Goal: Task Accomplishment & Management: Manage account settings

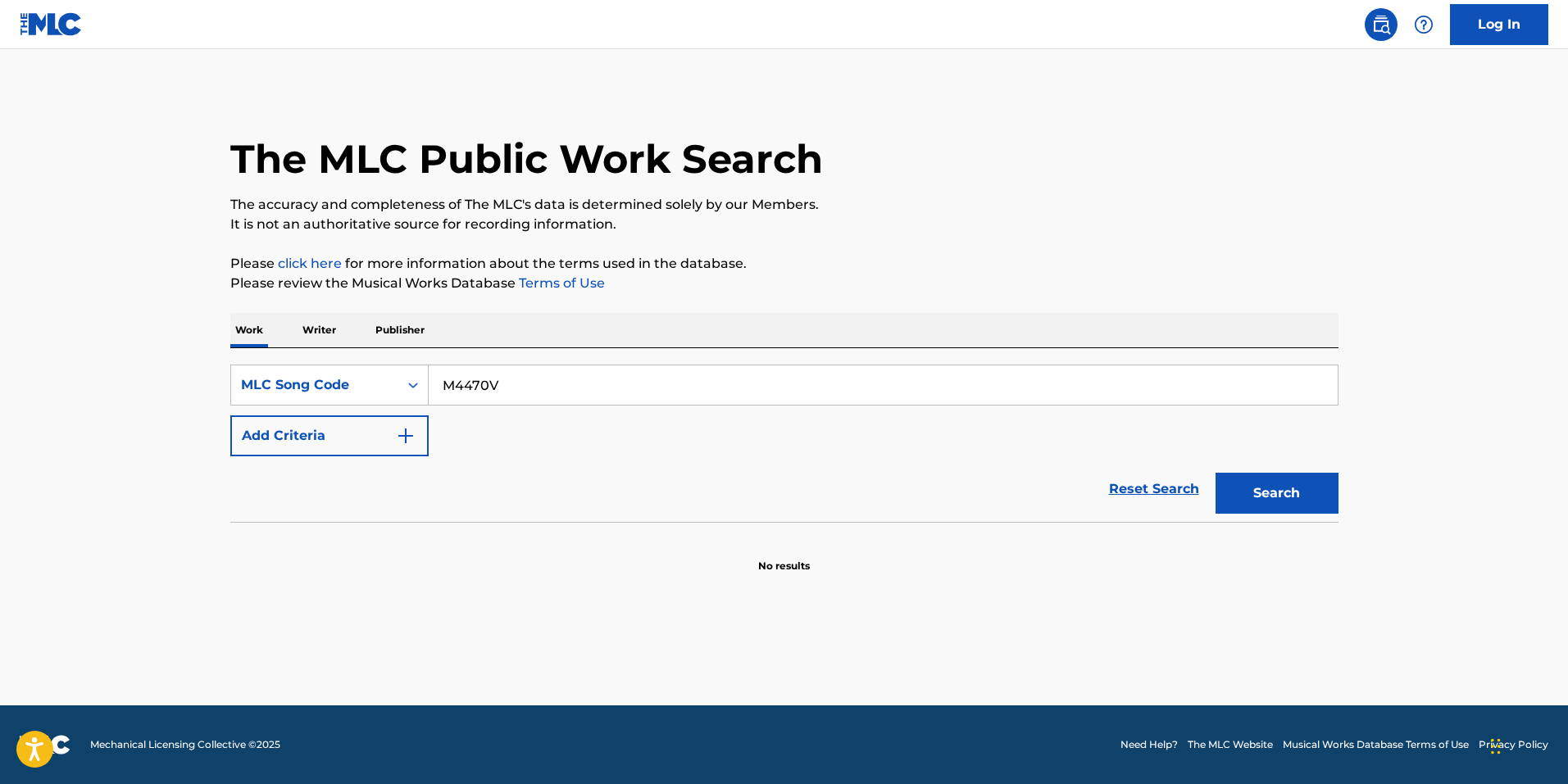
type input "M4470V"
click at [1215, 473] on button "Search" at bounding box center [1276, 493] width 123 height 41
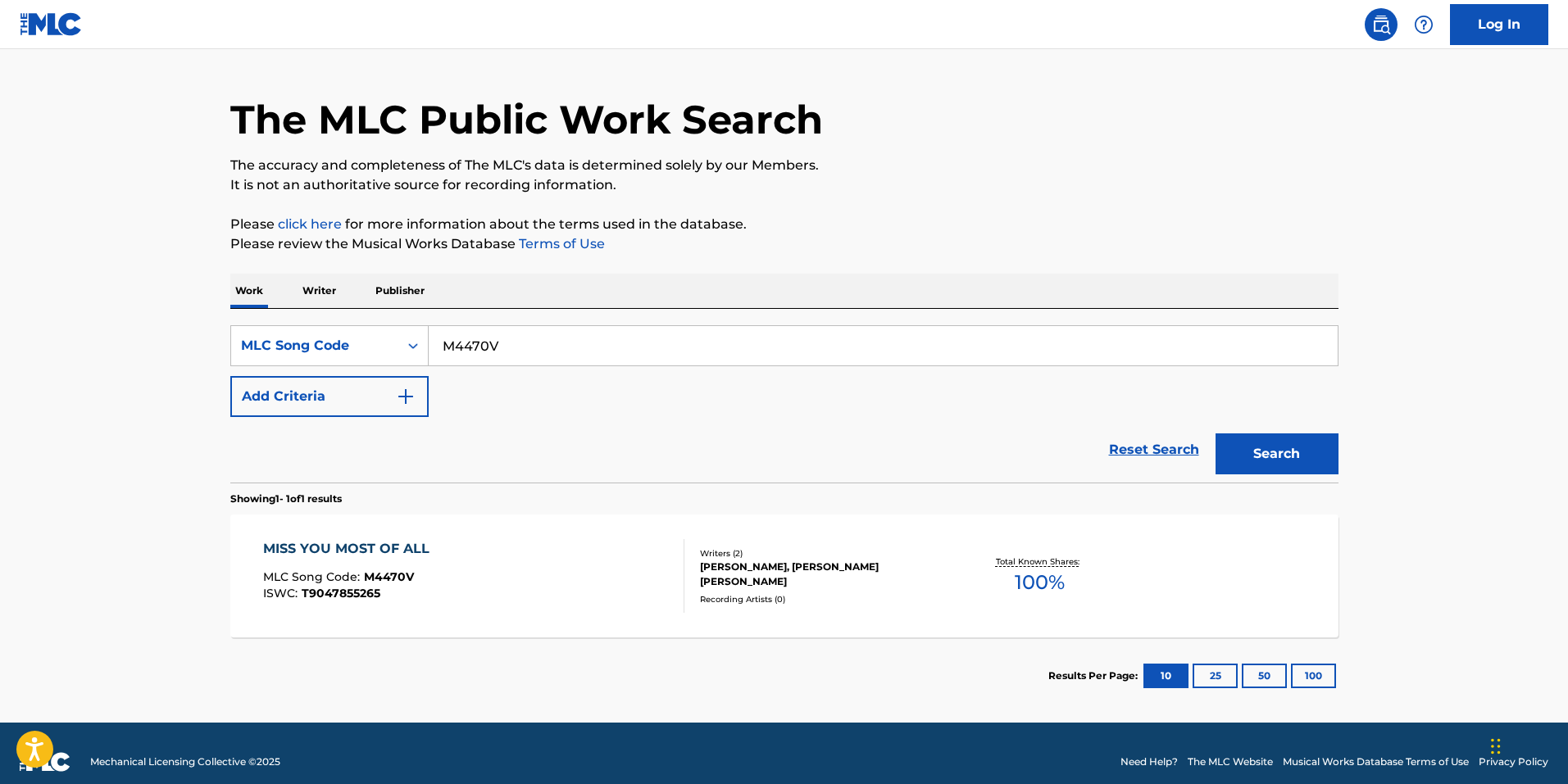
scroll to position [56, 0]
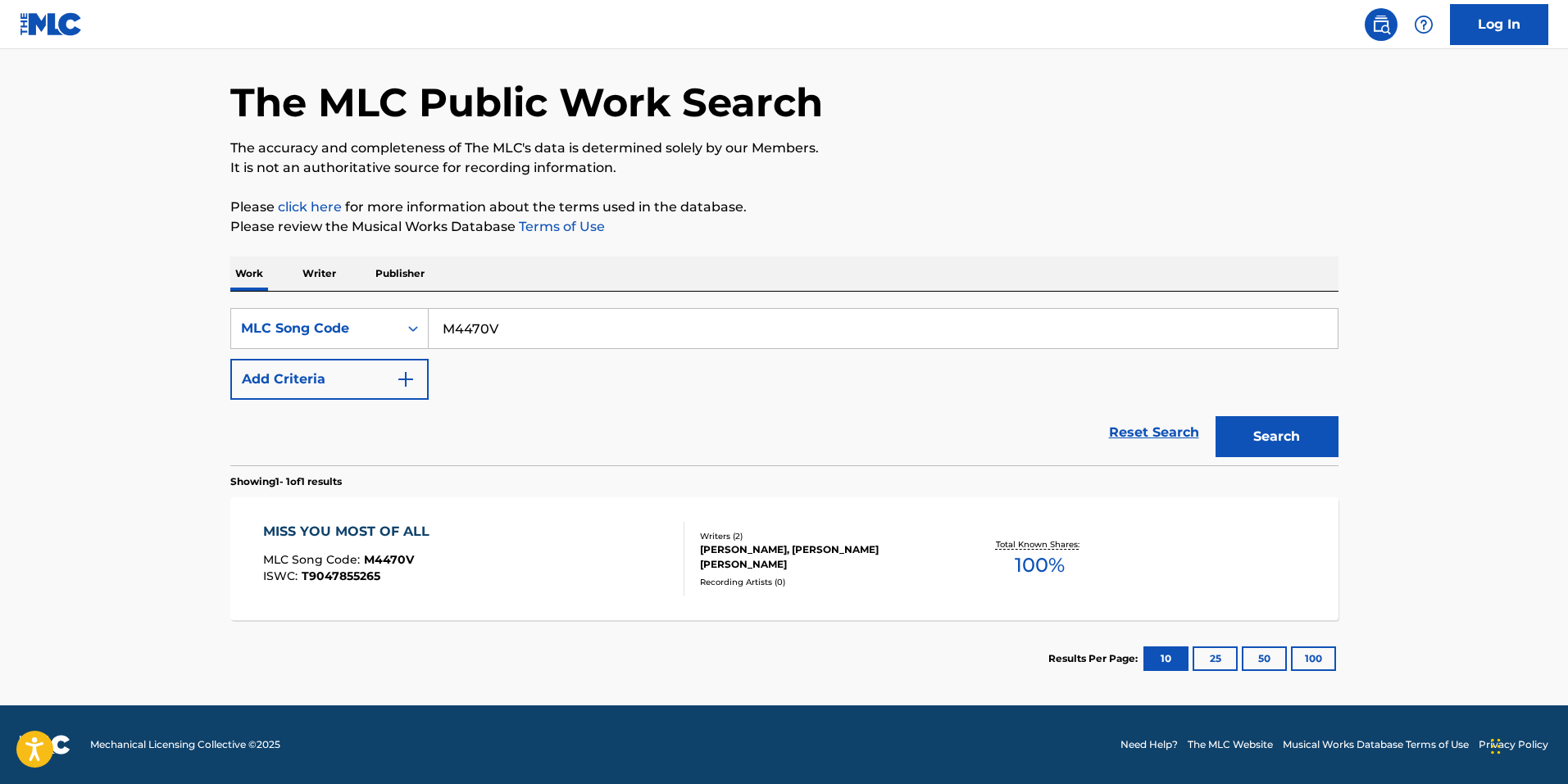
click at [602, 527] on div "MISS YOU MOST OF ALL MLC Song Code : M4470V ISWC : T9047855265" at bounding box center [473, 559] width 421 height 74
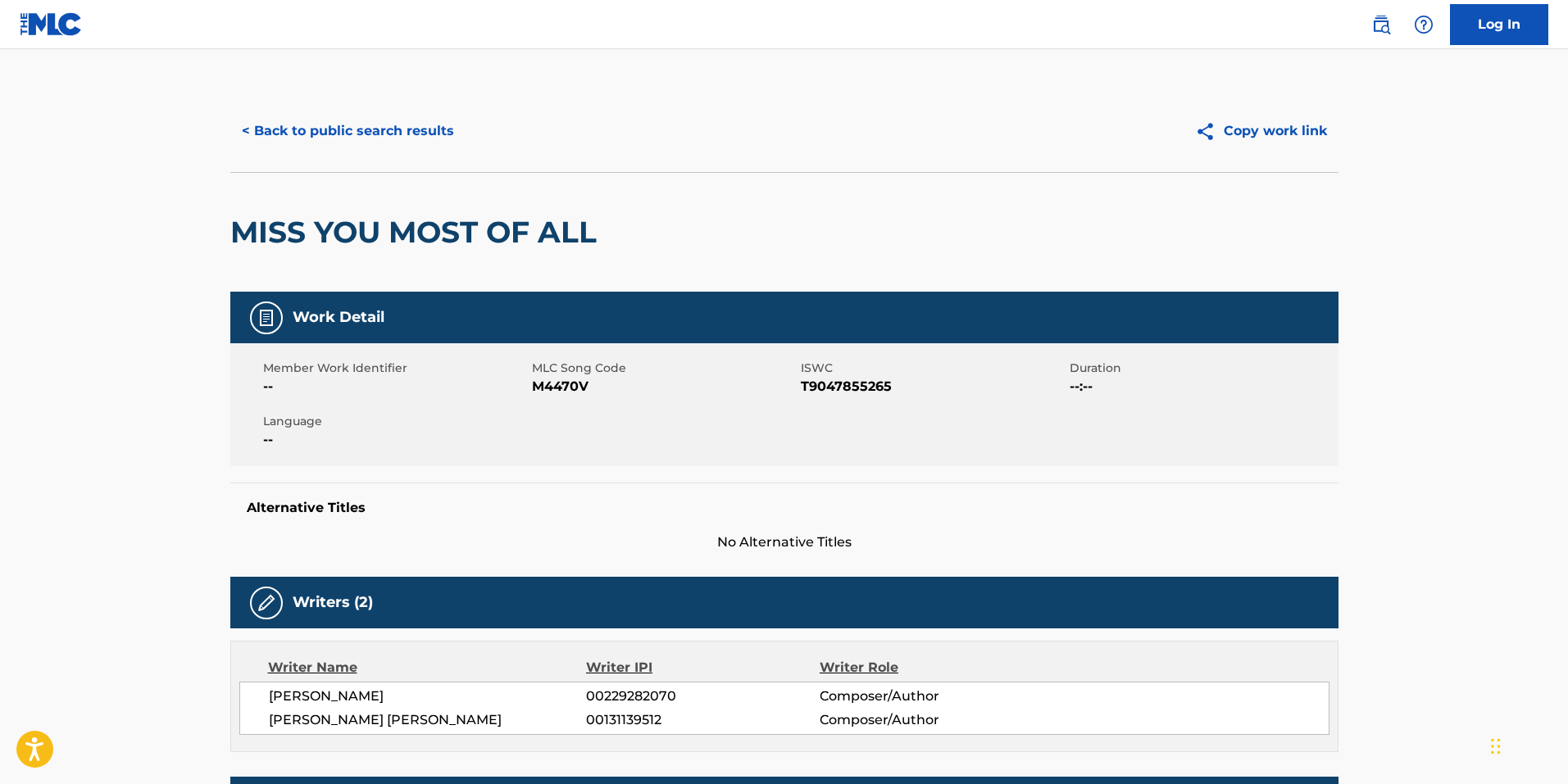
click at [386, 115] on button "< Back to public search results" at bounding box center [348, 131] width 235 height 41
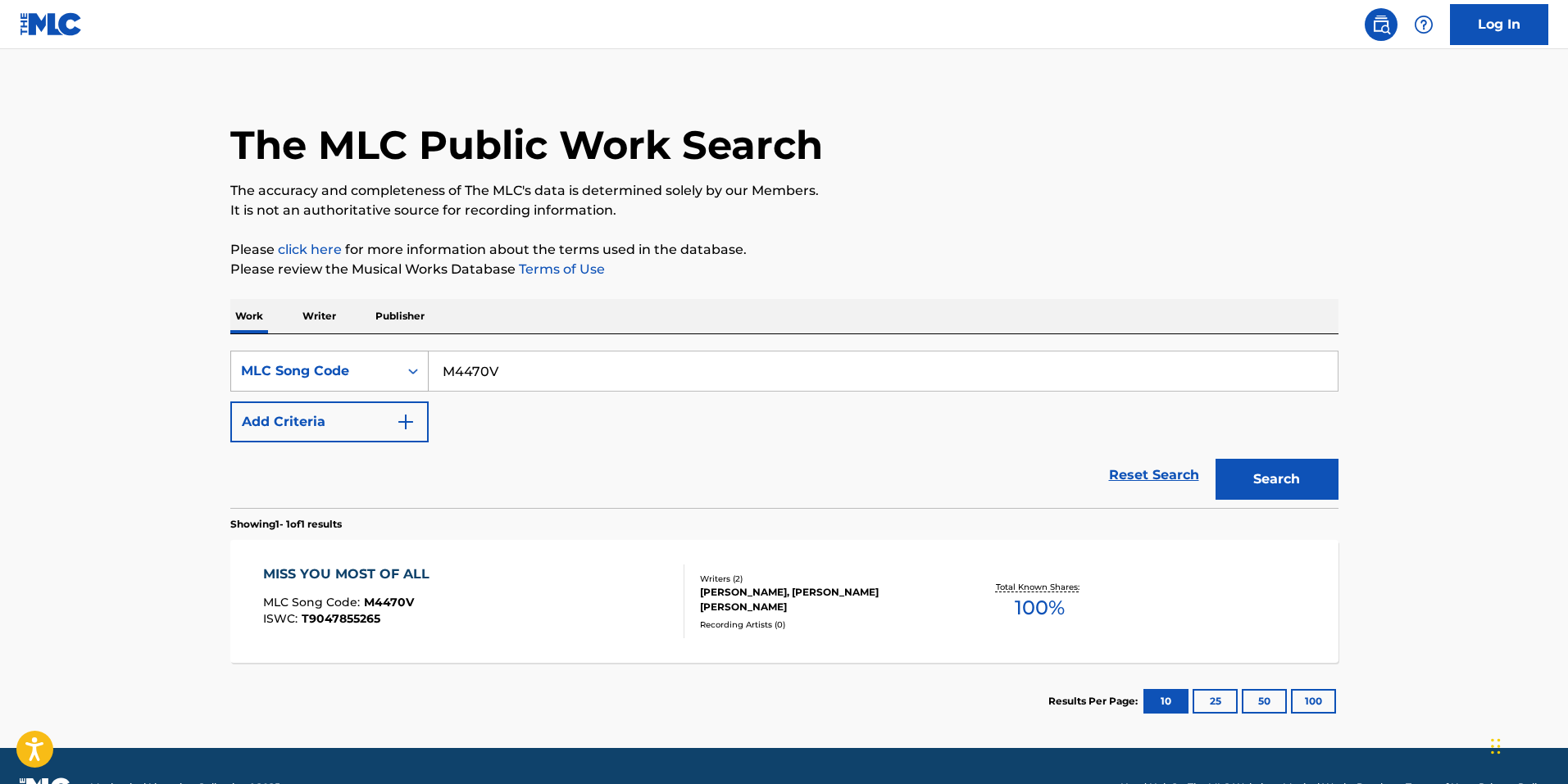
drag, startPoint x: 547, startPoint y: 375, endPoint x: 235, endPoint y: 361, distance: 312.3
click at [240, 361] on div "SearchWithCriteria420916f5-b51a-4907-b368-8eda55f8efd0 MLC Song Code M4470V" at bounding box center [784, 371] width 1108 height 41
paste input "DA1KR0"
type input "DA1KR0"
drag, startPoint x: 965, startPoint y: 369, endPoint x: 1035, endPoint y: 404, distance: 78.3
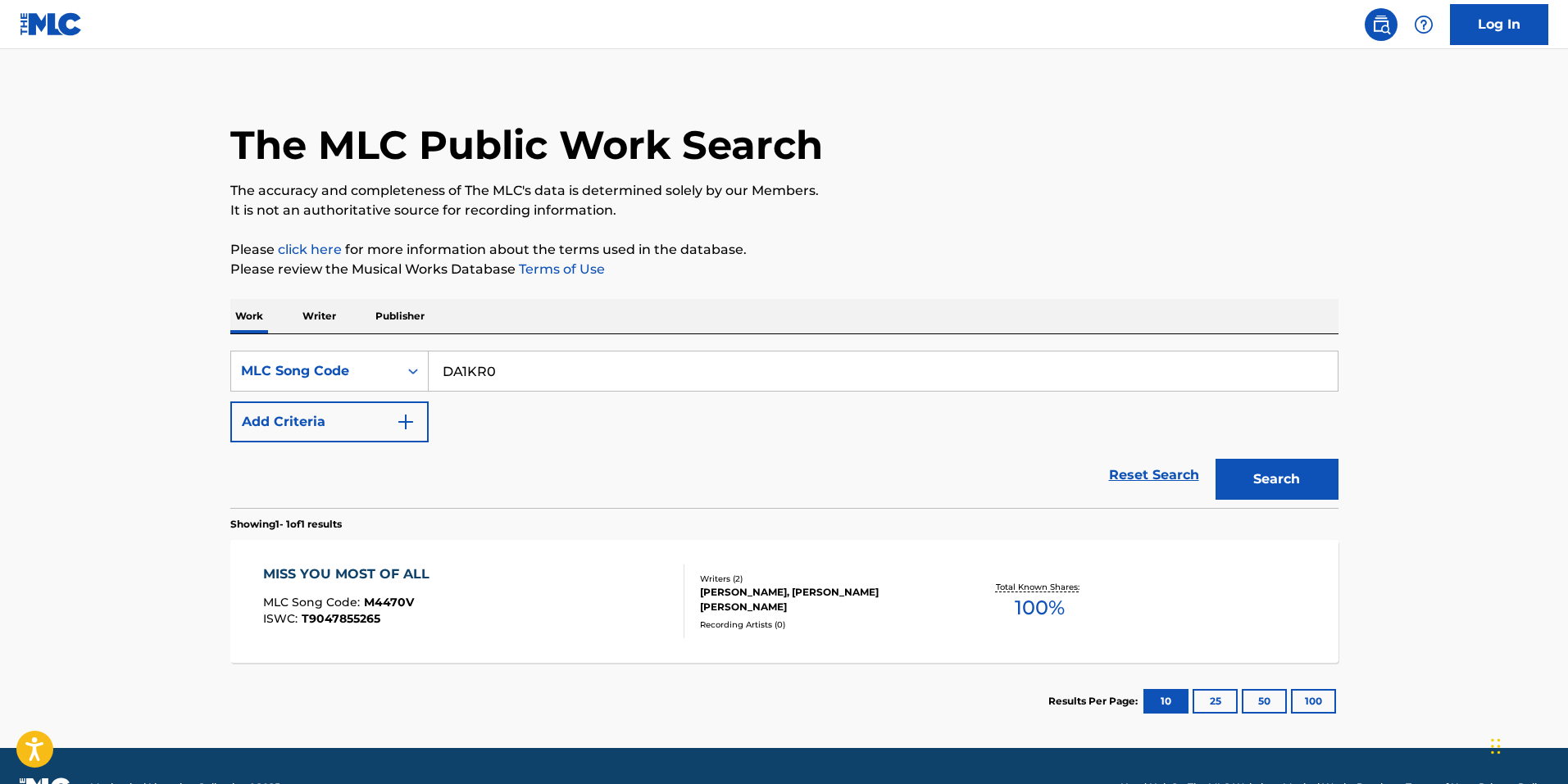
click at [1027, 401] on div "SearchWithCriteria420916f5-b51a-4907-b368-8eda55f8efd0 MLC Song Code DA1KR0 Add…" at bounding box center [784, 421] width 1108 height 174
drag, startPoint x: 1261, startPoint y: 478, endPoint x: 1230, endPoint y: 492, distance: 34.0
click at [1262, 478] on button "Search" at bounding box center [1276, 479] width 123 height 41
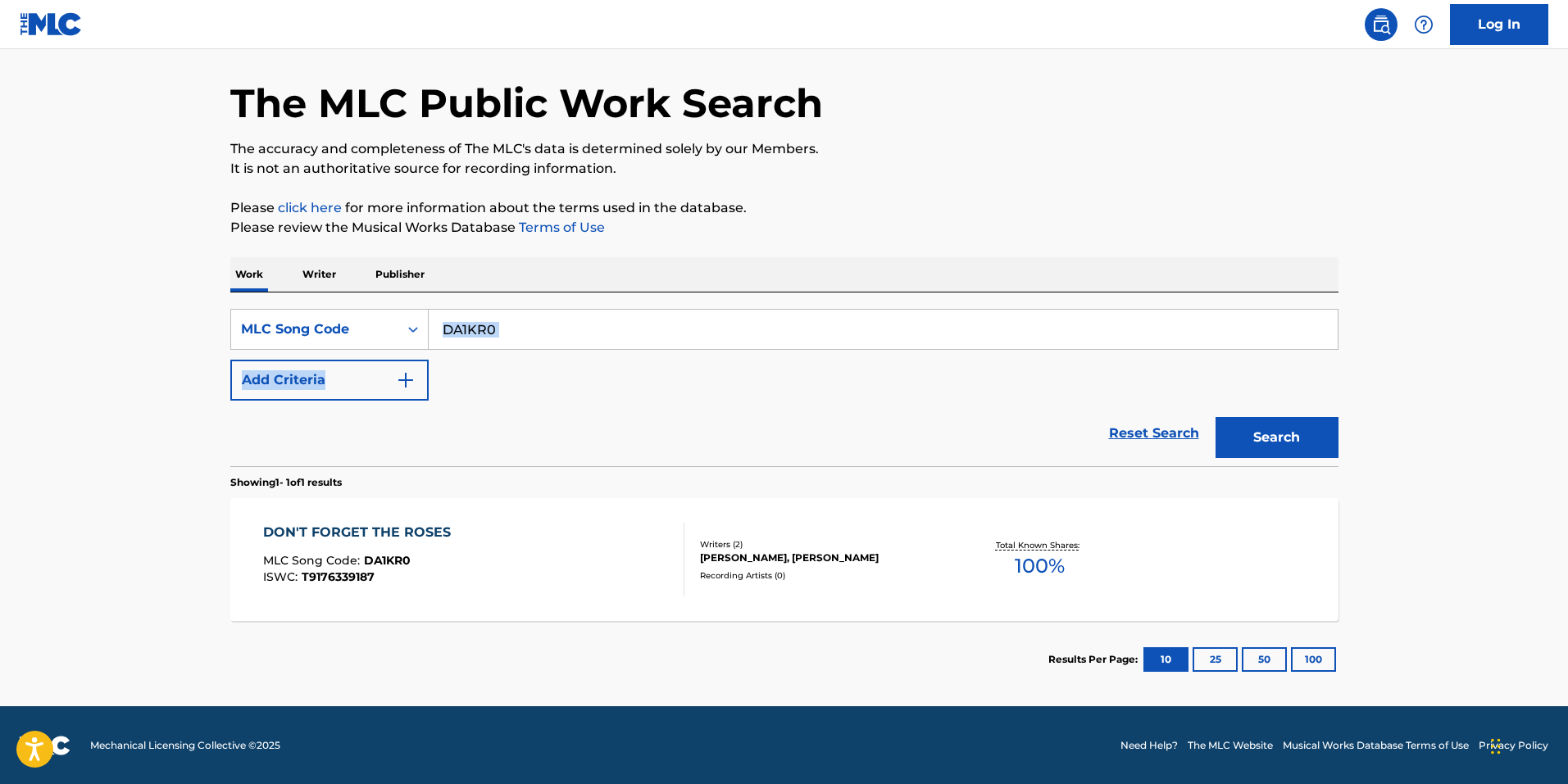
scroll to position [56, 0]
click at [1033, 505] on div "DON'T FORGET THE ROSES MLC Song Code : DA1KR0 ISWC : T9176339187 Writers ( 2 ) …" at bounding box center [784, 558] width 1108 height 123
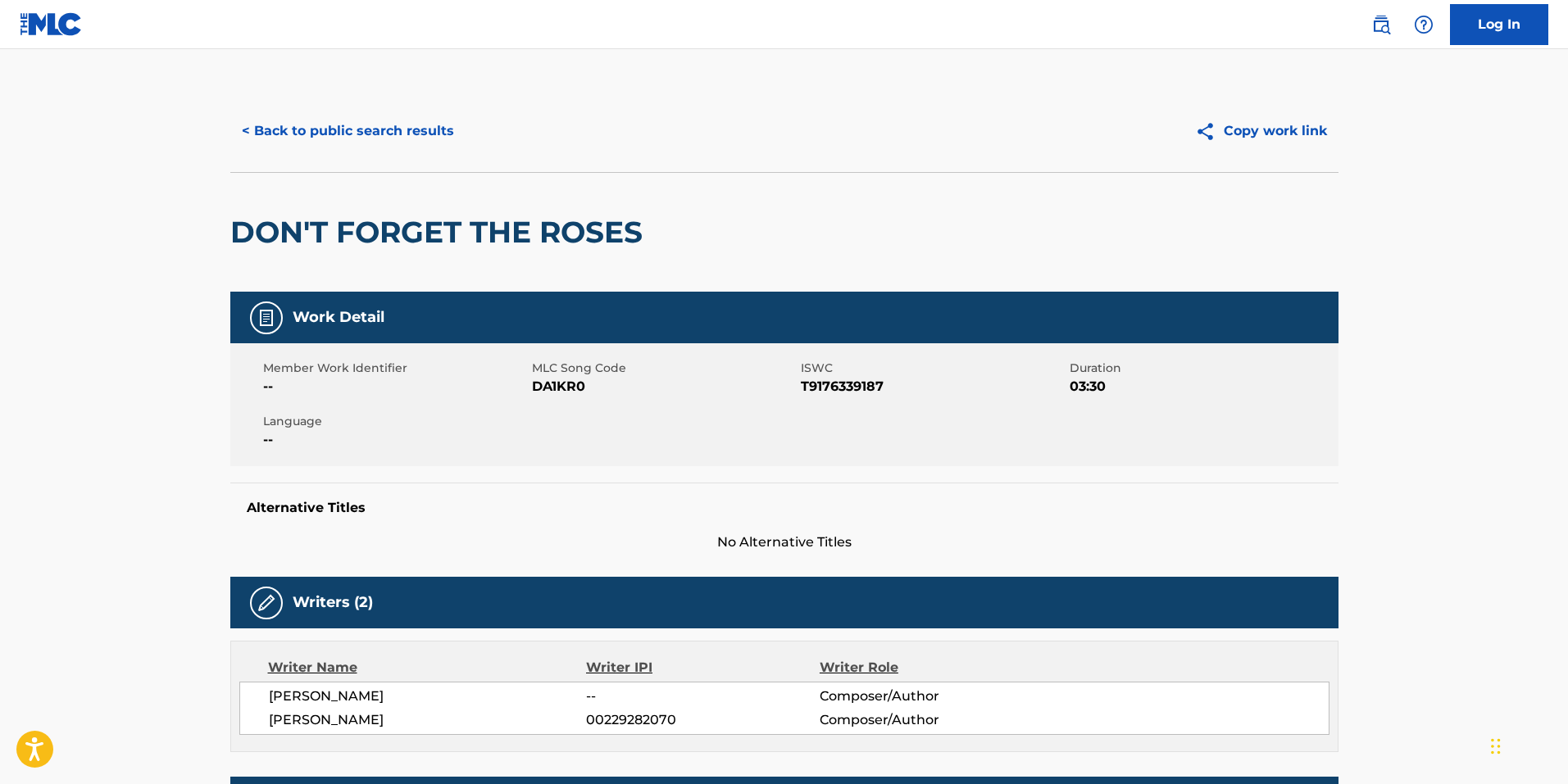
click at [354, 134] on button "< Back to public search results" at bounding box center [348, 131] width 235 height 41
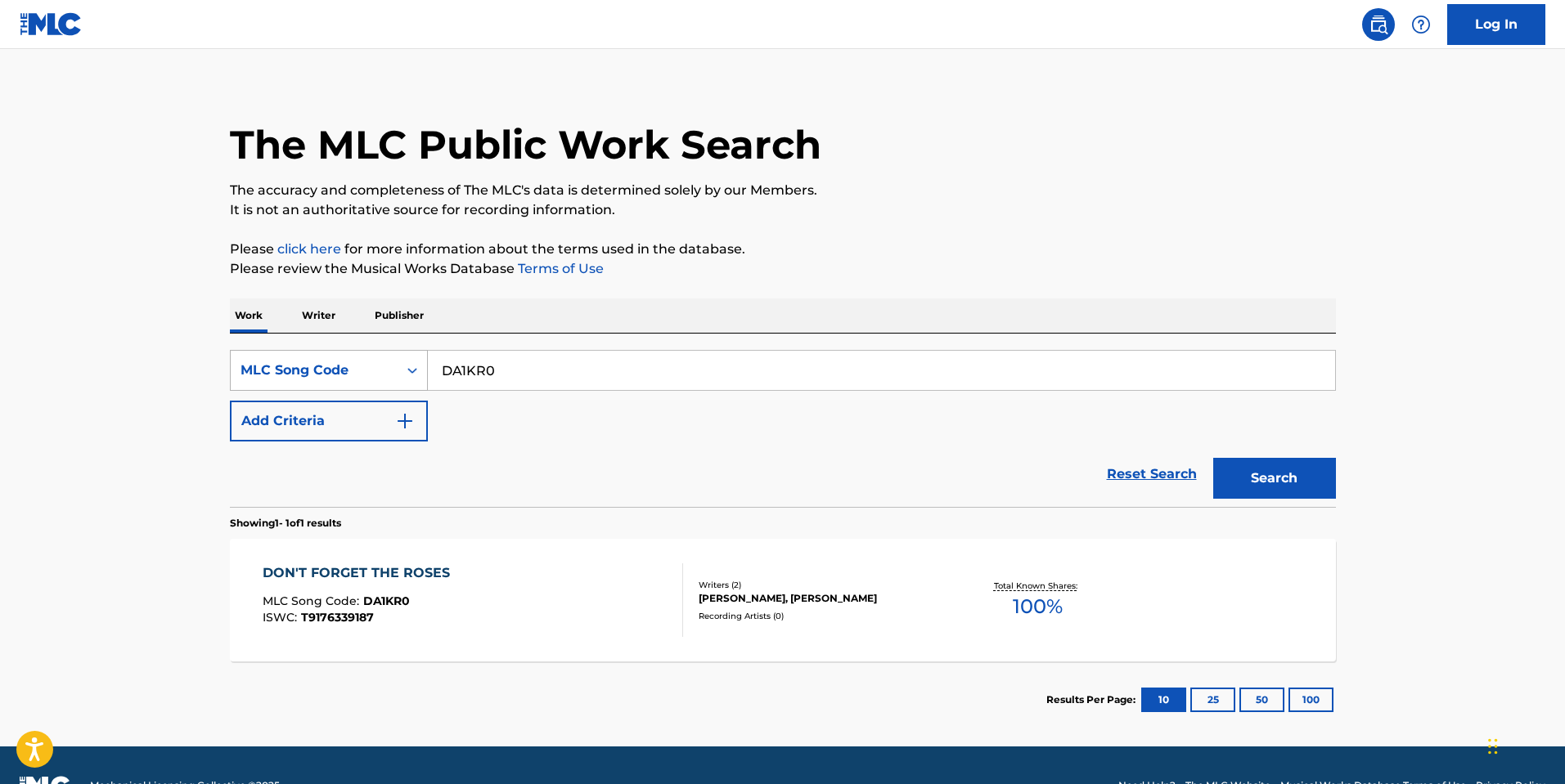
drag, startPoint x: 567, startPoint y: 374, endPoint x: 246, endPoint y: 374, distance: 321.0
click at [246, 374] on div "SearchWithCriteria420916f5-b51a-4907-b368-8eda55f8efd0 MLC Song Code DA1KR0" at bounding box center [782, 370] width 1106 height 41
paste input "A7295"
type input "A72950"
click at [1239, 474] on button "Search" at bounding box center [1274, 478] width 123 height 41
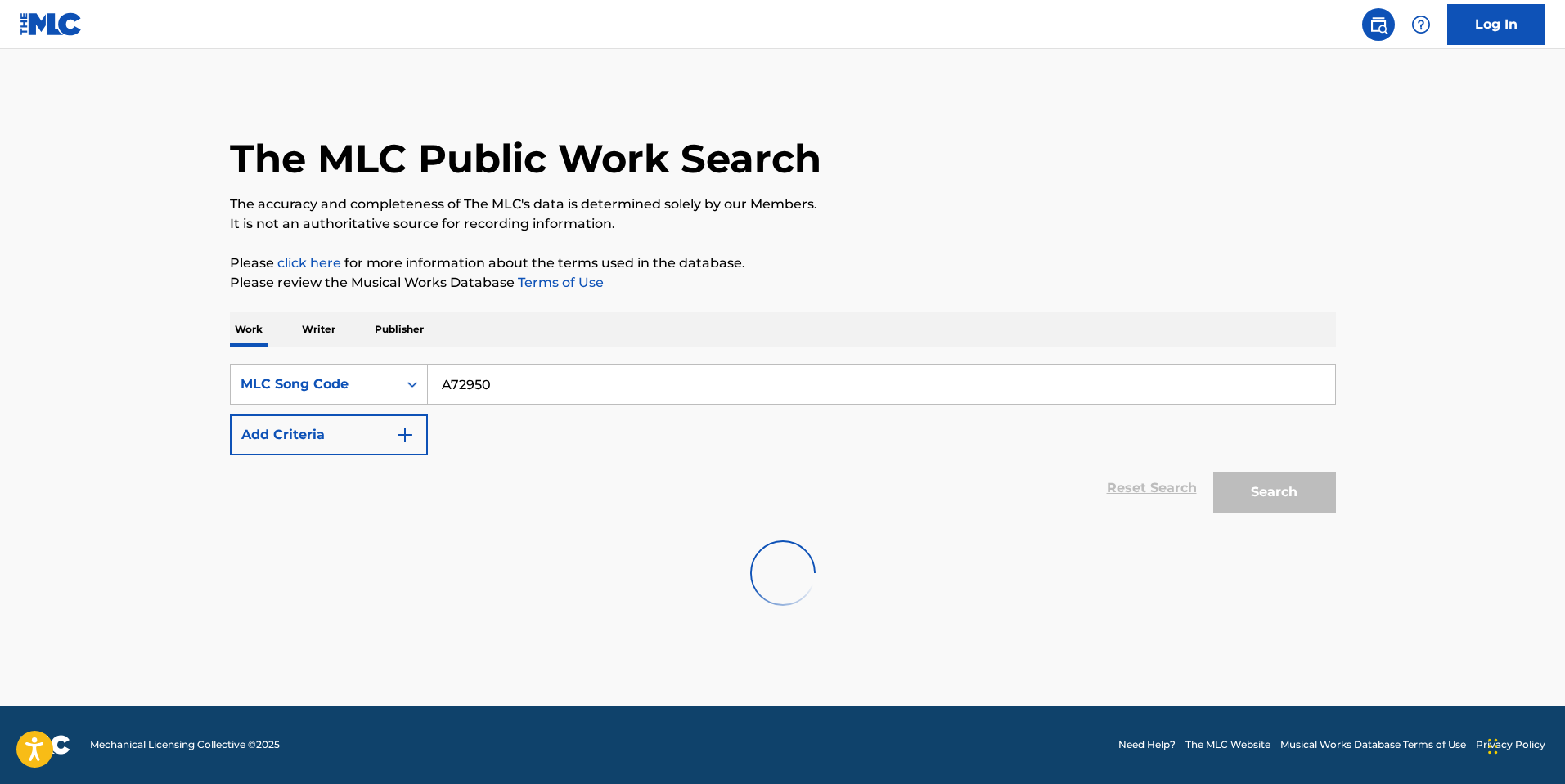
scroll to position [0, 0]
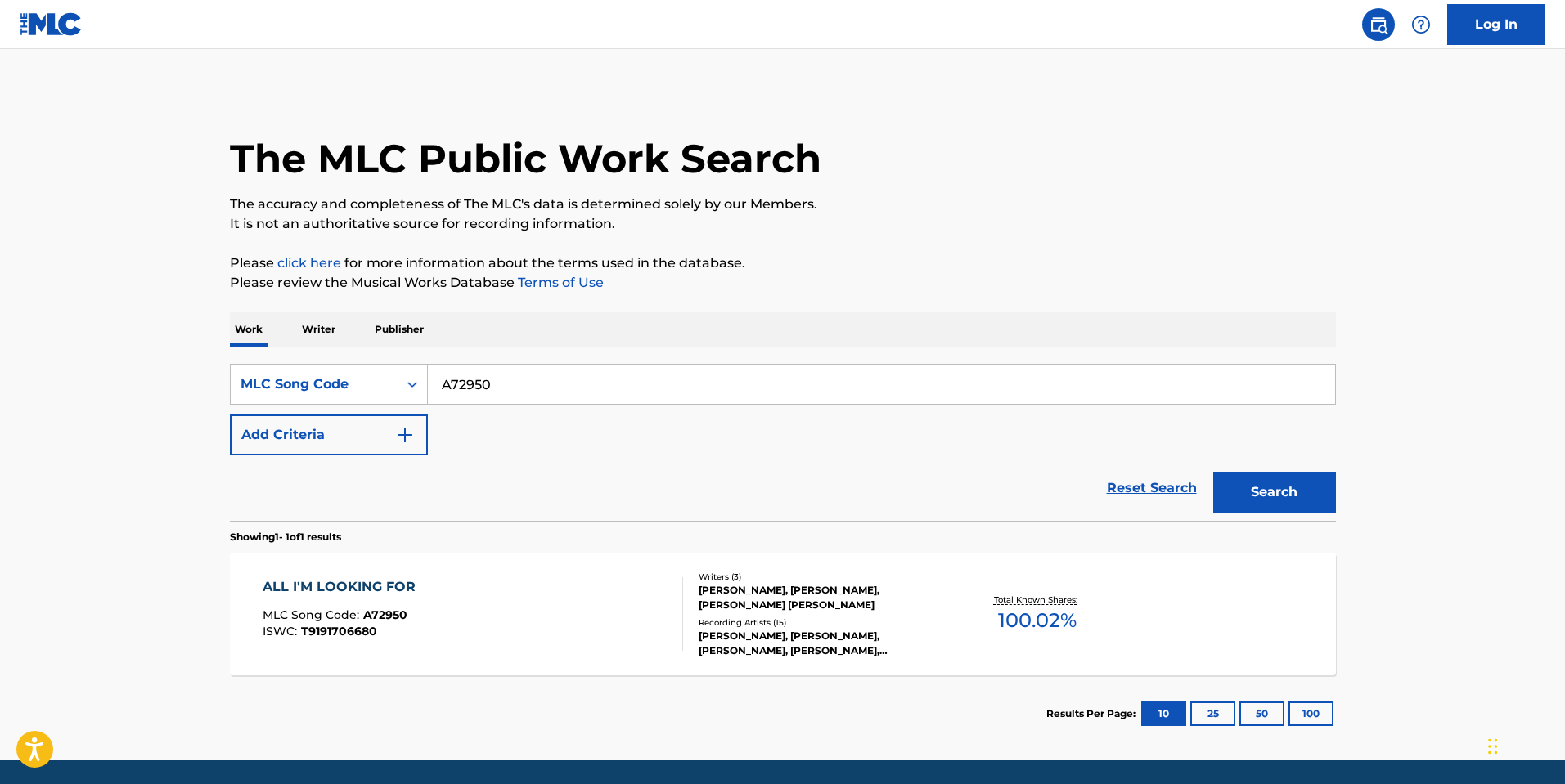
click at [700, 606] on div "[PERSON_NAME], [PERSON_NAME], [PERSON_NAME] [PERSON_NAME]" at bounding box center [821, 597] width 247 height 30
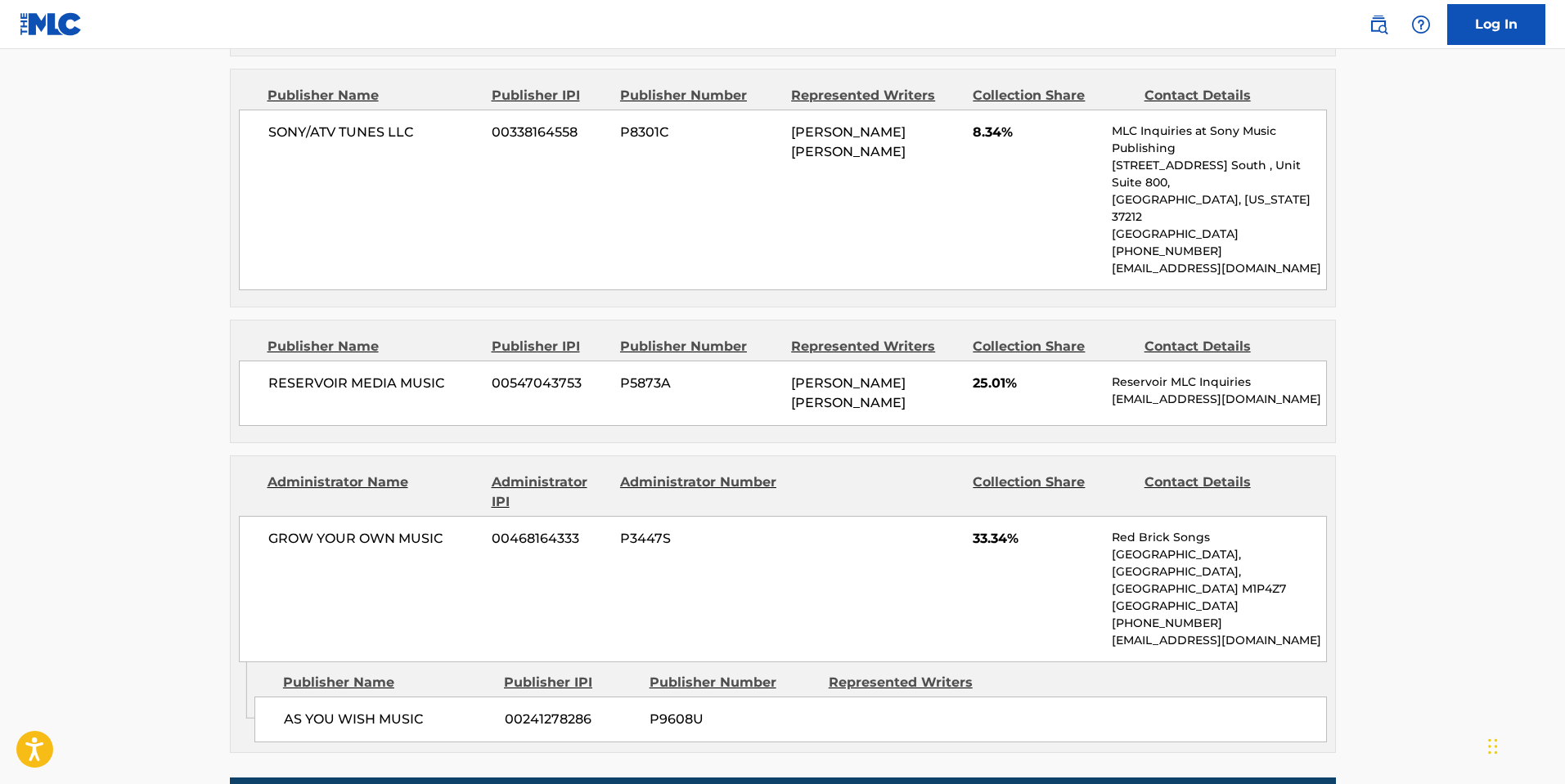
scroll to position [1390, 0]
click at [421, 695] on div "AS YOU WISH MUSIC 00241278286 P9608U" at bounding box center [790, 718] width 1073 height 46
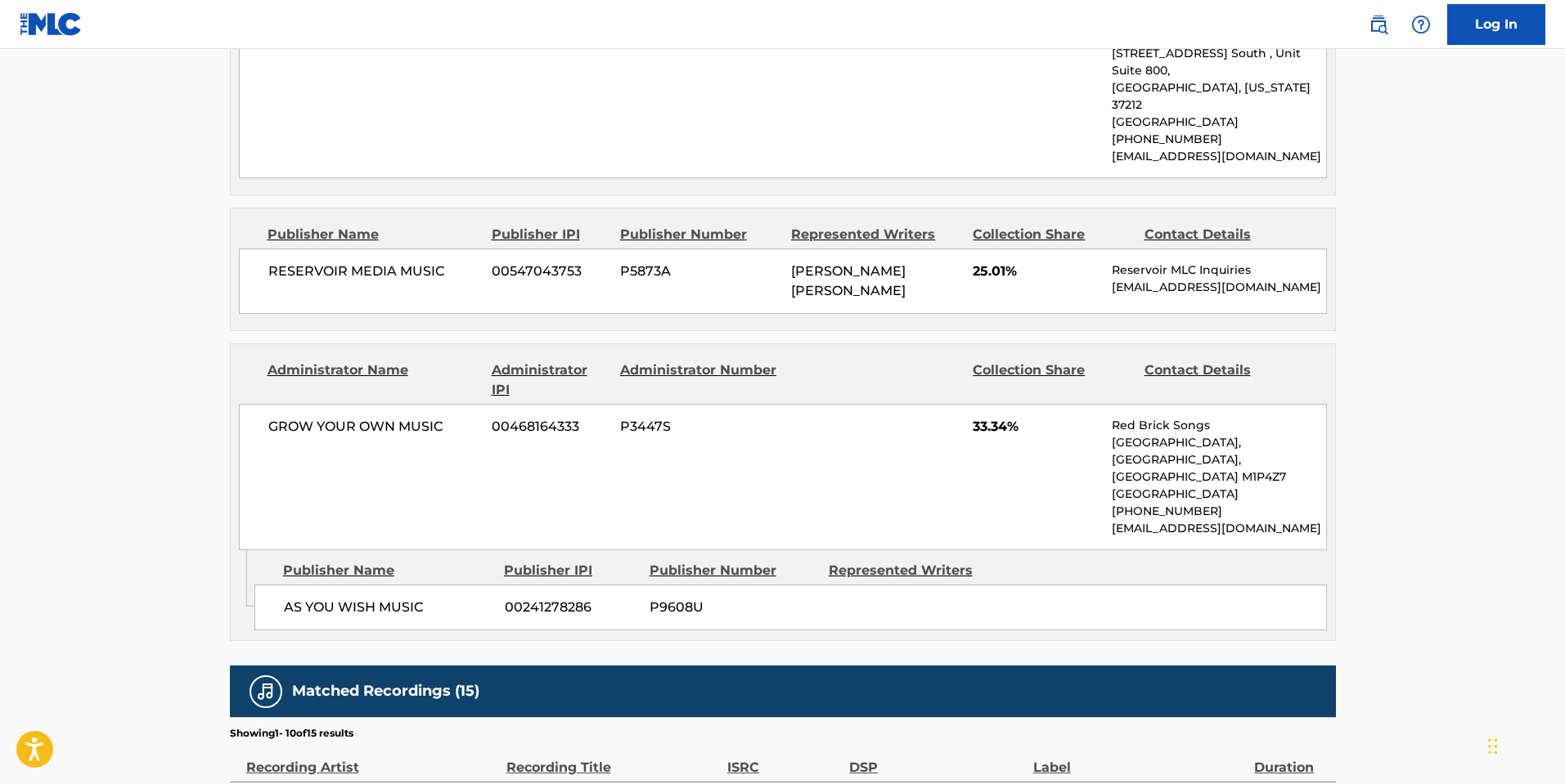
scroll to position [1553, 0]
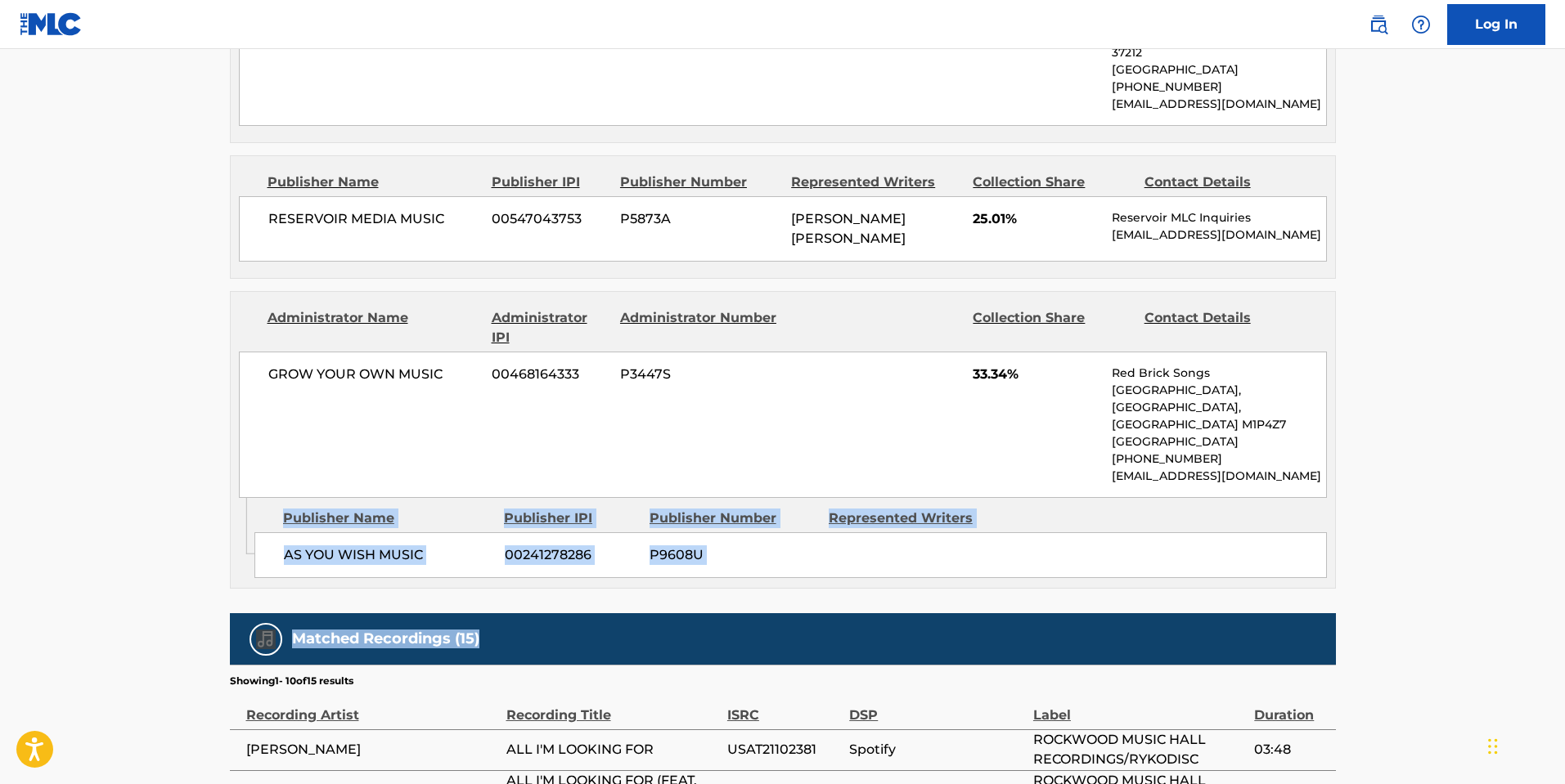
drag, startPoint x: 247, startPoint y: 480, endPoint x: 686, endPoint y: 513, distance: 440.2
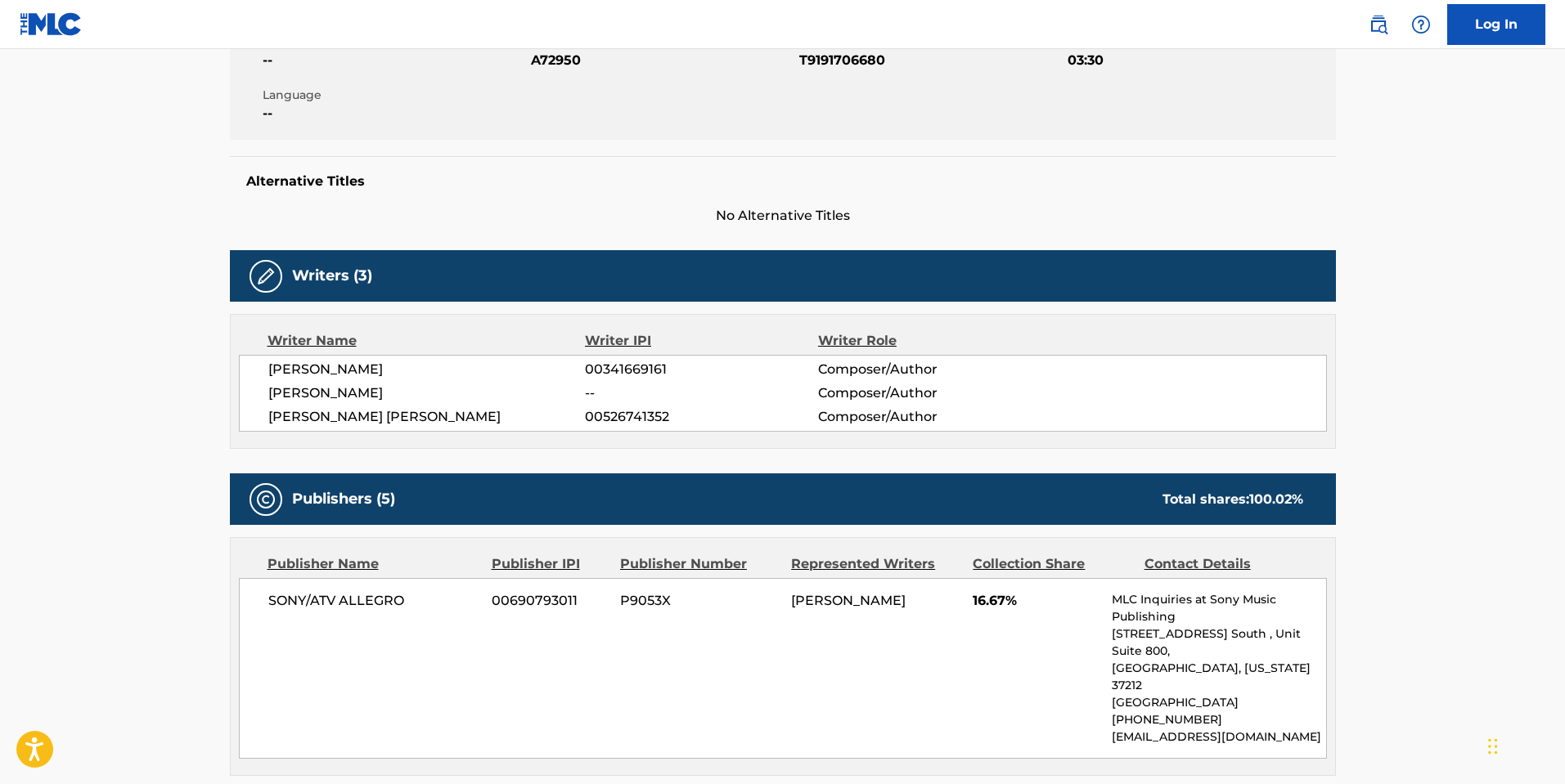
scroll to position [327, 0]
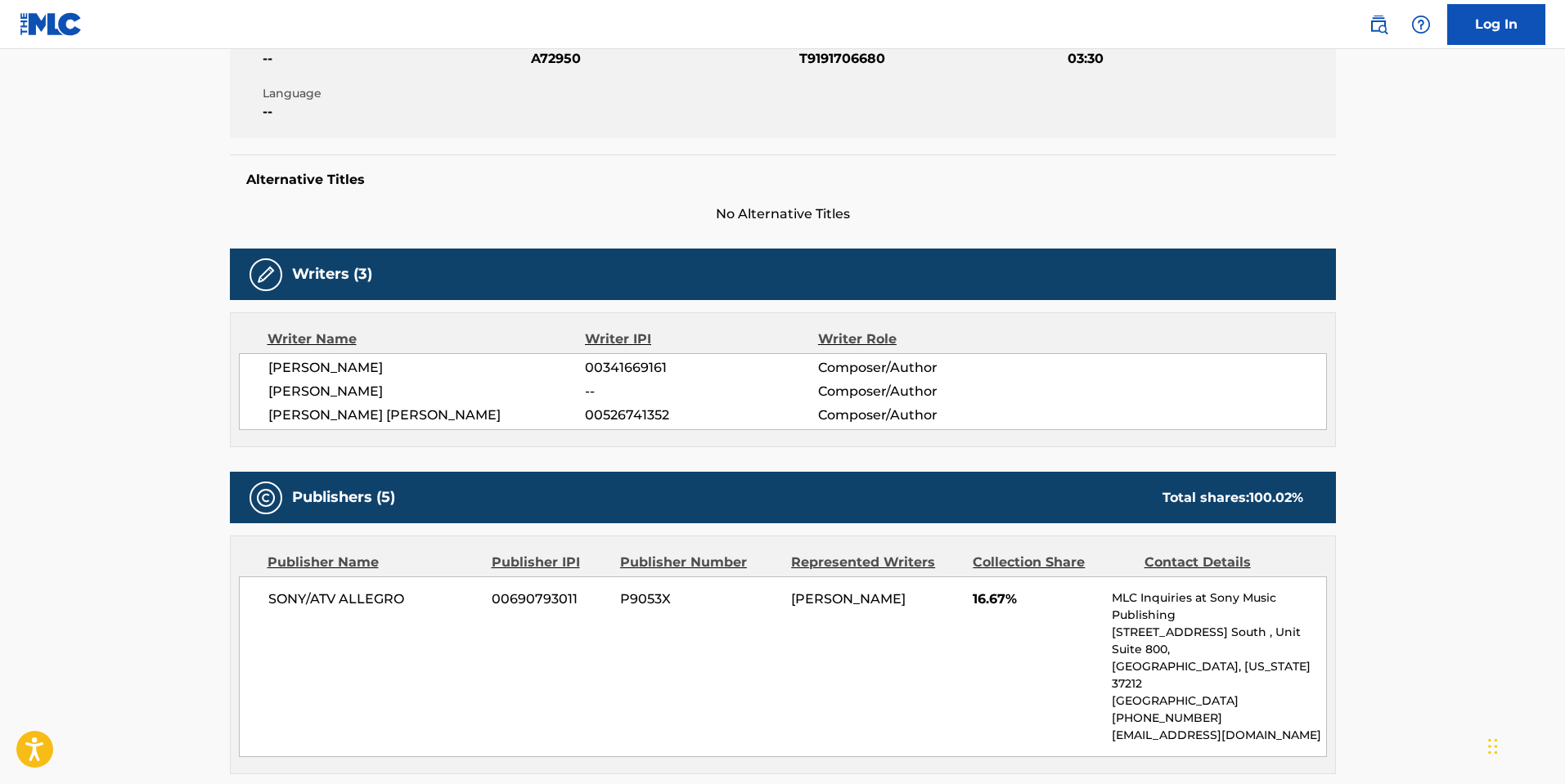
drag, startPoint x: 1450, startPoint y: 454, endPoint x: 1458, endPoint y: 449, distance: 9.4
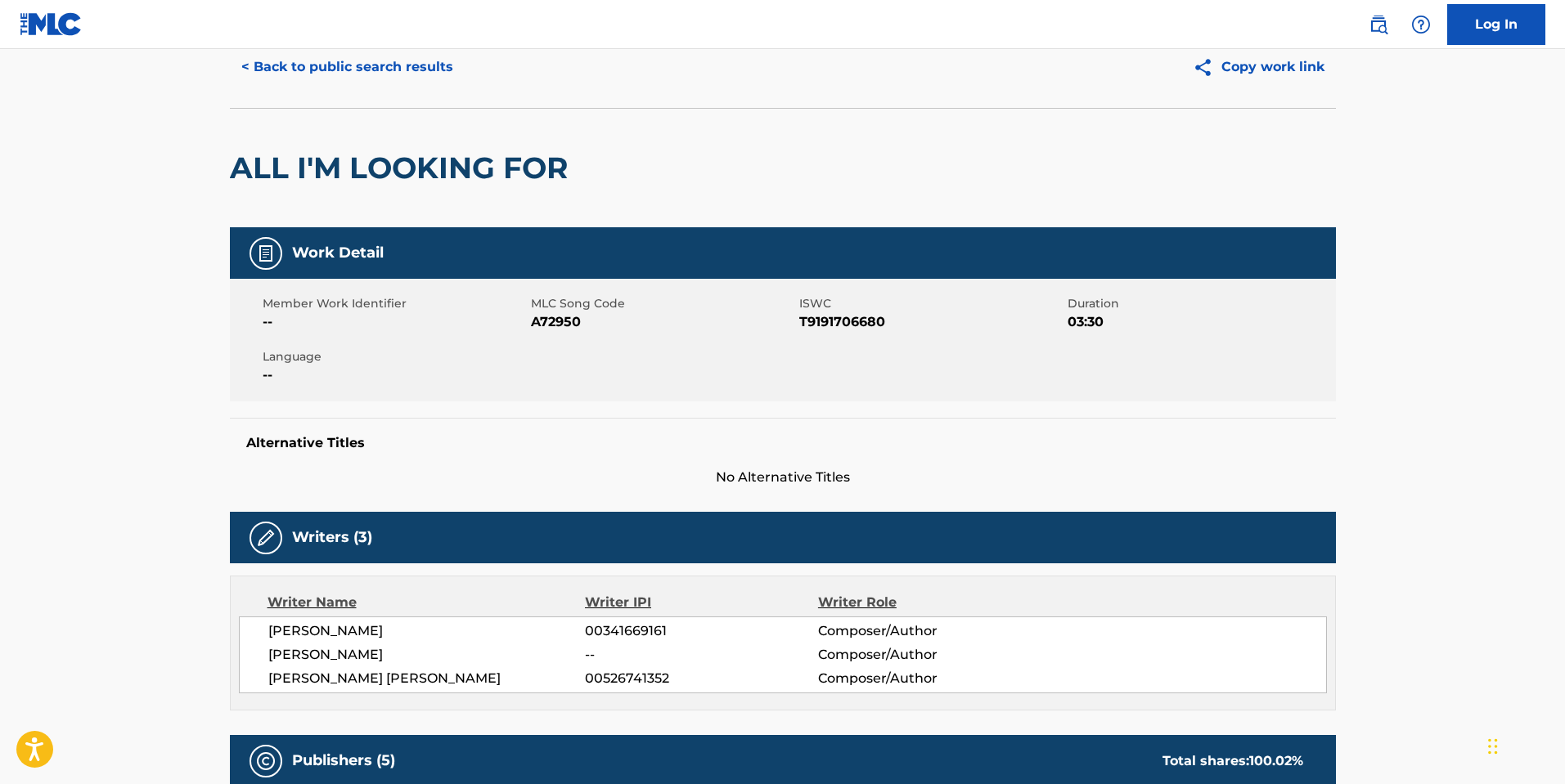
scroll to position [0, 0]
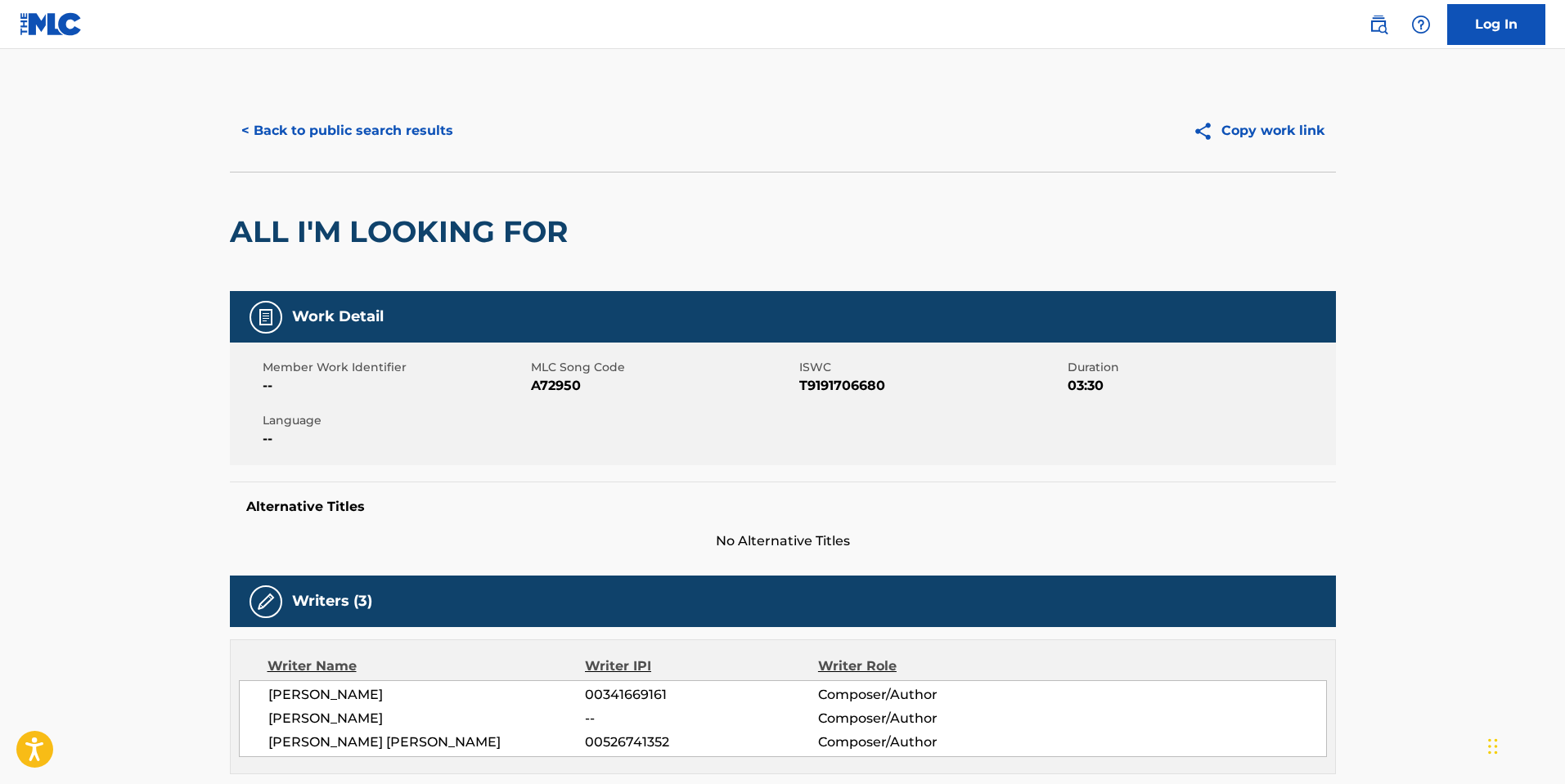
click at [328, 127] on button "< Back to public search results" at bounding box center [347, 131] width 235 height 41
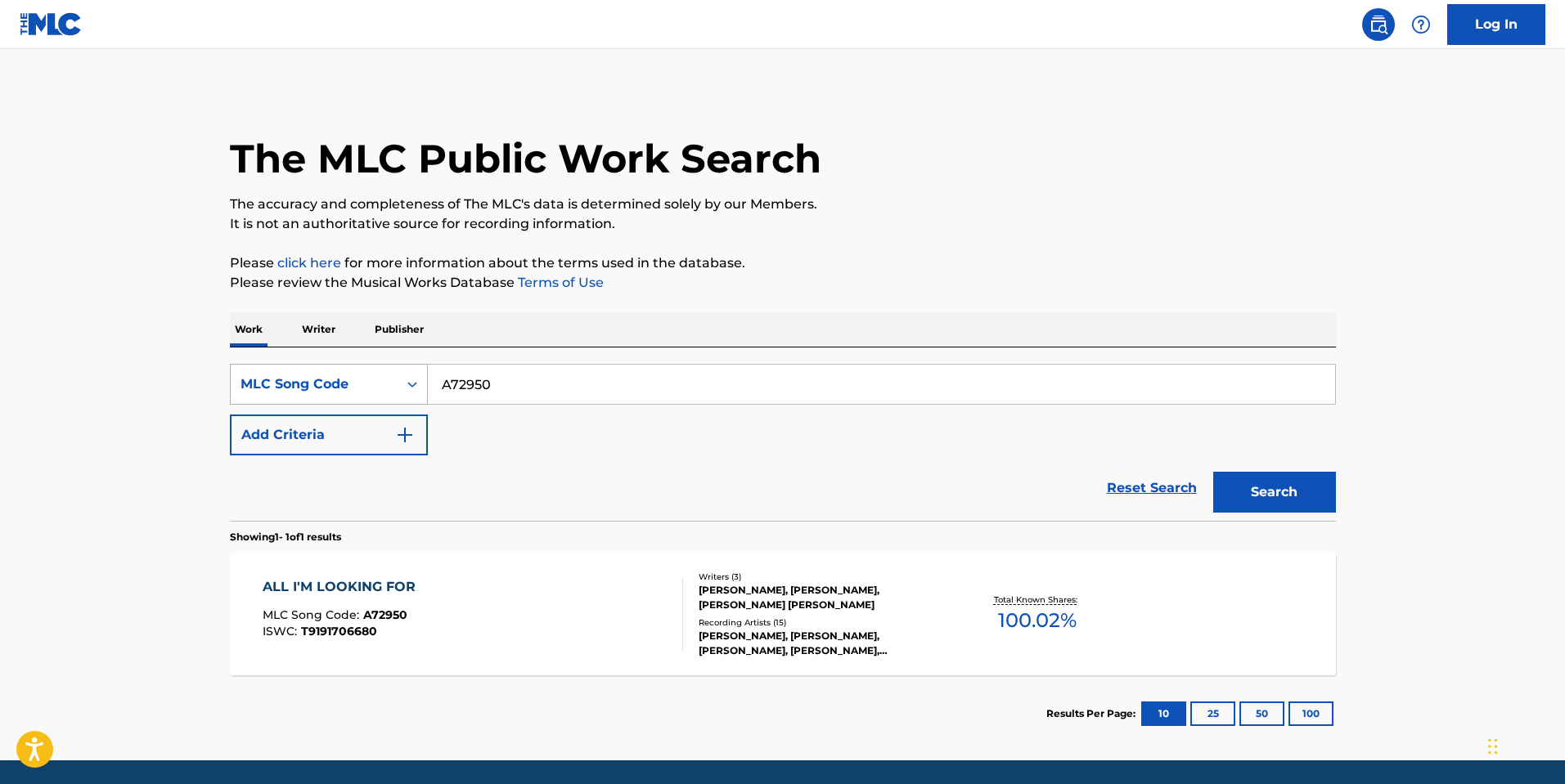
drag, startPoint x: 531, startPoint y: 388, endPoint x: 306, endPoint y: 381, distance: 225.1
click at [313, 381] on div "SearchWithCriteria420916f5-b51a-4907-b368-8eda55f8efd0 MLC Song Code A72950" at bounding box center [782, 384] width 1106 height 41
paste input "8883C"
type input "A8883C"
click at [1298, 488] on button "Search" at bounding box center [1274, 492] width 123 height 41
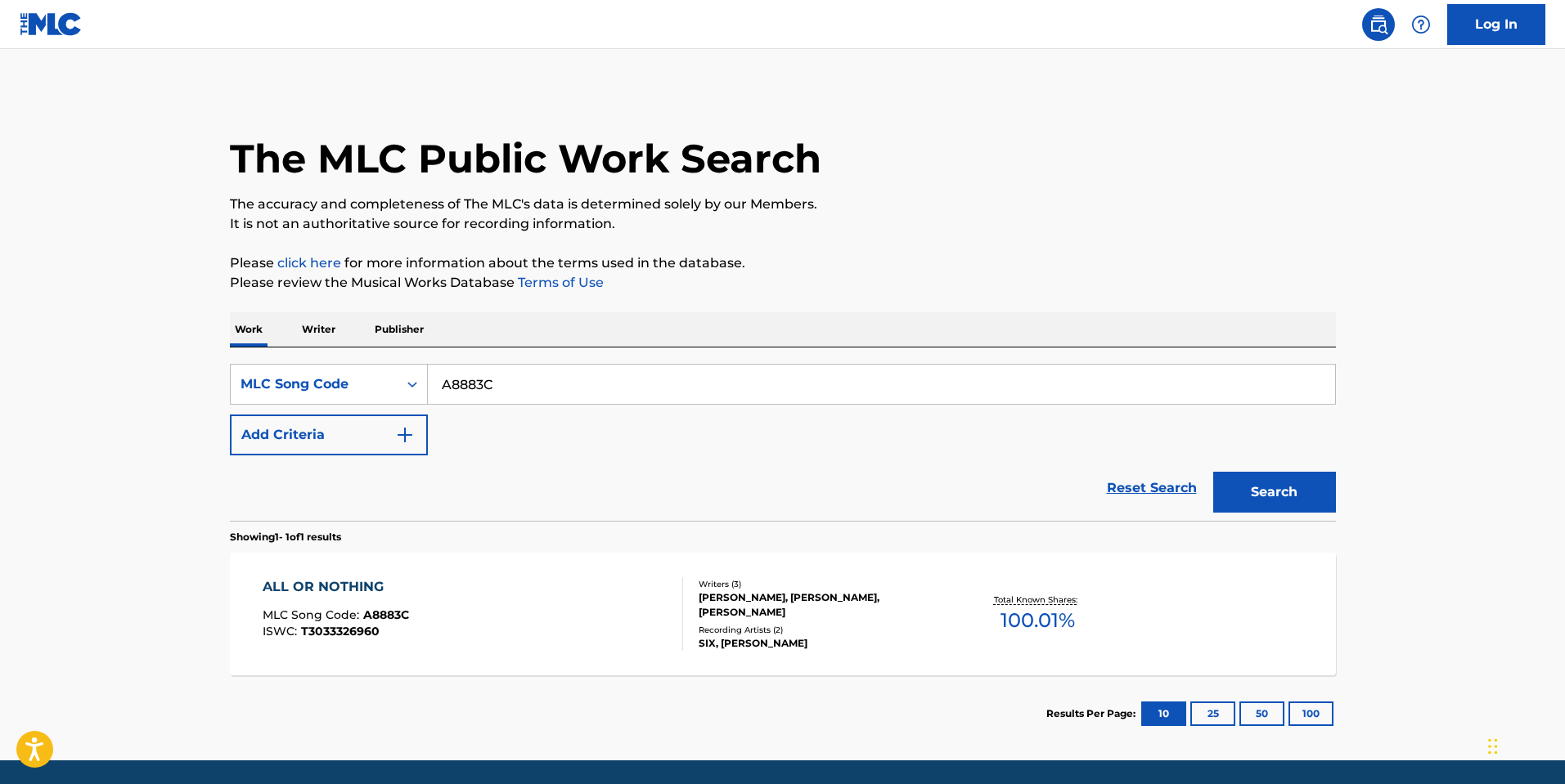
click at [528, 614] on div "ALL OR NOTHING MLC Song Code : A8883C ISWC : T3033326960" at bounding box center [472, 614] width 420 height 74
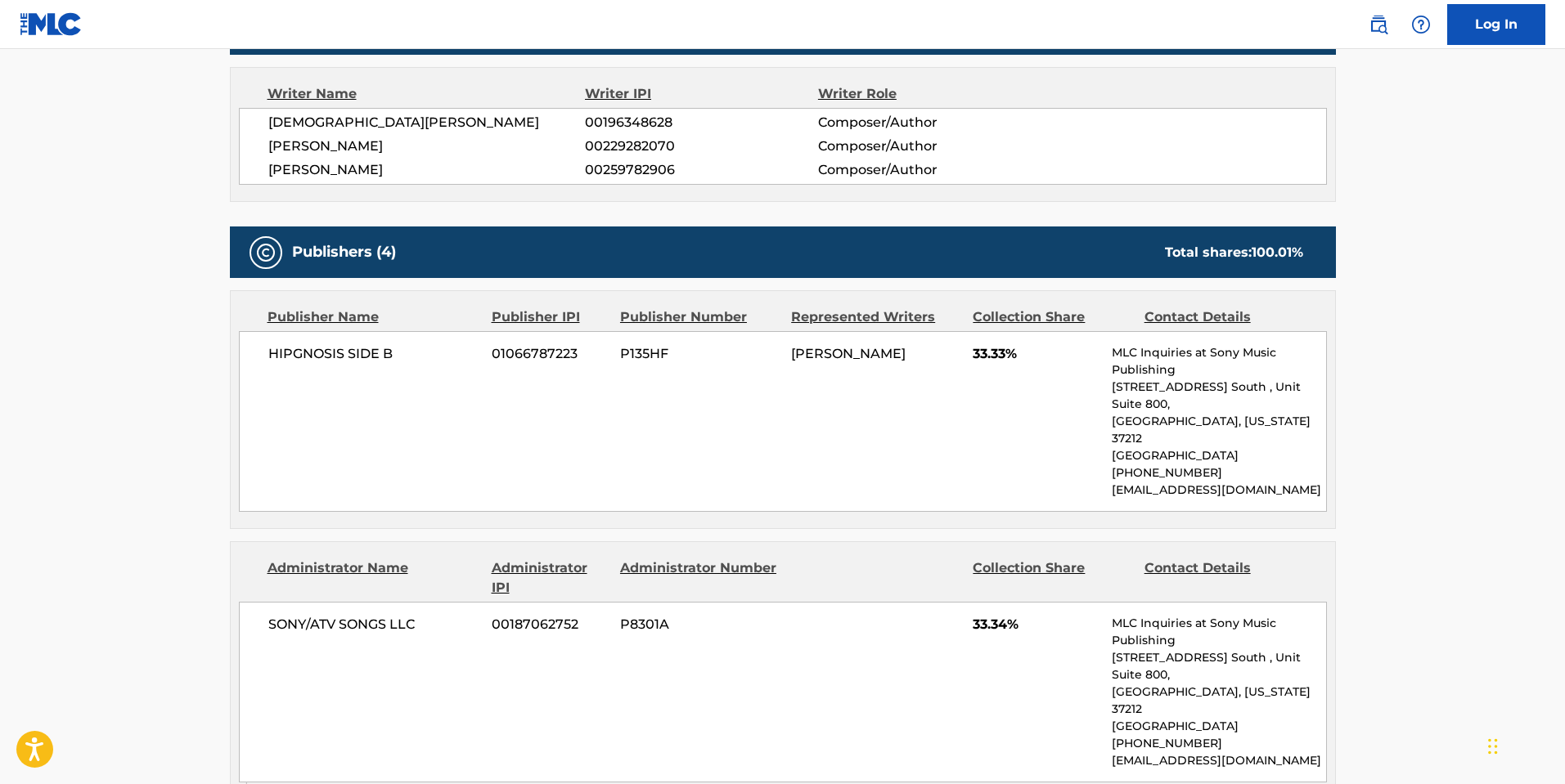
scroll to position [736, 0]
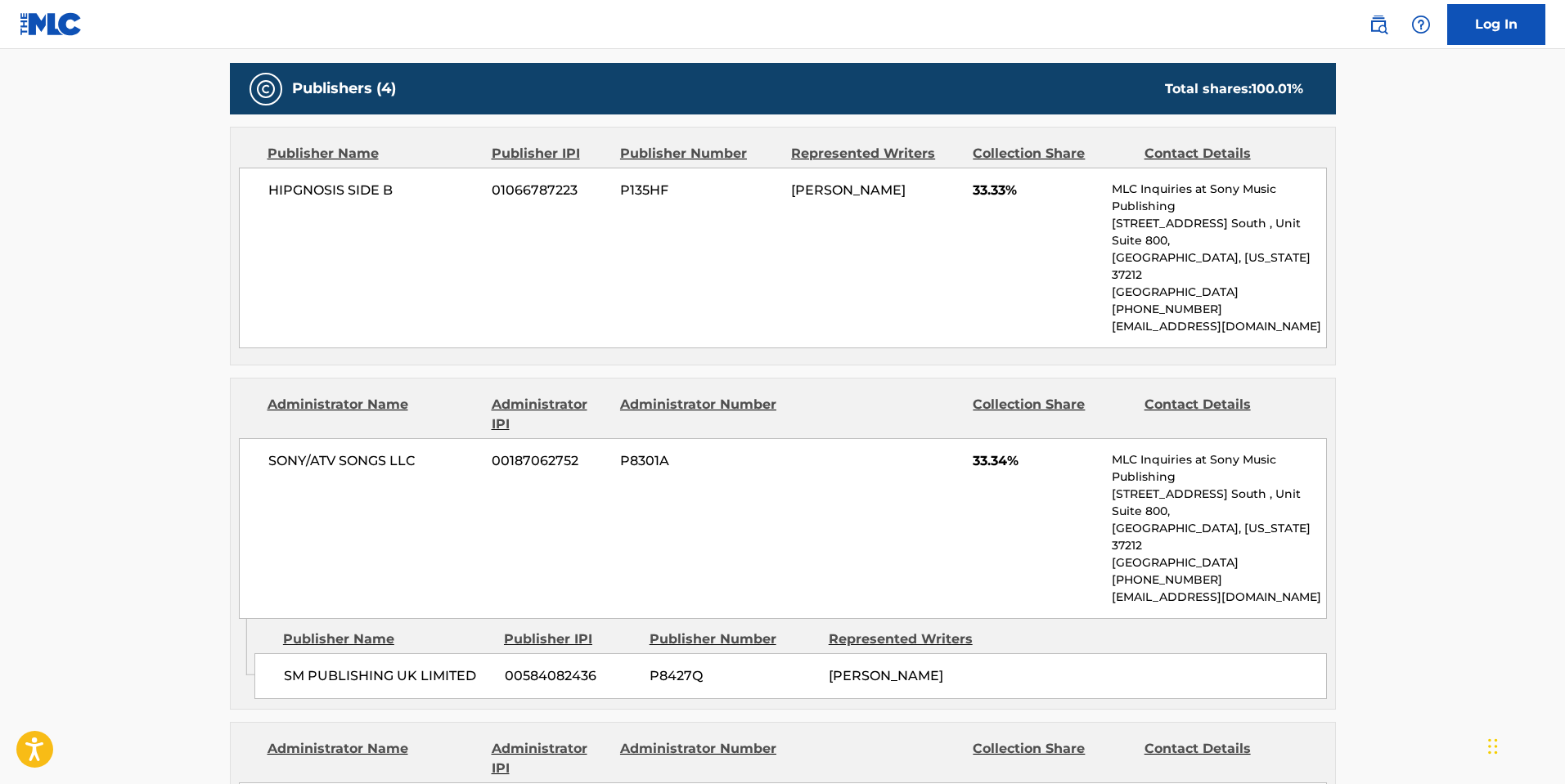
click at [863, 439] on div "SONY/ATV SONGS LLC 00187062752 P8301A 33.34% MLC Inquiries at Sony Music Publis…" at bounding box center [783, 529] width 1088 height 181
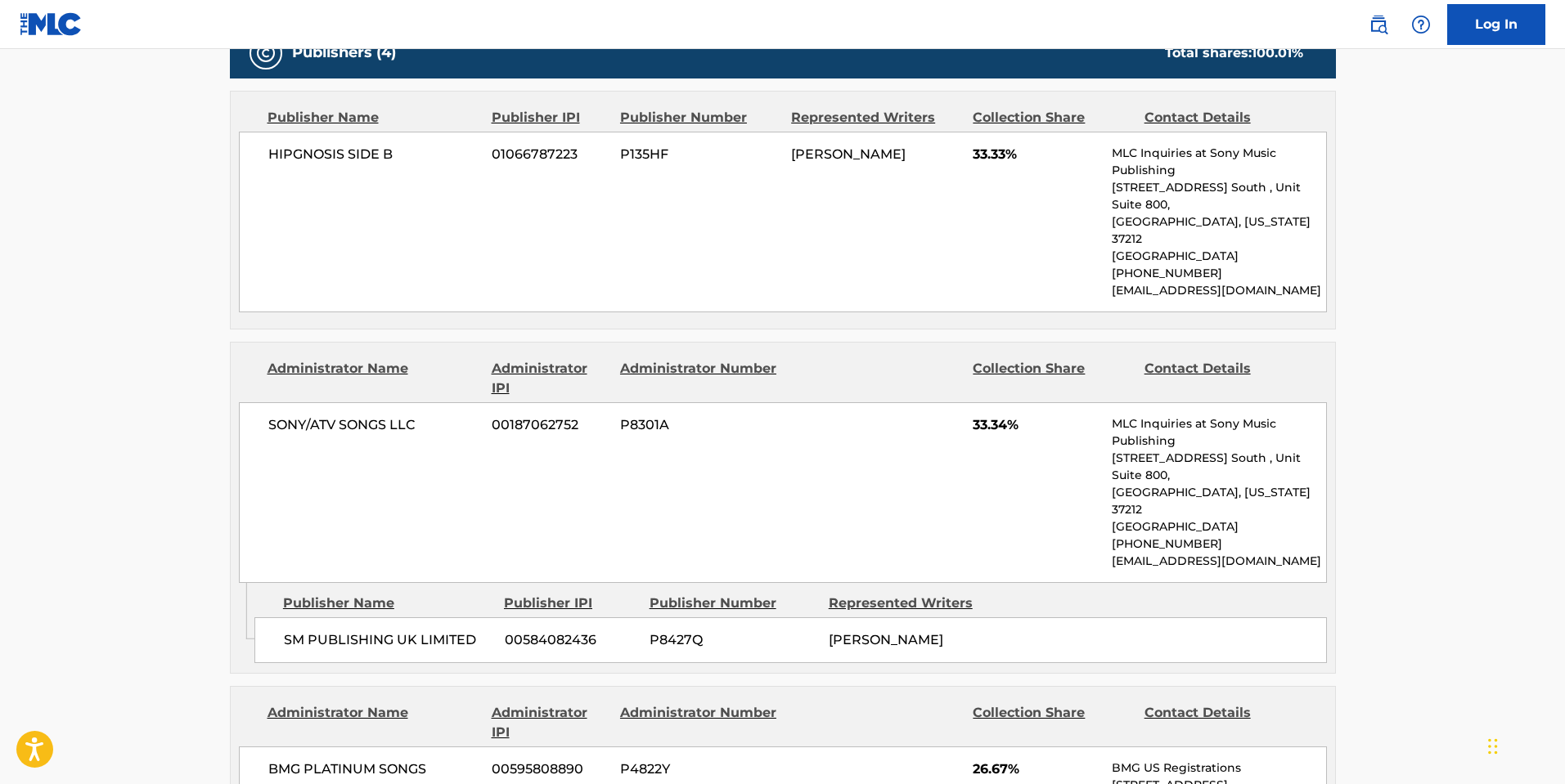
scroll to position [817, 0]
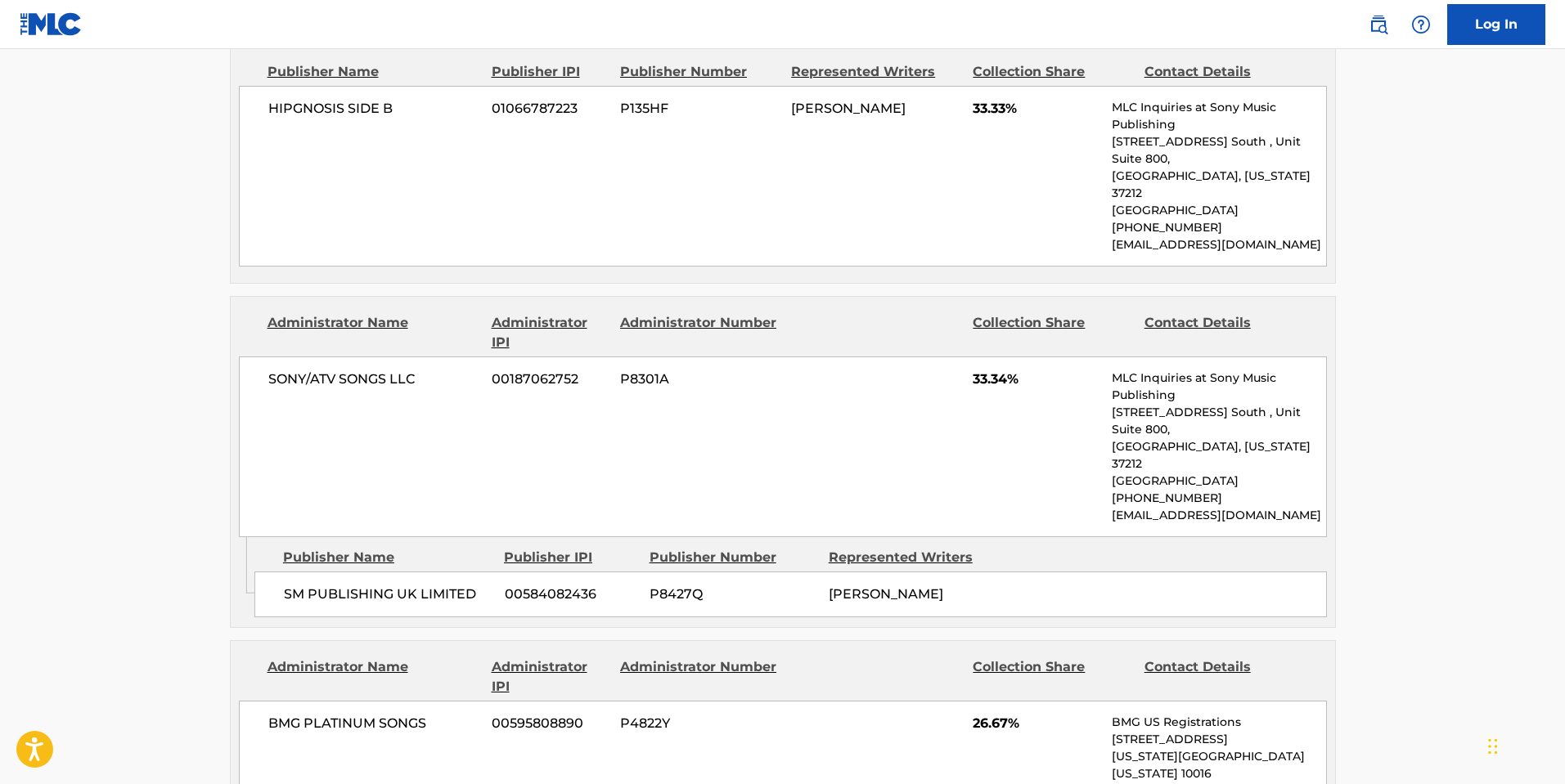
click at [696, 396] on div "SONY/ATV SONGS LLC 00187062752 P8301A 33.34% MLC Inquiries at Sony Music Publis…" at bounding box center [783, 447] width 1088 height 181
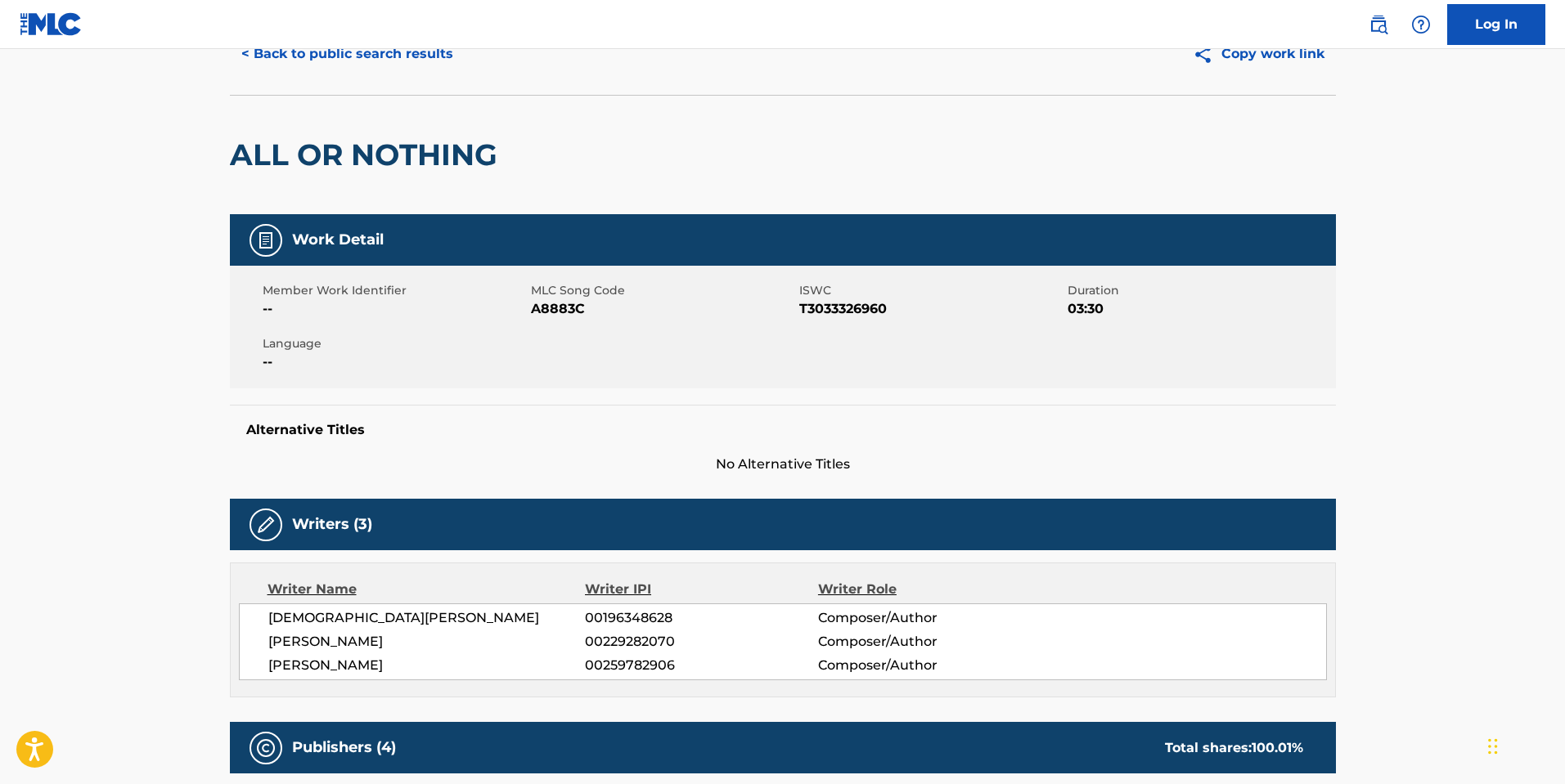
scroll to position [0, 0]
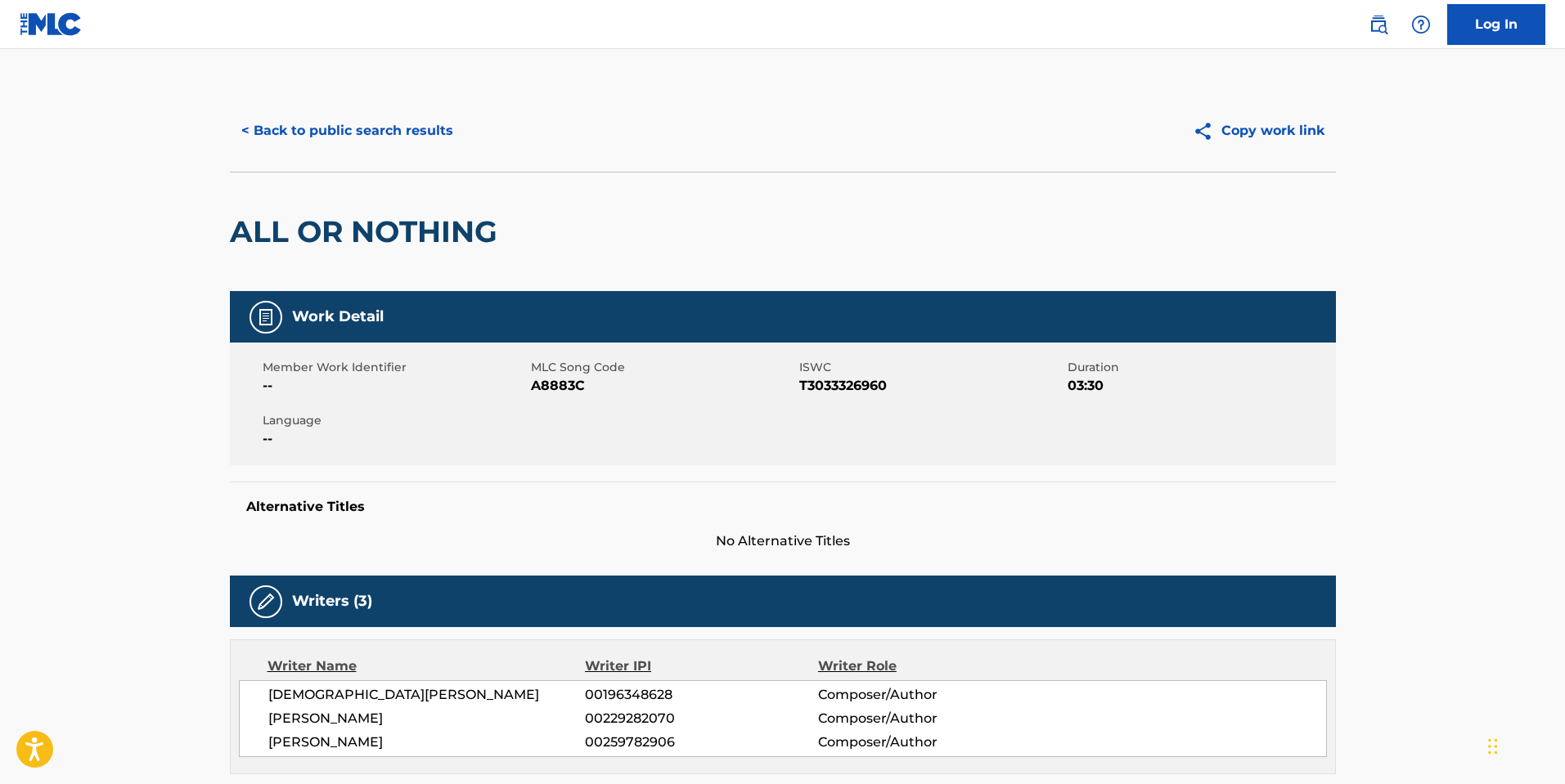
click at [367, 141] on button "< Back to public search results" at bounding box center [347, 131] width 235 height 41
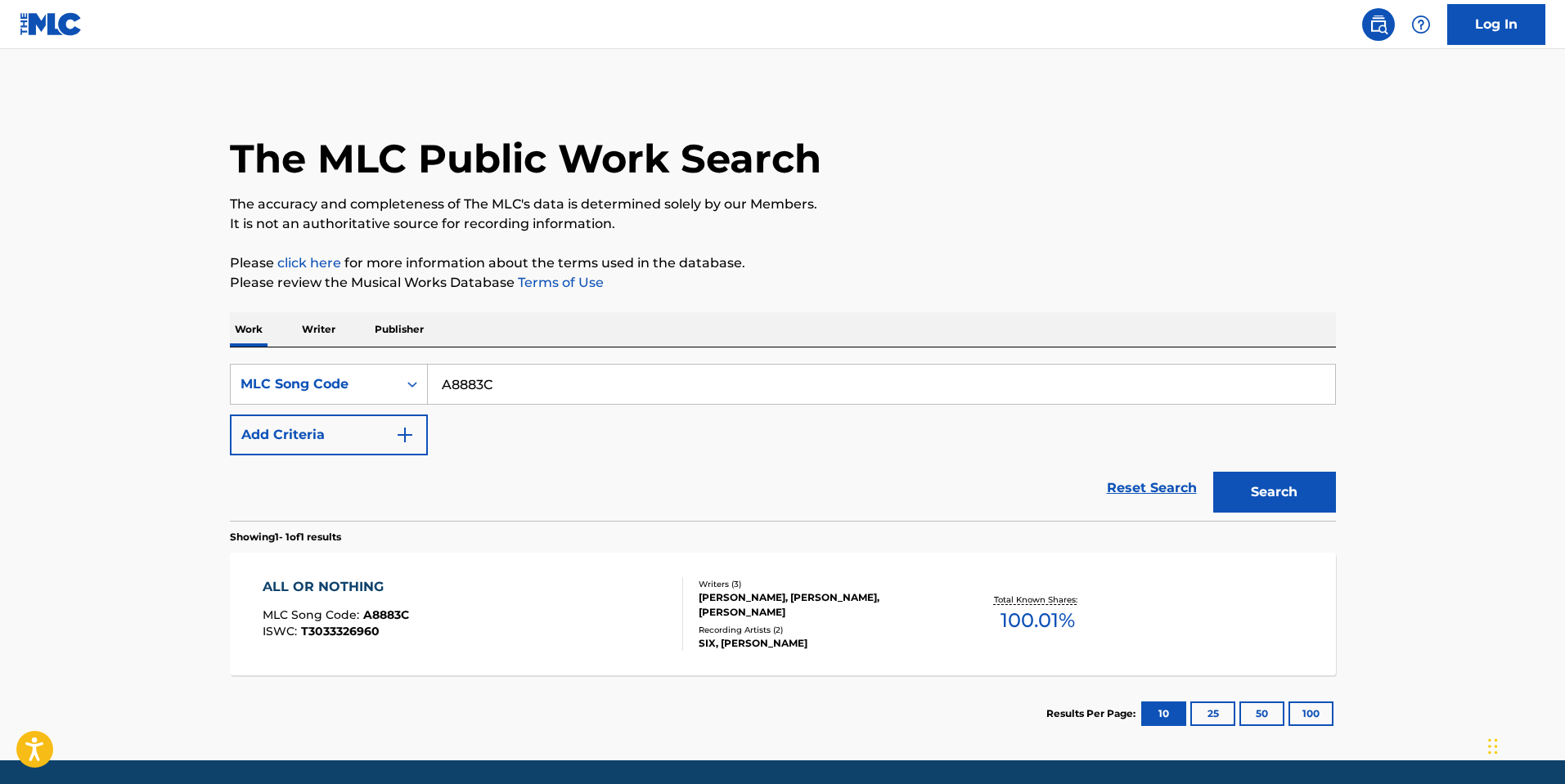
drag, startPoint x: 519, startPoint y: 385, endPoint x: 198, endPoint y: 381, distance: 321.0
click at [196, 381] on main "The MLC Public Work Search The accuracy and completeness of The MLC's data is d…" at bounding box center [782, 404] width 1565 height 711
paste input "72950"
type input "A72950"
click at [1323, 495] on button "Search" at bounding box center [1274, 492] width 123 height 41
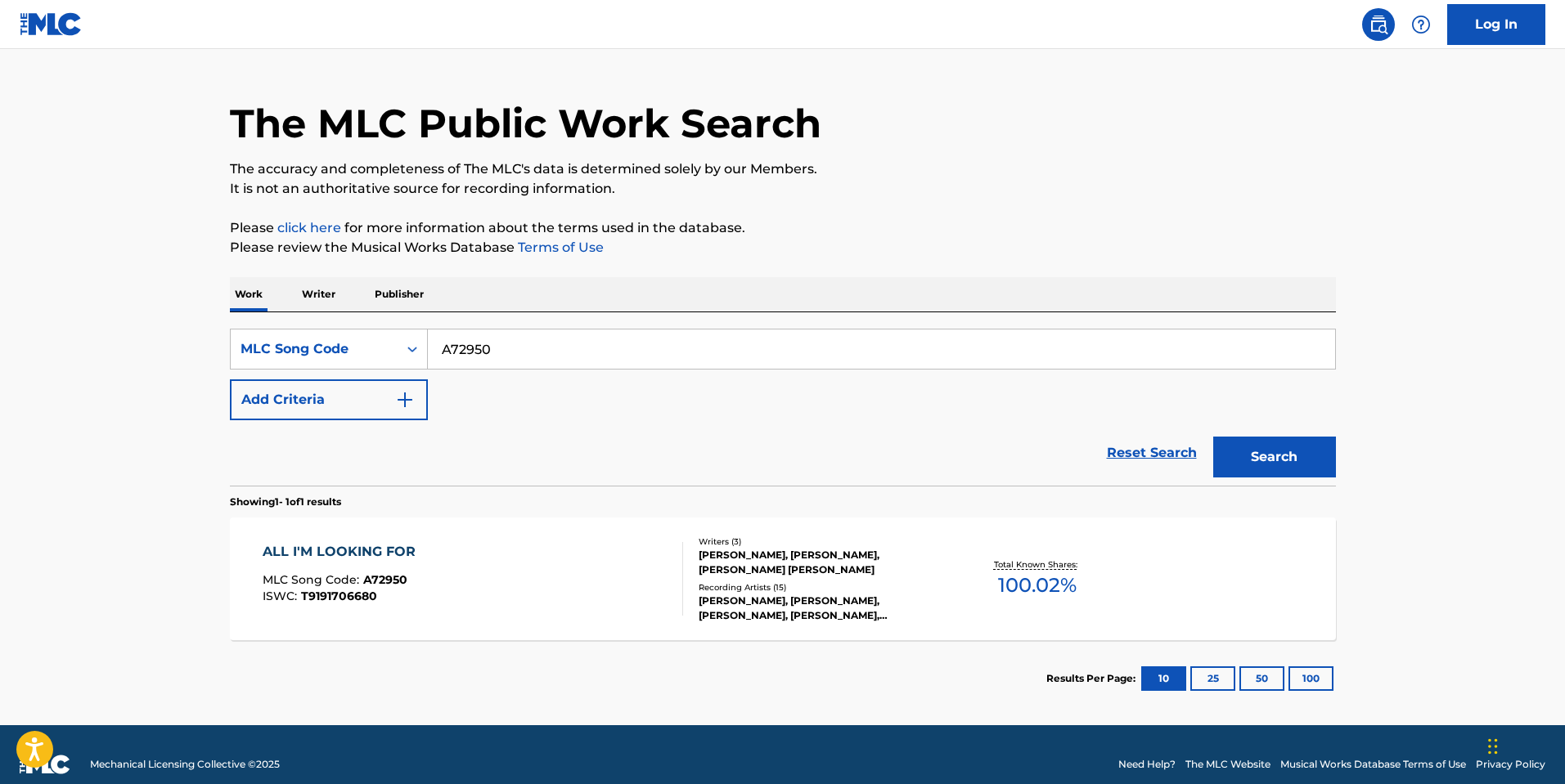
scroll to position [54, 0]
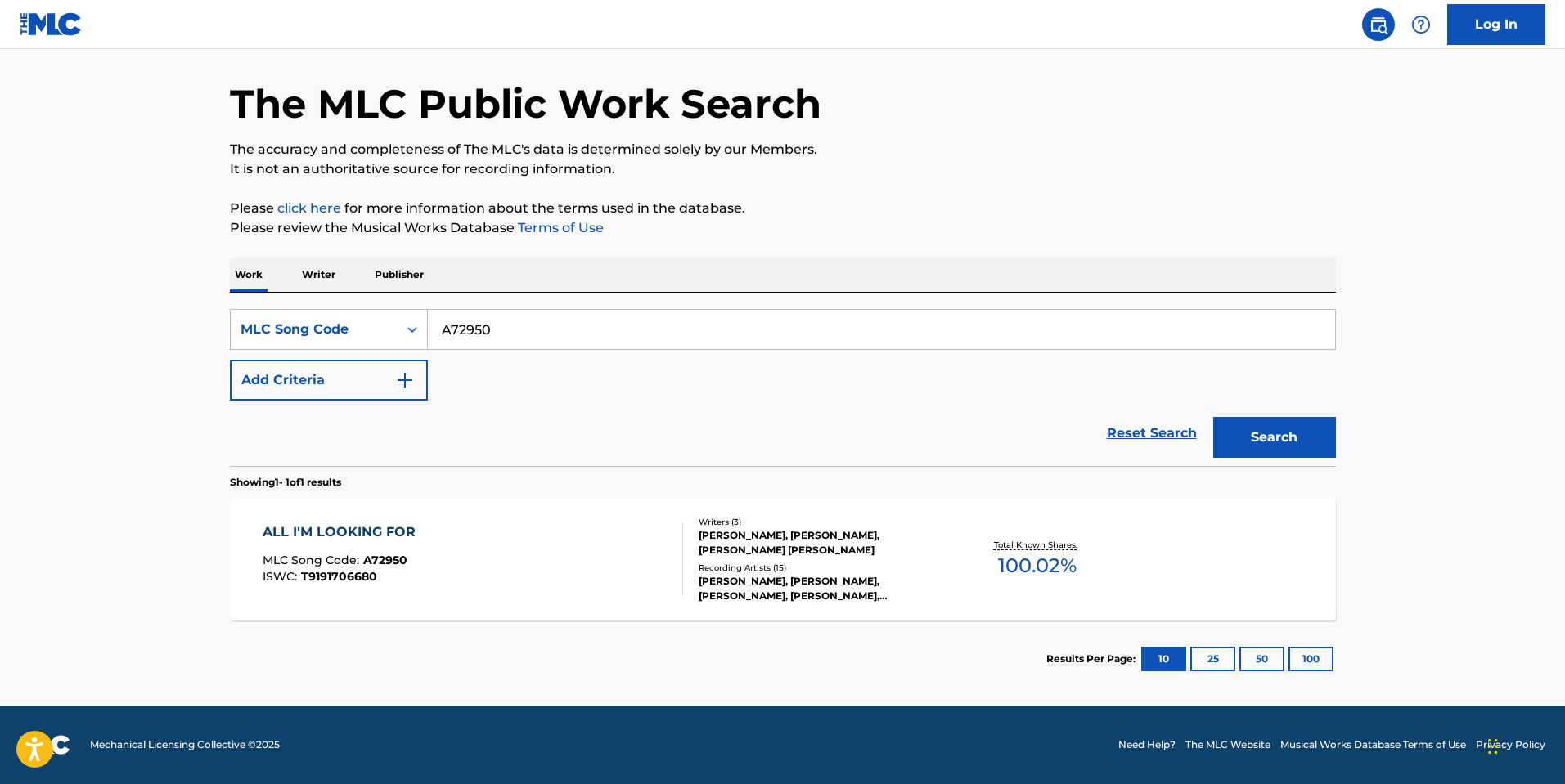
click at [756, 546] on div "[PERSON_NAME], [PERSON_NAME], [PERSON_NAME] [PERSON_NAME]" at bounding box center [821, 543] width 247 height 30
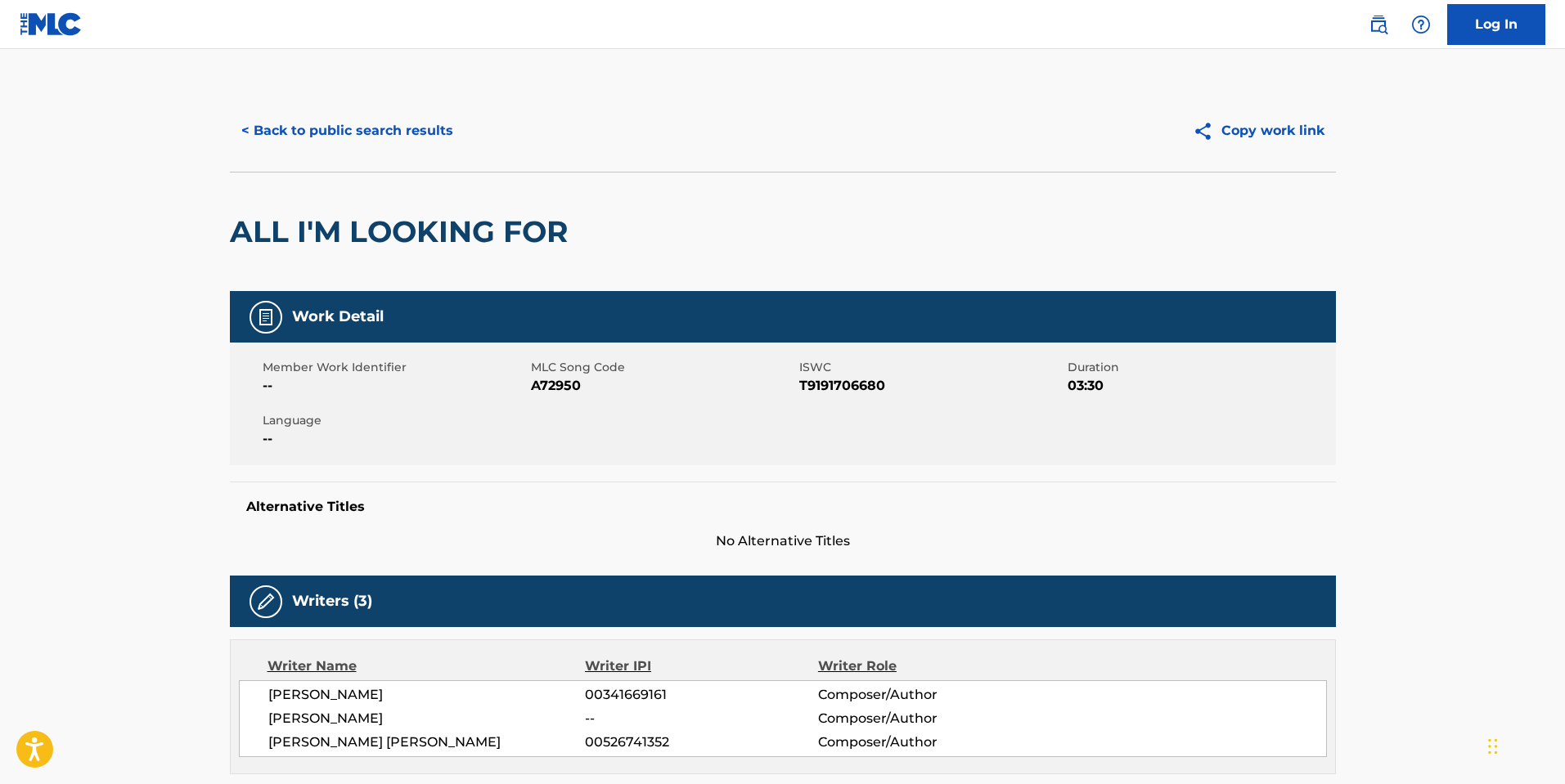
click at [366, 130] on button "< Back to public search results" at bounding box center [347, 131] width 235 height 41
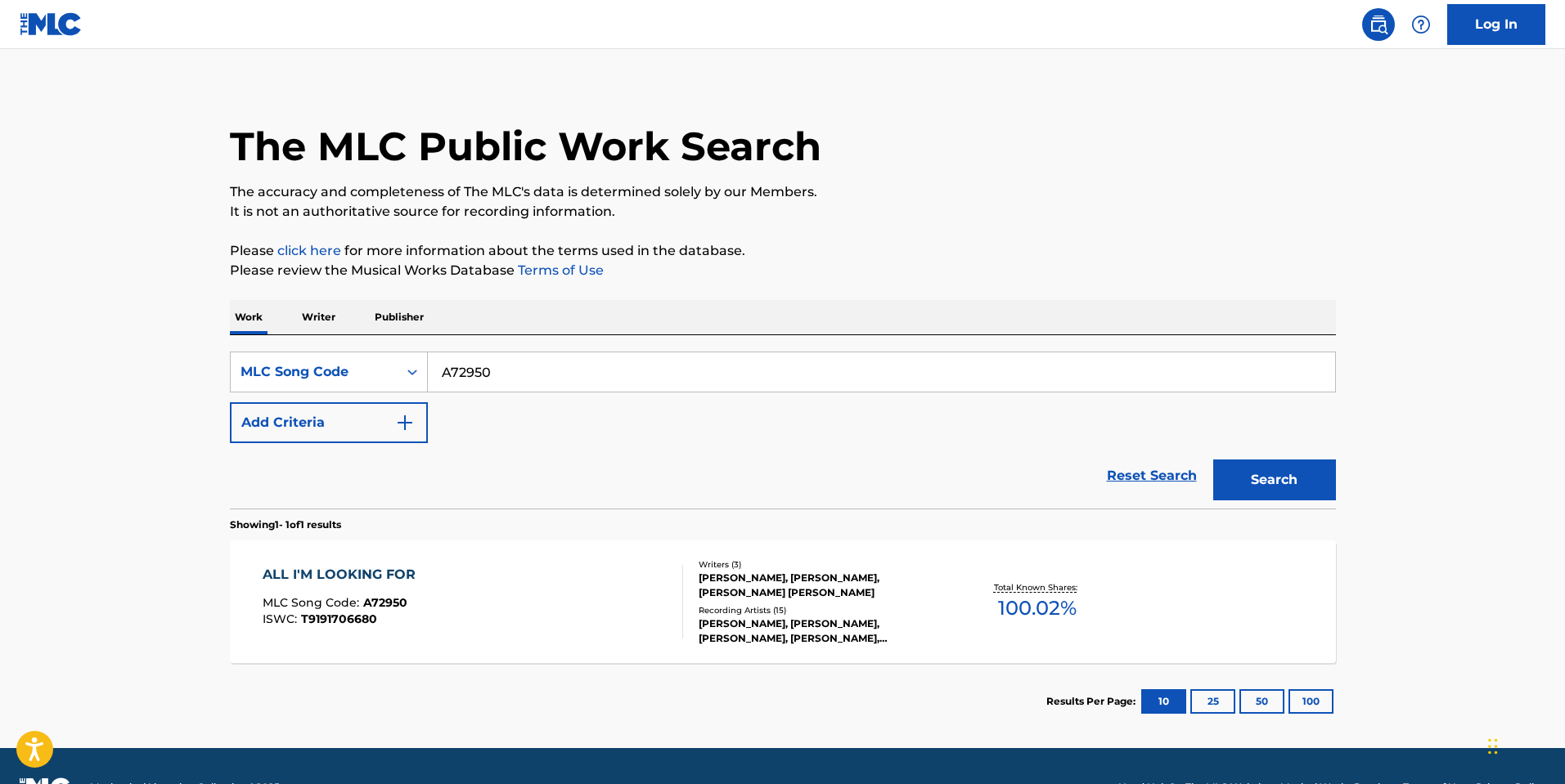
drag, startPoint x: 588, startPoint y: 368, endPoint x: 26, endPoint y: 328, distance: 563.4
click at [18, 329] on main "The MLC Public Work Search The accuracy and completeness of The MLC's data is d…" at bounding box center [782, 392] width 1565 height 711
paste input "B4IPL"
type input "AB4IPL"
click at [1297, 490] on button "Search" at bounding box center [1274, 480] width 123 height 41
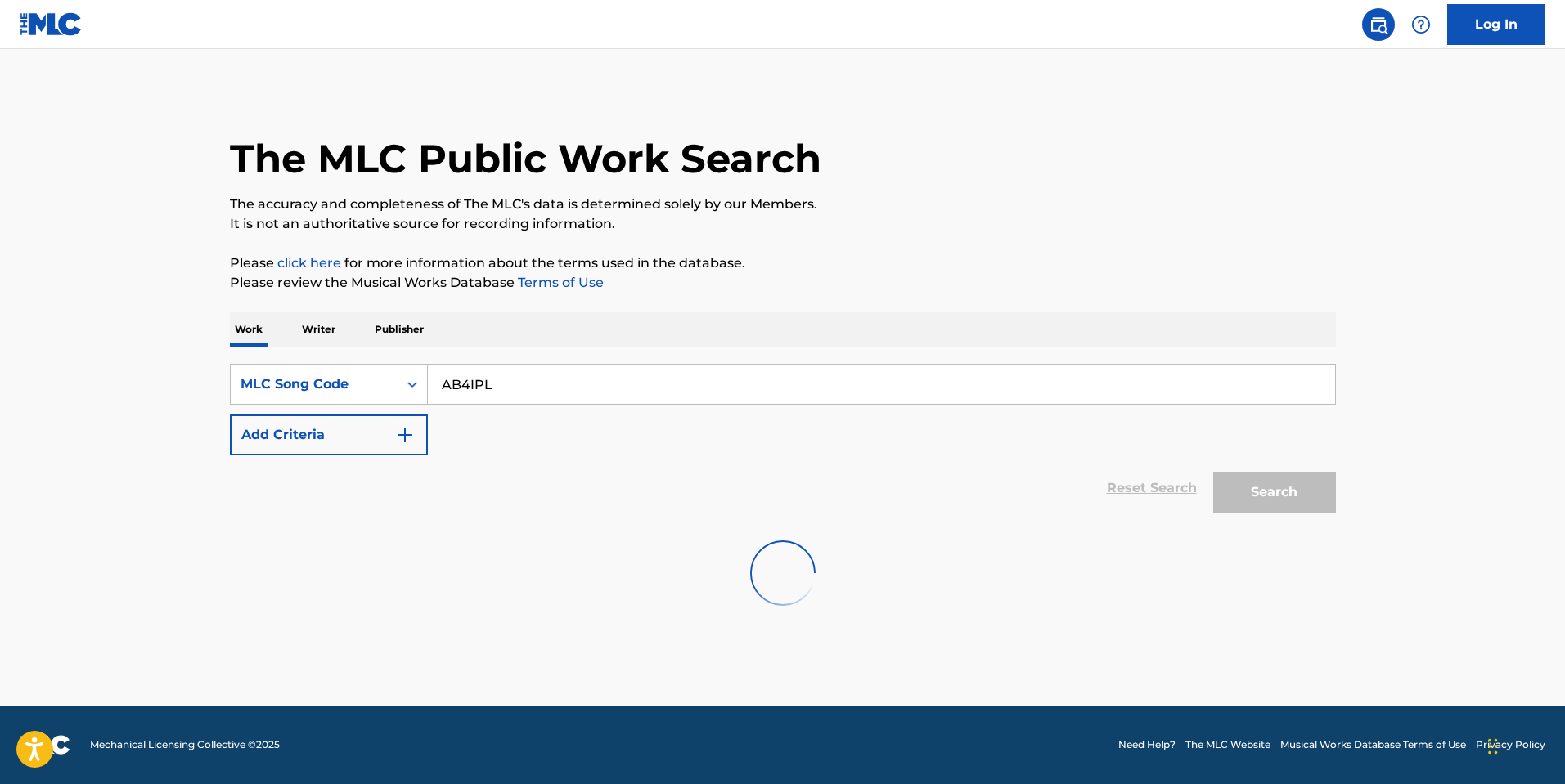
scroll to position [0, 0]
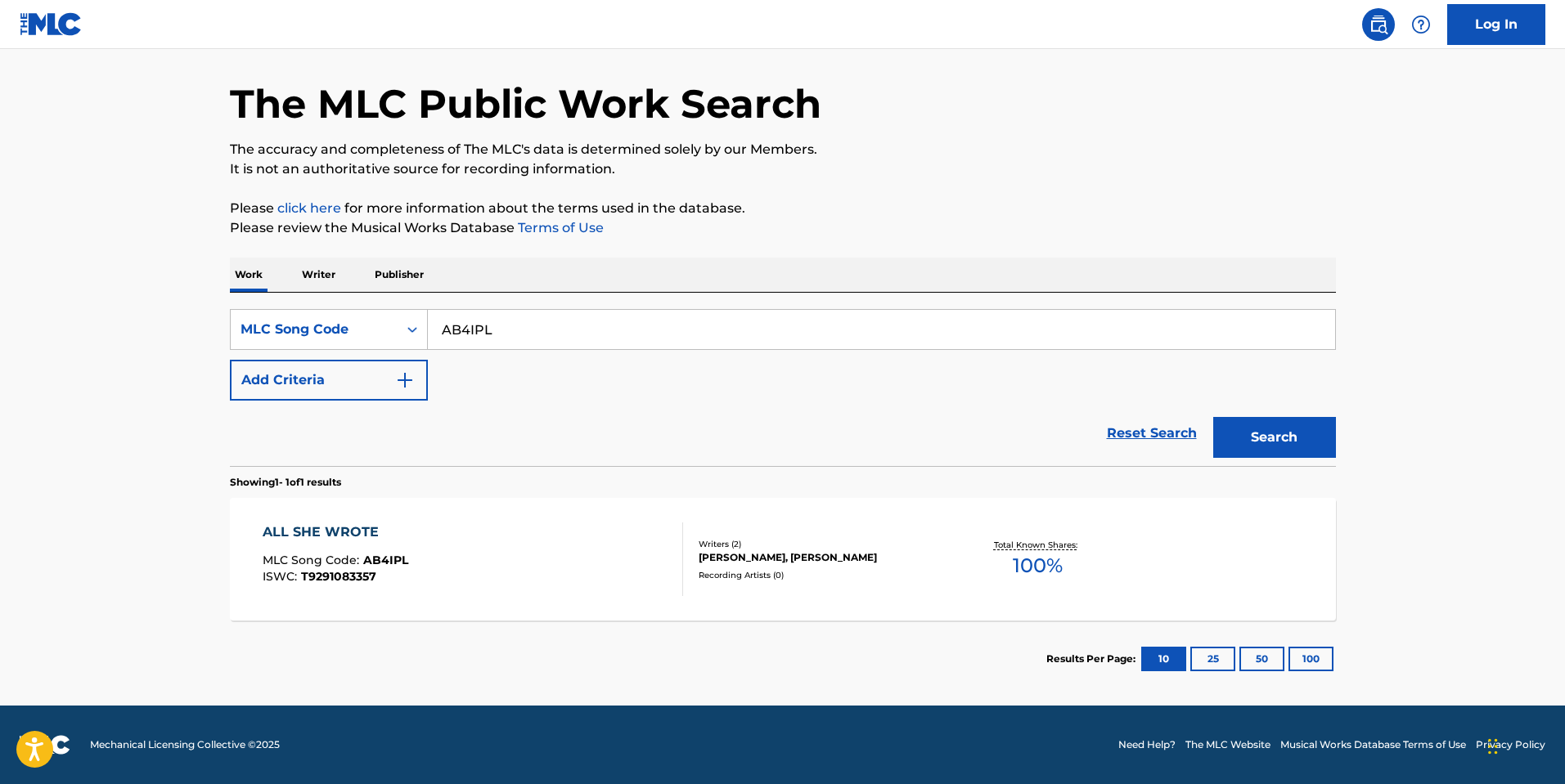
click at [807, 570] on div "Recording Artists ( 0 )" at bounding box center [821, 574] width 247 height 12
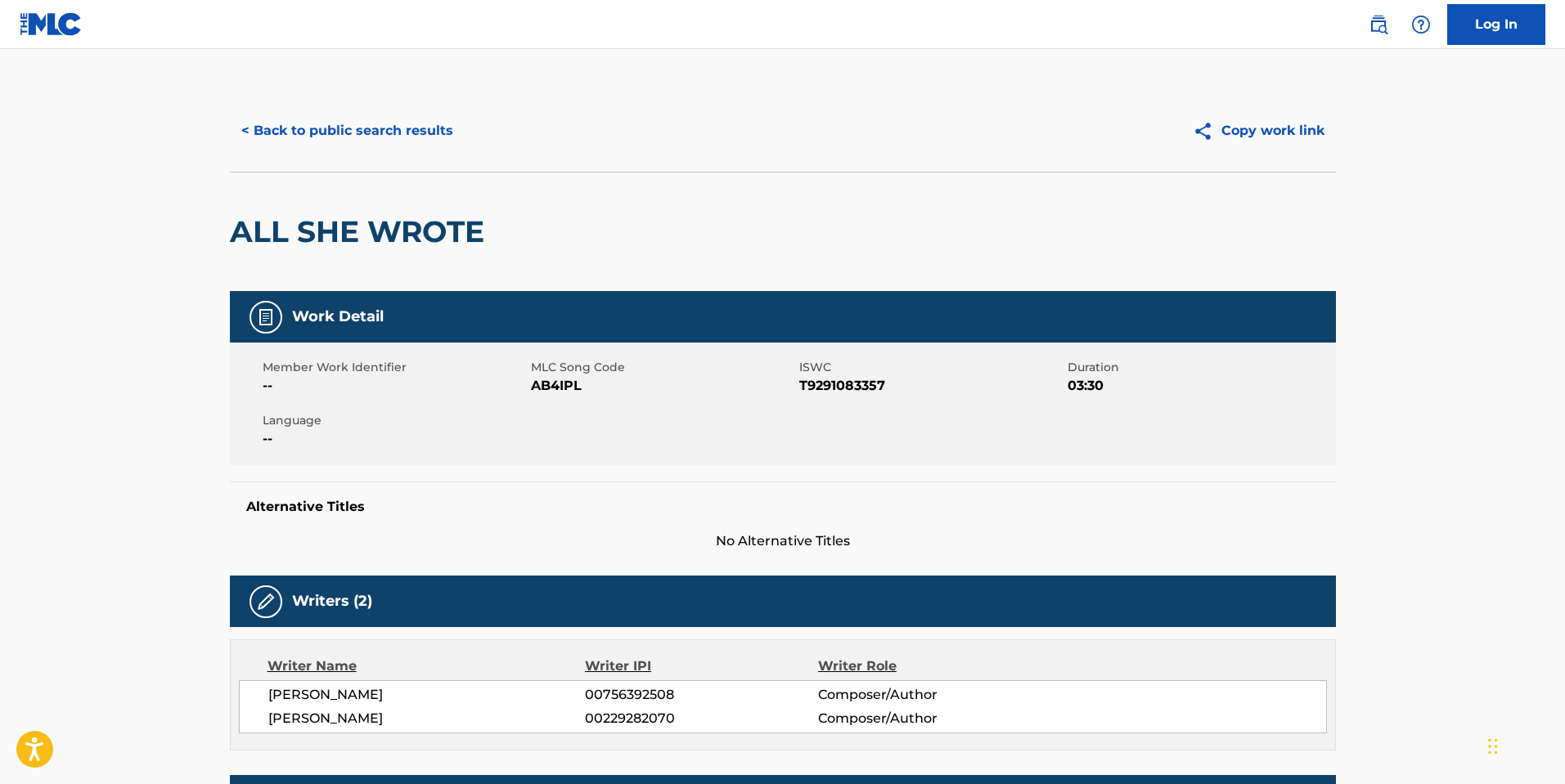
click at [279, 133] on button "< Back to public search results" at bounding box center [347, 131] width 235 height 41
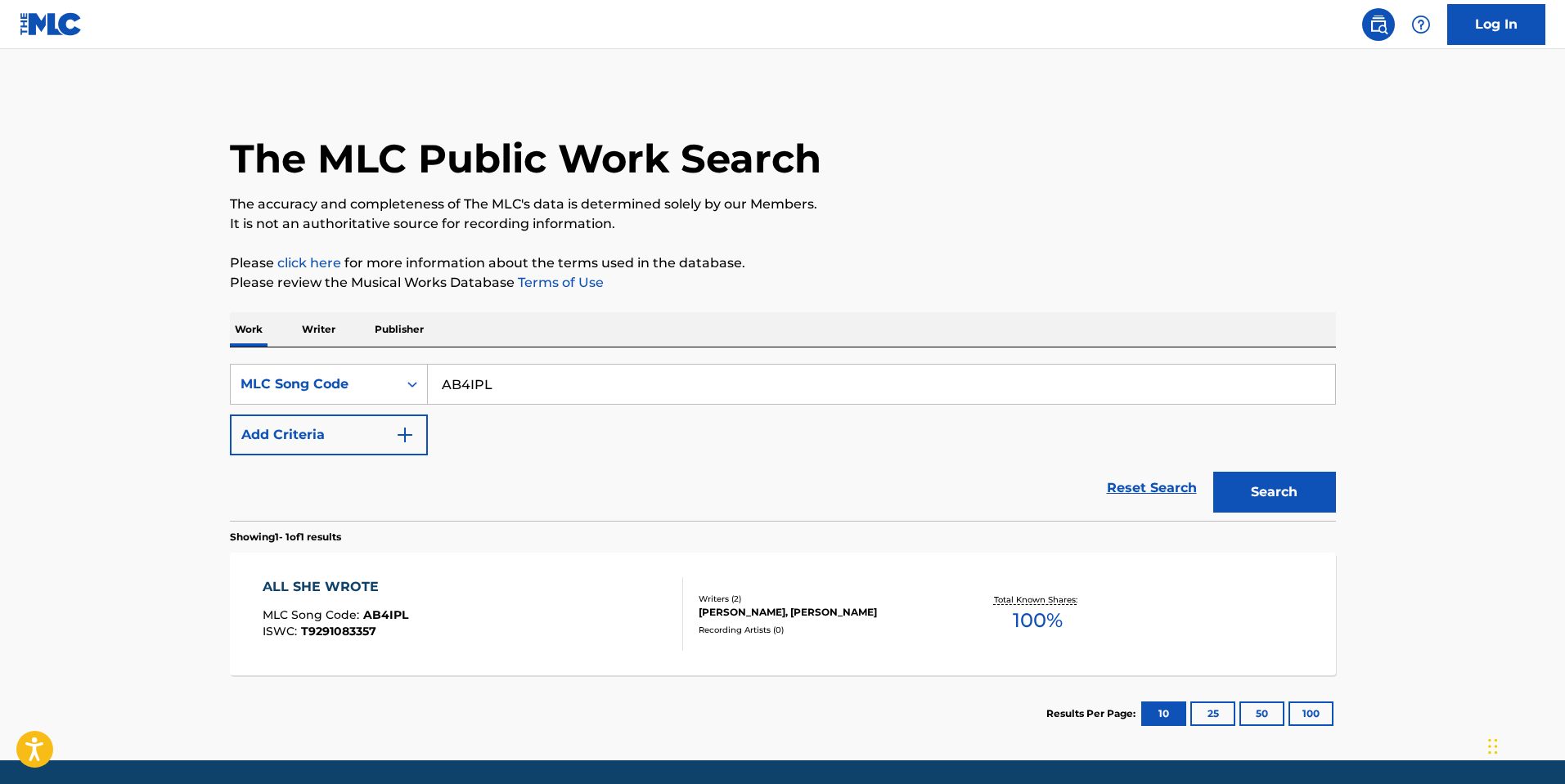
scroll to position [12, 0]
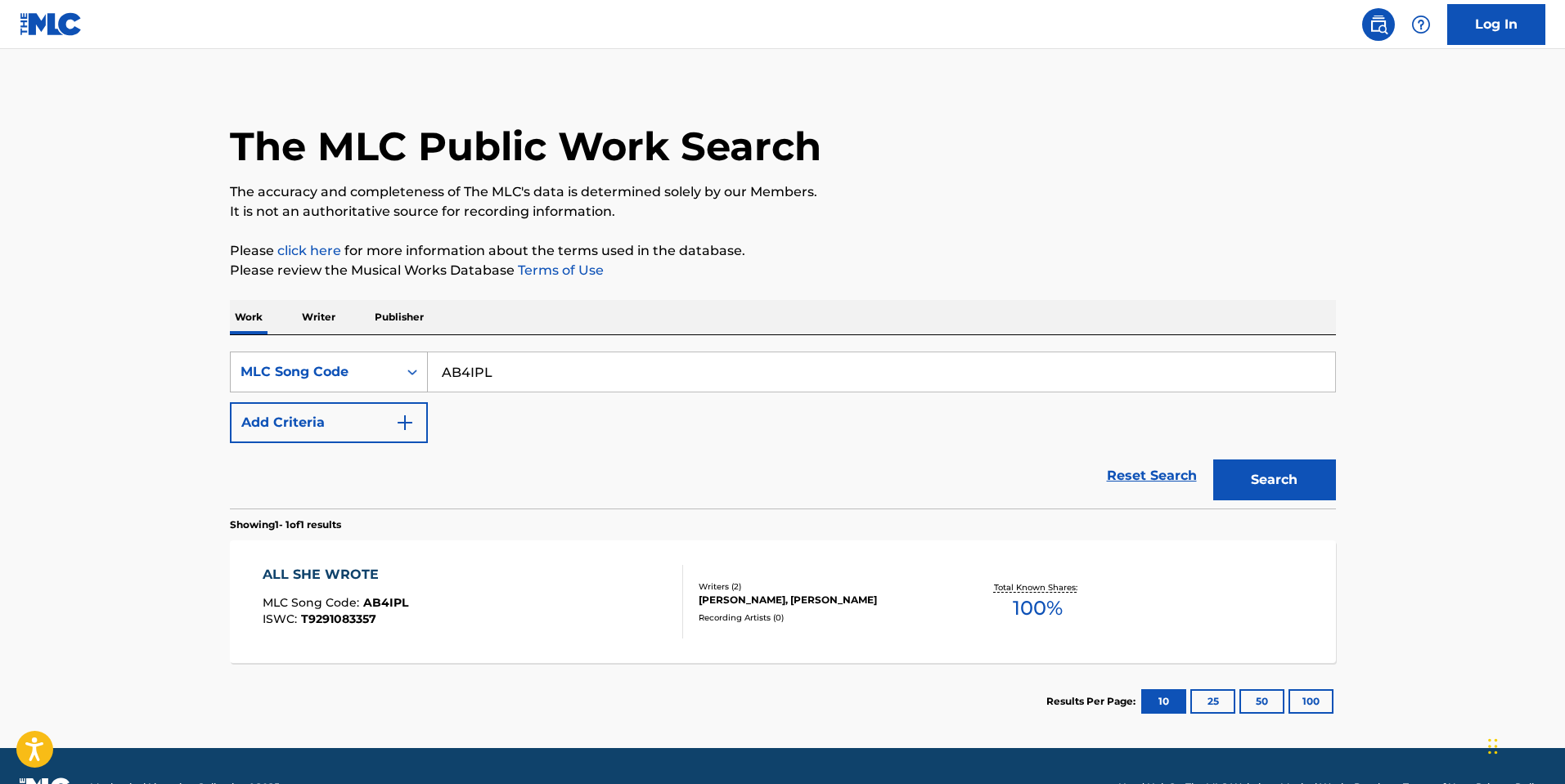
drag, startPoint x: 505, startPoint y: 380, endPoint x: 334, endPoint y: 367, distance: 171.5
click at [340, 368] on div "SearchWithCriteria420916f5-b51a-4907-b368-8eda55f8efd0 MLC Song Code AB4IPL" at bounding box center [782, 372] width 1106 height 41
paste input "3819R"
type input "A3819R"
click at [1291, 484] on button "Search" at bounding box center [1274, 480] width 123 height 41
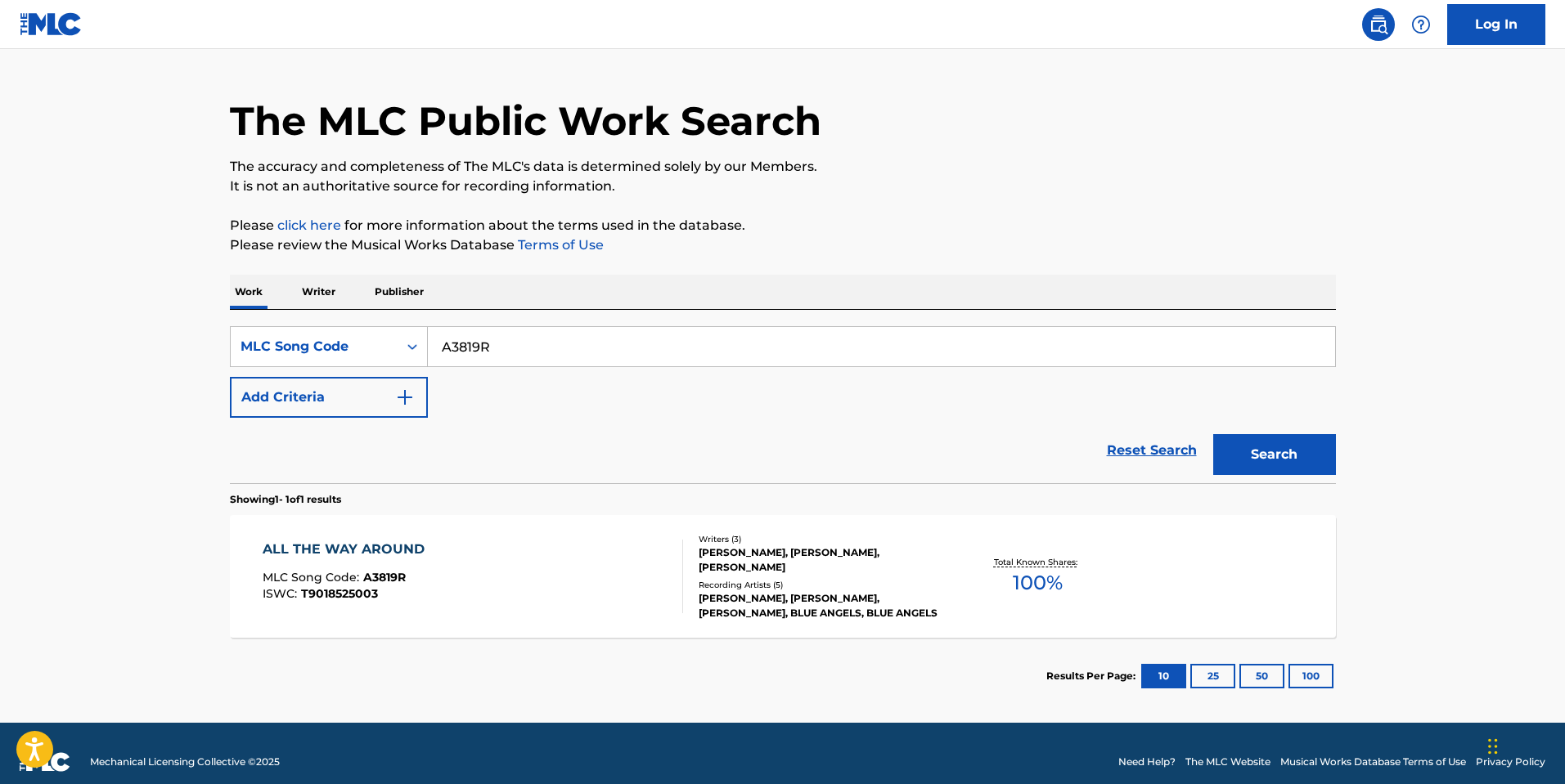
scroll to position [54, 0]
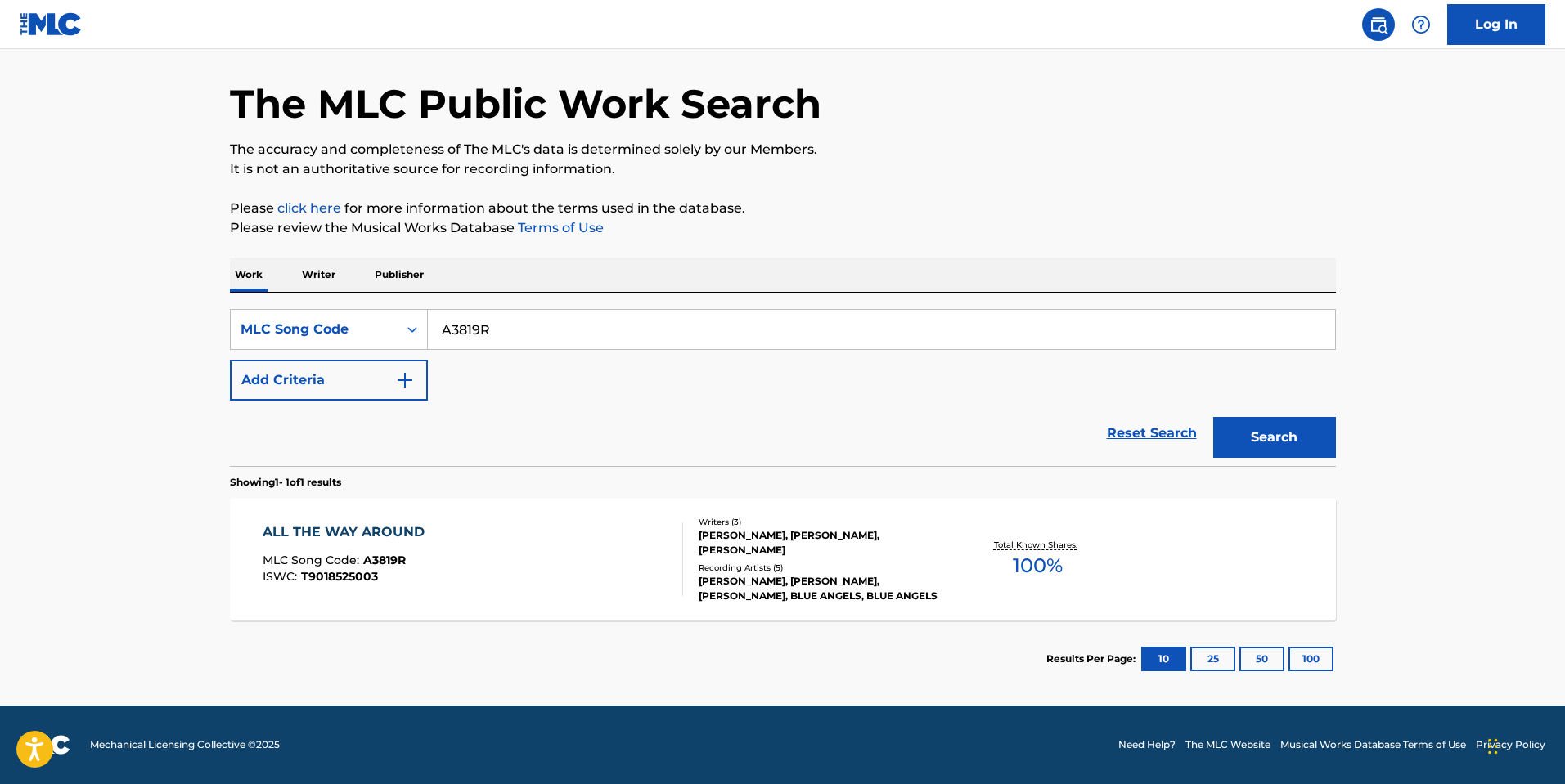
click at [743, 537] on div "[PERSON_NAME], [PERSON_NAME], [PERSON_NAME]" at bounding box center [821, 543] width 247 height 30
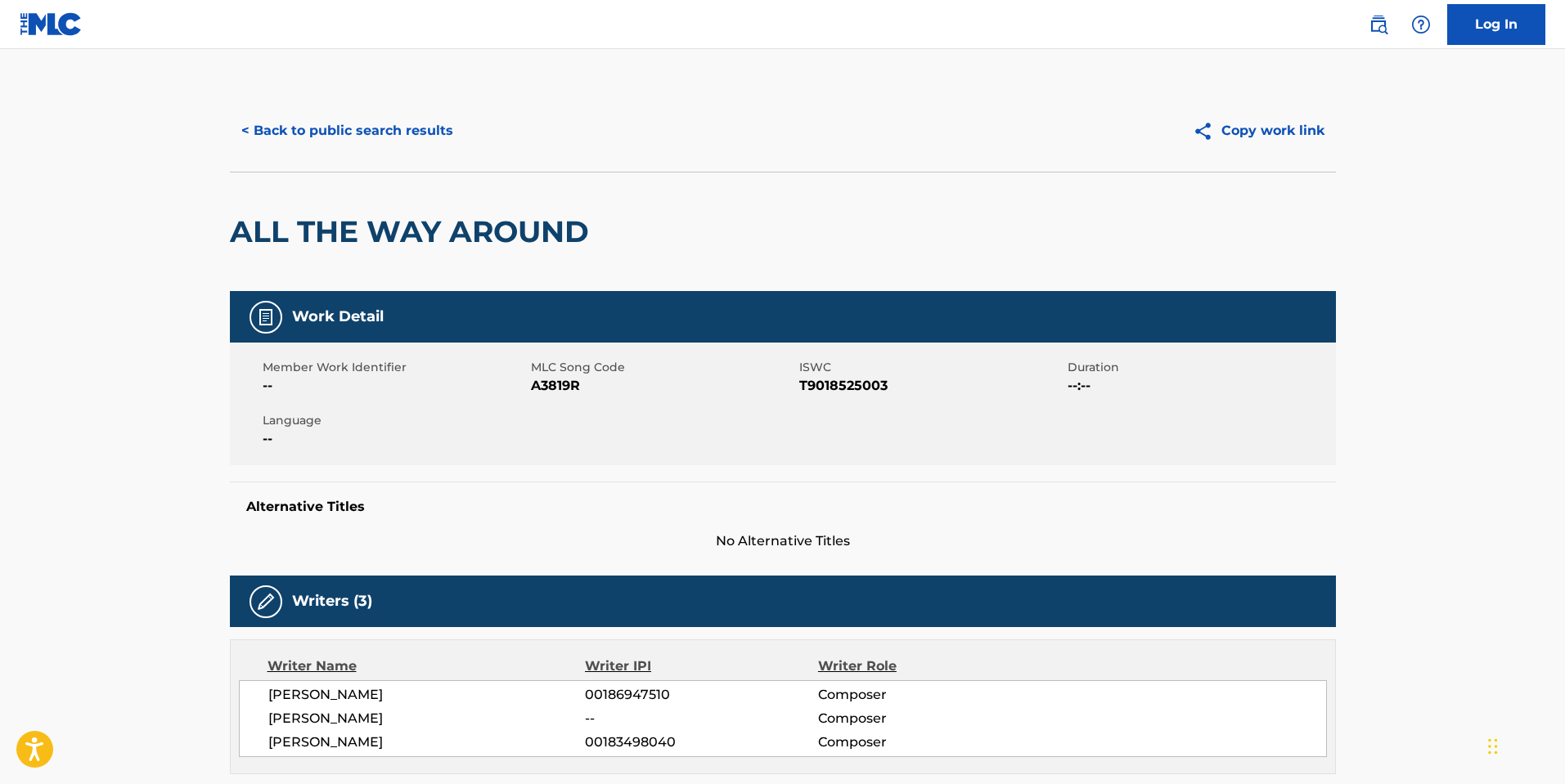
click at [547, 387] on span "A3819R" at bounding box center [663, 385] width 264 height 19
copy span "A3819R"
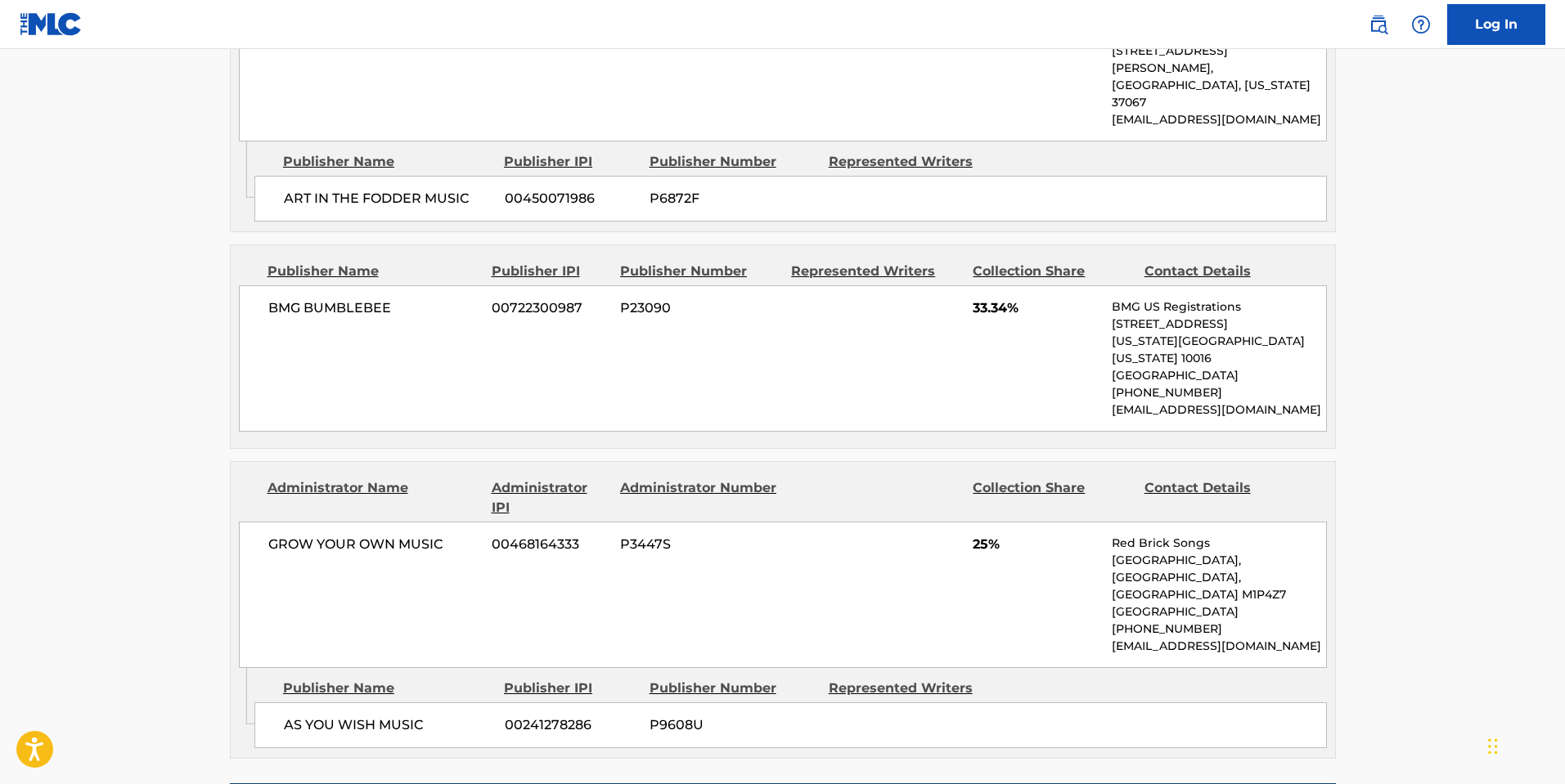
scroll to position [1144, 0]
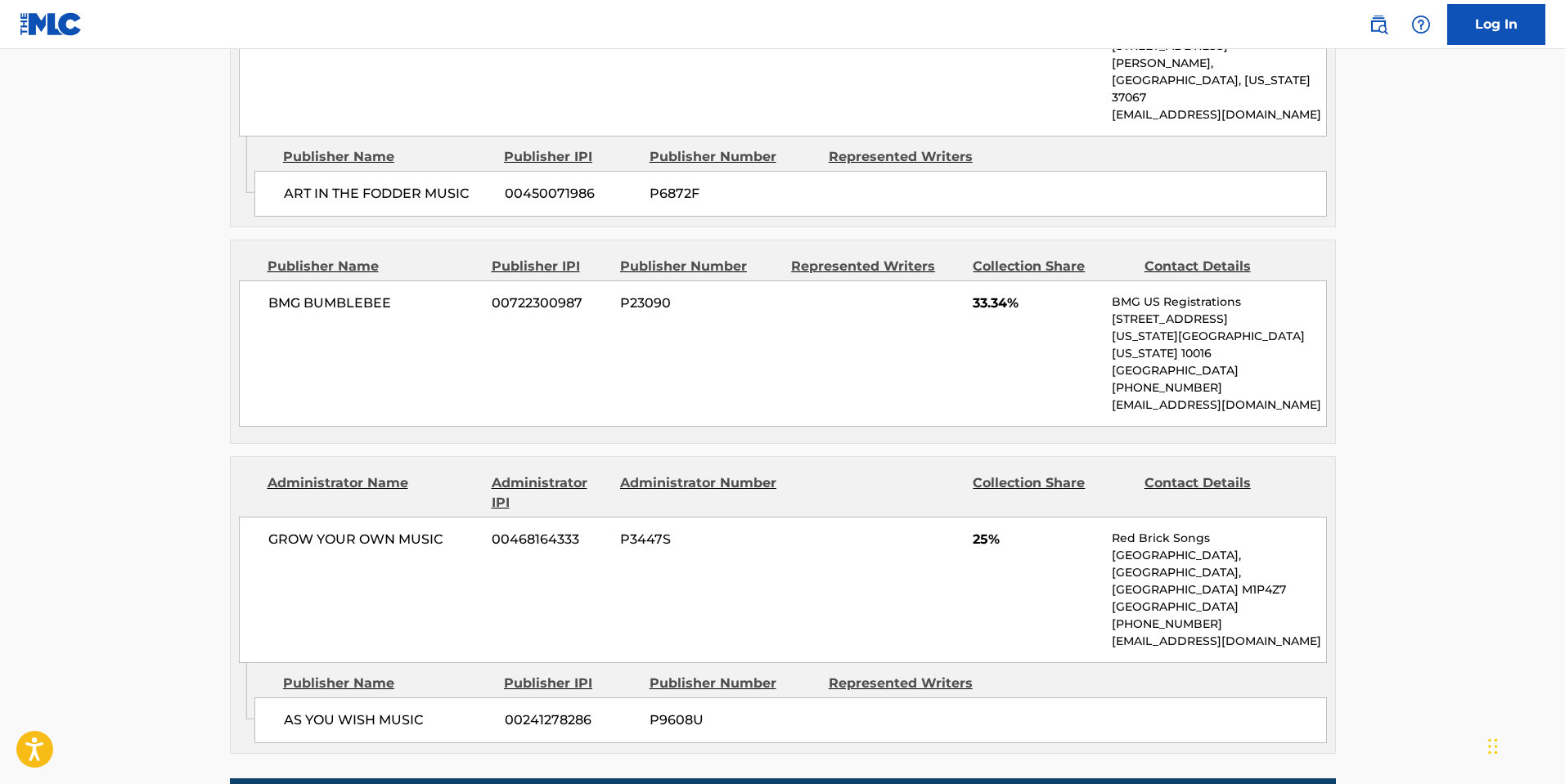
click at [184, 473] on main "< Back to public search results Copy work link ALL THE WAY AROUND Work Detail M…" at bounding box center [782, 15] width 1565 height 2220
drag, startPoint x: 1423, startPoint y: 477, endPoint x: 1423, endPoint y: 494, distance: 17.0
click at [1423, 476] on main "< Back to public search results Copy work link ALL THE WAY AROUND Work Detail M…" at bounding box center [782, 15] width 1565 height 2220
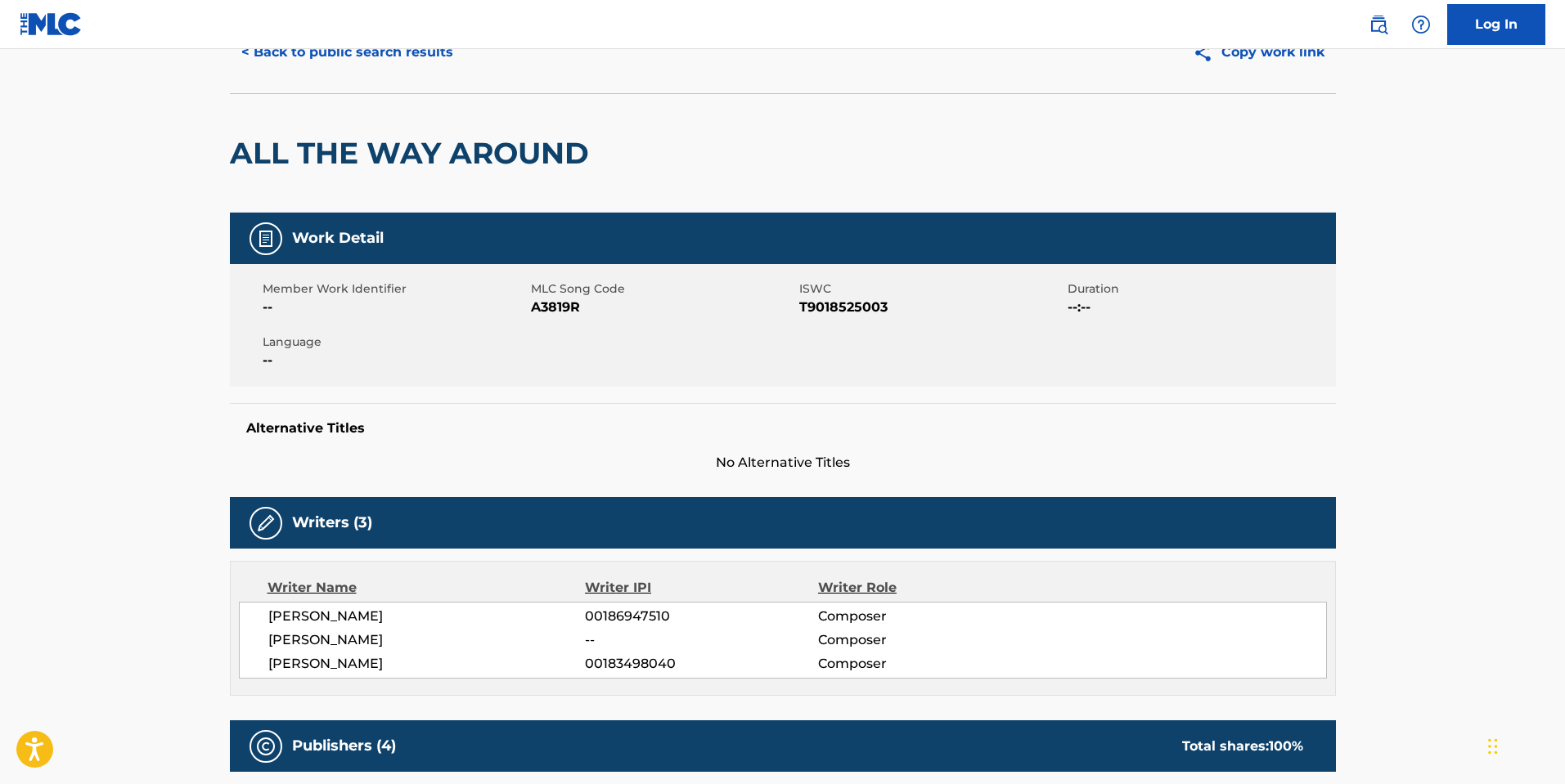
scroll to position [0, 0]
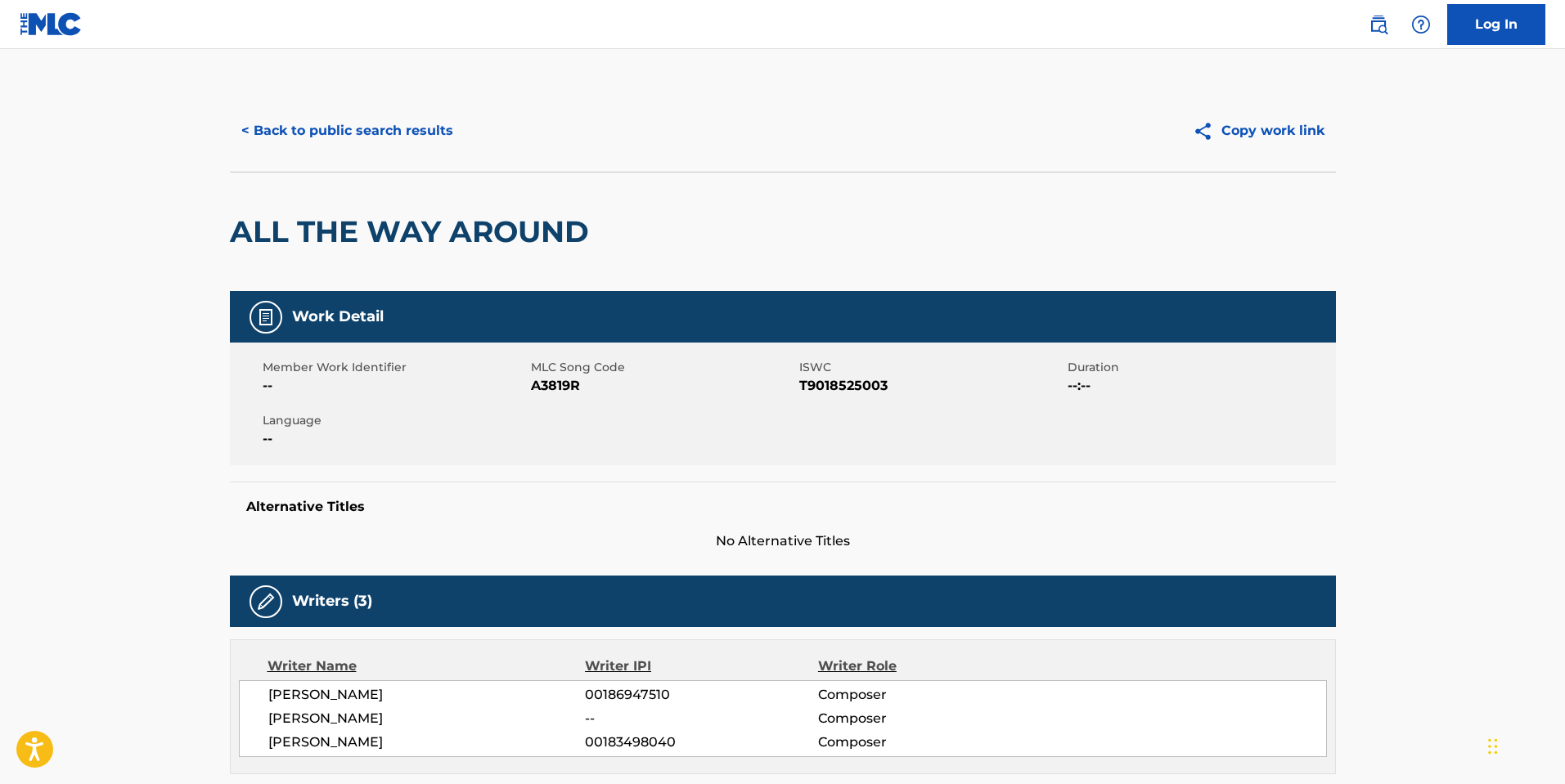
click at [439, 139] on button "< Back to public search results" at bounding box center [347, 131] width 235 height 41
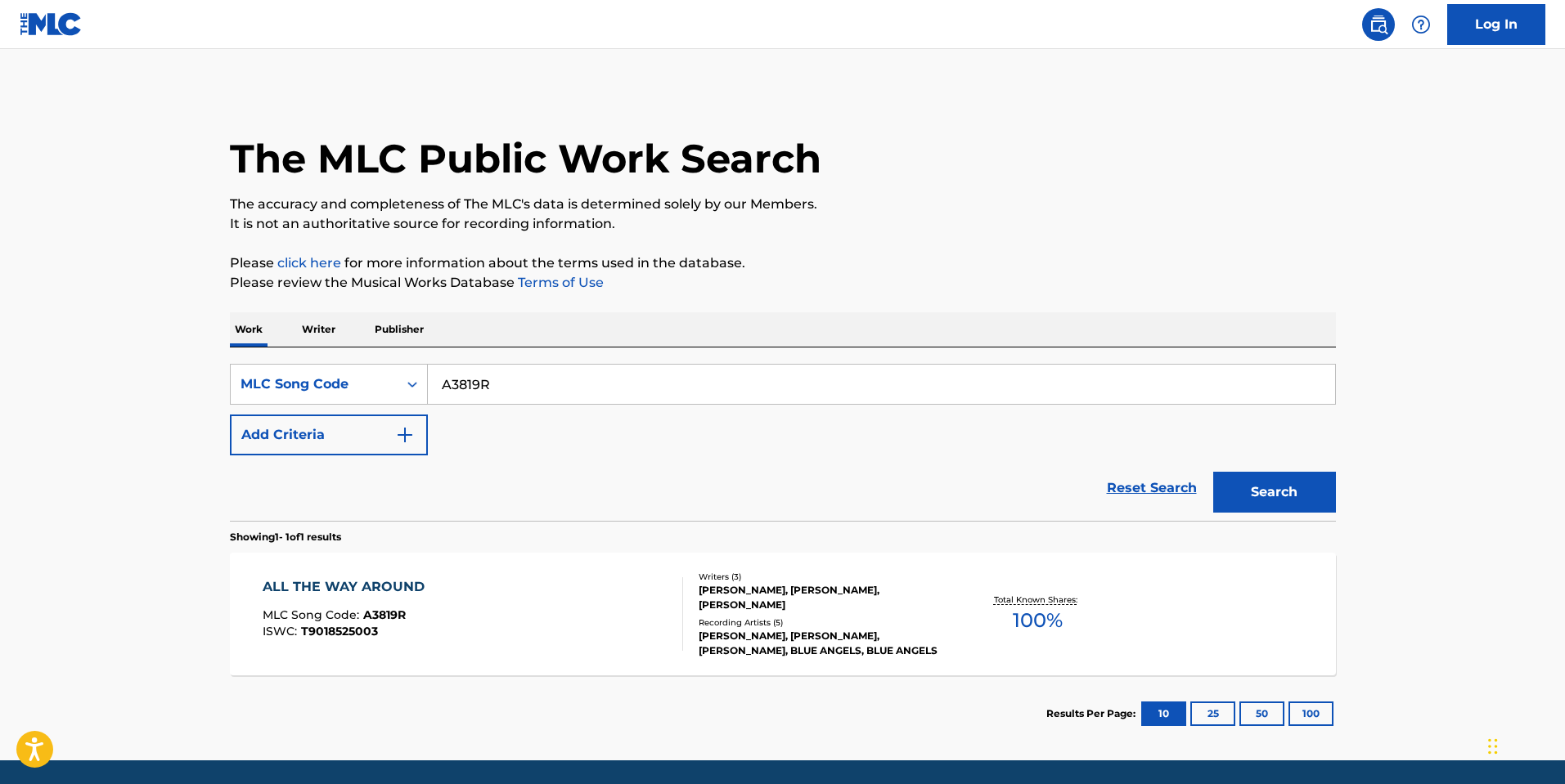
scroll to position [12, 0]
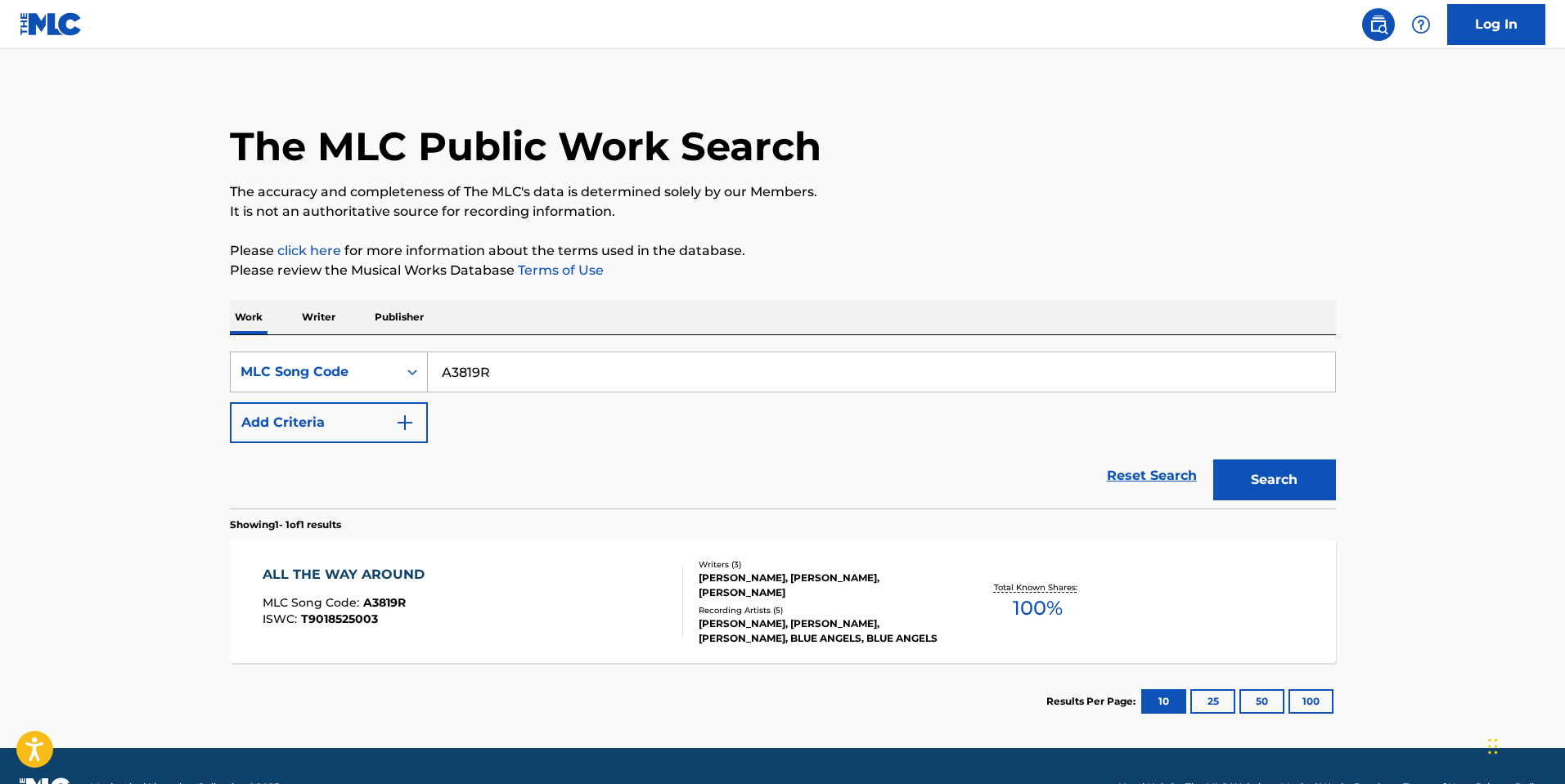
drag, startPoint x: 531, startPoint y: 360, endPoint x: 555, endPoint y: 375, distance: 28.3
click at [360, 359] on div "SearchWithCriteria420916f5-b51a-4907-b368-8eda55f8efd0 MLC Song Code A3819R" at bounding box center [782, 372] width 1106 height 41
paste input "V1GM2"
type input "AV1GM2"
click at [1310, 488] on button "Search" at bounding box center [1274, 480] width 123 height 41
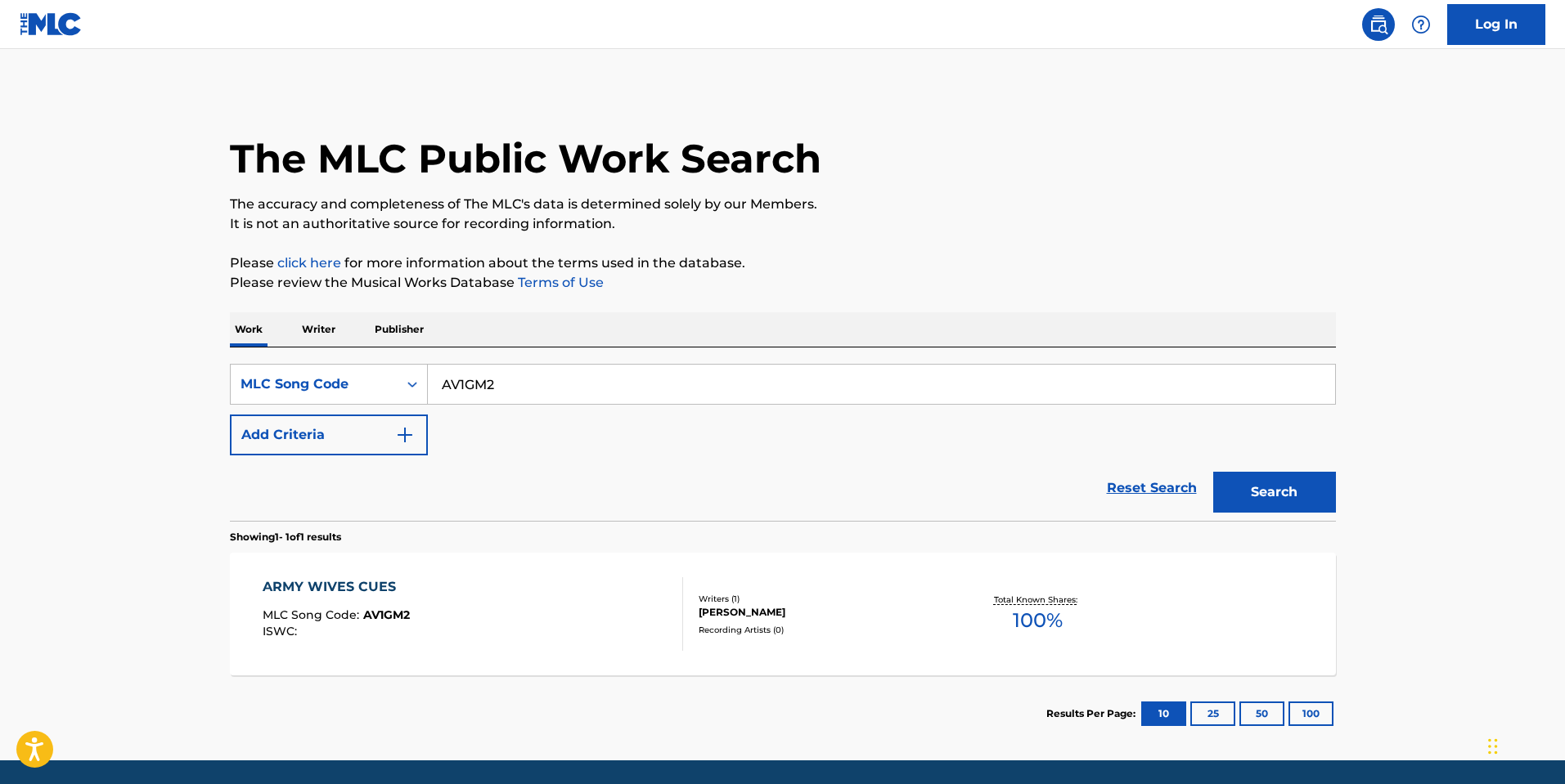
scroll to position [54, 0]
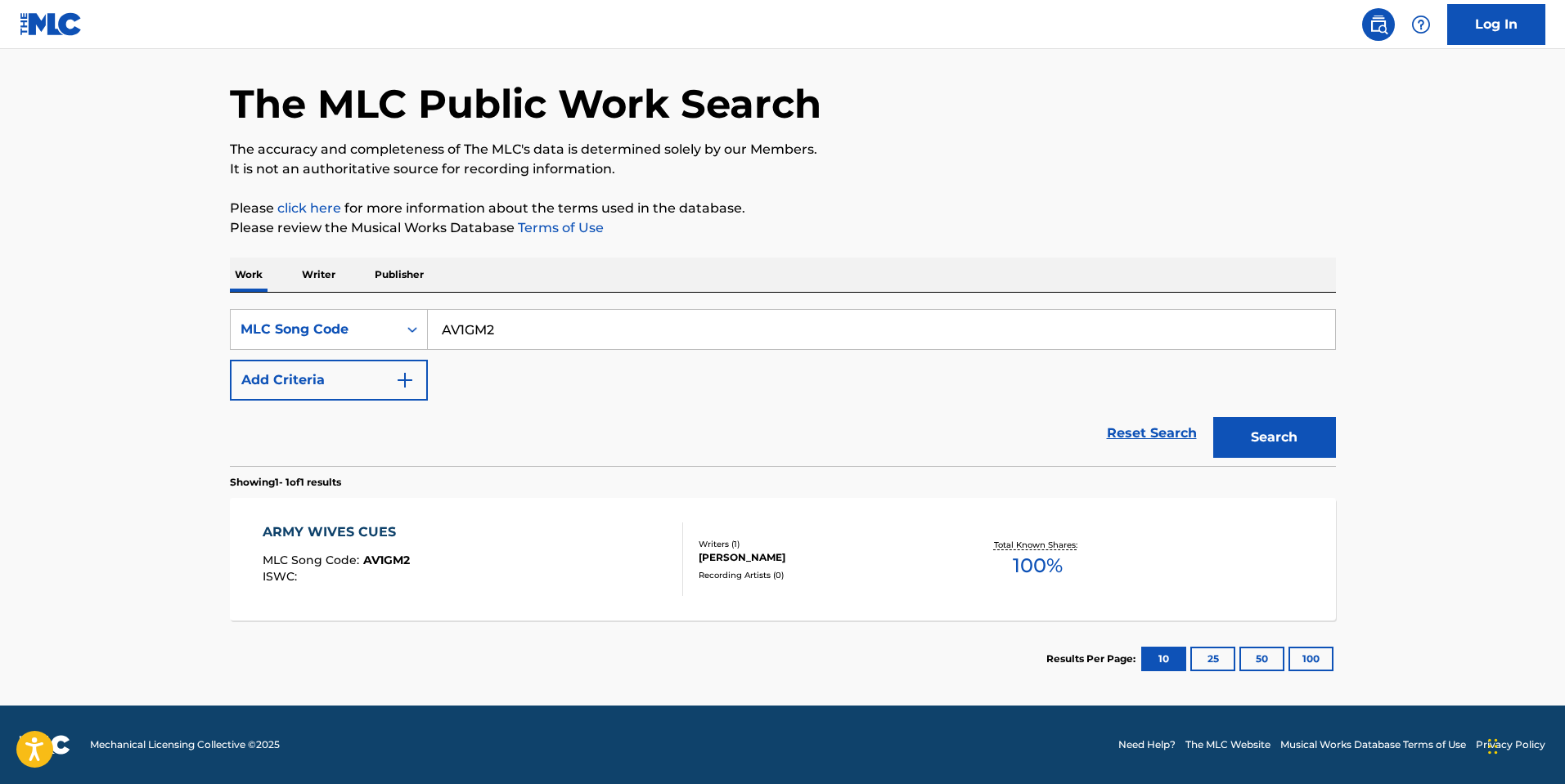
click at [467, 527] on div "ARMY WIVES CUES MLC Song Code : AV1GM2 ISWC :" at bounding box center [472, 560] width 420 height 74
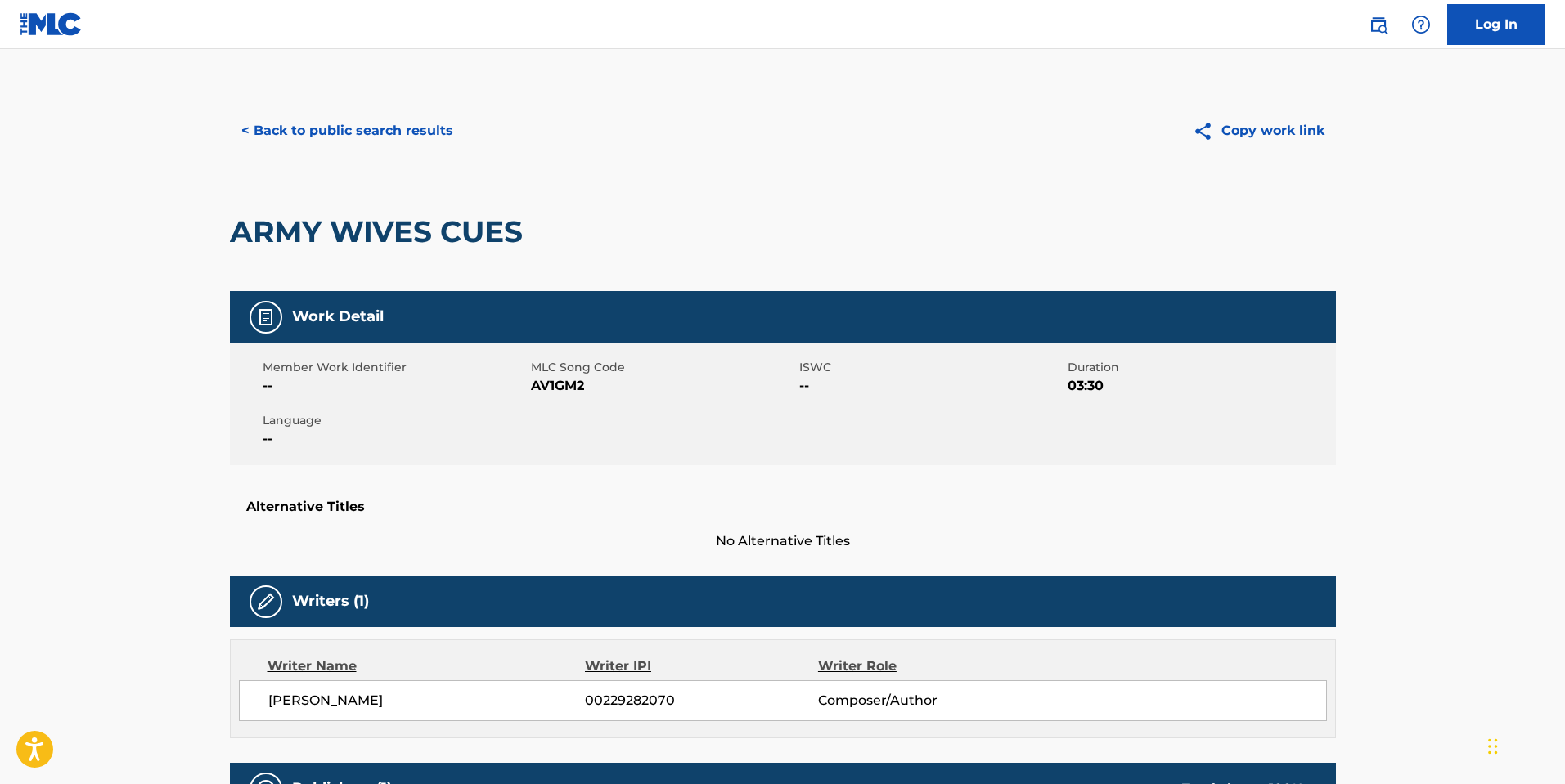
click at [403, 139] on button "< Back to public search results" at bounding box center [347, 131] width 235 height 41
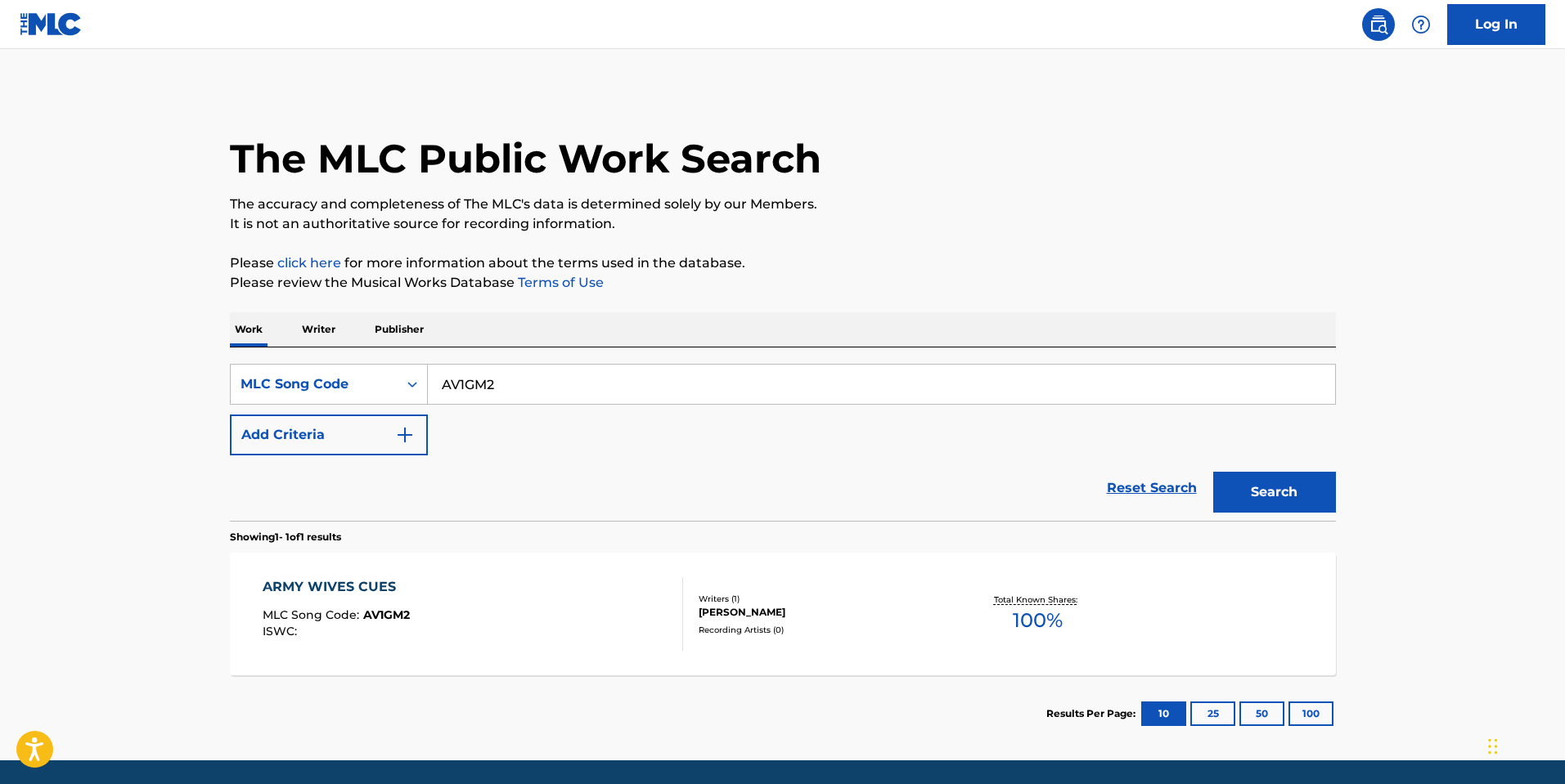
scroll to position [12, 0]
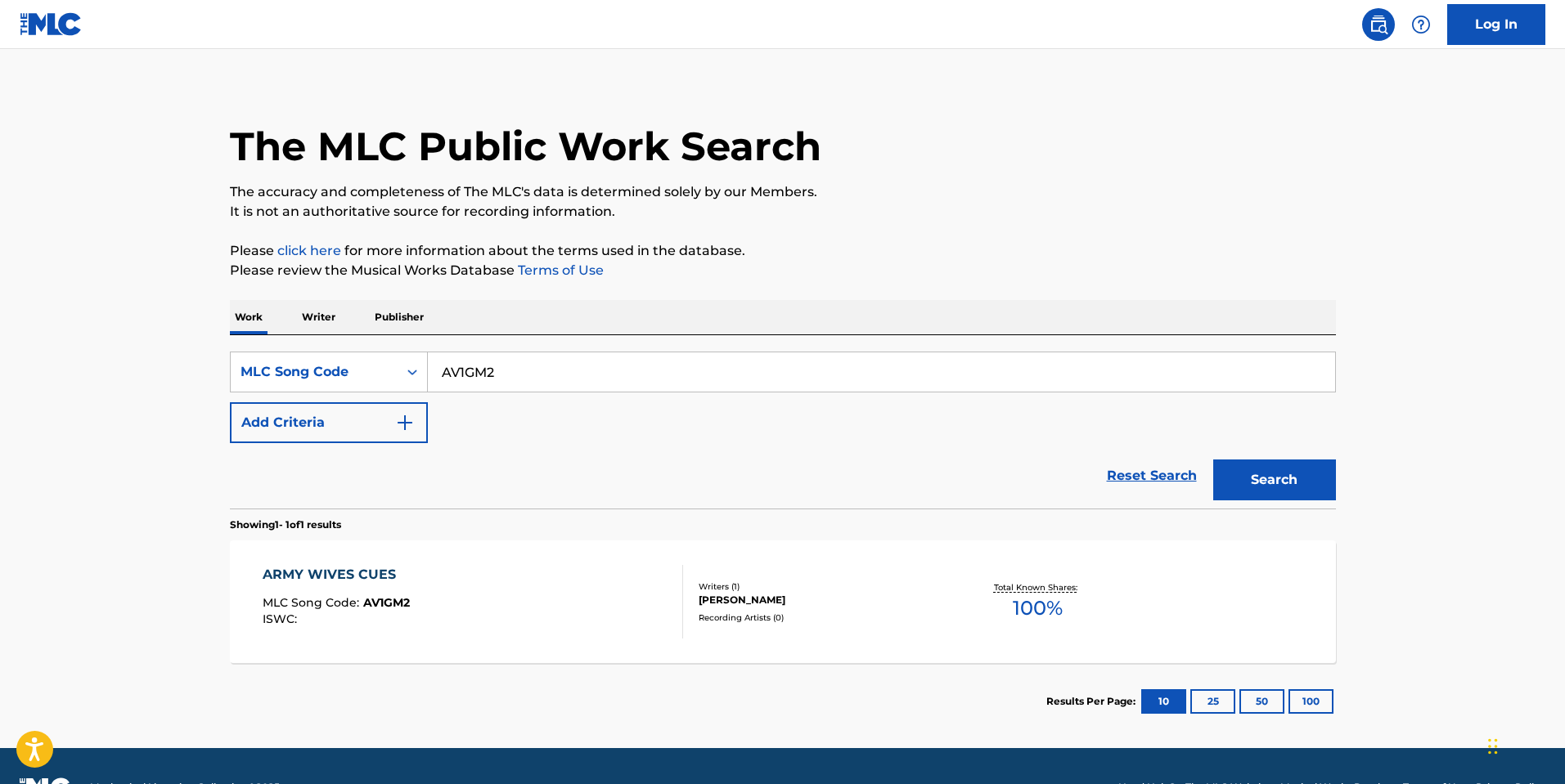
click at [582, 381] on input "AV1GM2" at bounding box center [881, 372] width 907 height 39
paste input "B8264Q"
type input "B8264Q"
click at [1251, 480] on button "Search" at bounding box center [1274, 480] width 123 height 41
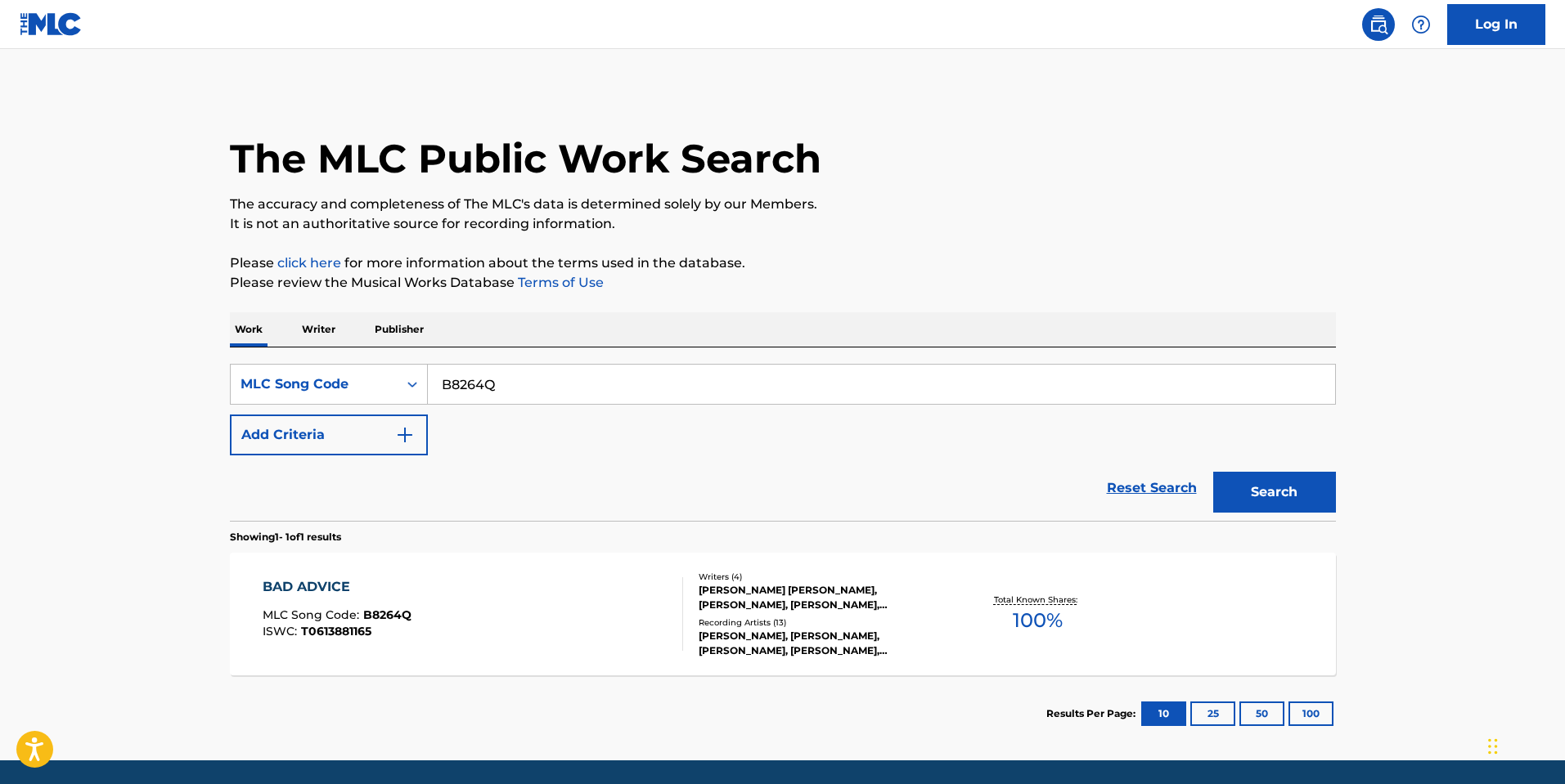
click at [691, 637] on div "Writers ( 4 ) [PERSON_NAME] [PERSON_NAME], [PERSON_NAME], [PERSON_NAME], [PERSO…" at bounding box center [814, 614] width 262 height 88
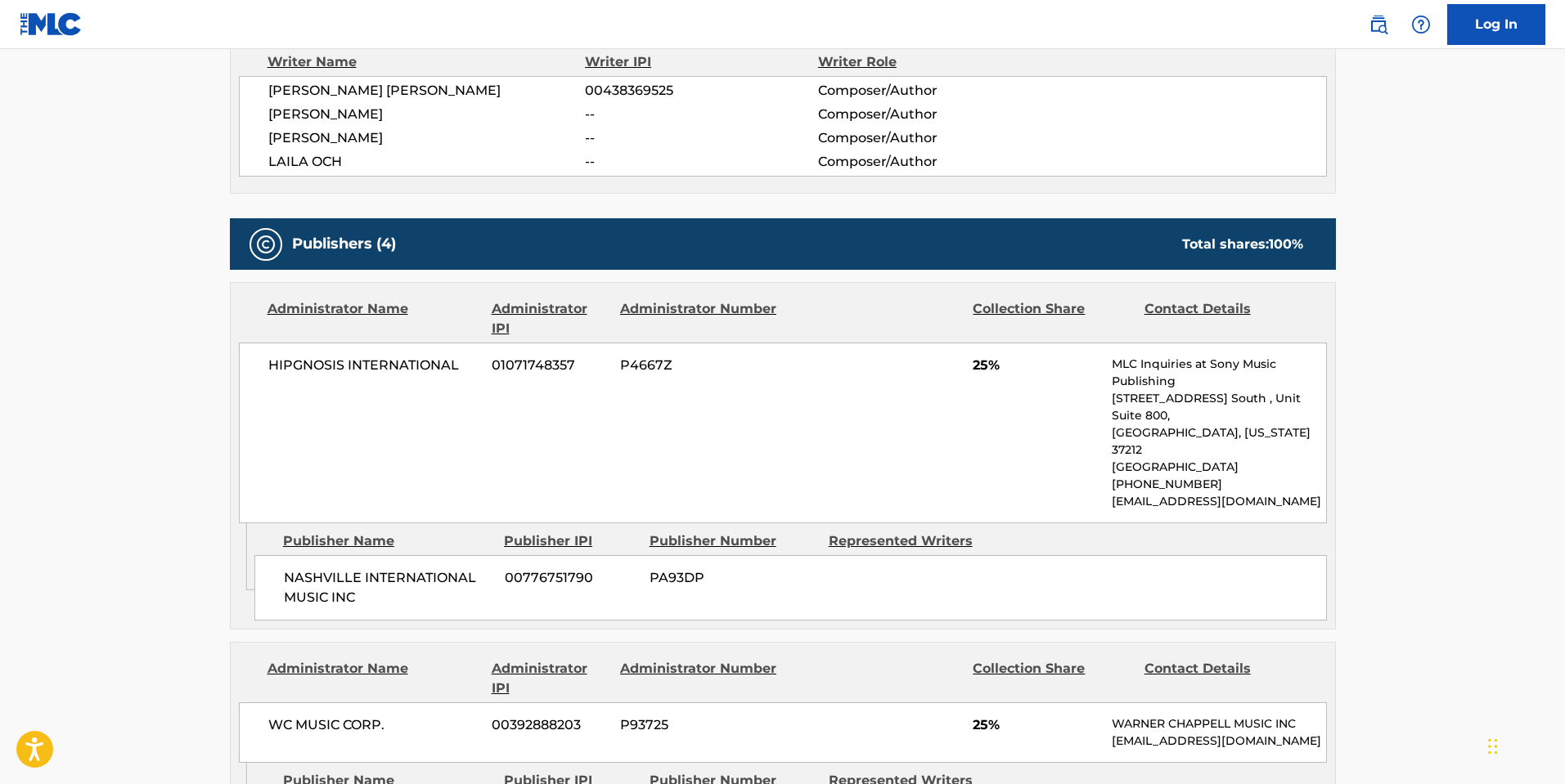
scroll to position [573, 0]
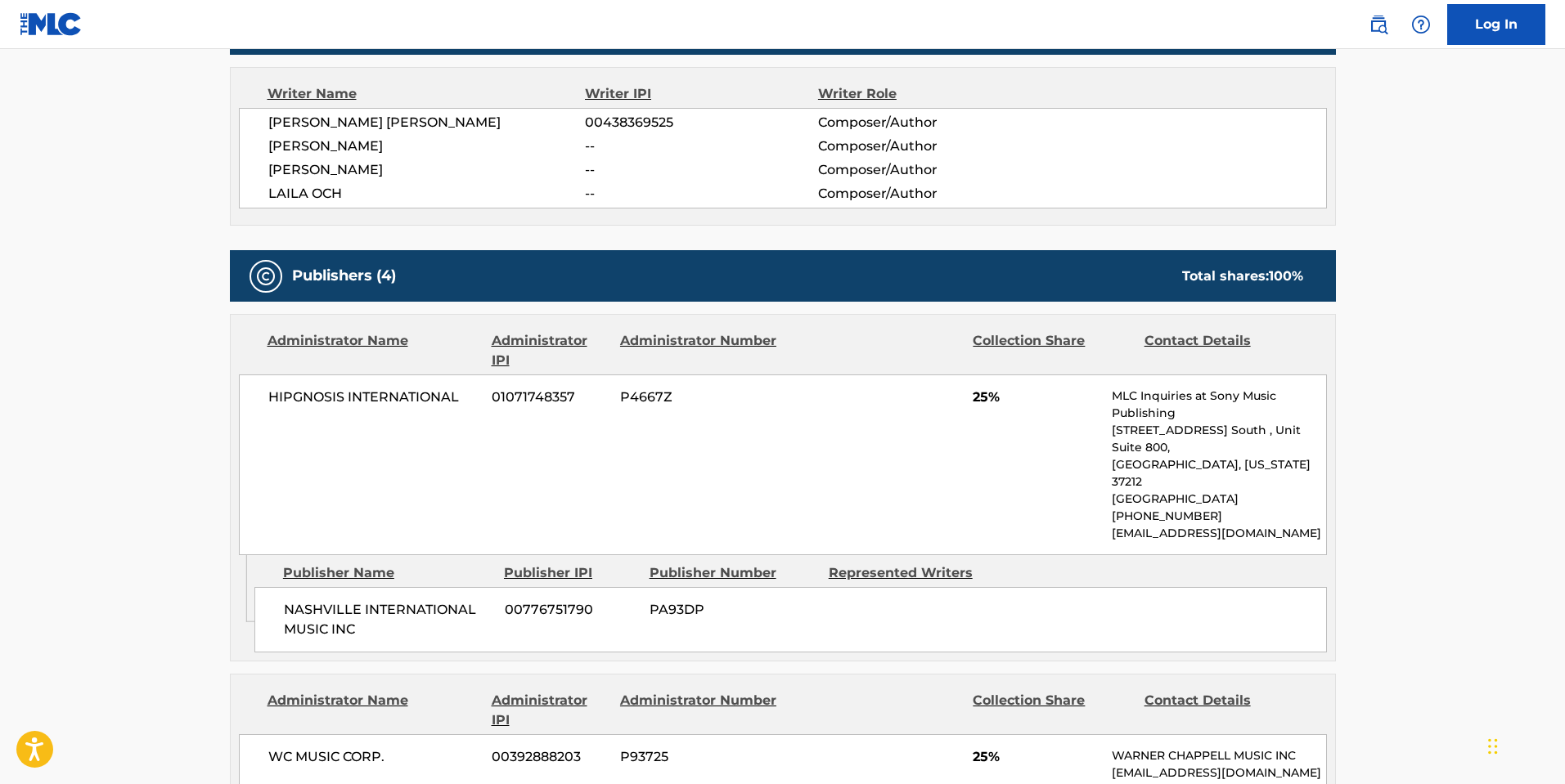
click at [1399, 323] on main "< Back to public search results Copy work link BAD ADVICE Work Detail Member Wo…" at bounding box center [782, 760] width 1565 height 2568
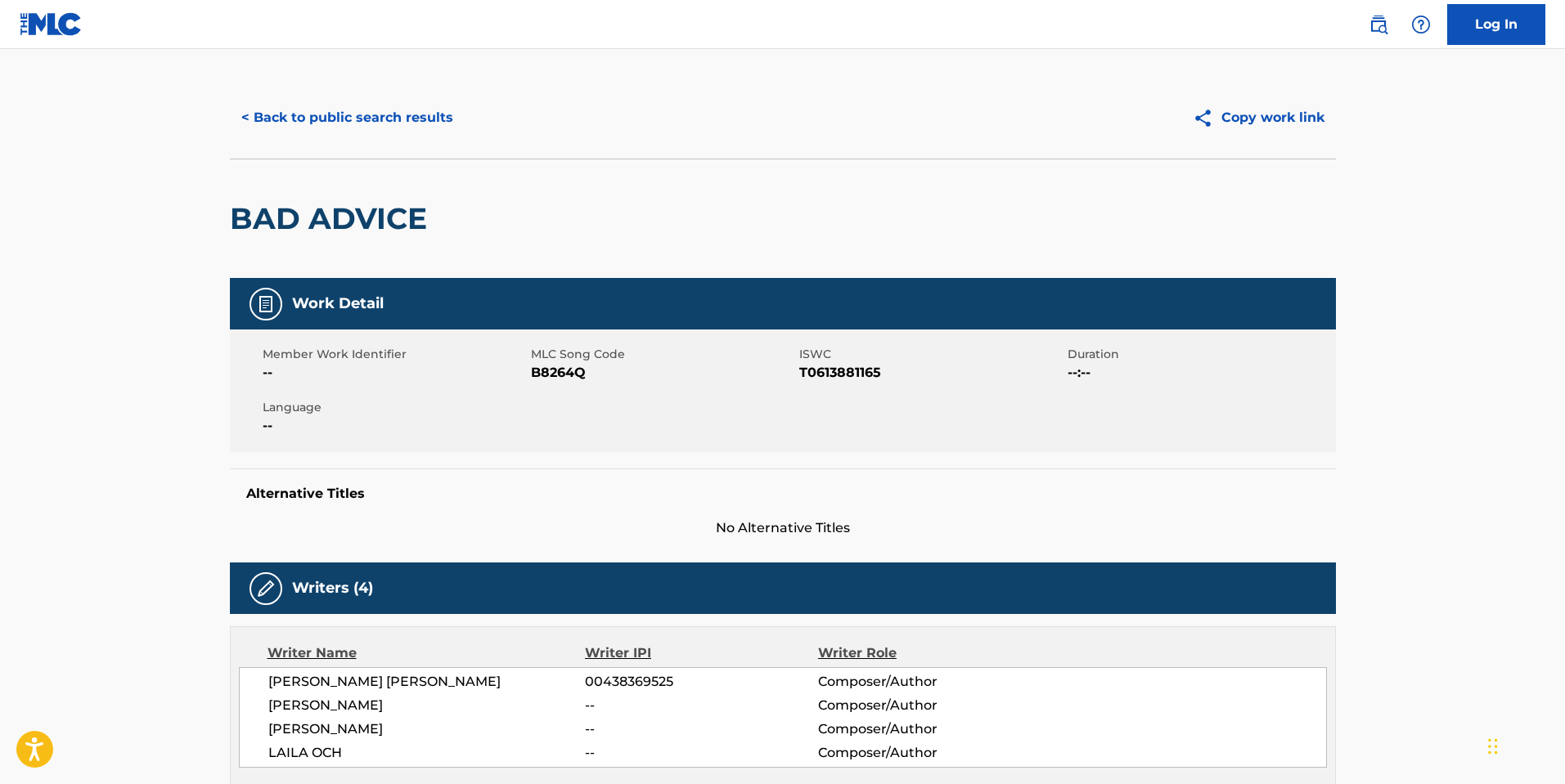
scroll to position [0, 0]
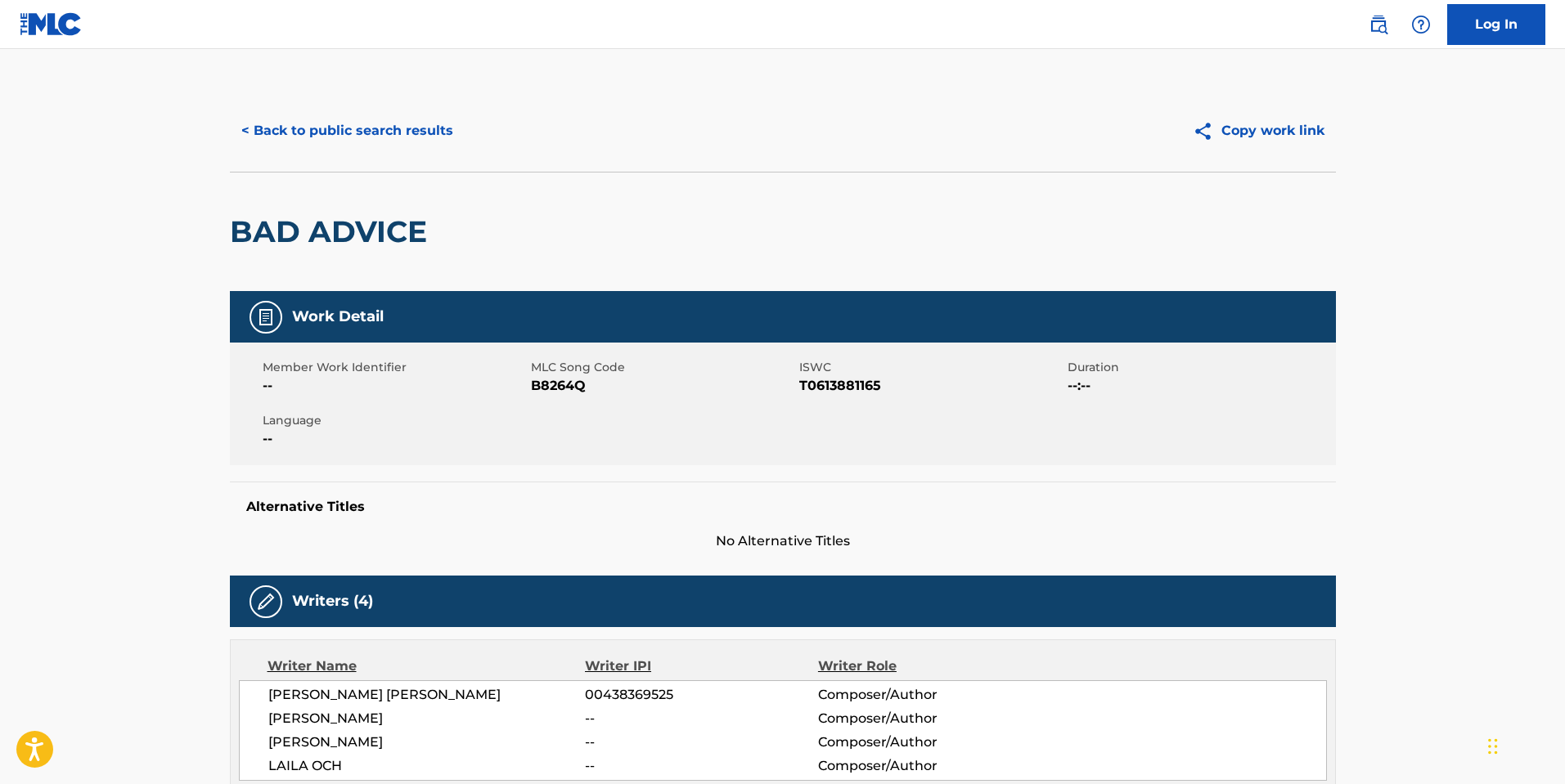
click at [974, 182] on div "BAD ADVICE" at bounding box center [782, 231] width 1106 height 119
click at [587, 382] on span "B8264Q" at bounding box center [663, 385] width 264 height 19
click at [553, 392] on span "B8264Q" at bounding box center [663, 385] width 264 height 19
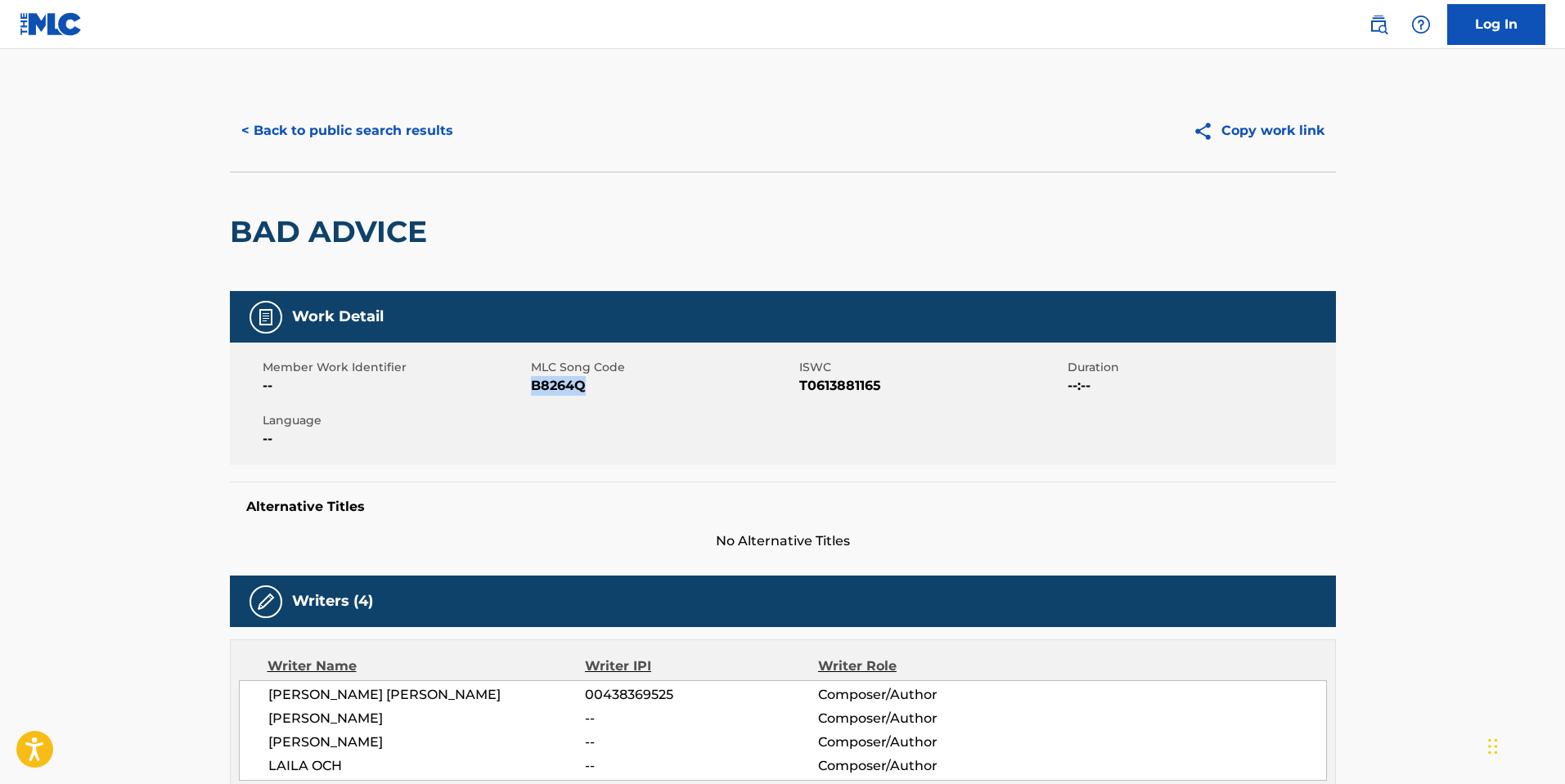
copy span "B8264Q"
click at [403, 131] on button "< Back to public search results" at bounding box center [347, 131] width 235 height 41
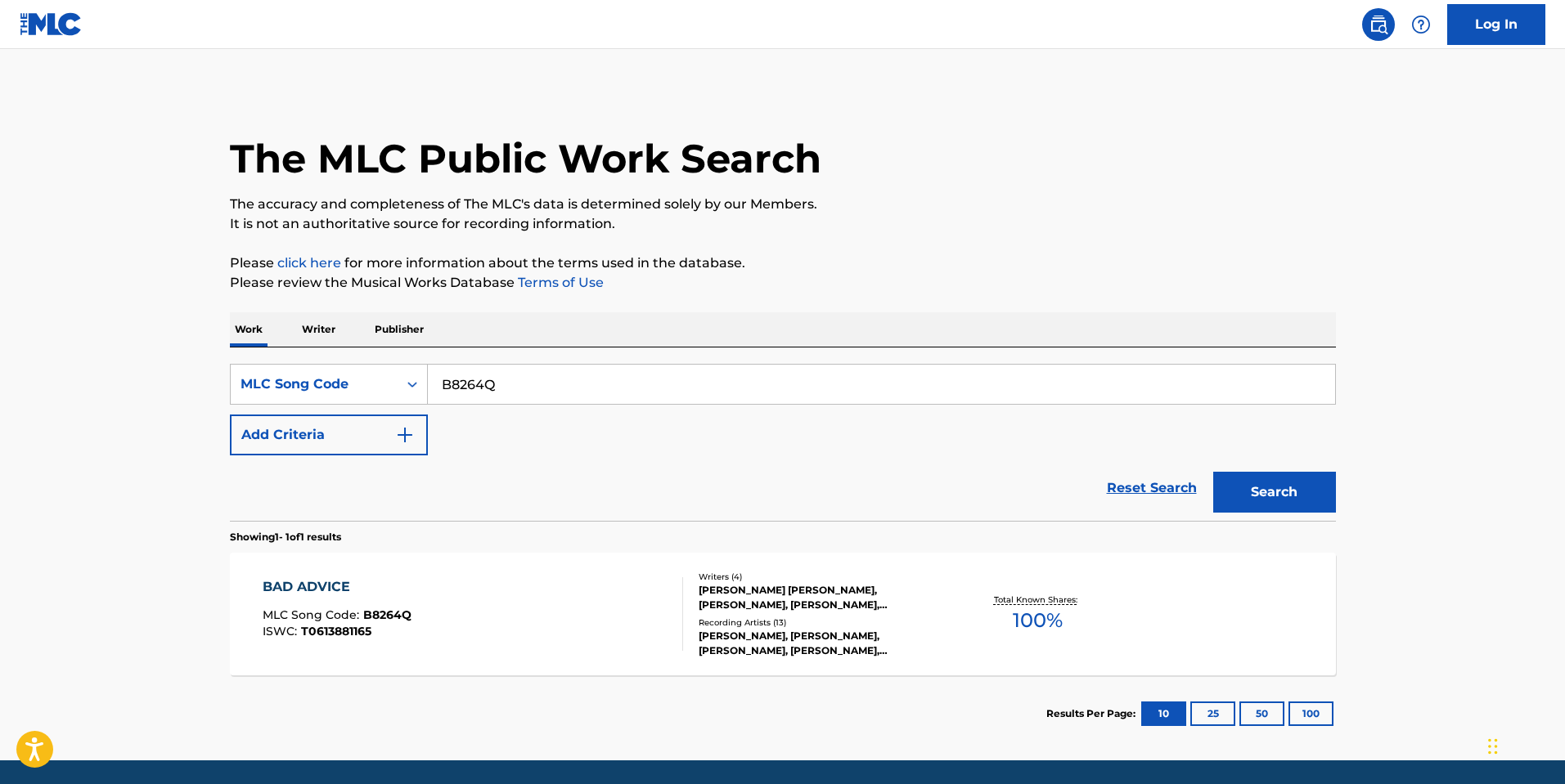
drag, startPoint x: 460, startPoint y: 382, endPoint x: 124, endPoint y: 363, distance: 336.5
click at [134, 365] on main "The MLC Public Work Search The accuracy and completeness of The MLC's data is d…" at bounding box center [782, 404] width 1565 height 711
paste input "A8LF1"
type input "BA8LF1"
click at [1225, 481] on button "Search" at bounding box center [1274, 492] width 123 height 41
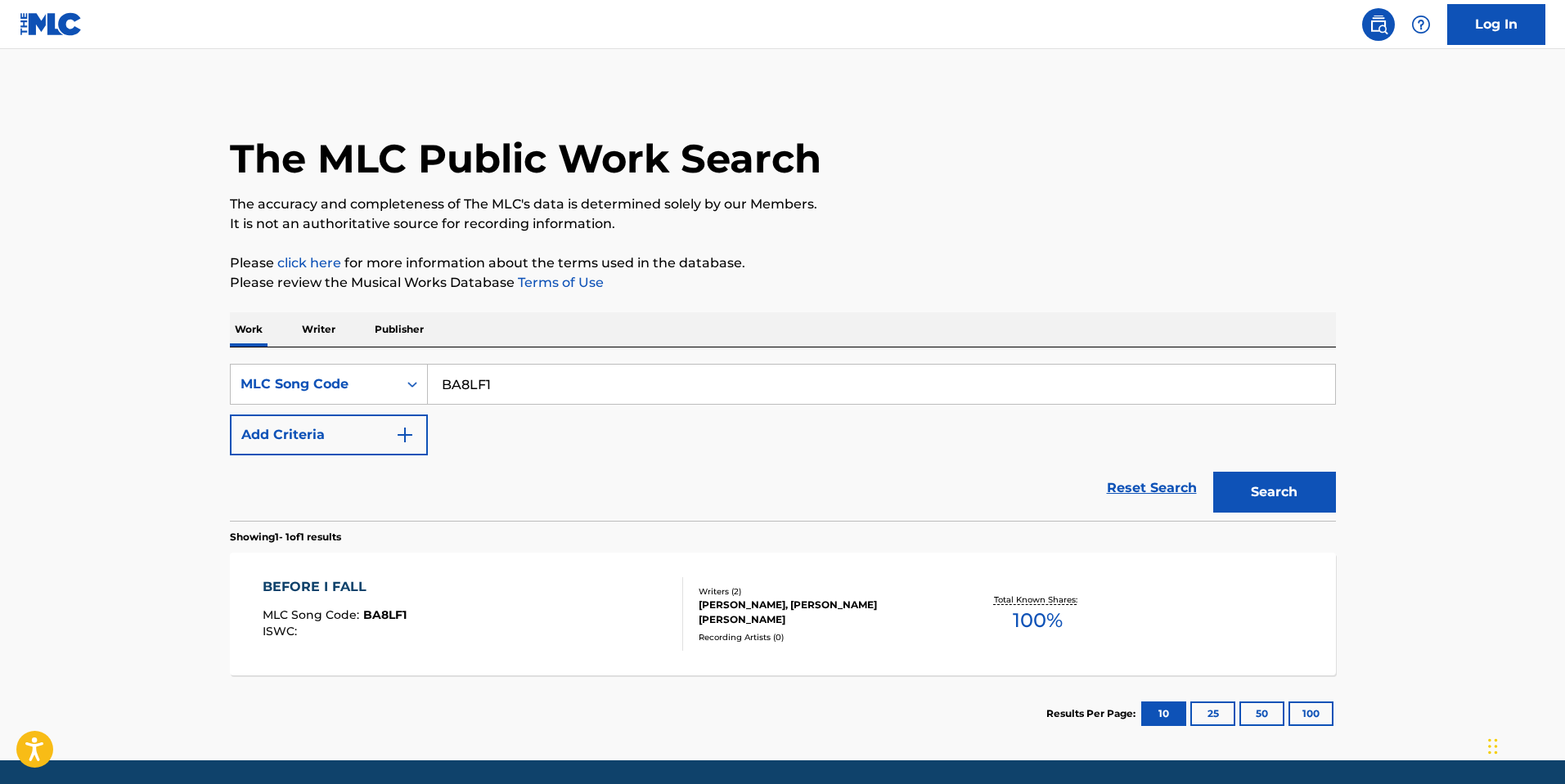
click at [340, 645] on div "BEFORE I FALL MLC Song Code : BA8LF1 ISWC :" at bounding box center [334, 614] width 144 height 74
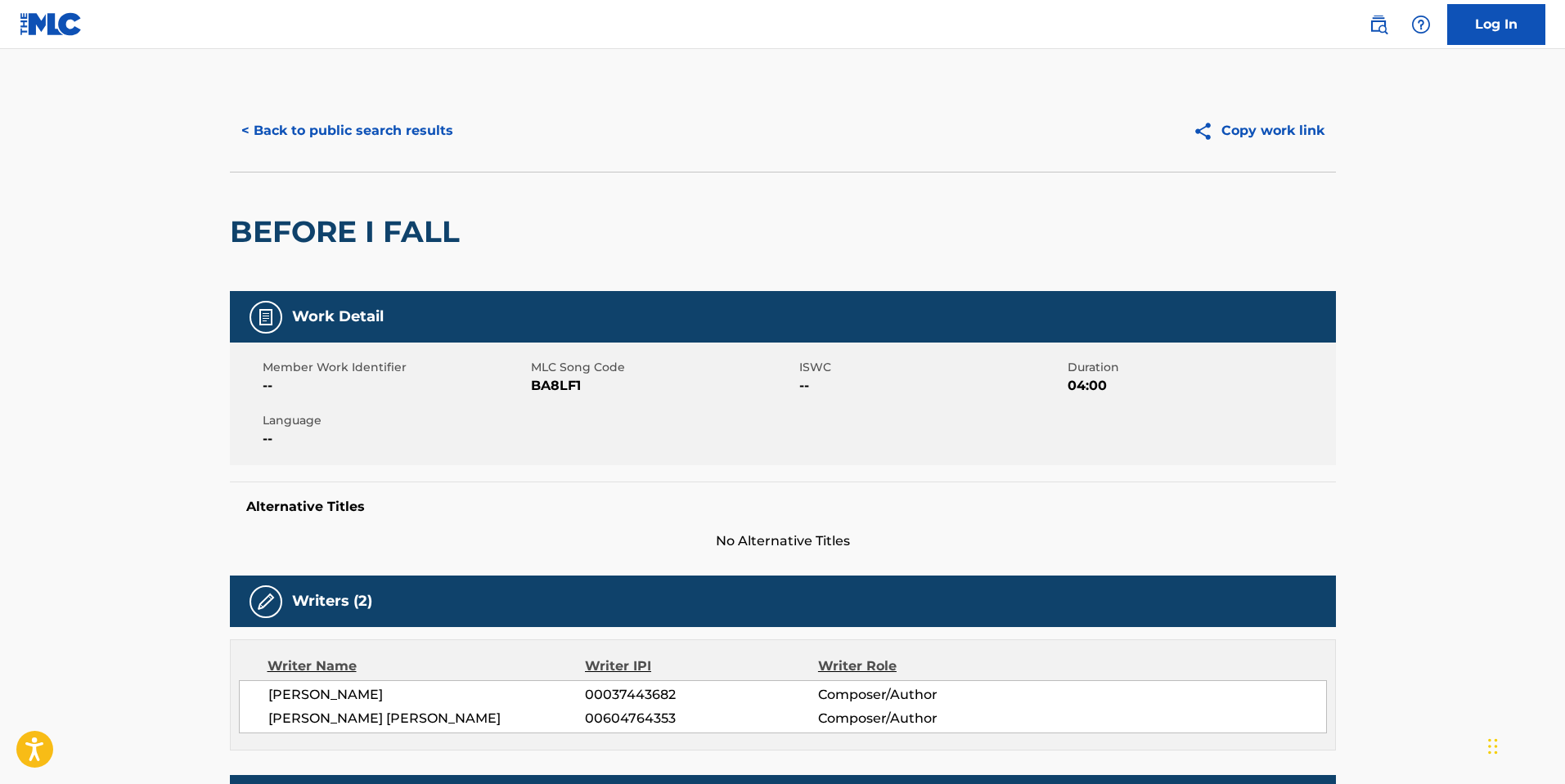
click at [565, 384] on span "BA8LF1" at bounding box center [663, 385] width 264 height 19
copy span "BA8LF1"
click at [382, 124] on button "< Back to public search results" at bounding box center [347, 131] width 235 height 41
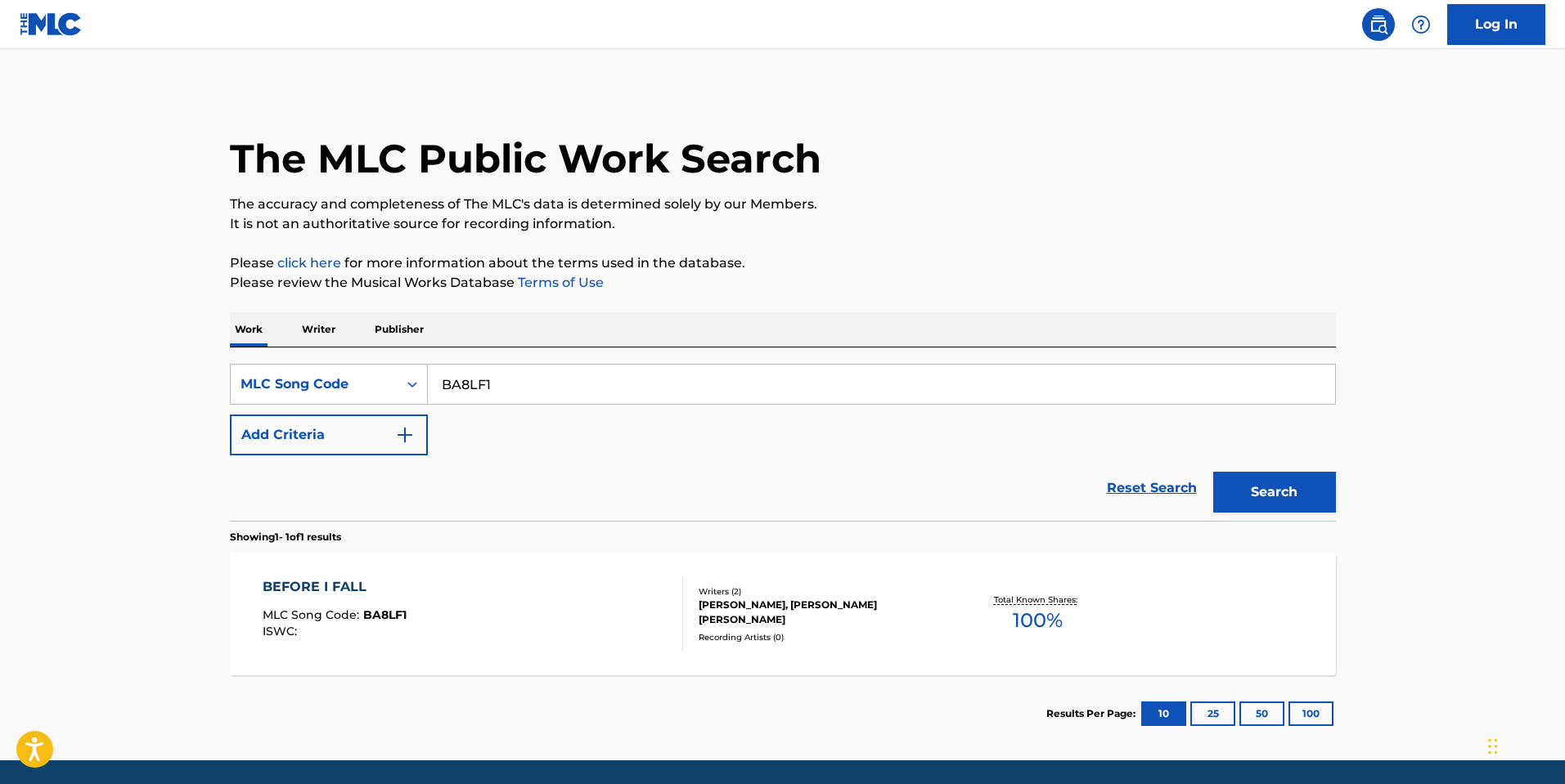
drag, startPoint x: 526, startPoint y: 368, endPoint x: 471, endPoint y: 371, distance: 55.1
click at [471, 369] on div "BA8LF1" at bounding box center [881, 384] width 908 height 41
click at [531, 405] on div "SearchWithCriteria420916f5-b51a-4907-b368-8eda55f8efd0 MLC Song Code BA8LF1 Add…" at bounding box center [782, 409] width 1106 height 91
click at [539, 387] on input "BA8LF1" at bounding box center [881, 384] width 907 height 39
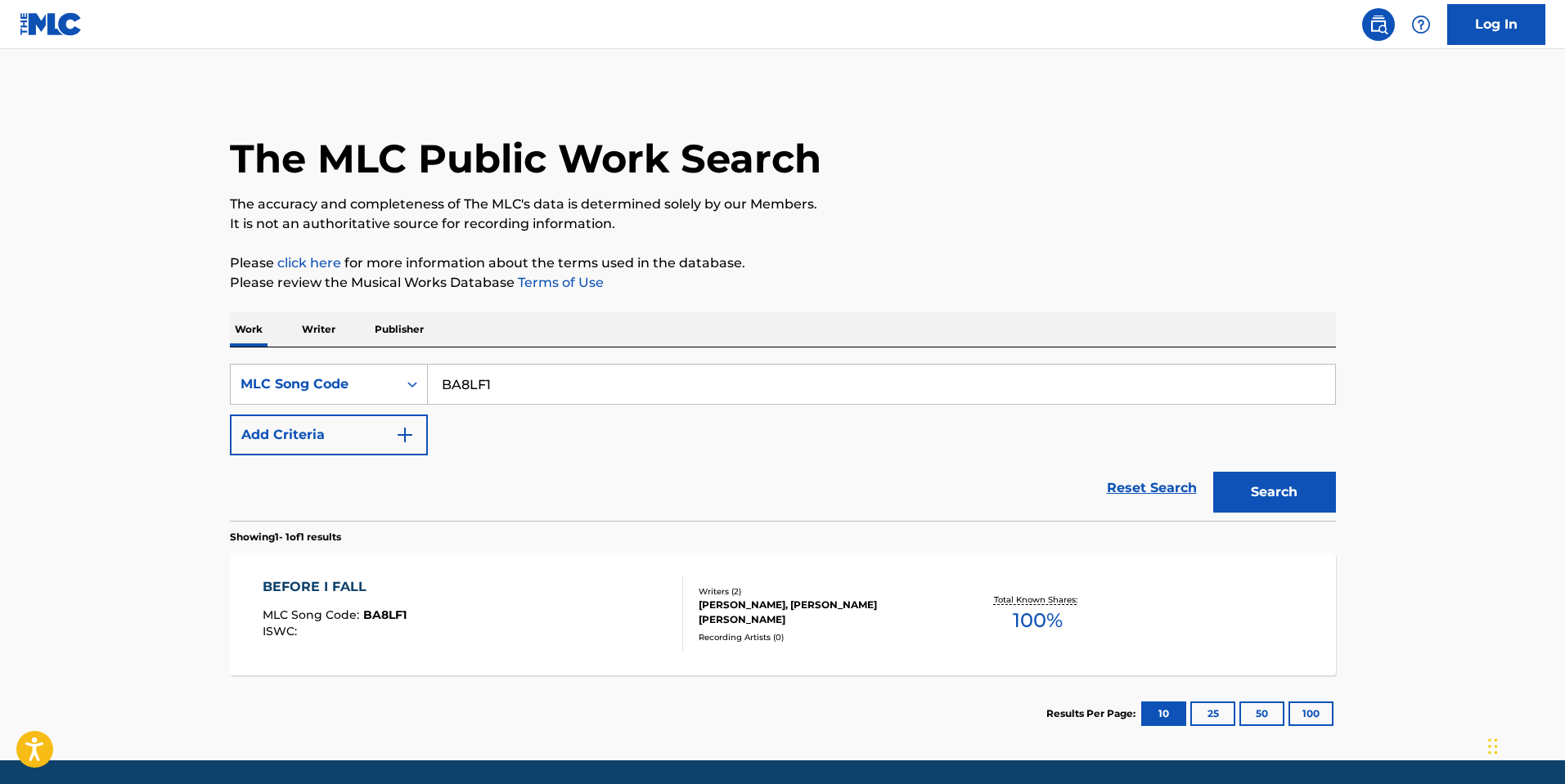
paste input "B683E"
type input "BB683E"
click at [1266, 509] on button "Search" at bounding box center [1274, 492] width 123 height 41
click at [564, 603] on div "BIRD SONG MLC Song Code : BB683E ISWC :" at bounding box center [472, 614] width 420 height 74
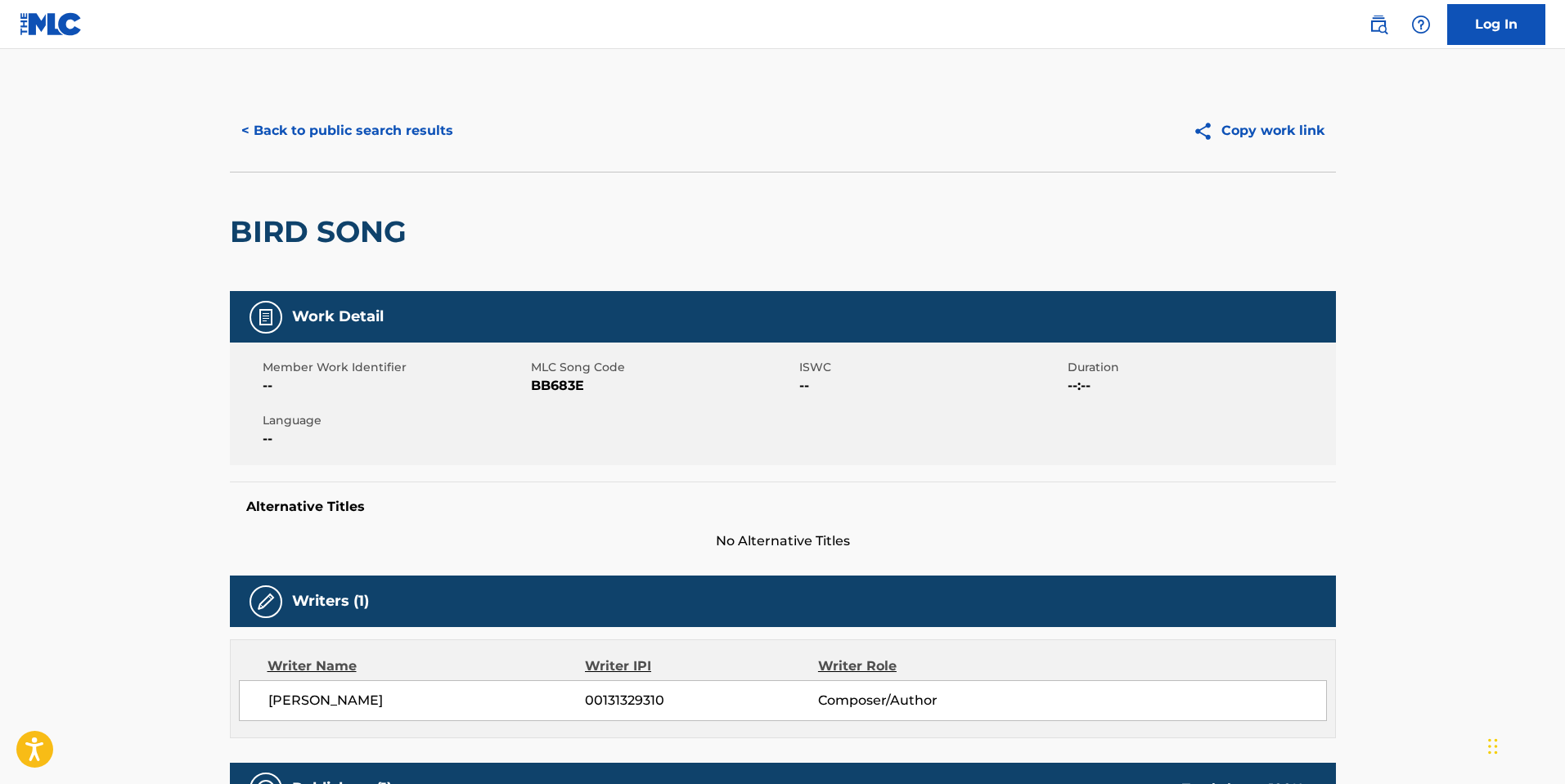
click at [557, 389] on span "BB683E" at bounding box center [663, 385] width 264 height 19
click at [373, 139] on button "< Back to public search results" at bounding box center [347, 131] width 235 height 41
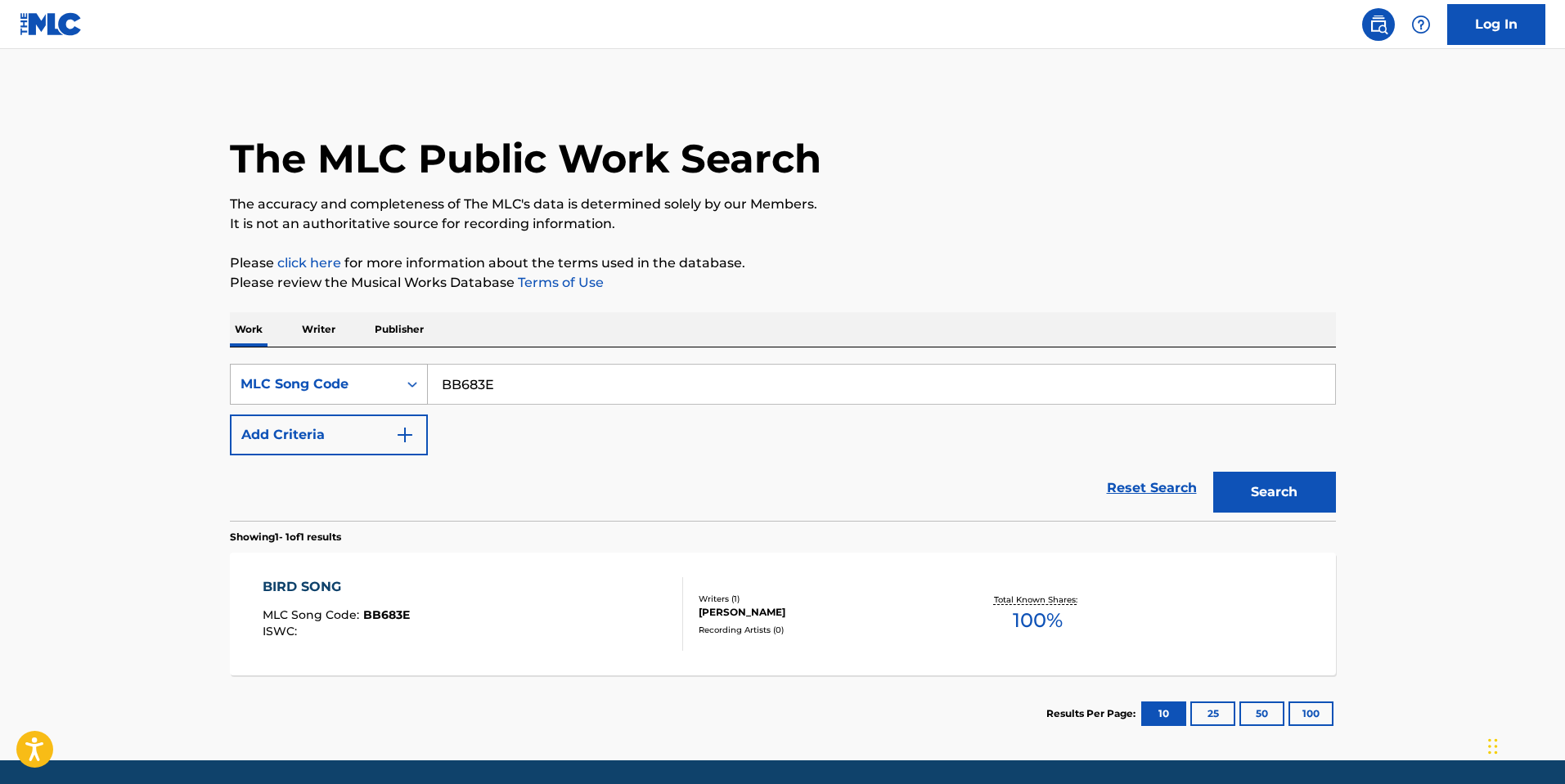
drag, startPoint x: 511, startPoint y: 401, endPoint x: 346, endPoint y: 388, distance: 165.5
click at [337, 388] on div "SearchWithCriteria420916f5-b51a-4907-b368-8eda55f8efd0 MLC Song Code BB683E" at bounding box center [782, 384] width 1106 height 41
paste input "C5025"
type input "BC5025"
click at [1260, 484] on button "Search" at bounding box center [1274, 492] width 123 height 41
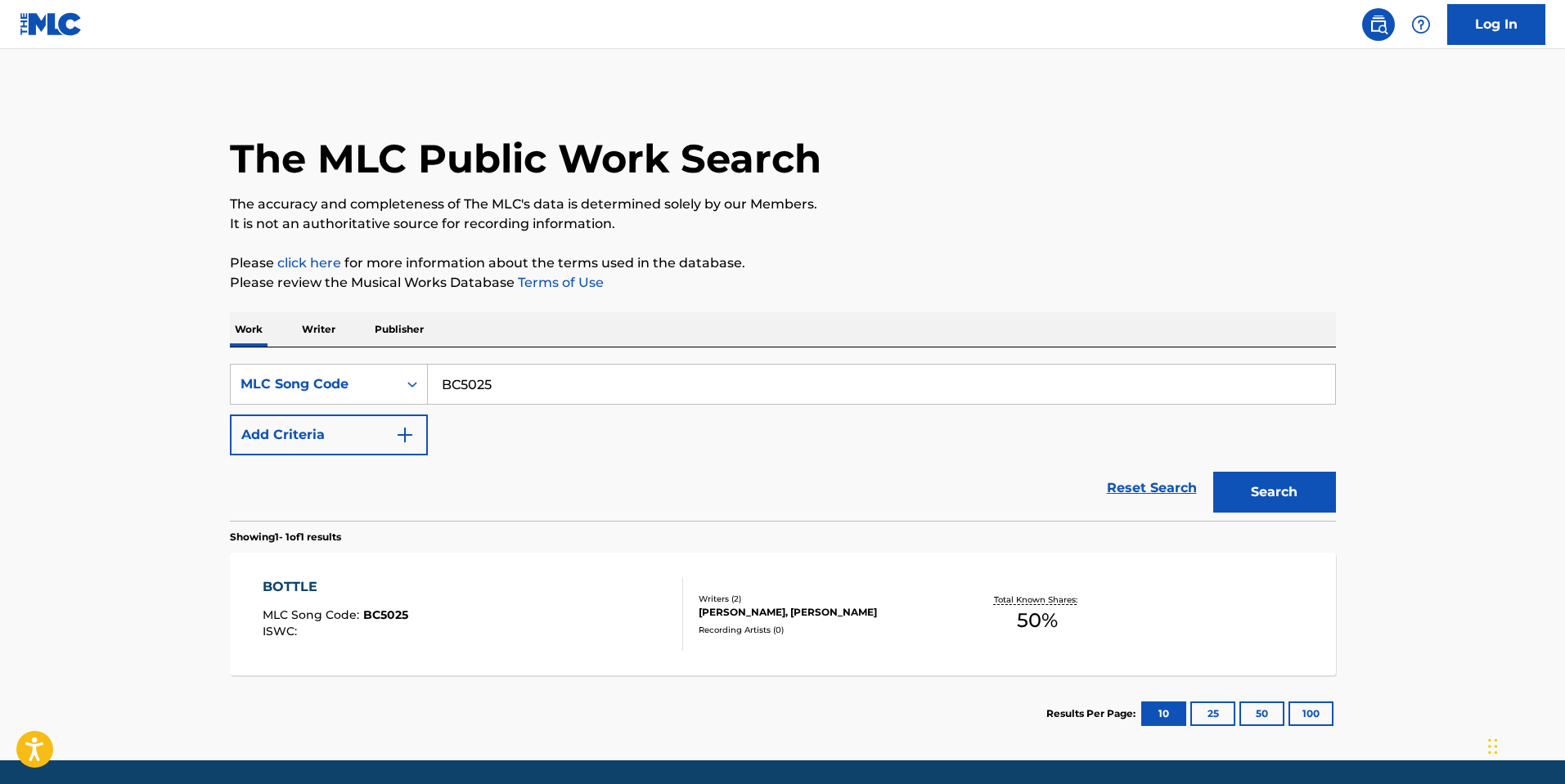
click at [613, 590] on div "BOTTLE MLC Song Code : BC5025 ISWC :" at bounding box center [472, 614] width 420 height 74
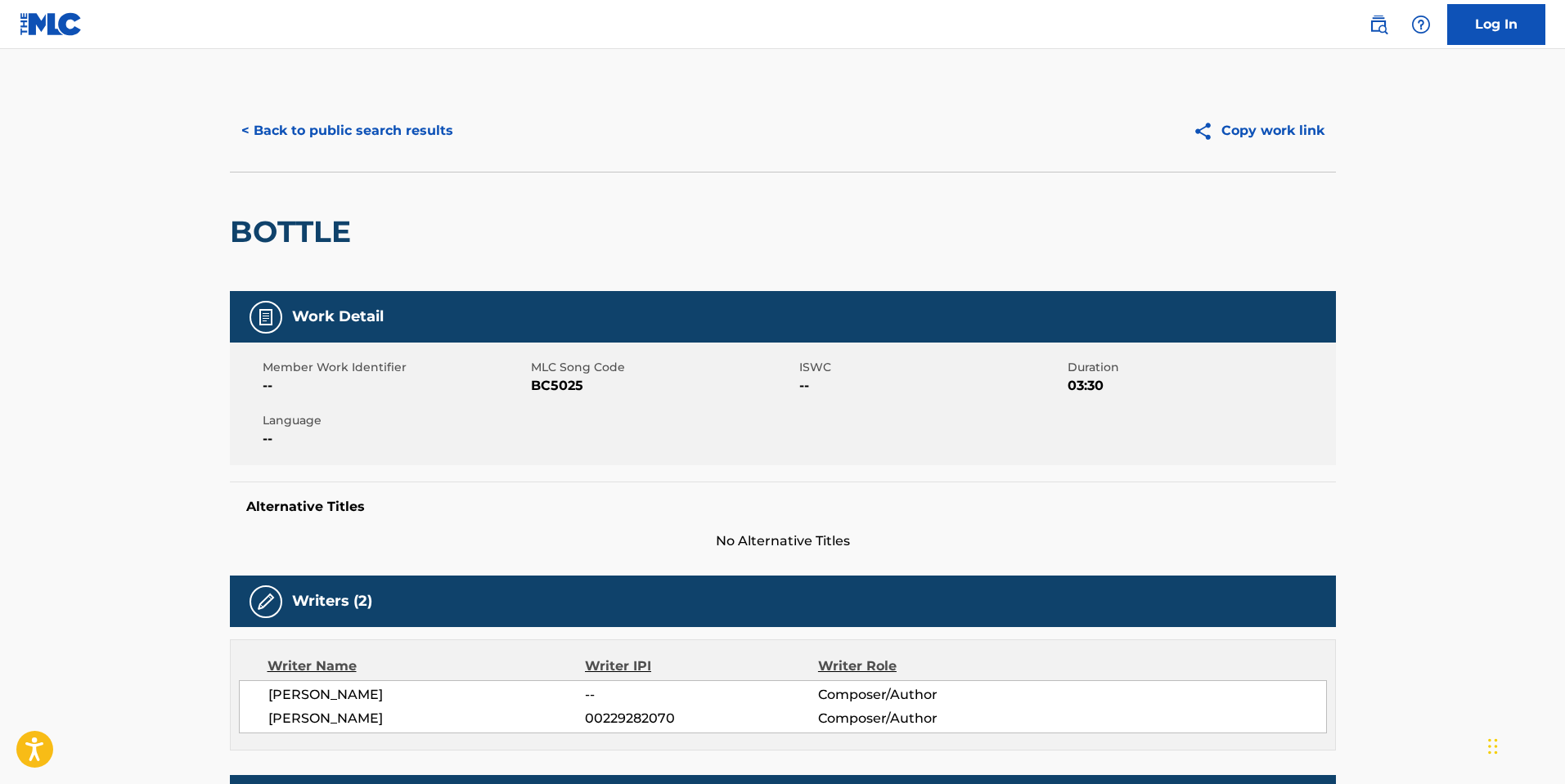
click at [340, 128] on button "< Back to public search results" at bounding box center [347, 131] width 235 height 41
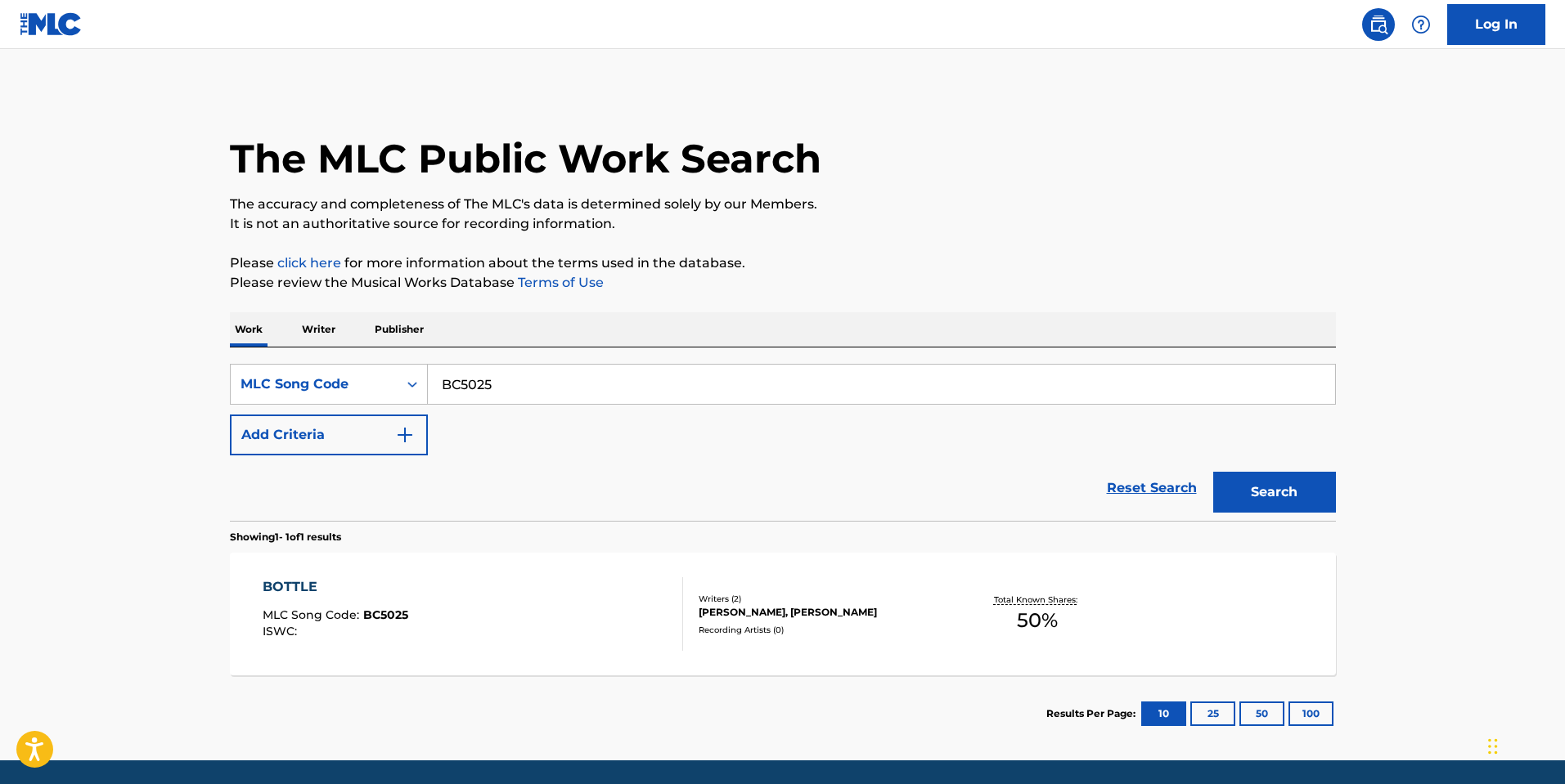
drag, startPoint x: 545, startPoint y: 389, endPoint x: 145, endPoint y: 380, distance: 400.1
click at [159, 380] on main "The MLC Public Work Search The accuracy and completeness of The MLC's data is d…" at bounding box center [782, 404] width 1565 height 711
paste input "7FZN"
type input "BC7FZN"
click at [1300, 488] on button "Search" at bounding box center [1274, 492] width 123 height 41
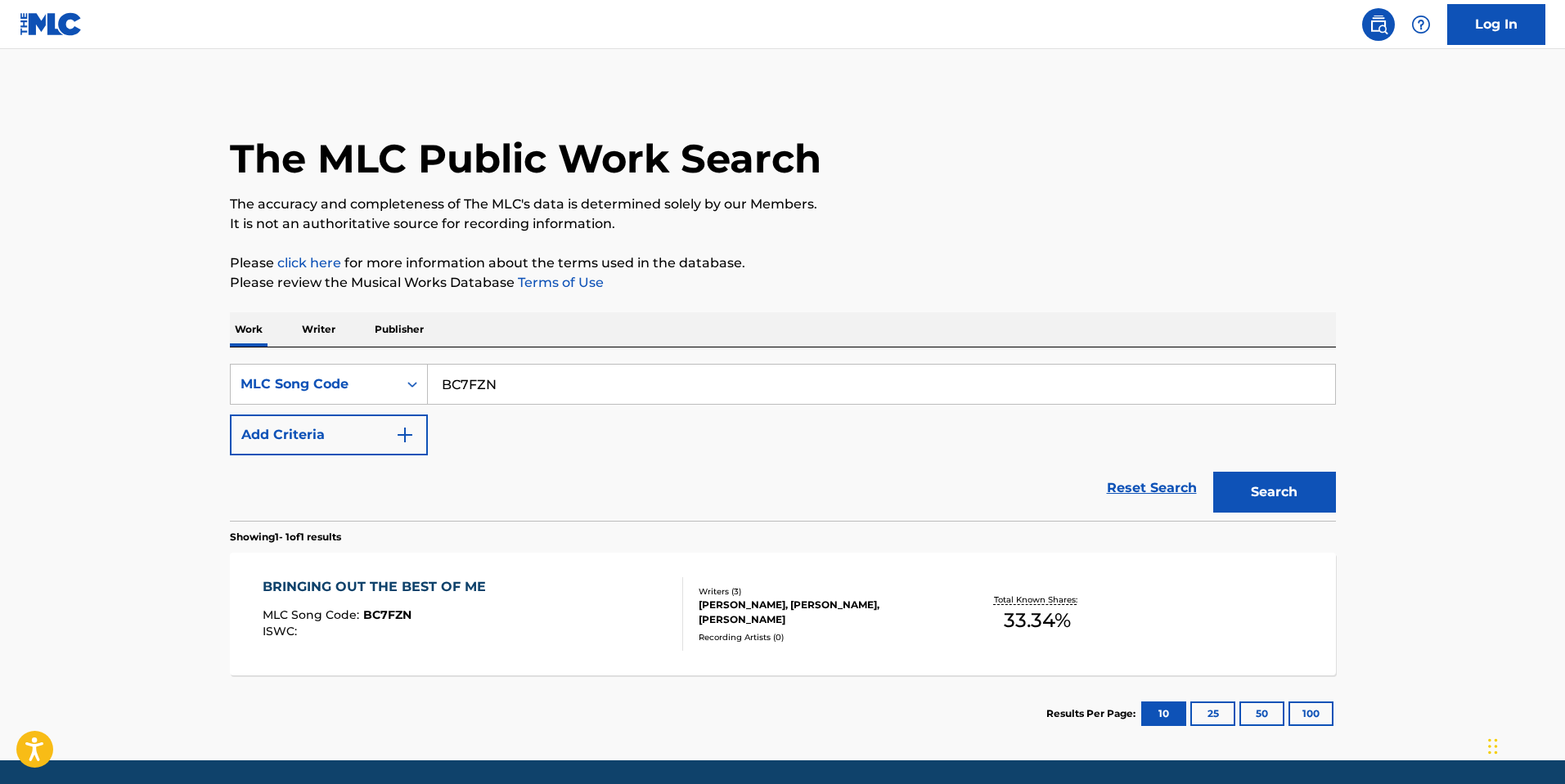
click at [564, 639] on div "BRINGING OUT THE BEST OF ME MLC Song Code : BC7FZN ISWC :" at bounding box center [472, 614] width 420 height 74
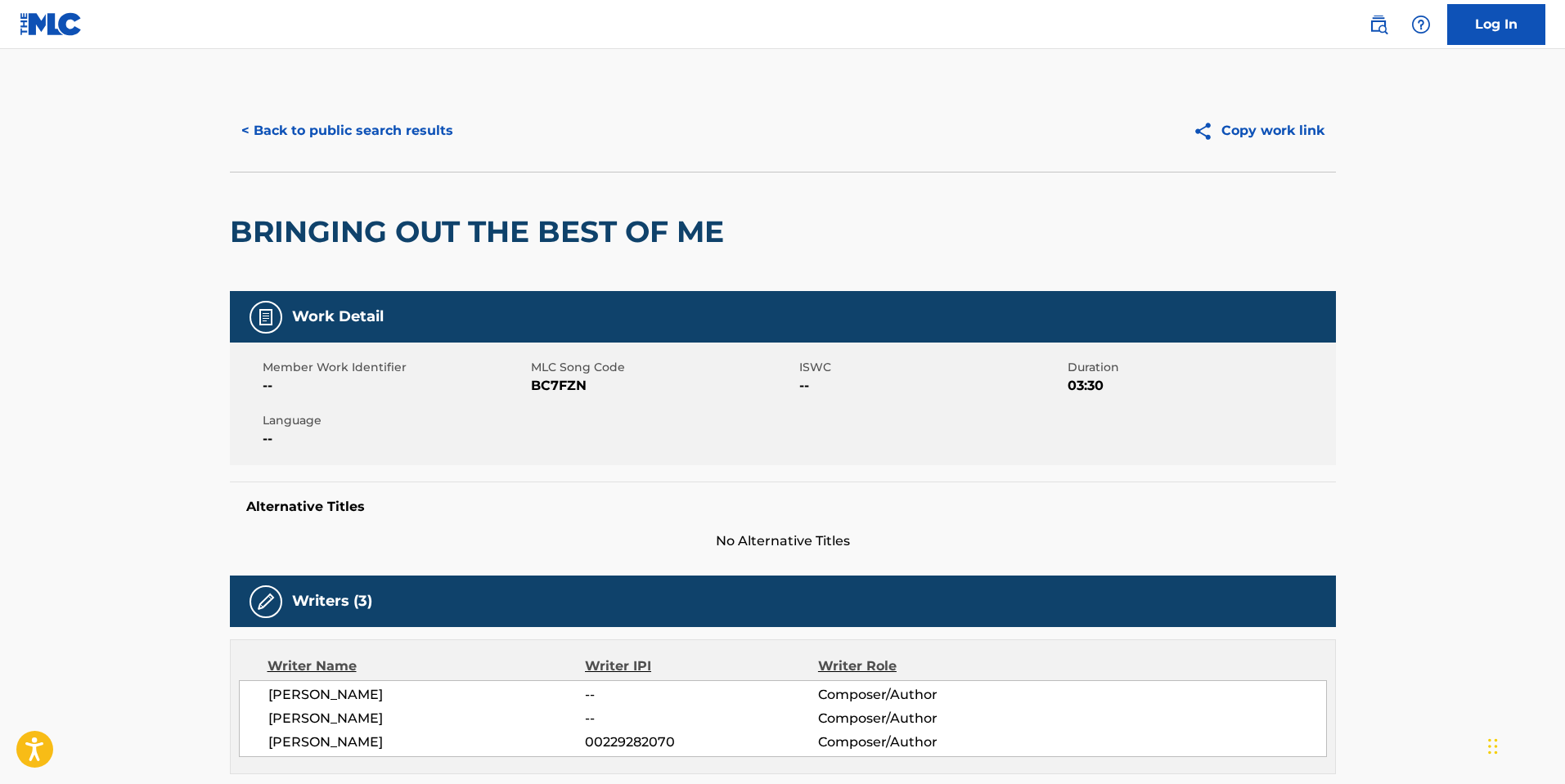
click at [806, 175] on div "BRINGING OUT THE BEST OF ME" at bounding box center [782, 231] width 1106 height 119
click at [358, 136] on button "< Back to public search results" at bounding box center [347, 131] width 235 height 41
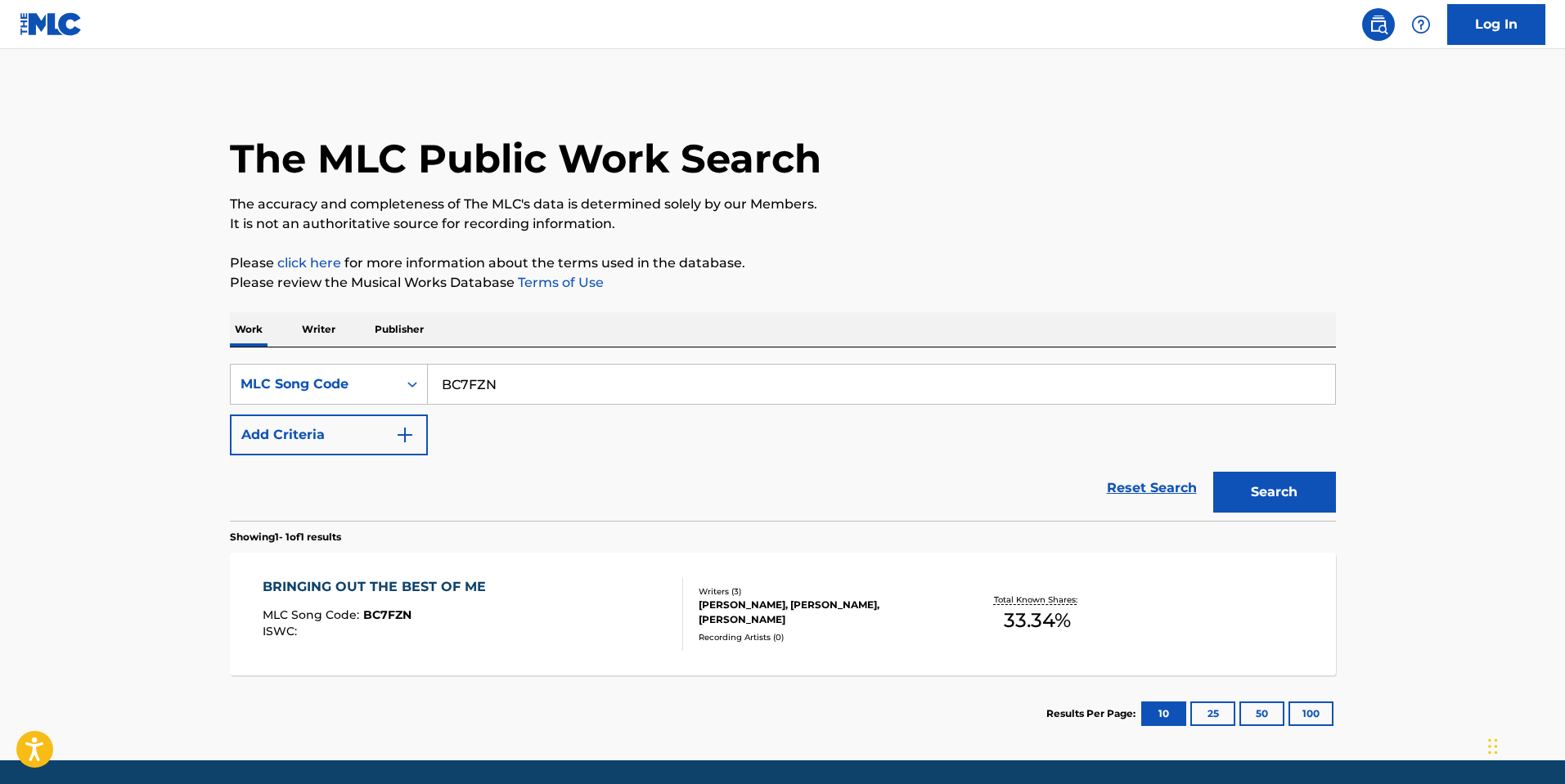
click at [623, 395] on input "BC7FZN" at bounding box center [881, 384] width 907 height 39
click at [623, 393] on input "BC7FZN" at bounding box center [881, 384] width 907 height 39
paste input "B6ETD"
type input "BB6ETD"
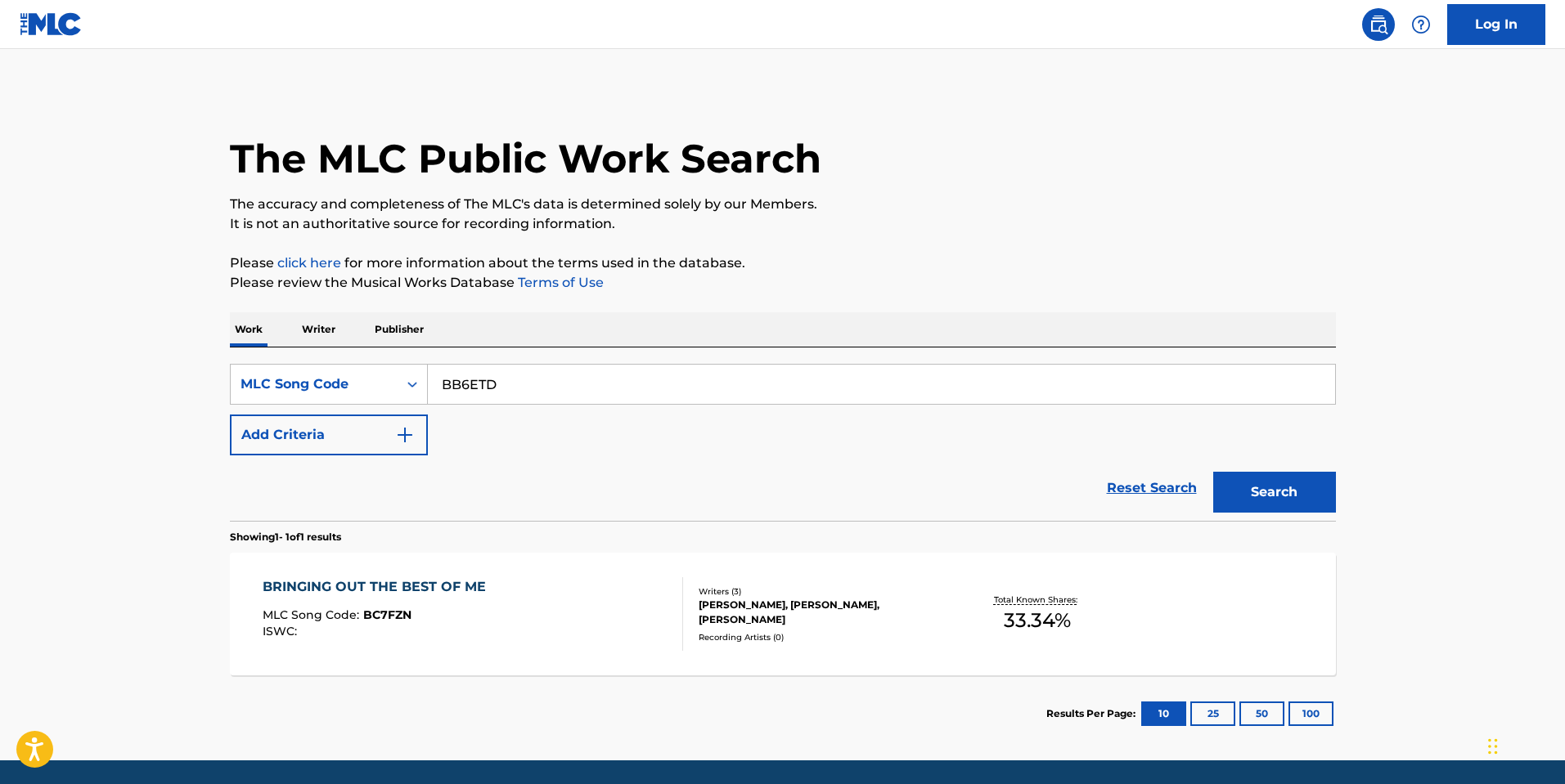
click at [1213, 472] on button "Search" at bounding box center [1274, 492] width 123 height 41
click at [569, 628] on div "BROKEN PLACES MLC Song Code : BB6ETD ISWC : T9291083437" at bounding box center [472, 614] width 420 height 74
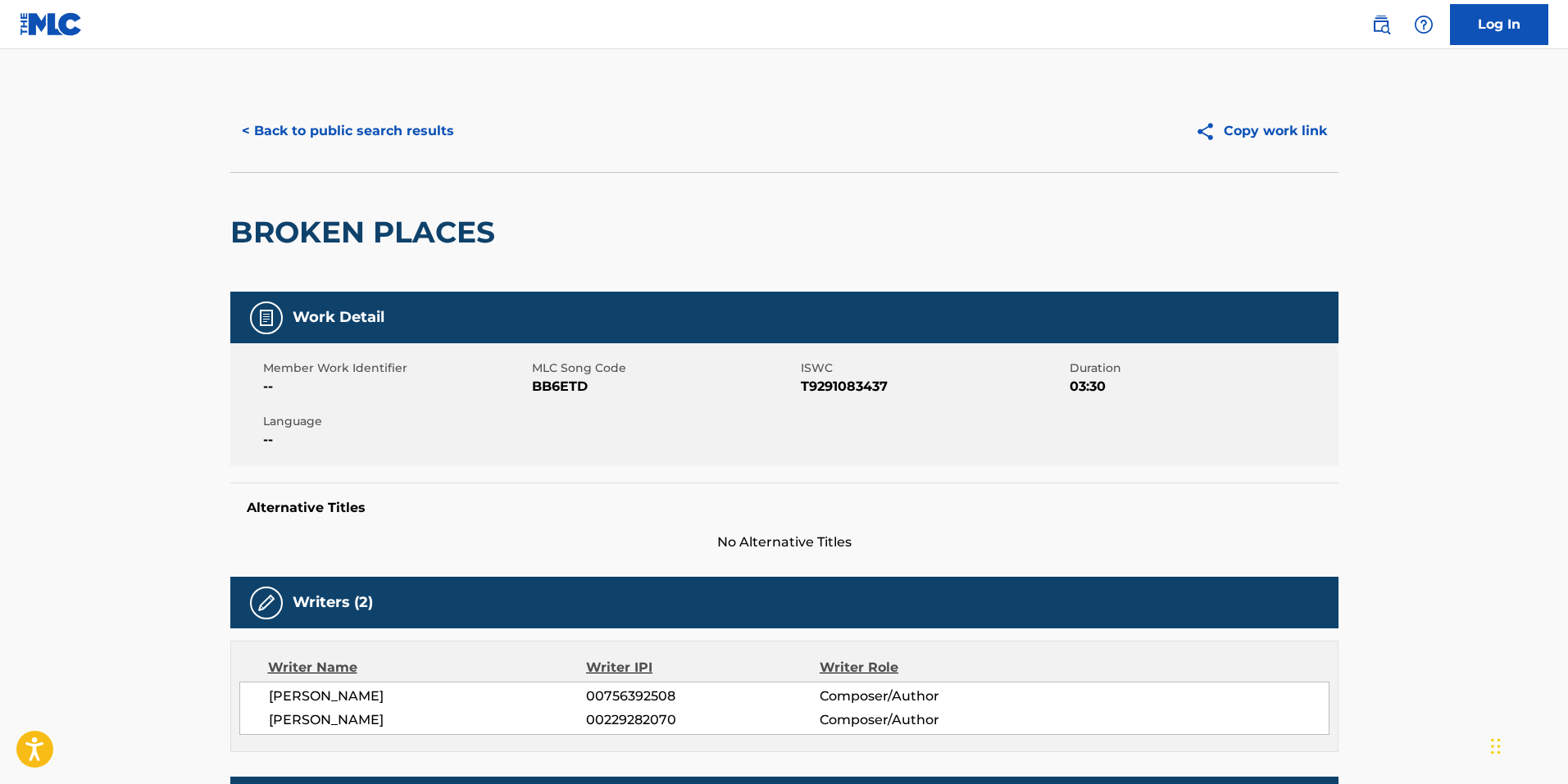
click at [354, 119] on button "< Back to public search results" at bounding box center [348, 131] width 235 height 41
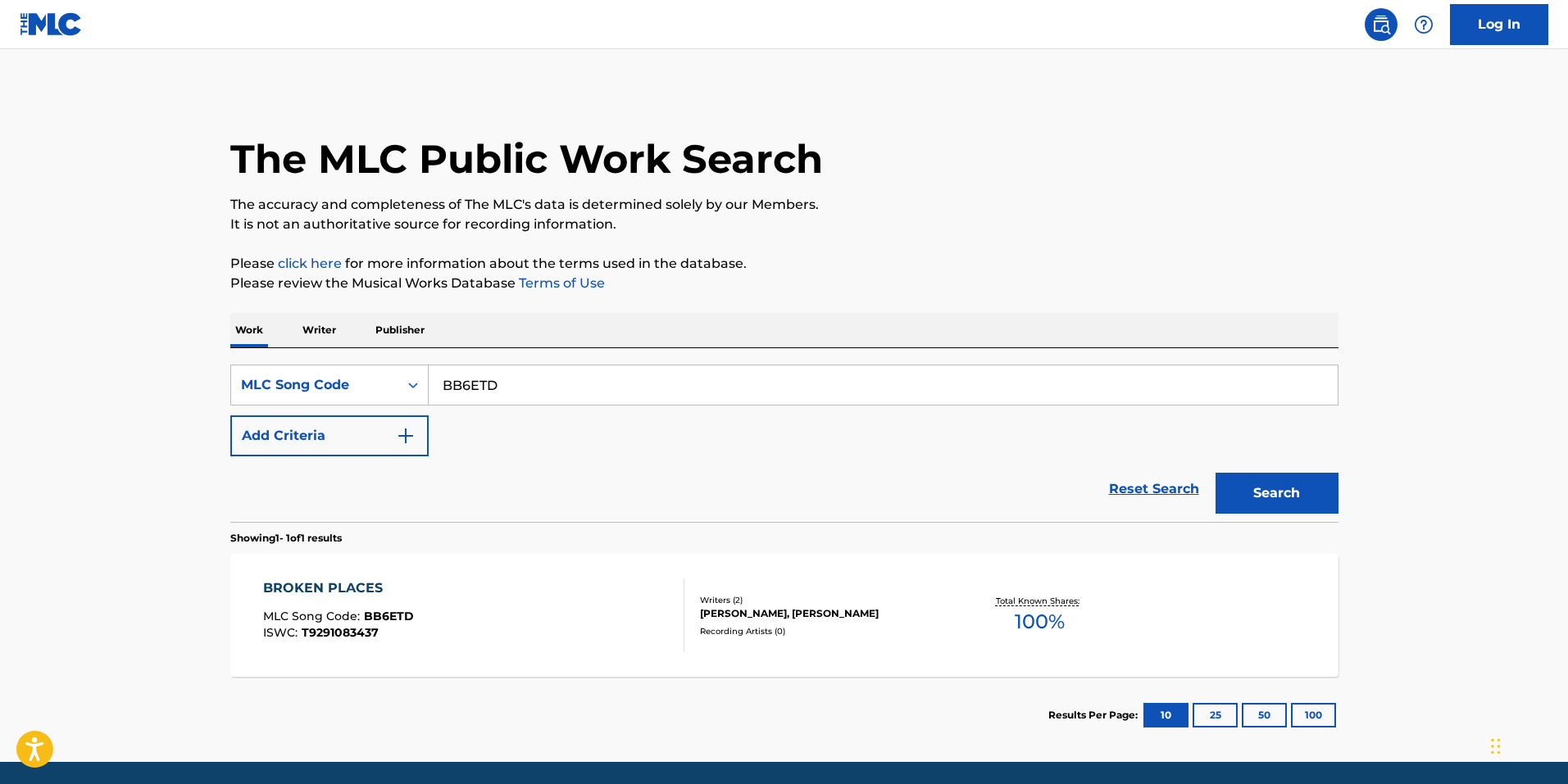
drag, startPoint x: 524, startPoint y: 388, endPoint x: 197, endPoint y: 369, distance: 327.6
click at [200, 369] on main "The MLC Public Work Search The accuracy and completeness of The MLC's data is d…" at bounding box center [784, 405] width 1568 height 713
paste input "V7SE4"
type input "BV7SE4"
click at [1215, 473] on button "Search" at bounding box center [1276, 493] width 123 height 41
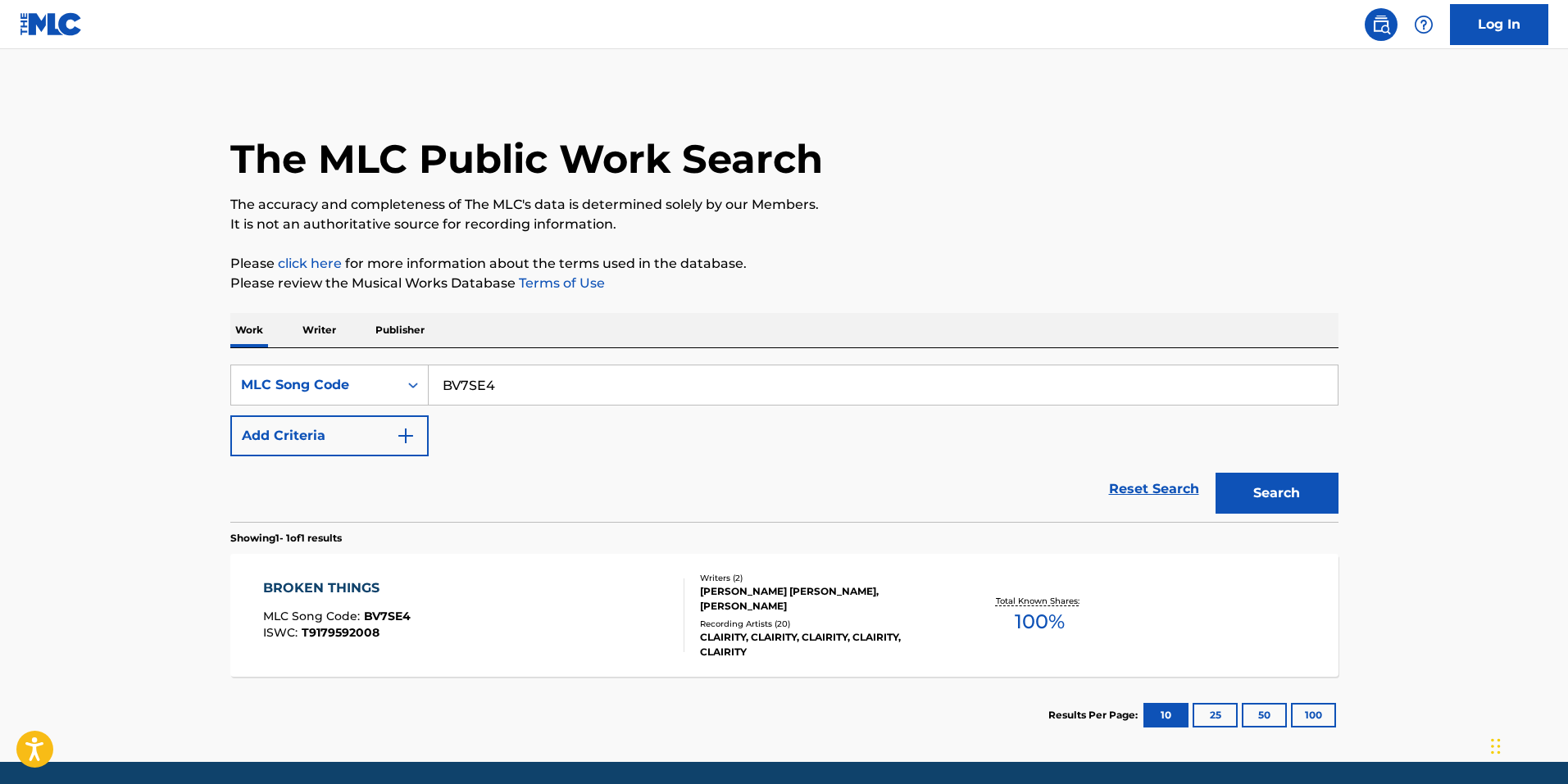
click at [1083, 626] on div "Total Known Shares: 100 %" at bounding box center [1039, 616] width 184 height 50
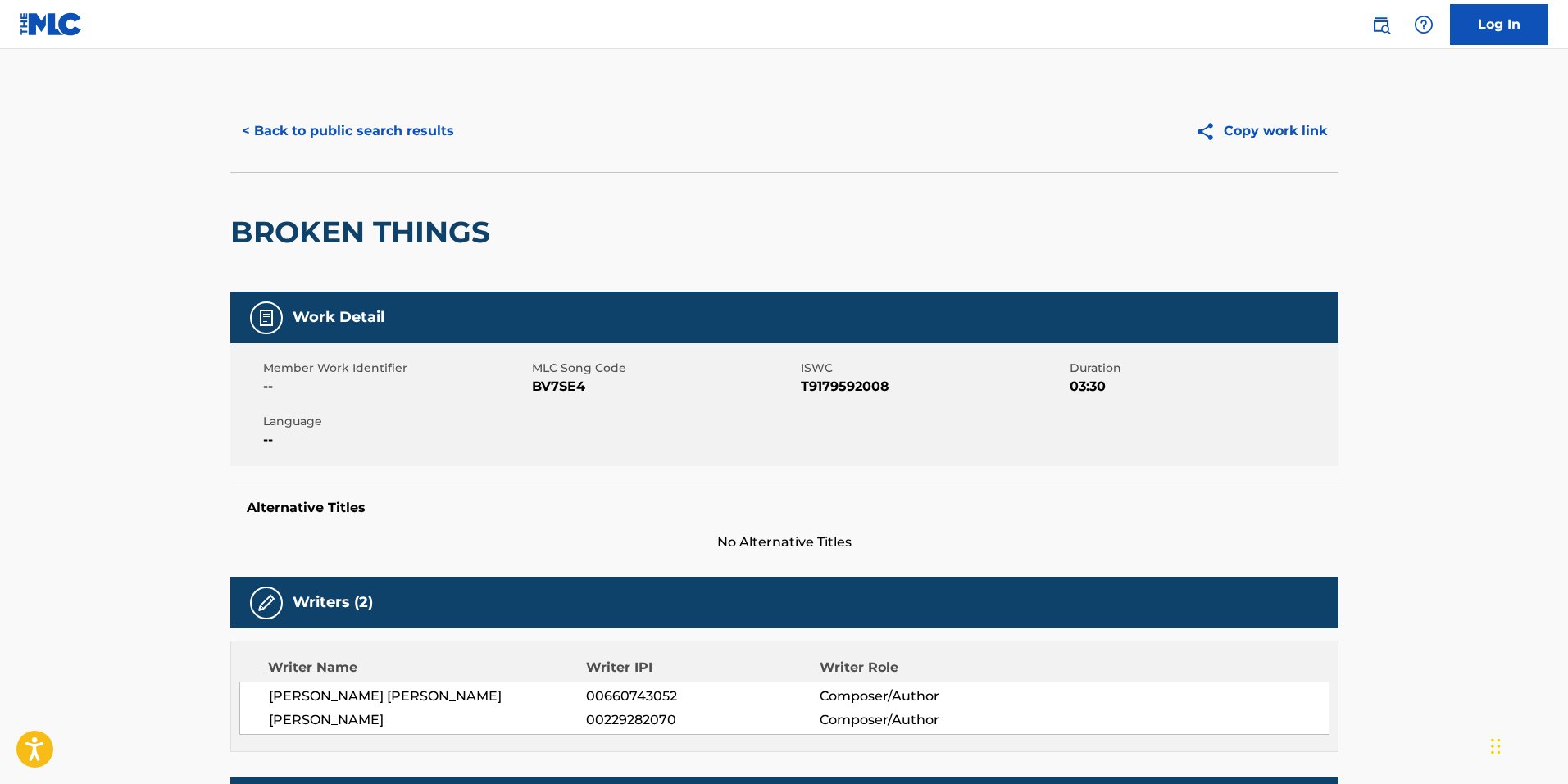
click at [376, 147] on button "< Back to public search results" at bounding box center [348, 131] width 235 height 41
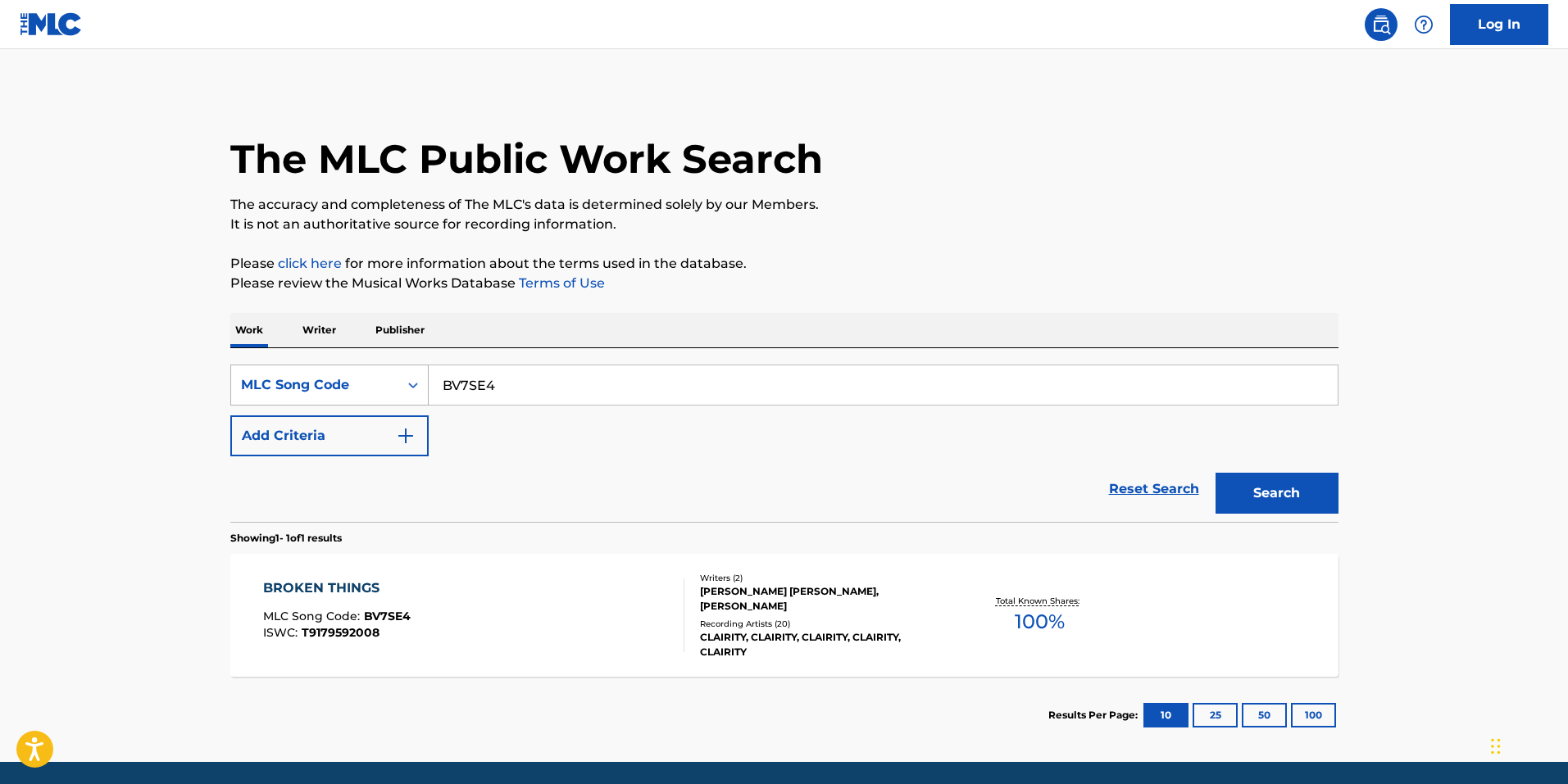
drag, startPoint x: 552, startPoint y: 396, endPoint x: 268, endPoint y: 395, distance: 284.0
click at [285, 396] on div "SearchWithCriteria420916f5-b51a-4907-b368-8eda55f8efd0 MLC Song Code BV7SE4" at bounding box center [784, 385] width 1108 height 41
paste input "V1O"
type input "BV7V1O"
click at [1215, 473] on button "Search" at bounding box center [1276, 493] width 123 height 41
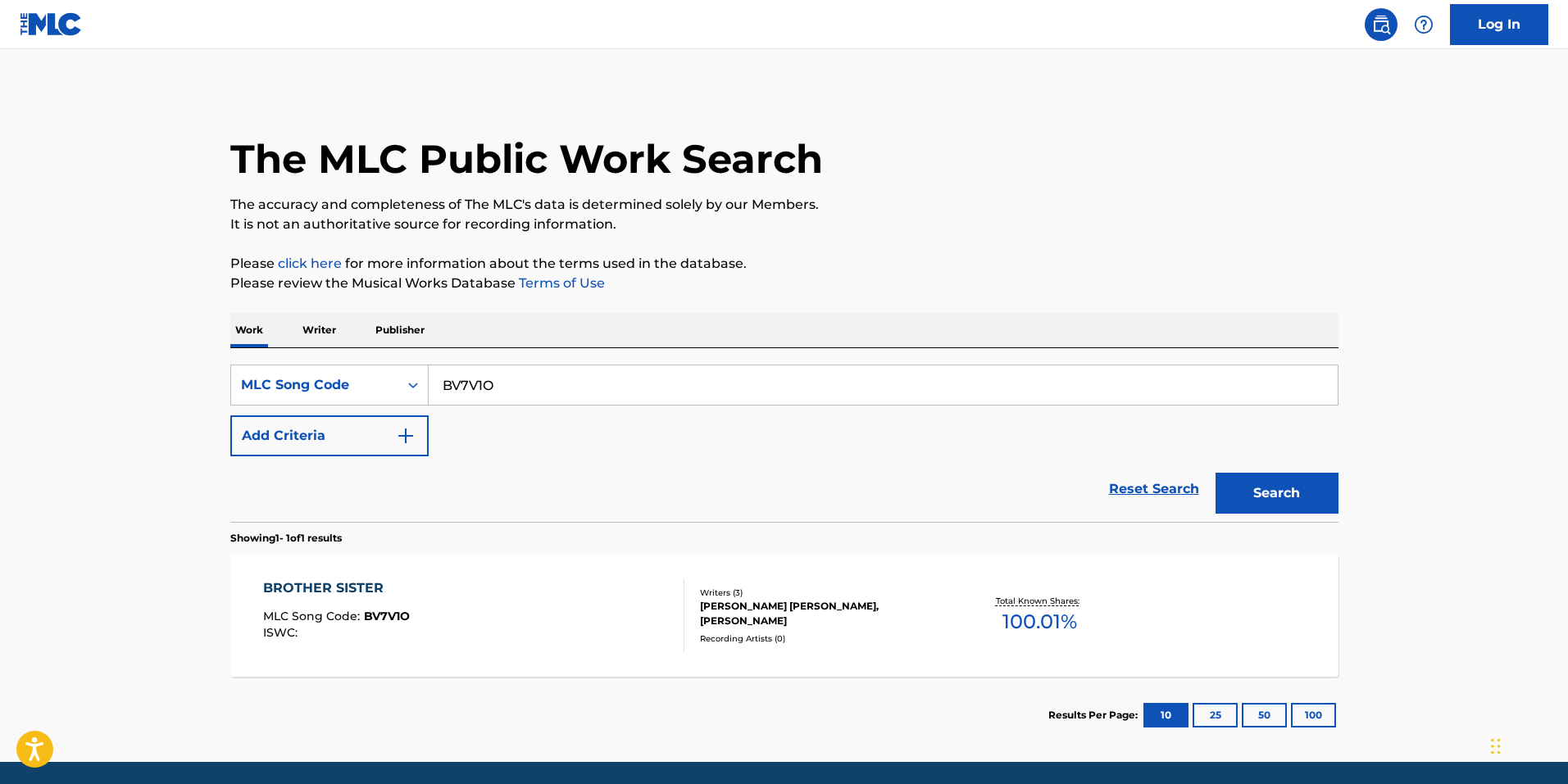
click at [666, 651] on div "BROTHER SISTER MLC Song Code : BV7V1O ISWC :" at bounding box center [473, 616] width 421 height 74
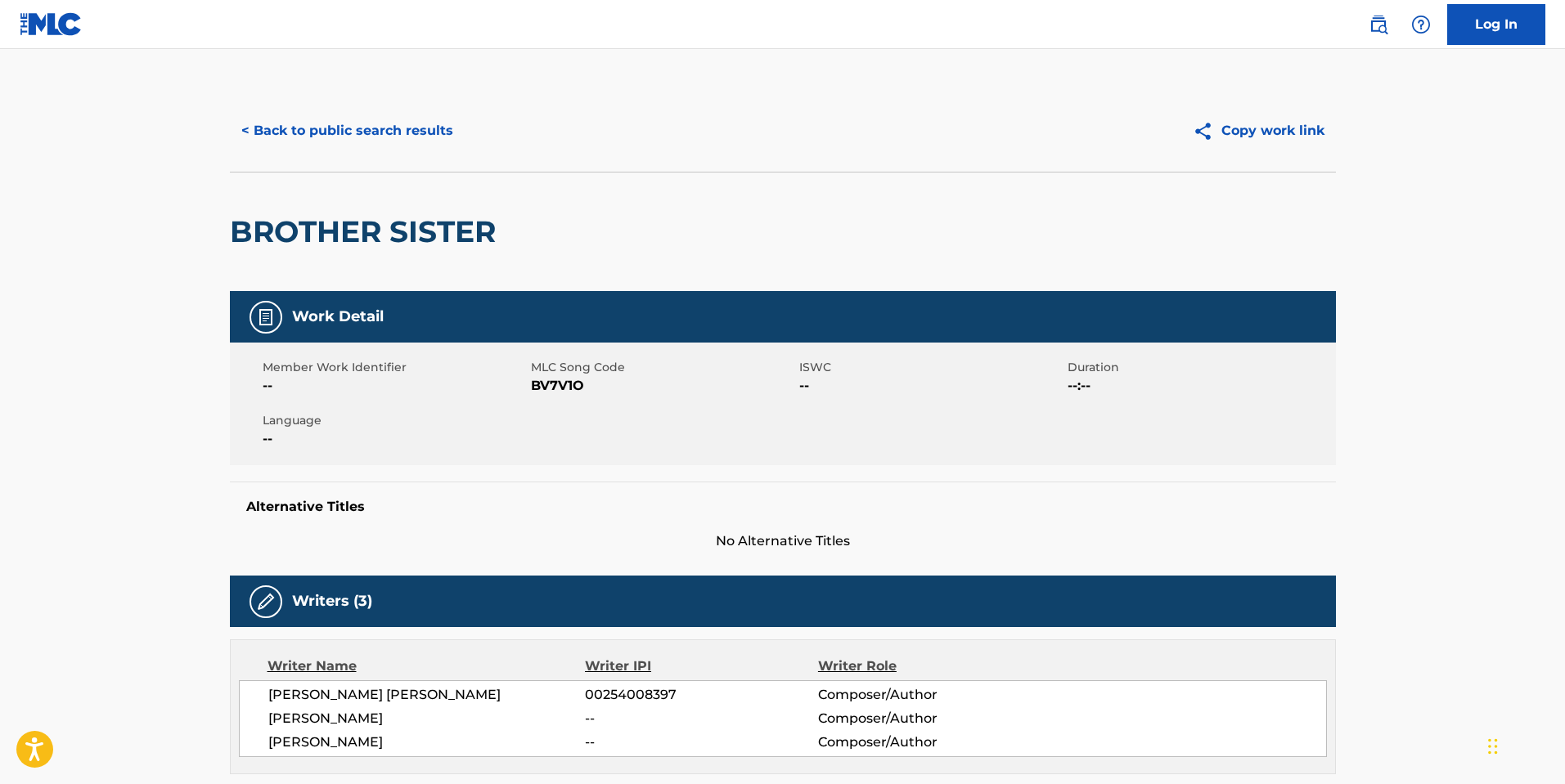
click at [408, 132] on button "< Back to public search results" at bounding box center [347, 131] width 235 height 41
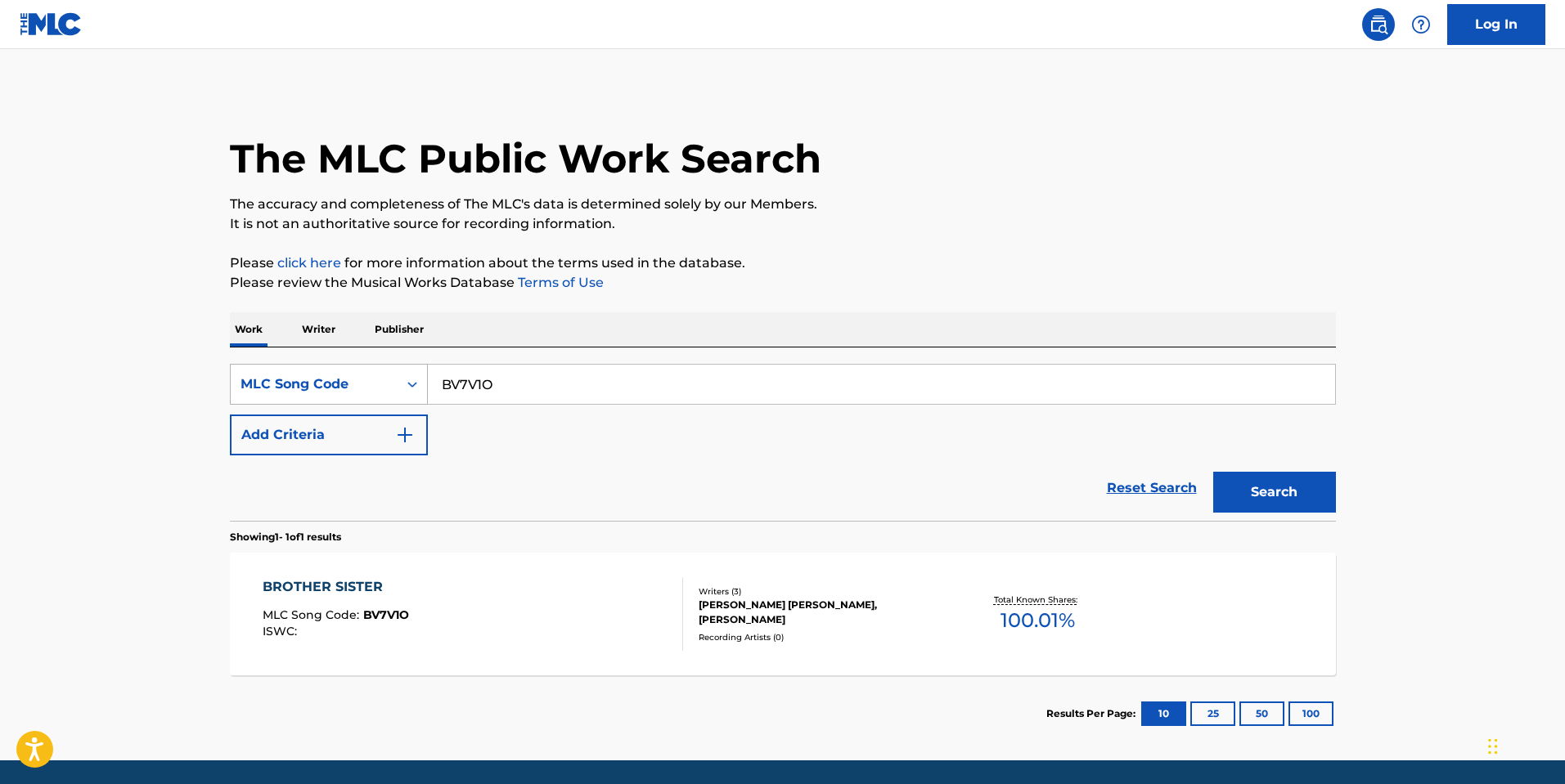
drag, startPoint x: 528, startPoint y: 379, endPoint x: 368, endPoint y: 374, distance: 160.1
click at [382, 374] on div "SearchWithCriteria420916f5-b51a-4907-b368-8eda55f8efd0 MLC Song Code BV7V1O" at bounding box center [782, 384] width 1106 height 41
paste input "CA4OT"
type input "CA4OTO"
click at [1213, 472] on button "Search" at bounding box center [1274, 492] width 123 height 41
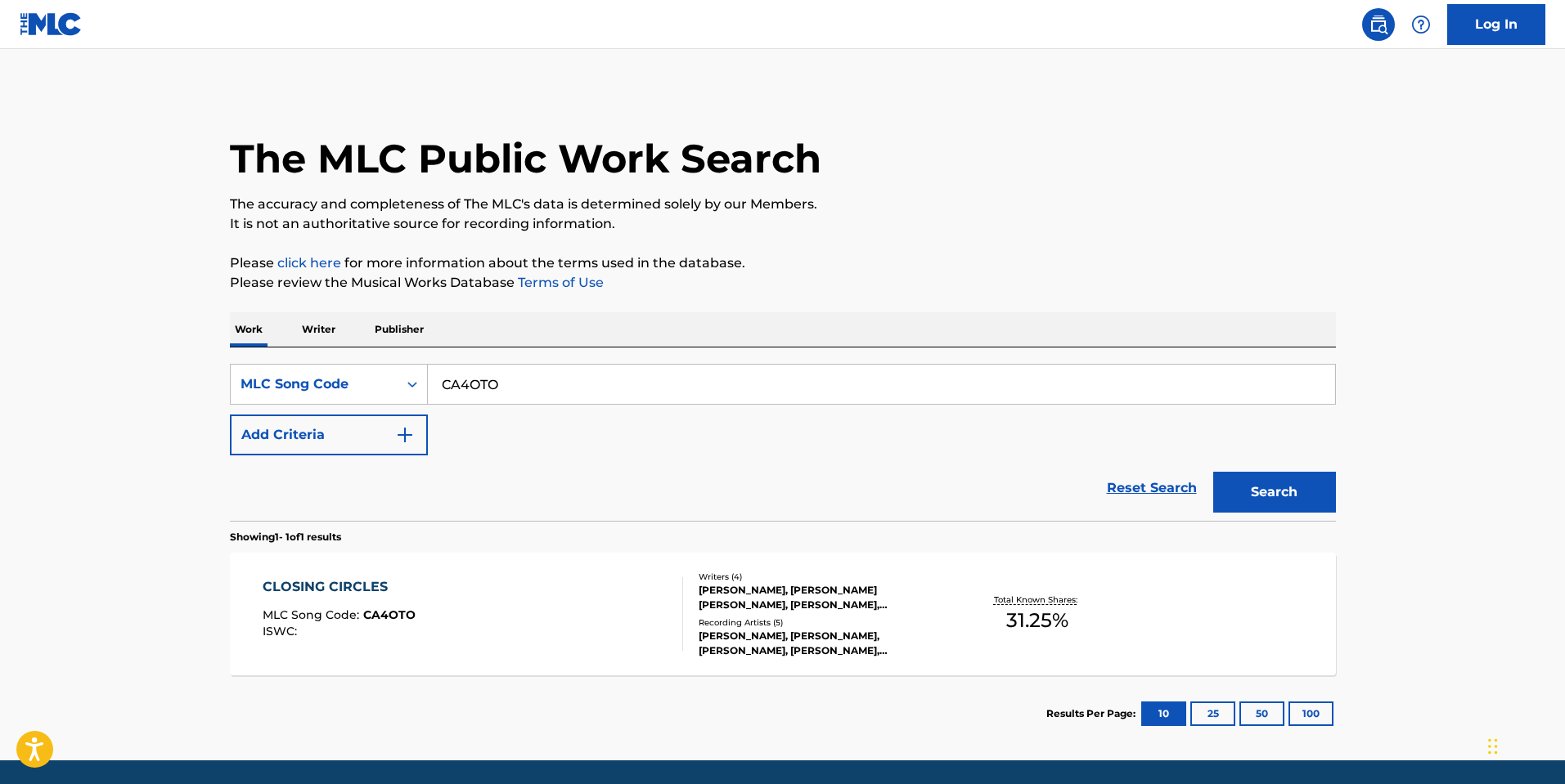
click at [489, 608] on div "CLOSING CIRCLES MLC Song Code : CA4OTO ISWC :" at bounding box center [472, 614] width 420 height 74
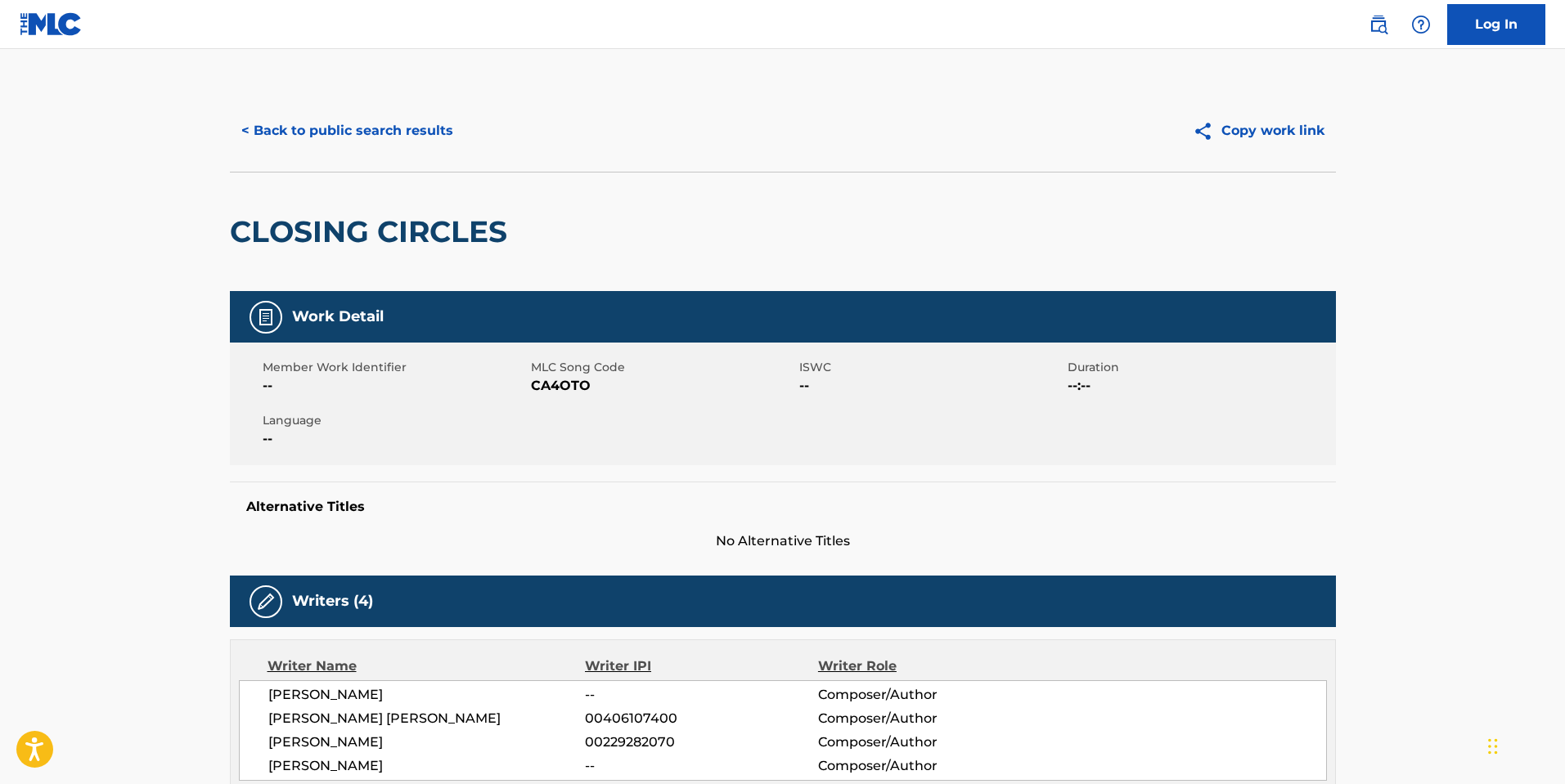
click at [392, 142] on button "< Back to public search results" at bounding box center [347, 131] width 235 height 41
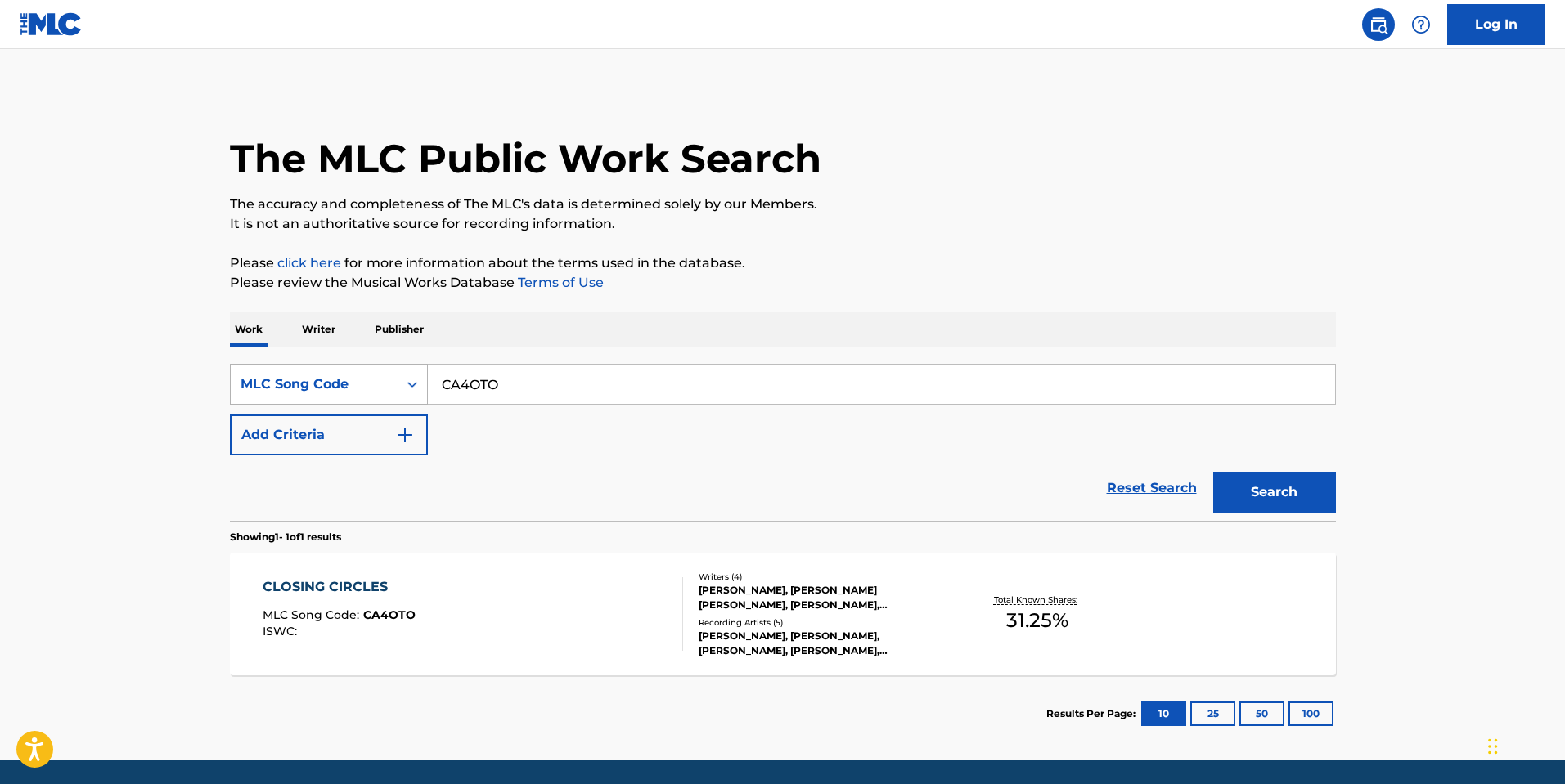
drag, startPoint x: 528, startPoint y: 375, endPoint x: 334, endPoint y: 387, distance: 194.4
click at [346, 388] on div "SearchWithCriteria420916f5-b51a-4907-b368-8eda55f8efd0 MLC Song Code CA4OTO" at bounding box center [782, 384] width 1106 height 41
paste input "5082T"
type input "C5082T"
click at [1213, 472] on button "Search" at bounding box center [1274, 492] width 123 height 41
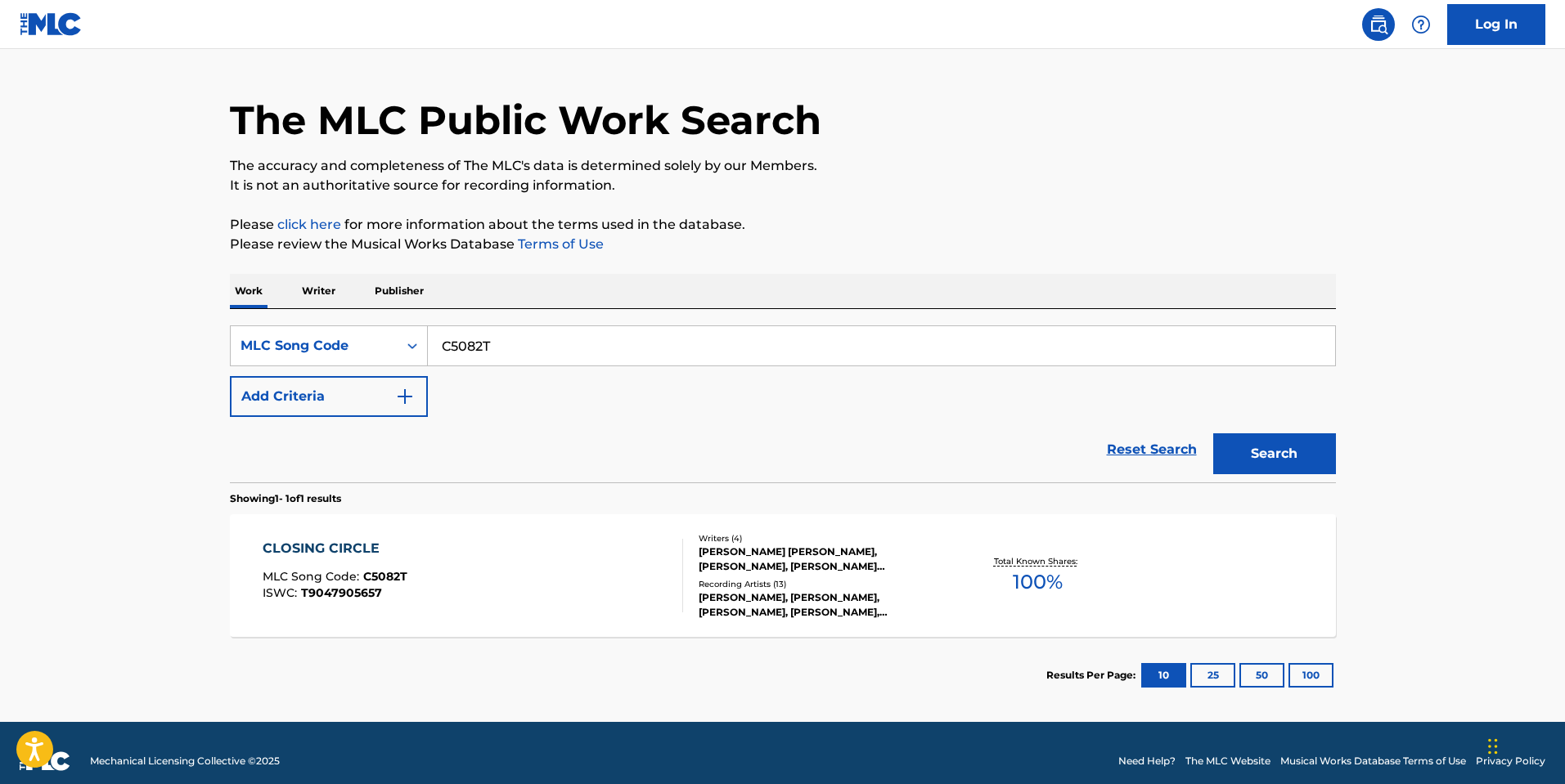
scroll to position [54, 0]
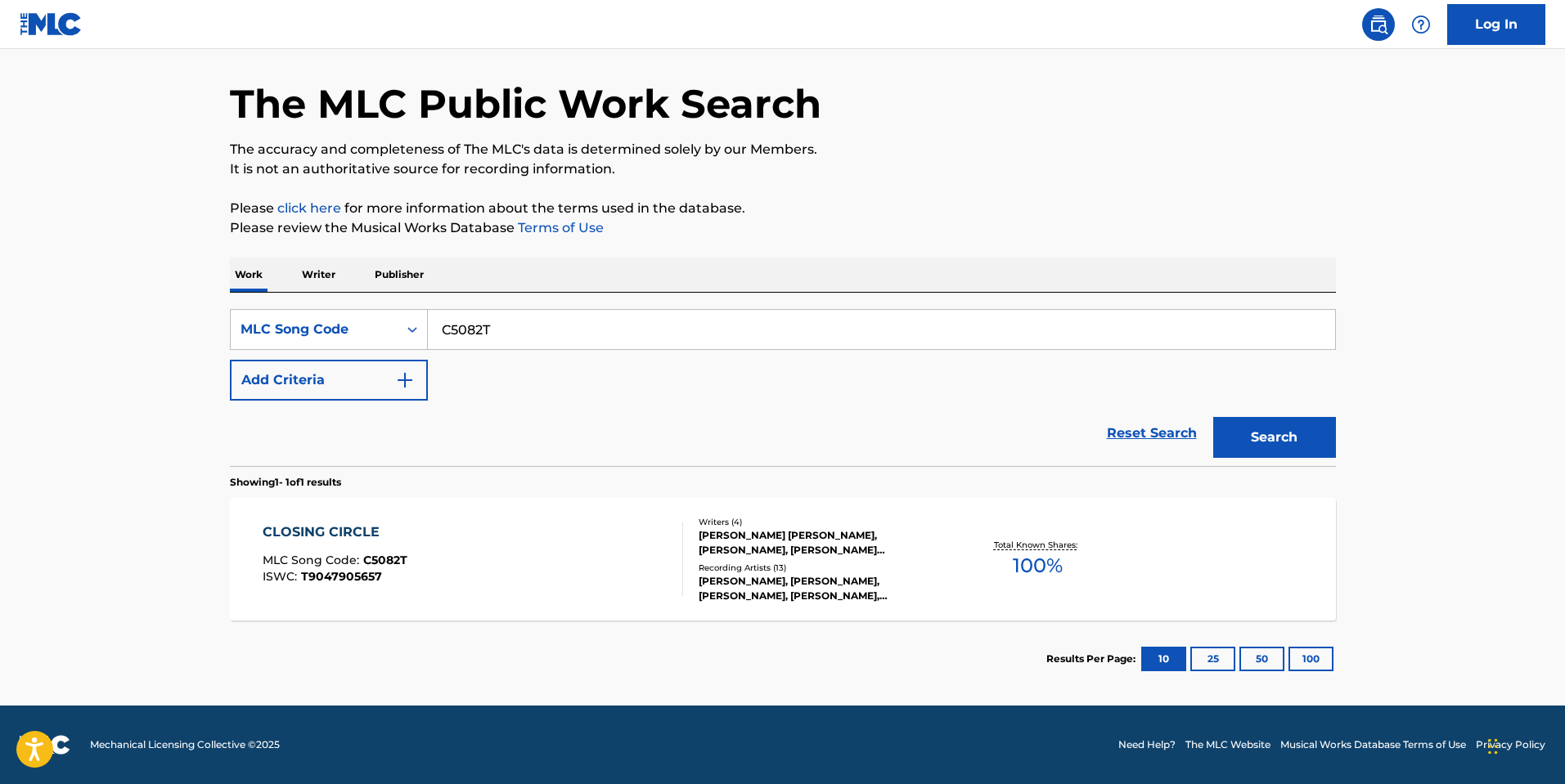
click at [489, 574] on div "CLOSING CIRCLE MLC Song Code : C5082T ISWC : T9047905657" at bounding box center [472, 560] width 420 height 74
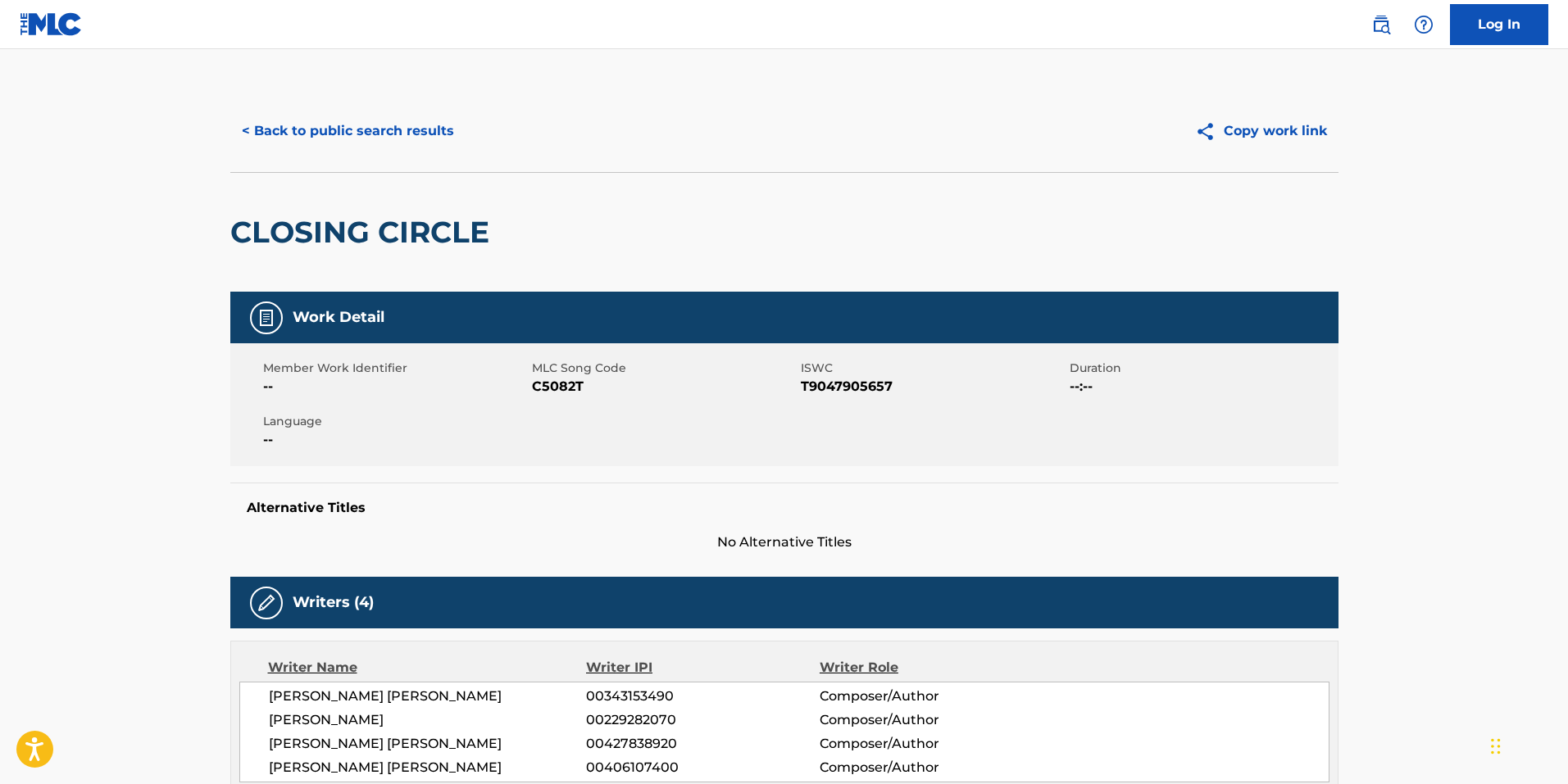
click at [272, 127] on button "< Back to public search results" at bounding box center [348, 131] width 235 height 41
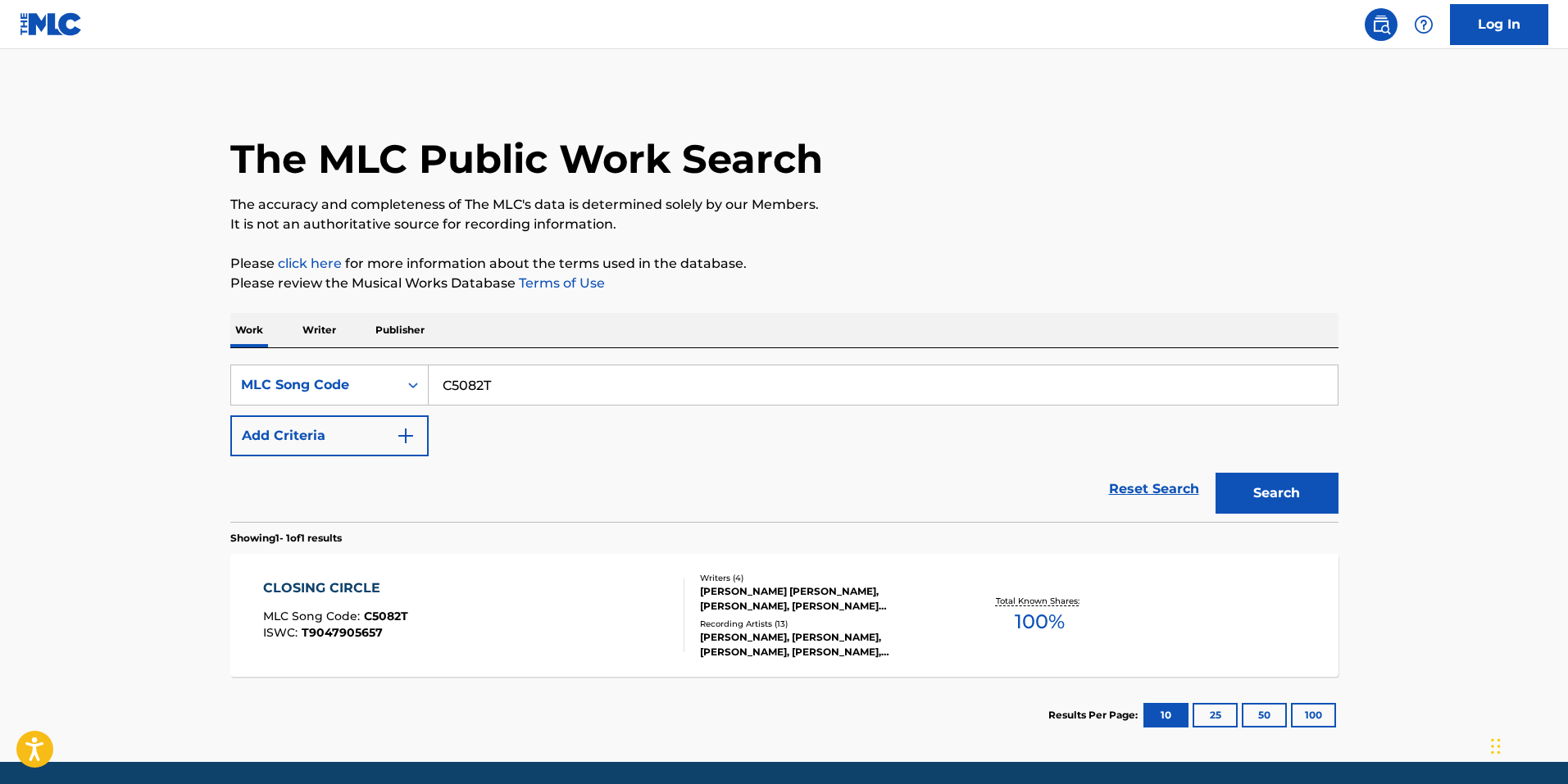
scroll to position [14, 0]
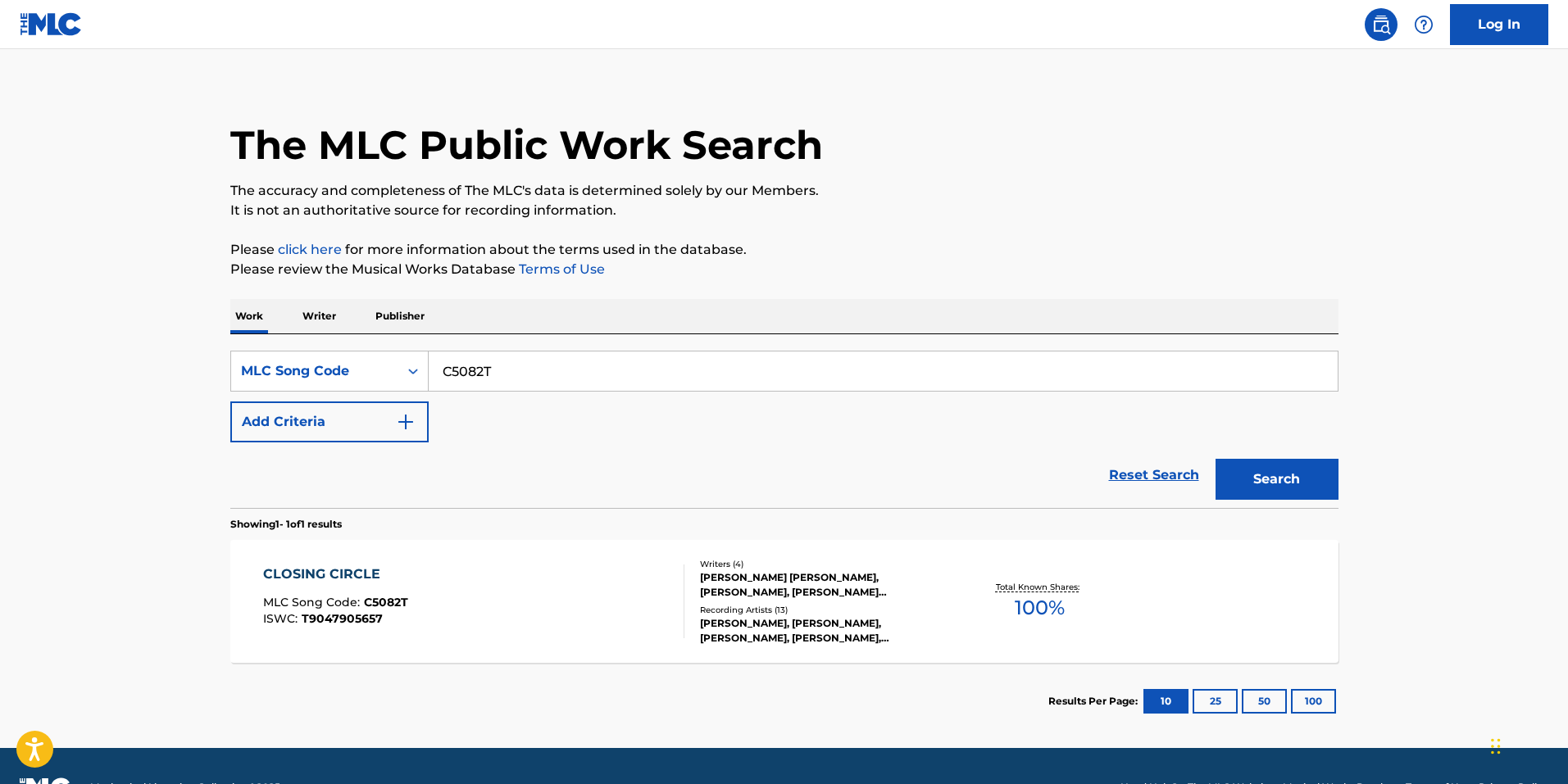
drag, startPoint x: 609, startPoint y: 377, endPoint x: 149, endPoint y: 330, distance: 462.4
click at [159, 331] on main "The MLC Public Work Search The accuracy and completeness of The MLC's data is d…" at bounding box center [784, 392] width 1568 height 713
paste input "DQ86LV"
type input "DQ86LV"
click at [1236, 465] on button "Search" at bounding box center [1276, 479] width 123 height 41
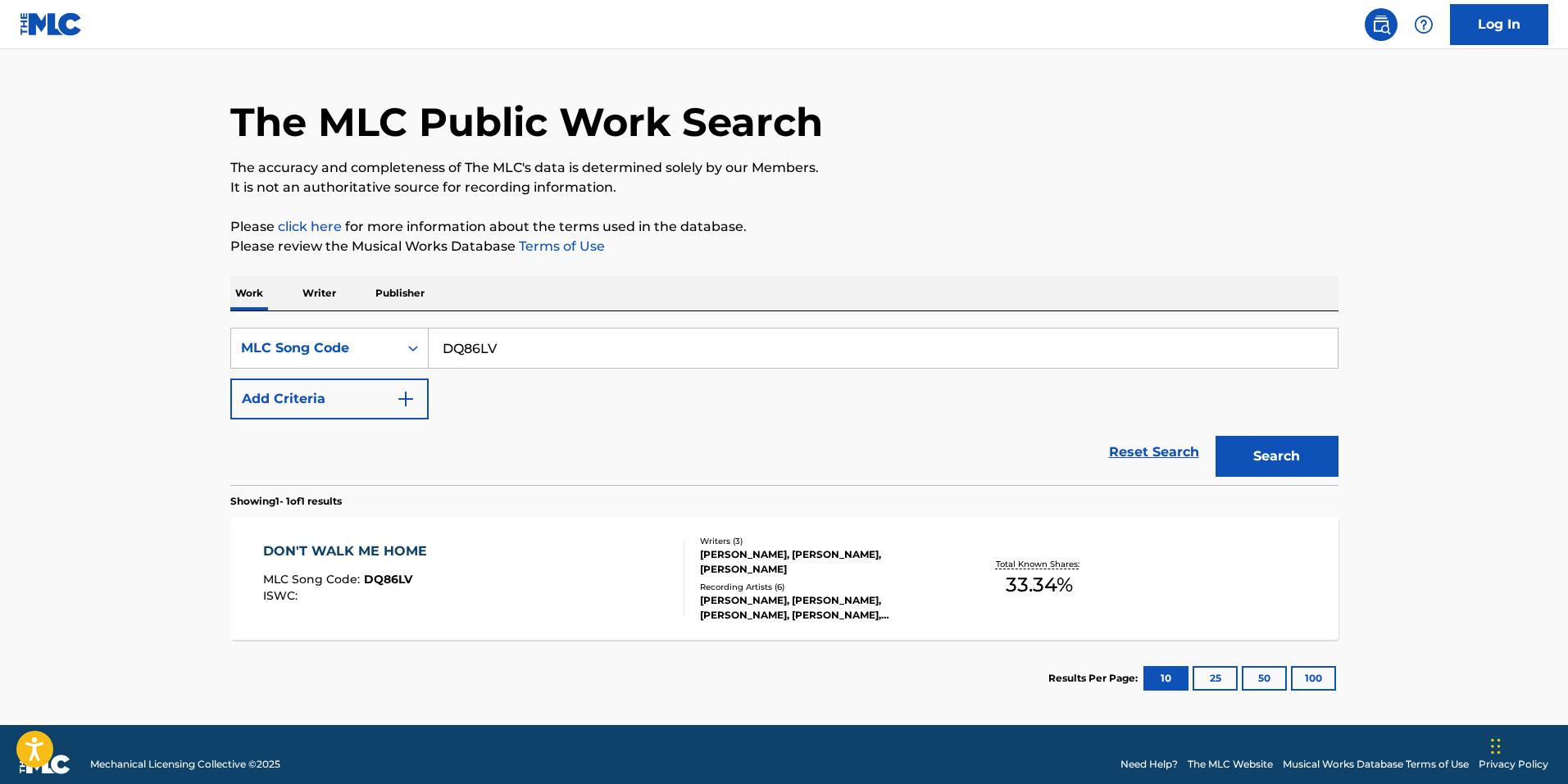
scroll to position [56, 0]
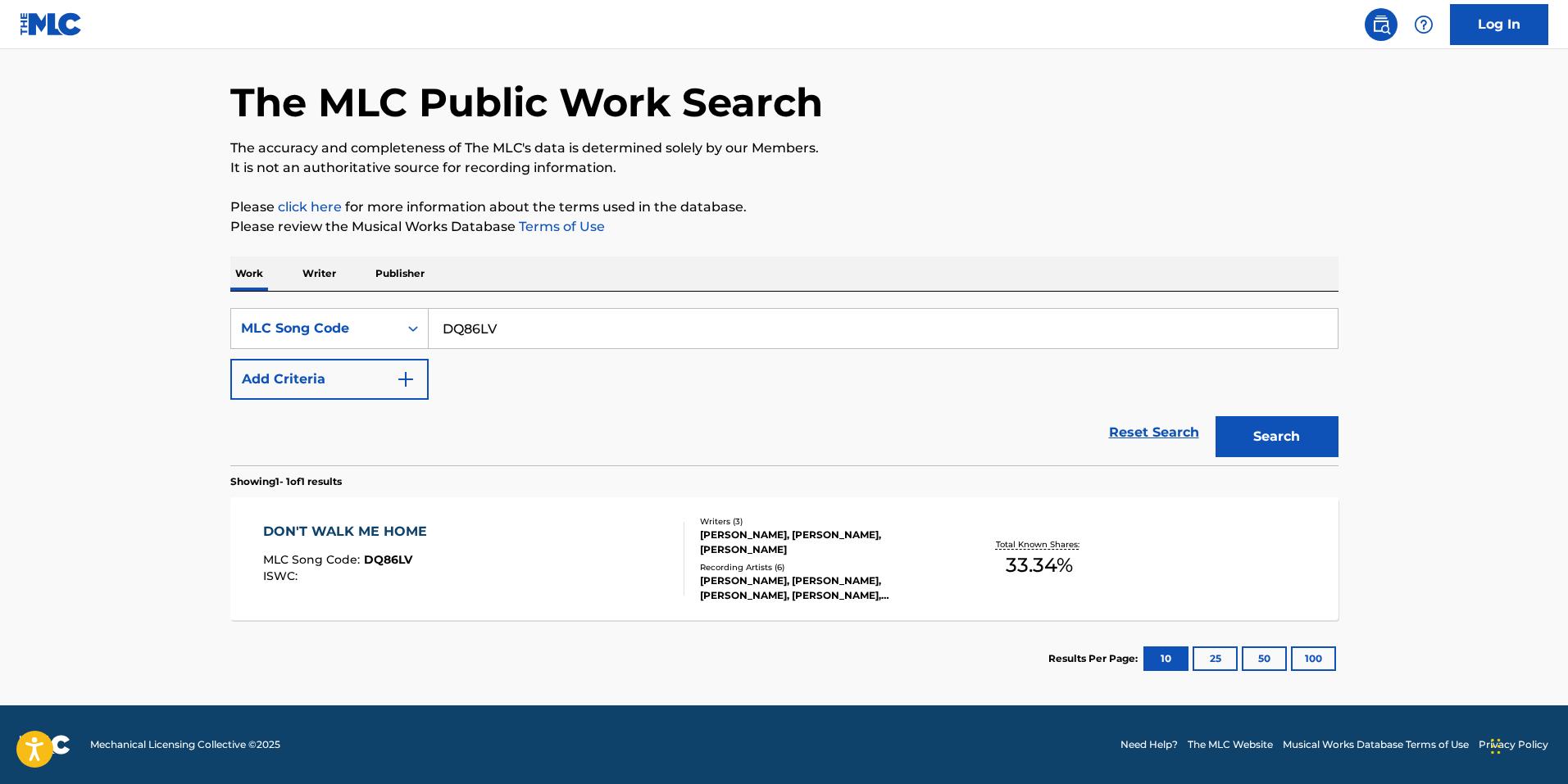
click at [671, 542] on div at bounding box center [677, 559] width 13 height 74
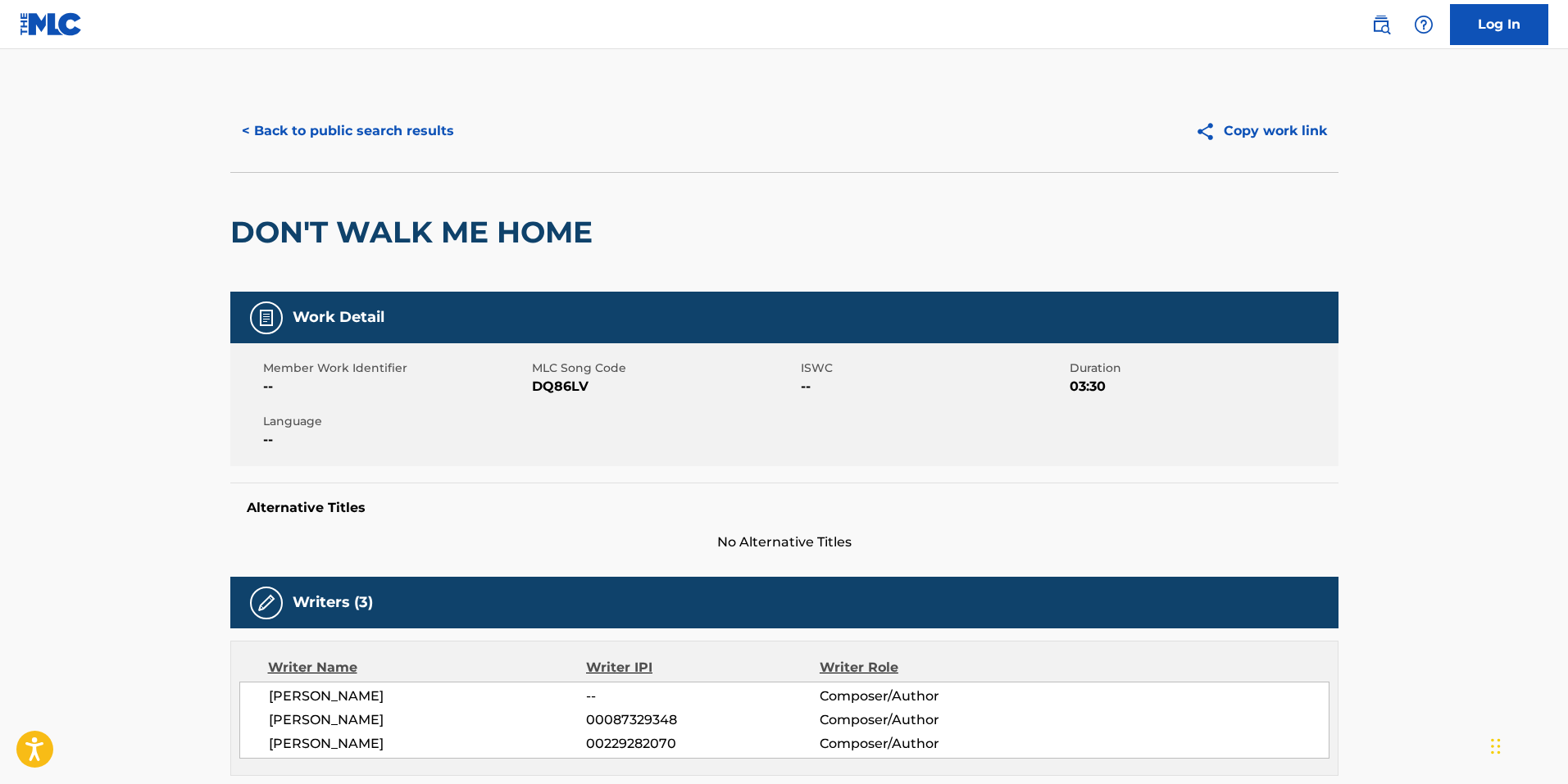
click at [418, 132] on button "< Back to public search results" at bounding box center [348, 131] width 235 height 41
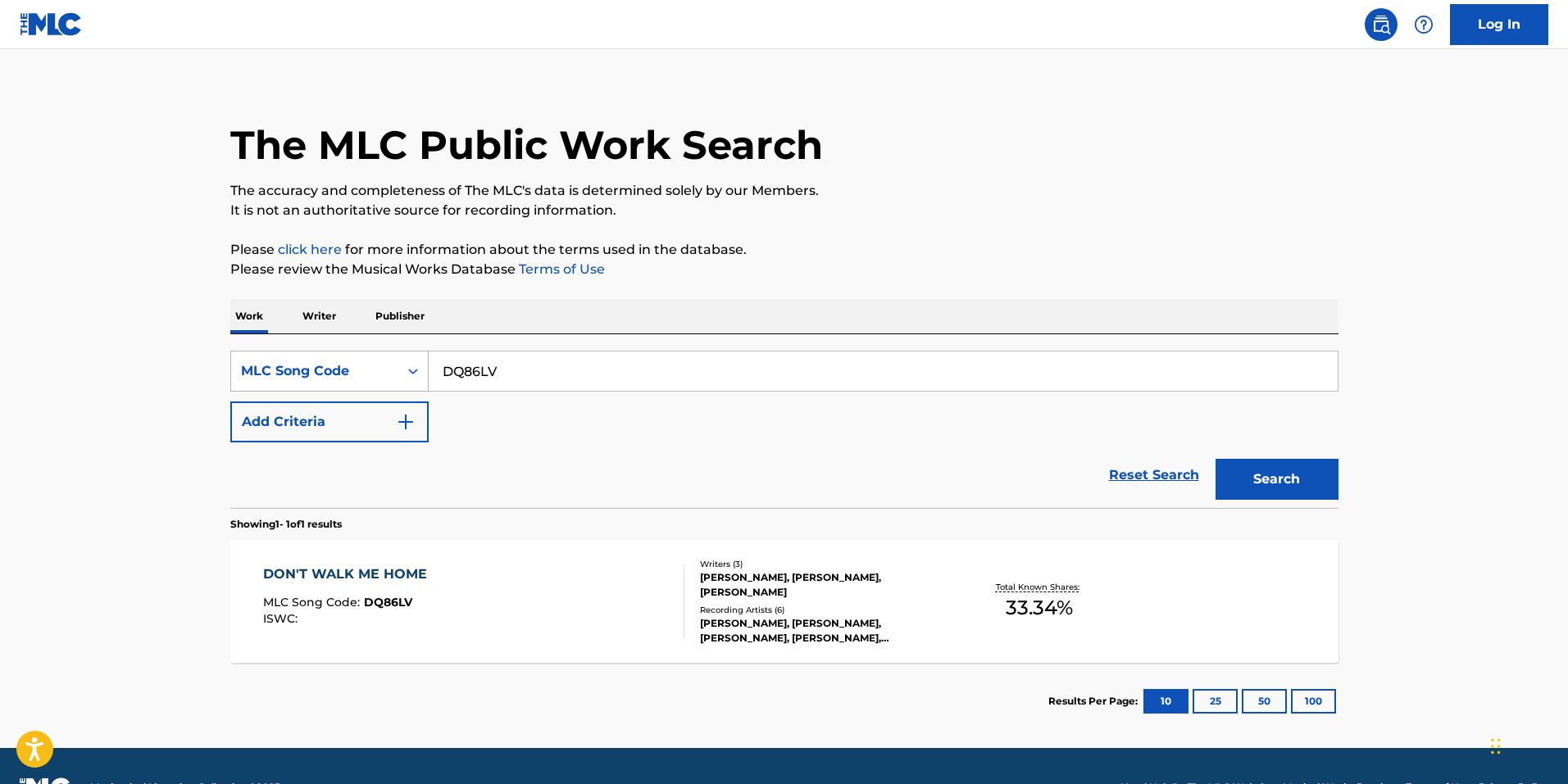
drag, startPoint x: 509, startPoint y: 362, endPoint x: 349, endPoint y: 362, distance: 160.0
click at [354, 363] on div "SearchWithCriteria420916f5-b51a-4907-b368-8eda55f8efd0 MLC Song Code DQ86LV" at bounding box center [784, 371] width 1108 height 41
paste input "R1E01"
type input "DR1E01"
click at [1290, 486] on button "Search" at bounding box center [1276, 479] width 123 height 41
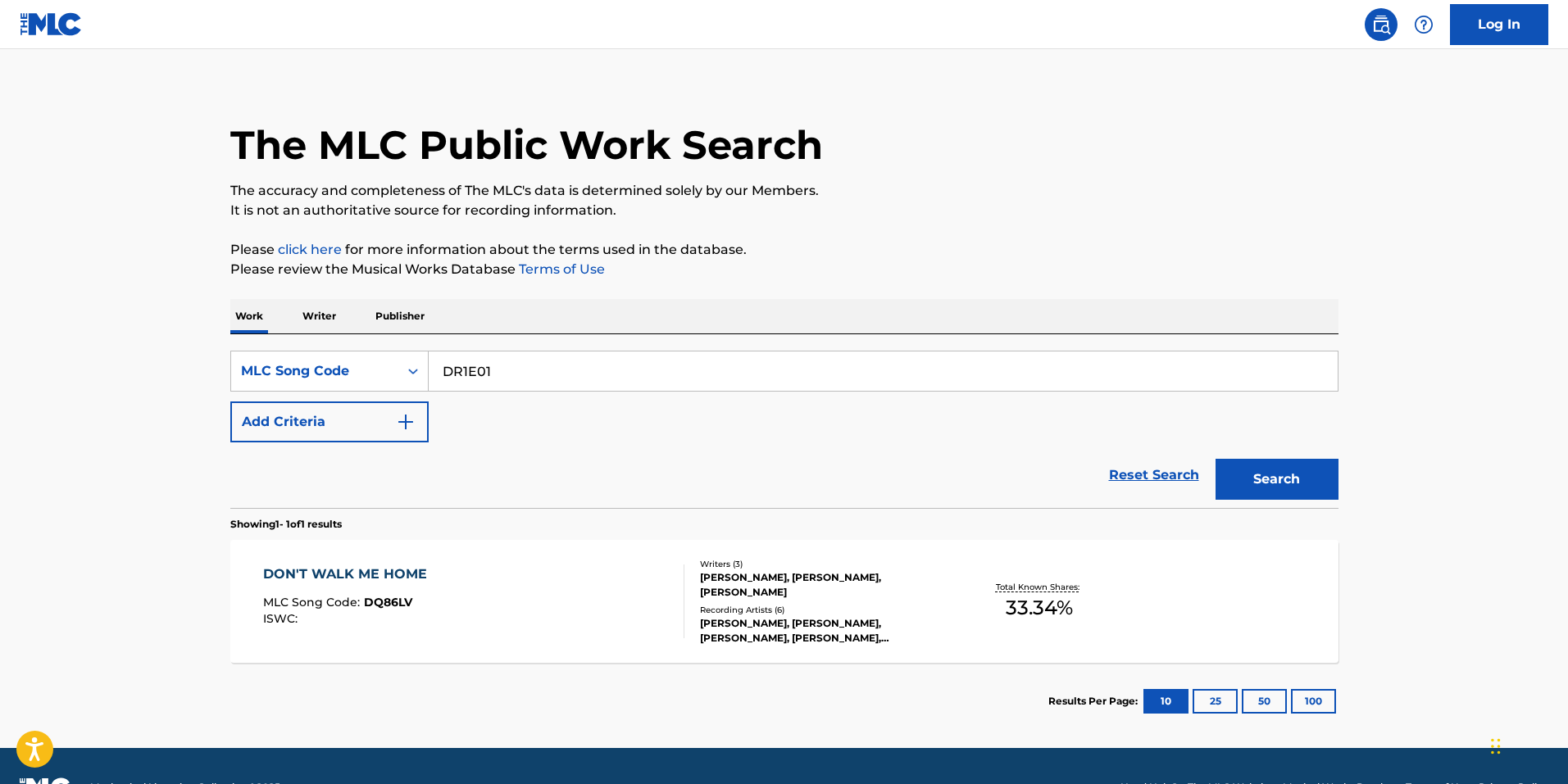
scroll to position [0, 0]
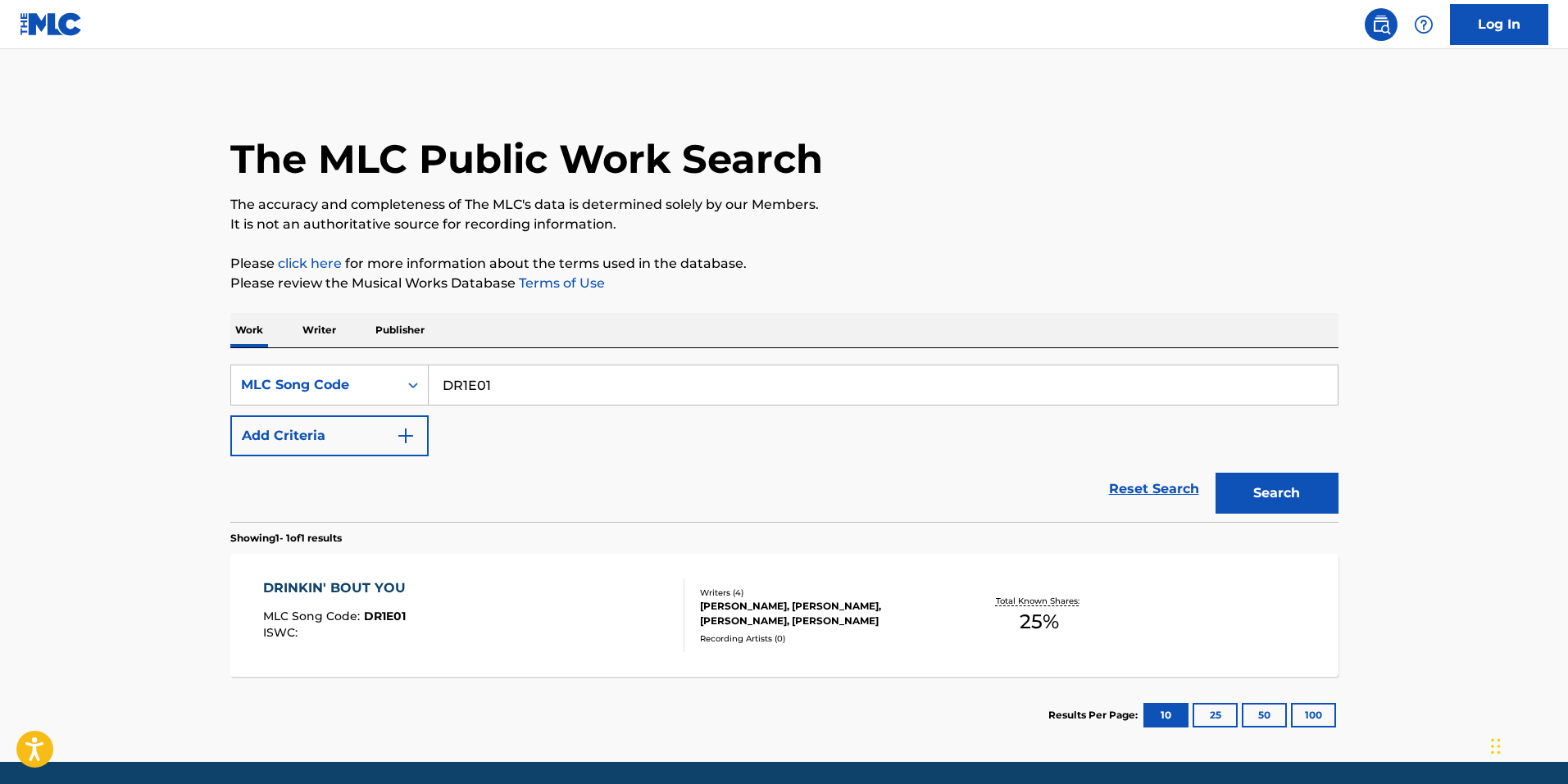
click at [552, 579] on div "DRINKIN' BOUT YOU MLC Song Code : DR1E01 ISWC :" at bounding box center [473, 616] width 421 height 74
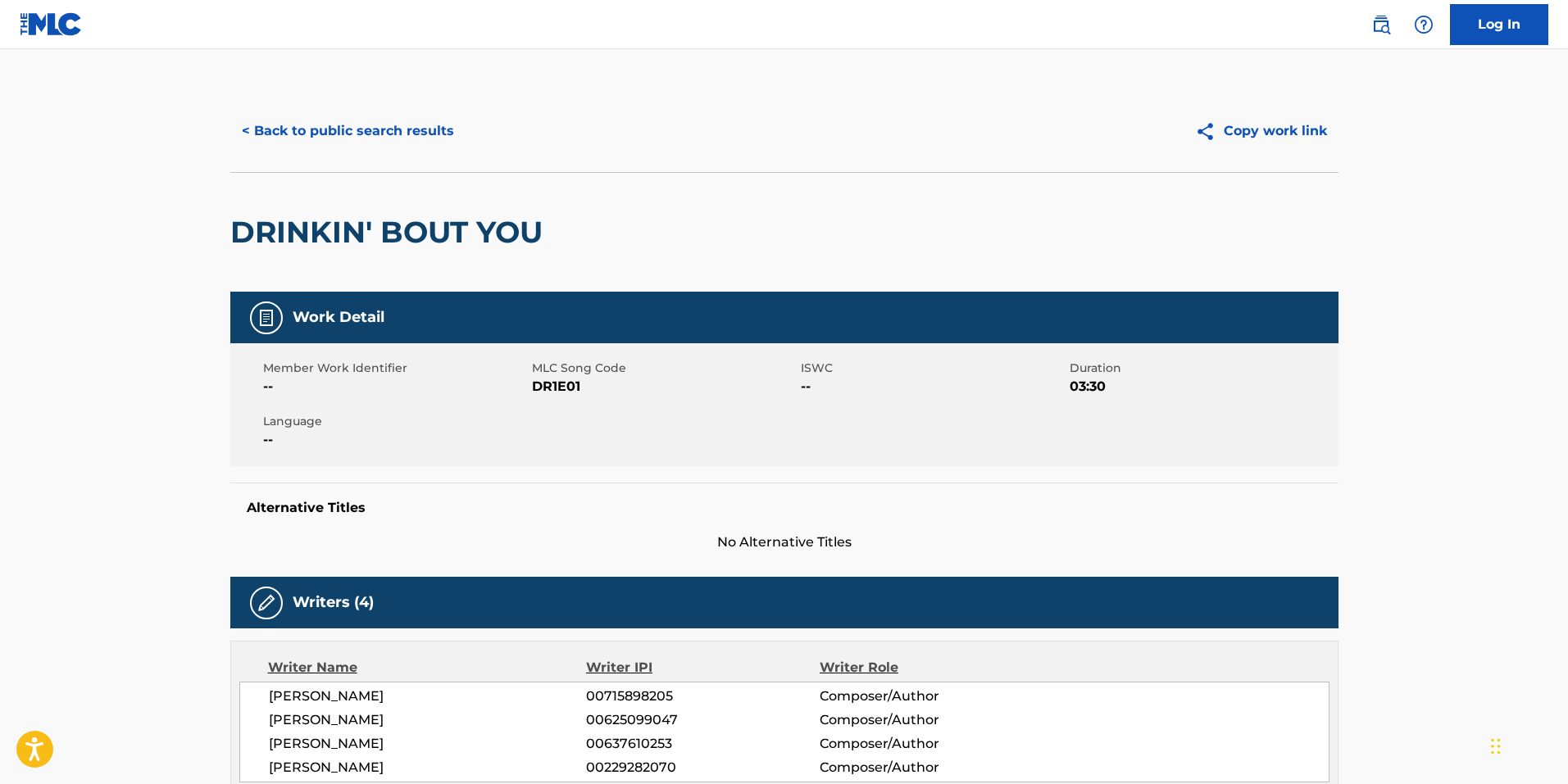
click at [340, 115] on button "< Back to public search results" at bounding box center [348, 131] width 235 height 41
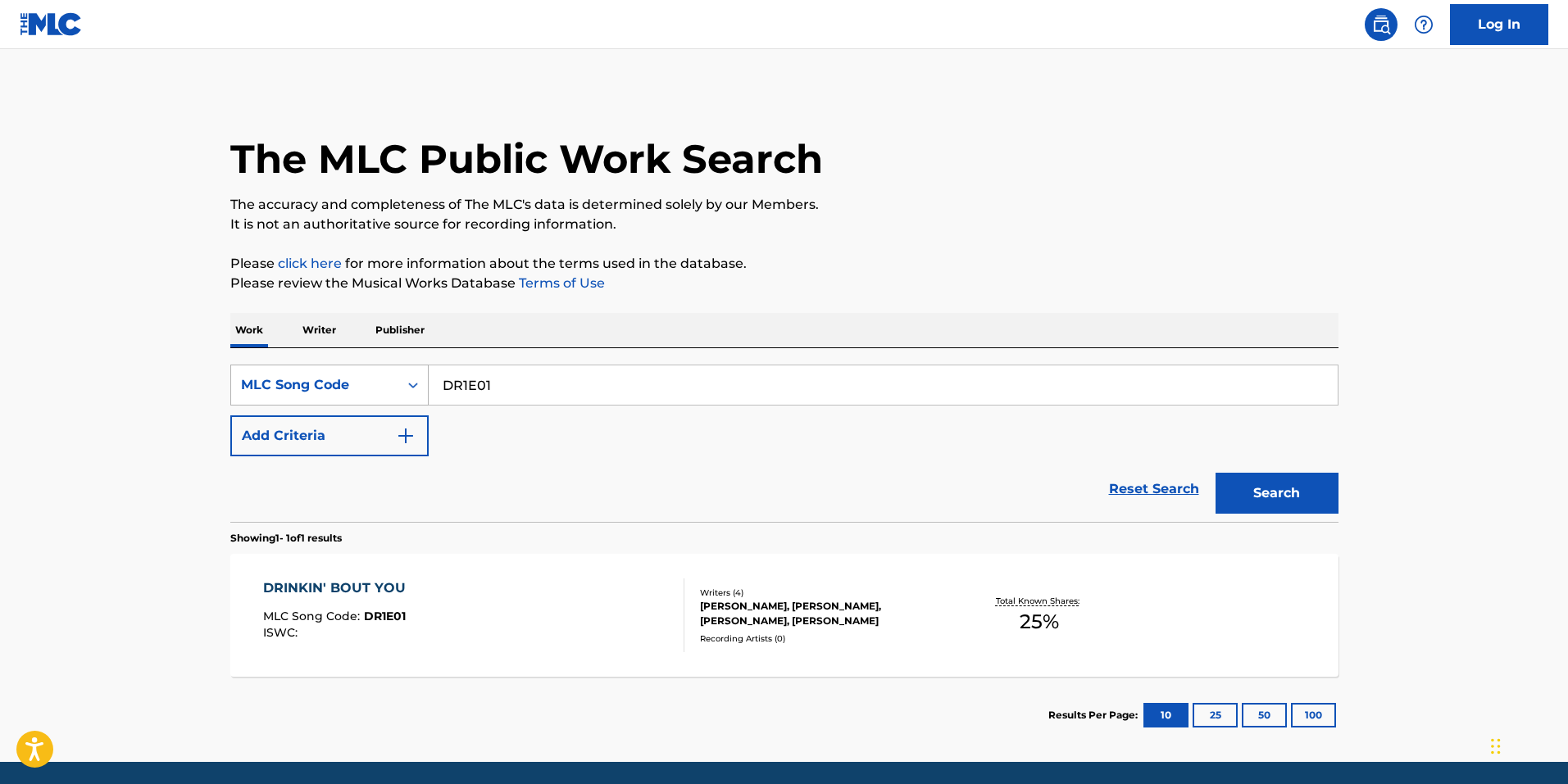
drag, startPoint x: 512, startPoint y: 392, endPoint x: 335, endPoint y: 371, distance: 178.2
click at [335, 371] on div "SearchWithCriteria420916f5-b51a-4907-b368-8eda55f8efd0 MLC Song Code DR1E01" at bounding box center [784, 385] width 1108 height 41
paste input "EV8052"
type input "EV8052"
click at [1252, 503] on button "Search" at bounding box center [1276, 493] width 123 height 41
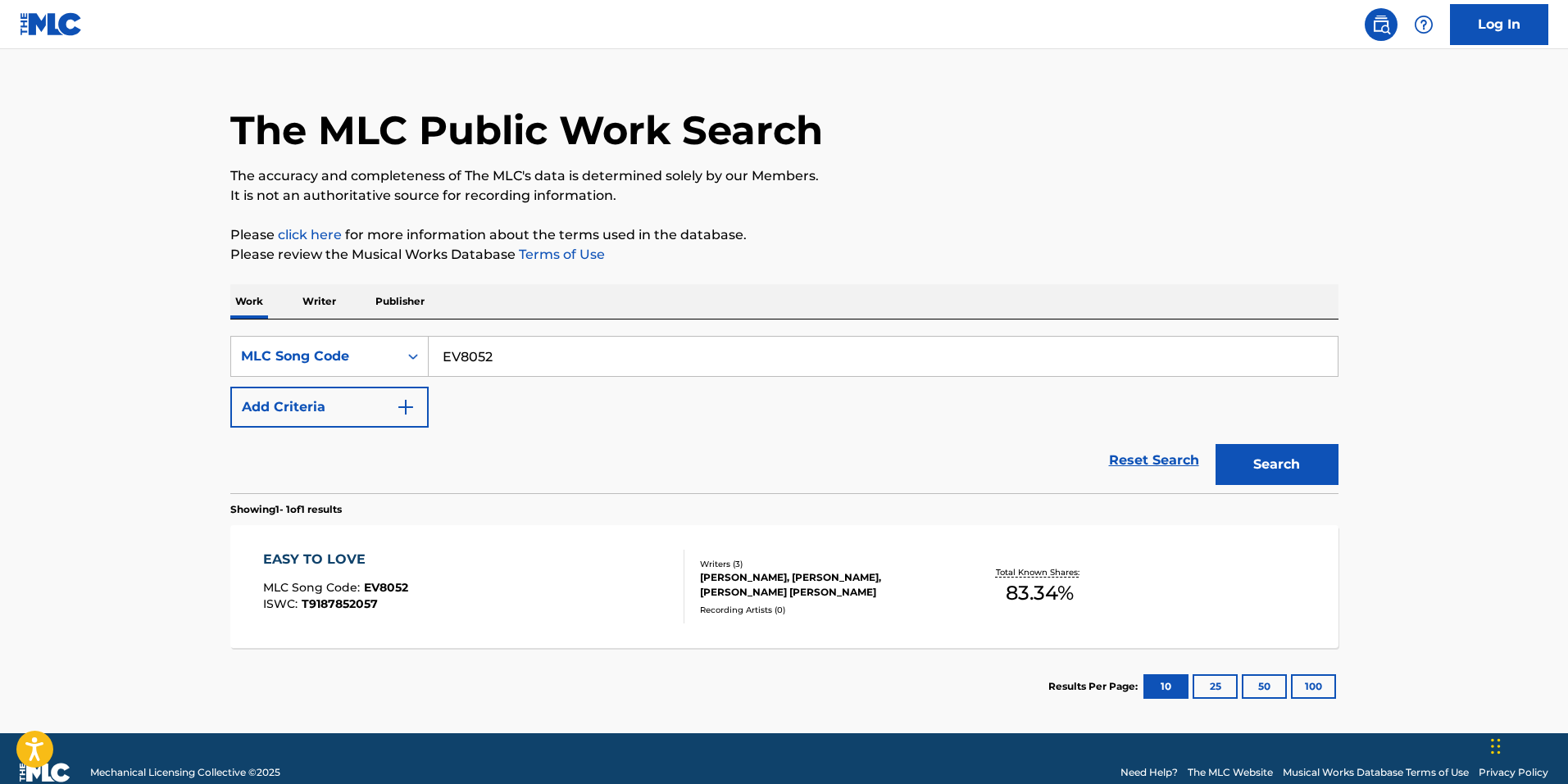
scroll to position [56, 0]
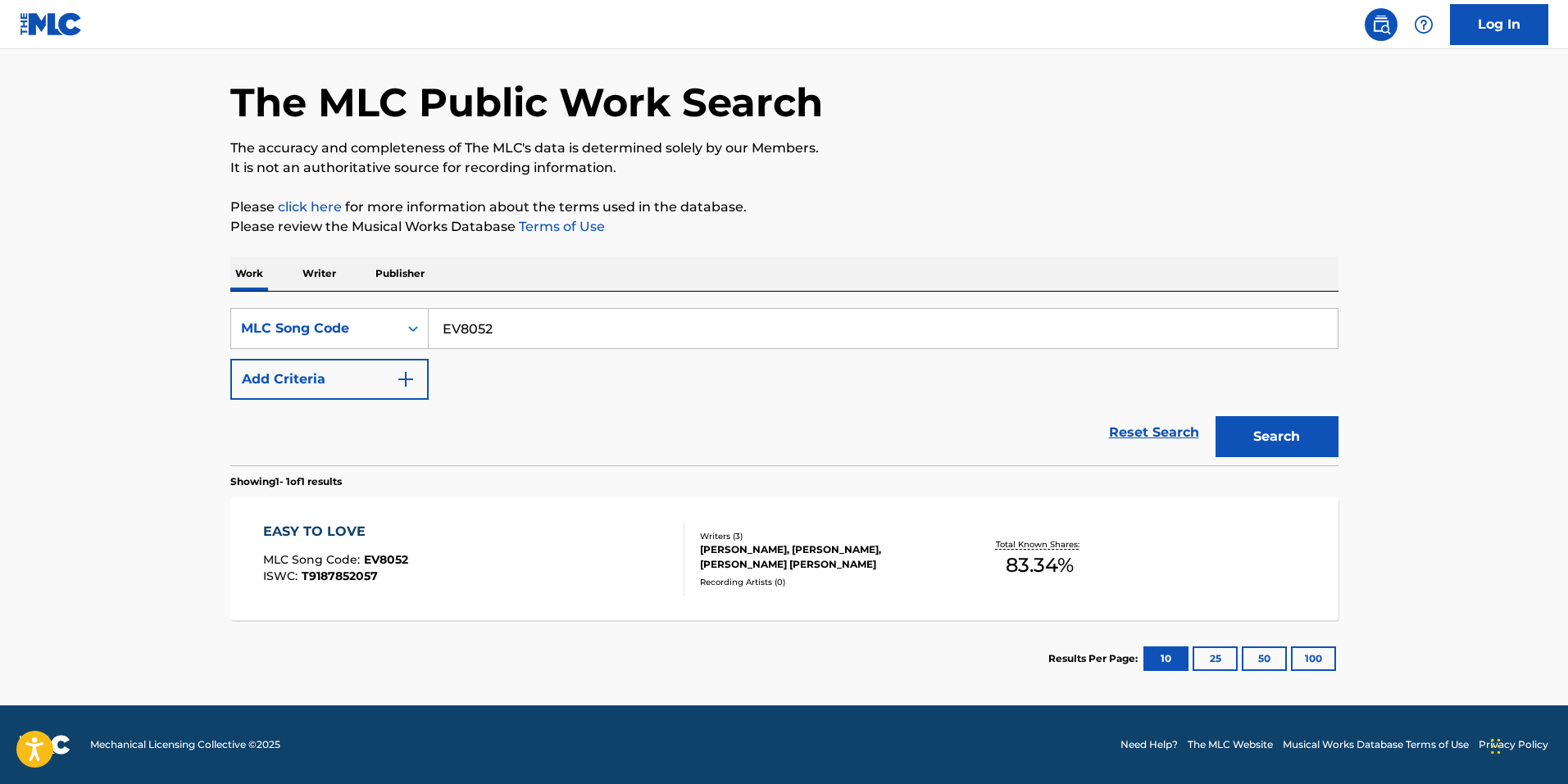
click at [651, 566] on div "EASY TO LOVE MLC Song Code : EV8052 ISWC : T9187852057" at bounding box center [473, 559] width 421 height 74
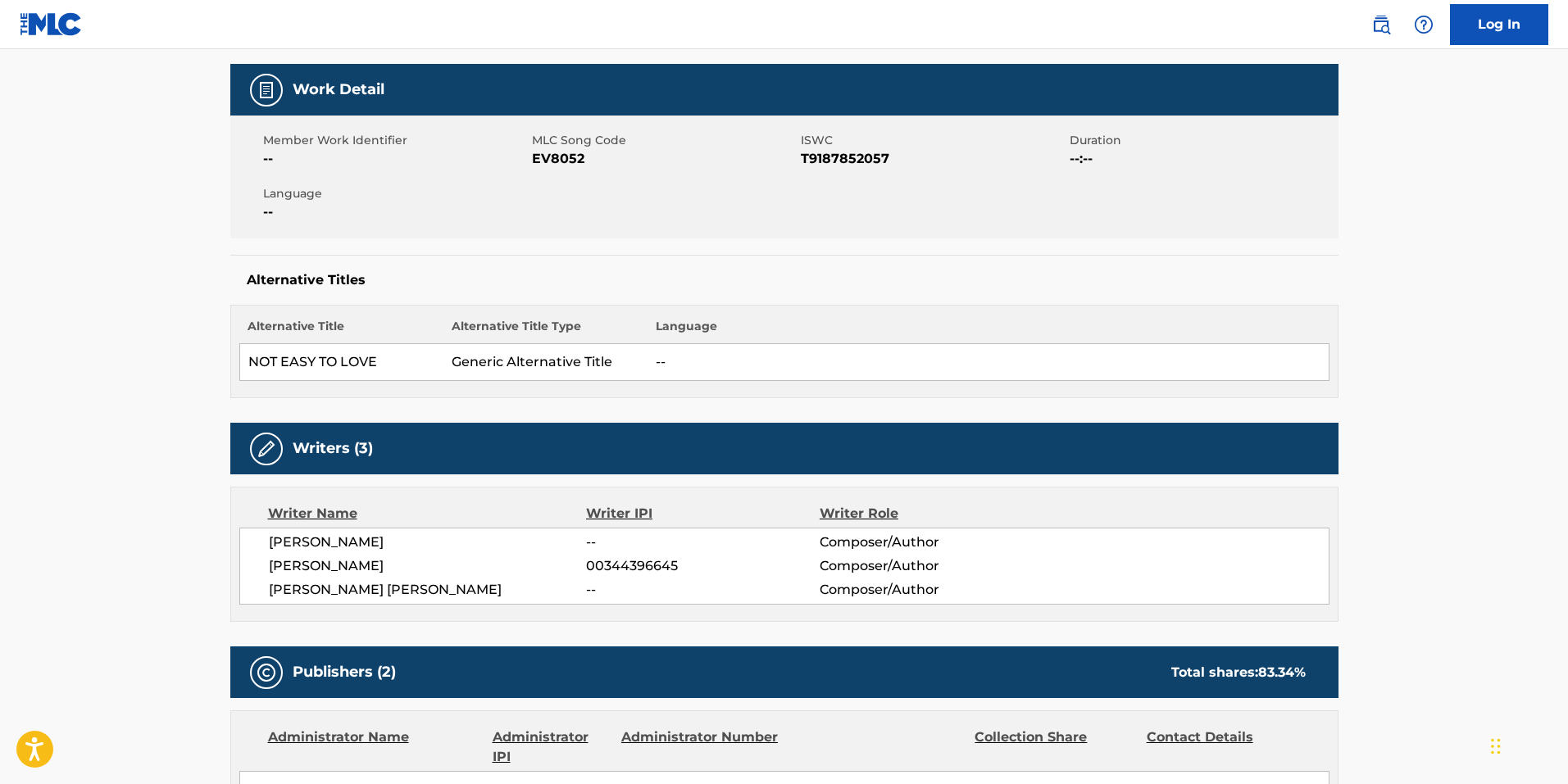
scroll to position [109, 0]
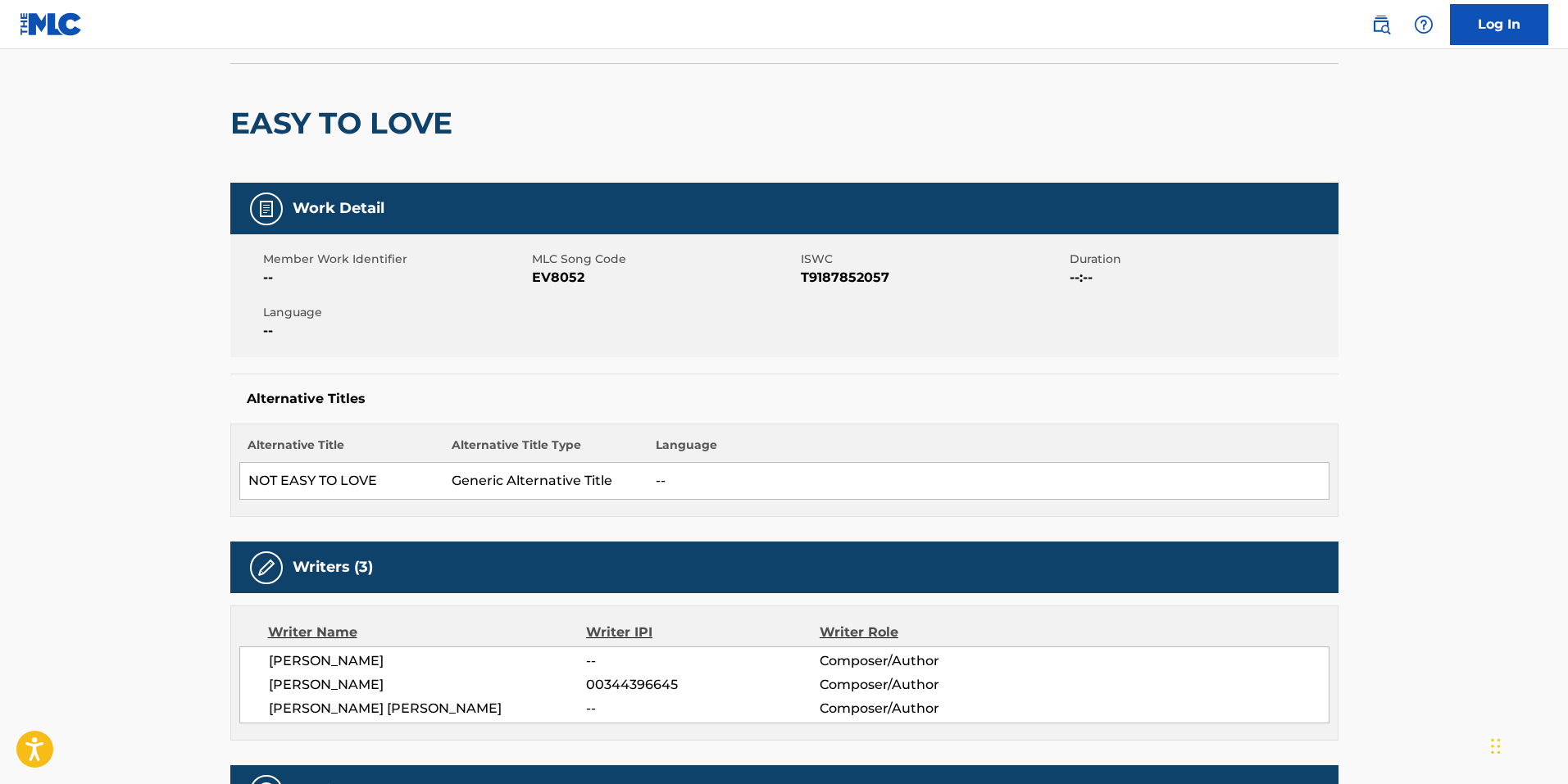
click at [552, 276] on span "EV8052" at bounding box center [665, 278] width 265 height 19
copy span "EV8052"
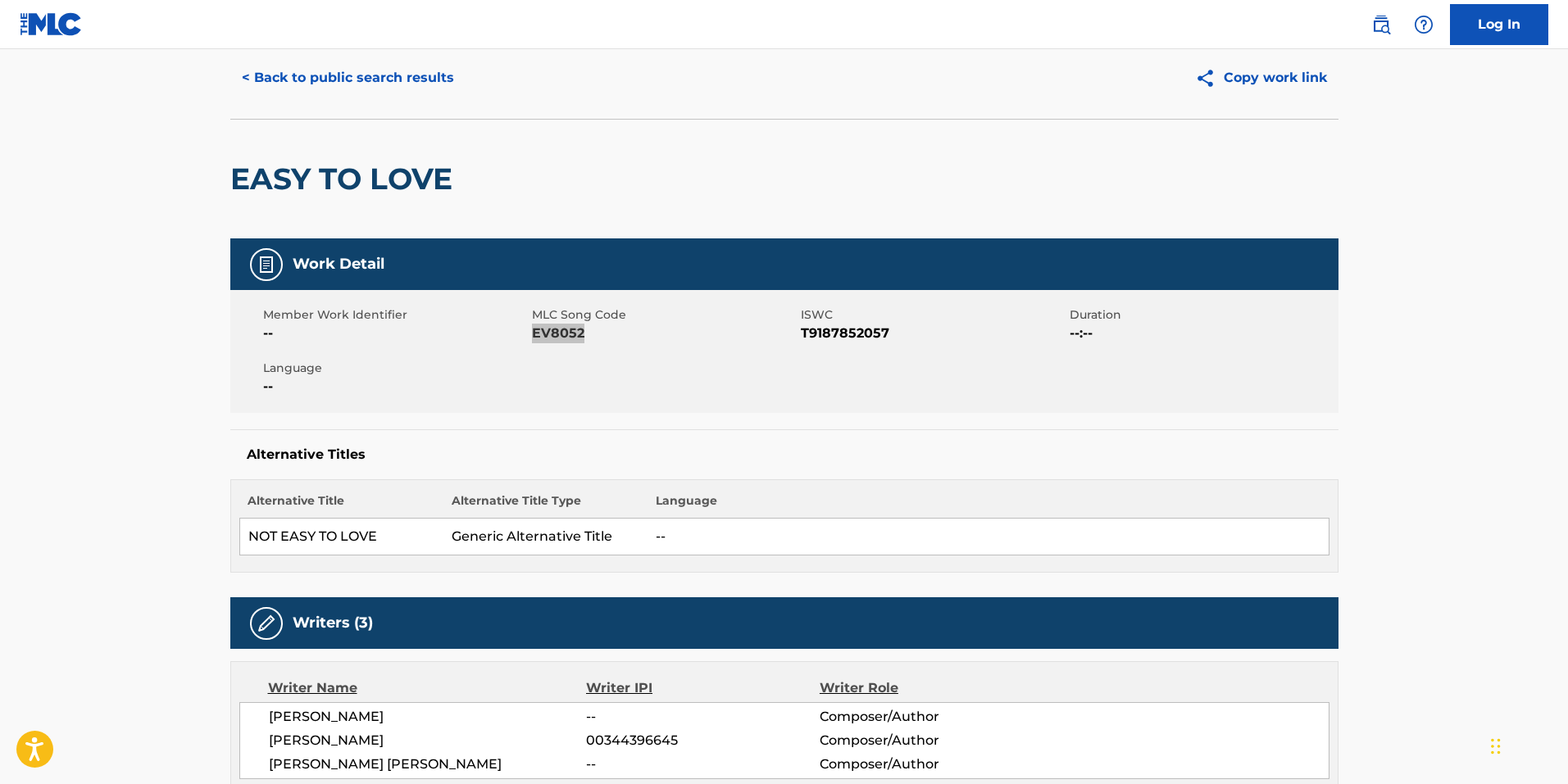
scroll to position [0, 0]
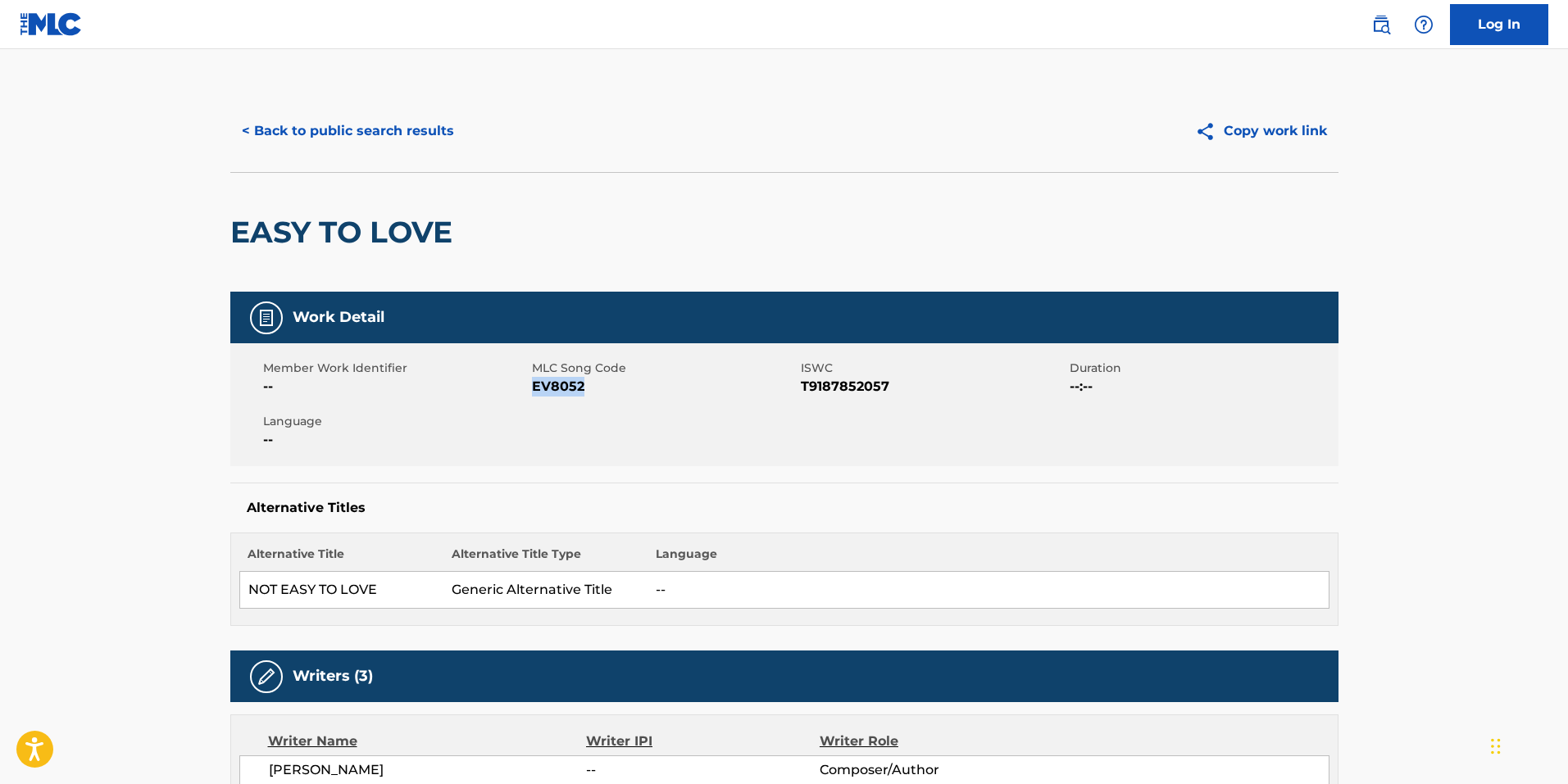
click at [363, 121] on button "< Back to public search results" at bounding box center [348, 131] width 235 height 41
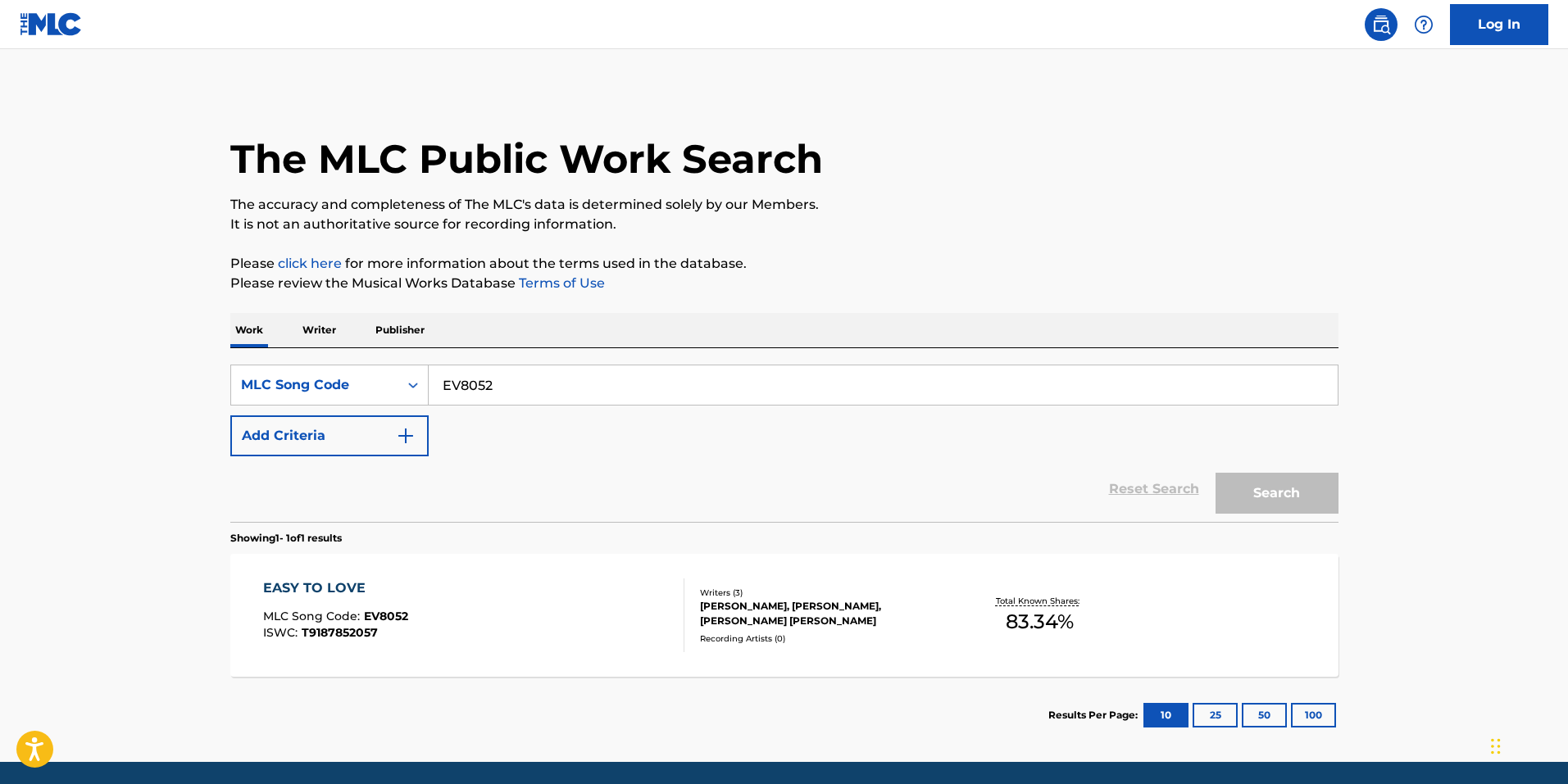
scroll to position [14, 0]
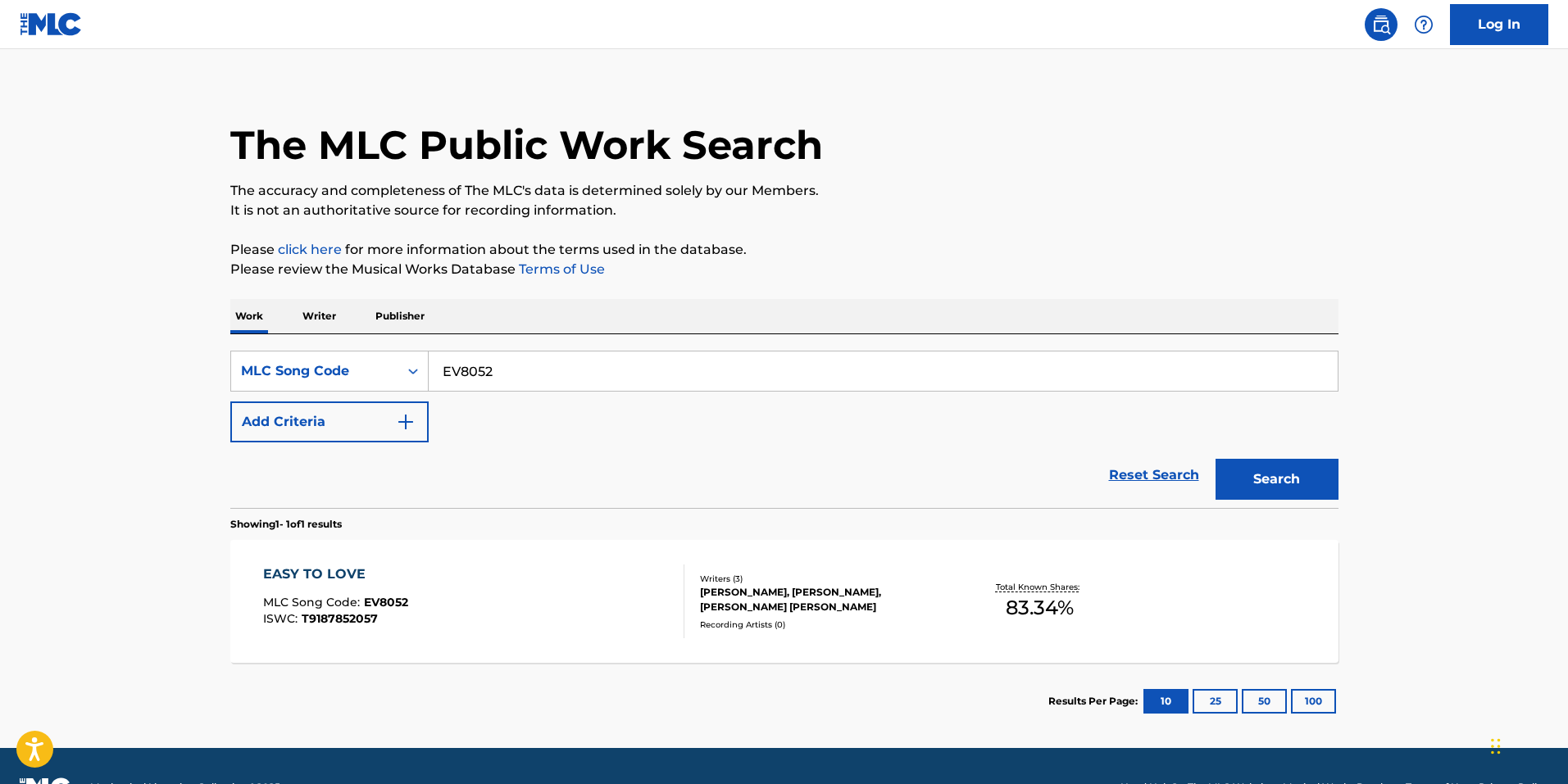
drag, startPoint x: 556, startPoint y: 366, endPoint x: -252, endPoint y: 342, distance: 808.4
click at [0, 342] on html "Accessibility Screen-Reader Guide, Feedback, and Issue Reporting | New window C…" at bounding box center [784, 378] width 1568 height 784
paste input "FD8HTU"
type input "FD8HTU"
click at [1290, 480] on button "Search" at bounding box center [1276, 479] width 123 height 41
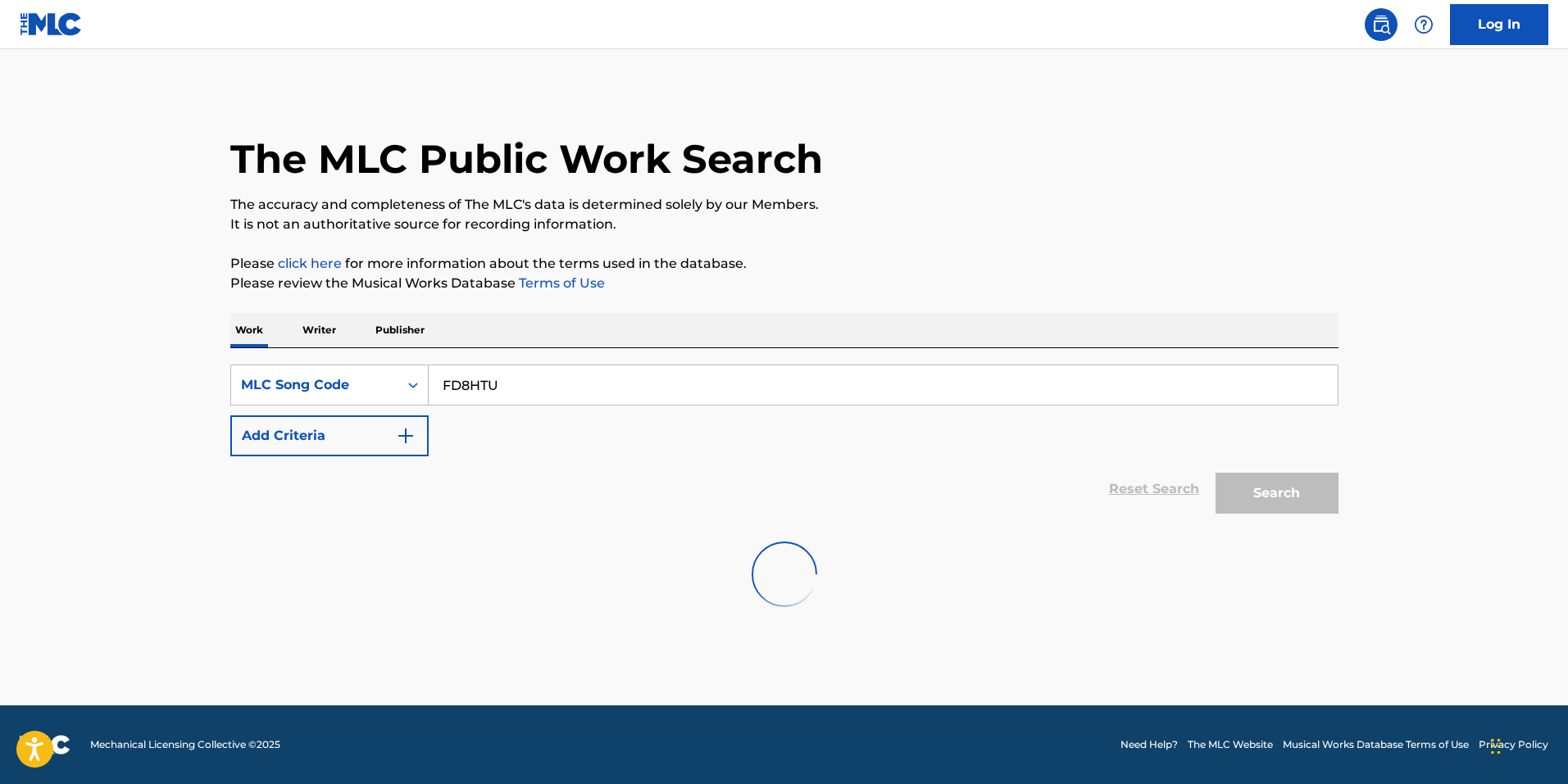
scroll to position [0, 0]
click at [1290, 481] on button "Search" at bounding box center [1276, 493] width 123 height 41
click at [588, 386] on input "FD8HTU" at bounding box center [883, 385] width 909 height 39
click at [588, 385] on input "FD8HTU" at bounding box center [883, 385] width 909 height 39
click at [1271, 516] on div "Search" at bounding box center [1273, 489] width 131 height 66
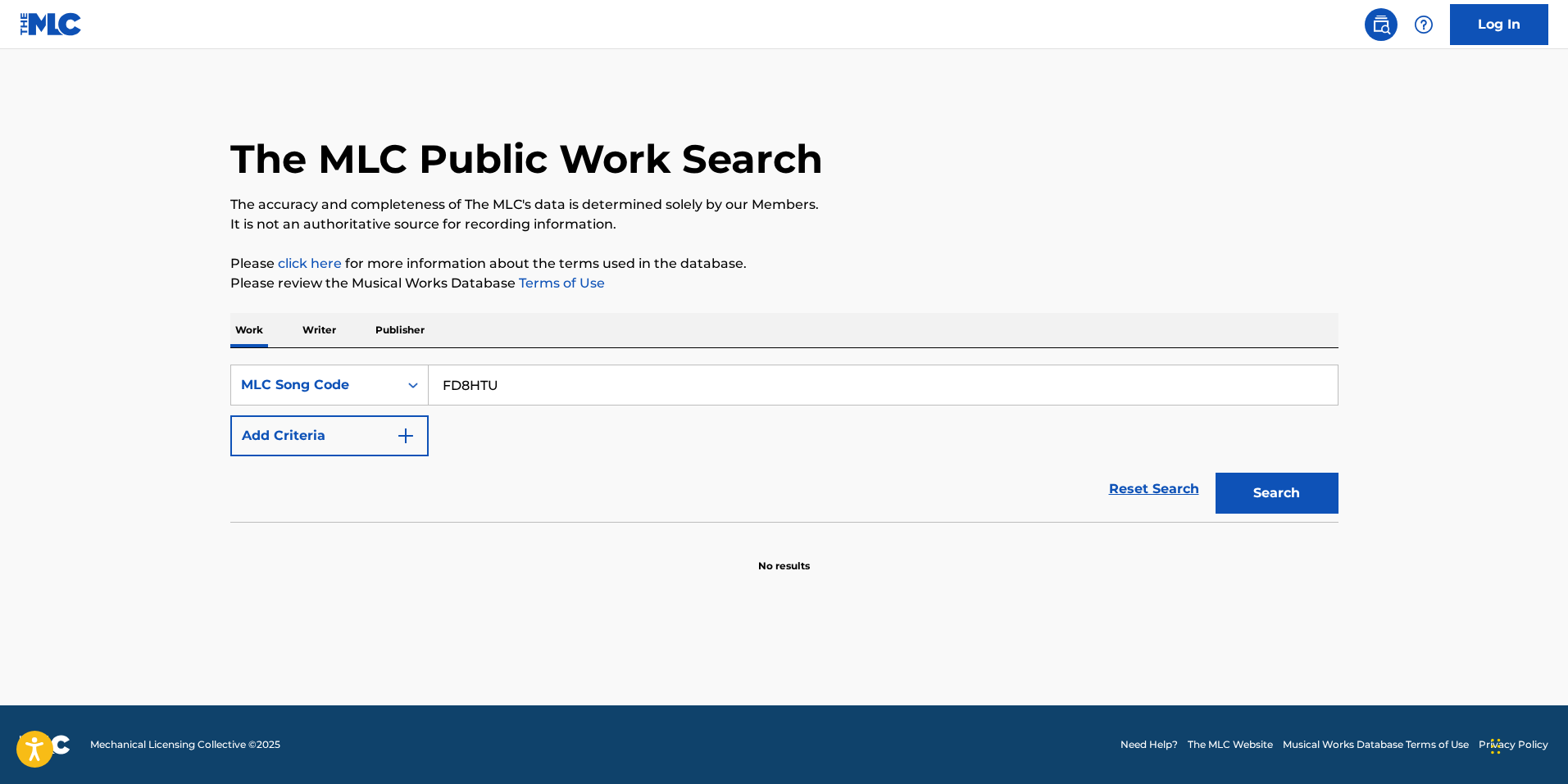
click at [1271, 506] on button "Search" at bounding box center [1276, 493] width 123 height 41
click at [373, 390] on div "MLC Song Code" at bounding box center [314, 384] width 147 height 19
click at [347, 436] on div "Work Title" at bounding box center [330, 426] width 196 height 41
click at [507, 388] on input "Search Form" at bounding box center [883, 385] width 909 height 39
paste input "Fame And Fashion"
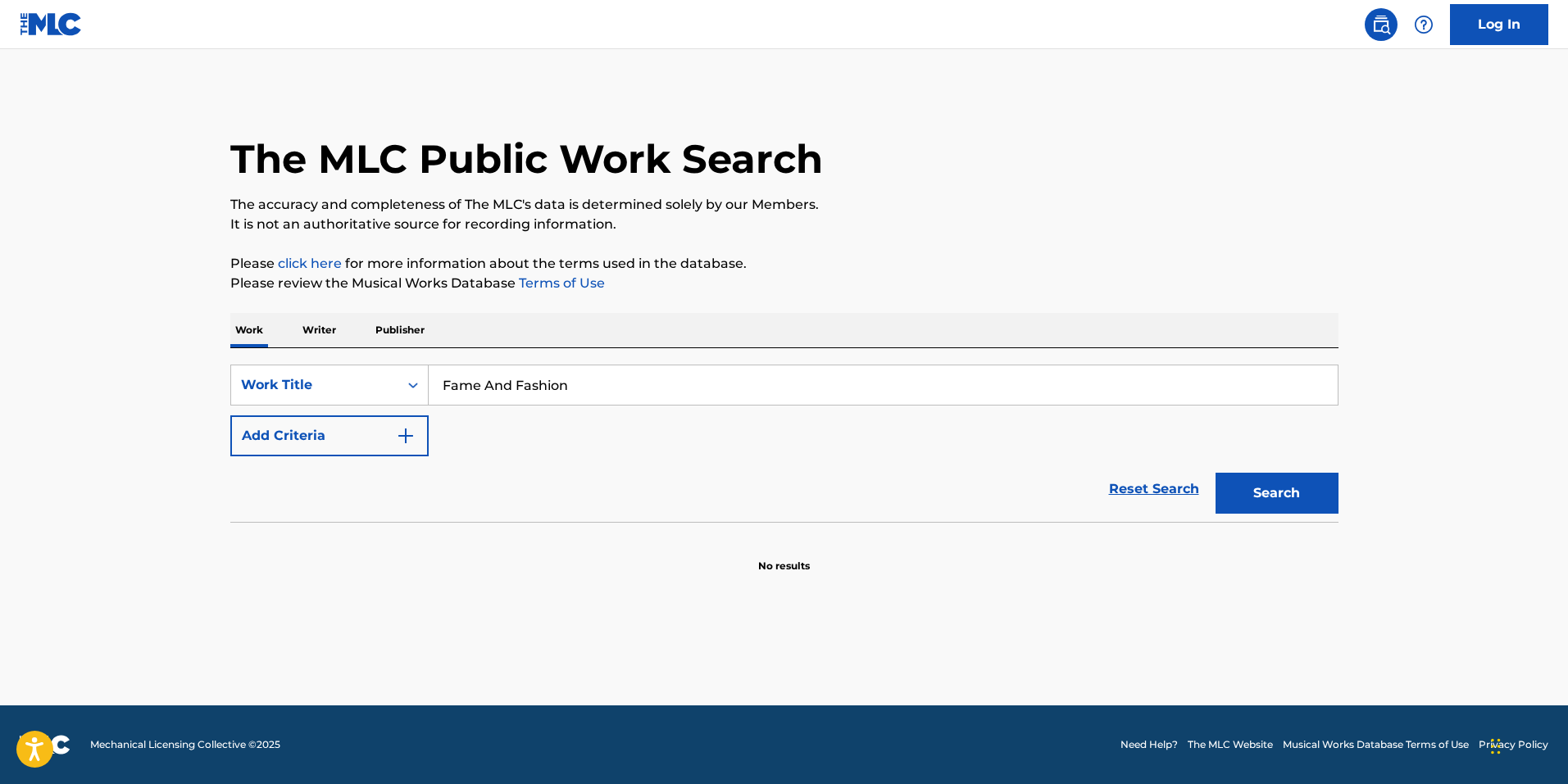
type input "Fame And Fashion"
click at [303, 425] on button "Add Criteria" at bounding box center [330, 436] width 198 height 41
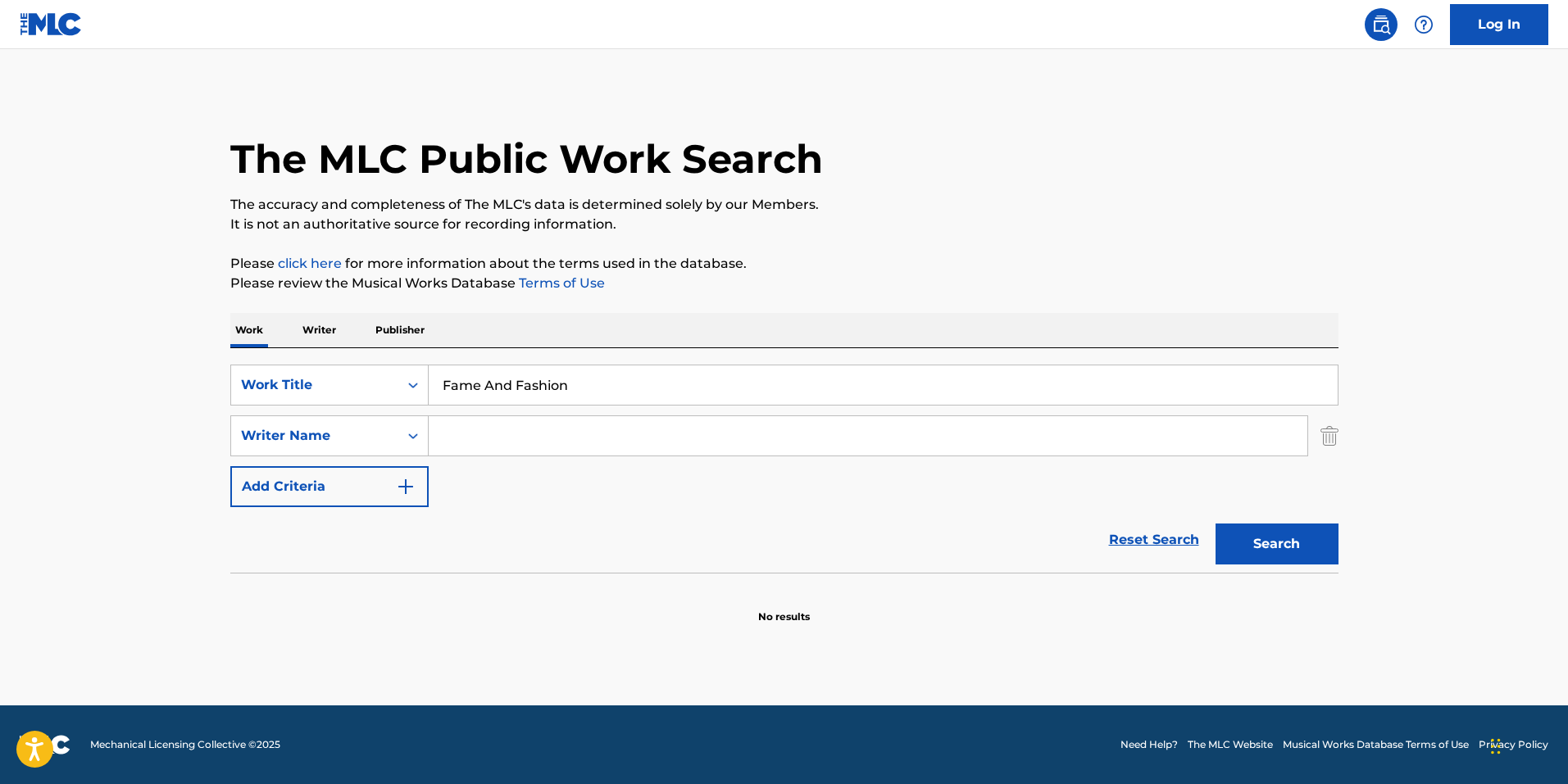
click at [462, 437] on input "Search Form" at bounding box center [867, 436] width 878 height 39
type input "[PERSON_NAME]"
click at [1215, 524] on button "Search" at bounding box center [1276, 544] width 123 height 41
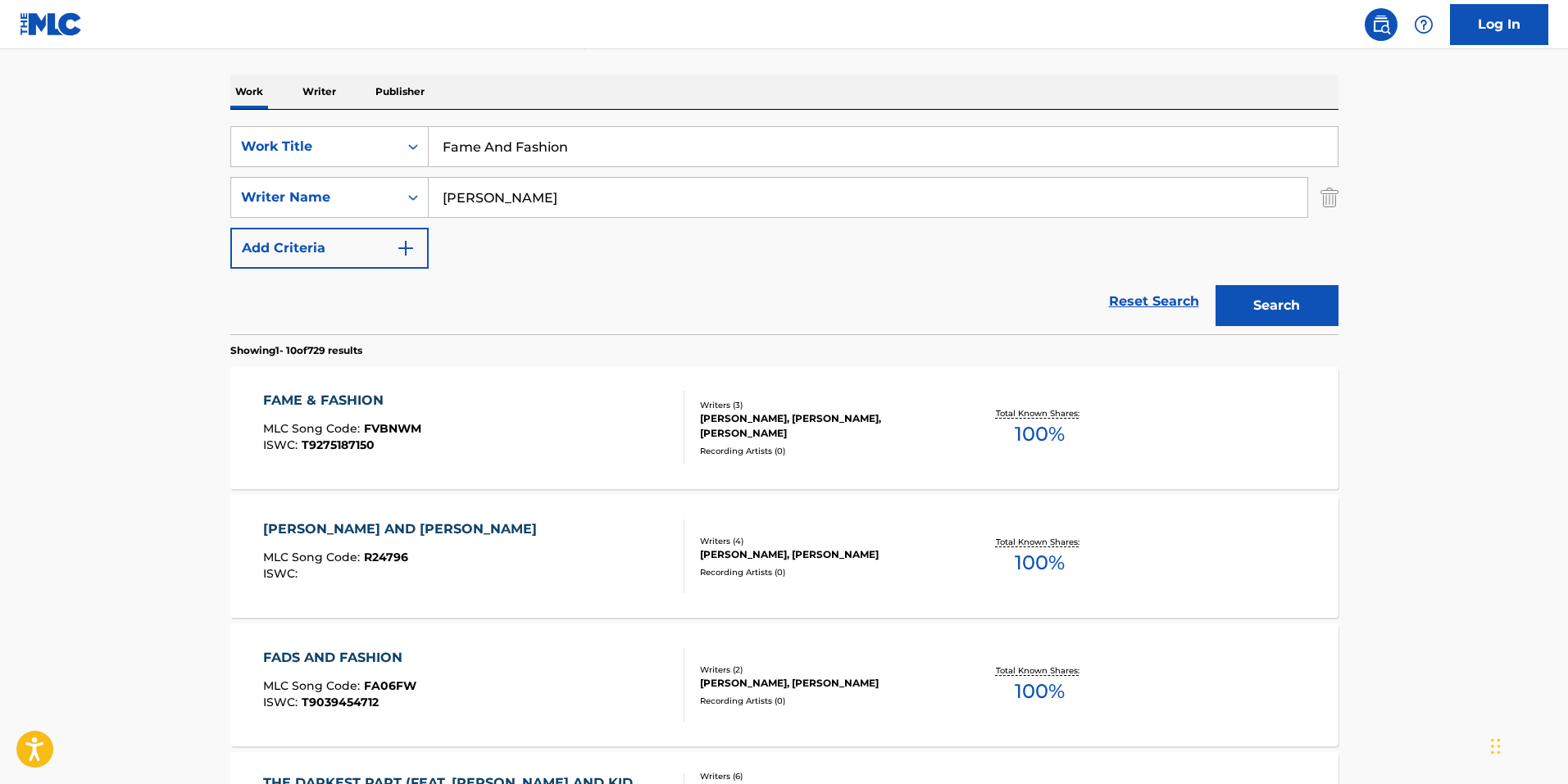
scroll to position [246, 0]
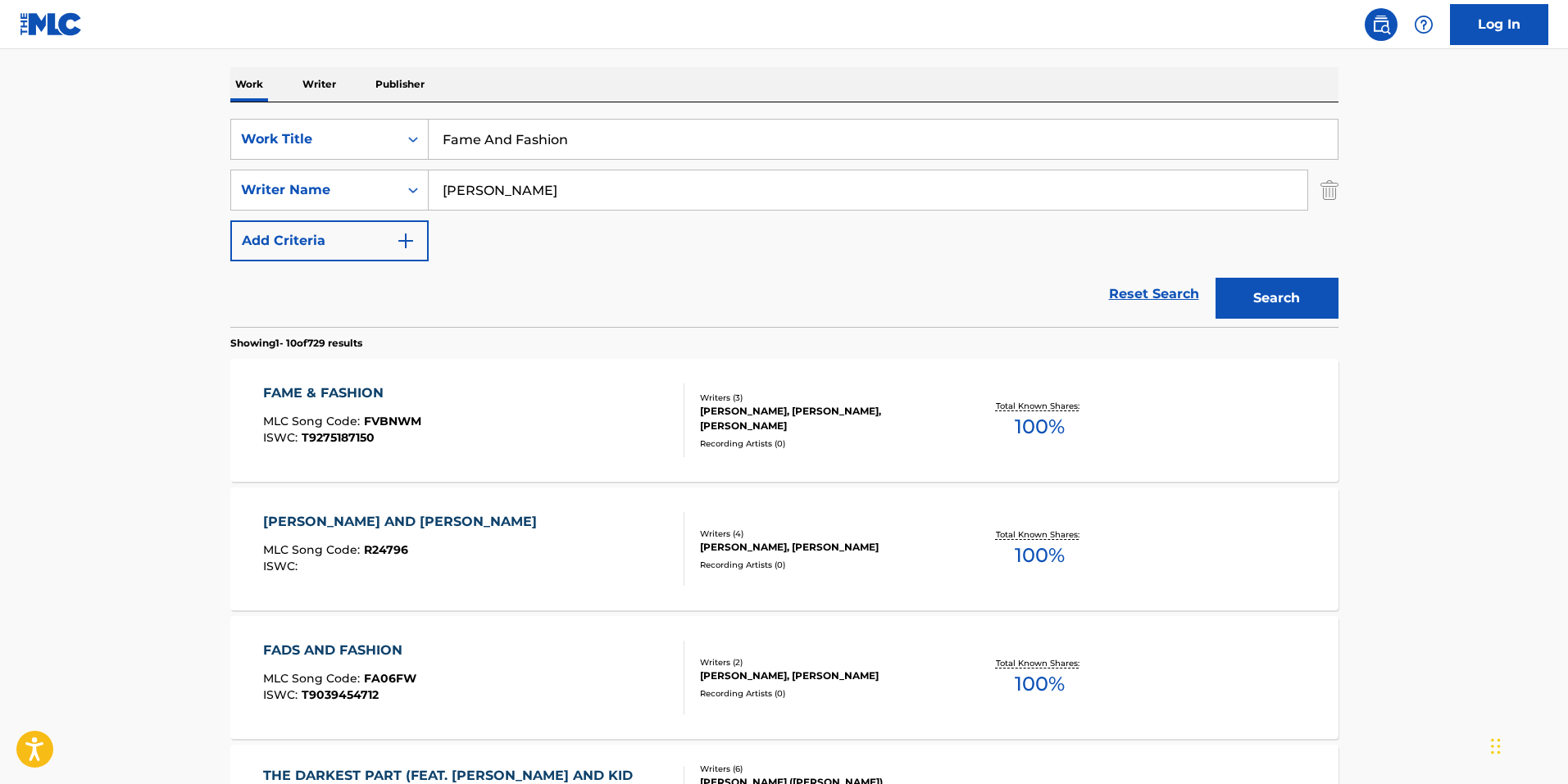
click at [804, 415] on div "[PERSON_NAME], [PERSON_NAME], [PERSON_NAME]" at bounding box center [823, 418] width 247 height 30
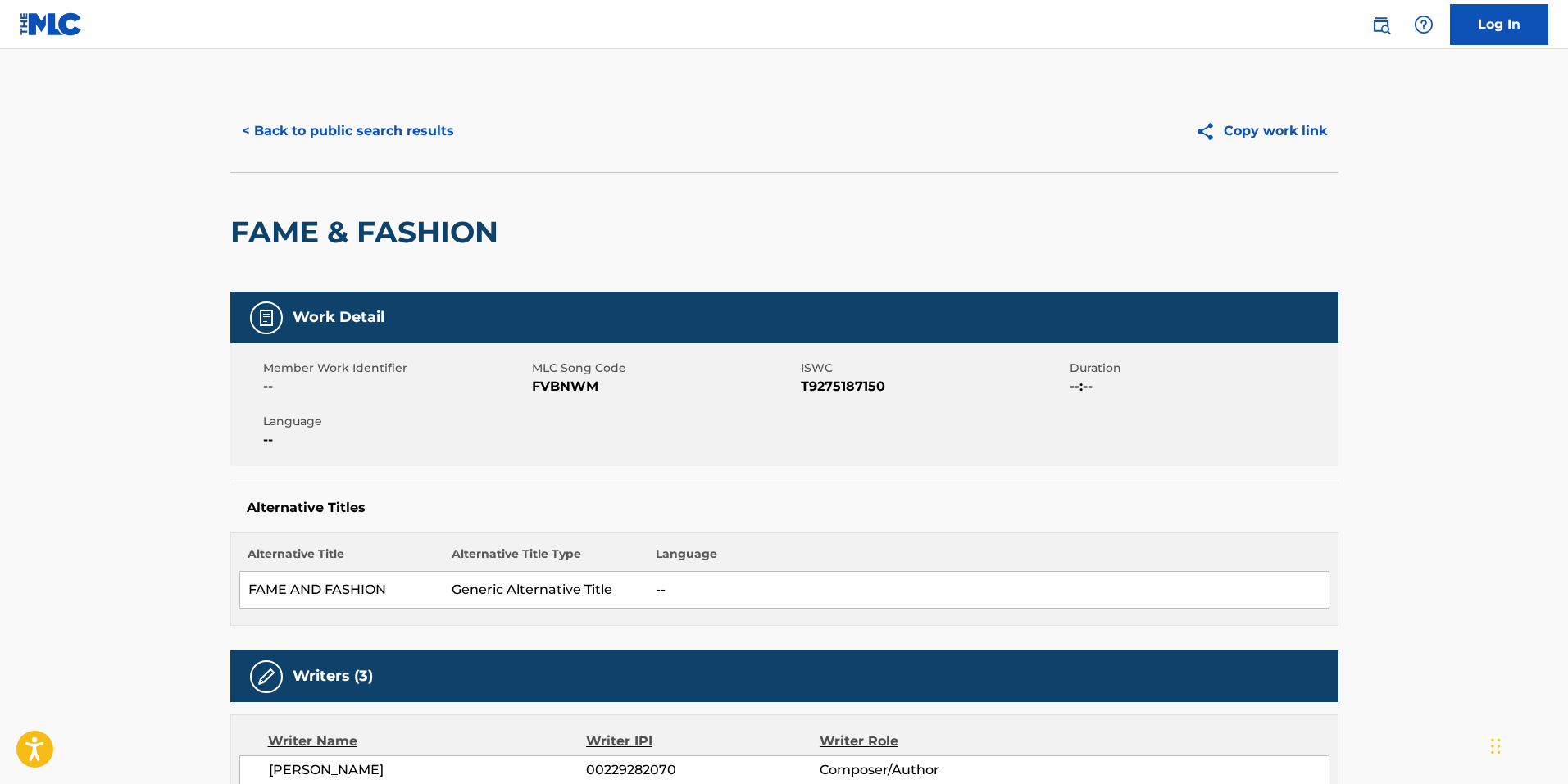
click at [390, 127] on button "< Back to public search results" at bounding box center [348, 131] width 235 height 41
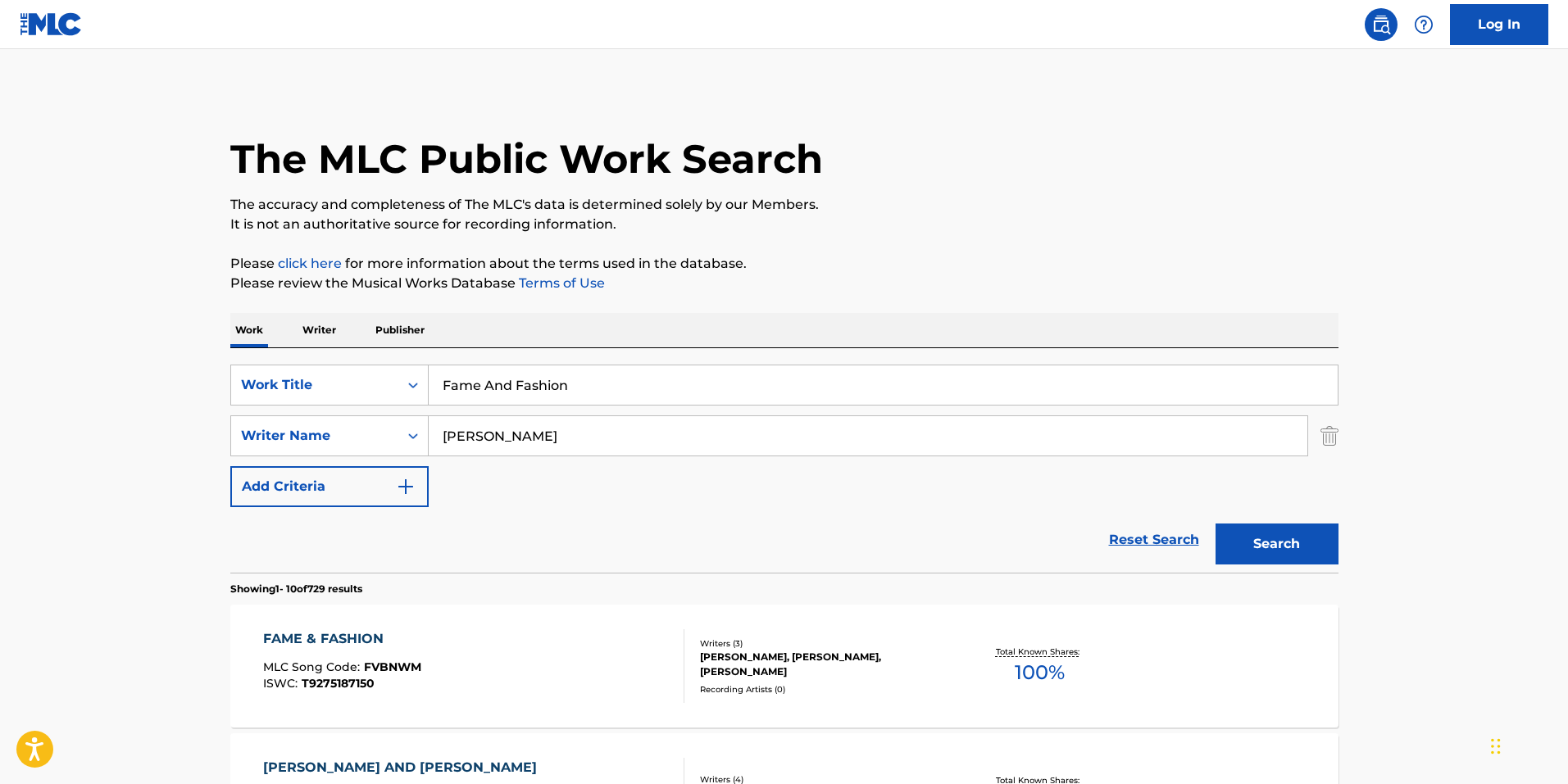
scroll to position [246, 0]
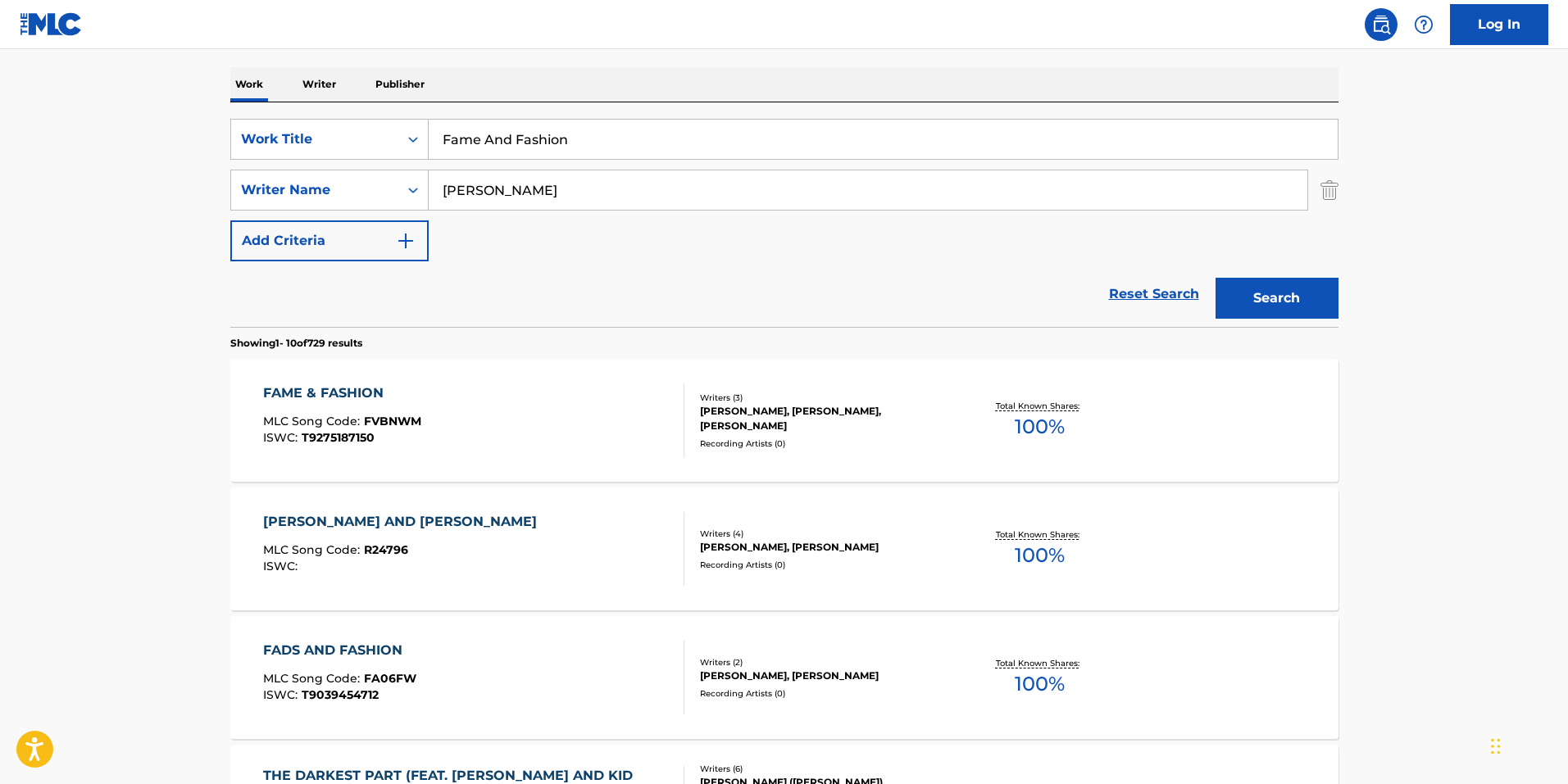
drag, startPoint x: 577, startPoint y: 133, endPoint x: 562, endPoint y: 134, distance: 15.0
click at [577, 132] on input "Fame And Fashion" at bounding box center [883, 139] width 909 height 39
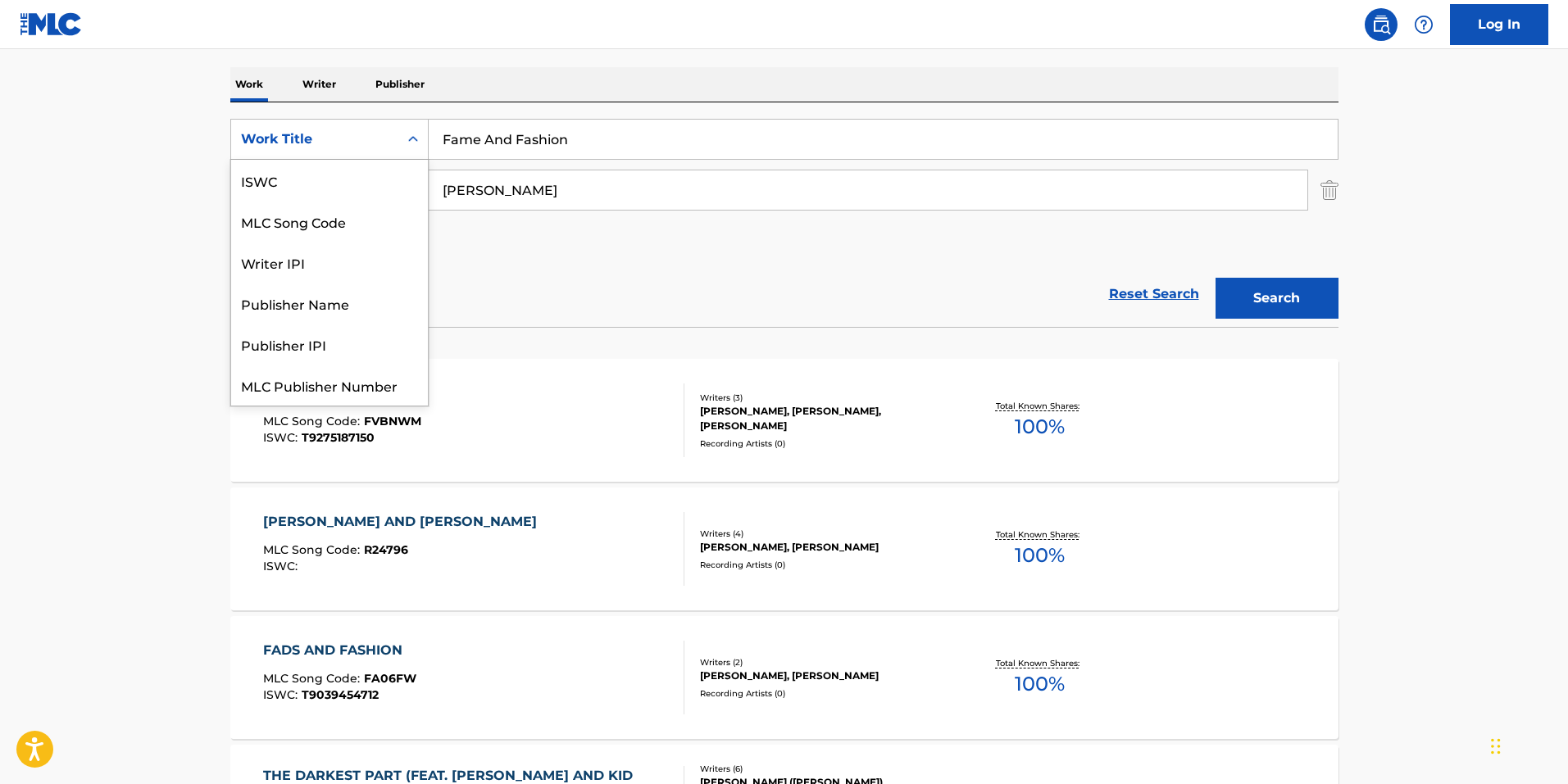
click at [391, 146] on div "Work Title" at bounding box center [315, 140] width 168 height 31
click at [354, 217] on div "MLC Song Code" at bounding box center [330, 221] width 196 height 41
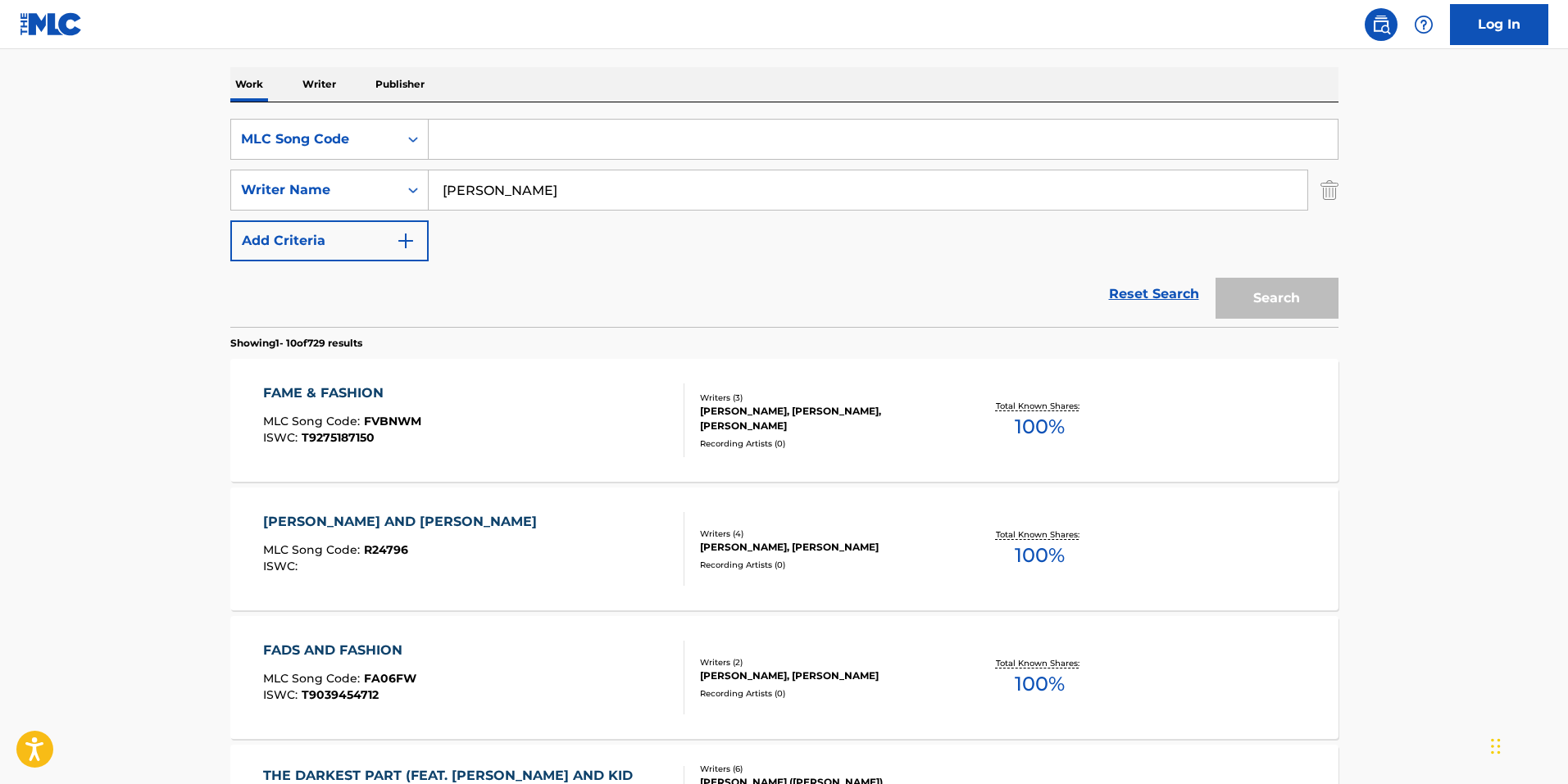
click at [597, 132] on input "Search Form" at bounding box center [883, 139] width 909 height 39
paste input "FV7L08"
type input "FV7L08"
click at [1320, 199] on img "Search Form" at bounding box center [1328, 190] width 18 height 41
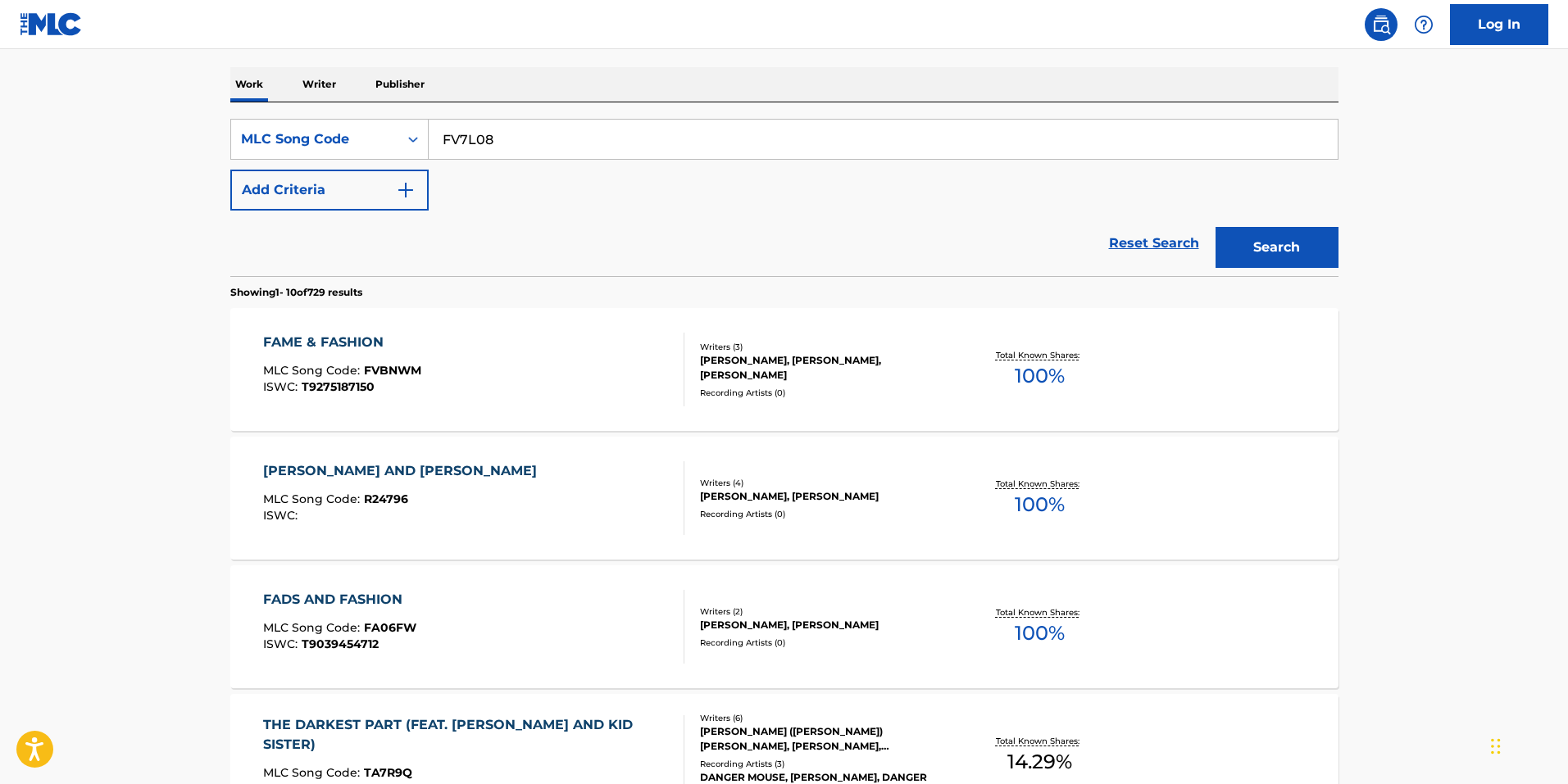
click at [1318, 270] on div "Search" at bounding box center [1273, 243] width 131 height 66
click at [1318, 261] on button "Search" at bounding box center [1276, 247] width 123 height 41
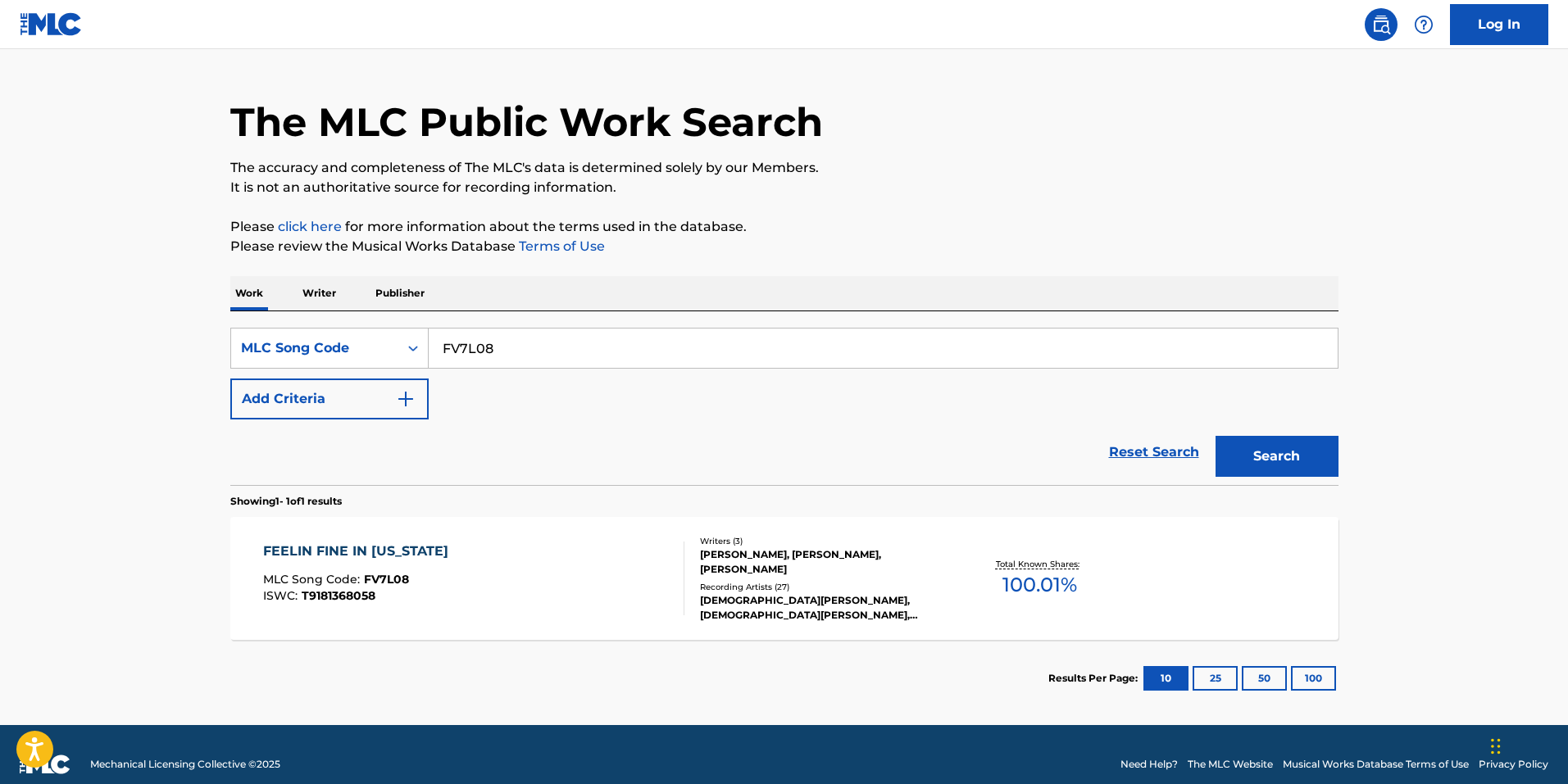
scroll to position [56, 0]
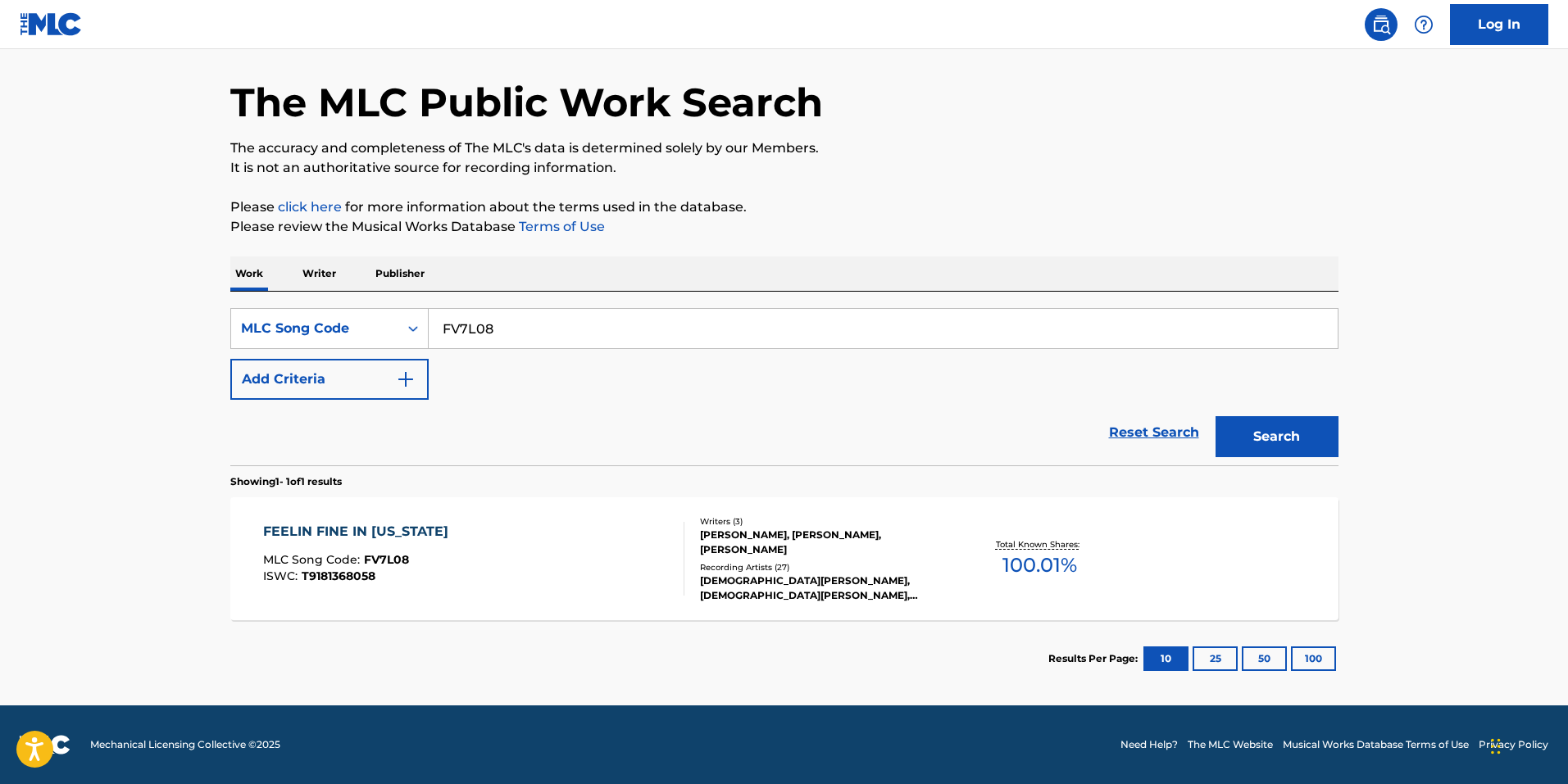
click at [545, 587] on div "FEELIN FINE IN [US_STATE] MLC Song Code : FV7L08 ISWC : T9181368058" at bounding box center [473, 559] width 421 height 74
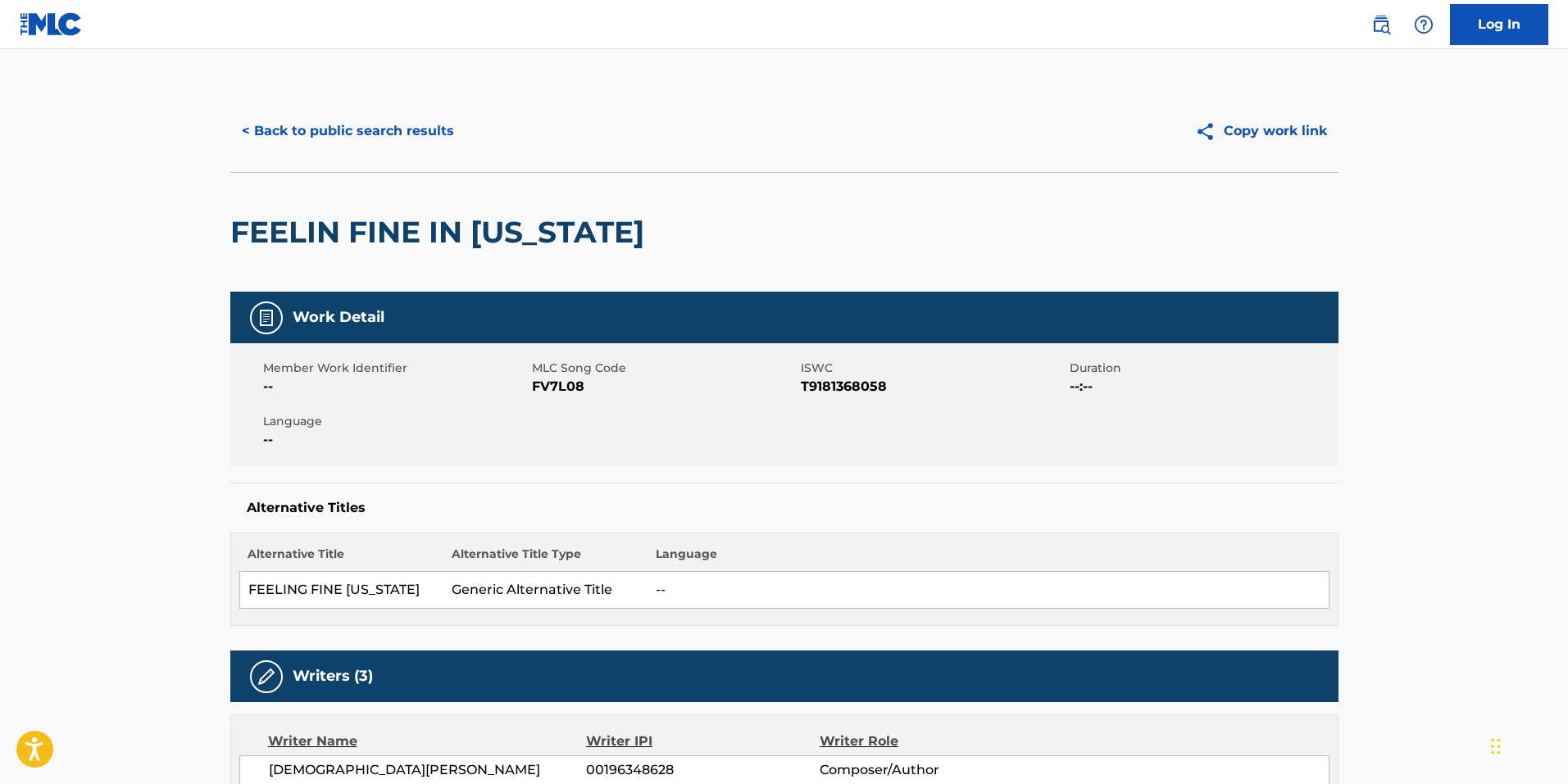
click at [375, 133] on button "< Back to public search results" at bounding box center [348, 131] width 235 height 41
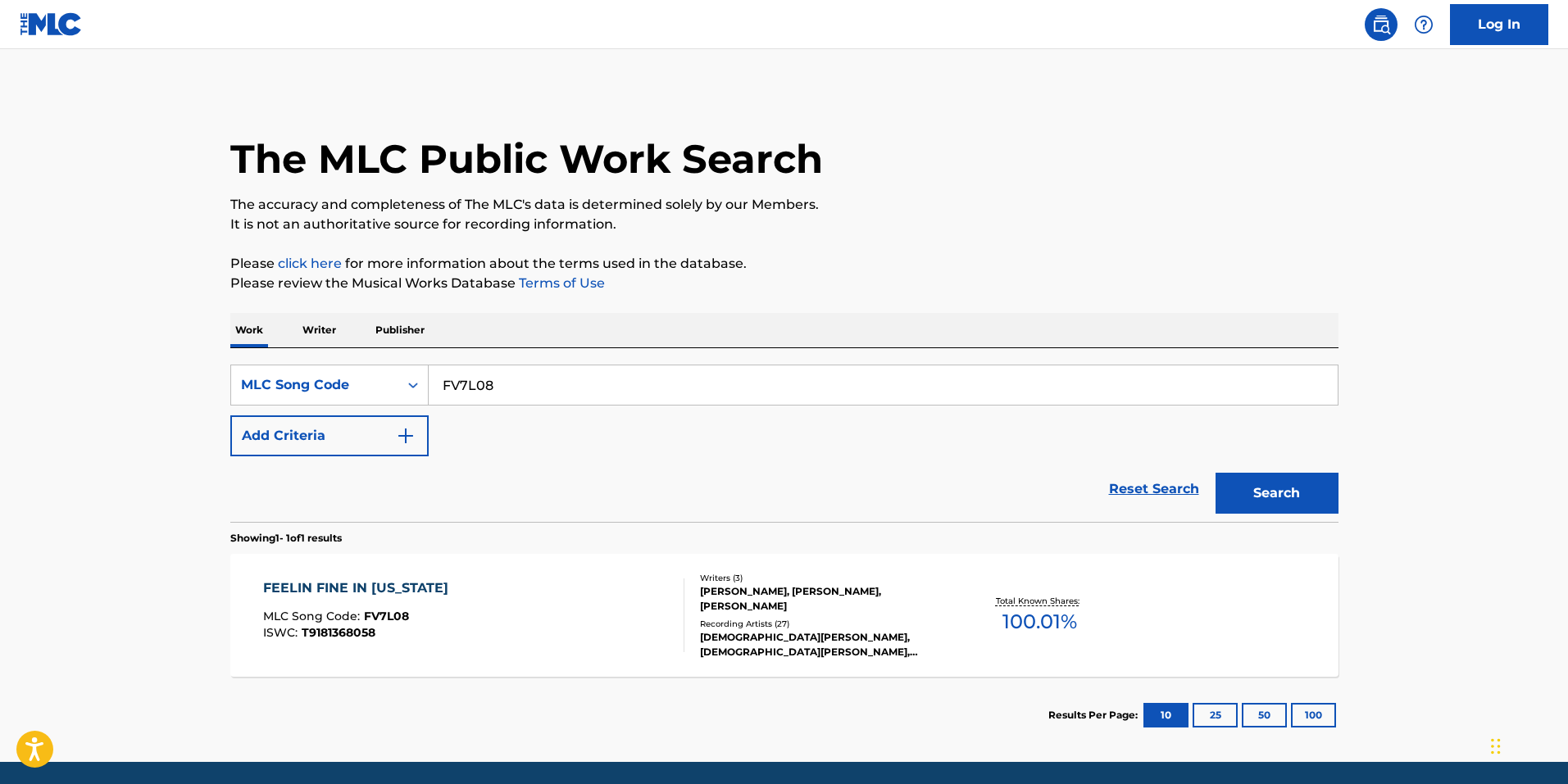
scroll to position [14, 0]
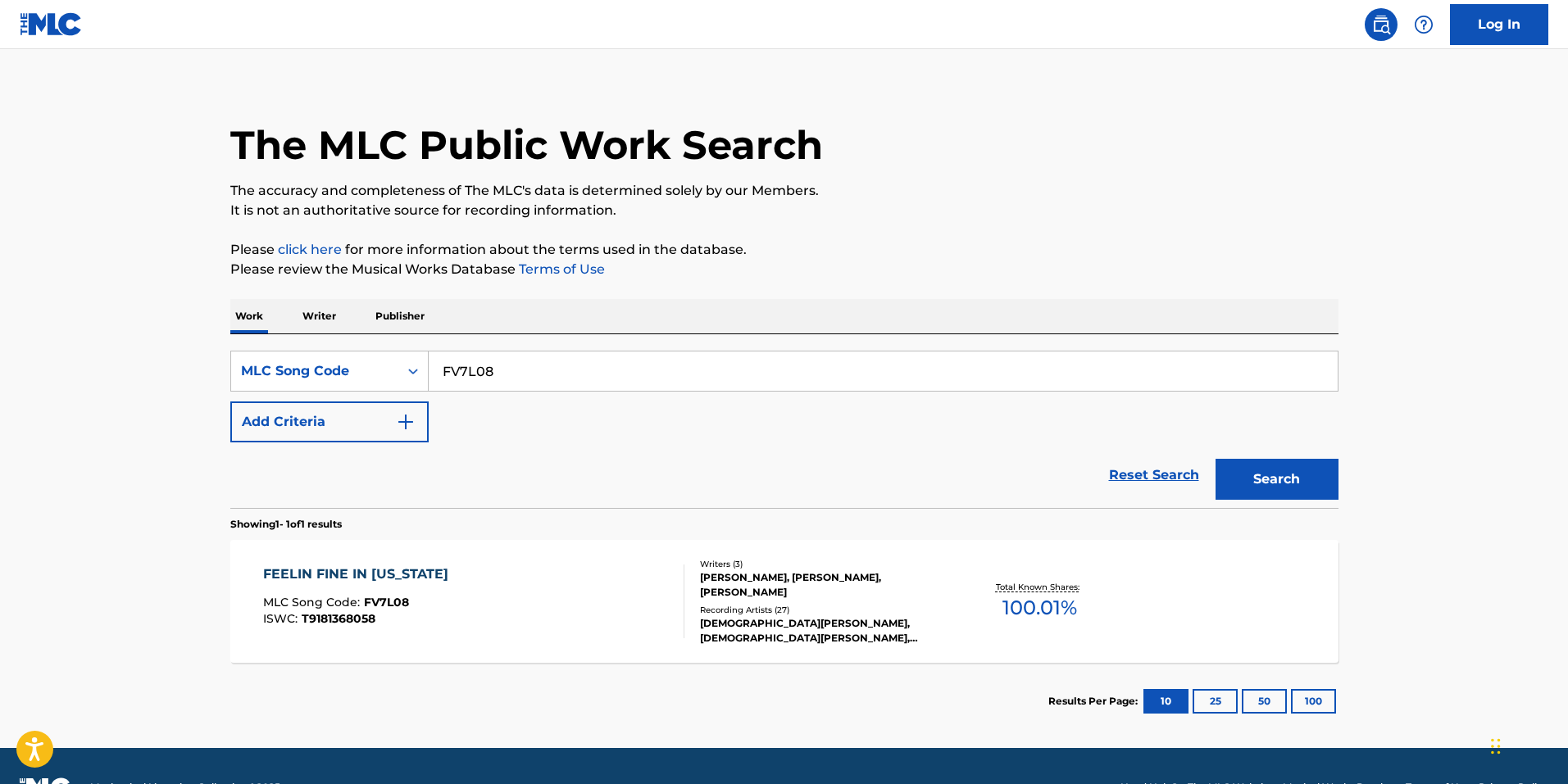
drag, startPoint x: 512, startPoint y: 377, endPoint x: 154, endPoint y: 356, distance: 358.6
click at [154, 356] on main "The MLC Public Work Search The accuracy and completeness of The MLC's data is d…" at bounding box center [784, 392] width 1568 height 713
paste input "I9ULP"
type input "FI9ULP"
click at [1230, 477] on button "Search" at bounding box center [1276, 479] width 123 height 41
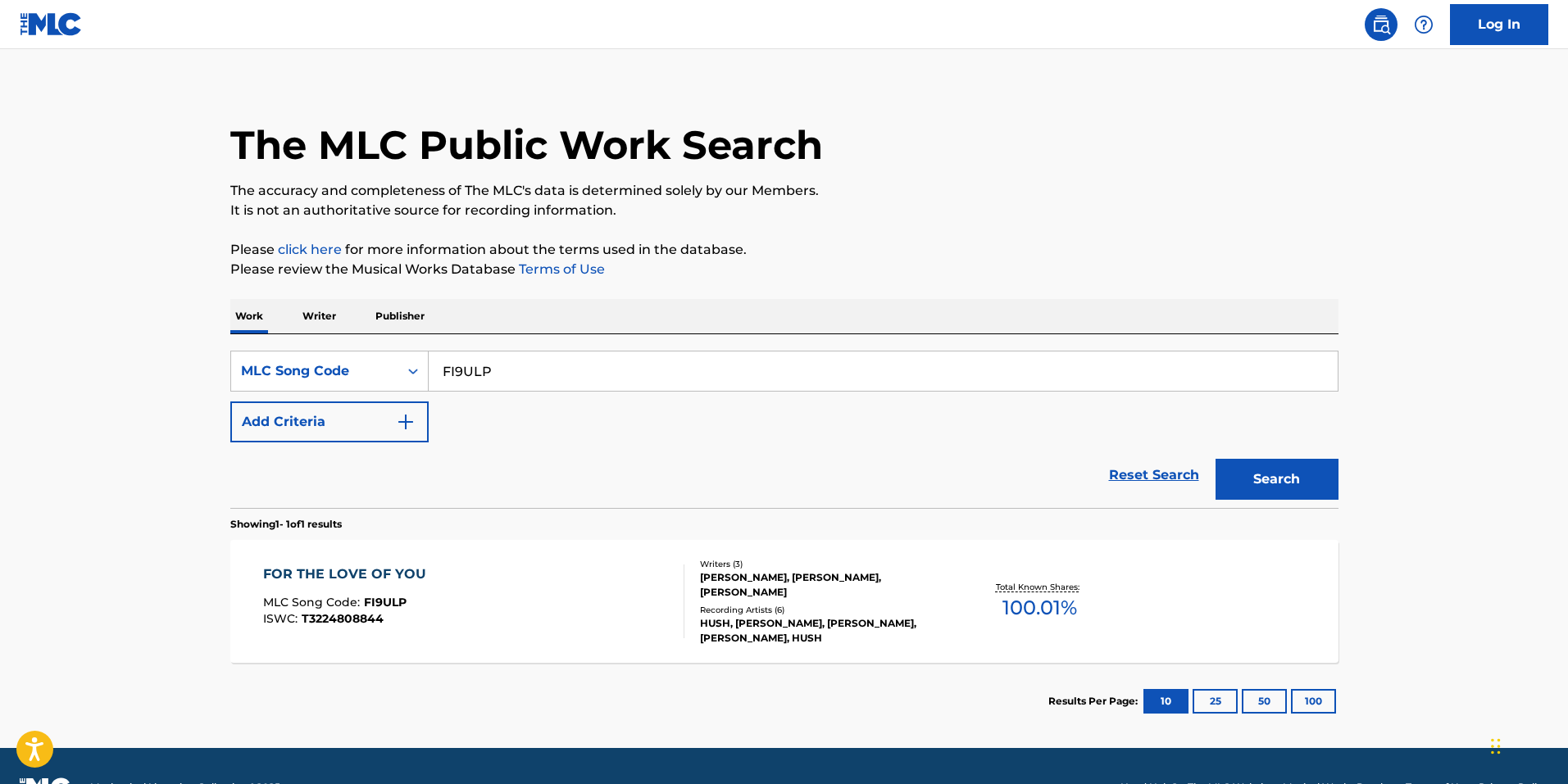
scroll to position [56, 0]
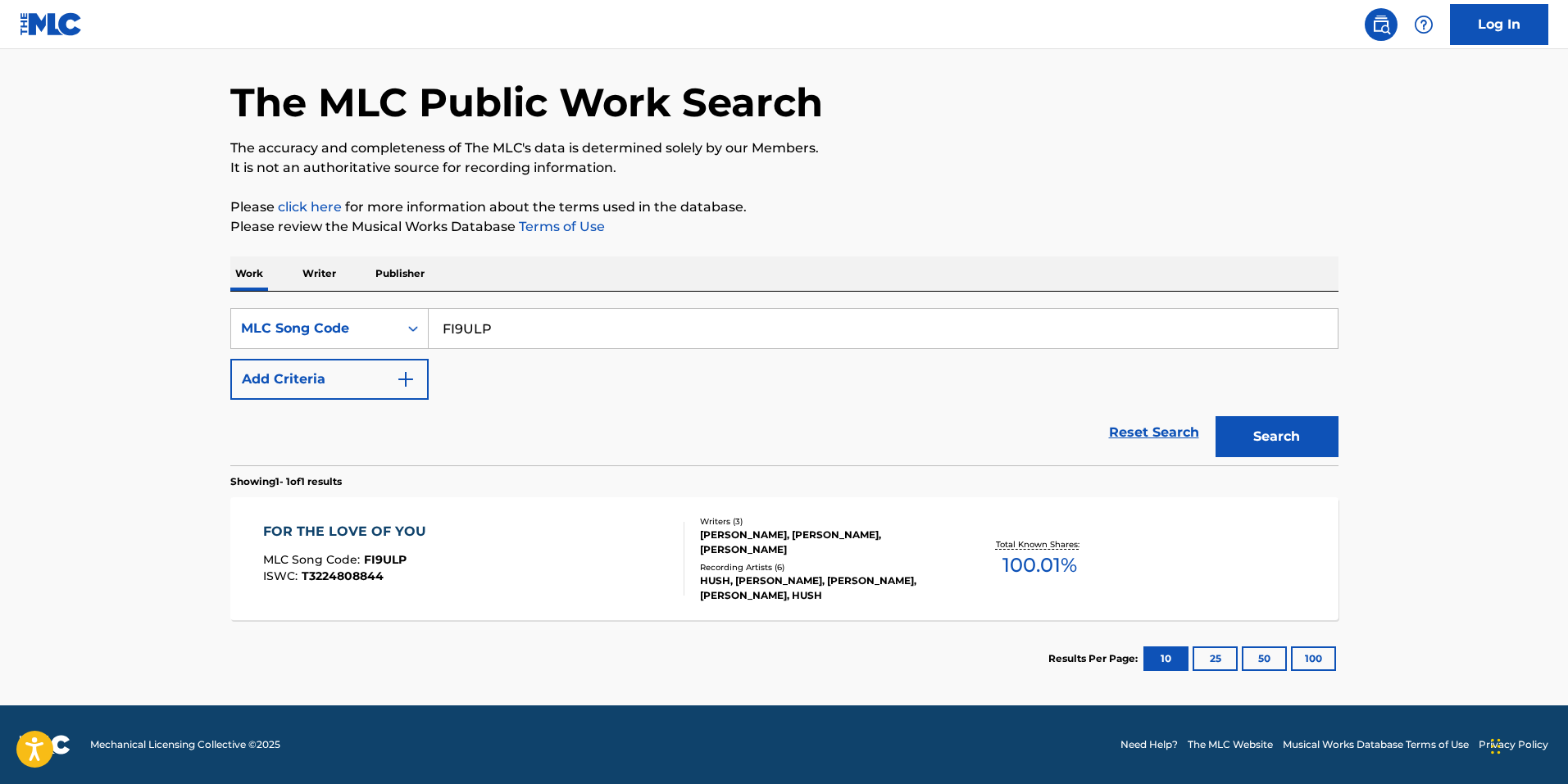
click at [397, 558] on span "FI9ULP" at bounding box center [385, 560] width 43 height 15
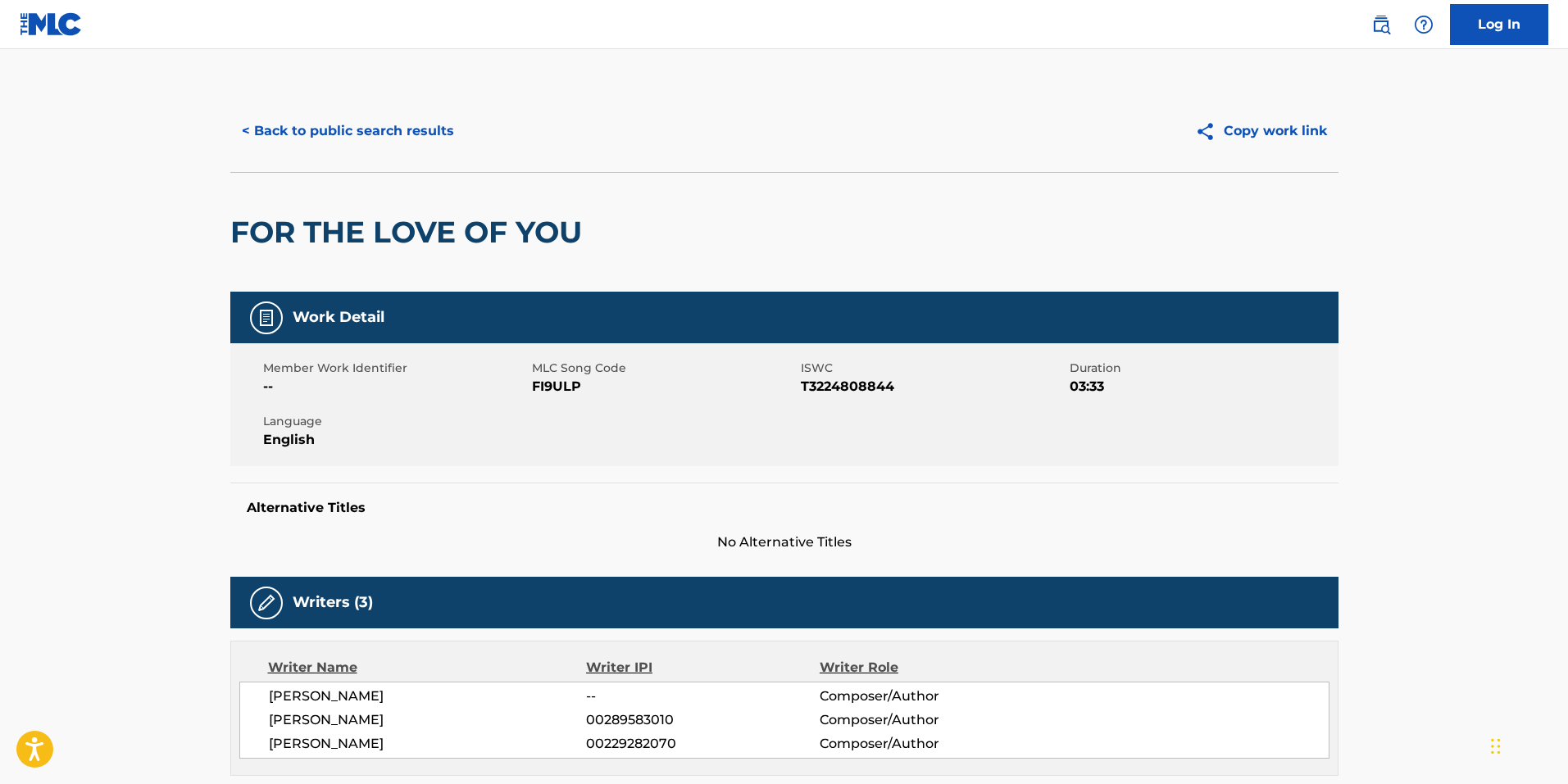
click at [405, 143] on button "< Back to public search results" at bounding box center [348, 131] width 235 height 41
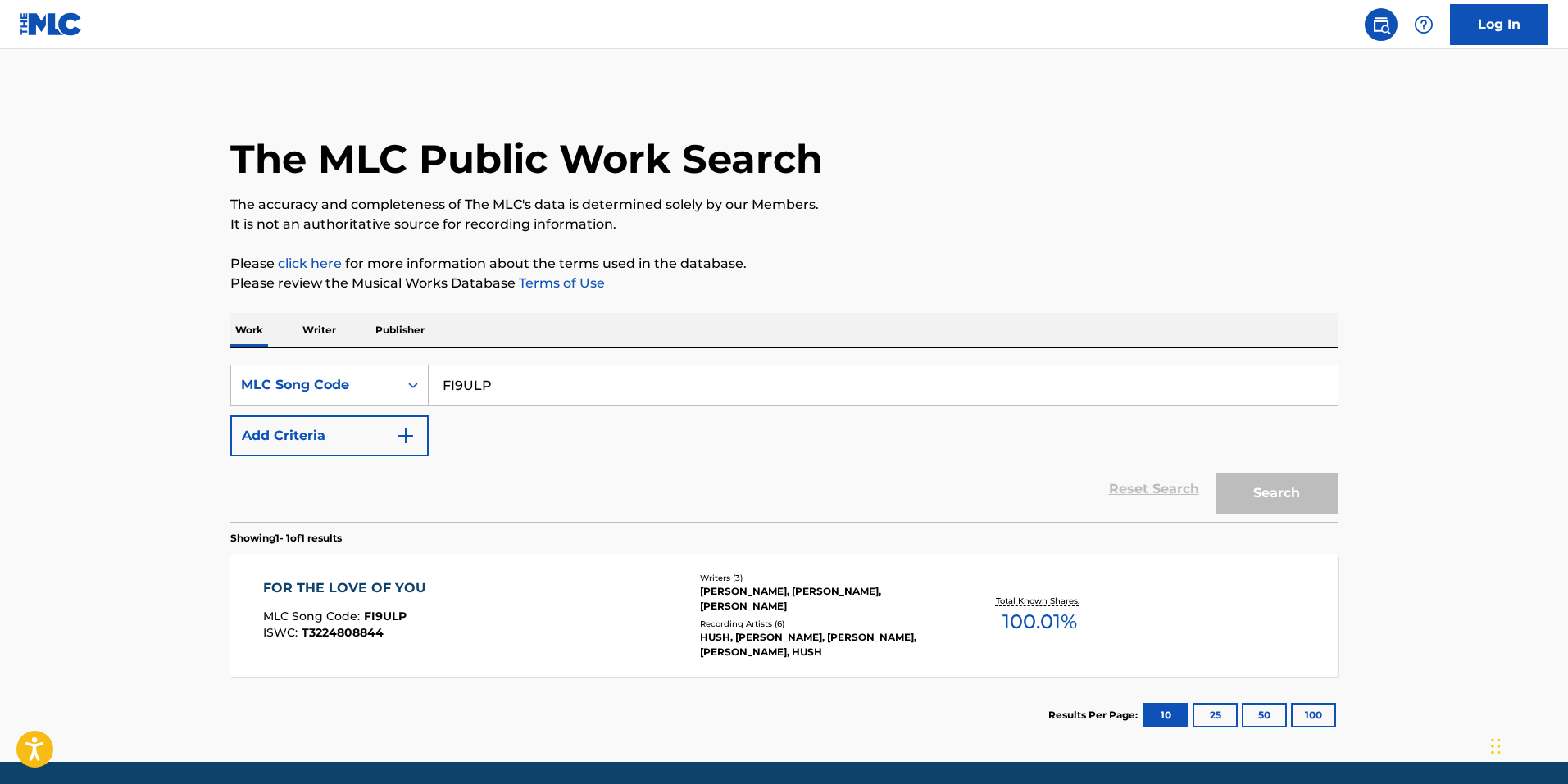
scroll to position [14, 0]
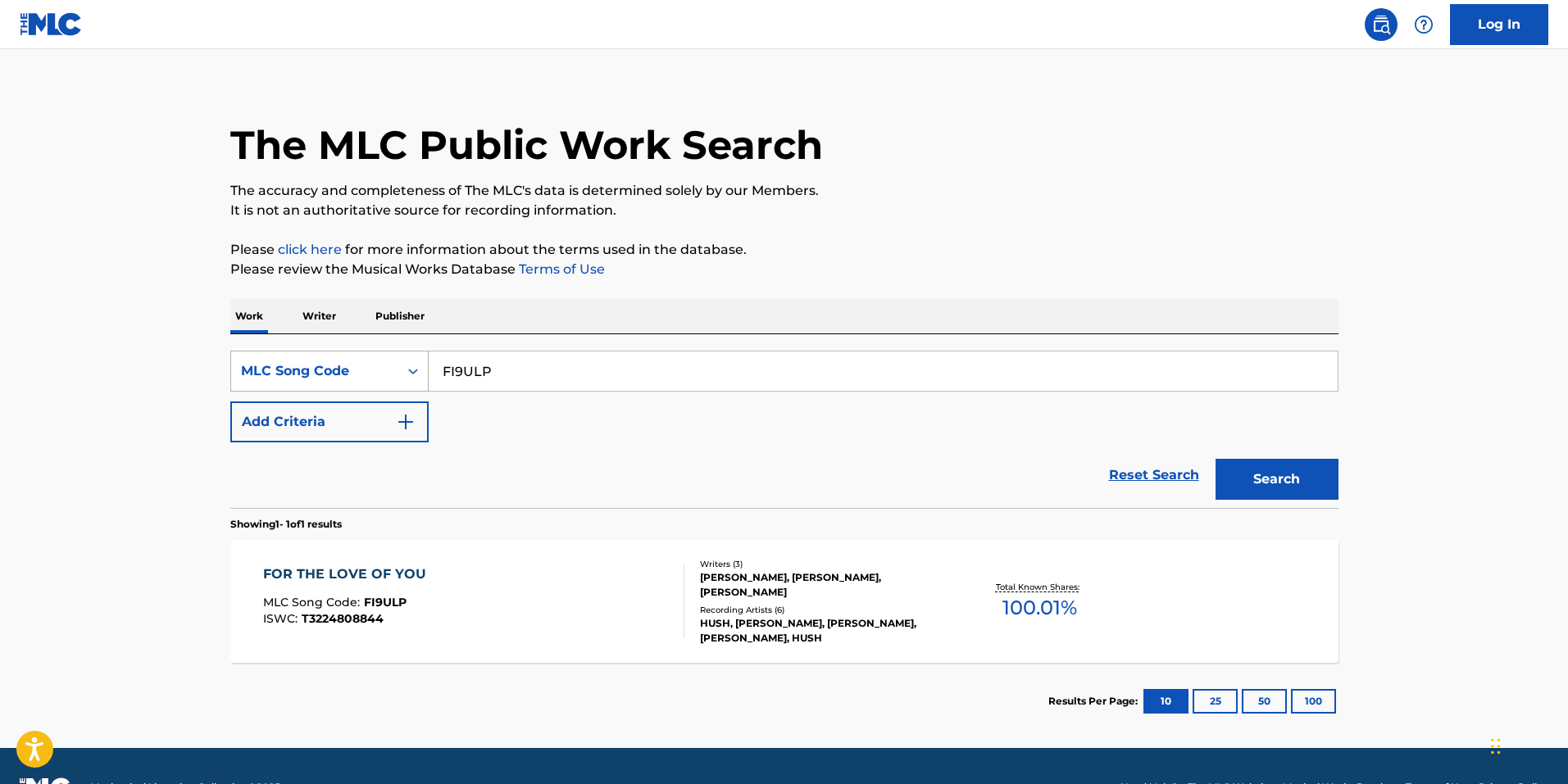
drag, startPoint x: 515, startPoint y: 378, endPoint x: 358, endPoint y: 365, distance: 157.5
click at [216, 365] on div "The MLC Public Work Search The accuracy and completeness of The MLC's data is d…" at bounding box center [784, 407] width 1147 height 664
paste input "5001K"
type input "F5001K"
click at [1279, 491] on button "Search" at bounding box center [1276, 479] width 123 height 41
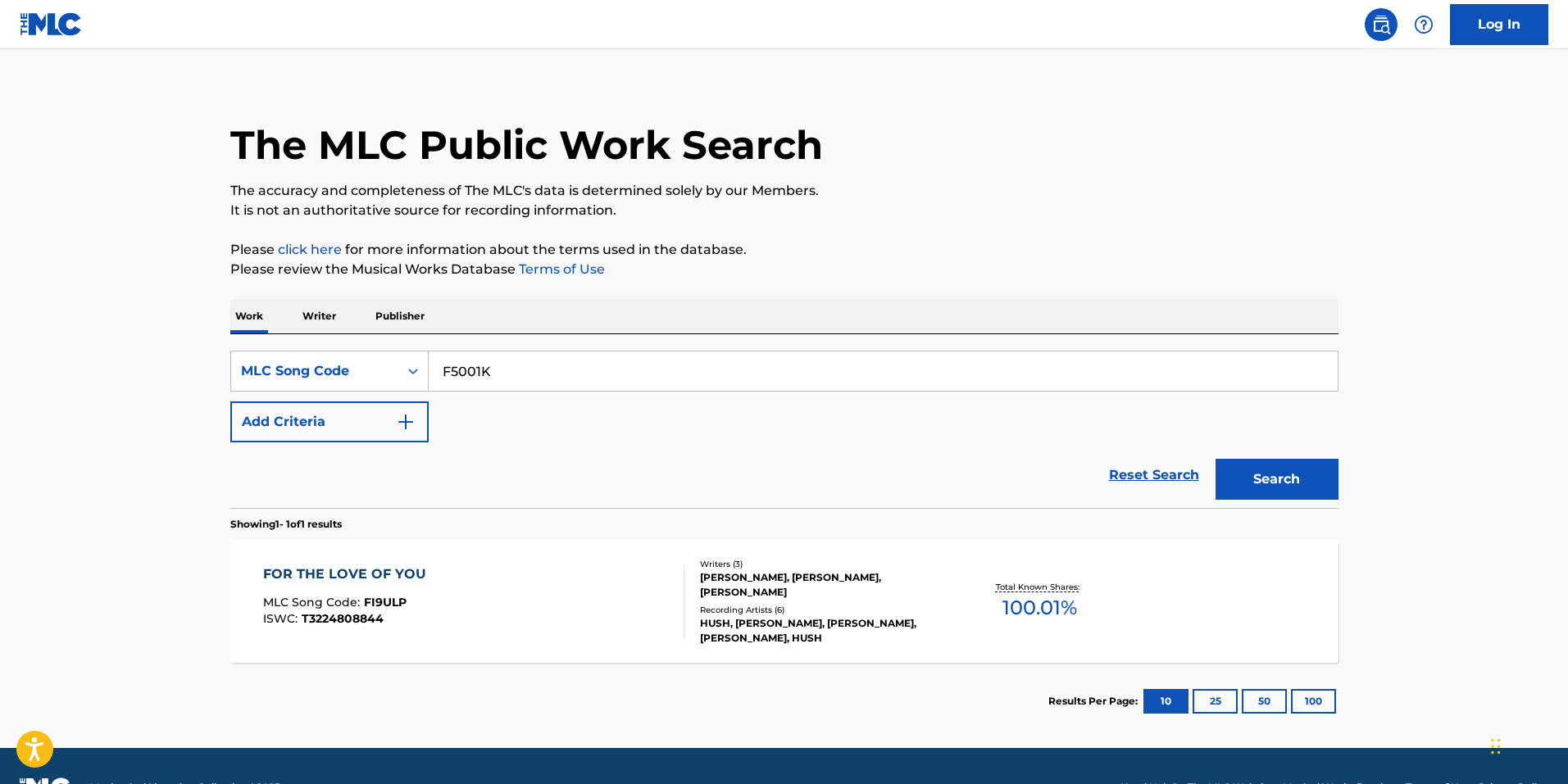
scroll to position [0, 0]
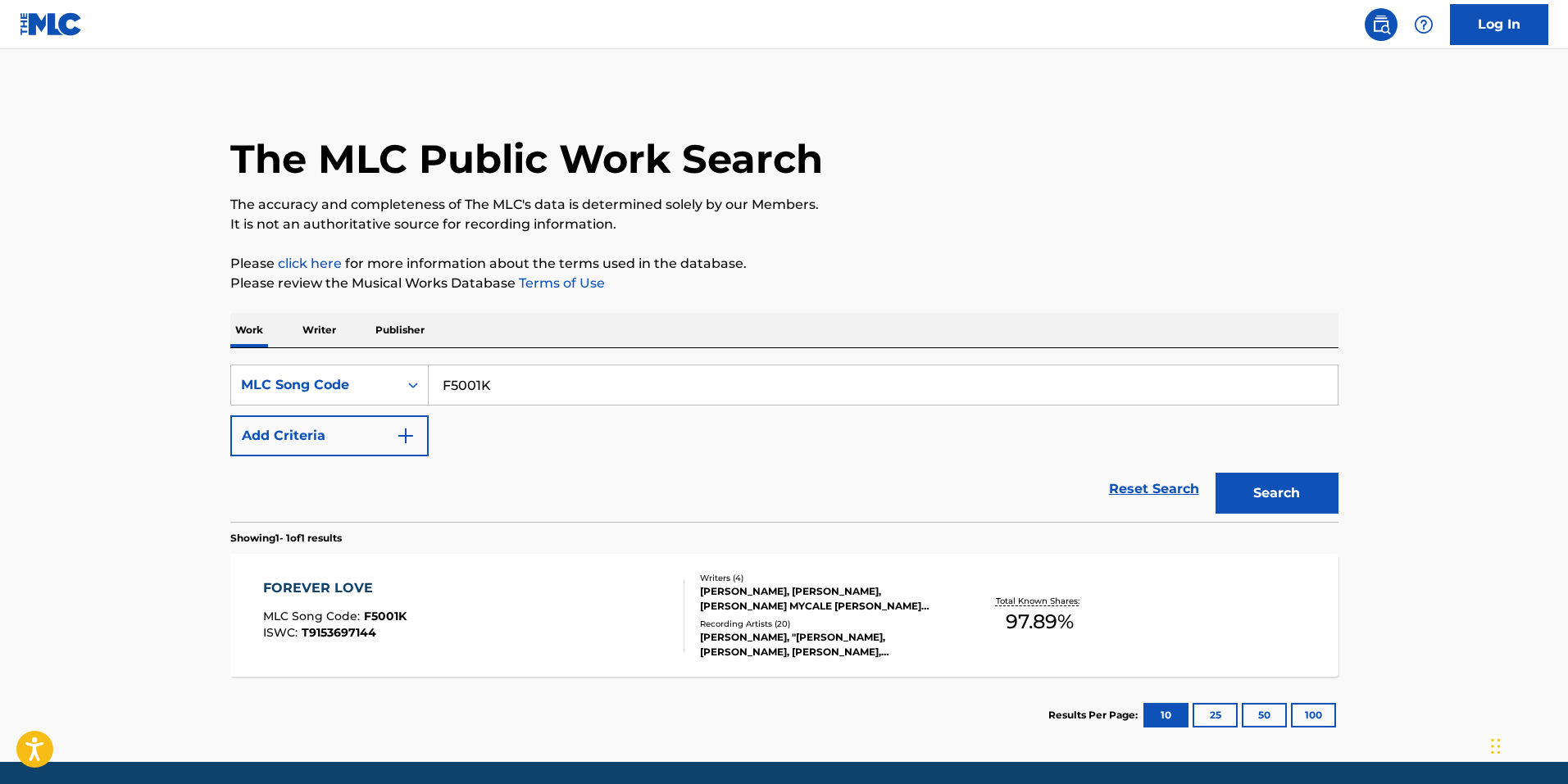
click at [441, 602] on div "FOREVER LOVE MLC Song Code : F5001K ISWC : T9153697144" at bounding box center [473, 616] width 421 height 74
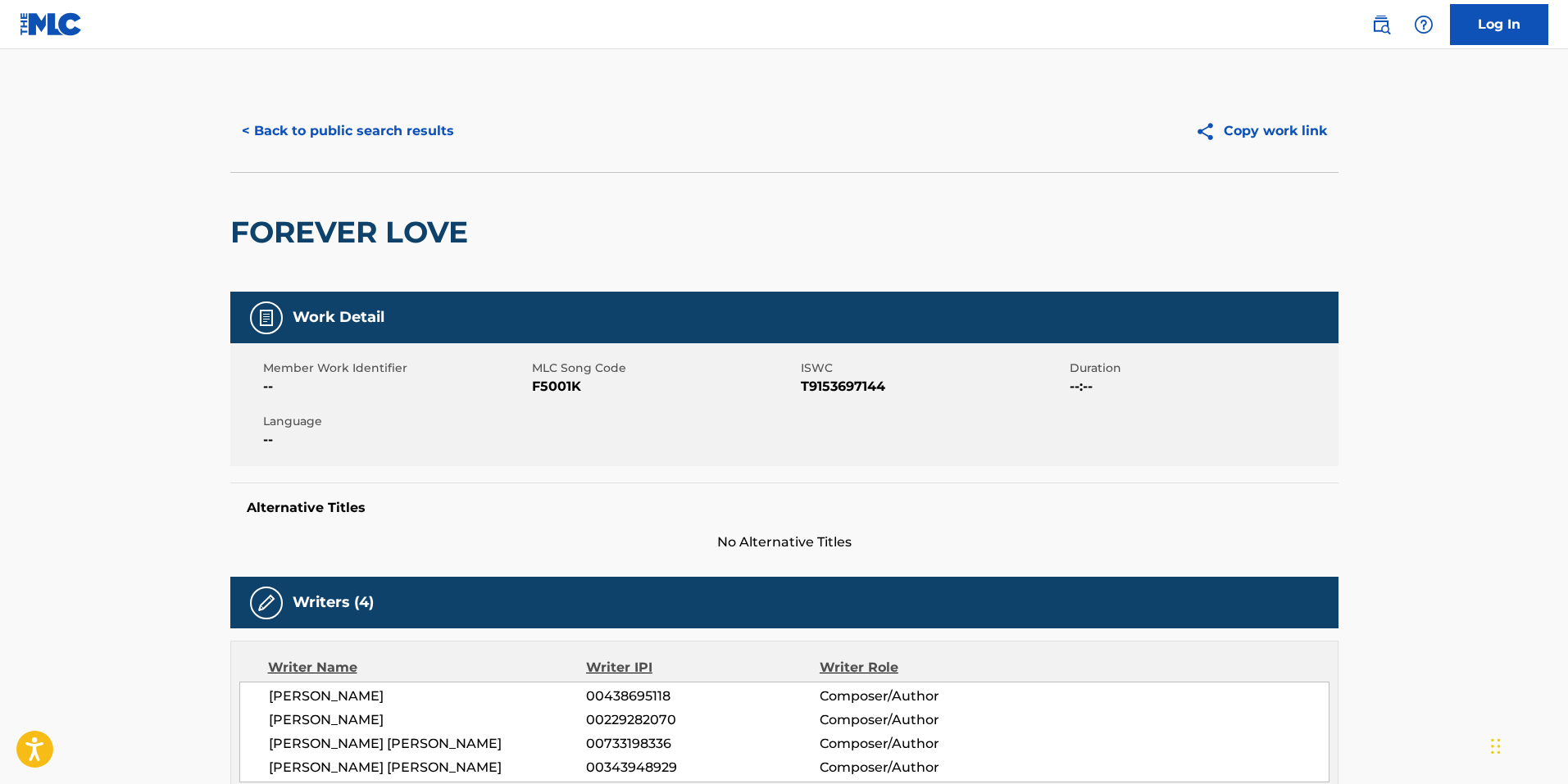
click at [375, 117] on button "< Back to public search results" at bounding box center [348, 131] width 235 height 41
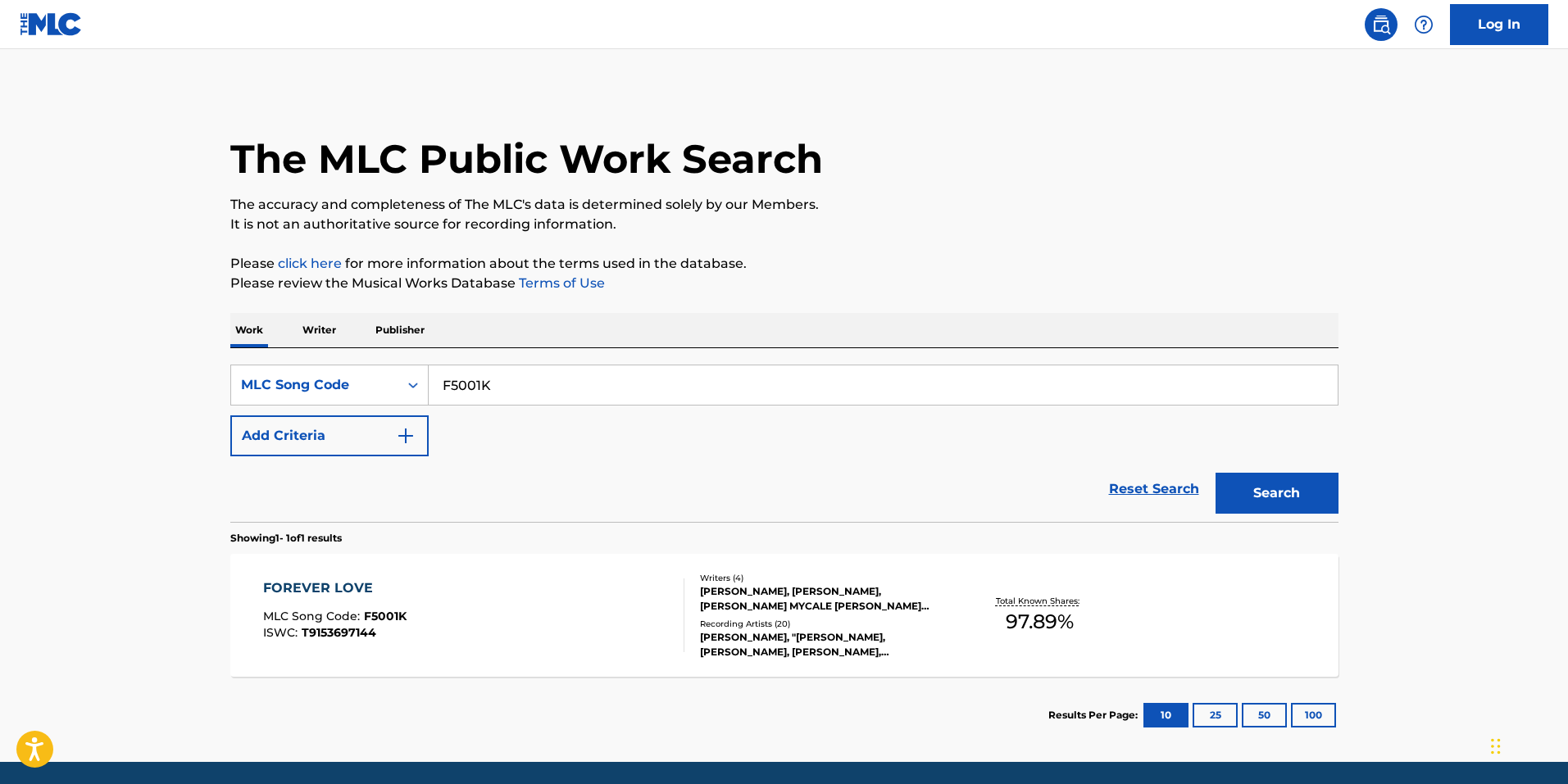
drag, startPoint x: 316, startPoint y: 394, endPoint x: 6, endPoint y: 373, distance: 310.7
click at [19, 377] on main "The MLC Public Work Search The accuracy and completeness of The MLC's data is d…" at bounding box center [784, 405] width 1568 height 713
paste input "43798"
type input "F43798"
click at [1251, 495] on button "Search" at bounding box center [1276, 493] width 123 height 41
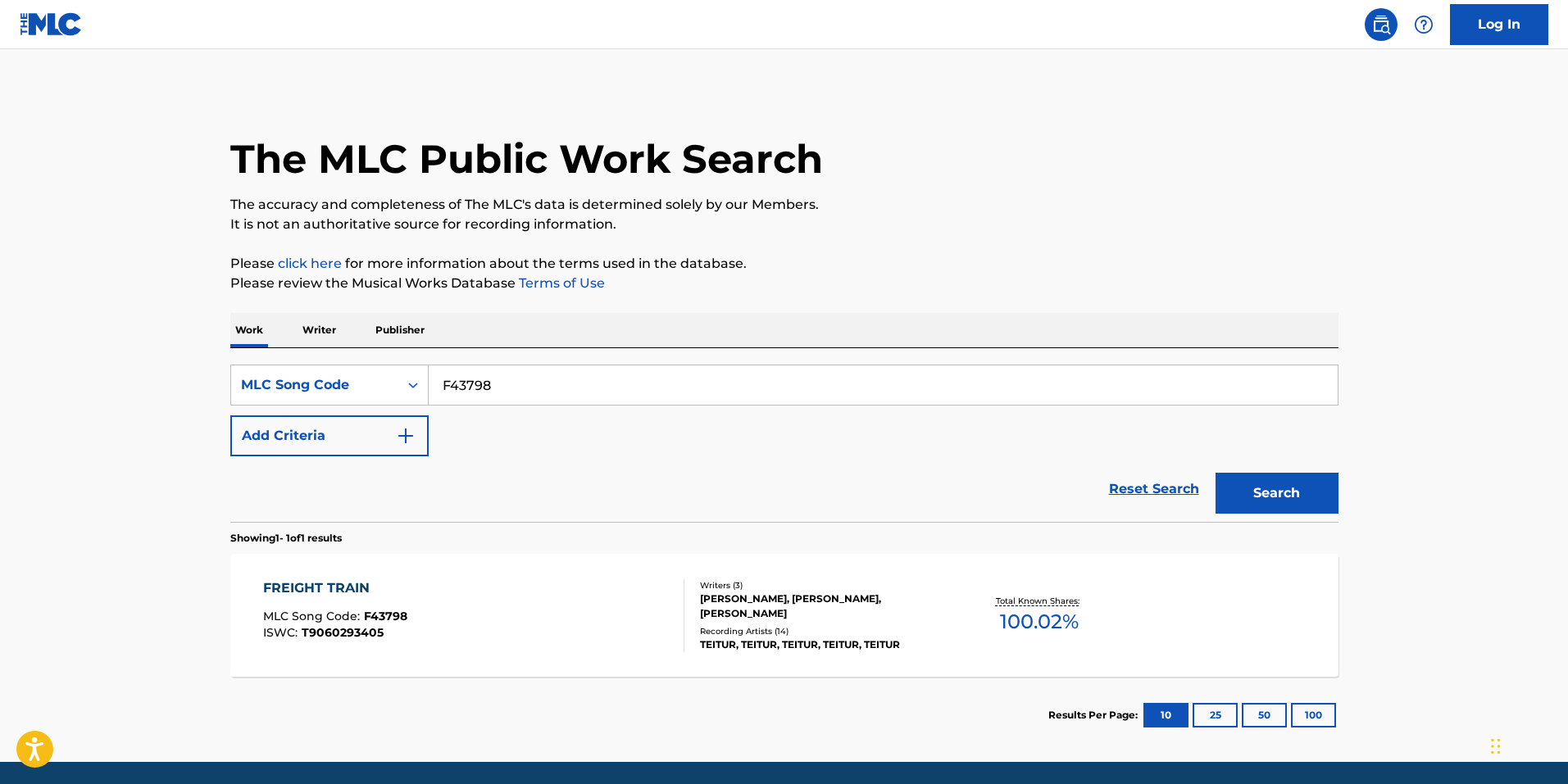
click at [566, 608] on div "FREIGHT TRAIN MLC Song Code : F43798 ISWC : T9060293405" at bounding box center [473, 616] width 421 height 74
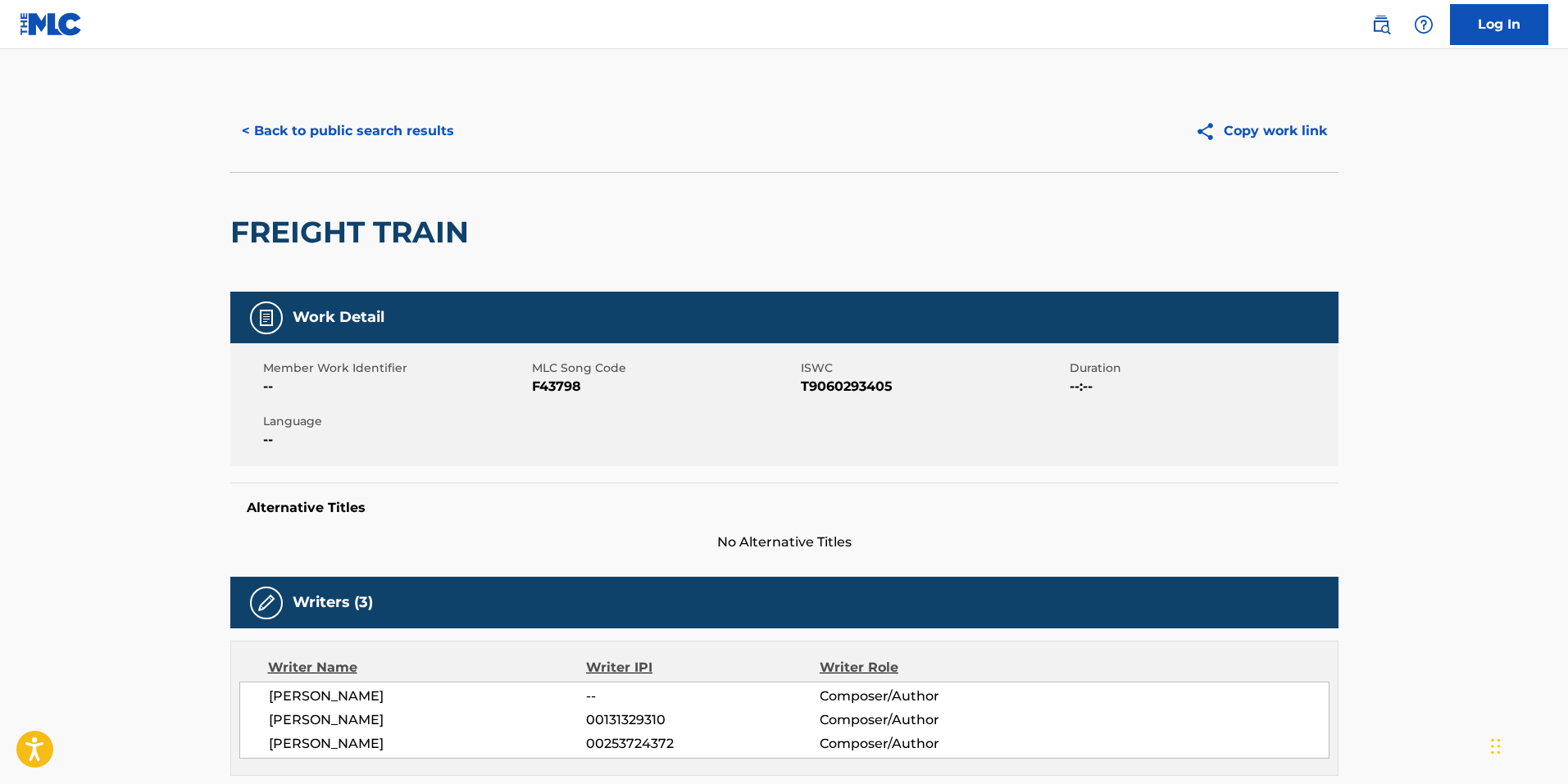
click at [560, 382] on span "F43798" at bounding box center [665, 386] width 265 height 19
copy span "F43798"
click at [348, 142] on button "< Back to public search results" at bounding box center [348, 131] width 235 height 41
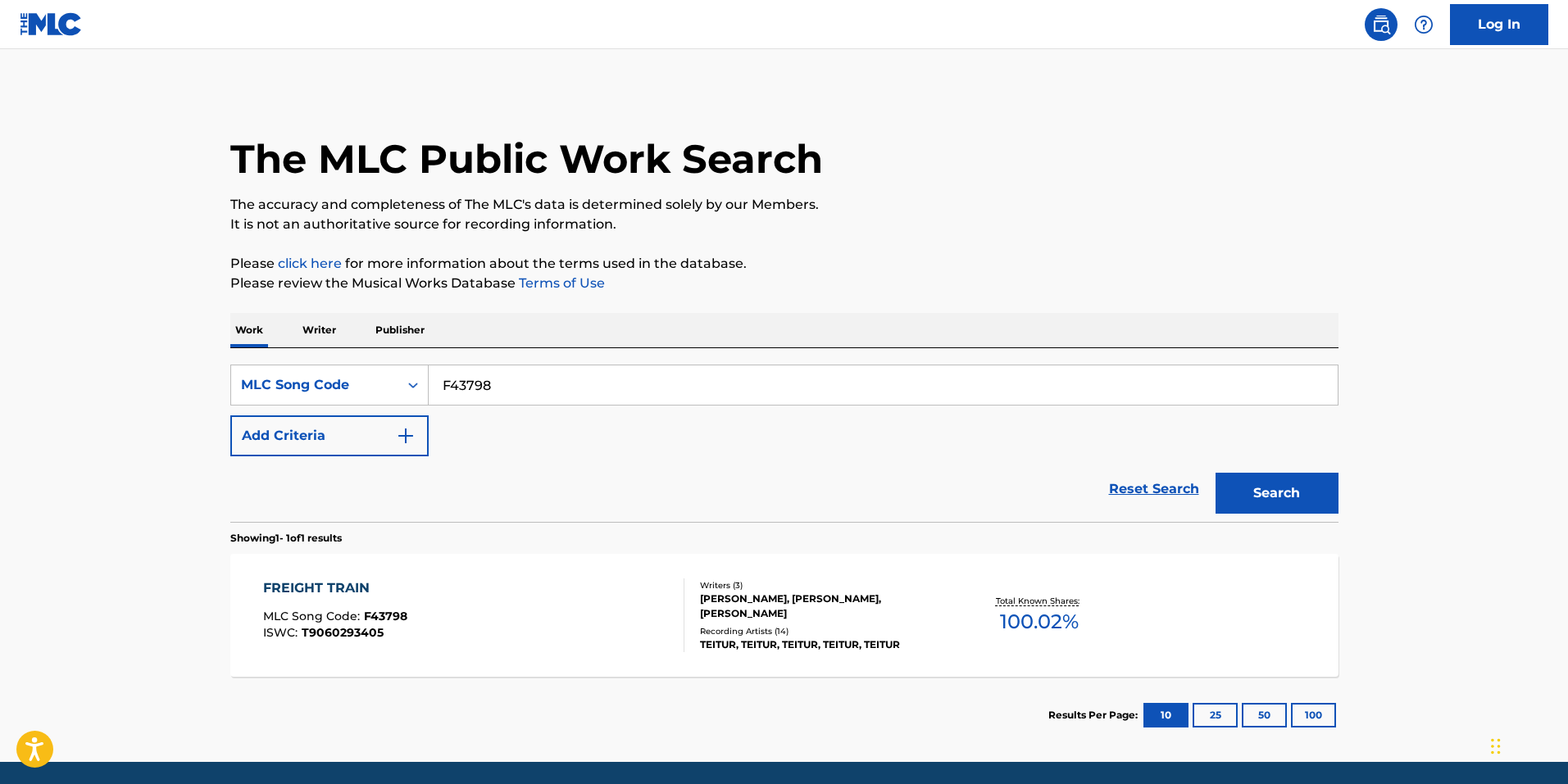
drag, startPoint x: 357, startPoint y: 381, endPoint x: 193, endPoint y: 380, distance: 164.0
click at [193, 380] on main "The MLC Public Work Search The accuracy and completeness of The MLC's data is d…" at bounding box center [784, 405] width 1568 height 713
paste input "A6GG9"
type input "FA6GG9"
click at [1300, 486] on button "Search" at bounding box center [1276, 493] width 123 height 41
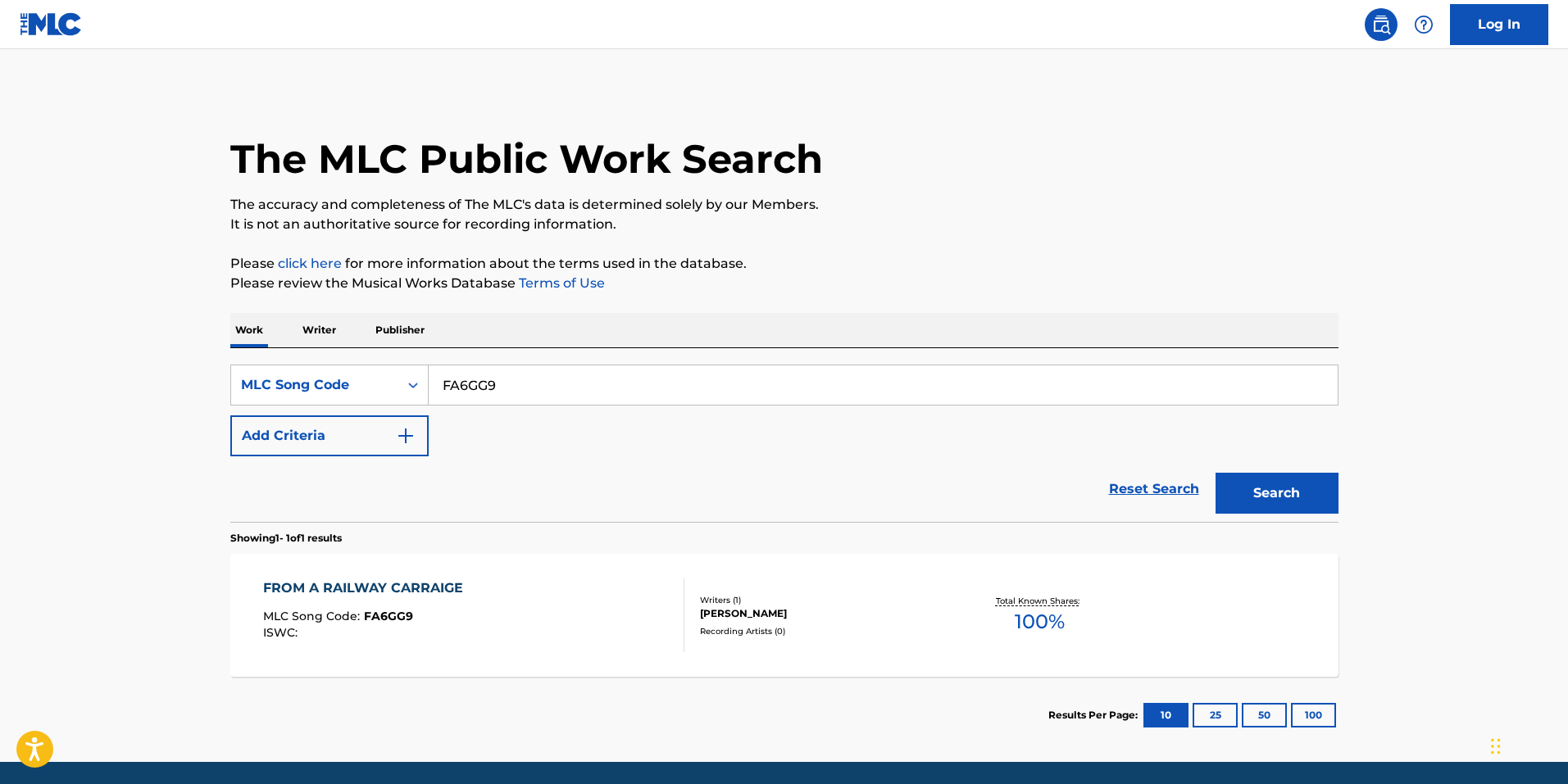
click at [363, 606] on div "FROM A RAILWAY CARRAIGE MLC Song Code : FA6GG9 ISWC :" at bounding box center [367, 616] width 208 height 74
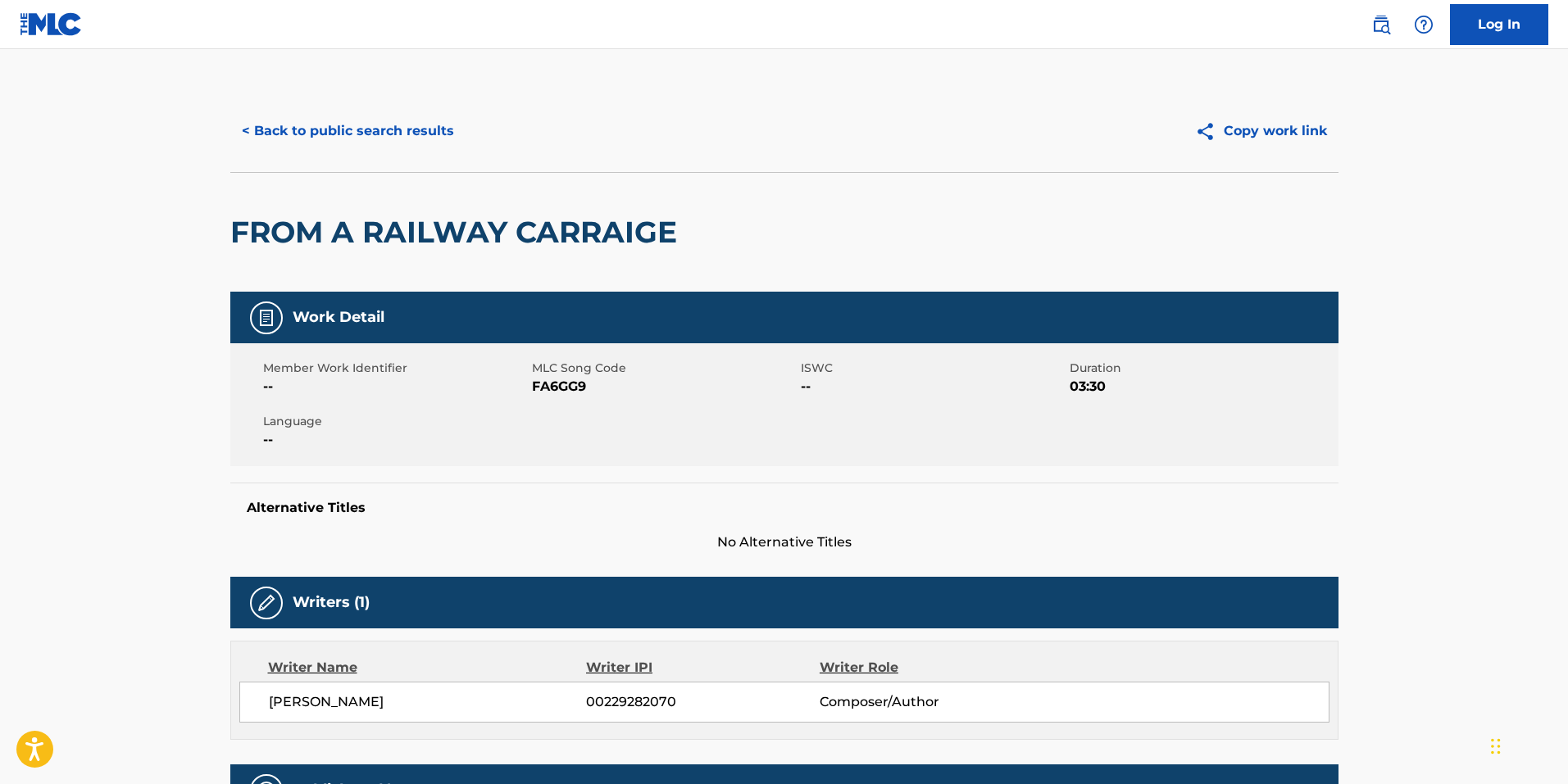
click at [428, 140] on button "< Back to public search results" at bounding box center [348, 131] width 235 height 41
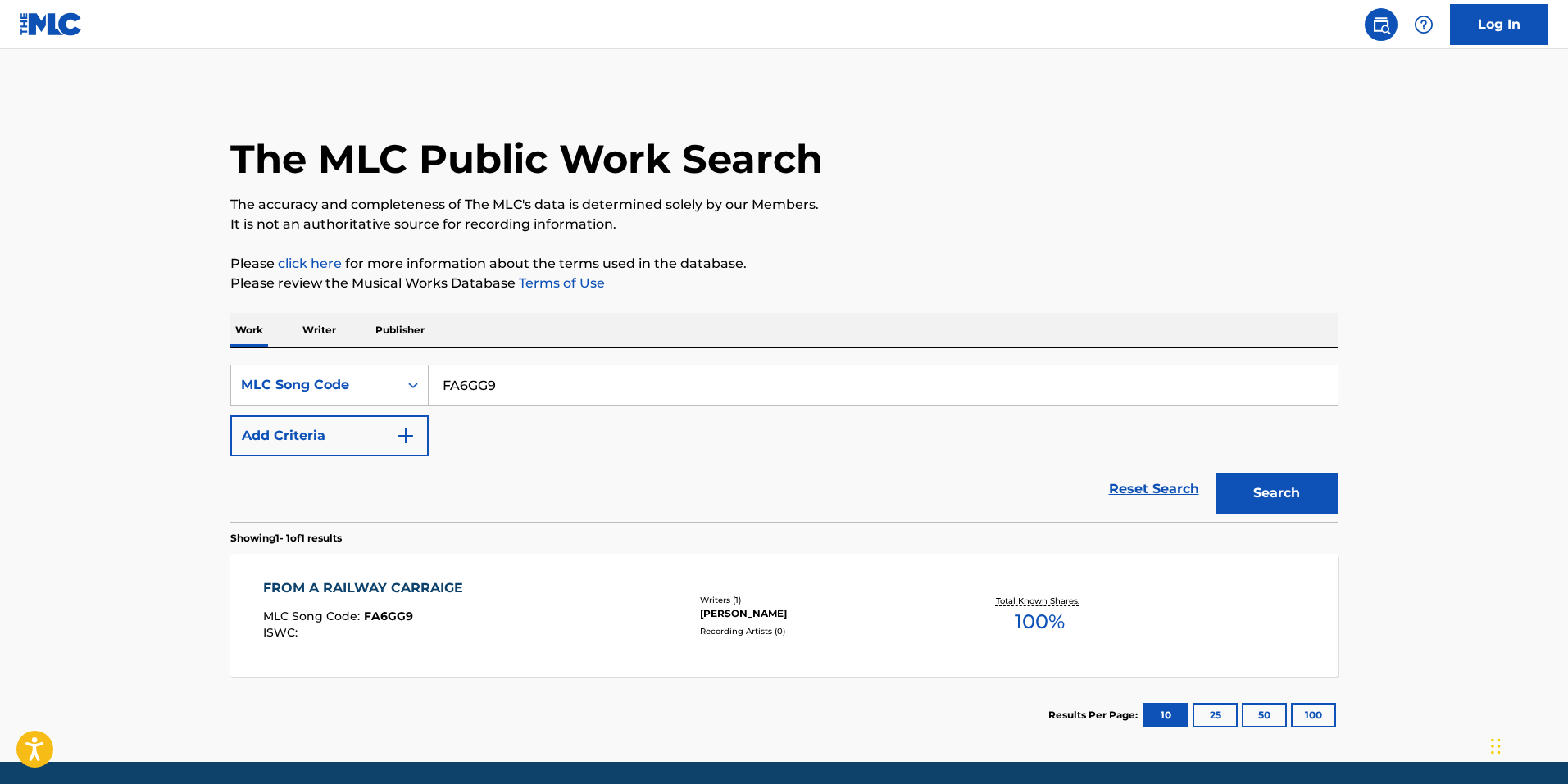
drag, startPoint x: 616, startPoint y: 381, endPoint x: 173, endPoint y: 368, distance: 443.2
click at [173, 368] on main "The MLC Public Work Search The accuracy and completeness of The MLC's data is d…" at bounding box center [784, 405] width 1568 height 713
paste input "GV9VTH"
type input "GV9VTH"
click at [1246, 462] on div "Search" at bounding box center [1273, 489] width 131 height 66
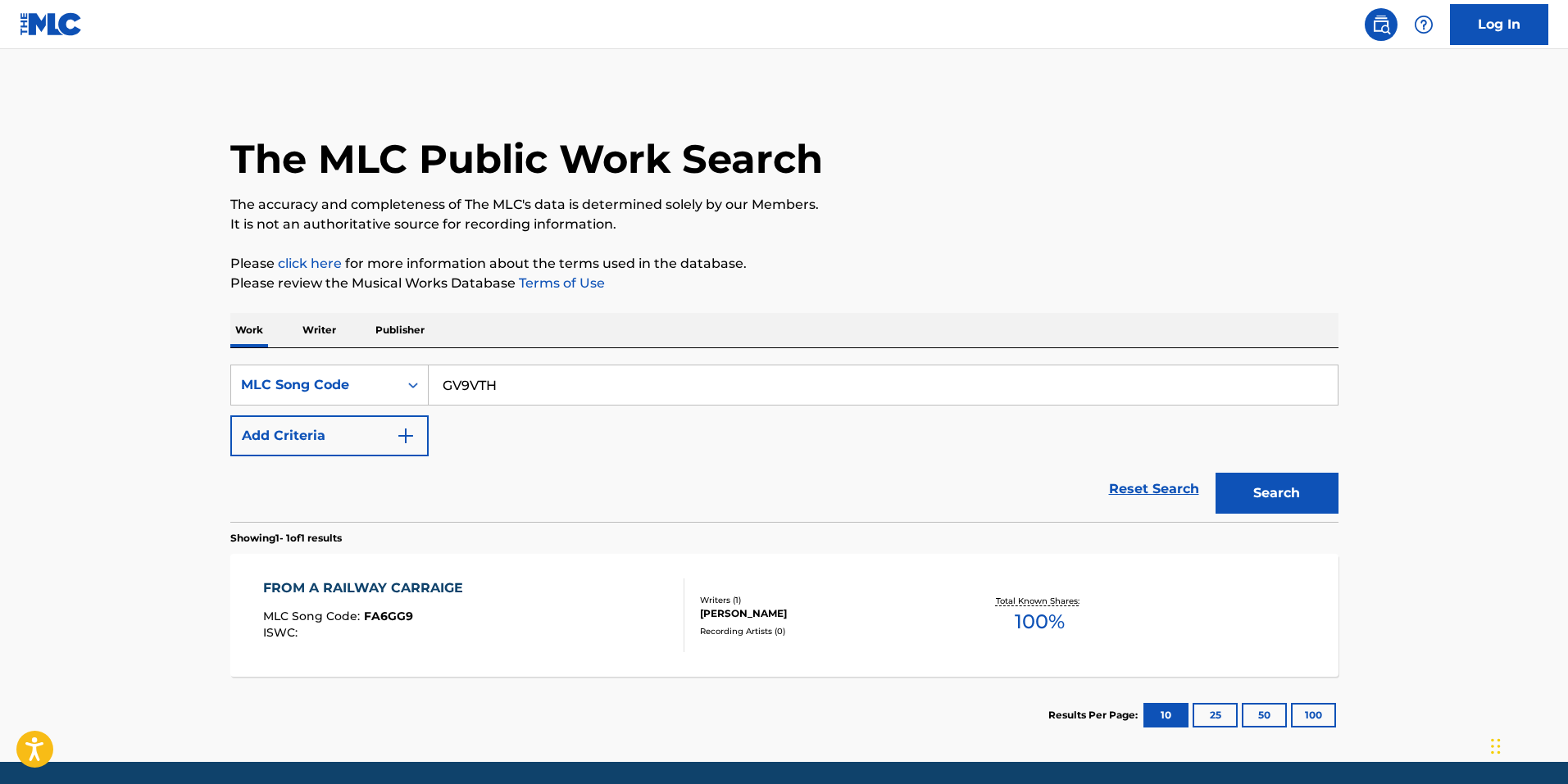
click at [1242, 485] on button "Search" at bounding box center [1276, 493] width 123 height 41
click at [658, 616] on div "[PERSON_NAME] ON LOVE MLC Song Code : GV9VTH ISWC :" at bounding box center [473, 616] width 421 height 74
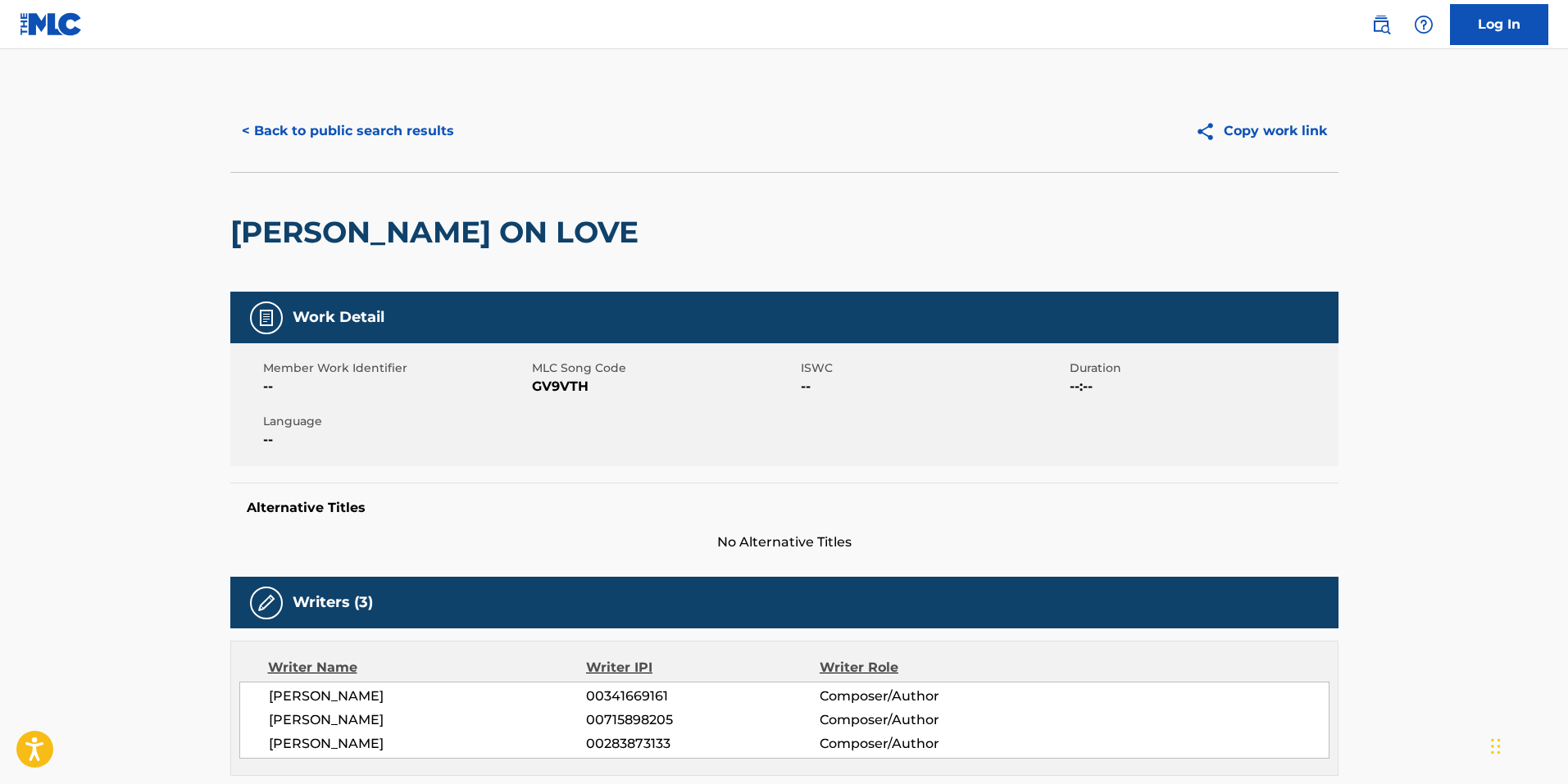
click at [561, 390] on span "GV9VTH" at bounding box center [665, 386] width 265 height 19
copy span "GV9VTH"
click at [409, 133] on button "< Back to public search results" at bounding box center [348, 131] width 235 height 41
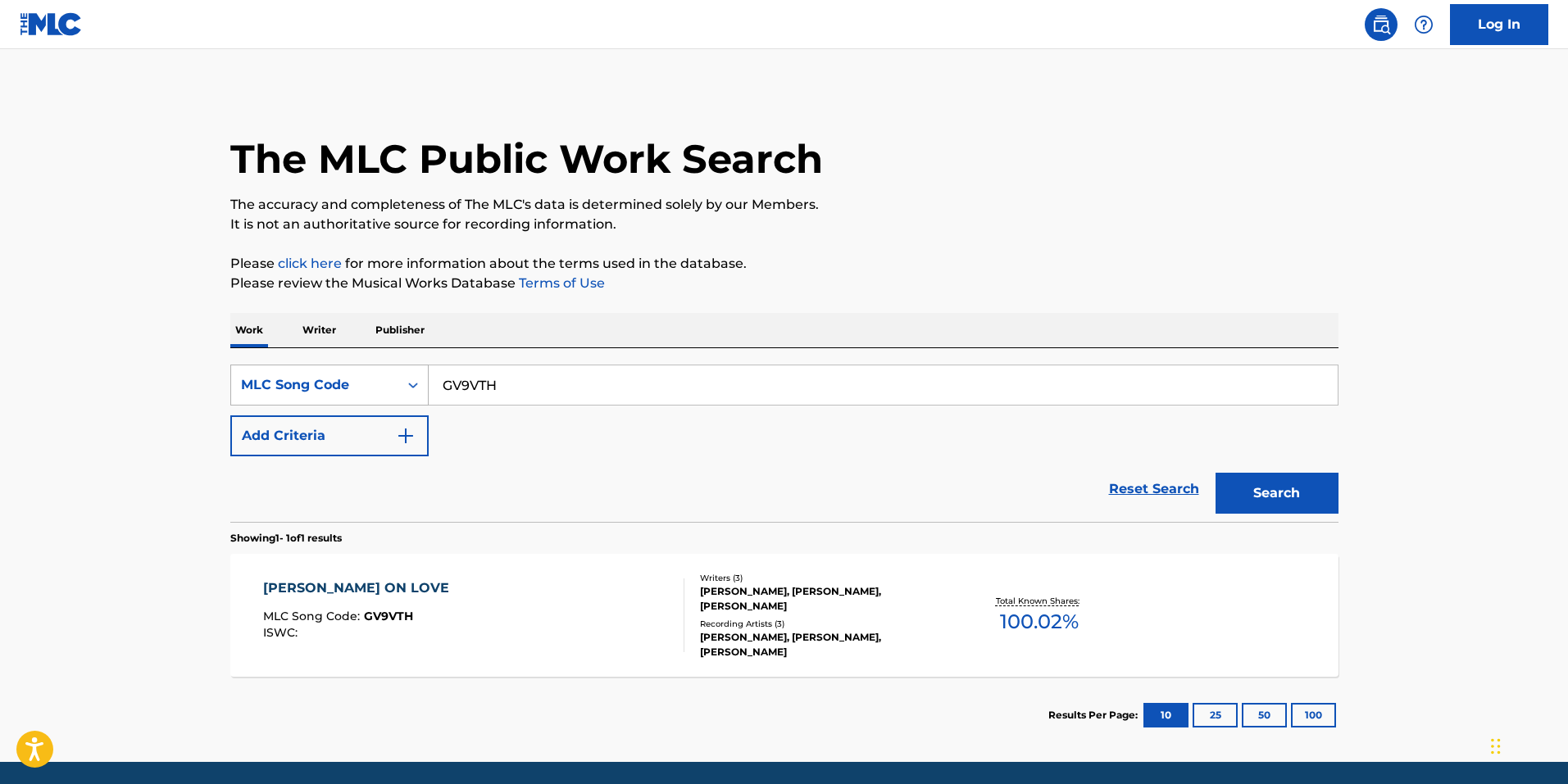
drag, startPoint x: 529, startPoint y: 389, endPoint x: 306, endPoint y: 378, distance: 223.3
click at [269, 372] on div "SearchWithCriteria931301f3-0f0d-4339-9bc4-3a6166096516 MLC Song Code GV9VTH" at bounding box center [784, 385] width 1108 height 41
paste input "A9AZ6"
type input "GA9AZ6"
click at [604, 460] on div "Reset Search Search" at bounding box center [784, 489] width 1108 height 66
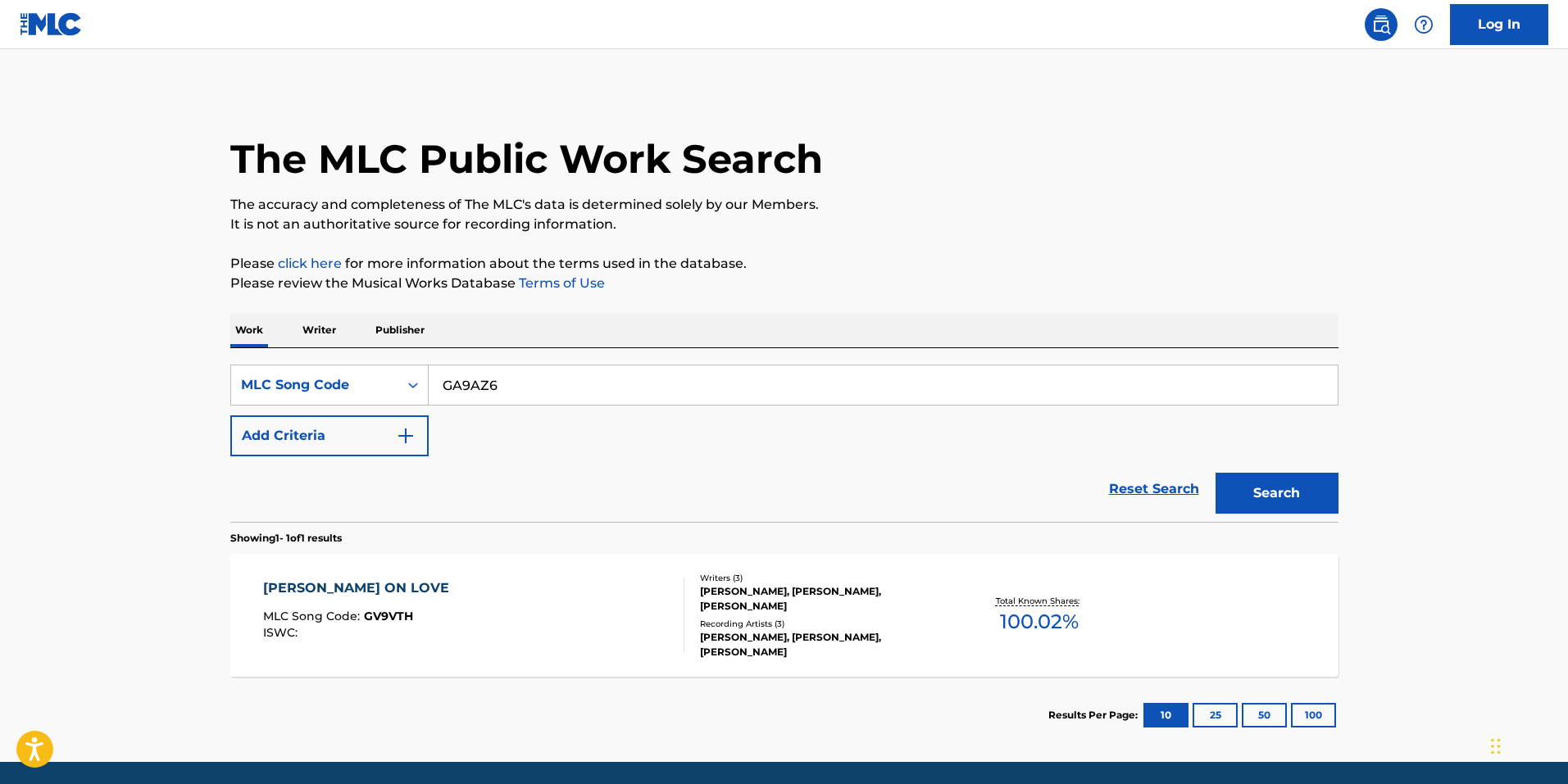
click at [1310, 491] on button "Search" at bounding box center [1276, 493] width 123 height 41
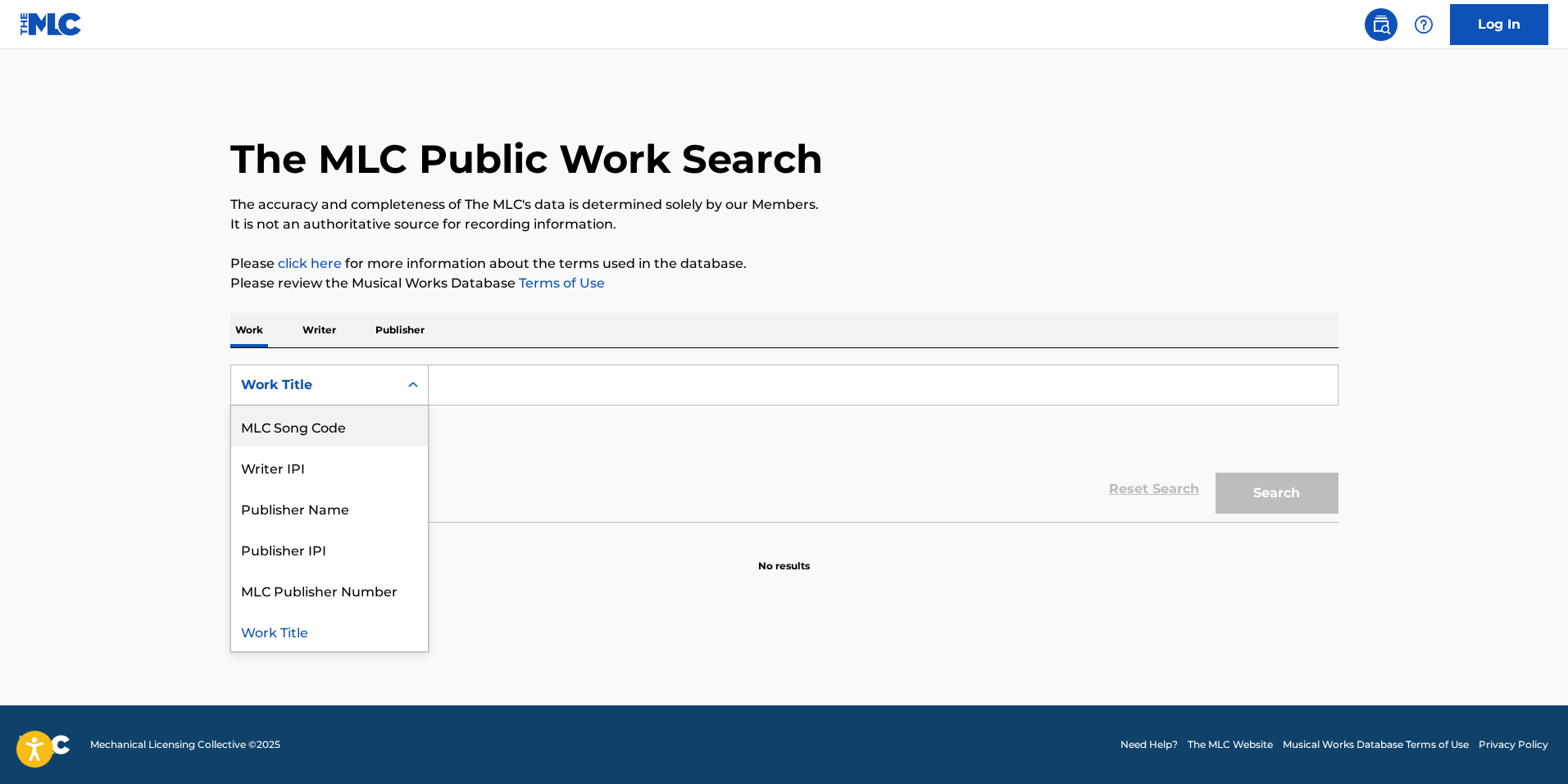
click at [366, 428] on div "MLC Song Code" at bounding box center [330, 426] width 196 height 41
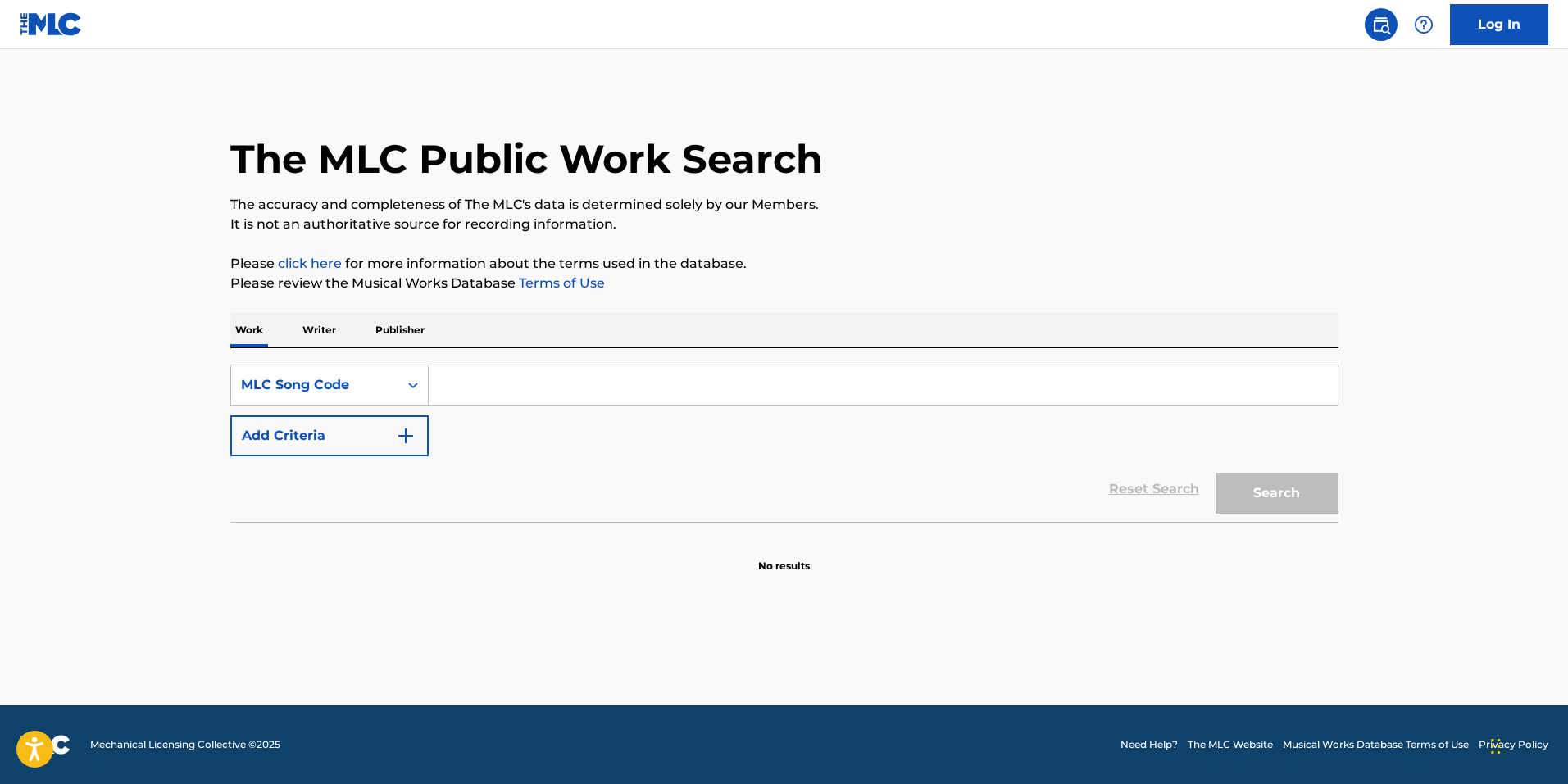
click at [502, 386] on input "Search Form" at bounding box center [883, 385] width 909 height 39
paste input "GA9AZ6"
type input "GA9AZ6"
click at [1244, 489] on button "Search" at bounding box center [1276, 493] width 123 height 41
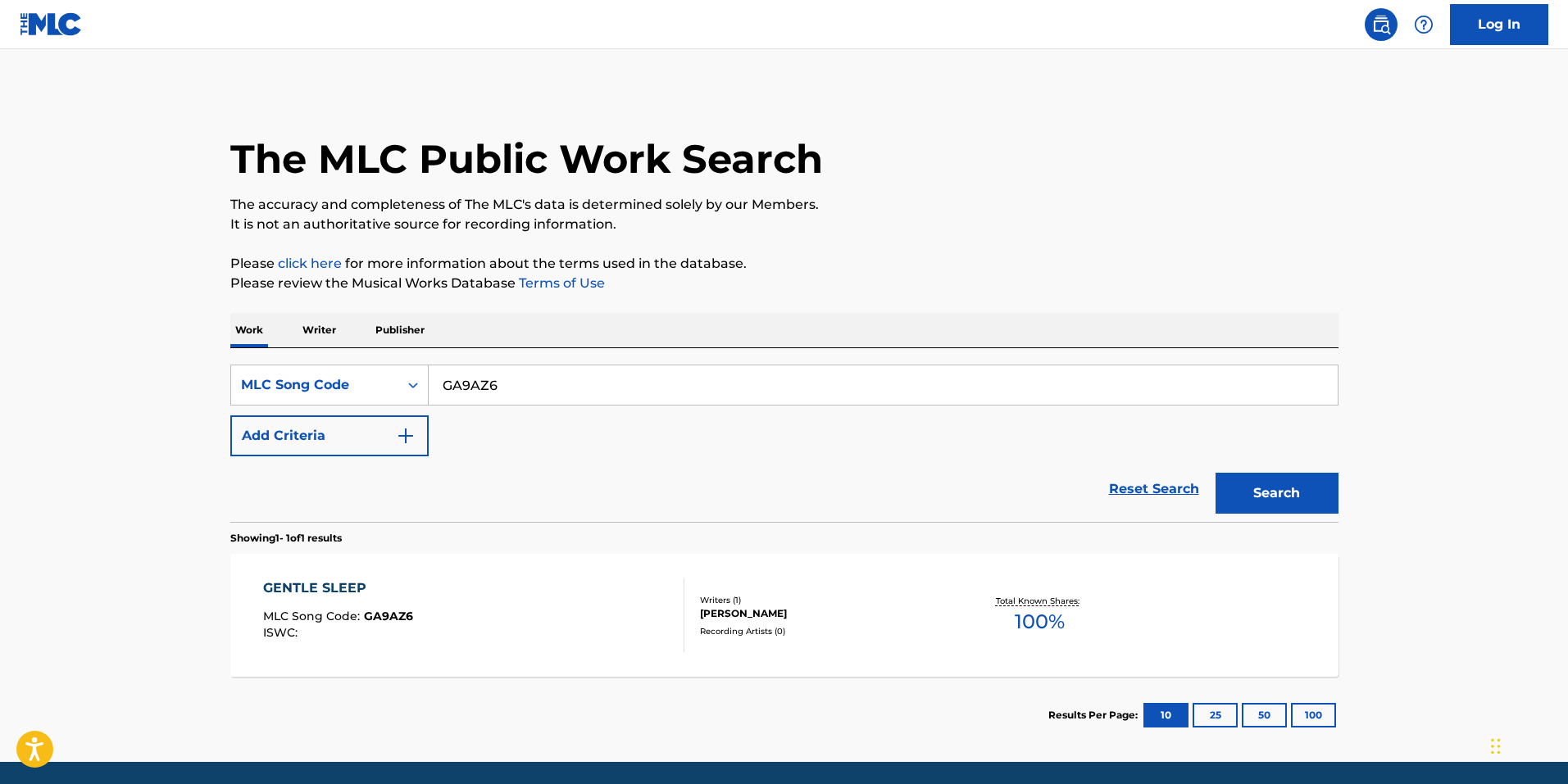
click at [438, 631] on div "GENTLE SLEEP MLC Song Code : GA9AZ6 ISWC :" at bounding box center [473, 616] width 421 height 74
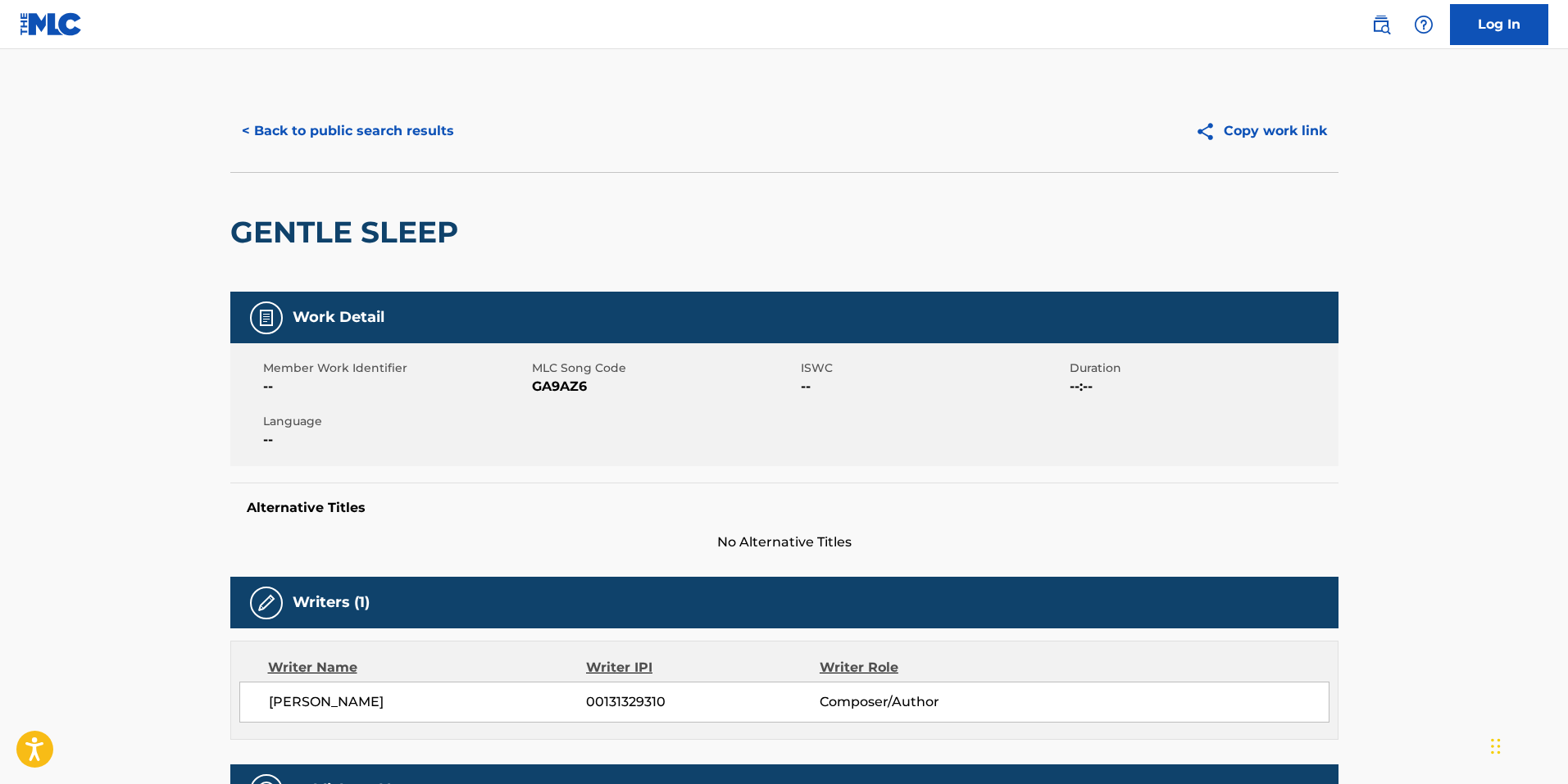
click at [415, 146] on button "< Back to public search results" at bounding box center [348, 131] width 235 height 41
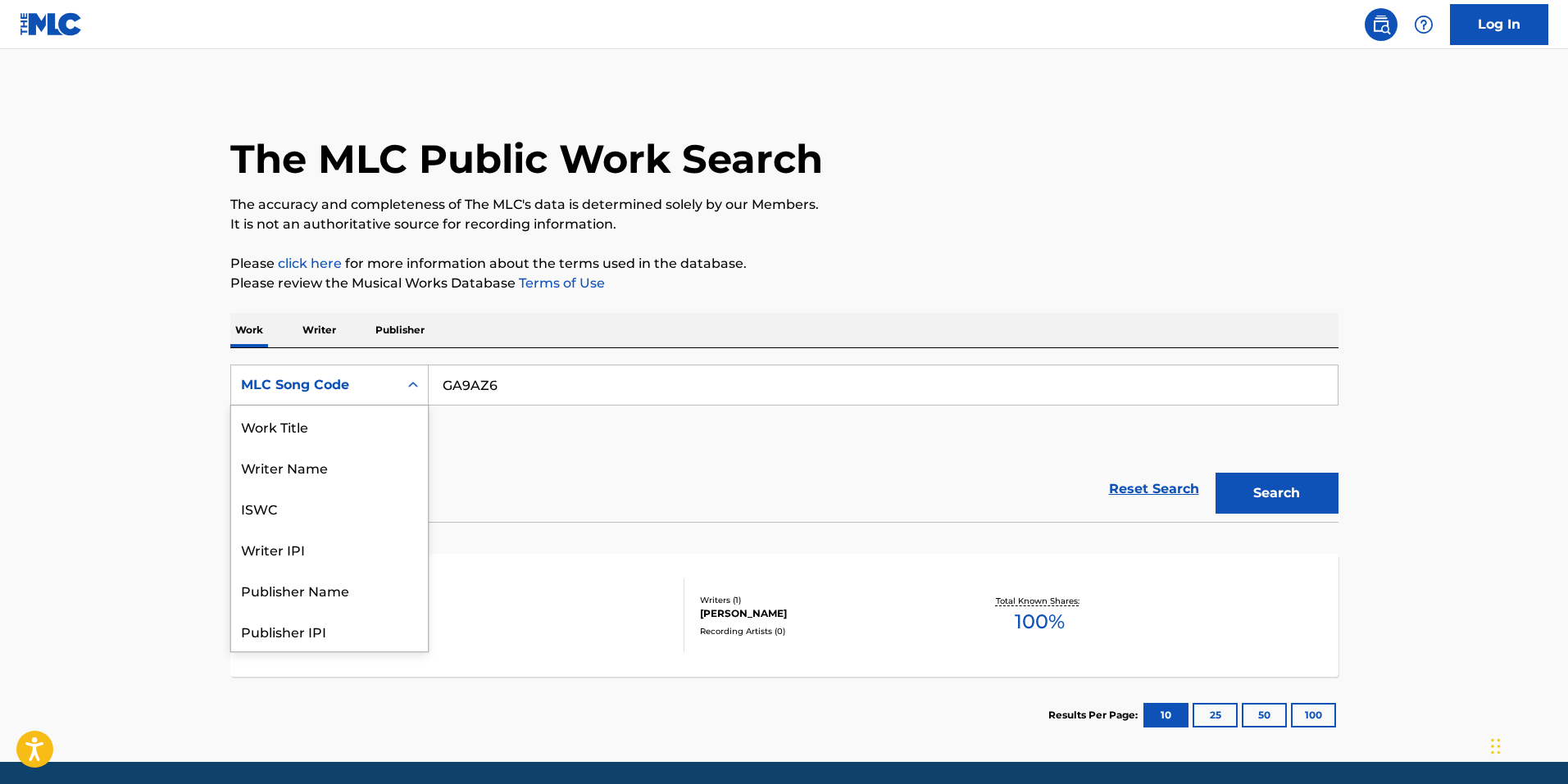
drag, startPoint x: 287, startPoint y: 404, endPoint x: 292, endPoint y: 396, distance: 9.4
click at [286, 404] on div "MLC Song Code" at bounding box center [330, 385] width 198 height 41
click at [298, 433] on div "Work Title" at bounding box center [330, 426] width 196 height 41
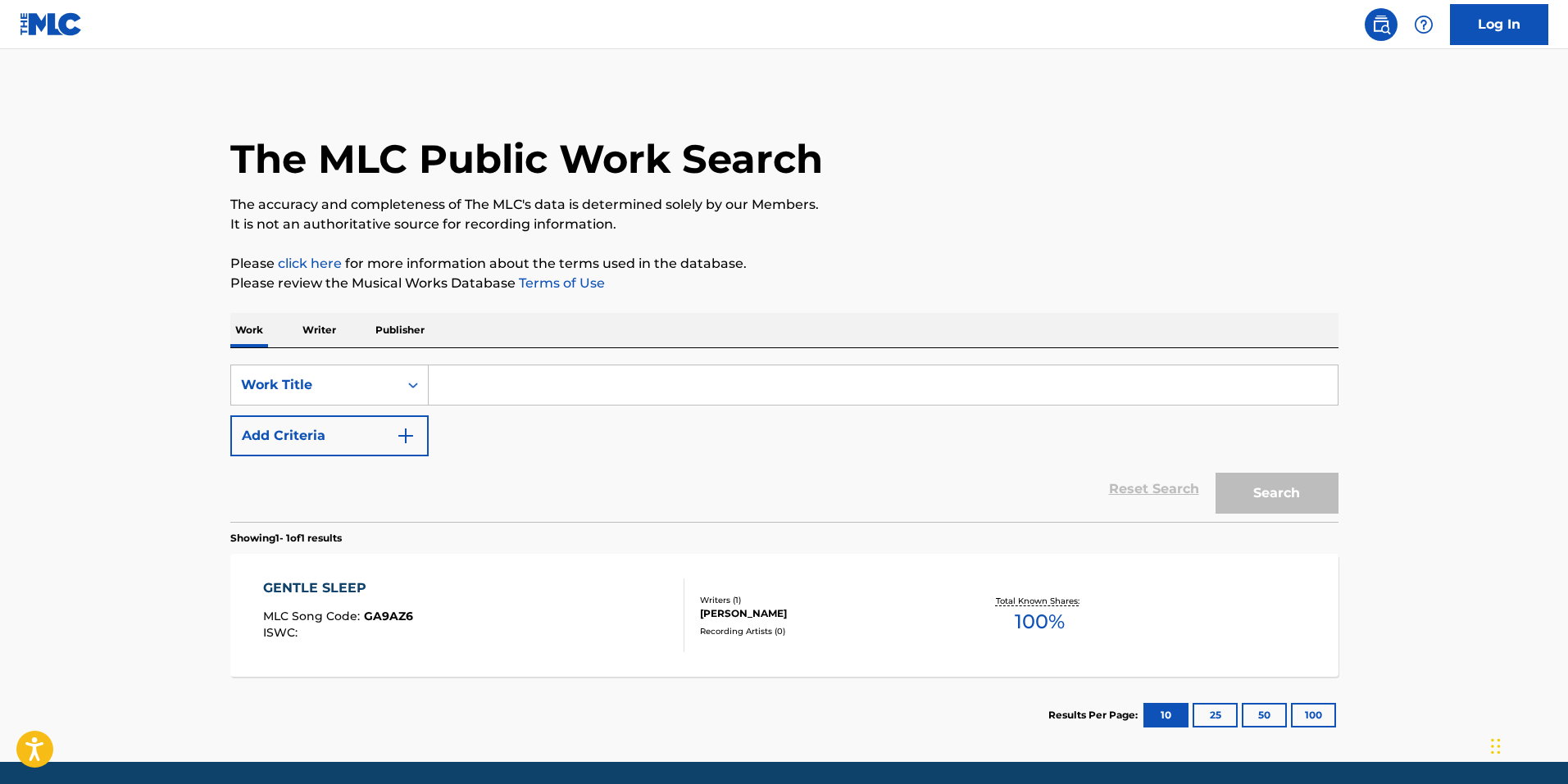
click at [511, 358] on div "SearchWithCriteria8cf8a507-e3a1-46c7-ae3c-4d2c12147731 Work Title Add Criteria …" at bounding box center [784, 435] width 1108 height 174
click at [531, 384] on input "Search Form" at bounding box center [883, 385] width 909 height 39
paste input "Giving Charlotte Back The Stars"
type input "Giving Charlotte Back The Stars"
click at [1312, 504] on button "Search" at bounding box center [1276, 493] width 123 height 41
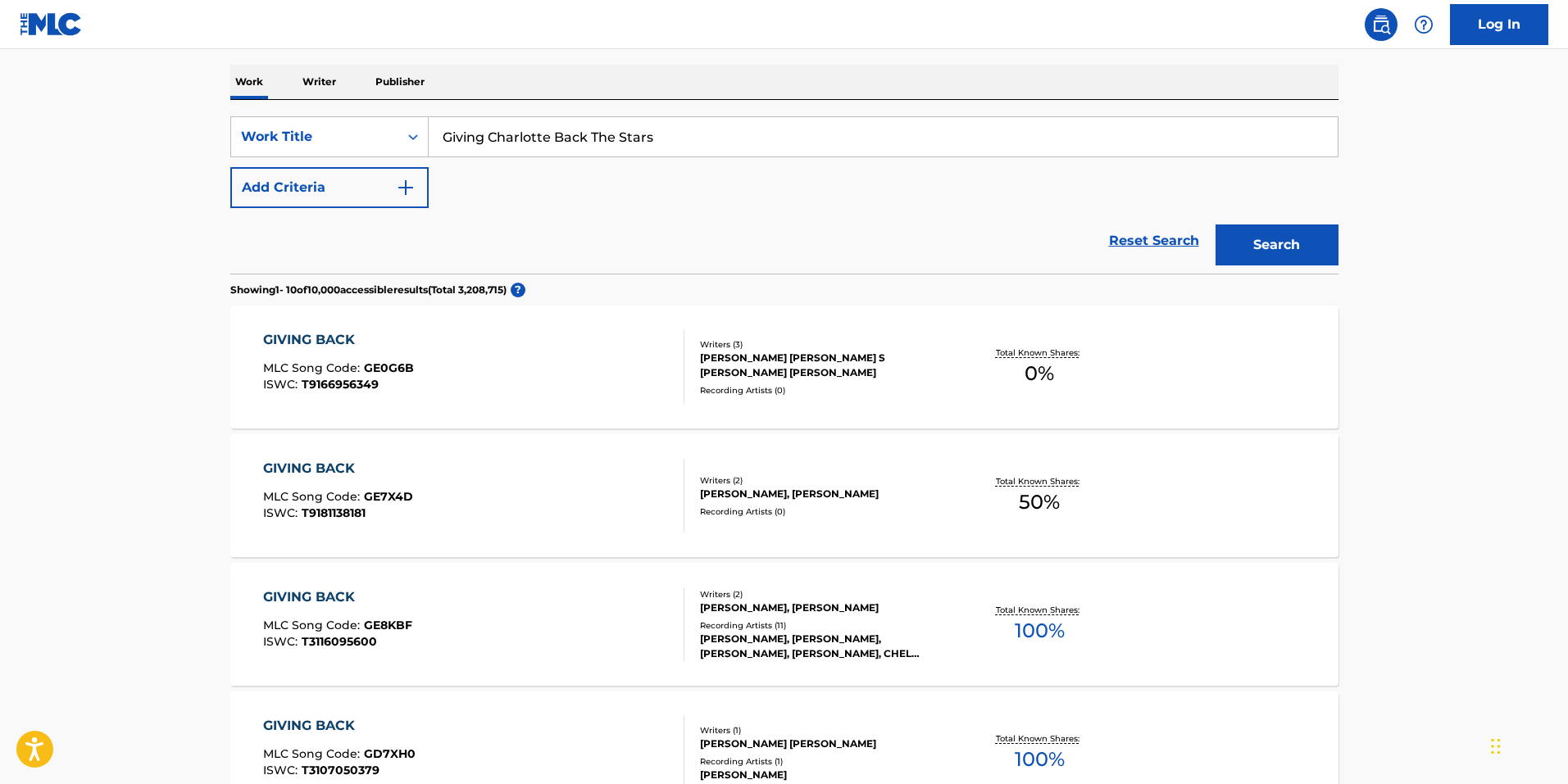
scroll to position [246, 0]
drag, startPoint x: 287, startPoint y: 197, endPoint x: 39, endPoint y: 300, distance: 268.5
click at [287, 196] on button "Add Criteria" at bounding box center [330, 190] width 198 height 41
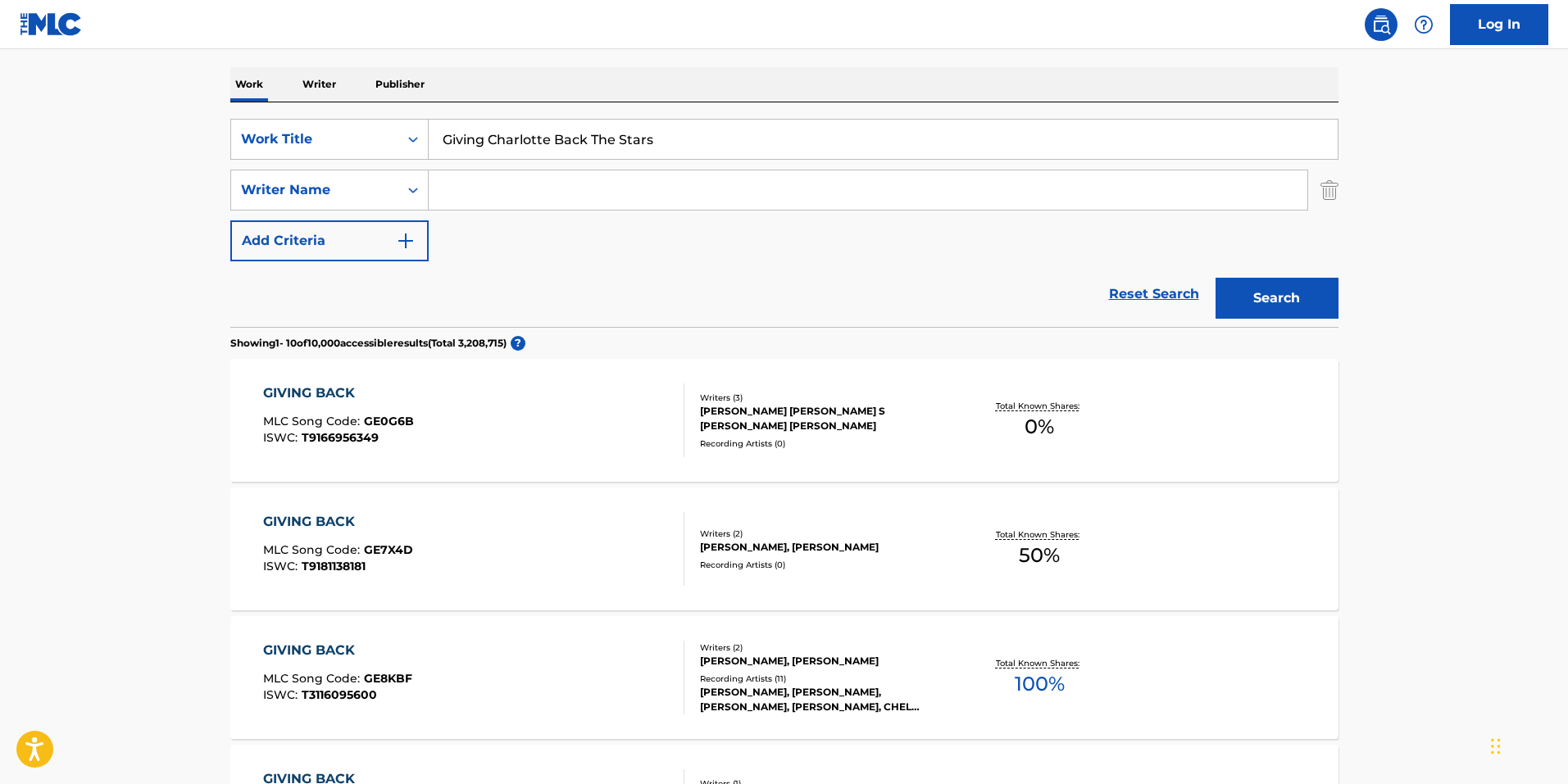
click at [447, 186] on input "Search Form" at bounding box center [867, 190] width 878 height 39
type input "[PERSON_NAME]"
click at [1215, 278] on button "Search" at bounding box center [1276, 298] width 123 height 41
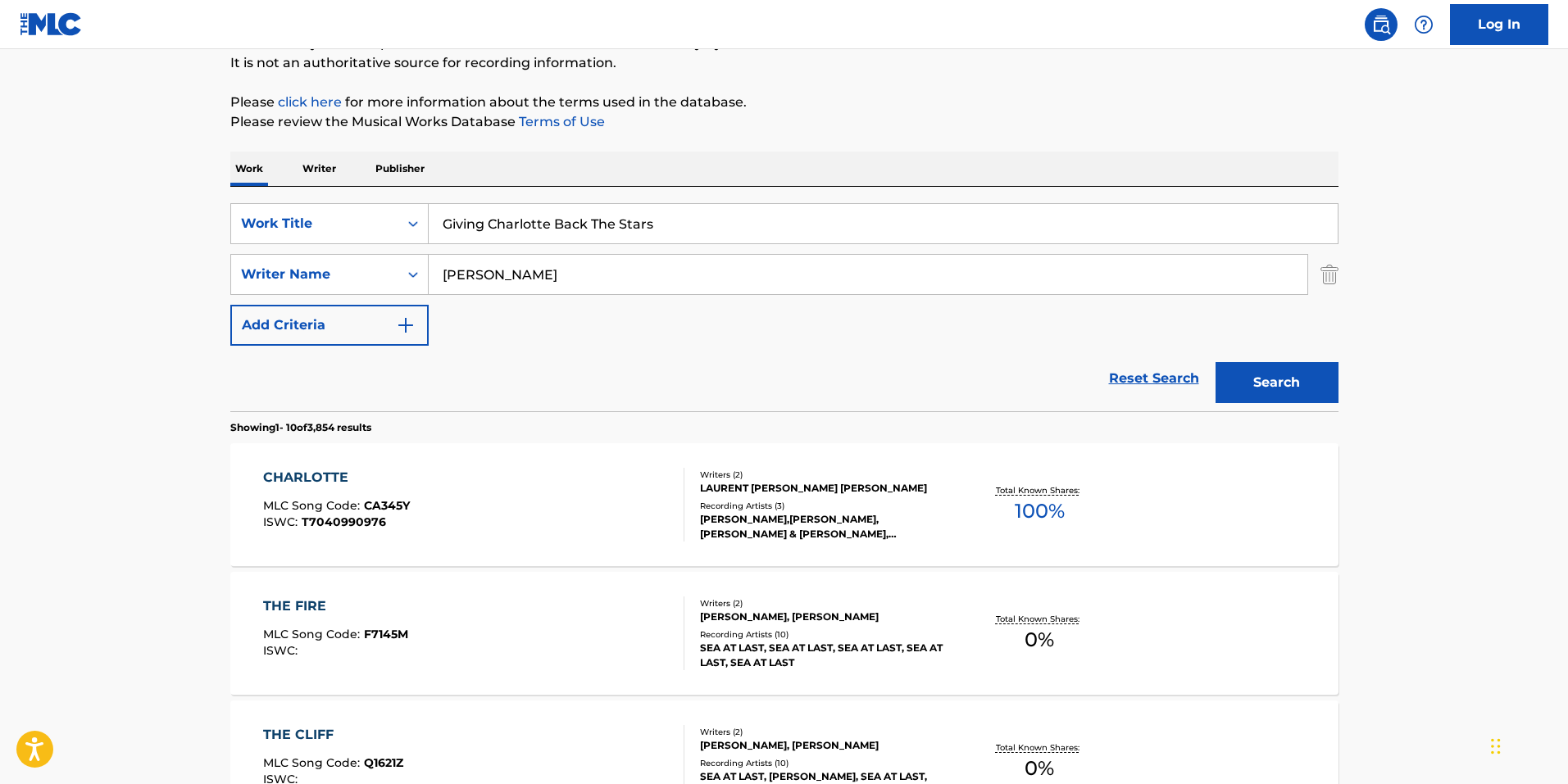
scroll to position [164, 0]
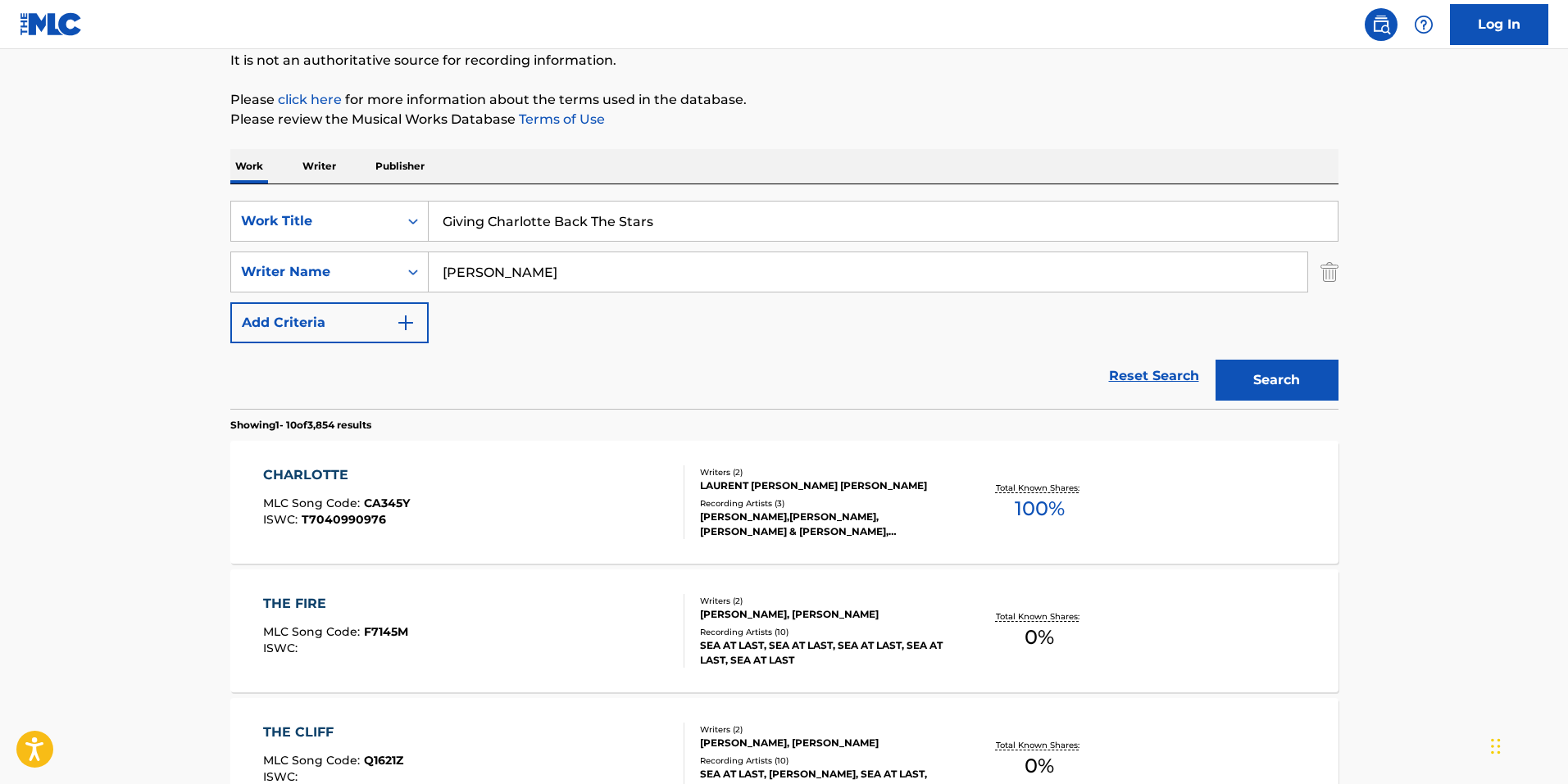
click at [505, 356] on div "Reset Search Search" at bounding box center [784, 376] width 1108 height 66
click at [1139, 370] on link "Reset Search" at bounding box center [1153, 376] width 106 height 36
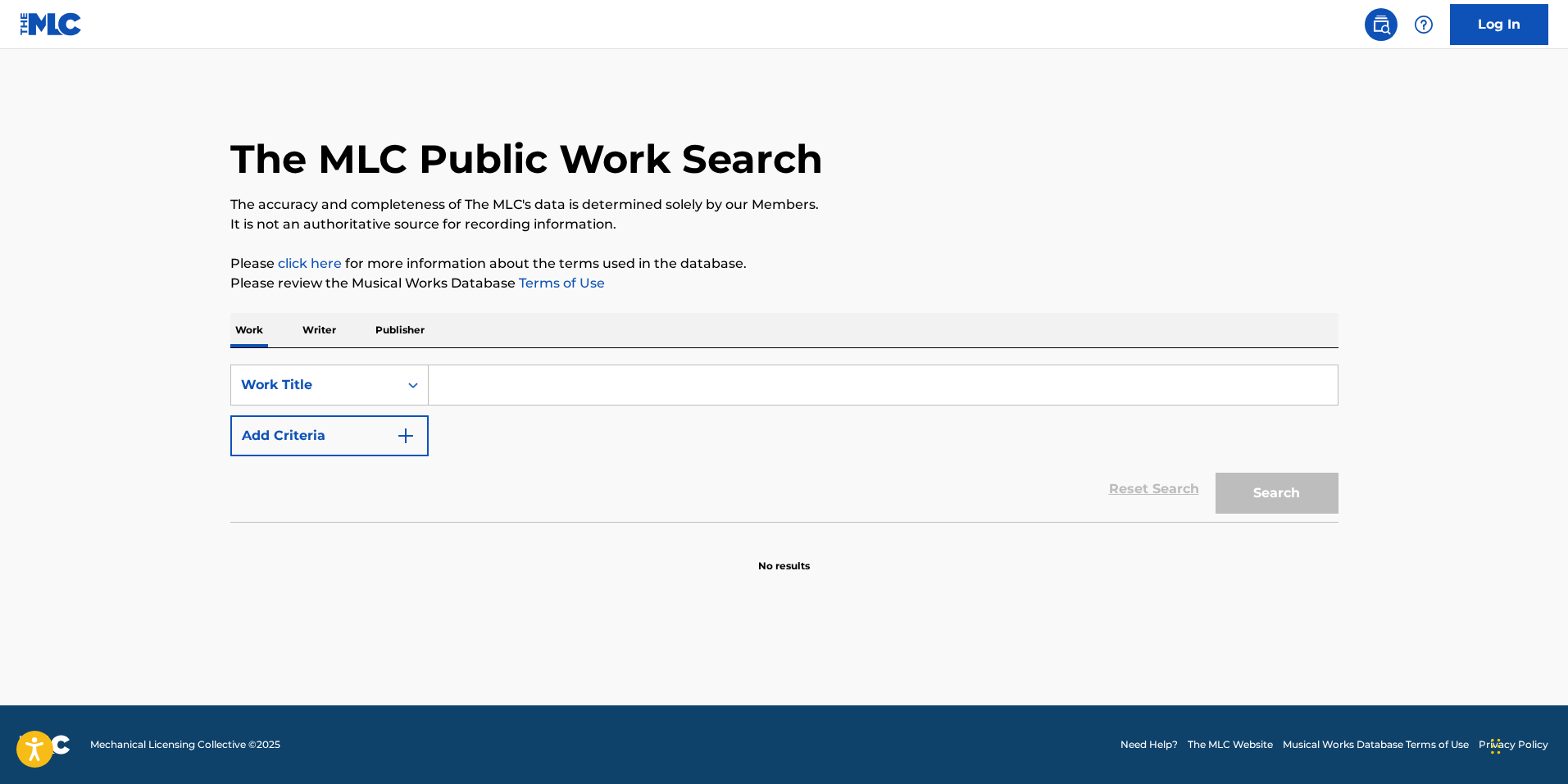
scroll to position [0, 0]
click at [317, 380] on div "Work Title" at bounding box center [314, 384] width 147 height 19
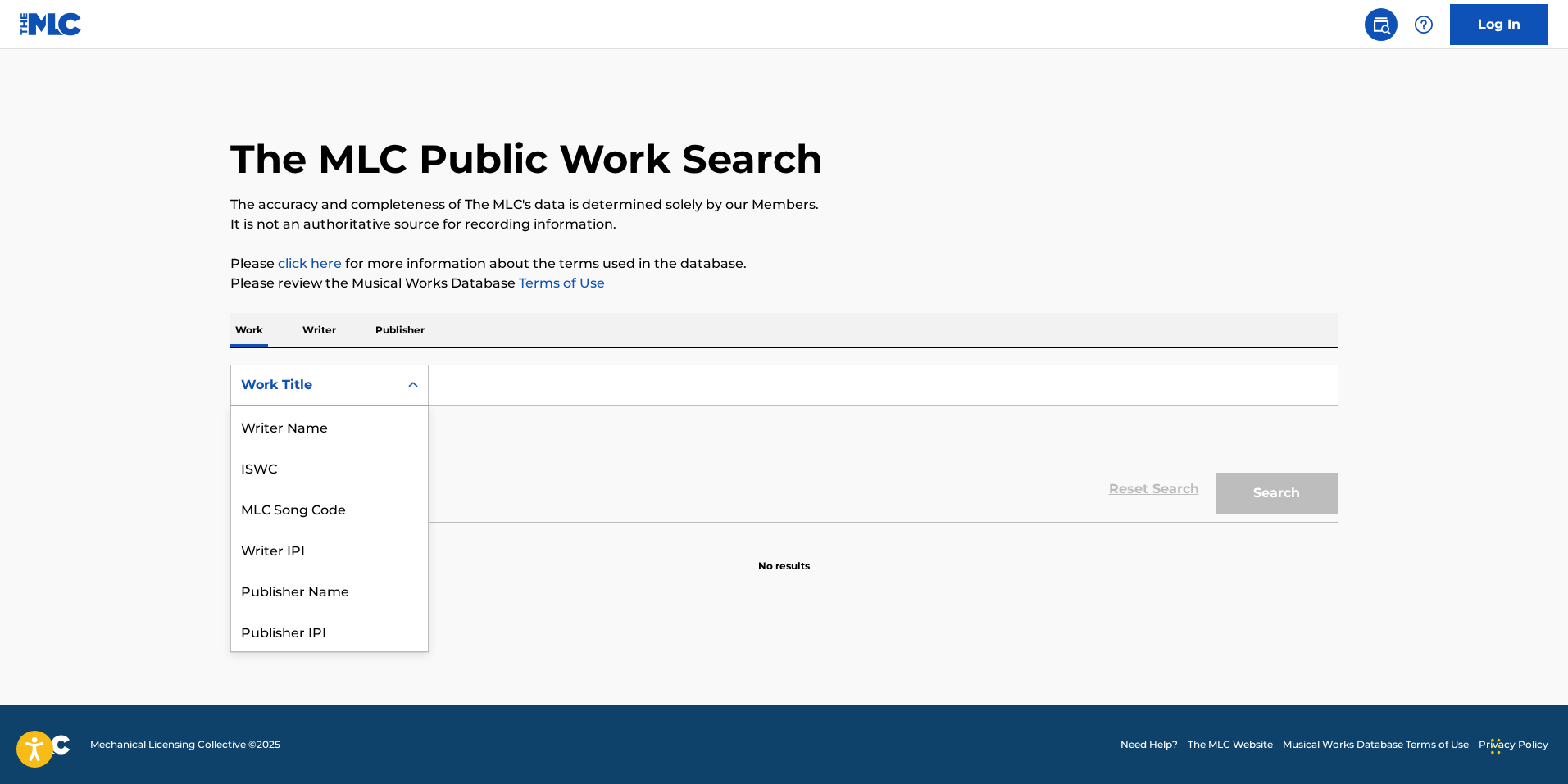
scroll to position [82, 0]
click at [285, 416] on div "MLC Song Code" at bounding box center [330, 426] width 196 height 41
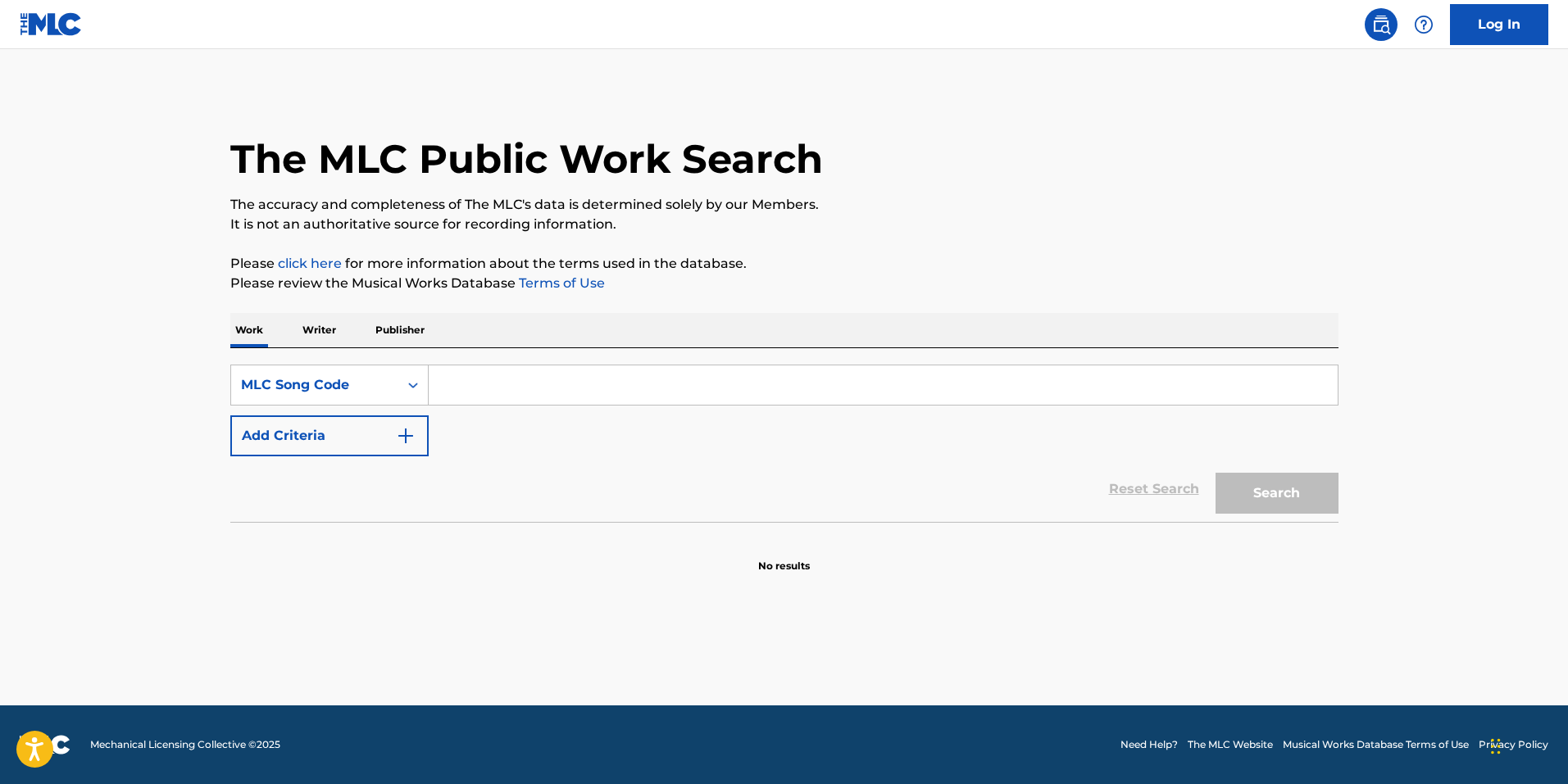
drag, startPoint x: 504, startPoint y: 346, endPoint x: 509, endPoint y: 356, distance: 11.2
click at [504, 346] on div "Work Writer Publisher" at bounding box center [784, 330] width 1108 height 34
click at [509, 368] on input "Search Form" at bounding box center [883, 385] width 909 height 39
paste input "X9294Q"
type input "X9294Q"
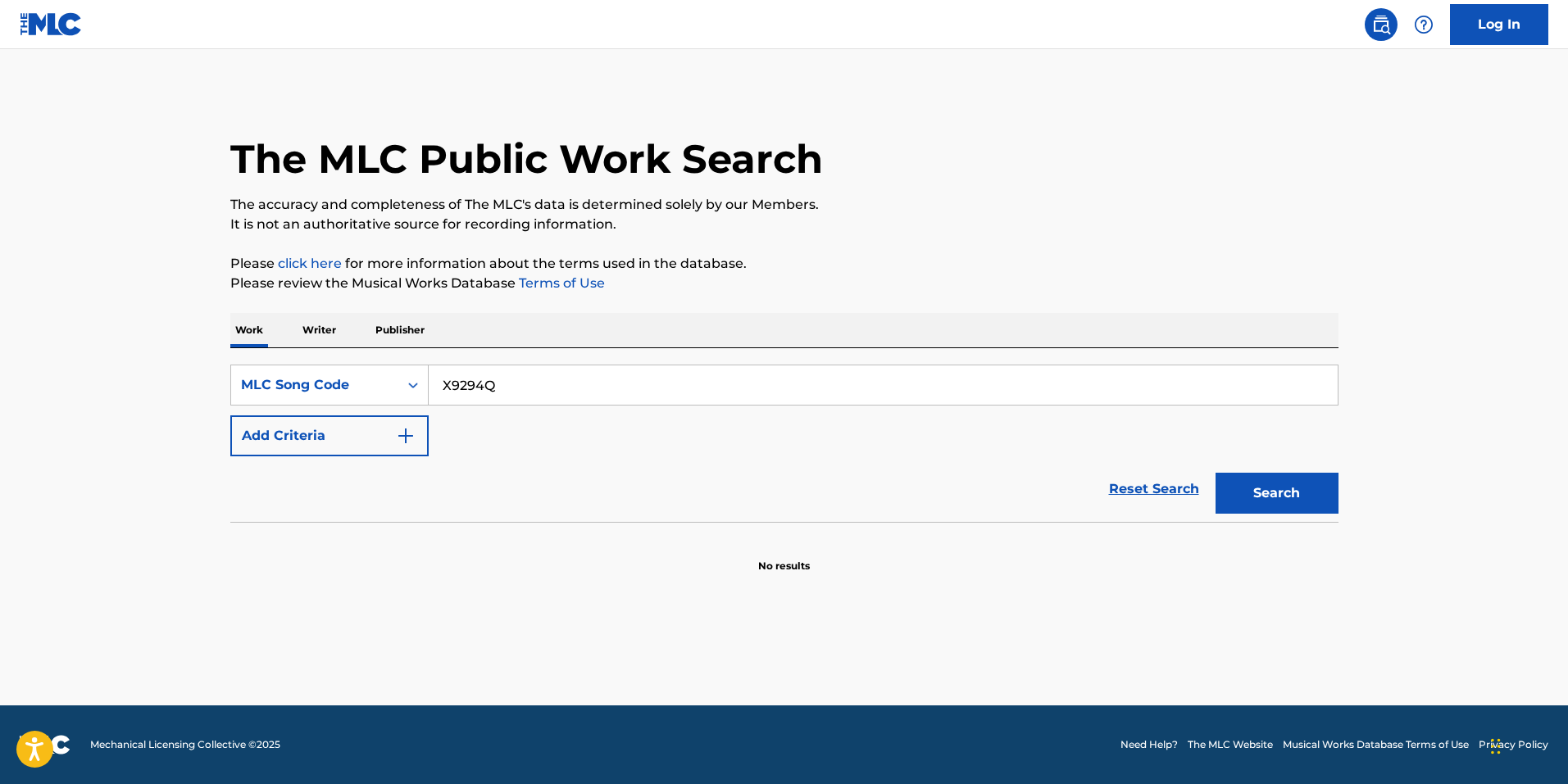
click at [1275, 497] on button "Search" at bounding box center [1276, 493] width 123 height 41
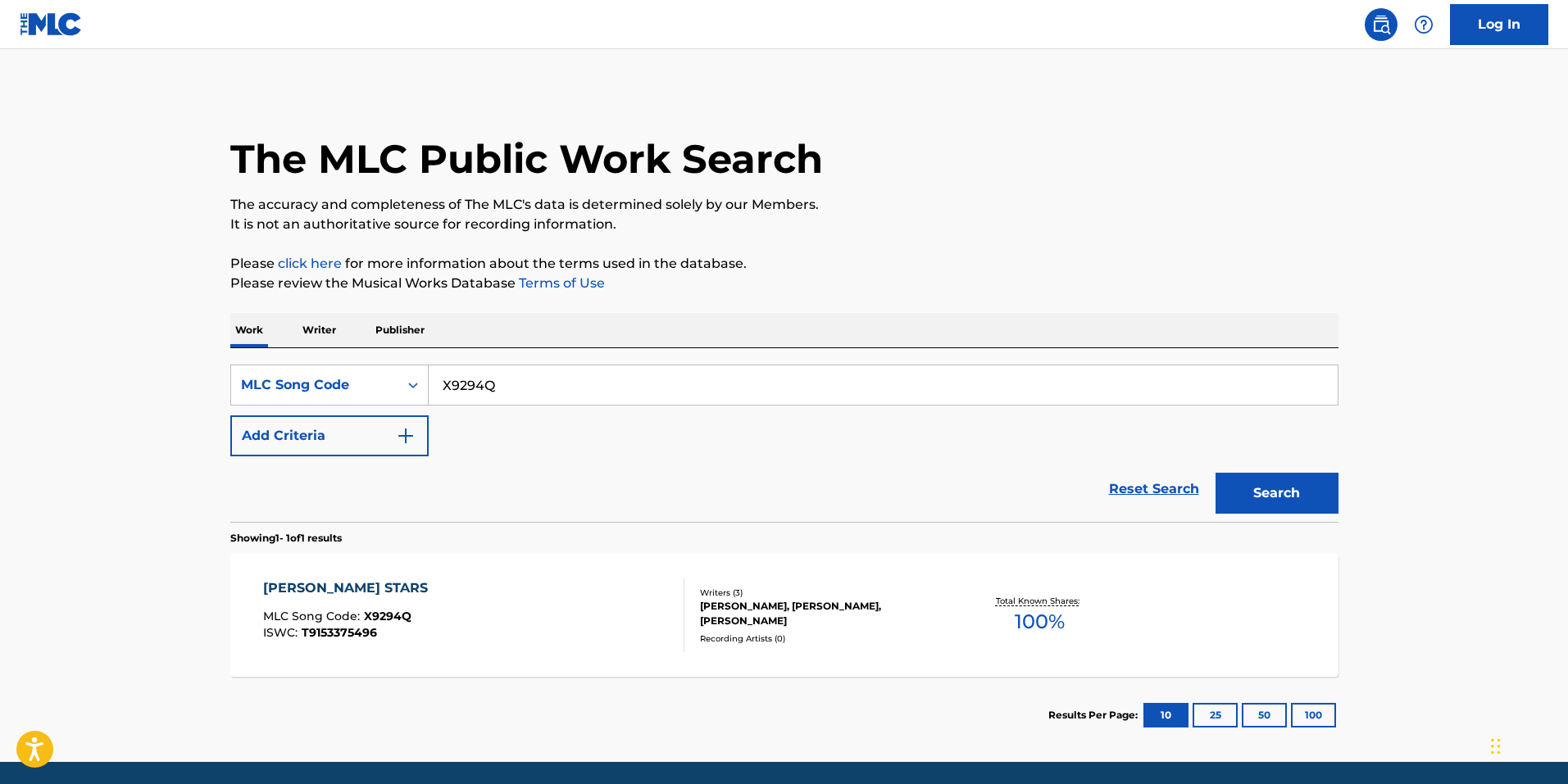
click at [715, 622] on div "[PERSON_NAME], [PERSON_NAME], [PERSON_NAME]" at bounding box center [823, 614] width 247 height 30
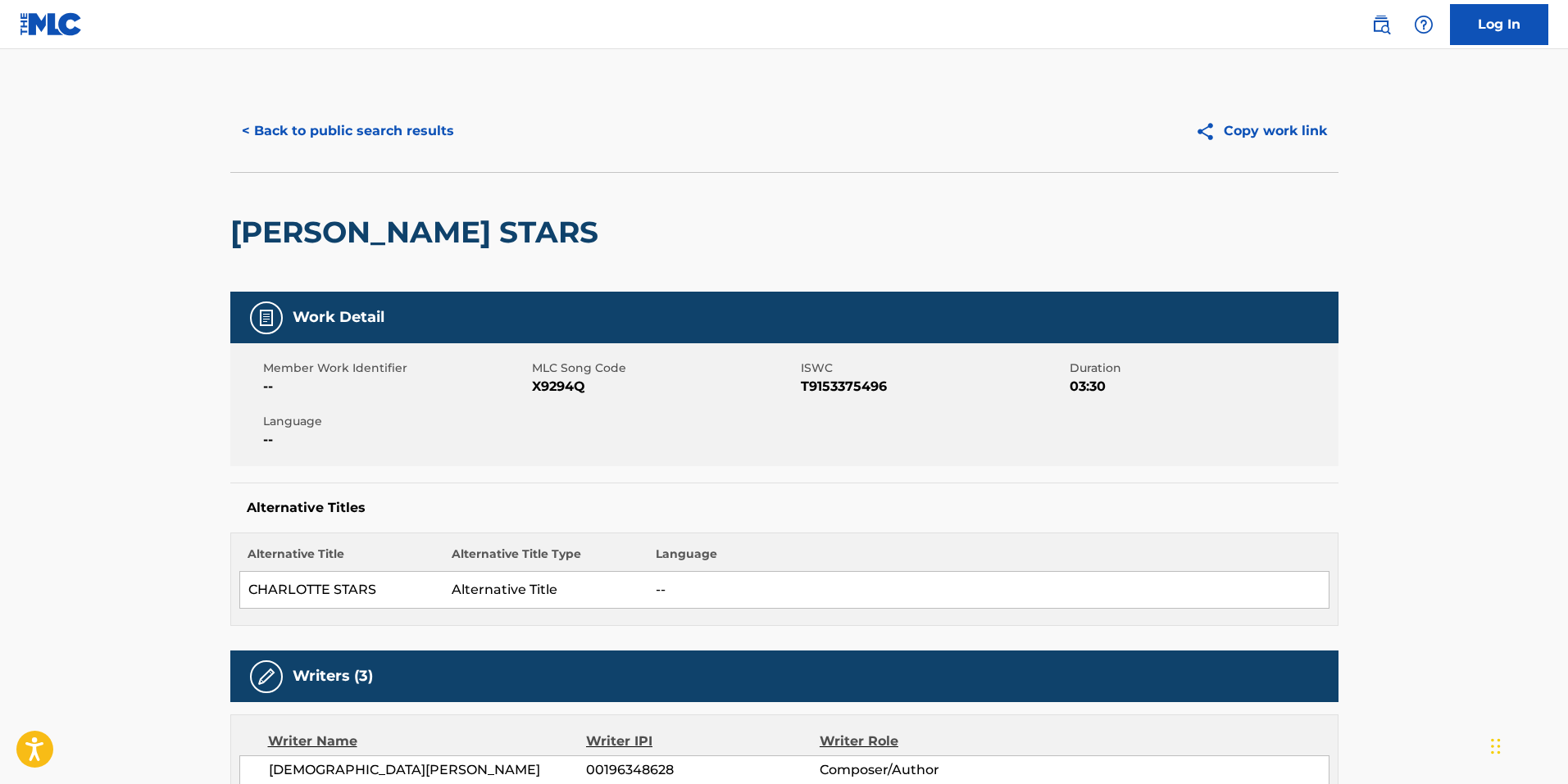
click at [349, 116] on button "< Back to public search results" at bounding box center [348, 131] width 235 height 41
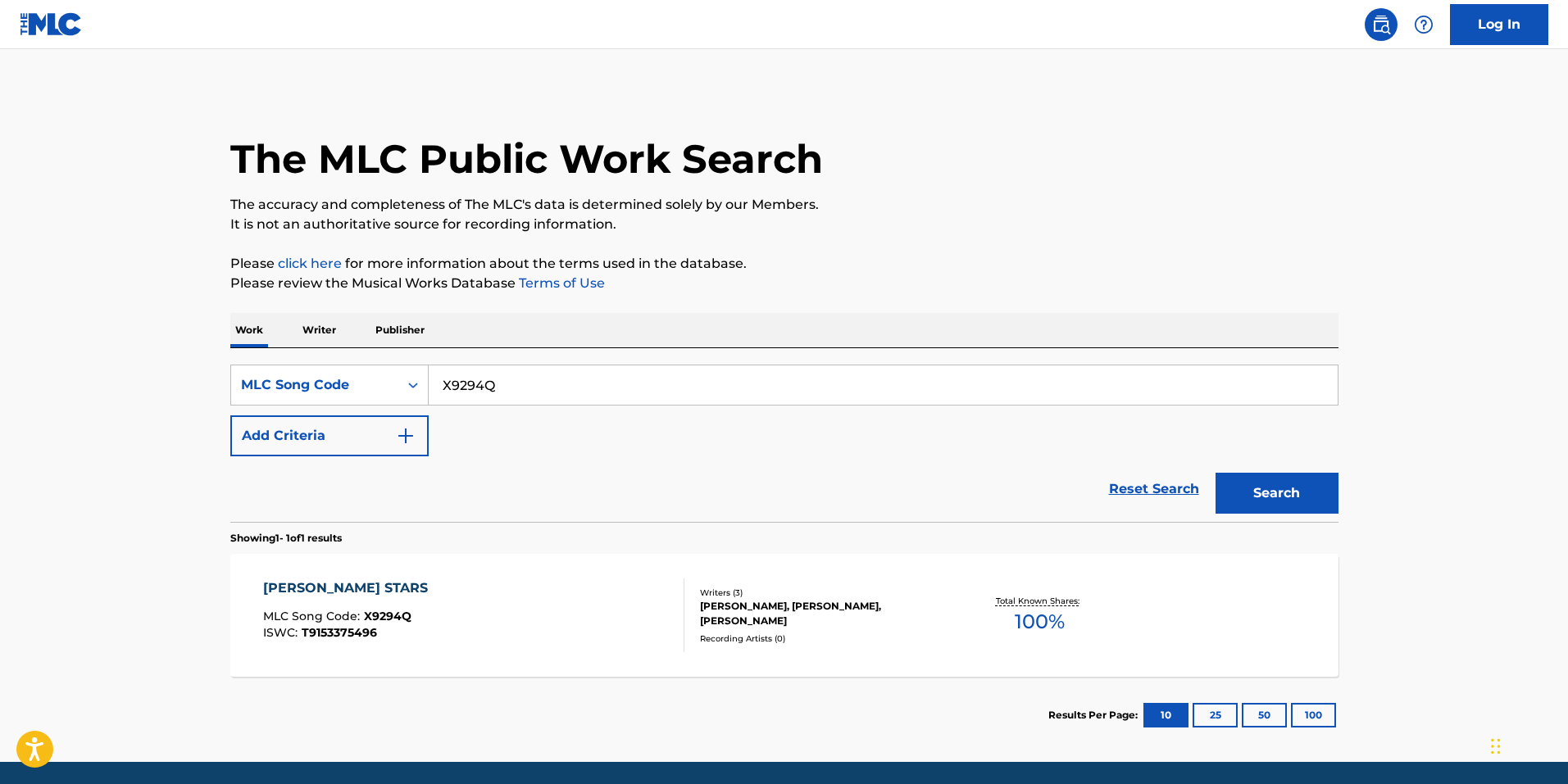
drag, startPoint x: 615, startPoint y: 378, endPoint x: 62, endPoint y: 284, distance: 560.9
click at [63, 284] on main "The MLC Public Work Search The accuracy and completeness of The MLC's data is d…" at bounding box center [784, 405] width 1568 height 713
paste input "G4010N"
type input "G4010N"
click at [1229, 473] on div "Search" at bounding box center [1273, 489] width 131 height 66
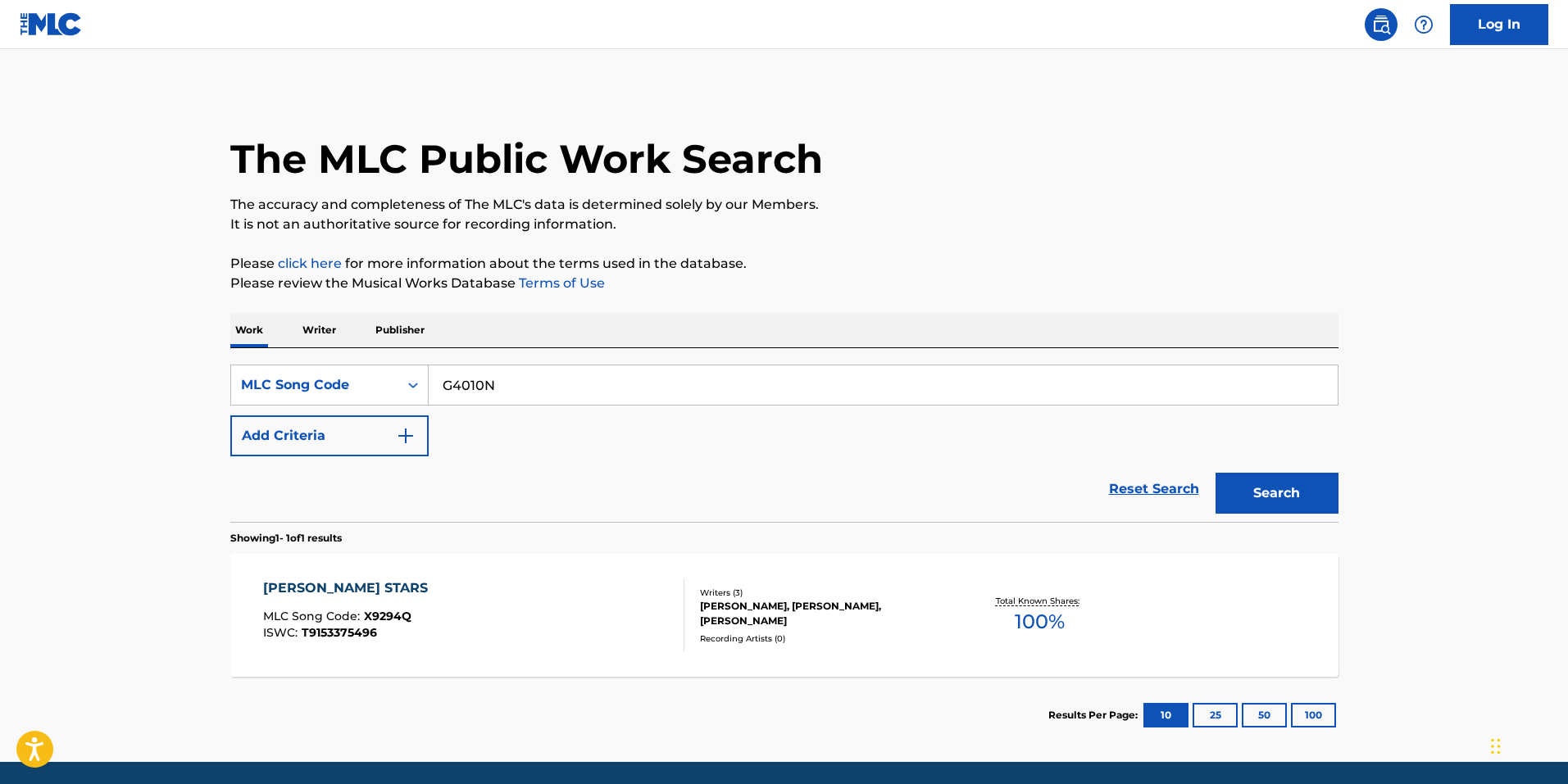
click at [1239, 475] on button "Search" at bounding box center [1276, 493] width 123 height 41
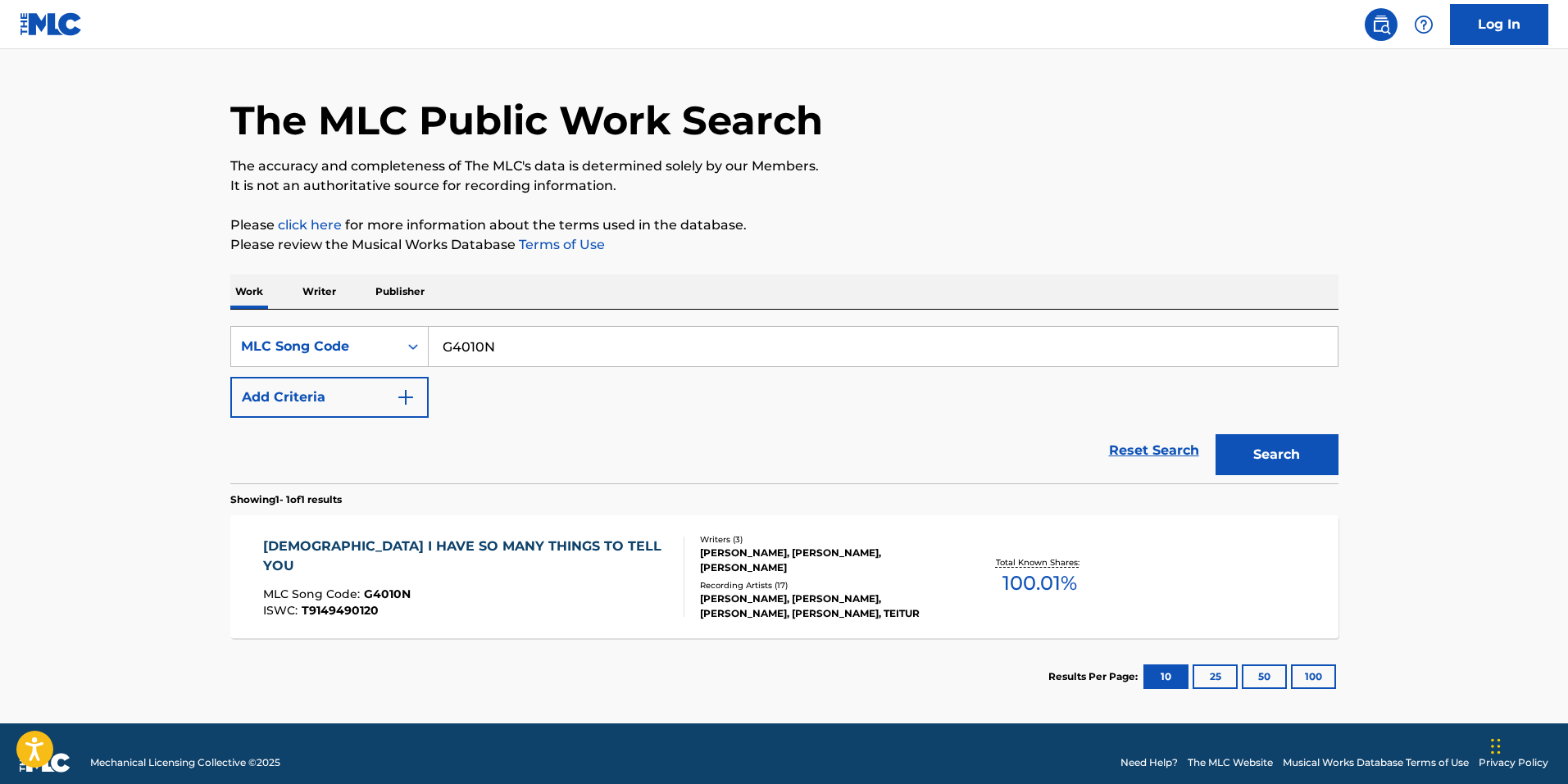
scroll to position [56, 0]
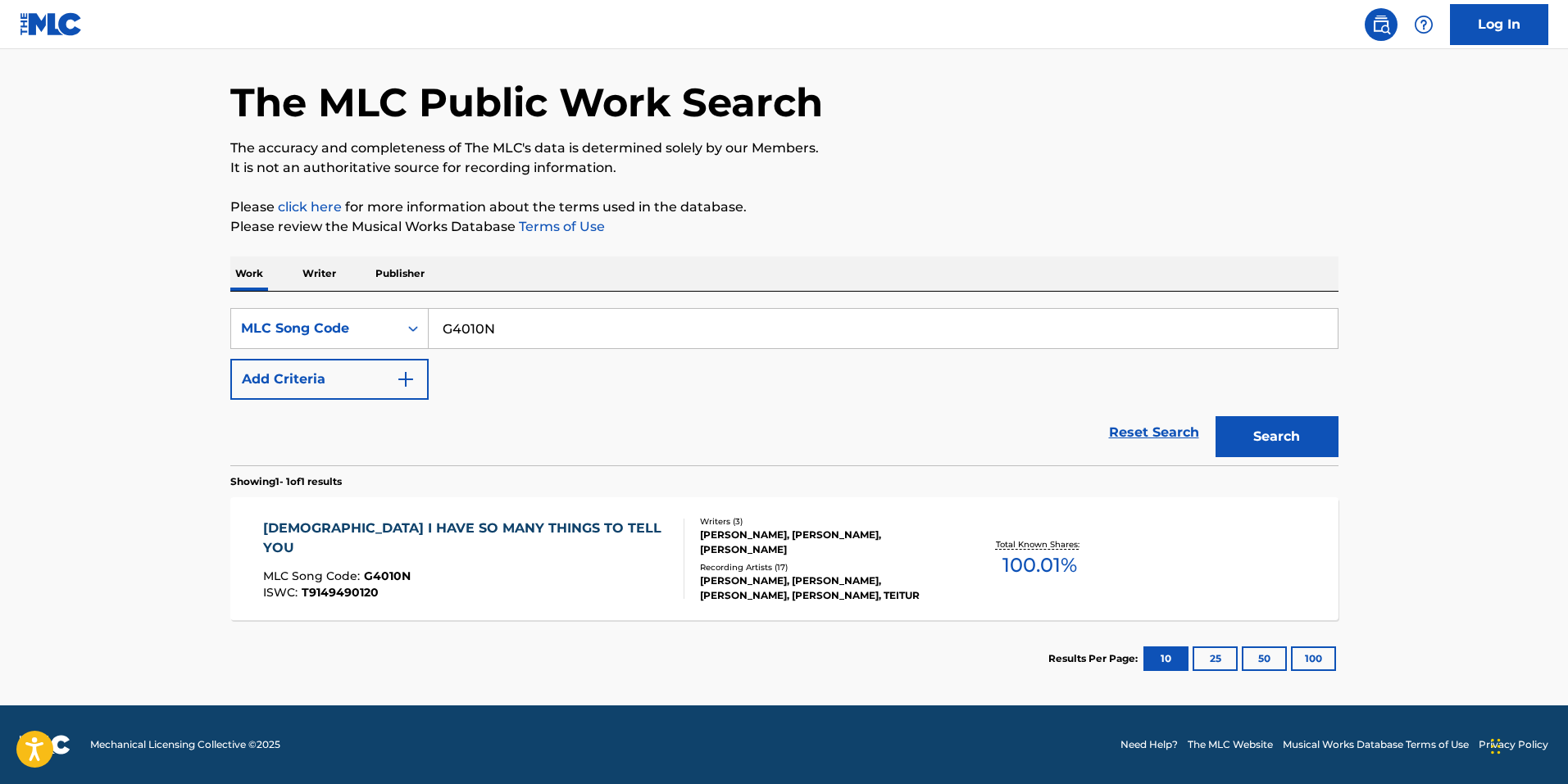
click at [694, 554] on div "Writers ( 3 ) JEFFREY COHEN, TEITUR LASSEN, JAMES THOMAS SLATER Recording Artis…" at bounding box center [815, 559] width 263 height 88
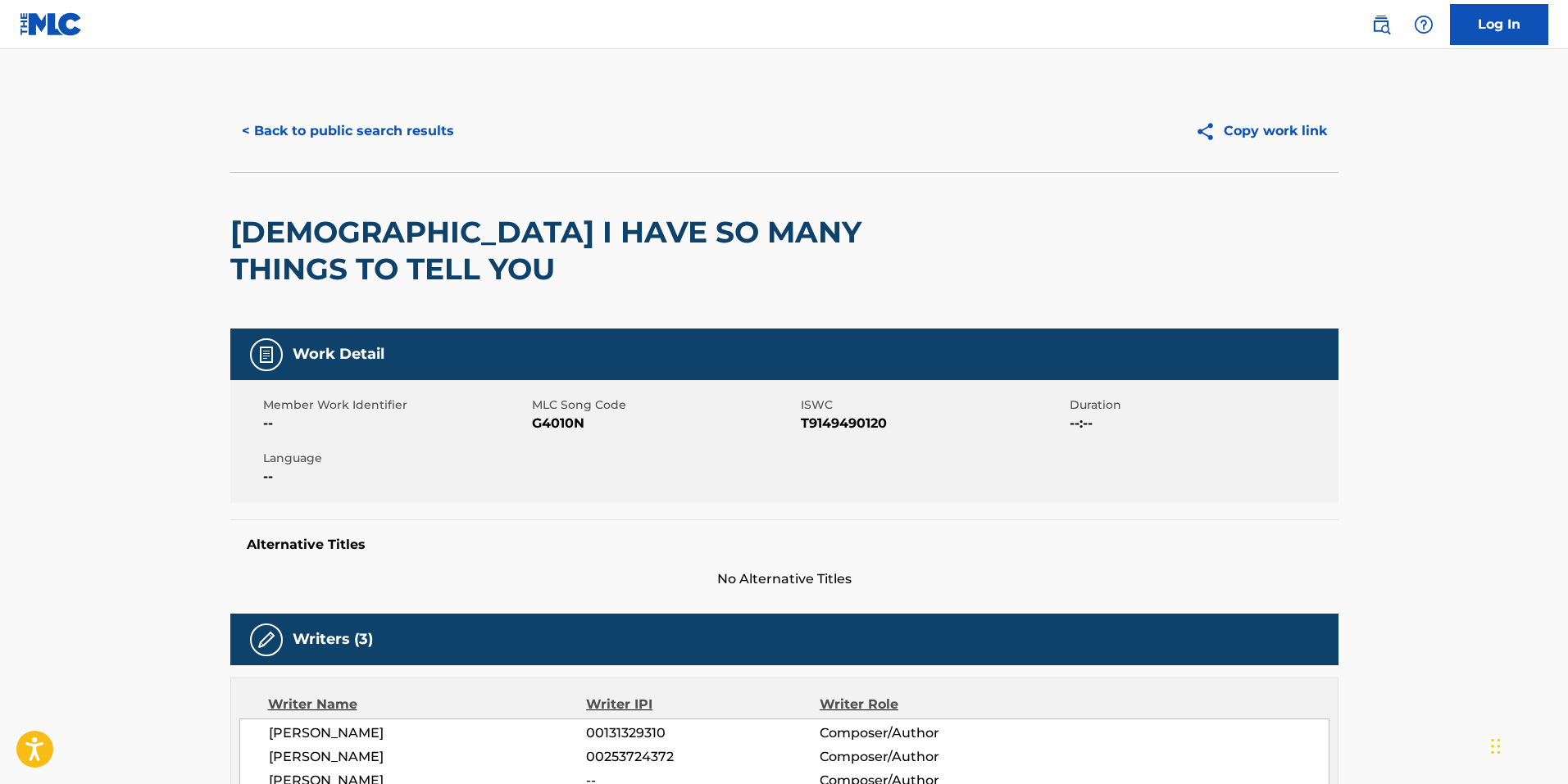
click at [527, 552] on h5 "Alternative Titles" at bounding box center [784, 545] width 1076 height 17
click at [561, 425] on span "G4010N" at bounding box center [665, 423] width 265 height 19
copy span "G4010N"
click at [393, 143] on button "< Back to public search results" at bounding box center [348, 131] width 235 height 41
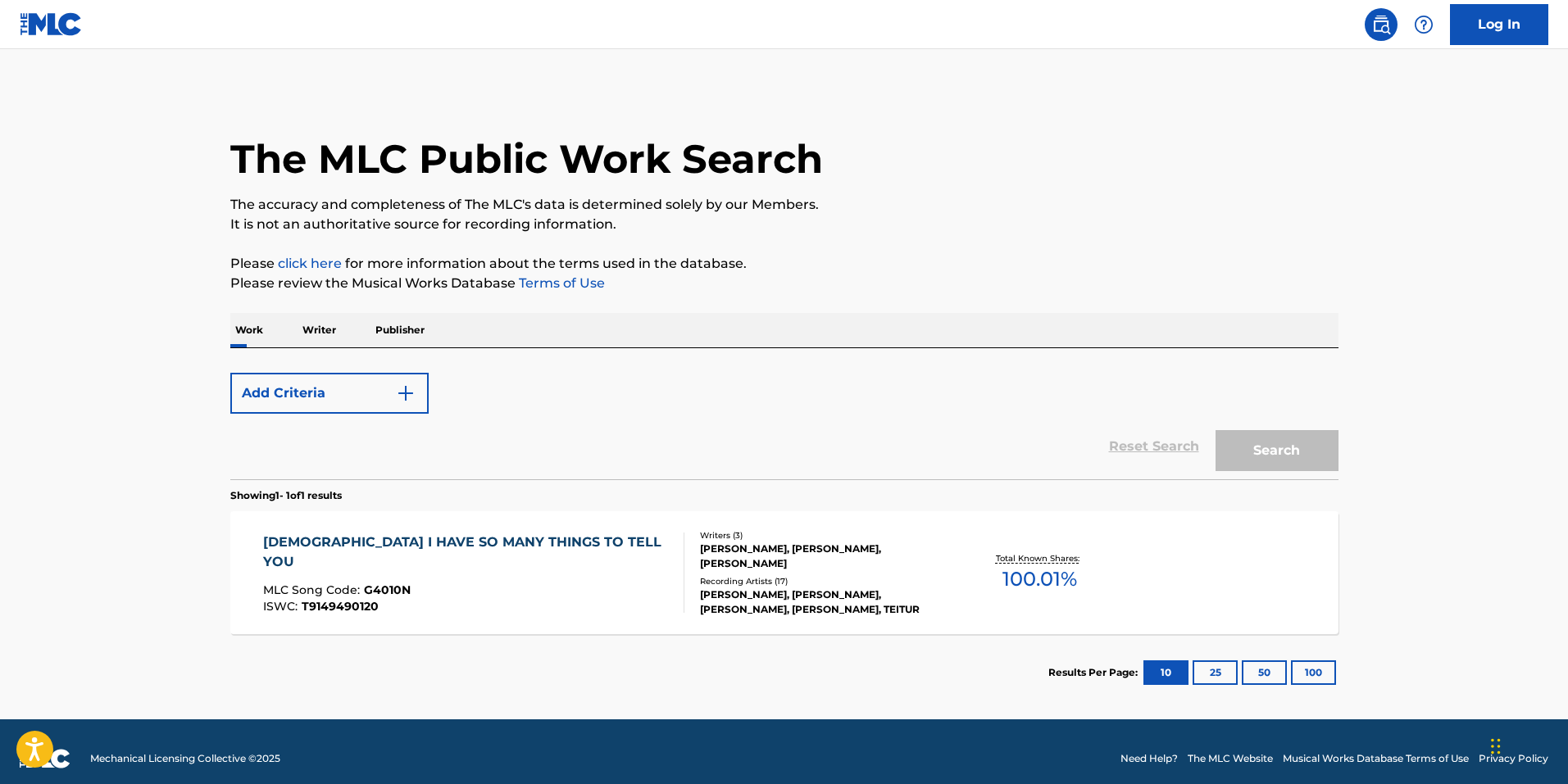
scroll to position [14, 0]
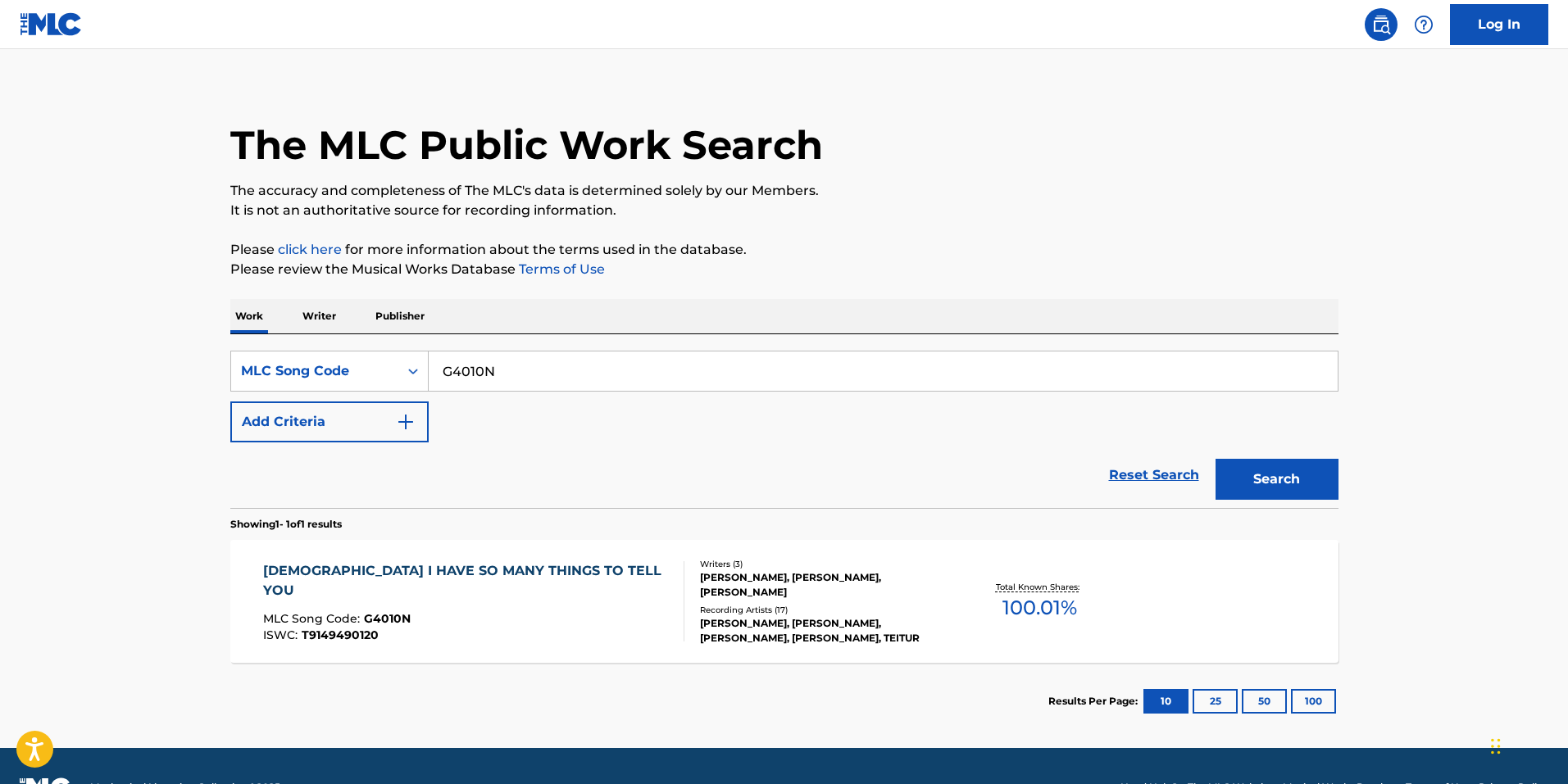
drag, startPoint x: 511, startPoint y: 390, endPoint x: 521, endPoint y: 376, distance: 17.2
click at [512, 381] on input "G4010N" at bounding box center [883, 371] width 909 height 39
click at [521, 375] on input "G4010N" at bounding box center [883, 371] width 909 height 39
click at [521, 374] on input "G4010N" at bounding box center [883, 371] width 909 height 39
paste input "D6ZF0"
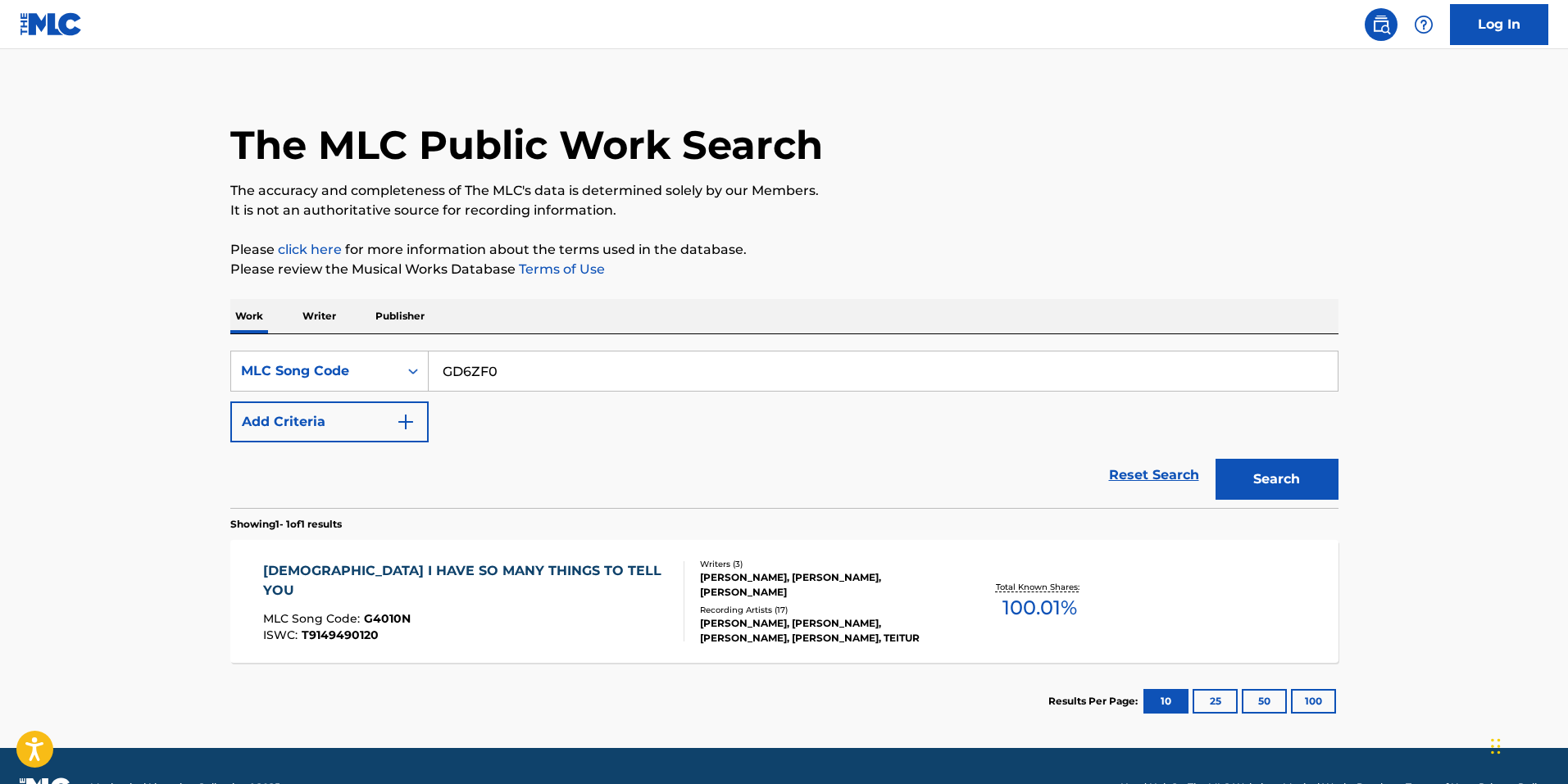
type input "GD6ZF0"
click at [1304, 485] on button "Search" at bounding box center [1276, 479] width 123 height 41
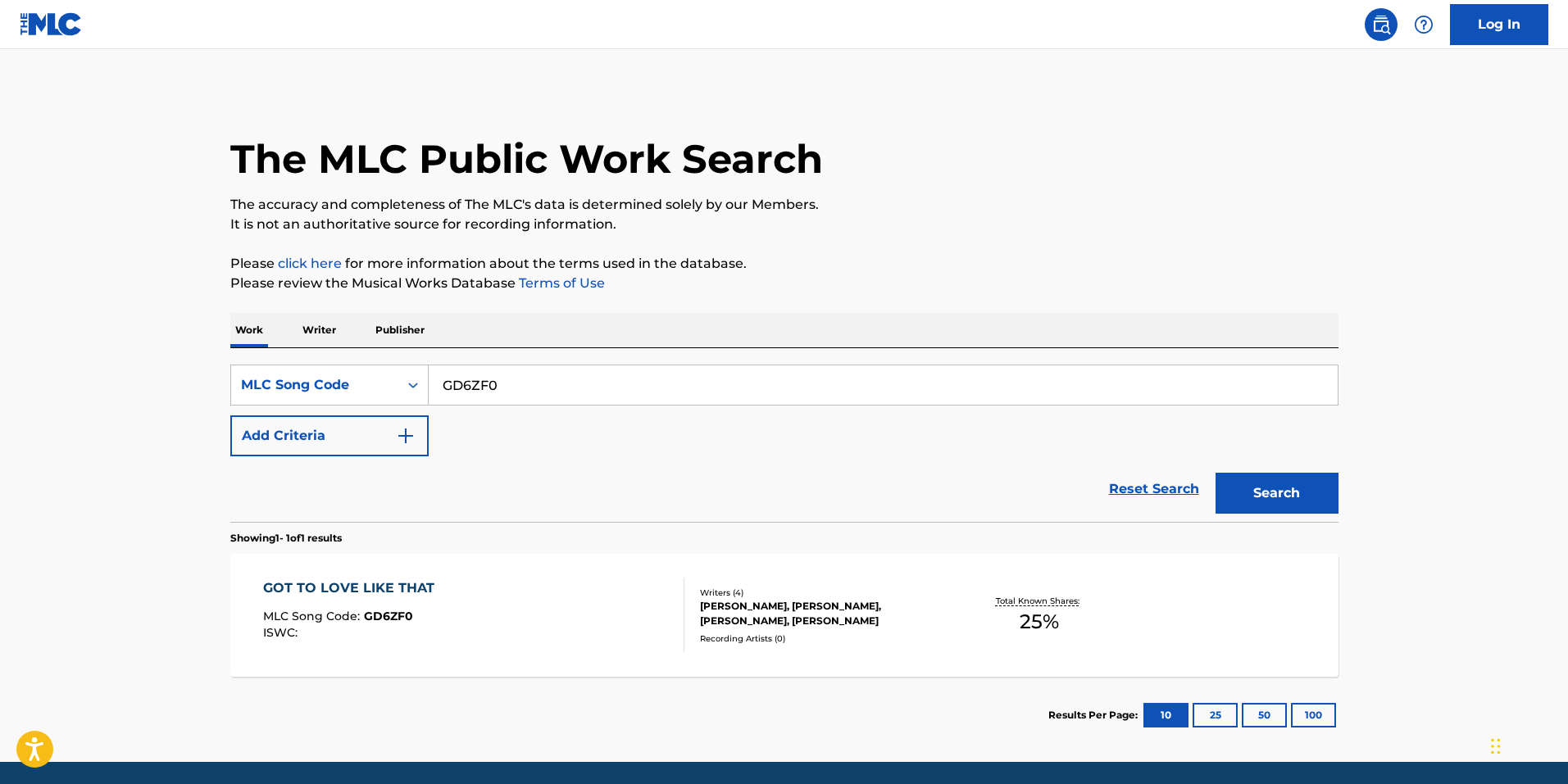
click at [437, 647] on div "GOT TO LOVE LIKE THAT MLC Song Code : GD6ZF0 ISWC :" at bounding box center [353, 616] width 180 height 74
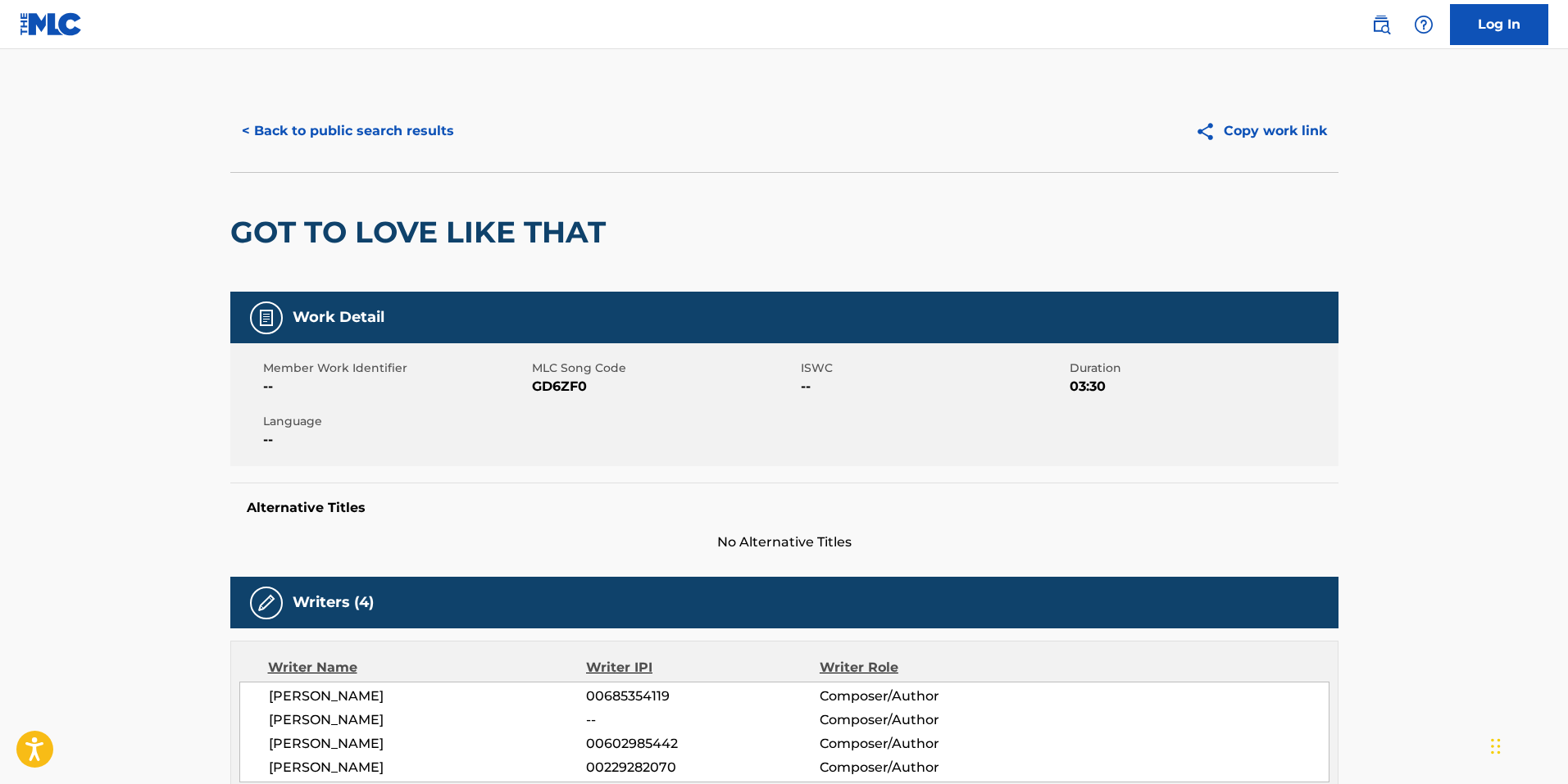
click at [392, 139] on button "< Back to public search results" at bounding box center [348, 131] width 235 height 41
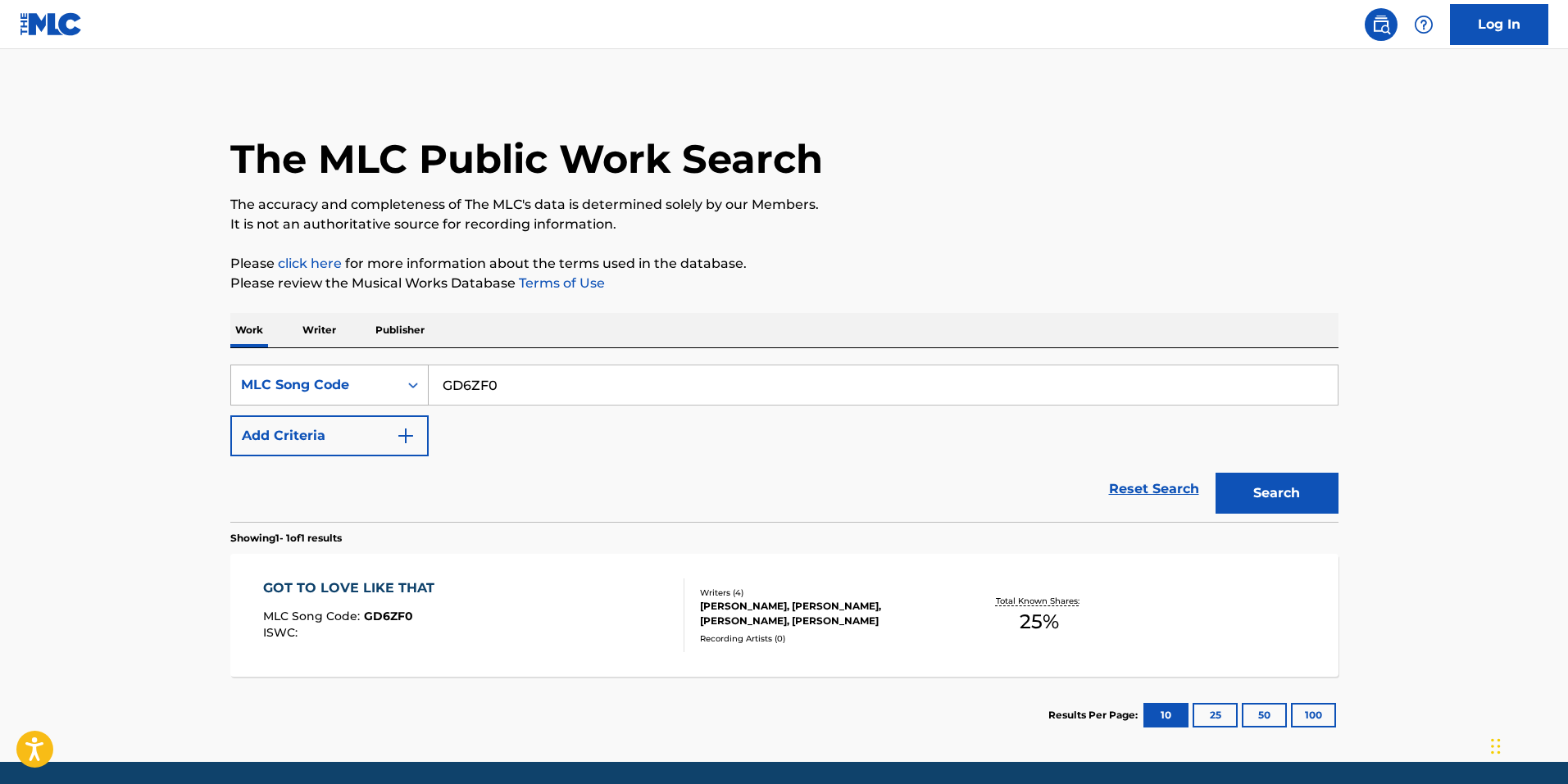
drag, startPoint x: 536, startPoint y: 380, endPoint x: 244, endPoint y: 380, distance: 292.0
click at [245, 380] on div "SearchWithCriteria64f1a89b-807e-4566-8032-47046e83466b MLC Song Code GD6ZF0" at bounding box center [784, 385] width 1108 height 41
paste input "HV9VMG"
type input "HV9VMG"
click at [1306, 495] on button "Search" at bounding box center [1276, 493] width 123 height 41
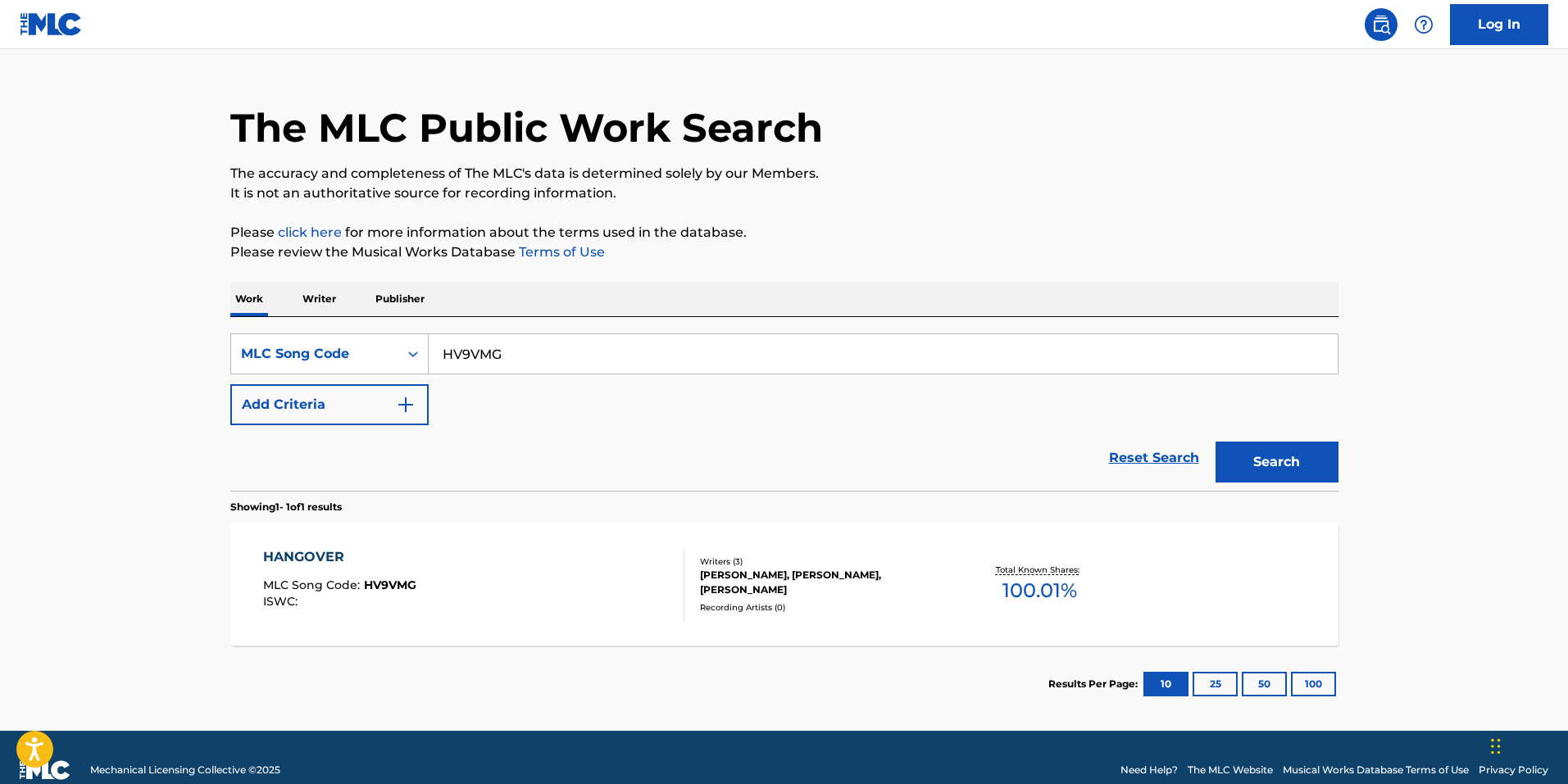
scroll to position [56, 0]
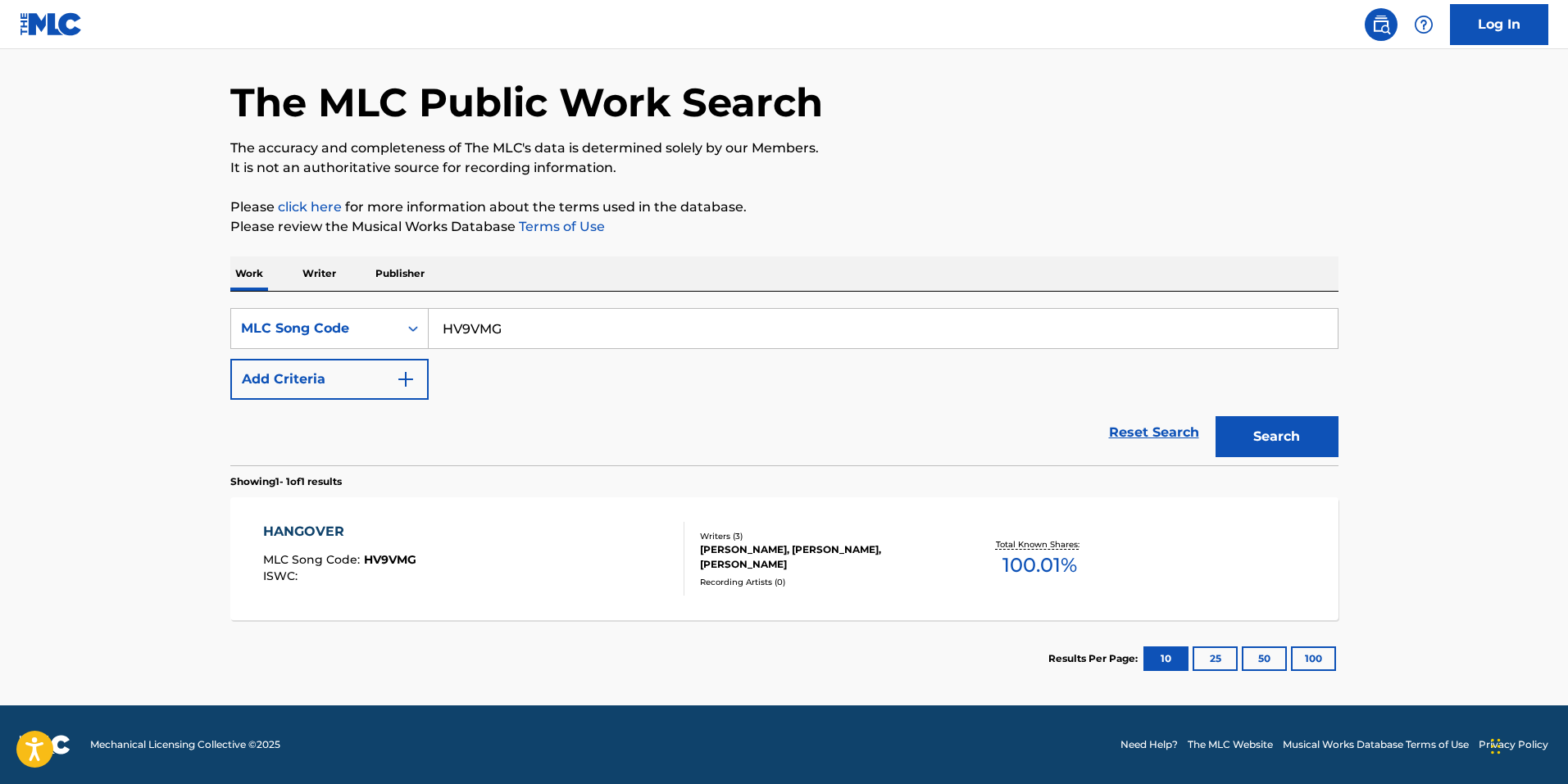
click at [515, 579] on div "HANGOVER MLC Song Code : HV9VMG ISWC :" at bounding box center [473, 559] width 421 height 74
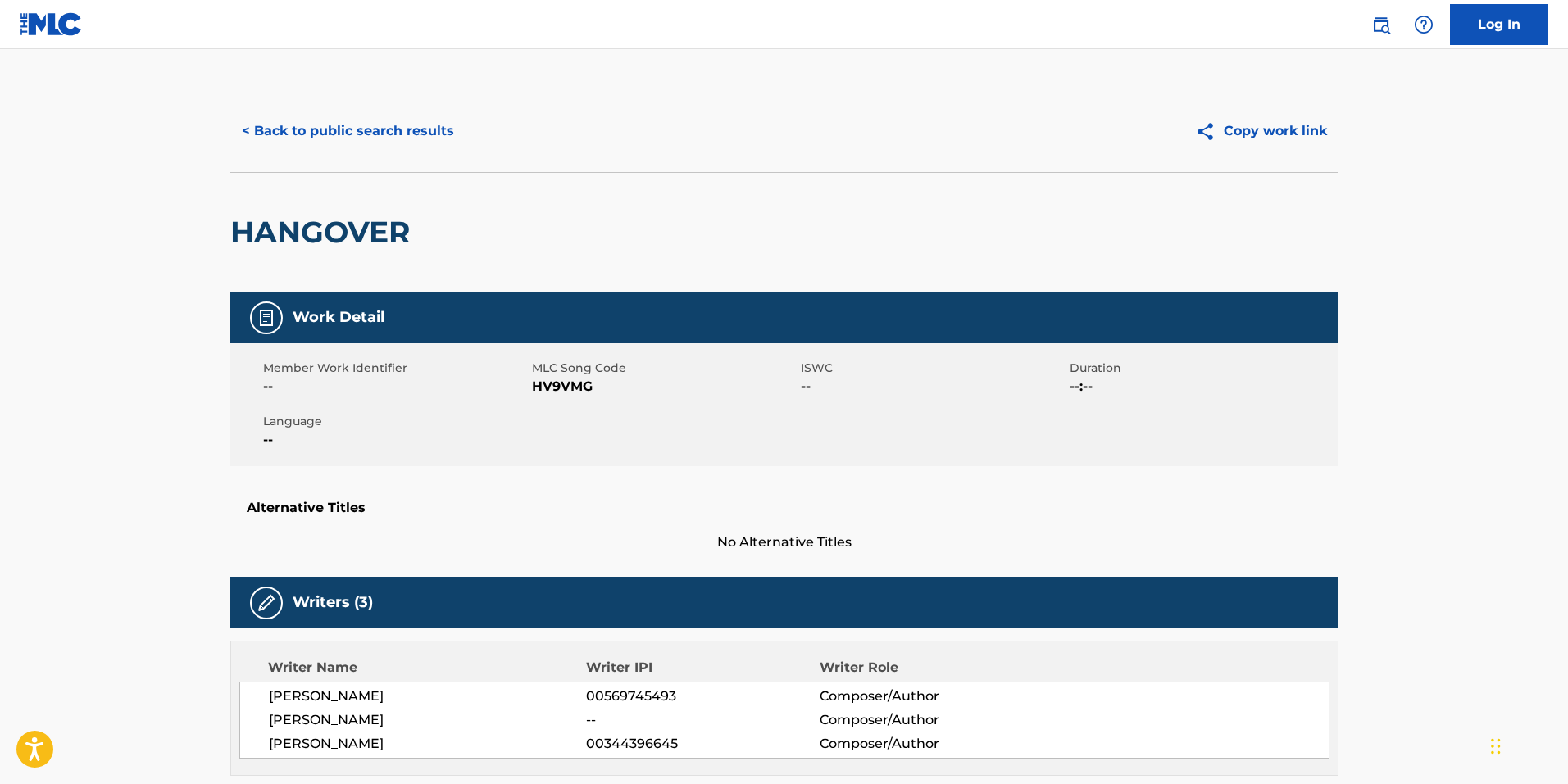
click at [562, 387] on span "HV9VMG" at bounding box center [665, 386] width 265 height 19
copy span "HV9VMG"
click at [352, 120] on button "< Back to public search results" at bounding box center [348, 131] width 235 height 41
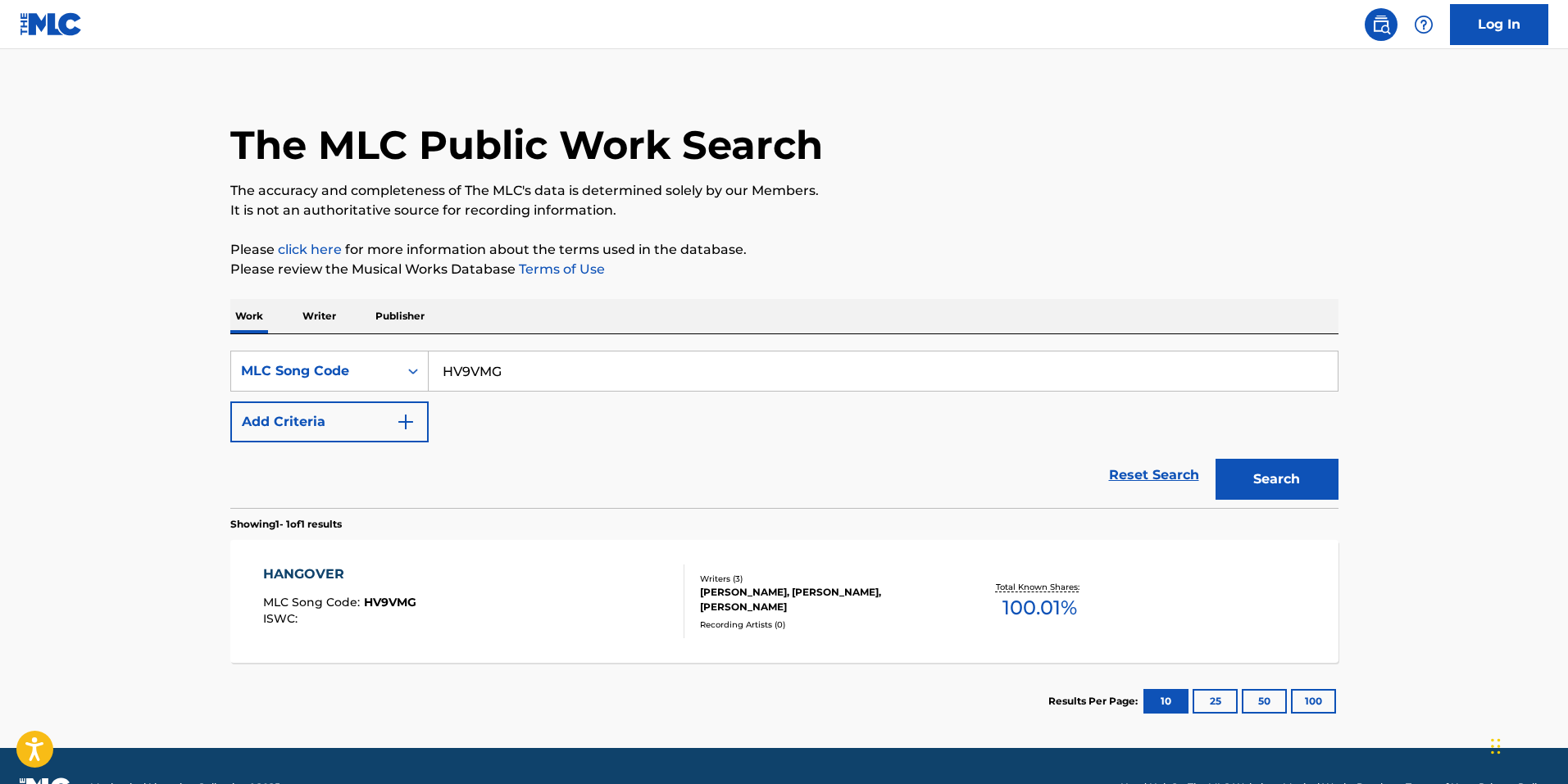
drag, startPoint x: 530, startPoint y: 380, endPoint x: 174, endPoint y: 367, distance: 356.2
click at [232, 375] on div "SearchWithCriteria64f1a89b-807e-4566-8032-47046e83466b MLC Song Code HV9VMG" at bounding box center [784, 371] width 1108 height 41
paste input "B19HP"
type input "HB19HP"
click at [1228, 480] on button "Search" at bounding box center [1276, 479] width 123 height 41
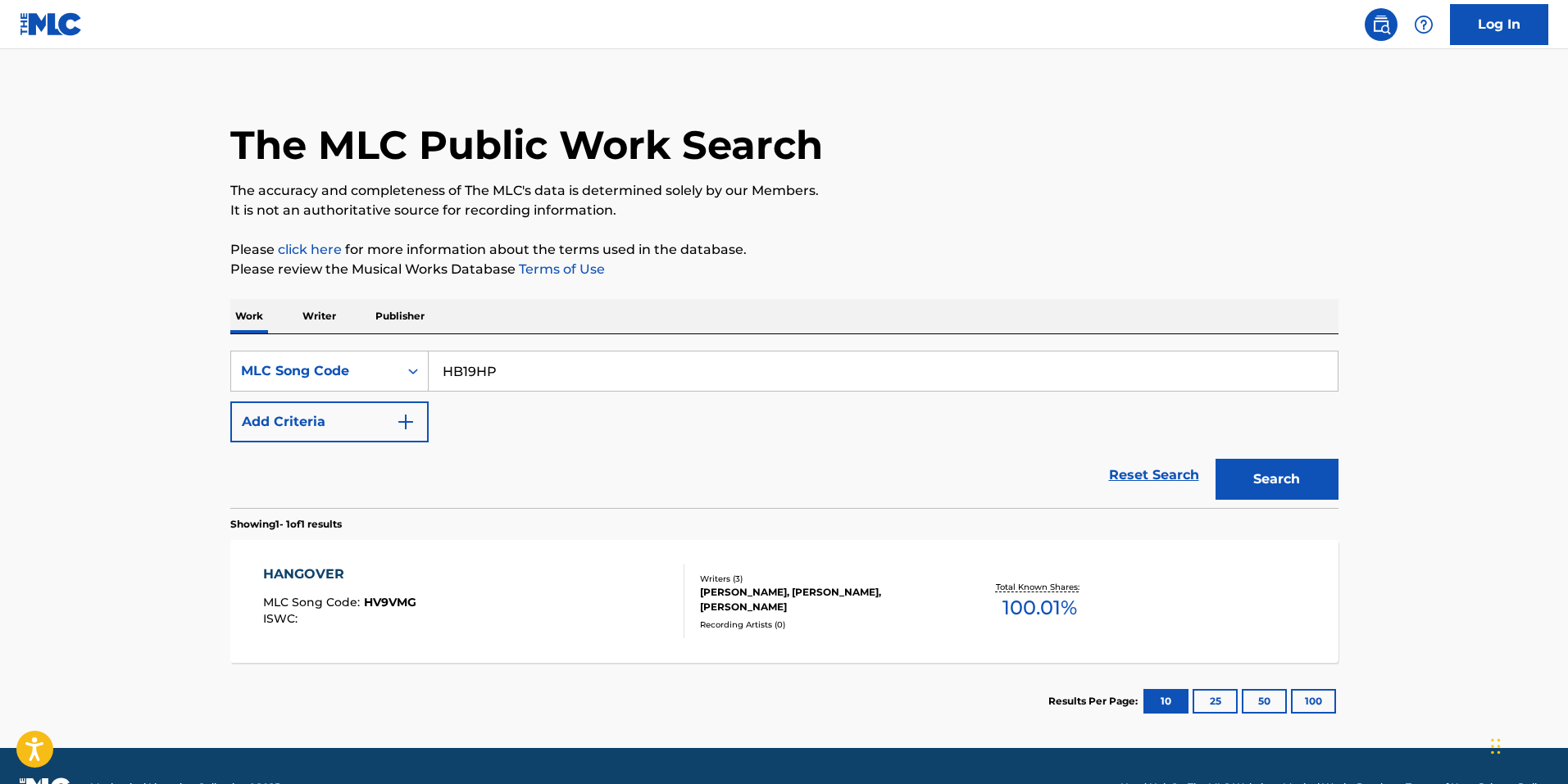
scroll to position [0, 0]
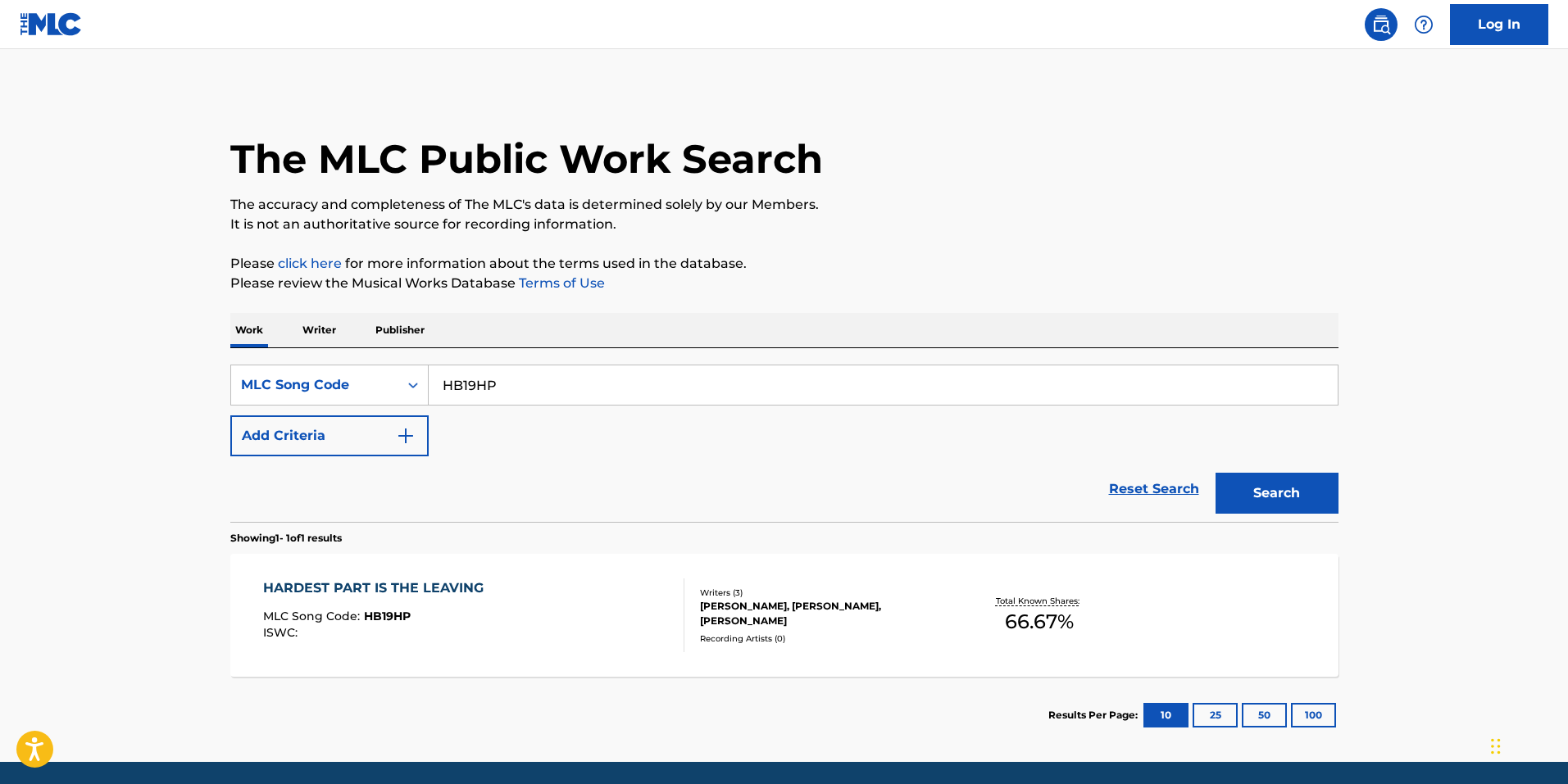
click at [523, 666] on div "HARDEST PART IS THE LEAVING MLC Song Code : HB19HP ISWC : Writers ( 3 ) TERESA …" at bounding box center [784, 615] width 1108 height 123
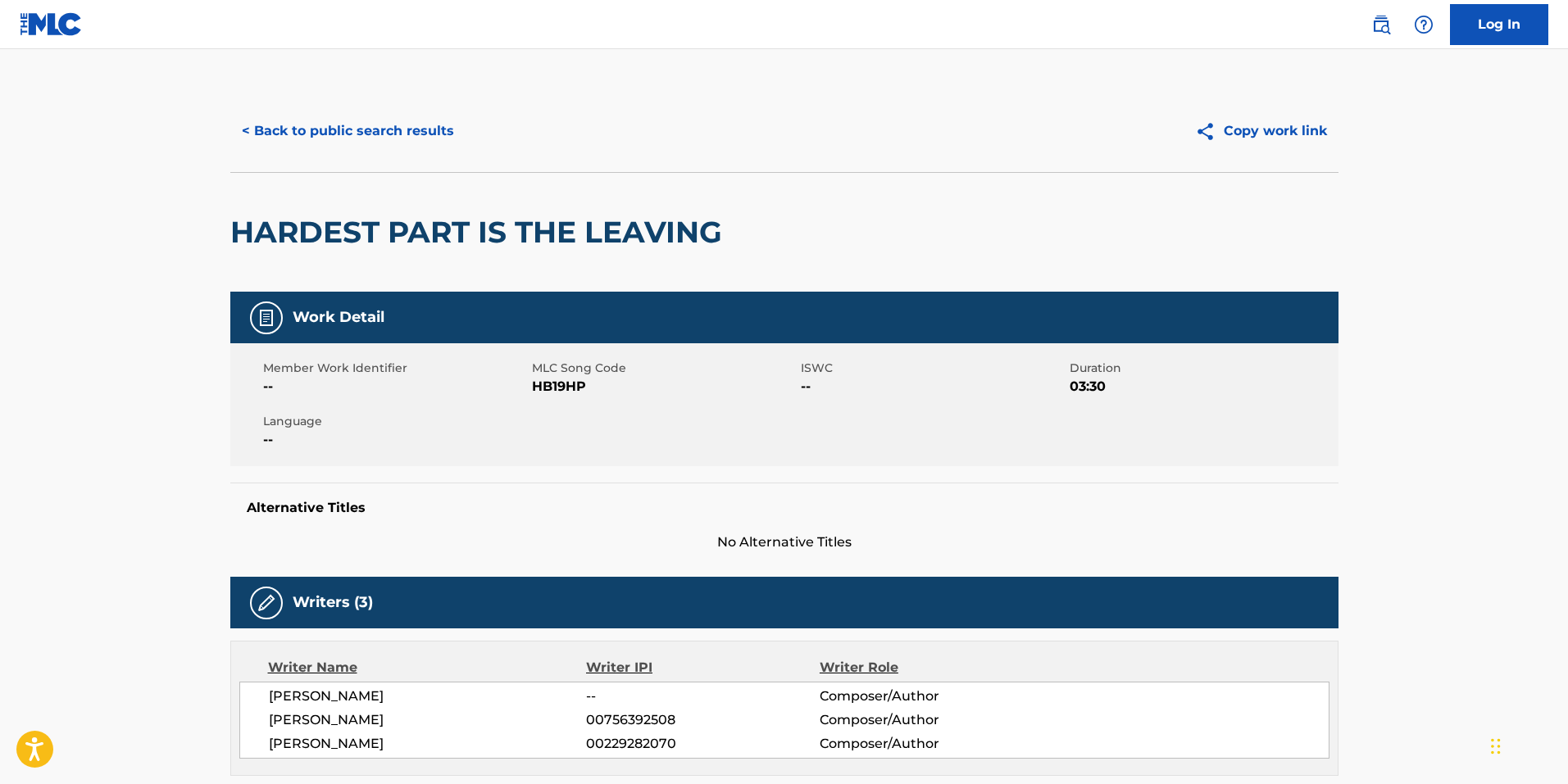
click at [389, 96] on div "< Back to public search results Copy work link" at bounding box center [784, 131] width 1108 height 82
click at [390, 116] on button "< Back to public search results" at bounding box center [348, 131] width 235 height 41
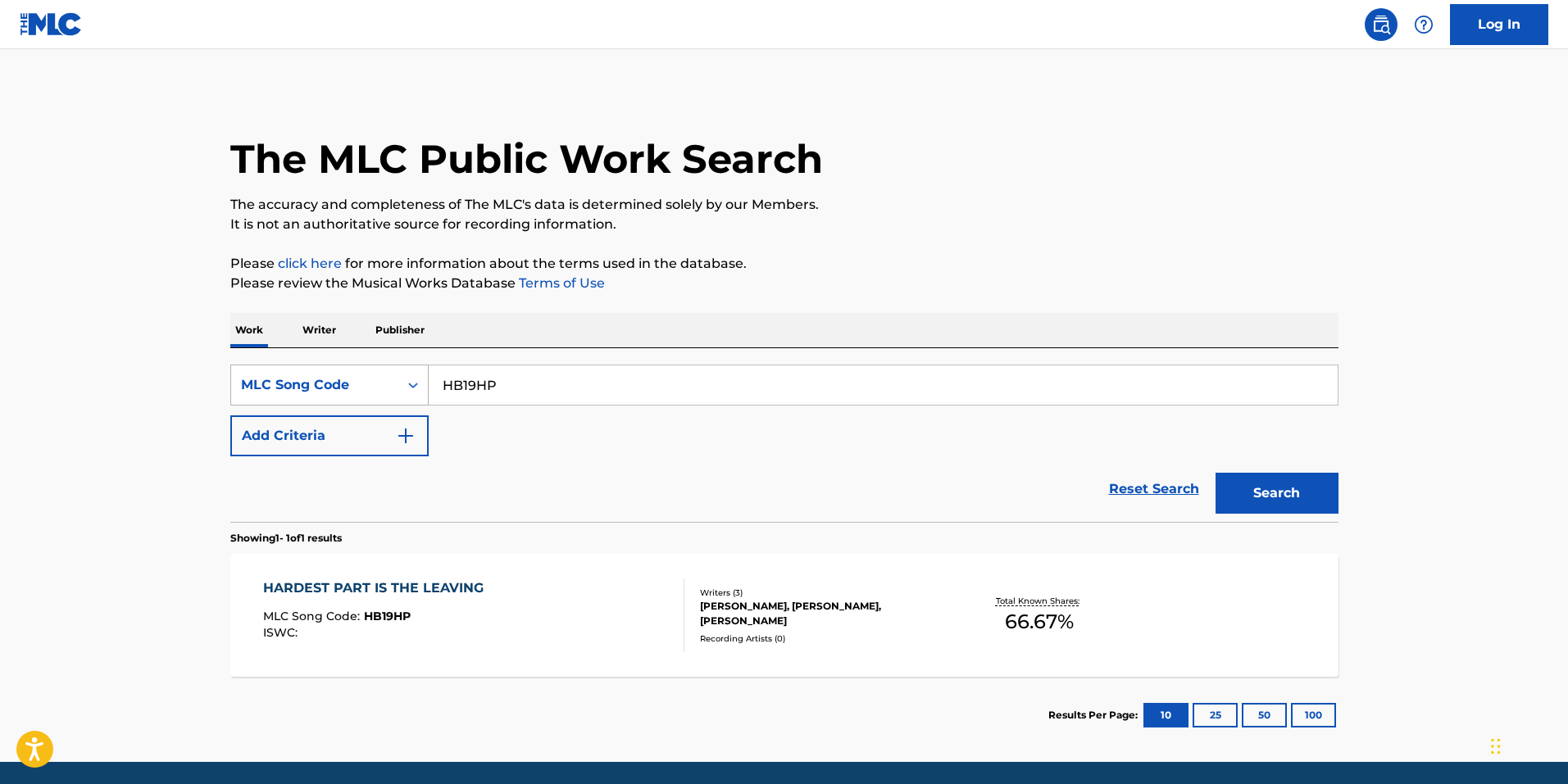
drag, startPoint x: 361, startPoint y: 380, endPoint x: 305, endPoint y: 381, distance: 56.0
click at [305, 381] on div "SearchWithCriteria64f1a89b-807e-4566-8032-47046e83466b MLC Song Code HB19HP" at bounding box center [784, 385] width 1108 height 41
paste input "2739C"
type input "H2739C"
click at [1325, 511] on button "Search" at bounding box center [1276, 493] width 123 height 41
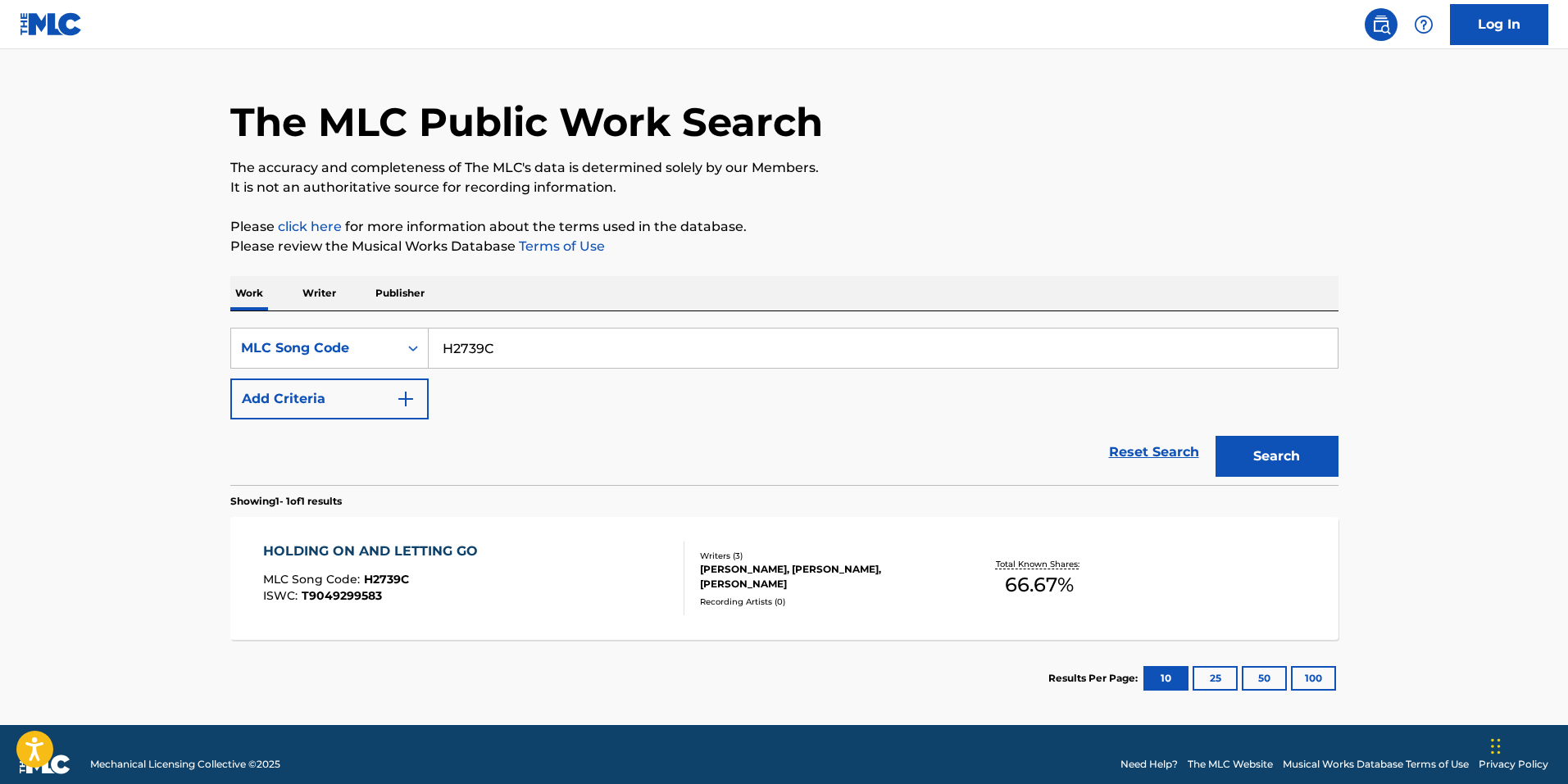
scroll to position [56, 0]
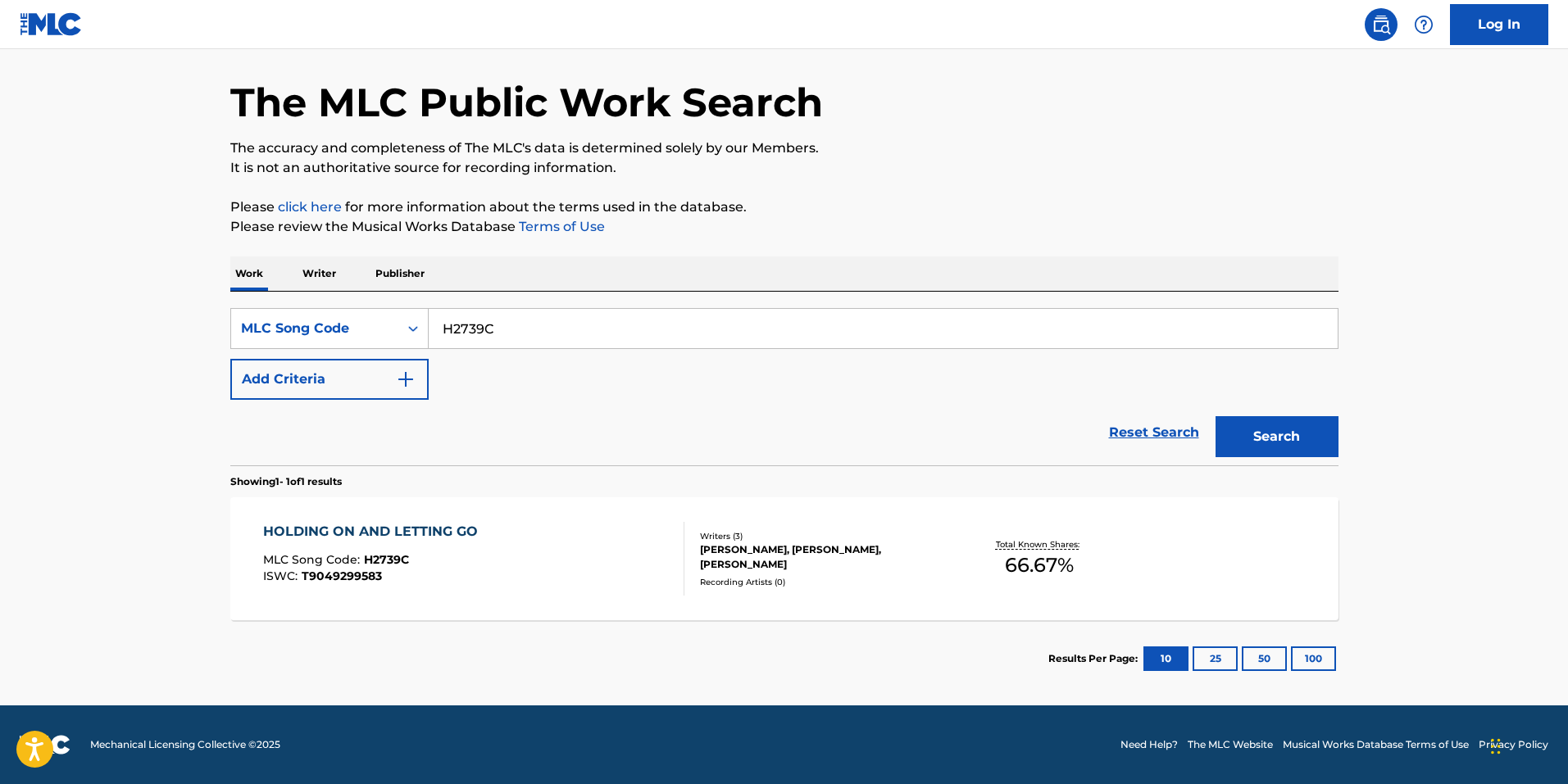
click at [434, 618] on div "HOLDING ON AND LETTING GO MLC Song Code : H2739C ISWC : T9049299583 Writers ( 3…" at bounding box center [784, 558] width 1108 height 123
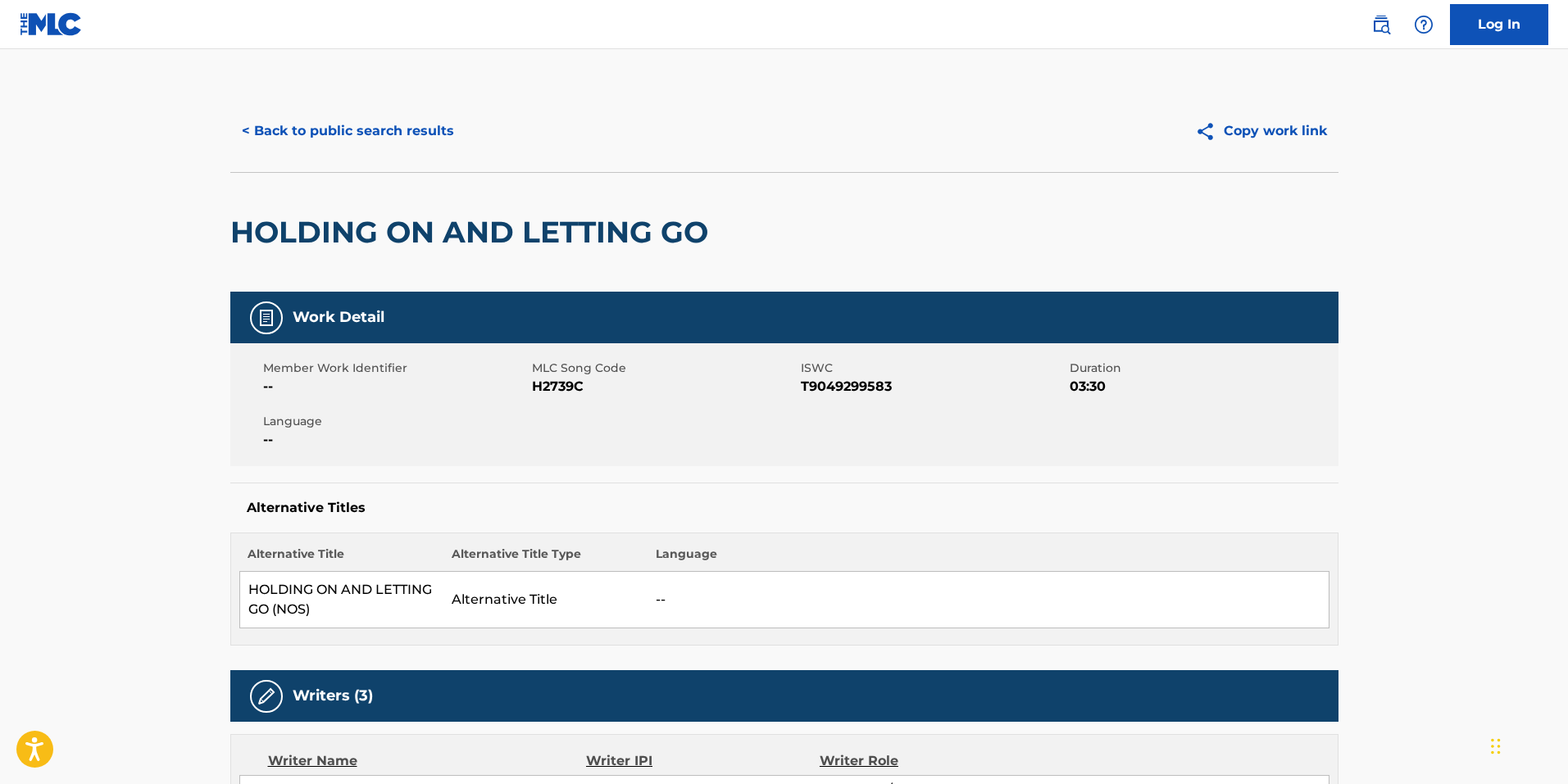
click at [446, 566] on th "Alternative Title Type" at bounding box center [545, 559] width 204 height 26
click at [375, 131] on button "< Back to public search results" at bounding box center [348, 131] width 235 height 41
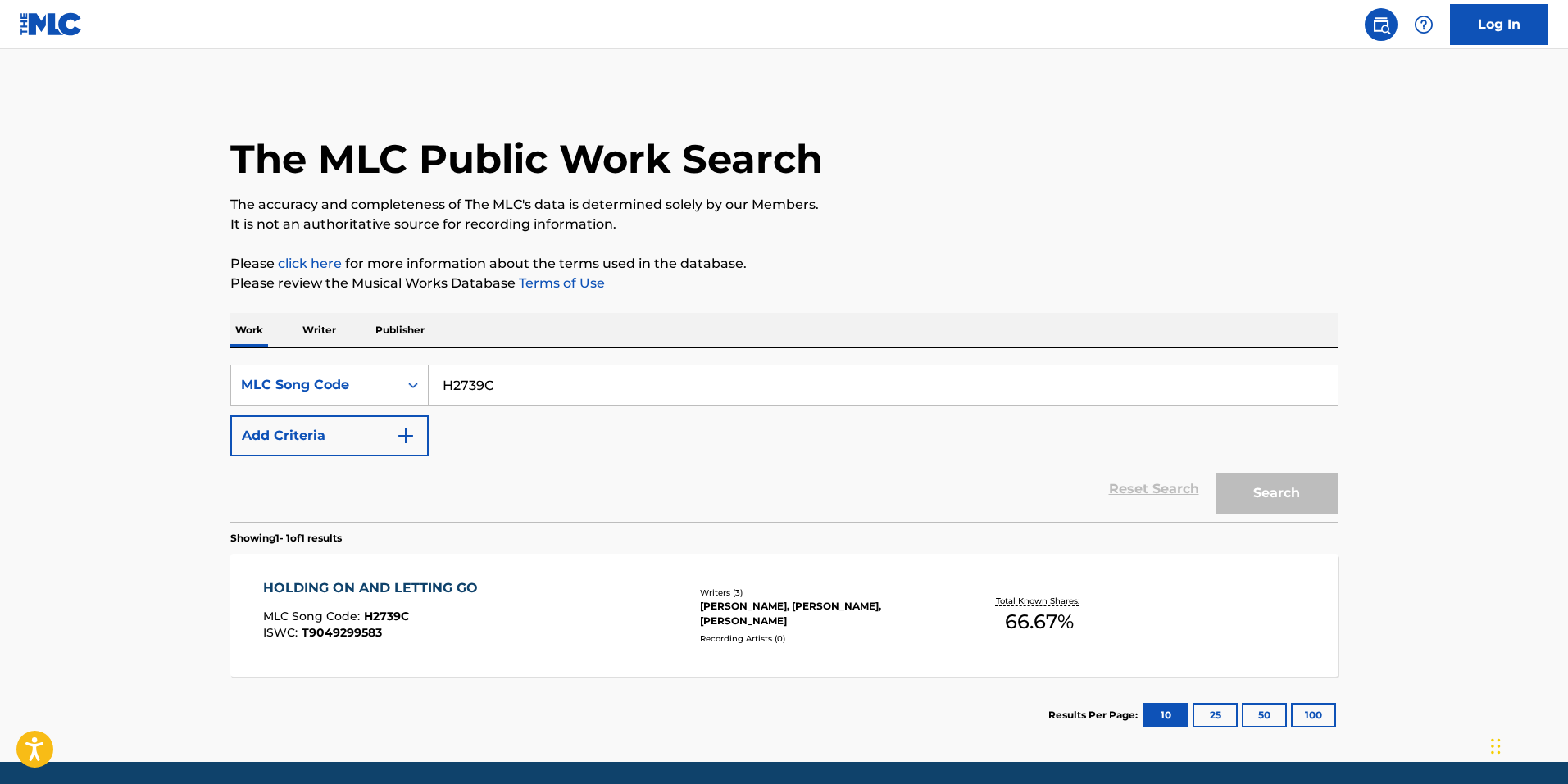
scroll to position [14, 0]
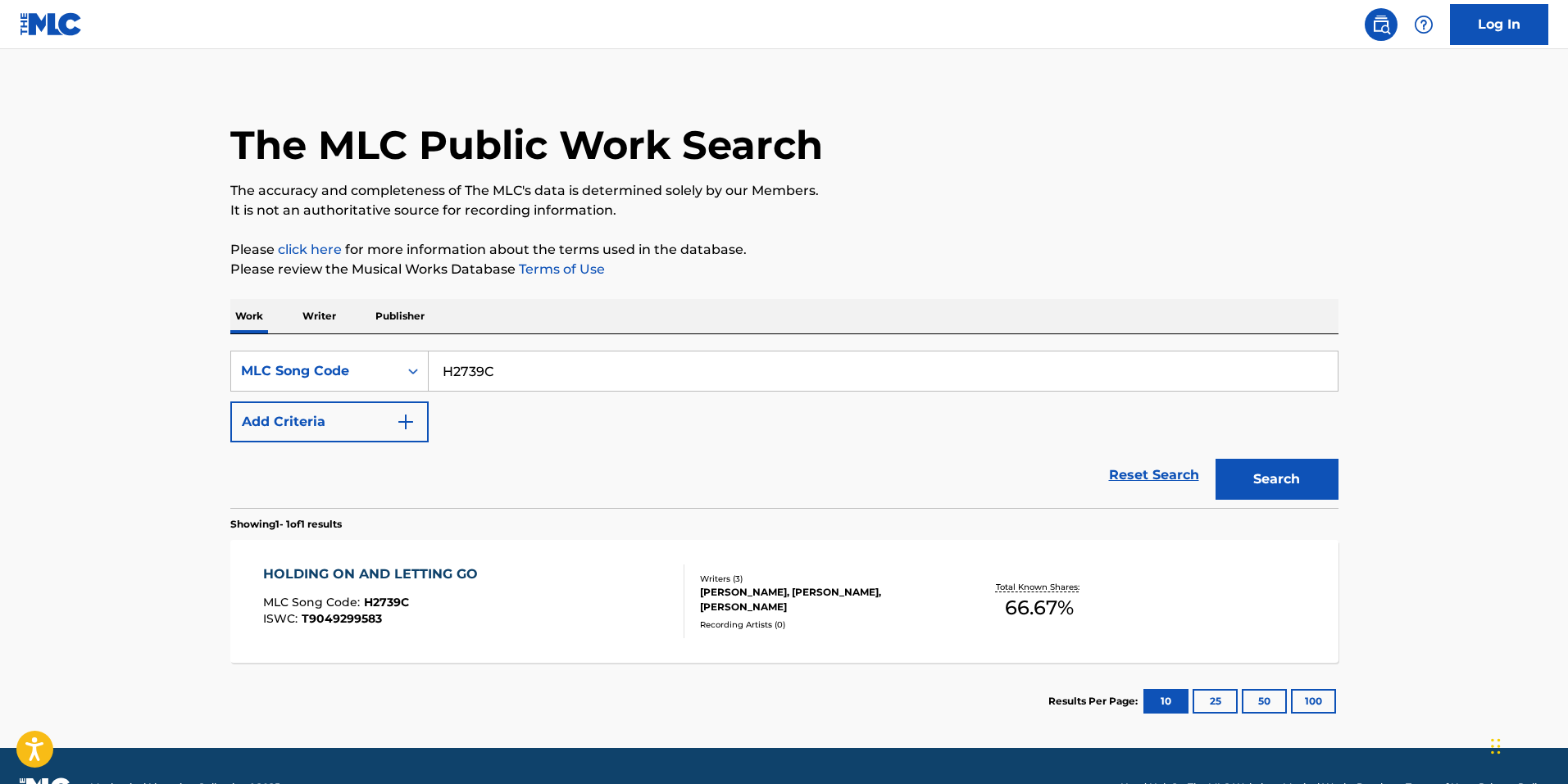
drag, startPoint x: 686, startPoint y: 372, endPoint x: 106, endPoint y: 354, distance: 580.3
click at [101, 356] on main "The MLC Public Work Search The accuracy and completeness of The MLC's data is d…" at bounding box center [784, 392] width 1568 height 713
paste input "IC8N8Z"
type input "IC8N8Z"
click at [1246, 485] on button "Search" at bounding box center [1276, 479] width 123 height 41
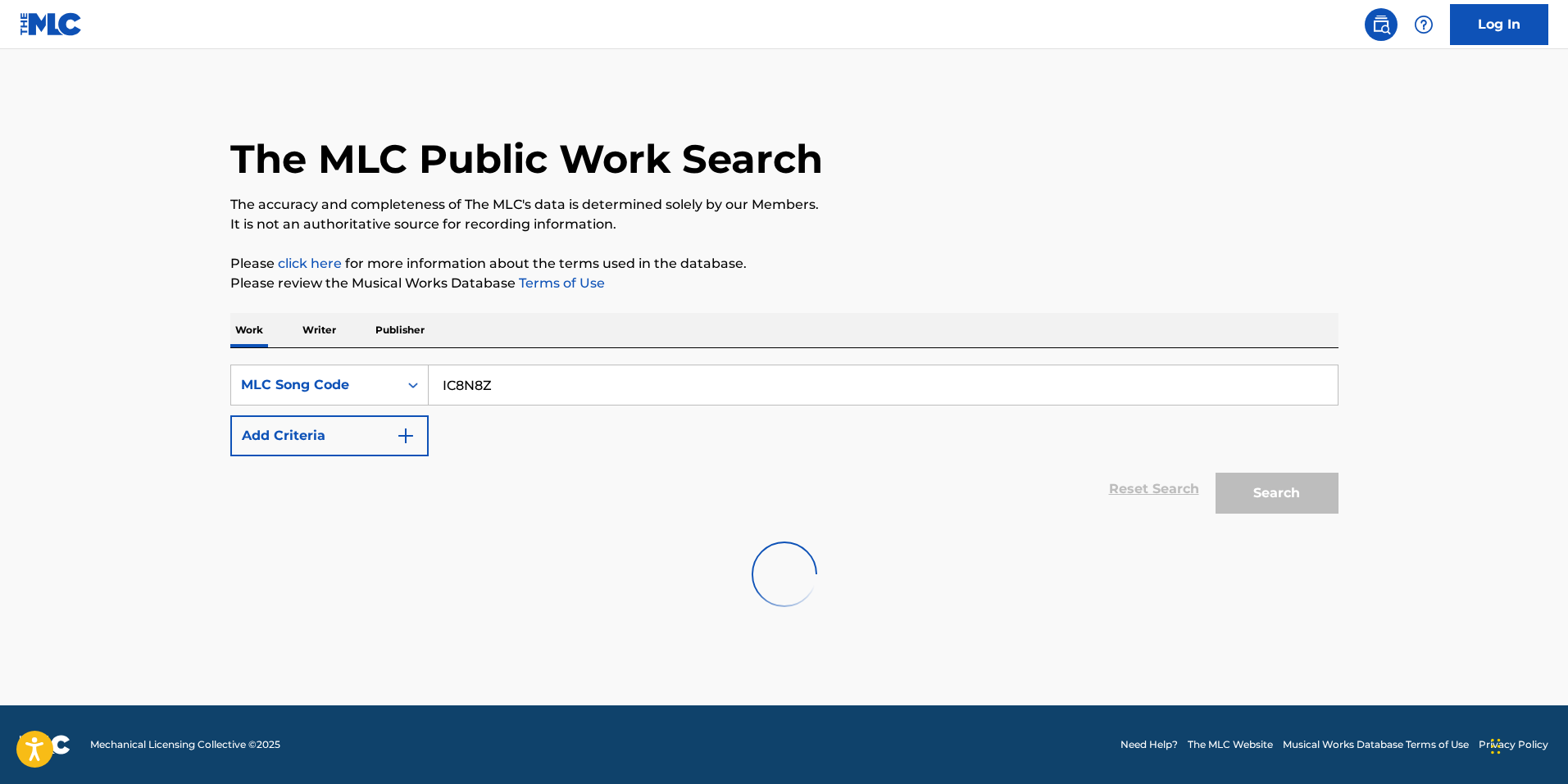
scroll to position [0, 0]
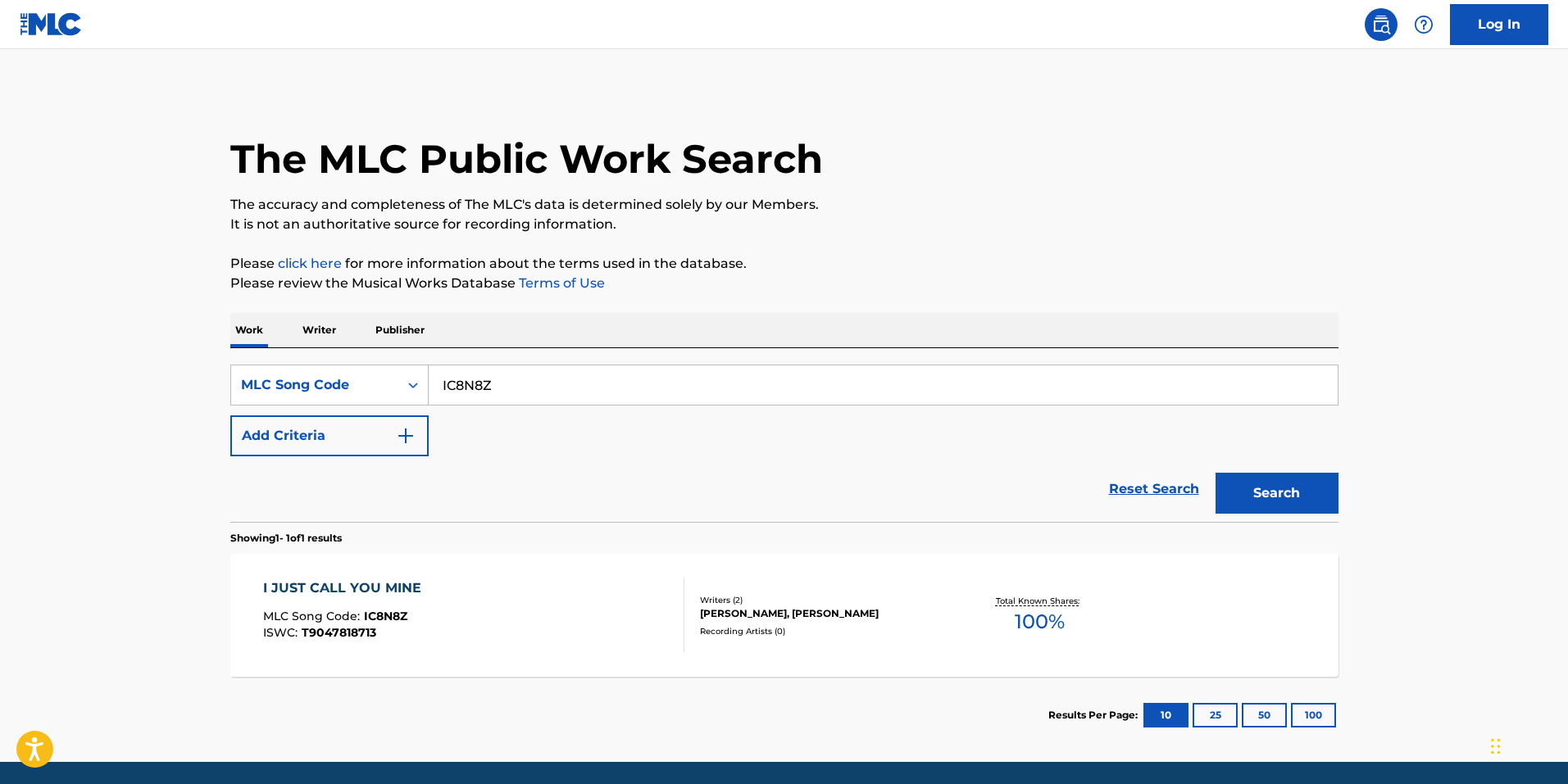
click at [415, 612] on div "MLC Song Code : IC8N8Z" at bounding box center [346, 619] width 167 height 17
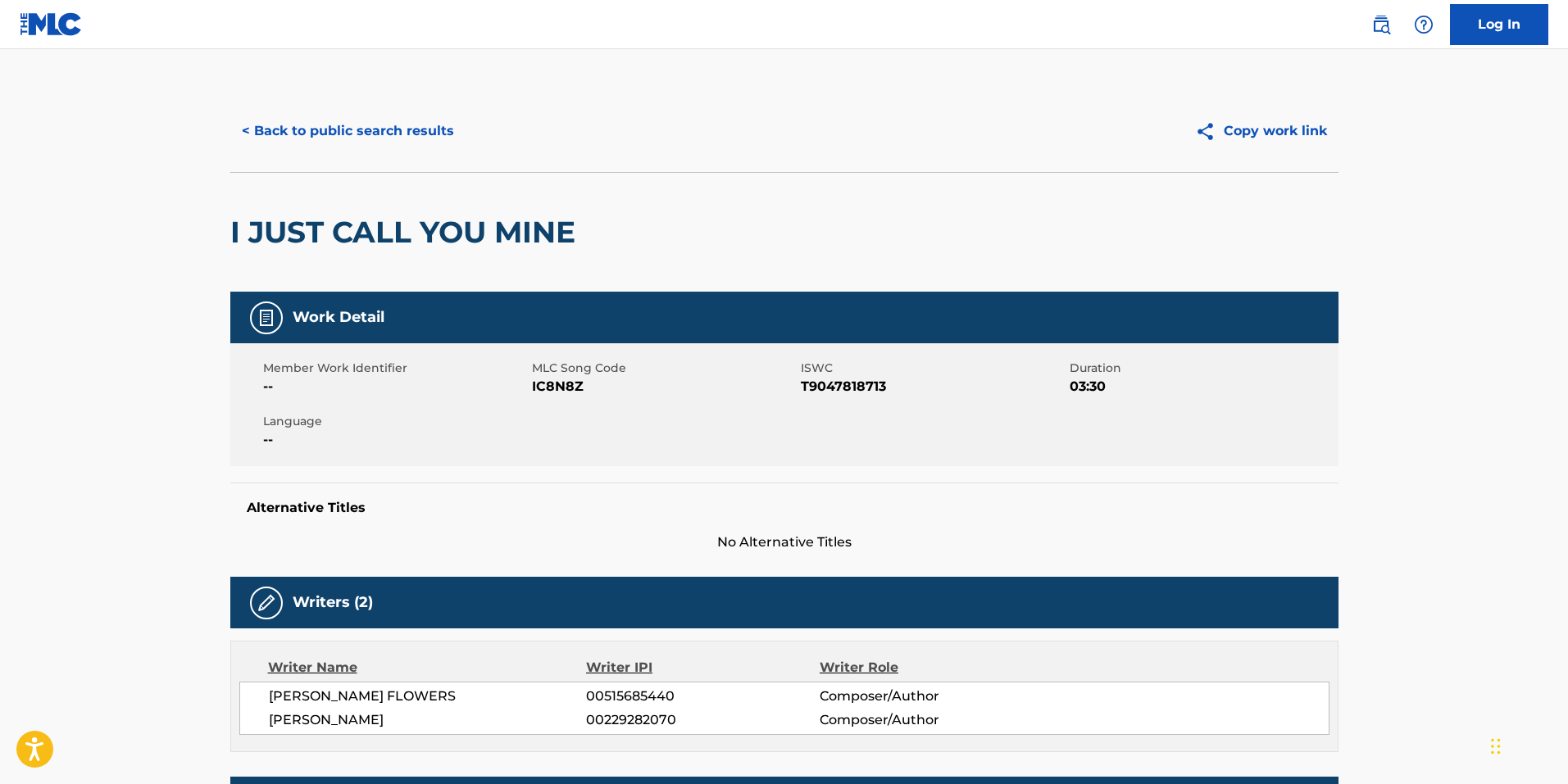
click at [326, 137] on button "< Back to public search results" at bounding box center [348, 131] width 235 height 41
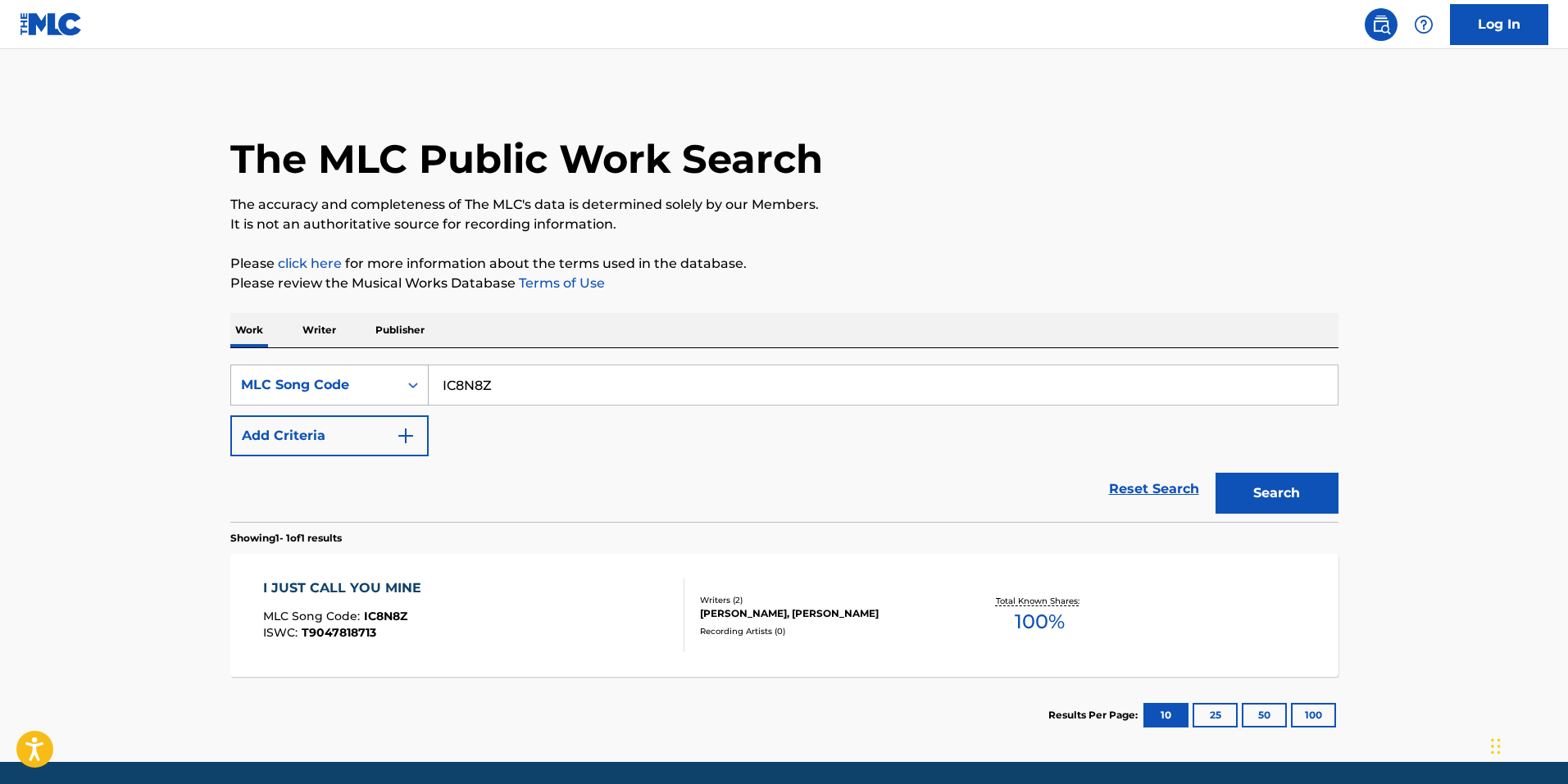
drag, startPoint x: 544, startPoint y: 383, endPoint x: 230, endPoint y: 377, distance: 314.1
click at [242, 377] on div "SearchWithCriteria64f1a89b-807e-4566-8032-47046e83466b MLC Song Code IC8N8Z" at bounding box center [784, 385] width 1108 height 41
paste input "V8VEN"
type input "IV8VEN"
click at [1258, 509] on button "Search" at bounding box center [1276, 493] width 123 height 41
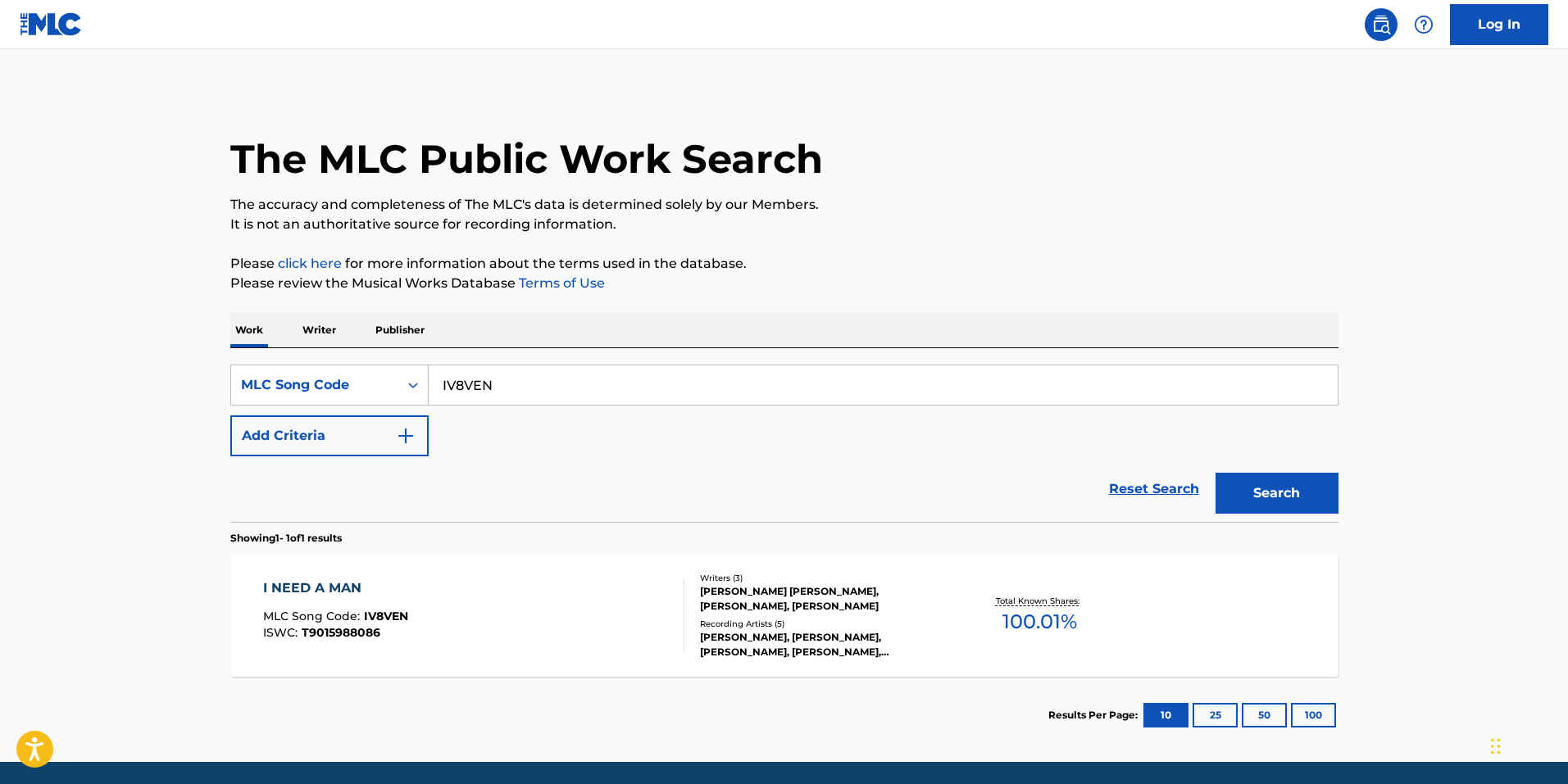
click at [746, 573] on div "Writers ( 3 )" at bounding box center [823, 578] width 247 height 12
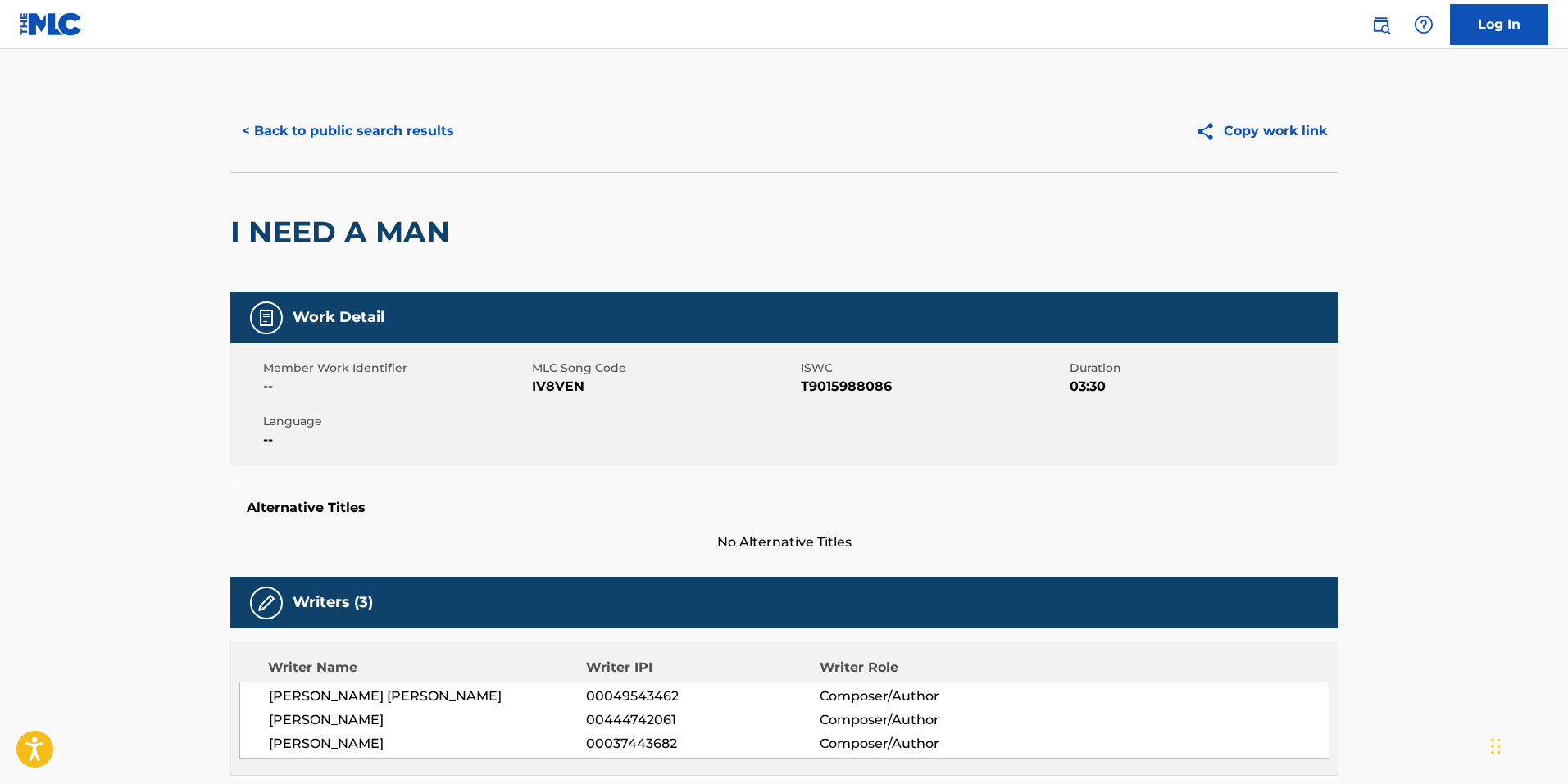
click at [390, 131] on button "< Back to public search results" at bounding box center [348, 131] width 235 height 41
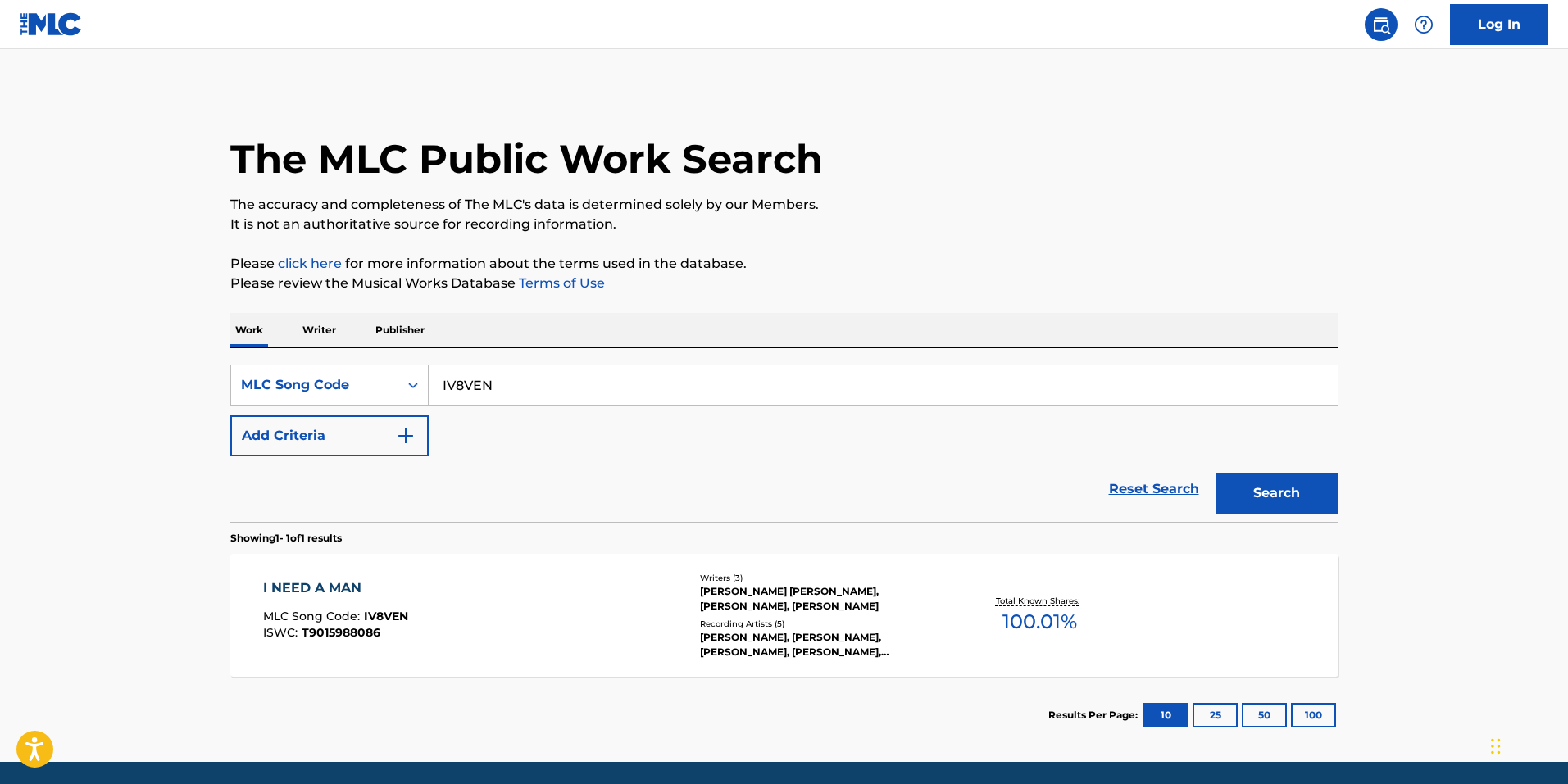
drag, startPoint x: 642, startPoint y: 411, endPoint x: 595, endPoint y: 371, distance: 61.7
click at [635, 403] on div "SearchWithCriteria64f1a89b-807e-4566-8032-47046e83466b MLC Song Code IV8VEN Add…" at bounding box center [784, 410] width 1108 height 92
drag, startPoint x: 595, startPoint y: 370, endPoint x: -18, endPoint y: 363, distance: 613.0
click at [0, 363] on html "Accessibility Screen-Reader Guide, Feedback, and Issue Reporting | New window C…" at bounding box center [784, 392] width 1568 height 784
paste input "8349H"
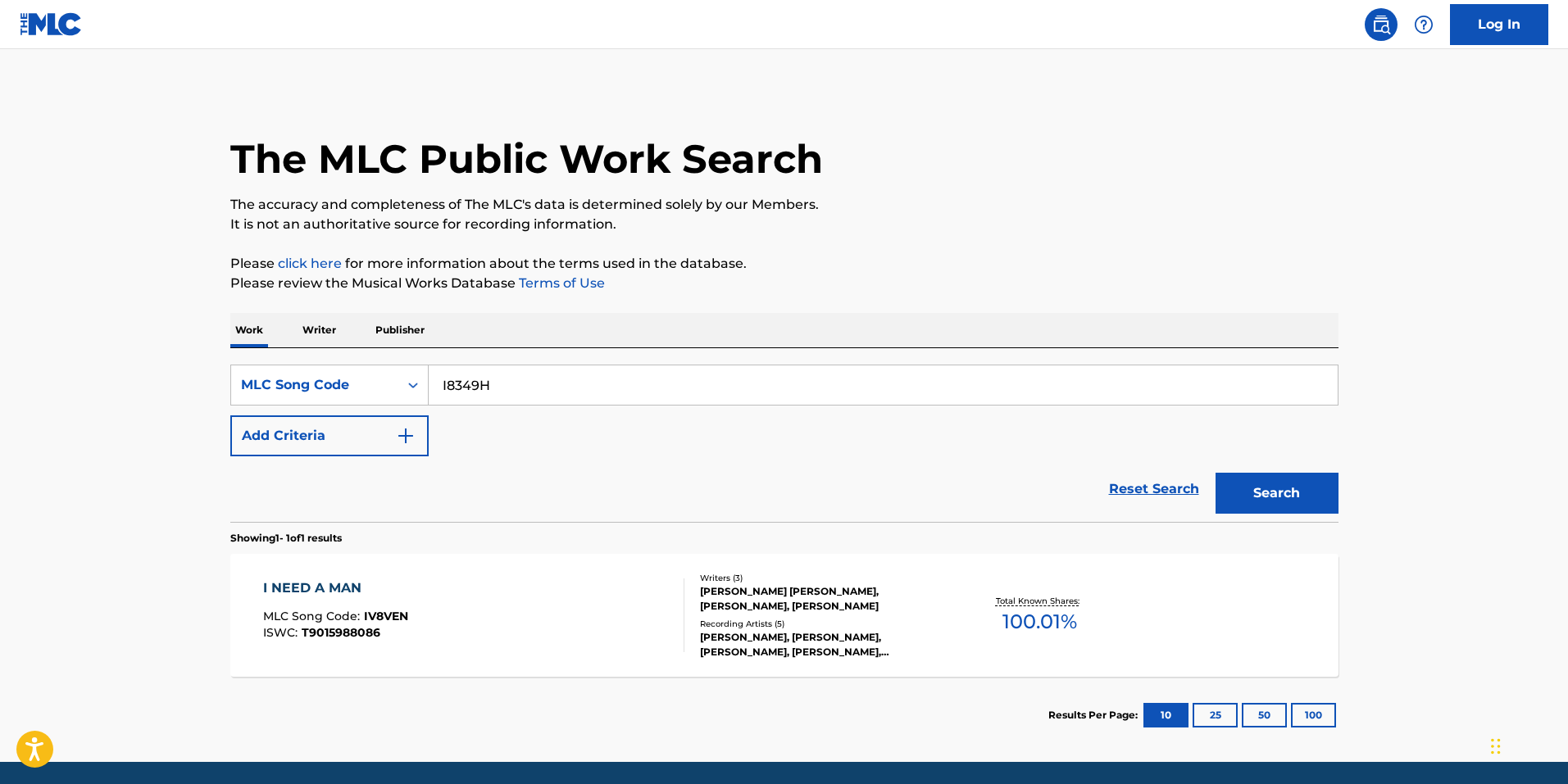
type input "I8349H"
click at [1243, 489] on button "Search" at bounding box center [1276, 493] width 123 height 41
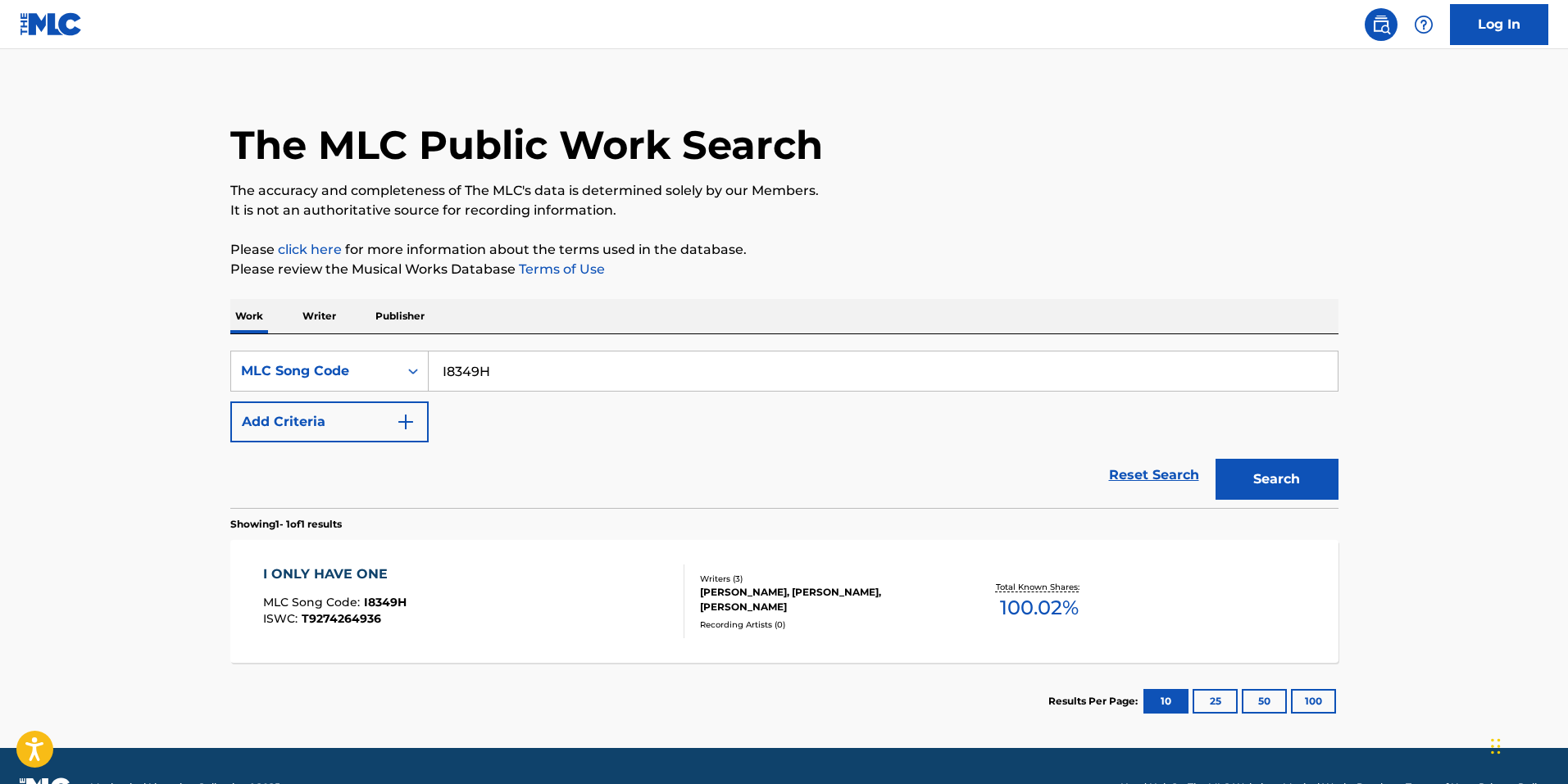
scroll to position [56, 0]
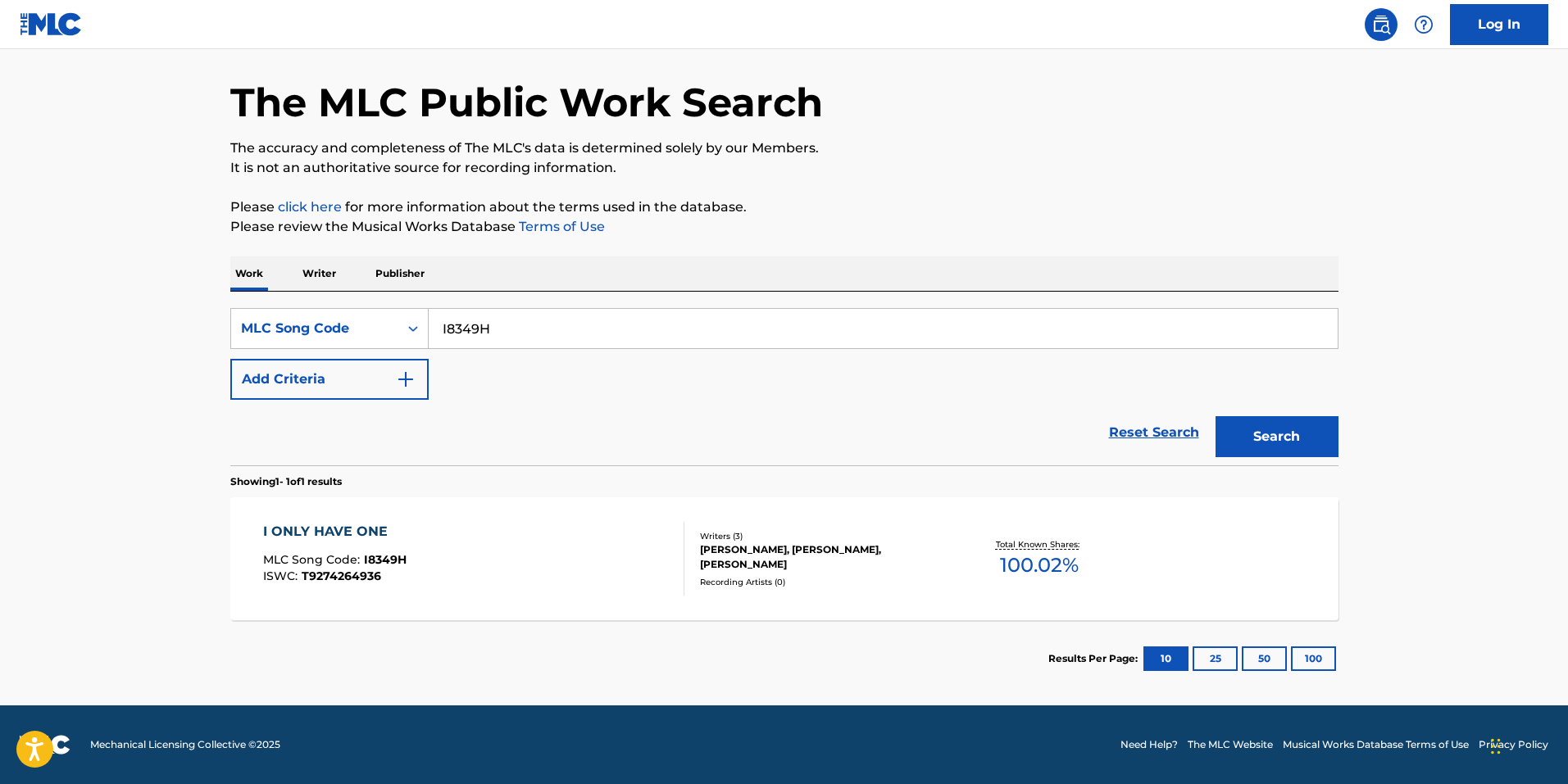
click at [458, 514] on div "I ONLY HAVE ONE MLC Song Code : I8349H ISWC : T9274264936 Writers ( 3 ) BLAIR D…" at bounding box center [784, 558] width 1108 height 123
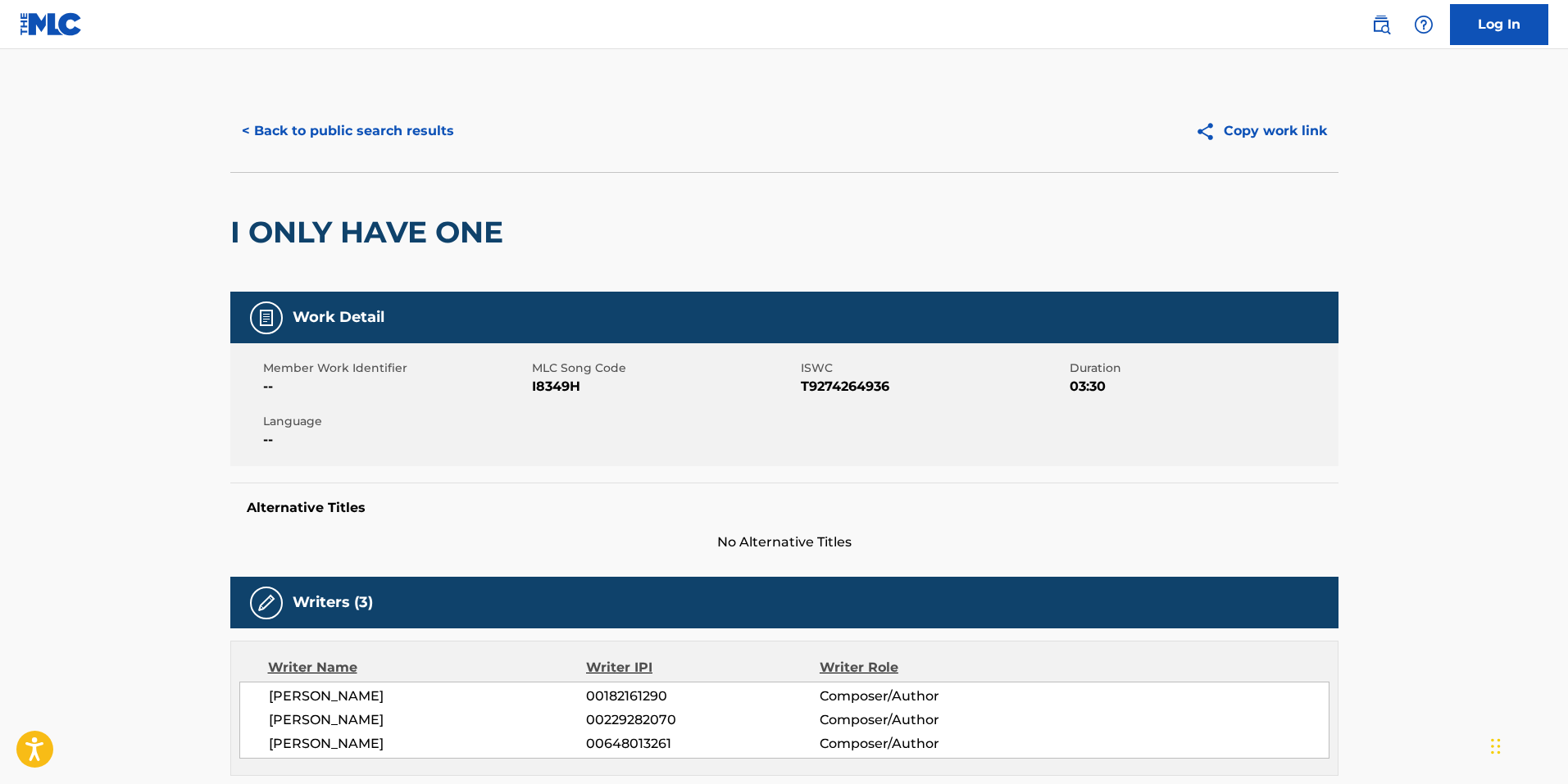
click at [379, 132] on button "< Back to public search results" at bounding box center [348, 131] width 235 height 41
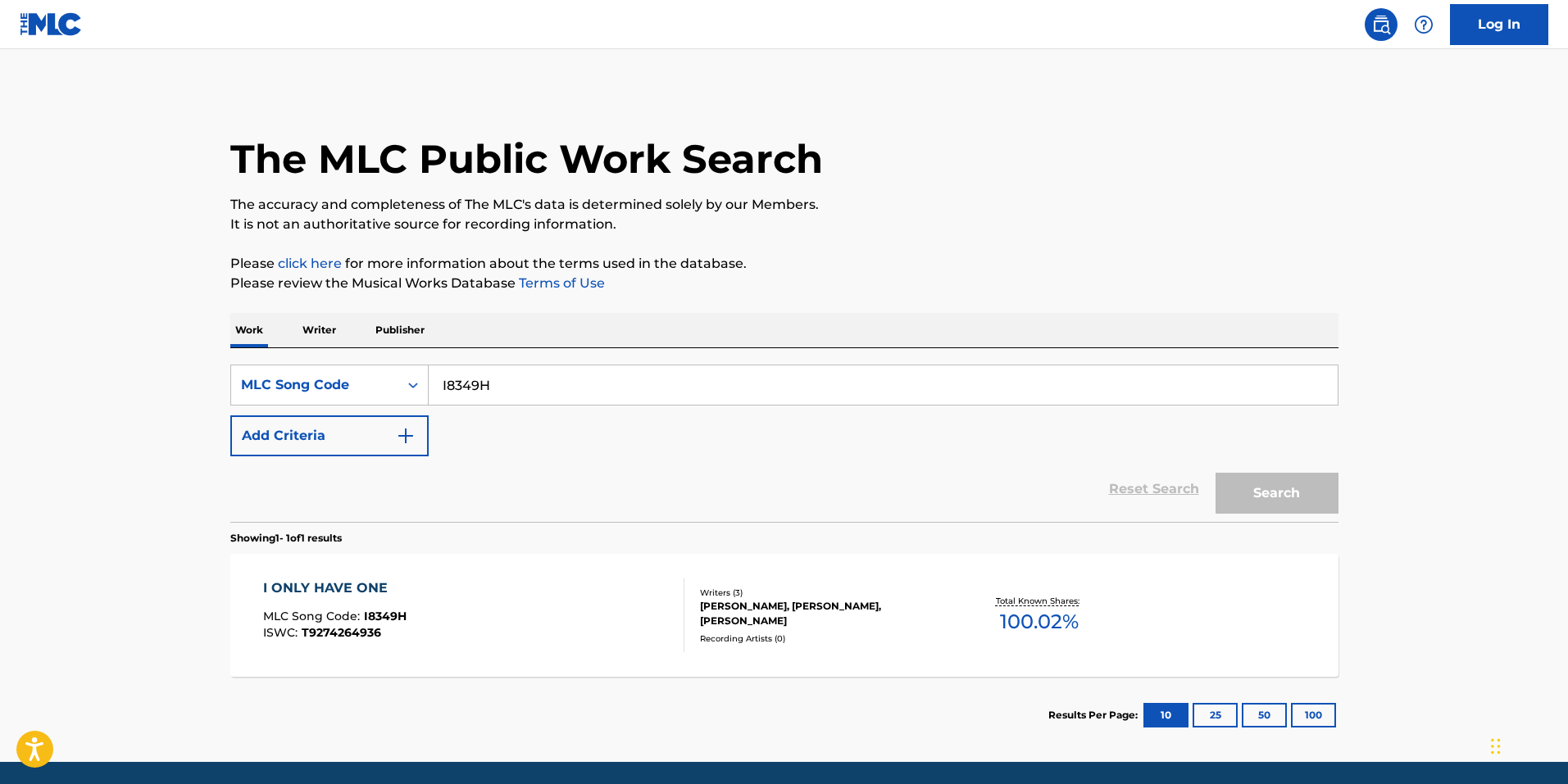
scroll to position [14, 0]
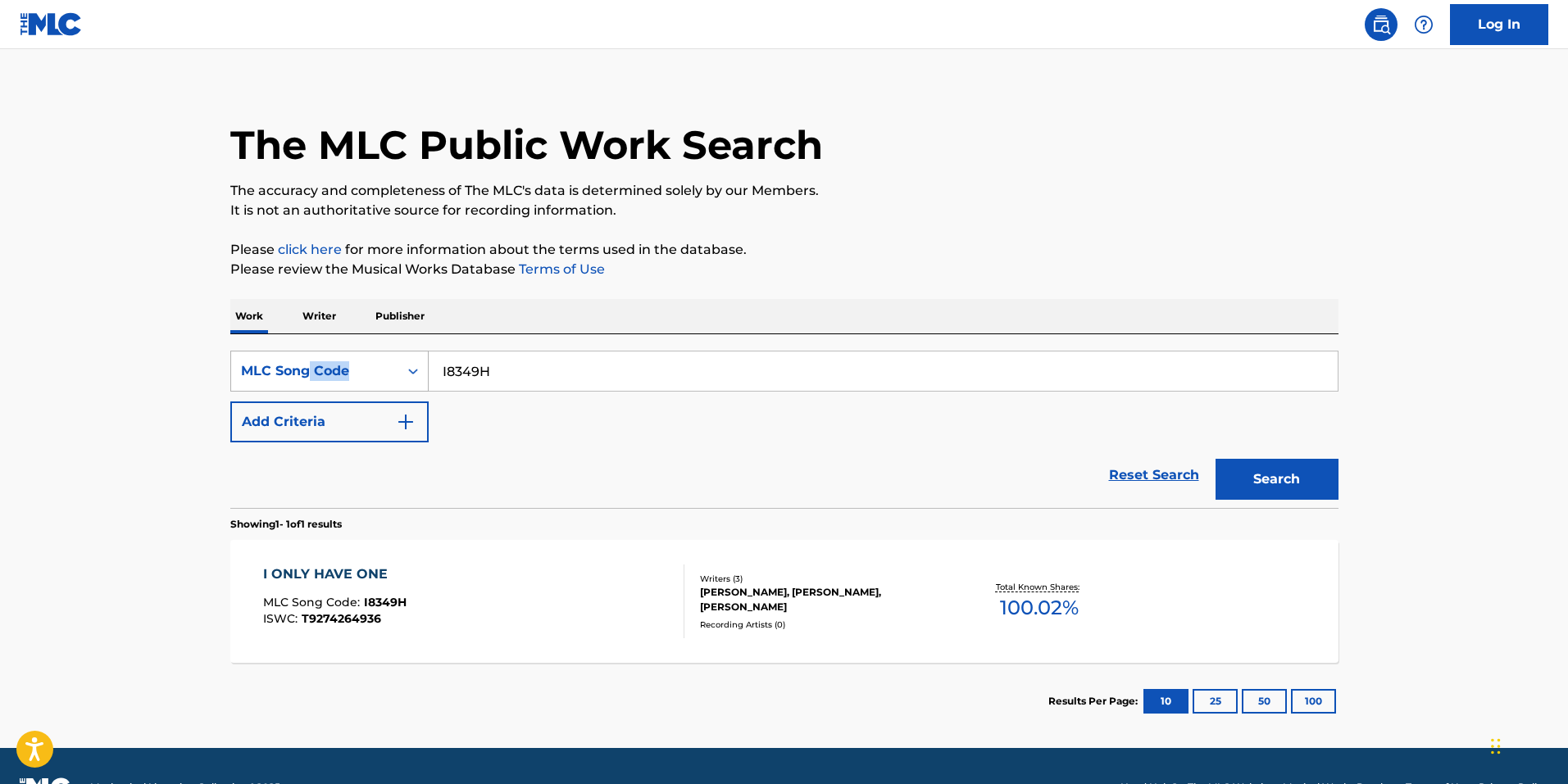
drag, startPoint x: 561, startPoint y: 352, endPoint x: 311, endPoint y: 356, distance: 250.0
click at [304, 355] on div "SearchWithCriteria64f1a89b-807e-4566-8032-47046e83466b MLC Song Code I8349H" at bounding box center [784, 371] width 1108 height 41
click at [633, 376] on input "I8349H" at bounding box center [883, 371] width 909 height 39
paste input "D1SNN"
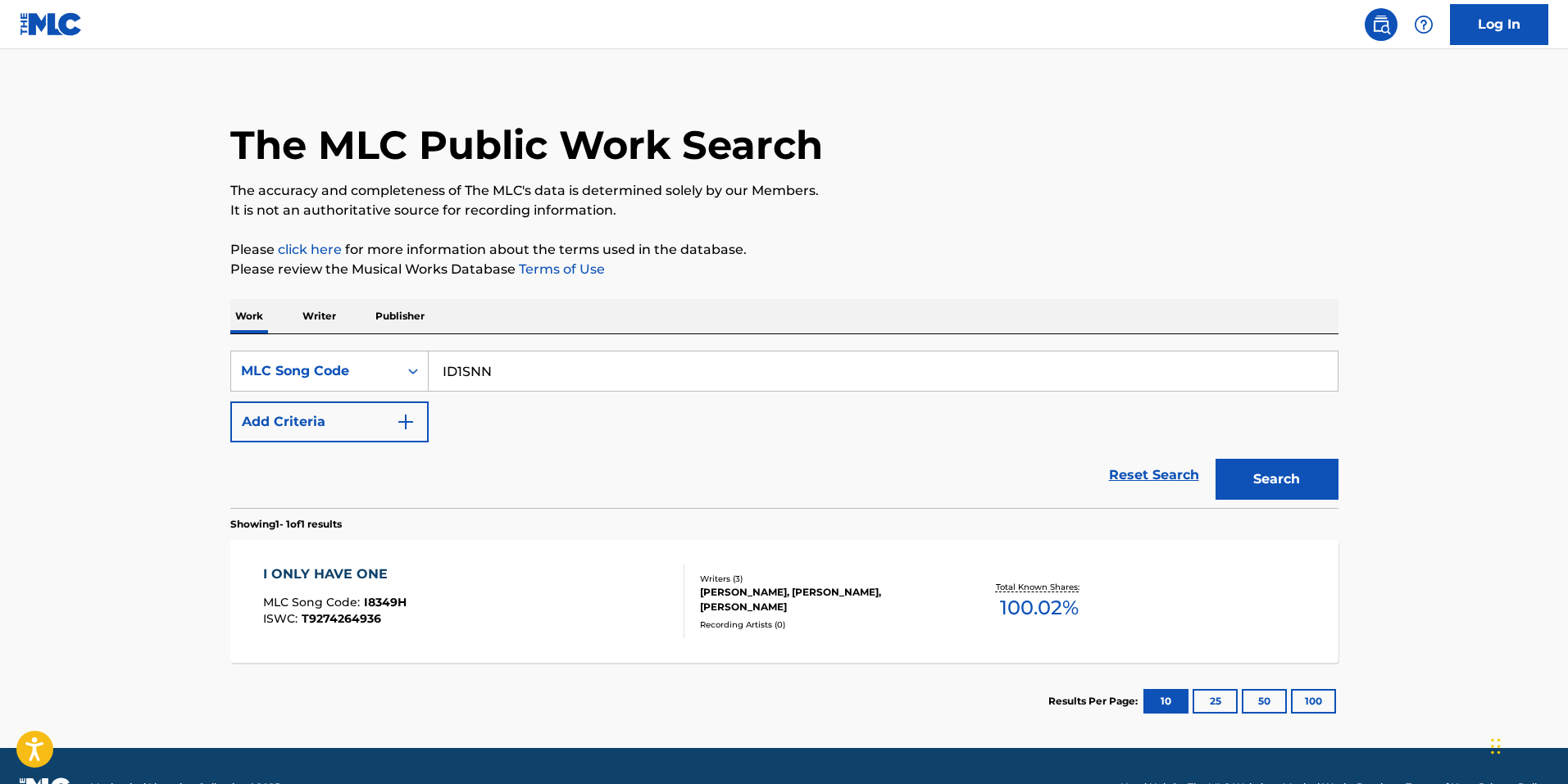
type input "ID1SNN"
click at [1290, 458] on div "Search" at bounding box center [1273, 475] width 131 height 66
click at [1289, 482] on button "Search" at bounding box center [1276, 479] width 123 height 41
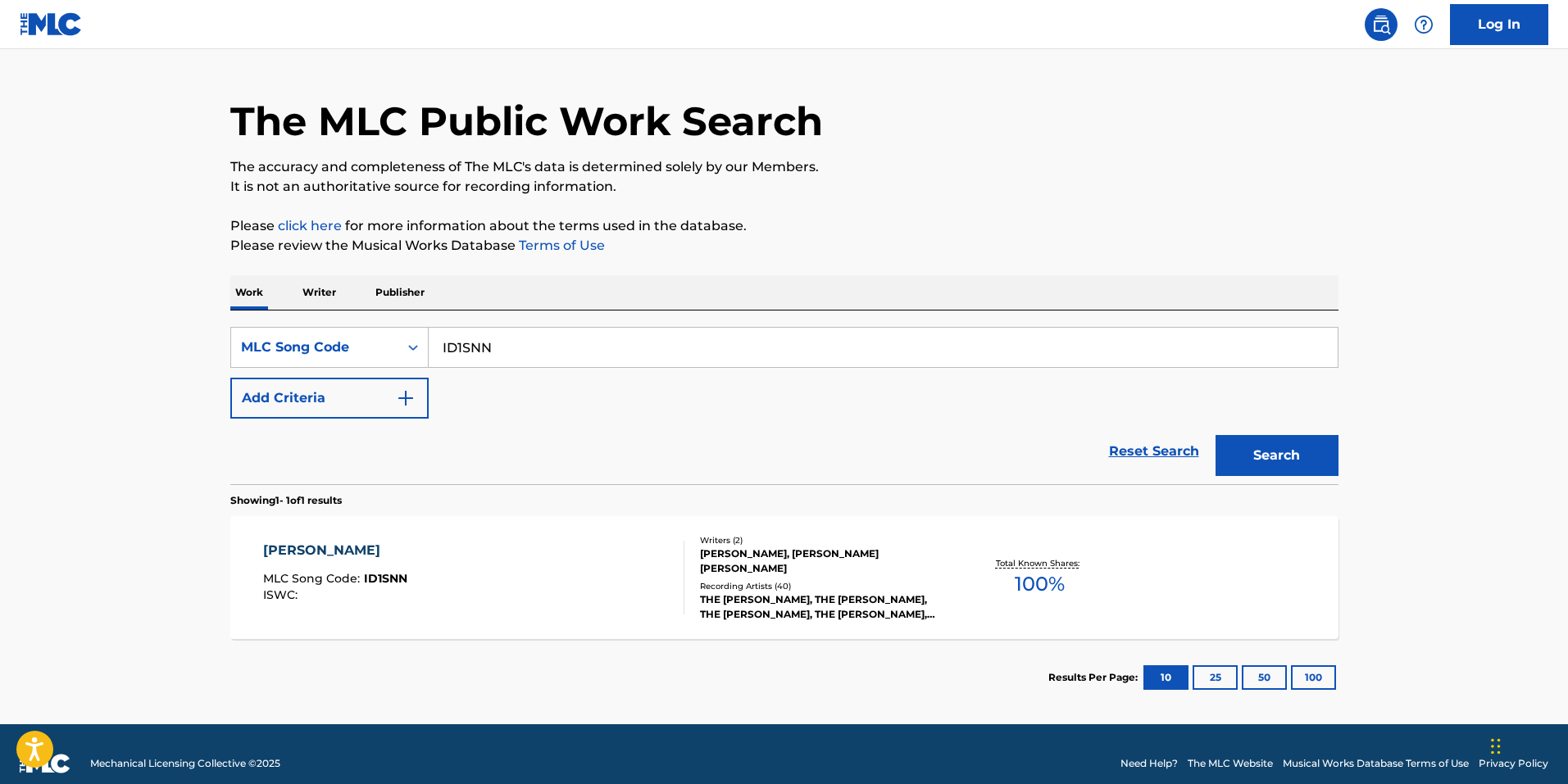
scroll to position [56, 0]
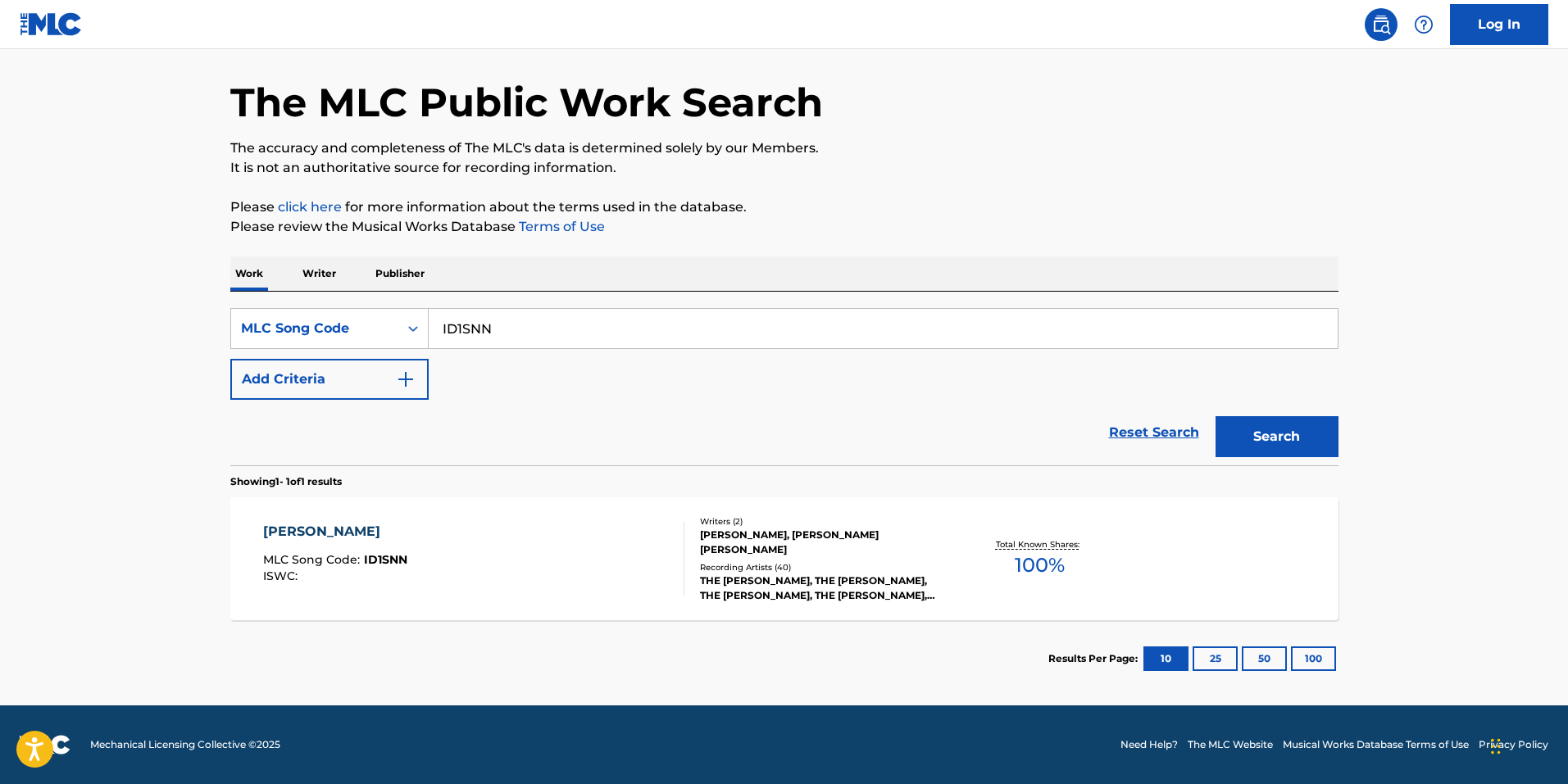
click at [579, 561] on div "I SEE STARS MLC Song Code : ID1SNN ISWC :" at bounding box center [473, 559] width 421 height 74
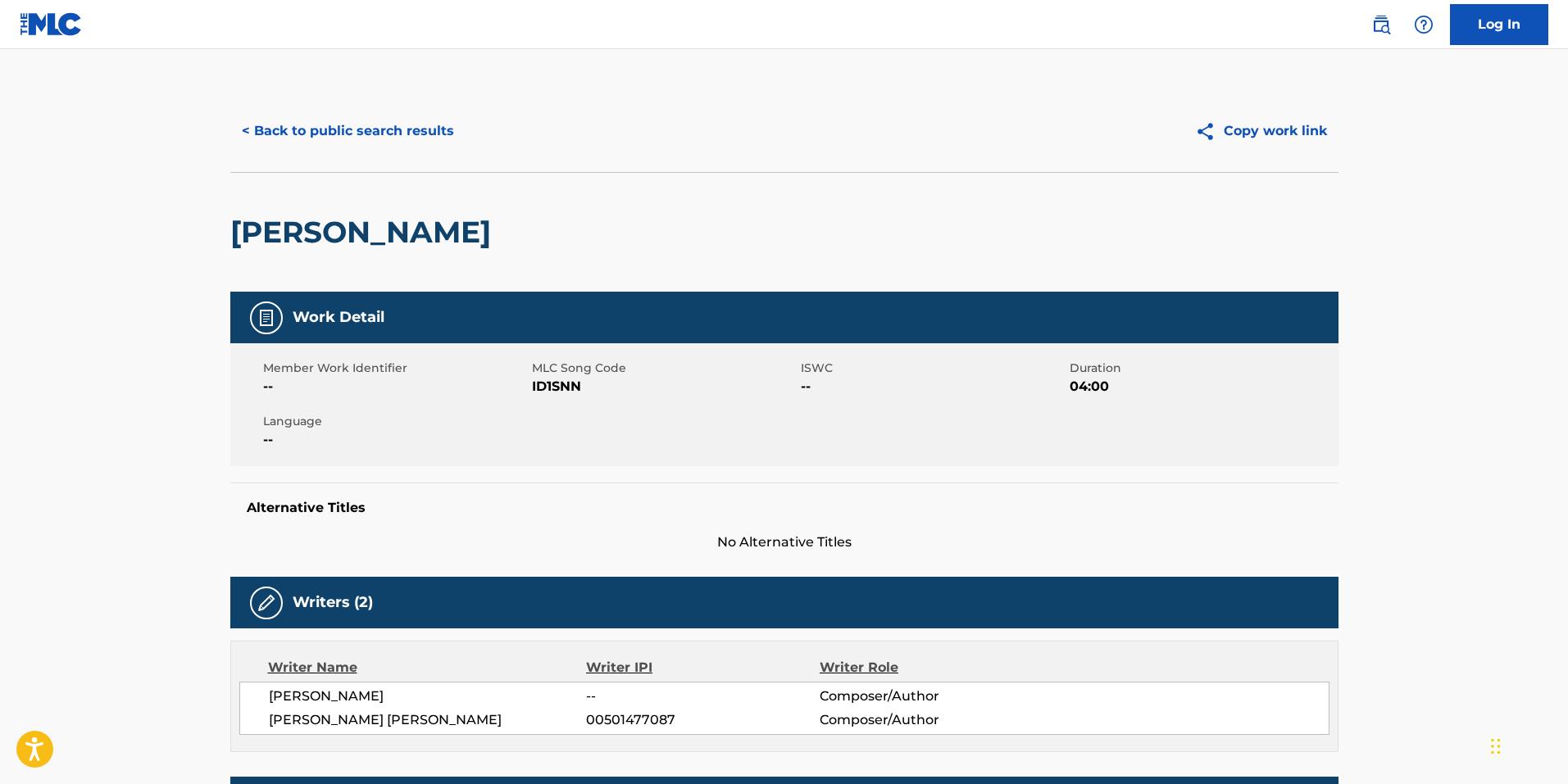
click at [557, 388] on span "ID1SNN" at bounding box center [665, 386] width 265 height 19
copy span "ID1SNN"
click at [412, 131] on button "< Back to public search results" at bounding box center [348, 131] width 235 height 41
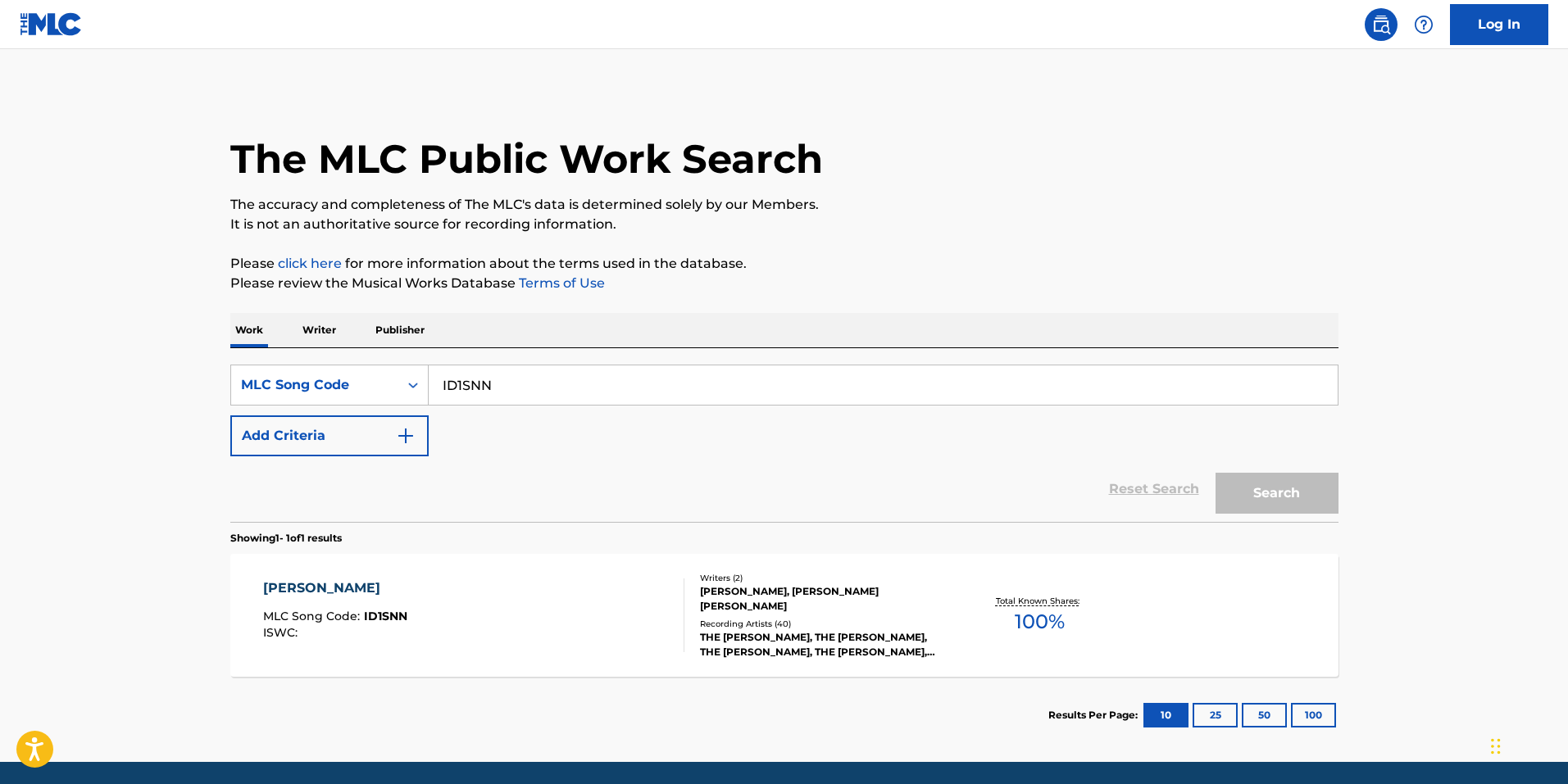
scroll to position [14, 0]
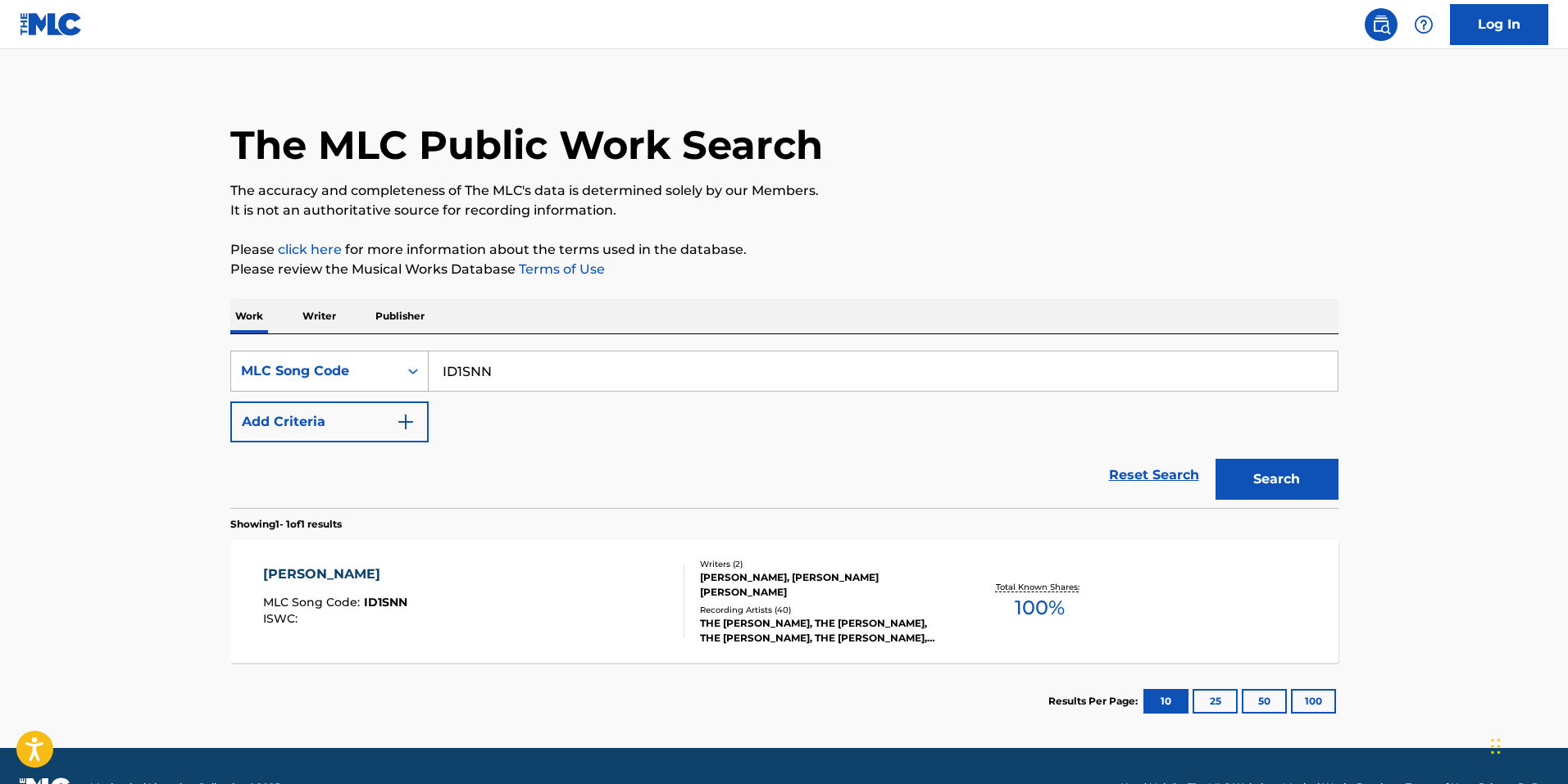
drag, startPoint x: 620, startPoint y: 381, endPoint x: 336, endPoint y: 359, distance: 284.9
click at [338, 359] on div "SearchWithCriteria64f1a89b-807e-4566-8032-47046e83466b MLC Song Code ID1SNN" at bounding box center [784, 371] width 1108 height 41
paste input "C8G36"
type input "IC8G36"
click at [1254, 466] on button "Search" at bounding box center [1276, 479] width 123 height 41
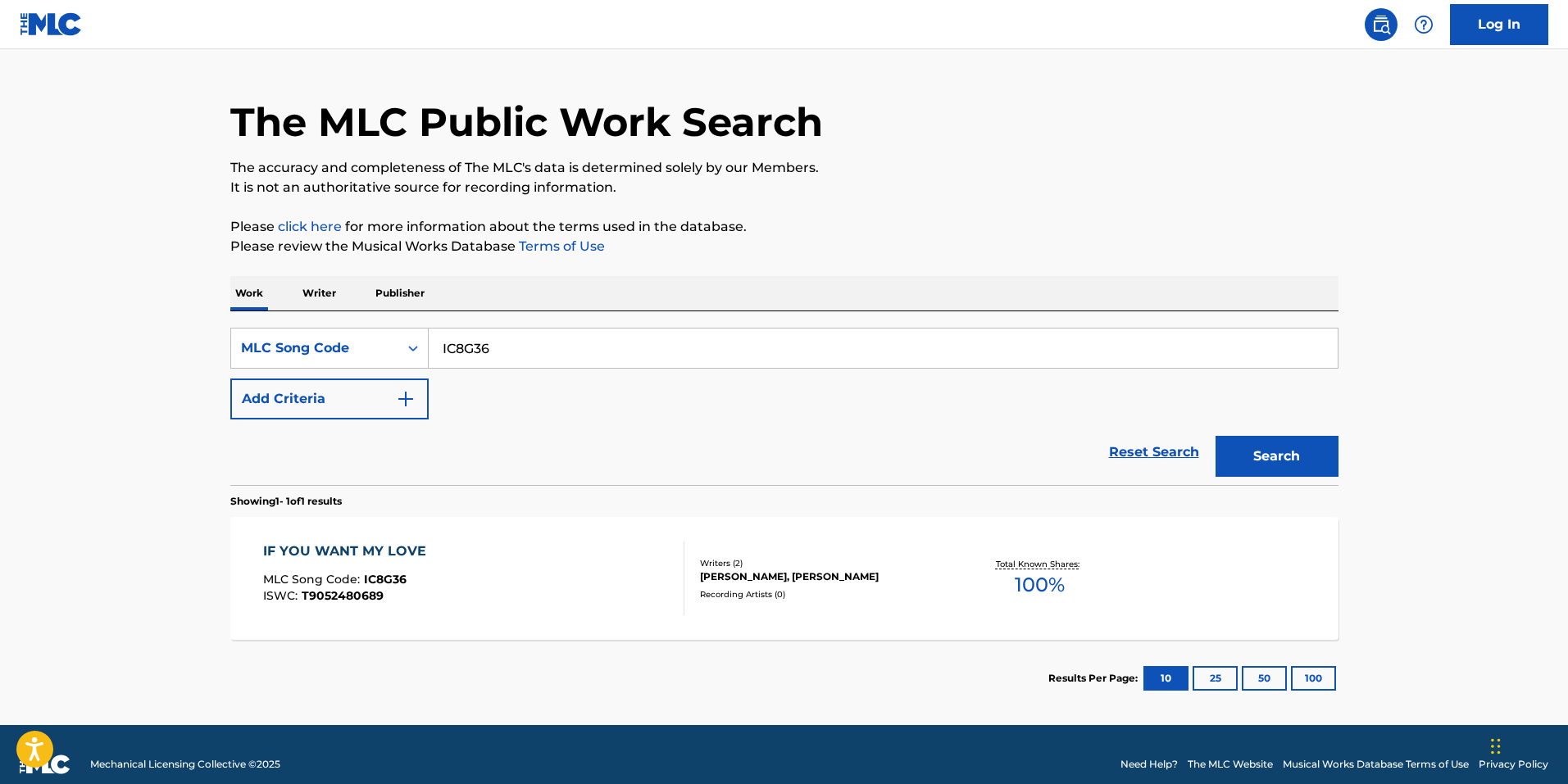
scroll to position [56, 0]
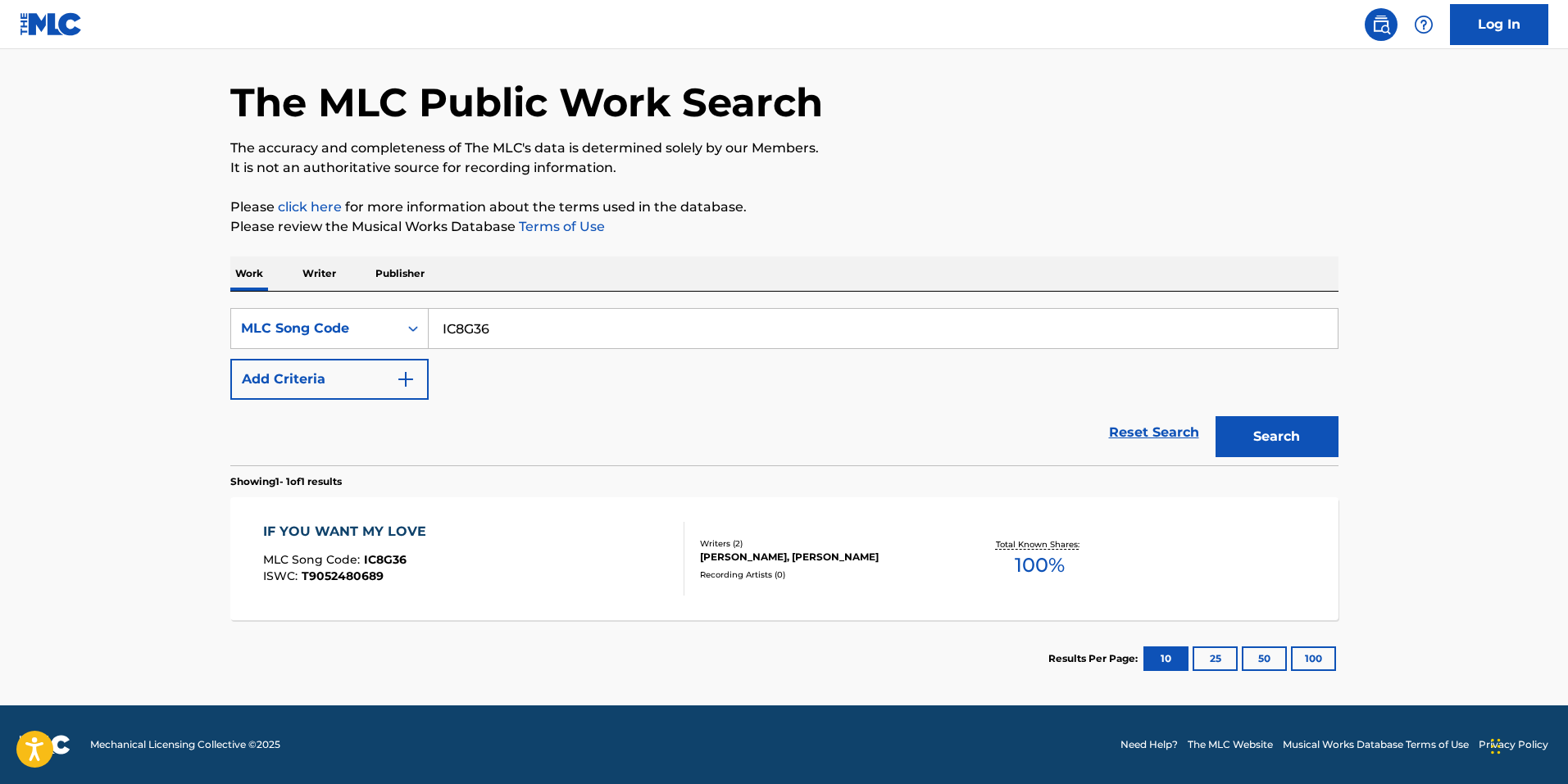
click at [459, 531] on div "IF YOU WANT MY LOVE MLC Song Code : IC8G36 ISWC : T9052480689" at bounding box center [473, 559] width 421 height 74
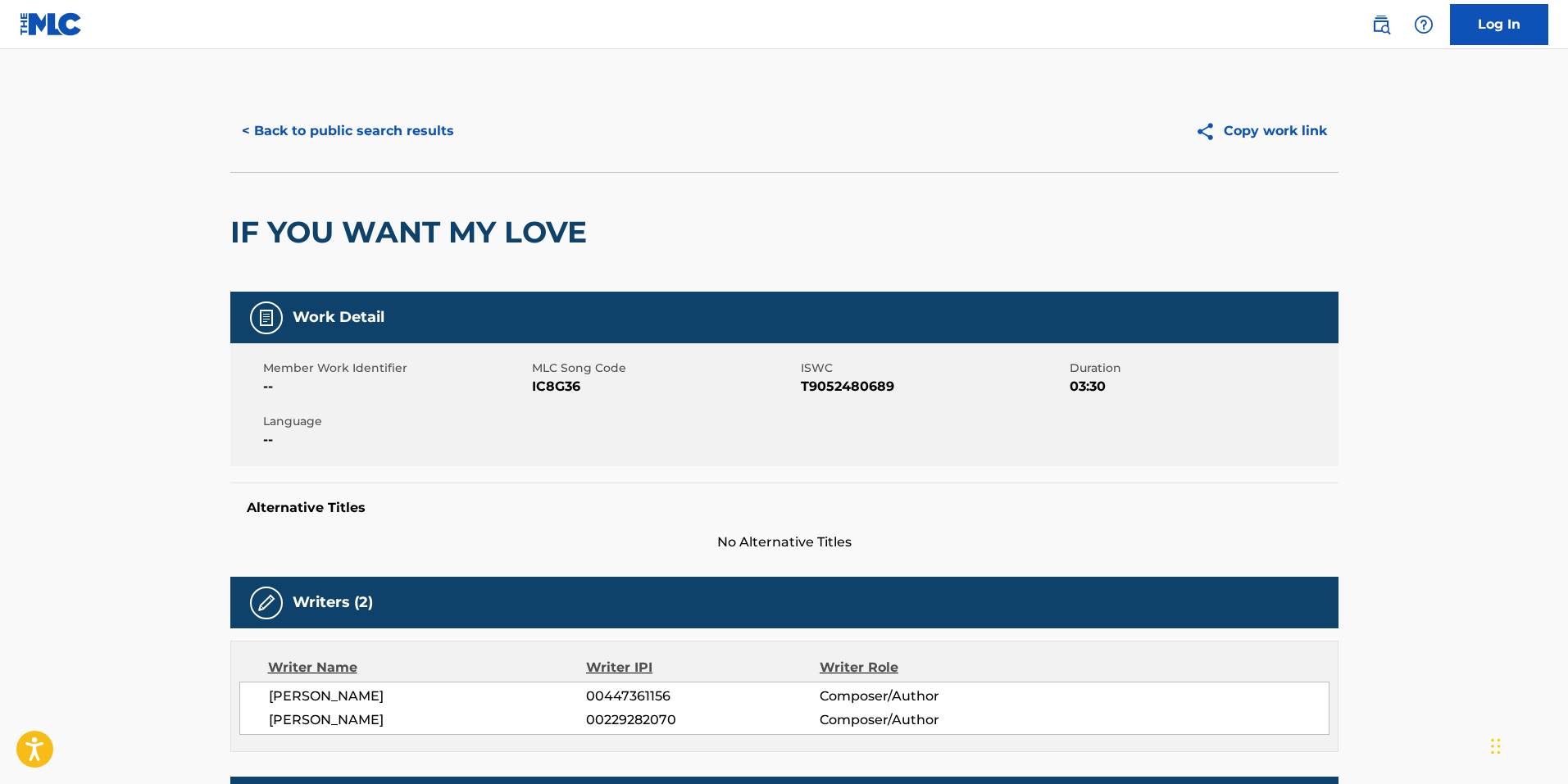
click at [367, 134] on button "< Back to public search results" at bounding box center [348, 131] width 235 height 41
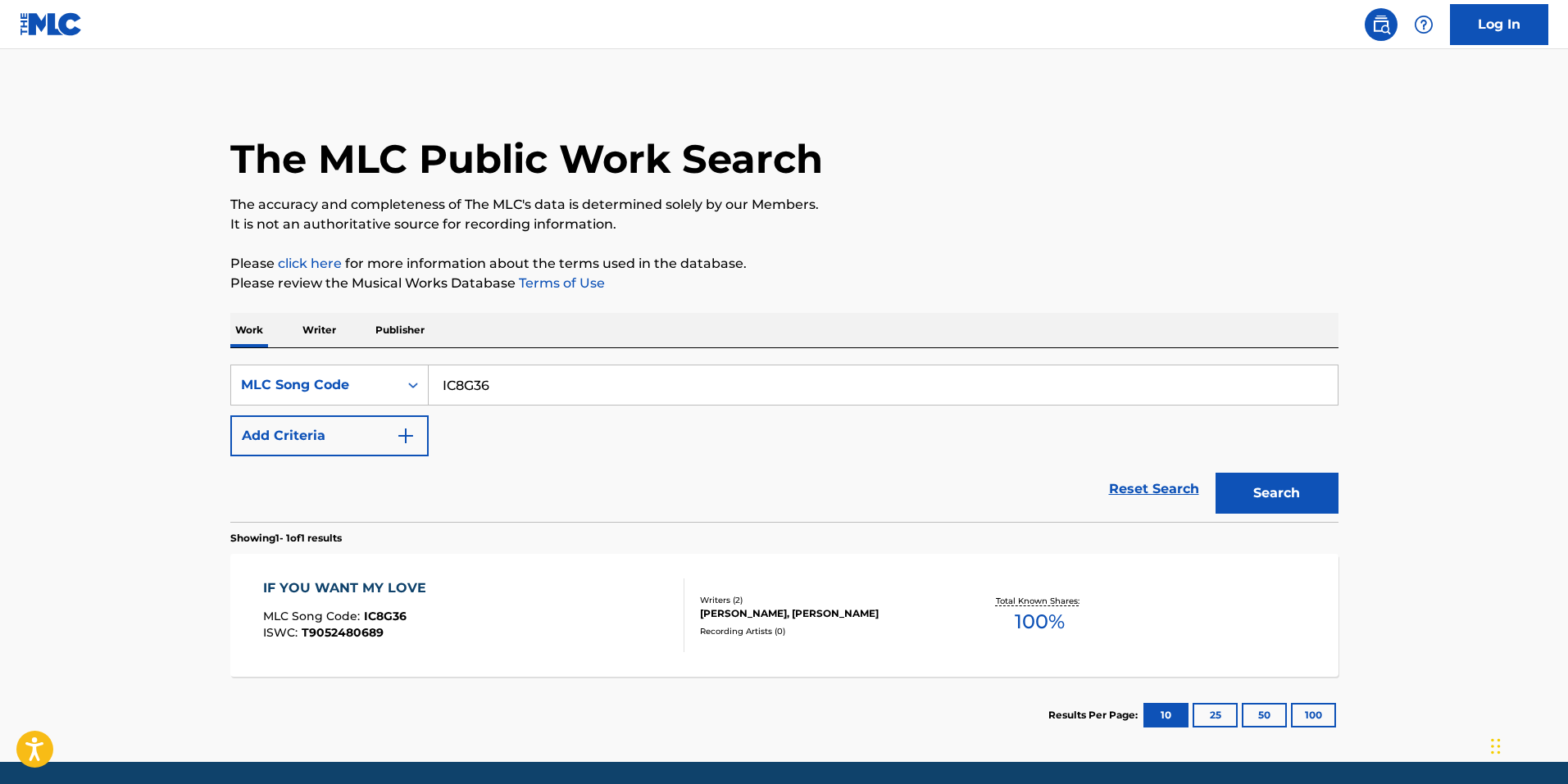
scroll to position [14, 0]
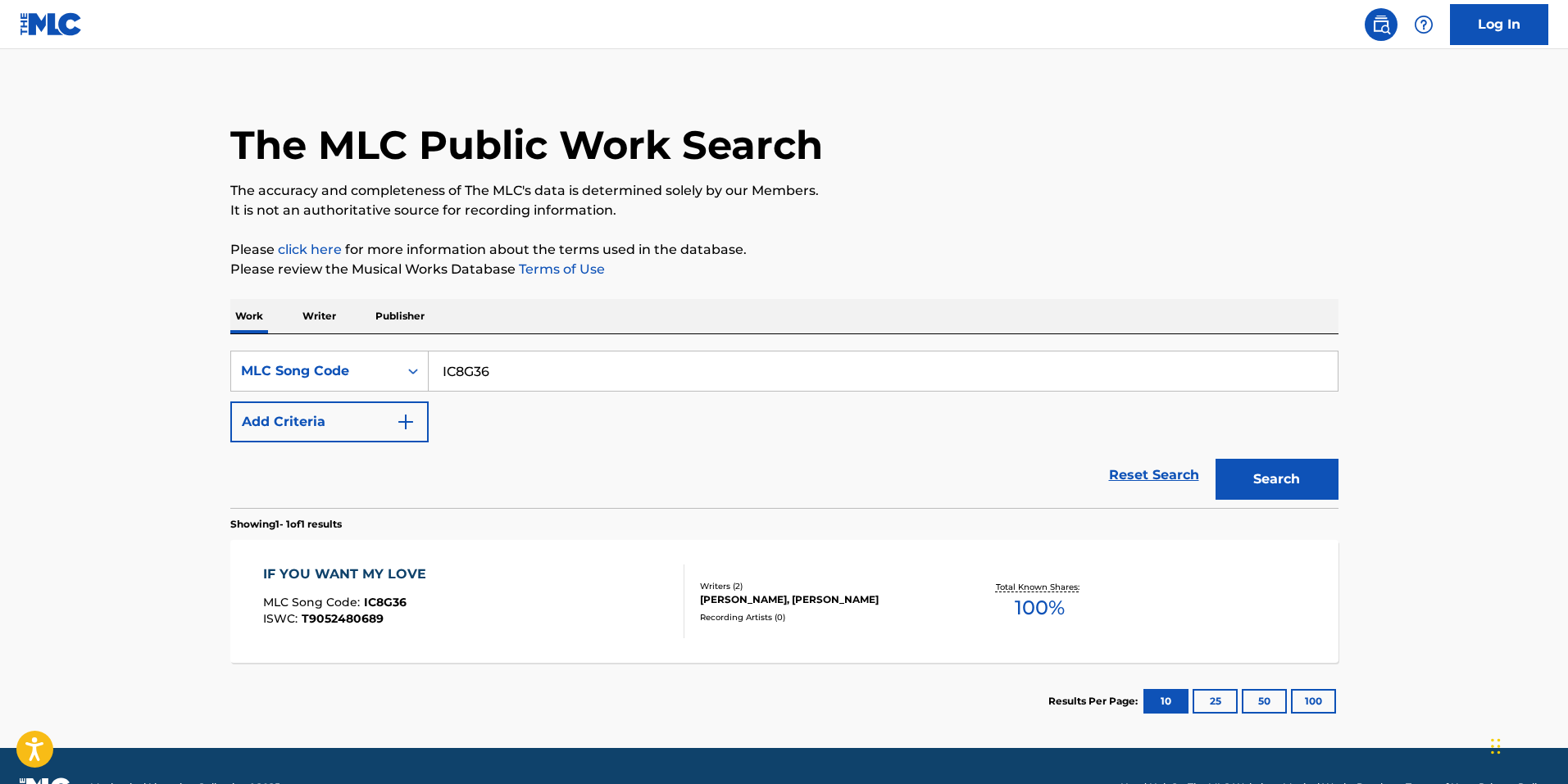
drag, startPoint x: 585, startPoint y: 376, endPoint x: -9, endPoint y: 347, distance: 594.7
click at [0, 347] on html "Accessibility Screen-Reader Guide, Feedback, and Issue Reporting | New window C…" at bounding box center [784, 378] width 1568 height 784
paste input "78S5"
type input "IC78S5"
click at [1233, 475] on button "Search" at bounding box center [1276, 479] width 123 height 41
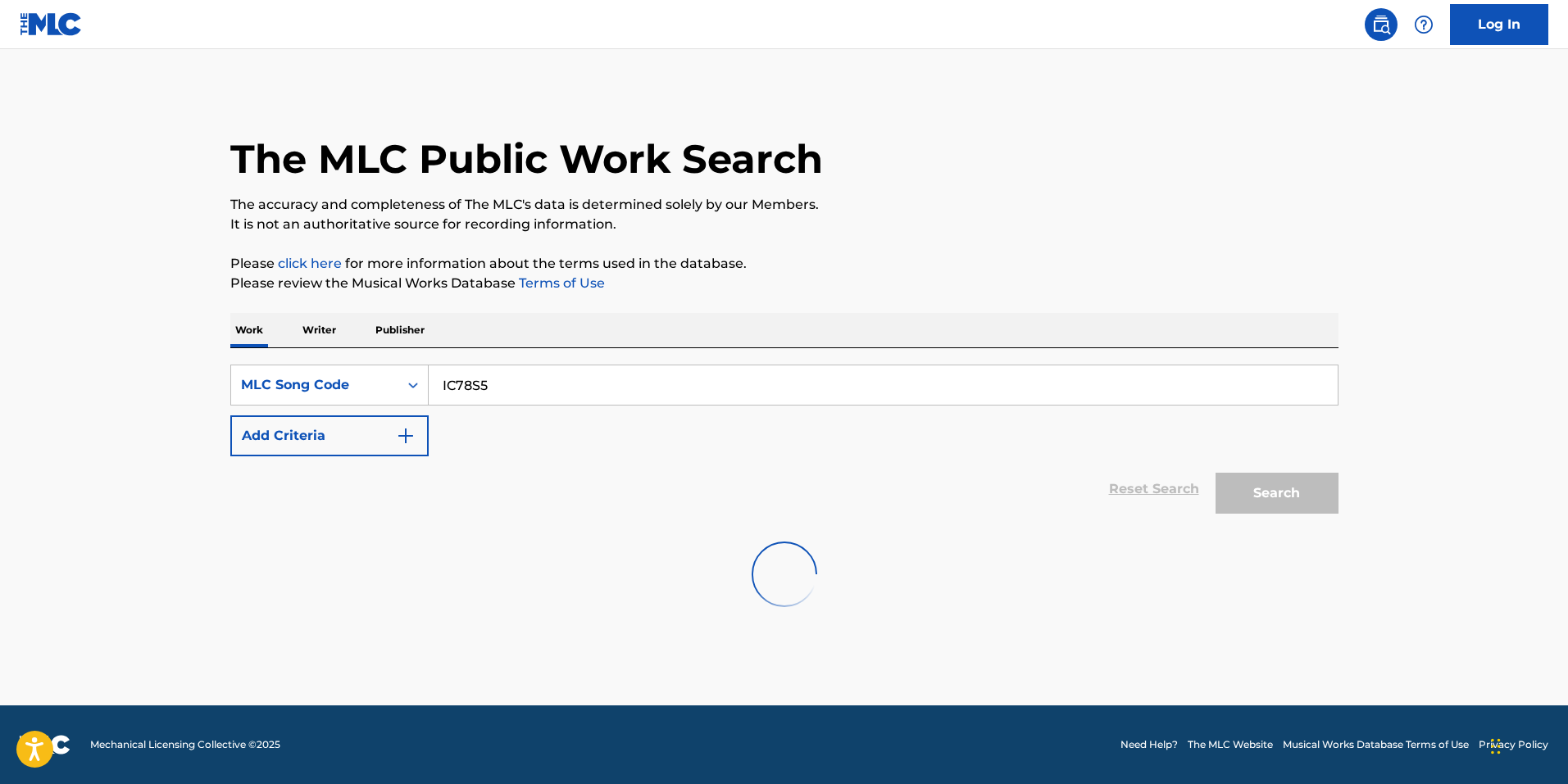
scroll to position [0, 0]
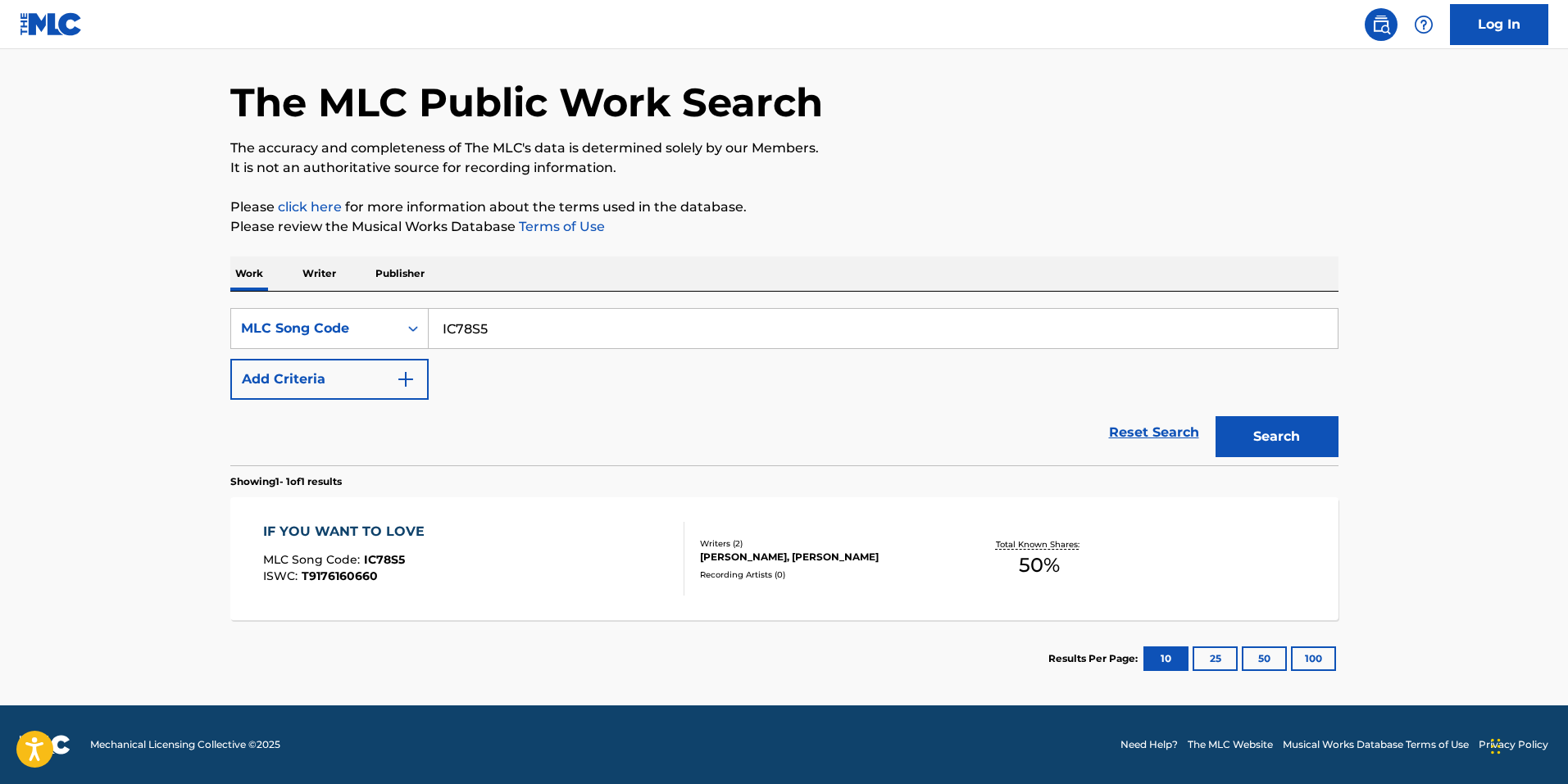
click at [452, 568] on div "IF YOU WANT TO LOVE MLC Song Code : IC78S5 ISWC : T9176160660" at bounding box center [473, 559] width 421 height 74
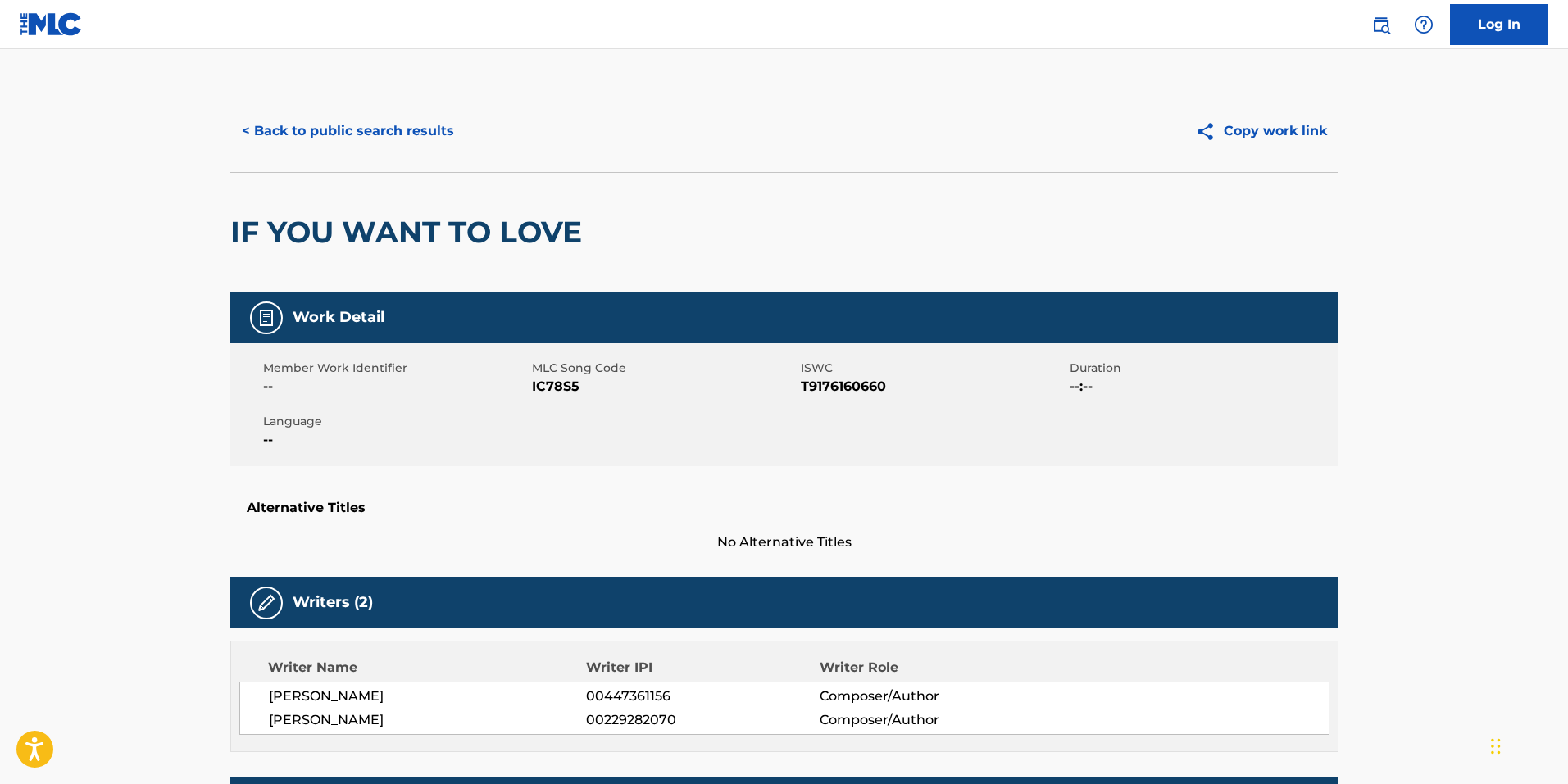
click at [355, 112] on button "< Back to public search results" at bounding box center [348, 131] width 235 height 41
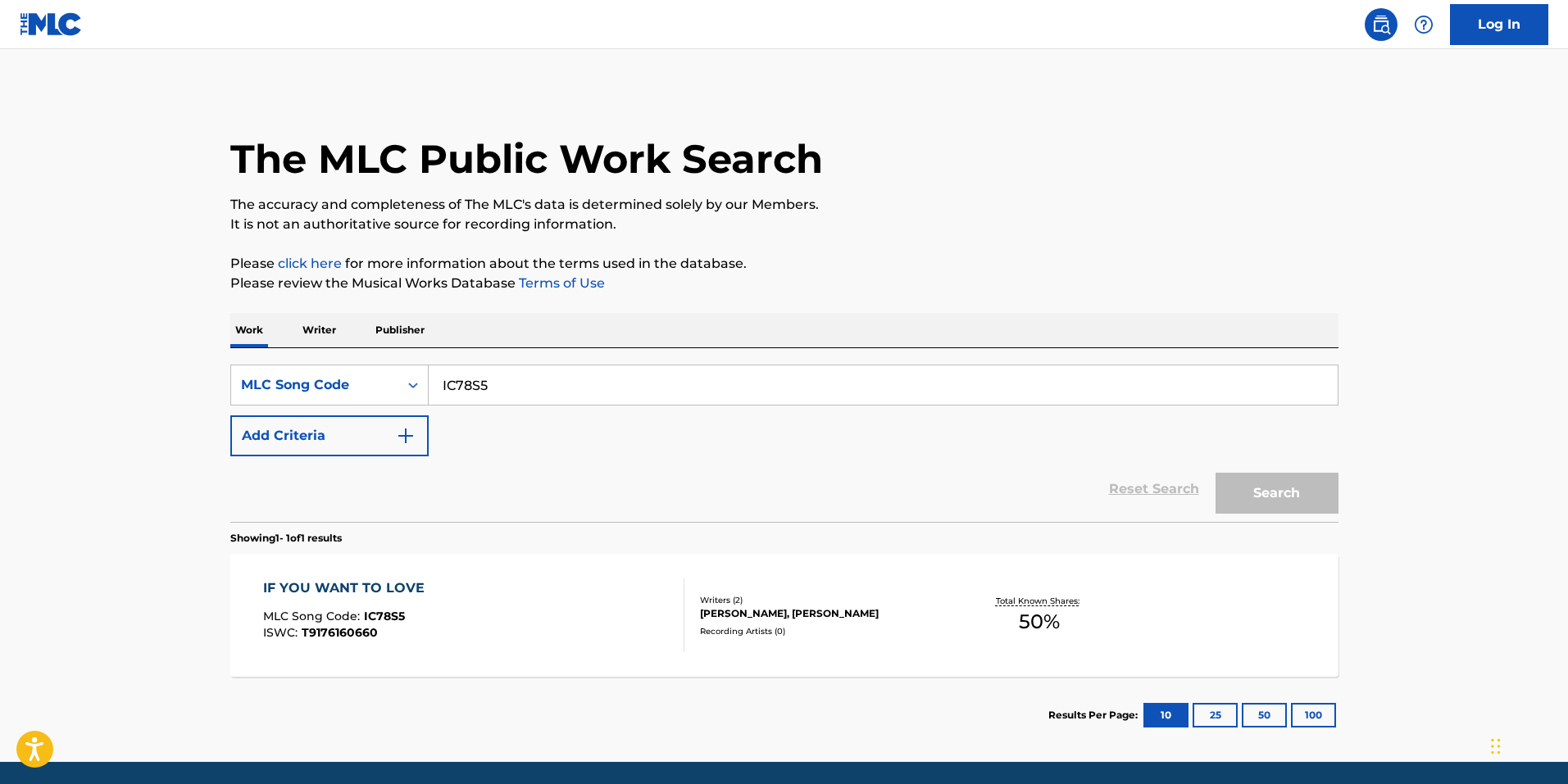
scroll to position [14, 0]
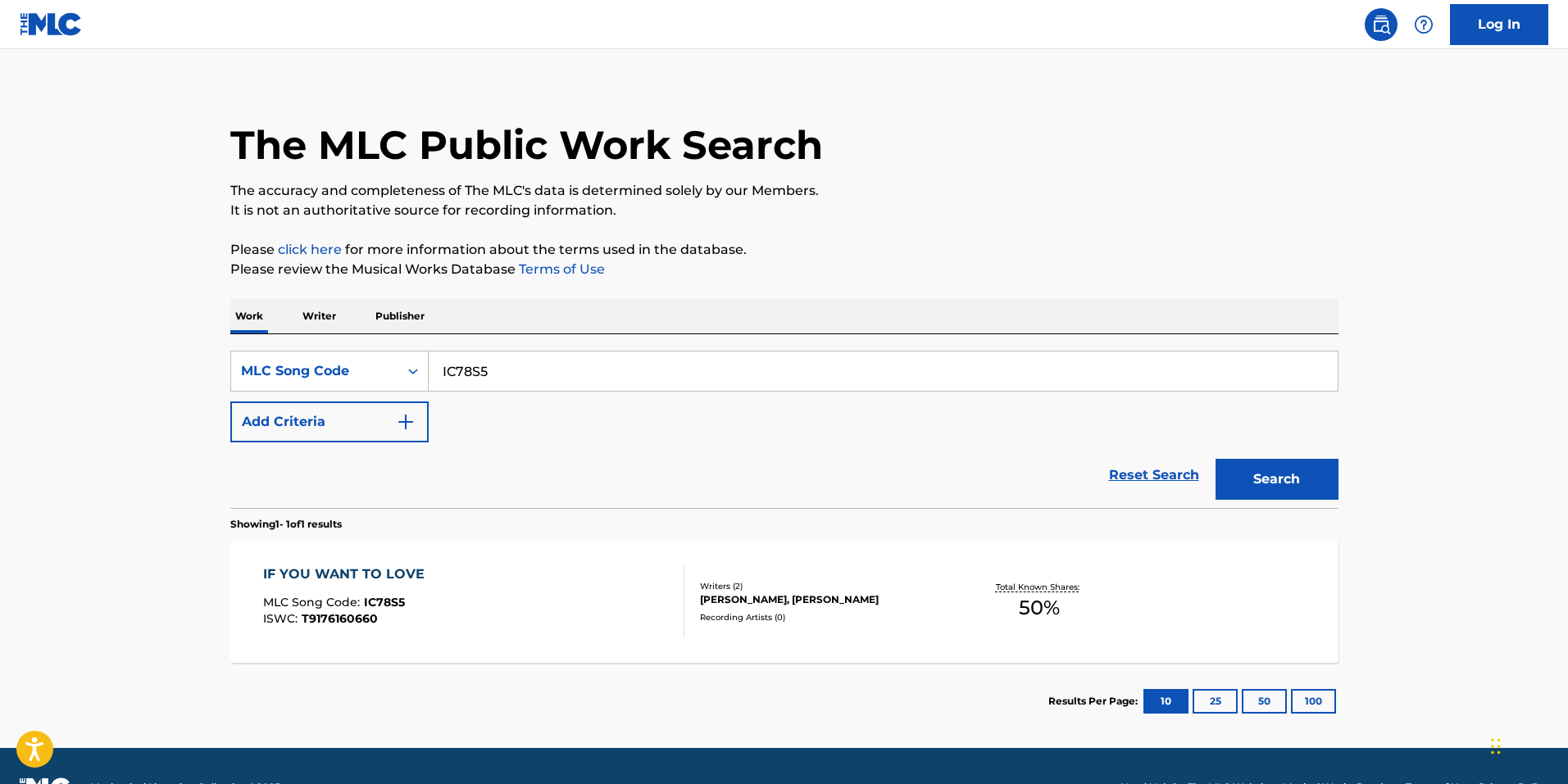
drag, startPoint x: 596, startPoint y: 376, endPoint x: 225, endPoint y: 367, distance: 371.1
click at [221, 364] on div "The MLC Public Work Search The accuracy and completeness of The MLC's data is d…" at bounding box center [784, 407] width 1147 height 664
paste input "8G41"
type input "IC8G41"
click at [1242, 474] on button "Search" at bounding box center [1276, 479] width 123 height 41
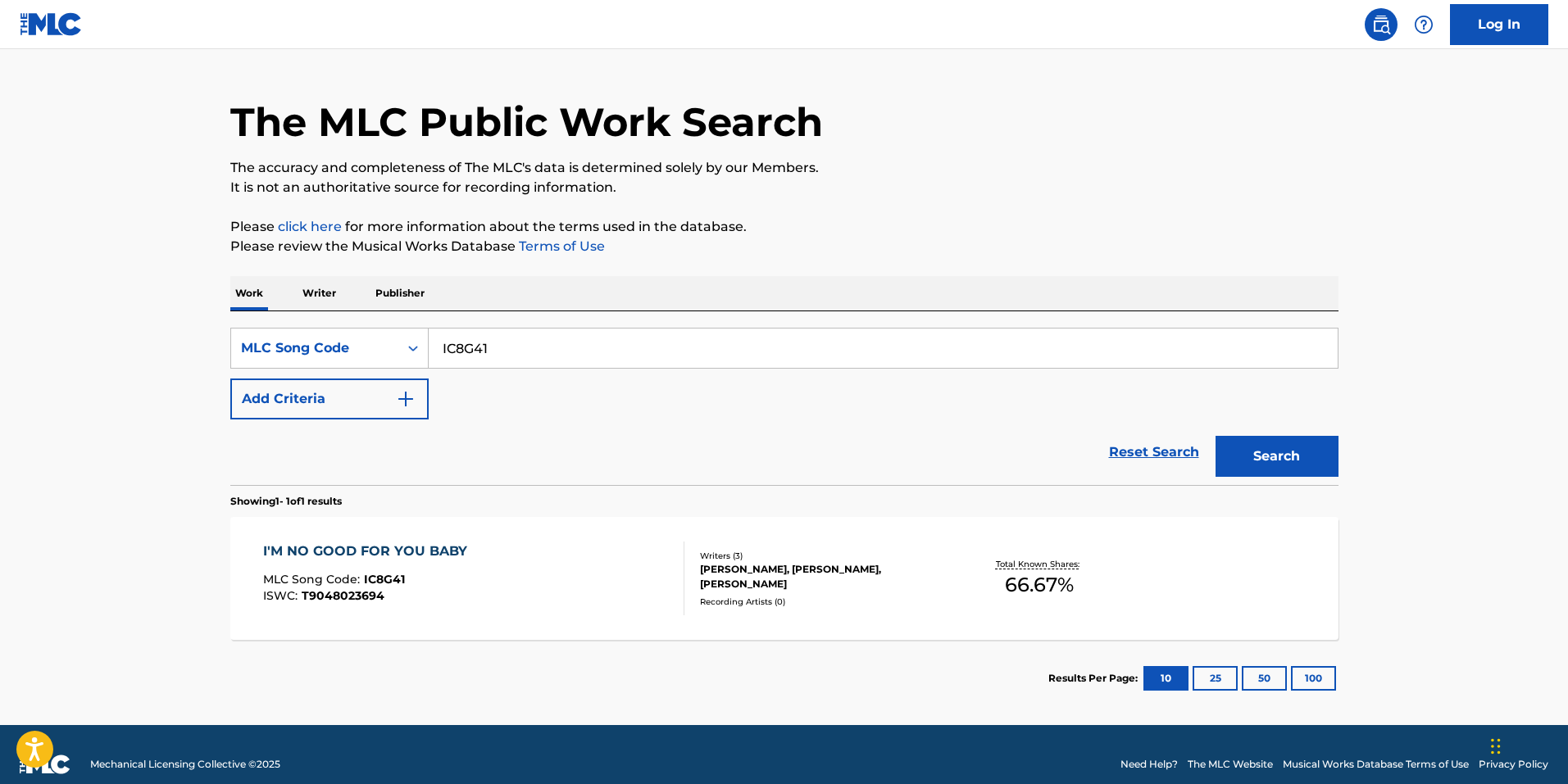
scroll to position [56, 0]
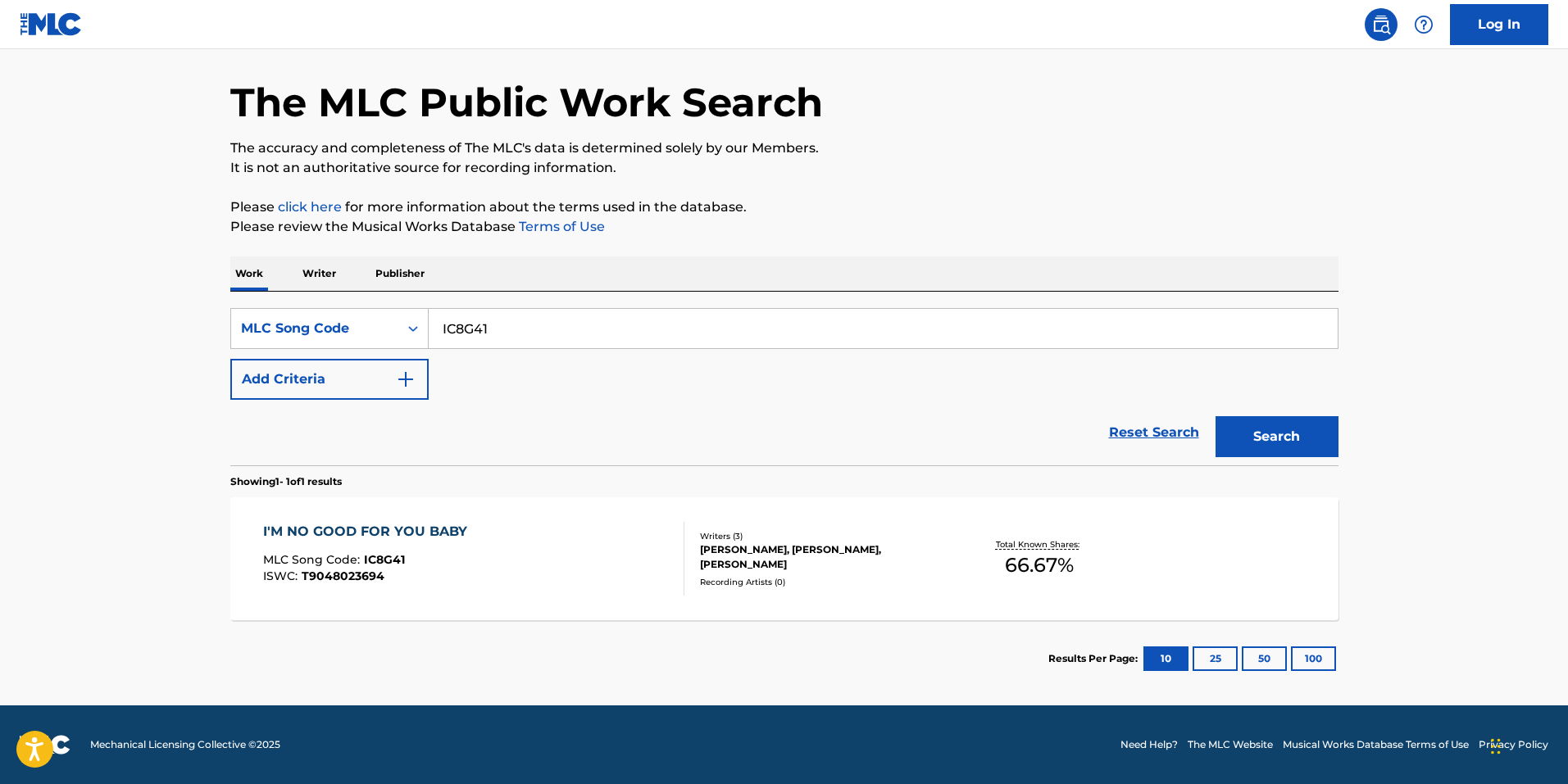
click at [355, 560] on span "MLC Song Code :" at bounding box center [313, 560] width 101 height 15
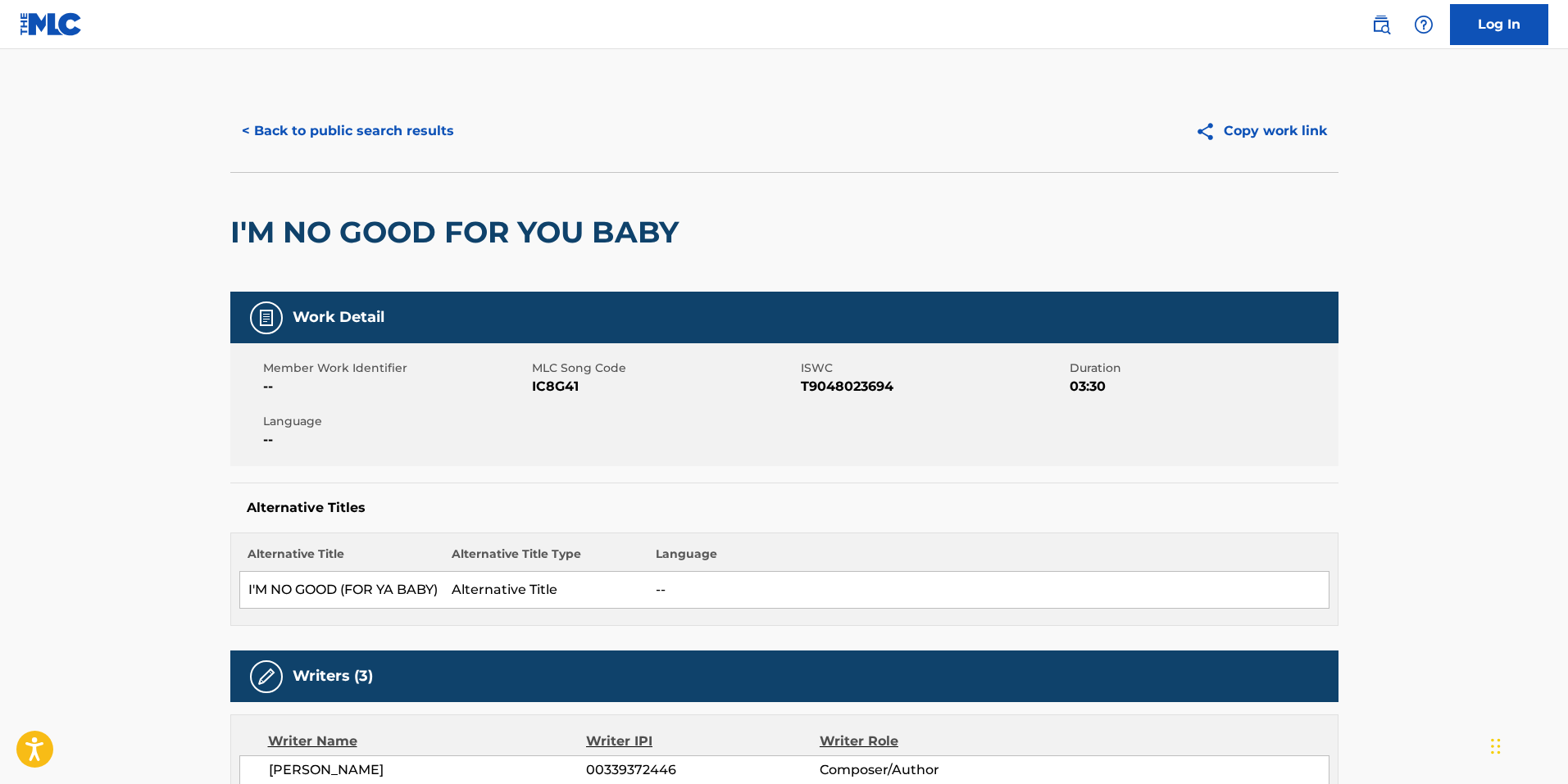
click at [326, 180] on div "I'M NO GOOD FOR YOU BABY" at bounding box center [458, 232] width 456 height 118
click at [353, 147] on button "< Back to public search results" at bounding box center [348, 131] width 235 height 41
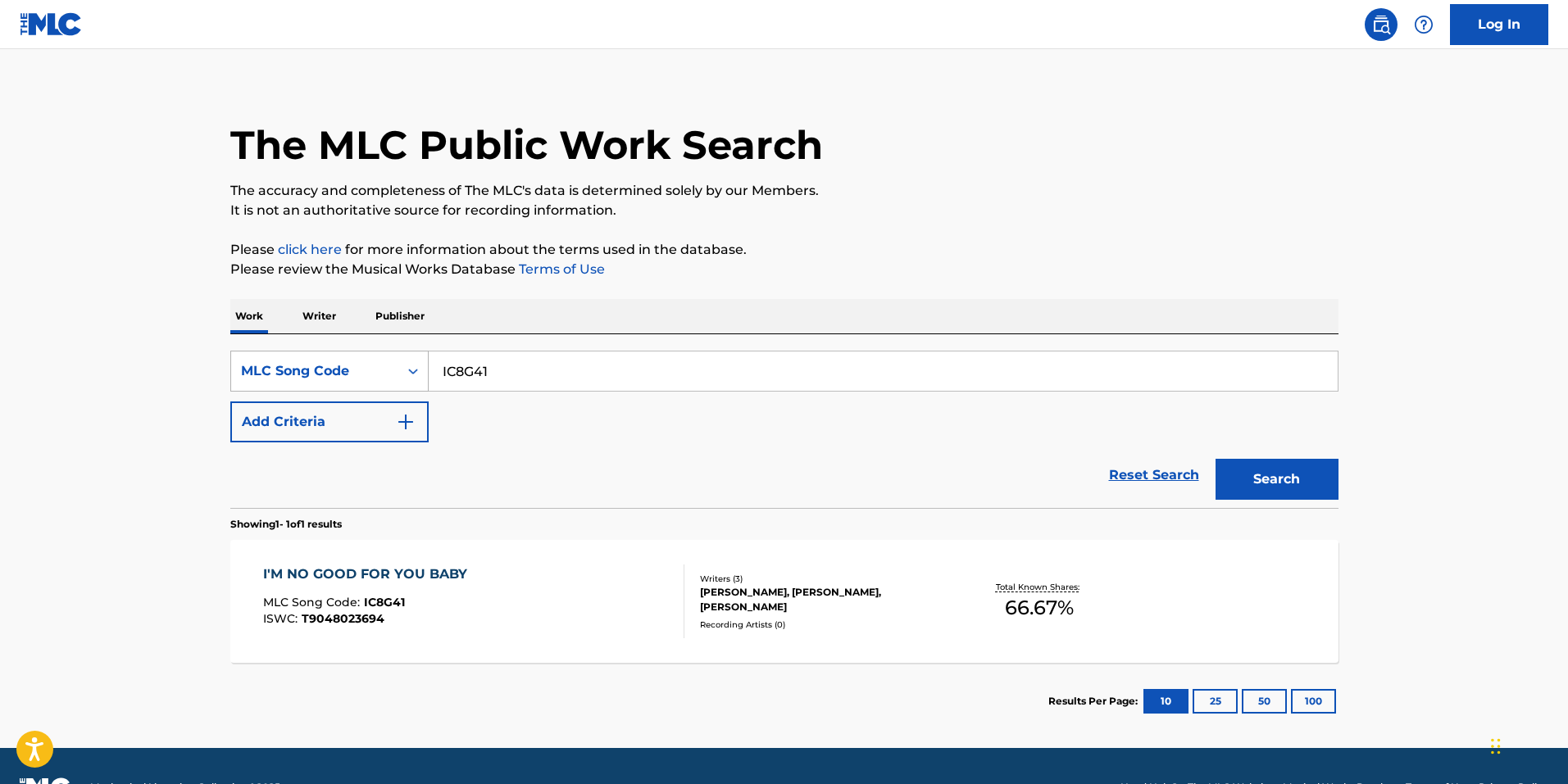
drag, startPoint x: 533, startPoint y: 376, endPoint x: 260, endPoint y: 353, distance: 274.0
click at [280, 353] on div "SearchWithCriteria64f1a89b-807e-4566-8032-47046e83466b MLC Song Code IC8G41" at bounding box center [784, 371] width 1108 height 41
paste input "6311D"
type input "I6311D"
click at [1278, 480] on button "Search" at bounding box center [1276, 479] width 123 height 41
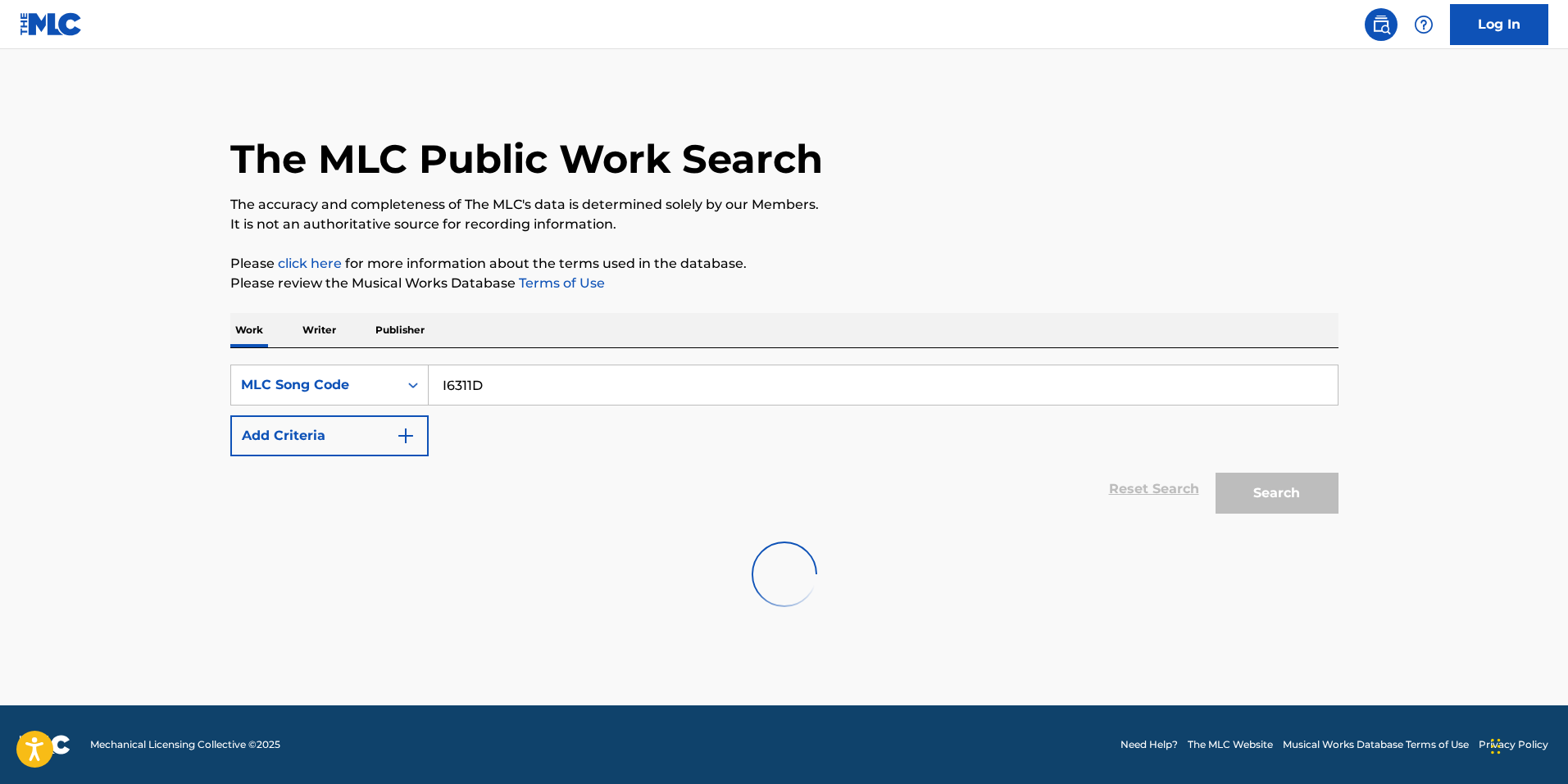
scroll to position [0, 0]
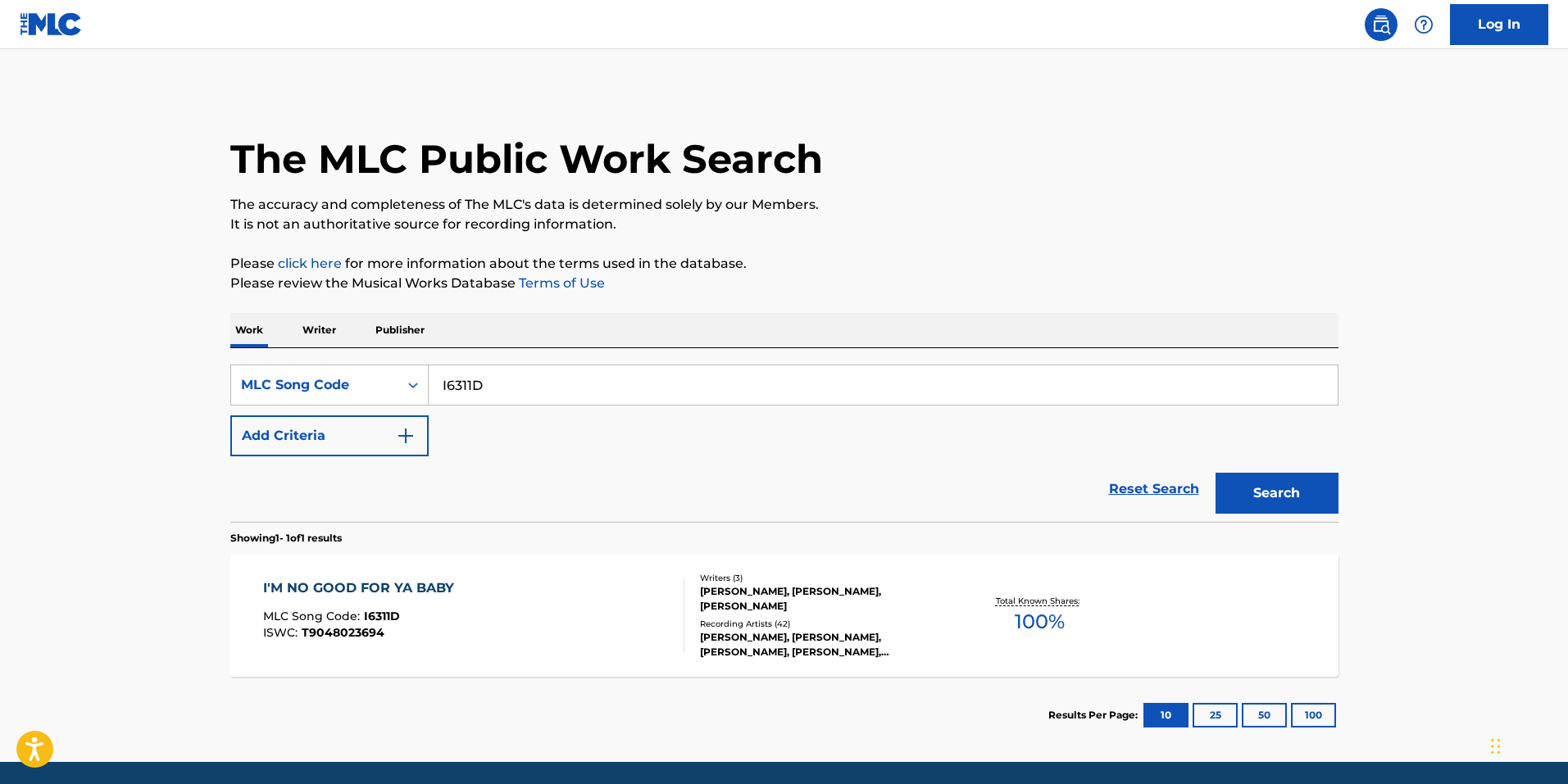
click at [499, 624] on div "I'M NO GOOD FOR YA BABY MLC Song Code : I6311D ISWC : T9048023694" at bounding box center [473, 616] width 421 height 74
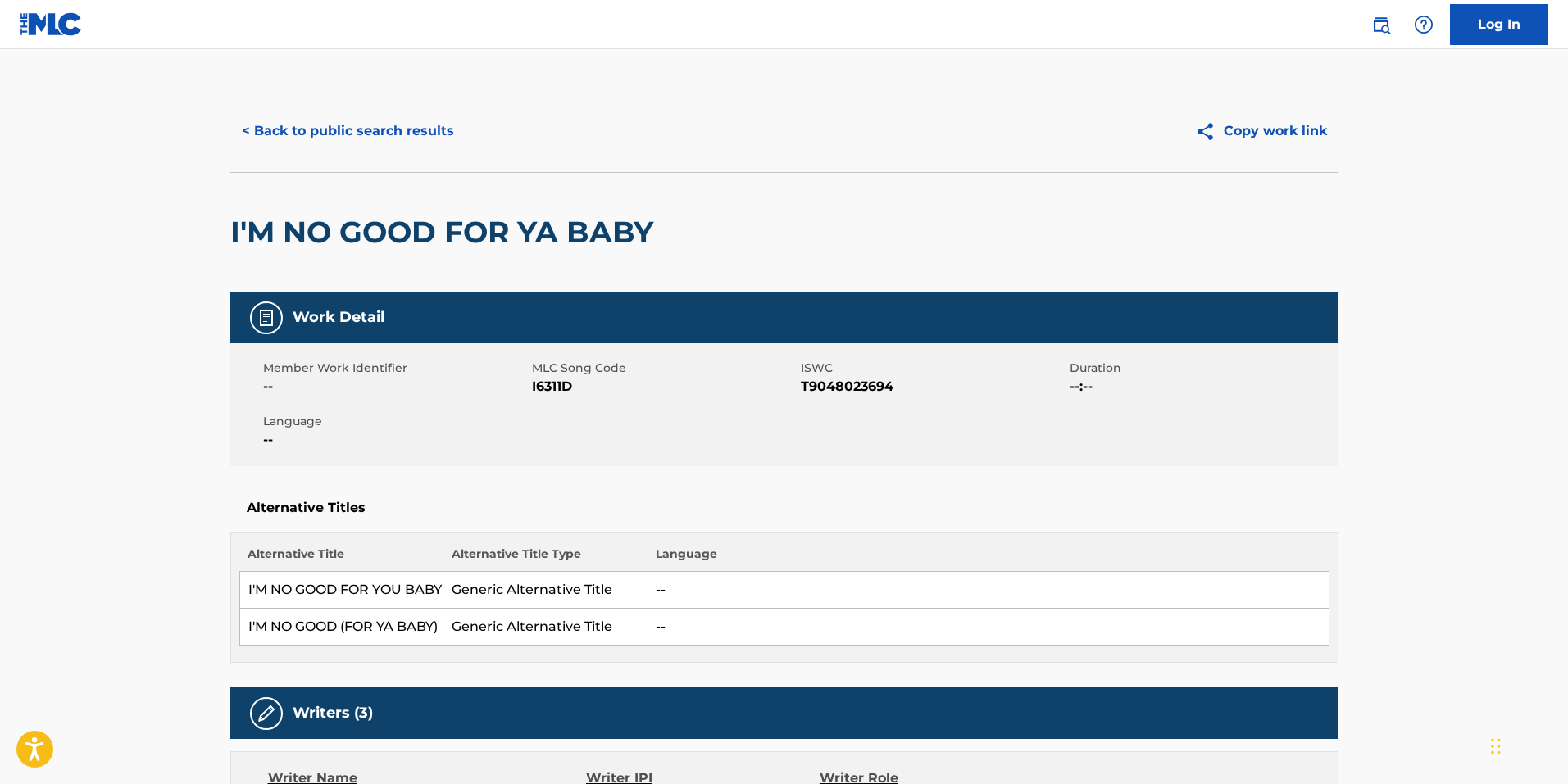
click at [320, 125] on button "< Back to public search results" at bounding box center [348, 131] width 235 height 41
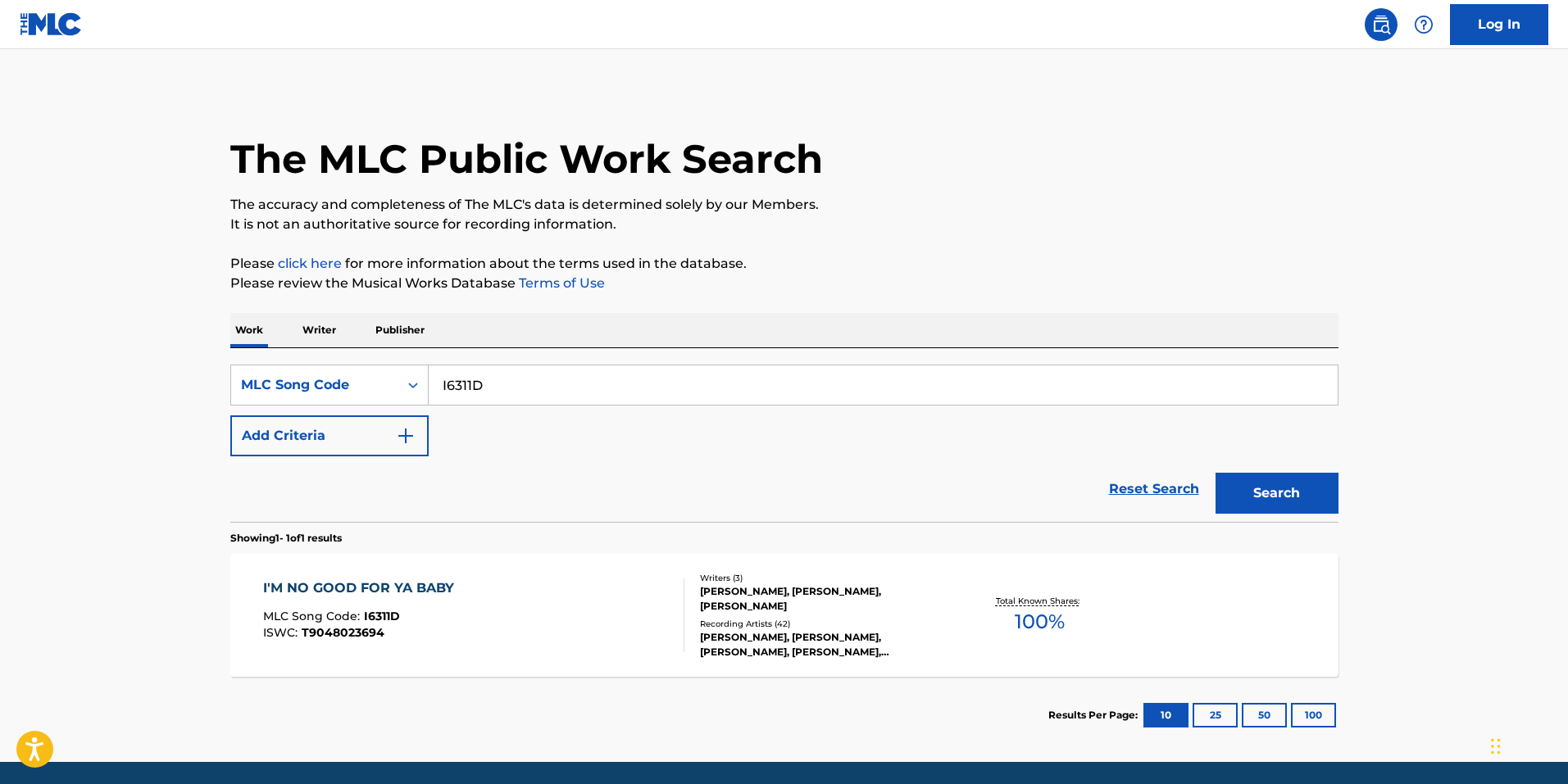
drag, startPoint x: 511, startPoint y: 397, endPoint x: 309, endPoint y: 364, distance: 204.7
click at [304, 363] on div "SearchWithCriteria64f1a89b-807e-4566-8032-47046e83466b MLC Song Code I6311D Add…" at bounding box center [784, 435] width 1108 height 174
paste input "Search Form"
click at [463, 383] on input "Search Form" at bounding box center [883, 385] width 909 height 39
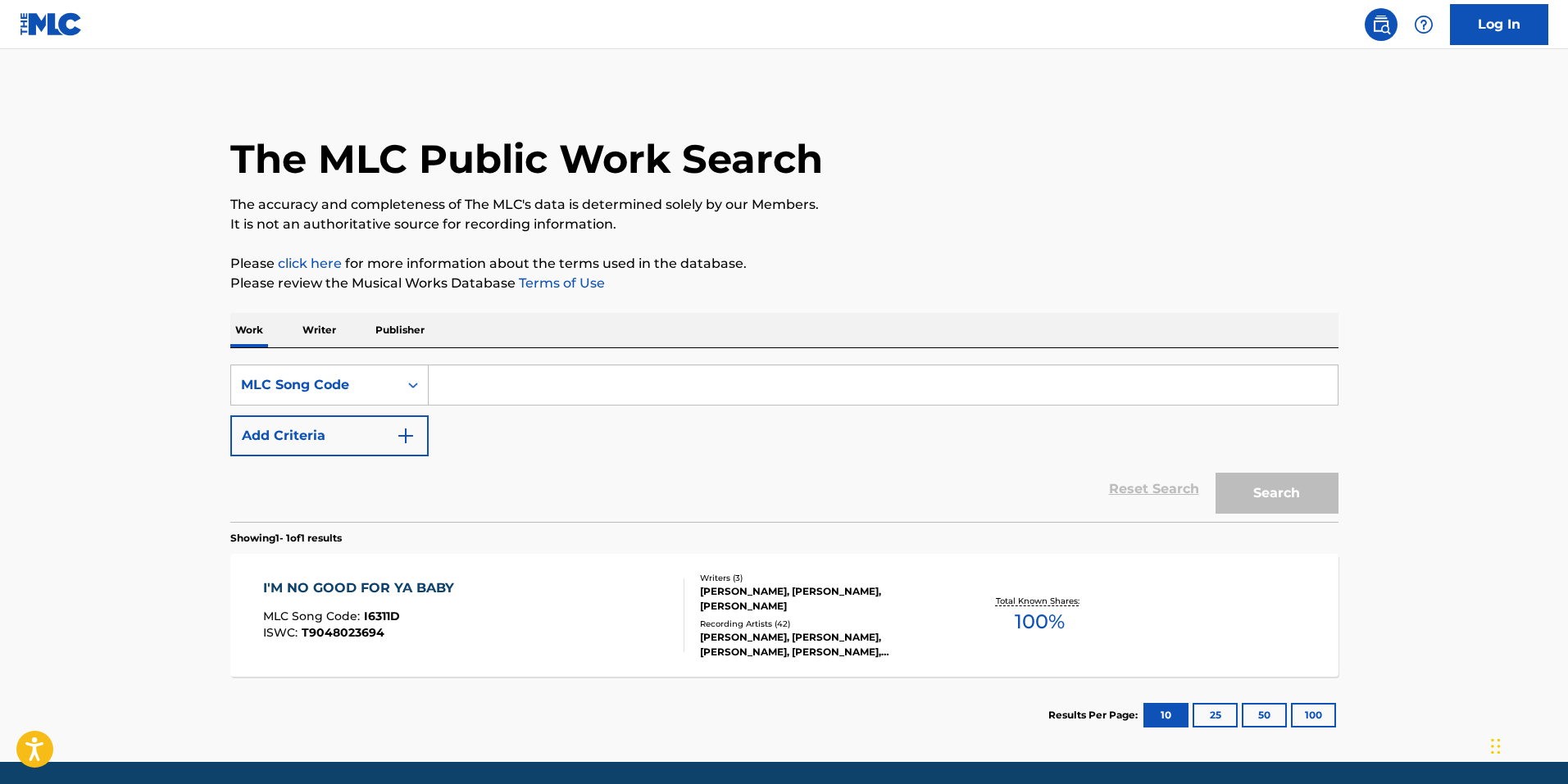
paste input "I4973U"
type input "I4973U"
click at [1218, 490] on button "Search" at bounding box center [1276, 493] width 123 height 41
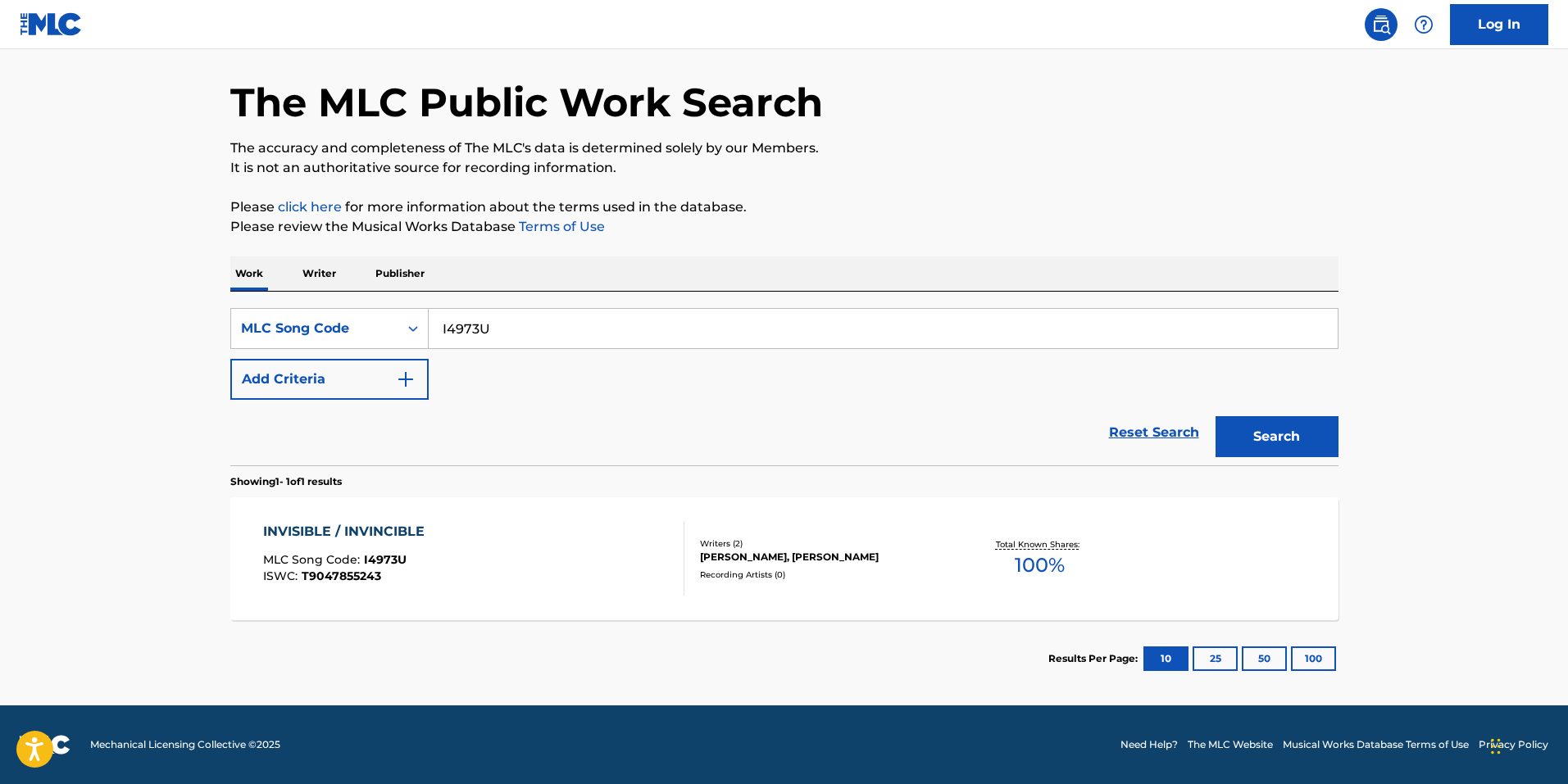
click at [480, 554] on div "INVISIBLE / INVINCIBLE MLC Song Code : I4973U ISWC : T9047855243" at bounding box center [473, 559] width 421 height 74
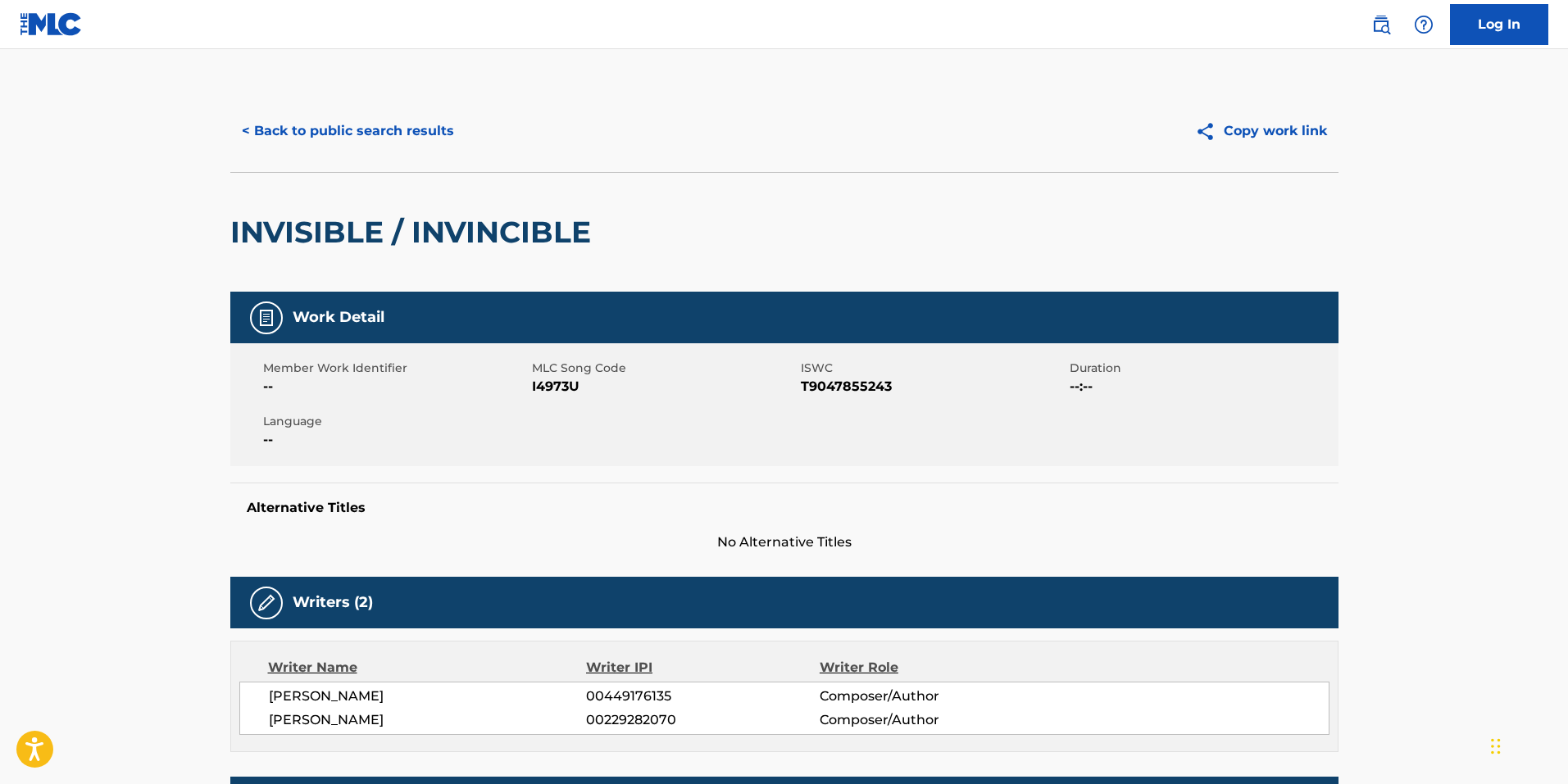
click at [381, 104] on div "< Back to public search results Copy work link" at bounding box center [784, 131] width 1108 height 82
click at [371, 130] on button "< Back to public search results" at bounding box center [348, 131] width 235 height 41
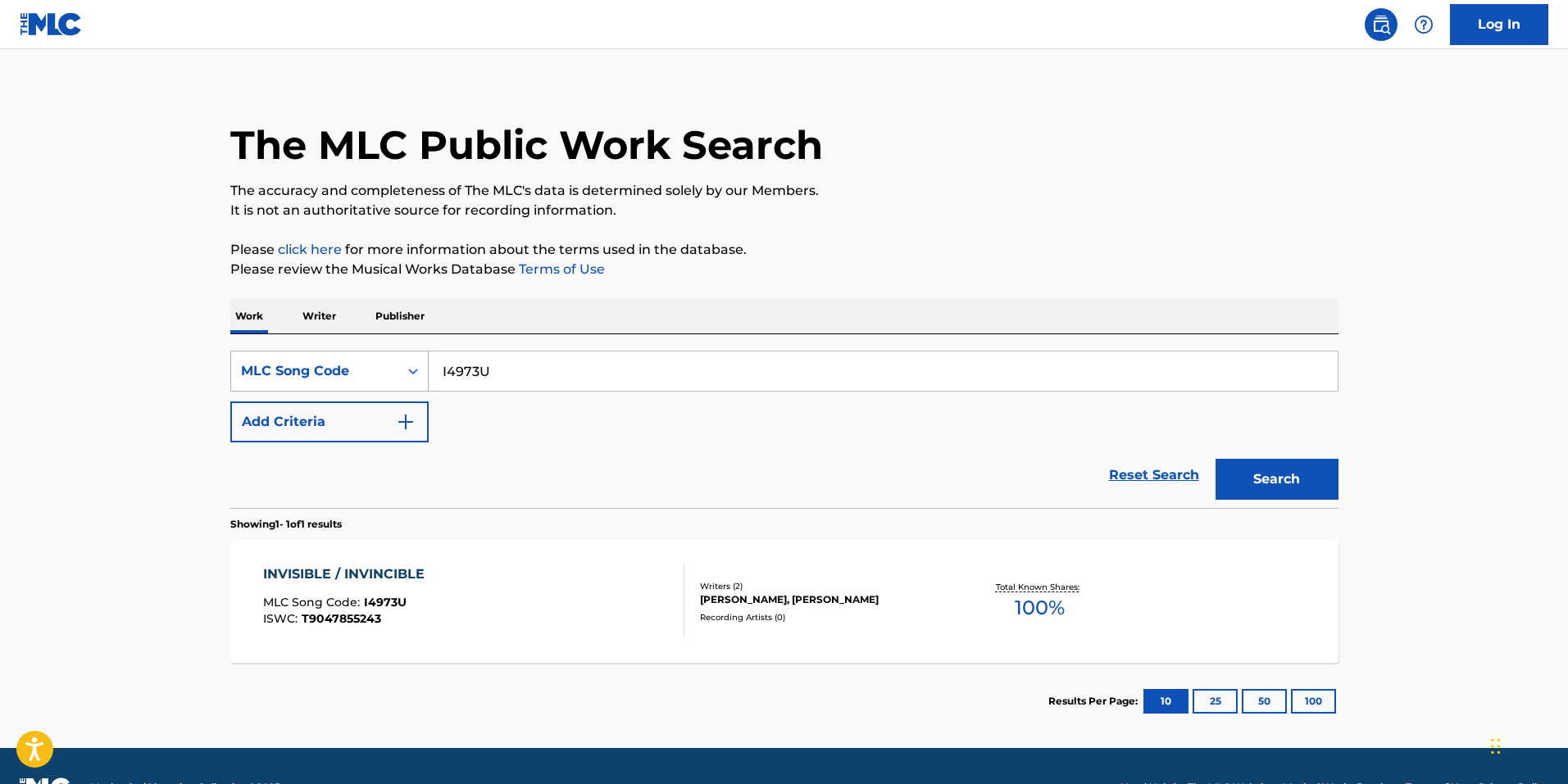
drag, startPoint x: 523, startPoint y: 370, endPoint x: 292, endPoint y: 351, distance: 231.8
click at [292, 351] on div "SearchWithCriteria64f1a89b-807e-4566-8032-47046e83466b MLC Song Code I4973U" at bounding box center [784, 371] width 1108 height 41
click at [1254, 476] on button "Search" at bounding box center [1276, 479] width 123 height 41
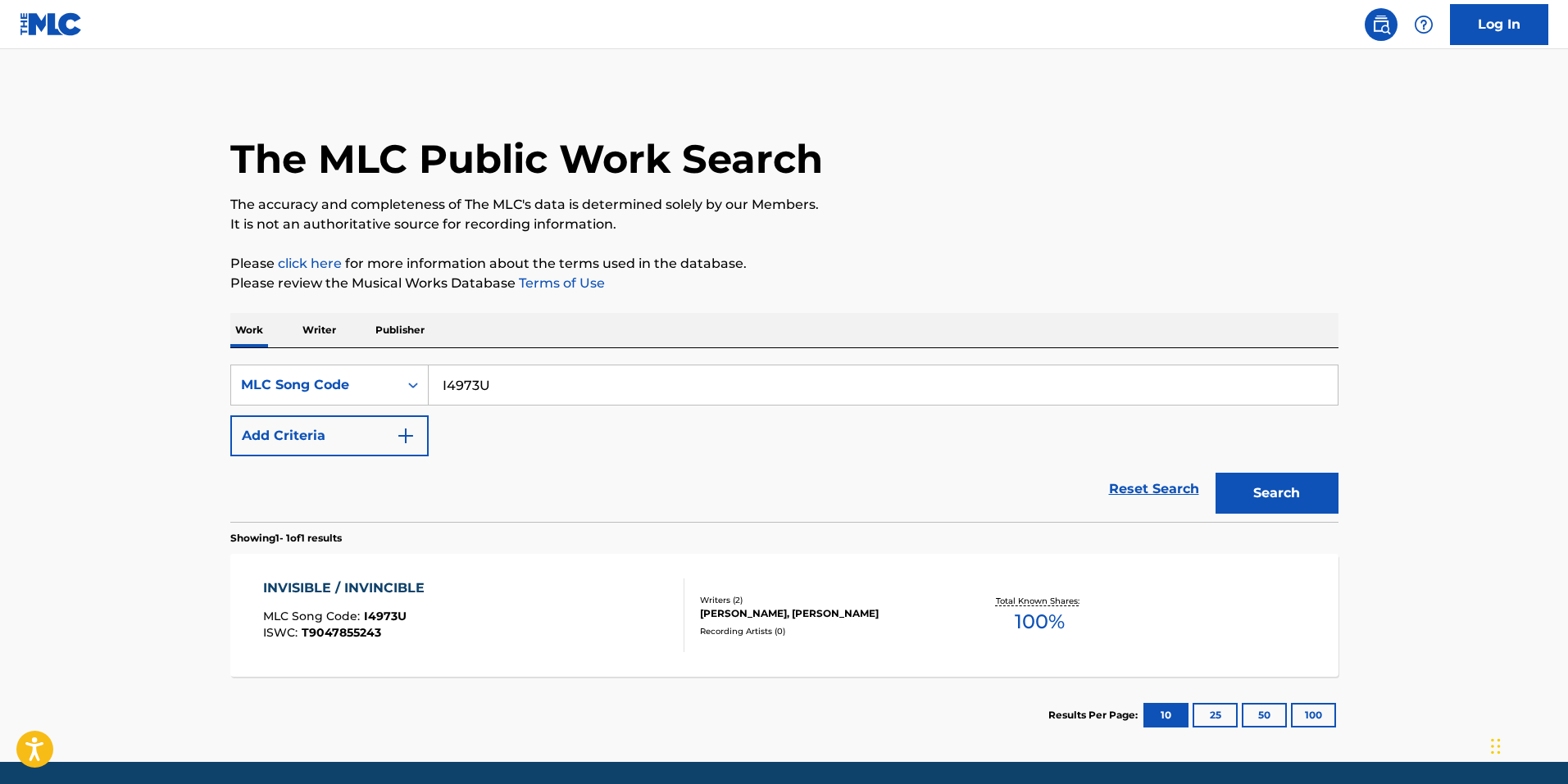
click at [360, 640] on div "INVISIBLE / INVINCIBLE MLC Song Code : I4973U ISWC : T9047855243" at bounding box center [347, 616] width 169 height 74
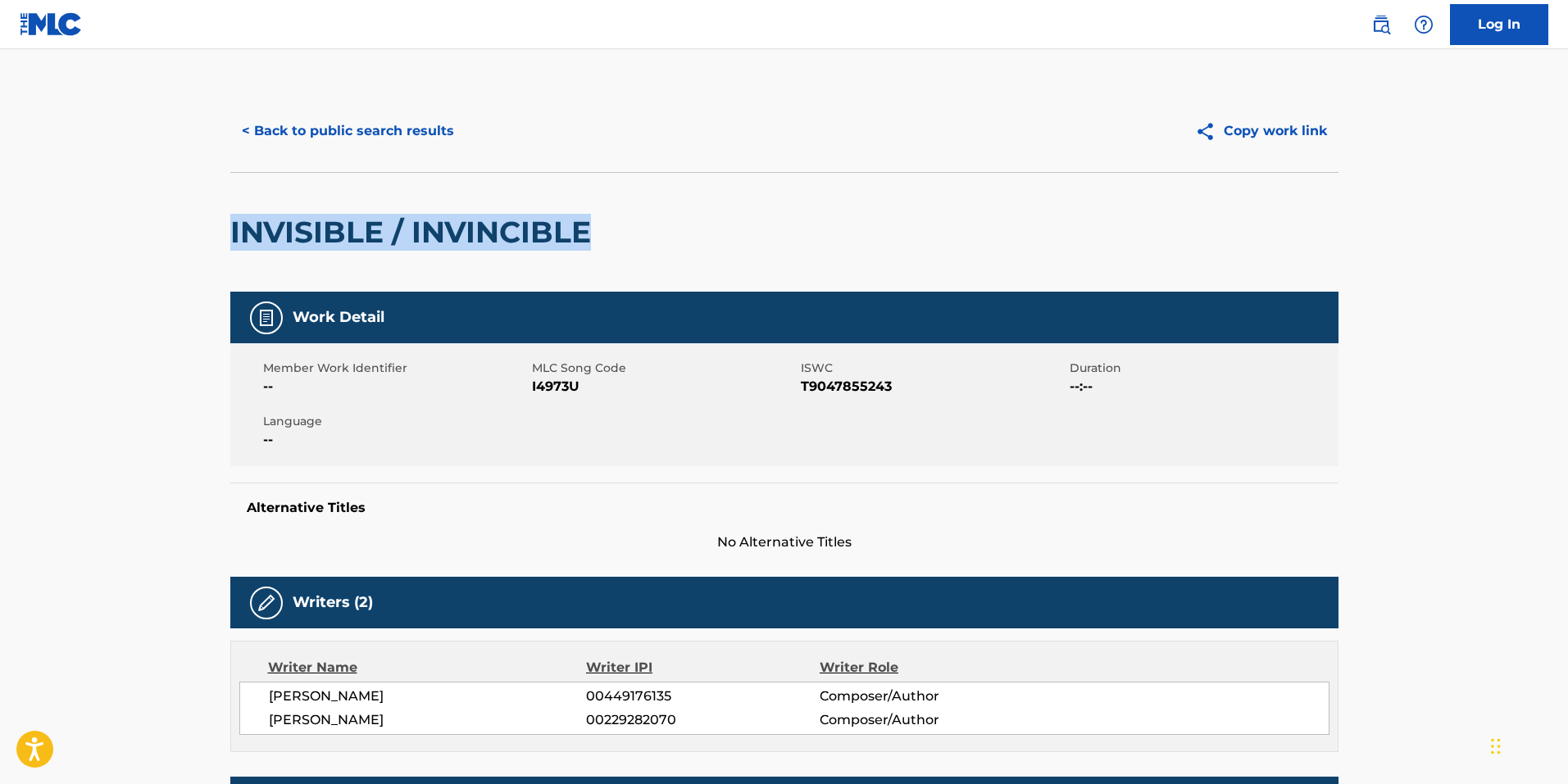
drag, startPoint x: 590, startPoint y: 220, endPoint x: 193, endPoint y: 212, distance: 397.1
copy h2 "INVISIBLE / INVINCIBLE"
drag, startPoint x: 364, startPoint y: 134, endPoint x: 374, endPoint y: 139, distance: 11.2
click at [363, 134] on button "< Back to public search results" at bounding box center [348, 131] width 235 height 41
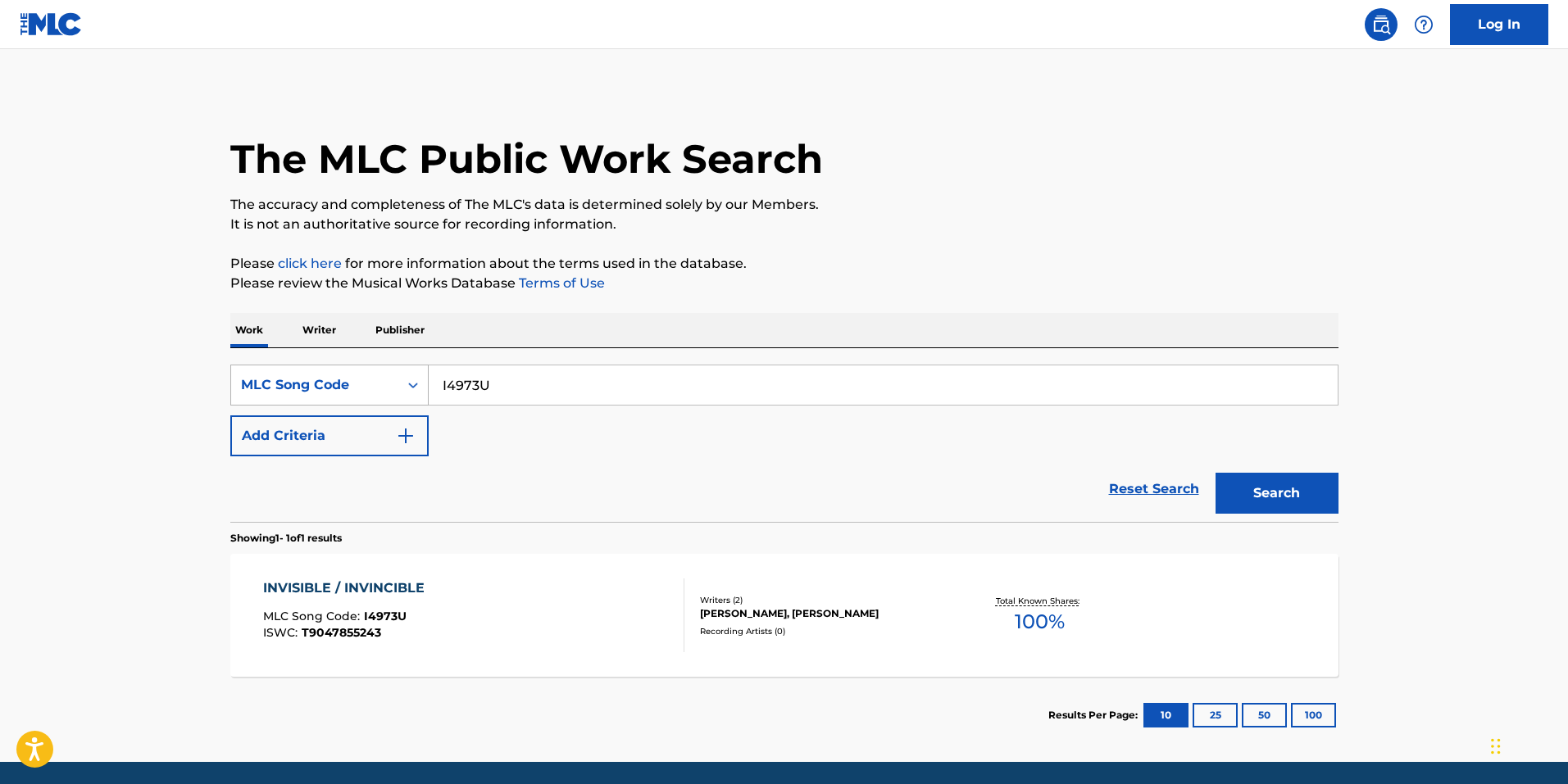
drag, startPoint x: 516, startPoint y: 397, endPoint x: 254, endPoint y: 375, distance: 262.9
click at [267, 376] on div "SearchWithCriteria64f1a89b-807e-4566-8032-47046e83466b MLC Song Code I4973U" at bounding box center [784, 385] width 1108 height 41
paste input "J0790L"
type input "J0790L"
click at [1312, 473] on div "Search" at bounding box center [1273, 489] width 131 height 66
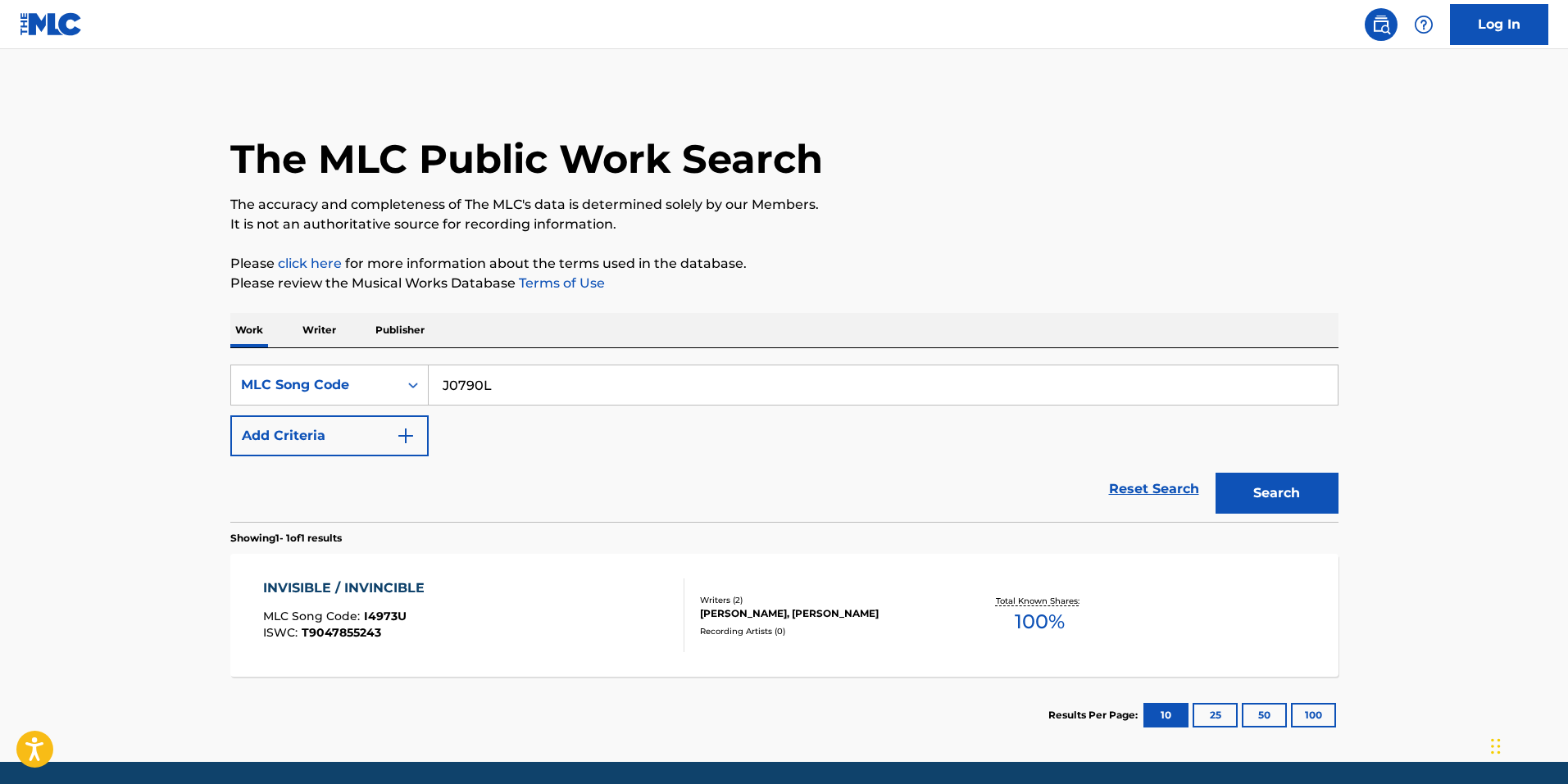
click at [1305, 491] on button "Search" at bounding box center [1276, 493] width 123 height 41
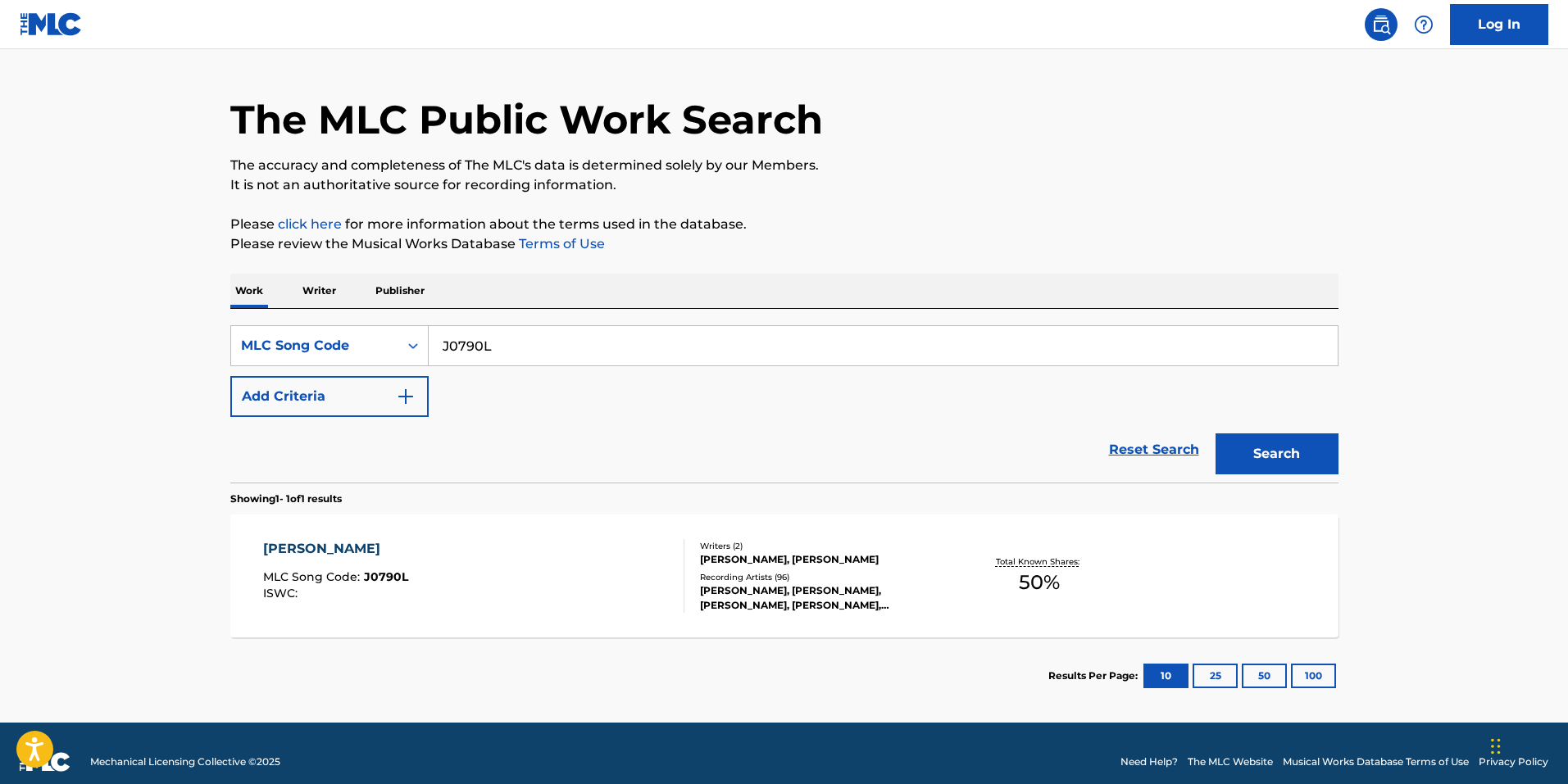
scroll to position [56, 0]
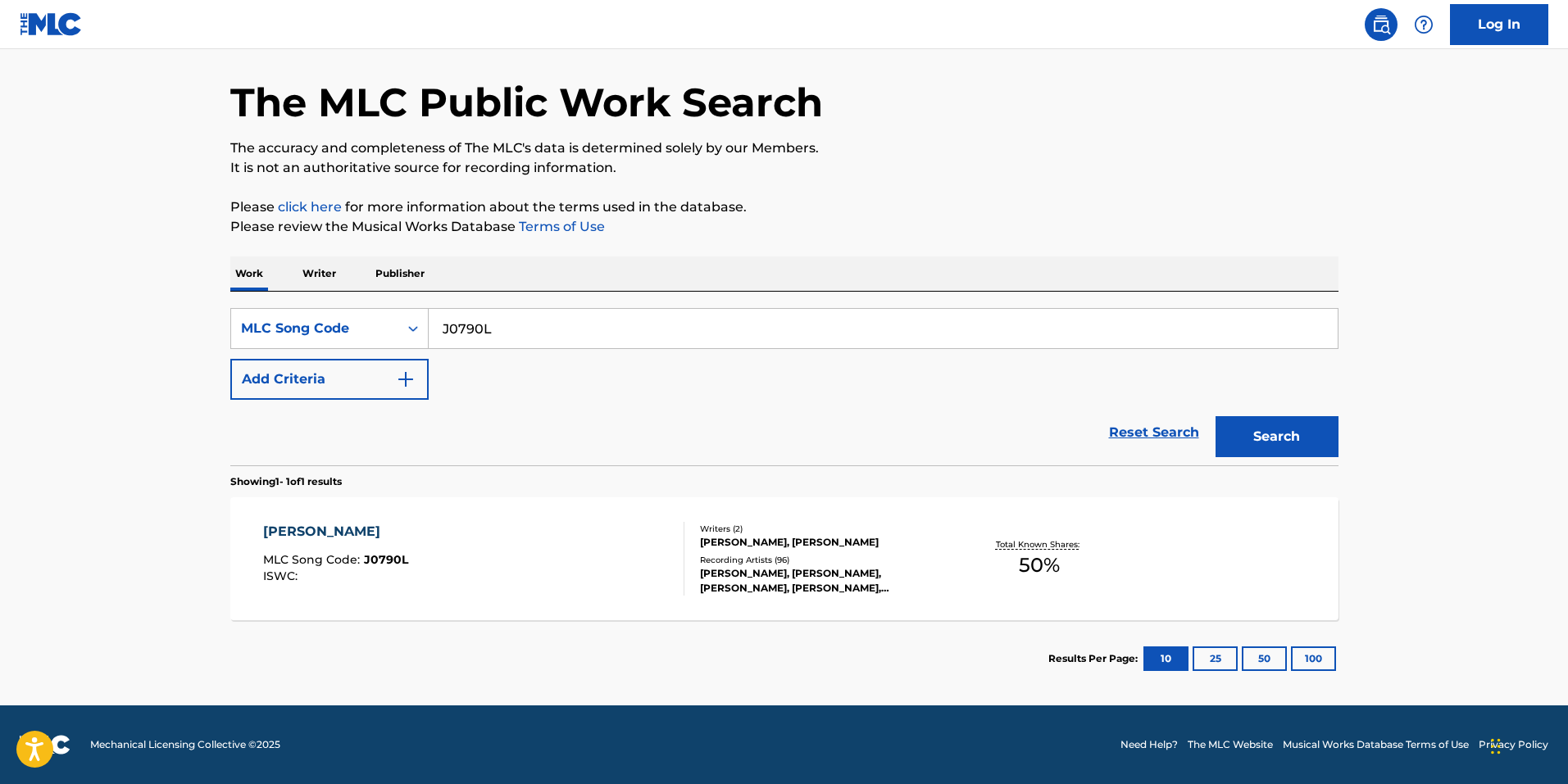
click at [566, 548] on div "JUSTINE MLC Song Code : J0790L ISWC :" at bounding box center [473, 559] width 421 height 74
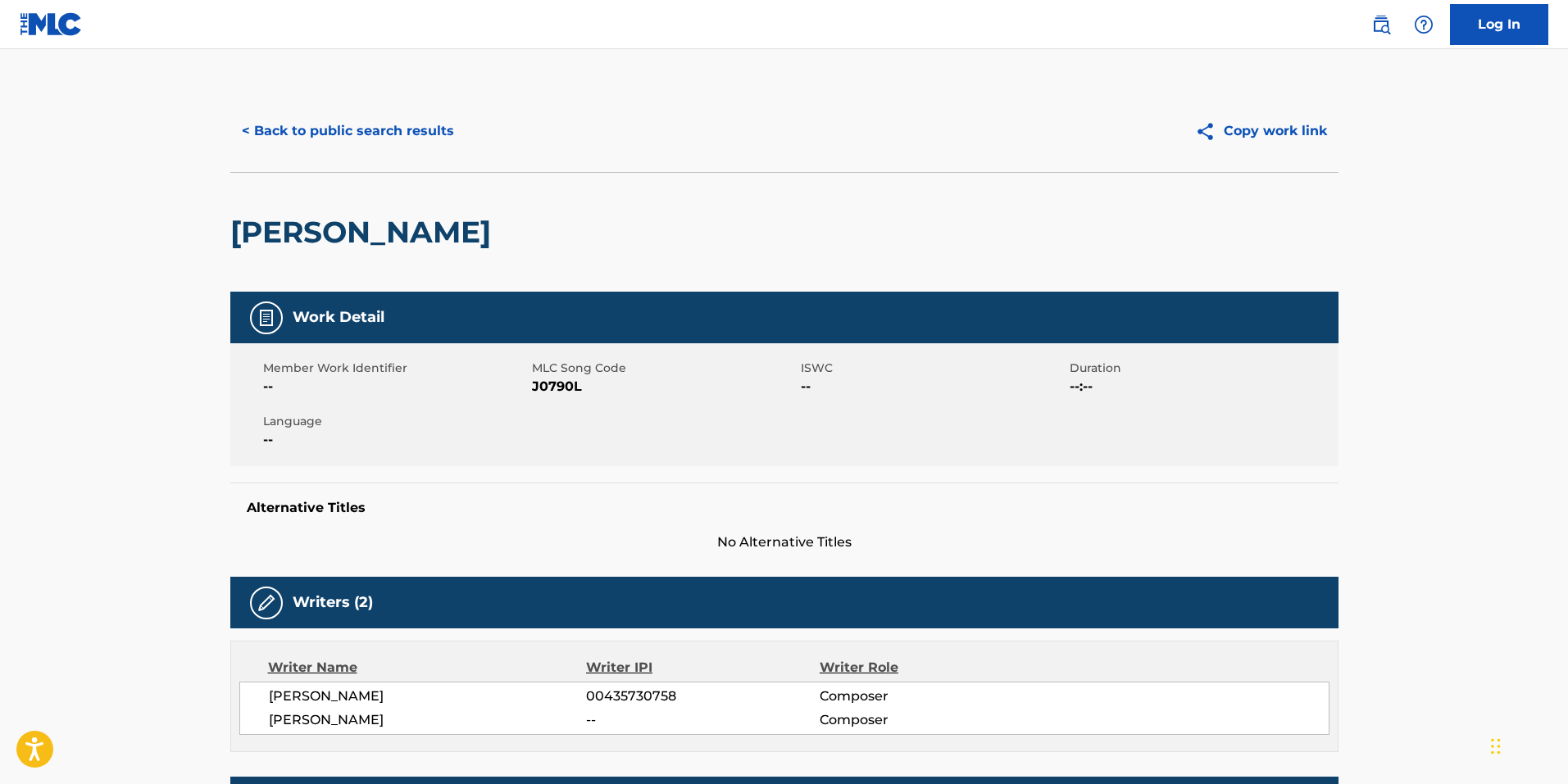
click at [390, 133] on button "< Back to public search results" at bounding box center [348, 131] width 235 height 41
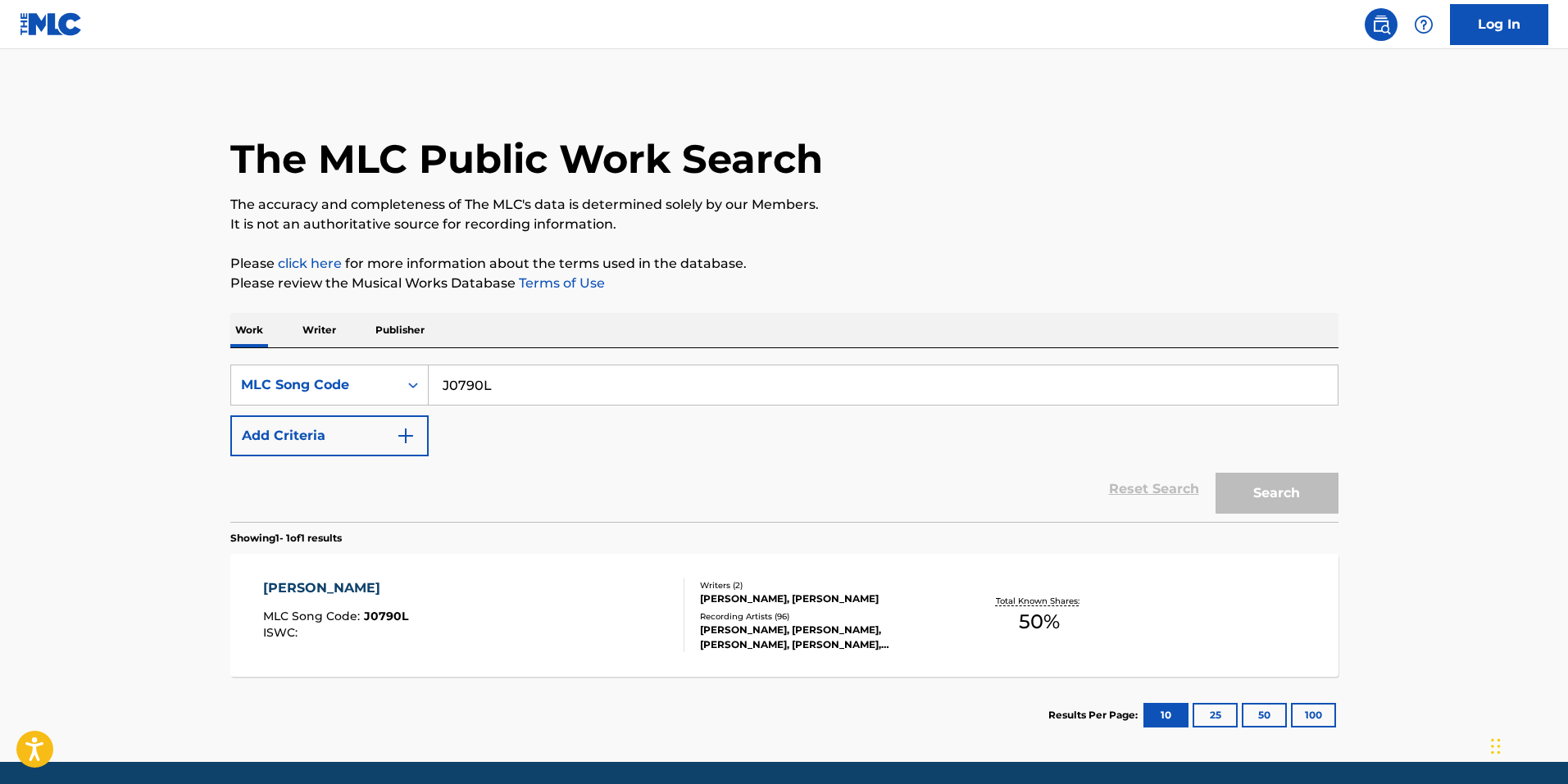
scroll to position [14, 0]
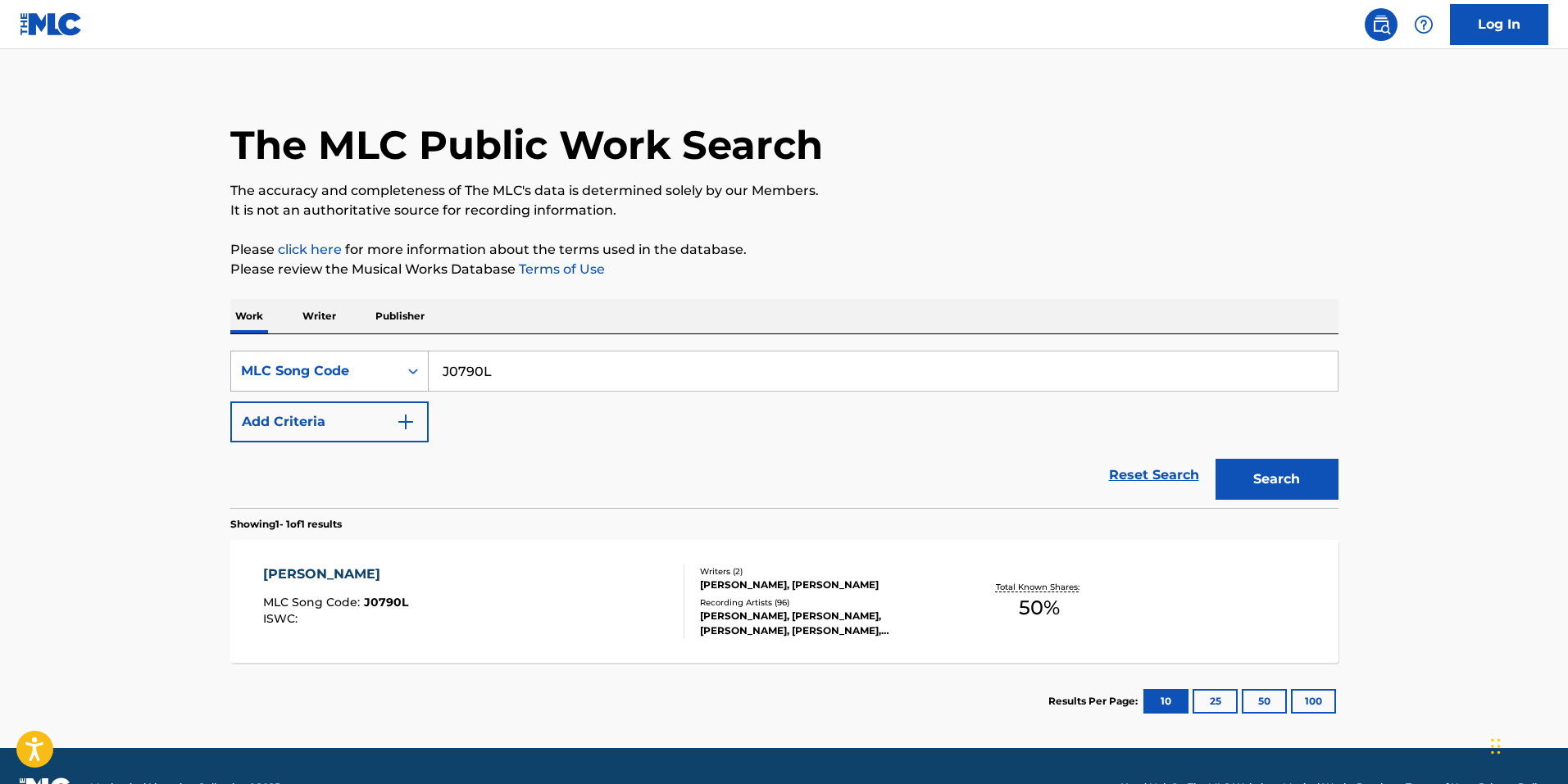
click at [358, 372] on div "MLC Song Code" at bounding box center [314, 370] width 147 height 19
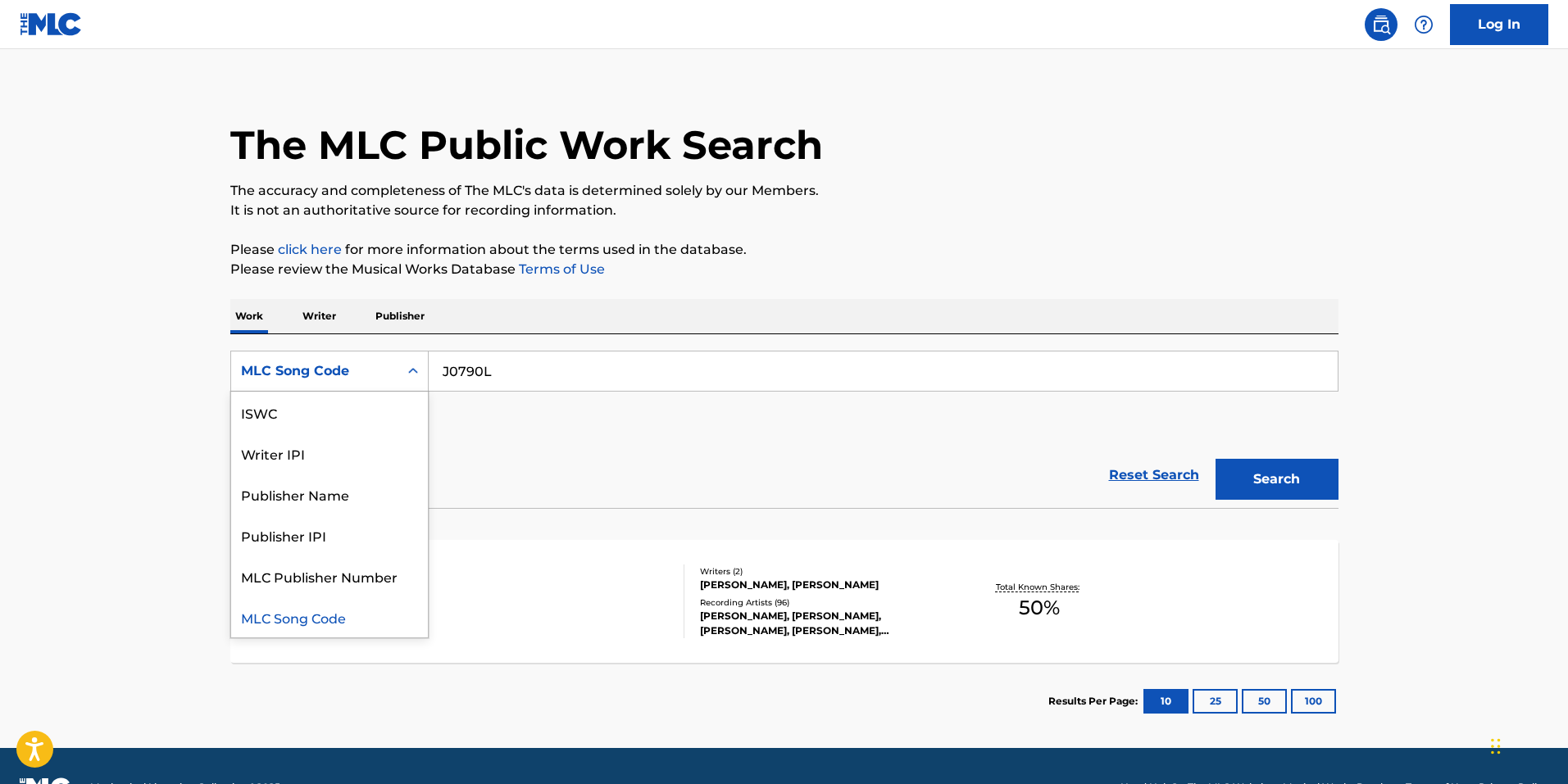
scroll to position [0, 0]
click at [340, 406] on div "Work Title" at bounding box center [330, 412] width 196 height 41
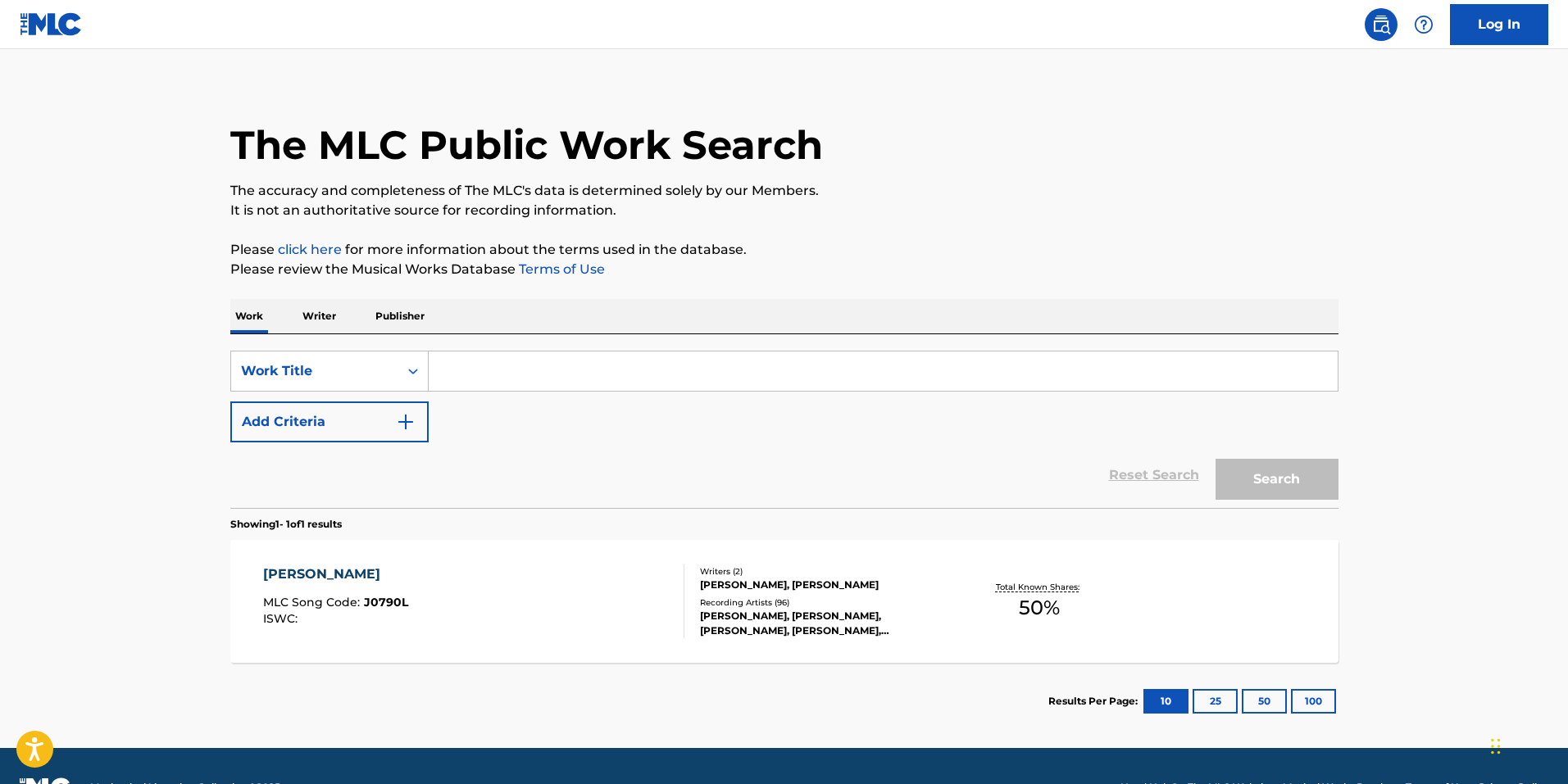
click at [512, 341] on div "SearchWithCriteriaa3361181-6a12-4f91-a294-c3a9fe252fb8 Work Title Add Criteria …" at bounding box center [784, 421] width 1108 height 174
click at [515, 371] on input "Search Form" at bounding box center [883, 371] width 909 height 39
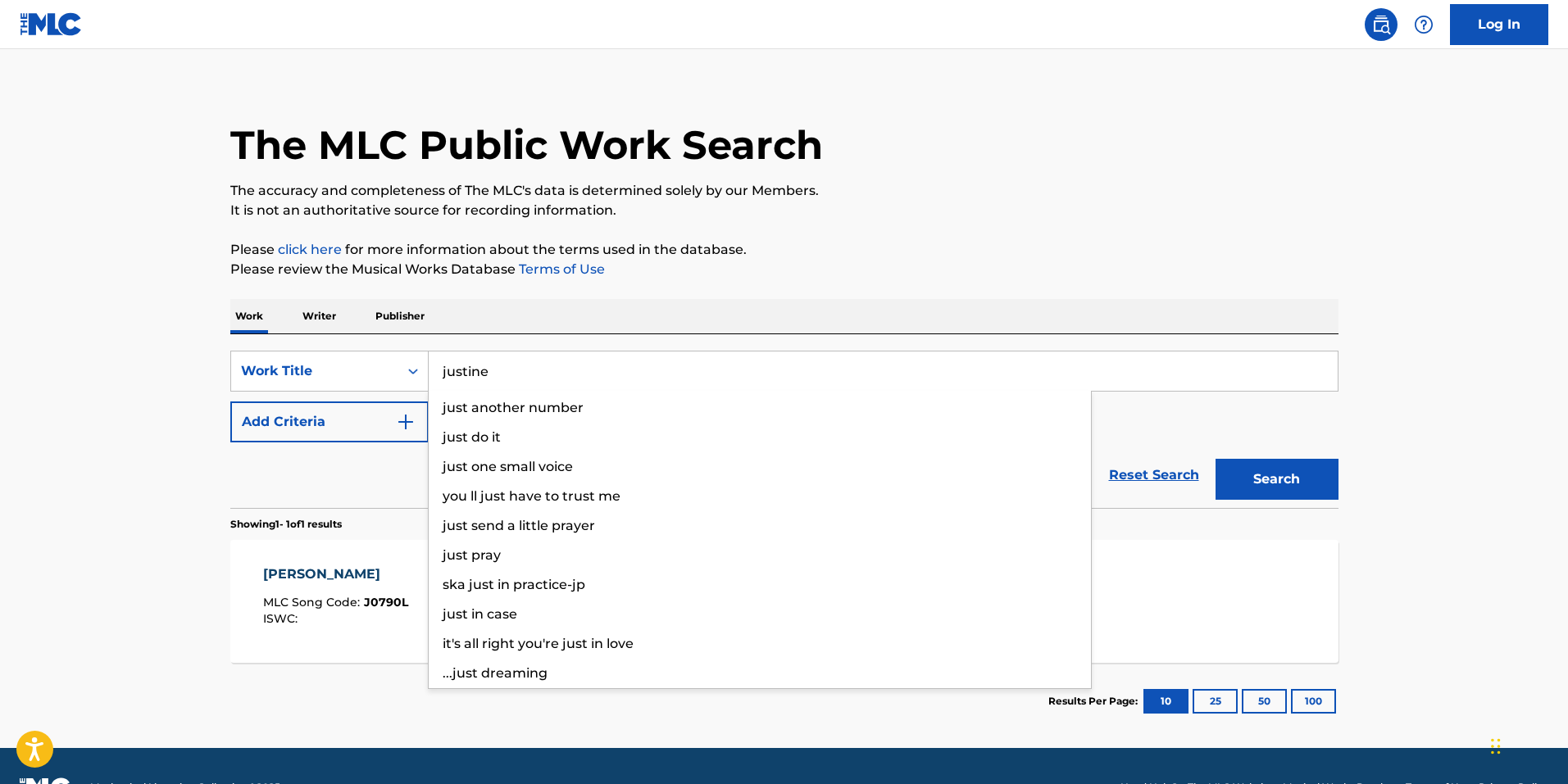
type input "justine"
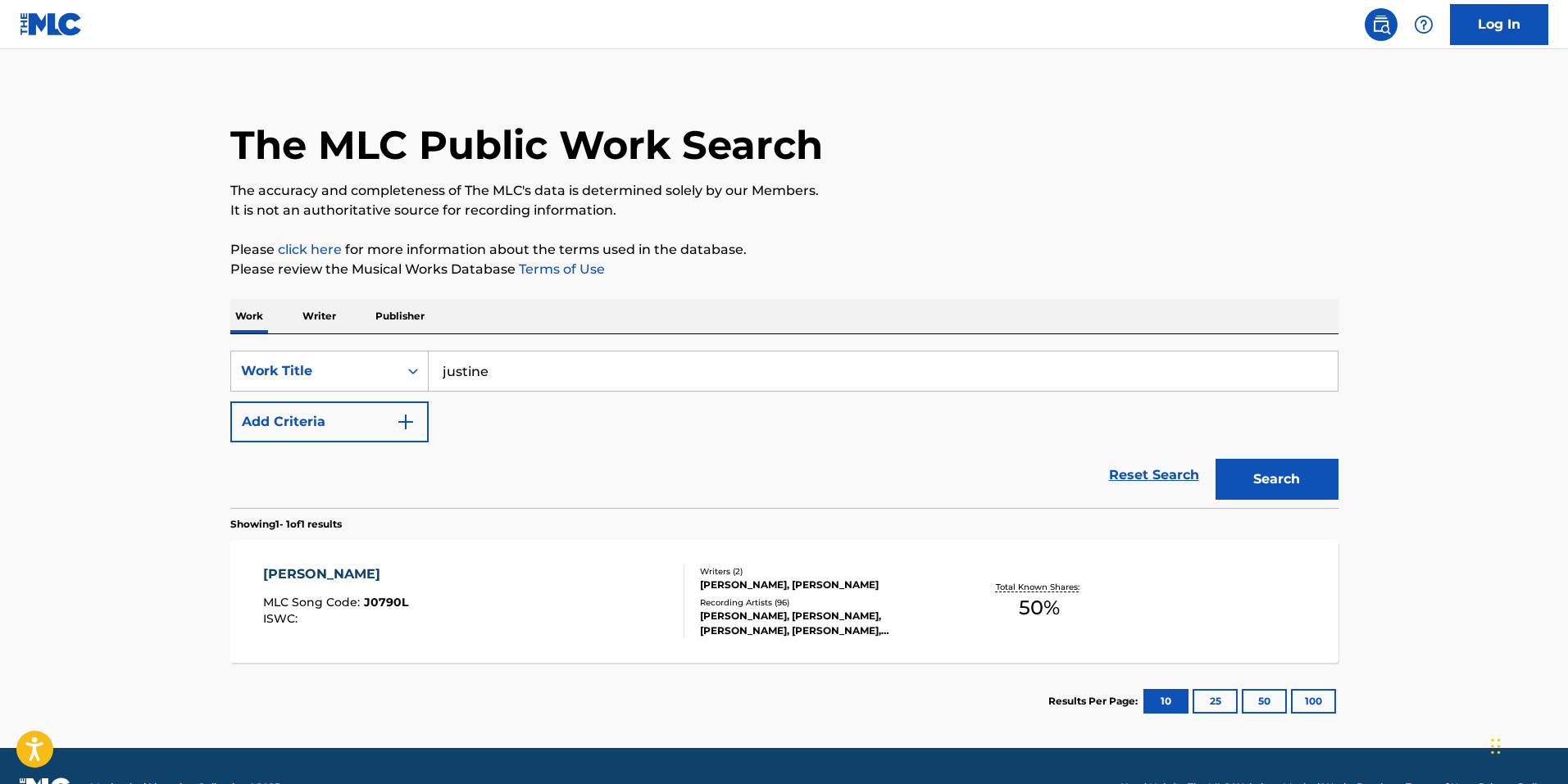
click at [230, 402] on button "Add Criteria" at bounding box center [330, 422] width 198 height 41
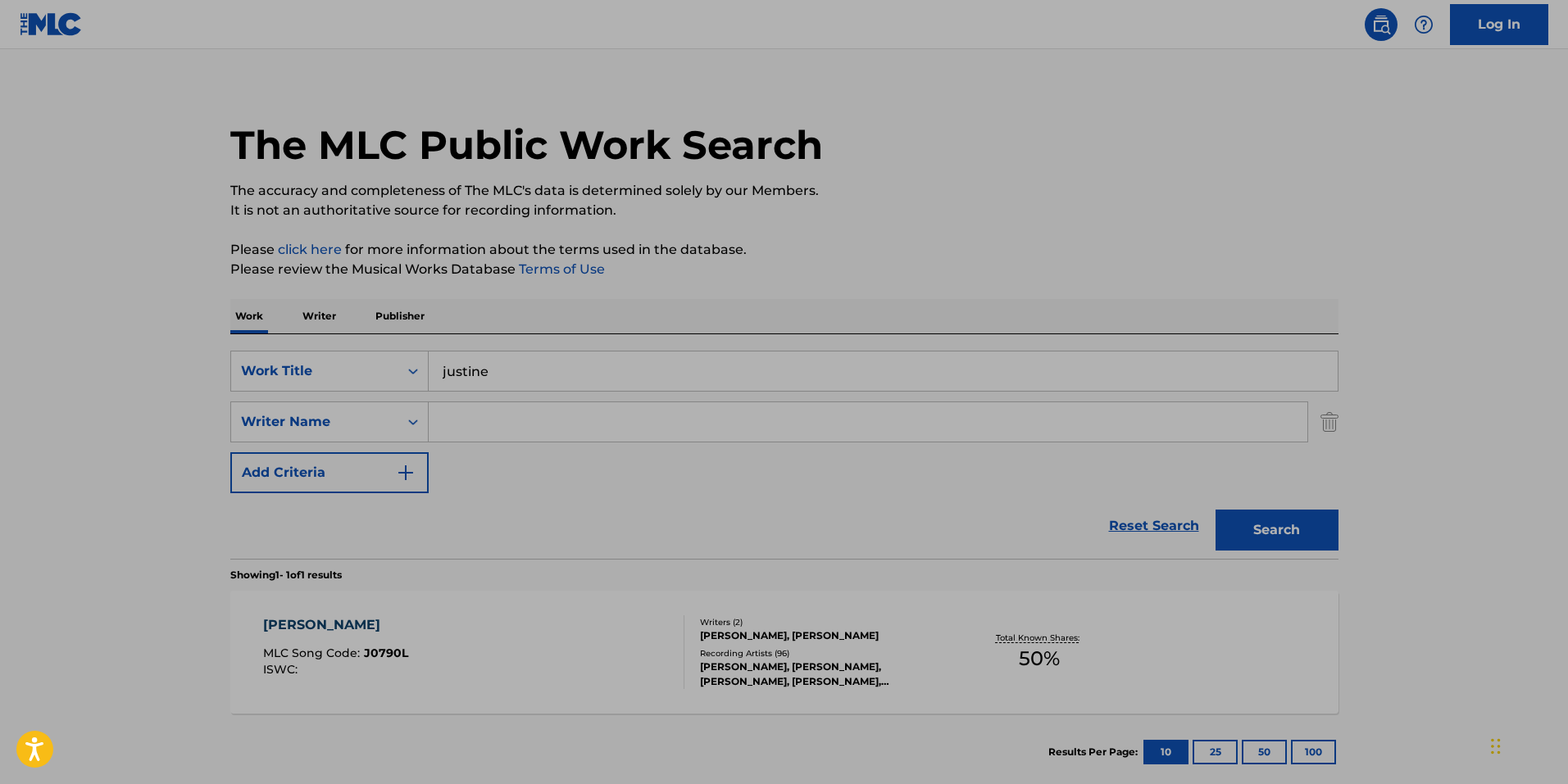
click at [497, 394] on div "SearchWithCriteriaa3361181-6a12-4f91-a294-c3a9fe252fb8 Work Title justine Searc…" at bounding box center [784, 422] width 1108 height 143
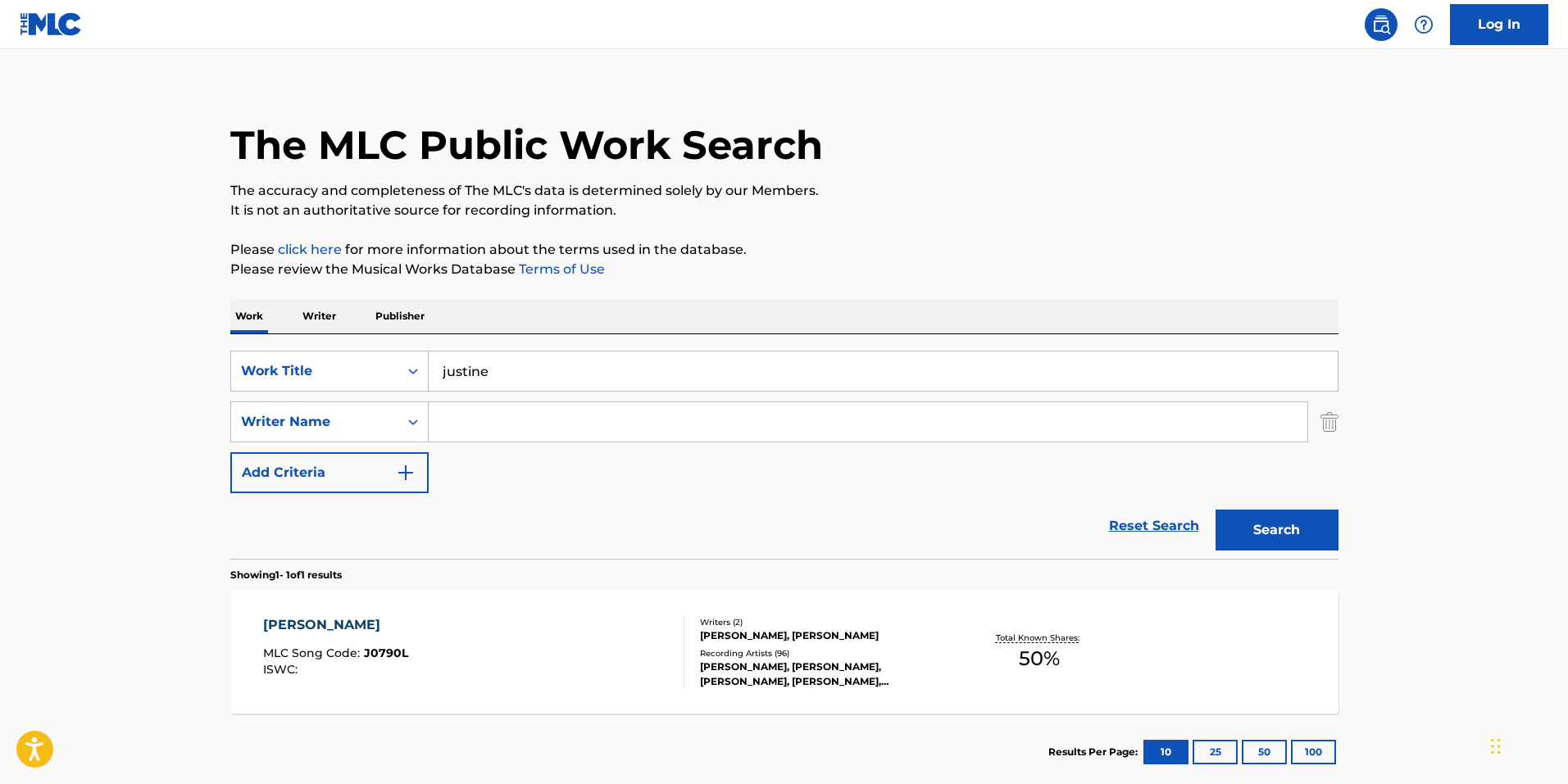
click at [496, 425] on input "Search Form" at bounding box center [867, 422] width 878 height 39
type input "[PERSON_NAME]"
click at [1215, 510] on button "Search" at bounding box center [1276, 530] width 123 height 41
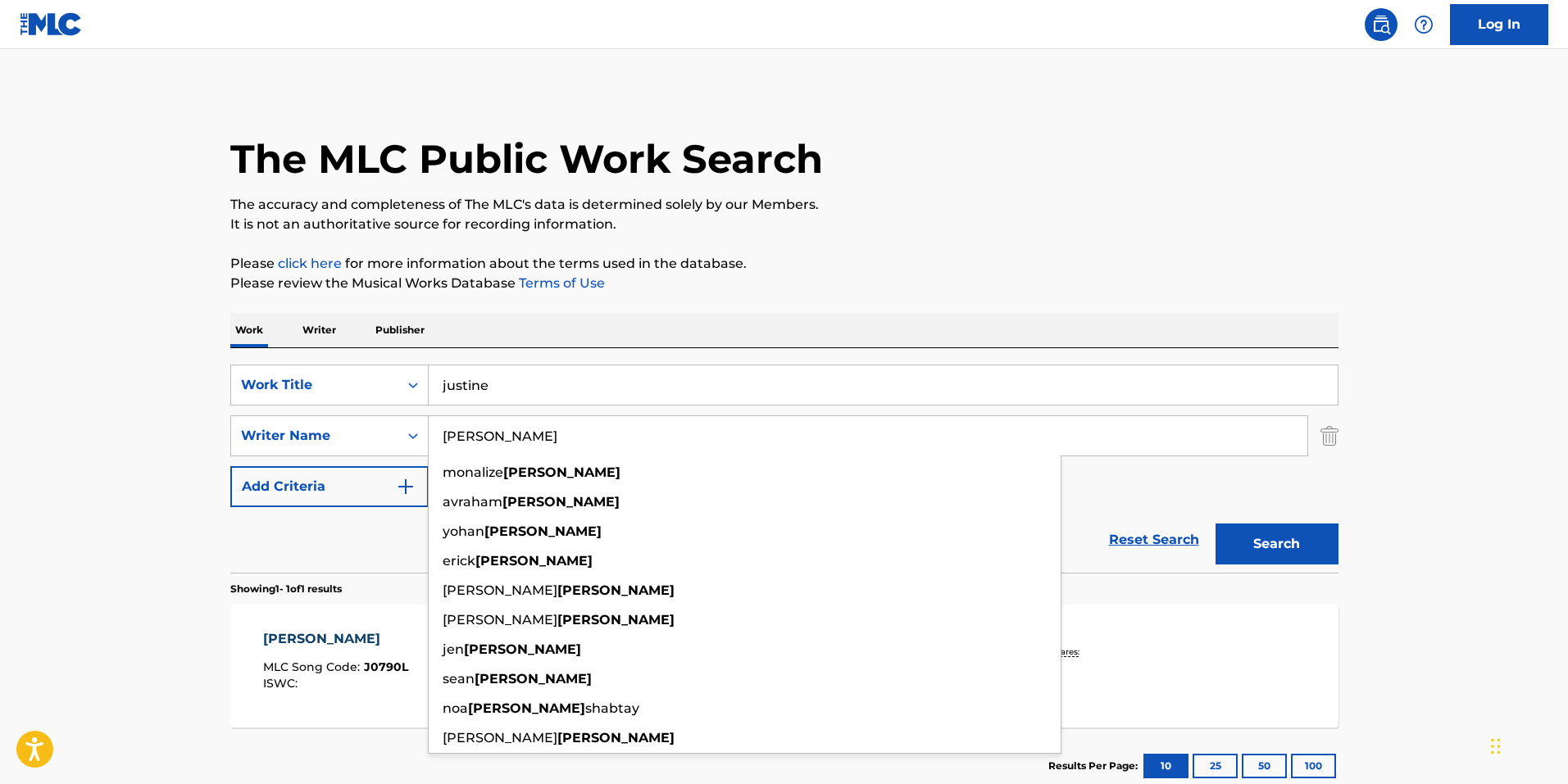
click at [103, 432] on main "The MLC Public Work Search The accuracy and completeness of The MLC's data is d…" at bounding box center [784, 430] width 1568 height 764
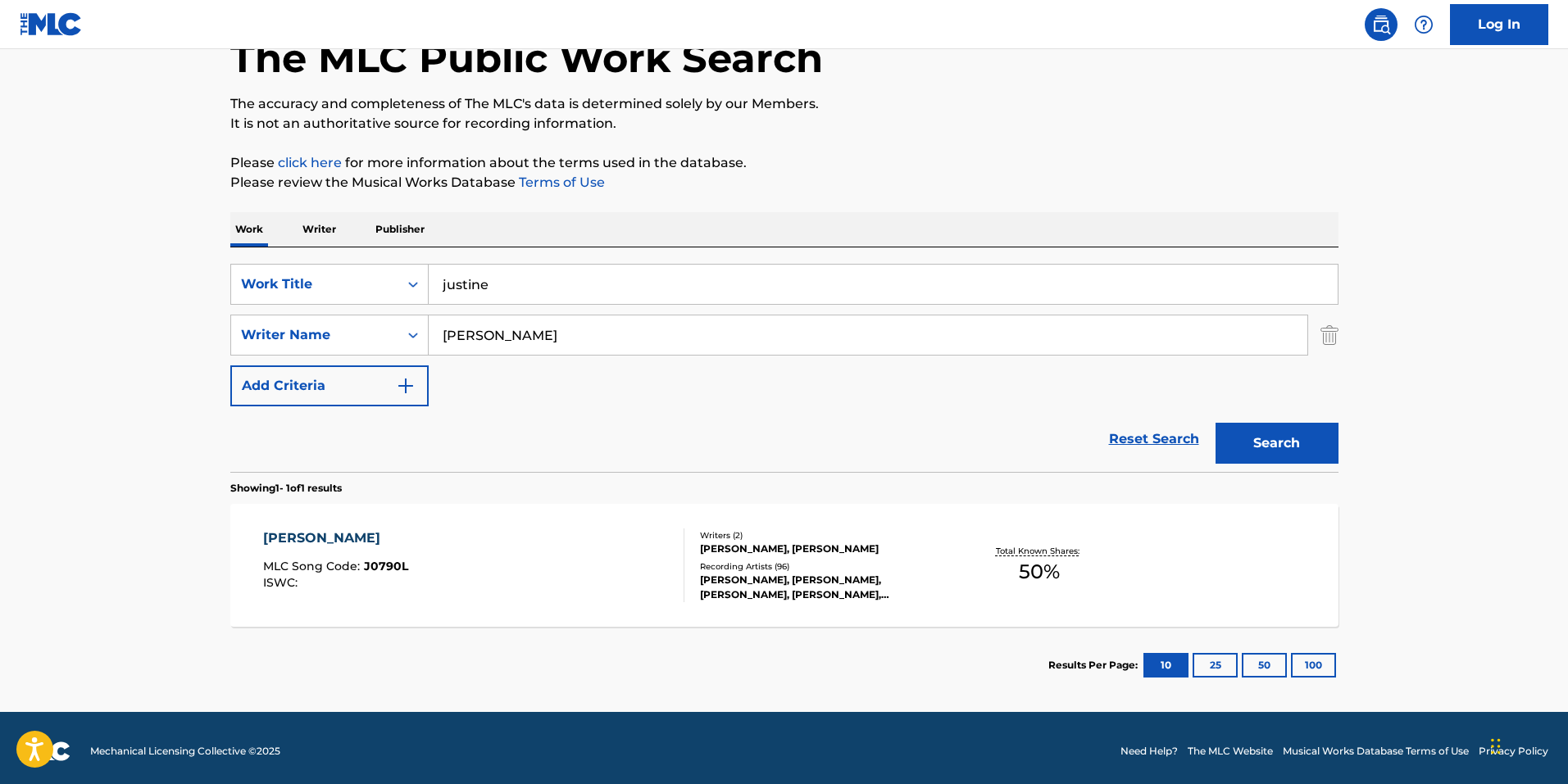
scroll to position [107, 0]
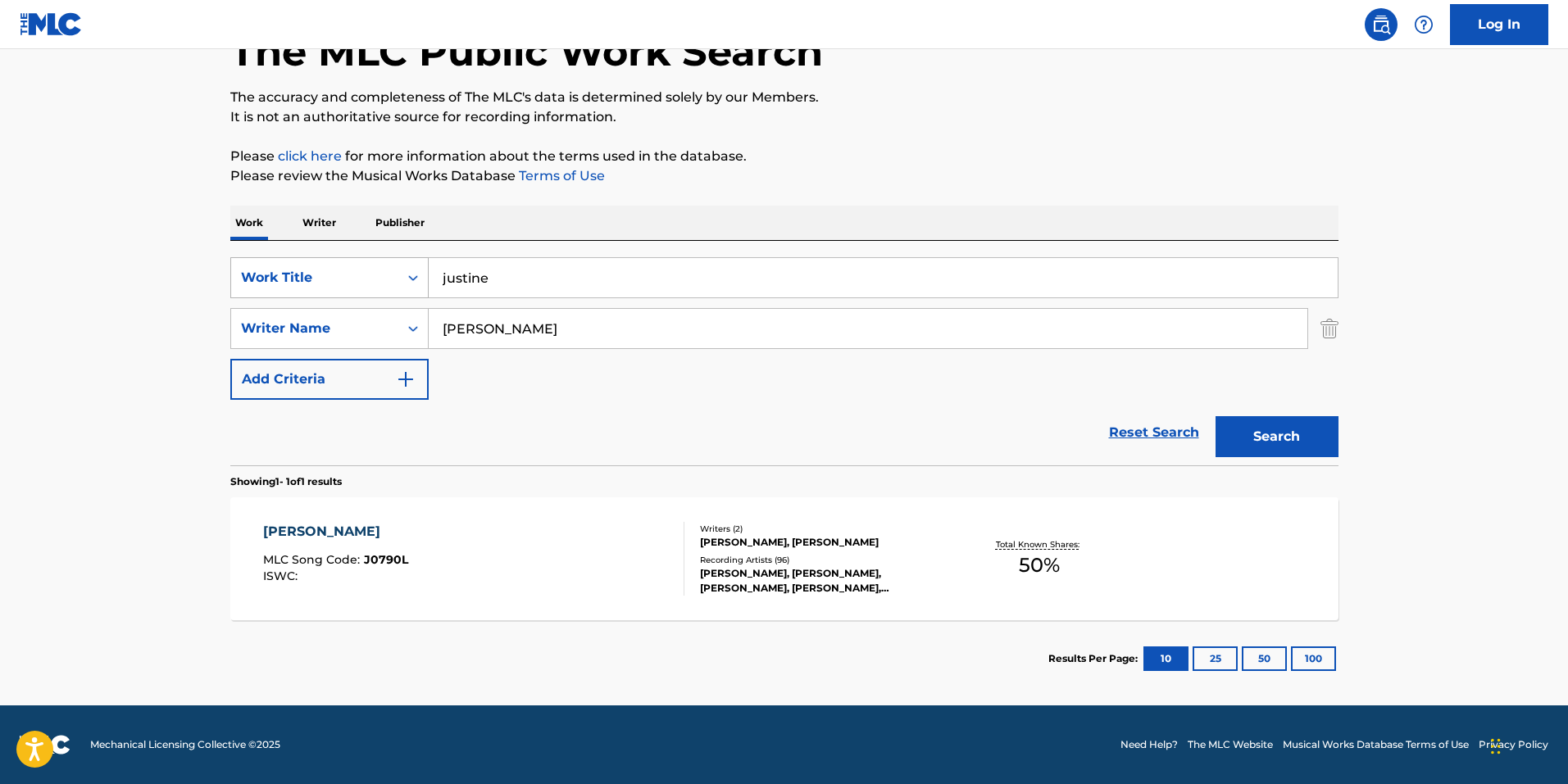
click at [421, 274] on div "SearchWithCriteriaa3361181-6a12-4f91-a294-c3a9fe252fb8 Work Title justine" at bounding box center [784, 278] width 1108 height 41
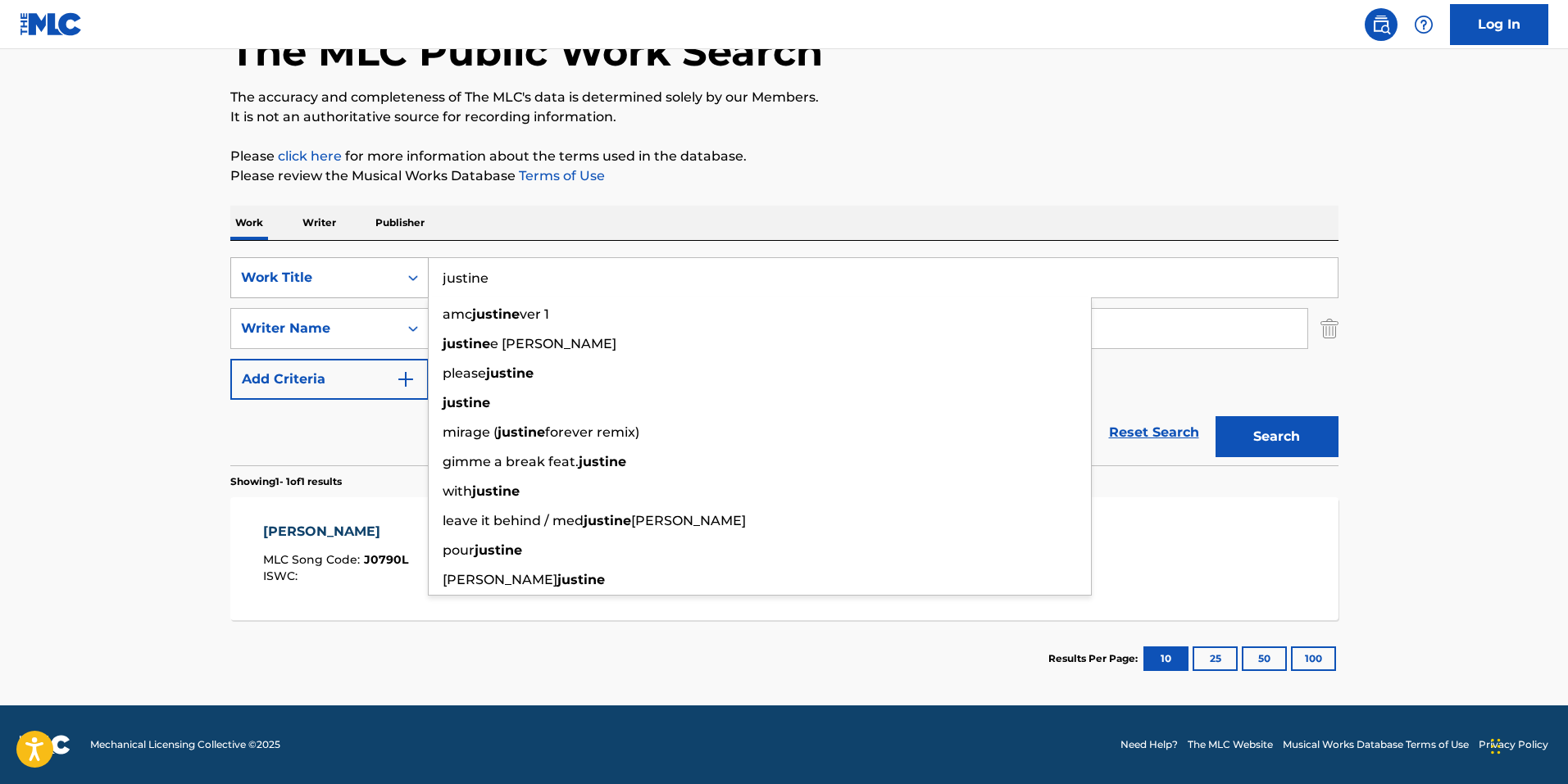
drag, startPoint x: 348, startPoint y: 293, endPoint x: 390, endPoint y: 290, distance: 42.1
click at [348, 293] on div "Work Title" at bounding box center [330, 278] width 198 height 41
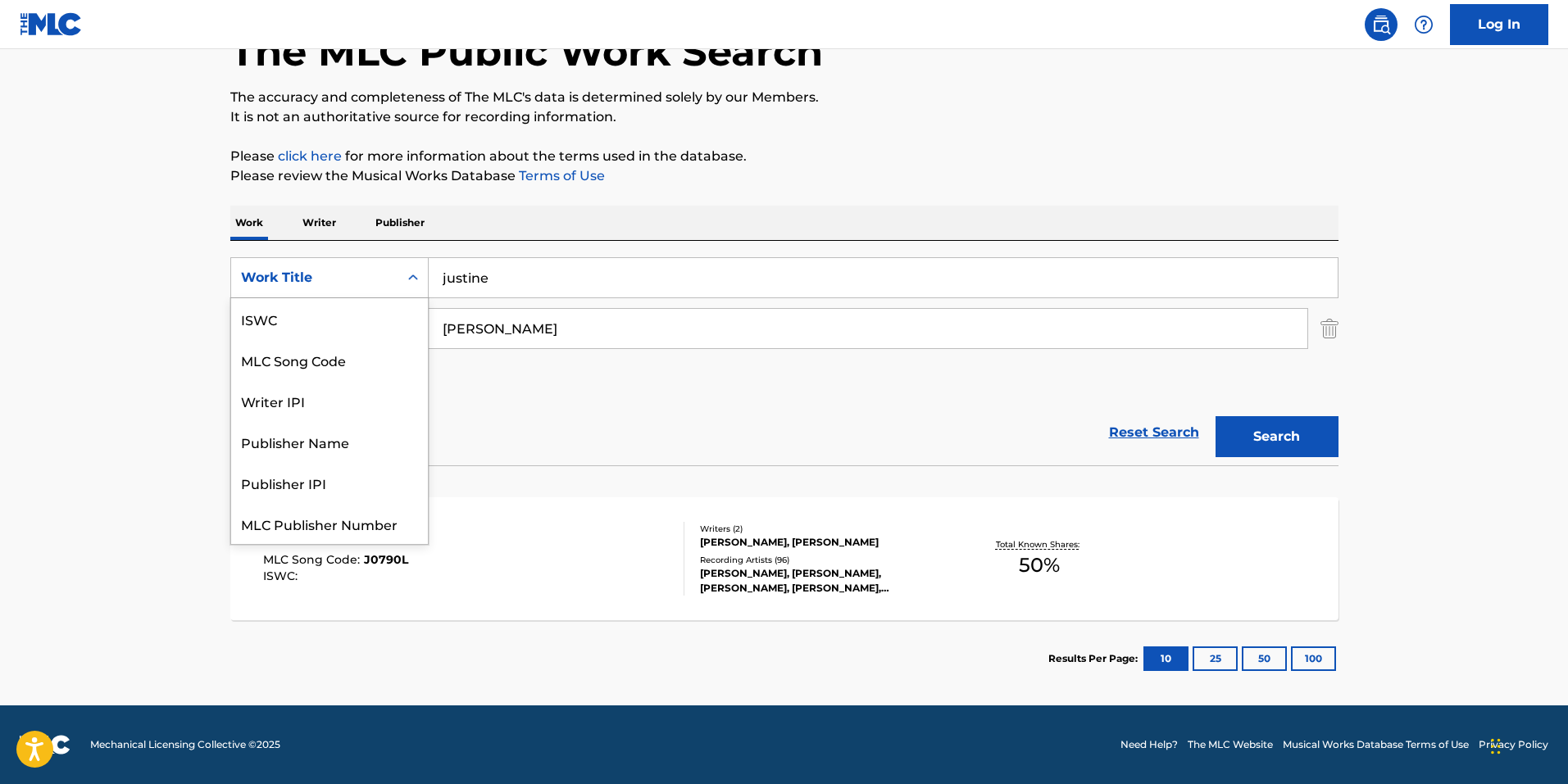
scroll to position [0, 0]
click at [516, 289] on input "justine" at bounding box center [883, 278] width 909 height 39
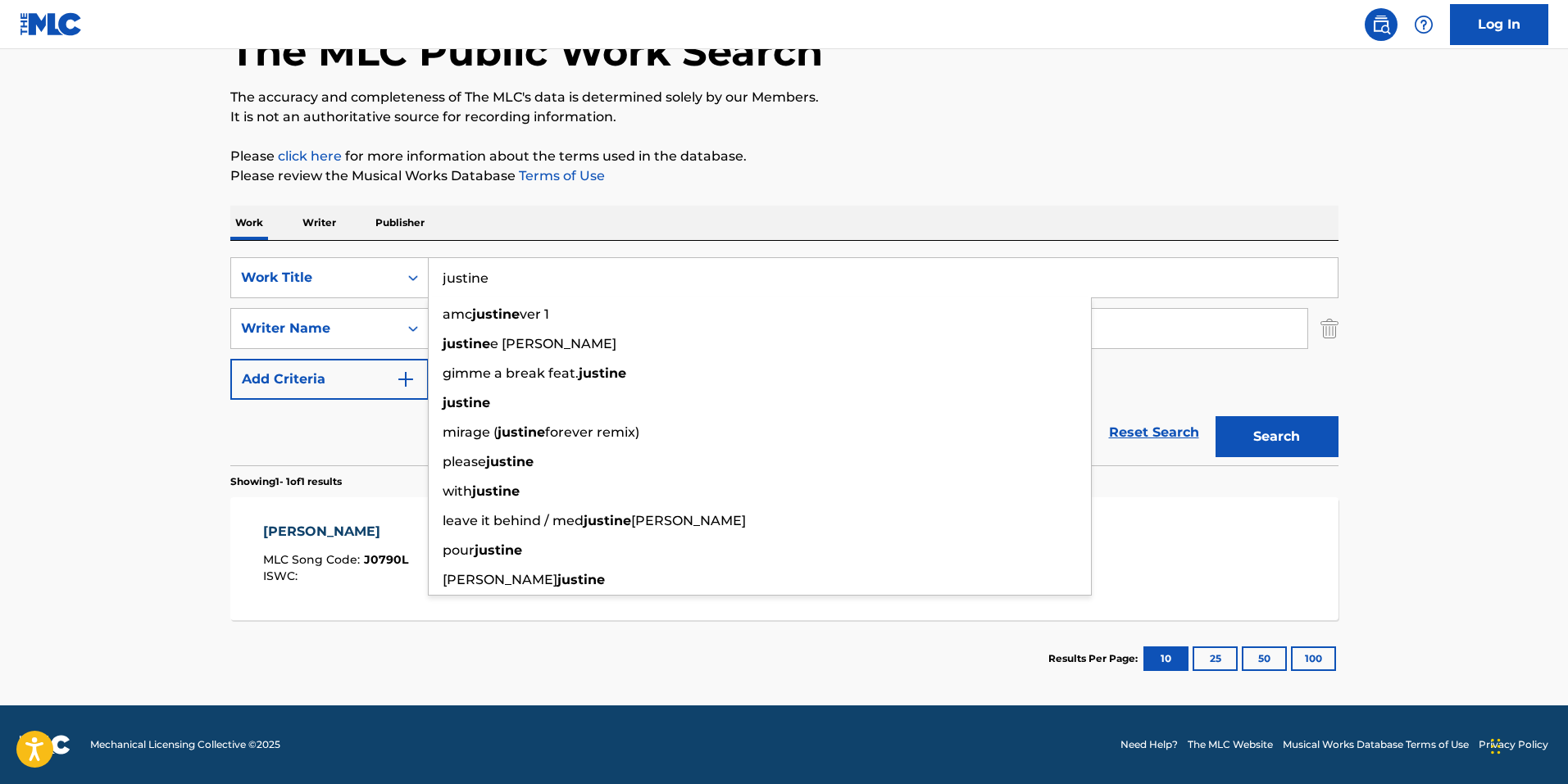
click at [526, 276] on input "justine" at bounding box center [883, 278] width 909 height 39
click at [526, 275] on input "justine" at bounding box center [883, 278] width 909 height 39
paste input "Kissing Fools"
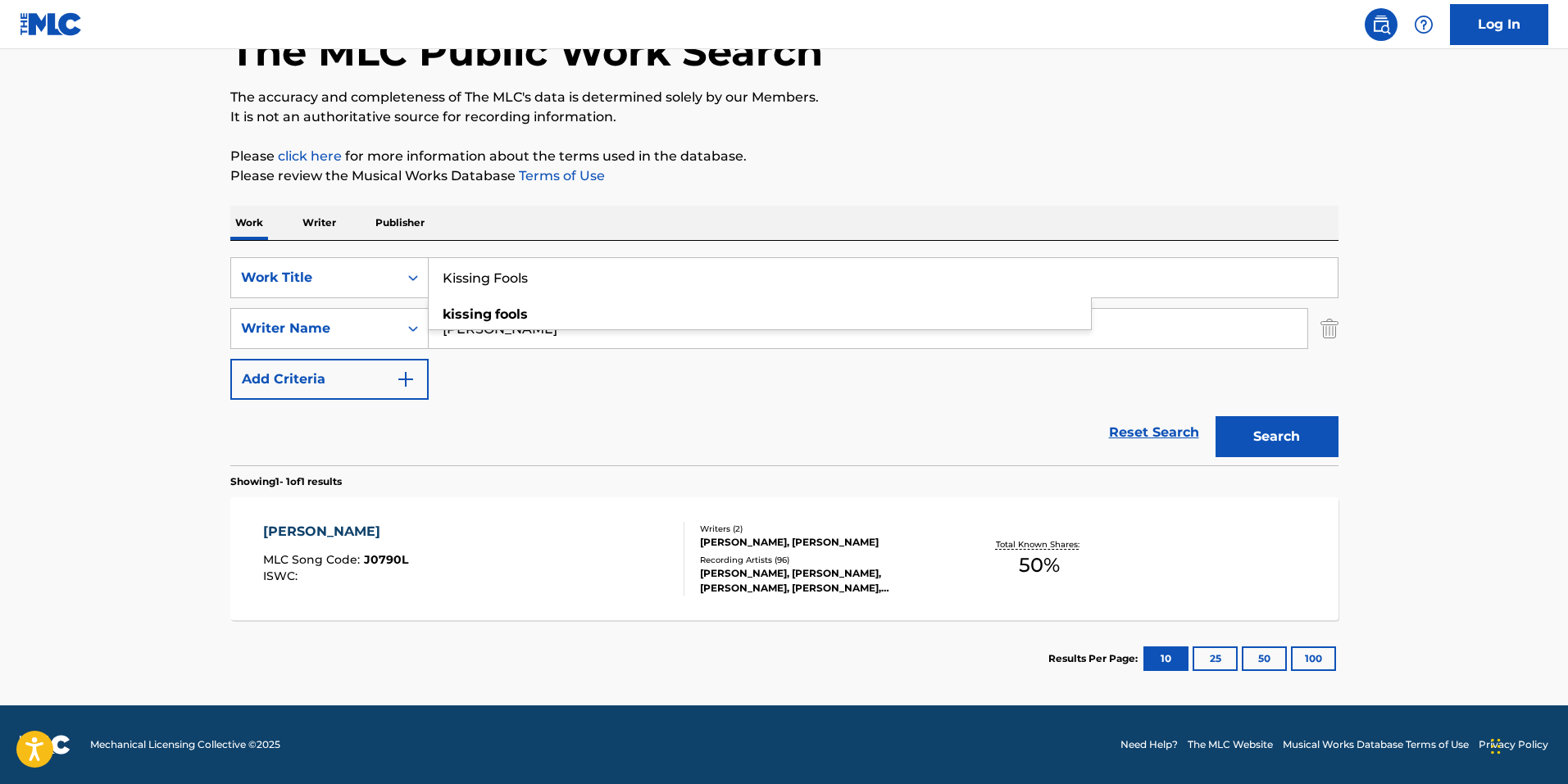
type input "Kissing Fools"
click at [1460, 383] on main "The MLC Public Work Search The accuracy and completeness of The MLC's data is d…" at bounding box center [784, 323] width 1568 height 764
click at [1312, 467] on section "Showing 1 - 1 of 1 results" at bounding box center [784, 478] width 1108 height 24
click at [1300, 447] on button "Search" at bounding box center [1276, 437] width 123 height 41
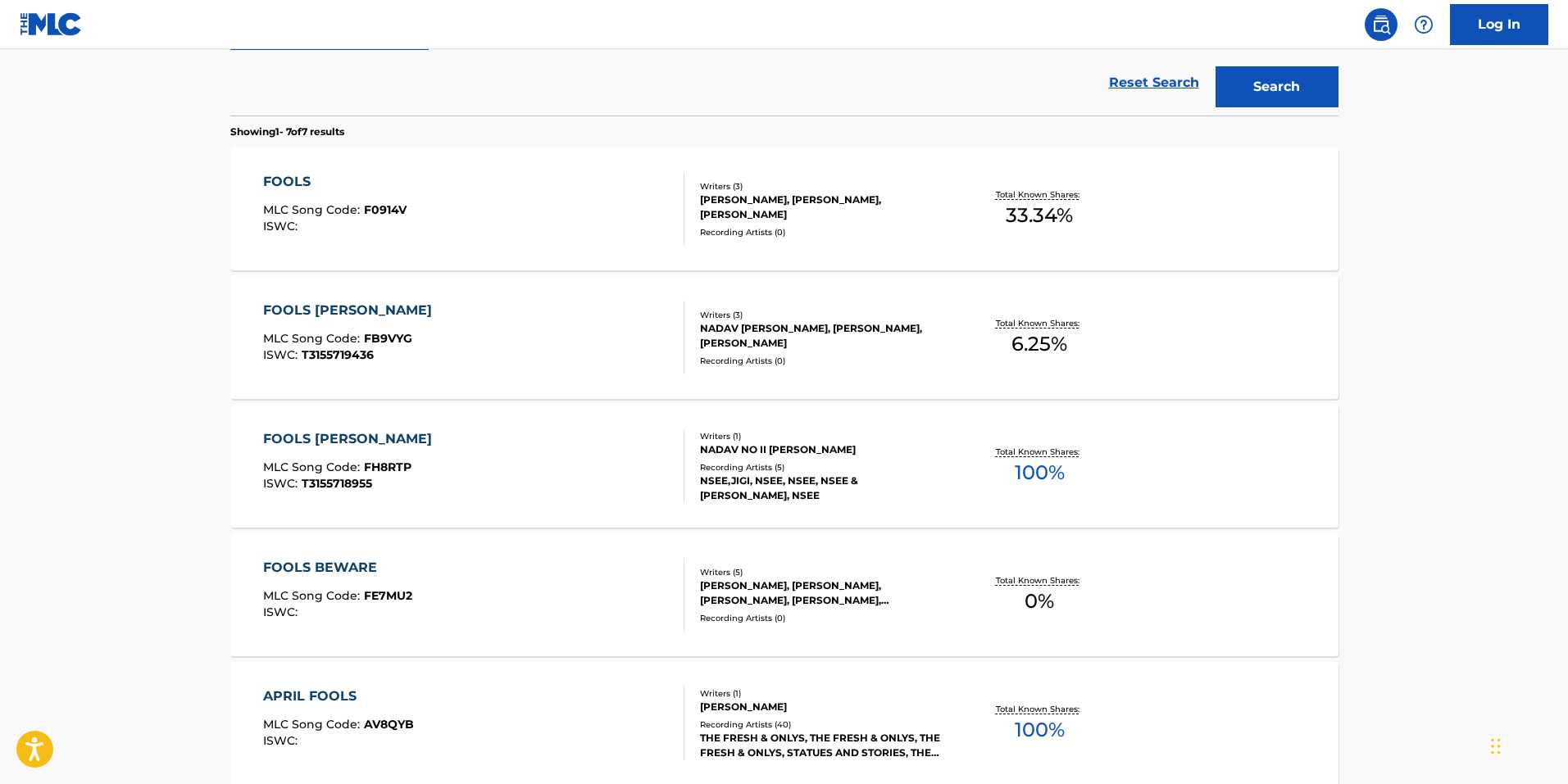
scroll to position [328, 0]
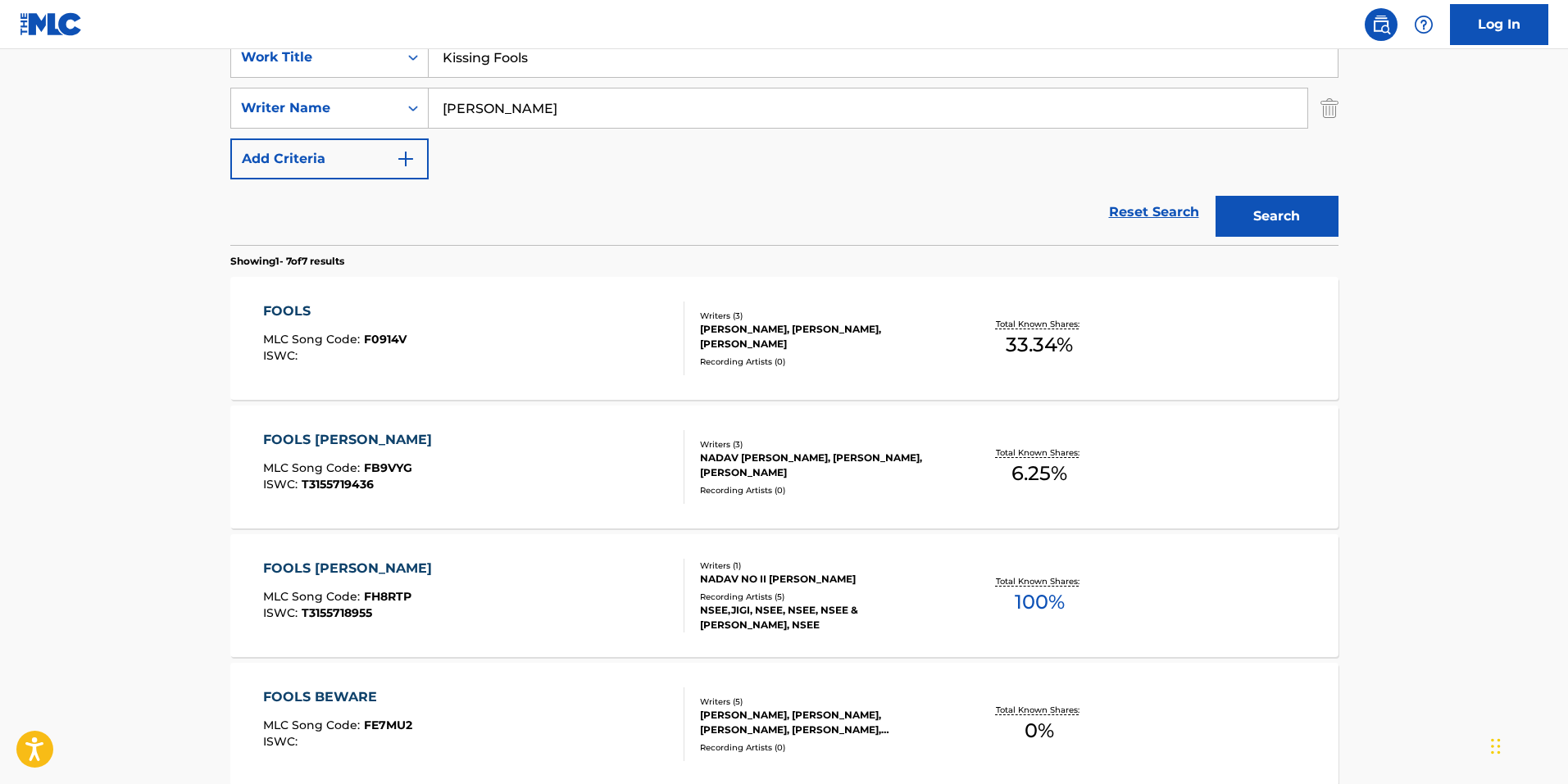
click at [540, 111] on input "[PERSON_NAME]" at bounding box center [867, 108] width 878 height 39
type input "jeffrey cohen"
click at [1215, 196] on button "Search" at bounding box center [1276, 217] width 123 height 41
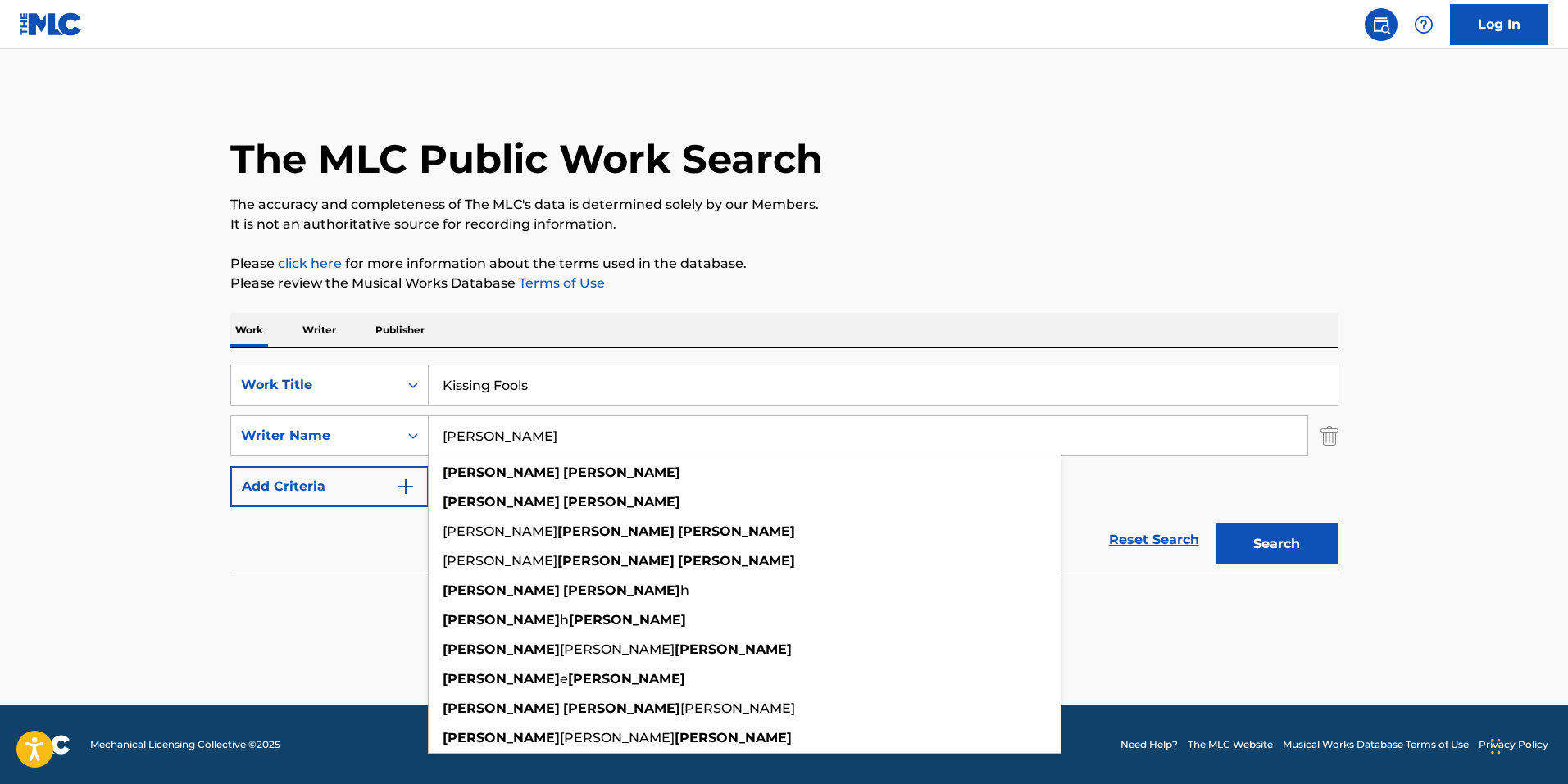
click at [75, 460] on main "The MLC Public Work Search The accuracy and completeness of The MLC's data is d…" at bounding box center [784, 377] width 1568 height 656
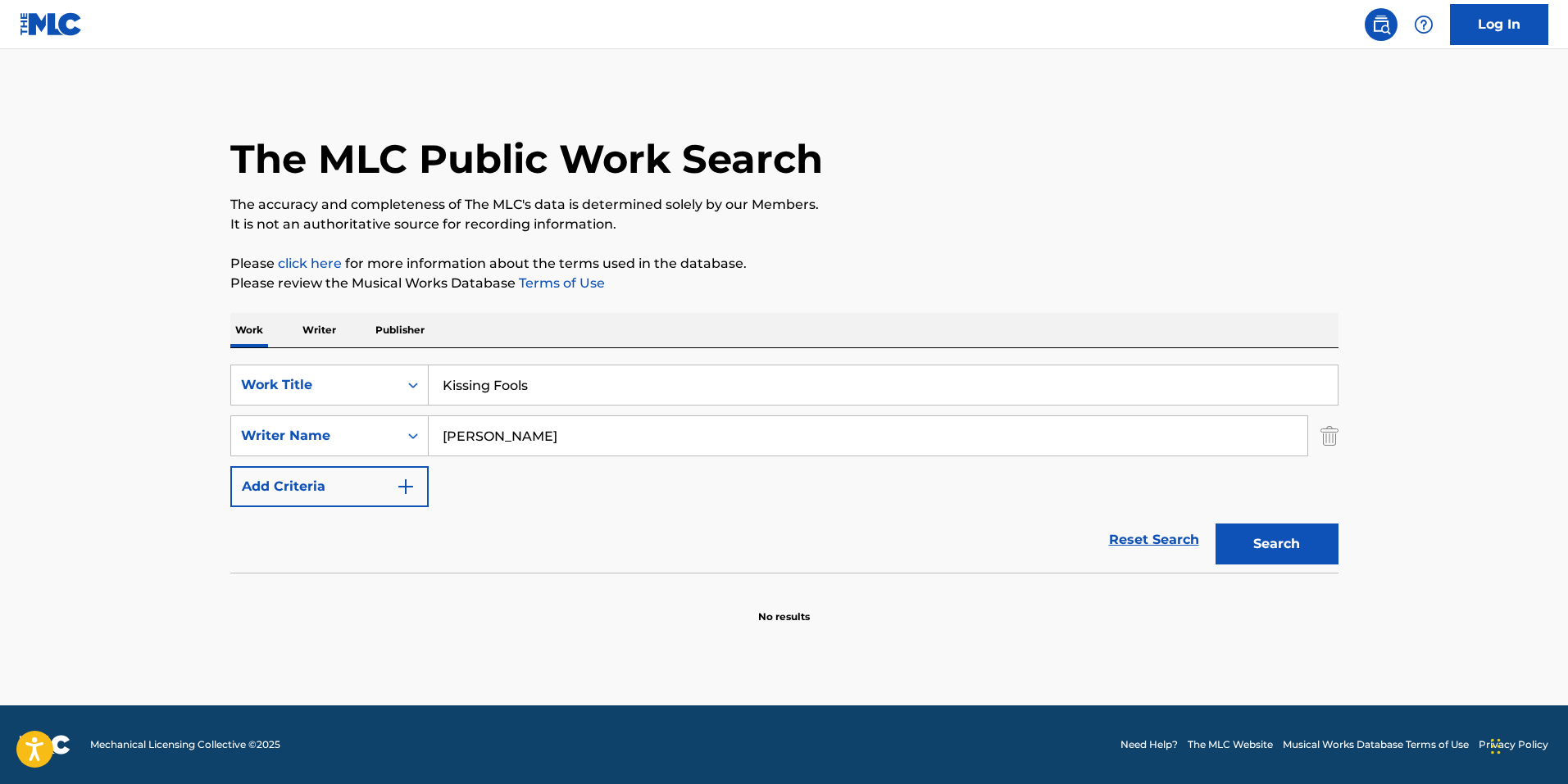
drag, startPoint x: 1333, startPoint y: 433, endPoint x: 1333, endPoint y: 454, distance: 21.0
click at [1333, 434] on img "Search Form" at bounding box center [1328, 436] width 18 height 41
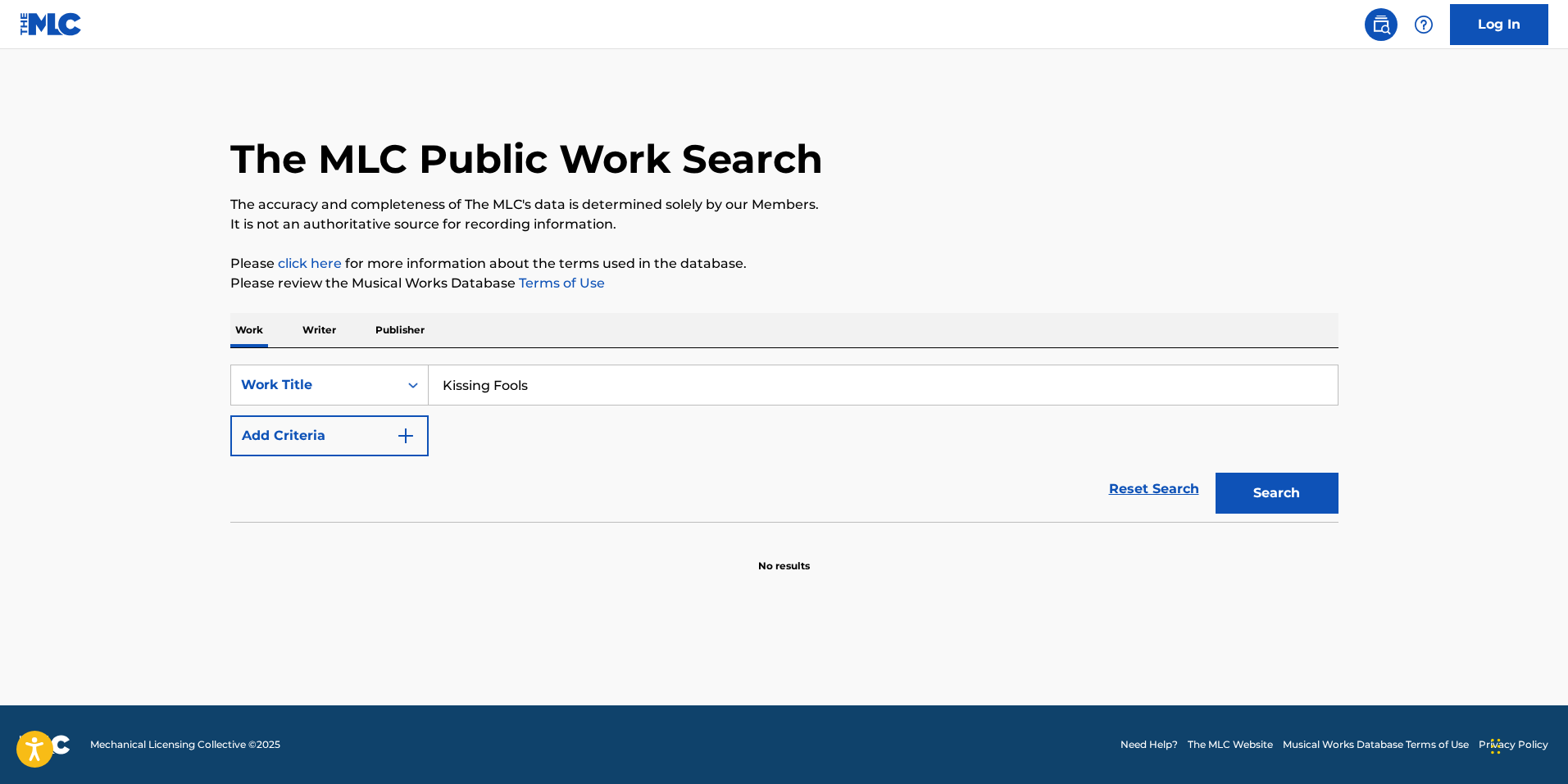
click at [1313, 503] on button "Search" at bounding box center [1276, 493] width 123 height 41
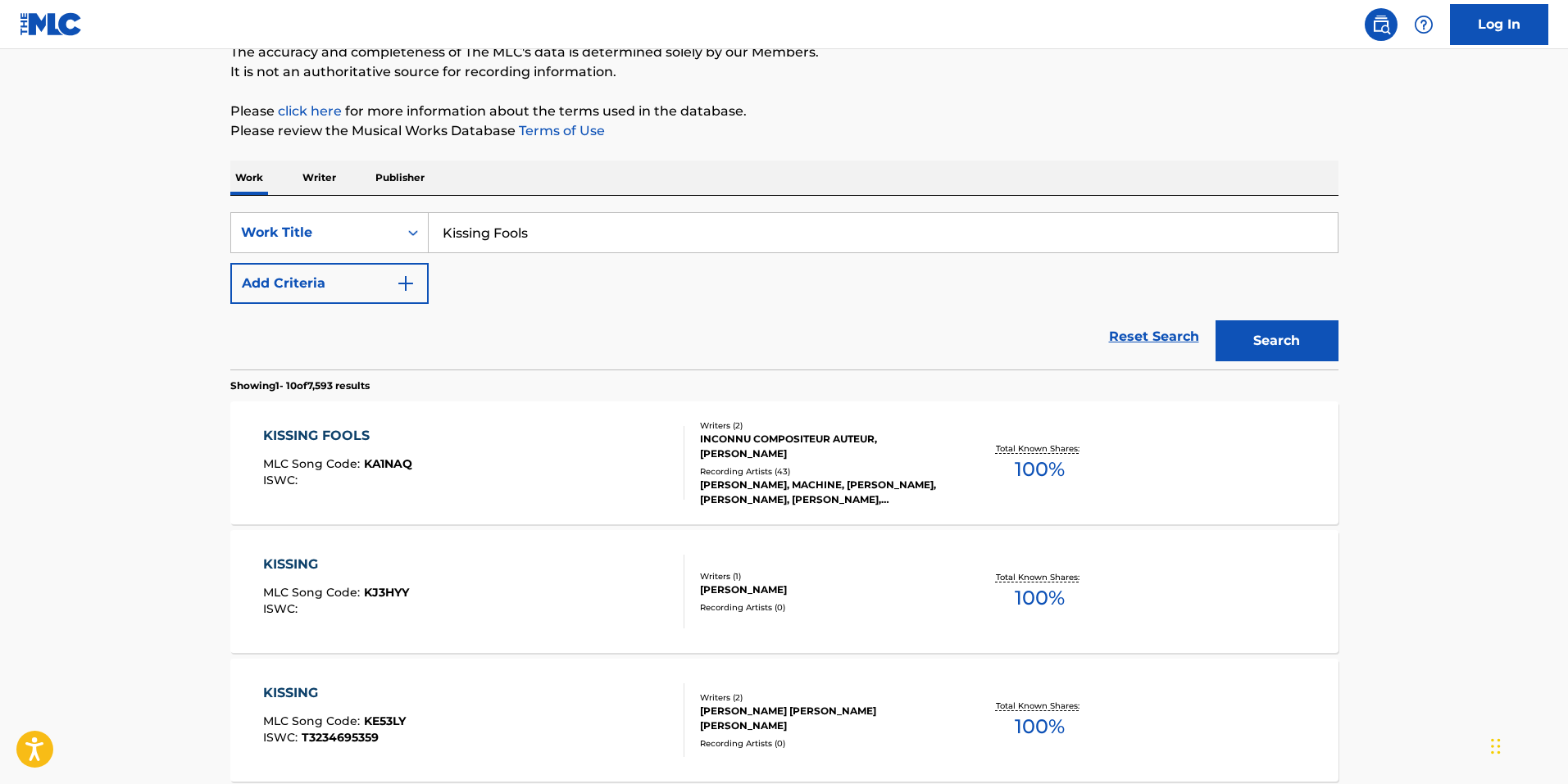
scroll to position [164, 0]
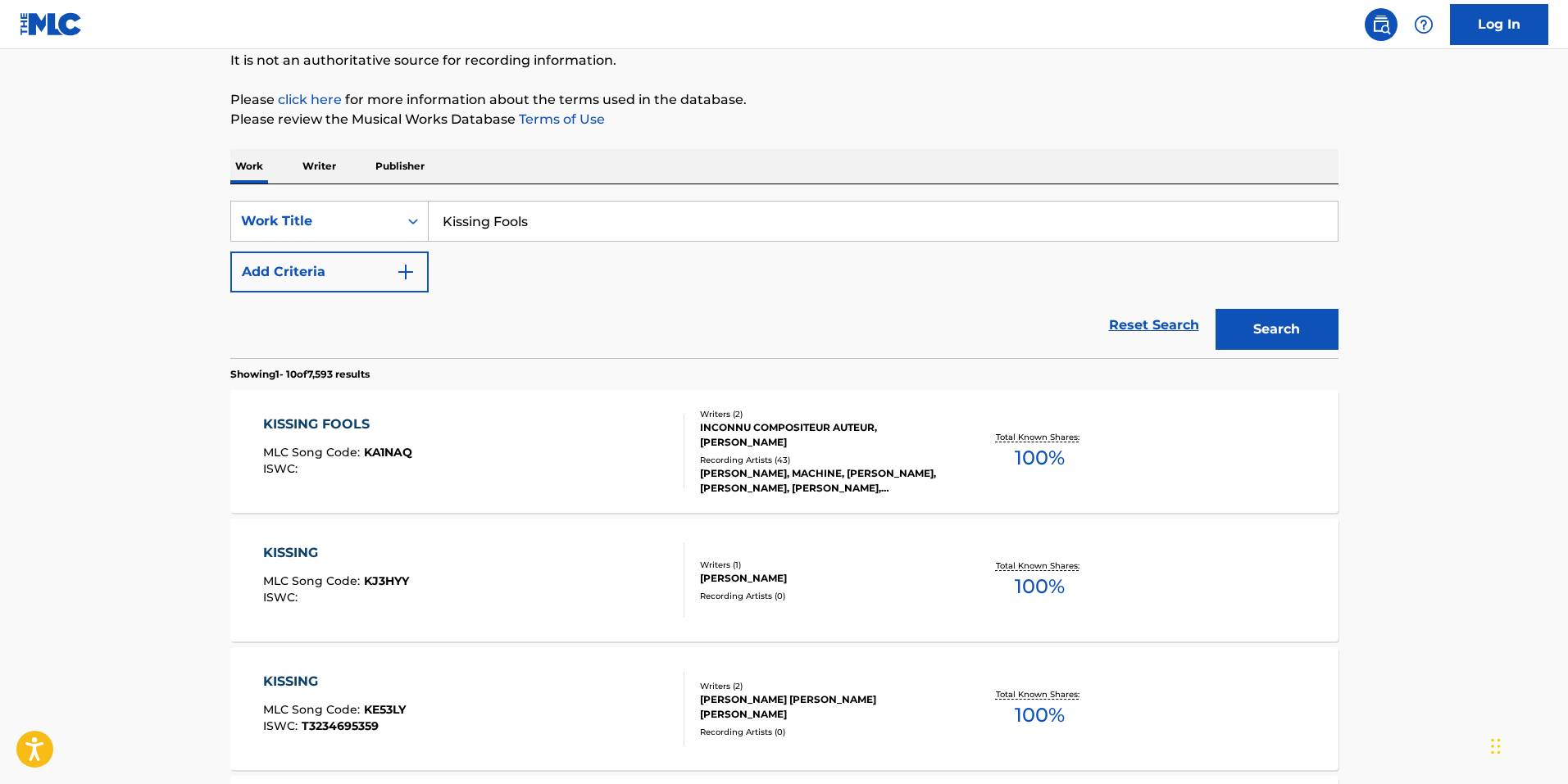
click at [697, 481] on div "Writers ( 2 ) INCONNU COMPOSITEUR AUTEUR, KERRI WATT Recording Artists ( 43 ) K…" at bounding box center [815, 452] width 263 height 88
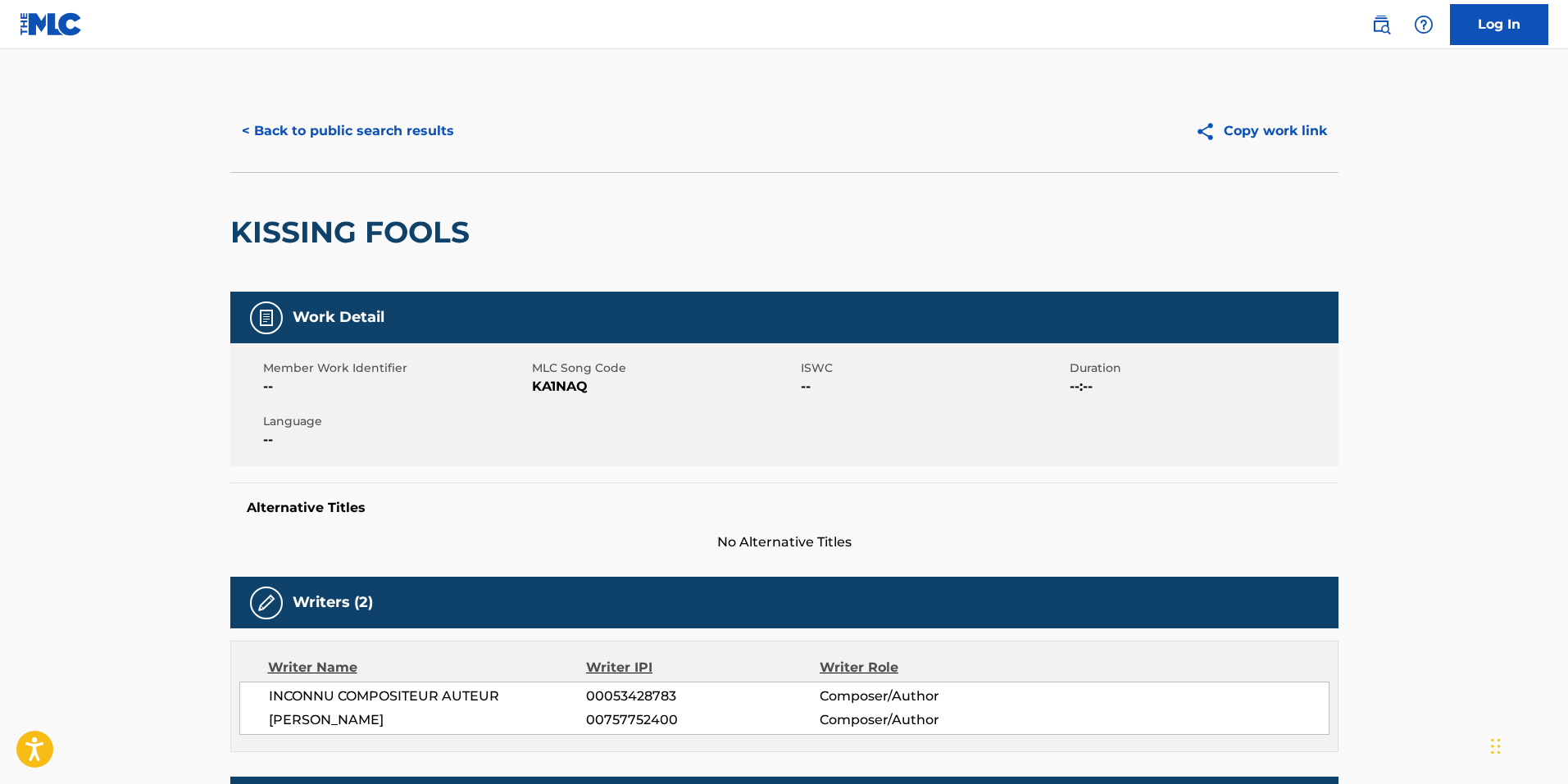
click at [576, 387] on span "KA1NAQ" at bounding box center [665, 386] width 265 height 19
copy span "KA1NAQ"
click at [385, 137] on button "< Back to public search results" at bounding box center [348, 131] width 235 height 41
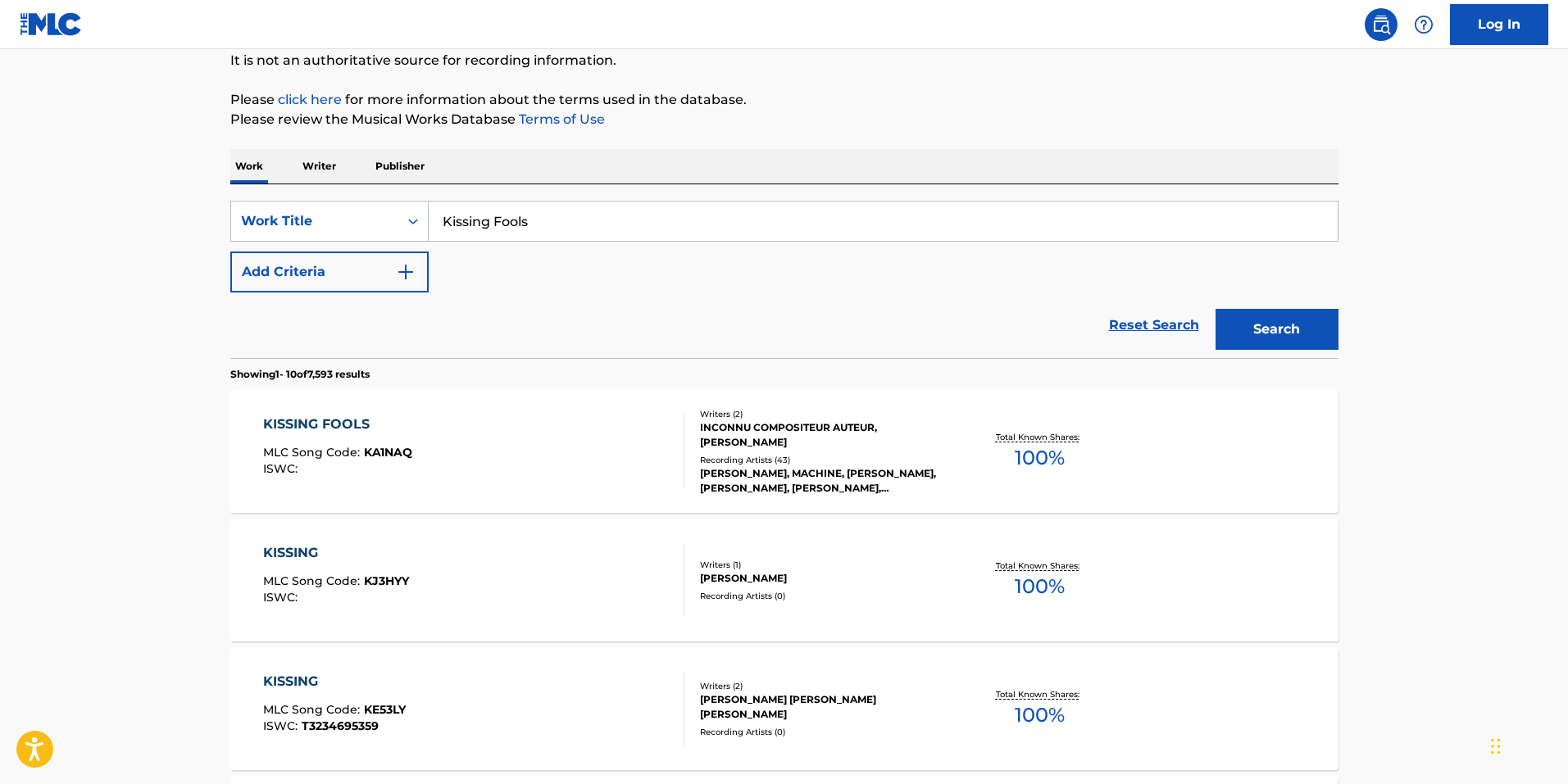
drag, startPoint x: 679, startPoint y: 221, endPoint x: 82, endPoint y: 210, distance: 597.1
paste input "LE48II"
type input "LE48II"
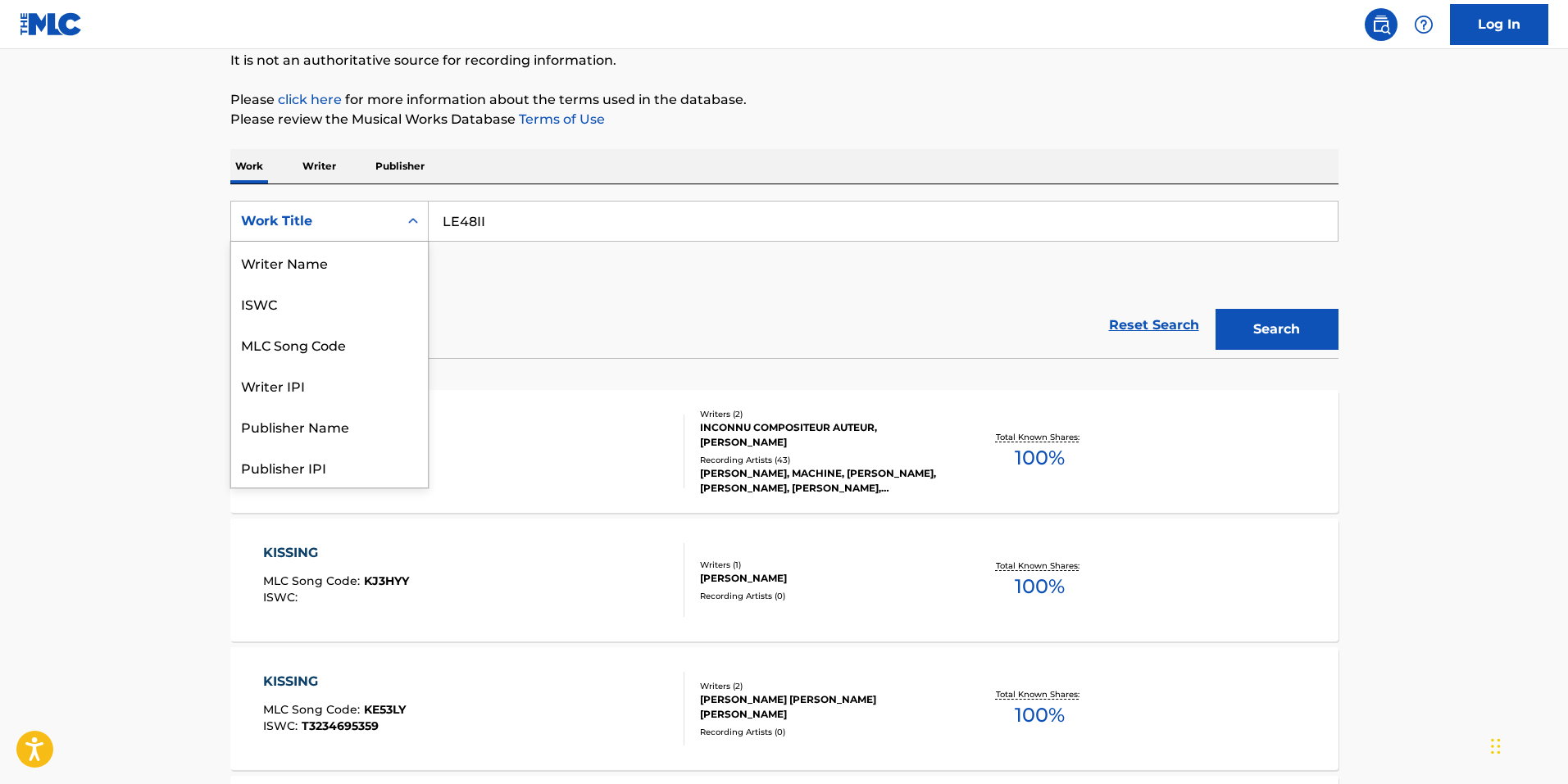
click at [264, 233] on div "Work Title" at bounding box center [315, 221] width 168 height 31
click at [333, 267] on div "MLC Song Code" at bounding box center [330, 262] width 196 height 41
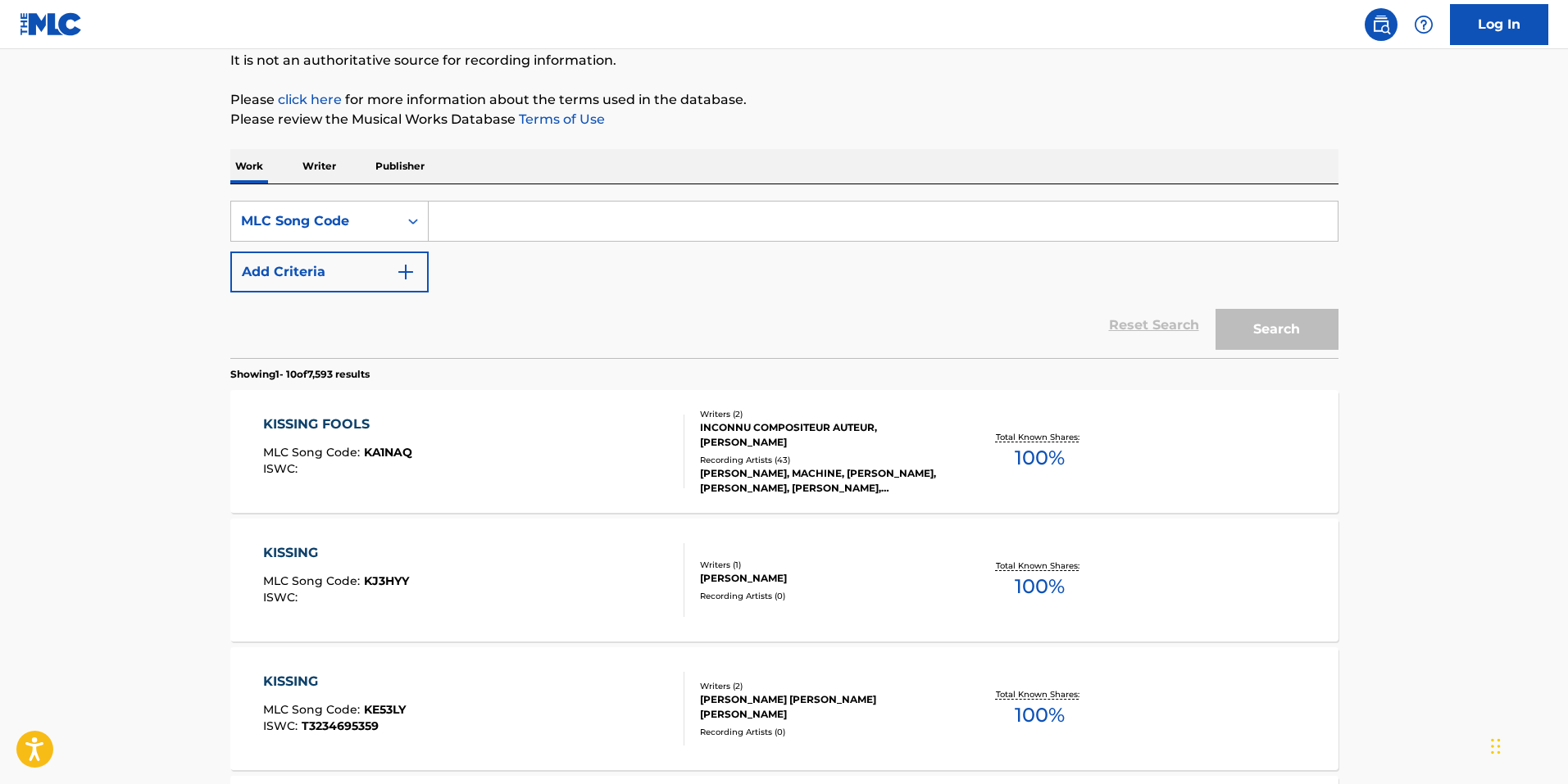
click at [630, 211] on input "Search Form" at bounding box center [883, 221] width 909 height 39
paste input "LE48II"
type input "LE48II"
click at [1269, 320] on button "Search" at bounding box center [1276, 330] width 123 height 41
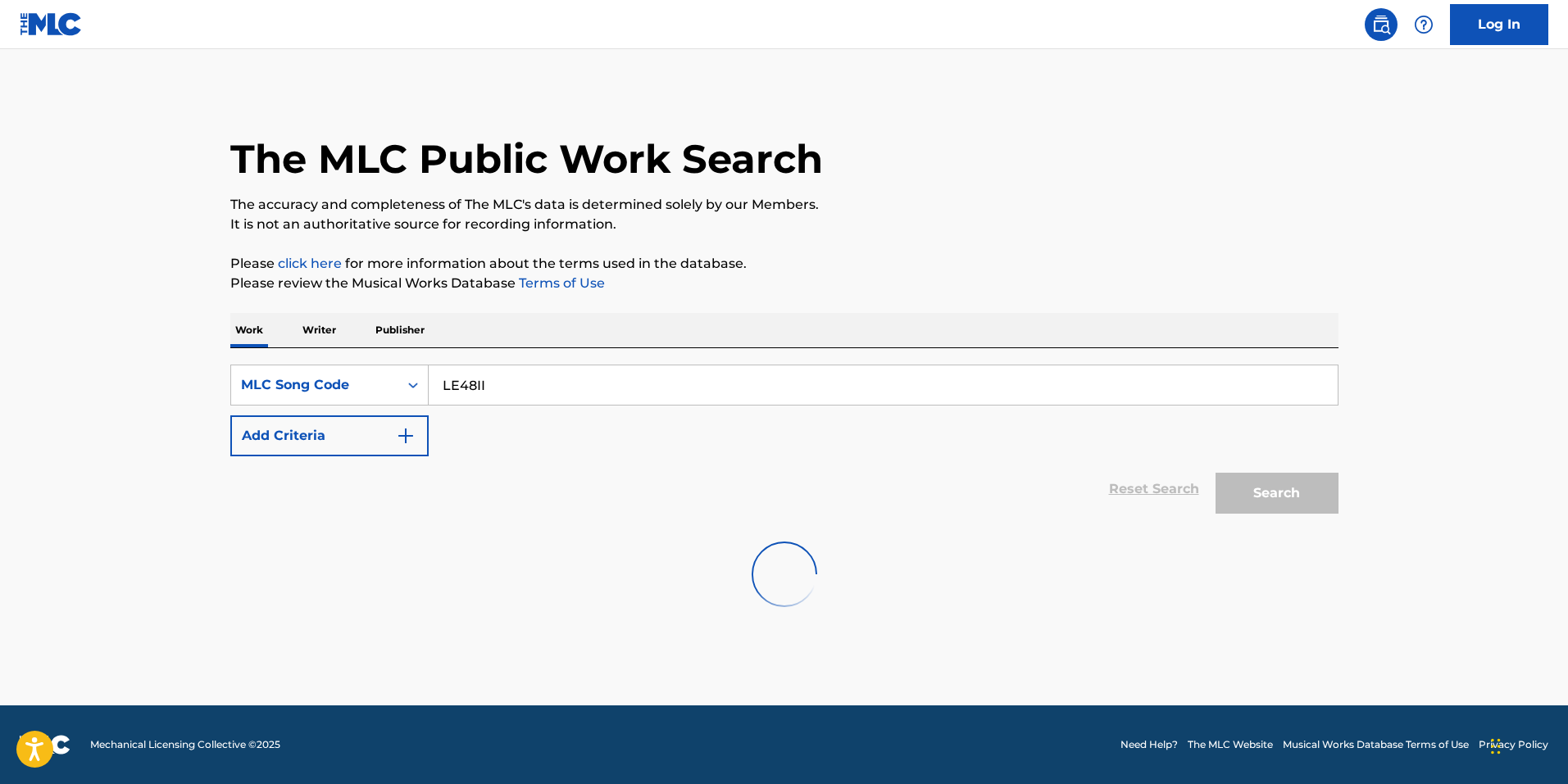
scroll to position [0, 0]
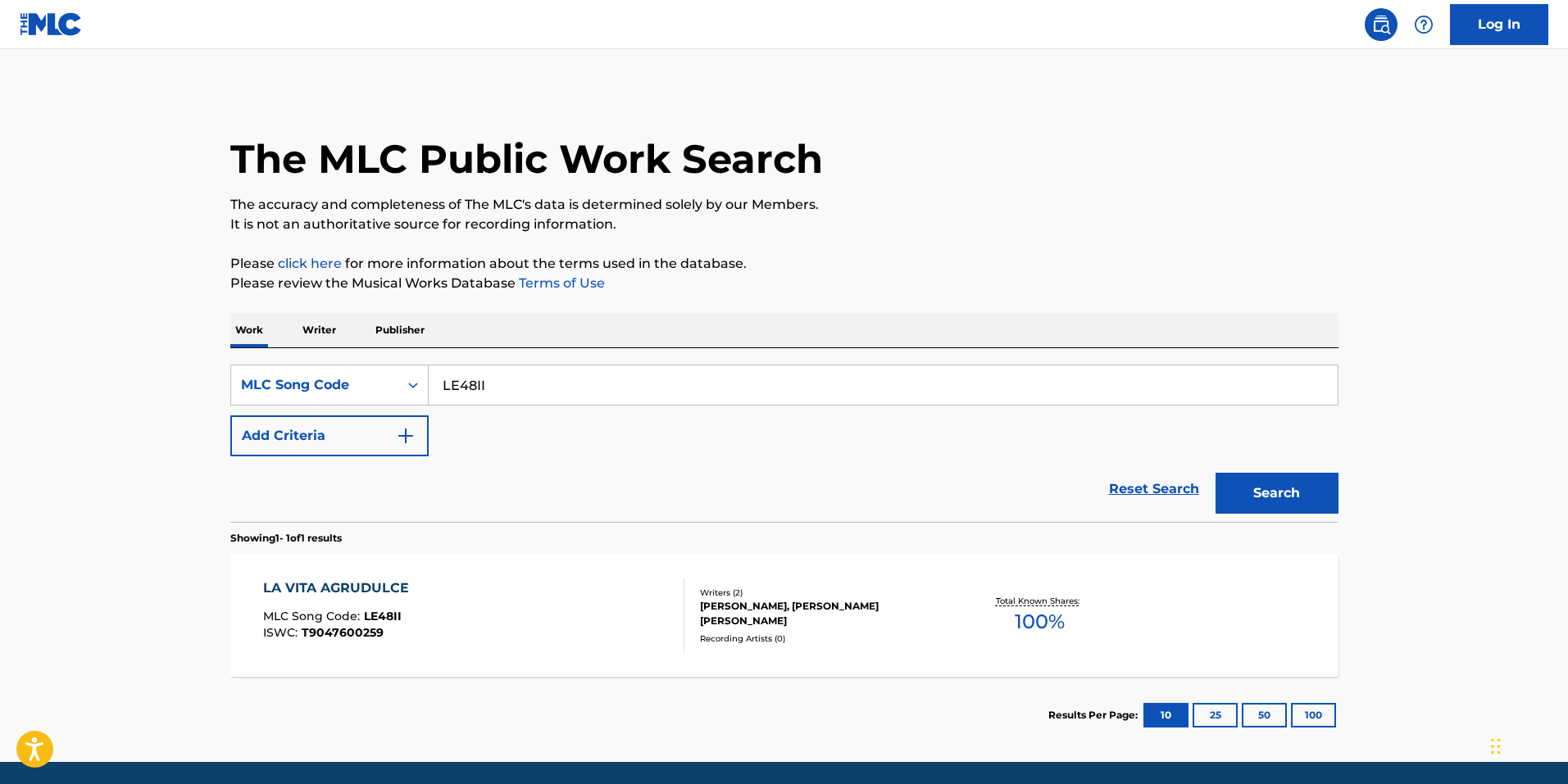
click at [691, 577] on div "LA VITA AGRUDULCE MLC Song Code : LE48II ISWC : T9047600259 Writers ( 2 ) JEFFR…" at bounding box center [784, 615] width 1108 height 123
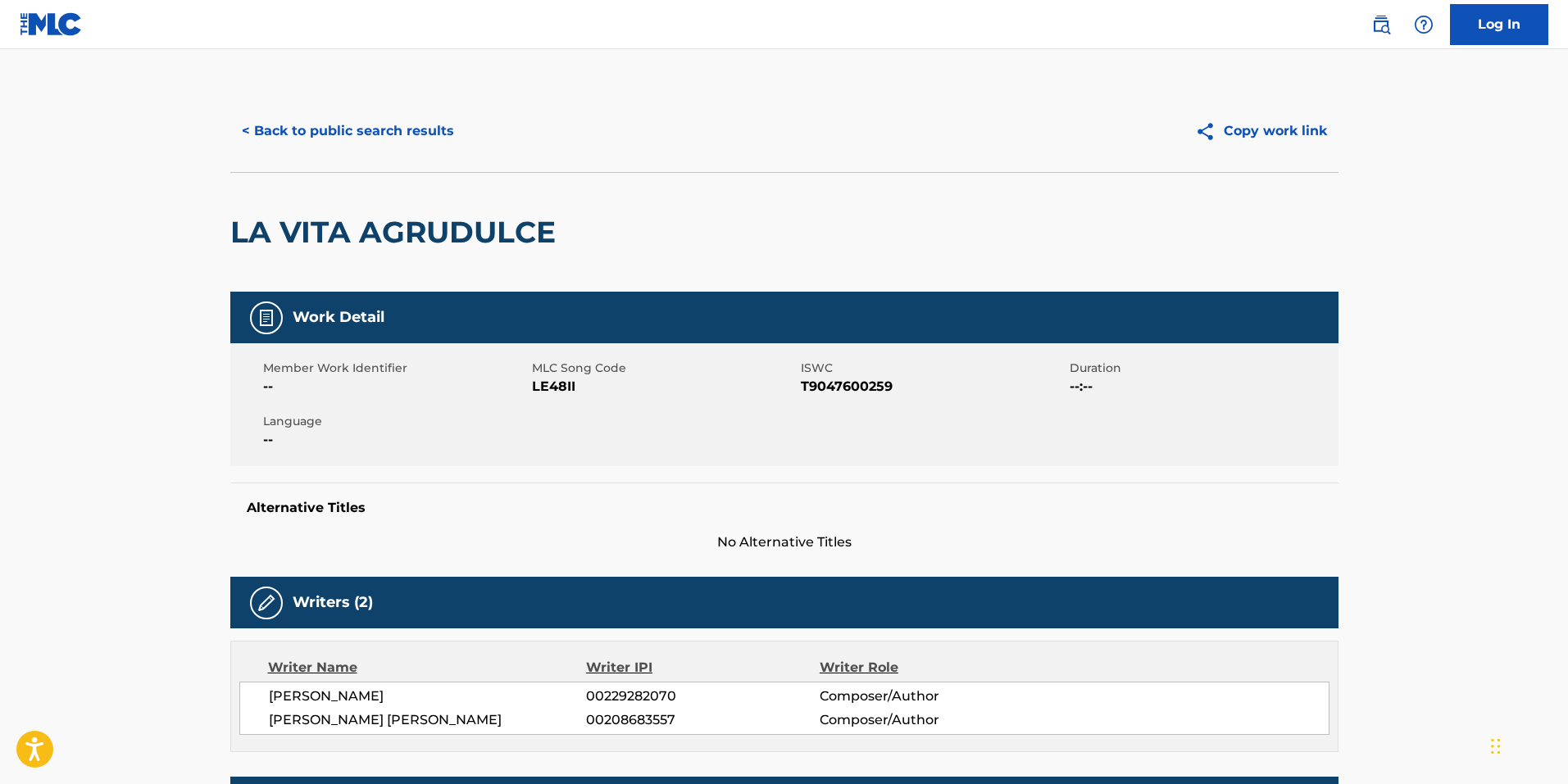
click at [369, 143] on button "< Back to public search results" at bounding box center [348, 131] width 235 height 41
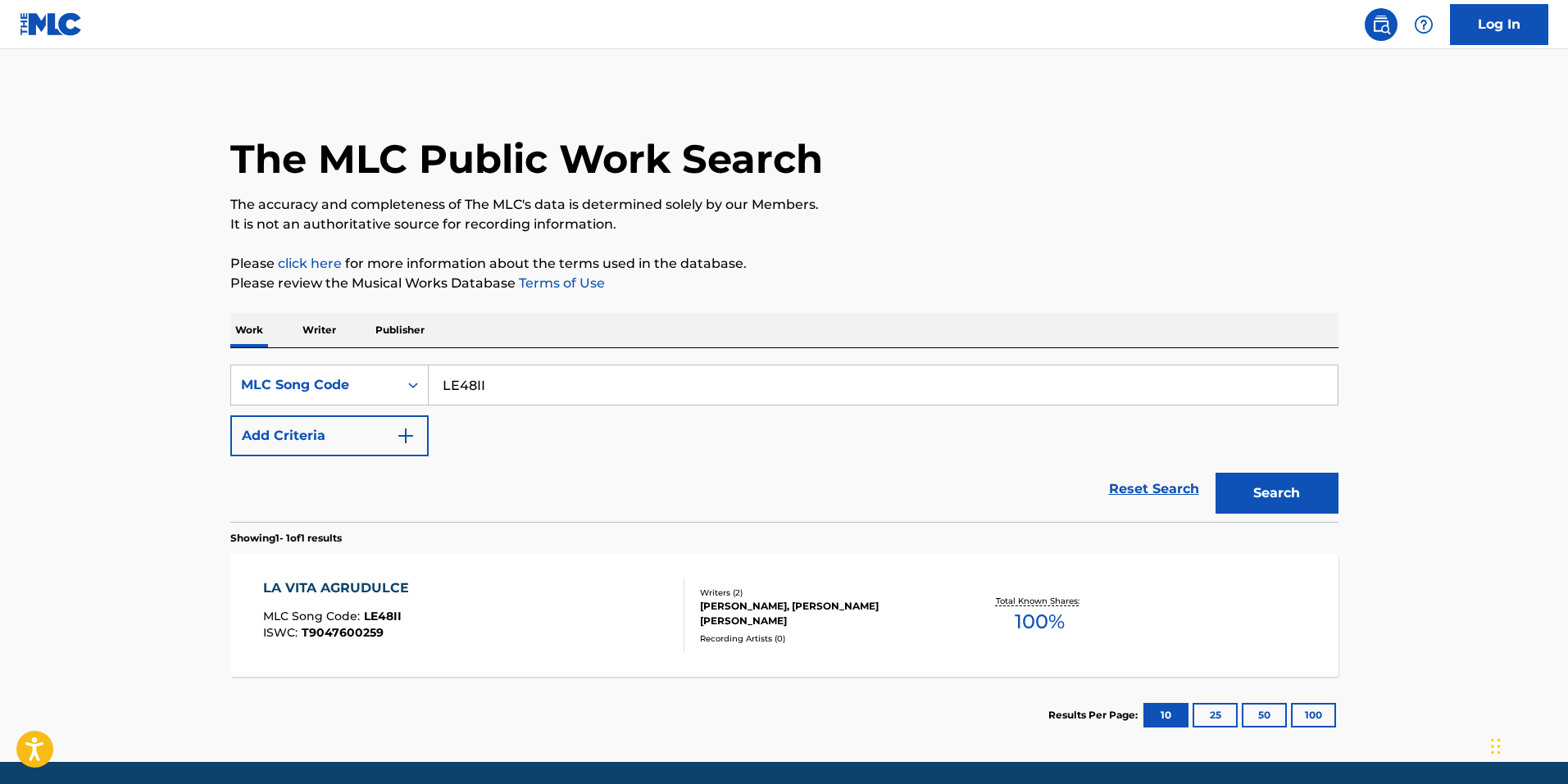
drag, startPoint x: 415, startPoint y: 368, endPoint x: 178, endPoint y: 330, distance: 240.0
click at [196, 332] on main "The MLC Public Work Search The accuracy and completeness of The MLC's data is d…" at bounding box center [784, 405] width 1568 height 713
paste input "54254"
type input "L54254"
click at [1282, 507] on button "Search" at bounding box center [1276, 493] width 123 height 41
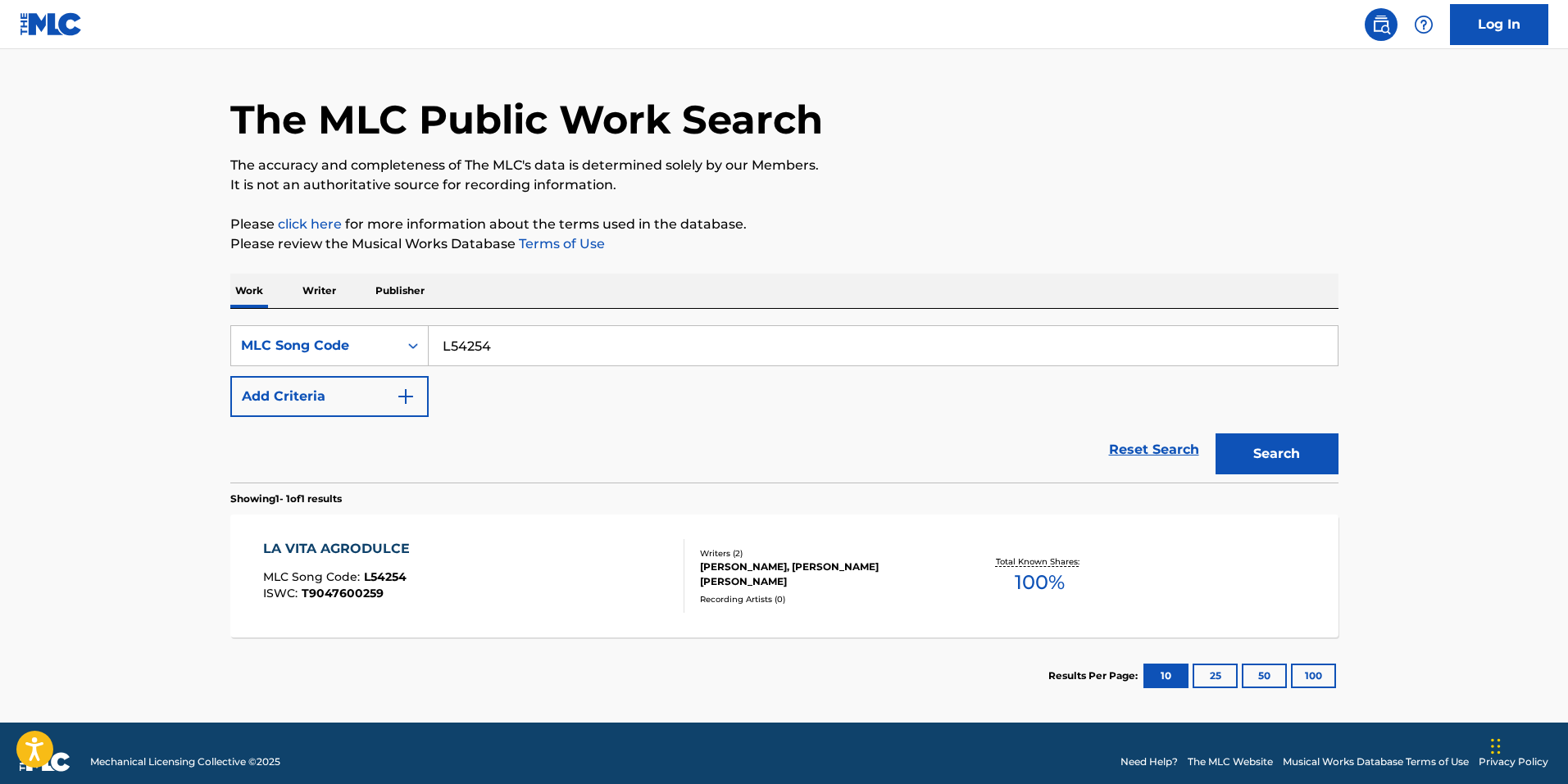
scroll to position [56, 0]
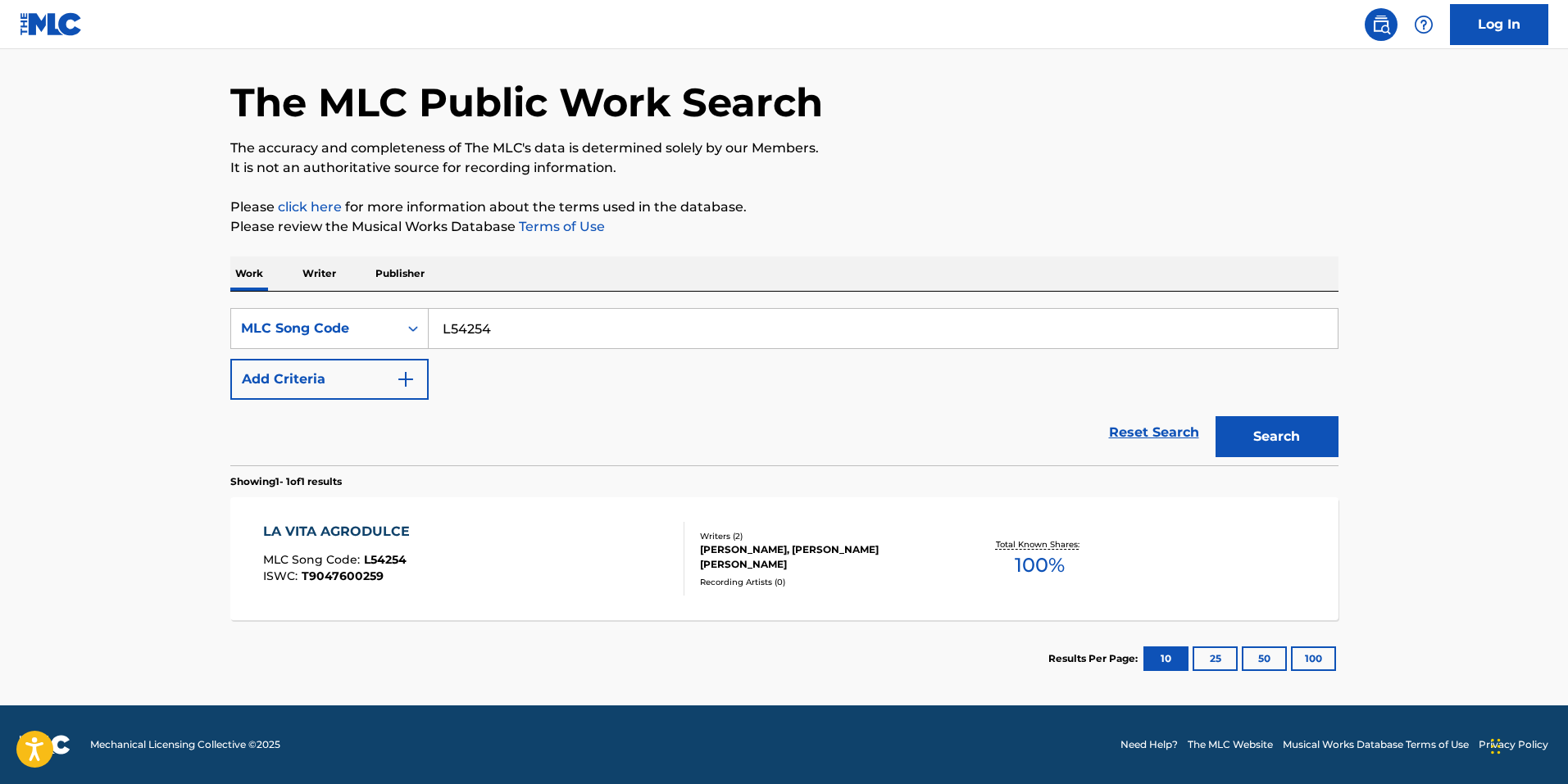
click at [380, 541] on div "LA VITA AGRODULCE MLC Song Code : L54254 ISWC : T9047600259" at bounding box center [340, 559] width 155 height 74
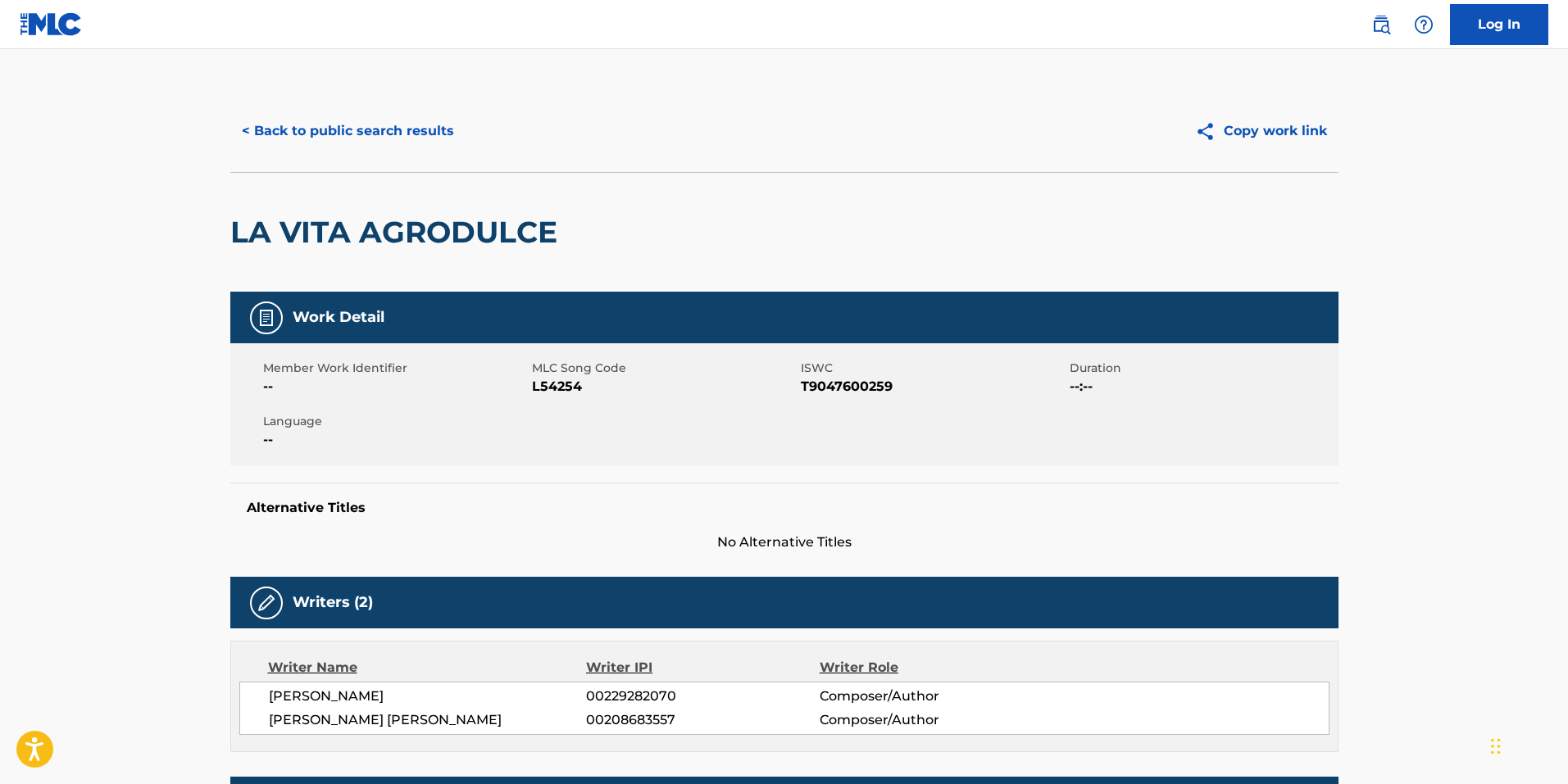
click at [387, 146] on button "< Back to public search results" at bounding box center [348, 131] width 235 height 41
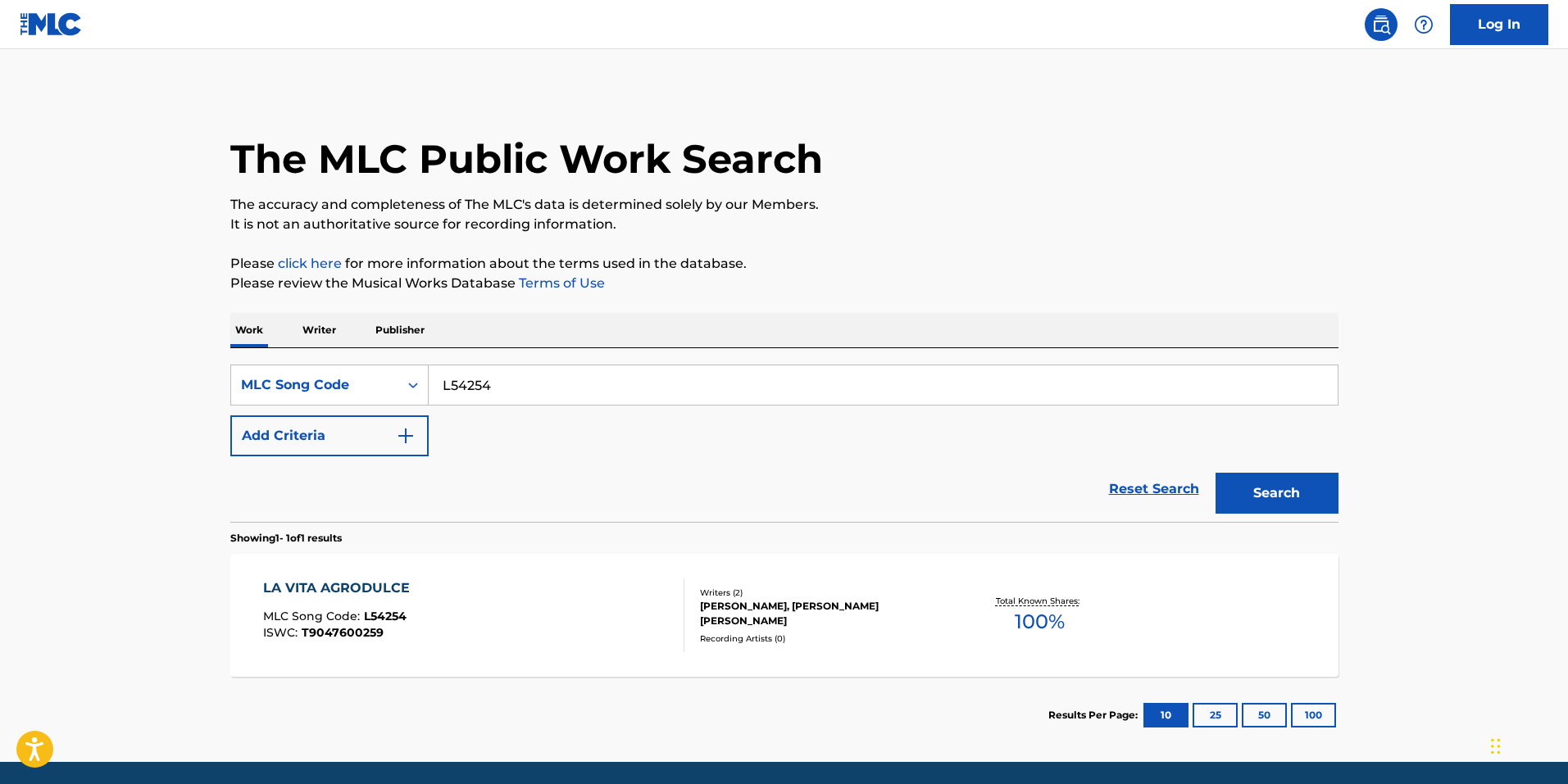
scroll to position [14, 0]
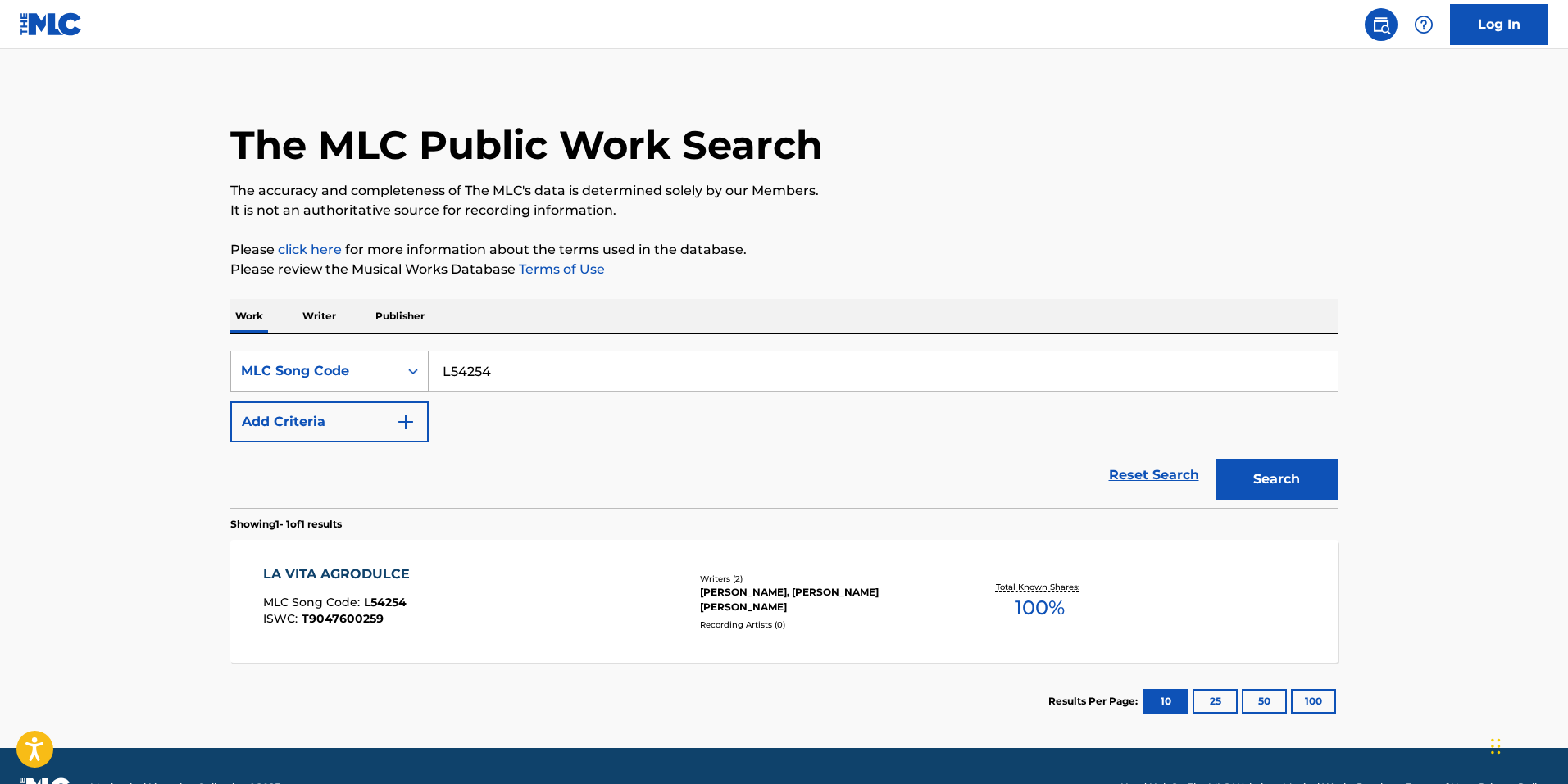
drag, startPoint x: 511, startPoint y: 375, endPoint x: 237, endPoint y: 353, distance: 274.9
click at [258, 354] on div "SearchWithCriteriabce64462-6190-4f55-840b-87e15e8a1d4e MLC Song Code L54254" at bounding box center [784, 371] width 1108 height 41
paste input "A1SPV"
type input "LA1SPV"
click at [1270, 465] on button "Search" at bounding box center [1276, 479] width 123 height 41
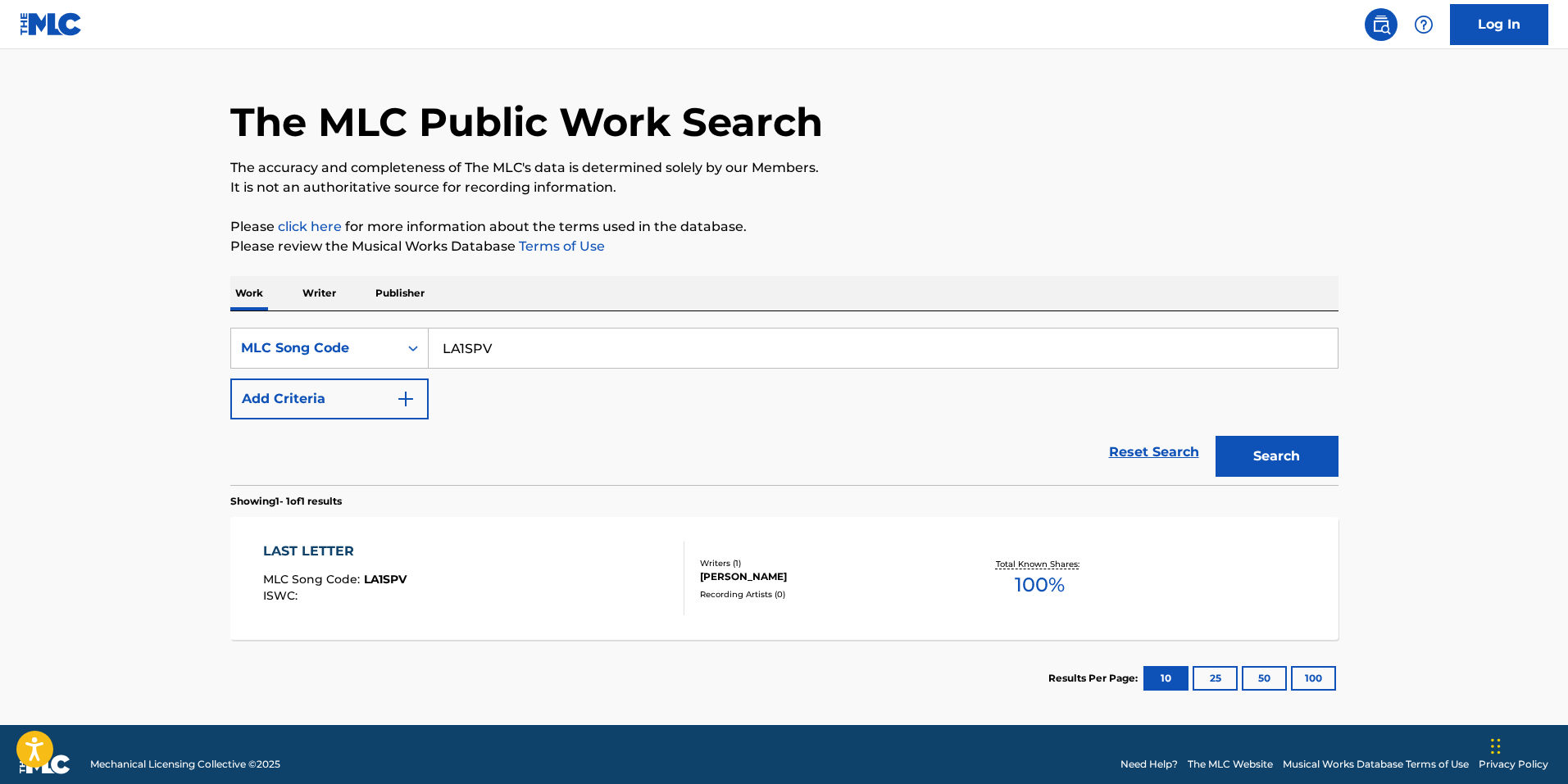
scroll to position [56, 0]
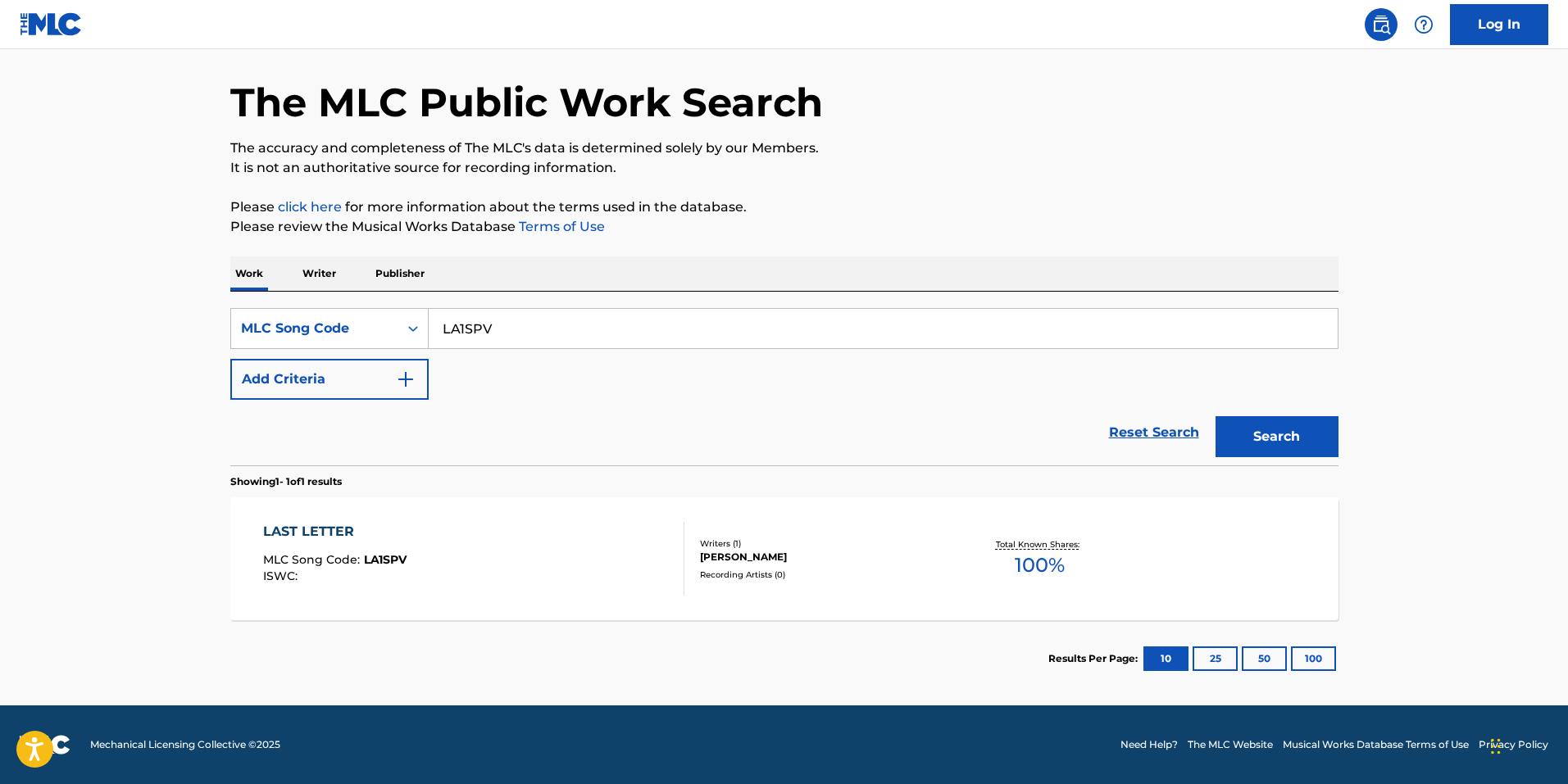
click at [557, 535] on div "LAST LETTER MLC Song Code : LA1SPV ISWC :" at bounding box center [473, 559] width 421 height 74
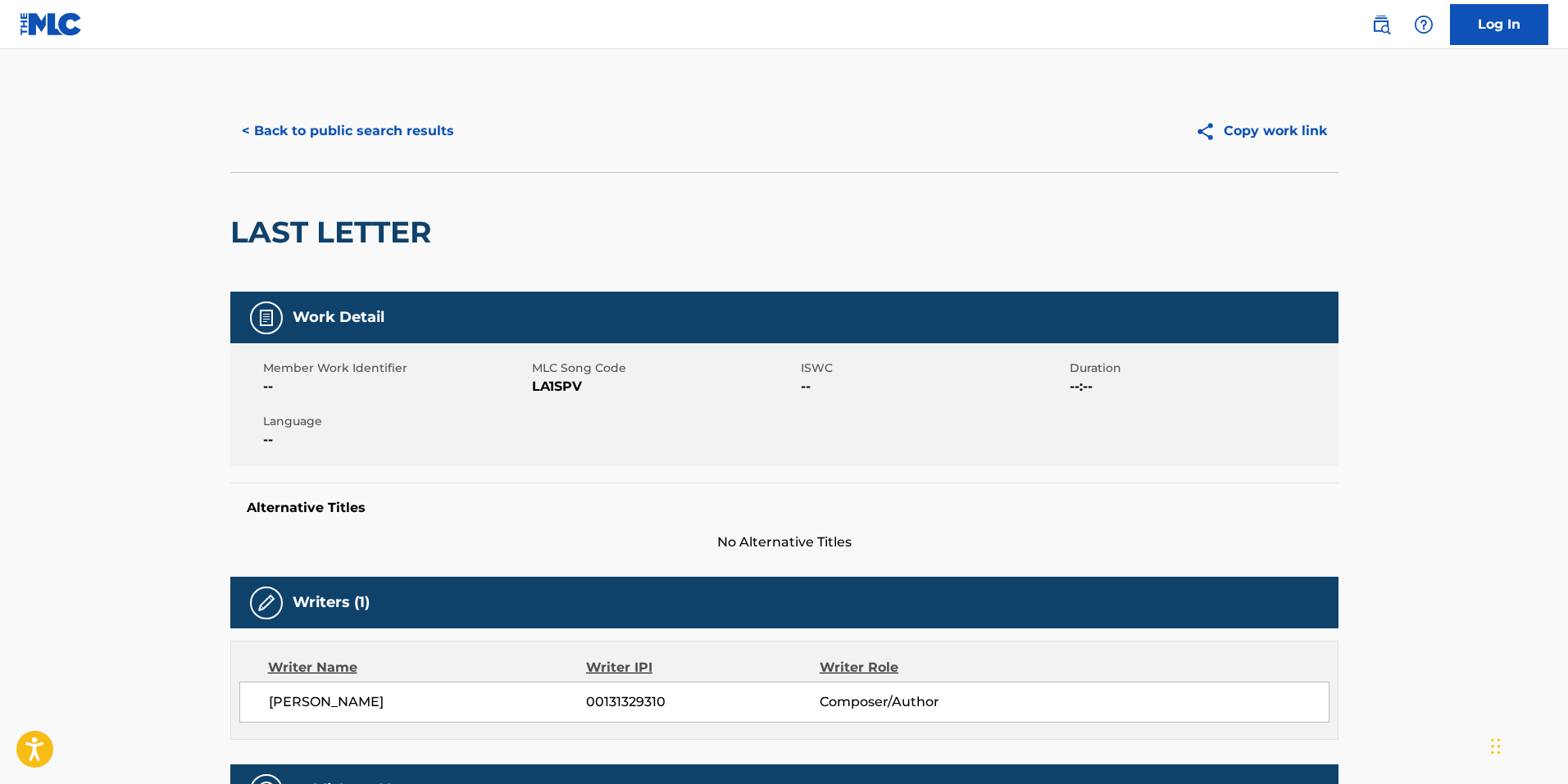
click at [374, 139] on button "< Back to public search results" at bounding box center [348, 131] width 235 height 41
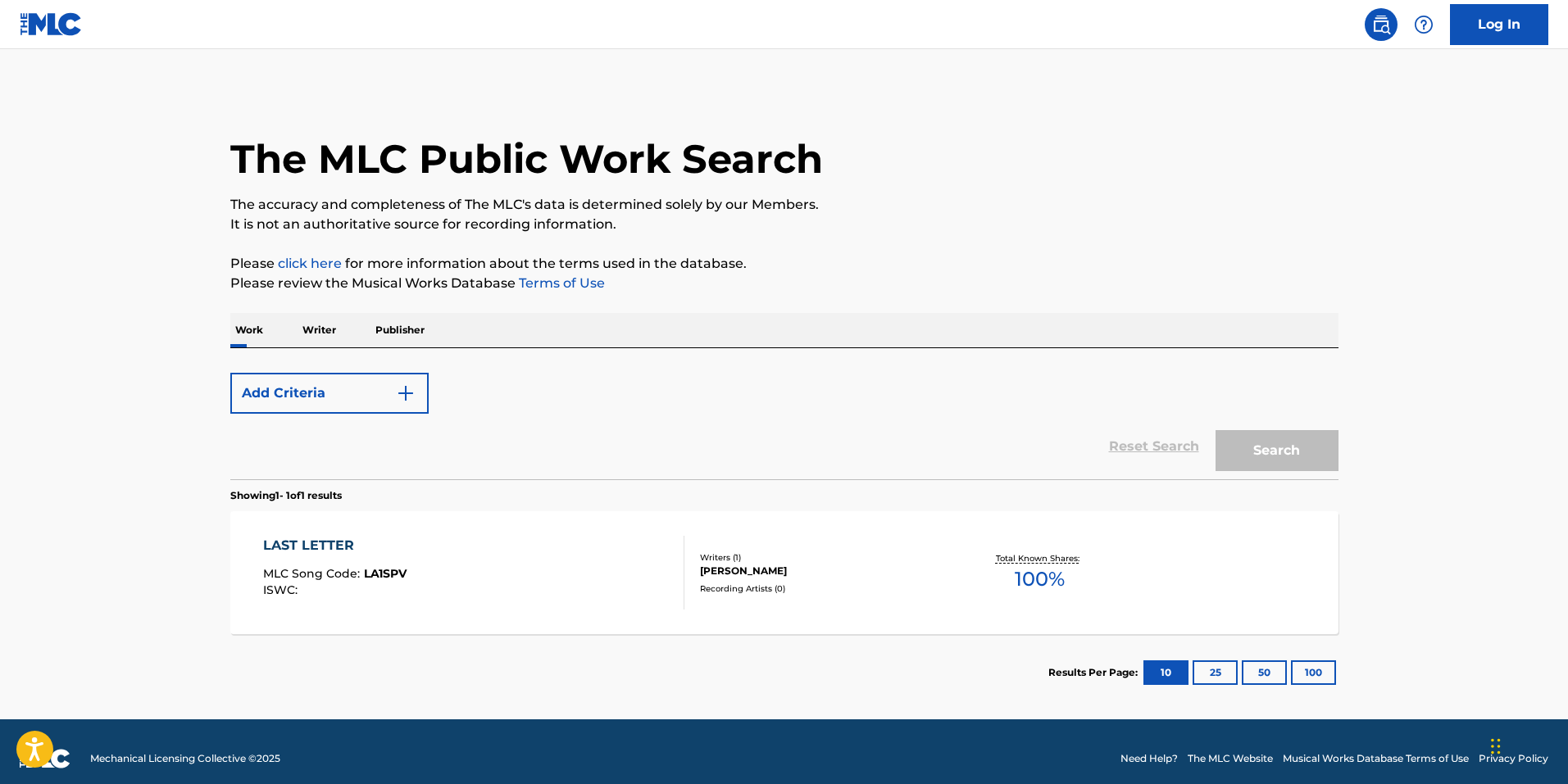
scroll to position [14, 0]
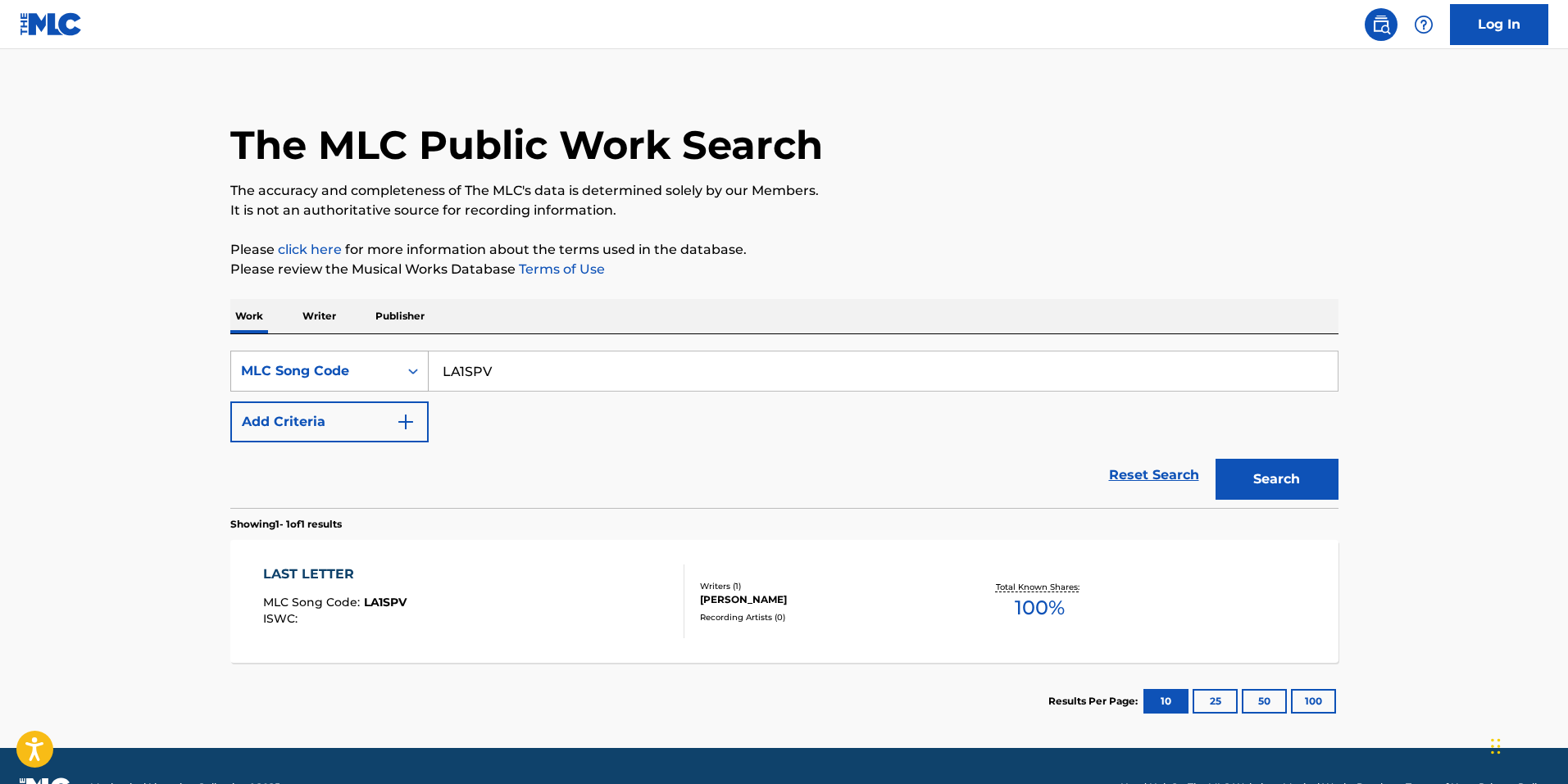
drag, startPoint x: 492, startPoint y: 356, endPoint x: 380, endPoint y: 353, distance: 112.0
click at [380, 353] on div "SearchWithCriteriabce64462-6190-4f55-840b-87e15e8a1d4e MLC Song Code LA1SPV" at bounding box center [784, 371] width 1108 height 41
paste input "7HRX"
type input "LA7HRX"
click at [1231, 497] on div "Search" at bounding box center [1273, 475] width 131 height 66
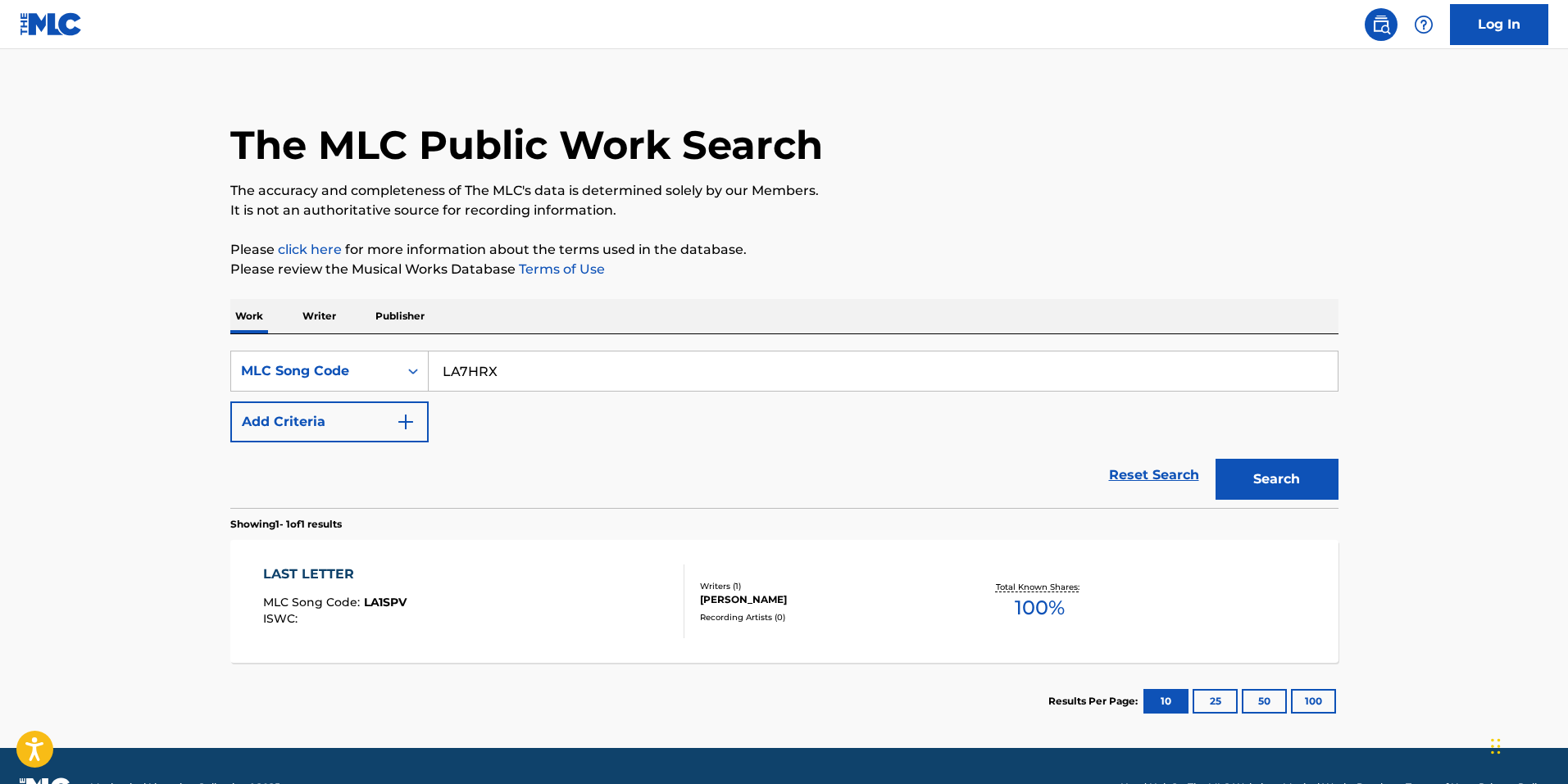
click at [1292, 501] on div "Search" at bounding box center [1273, 475] width 131 height 66
click at [805, 573] on div "LAST LETTER MLC Song Code : LA1SPV ISWC : Writers ( 1 ) JEFFREY COHEN Recording…" at bounding box center [784, 601] width 1108 height 123
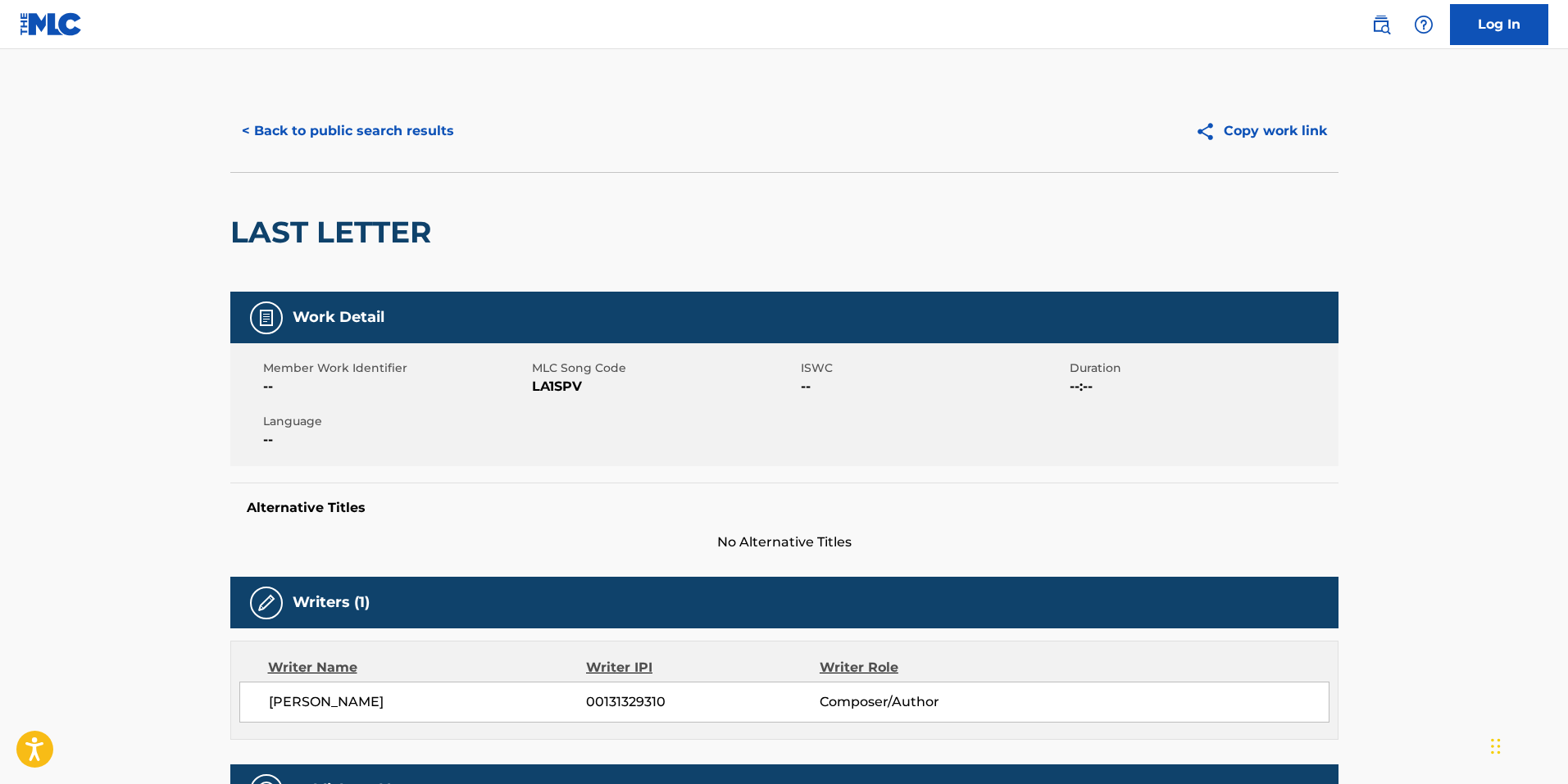
click at [550, 392] on span "LA1SPV" at bounding box center [665, 386] width 265 height 19
copy span "LA1SPV"
click at [715, 423] on div "Member Work Identifier -- MLC Song Code LA1SPV ISWC -- Duration --:-- Language …" at bounding box center [784, 404] width 1108 height 123
click at [340, 143] on button "< Back to public search results" at bounding box center [348, 131] width 235 height 41
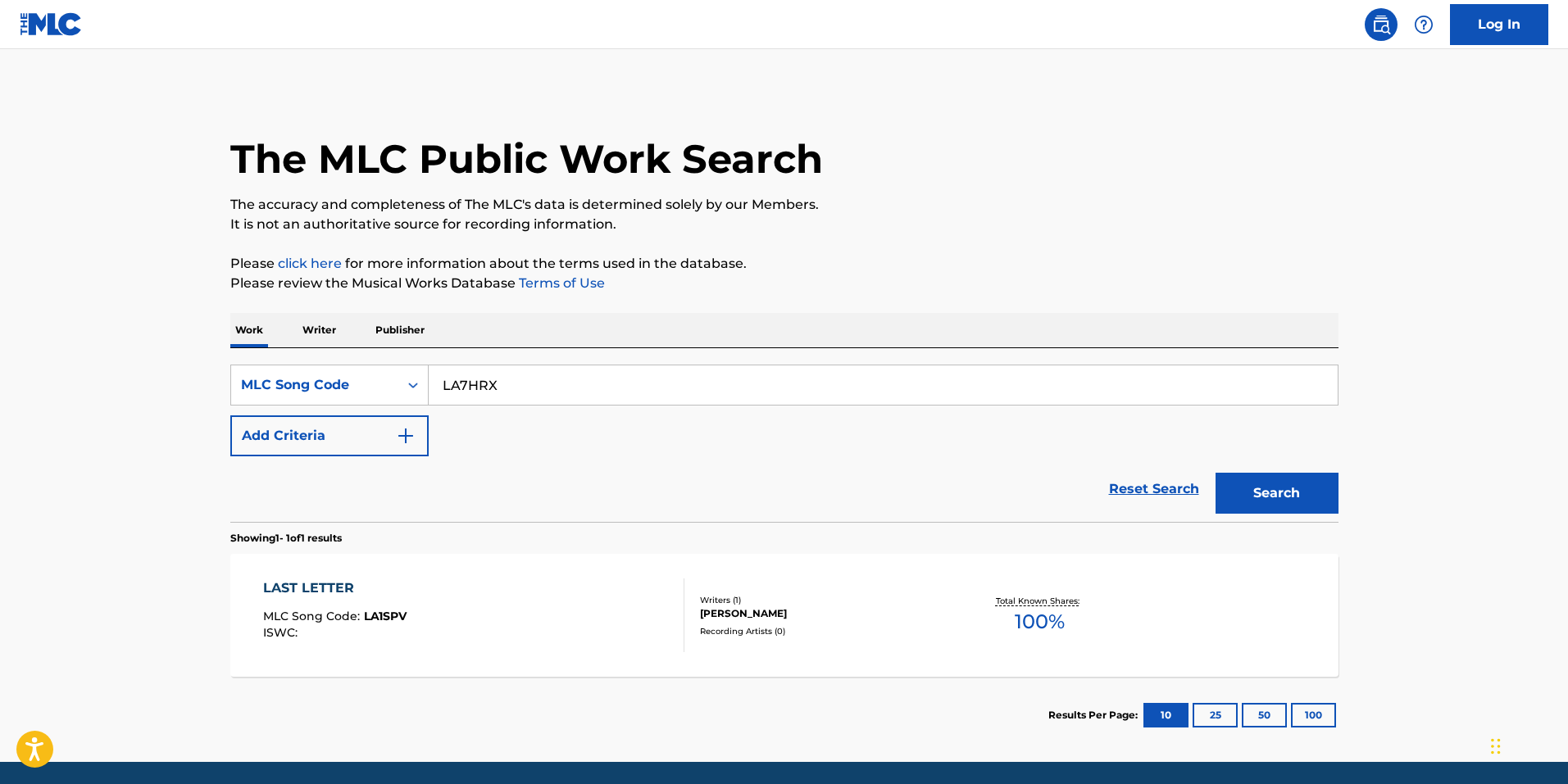
scroll to position [14, 0]
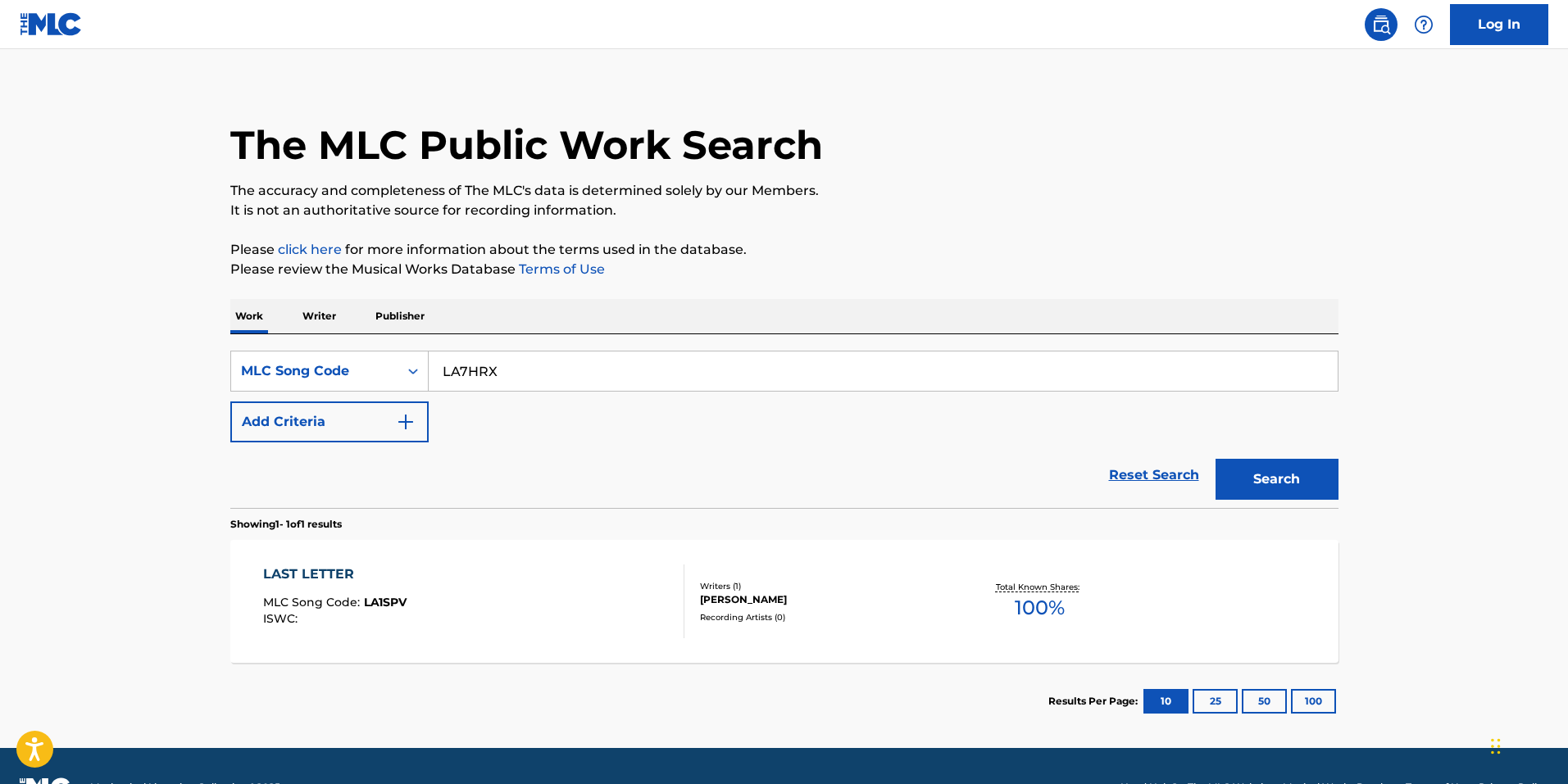
drag, startPoint x: 691, startPoint y: 391, endPoint x: 597, endPoint y: 347, distance: 103.8
click at [690, 390] on div "LA7HRX" at bounding box center [883, 371] width 910 height 41
click at [597, 359] on input "LA7HRX" at bounding box center [883, 371] width 909 height 39
click at [1276, 460] on button "Search" at bounding box center [1276, 479] width 123 height 41
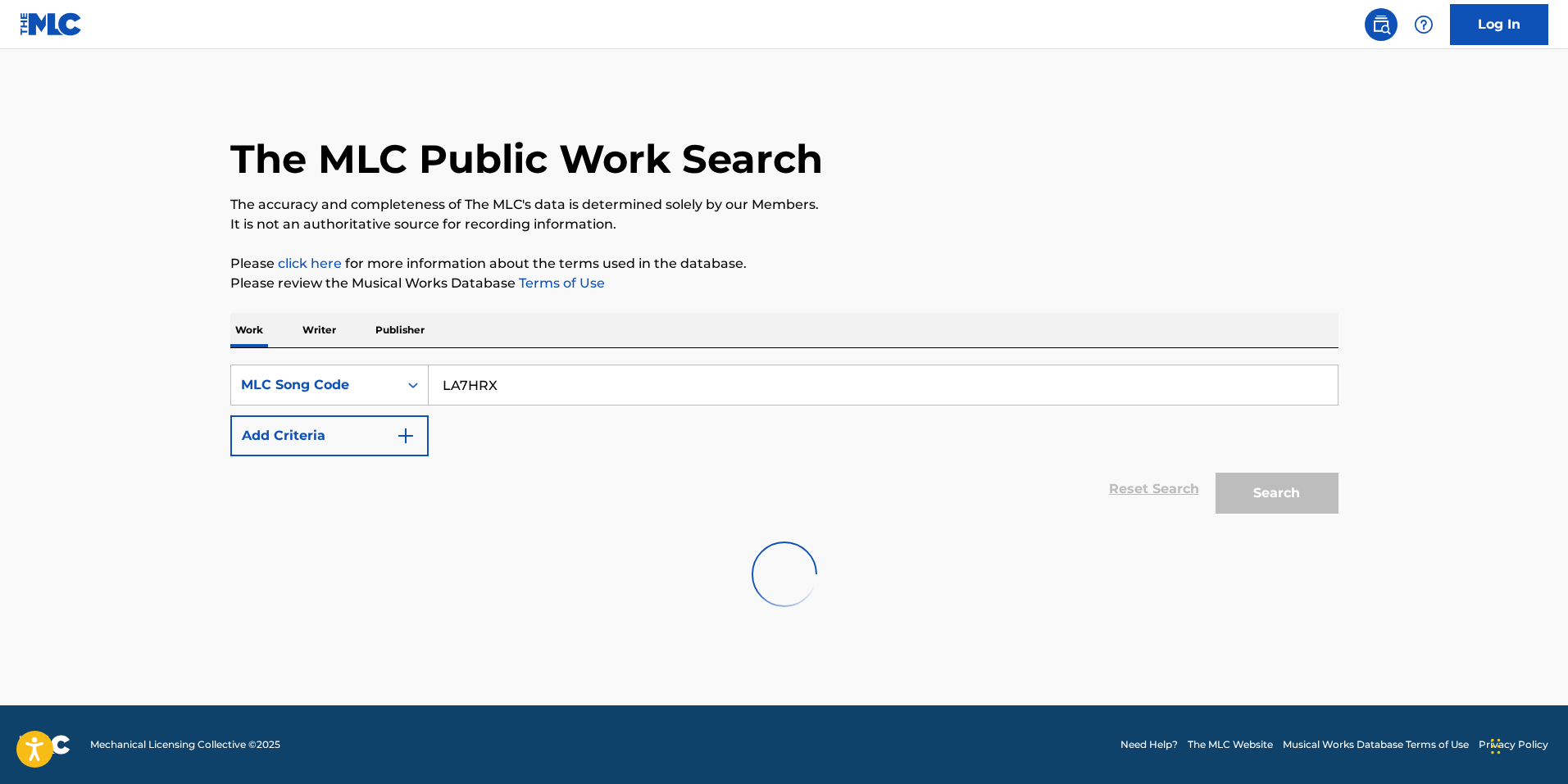
scroll to position [0, 0]
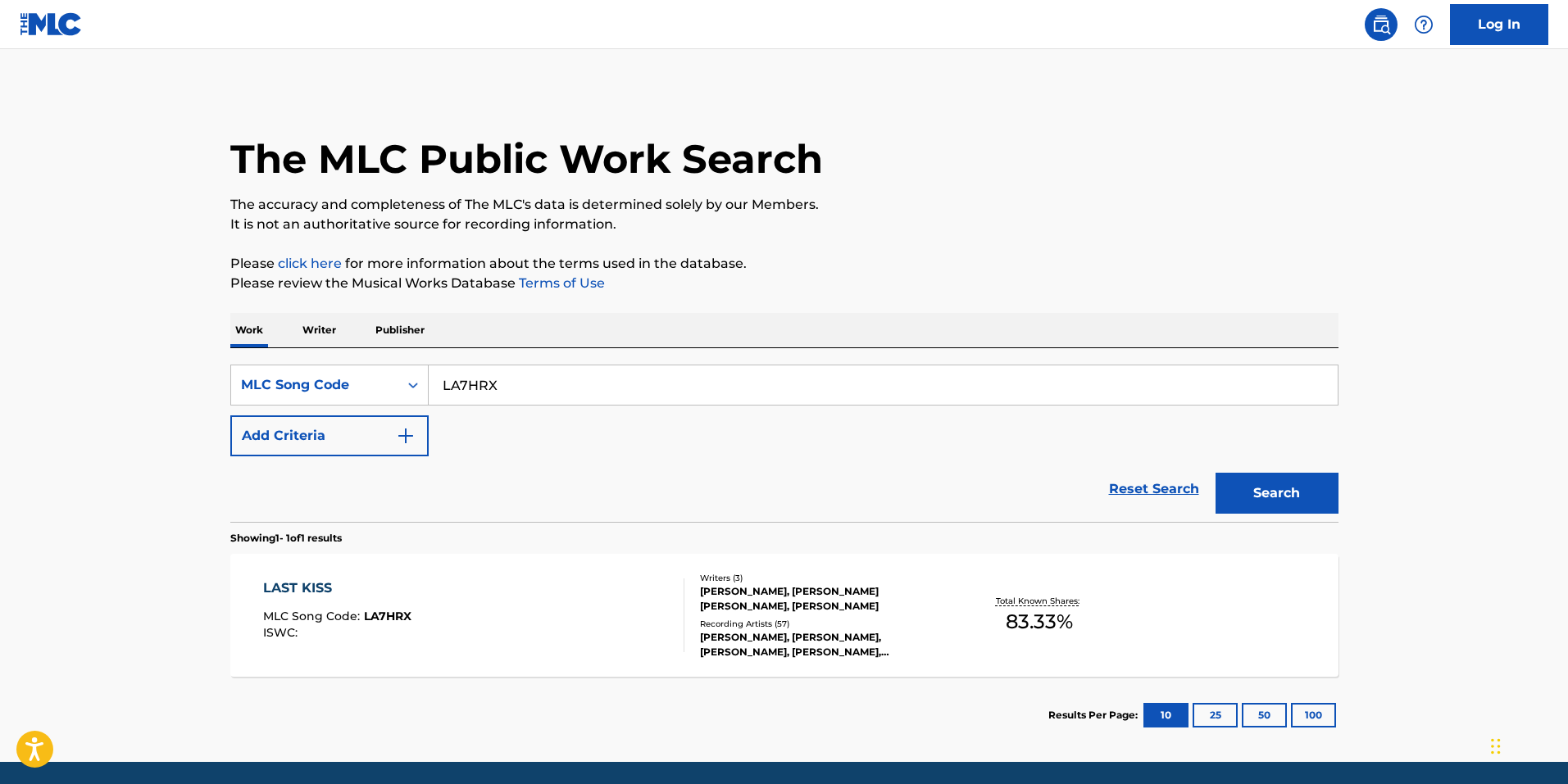
click at [470, 610] on div "LAST KISS MLC Song Code : LA7HRX ISWC :" at bounding box center [473, 616] width 421 height 74
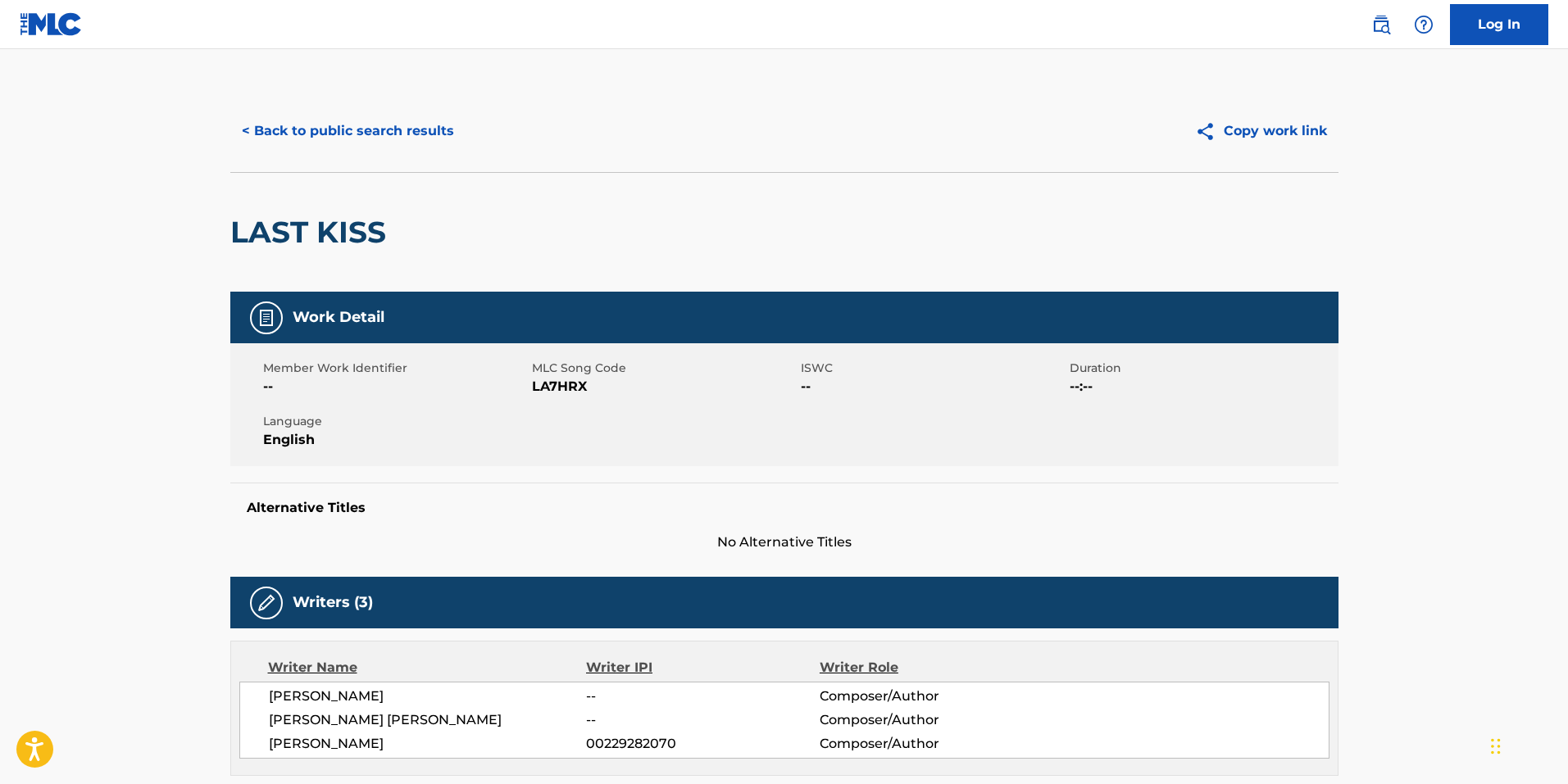
click at [310, 116] on button "< Back to public search results" at bounding box center [348, 131] width 235 height 41
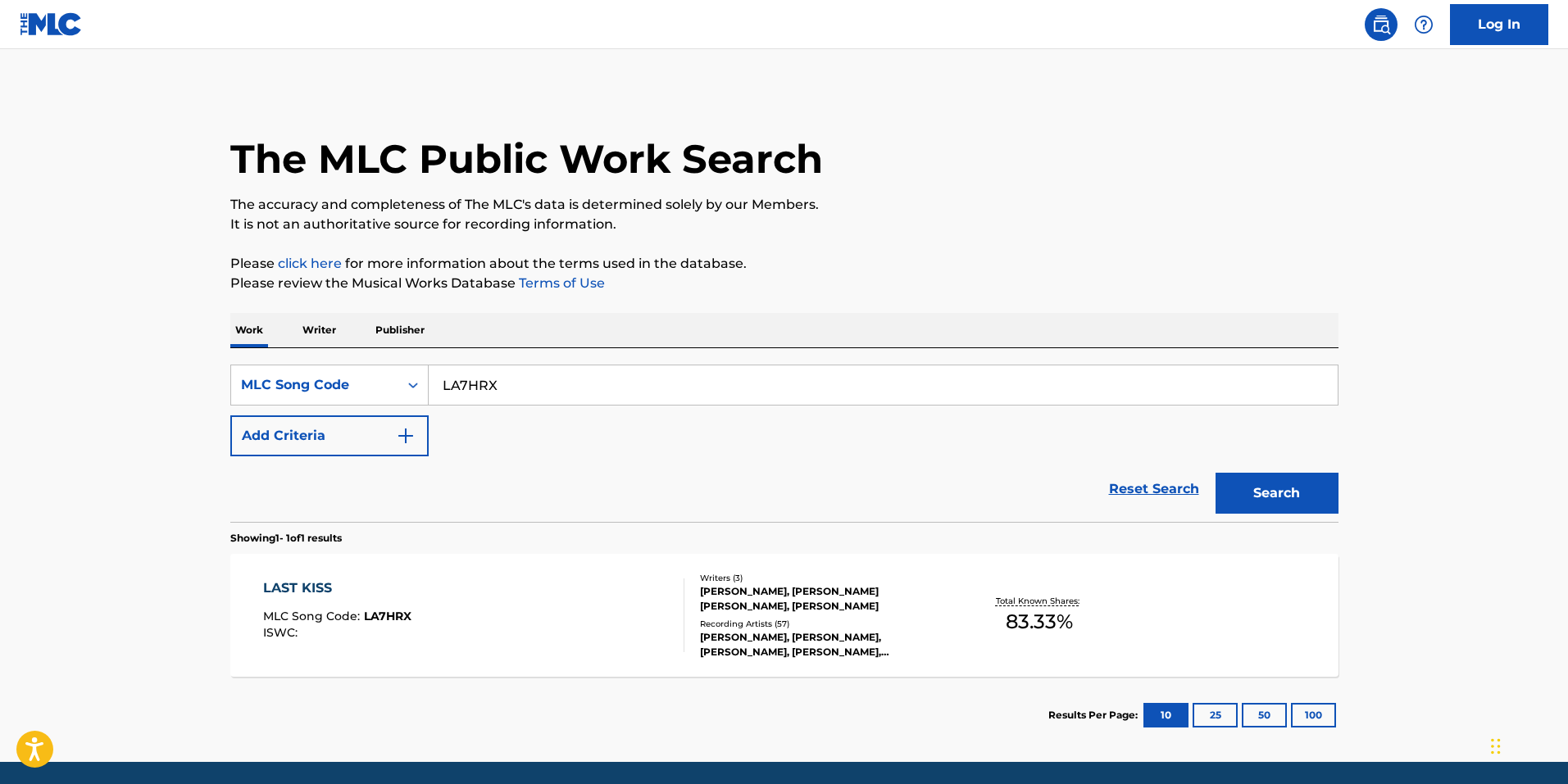
drag, startPoint x: 624, startPoint y: 379, endPoint x: 267, endPoint y: 359, distance: 357.6
click at [267, 359] on div "SearchWithCriteriabce64462-6190-4f55-840b-87e15e8a1d4e MLC Song Code LA7HRX Add…" at bounding box center [784, 435] width 1108 height 174
paste input "1SPV"
type input "LA1SPV"
click at [1276, 476] on button "Search" at bounding box center [1276, 493] width 123 height 41
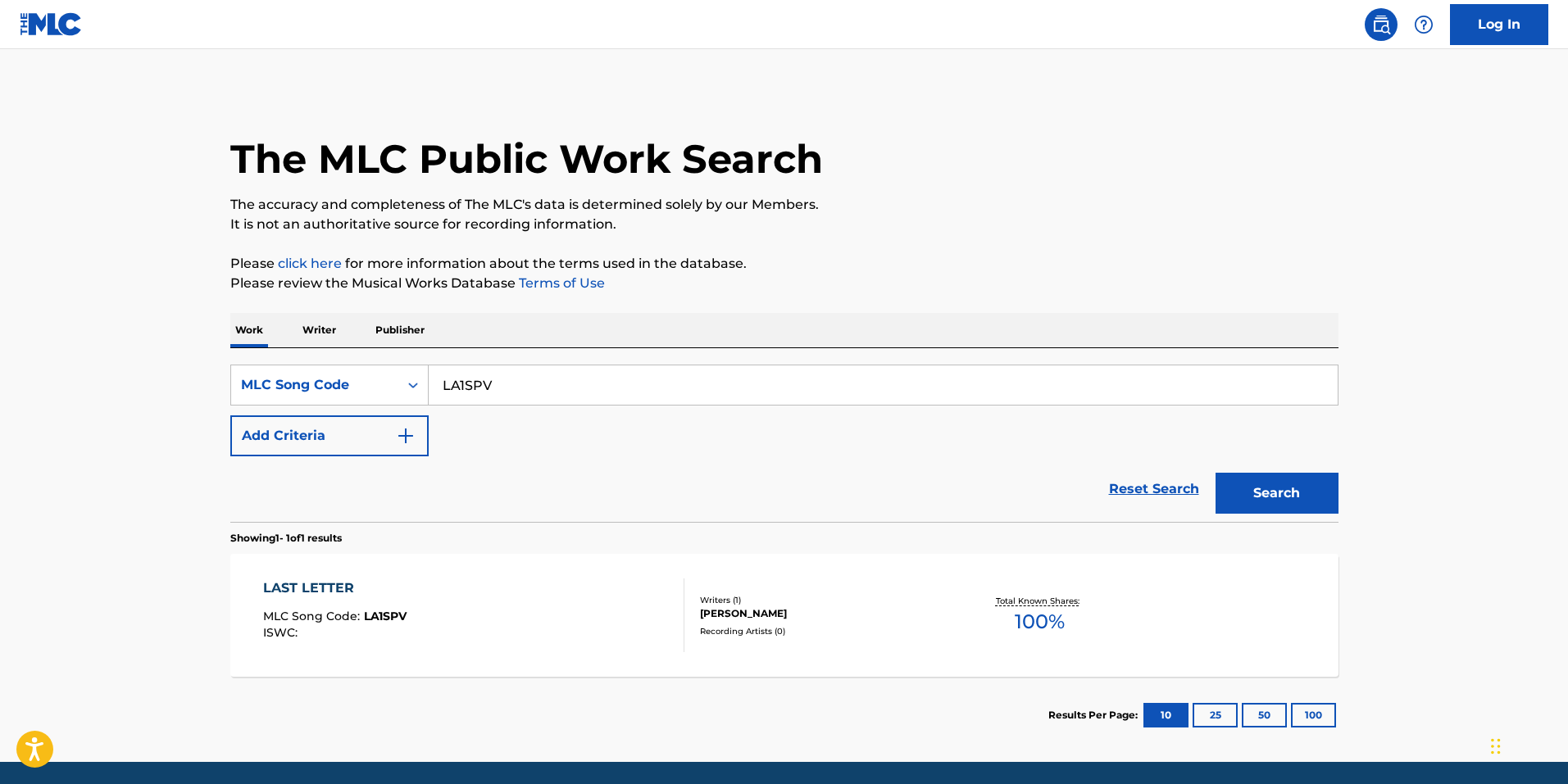
click at [390, 603] on div "LAST LETTER MLC Song Code : LA1SPV ISWC :" at bounding box center [334, 616] width 143 height 74
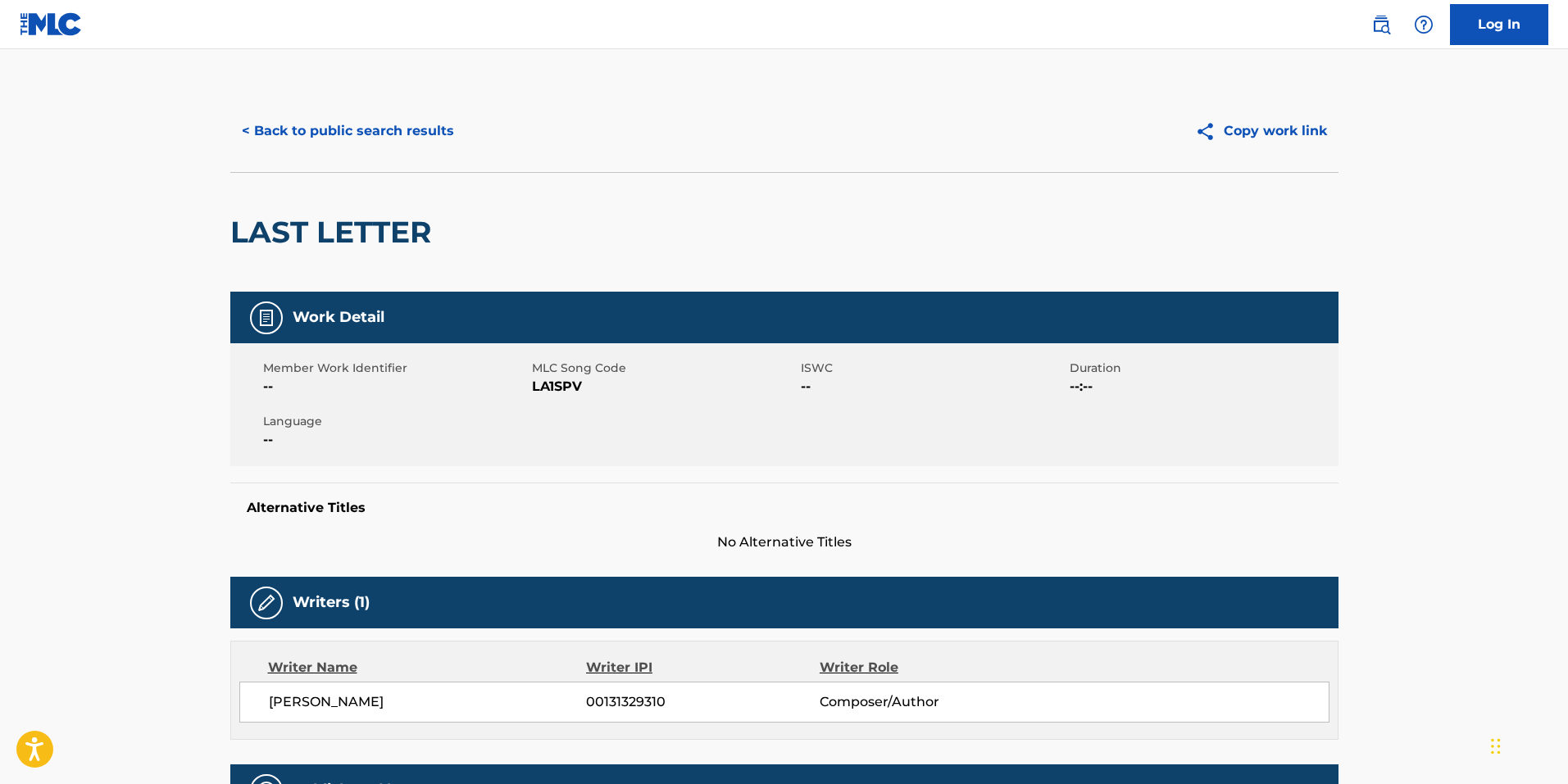
click at [326, 125] on button "< Back to public search results" at bounding box center [348, 131] width 235 height 41
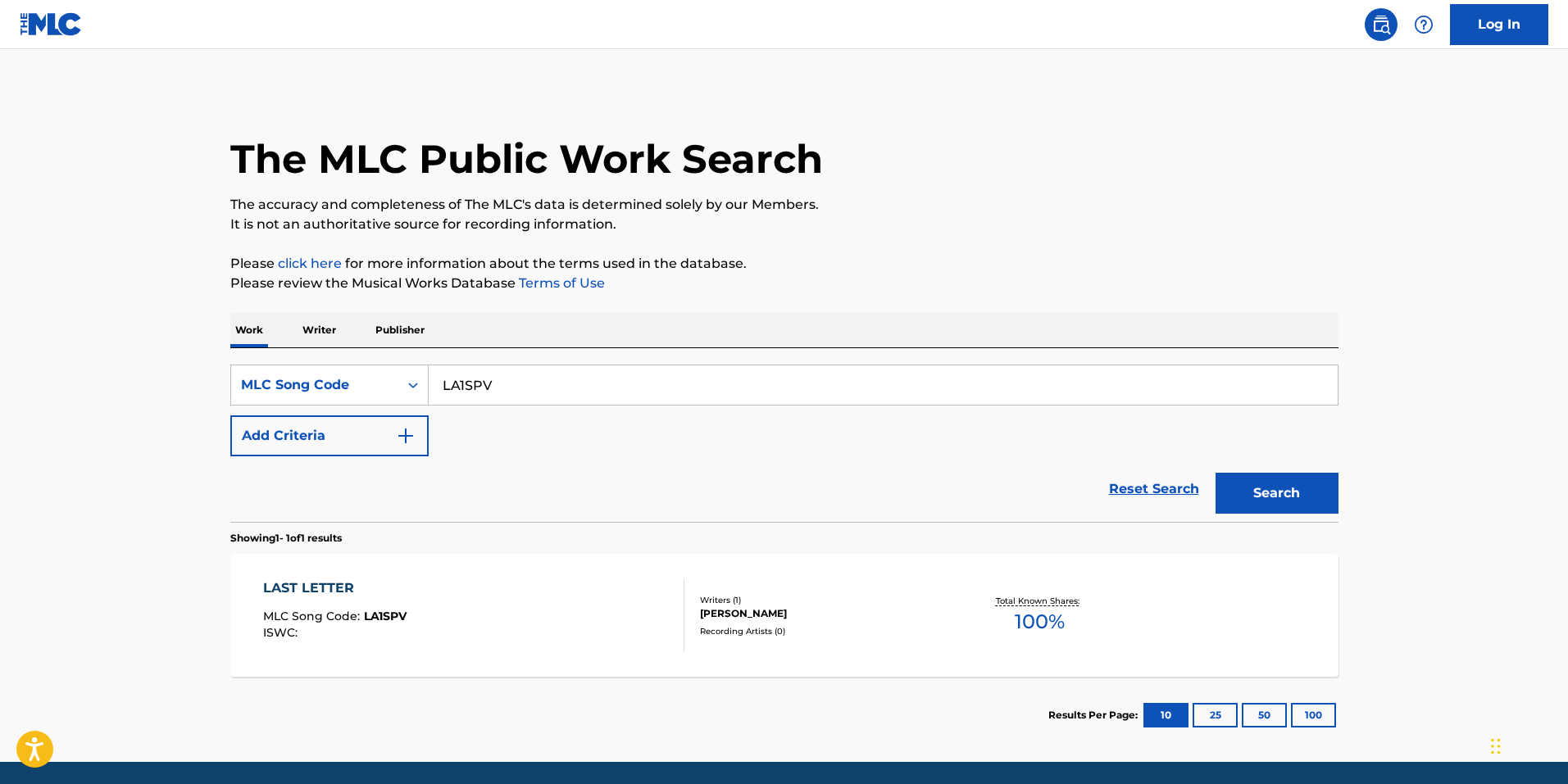
drag, startPoint x: 562, startPoint y: 395, endPoint x: 104, endPoint y: 321, distance: 463.9
click at [107, 322] on main "The MLC Public Work Search The accuracy and completeness of The MLC's data is d…" at bounding box center [784, 405] width 1568 height 713
paste input "LE"
type input "LA1SLE"
click at [1301, 517] on div "Search" at bounding box center [1273, 489] width 131 height 66
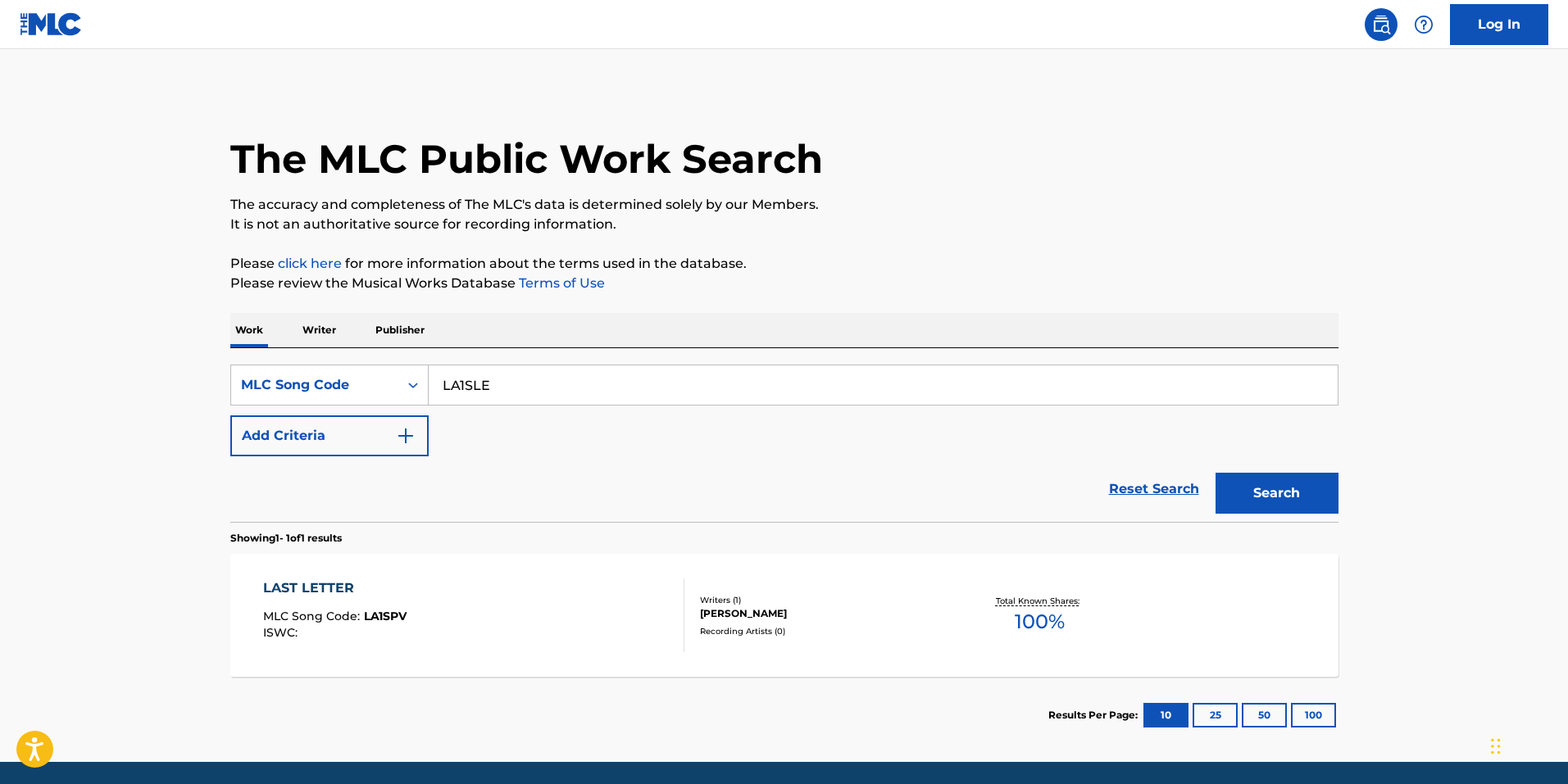
click at [1299, 507] on button "Search" at bounding box center [1276, 493] width 123 height 41
click at [619, 615] on div "LIKE THREE MLC Song Code : LA1SLE ISWC :" at bounding box center [473, 616] width 421 height 74
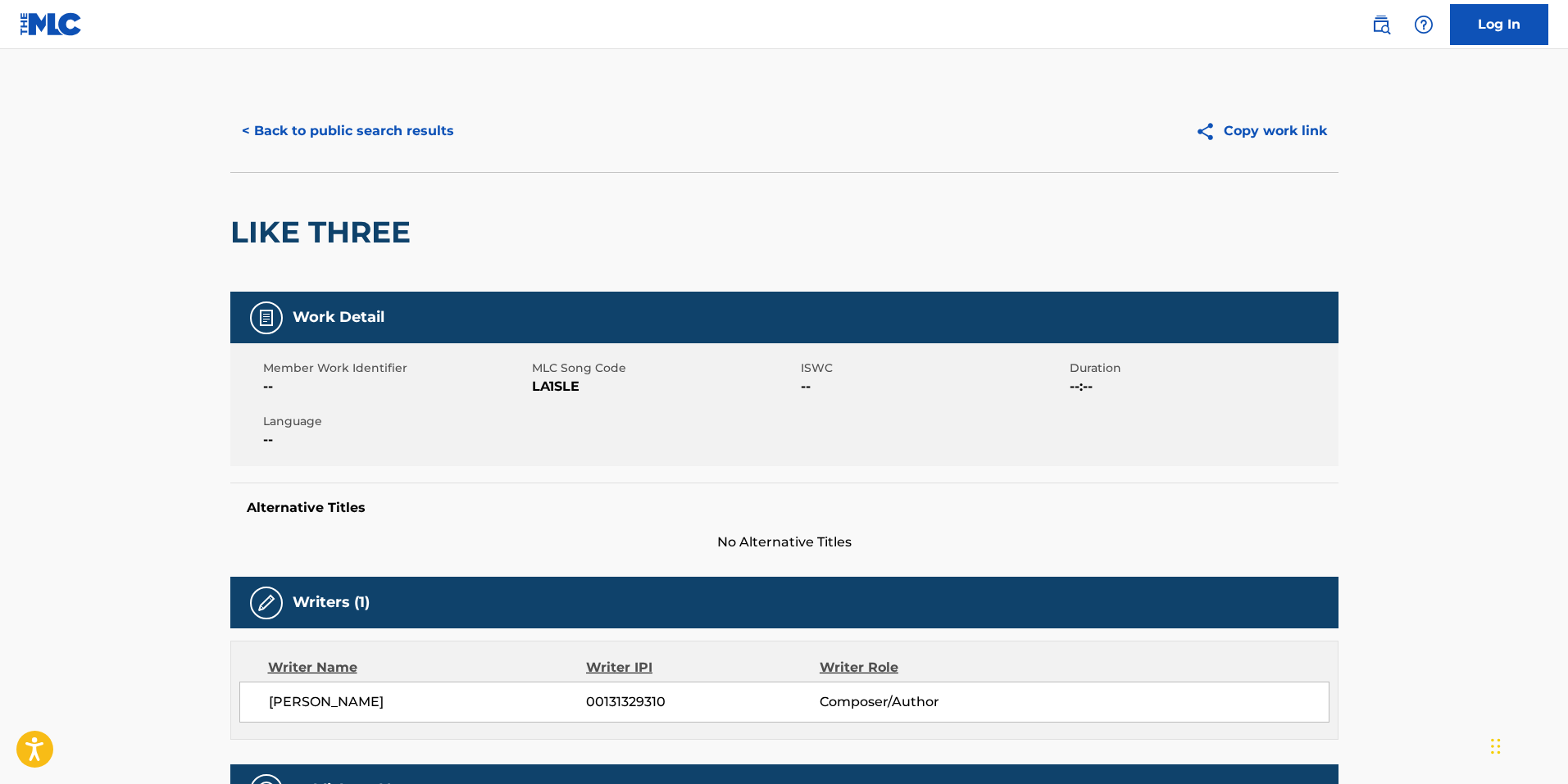
click at [280, 142] on button "< Back to public search results" at bounding box center [348, 131] width 235 height 41
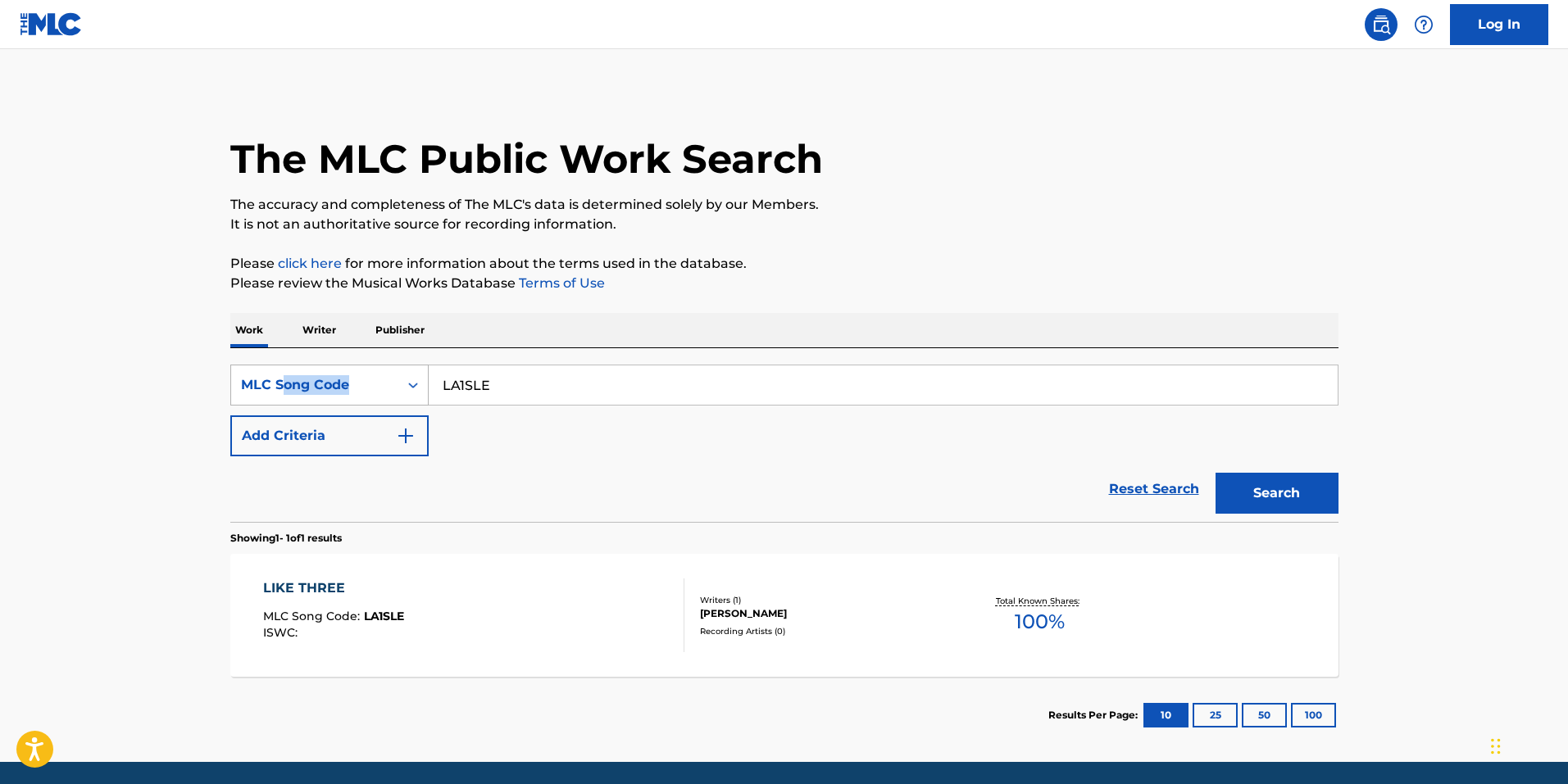
drag, startPoint x: 566, startPoint y: 377, endPoint x: 268, endPoint y: 393, distance: 298.4
click at [268, 393] on div "SearchWithCriteriabce64462-6190-4f55-840b-87e15e8a1d4e MLC Song Code LA1SLE Add…" at bounding box center [784, 435] width 1108 height 174
click at [493, 387] on input "LA1SLE" at bounding box center [883, 385] width 909 height 39
click at [493, 386] on input "LA1SLE" at bounding box center [883, 385] width 909 height 39
paste input "R7WDR"
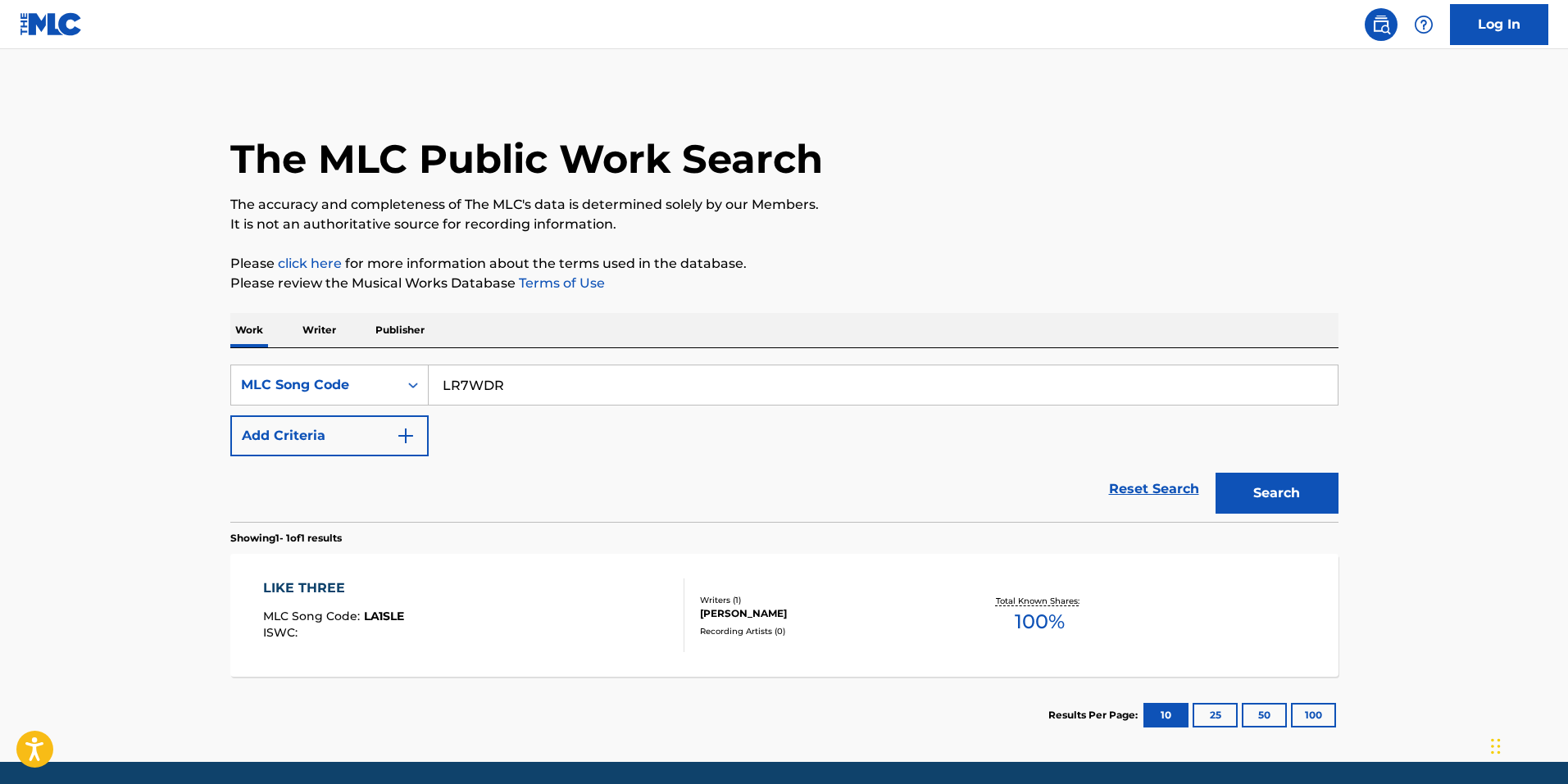
type input "LR7WDR"
click at [1279, 492] on button "Search" at bounding box center [1276, 493] width 123 height 41
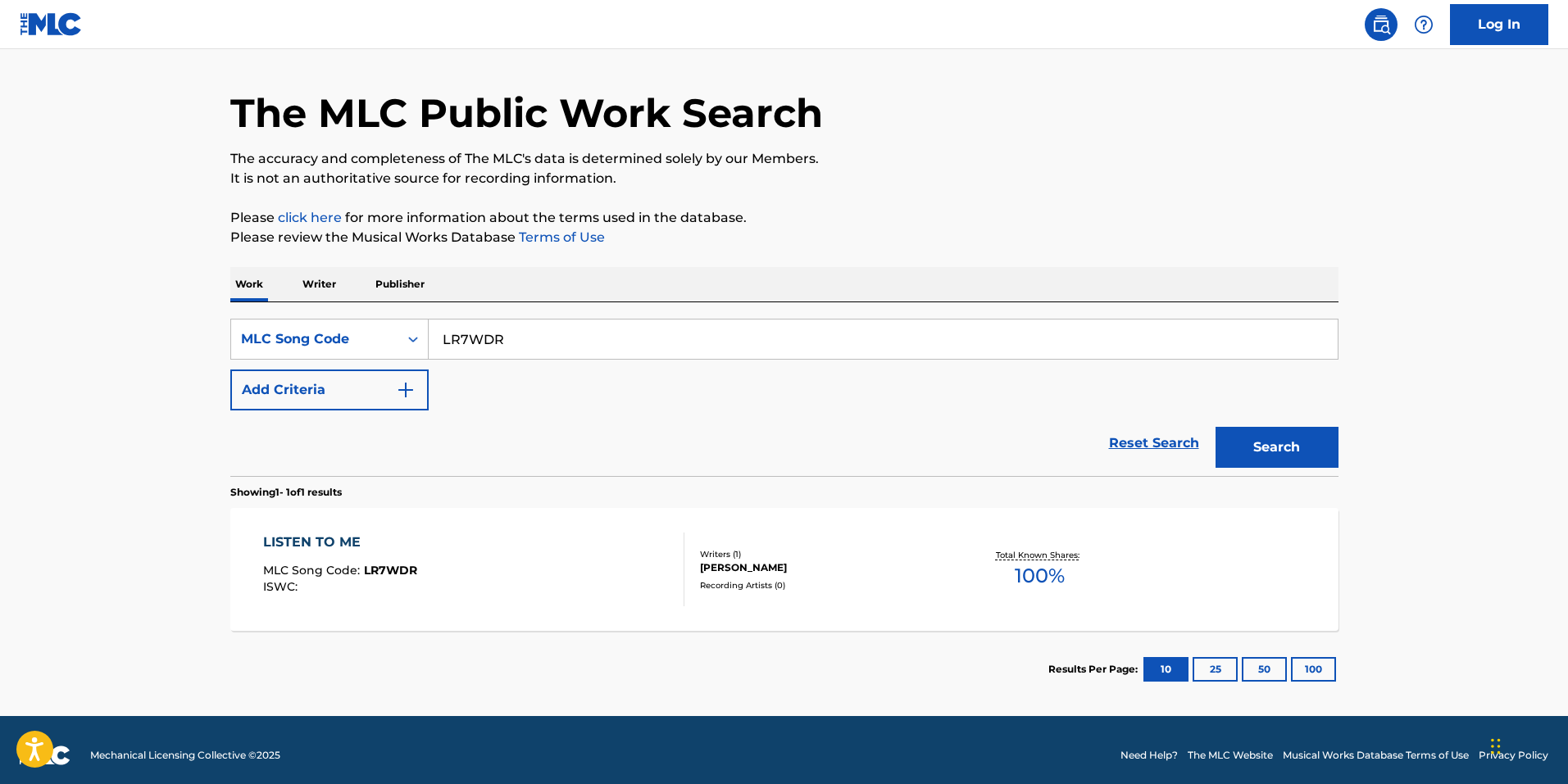
scroll to position [56, 0]
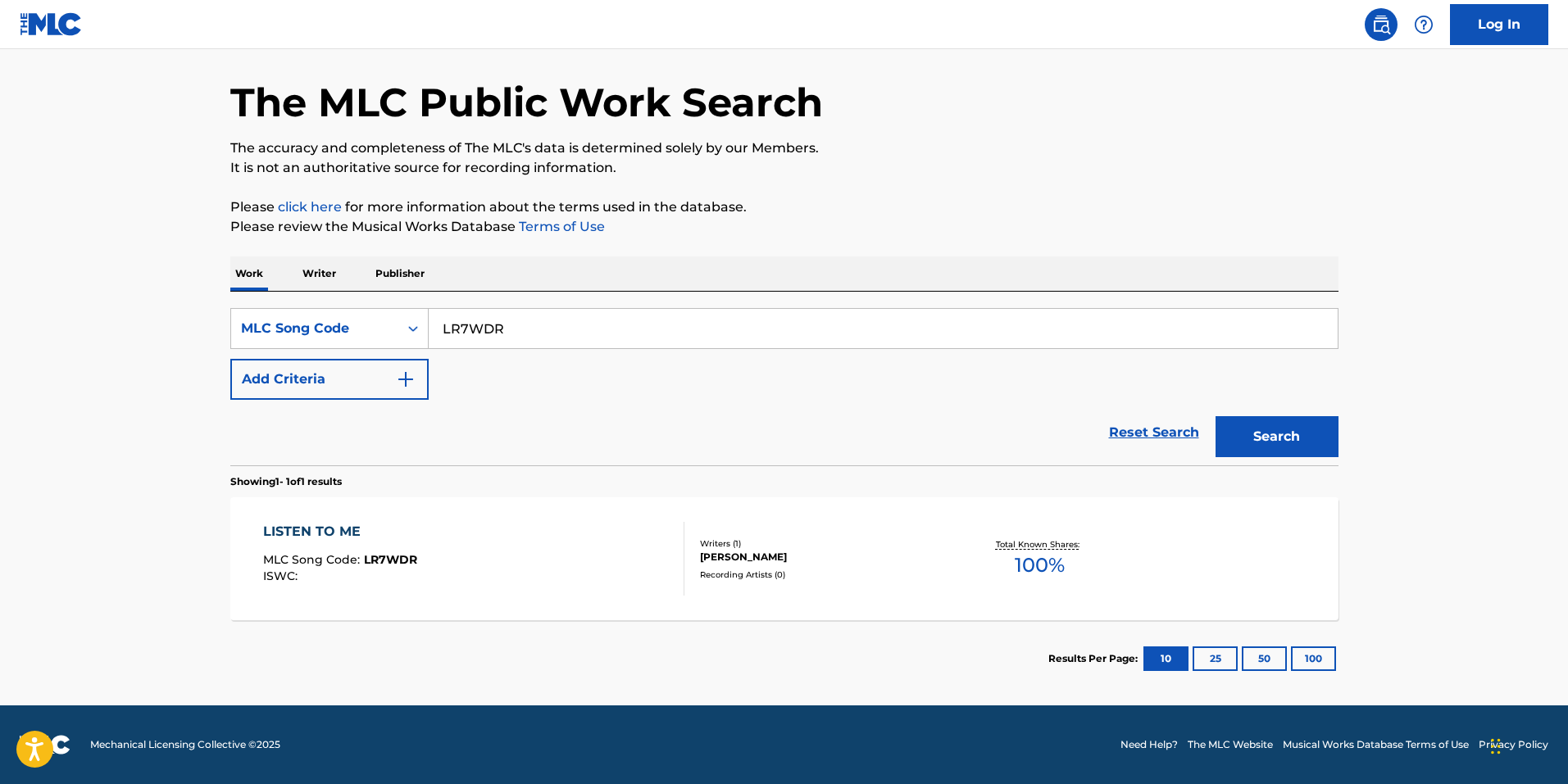
click at [647, 511] on div "LISTEN TO ME MLC Song Code : LR7WDR ISWC : Writers ( 1 ) JEFFREY H COHEN Record…" at bounding box center [784, 558] width 1108 height 123
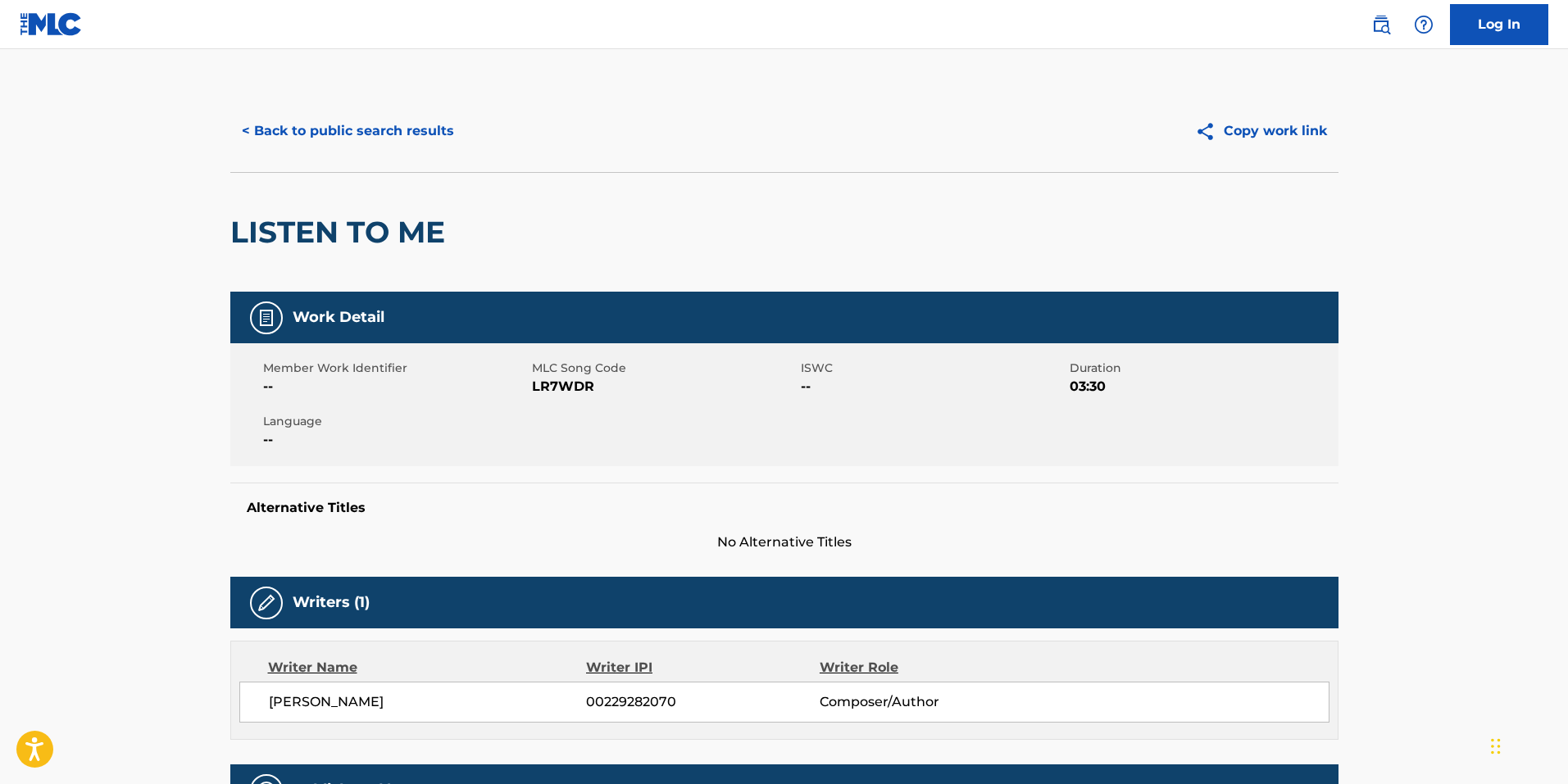
click at [352, 131] on button "< Back to public search results" at bounding box center [348, 131] width 235 height 41
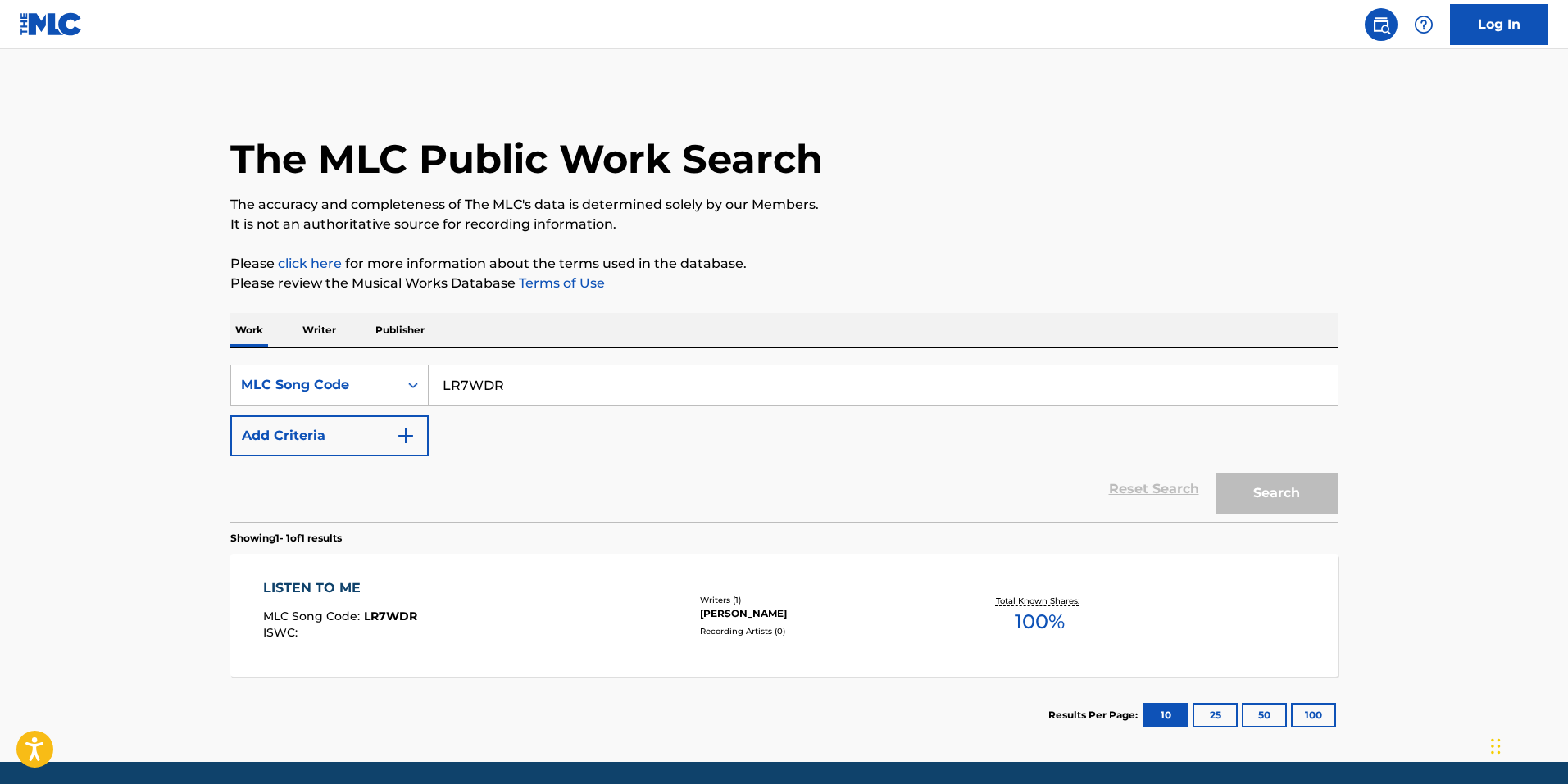
scroll to position [14, 0]
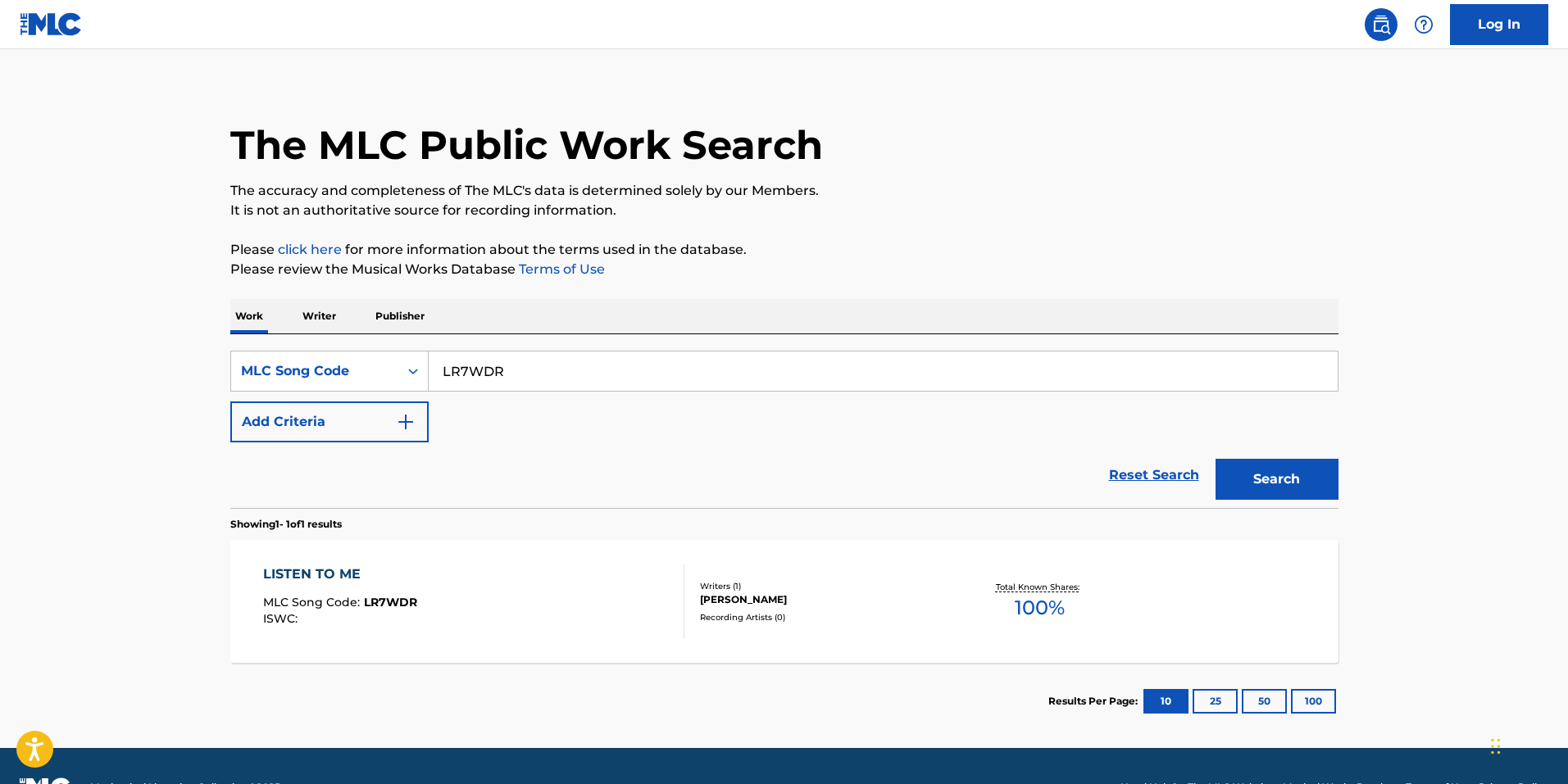
drag, startPoint x: 561, startPoint y: 379, endPoint x: 93, endPoint y: 347, distance: 469.1
click at [91, 347] on main "The MLC Public Work Search The accuracy and completeness of The MLC's data is d…" at bounding box center [784, 392] width 1568 height 713
paste input "V82UP"
type input "LV82UP"
drag, startPoint x: 1261, startPoint y: 472, endPoint x: 1222, endPoint y: 475, distance: 39.1
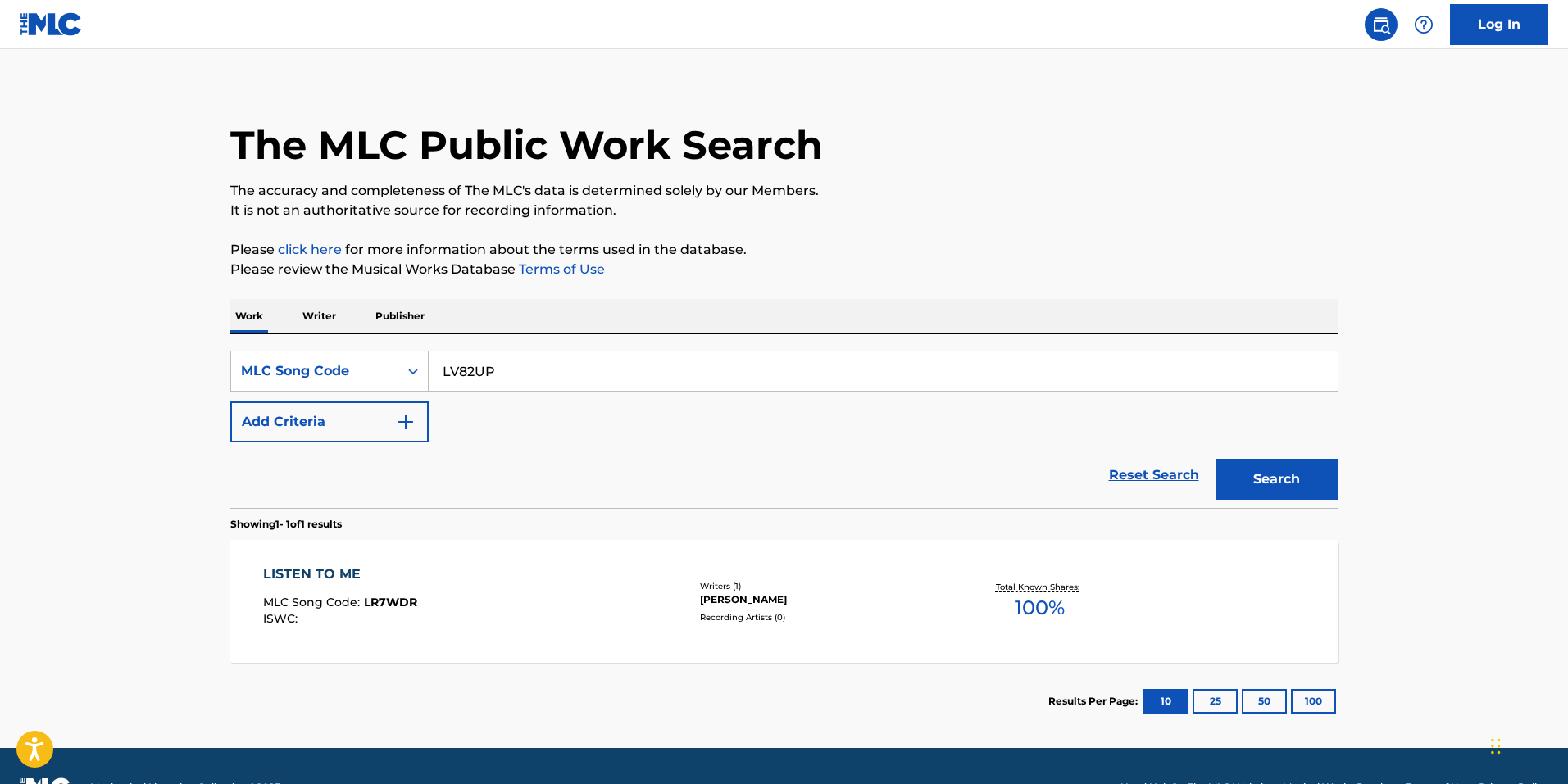
click at [1260, 472] on button "Search" at bounding box center [1276, 479] width 123 height 41
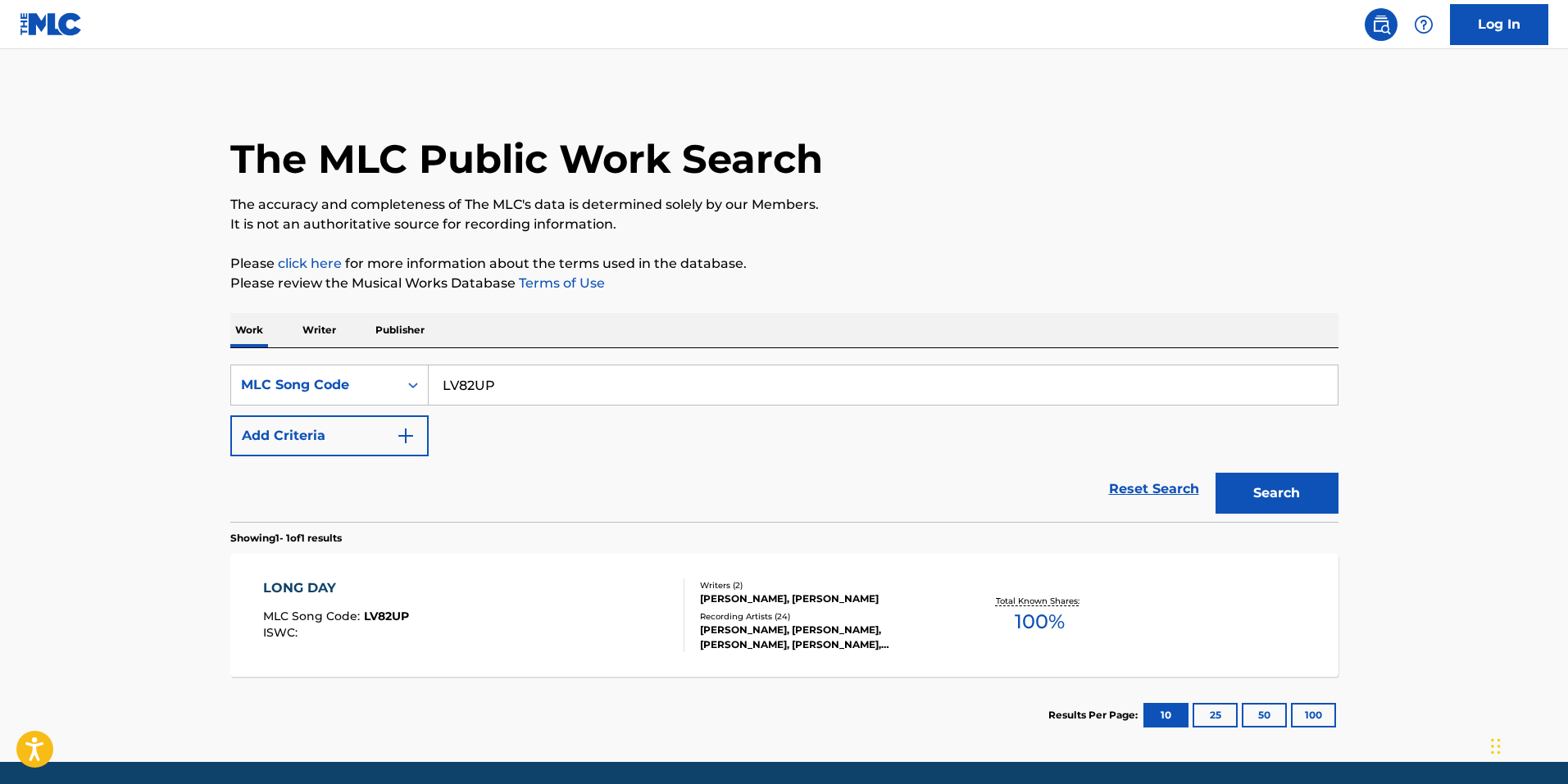
scroll to position [56, 0]
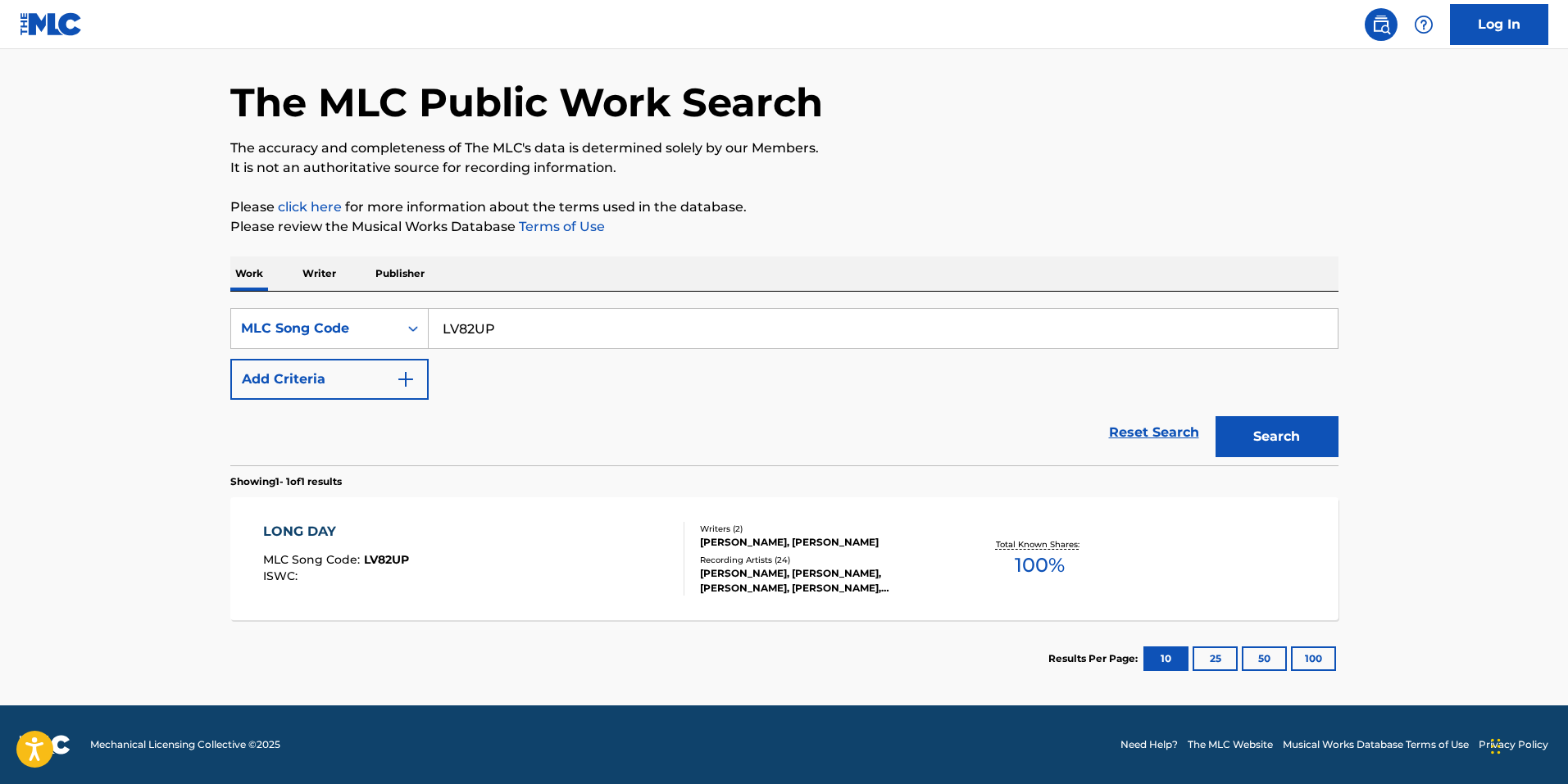
click at [558, 601] on div "LONG DAY MLC Song Code : LV82UP ISWC : Writers ( 2 ) WES HUTCHINSON, JEFFREY H …" at bounding box center [784, 558] width 1108 height 123
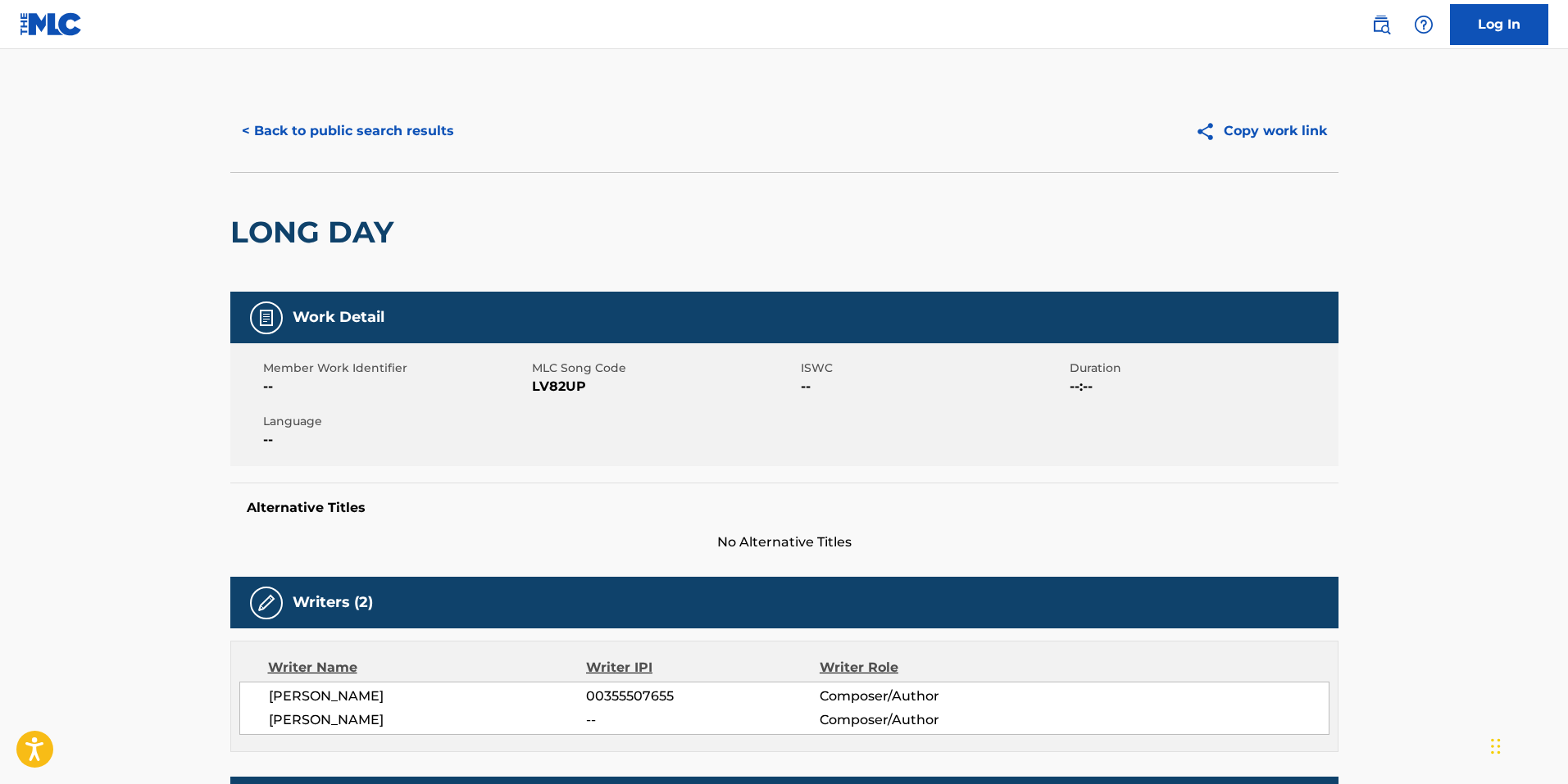
click at [535, 376] on div "MLC Song Code LV82UP" at bounding box center [666, 379] width 268 height 37
click at [535, 376] on span "MLC Song Code" at bounding box center [665, 368] width 265 height 18
click at [540, 382] on span "LV82UP" at bounding box center [665, 386] width 265 height 19
click at [330, 109] on div "< Back to public search results Copy work link" at bounding box center [784, 131] width 1108 height 82
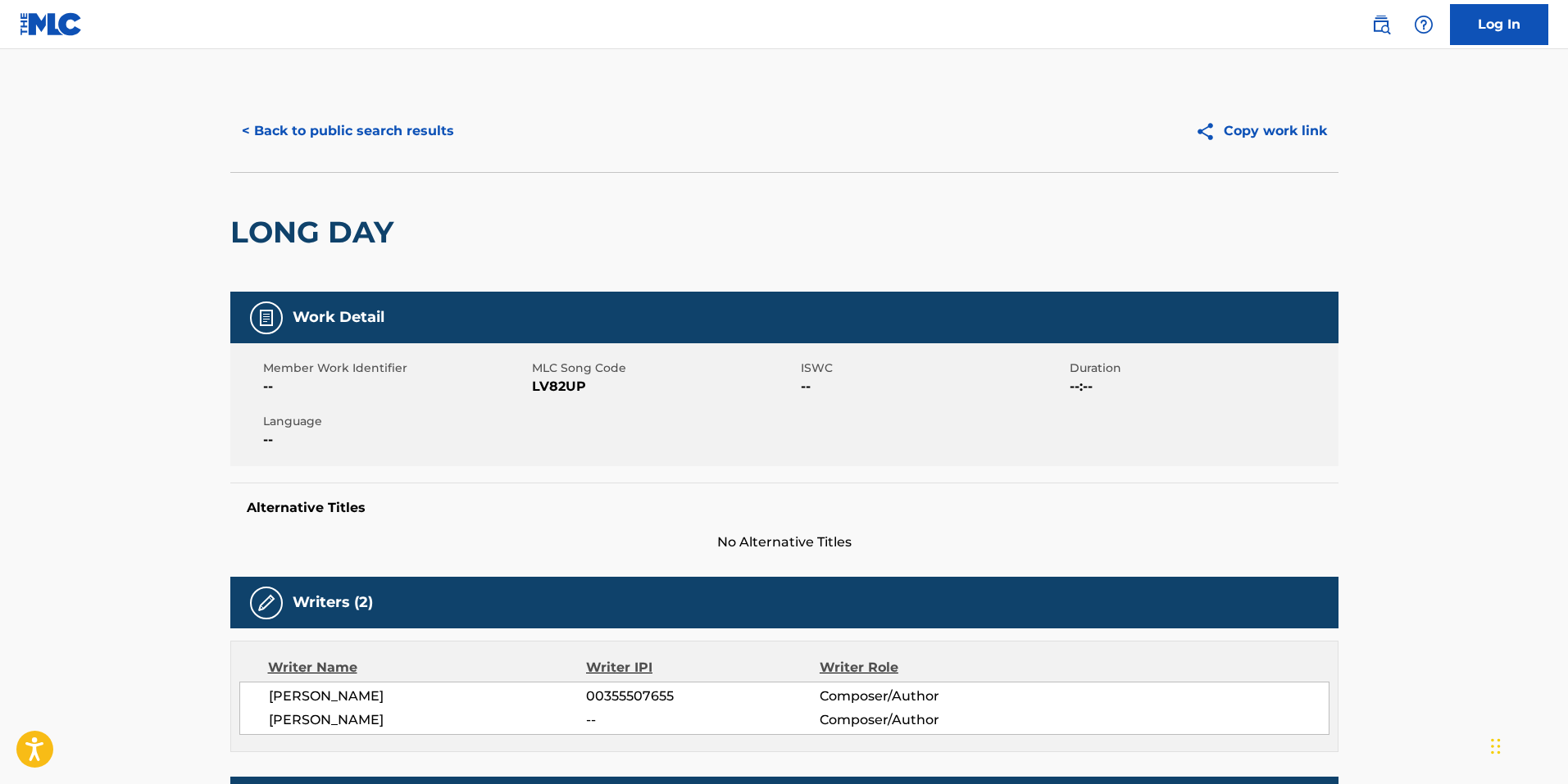
click at [325, 123] on button "< Back to public search results" at bounding box center [348, 131] width 235 height 41
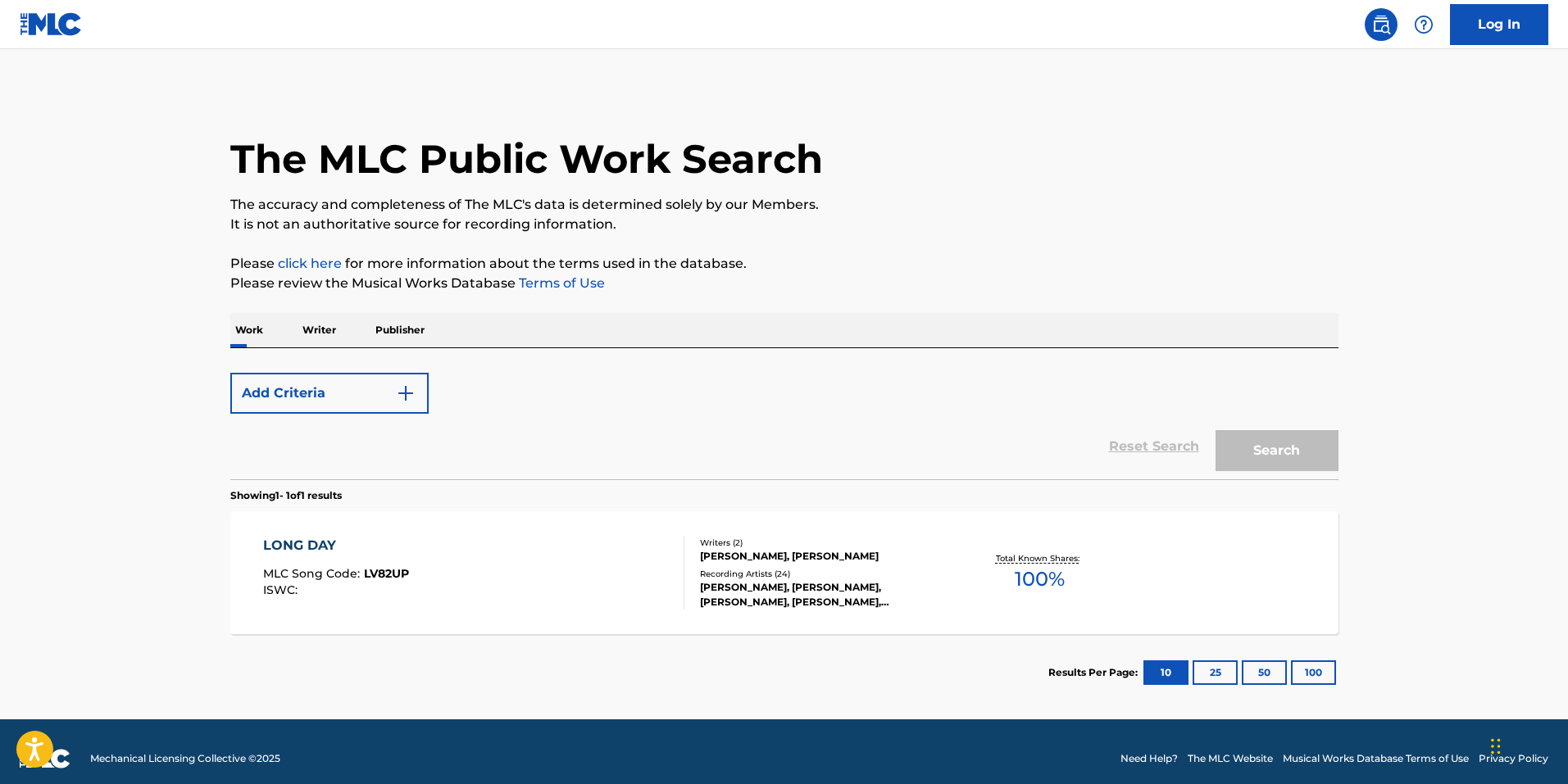
scroll to position [14, 0]
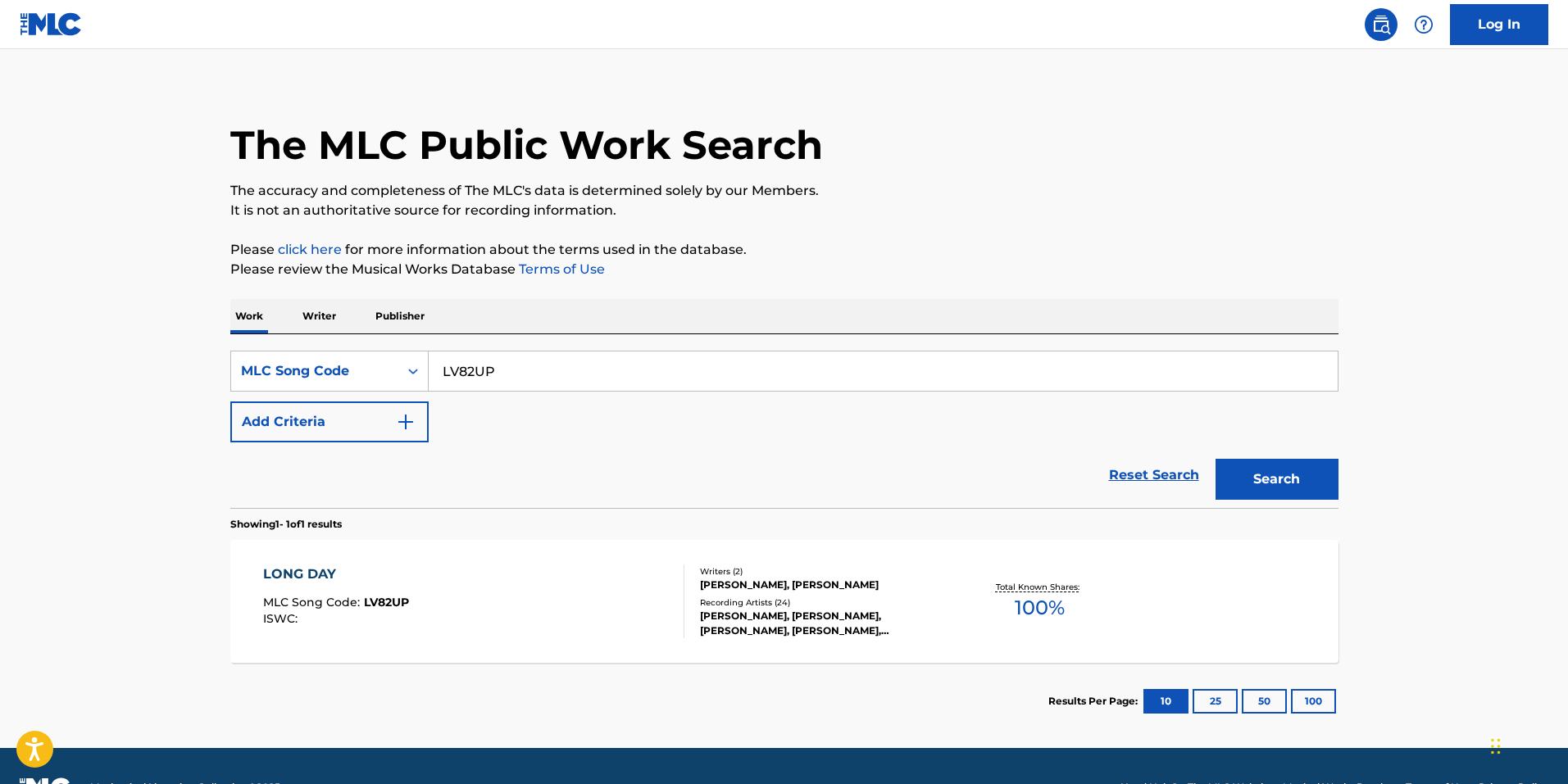
drag, startPoint x: 529, startPoint y: 361, endPoint x: 244, endPoint y: 349, distance: 285.3
click at [244, 349] on div "SearchWithCriteriabce64462-6190-4f55-840b-87e15e8a1d4e MLC Song Code LV82UP Add…" at bounding box center [784, 421] width 1108 height 174
paste input "A1SSG"
type input "LA1SSG"
click at [1278, 482] on button "Search" at bounding box center [1276, 479] width 123 height 41
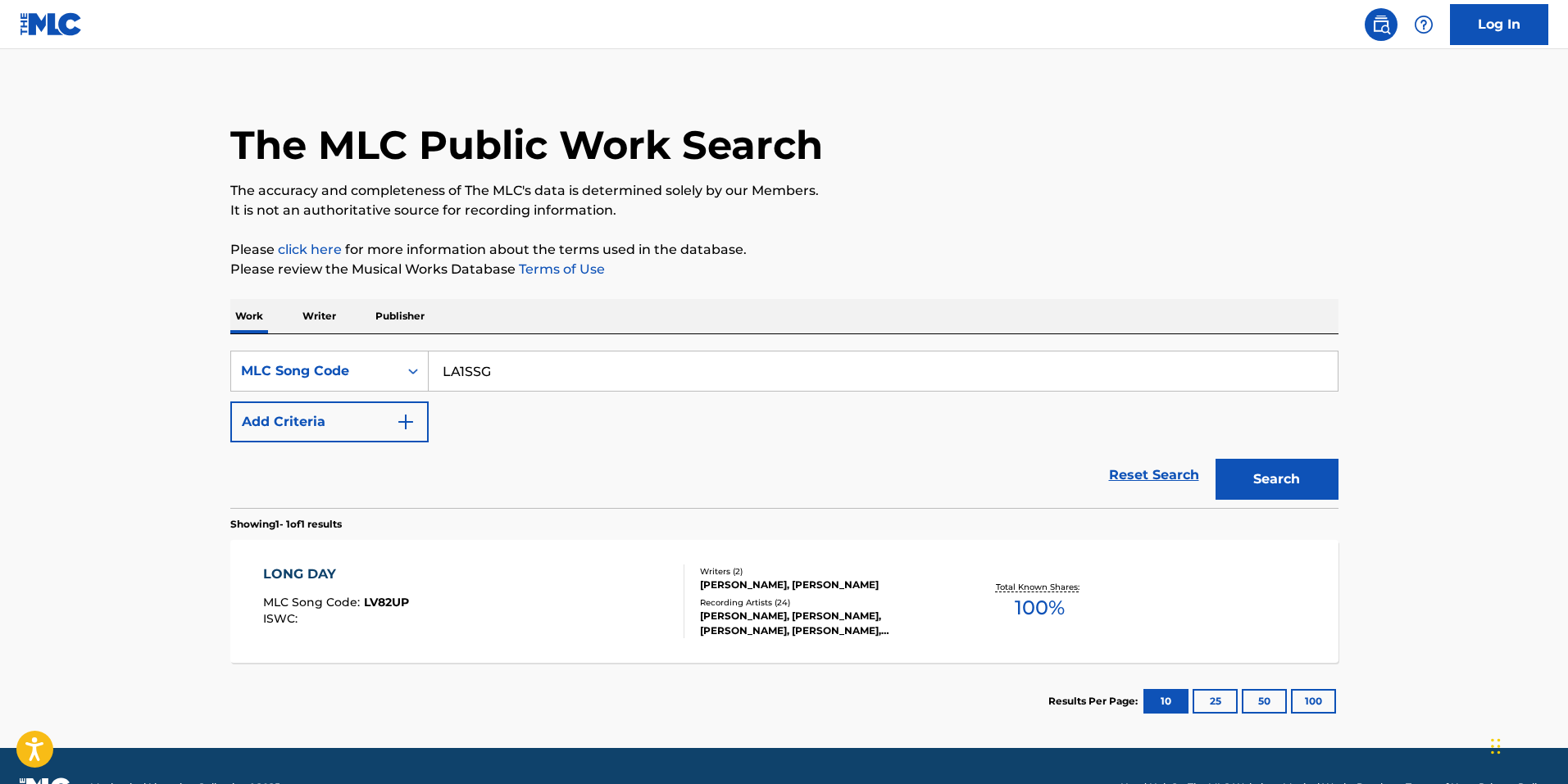
scroll to position [0, 0]
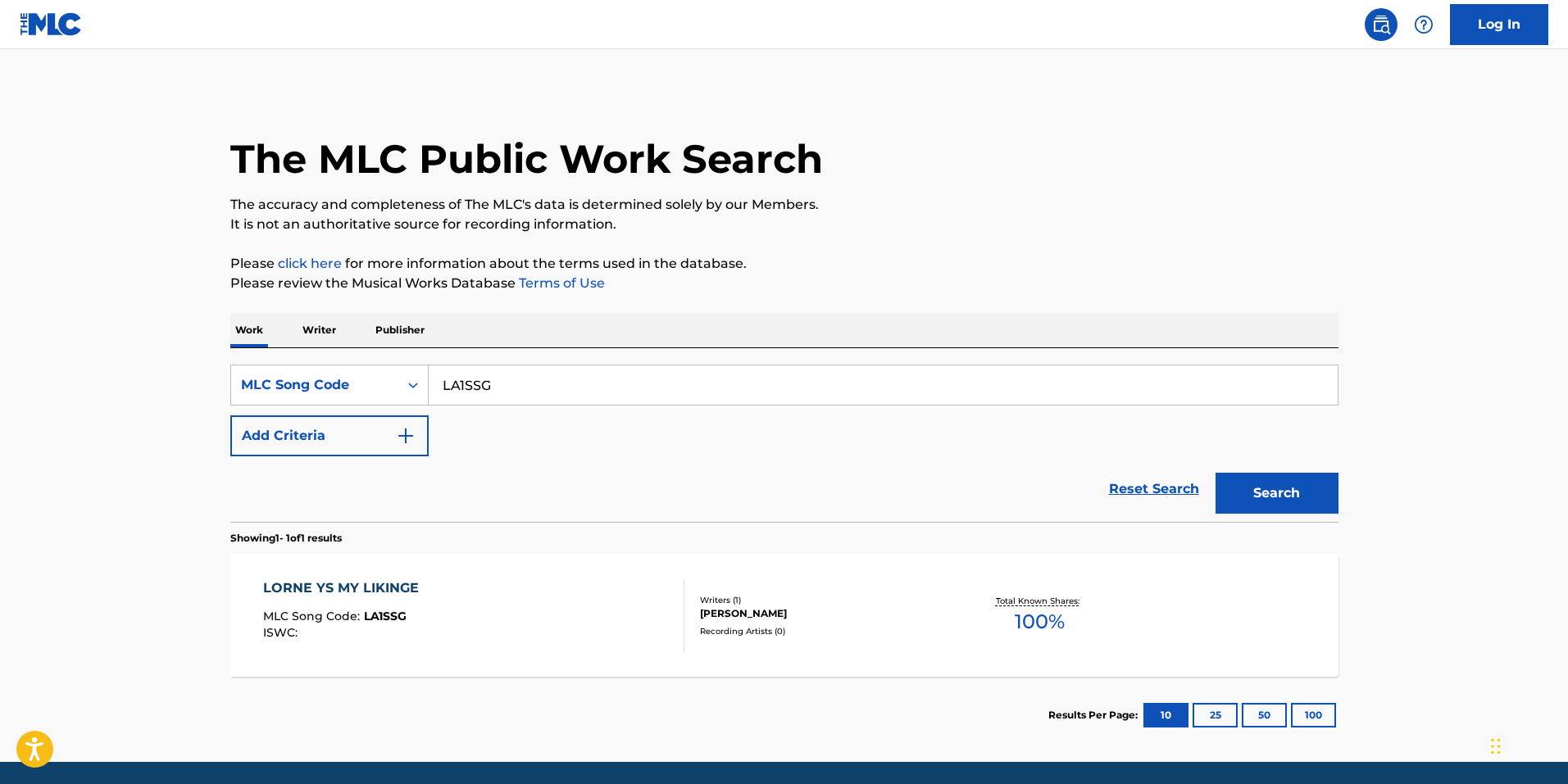
click at [890, 602] on div "Writers ( 1 )" at bounding box center [823, 600] width 247 height 12
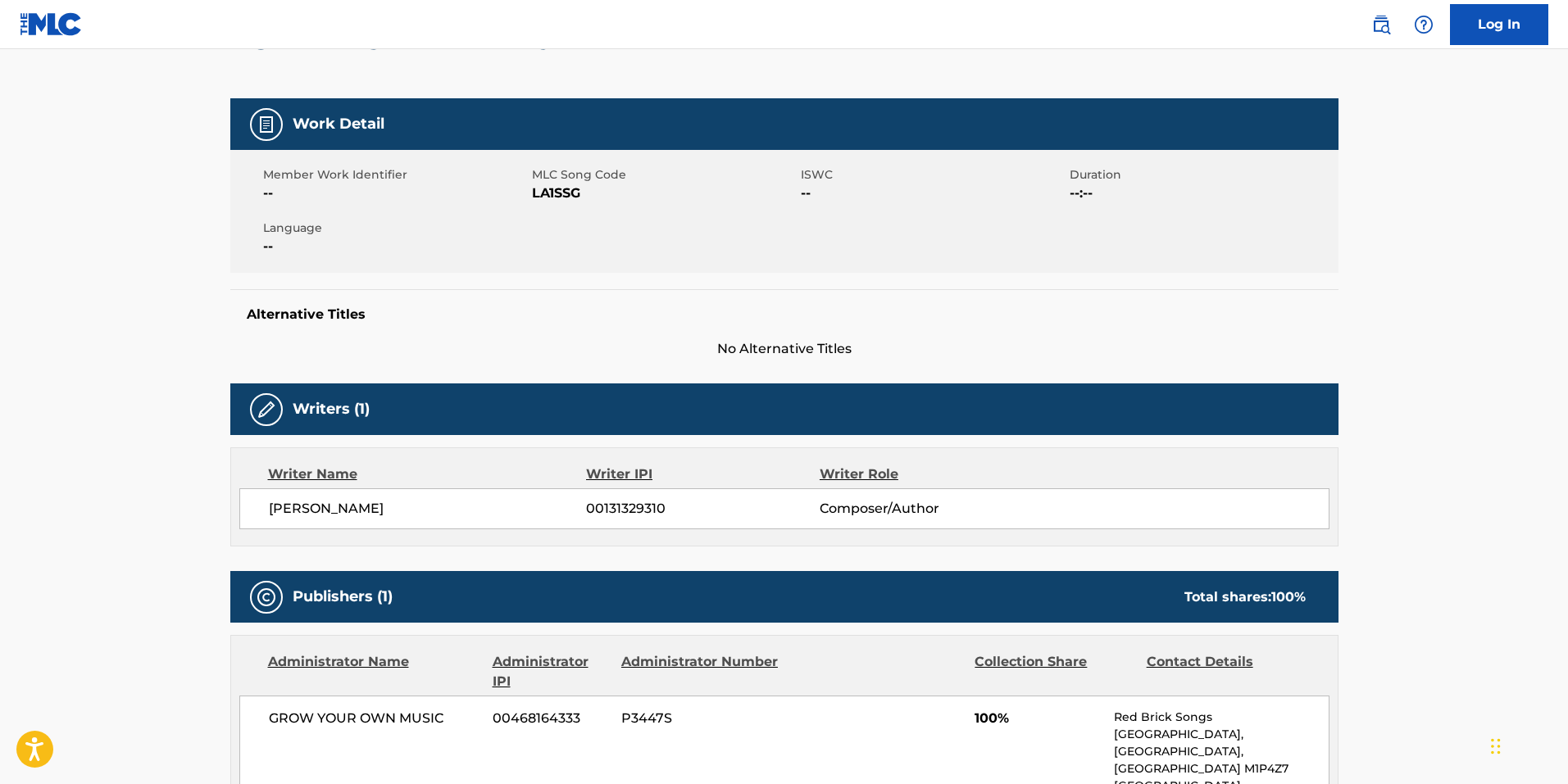
scroll to position [82, 0]
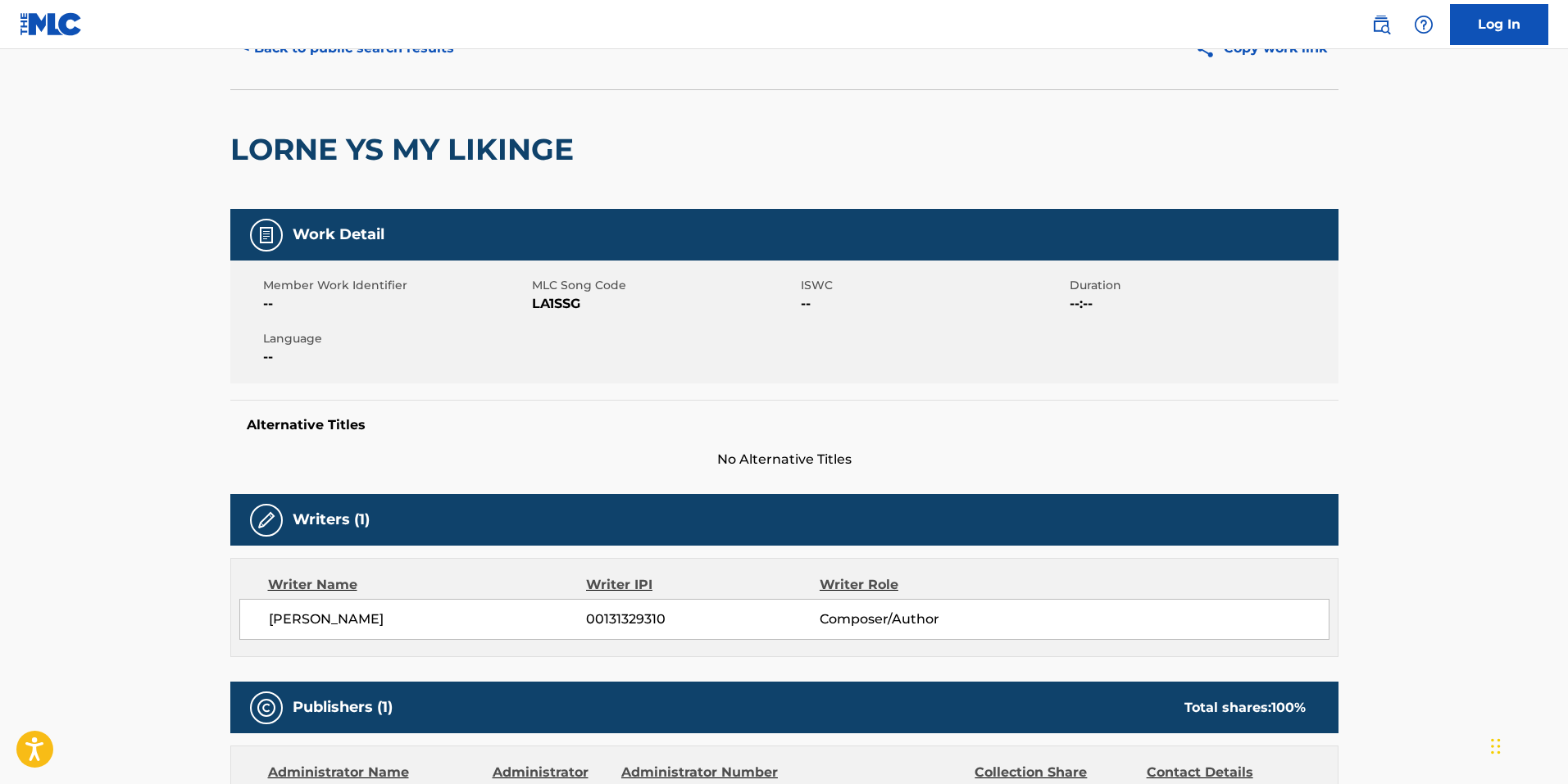
click at [548, 306] on span "LA1SSG" at bounding box center [665, 304] width 265 height 19
copy span "LA1SSG"
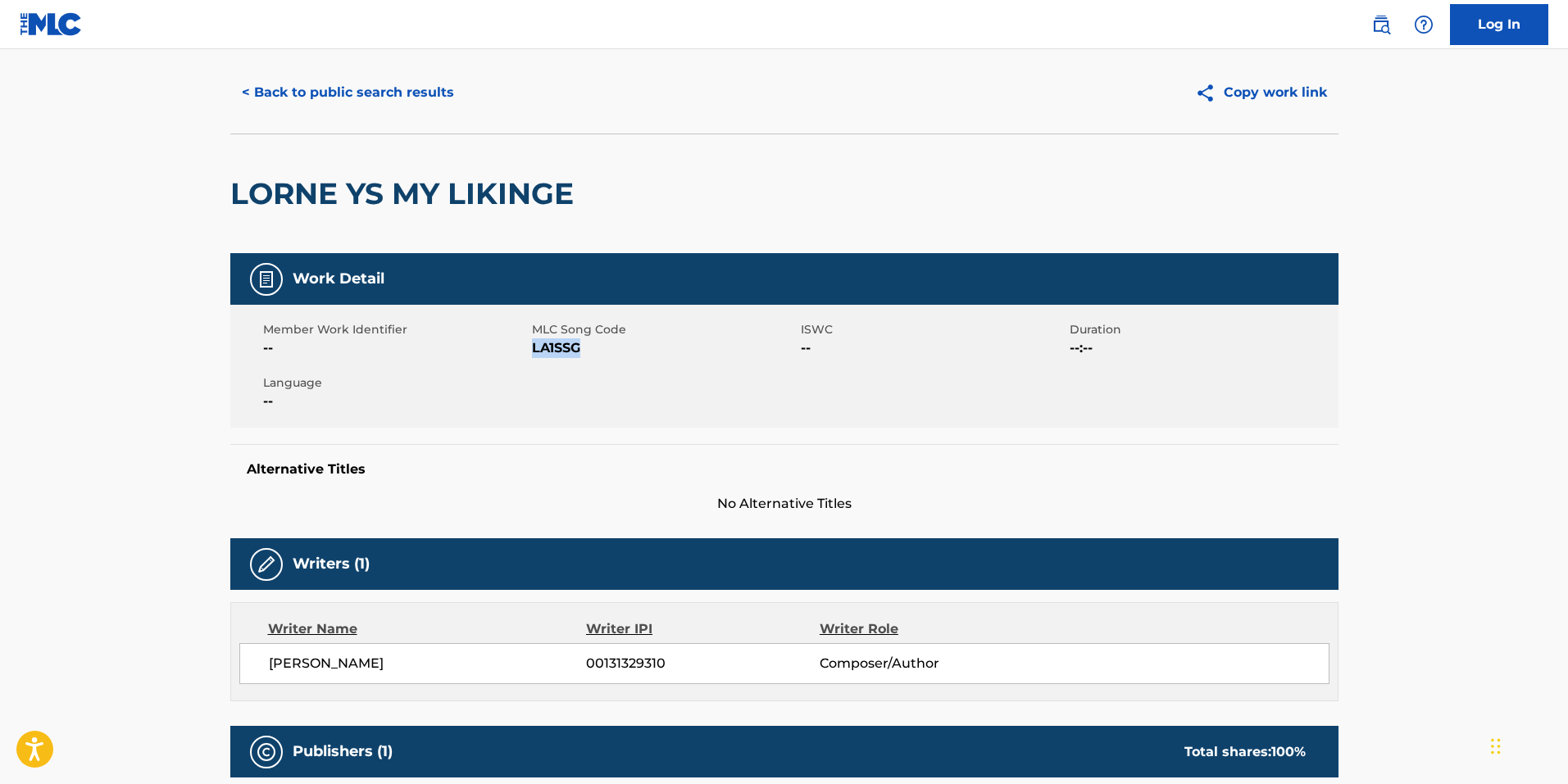
scroll to position [0, 0]
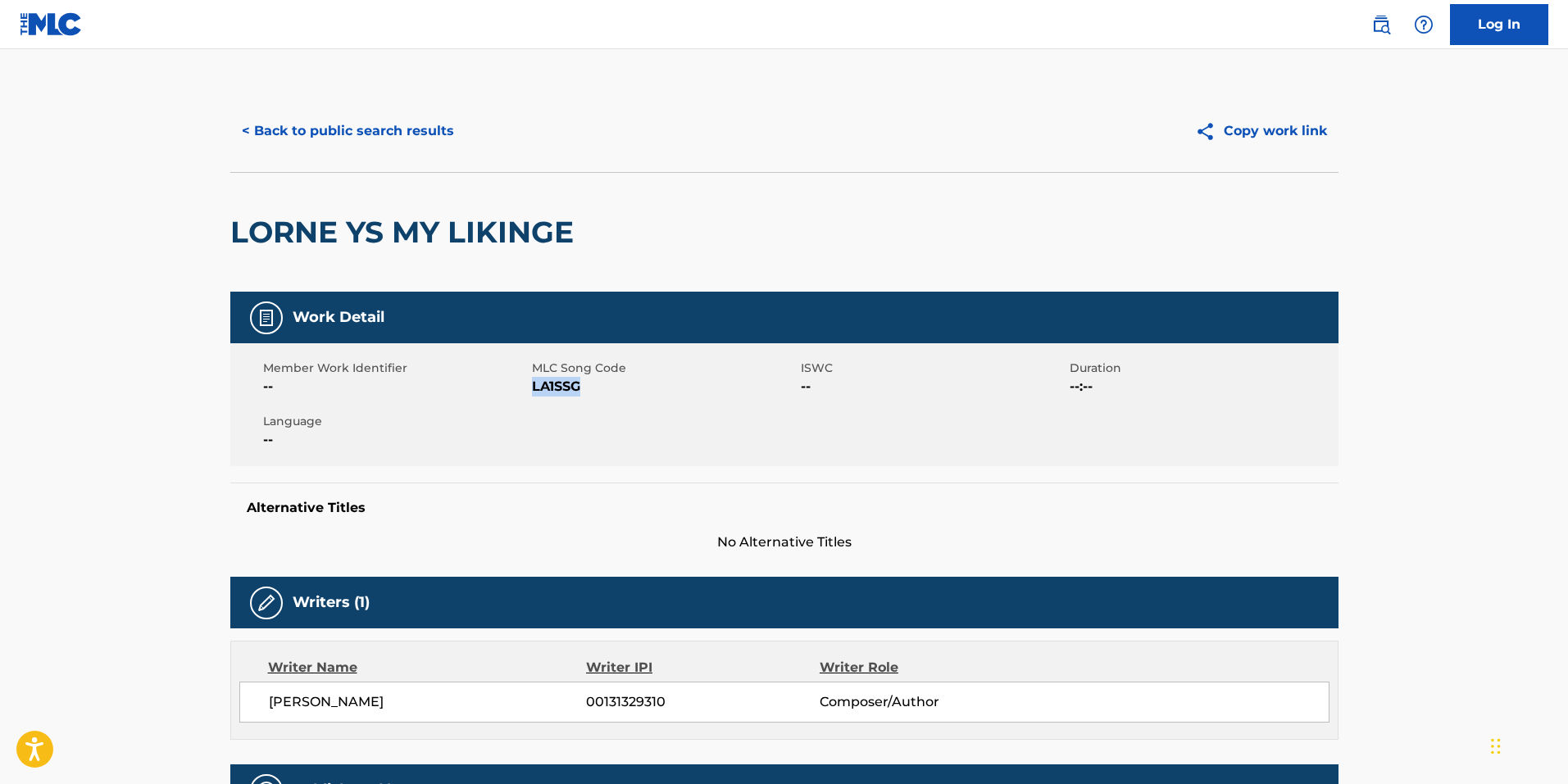
click at [292, 141] on button "< Back to public search results" at bounding box center [348, 131] width 235 height 41
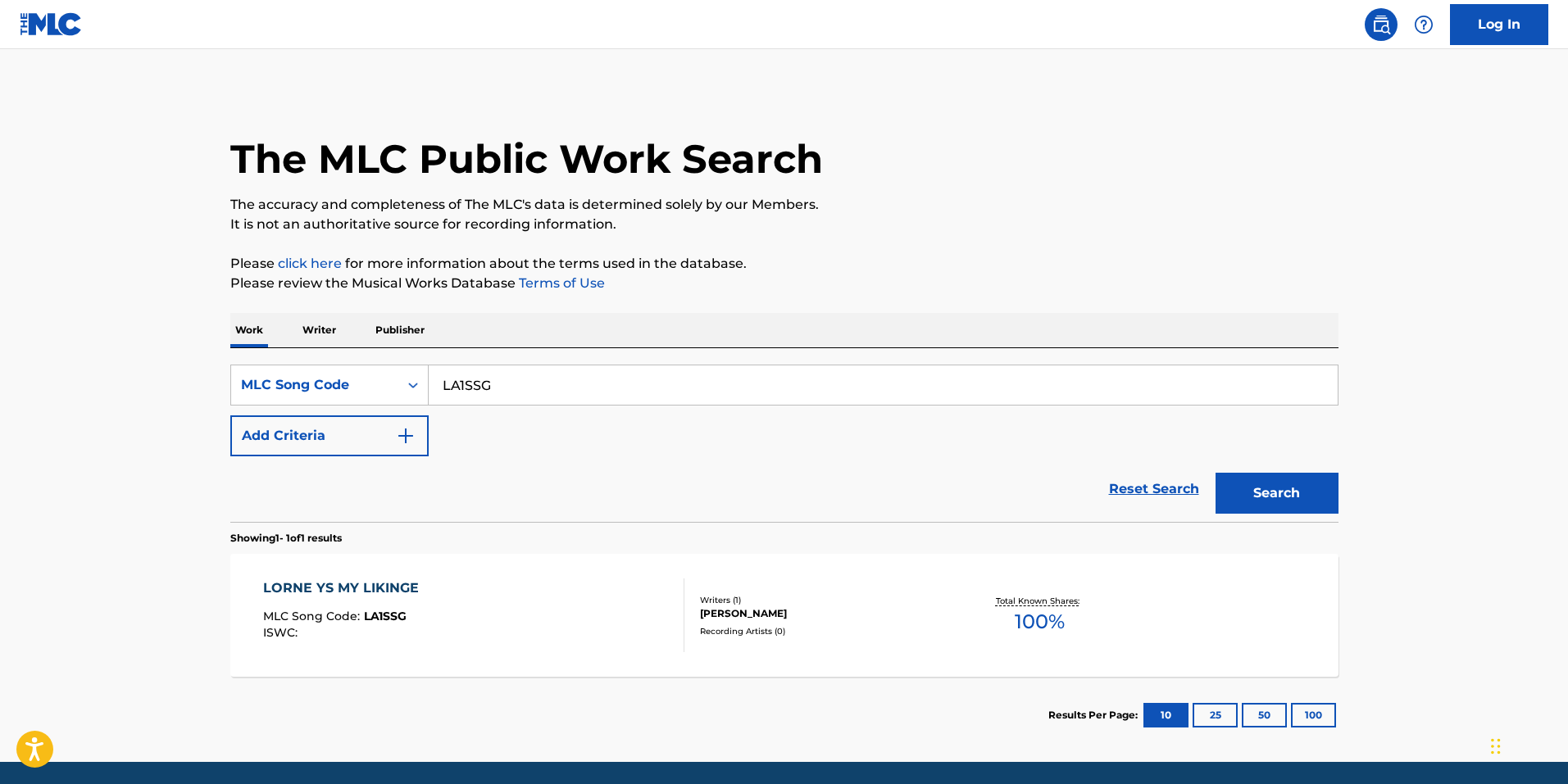
drag, startPoint x: 486, startPoint y: 355, endPoint x: 428, endPoint y: 368, distance: 59.4
click at [425, 368] on div "SearchWithCriteriabce64462-6190-4f55-840b-87e15e8a1d4e MLC Song Code LA1SSG Add…" at bounding box center [784, 435] width 1108 height 174
click at [455, 371] on input "LA1SSG" at bounding box center [883, 385] width 909 height 39
click at [455, 370] on input "LA1SSG" at bounding box center [883, 385] width 909 height 39
paste input "S0TA0"
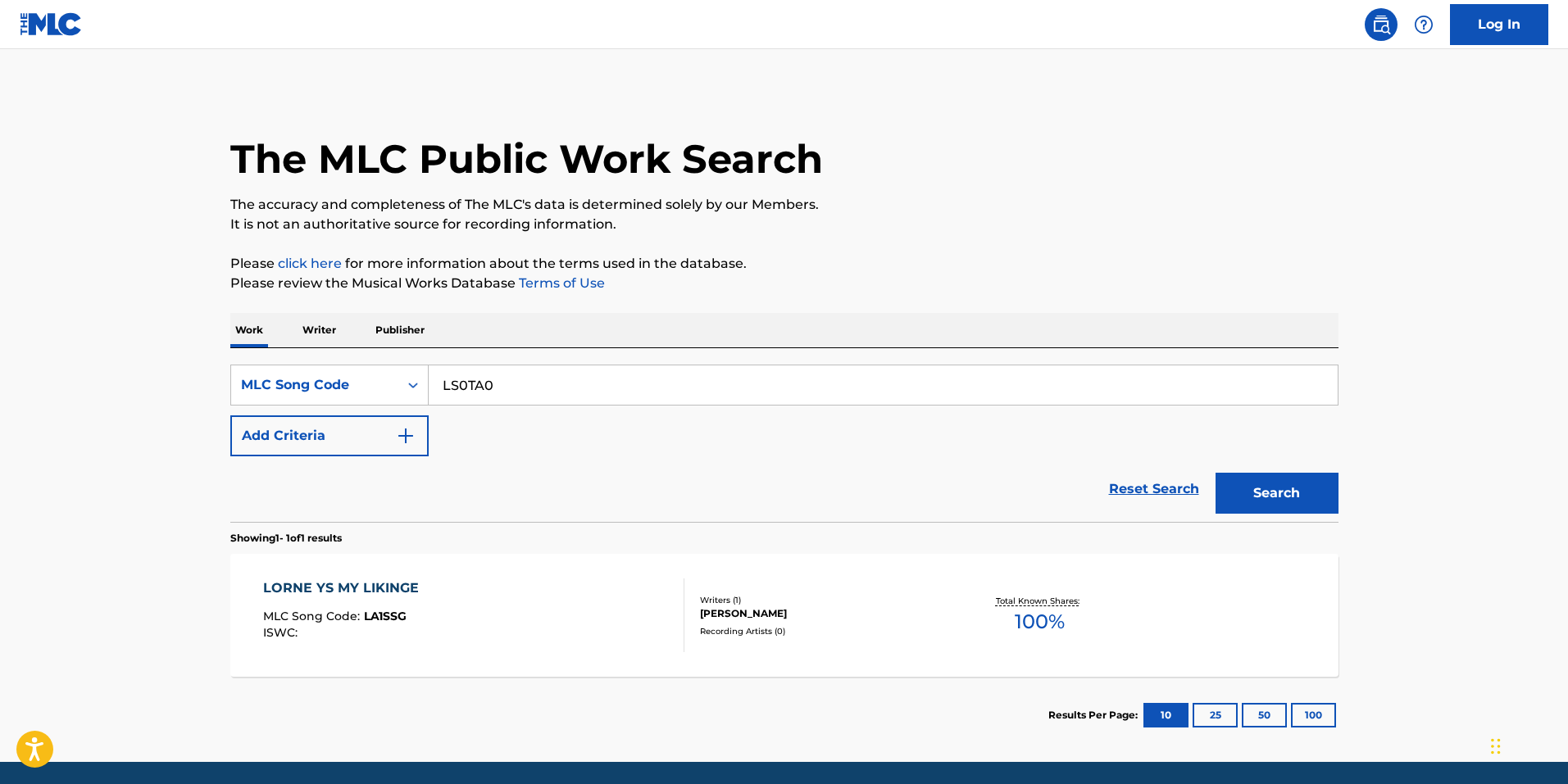
type input "LS0TA0"
click at [1249, 494] on button "Search" at bounding box center [1276, 493] width 123 height 41
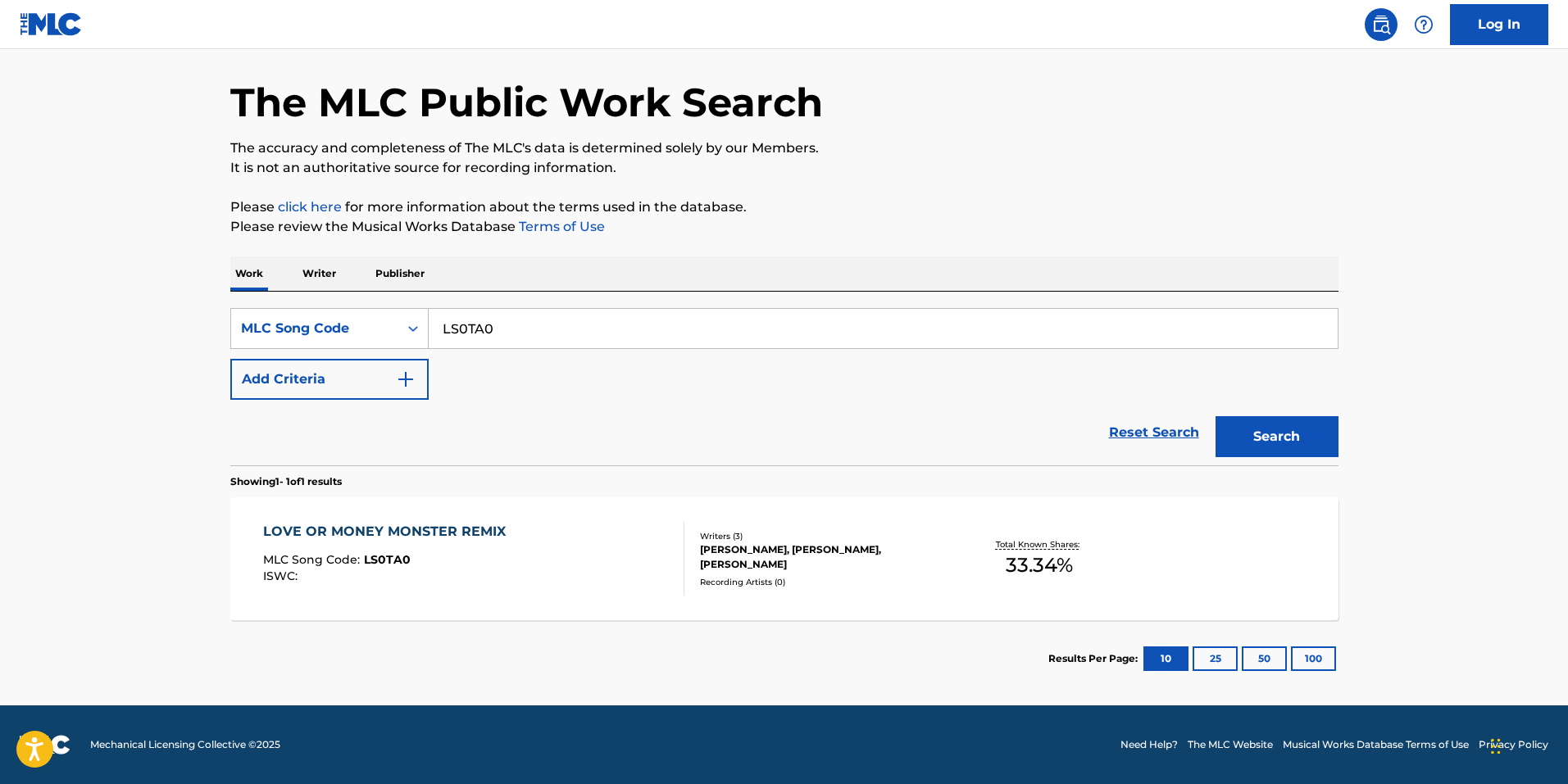
click at [521, 570] on div "LOVE OR MONEY MONSTER REMIX MLC Song Code : LS0TA0 ISWC :" at bounding box center [473, 559] width 421 height 74
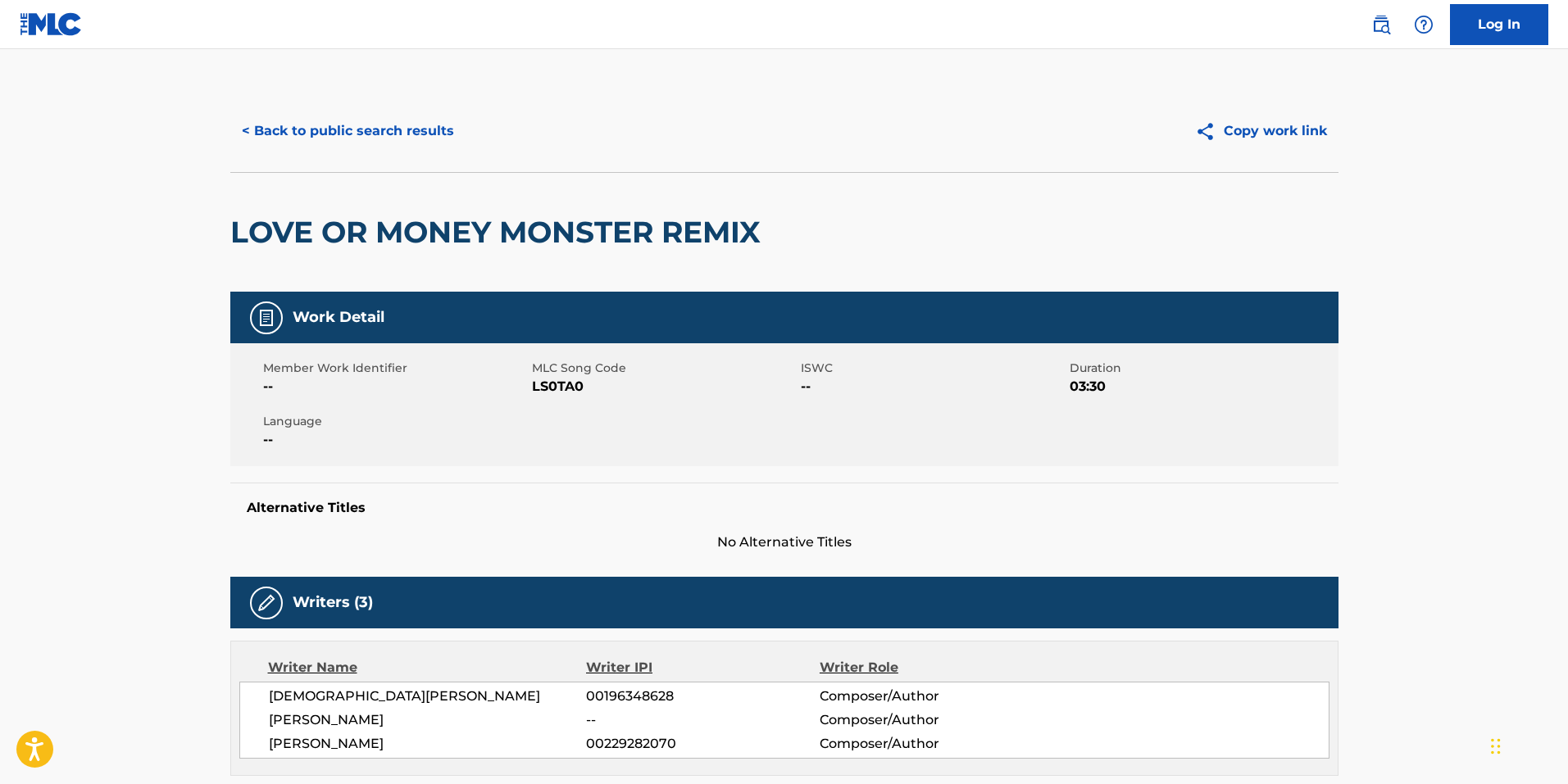
click at [386, 122] on button "< Back to public search results" at bounding box center [348, 131] width 235 height 41
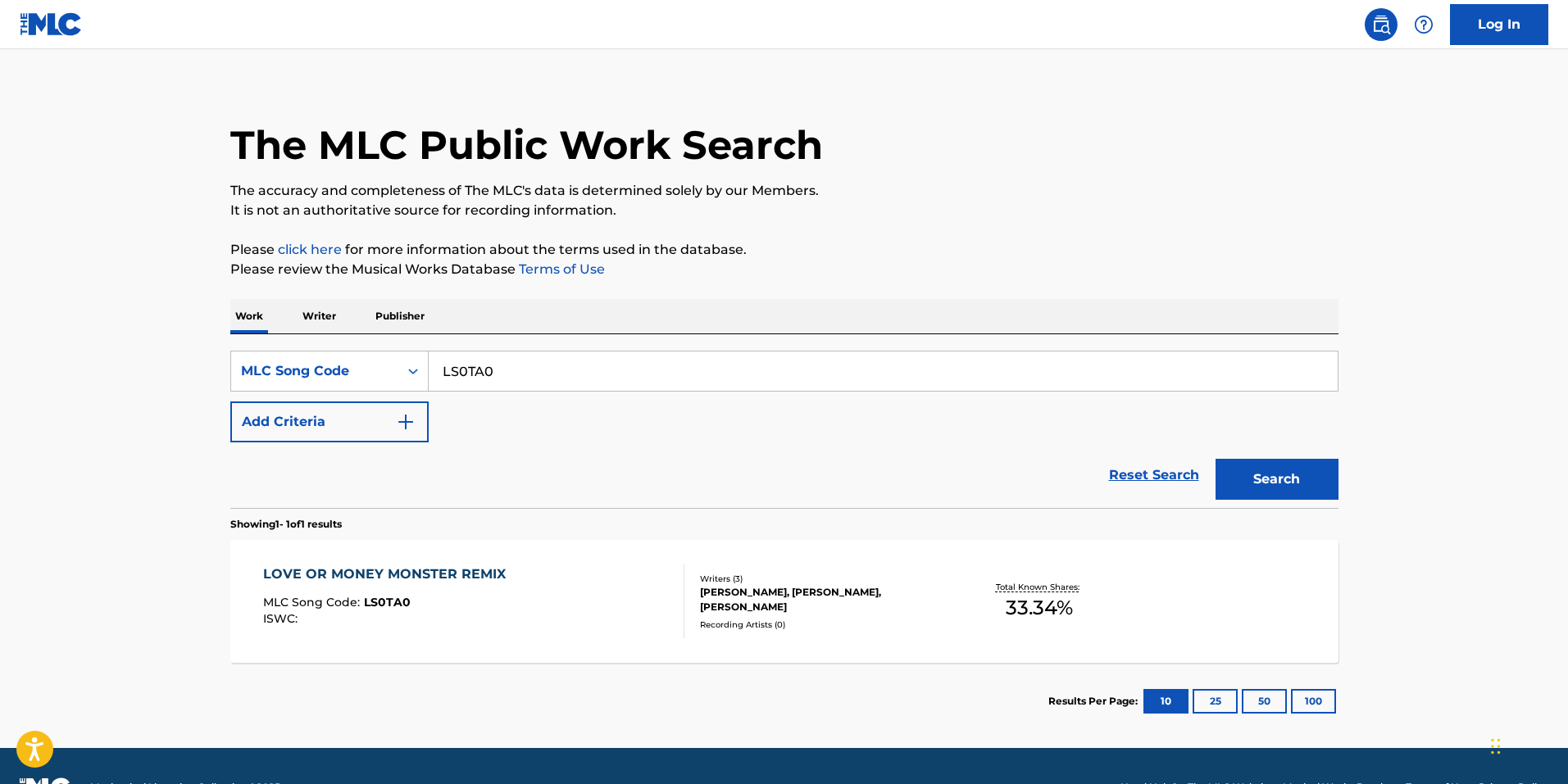
drag, startPoint x: 501, startPoint y: 384, endPoint x: 498, endPoint y: 375, distance: 9.5
click at [498, 376] on input "LS0TA0" at bounding box center [883, 371] width 909 height 39
click at [500, 370] on input "LS0TA0" at bounding box center [883, 371] width 909 height 39
click at [500, 369] on input "LS0TA0" at bounding box center [883, 371] width 909 height 39
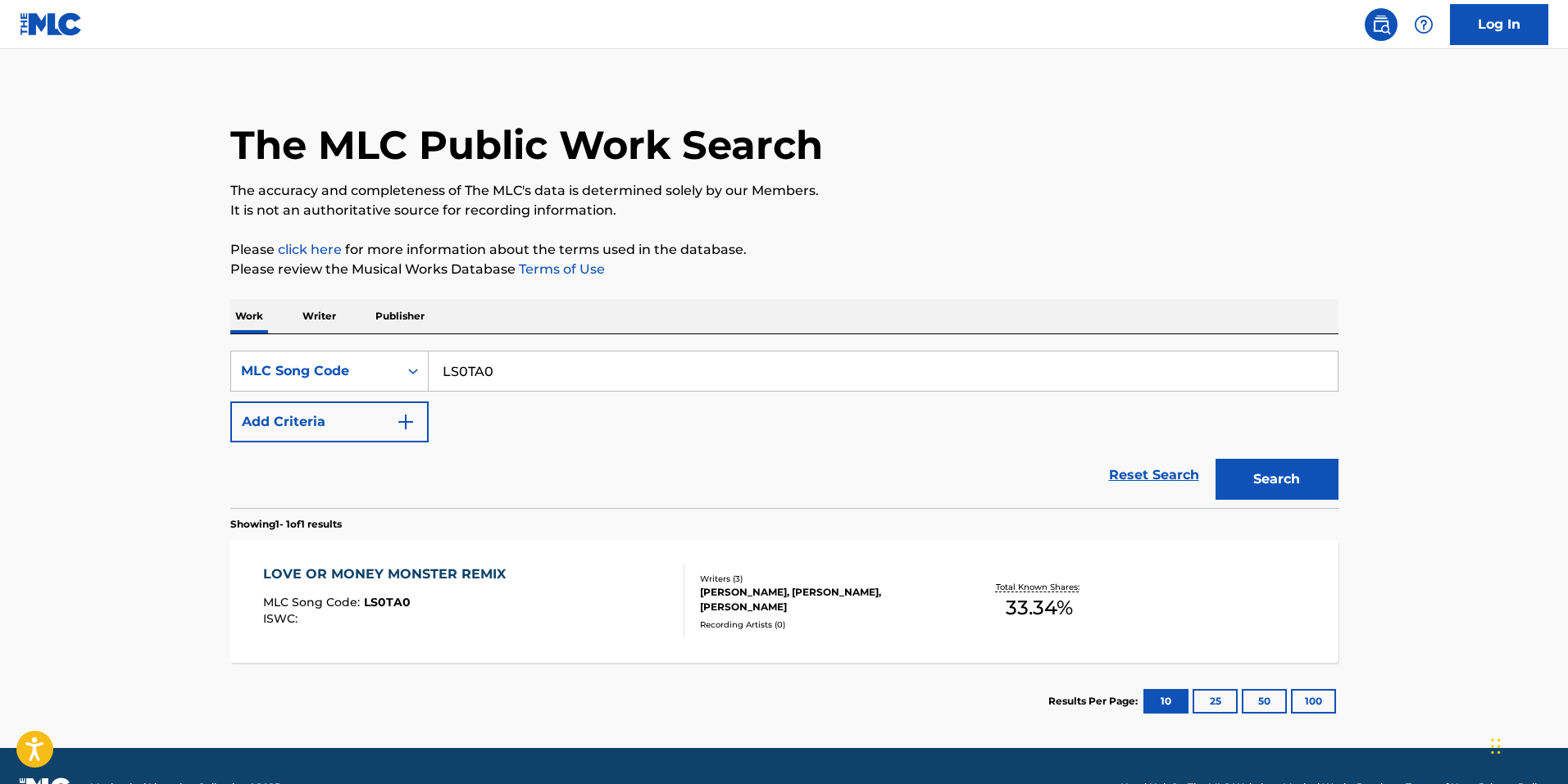
paste input "MR03TP"
type input "MR03TP"
drag, startPoint x: 1284, startPoint y: 492, endPoint x: 1157, endPoint y: 520, distance: 130.0
click at [1283, 492] on button "Search" at bounding box center [1276, 479] width 123 height 41
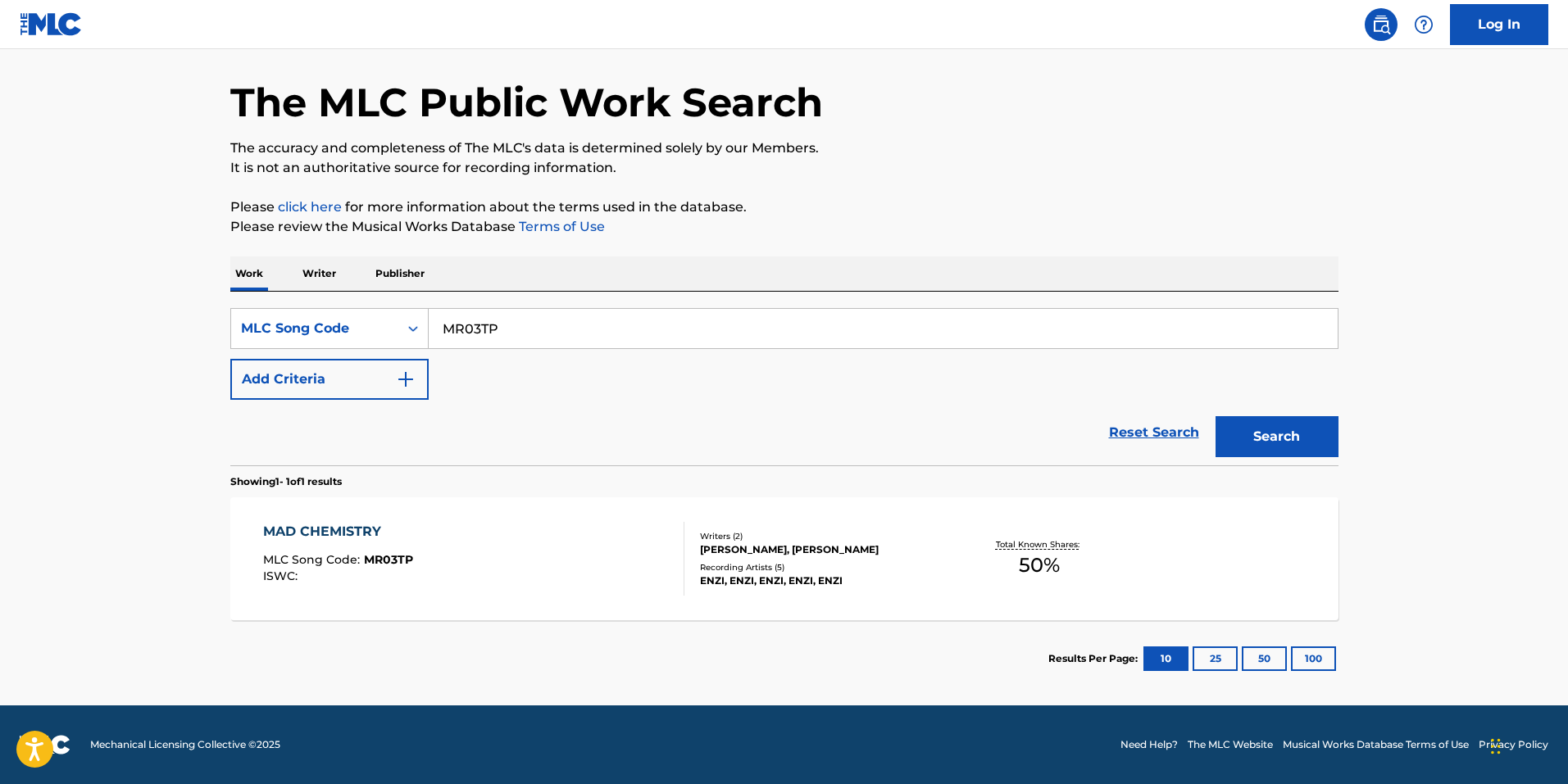
click at [364, 561] on span "MR03TP" at bounding box center [388, 560] width 49 height 15
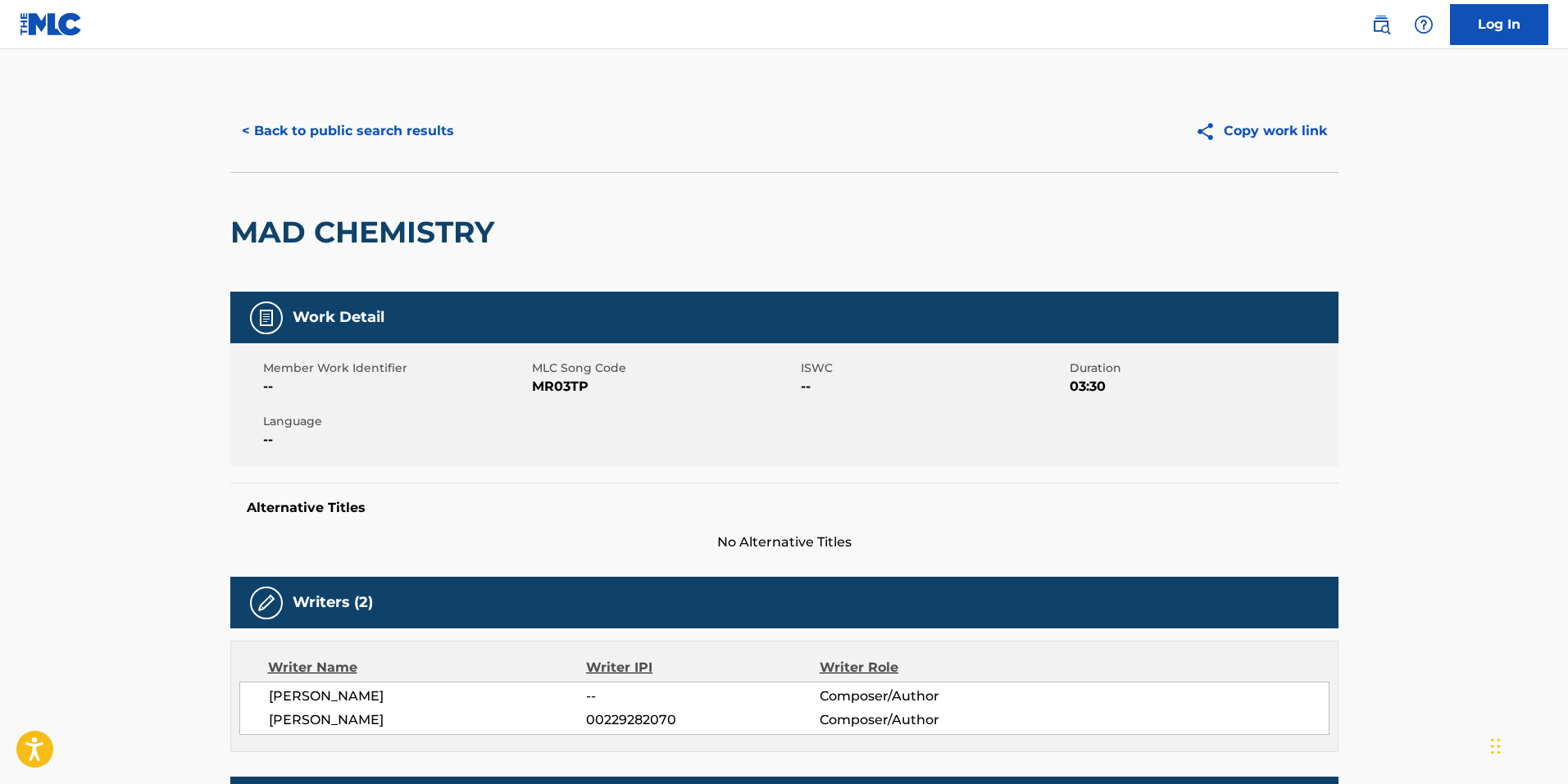
click at [355, 135] on button "< Back to public search results" at bounding box center [348, 131] width 235 height 41
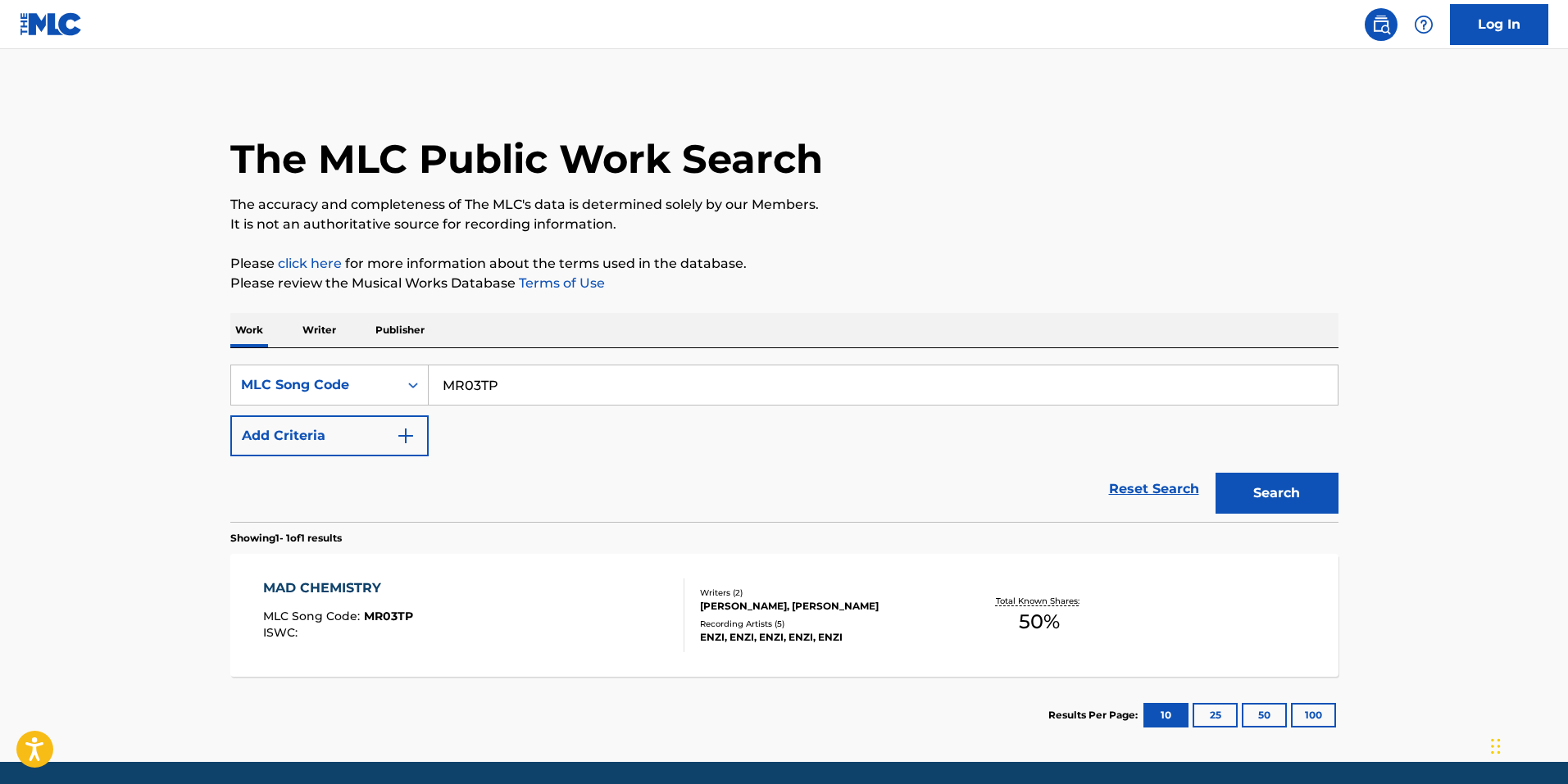
scroll to position [14, 0]
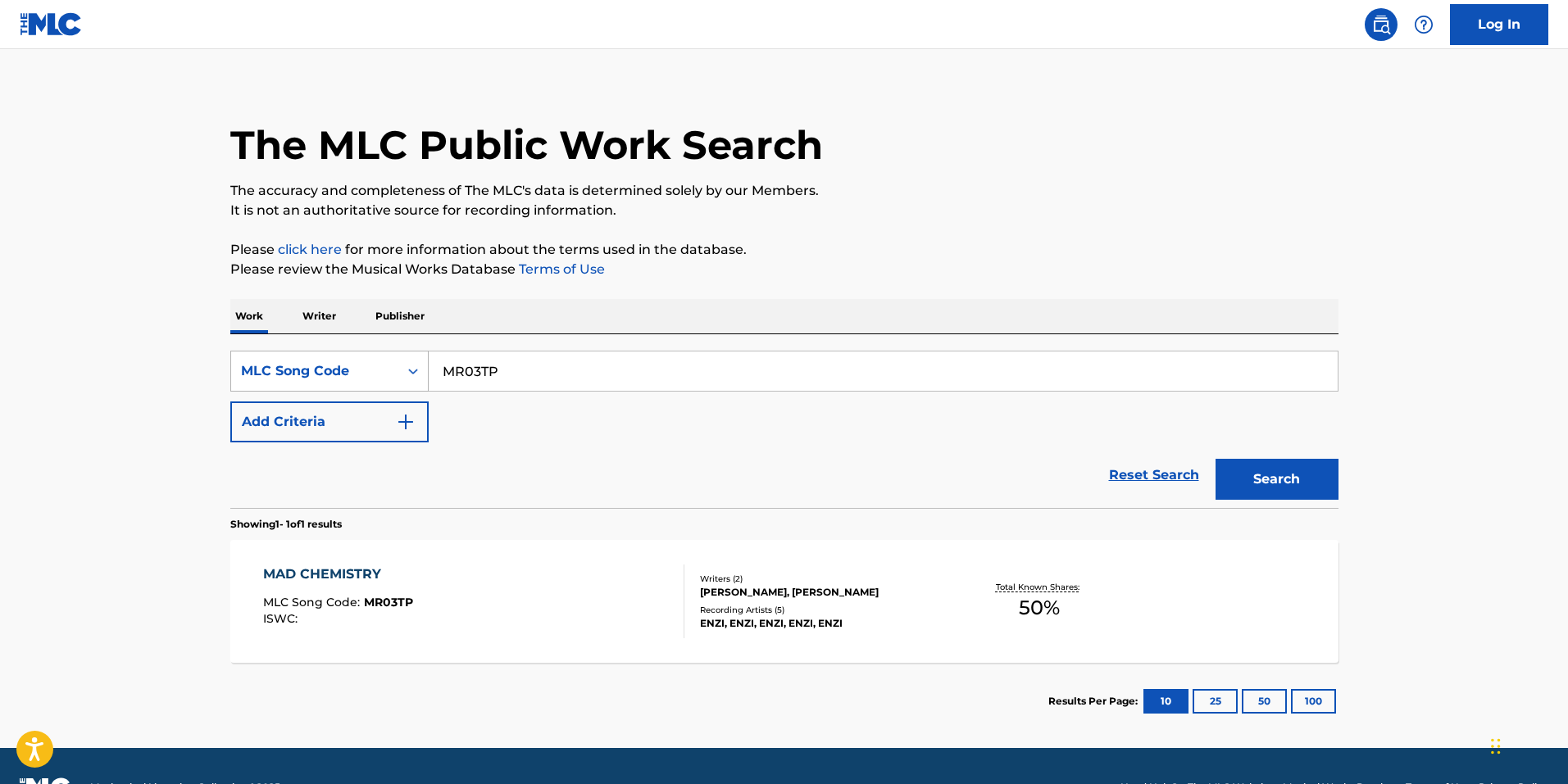
drag, startPoint x: 511, startPoint y: 382, endPoint x: 352, endPoint y: 371, distance: 159.4
click at [352, 371] on div "SearchWithCriteriabce64462-6190-4f55-840b-87e15e8a1d4e MLC Song Code MR03TP" at bounding box center [784, 371] width 1108 height 41
paste input "NC69PO"
type input "NC69PO"
click at [1291, 482] on button "Search" at bounding box center [1276, 479] width 123 height 41
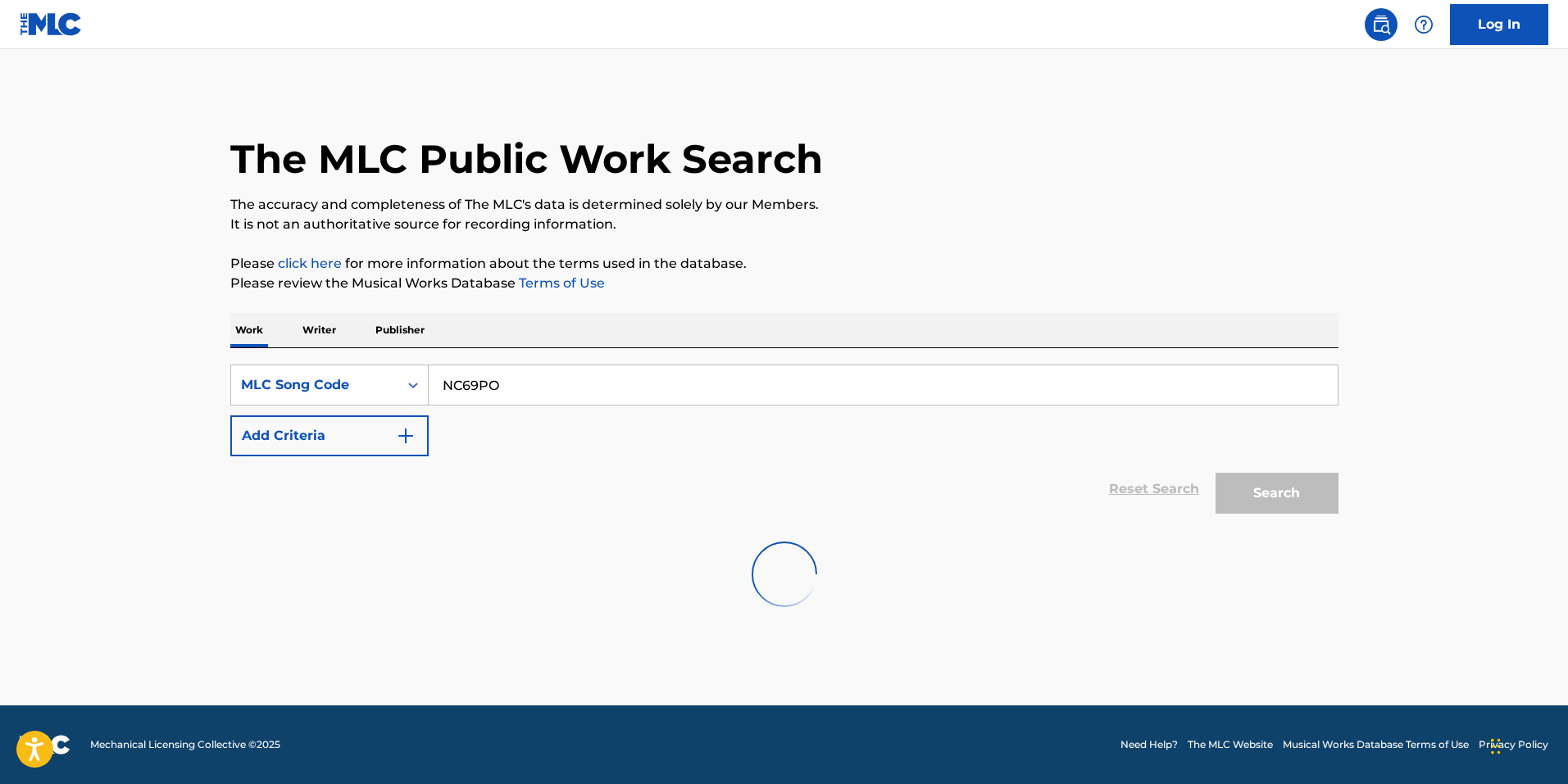
scroll to position [0, 0]
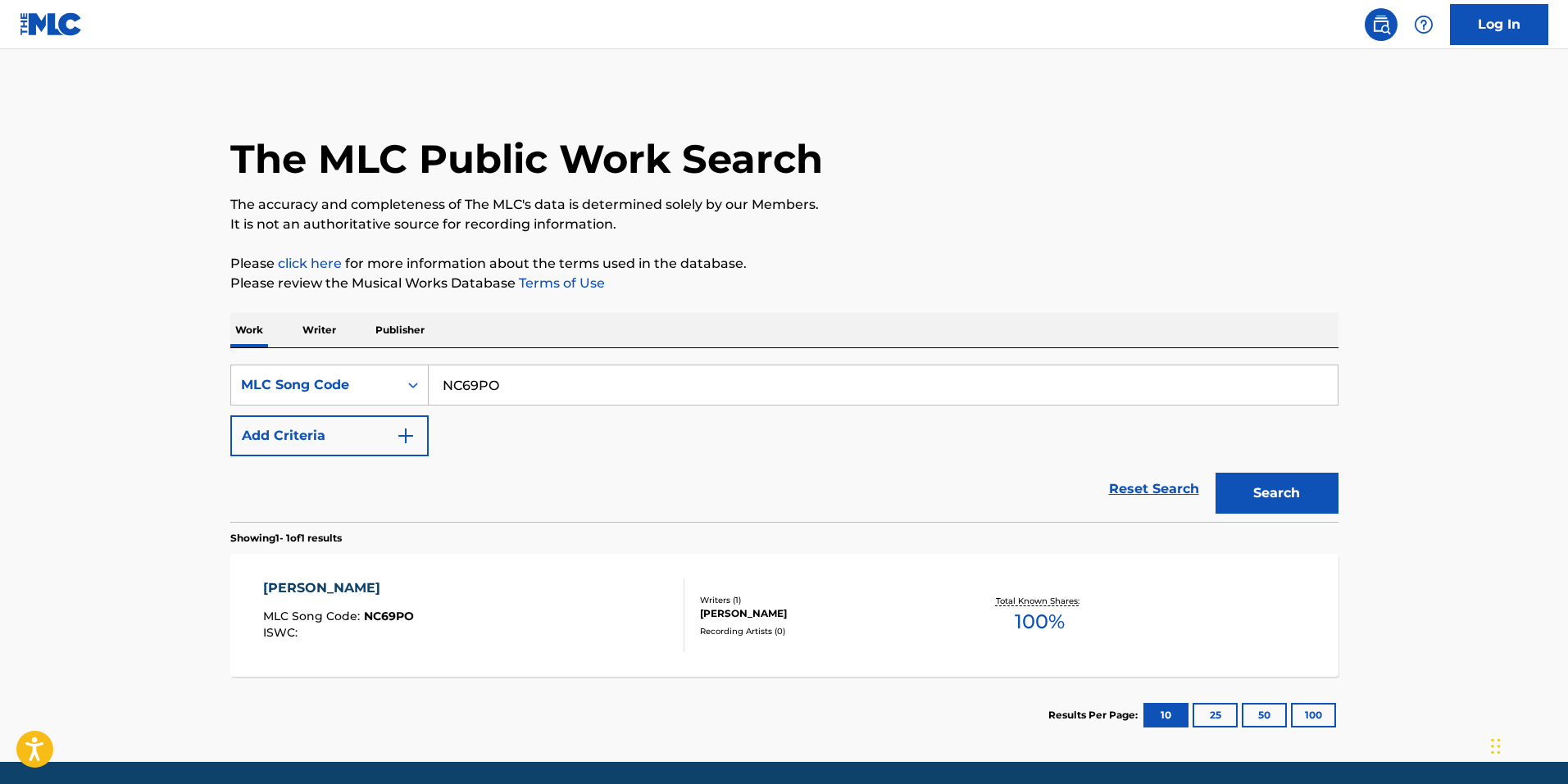
click at [540, 592] on div "NICO MLC Song Code : NC69PO ISWC :" at bounding box center [473, 616] width 421 height 74
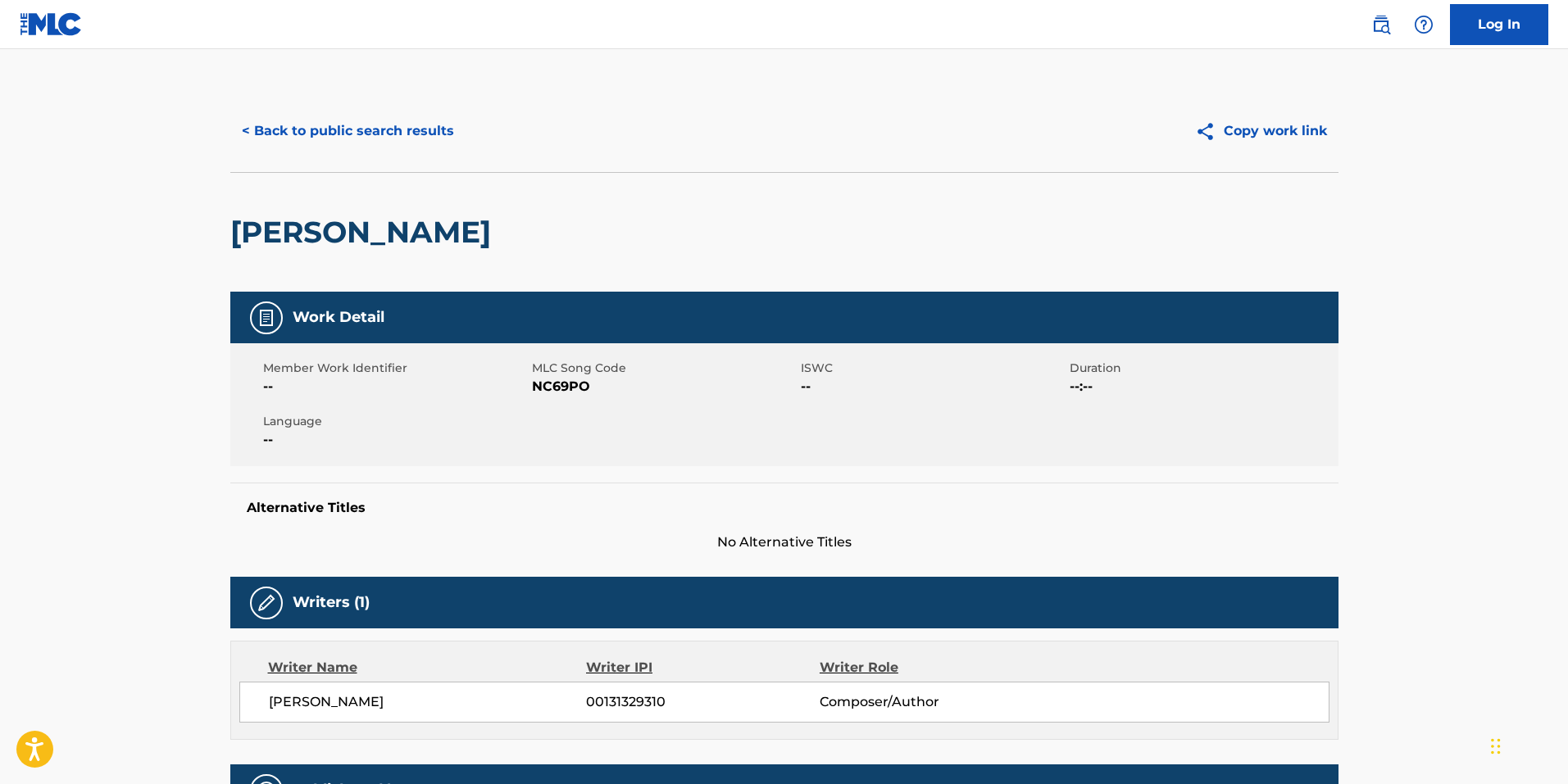
click at [289, 132] on button "< Back to public search results" at bounding box center [348, 131] width 235 height 41
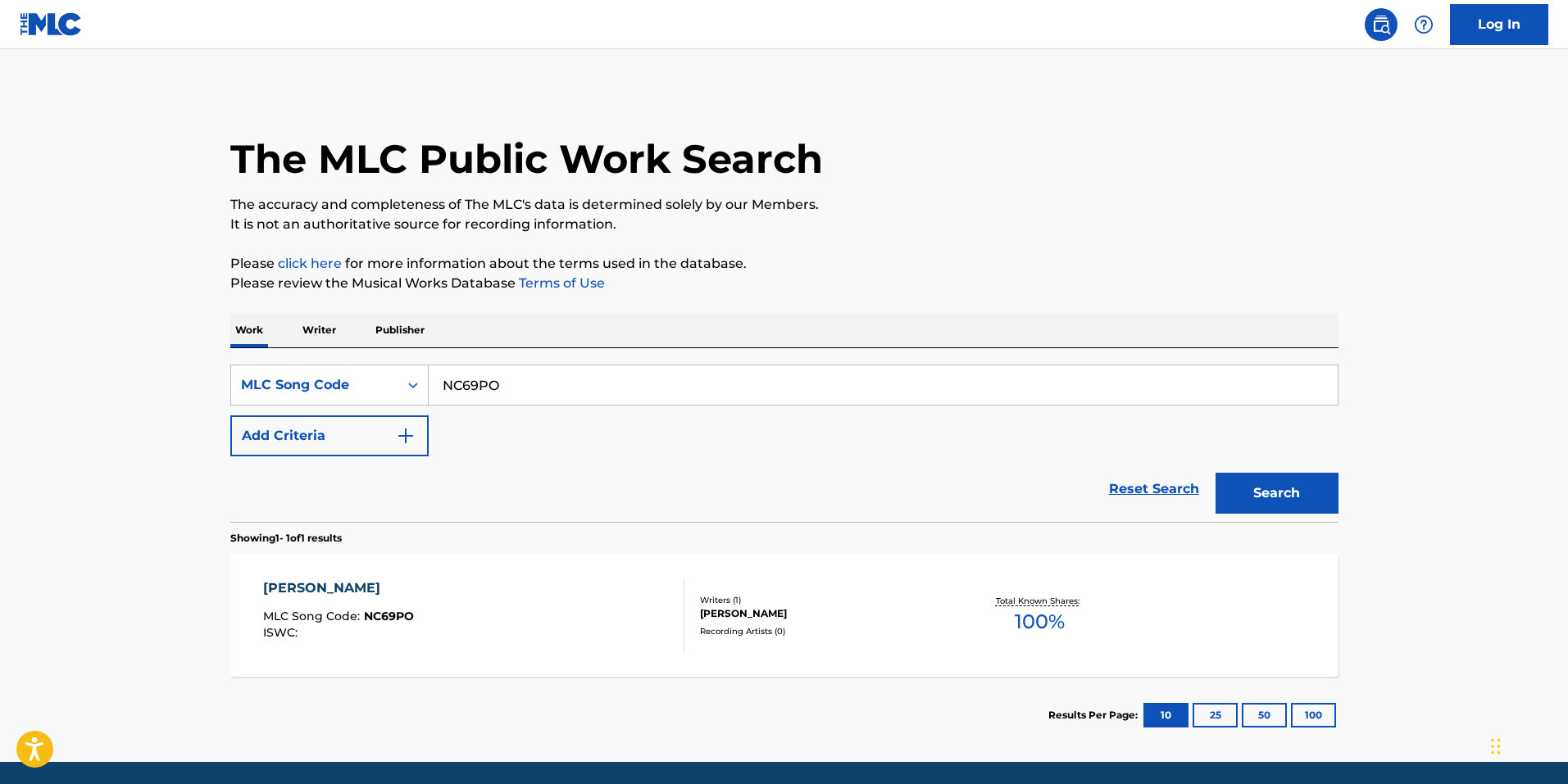
drag, startPoint x: 532, startPoint y: 376, endPoint x: 110, endPoint y: 337, distance: 423.8
click at [134, 342] on main "The MLC Public Work Search The accuracy and completeness of The MLC's data is d…" at bounding box center [784, 405] width 1568 height 713
paste input "2NZ"
type input "NC62NZ"
click at [1269, 496] on button "Search" at bounding box center [1276, 493] width 123 height 41
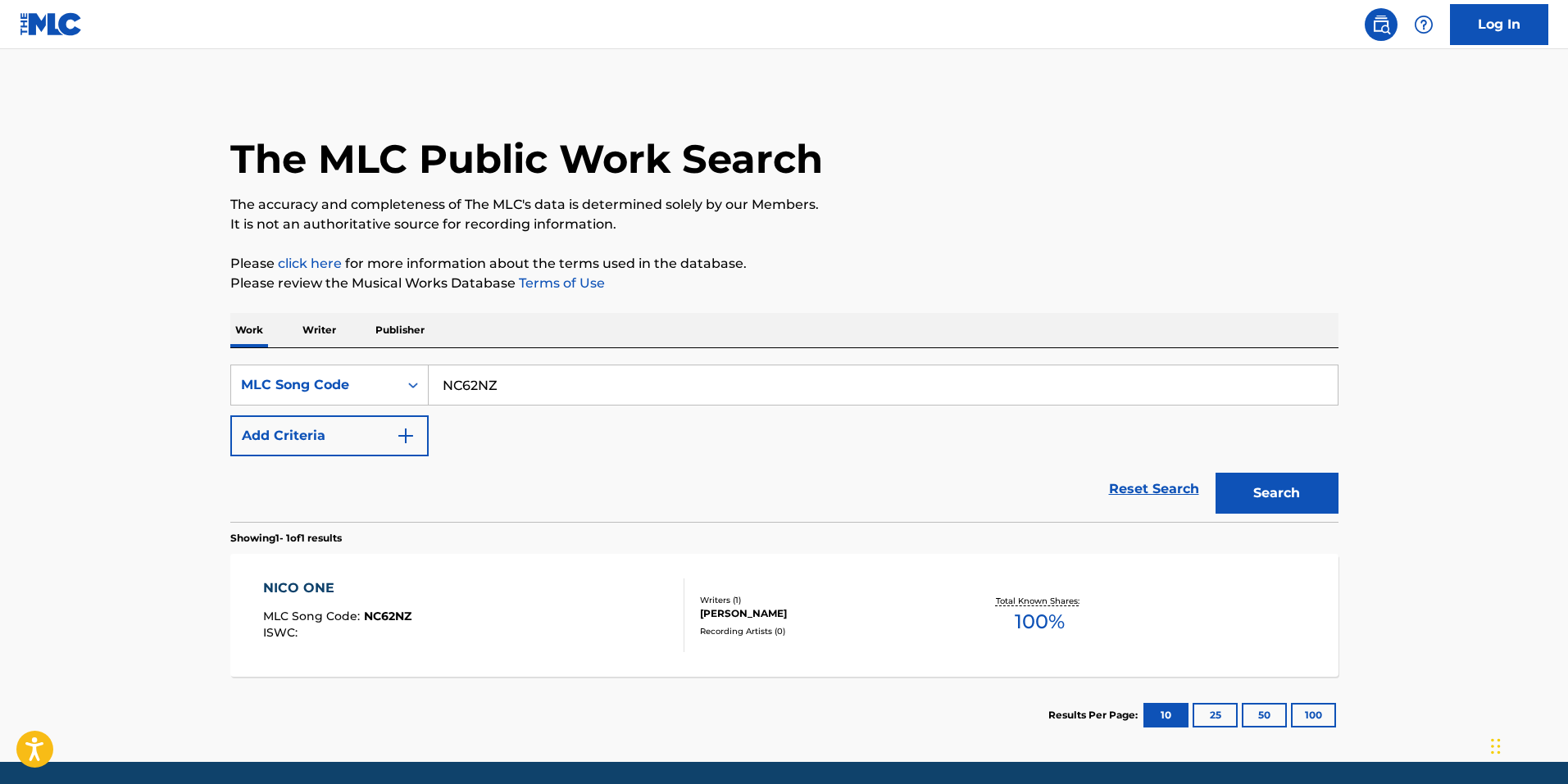
click at [355, 614] on span "MLC Song Code :" at bounding box center [313, 616] width 101 height 15
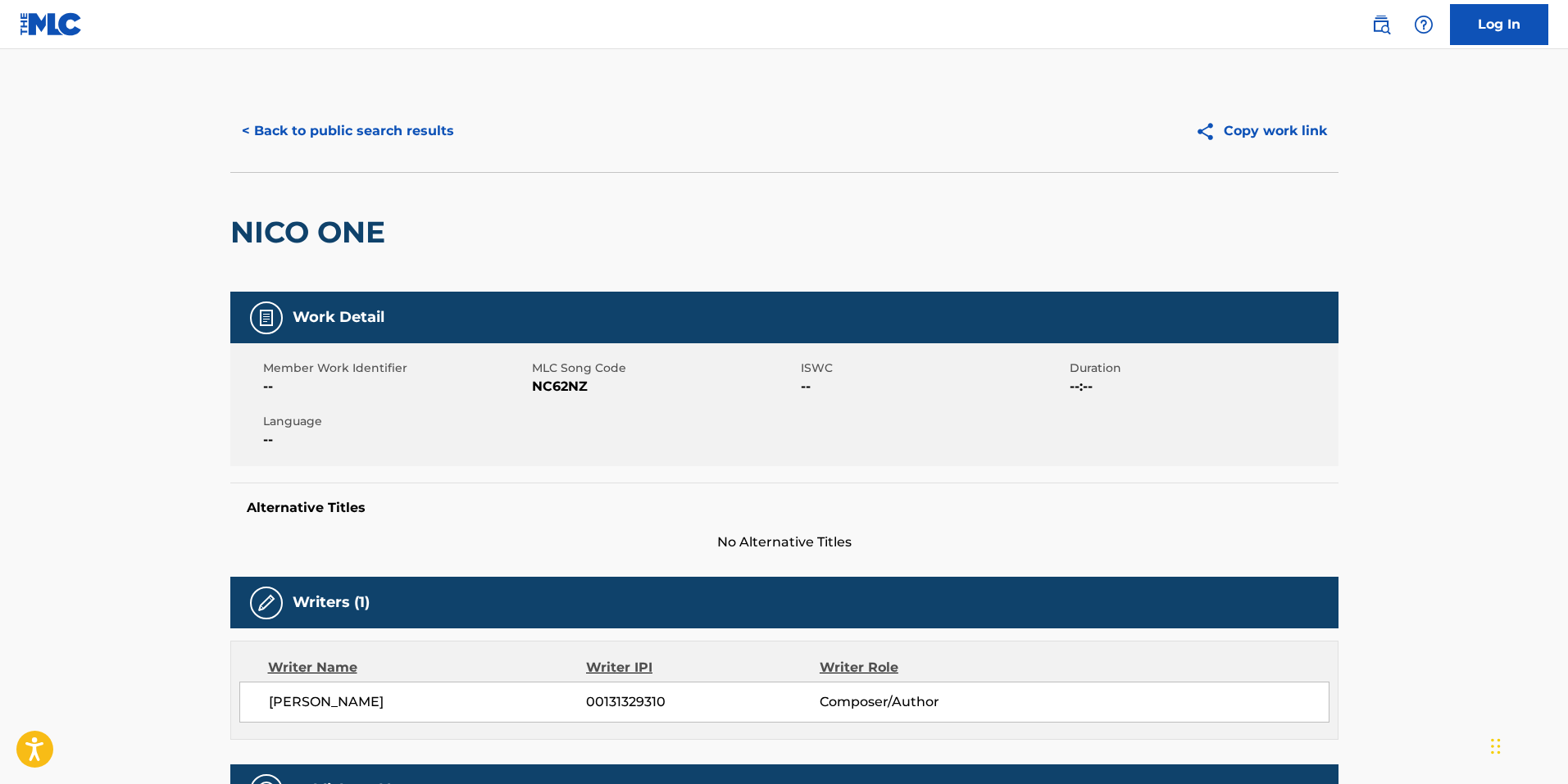
click at [540, 399] on div "Member Work Identifier -- MLC Song Code NC62NZ ISWC -- Duration --:-- Language …" at bounding box center [784, 404] width 1108 height 123
click at [549, 385] on span "NC62NZ" at bounding box center [665, 386] width 265 height 19
copy span "NC62NZ"
click at [321, 126] on button "< Back to public search results" at bounding box center [348, 131] width 235 height 41
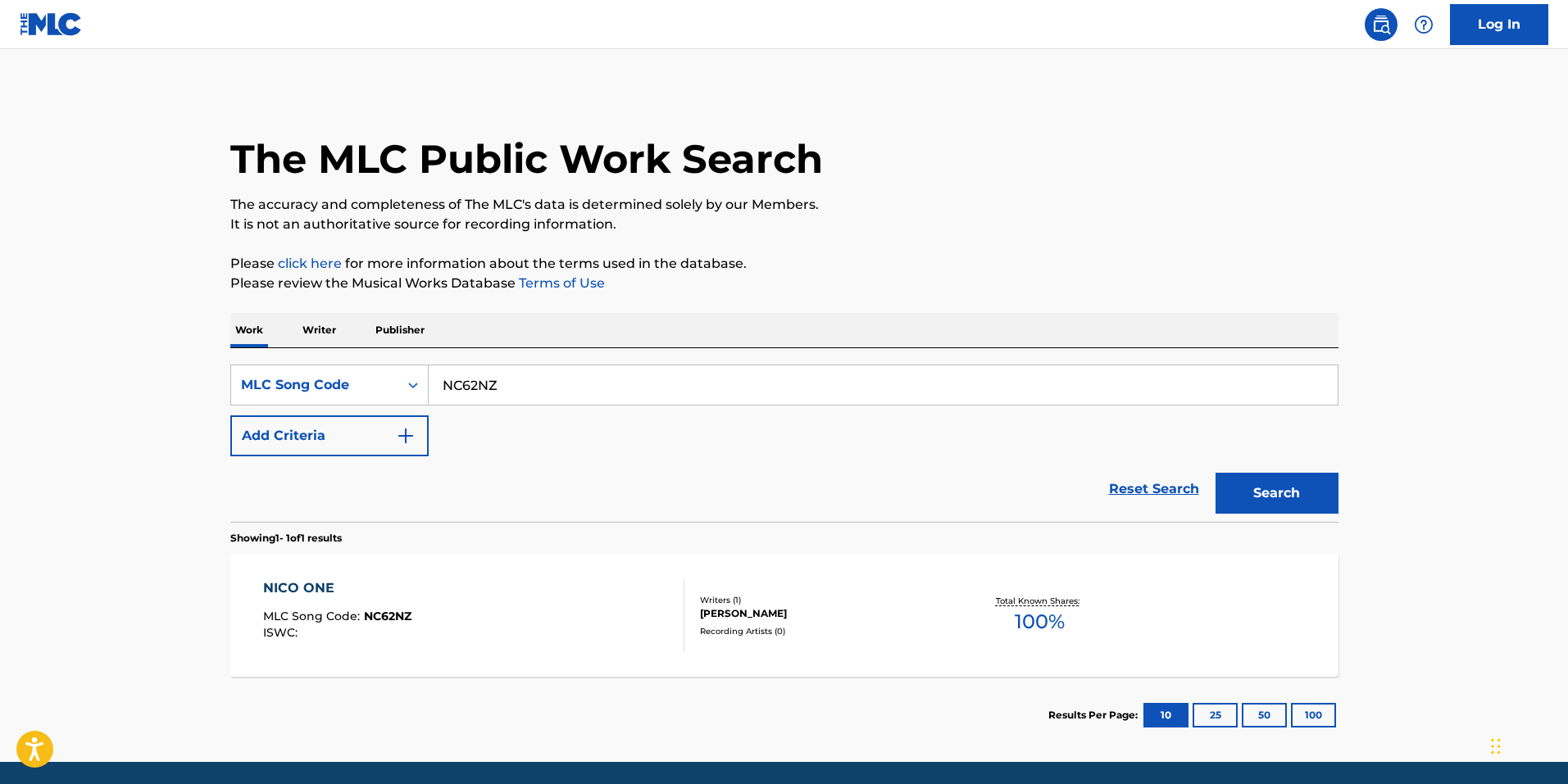
drag, startPoint x: 420, startPoint y: 381, endPoint x: 252, endPoint y: 363, distance: 169.0
click at [252, 363] on div "SearchWithCriteriabce64462-6190-4f55-840b-87e15e8a1d4e MLC Song Code NC62NZ Add…" at bounding box center [784, 435] width 1108 height 174
paste input "SE"
type input "NC62SE"
click at [1255, 484] on button "Search" at bounding box center [1276, 493] width 123 height 41
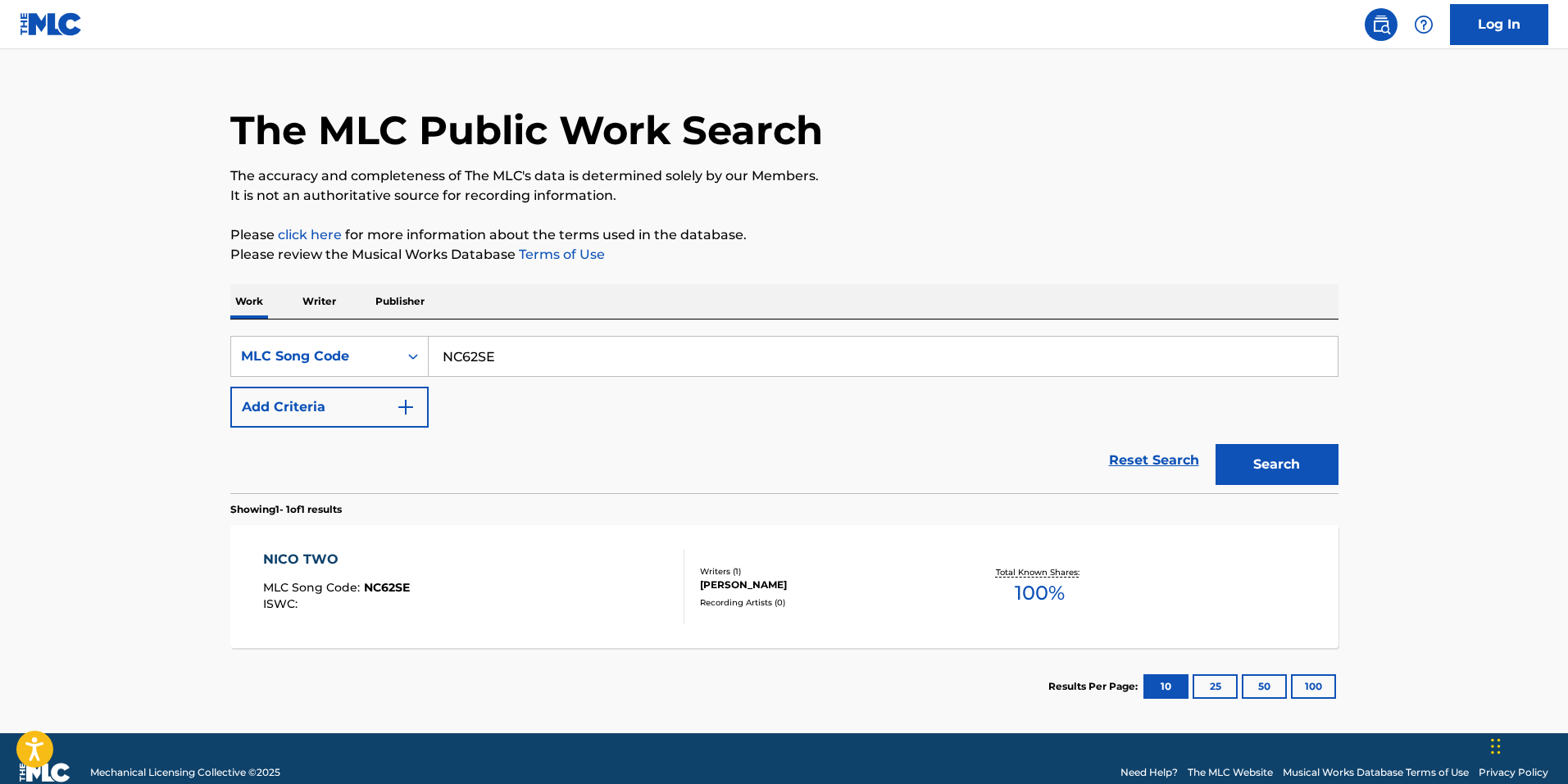
scroll to position [56, 0]
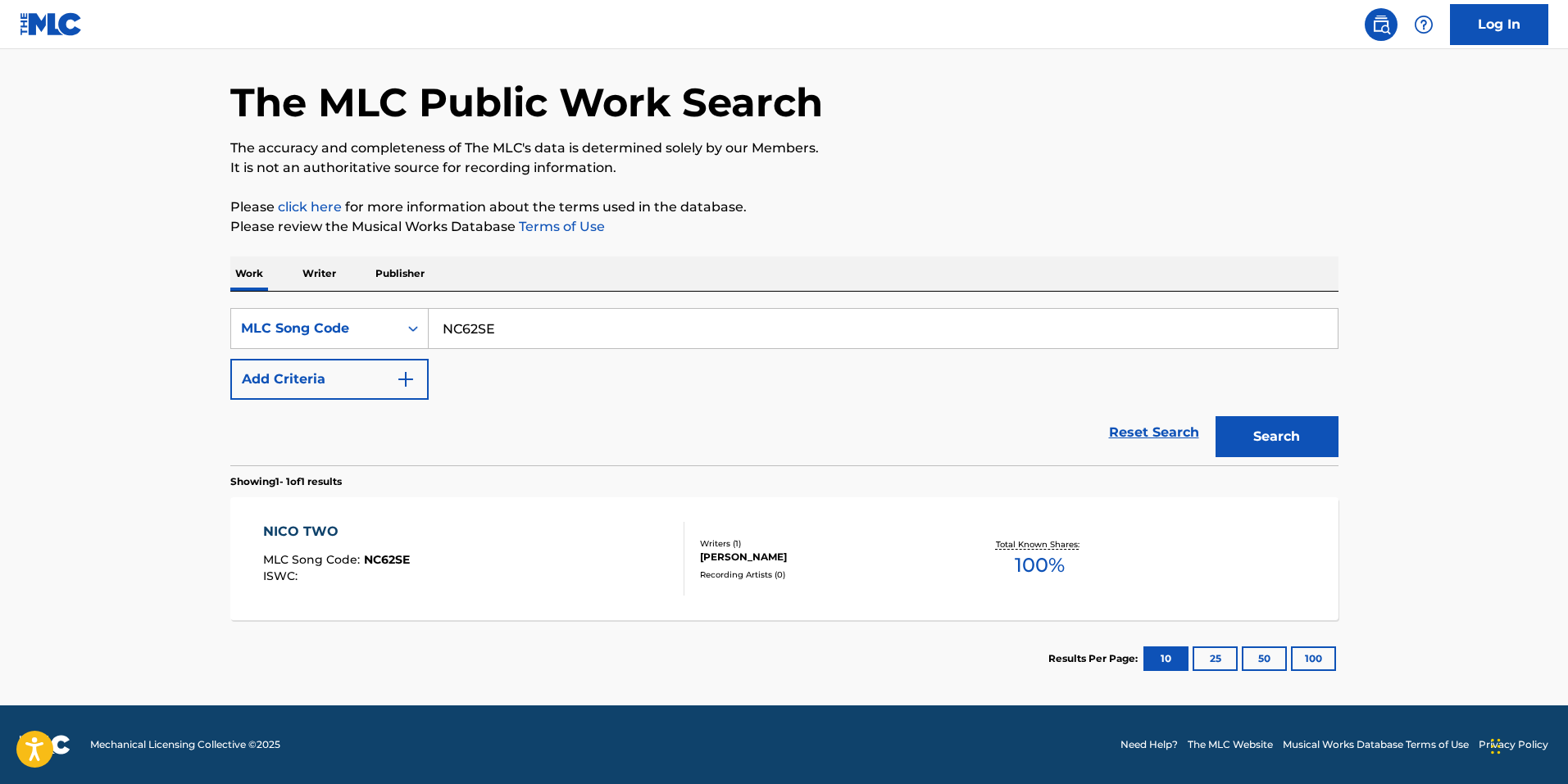
click at [516, 566] on div "NICO TWO MLC Song Code : NC62SE ISWC :" at bounding box center [473, 559] width 421 height 74
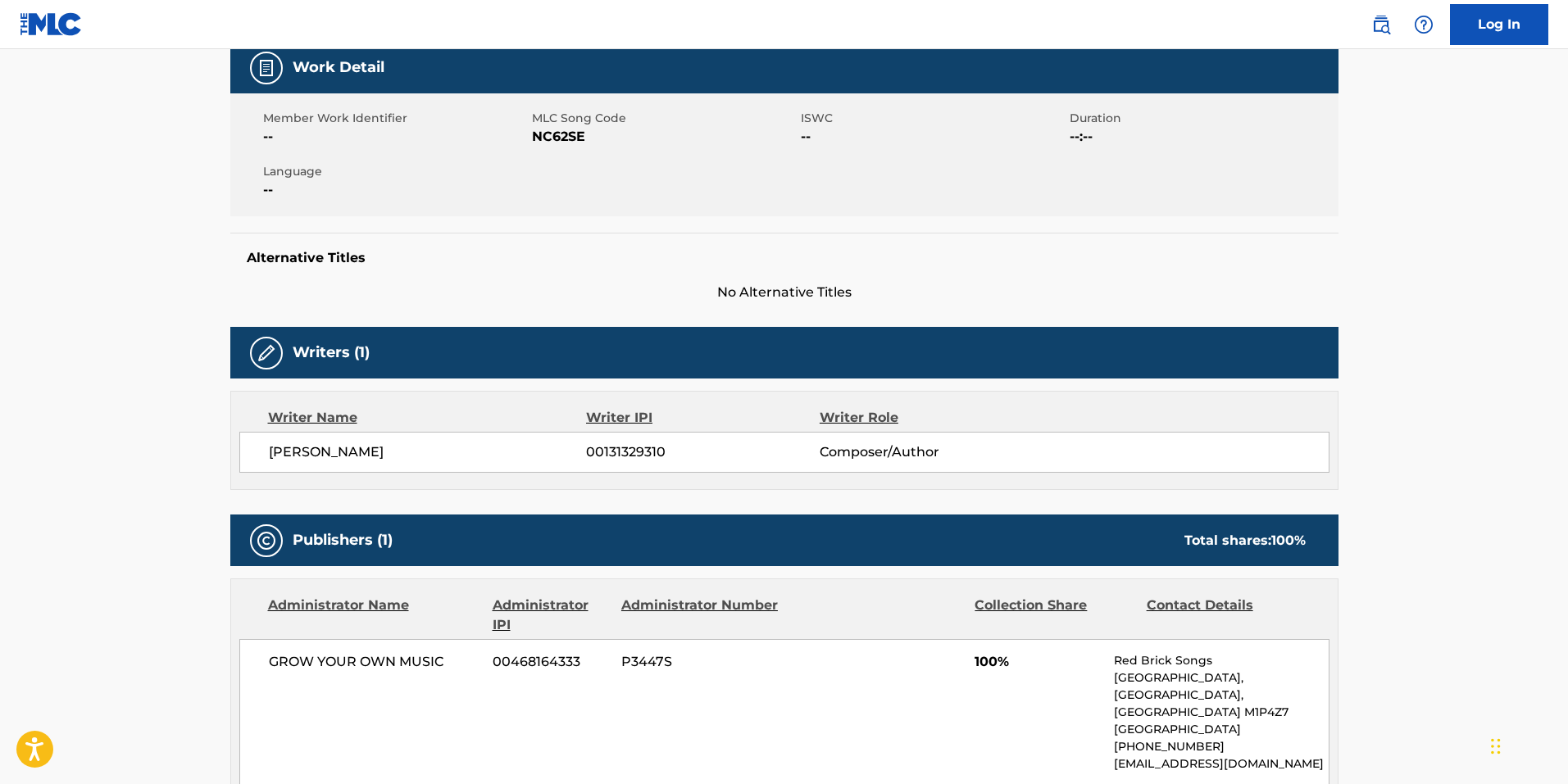
scroll to position [164, 0]
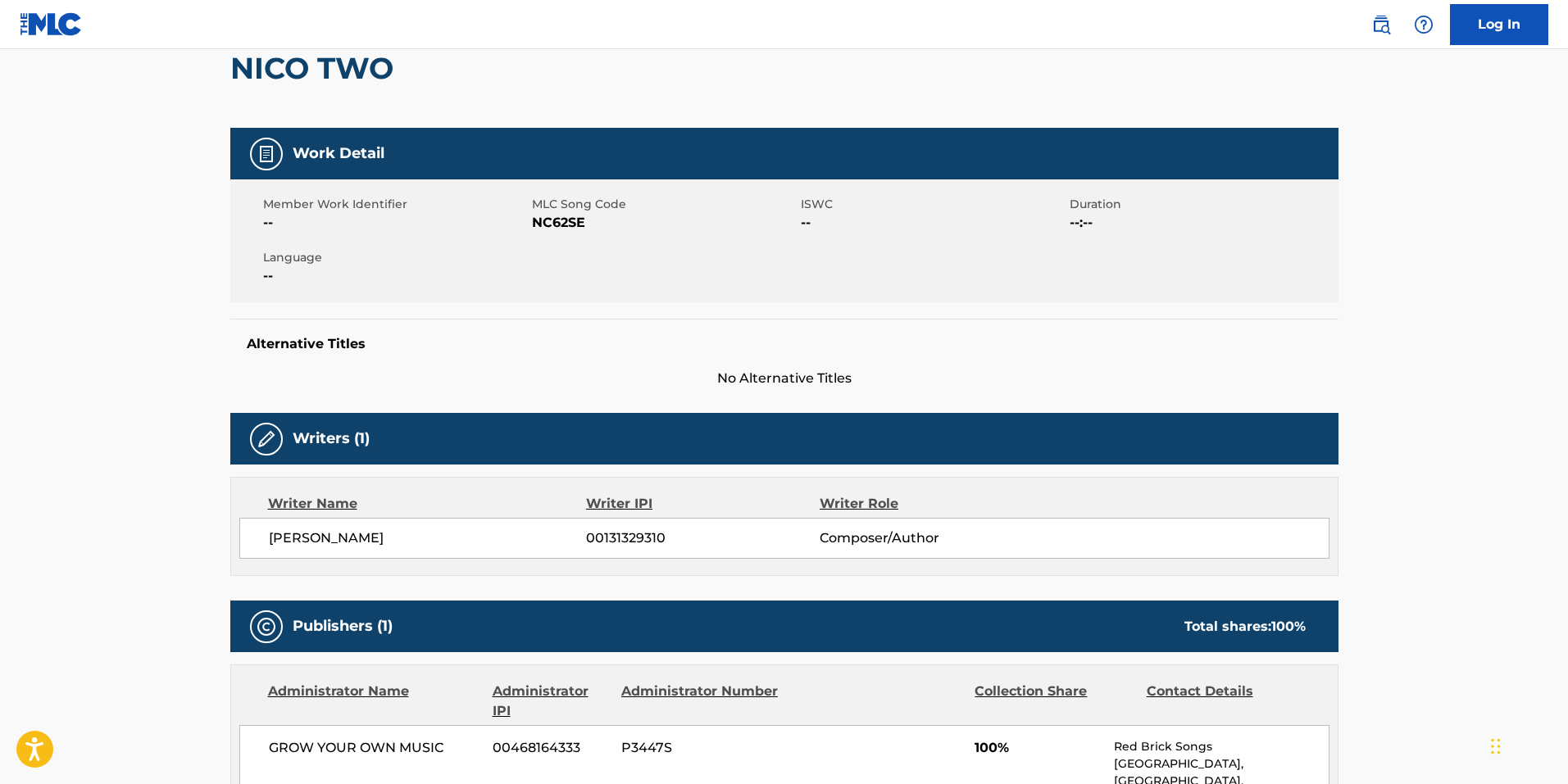
click at [556, 210] on span "MLC Song Code" at bounding box center [665, 205] width 265 height 18
click at [552, 225] on span "NC62SE" at bounding box center [665, 222] width 265 height 19
copy span "NC62SE"
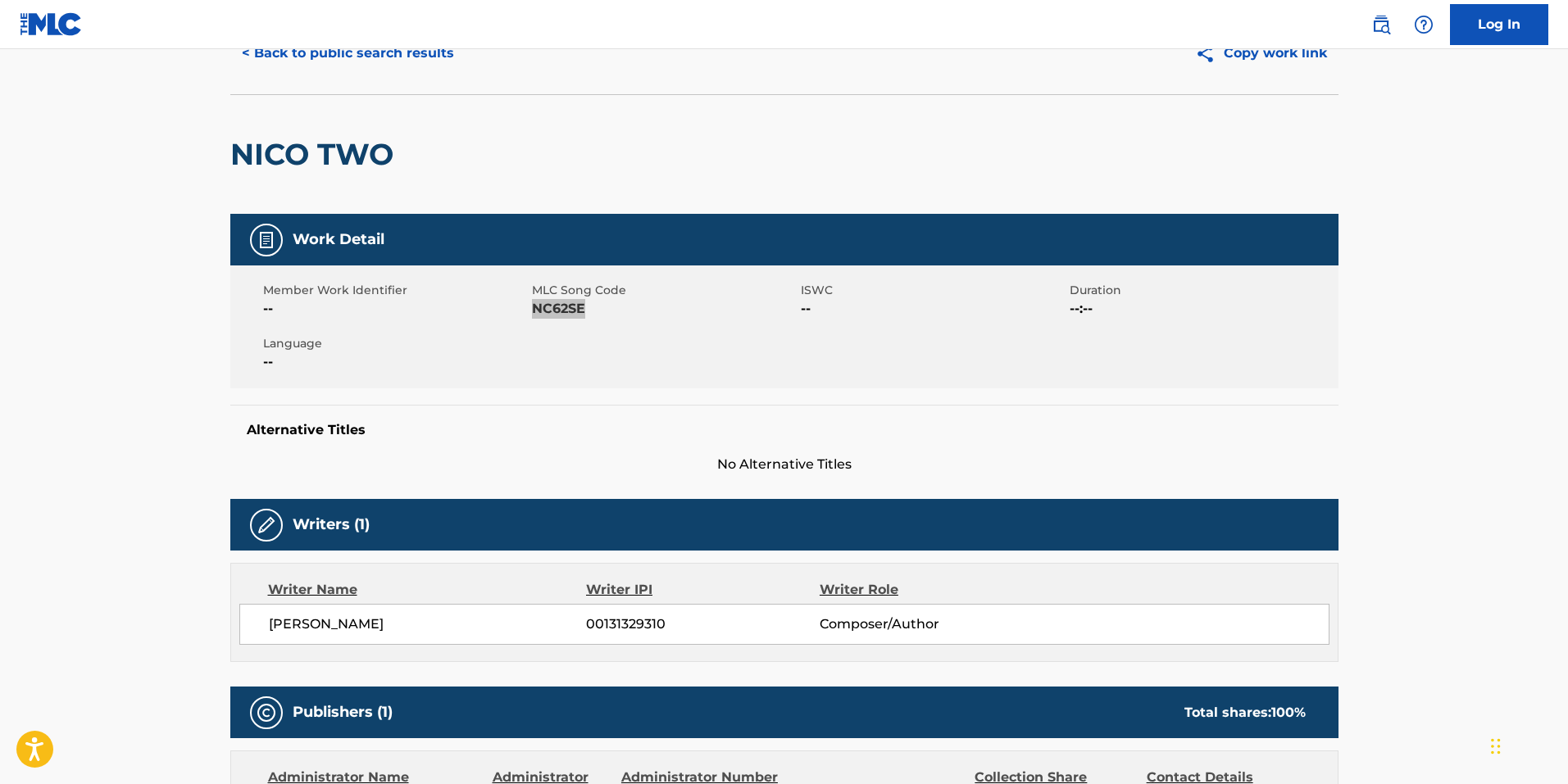
scroll to position [0, 0]
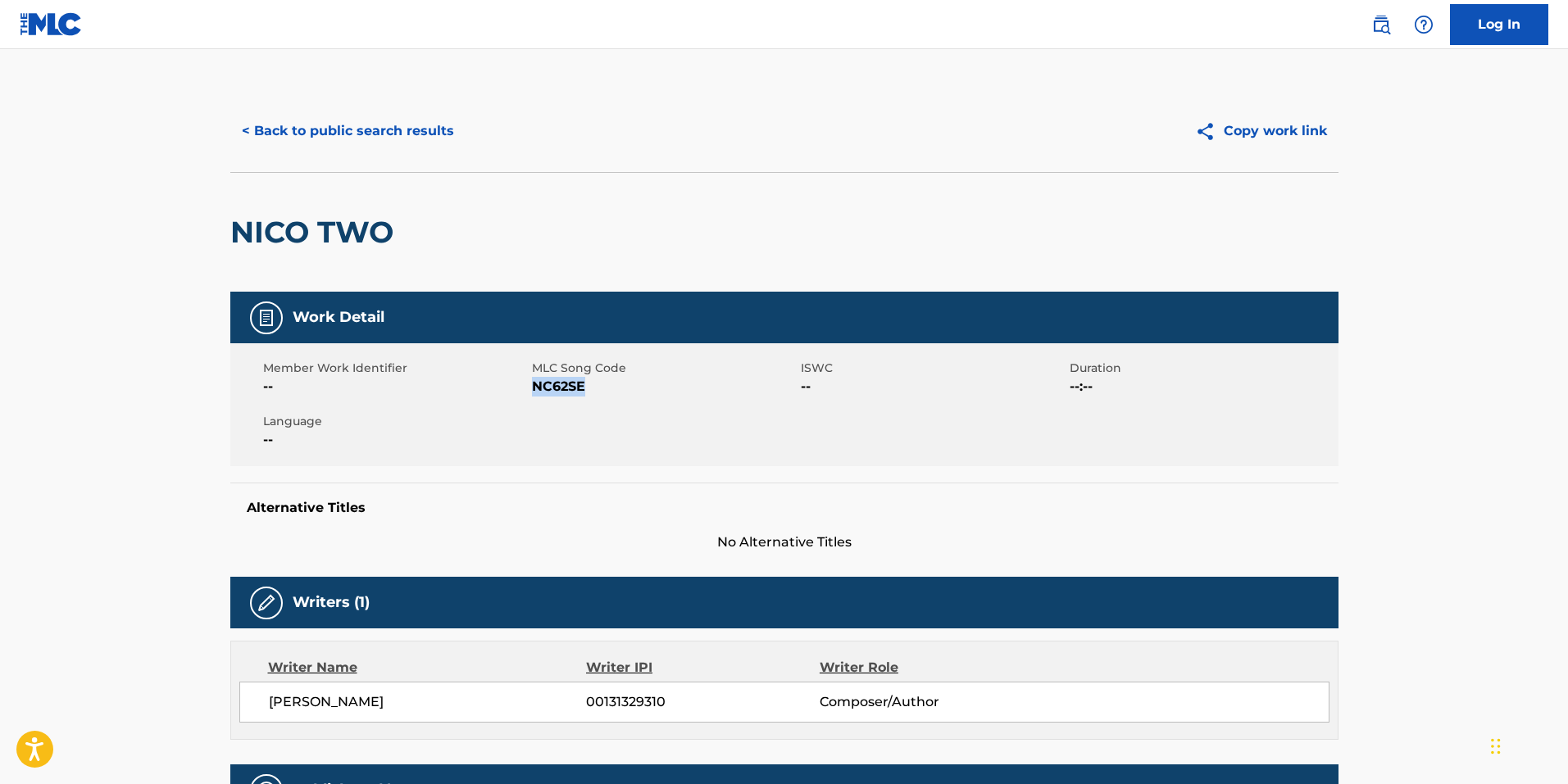
click at [361, 142] on button "< Back to public search results" at bounding box center [348, 131] width 235 height 41
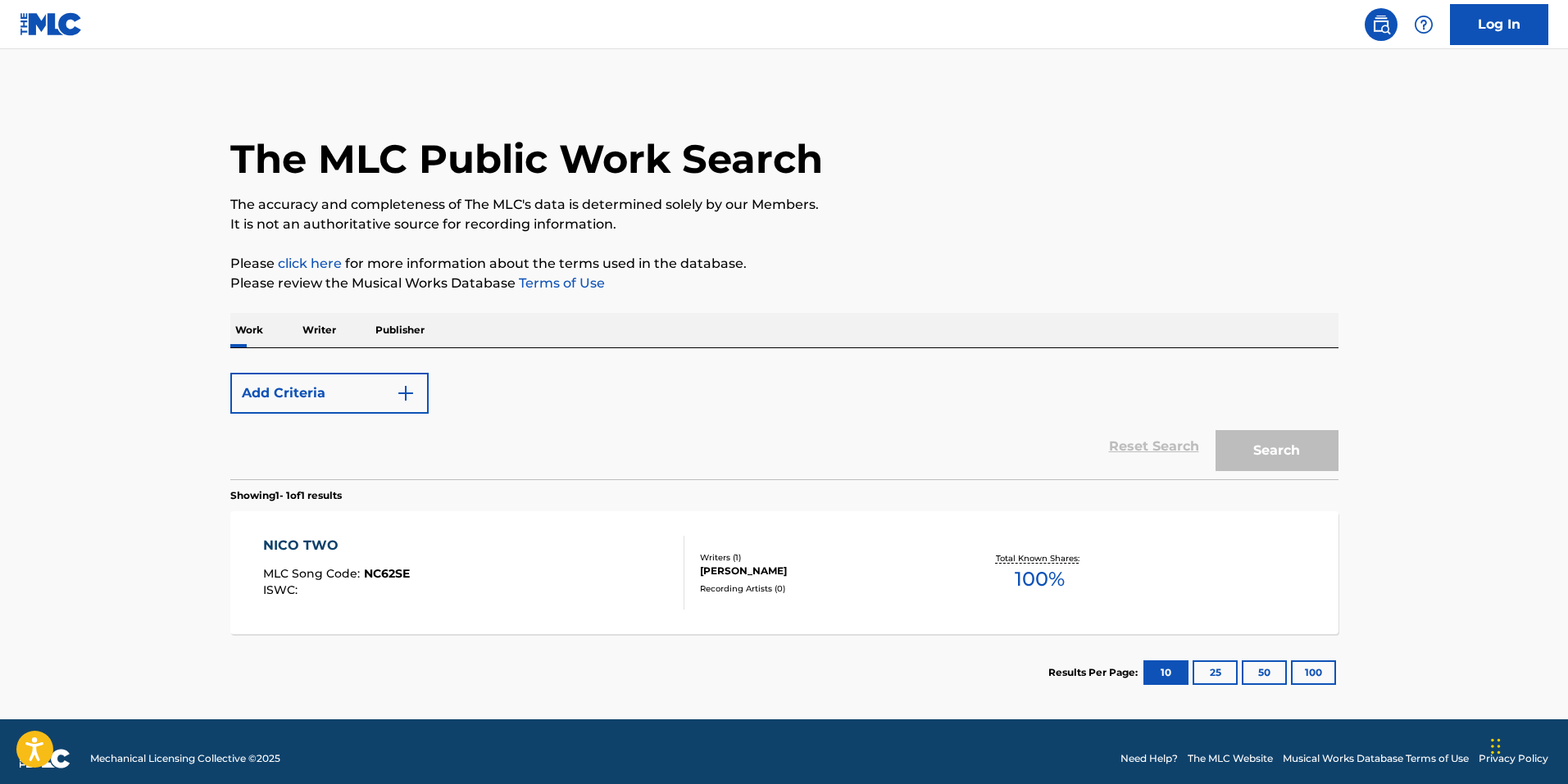
scroll to position [14, 0]
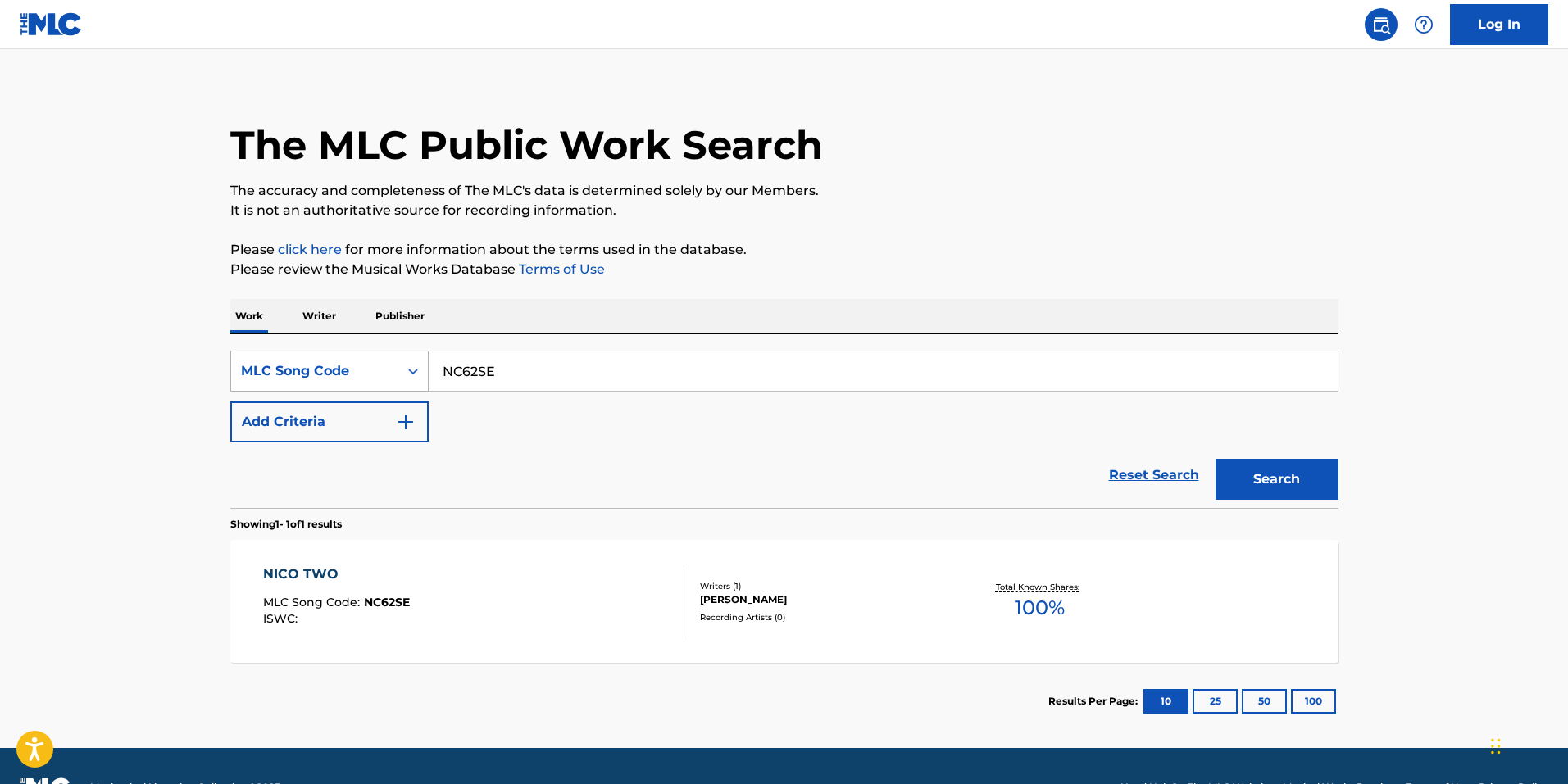
drag, startPoint x: 521, startPoint y: 385, endPoint x: 333, endPoint y: 369, distance: 188.7
click at [333, 369] on div "SearchWithCriteriabce64462-6190-4f55-840b-87e15e8a1d4e MLC Song Code NC62SE" at bounding box center [784, 371] width 1108 height 41
paste input "O1826F"
type input "O1826F"
click at [1279, 485] on button "Search" at bounding box center [1276, 479] width 123 height 41
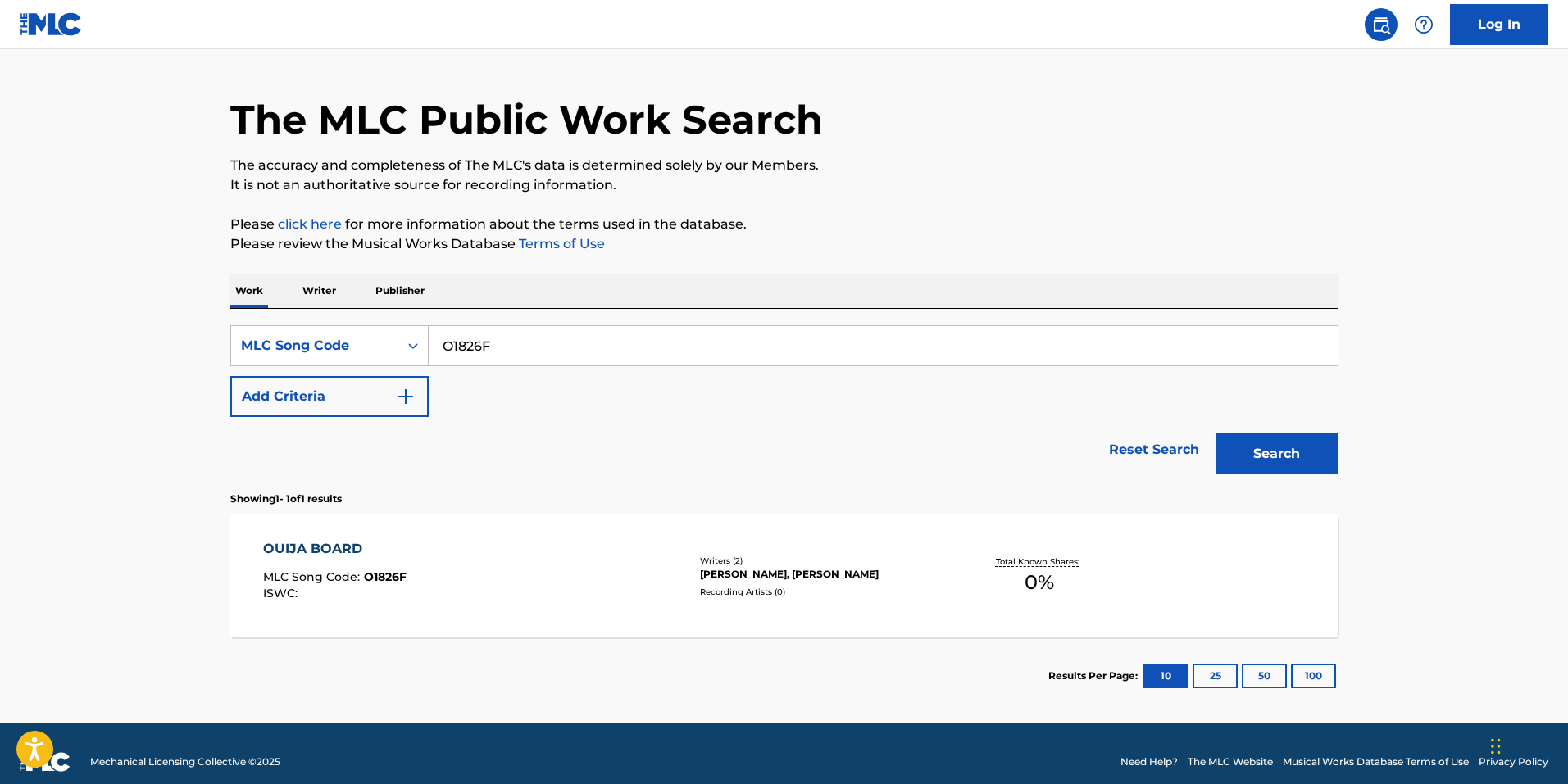
scroll to position [56, 0]
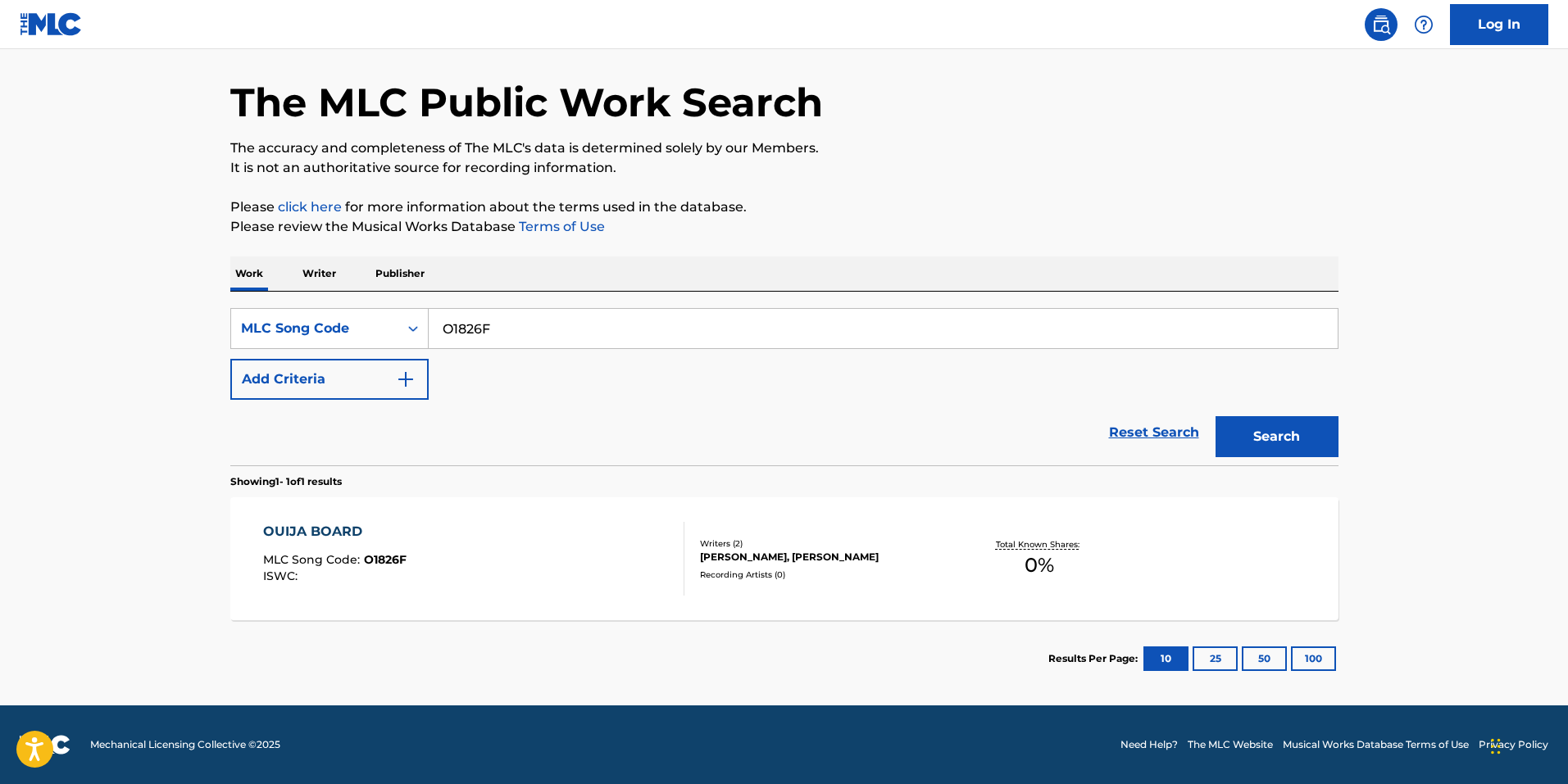
click at [457, 554] on div "OUIJA BOARD MLC Song Code : O1826F ISWC :" at bounding box center [473, 559] width 421 height 74
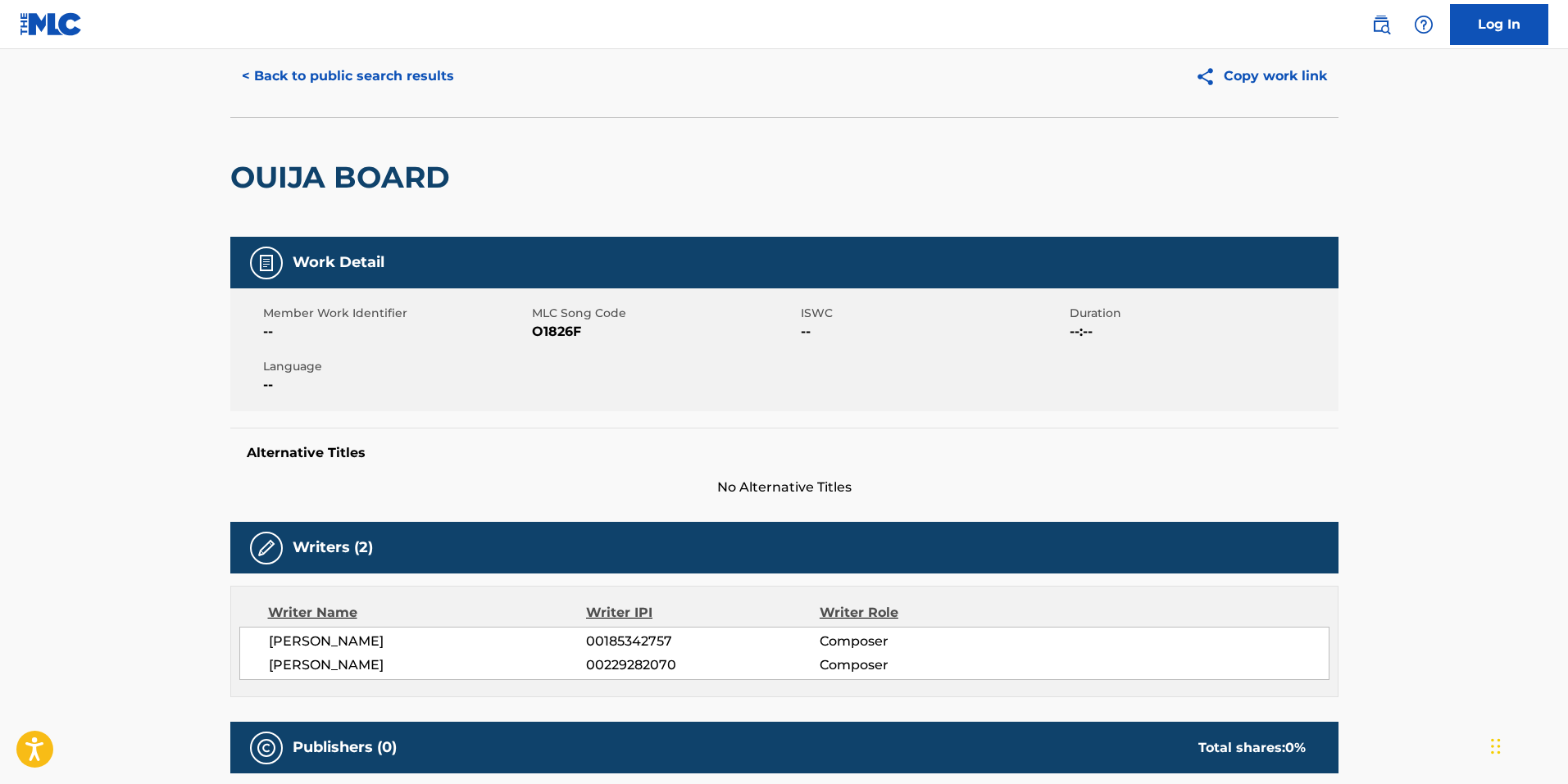
scroll to position [82, 0]
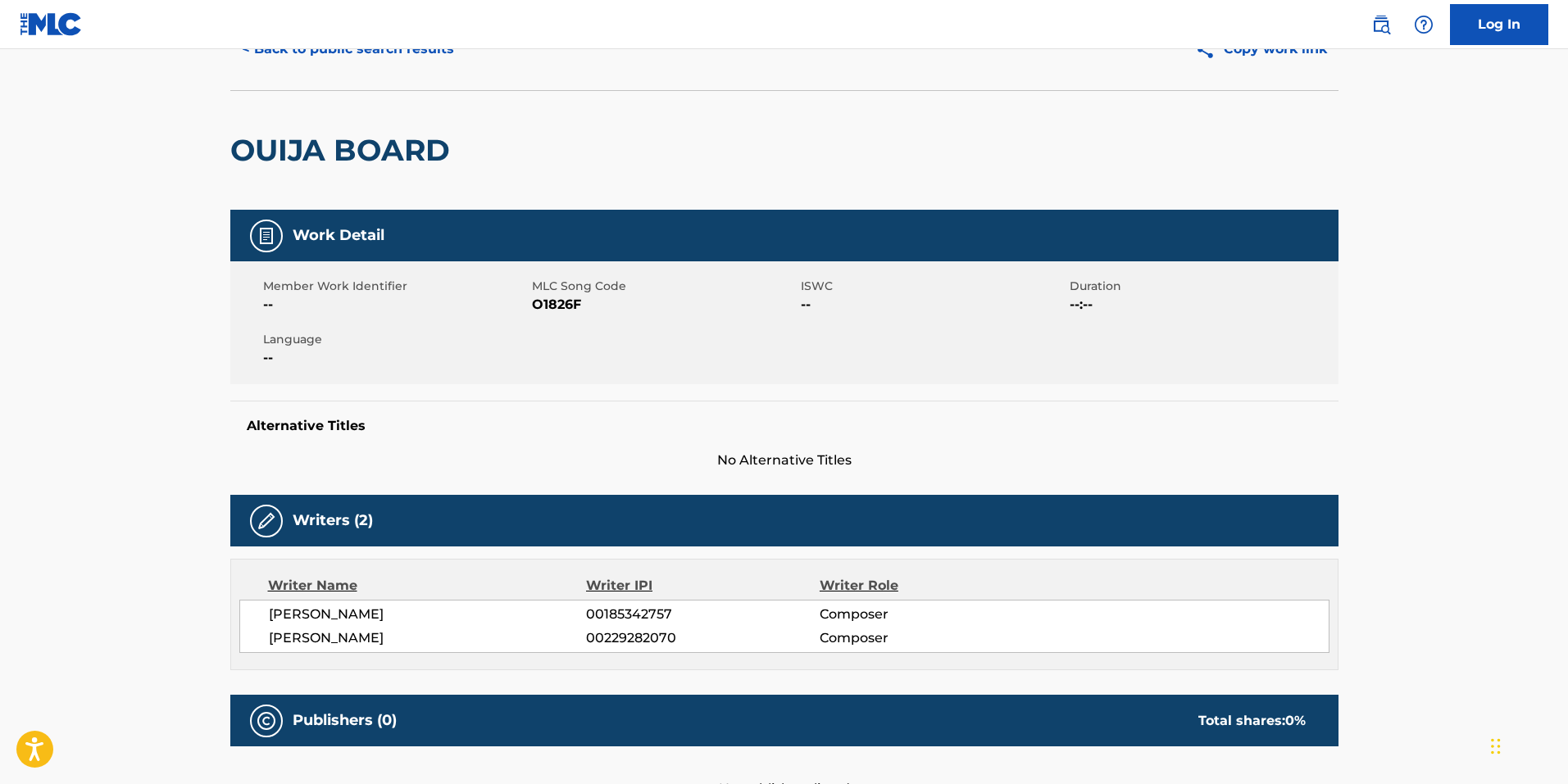
click at [574, 387] on div "Work Detail Member Work Identifier -- MLC Song Code O1826F ISWC -- Duration --:…" at bounding box center [784, 341] width 1108 height 261
click at [557, 305] on span "O1826F" at bounding box center [665, 305] width 265 height 19
drag, startPoint x: 557, startPoint y: 305, endPoint x: 592, endPoint y: 319, distance: 37.7
click at [556, 305] on span "O1826F" at bounding box center [665, 305] width 265 height 19
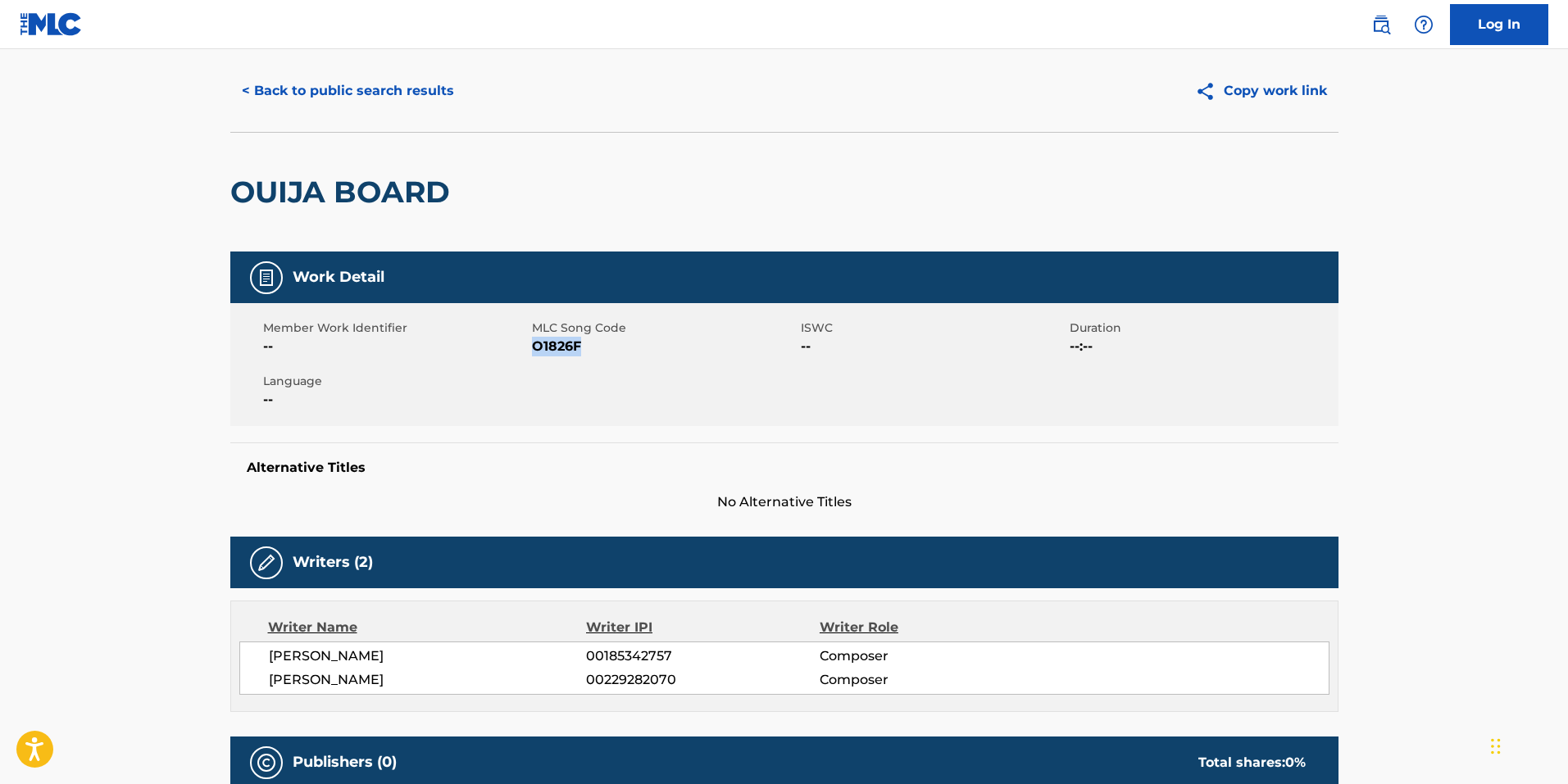
scroll to position [0, 0]
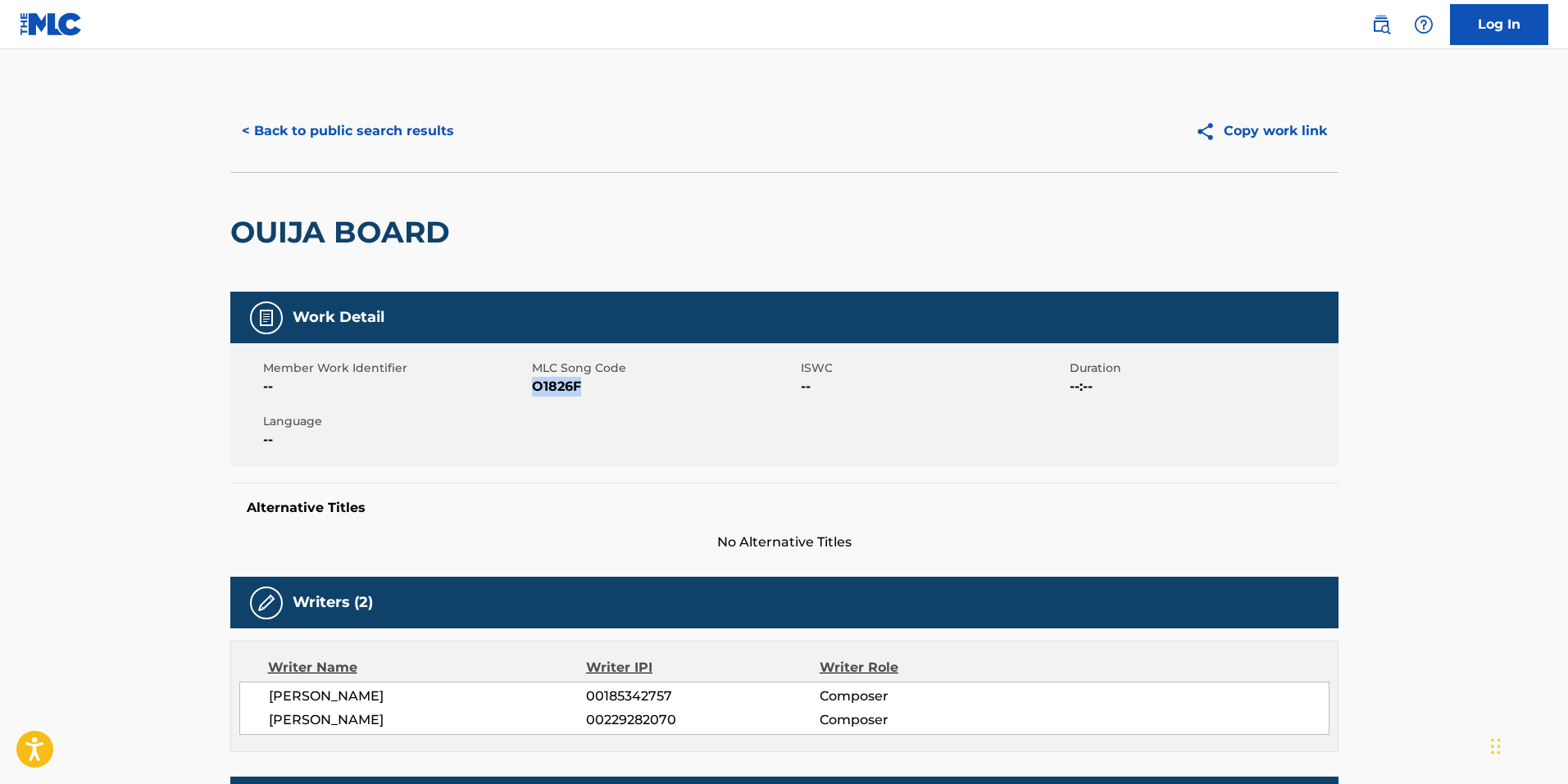
click at [1485, 32] on link "Log In" at bounding box center [1499, 24] width 98 height 41
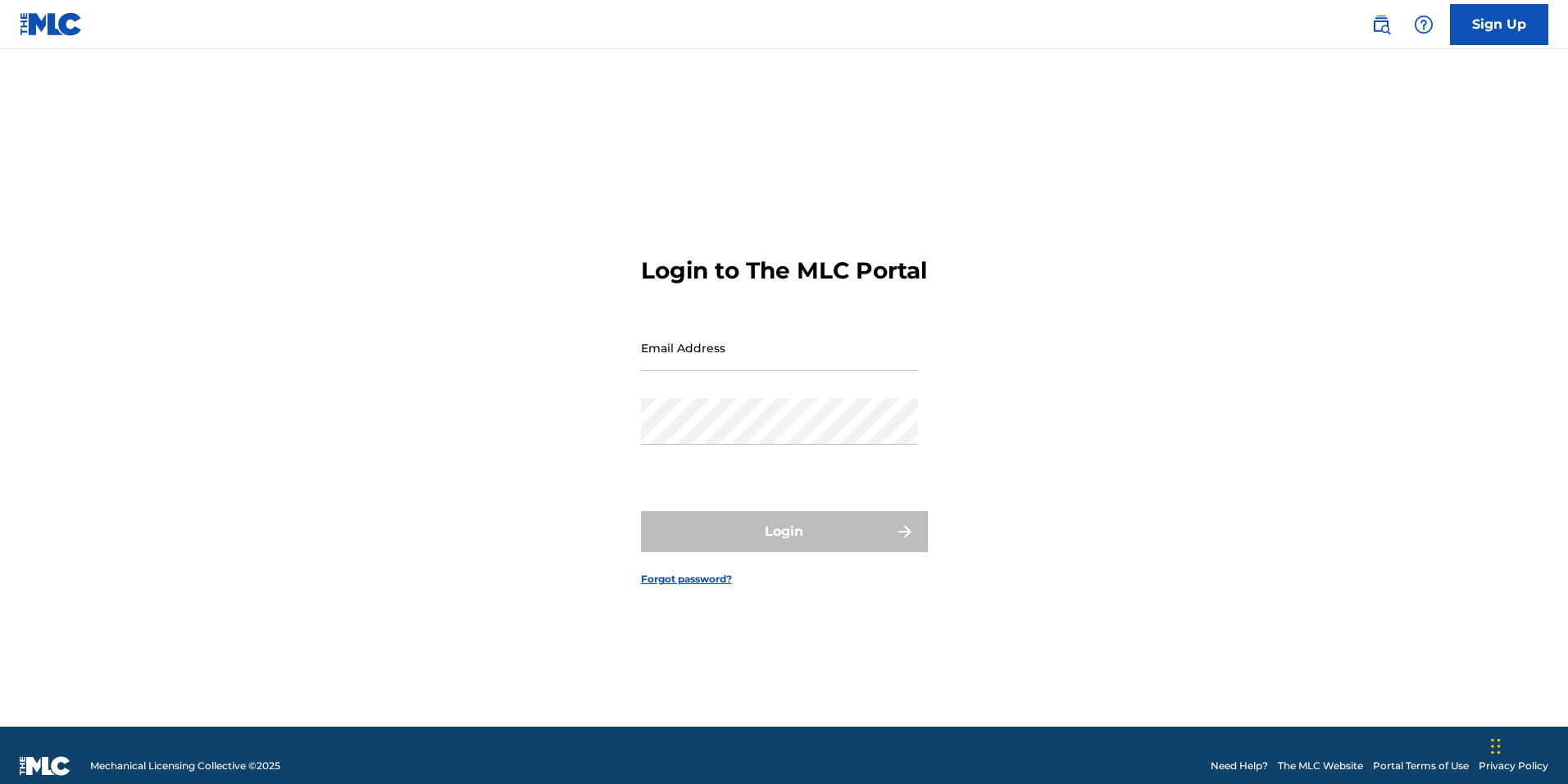
click at [711, 371] on input "Email Address" at bounding box center [778, 348] width 277 height 46
type input "zacharyjames"
type input "zachary.culp@sonyatv.com"
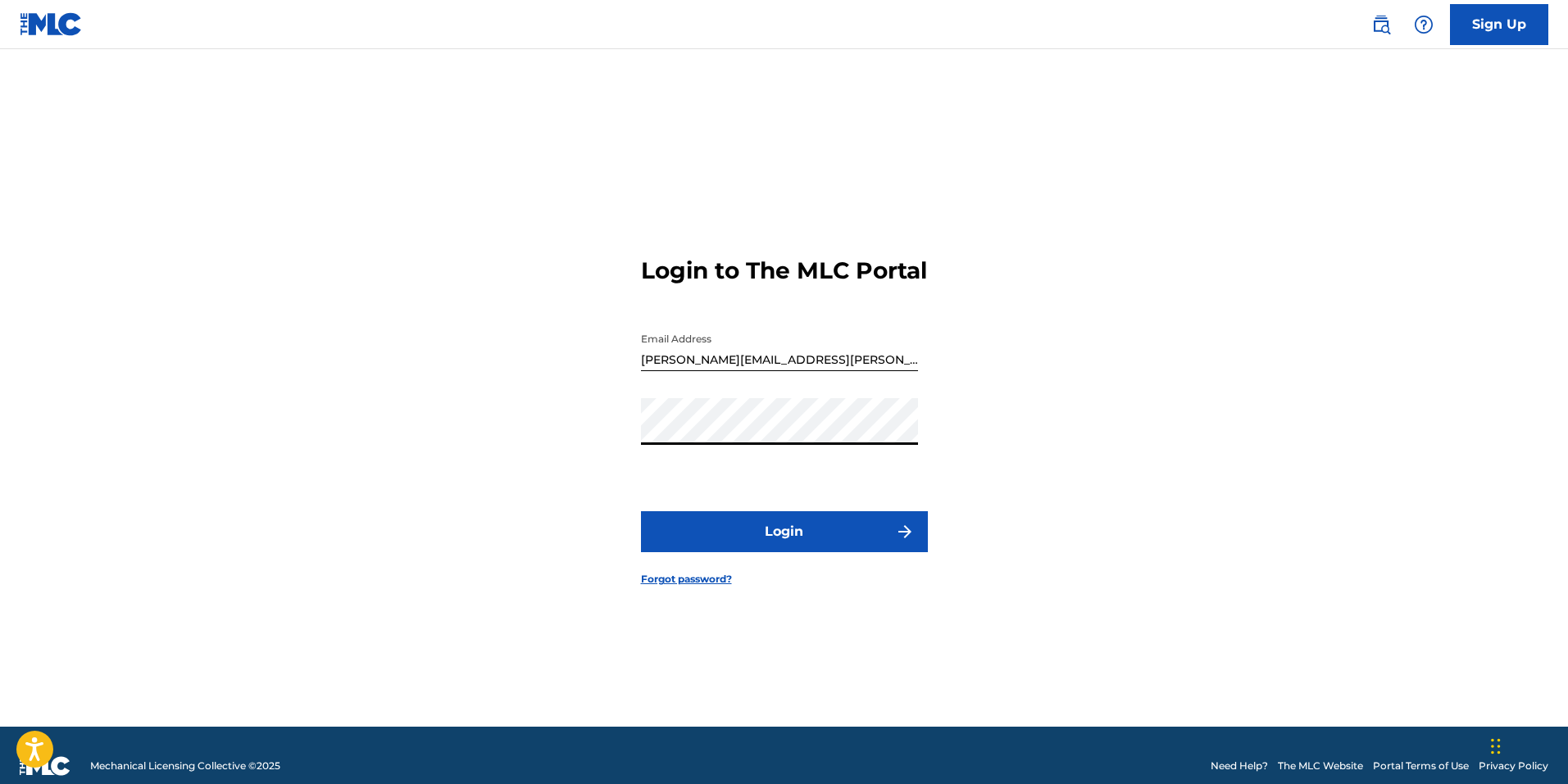
click at [641, 511] on button "Login" at bounding box center [784, 531] width 287 height 41
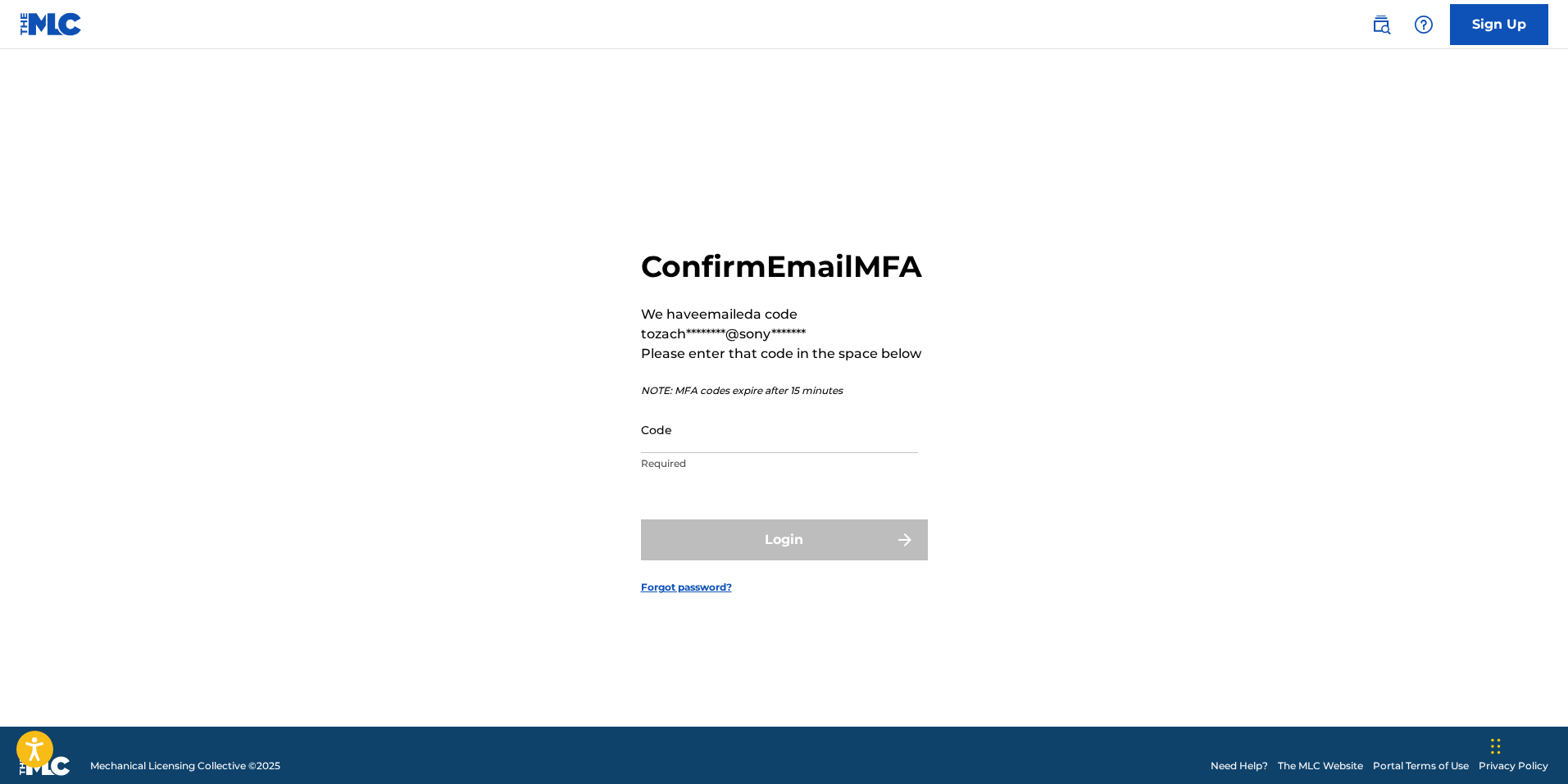
click at [709, 452] on input "Code" at bounding box center [778, 429] width 277 height 46
paste input "977758"
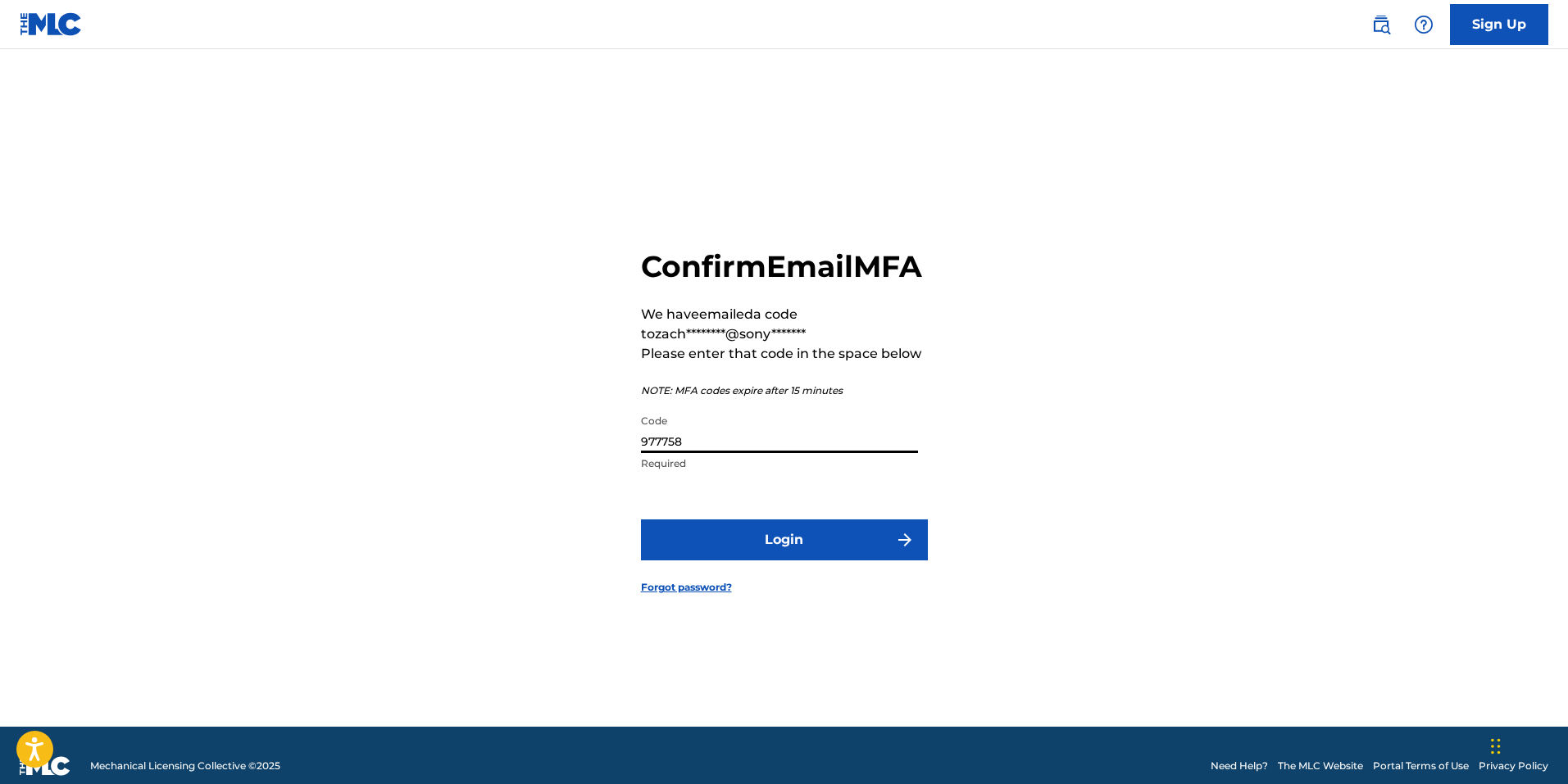
type input "977758"
click at [818, 588] on form "Confirm Email MFA We have emailed a code to zach********@sony******* Please ent…" at bounding box center [784, 408] width 287 height 637
click at [819, 554] on button "Login" at bounding box center [784, 540] width 287 height 41
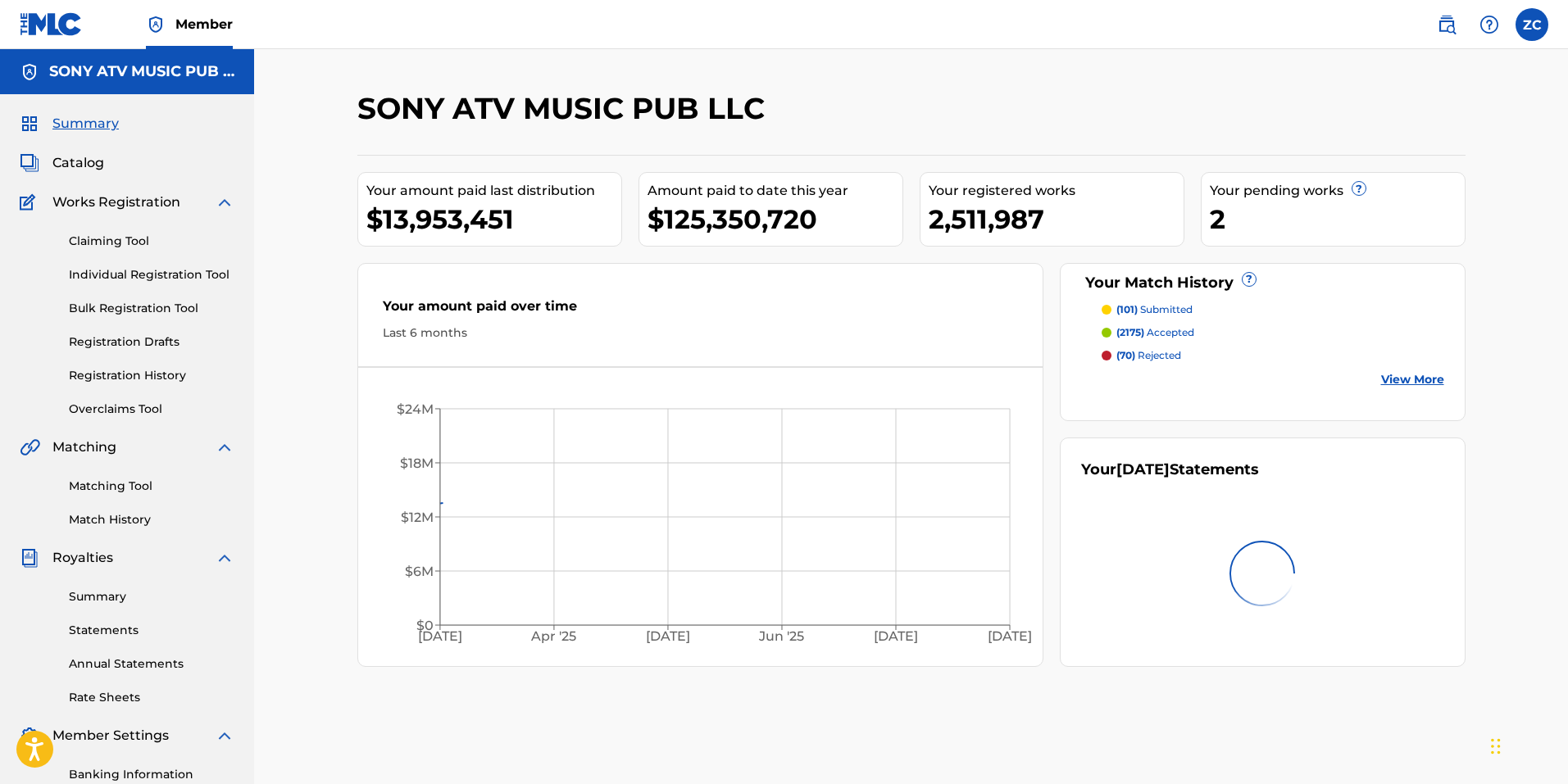
click at [121, 243] on link "Claiming Tool" at bounding box center [151, 241] width 166 height 18
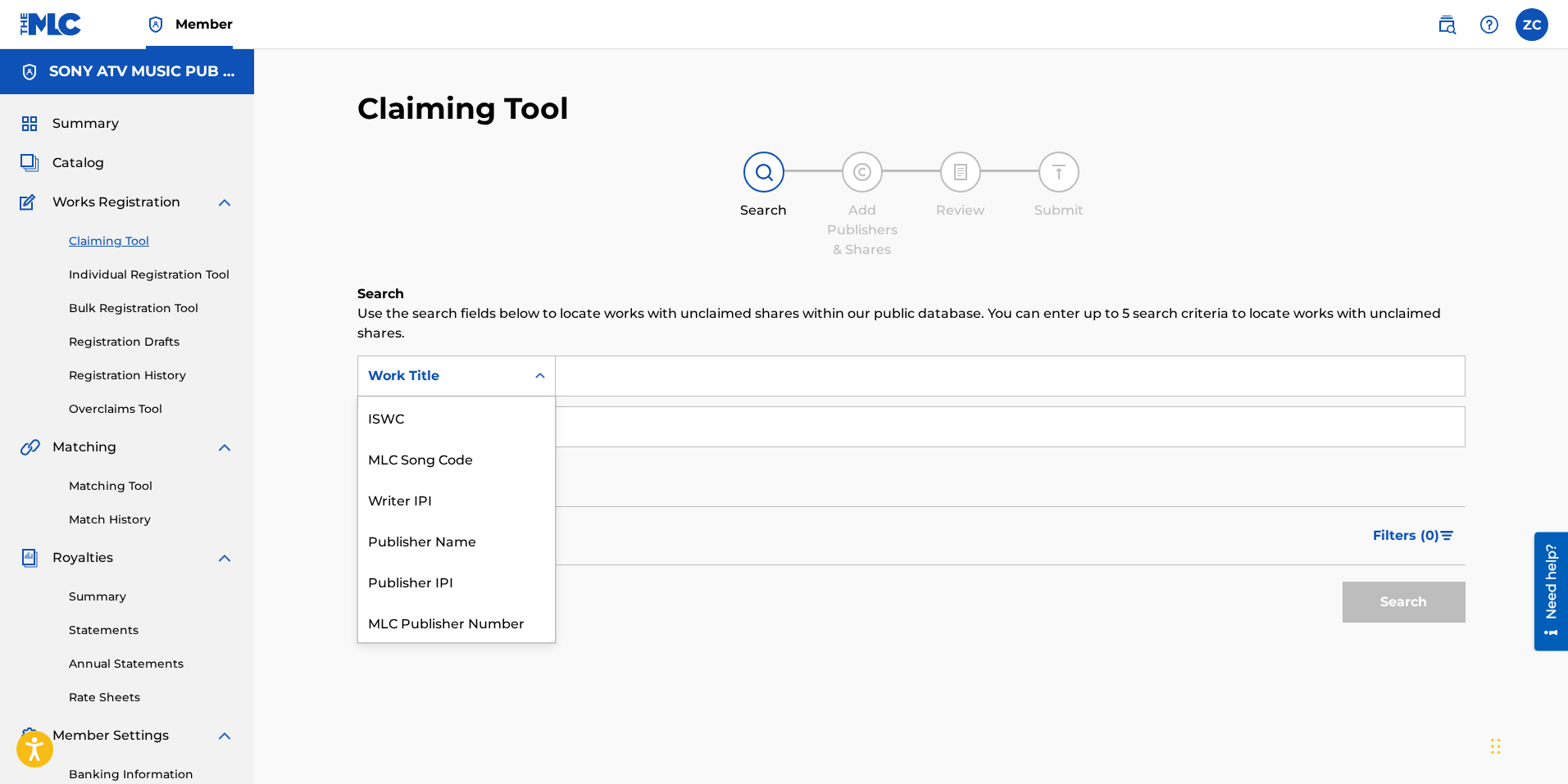
click at [504, 378] on div "Work Title" at bounding box center [442, 376] width 147 height 19
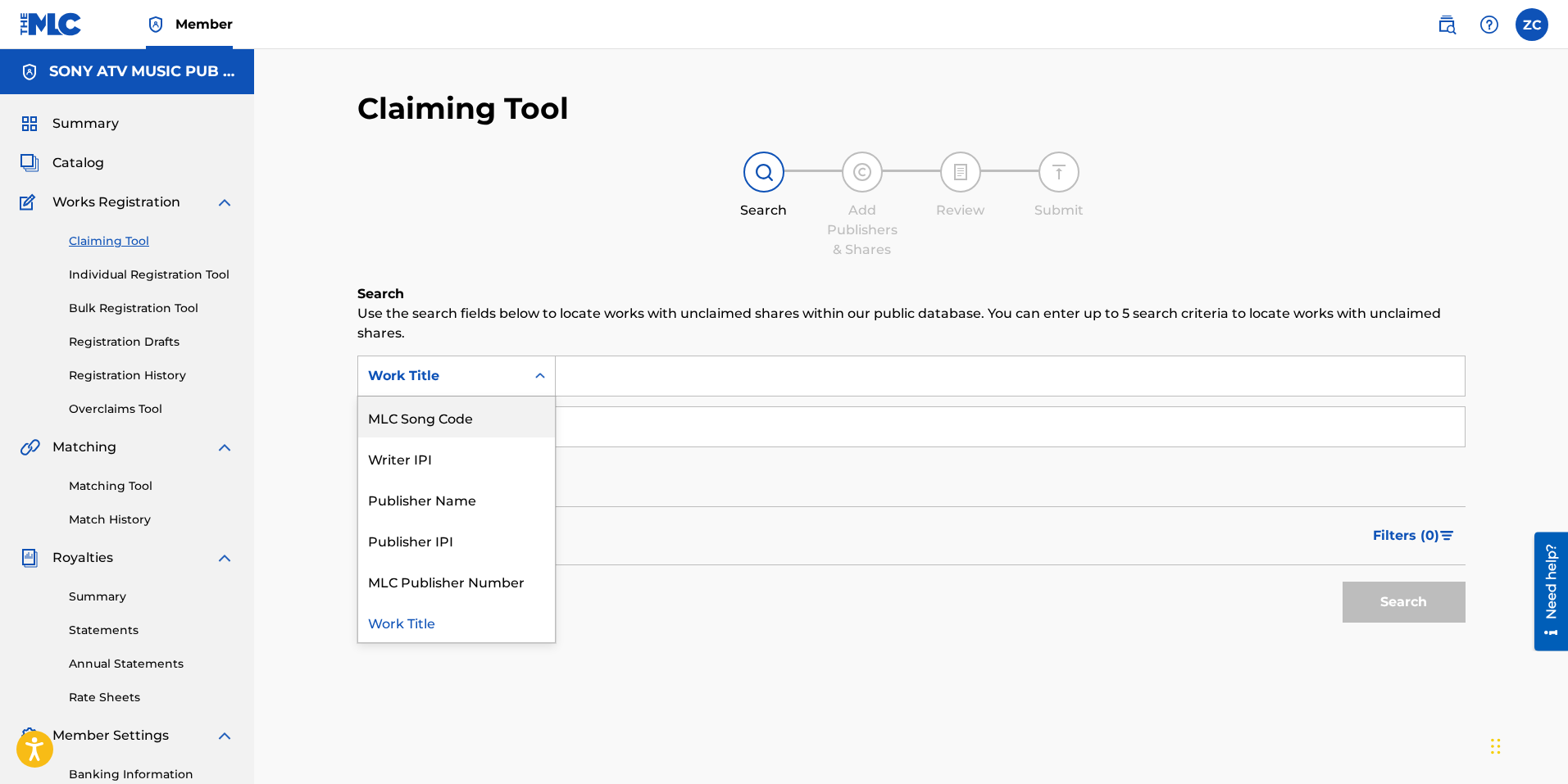
click at [492, 430] on div "MLC Song Code" at bounding box center [456, 417] width 196 height 41
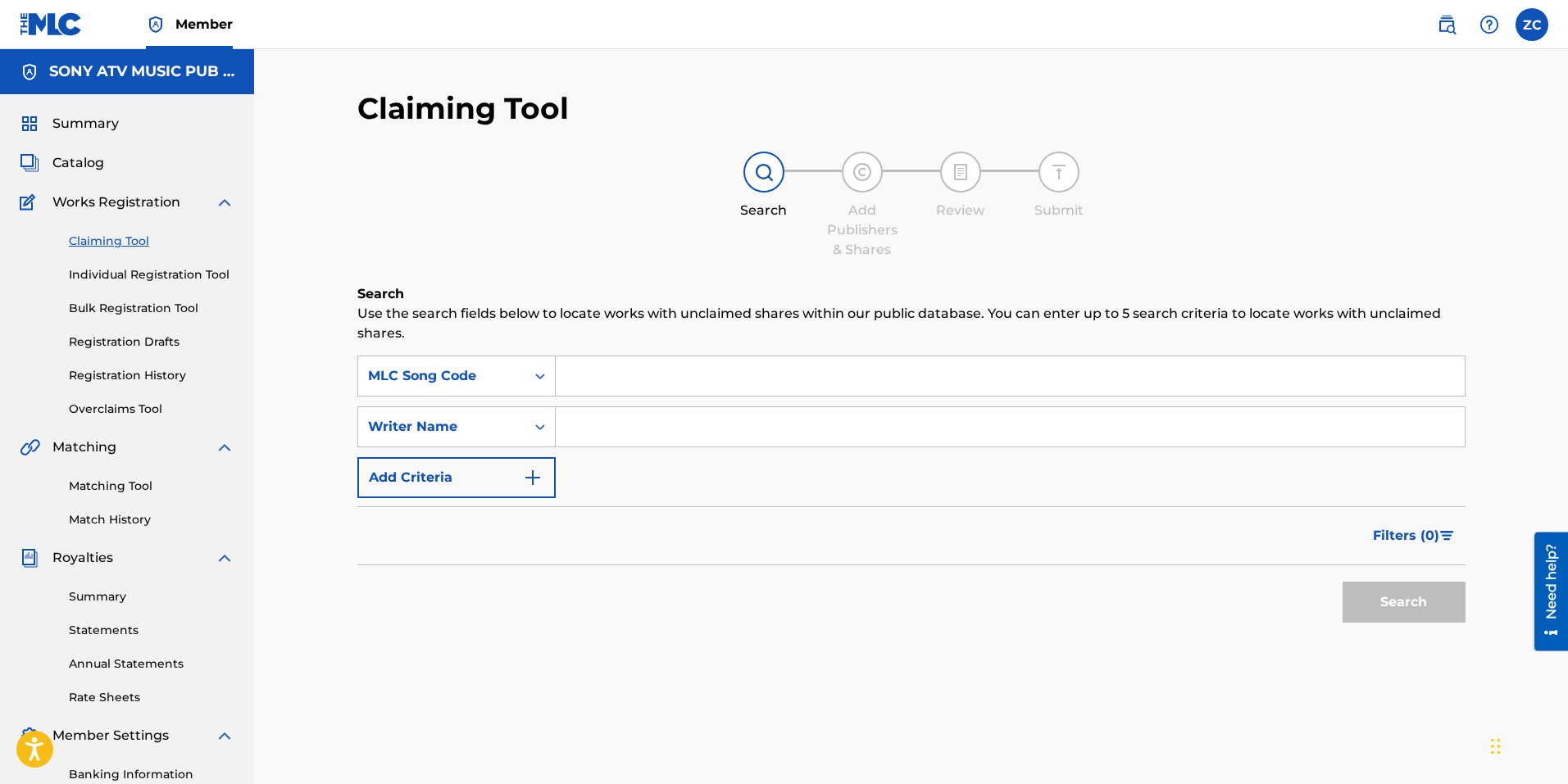
click at [611, 388] on input "Search Form" at bounding box center [1010, 376] width 909 height 39
paste input "977758"
type input "977758"
click at [634, 368] on input "Search Form" at bounding box center [1010, 376] width 909 height 39
paste input "O1826F"
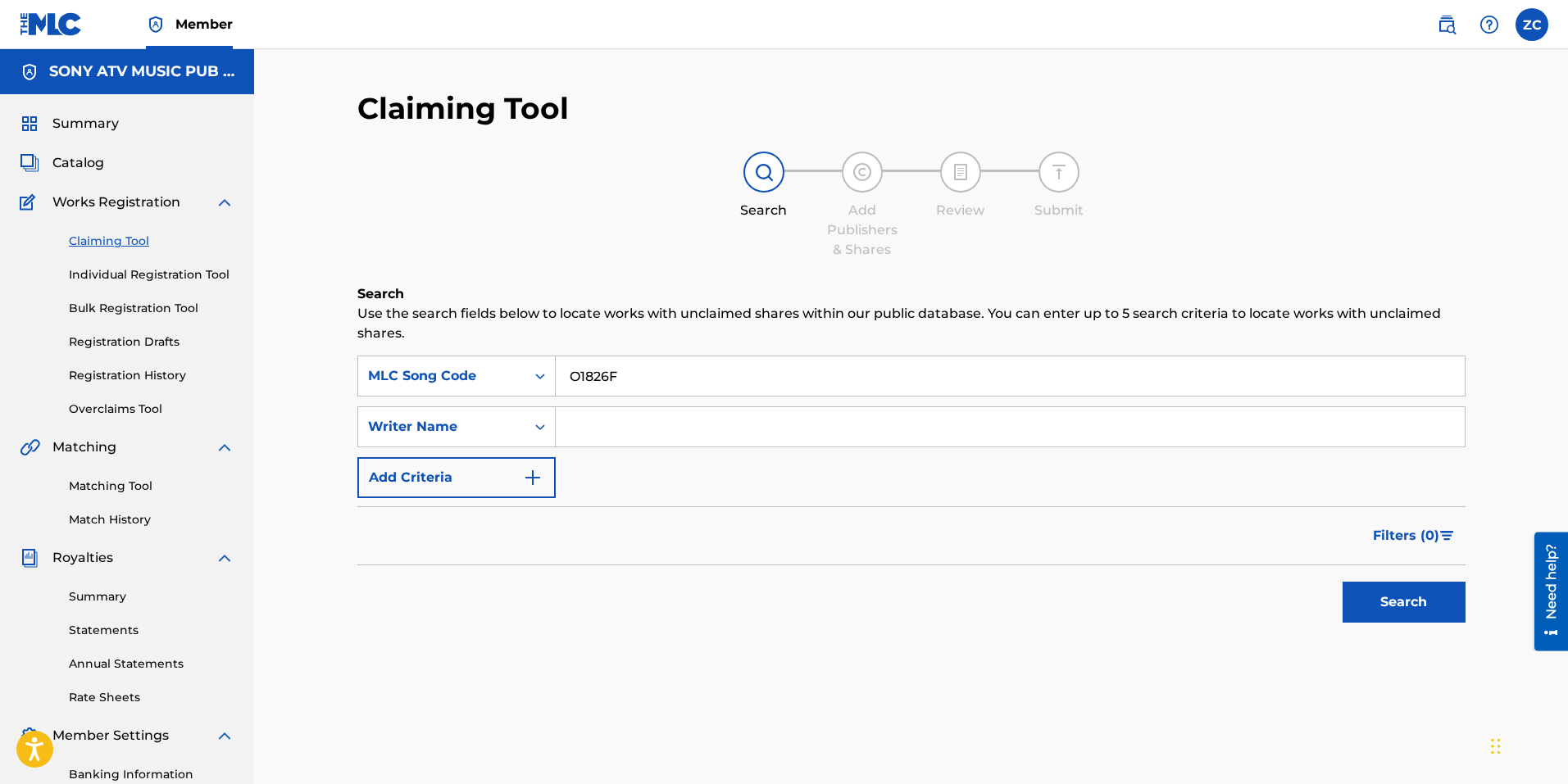
type input "O1826F"
click at [1408, 597] on button "Search" at bounding box center [1403, 603] width 123 height 41
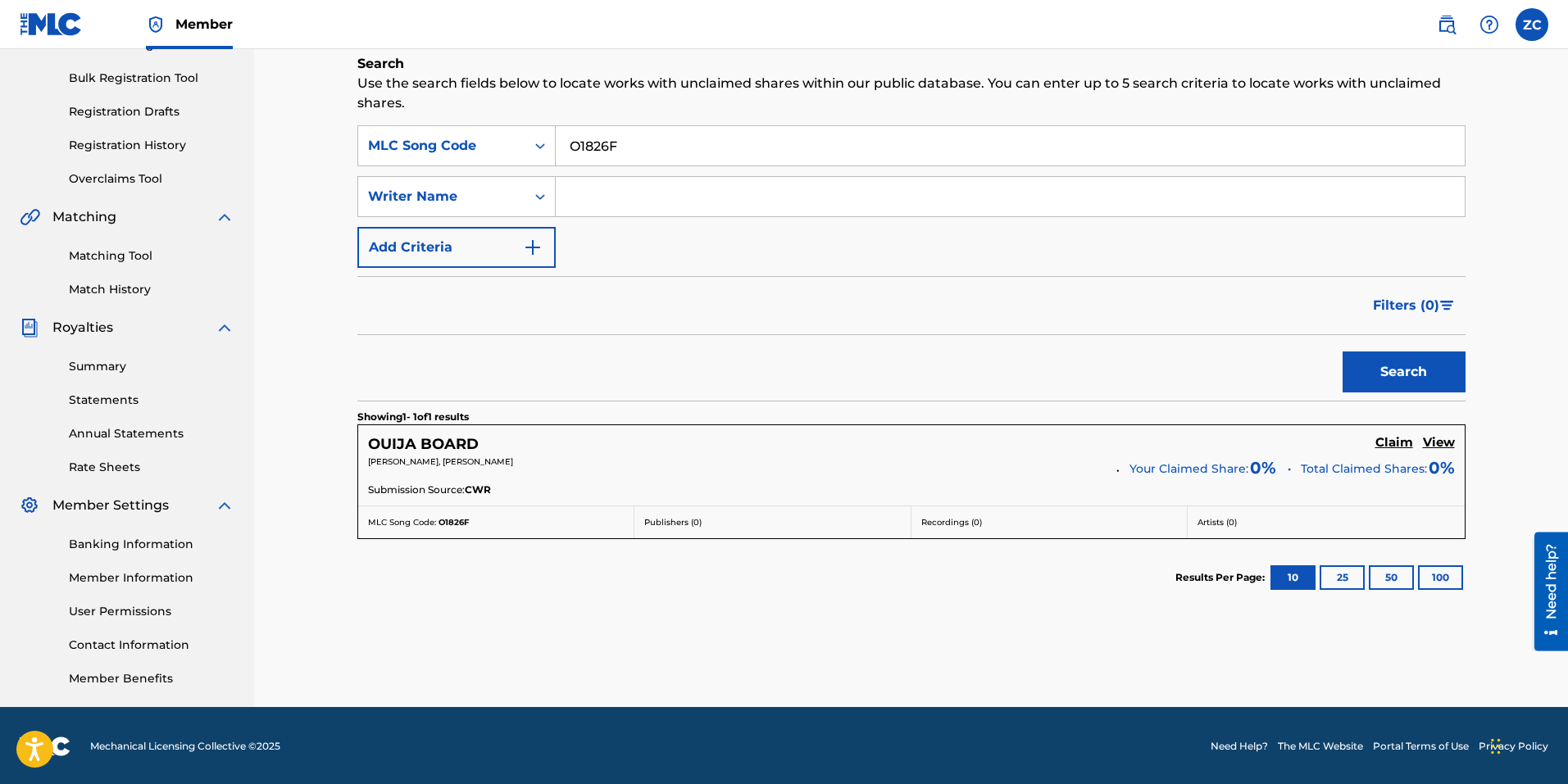
scroll to position [232, 0]
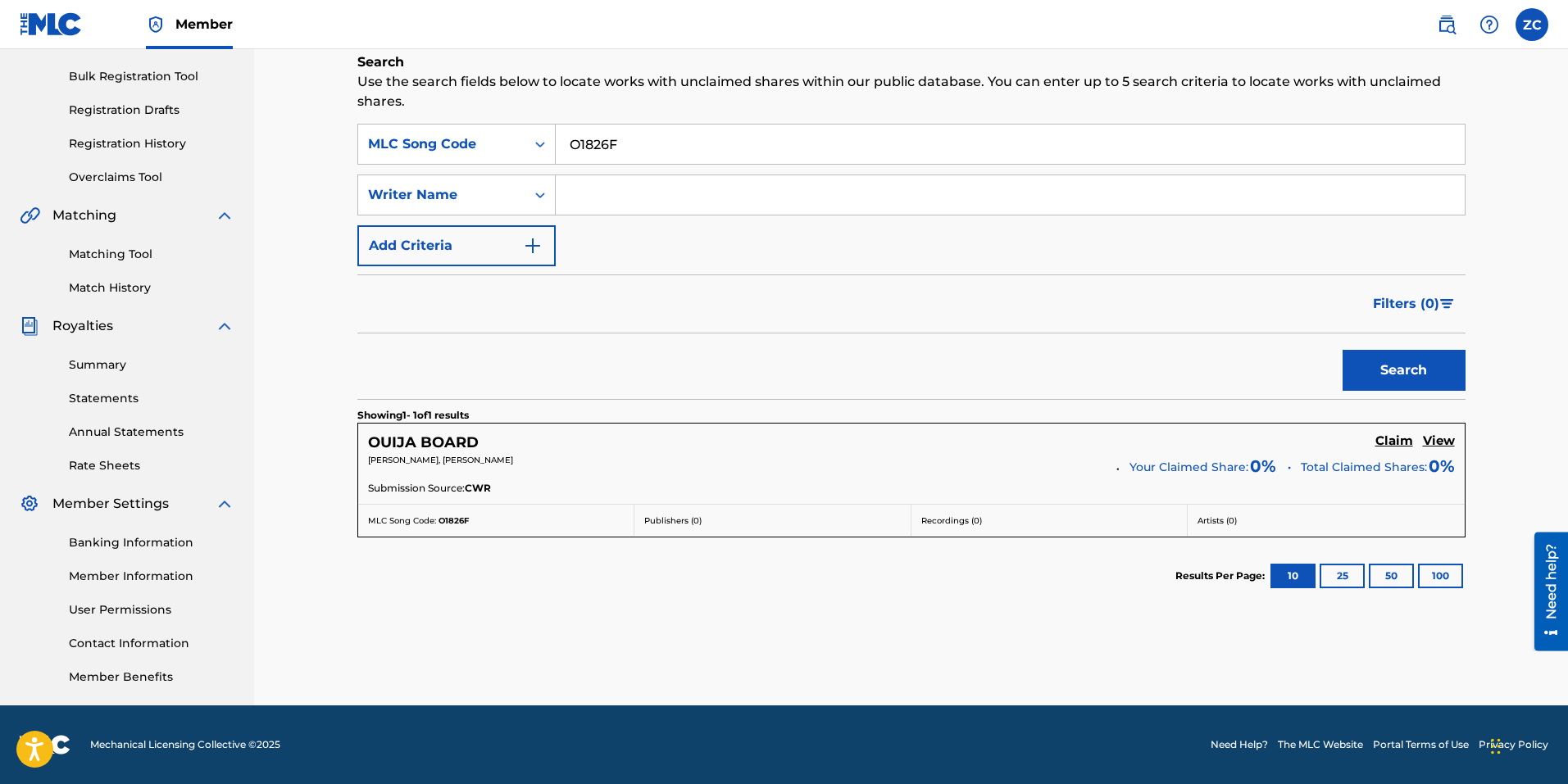
click at [1395, 431] on div "OUIJA BOARD Claim View KEVIN JOSEPH BOWE, JEFFREY H COHEN Your Claimed Share: 0…" at bounding box center [911, 464] width 1106 height 81
click at [1388, 438] on h5 "Claim" at bounding box center [1394, 441] width 38 height 16
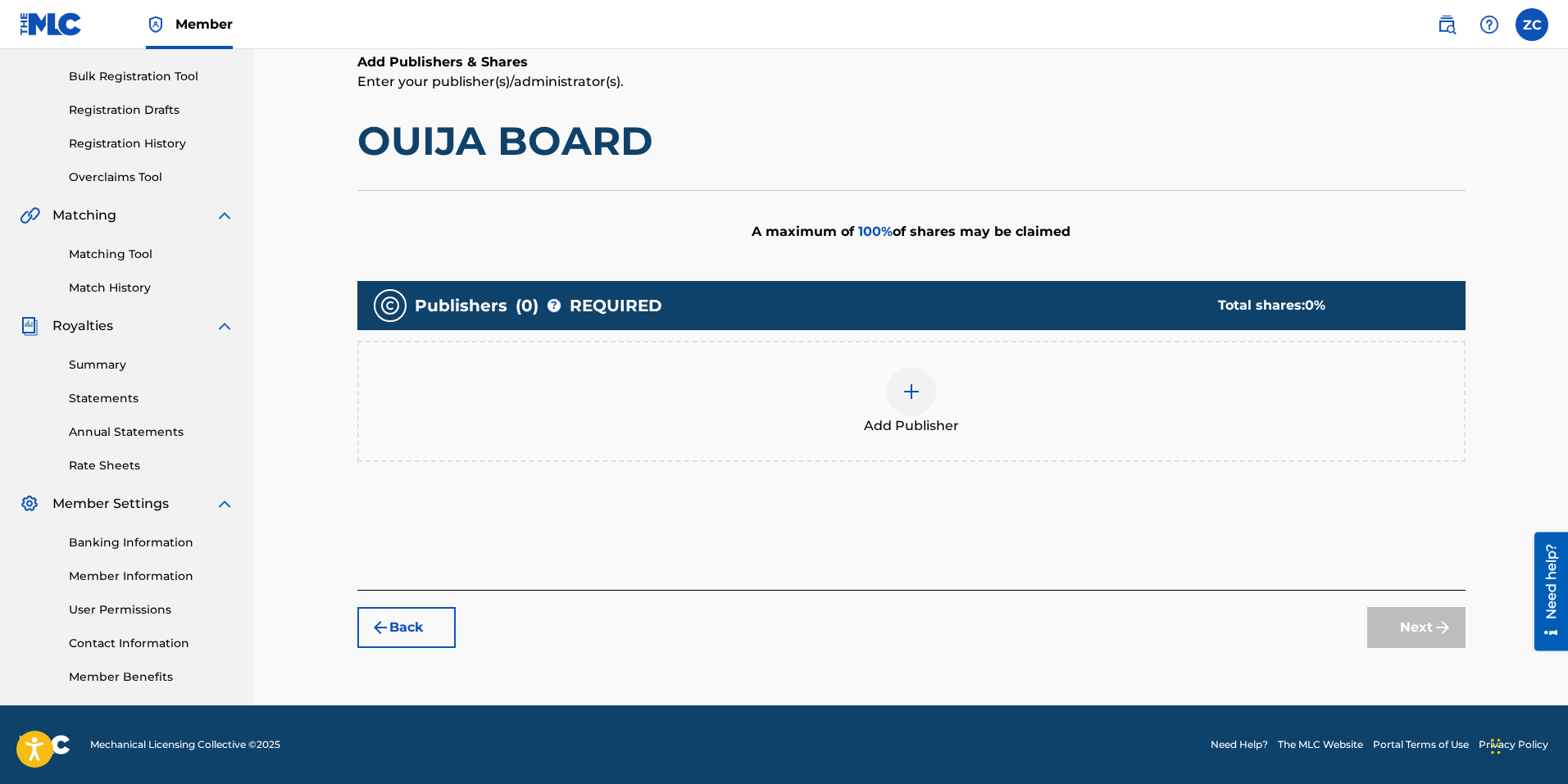
click at [902, 390] on img at bounding box center [911, 392] width 19 height 19
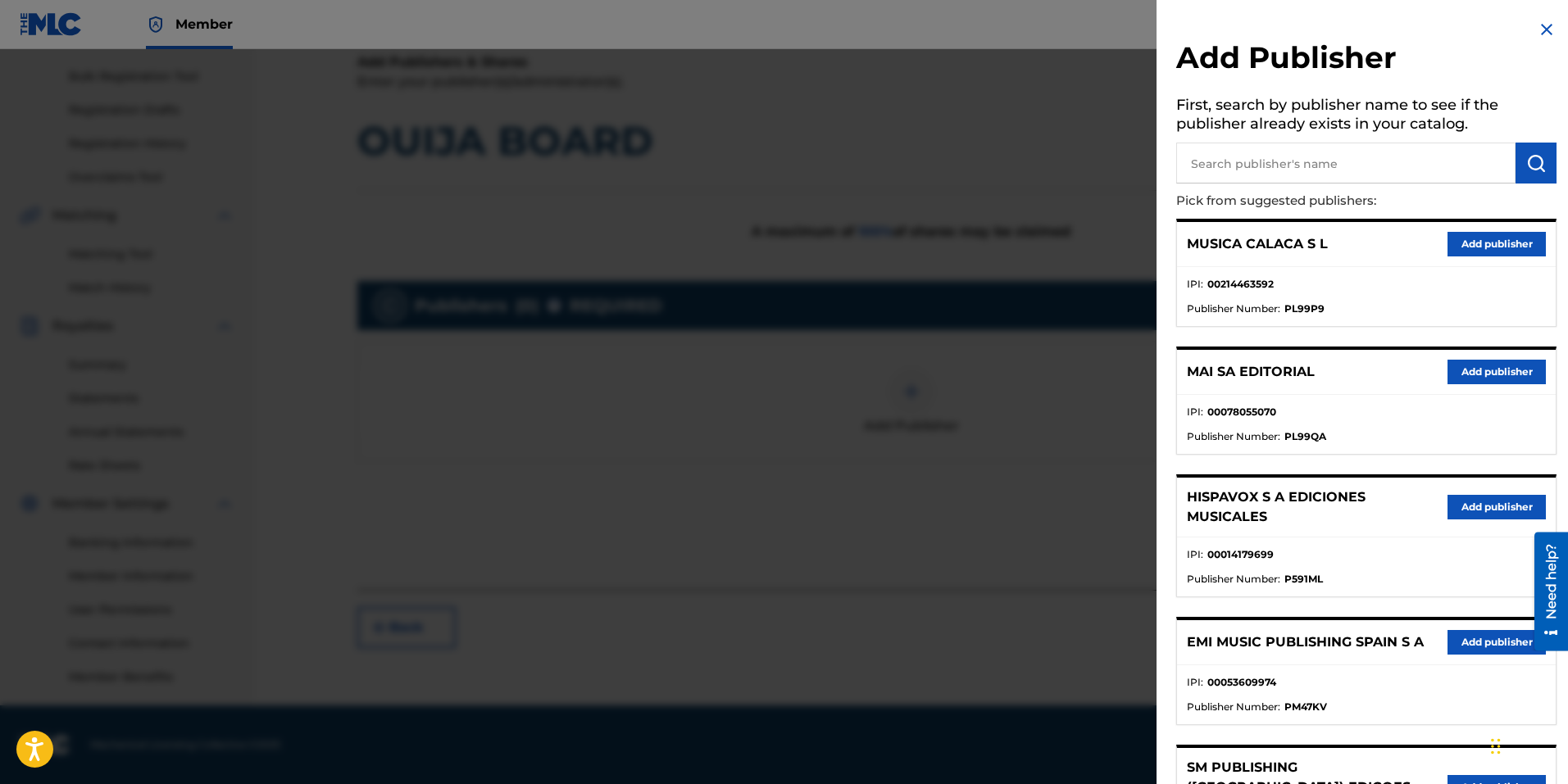
click at [1301, 169] on input "text" at bounding box center [1345, 163] width 340 height 41
type input "sony music publishing (UK)"
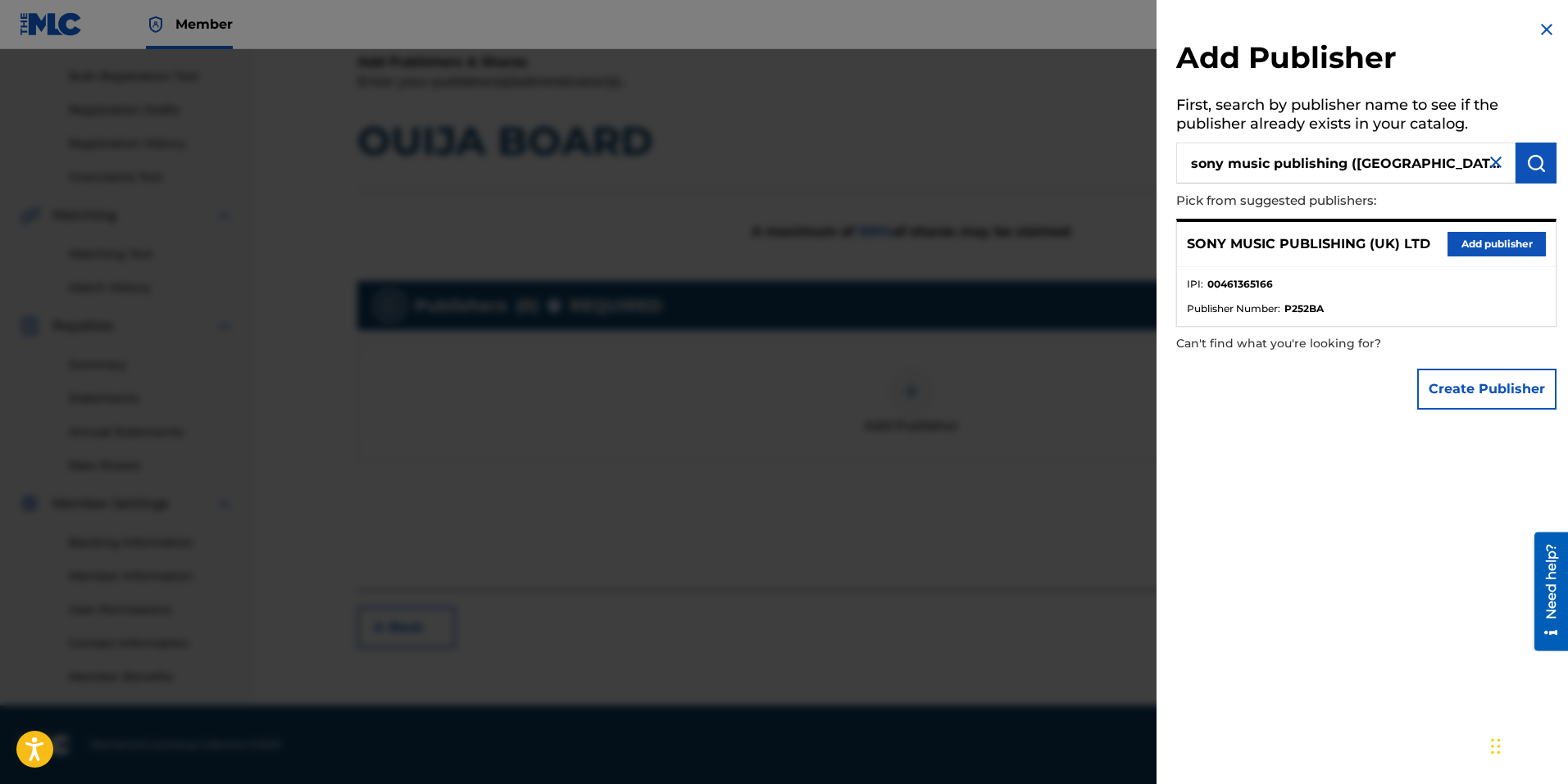
drag, startPoint x: 1499, startPoint y: 245, endPoint x: 1468, endPoint y: 280, distance: 46.8
click at [1499, 244] on button "Add publisher" at bounding box center [1497, 244] width 98 height 25
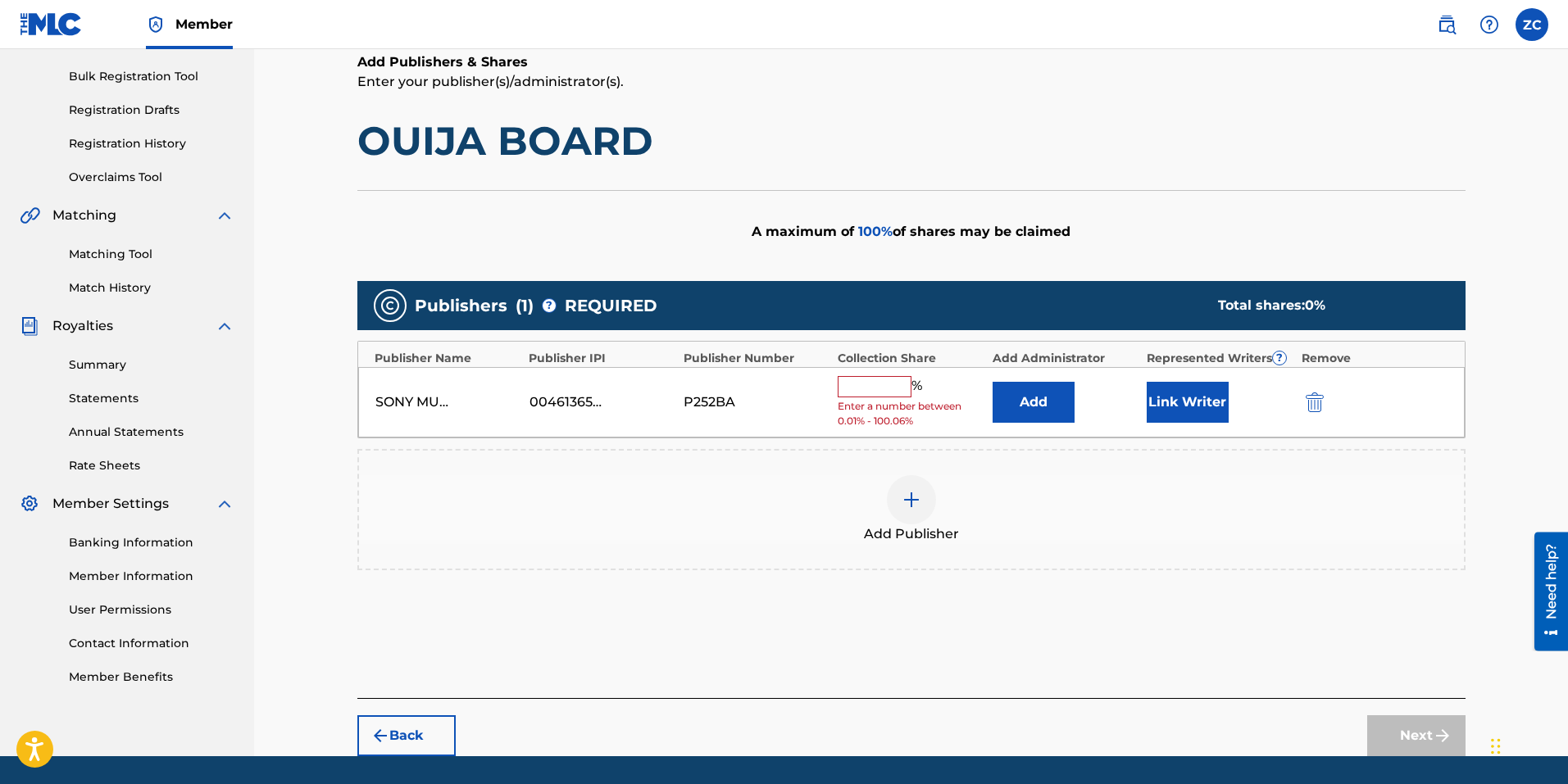
click at [1054, 400] on button "Add" at bounding box center [1033, 403] width 82 height 41
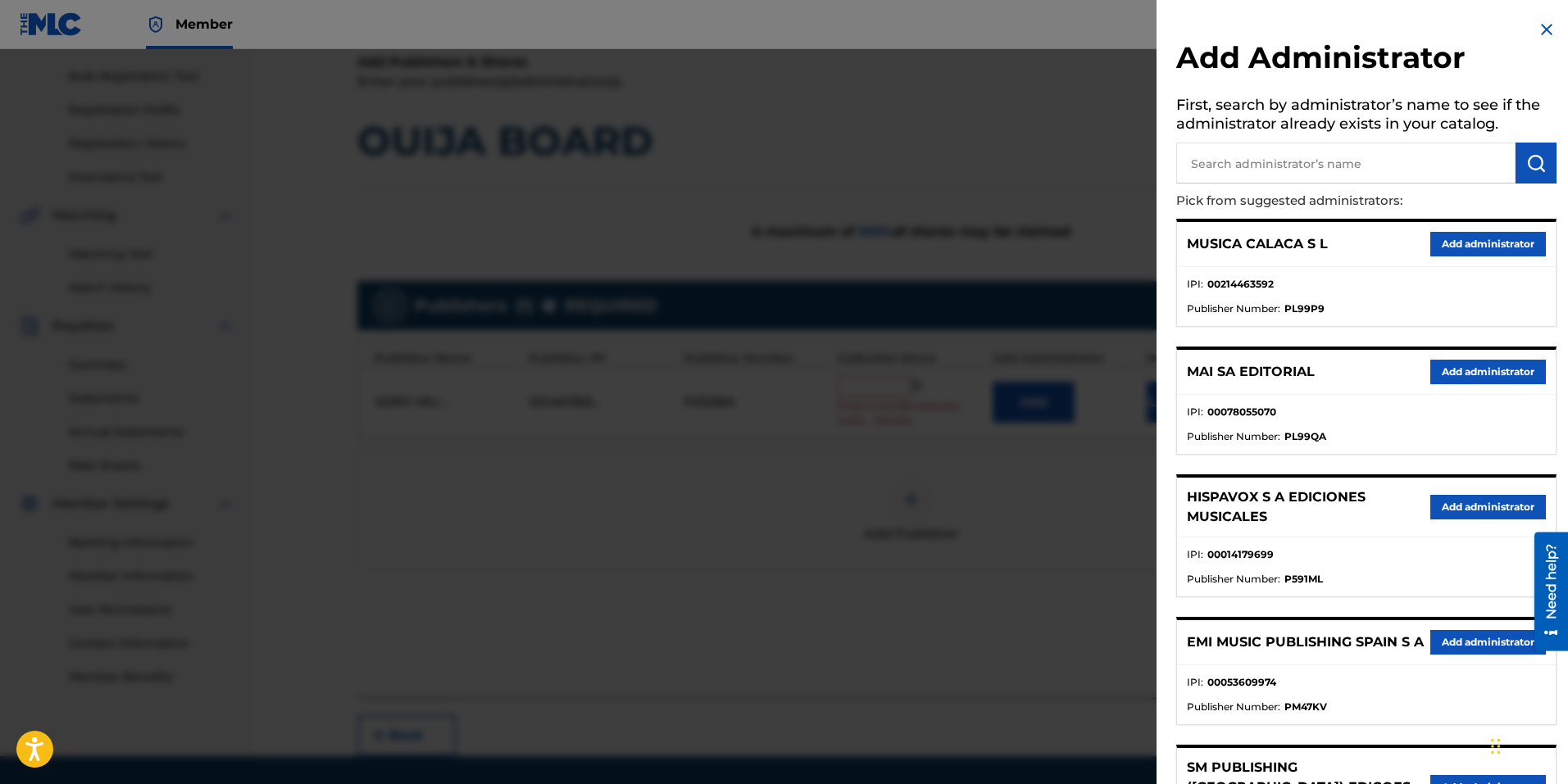
click at [1261, 169] on input "text" at bounding box center [1345, 163] width 340 height 41
type input "sony/atv songs llc"
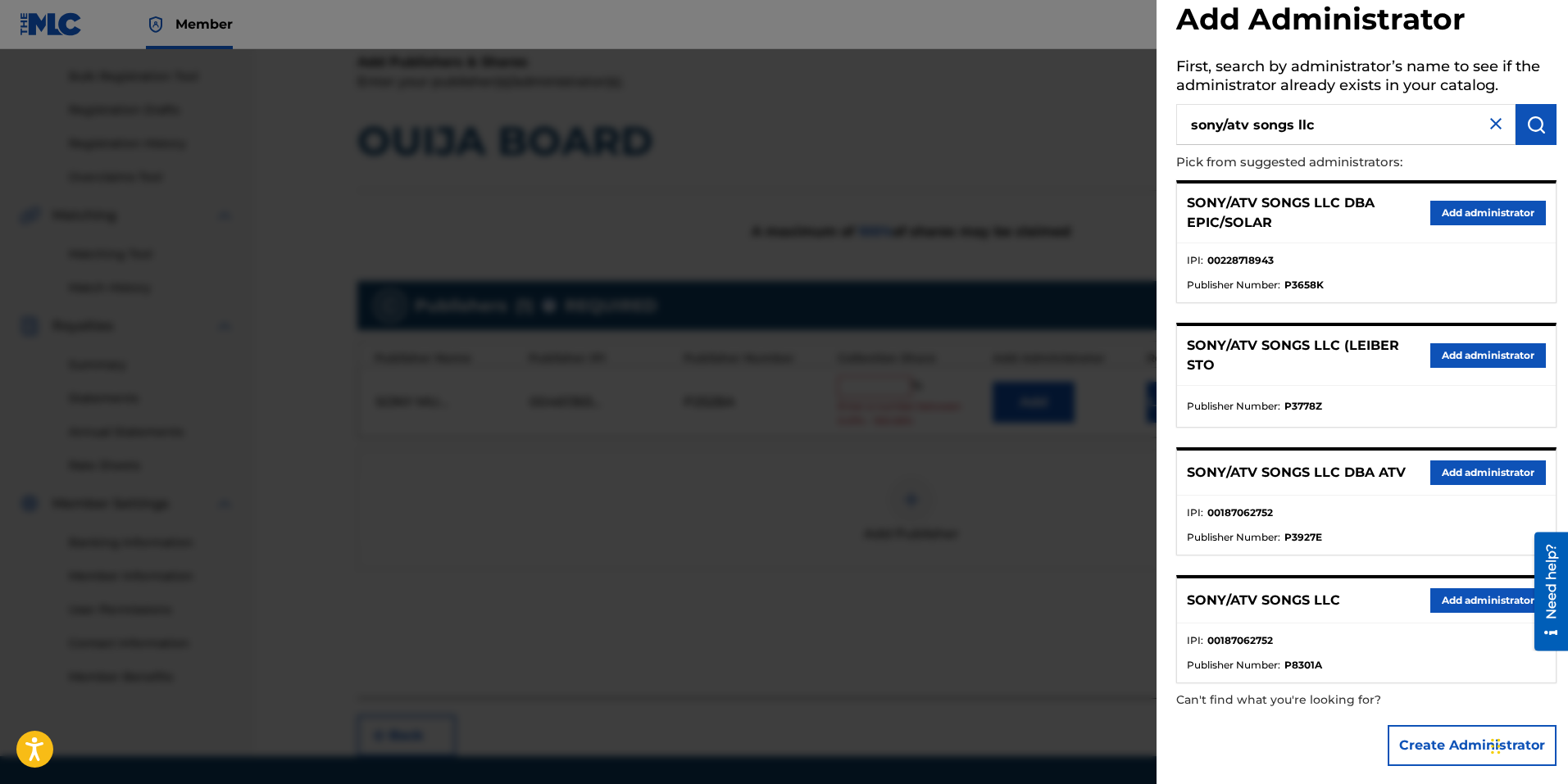
scroll to position [48, 0]
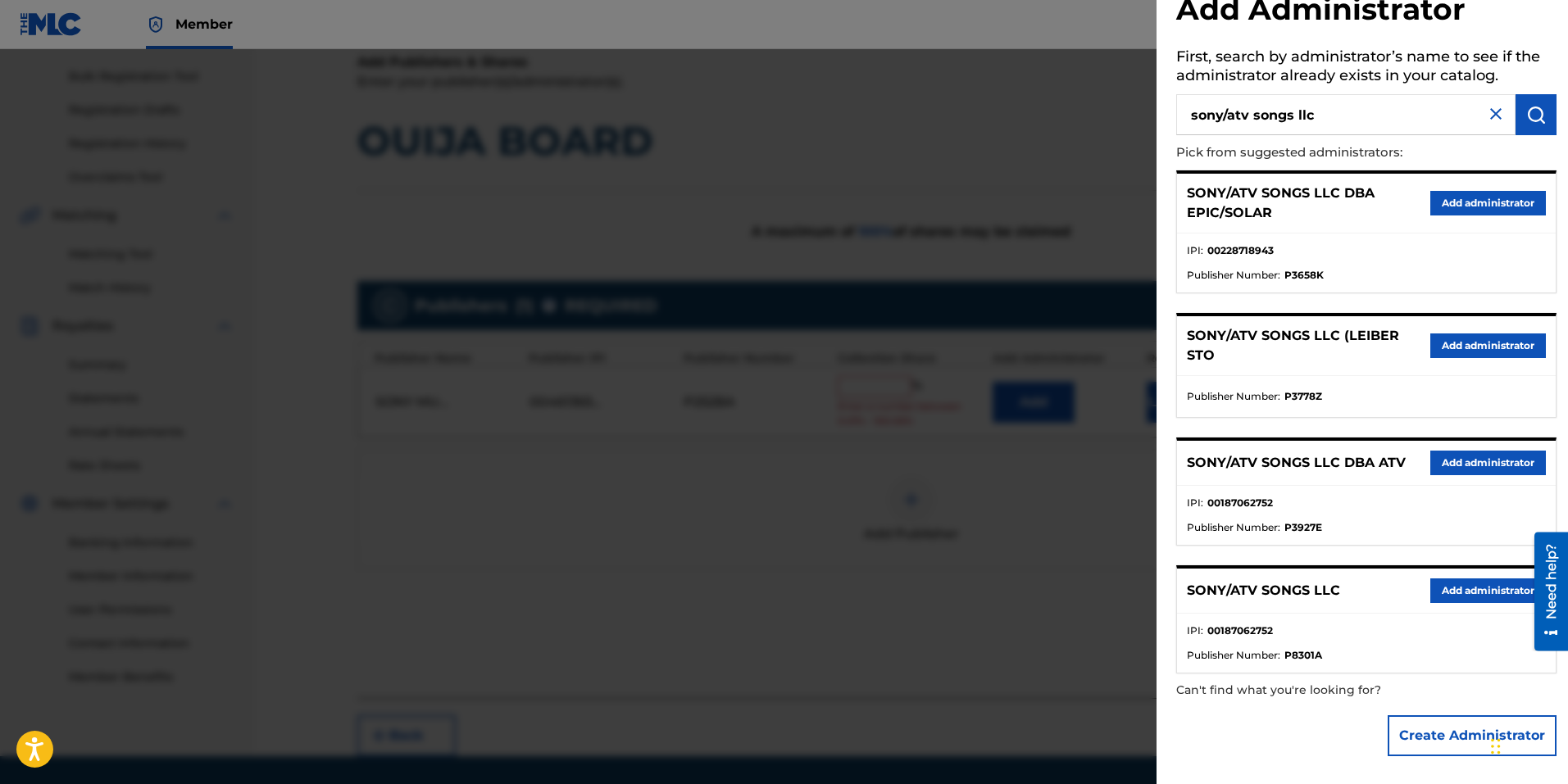
click at [1460, 591] on button "Add administrator" at bounding box center [1487, 591] width 116 height 25
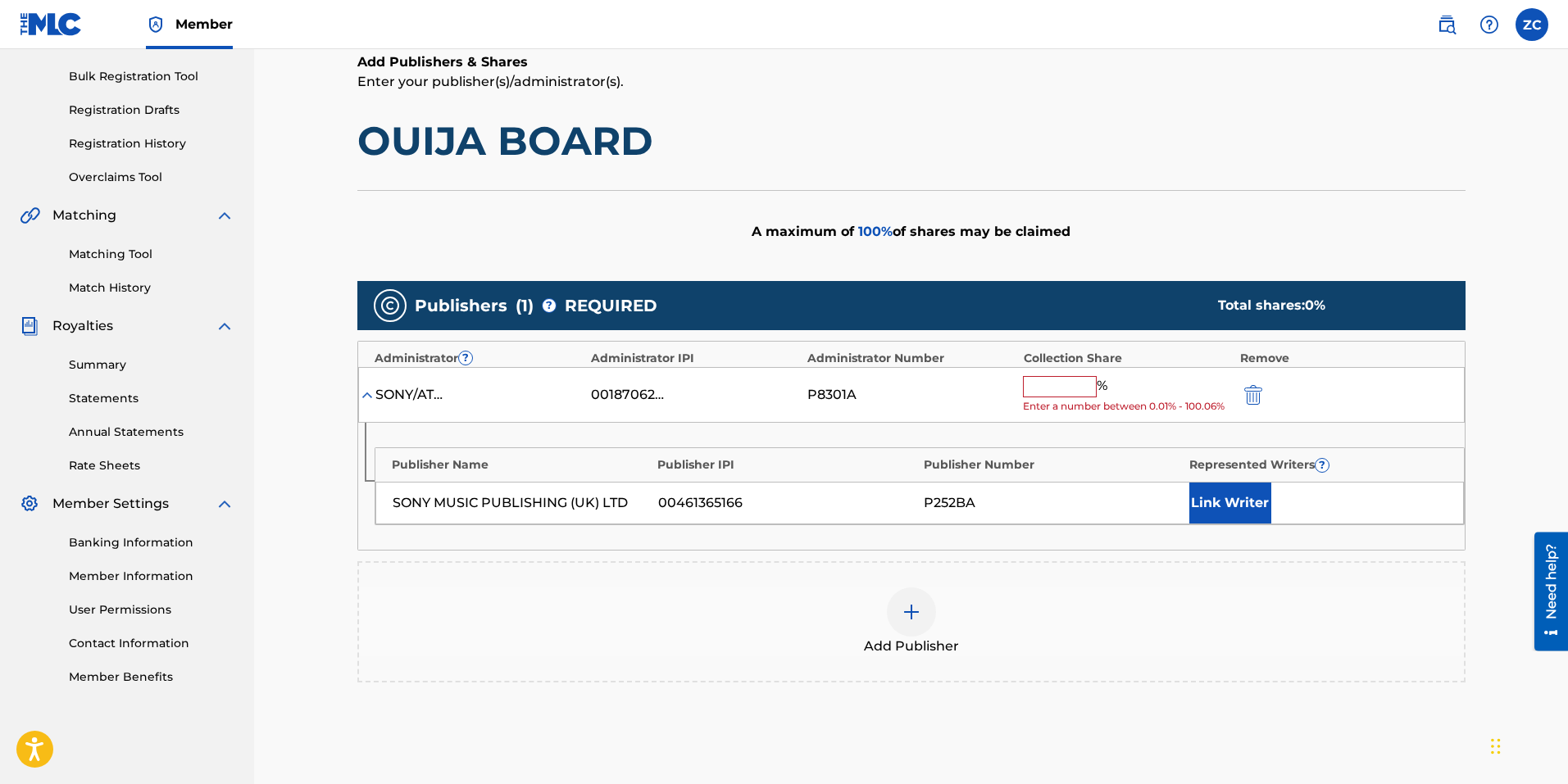
click at [1039, 395] on input "text" at bounding box center [1060, 386] width 74 height 21
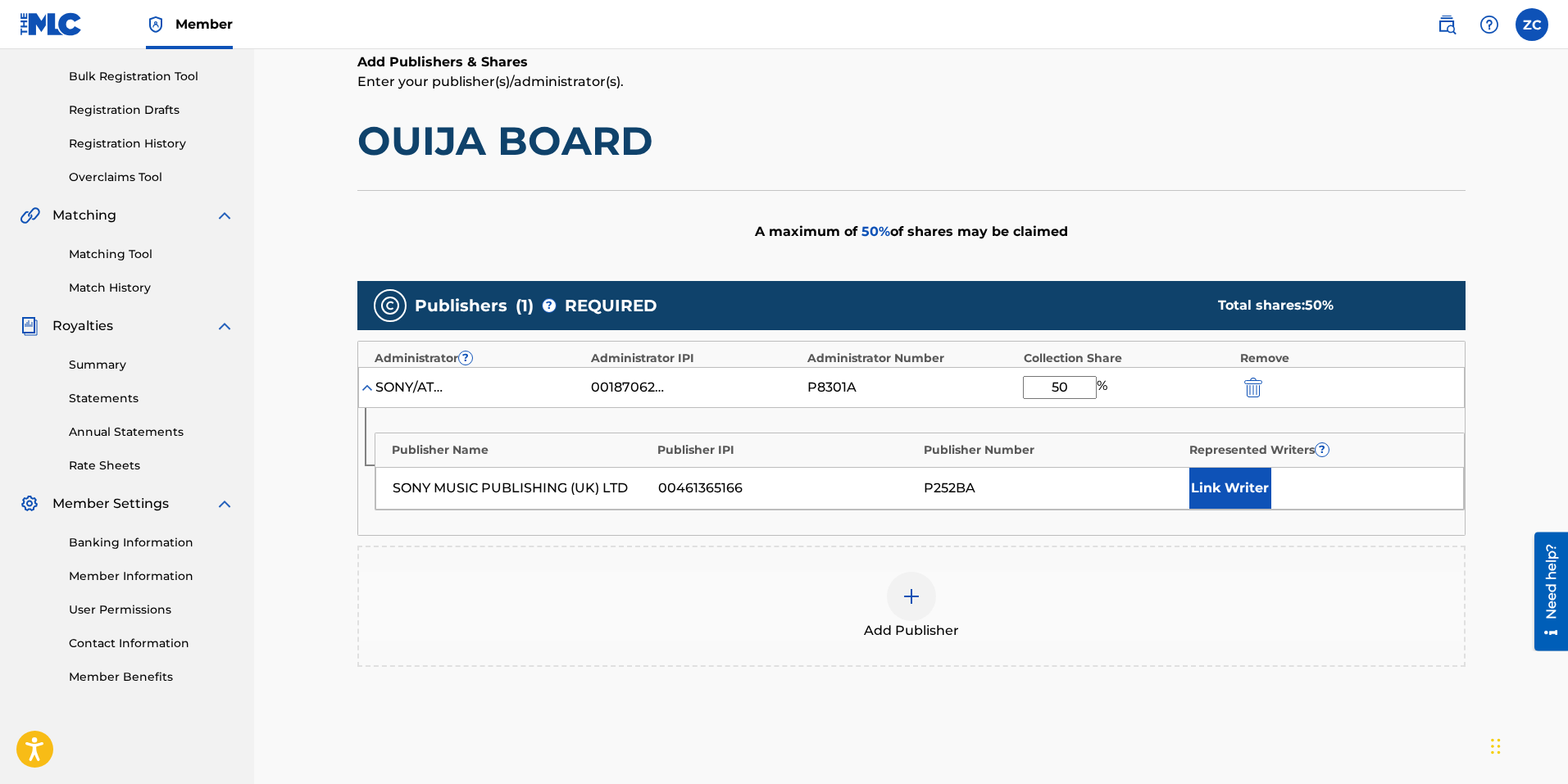
type input "50"
click at [1151, 568] on div "Add Publisher" at bounding box center [911, 606] width 1108 height 121
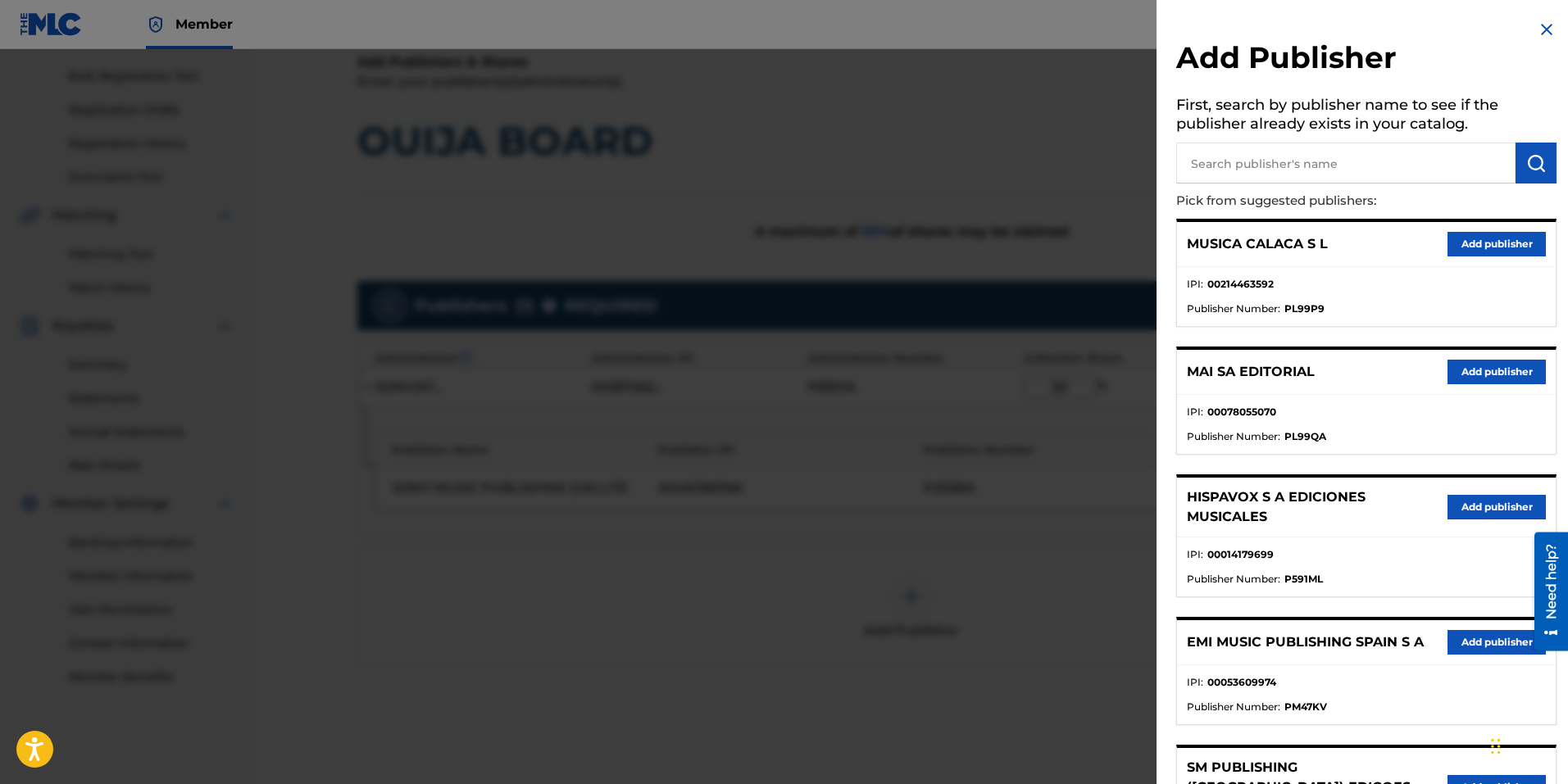
click at [1537, 18] on div "Add Publisher First, search by publisher name to see if the publisher already e…" at bounding box center [1365, 499] width 419 height 998
click at [1539, 27] on img at bounding box center [1546, 29] width 19 height 19
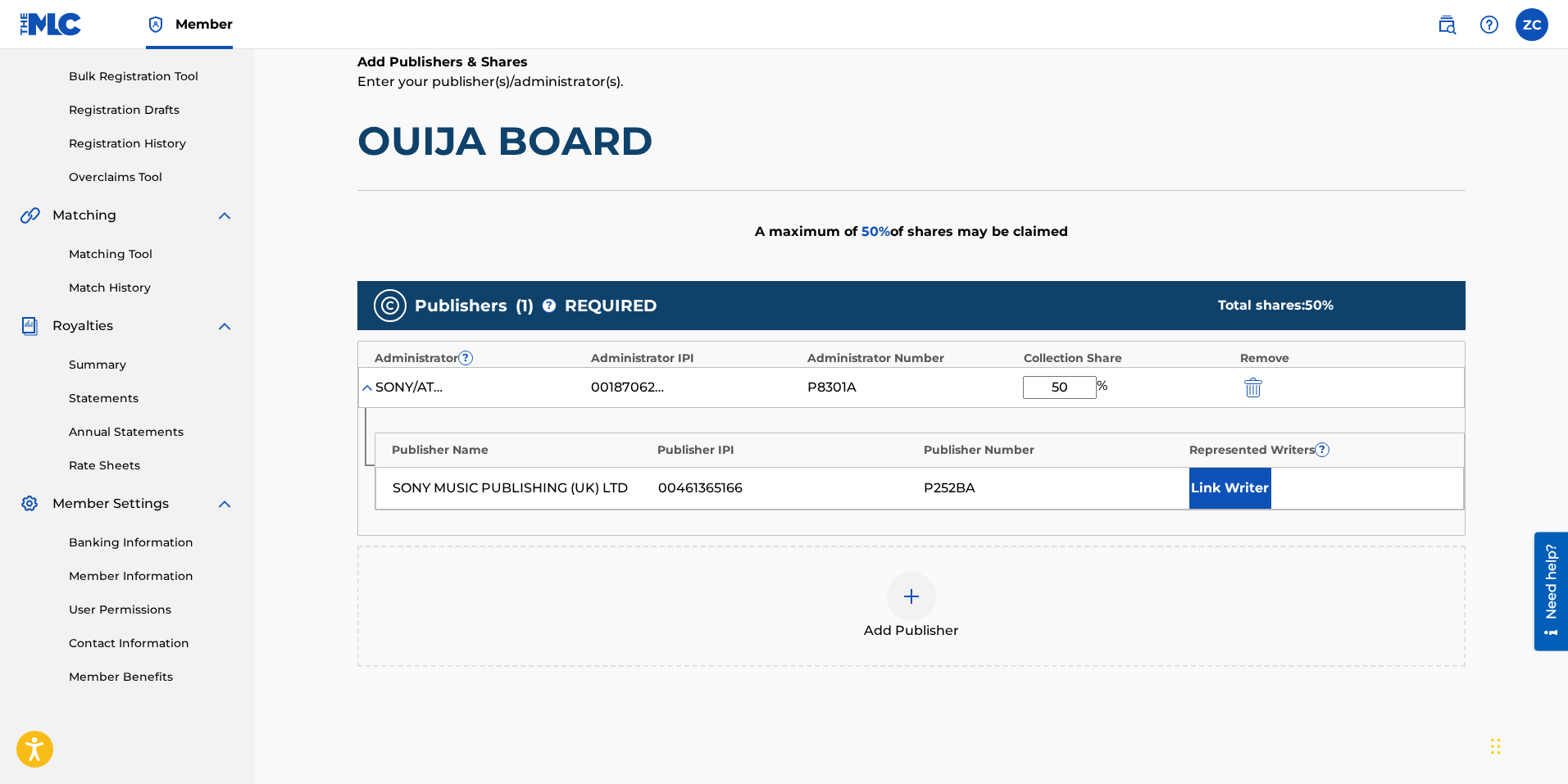
click at [1235, 486] on button "Link Writer" at bounding box center [1230, 489] width 82 height 41
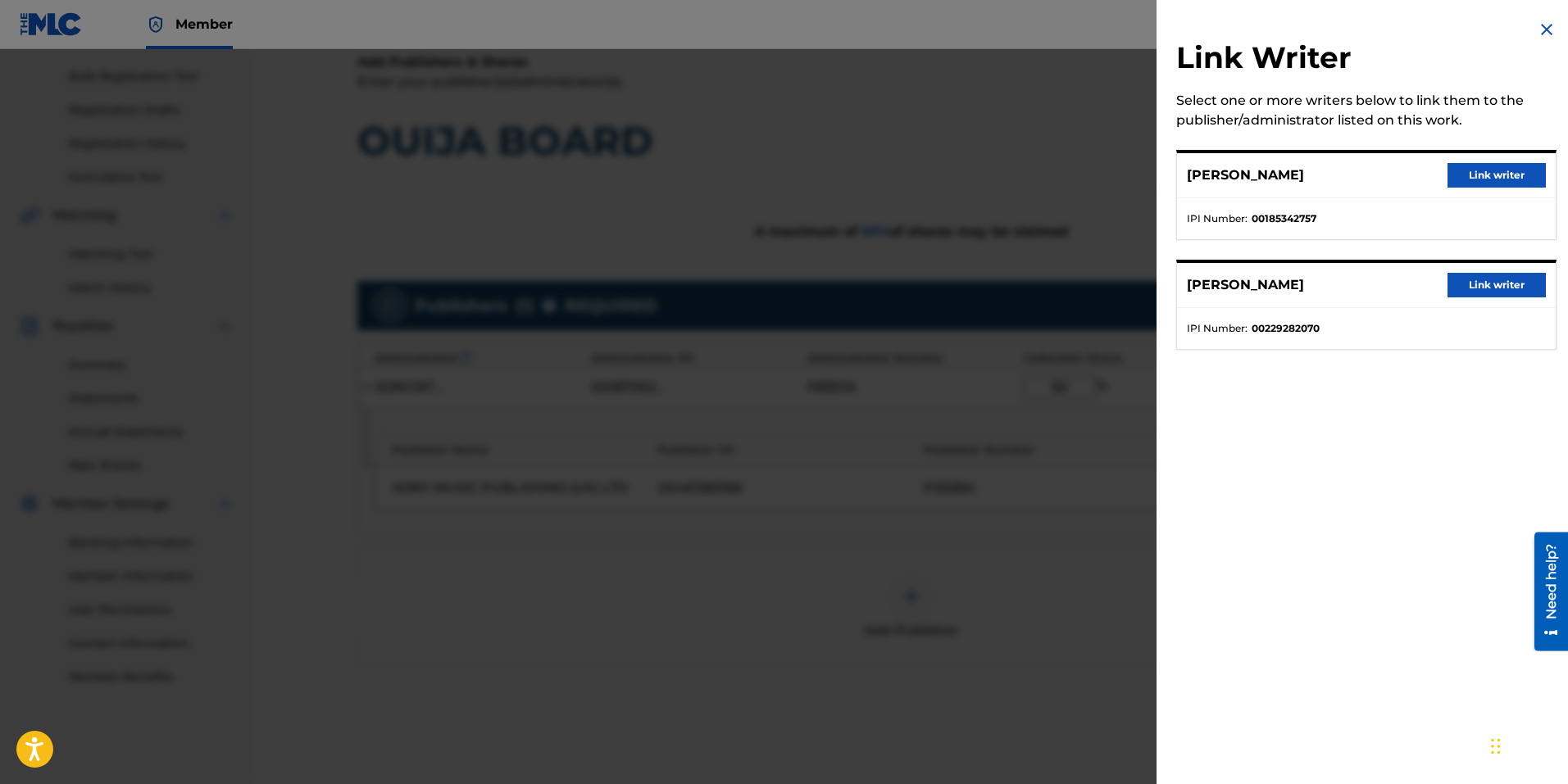
drag, startPoint x: 1462, startPoint y: 290, endPoint x: 1462, endPoint y: 316, distance: 26.0
click at [1462, 290] on button "Link writer" at bounding box center [1497, 285] width 98 height 25
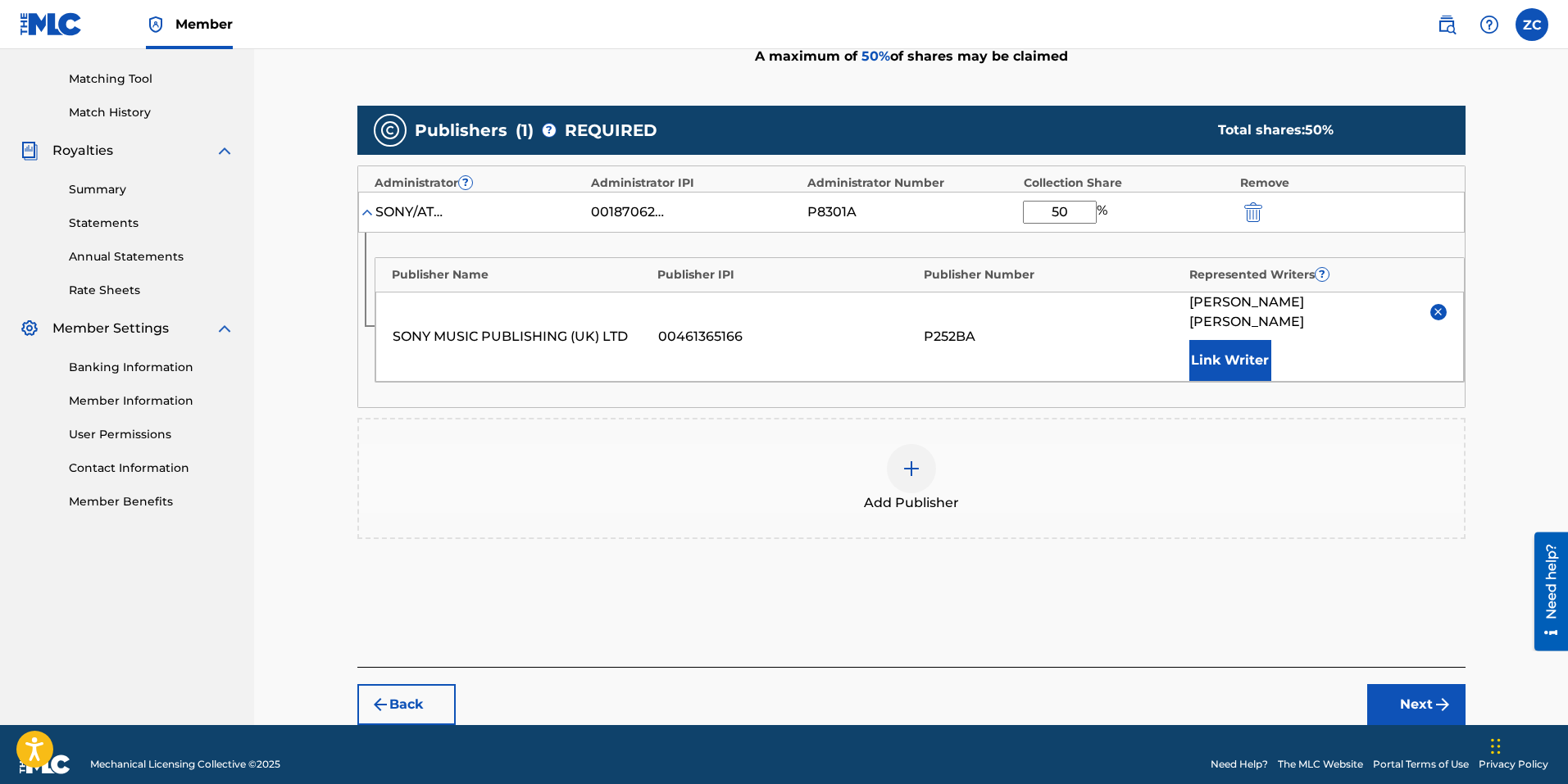
click at [1394, 697] on button "Next" at bounding box center [1416, 704] width 98 height 41
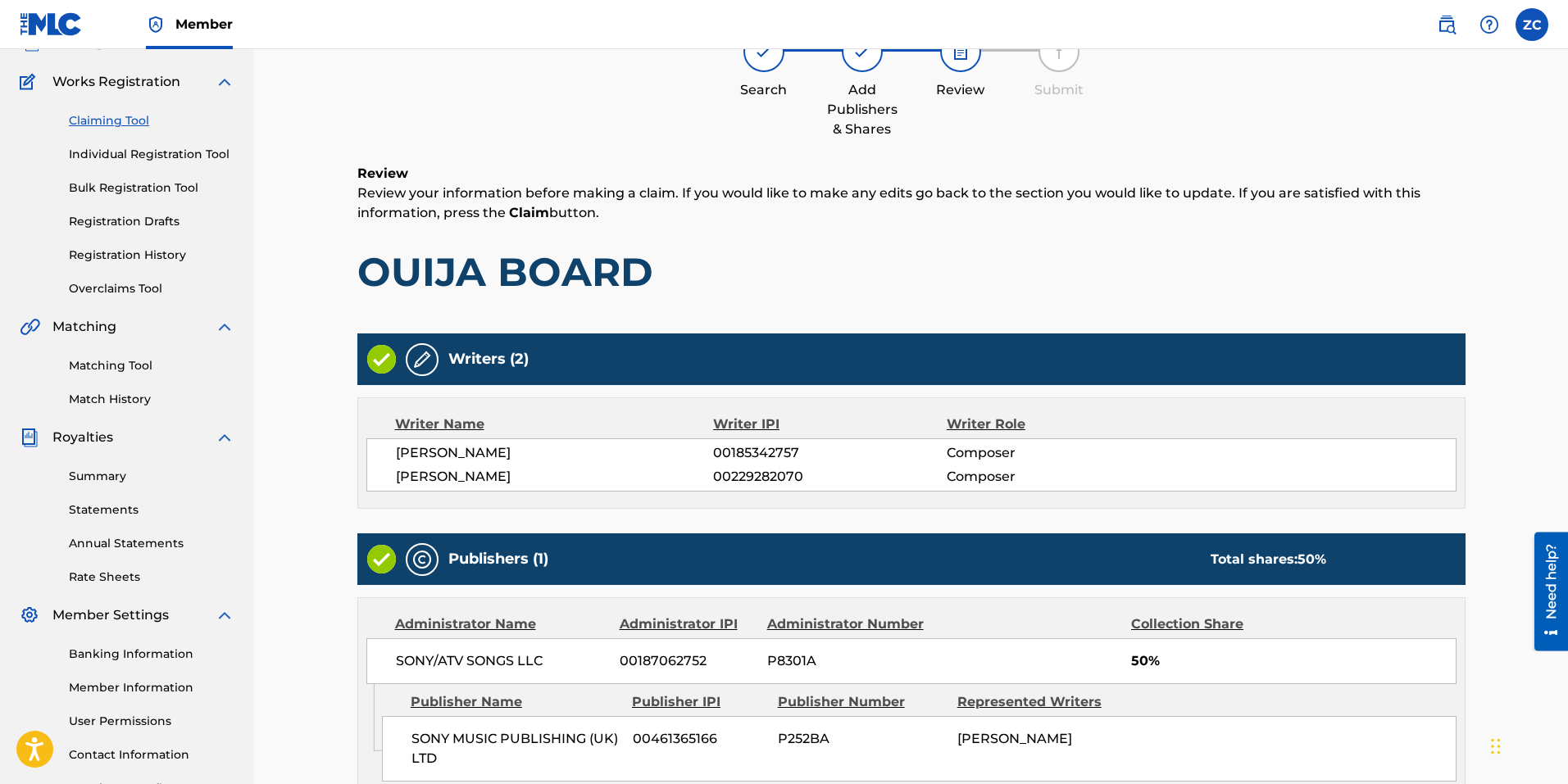
scroll to position [289, 0]
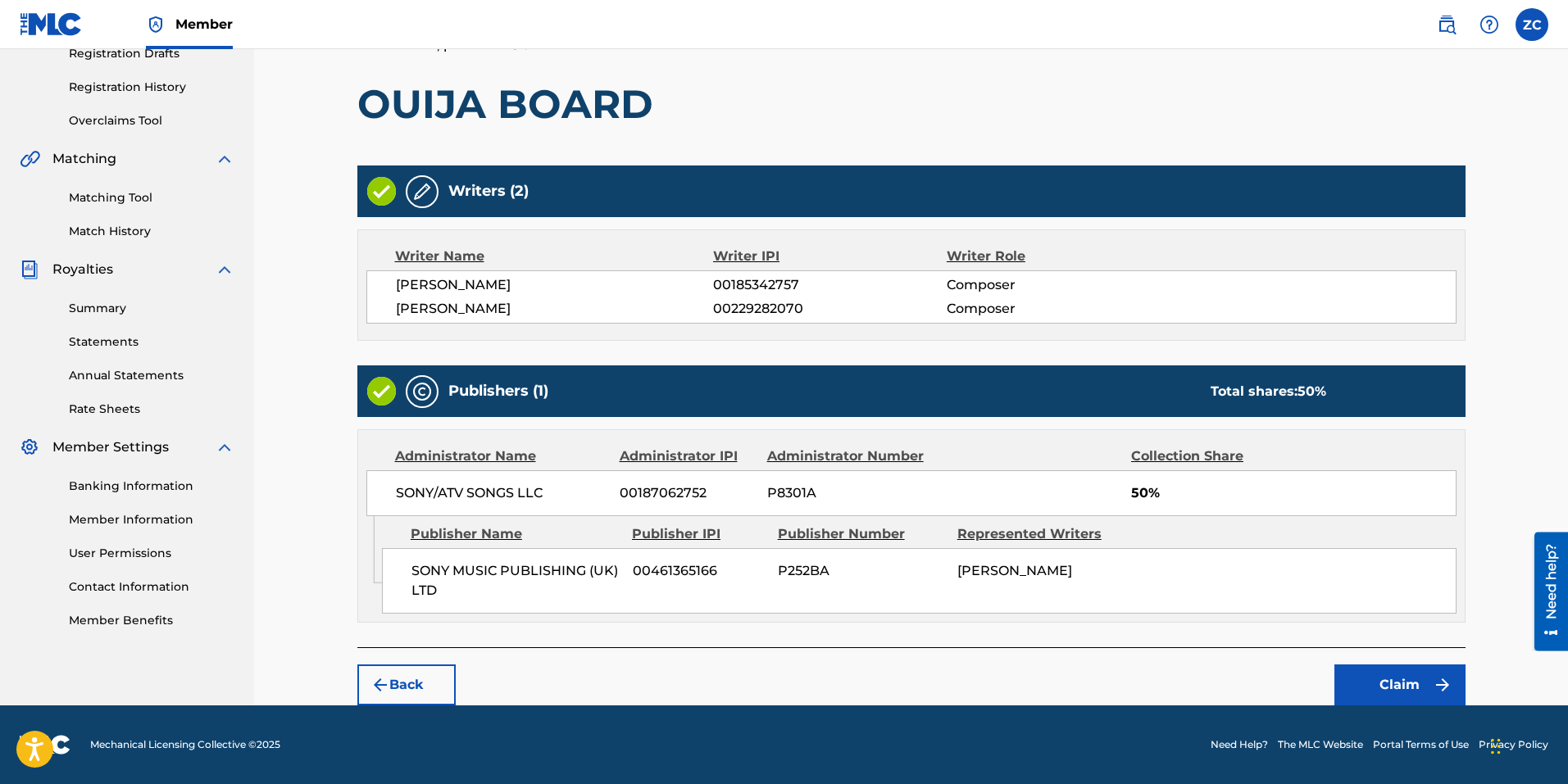
click at [1386, 691] on button "Claim" at bounding box center [1400, 685] width 131 height 41
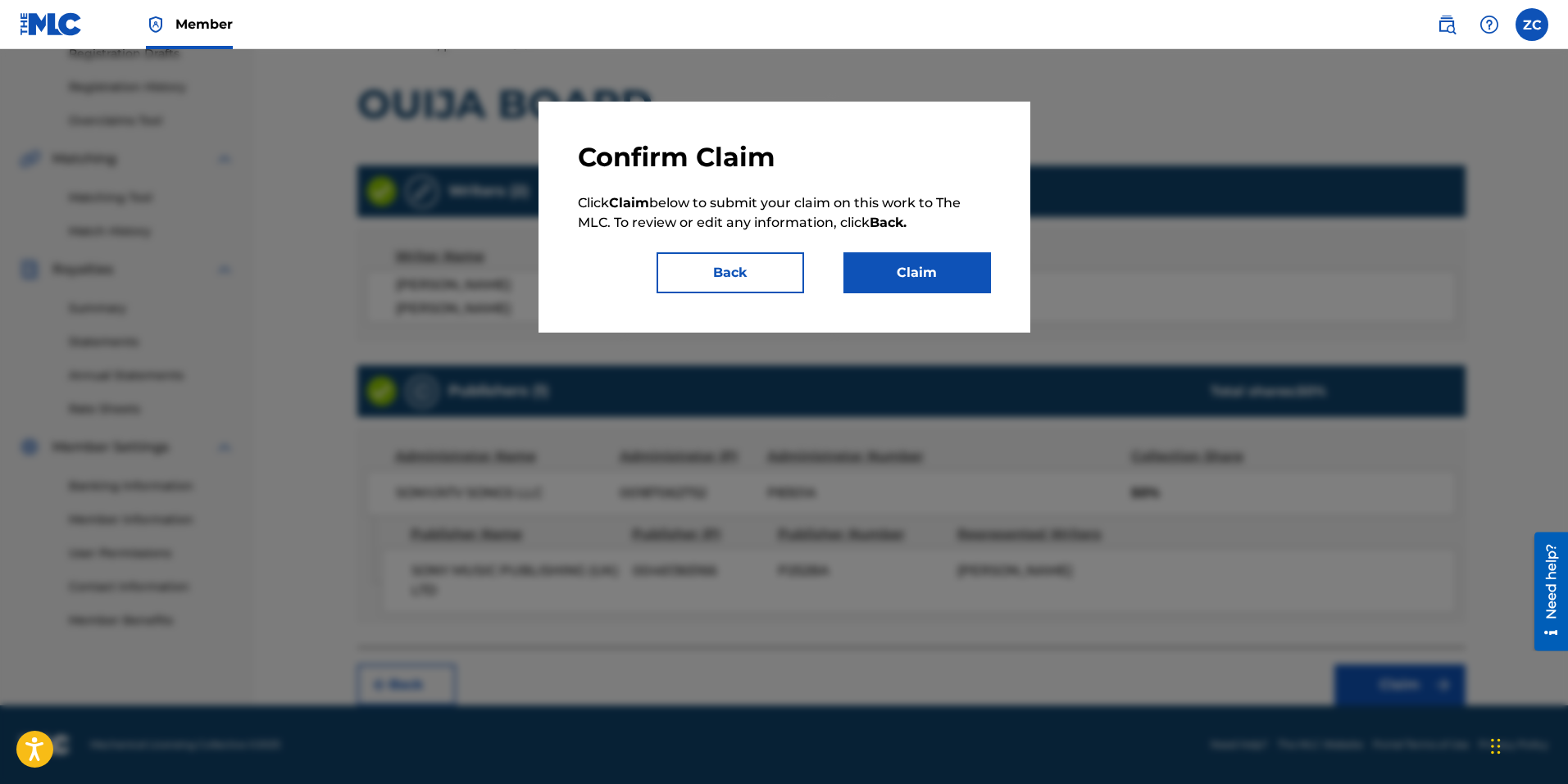
click at [969, 281] on button "Claim" at bounding box center [916, 273] width 147 height 41
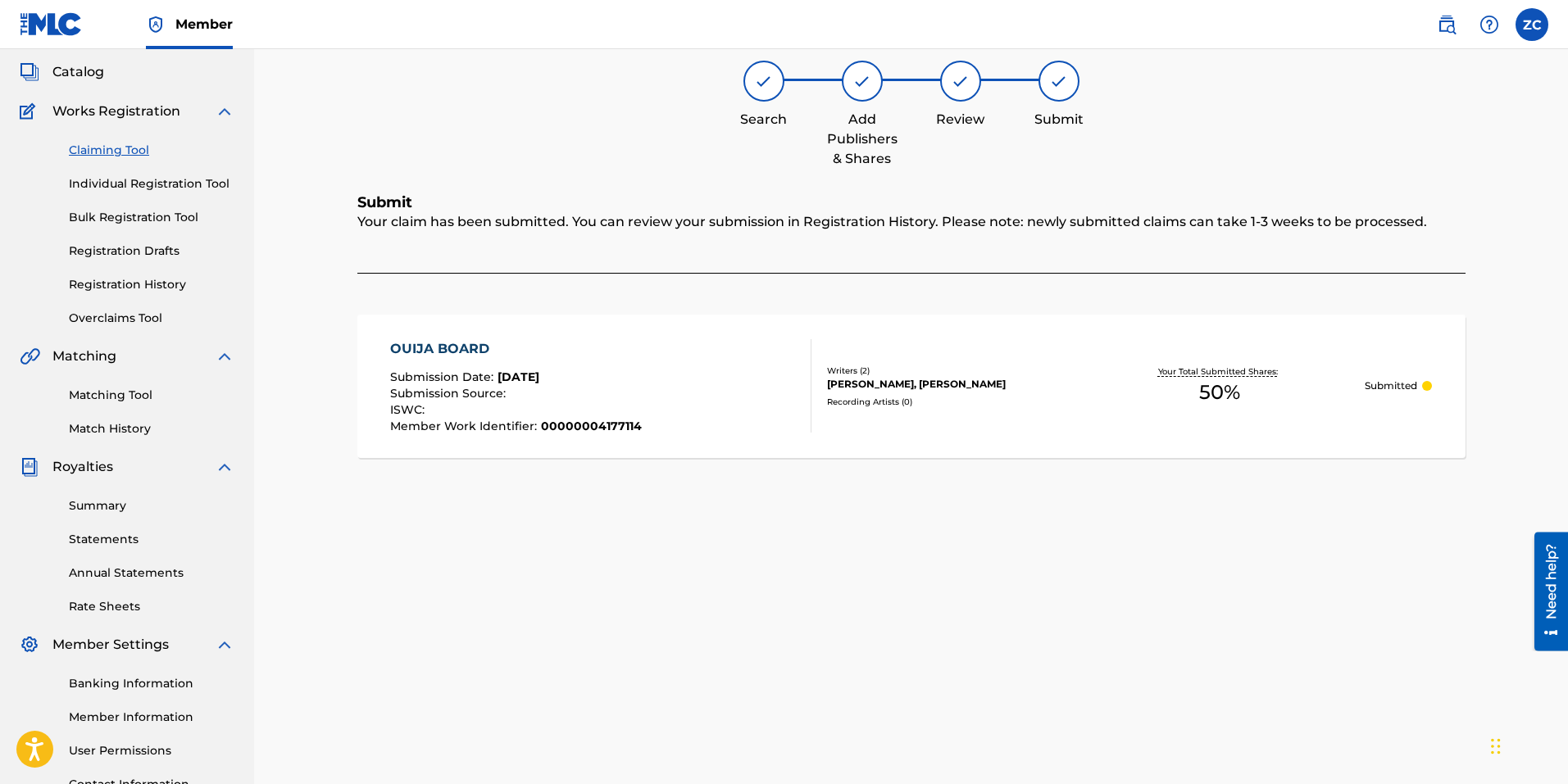
scroll to position [0, 0]
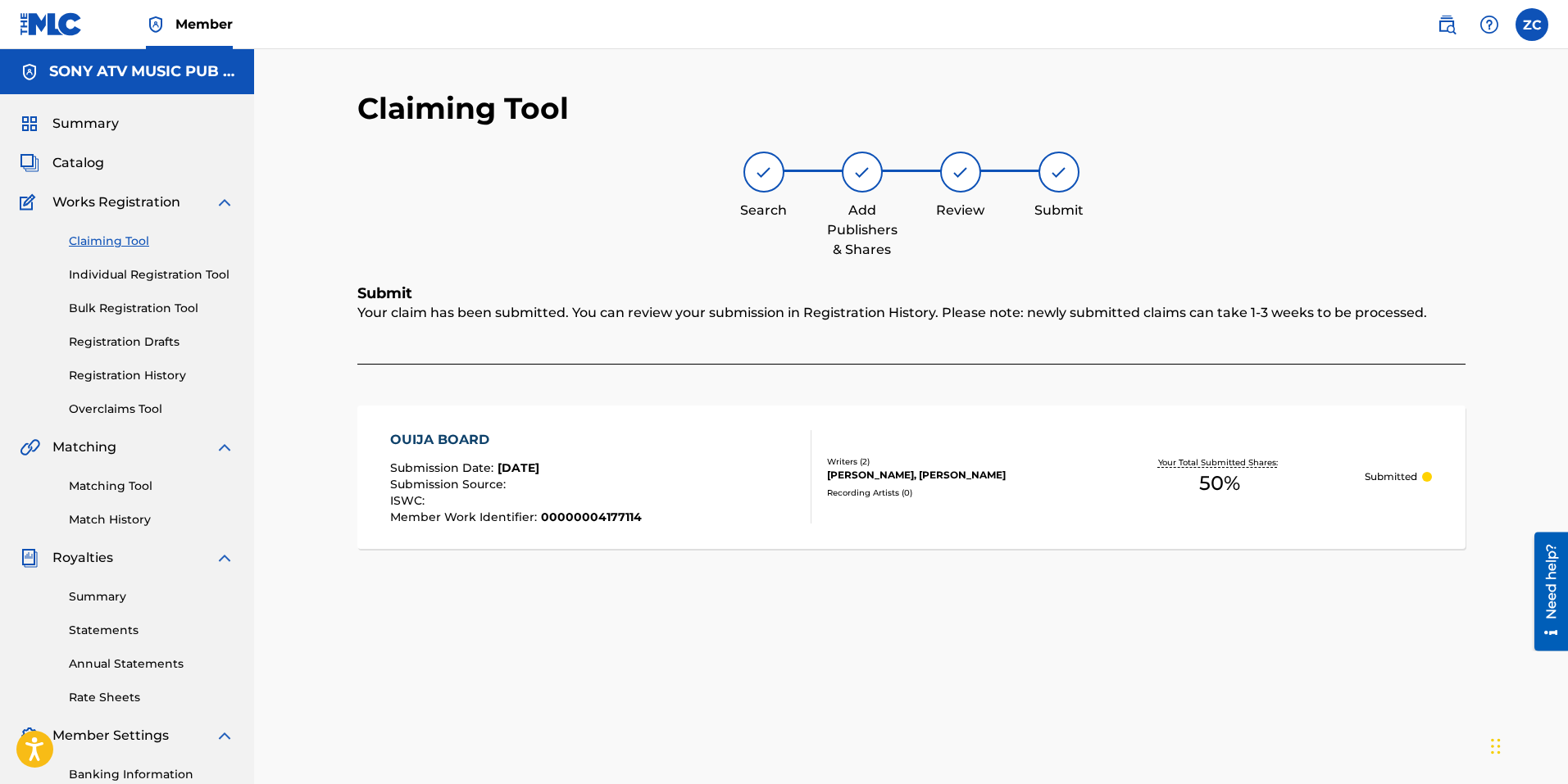
click at [1446, 31] on img at bounding box center [1446, 24] width 19 height 19
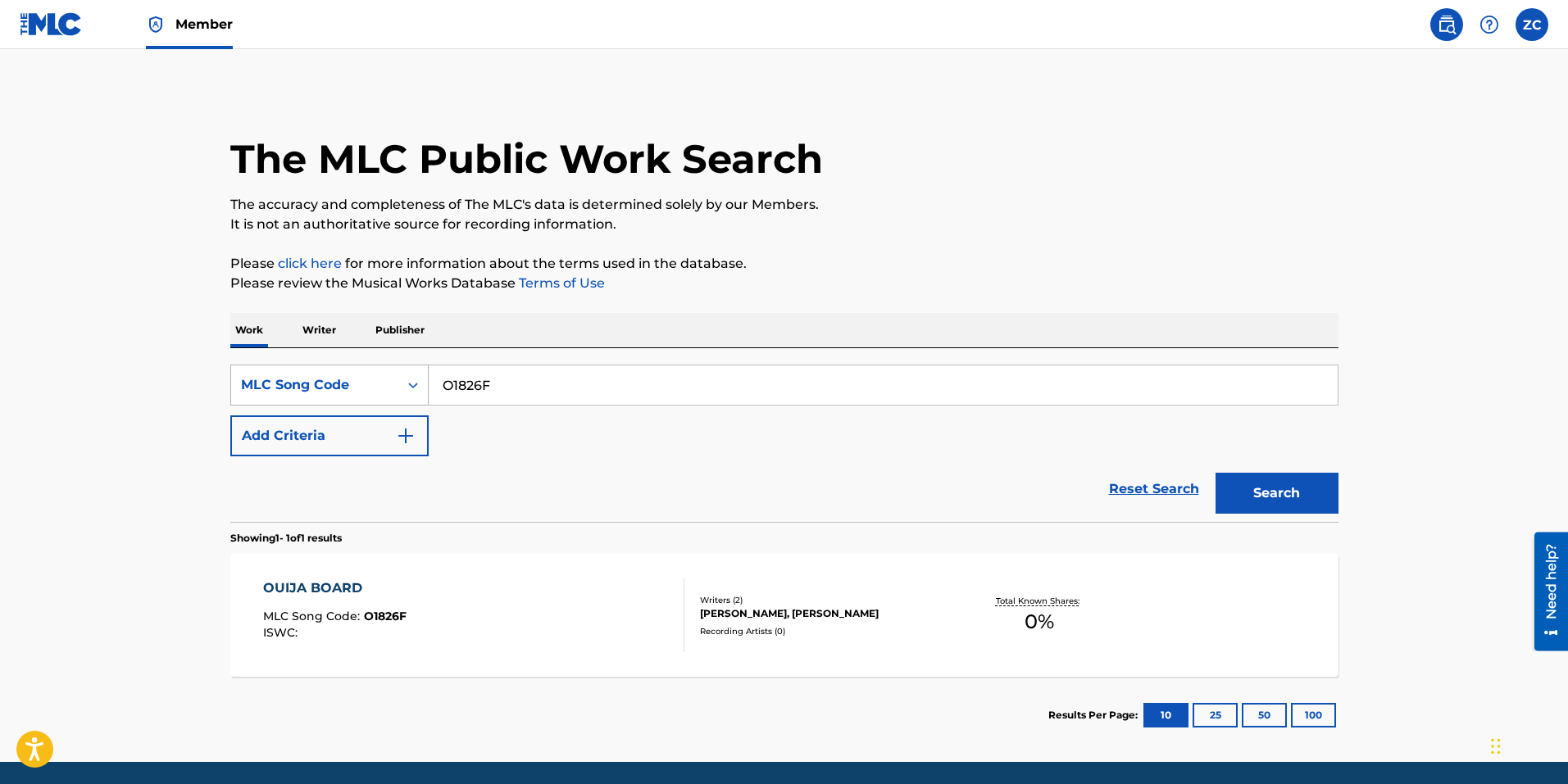
drag, startPoint x: 566, startPoint y: 395, endPoint x: 360, endPoint y: 384, distance: 206.3
click at [254, 373] on div "SearchWithCriteriabce64462-6190-4f55-840b-87e15e8a1d4e MLC Song Code O1826F" at bounding box center [784, 385] width 1108 height 41
paste input "PE83PQ"
type input "PE83PQ"
drag, startPoint x: 1277, startPoint y: 507, endPoint x: 1243, endPoint y: 512, distance: 34.4
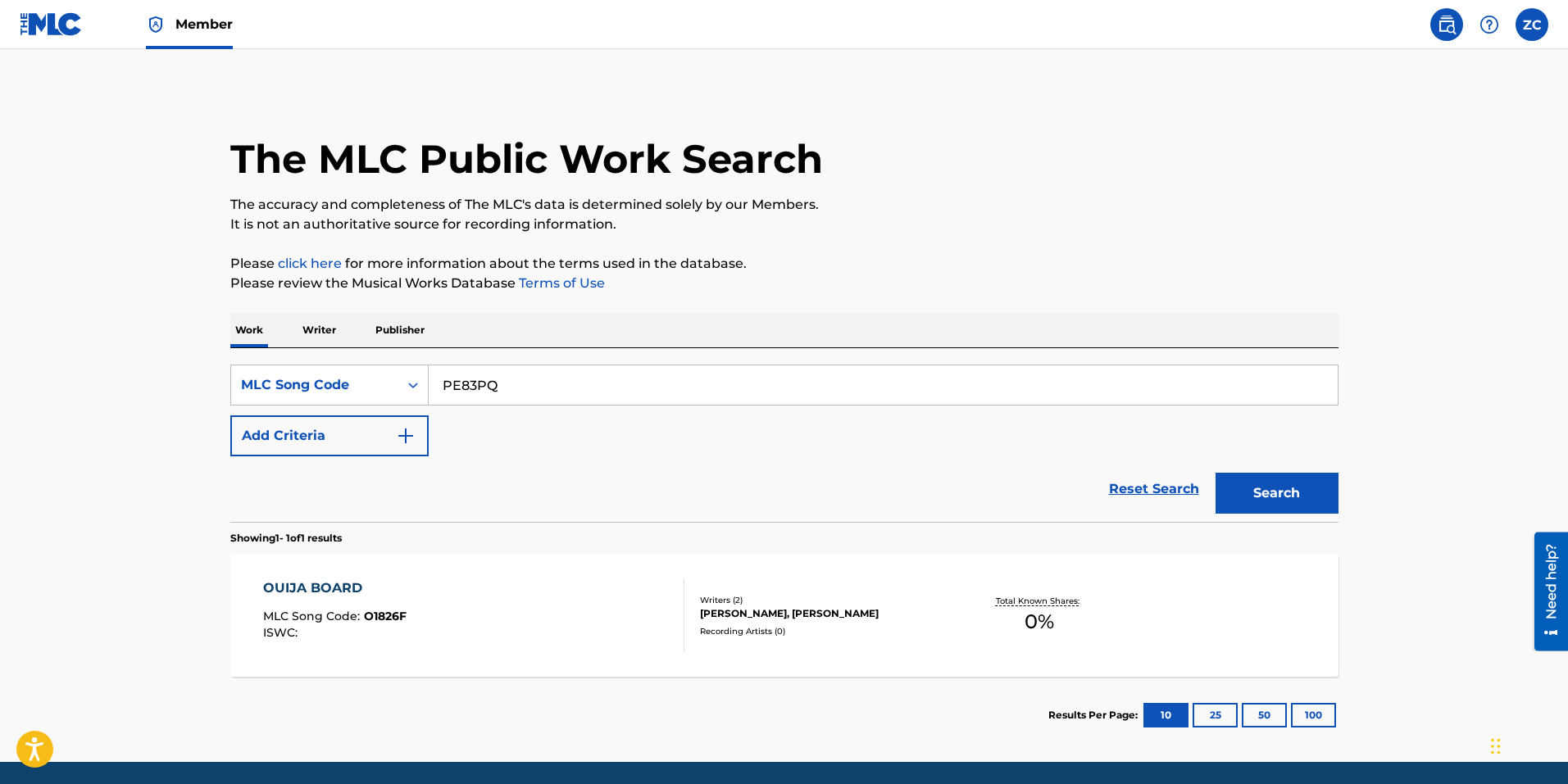
click at [1276, 507] on button "Search" at bounding box center [1276, 493] width 123 height 41
click at [451, 584] on div "PATTERNS MLC Song Code : PE83PQ ISWC :" at bounding box center [473, 616] width 421 height 74
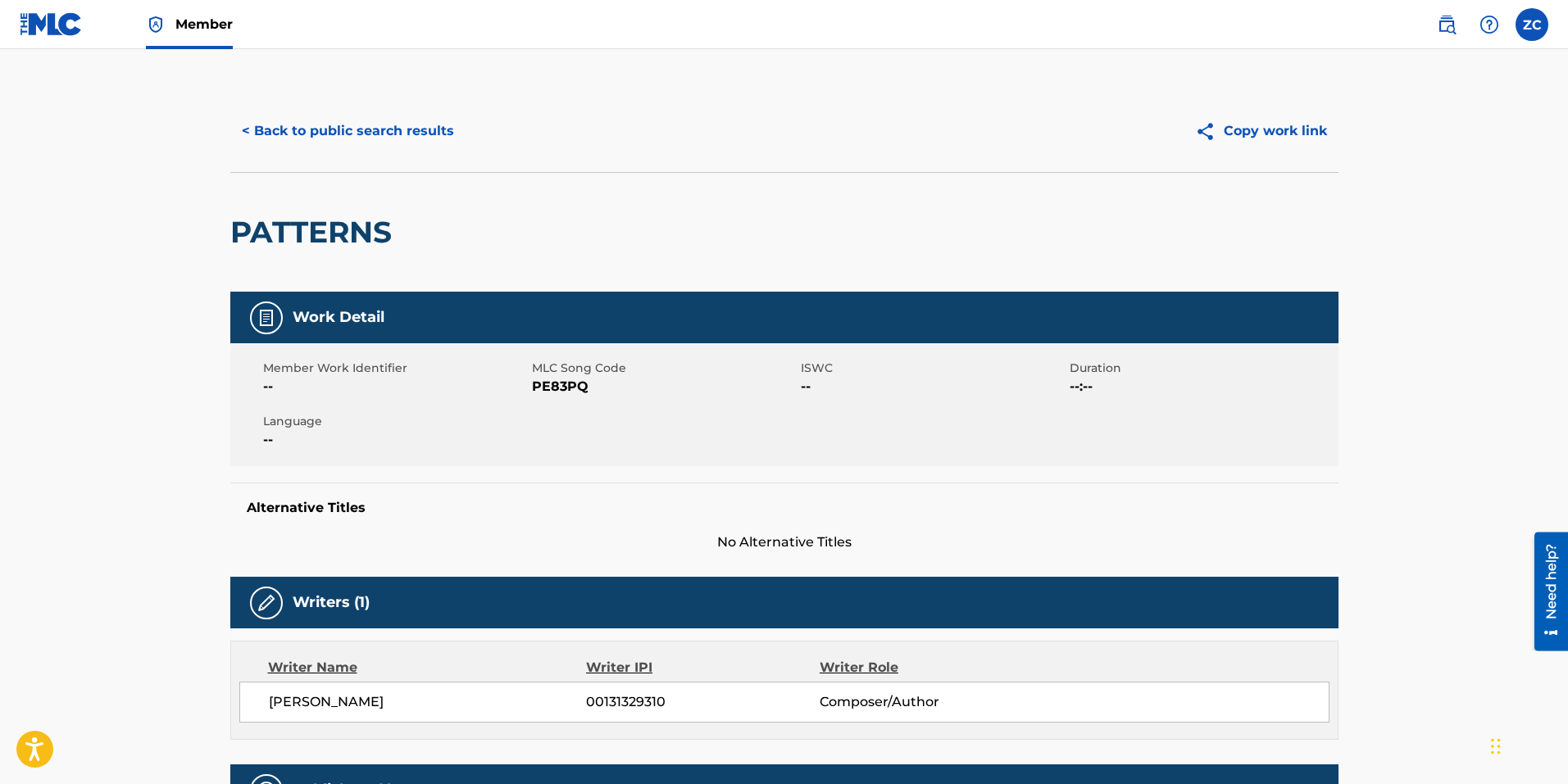
click at [329, 139] on button "< Back to public search results" at bounding box center [348, 131] width 235 height 41
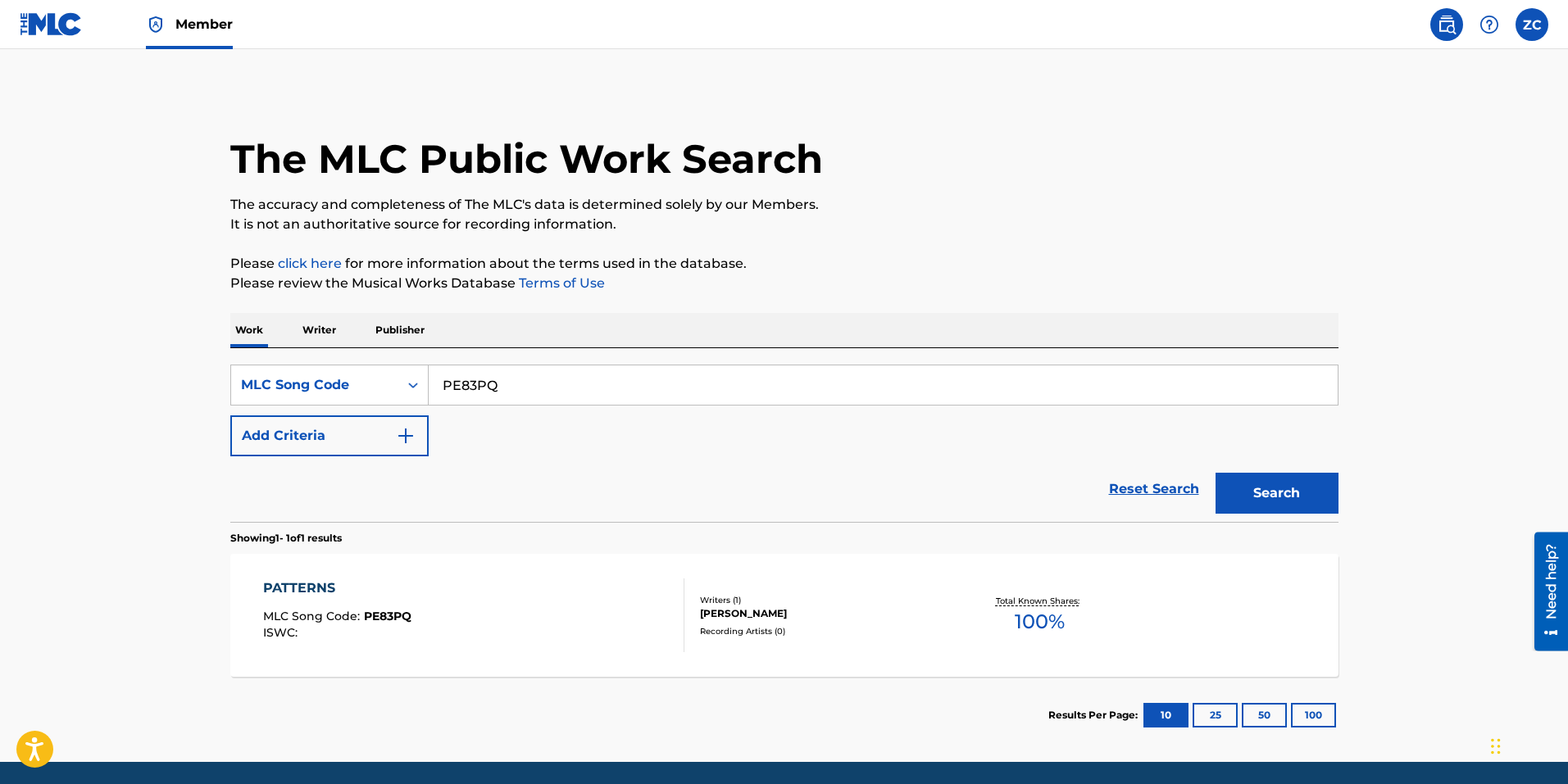
drag, startPoint x: 503, startPoint y: 385, endPoint x: 271, endPoint y: 352, distance: 234.3
click at [254, 344] on div "Work Writer Publisher SearchWithCriteriabce64462-6190-4f55-840b-87e15e8a1d4e ML…" at bounding box center [784, 533] width 1108 height 441
paste input "2362L"
type input "P2362L"
drag, startPoint x: 1268, startPoint y: 492, endPoint x: 989, endPoint y: 504, distance: 279.3
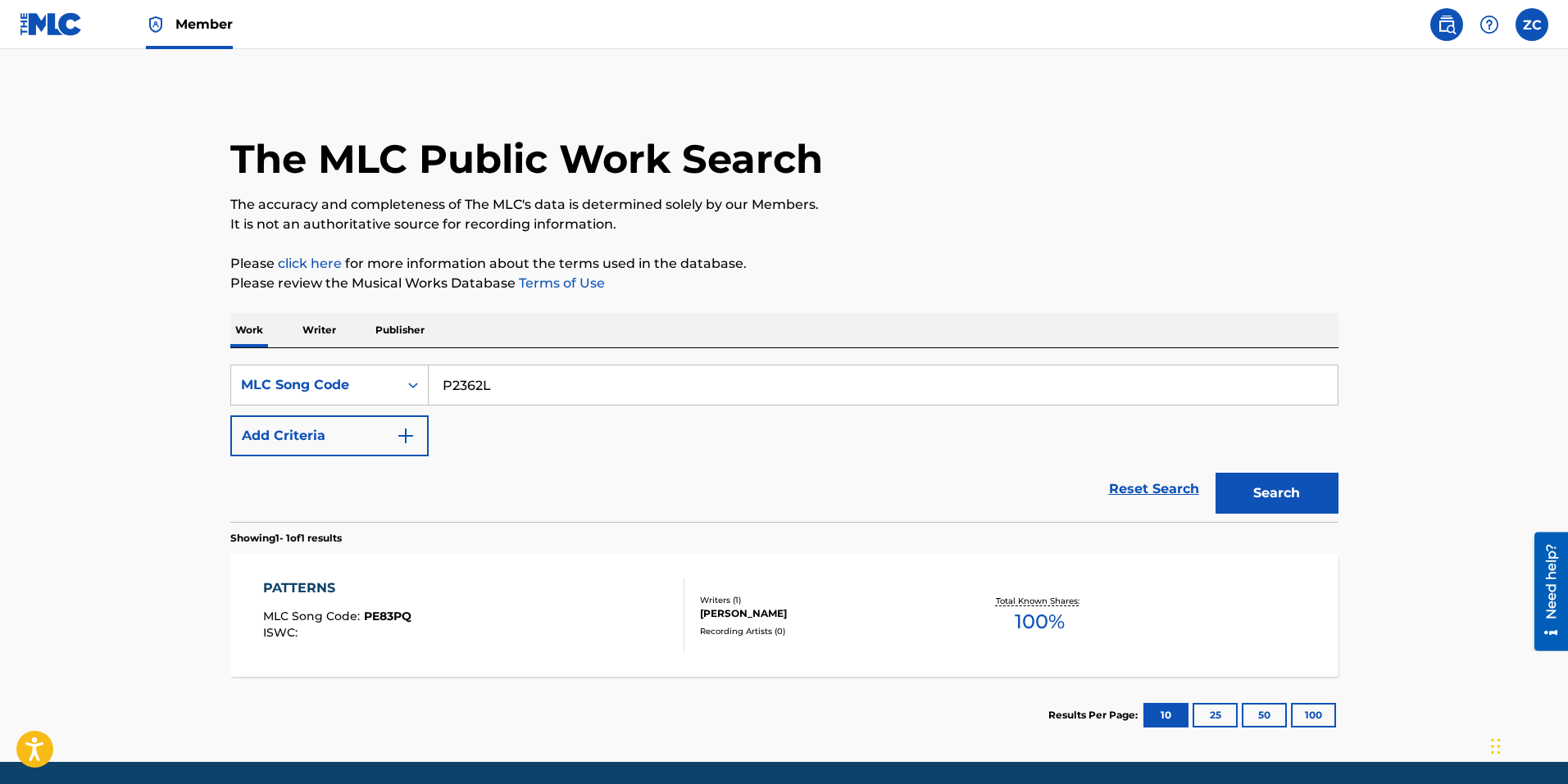
click at [1267, 492] on button "Search" at bounding box center [1276, 493] width 123 height 41
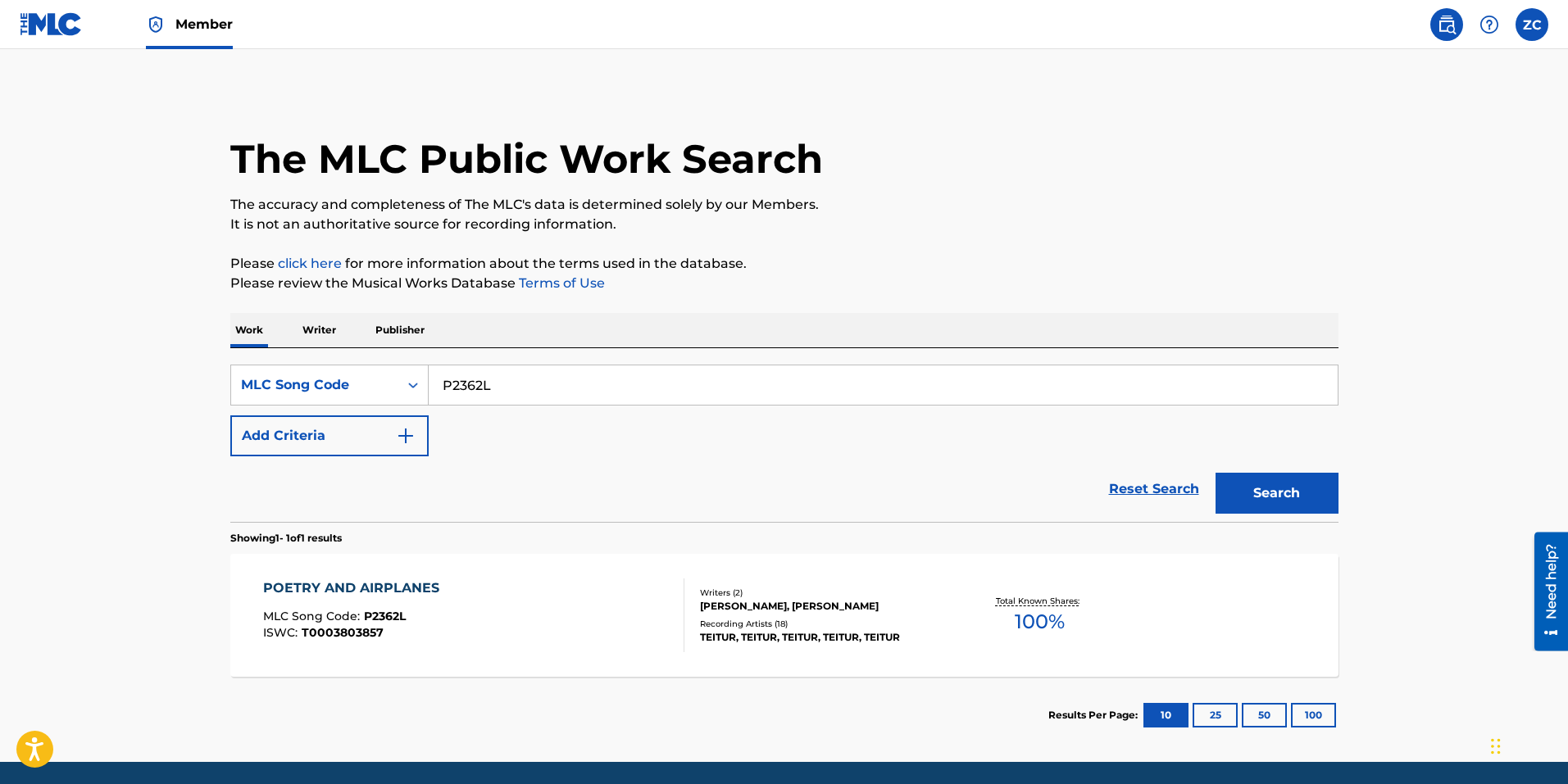
click at [342, 601] on div "POETRY AND AIRPLANES MLC Song Code : P2362L ISWC : T0003803857" at bounding box center [355, 616] width 184 height 74
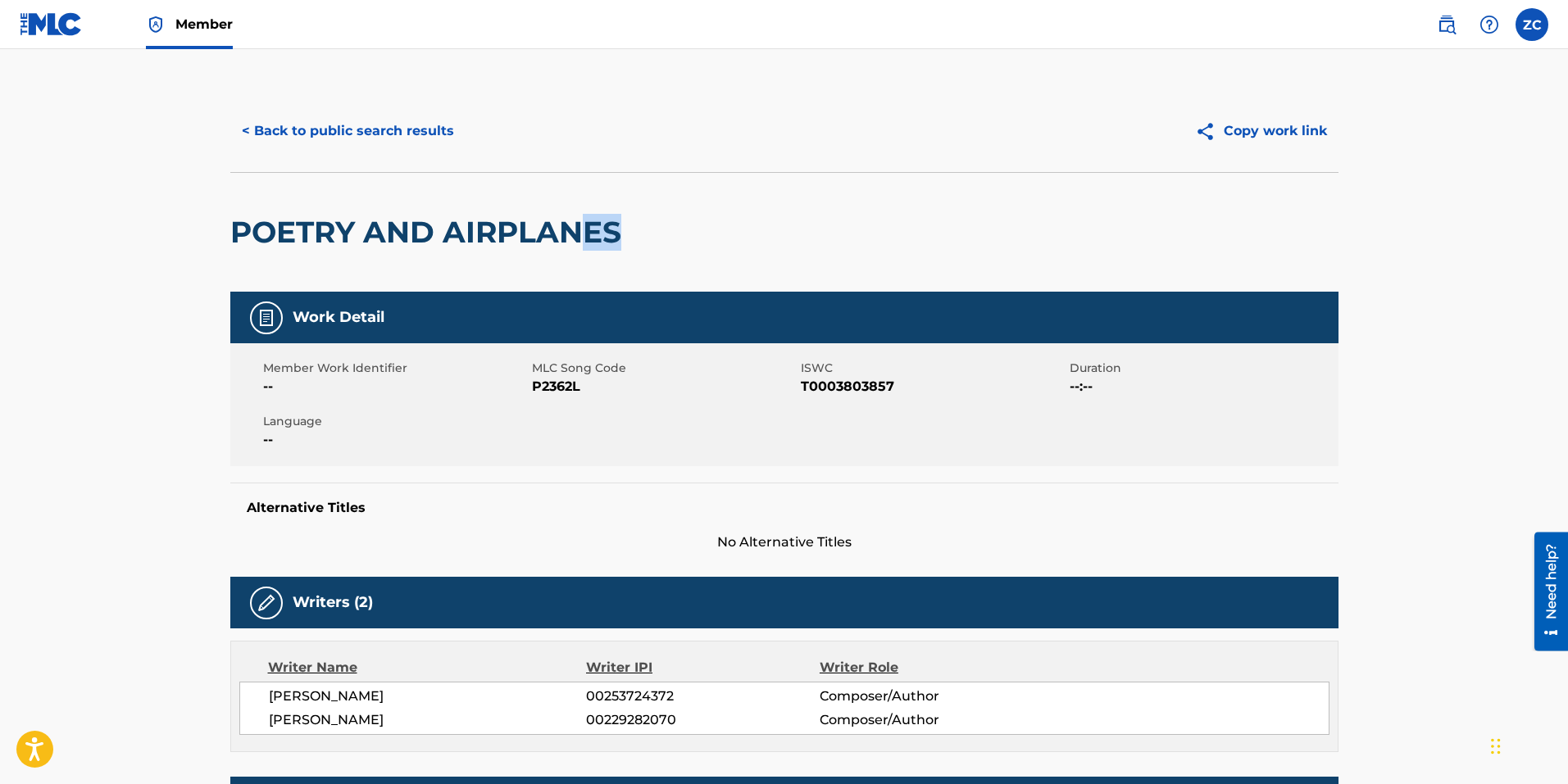
drag, startPoint x: 615, startPoint y: 246, endPoint x: 579, endPoint y: 238, distance: 36.9
click at [570, 238] on h2 "POETRY AND AIRPLANES" at bounding box center [429, 232] width 399 height 37
click at [626, 224] on h2 "POETRY AND AIRPLANES" at bounding box center [429, 232] width 399 height 37
click at [347, 143] on button "< Back to public search results" at bounding box center [348, 131] width 235 height 41
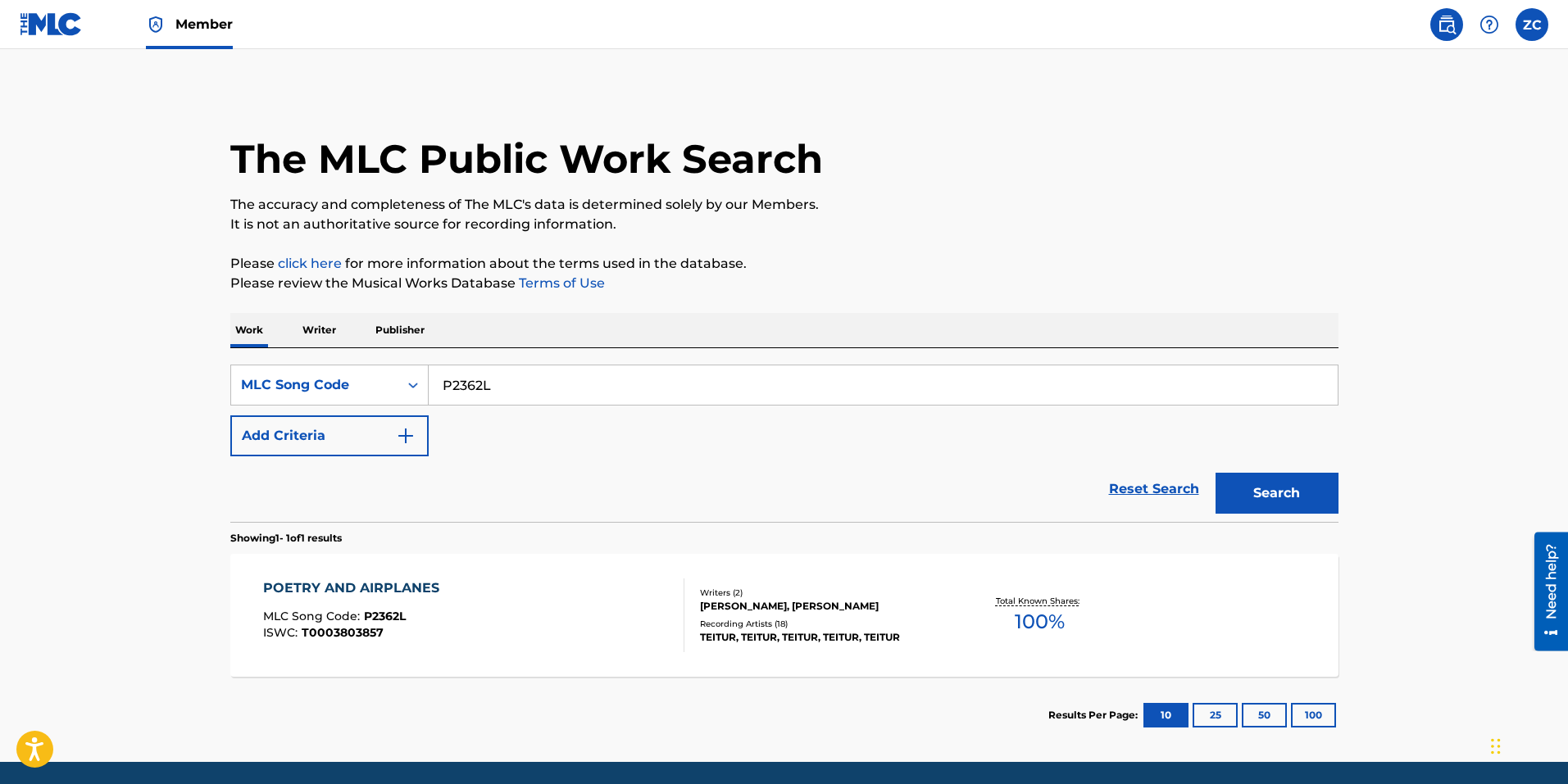
drag, startPoint x: 581, startPoint y: 363, endPoint x: 209, endPoint y: 358, distance: 372.0
click at [218, 358] on div "The MLC Public Work Search The accuracy and completeness of The MLC's data is d…" at bounding box center [784, 421] width 1147 height 664
click at [551, 393] on input "P2362L" at bounding box center [883, 385] width 909 height 39
paste input "M4DF1"
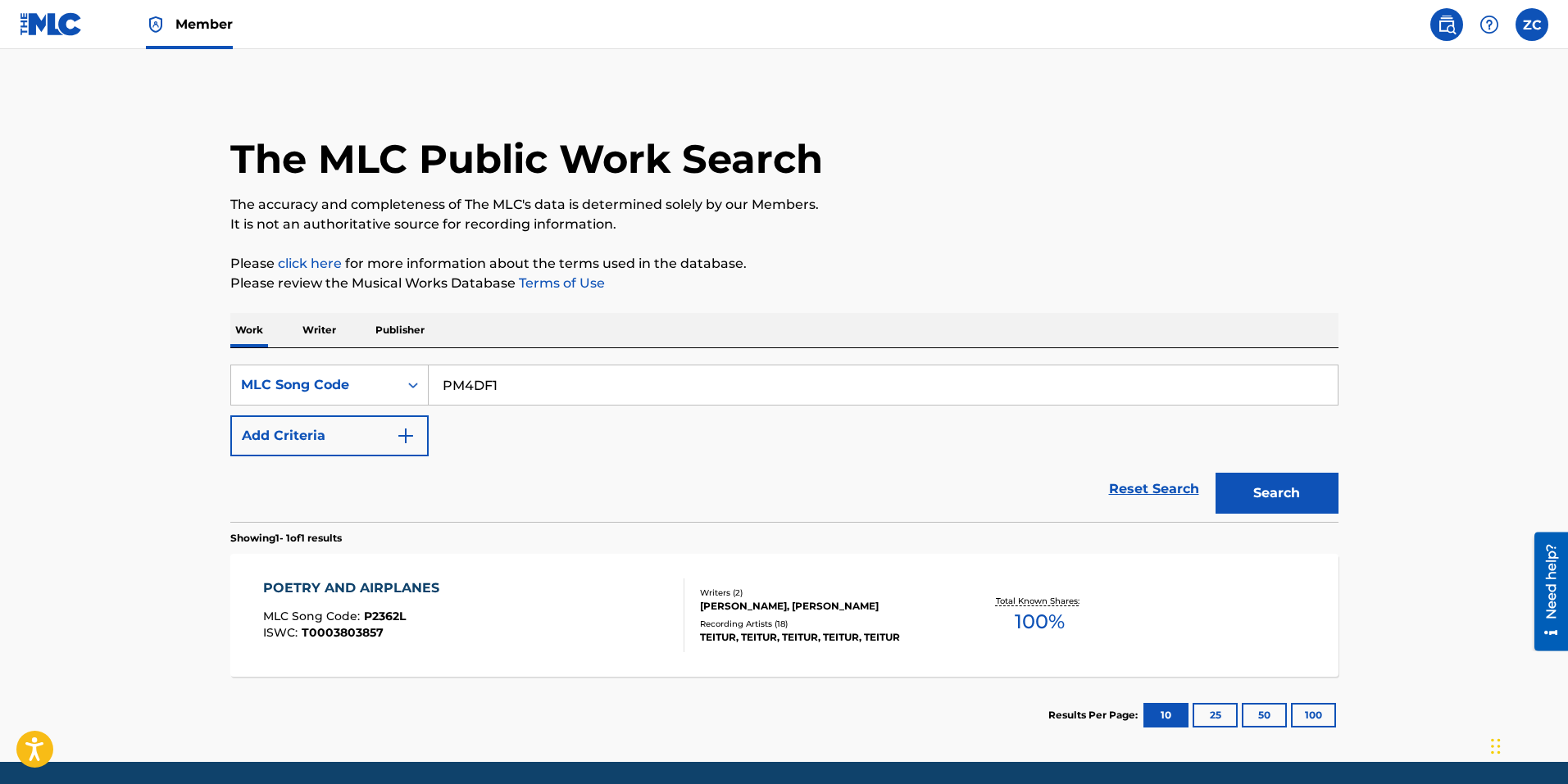
type input "PM4DF1"
click at [1275, 502] on button "Search" at bounding box center [1276, 493] width 123 height 41
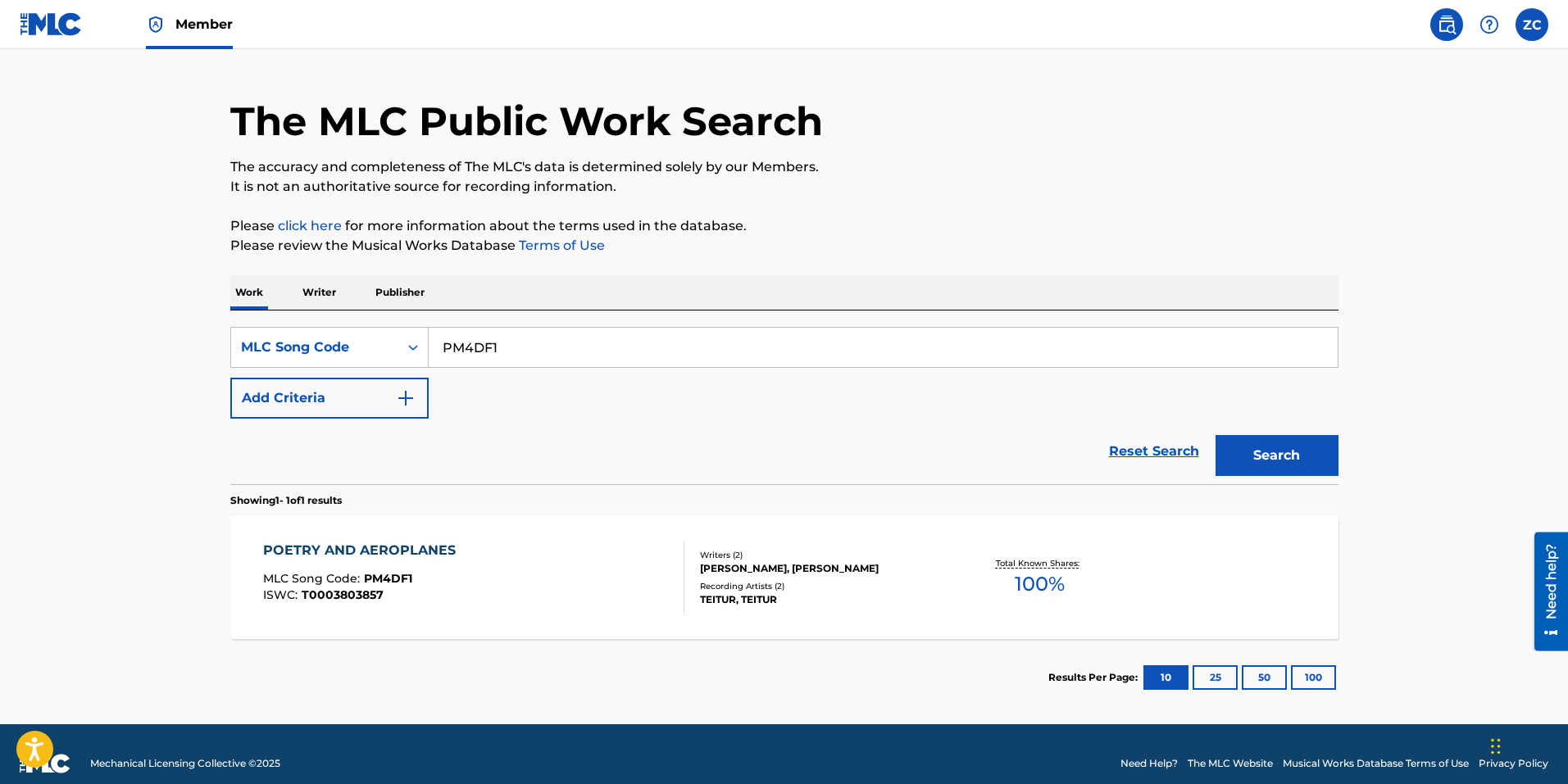
scroll to position [56, 0]
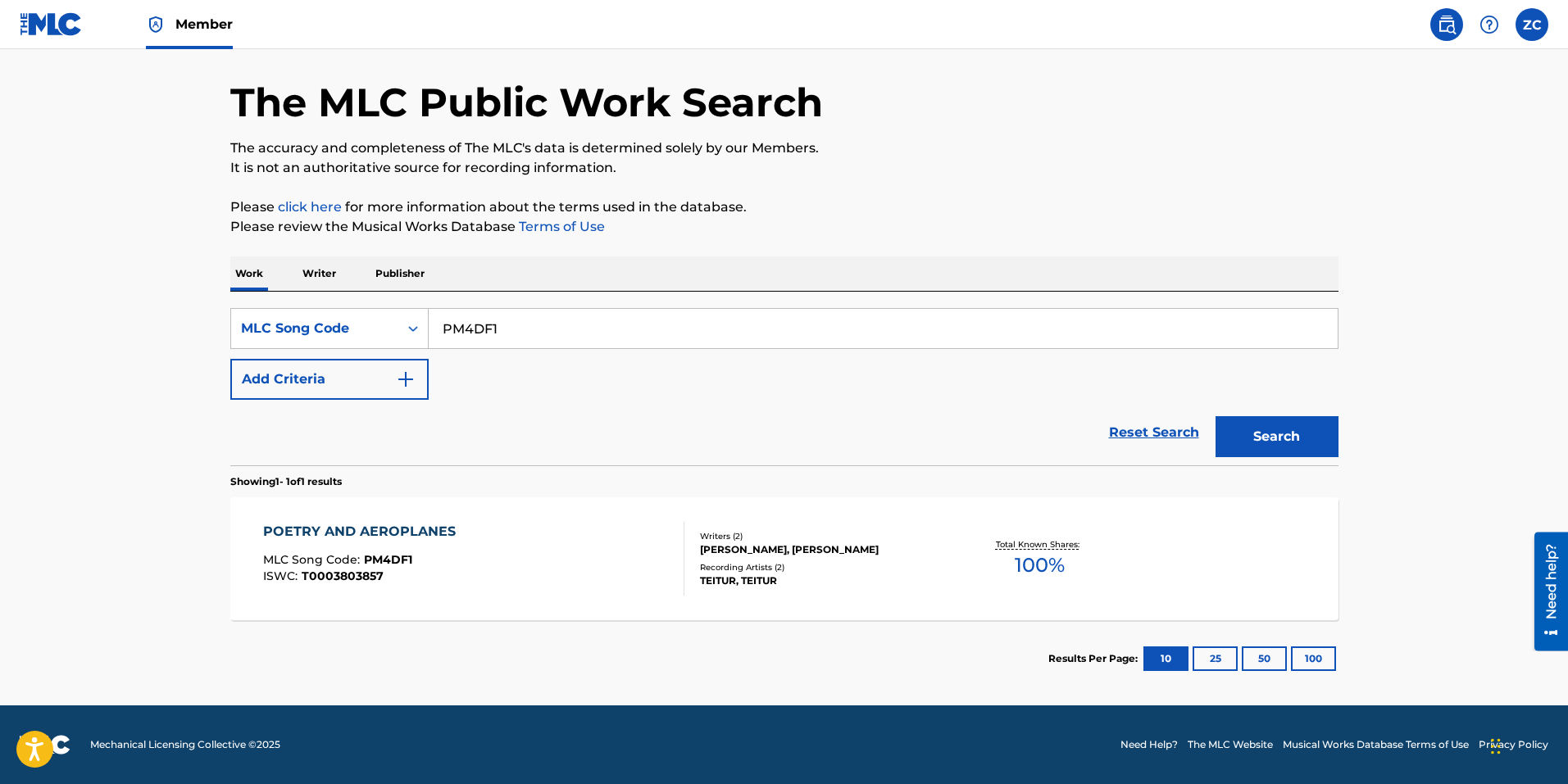
click at [831, 557] on div "Writers ( 2 ) TEITUR LASSEN, JEFFREY H COHEN Recording Artists ( 2 ) TEITUR, TE…" at bounding box center [815, 559] width 263 height 58
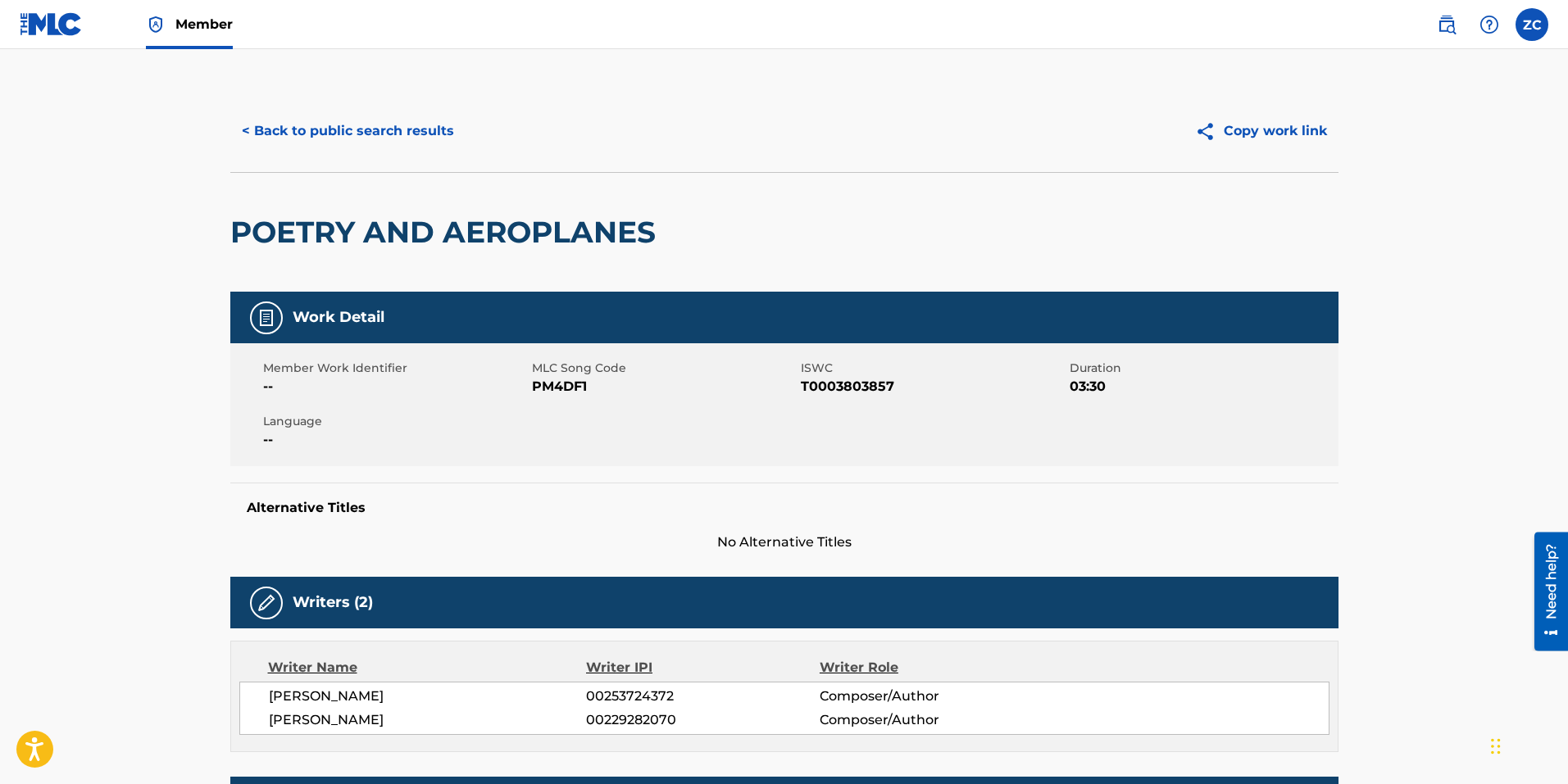
click at [385, 140] on button "< Back to public search results" at bounding box center [348, 131] width 235 height 41
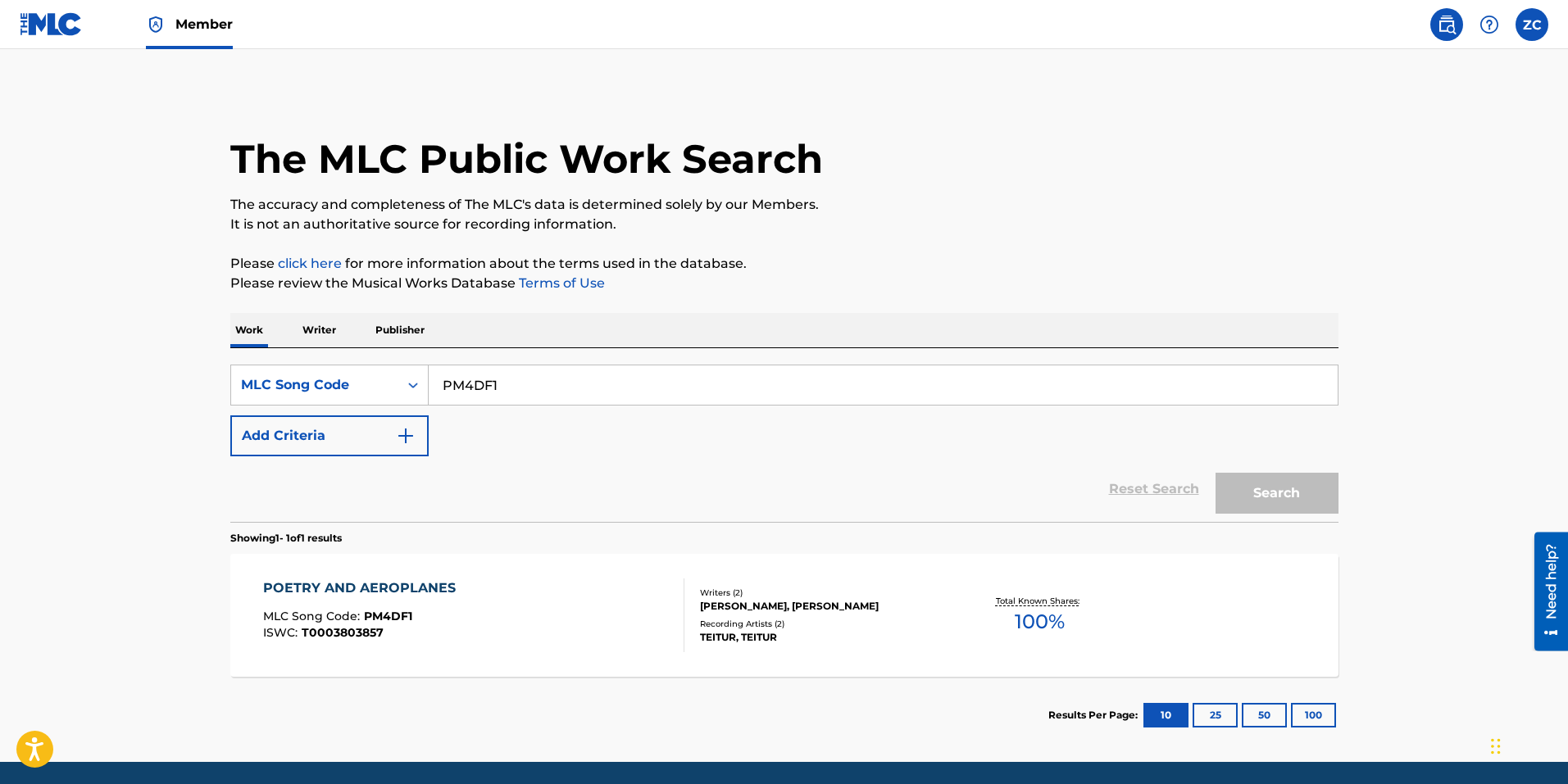
scroll to position [14, 0]
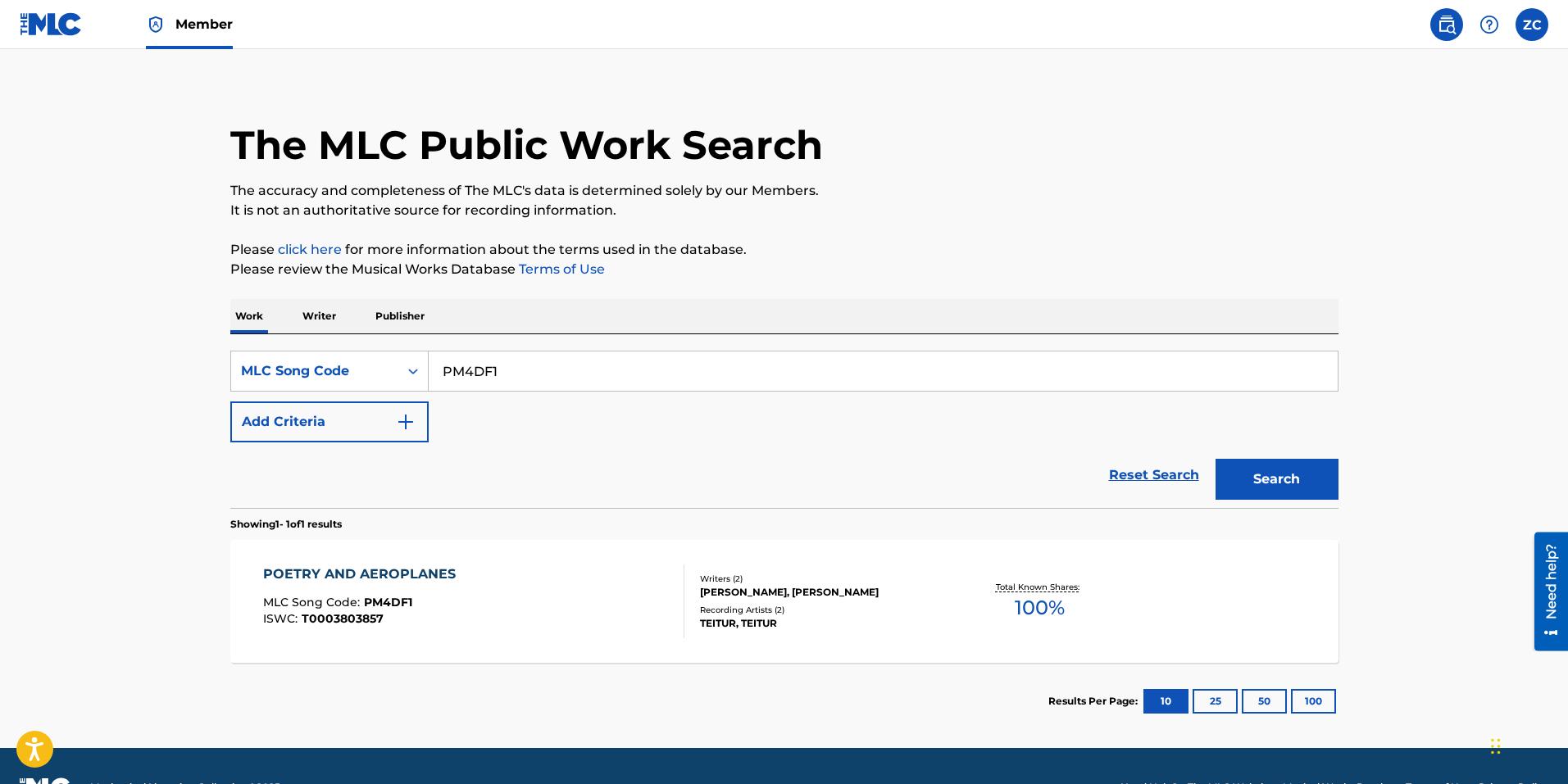
drag, startPoint x: 540, startPoint y: 367, endPoint x: 122, endPoint y: 332, distance: 419.5
click at [119, 332] on main "The MLC Public Work Search The accuracy and completeness of The MLC's data is d…" at bounding box center [784, 392] width 1568 height 713
paste input "4029707"
click at [786, 397] on div "SearchWithCriteriabce64462-6190-4f55-840b-87e15e8a1d4e MLC Song Code PM4DF1 Add…" at bounding box center [784, 396] width 1108 height 92
drag, startPoint x: 748, startPoint y: 392, endPoint x: 687, endPoint y: 380, distance: 62.2
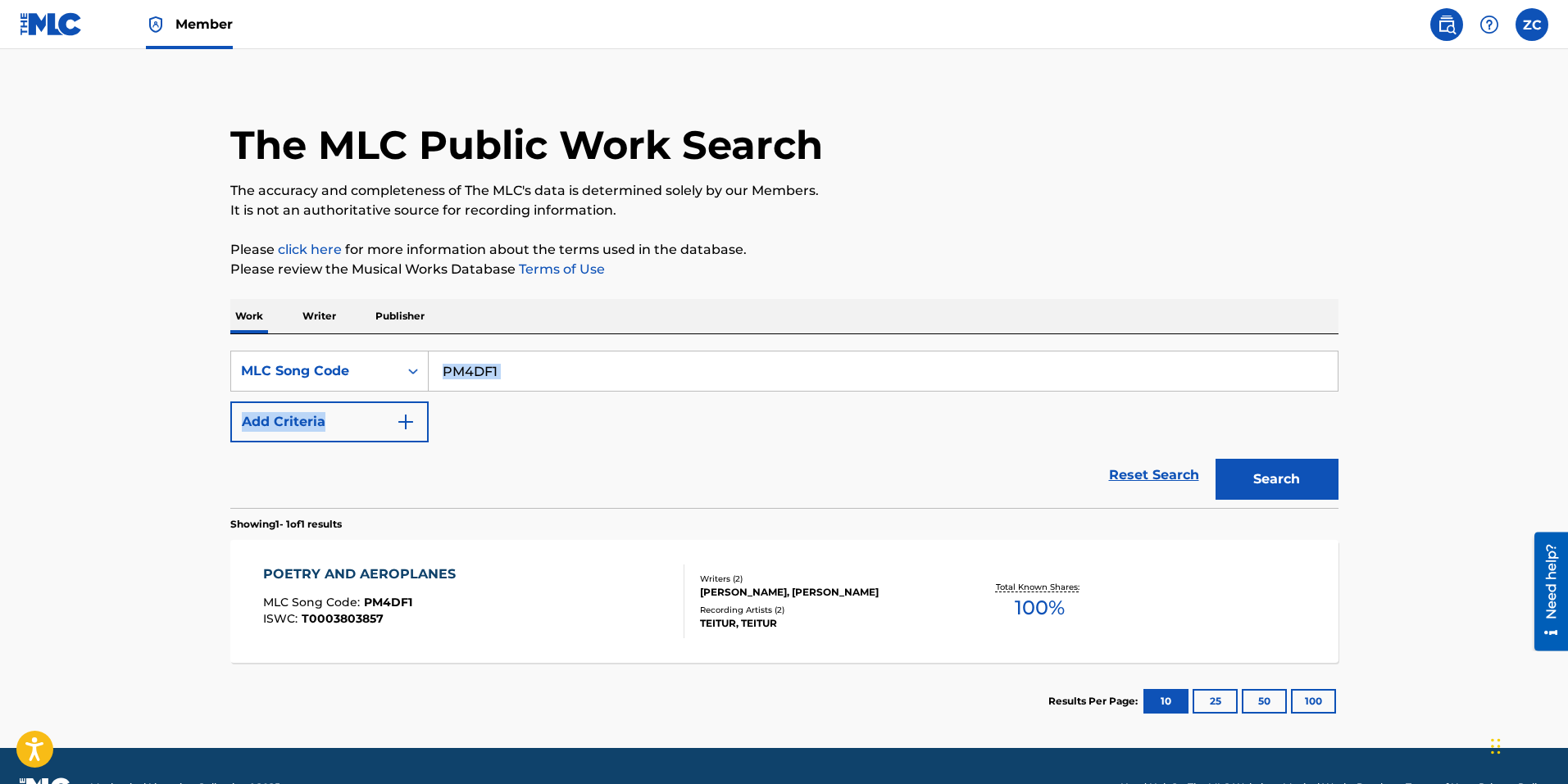
click at [688, 380] on div "SearchWithCriteriabce64462-6190-4f55-840b-87e15e8a1d4e MLC Song Code PM4DF1 Add…" at bounding box center [784, 396] width 1108 height 92
click at [687, 378] on input "PM4DF1" at bounding box center [883, 371] width 909 height 39
paste input "5210U"
type input "P5210U"
click at [1269, 466] on button "Search" at bounding box center [1276, 479] width 123 height 41
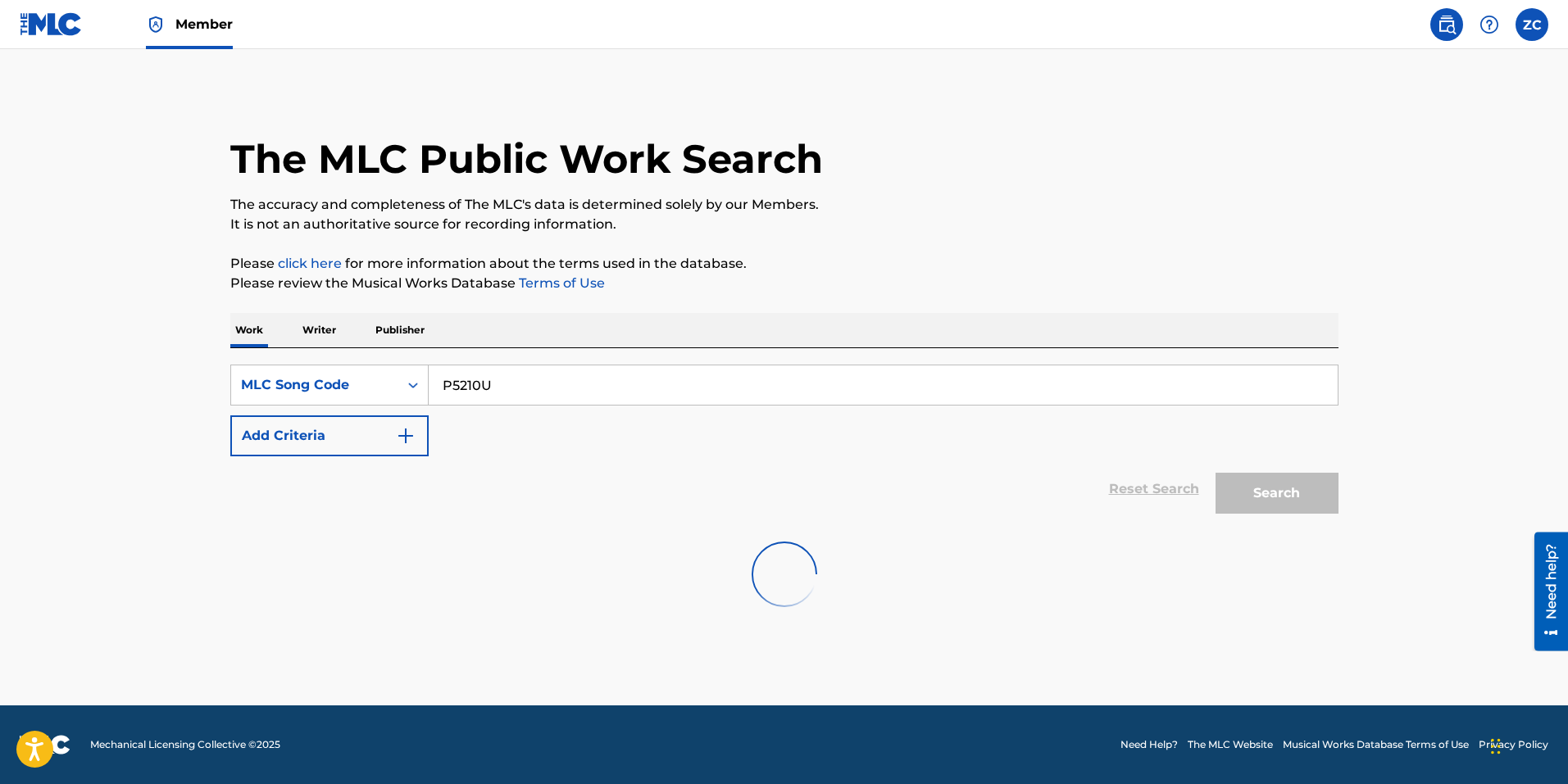
scroll to position [0, 0]
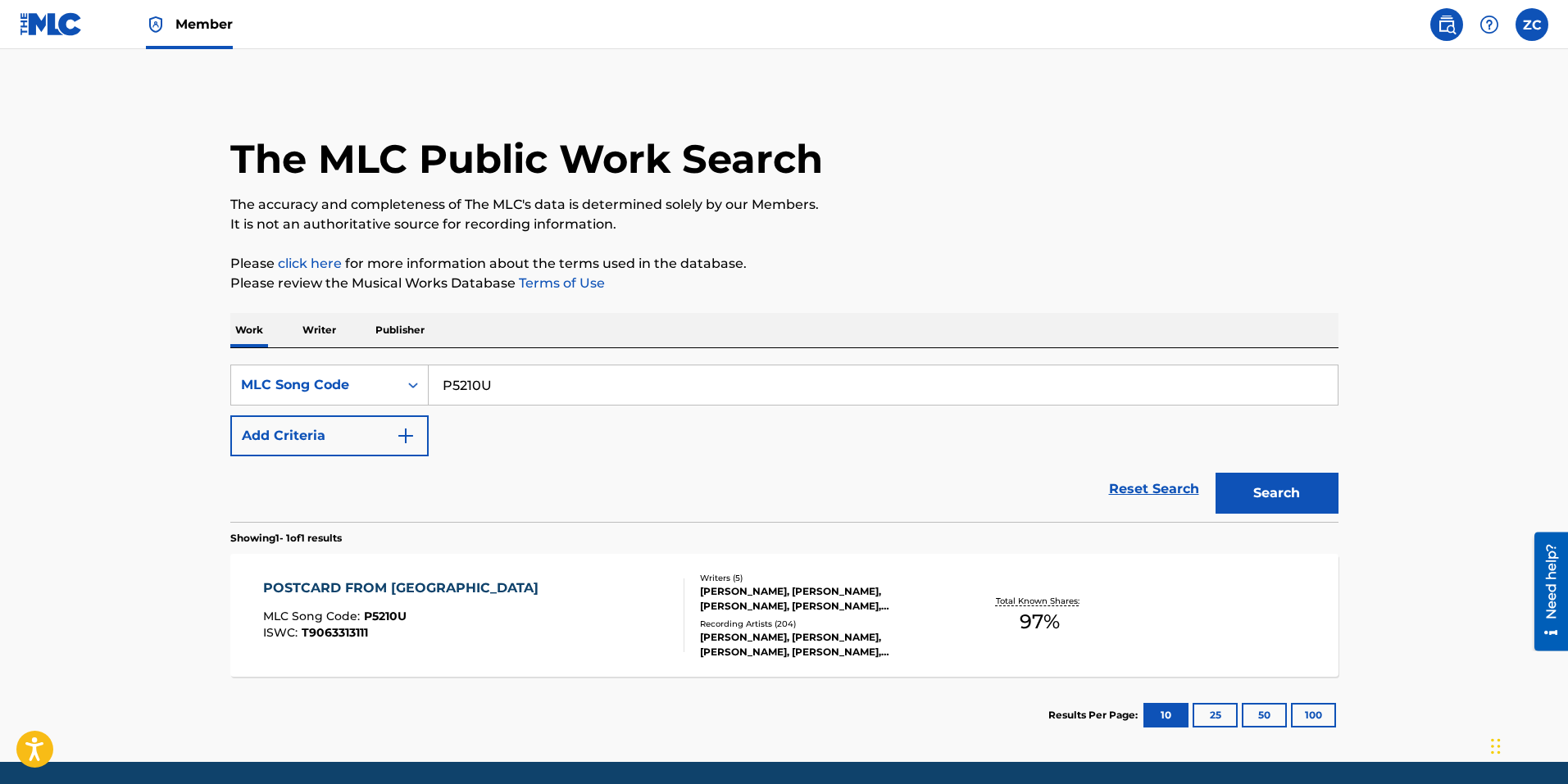
click at [388, 600] on div "POSTCARD FROM PARIS MLC Song Code : P5210U ISWC : T9063313111" at bounding box center [404, 616] width 283 height 74
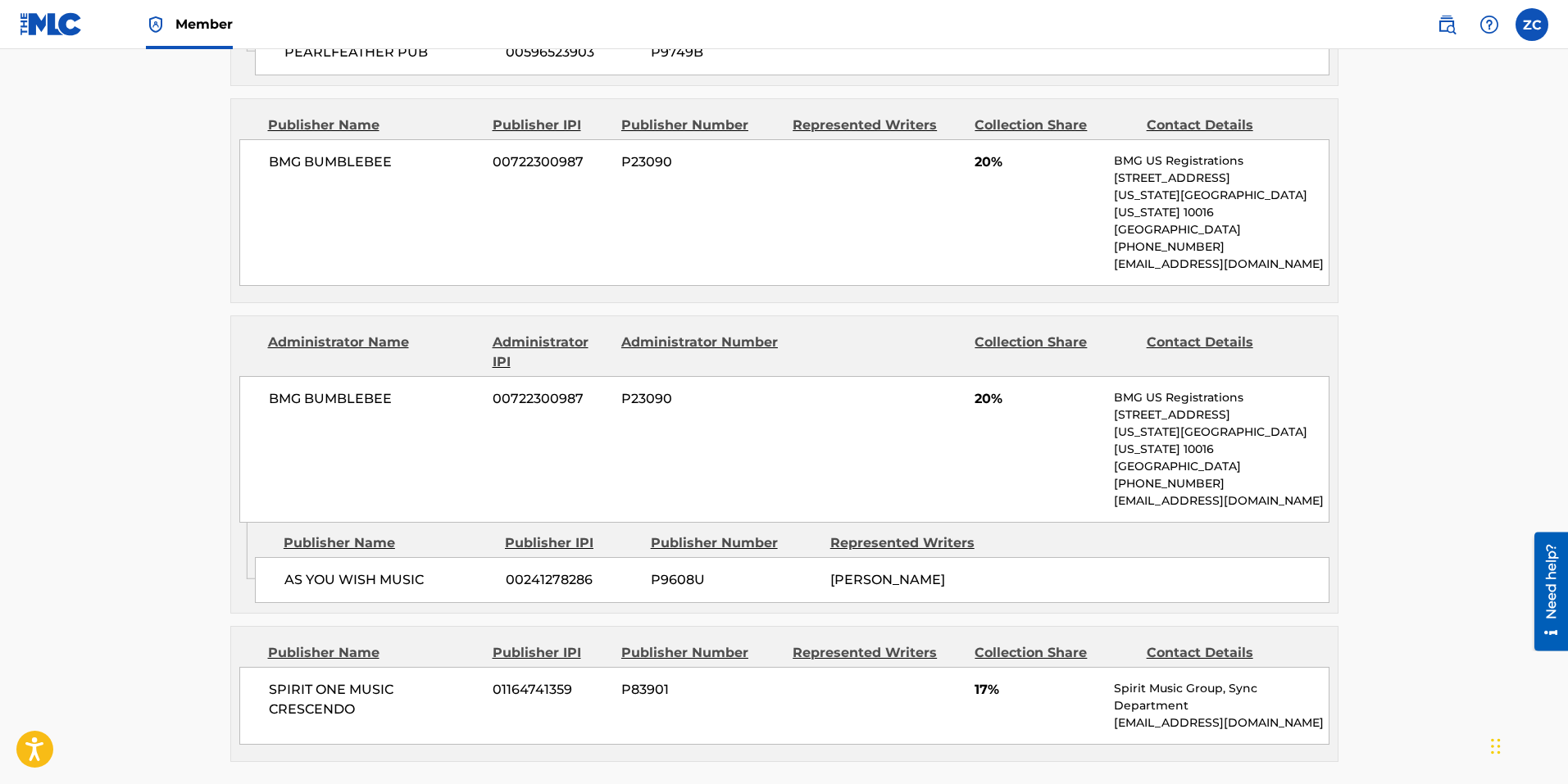
scroll to position [1475, 0]
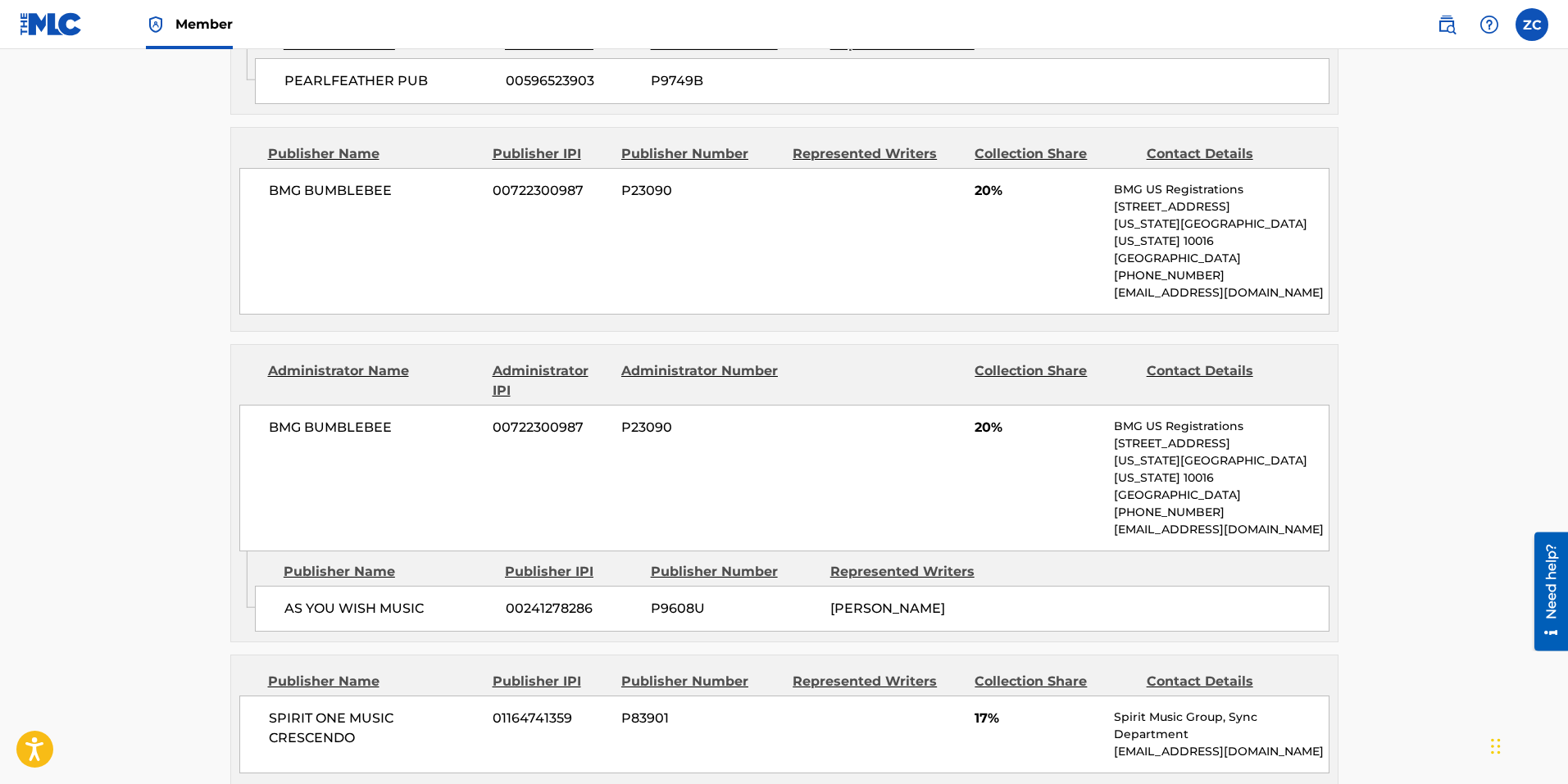
click at [432, 599] on span "AS YOU WISH MUSIC" at bounding box center [389, 608] width 209 height 19
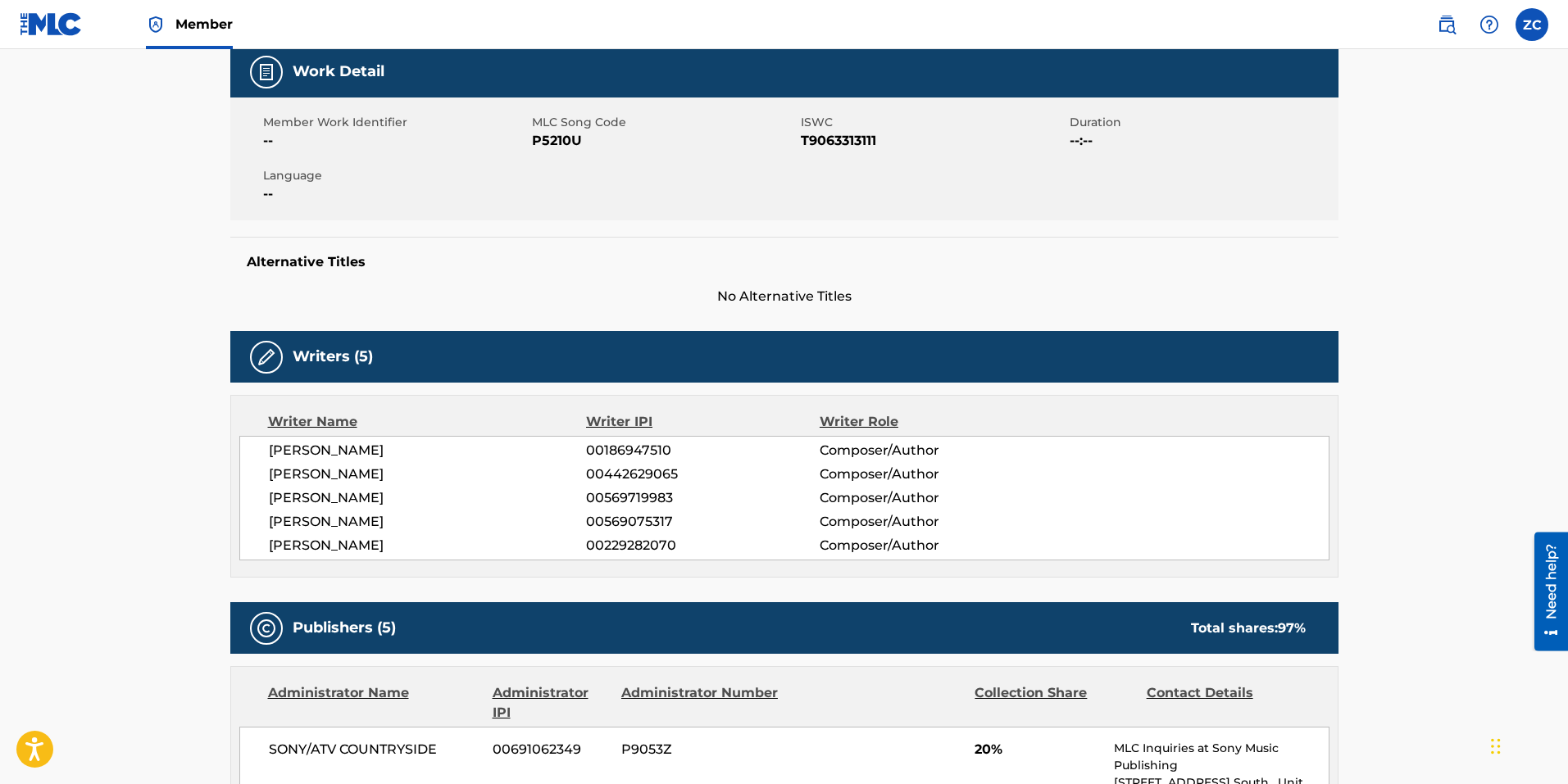
scroll to position [0, 0]
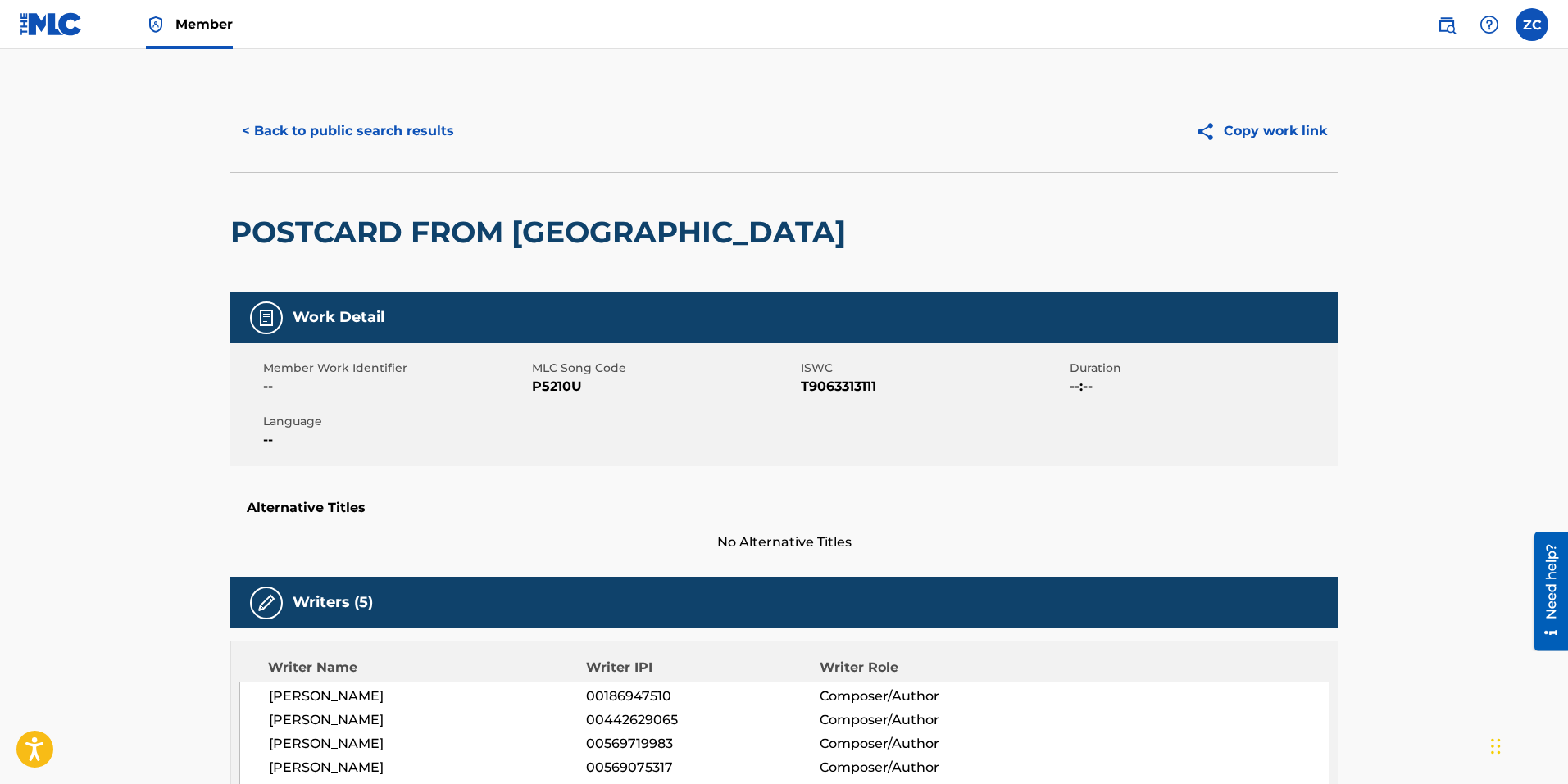
click at [567, 392] on span "P5210U" at bounding box center [665, 386] width 265 height 19
click at [414, 143] on button "< Back to public search results" at bounding box center [348, 131] width 235 height 41
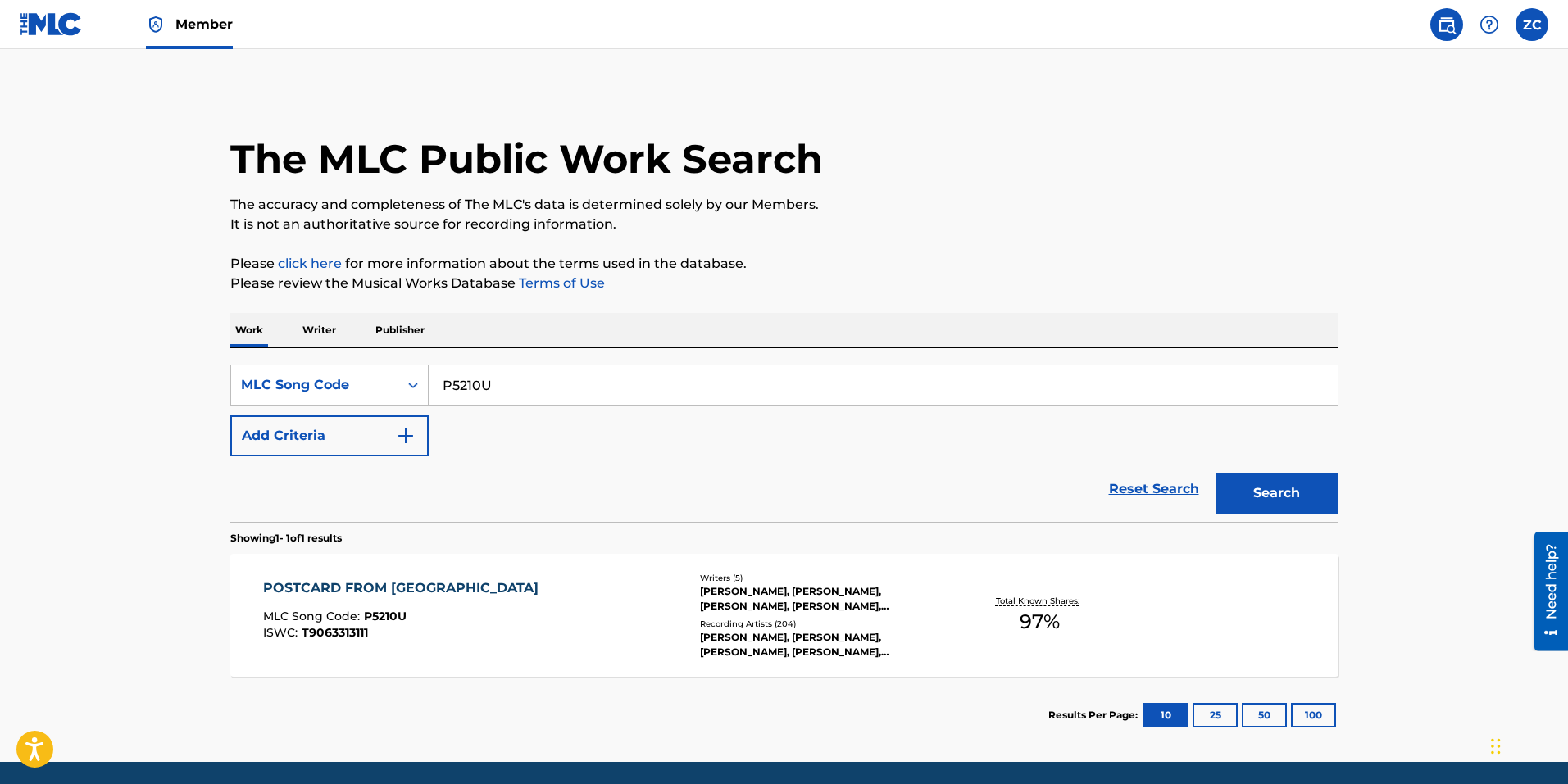
drag, startPoint x: 573, startPoint y: 395, endPoint x: 251, endPoint y: 355, distance: 324.5
click at [254, 355] on div "SearchWithCriteriabce64462-6190-4f55-840b-87e15e8a1d4e MLC Song Code P5210U Add…" at bounding box center [784, 435] width 1108 height 174
paste input "E8OXJ"
type input "PE8OXJ"
click at [1320, 499] on button "Search" at bounding box center [1276, 493] width 123 height 41
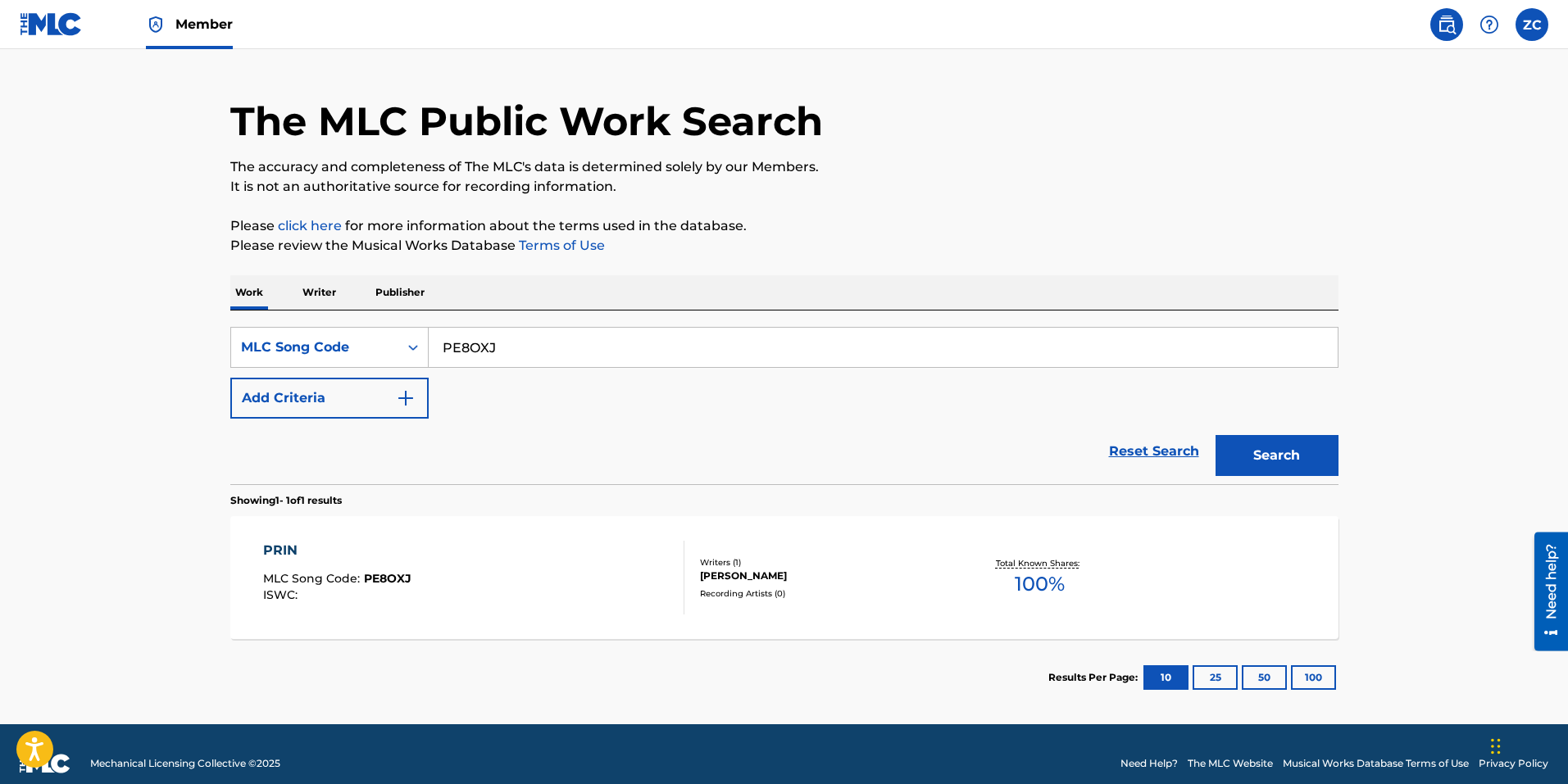
scroll to position [56, 0]
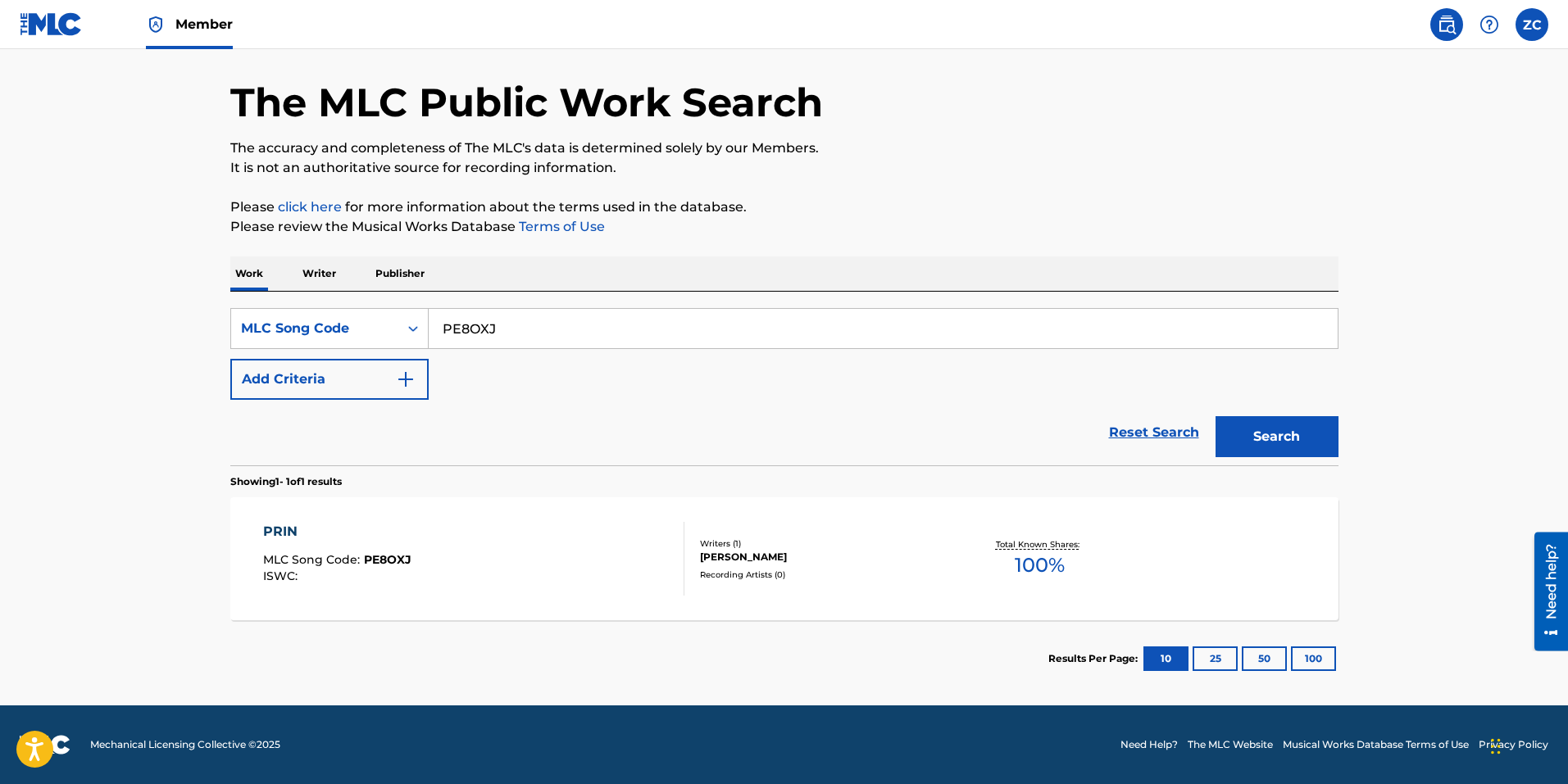
click at [525, 524] on div "PRIN MLC Song Code : PE8OXJ ISWC :" at bounding box center [473, 559] width 421 height 74
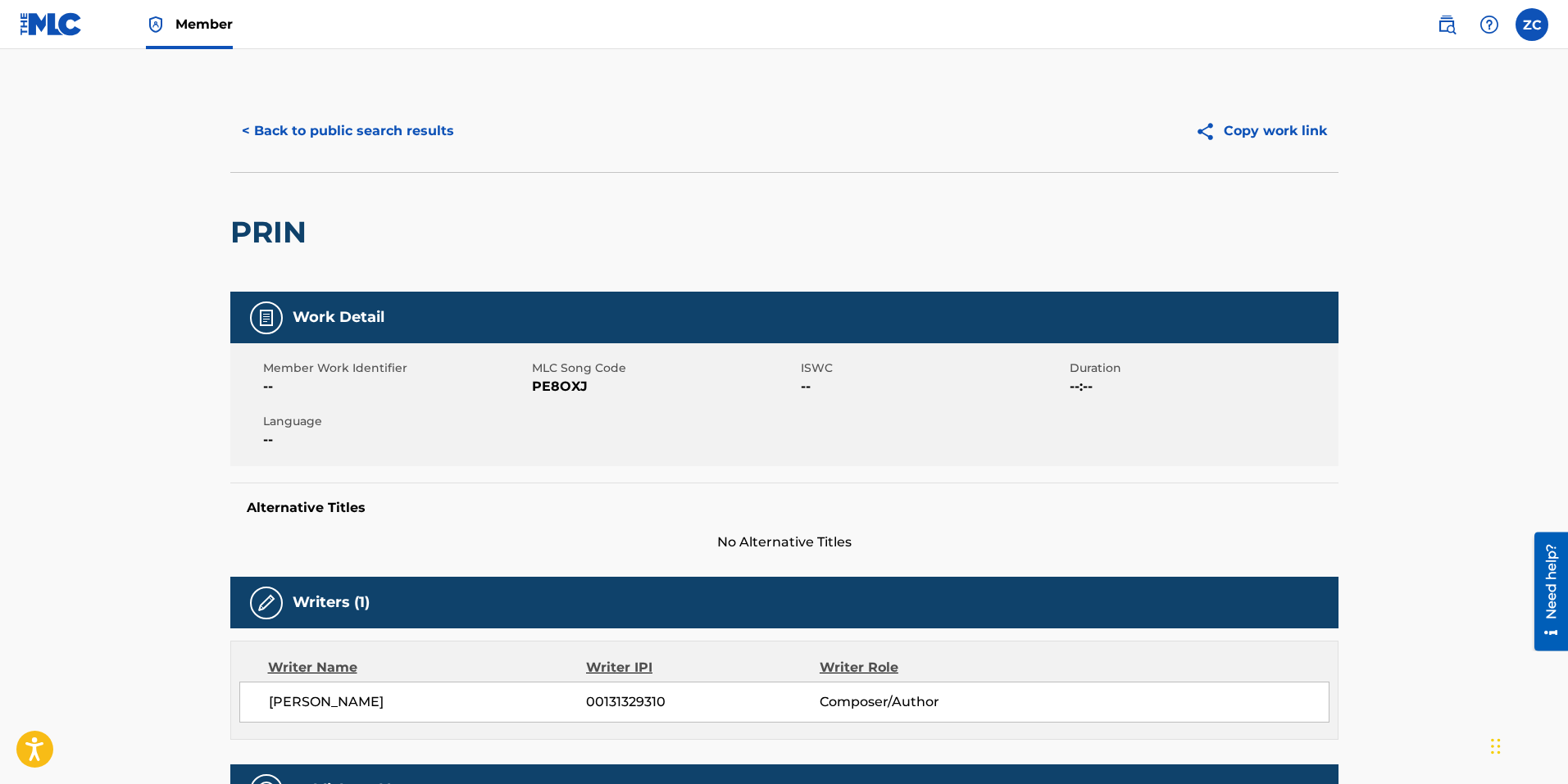
click at [549, 380] on span "PE8OXJ" at bounding box center [665, 386] width 265 height 19
click at [378, 132] on button "< Back to public search results" at bounding box center [348, 131] width 235 height 41
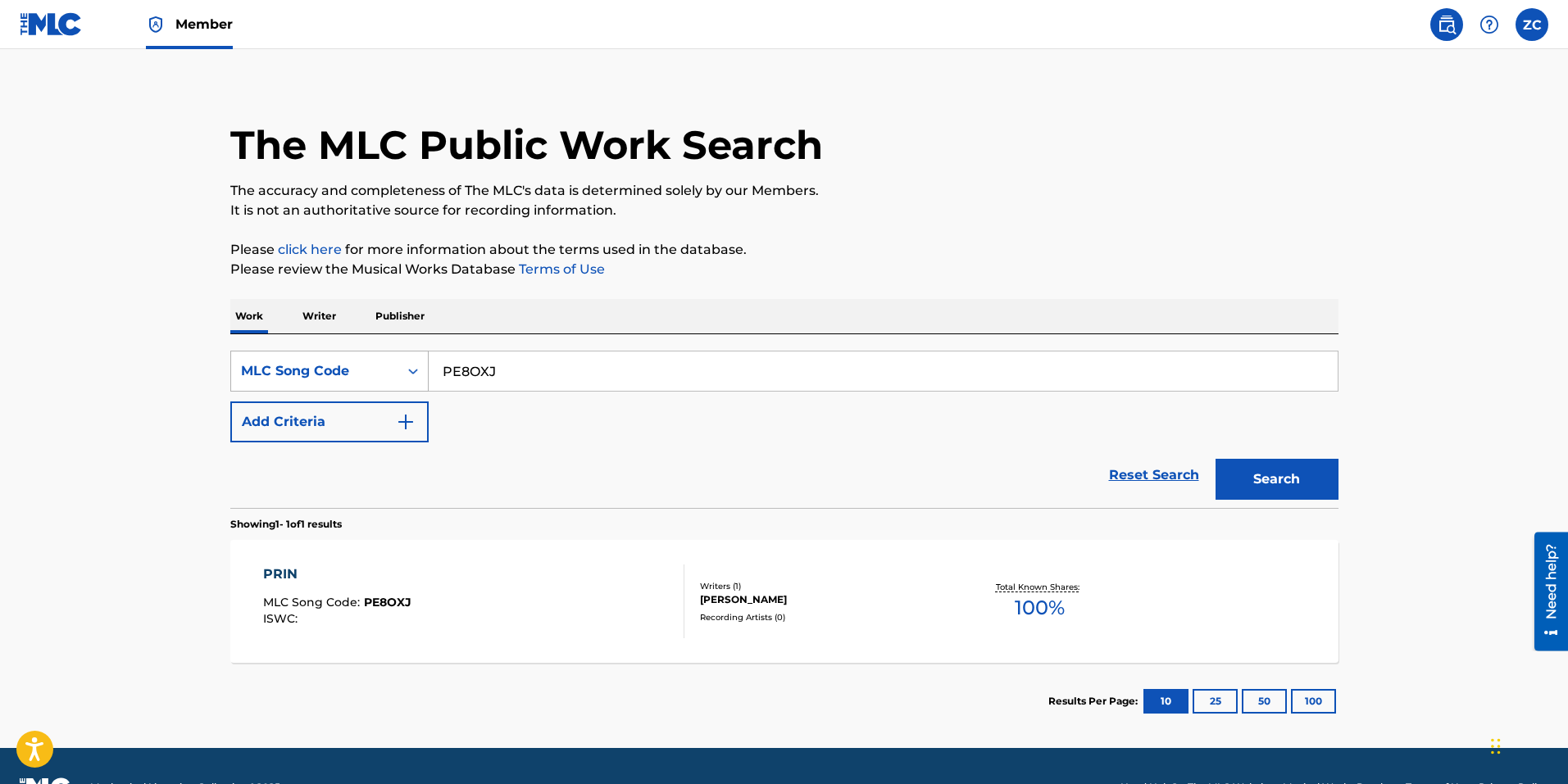
drag, startPoint x: 586, startPoint y: 375, endPoint x: 247, endPoint y: 362, distance: 339.2
click at [257, 362] on div "SearchWithCriteriabce64462-6190-4f55-840b-87e15e8a1d4e MLC Song Code PE8OXJ" at bounding box center [784, 371] width 1108 height 41
paste input "RA9KU7"
type input "RA9KU7"
click at [1236, 468] on button "Search" at bounding box center [1276, 479] width 123 height 41
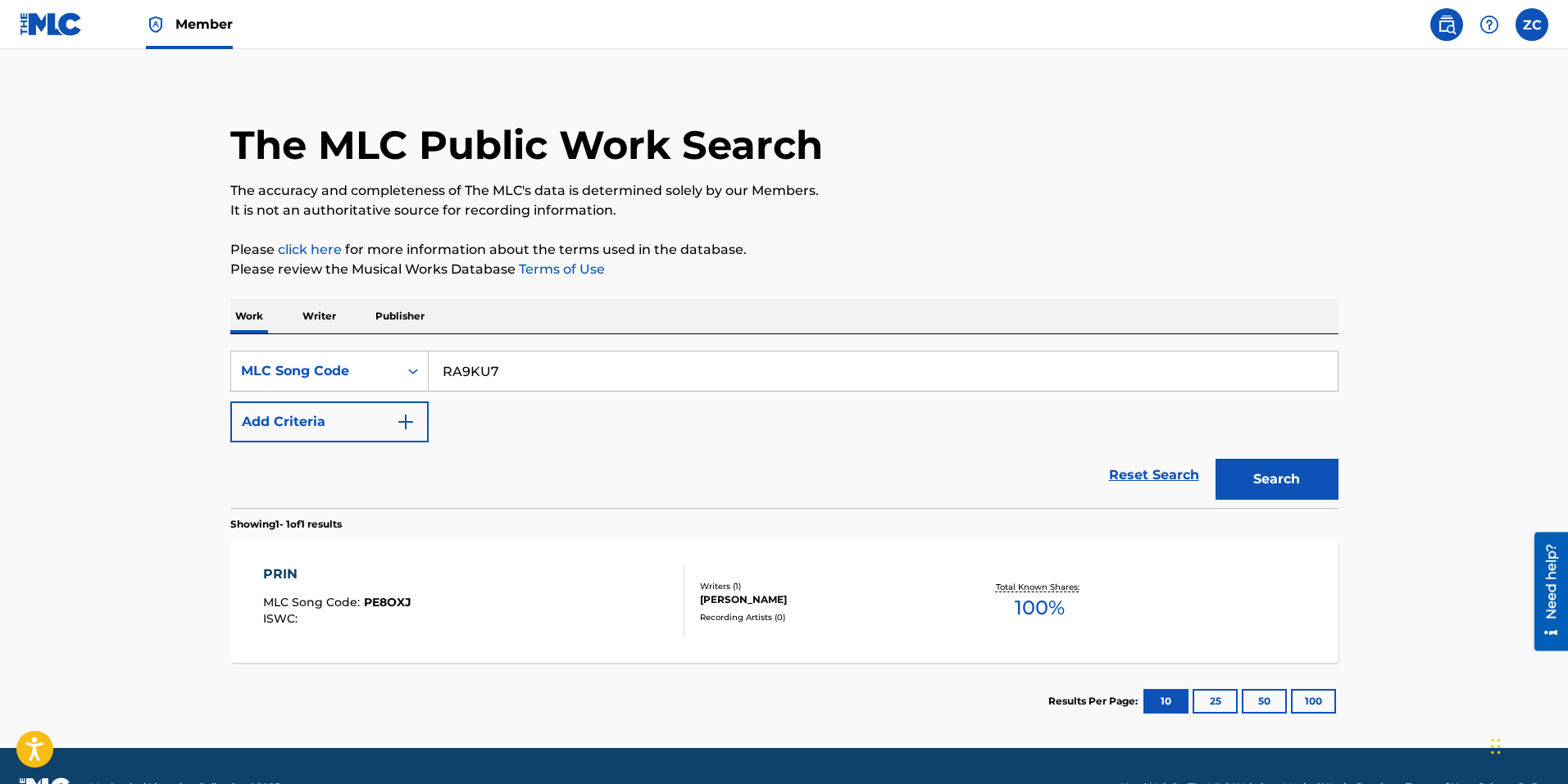
scroll to position [0, 0]
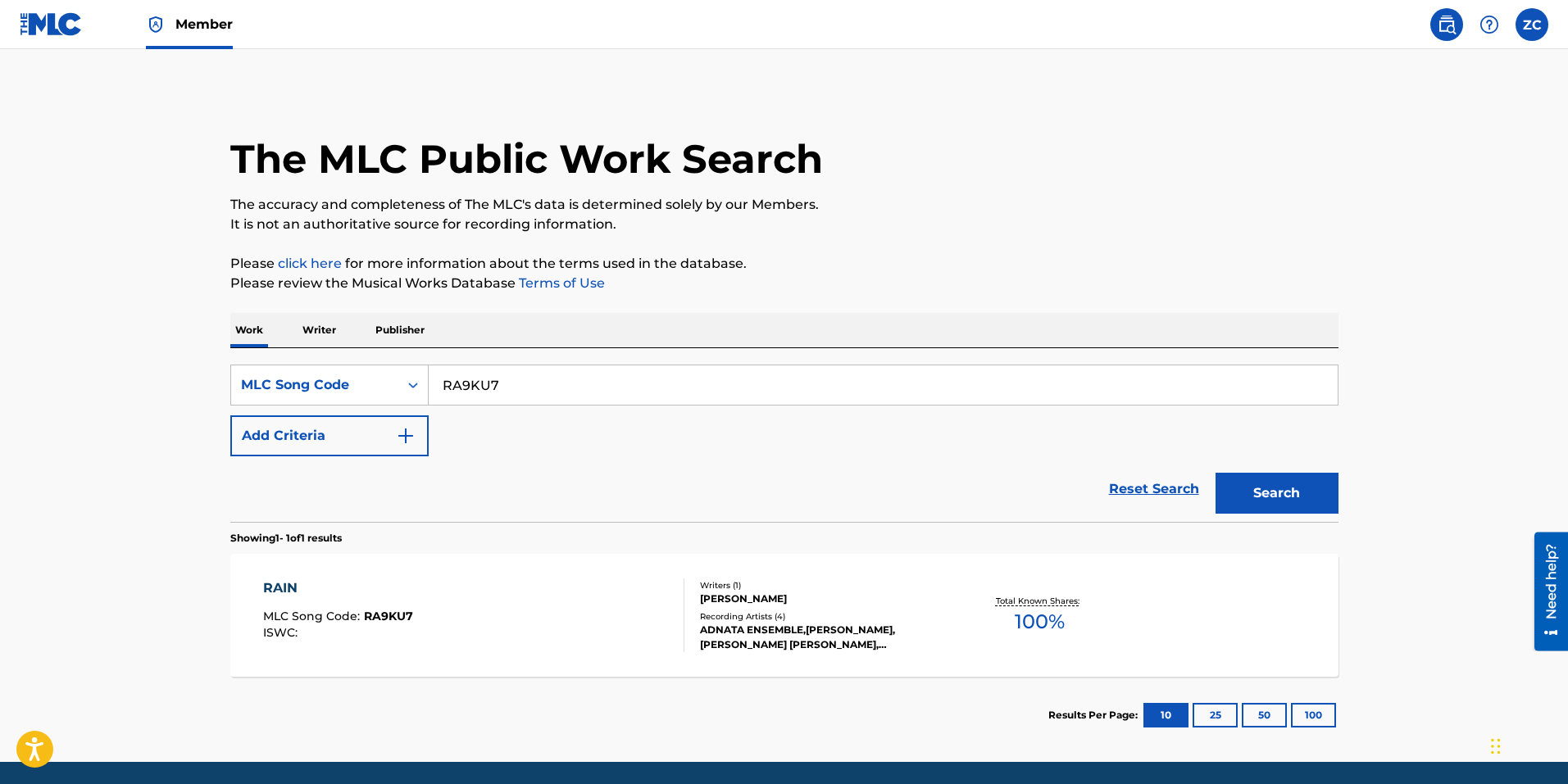
click at [518, 616] on div "RAIN MLC Song Code : RA9KU7 ISWC :" at bounding box center [473, 616] width 421 height 74
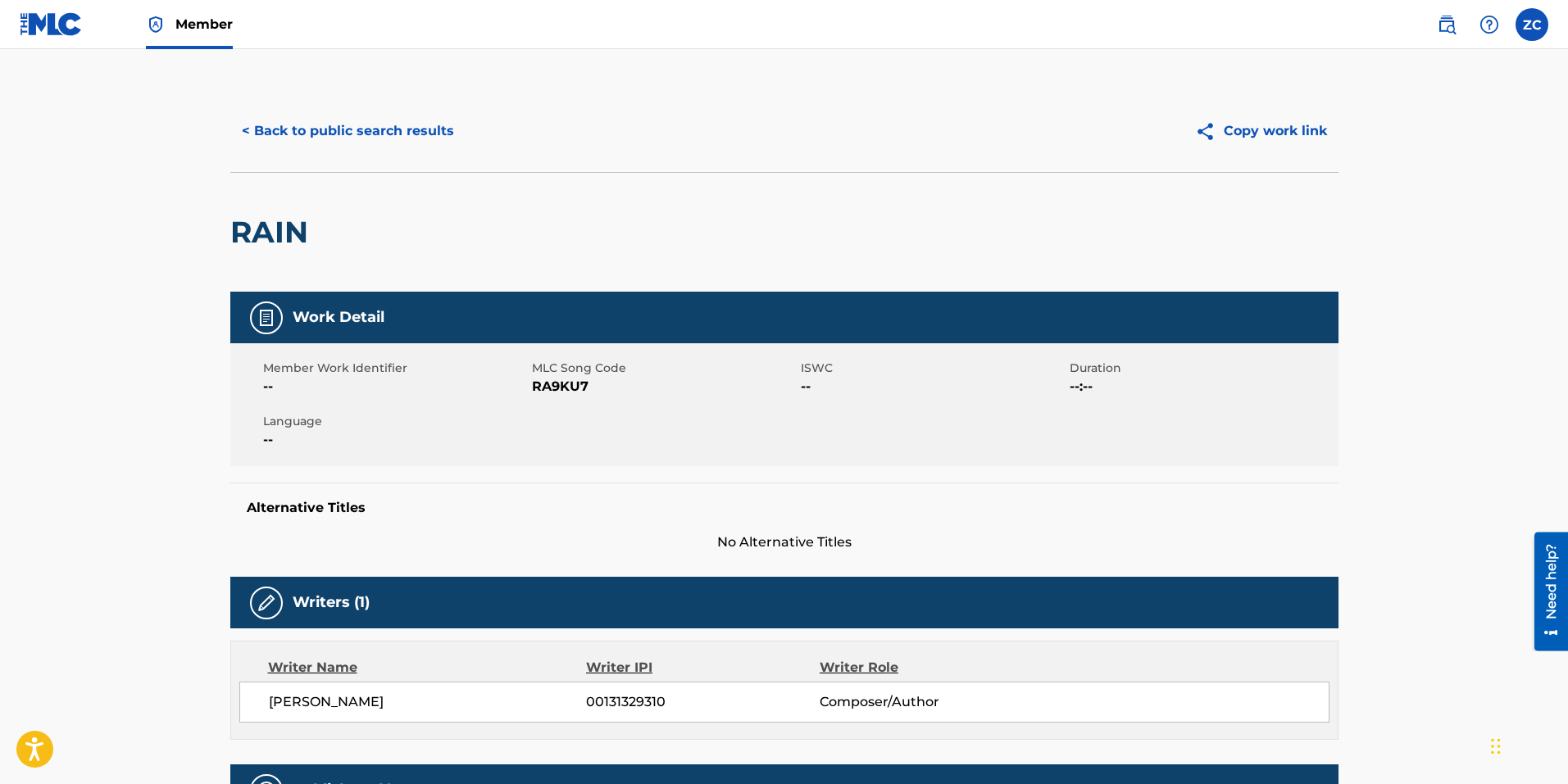
click at [543, 389] on span "RA9KU7" at bounding box center [665, 386] width 265 height 19
click at [361, 124] on button "< Back to public search results" at bounding box center [348, 131] width 235 height 41
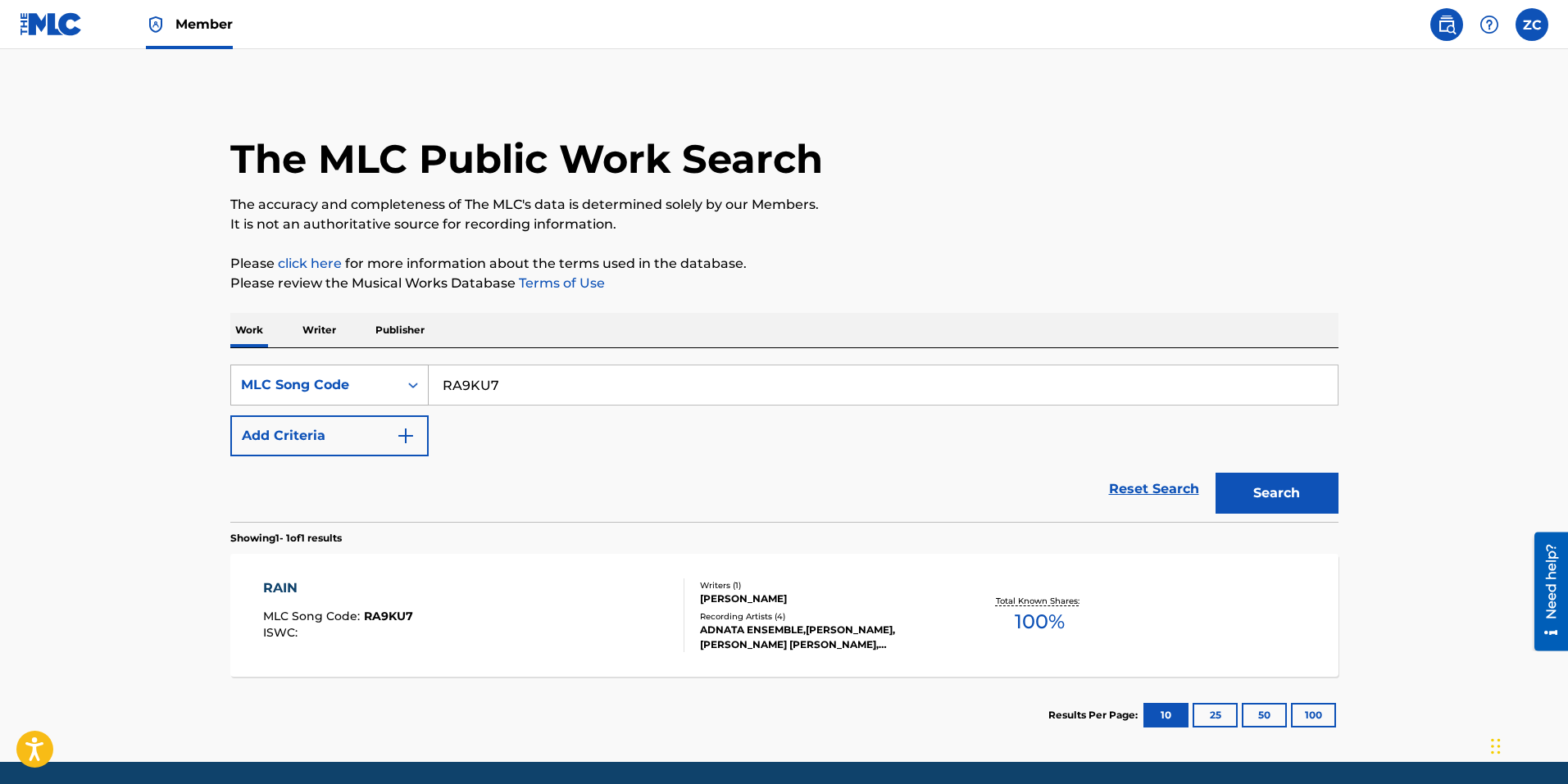
drag, startPoint x: 511, startPoint y: 393, endPoint x: 376, endPoint y: 388, distance: 135.1
click at [330, 385] on div "SearchWithCriteriabce64462-6190-4f55-840b-87e15e8a1d4e MLC Song Code RA9KU7" at bounding box center [784, 385] width 1108 height 41
paste input "W2YP5"
type input "RW2YP5"
click at [1273, 481] on button "Search" at bounding box center [1276, 493] width 123 height 41
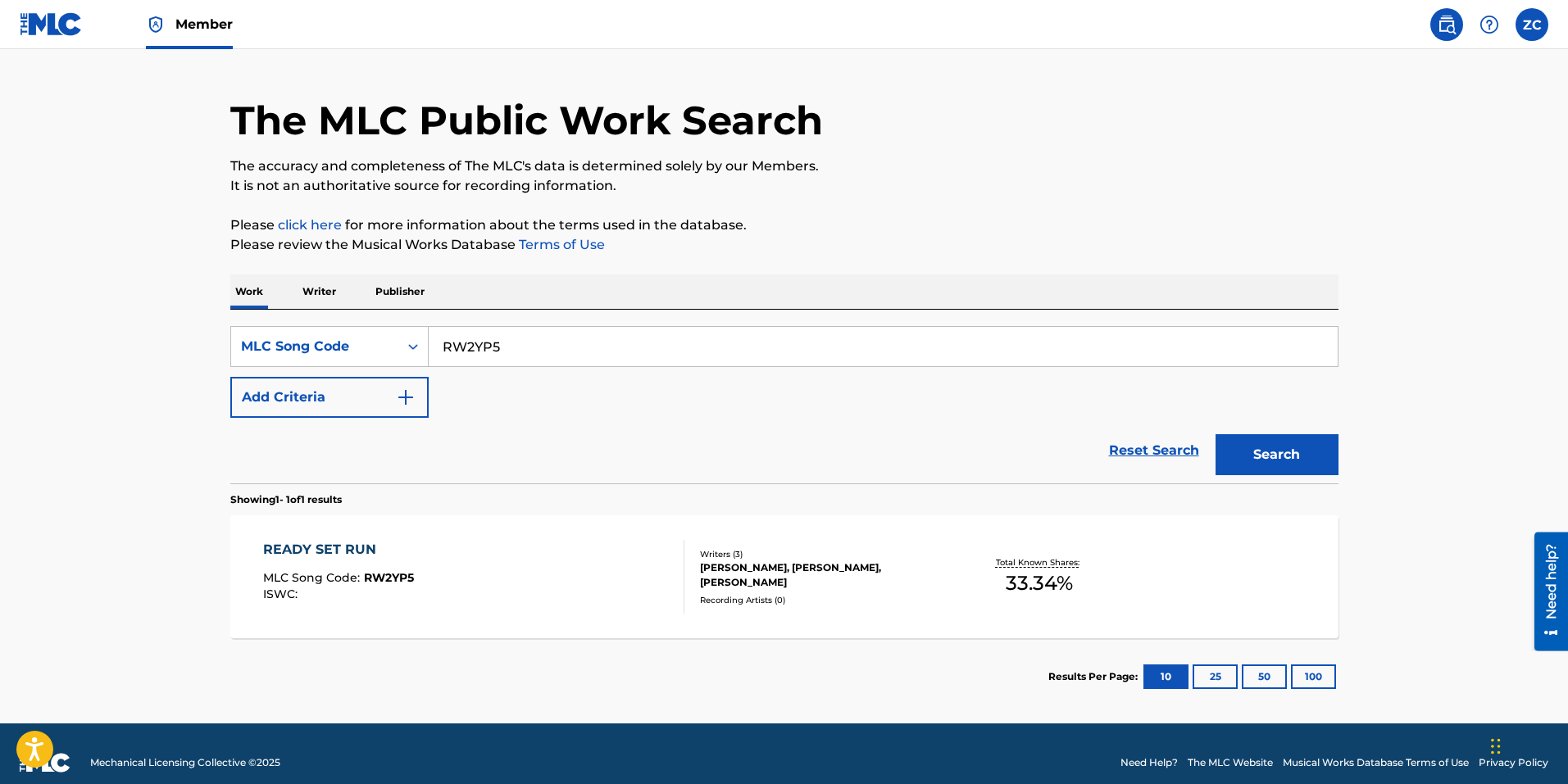
scroll to position [56, 0]
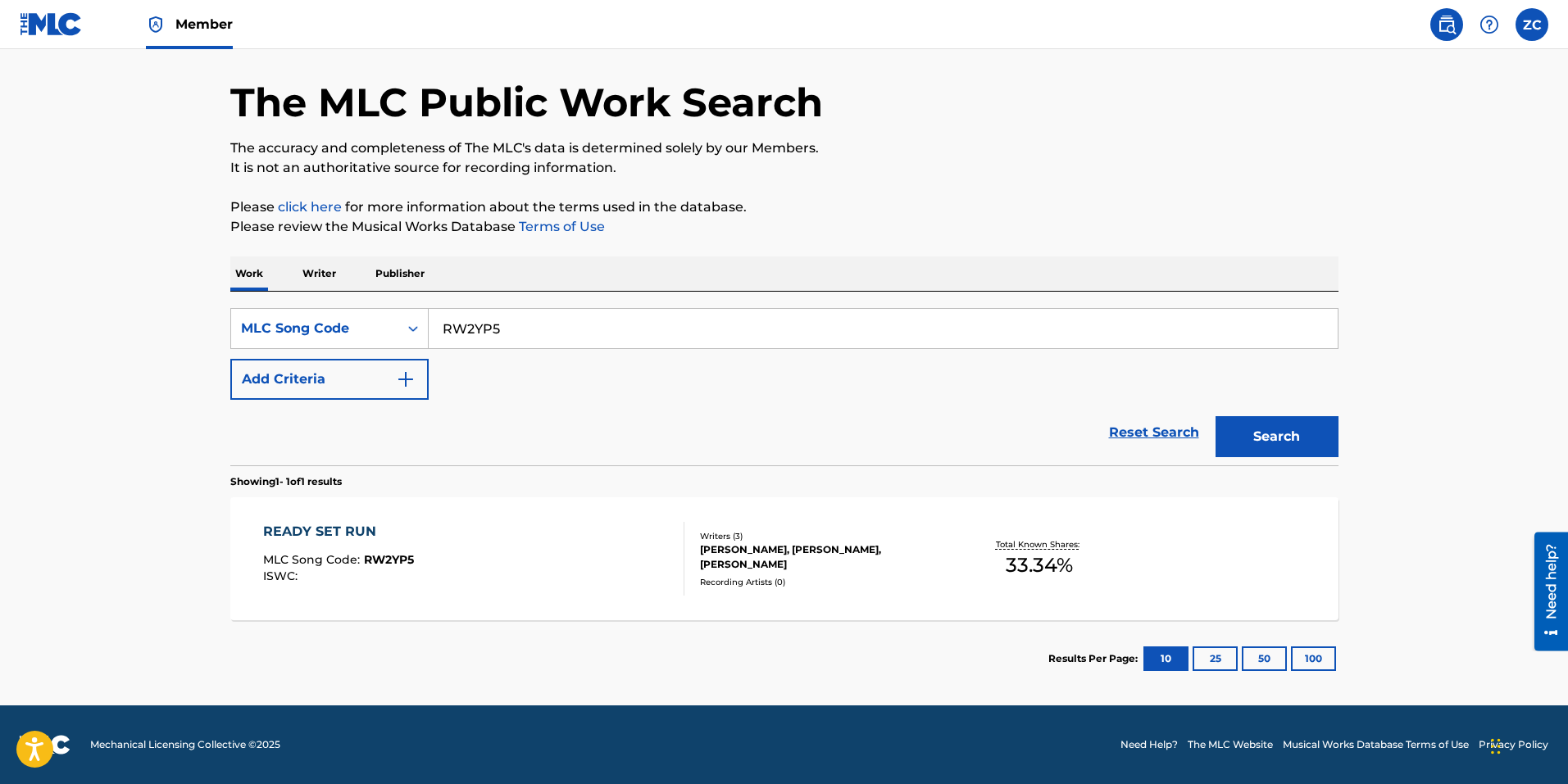
click at [386, 529] on div "READY SET RUN" at bounding box center [338, 531] width 151 height 19
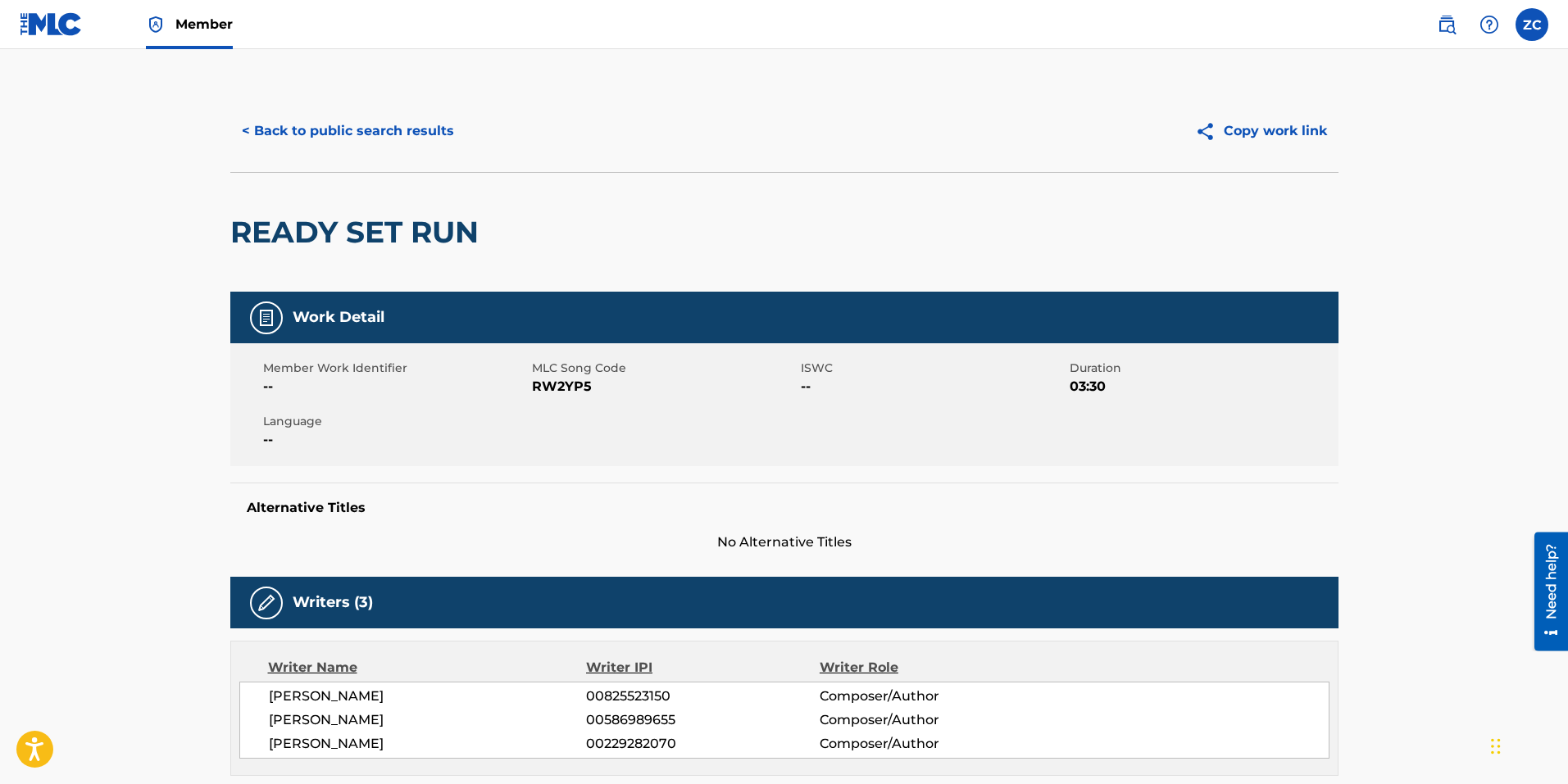
click at [414, 140] on button "< Back to public search results" at bounding box center [348, 131] width 235 height 41
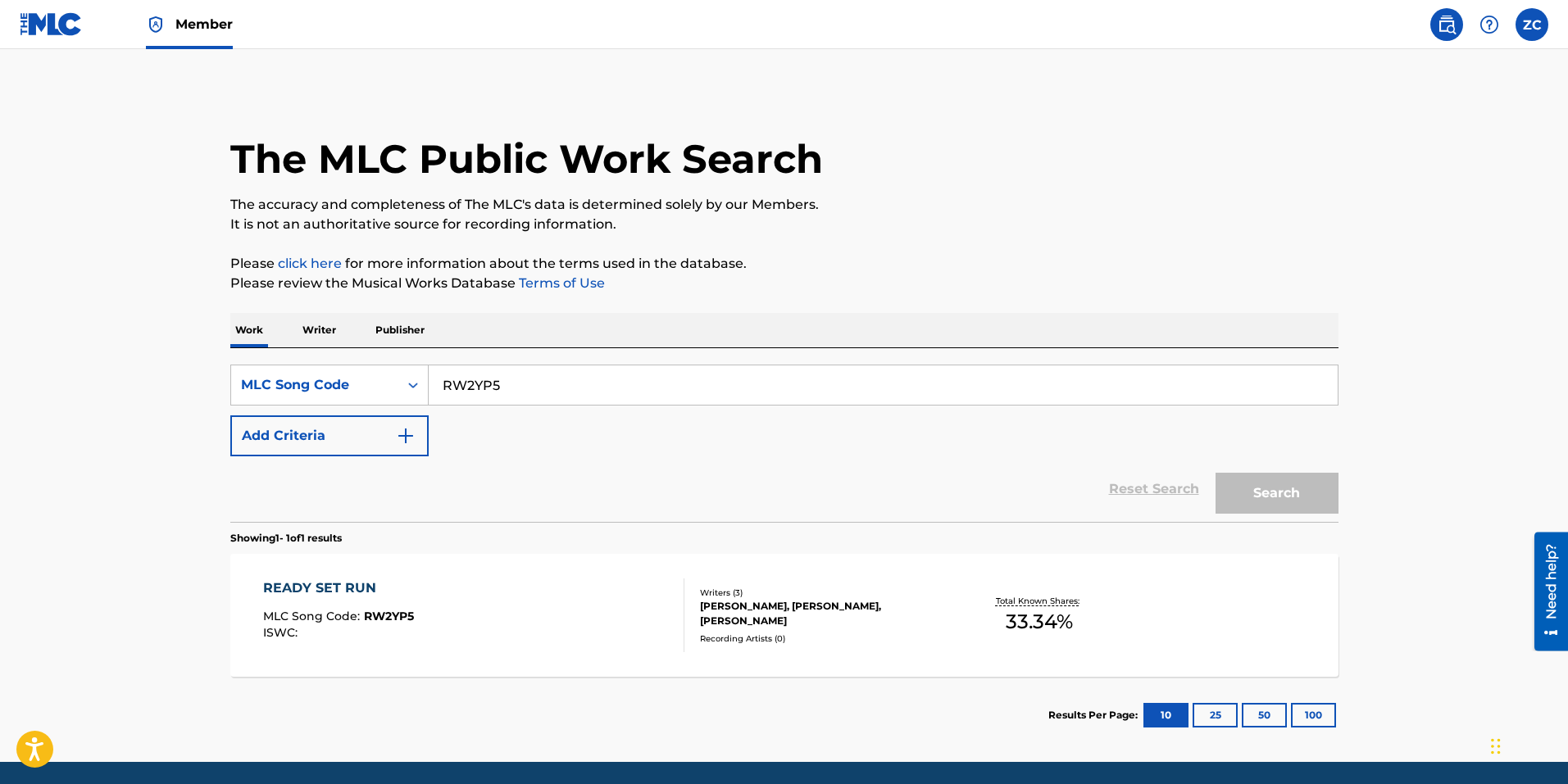
scroll to position [14, 0]
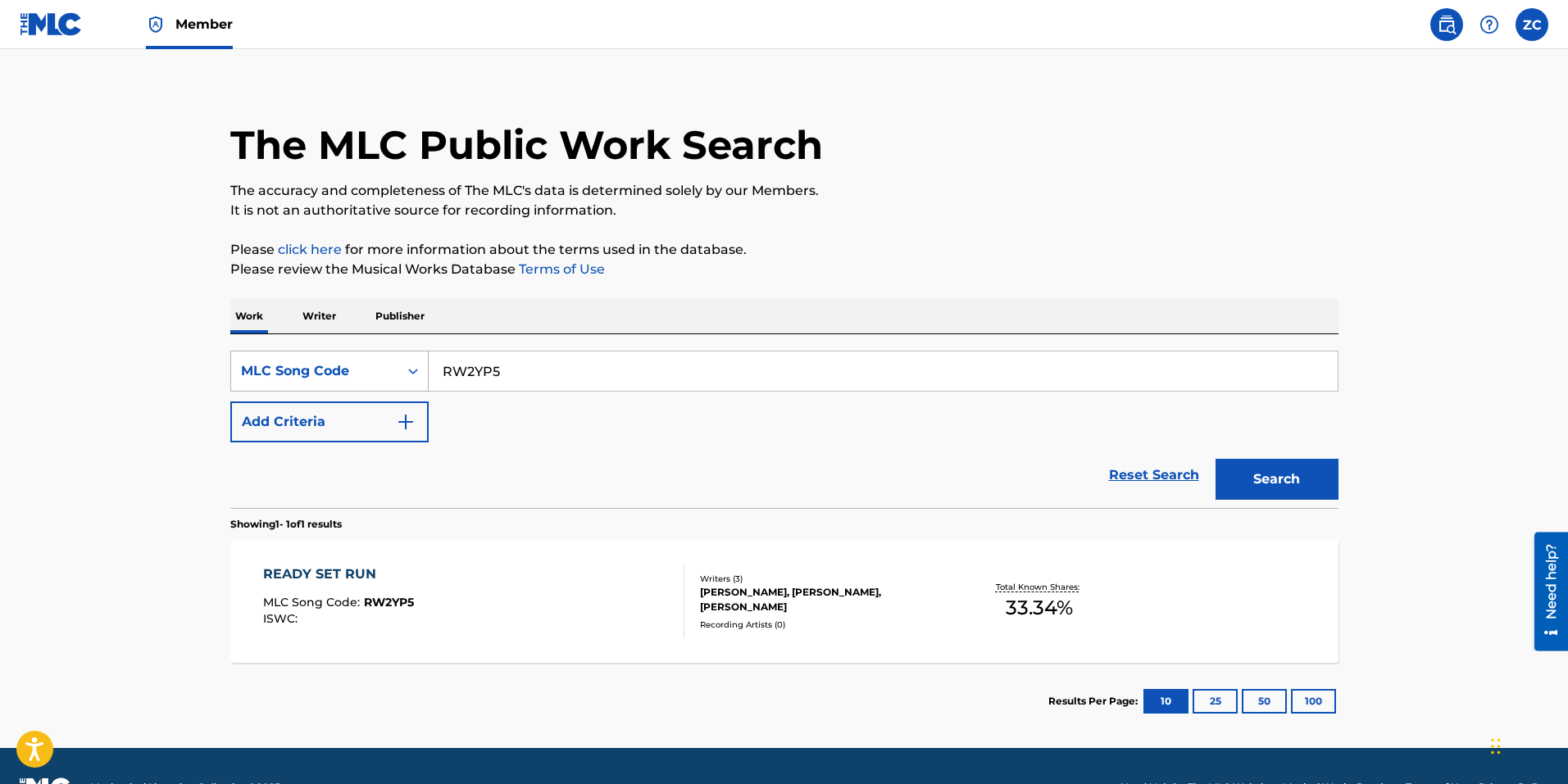
drag, startPoint x: 561, startPoint y: 375, endPoint x: 345, endPoint y: 367, distance: 216.1
click at [308, 355] on div "SearchWithCriteriabce64462-6190-4f55-840b-87e15e8a1d4e MLC Song Code RW2YP5" at bounding box center [784, 371] width 1108 height 41
paste input "LH"
type input "RW2YLH"
click at [1287, 483] on button "Search" at bounding box center [1276, 479] width 123 height 41
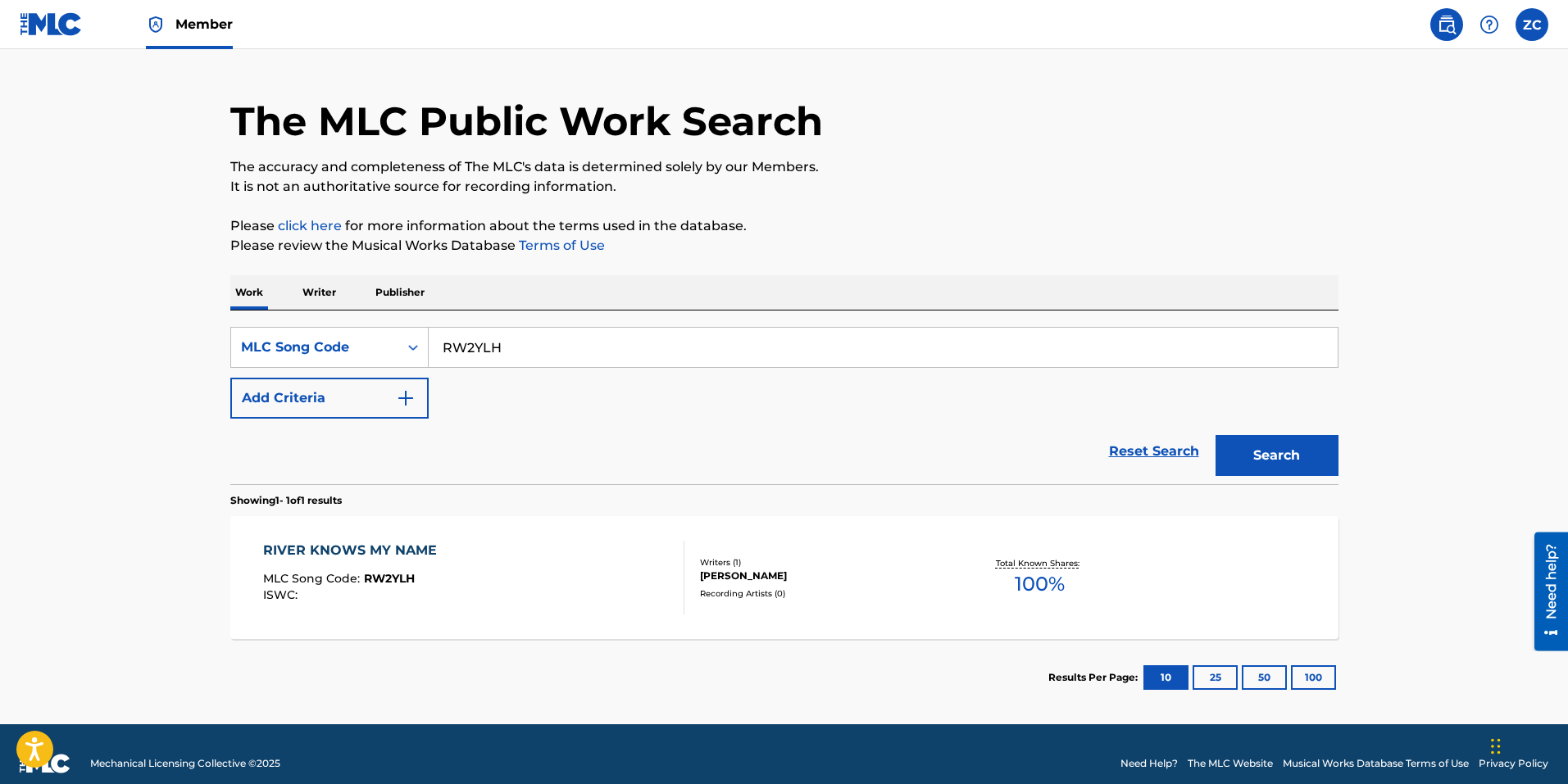
scroll to position [56, 0]
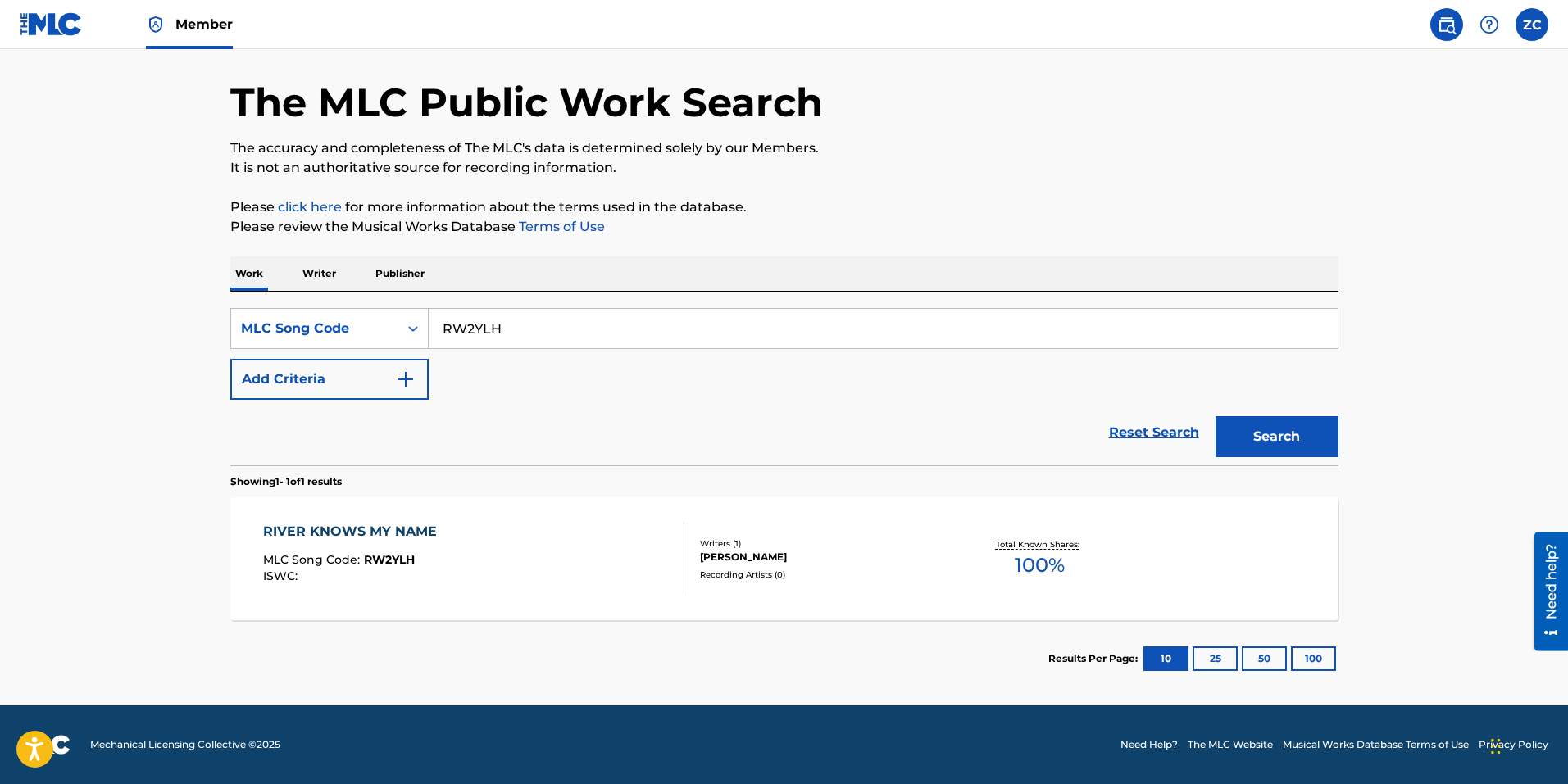
click at [447, 564] on div "RIVER KNOWS MY NAME MLC Song Code : RW2YLH ISWC :" at bounding box center [473, 559] width 421 height 74
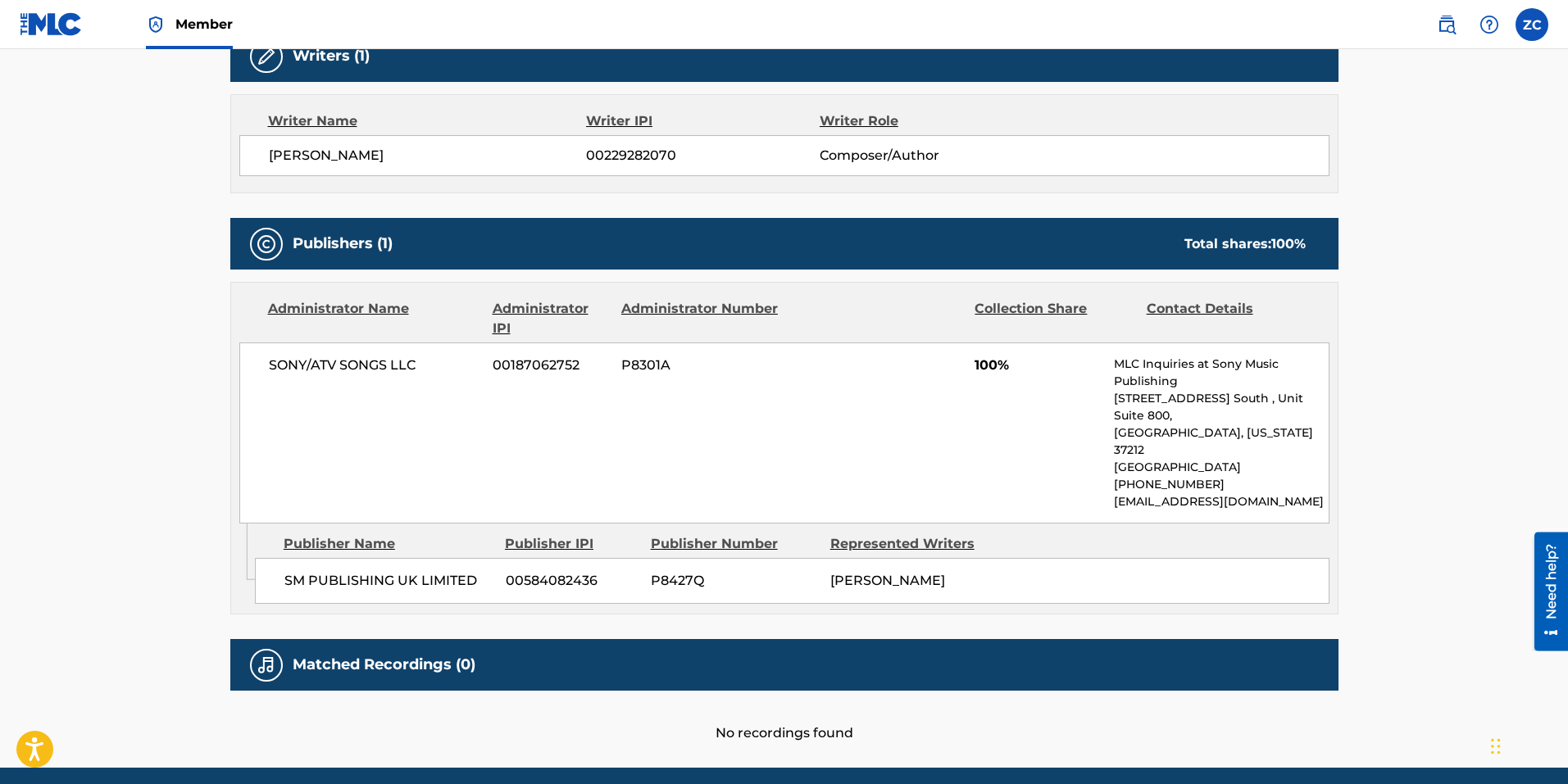
scroll to position [574, 0]
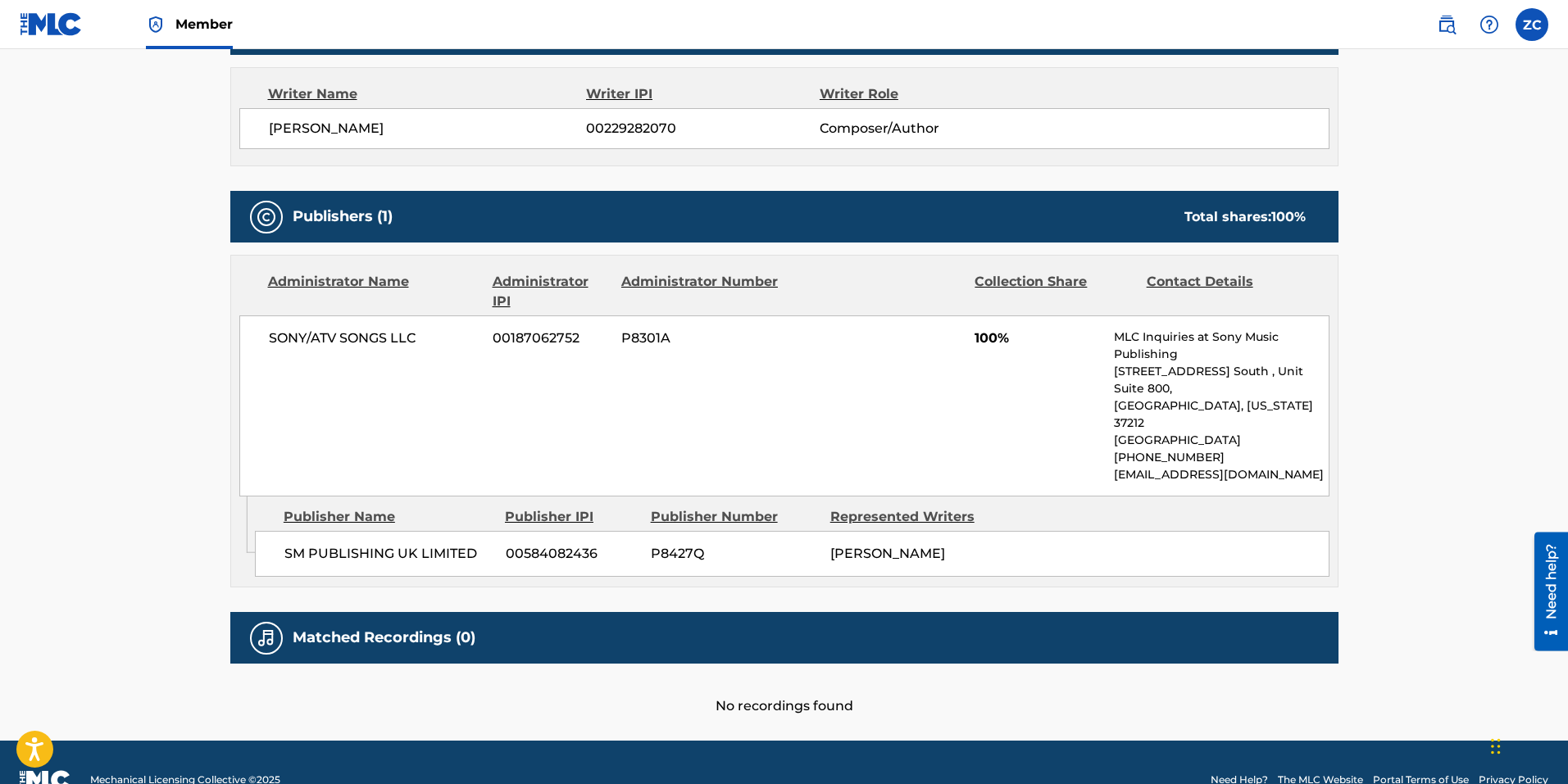
click at [452, 544] on span "SM PUBLISHING UK LIMITED" at bounding box center [389, 554] width 209 height 19
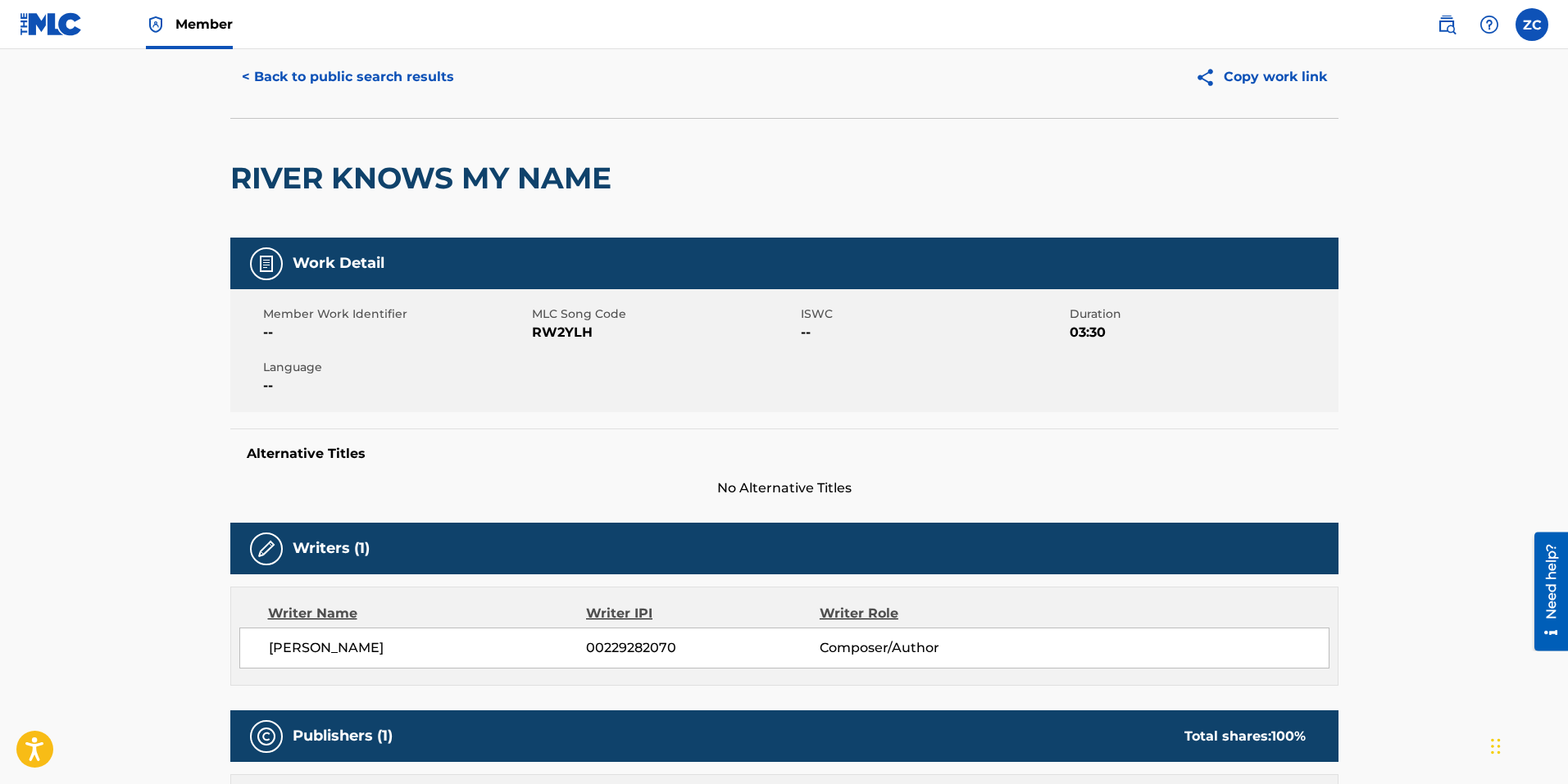
scroll to position [0, 0]
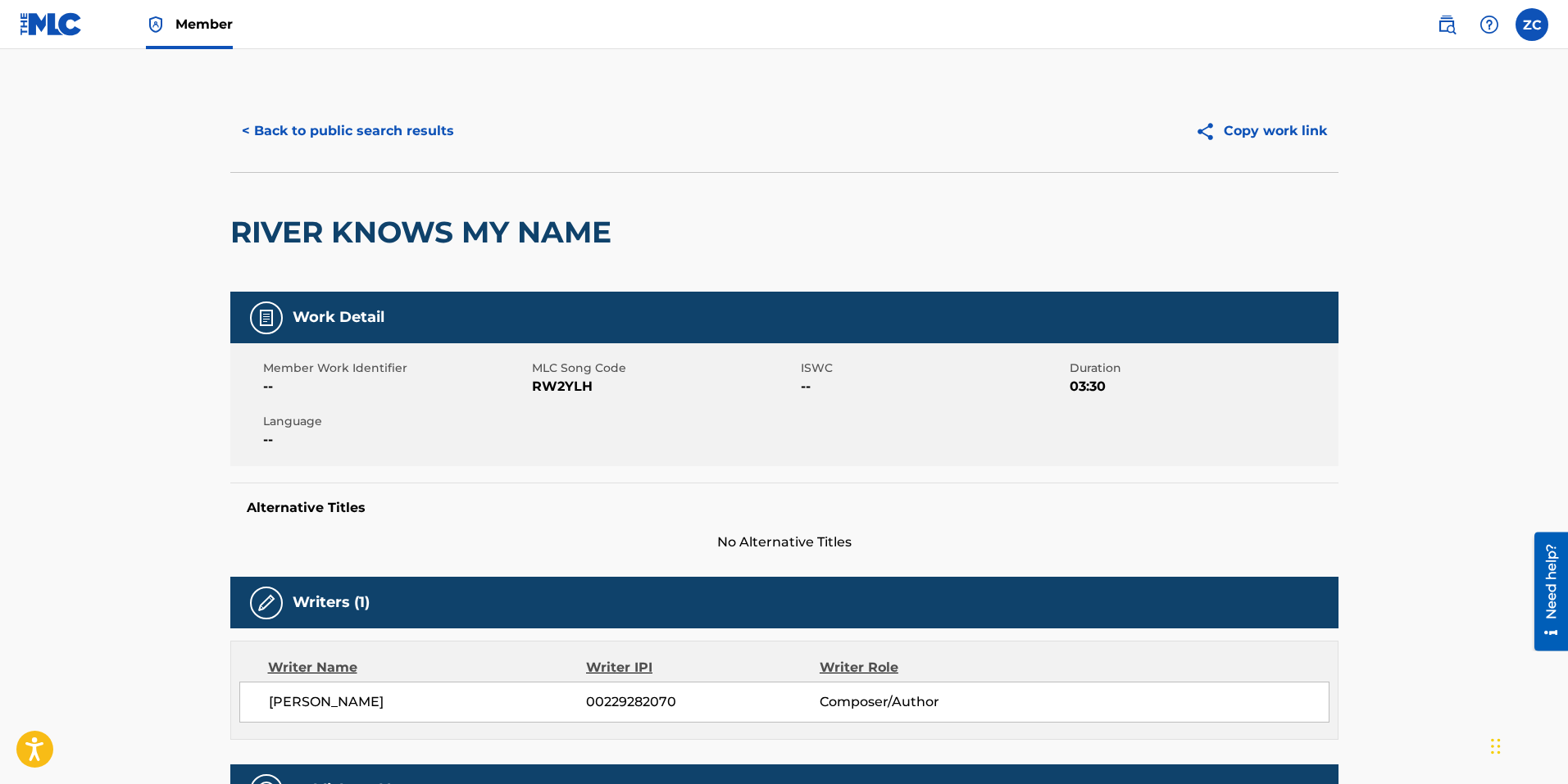
click at [372, 131] on button "< Back to public search results" at bounding box center [348, 131] width 235 height 41
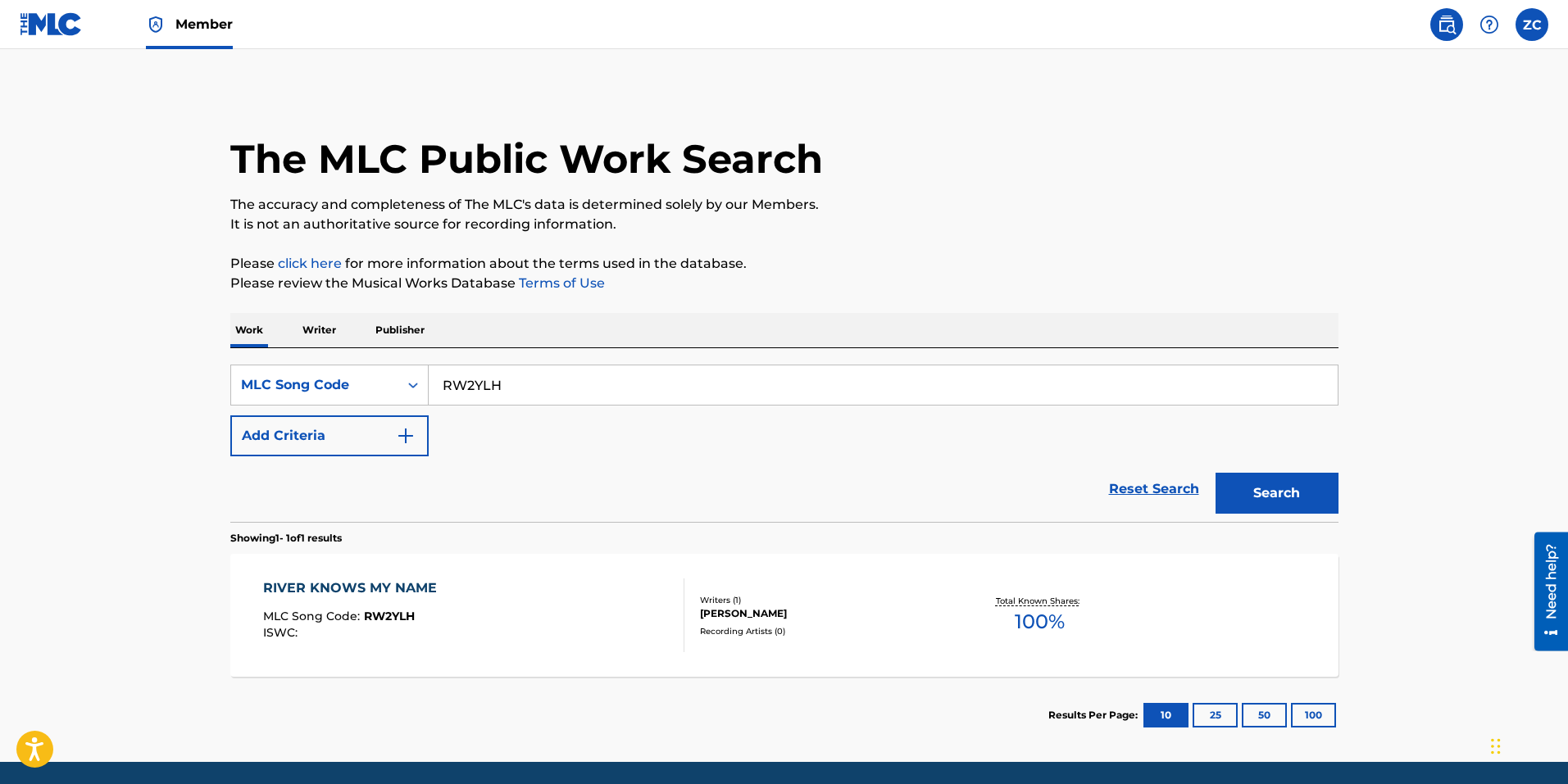
scroll to position [14, 0]
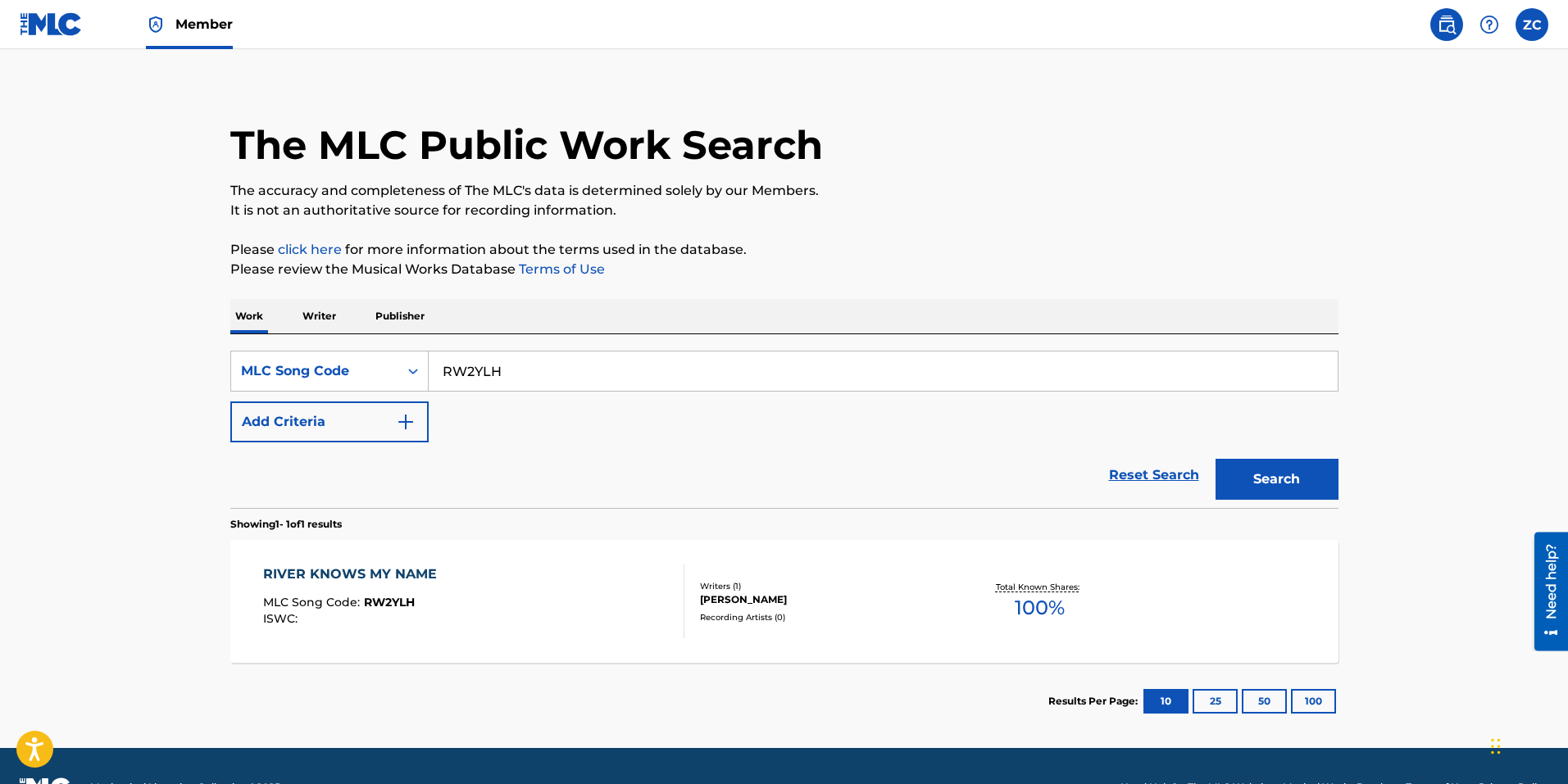
drag, startPoint x: 519, startPoint y: 366, endPoint x: 192, endPoint y: 350, distance: 327.4
click at [191, 352] on main "The MLC Public Work Search The accuracy and completeness of The MLC's data is d…" at bounding box center [784, 392] width 1568 height 713
paste input "SH7TRP"
type input "SH7TRP"
click at [1241, 490] on button "Search" at bounding box center [1276, 479] width 123 height 41
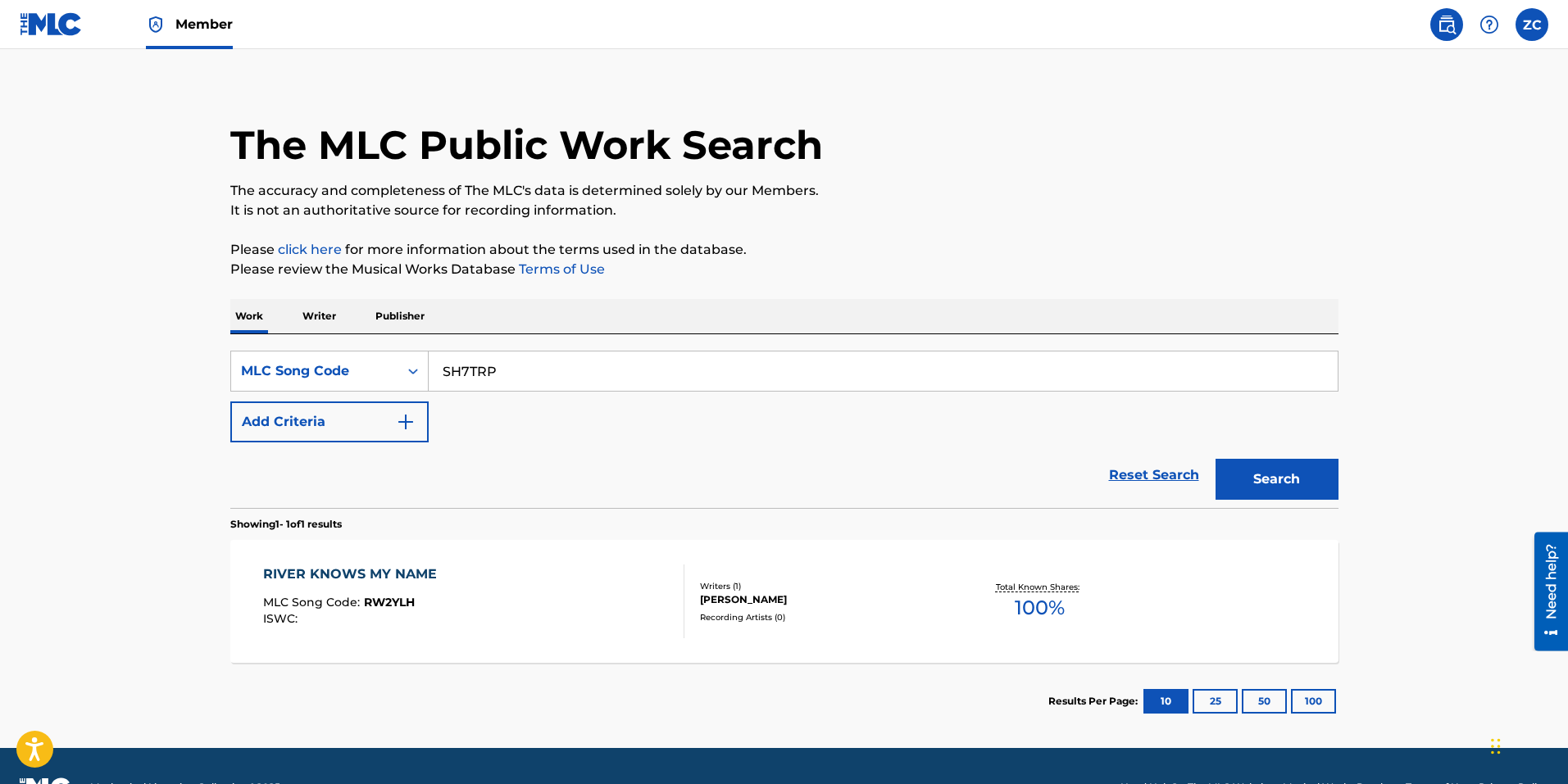
scroll to position [0, 0]
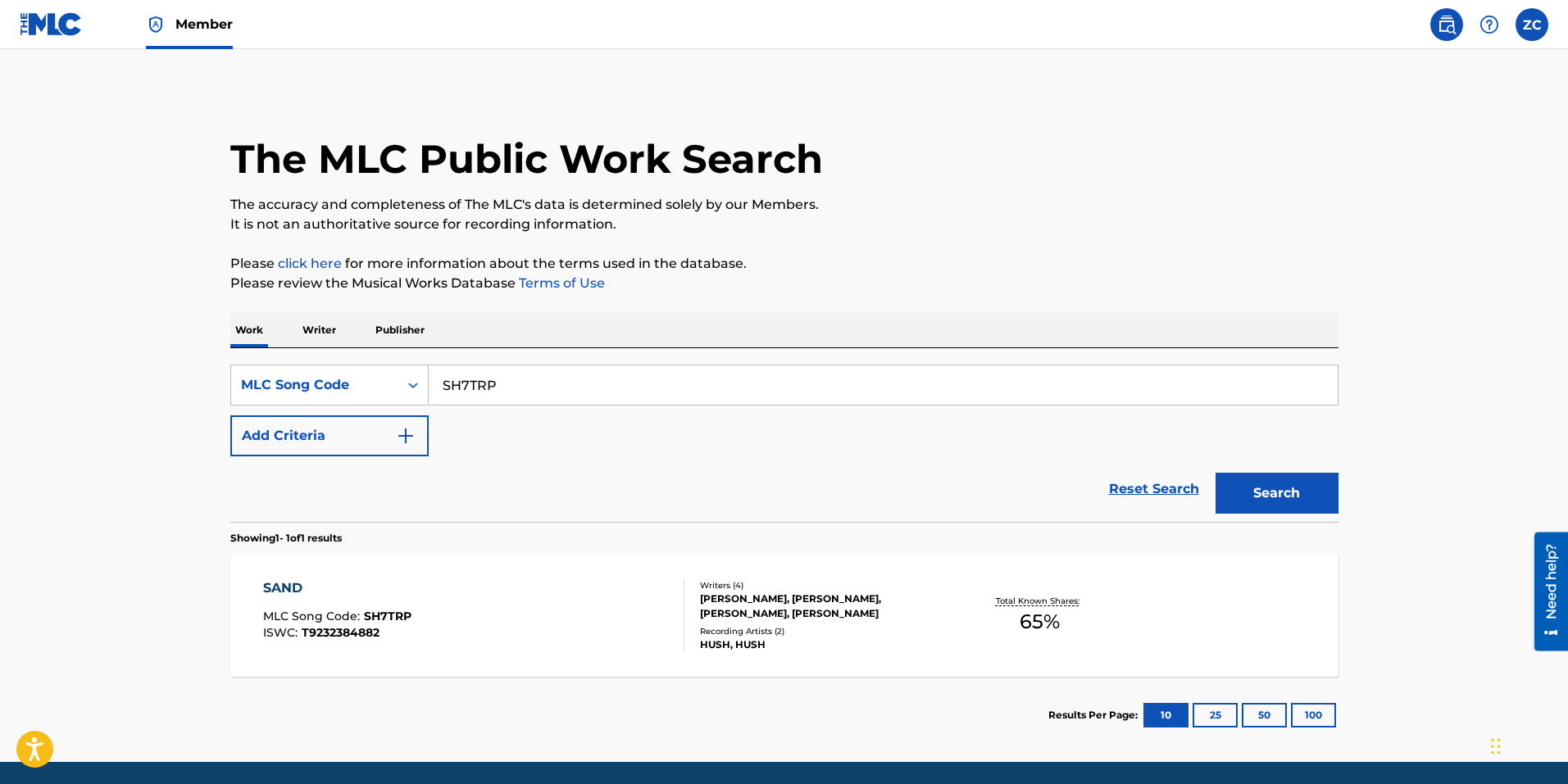
click at [482, 609] on div "SAND MLC Song Code : SH7TRP ISWC : T9232384882" at bounding box center [473, 616] width 421 height 74
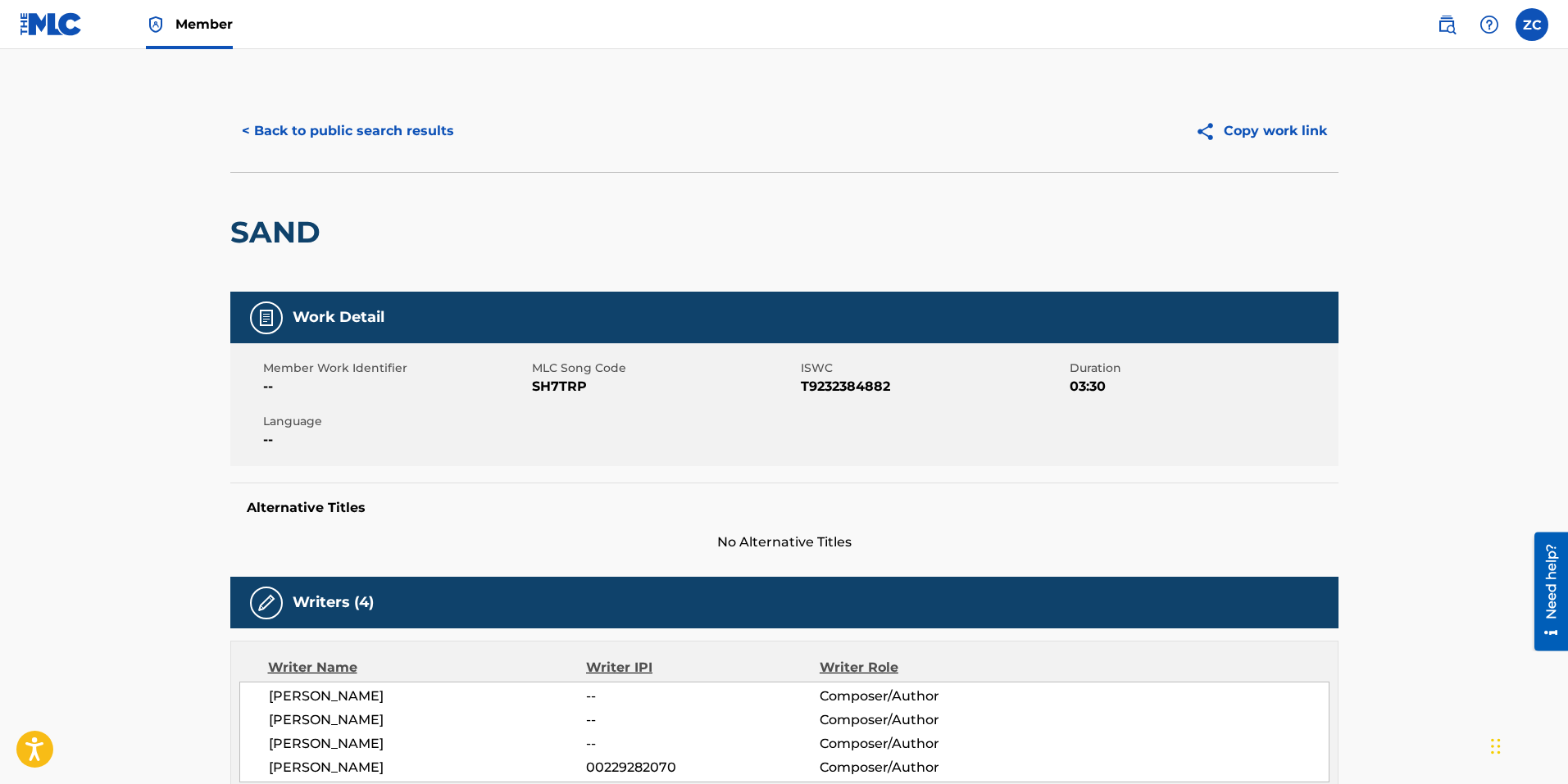
click at [281, 131] on button "< Back to public search results" at bounding box center [348, 131] width 235 height 41
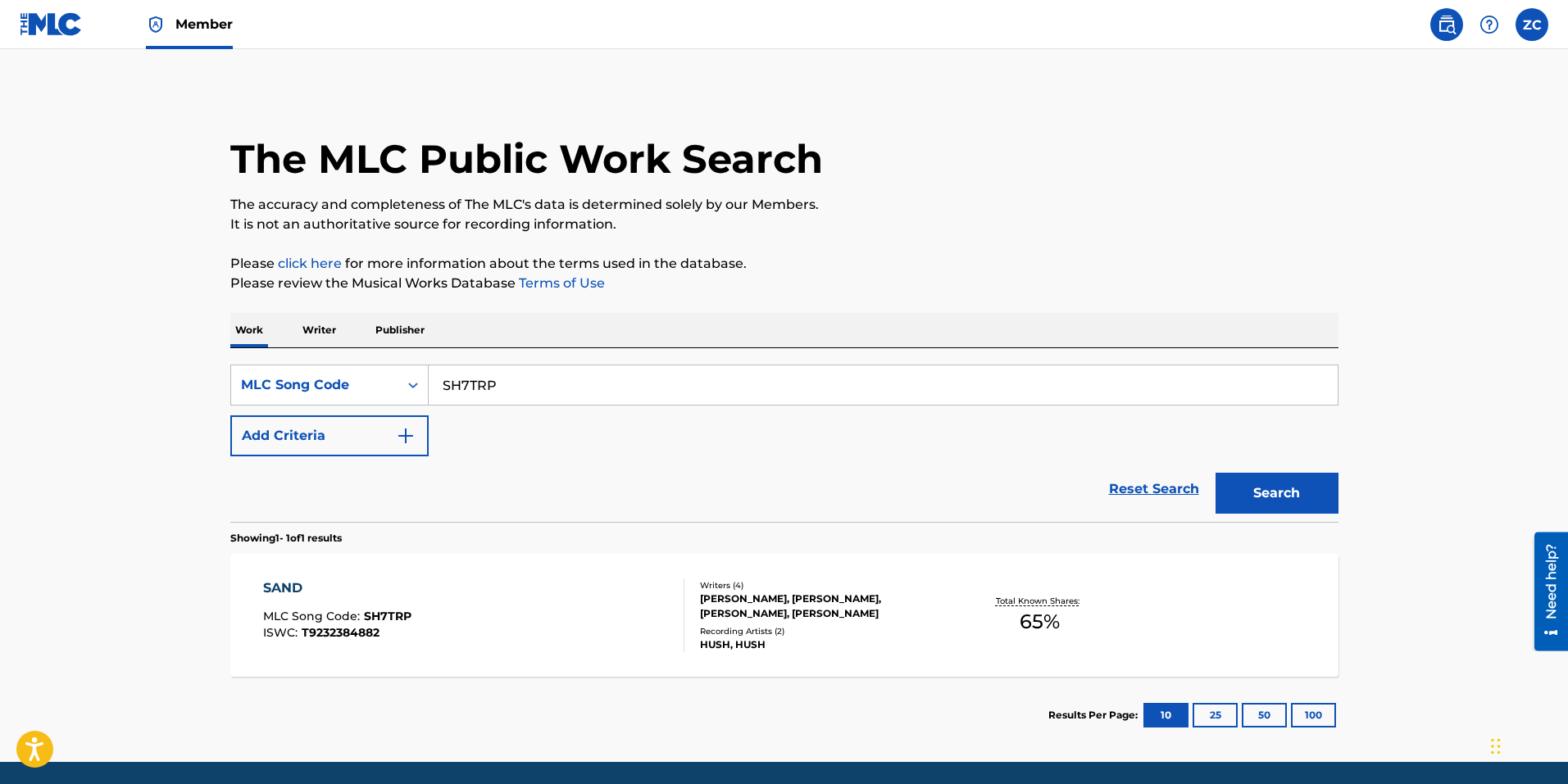
drag, startPoint x: 499, startPoint y: 357, endPoint x: 487, endPoint y: 369, distance: 17.0
click at [487, 368] on div "SearchWithCriteriabce64462-6190-4f55-840b-87e15e8a1d4e MLC Song Code SH7TRP Add…" at bounding box center [784, 435] width 1108 height 174
click at [487, 372] on input "SH7TRP" at bounding box center [883, 385] width 909 height 39
paste input "48DZ9"
type input "S48DZ9"
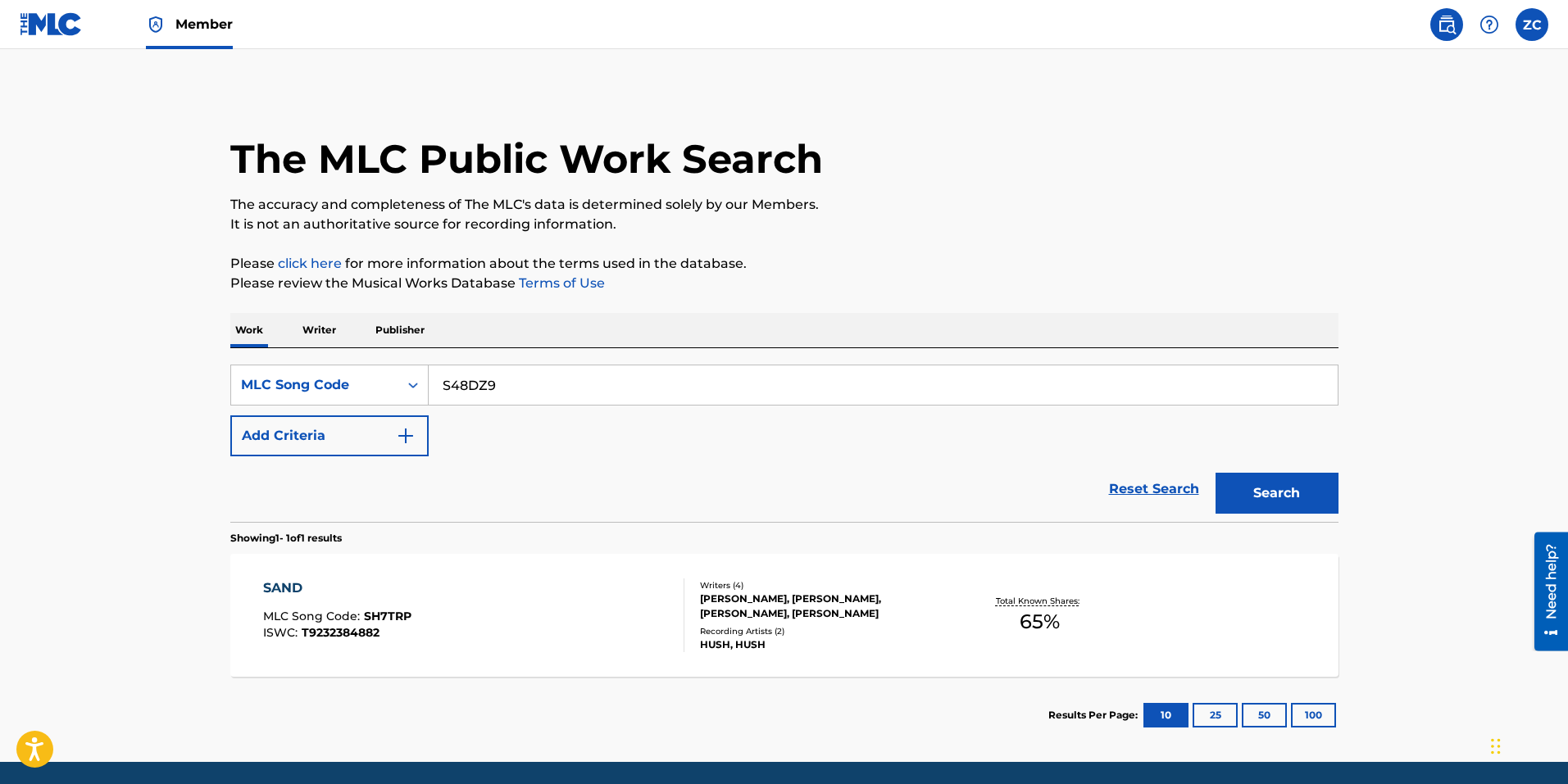
click at [1300, 483] on button "Search" at bounding box center [1276, 493] width 123 height 41
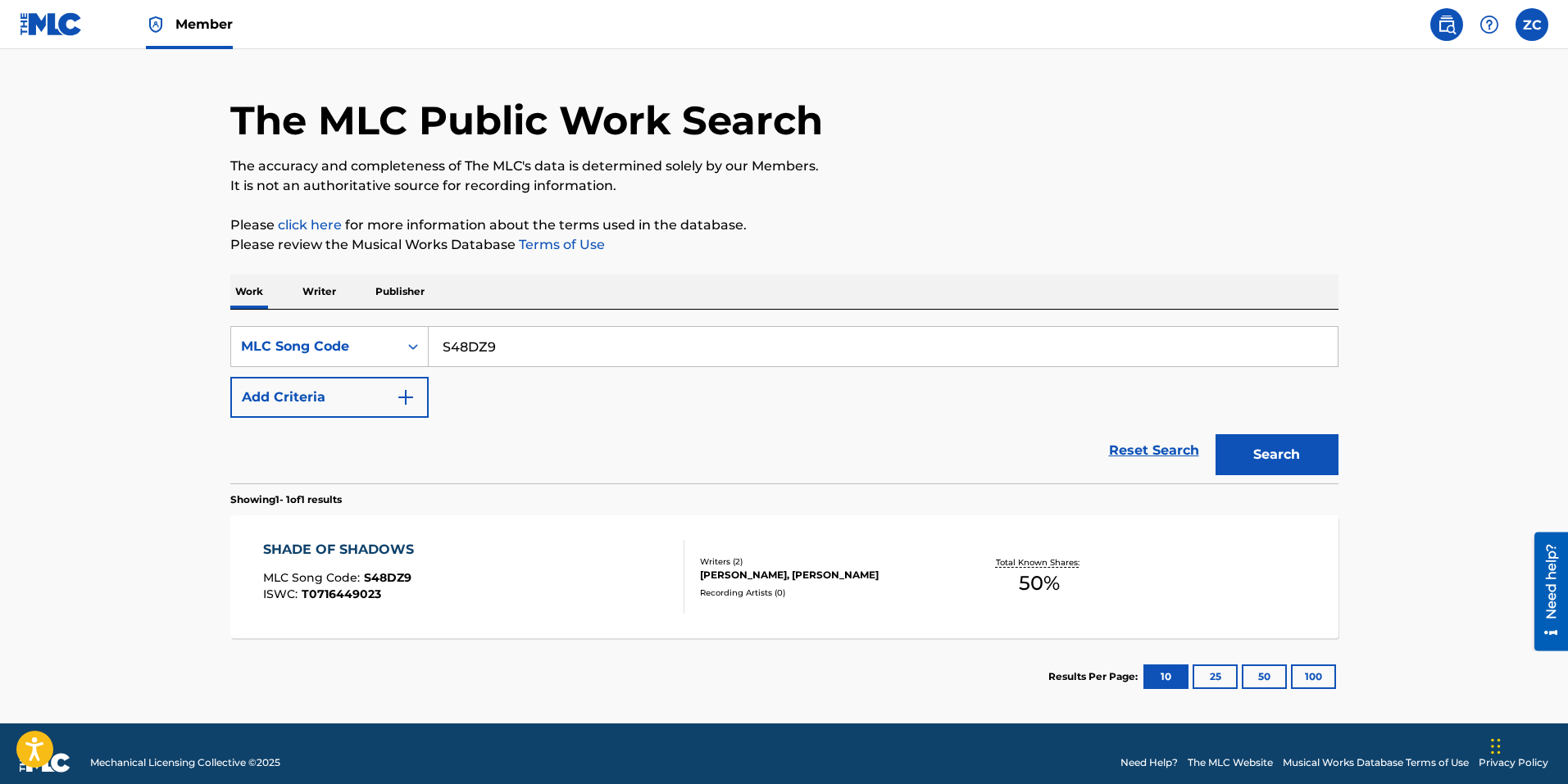
scroll to position [56, 0]
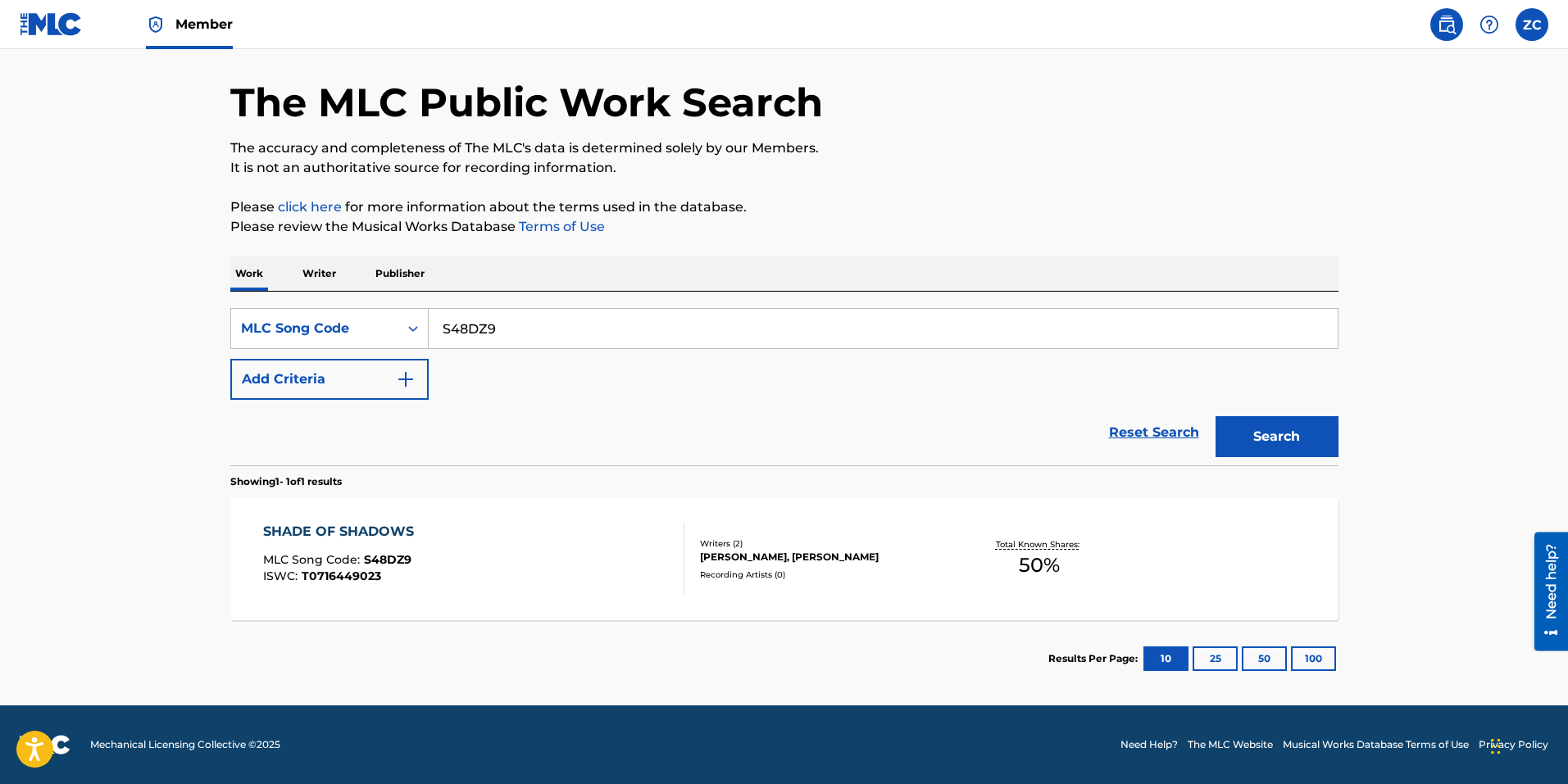
click at [668, 549] on div "SHADE OF SHADOWS MLC Song Code : S48DZ9 ISWC : T0716449023" at bounding box center [473, 559] width 421 height 74
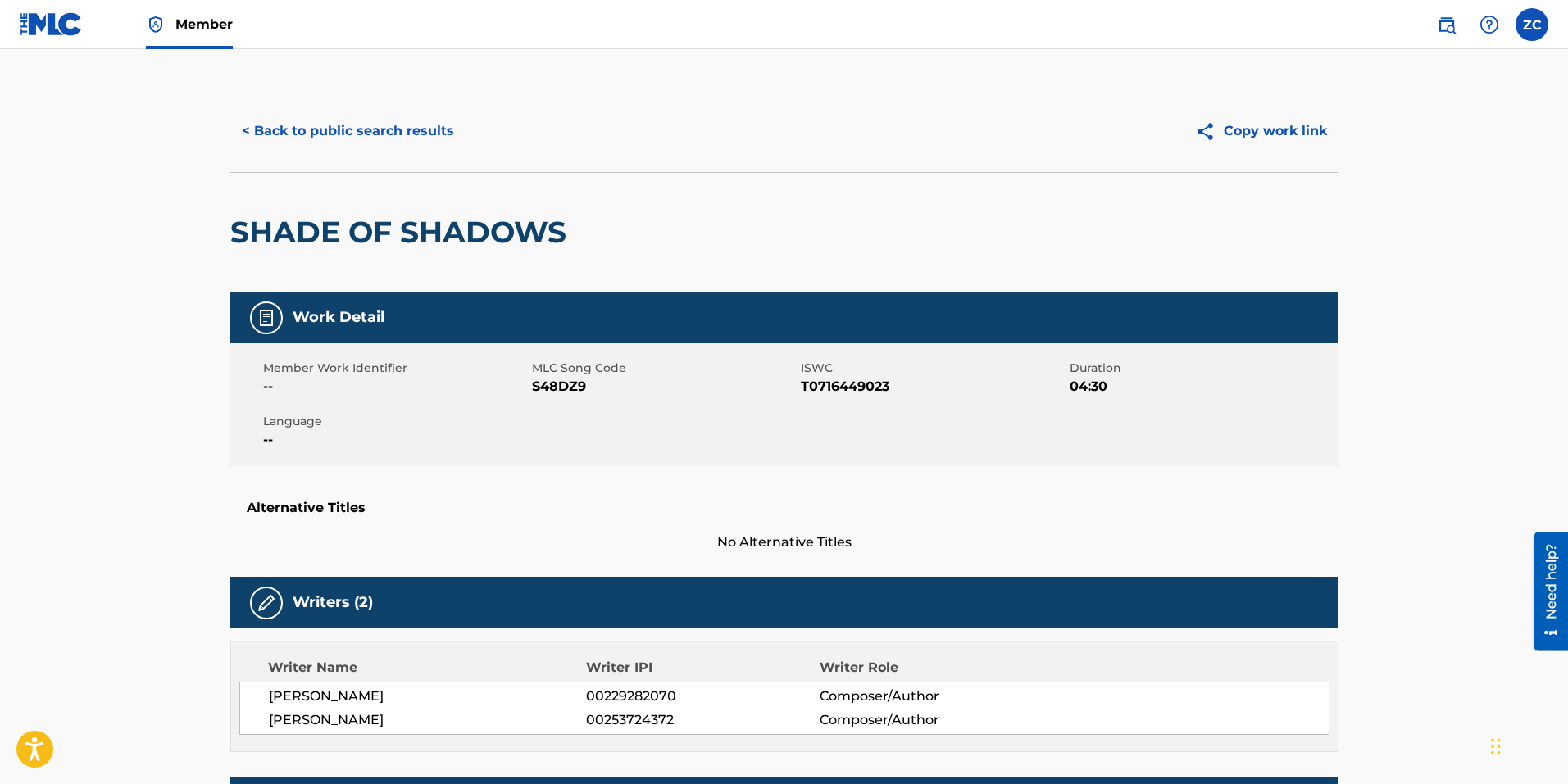
click at [413, 125] on button "< Back to public search results" at bounding box center [348, 131] width 235 height 41
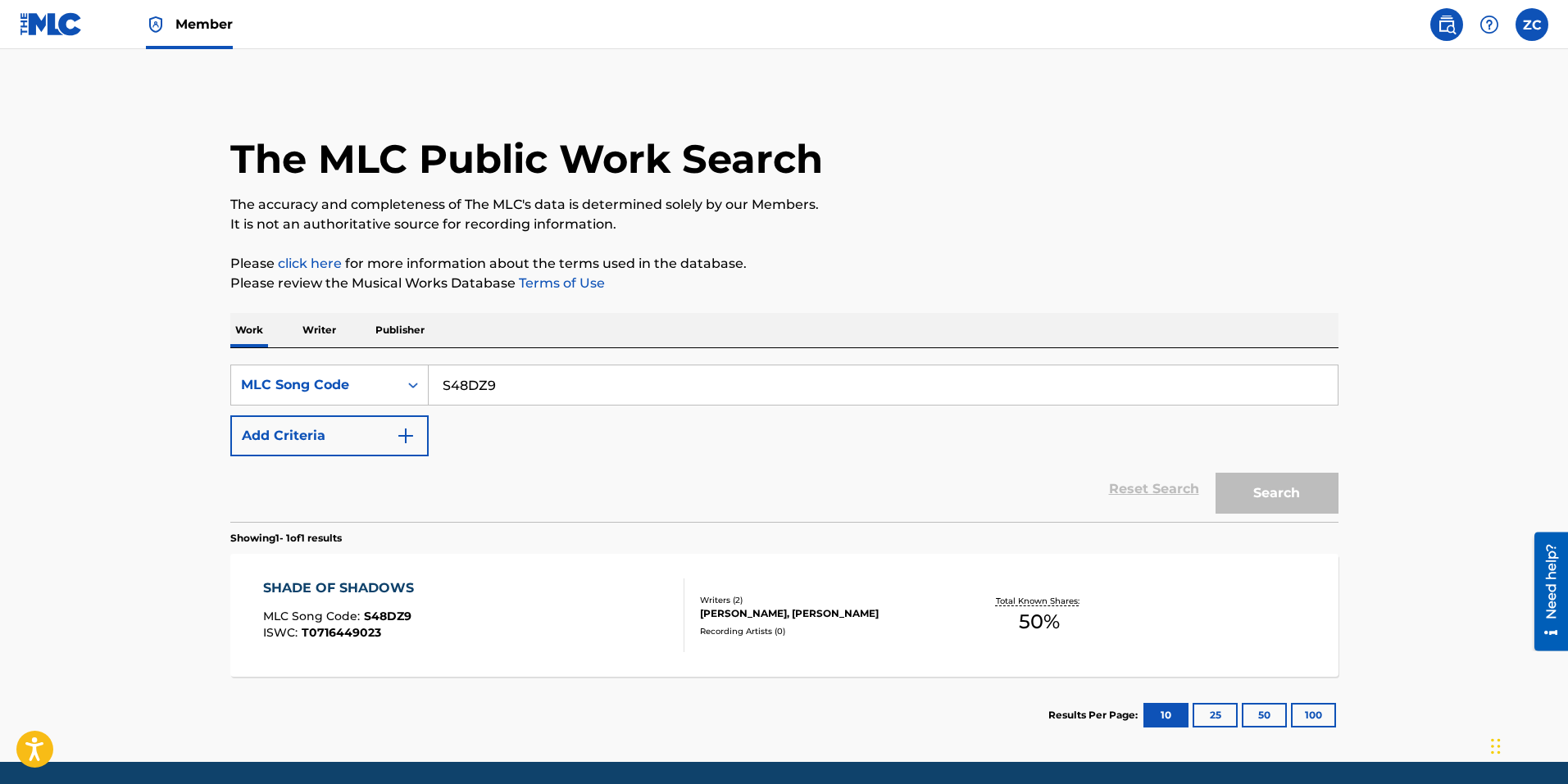
scroll to position [14, 0]
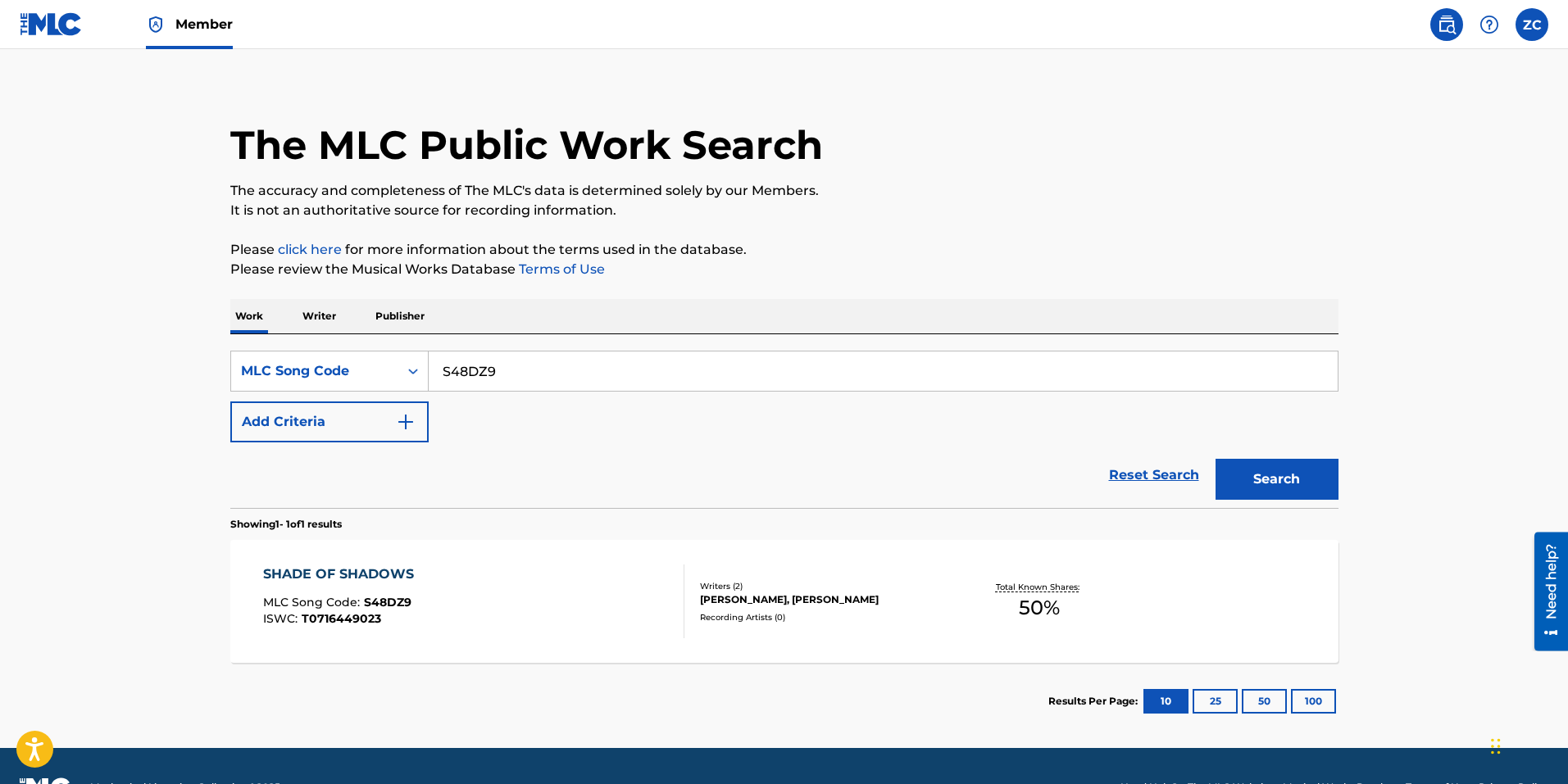
drag, startPoint x: 521, startPoint y: 372, endPoint x: 264, endPoint y: 340, distance: 259.0
click at [279, 342] on div "SearchWithCriteriabce64462-6190-4f55-840b-87e15e8a1d4e MLC Song Code S48DZ9 Add…" at bounding box center [784, 421] width 1108 height 174
paste input "0611A"
type input "S0611A"
click at [1291, 483] on button "Search" at bounding box center [1276, 479] width 123 height 41
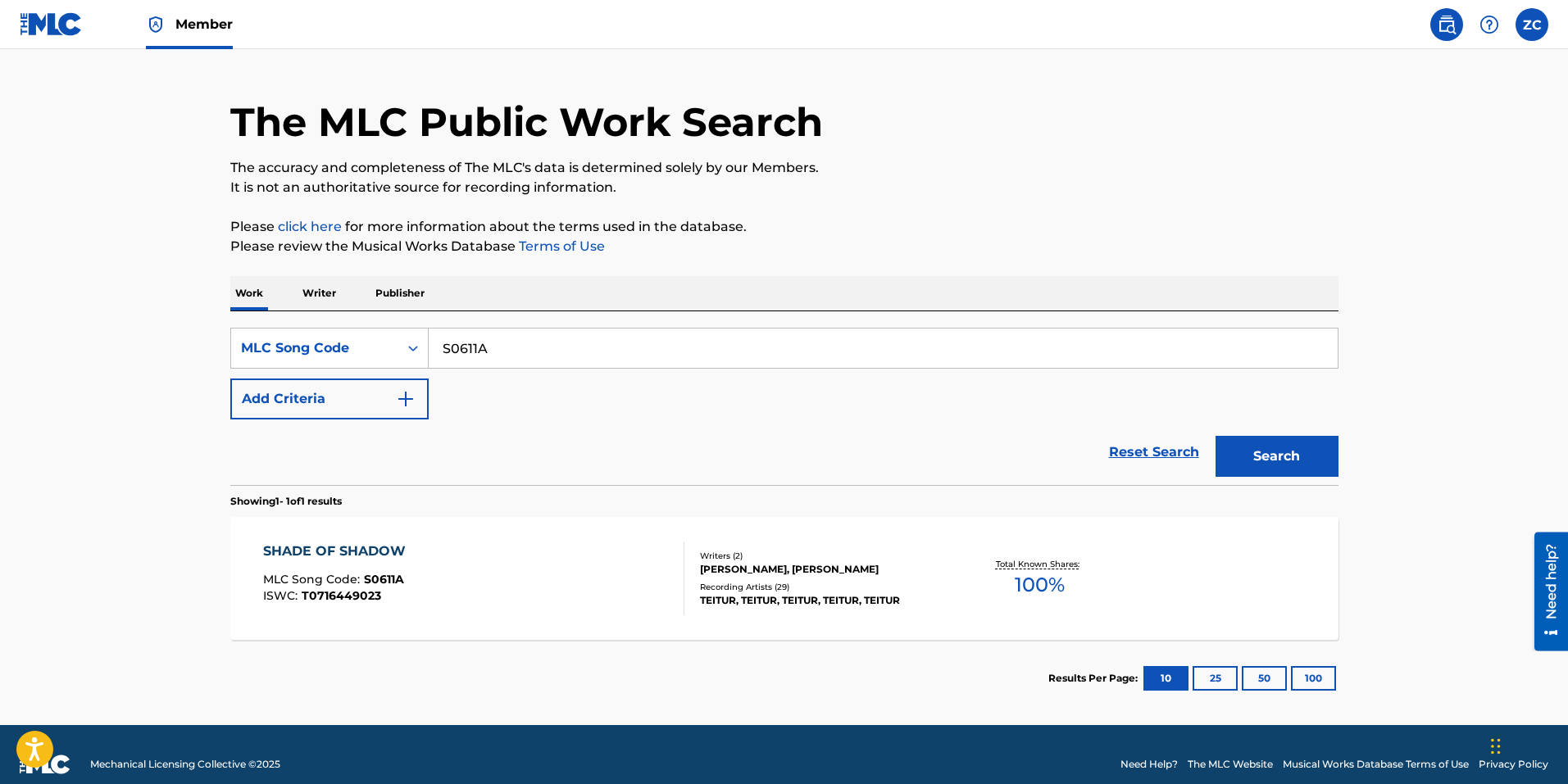
scroll to position [56, 0]
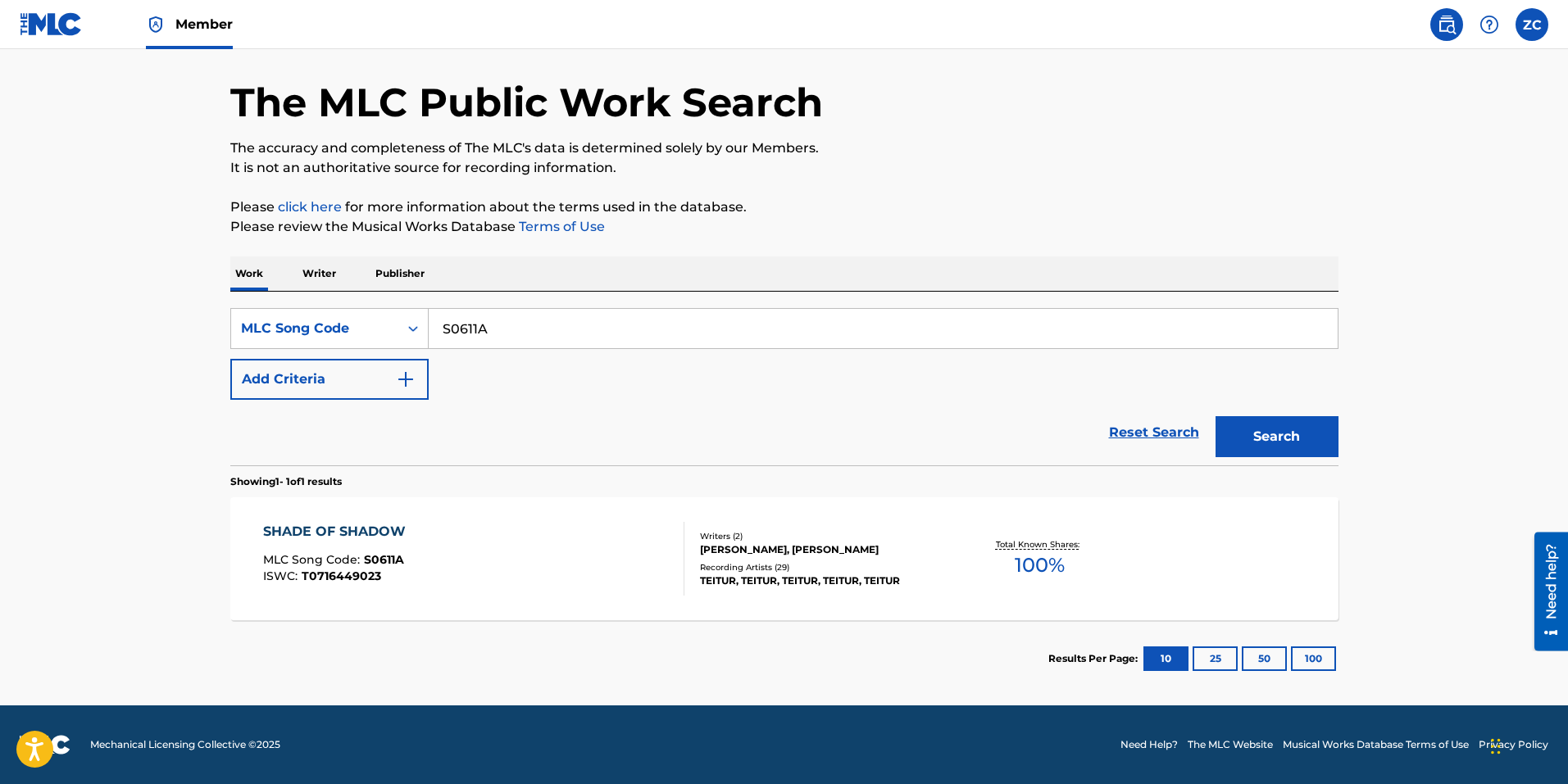
click at [357, 543] on div "SHADE OF SHADOW MLC Song Code : S0611A ISWC : T0716449023" at bounding box center [338, 559] width 151 height 74
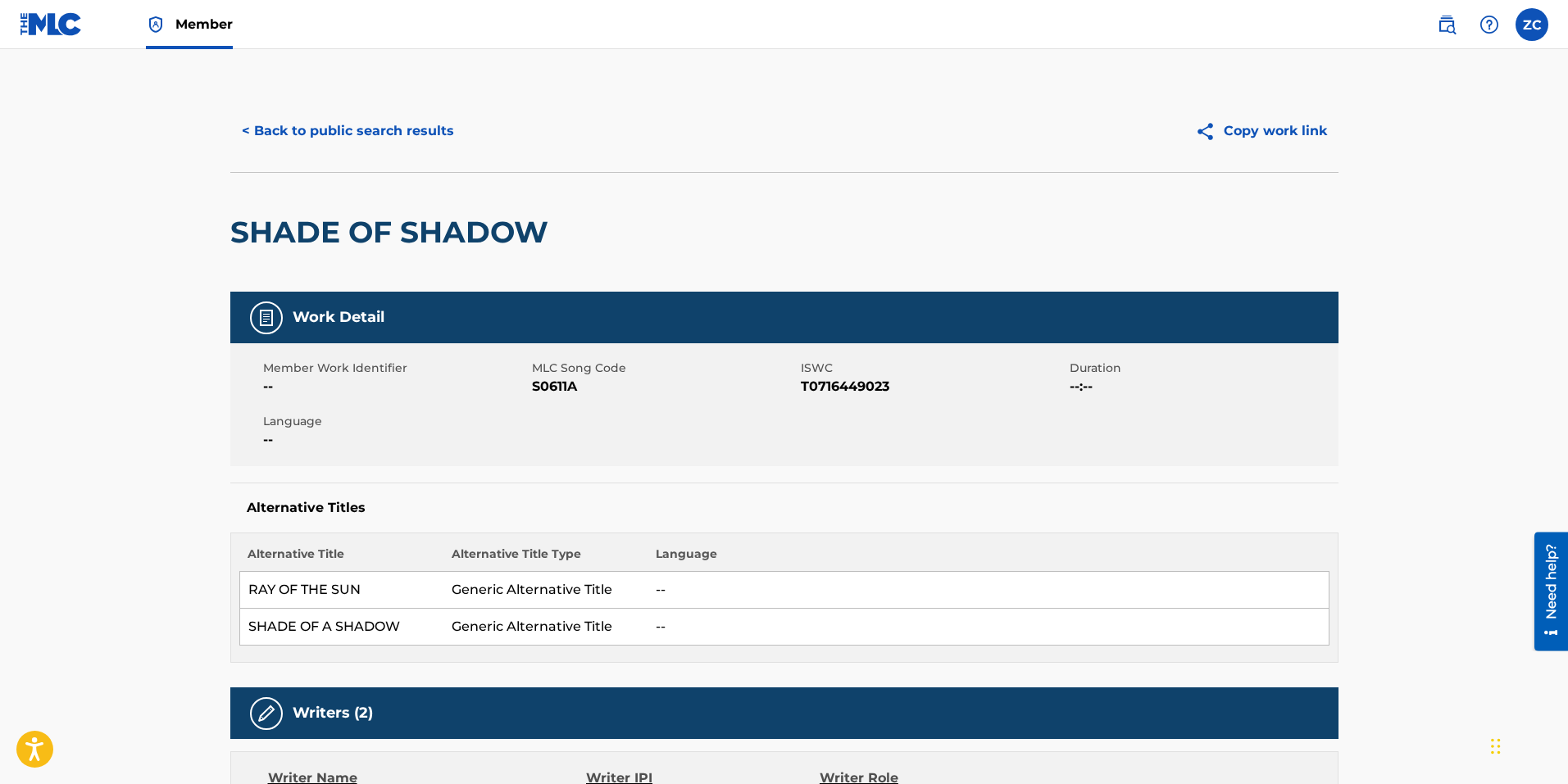
click at [371, 127] on button "< Back to public search results" at bounding box center [348, 131] width 235 height 41
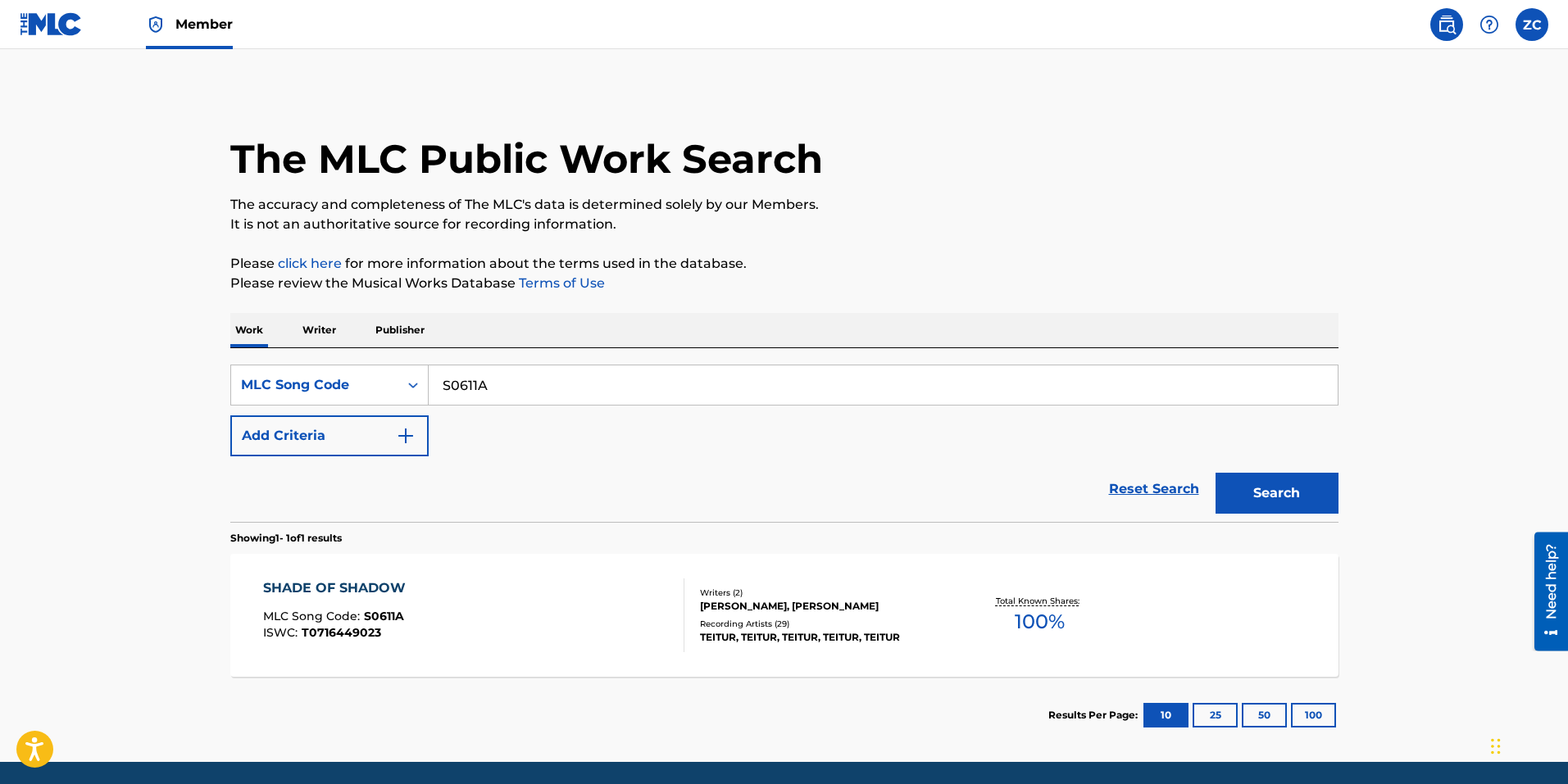
scroll to position [14, 0]
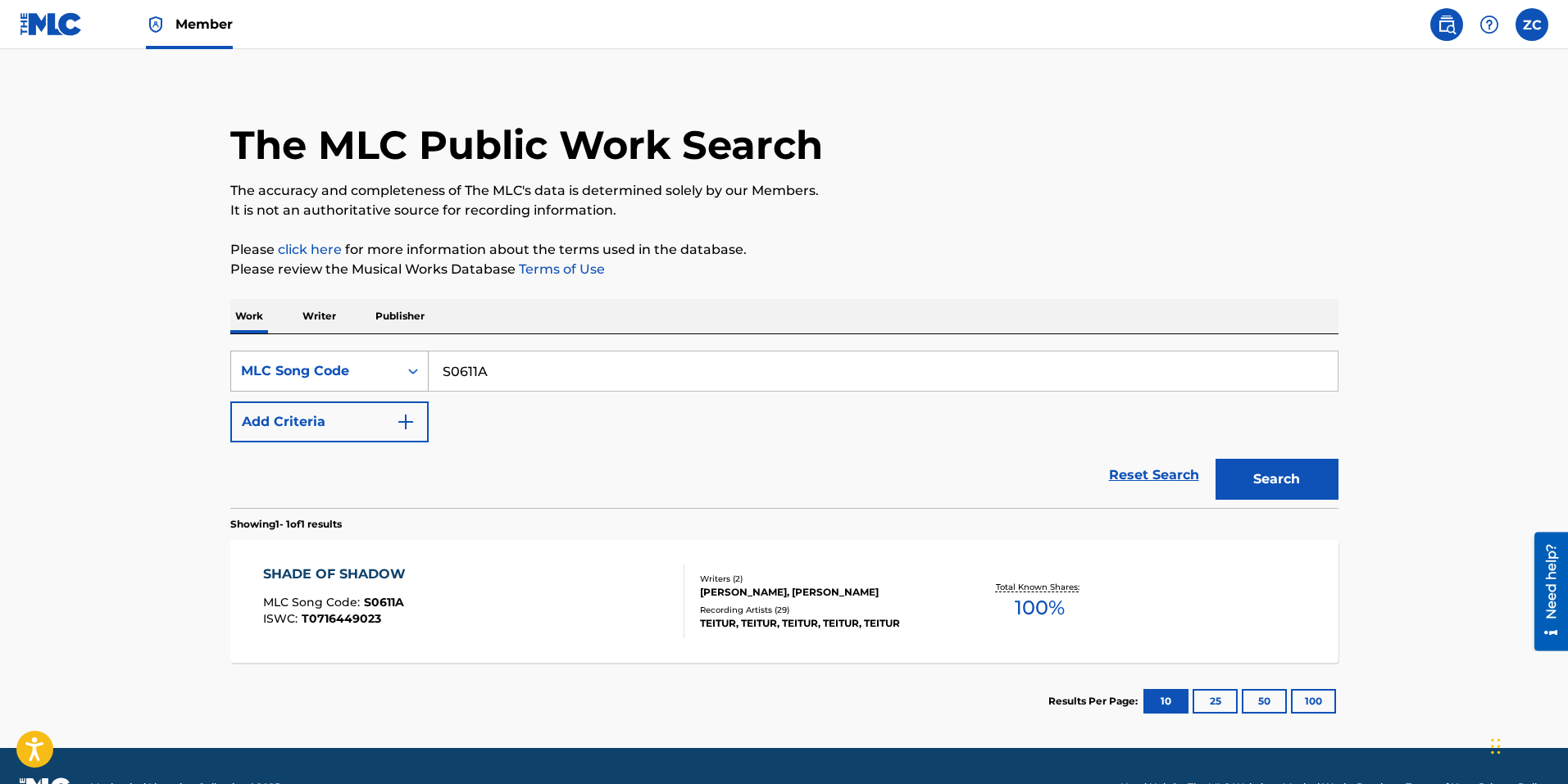
drag, startPoint x: 554, startPoint y: 367, endPoint x: 419, endPoint y: 377, distance: 135.4
click at [353, 368] on div "SearchWithCriteriabce64462-6190-4f55-840b-87e15e8a1d4e MLC Song Code S0611A" at bounding box center [784, 371] width 1108 height 41
paste input "91SQ2"
type input "S91SQ2"
click at [1232, 482] on button "Search" at bounding box center [1276, 479] width 123 height 41
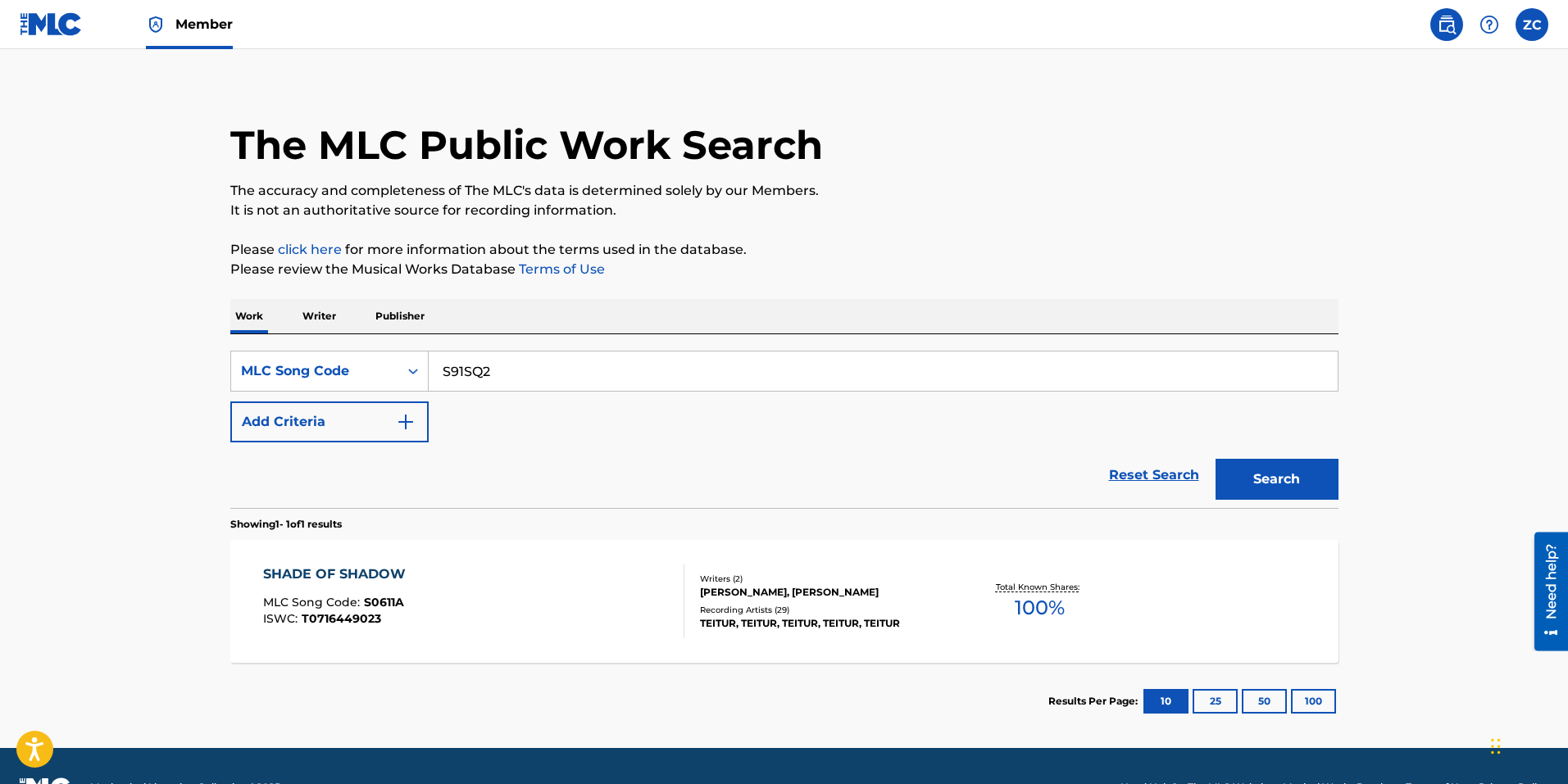
scroll to position [0, 0]
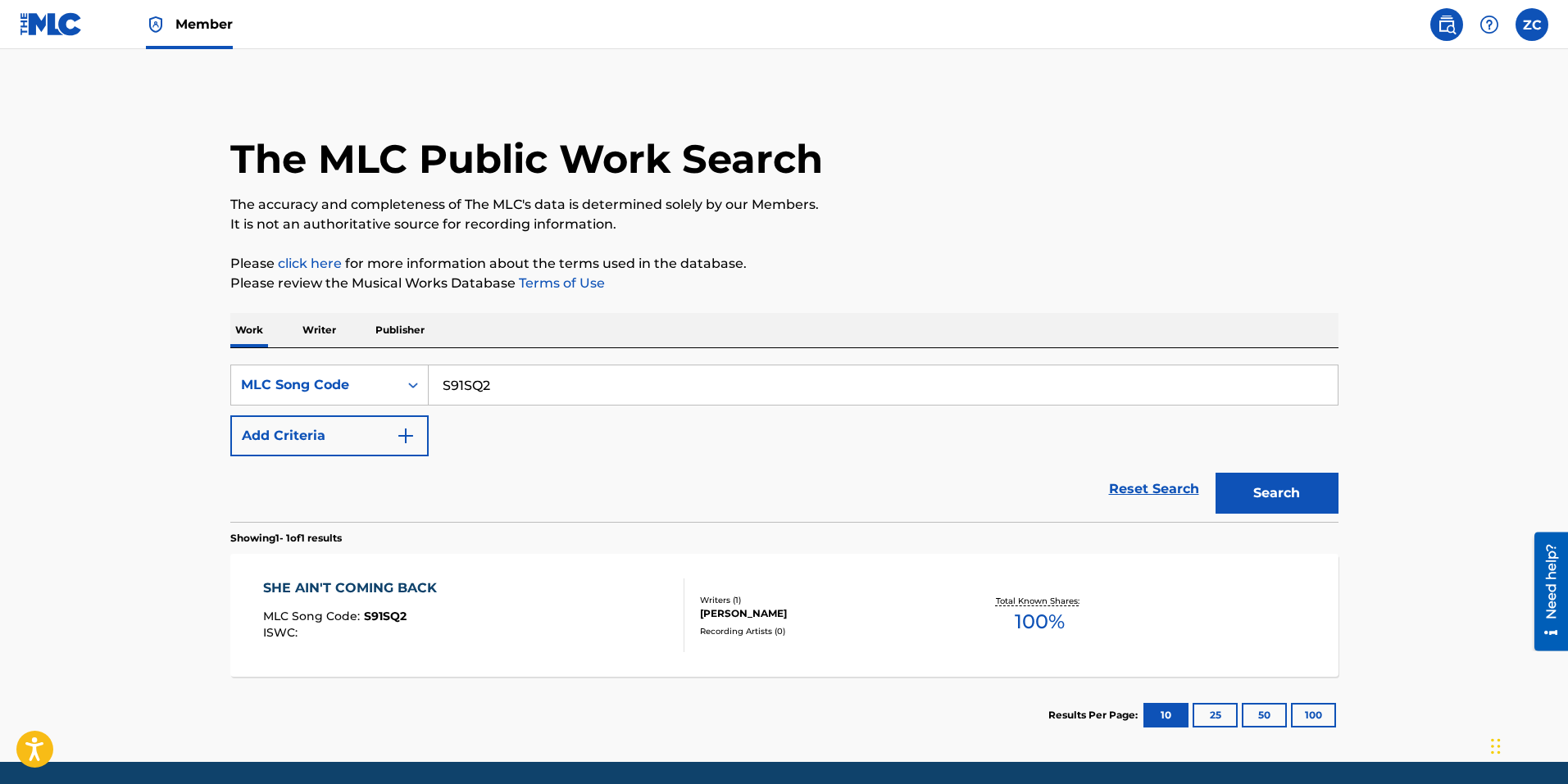
click at [688, 636] on div "Writers ( 1 ) JEFFREY H COHEN Recording Artists ( 0 )" at bounding box center [815, 616] width 263 height 44
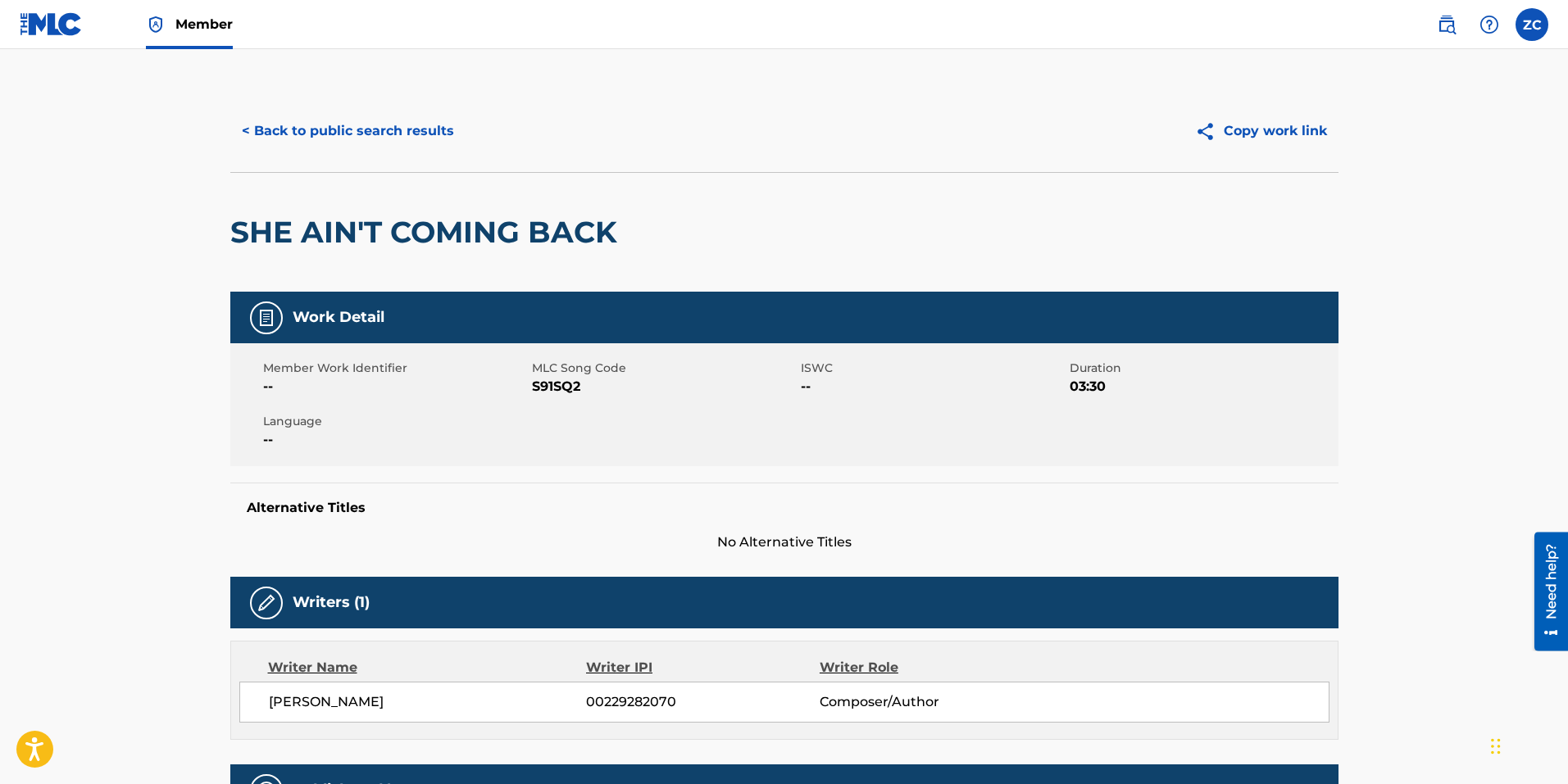
click at [324, 118] on button "< Back to public search results" at bounding box center [348, 131] width 235 height 41
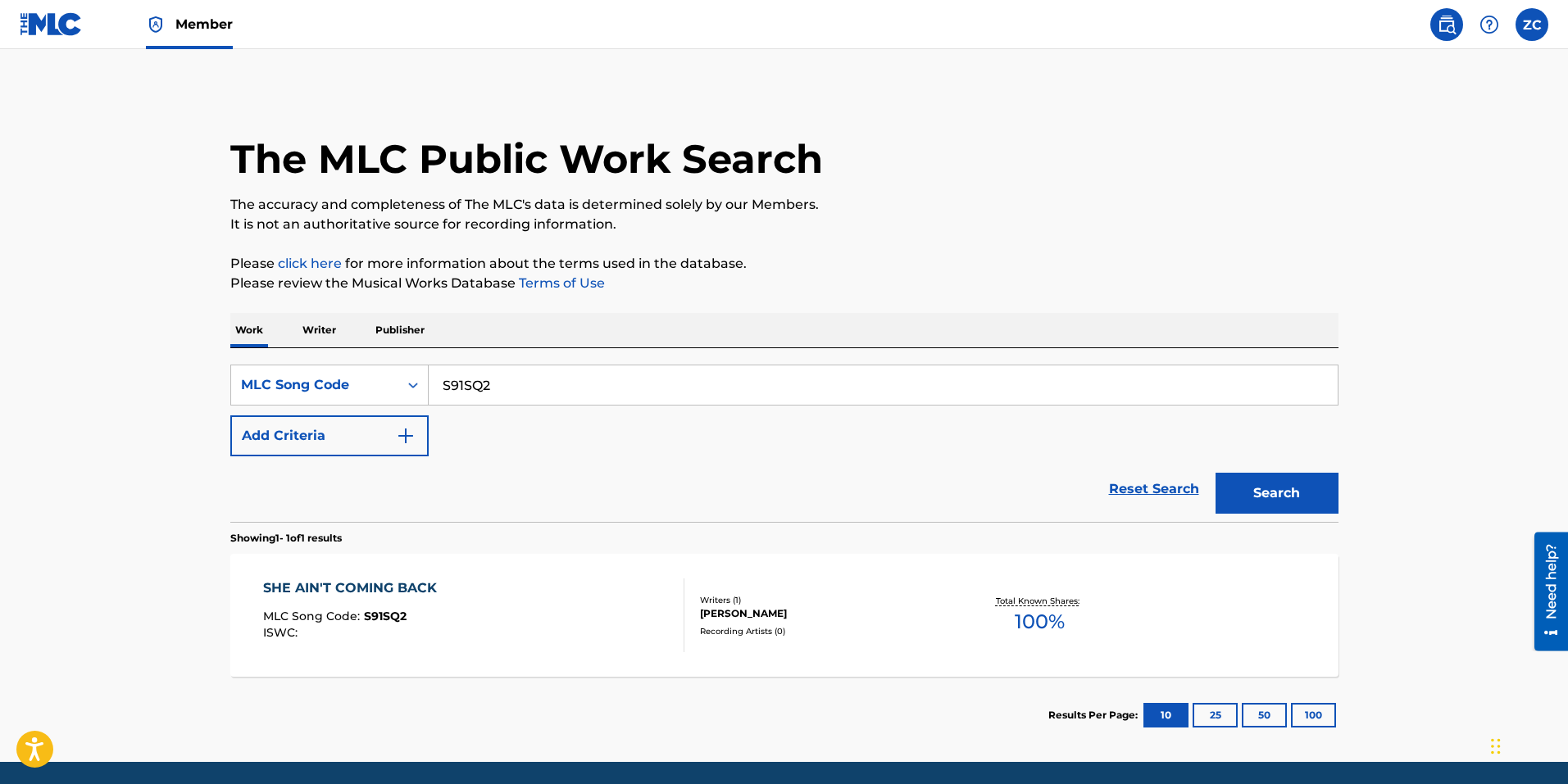
click at [481, 391] on input "S91SQ2" at bounding box center [883, 385] width 909 height 39
paste input "Z3098Y"
click at [1260, 487] on button "Search" at bounding box center [1276, 493] width 123 height 41
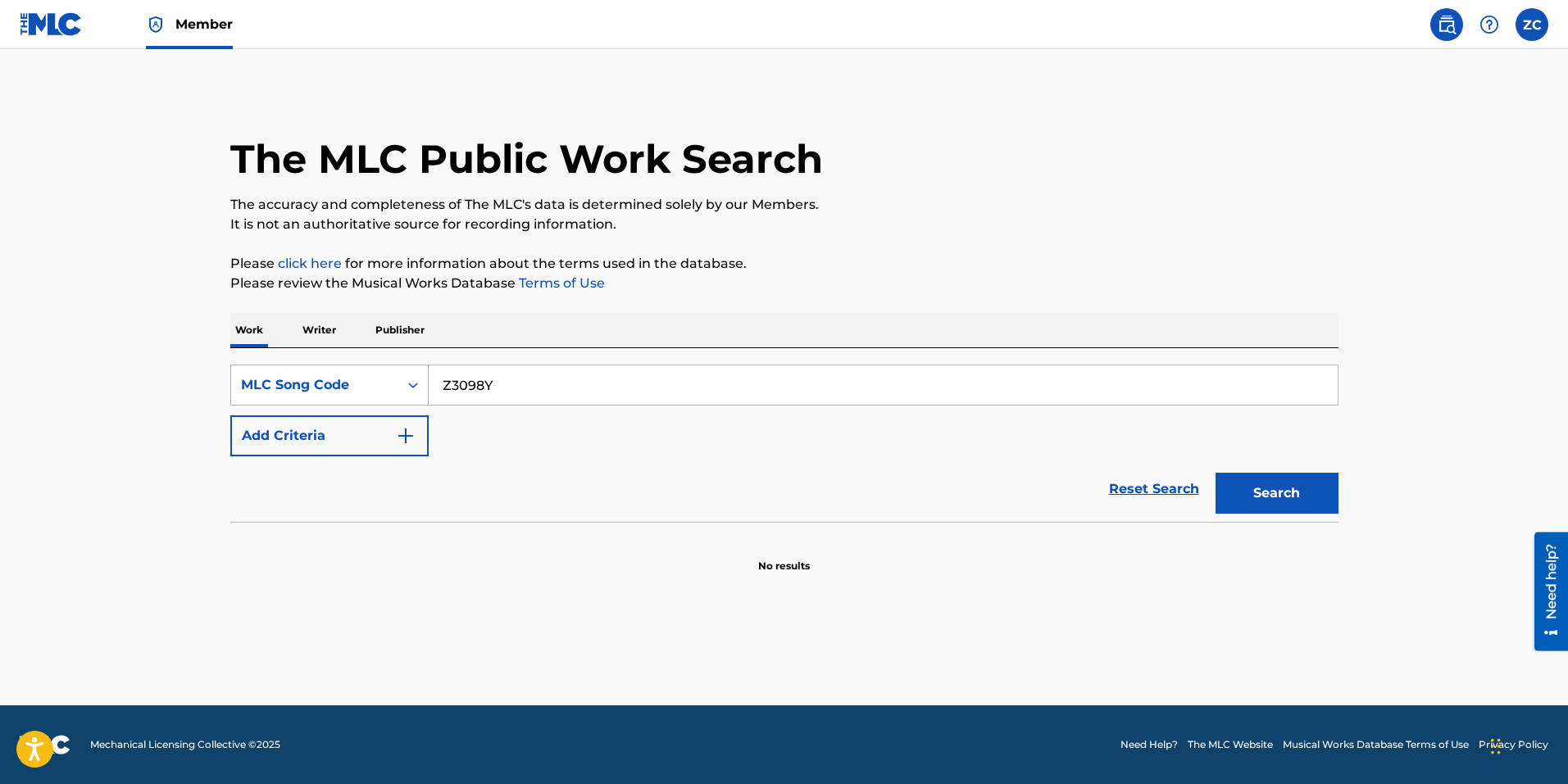
drag, startPoint x: 595, startPoint y: 375, endPoint x: 393, endPoint y: 380, distance: 202.1
click at [393, 380] on div "SearchWithCriteriabce64462-6190-4f55-840b-87e15e8a1d4e MLC Song Code Z3098Y" at bounding box center [784, 385] width 1108 height 41
paste input "14088"
type input "Z14088"
click at [1263, 493] on button "Search" at bounding box center [1276, 493] width 123 height 41
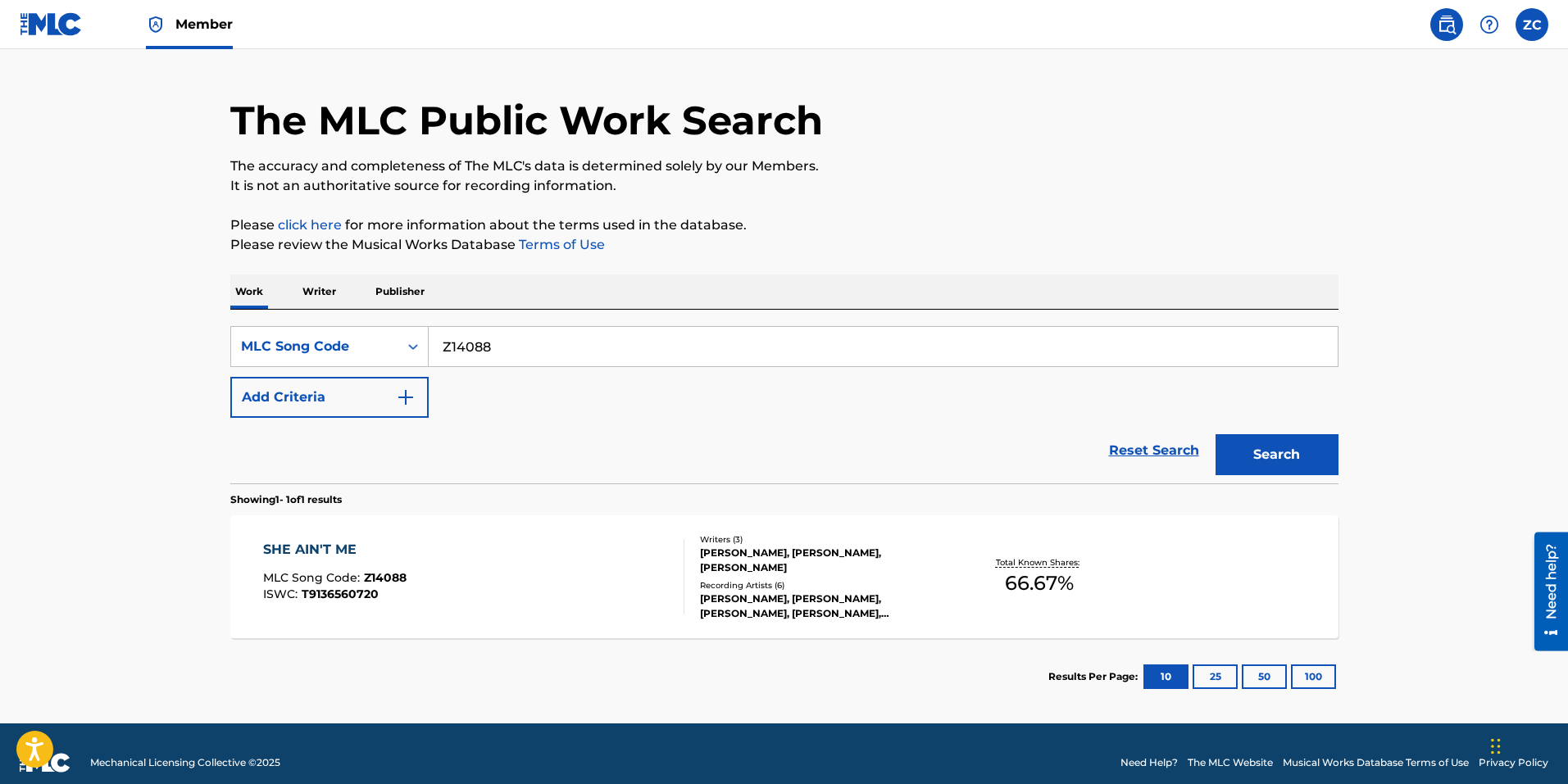
scroll to position [56, 0]
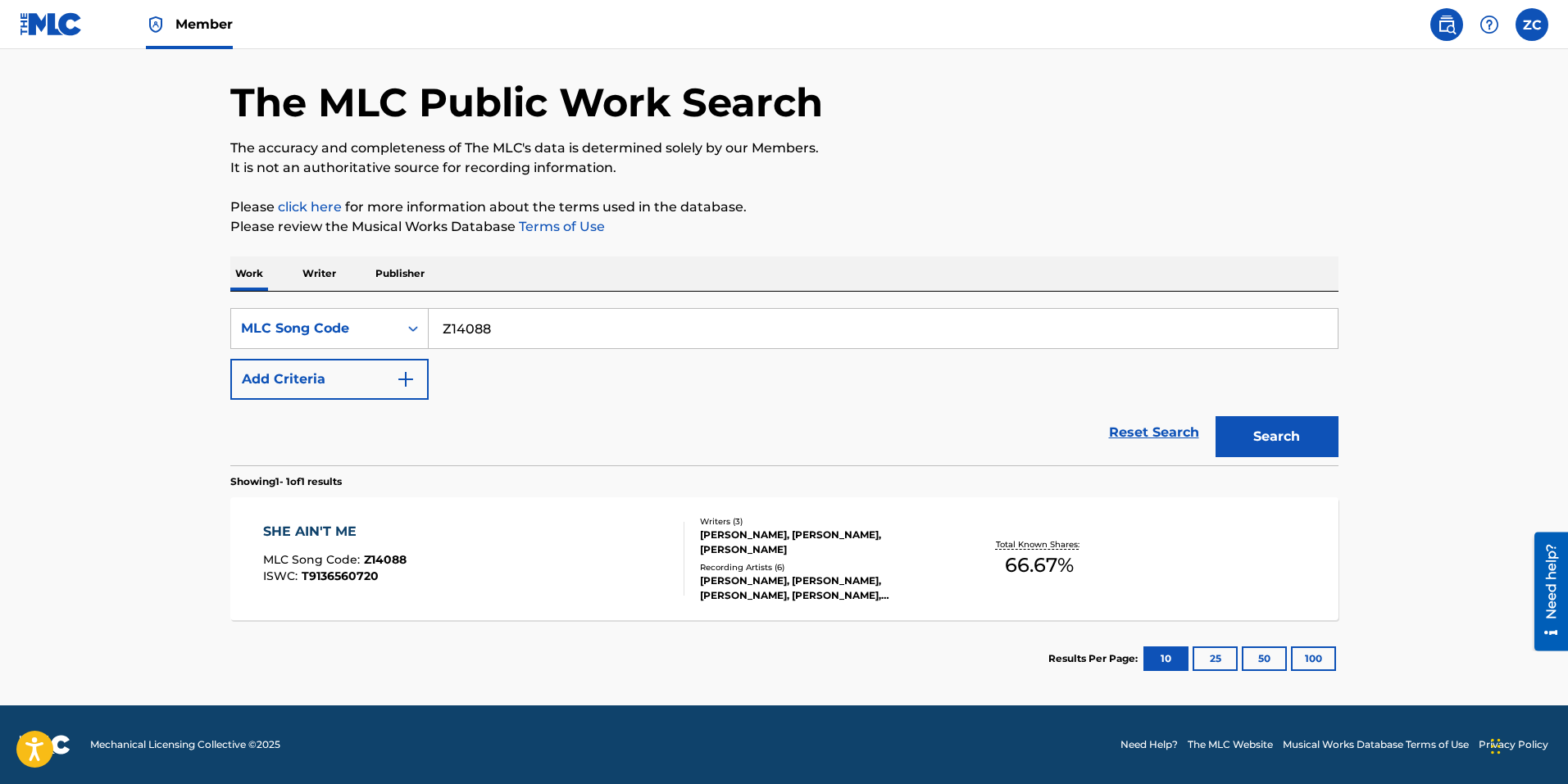
click at [587, 576] on div "SHE AIN'T ME MLC Song Code : Z14088 ISWC : T9136560720" at bounding box center [473, 559] width 421 height 74
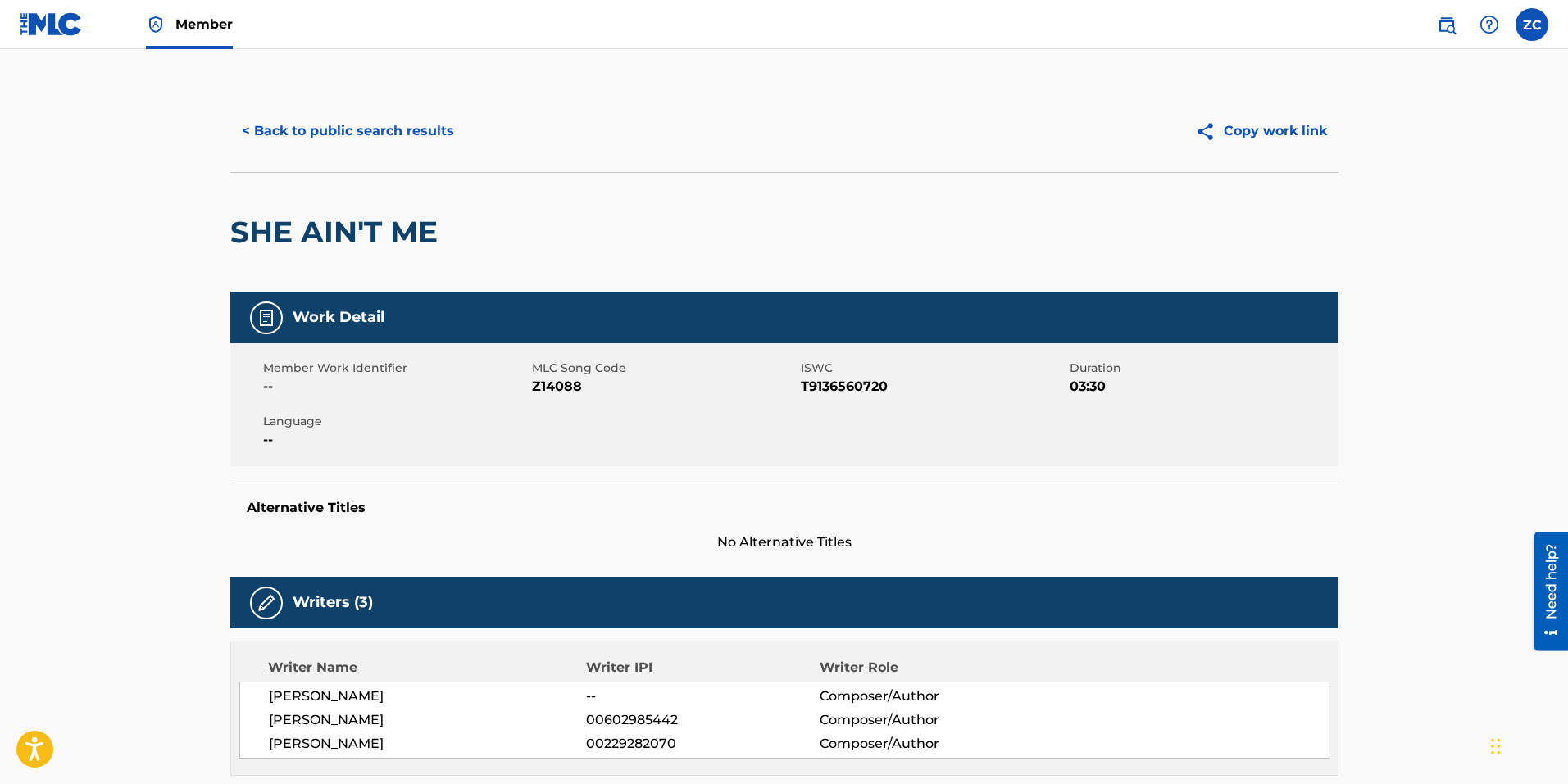
click at [574, 384] on span "Z14088" at bounding box center [665, 386] width 265 height 19
click at [575, 384] on span "Z14088" at bounding box center [665, 386] width 265 height 19
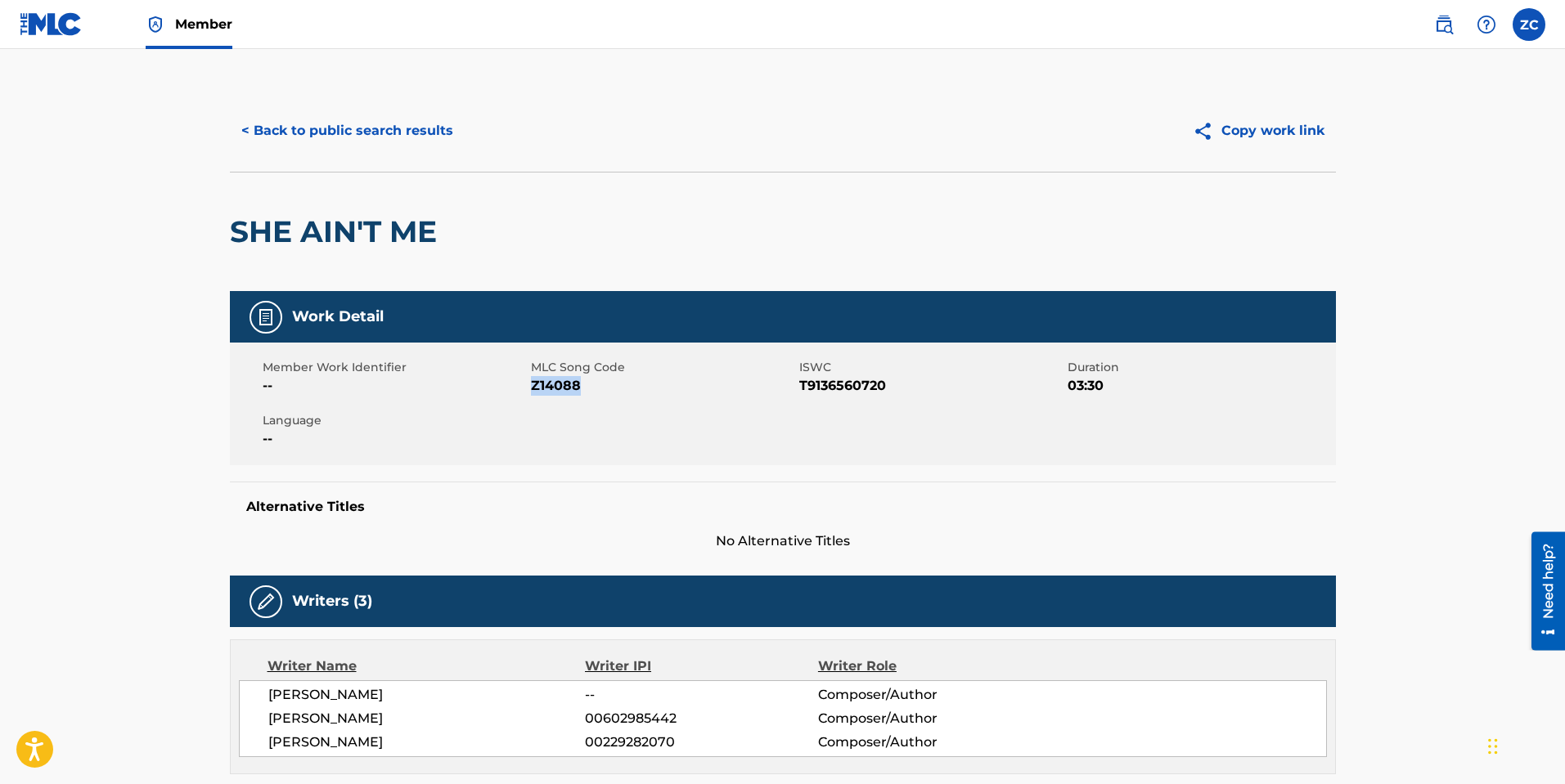
click at [389, 135] on button "< Back to public search results" at bounding box center [347, 131] width 235 height 41
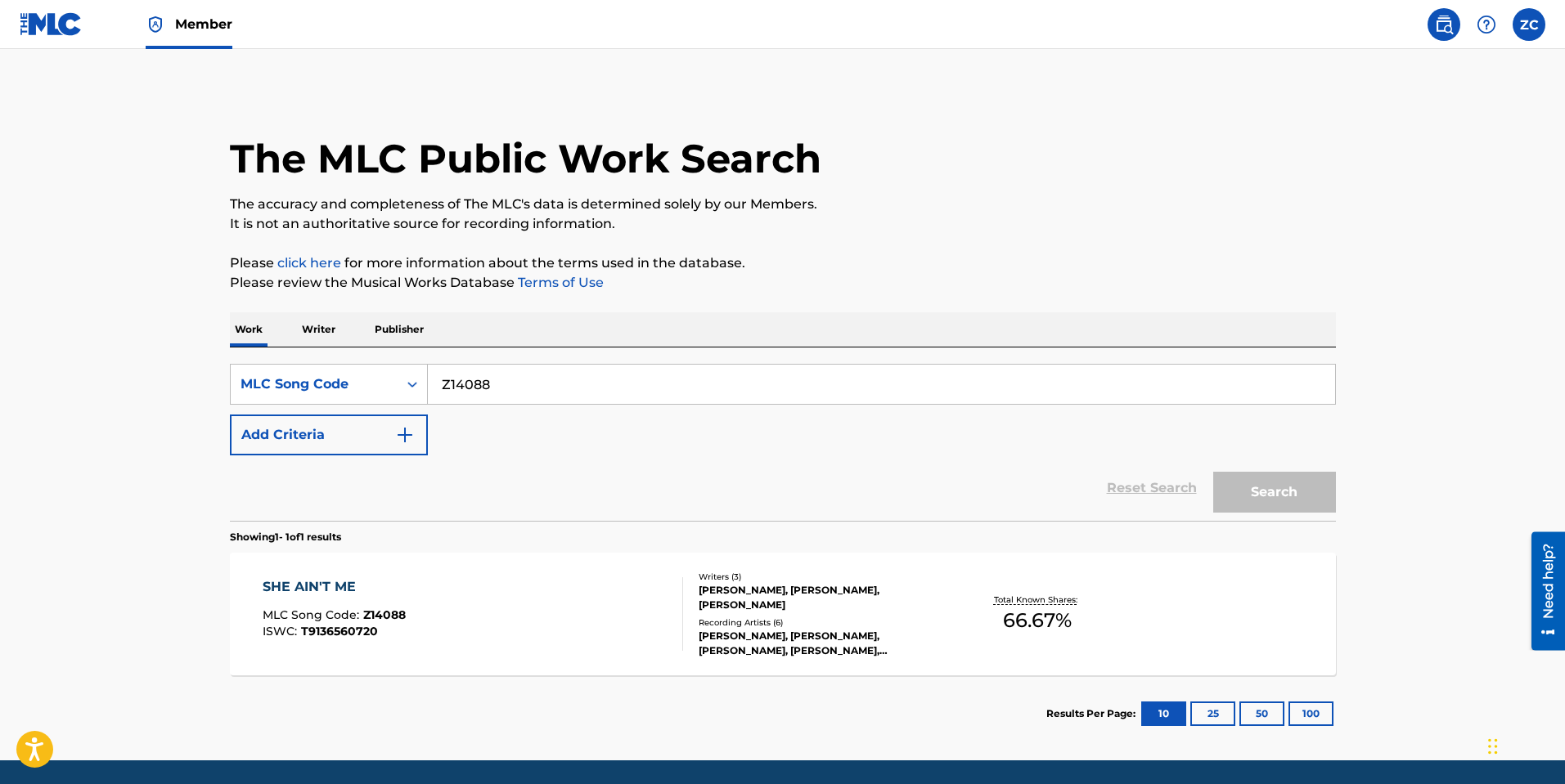
scroll to position [12, 0]
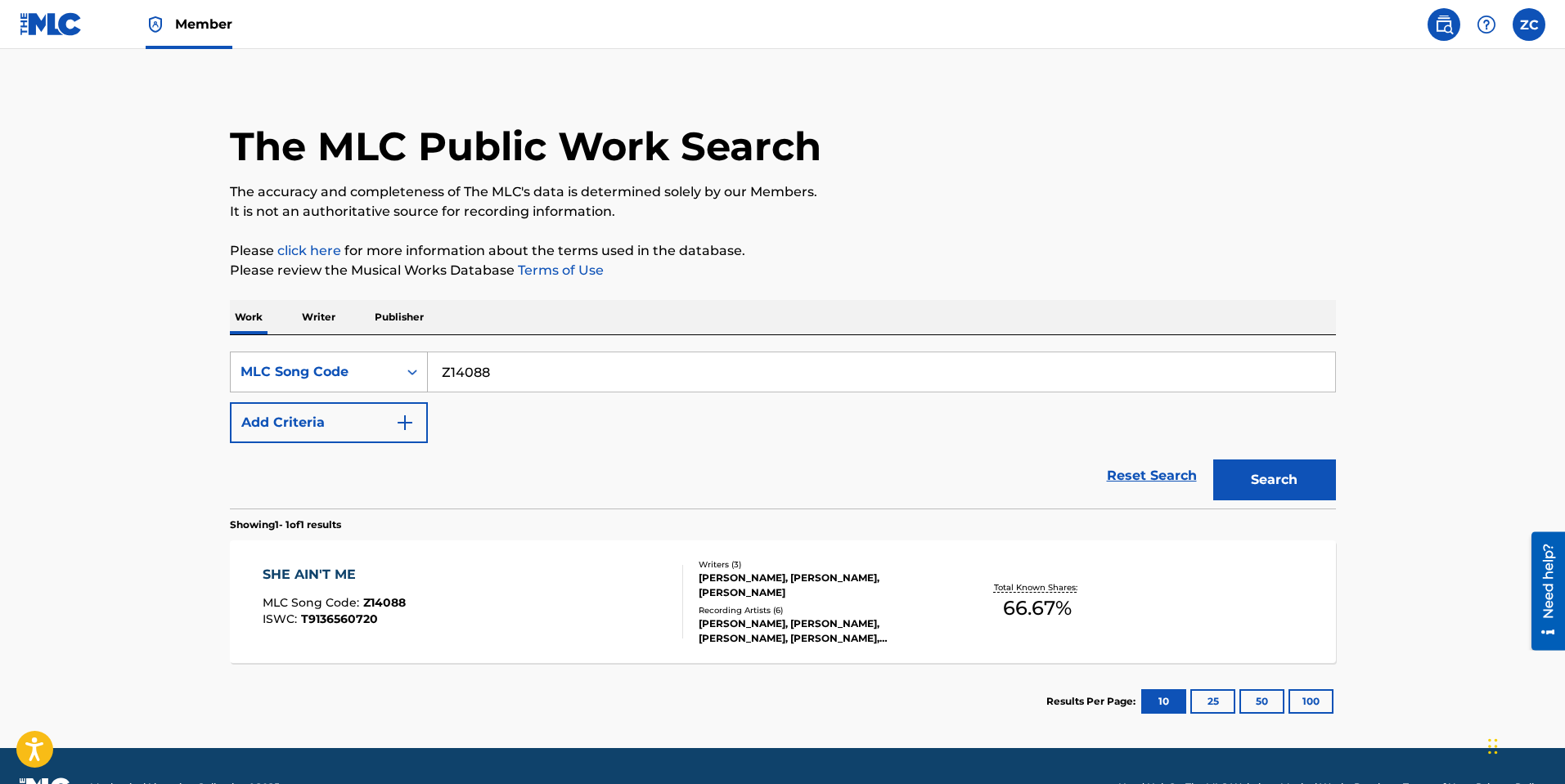
drag, startPoint x: 514, startPoint y: 375, endPoint x: 405, endPoint y: 384, distance: 109.4
click at [354, 366] on div "SearchWithCriteriabce64462-6190-4f55-840b-87e15e8a1d4e MLC Song Code Z14088" at bounding box center [782, 372] width 1106 height 41
paste input "SG9CN9"
type input "SG9CN9"
click at [1249, 479] on button "Search" at bounding box center [1274, 480] width 123 height 41
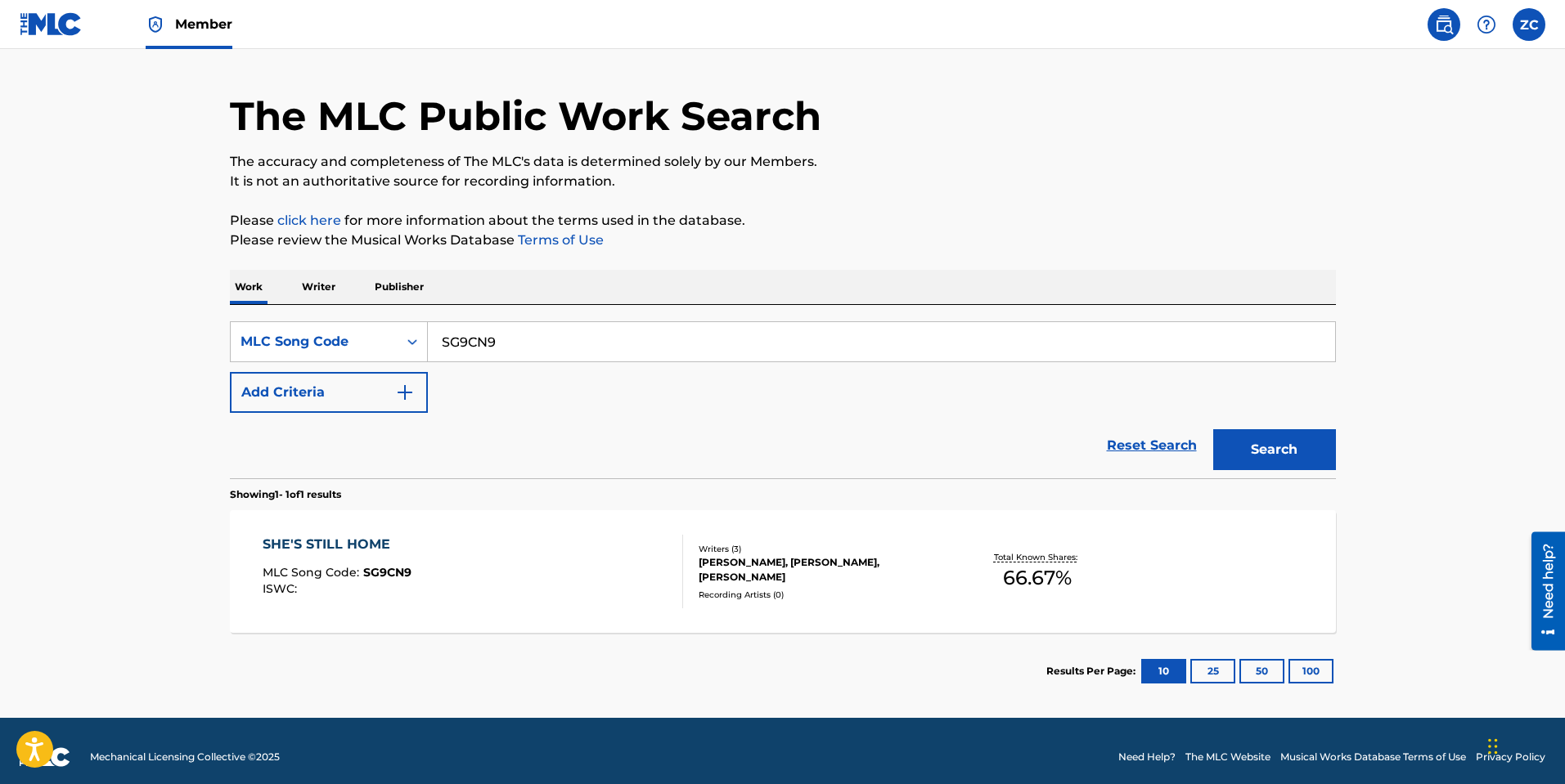
scroll to position [54, 0]
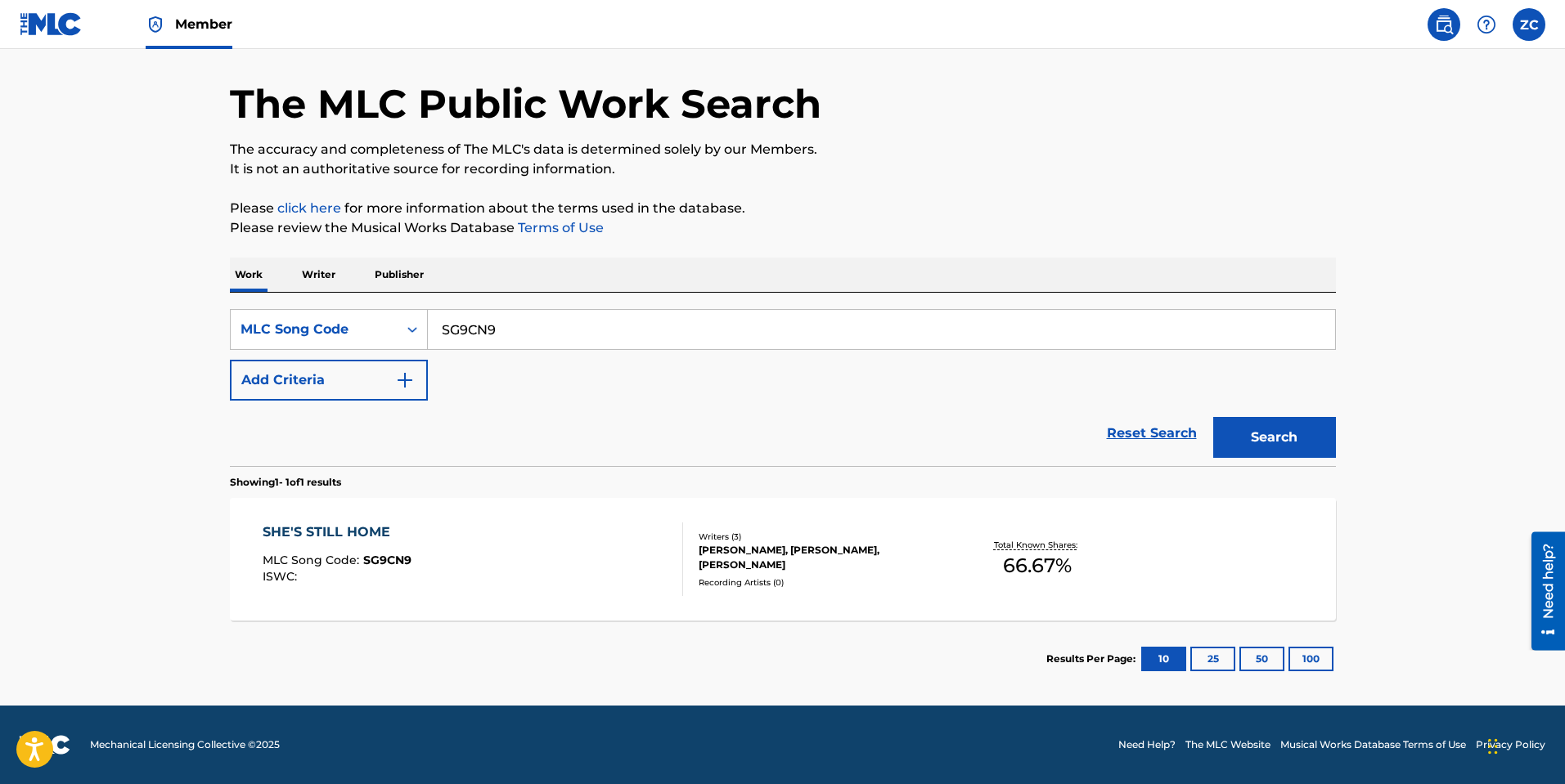
click at [611, 597] on div "SHE'S STILL HOME MLC Song Code : SG9CN9 ISWC : Writers ( 3 ) NIKHIL D'SOUZA, JA…" at bounding box center [782, 559] width 1106 height 123
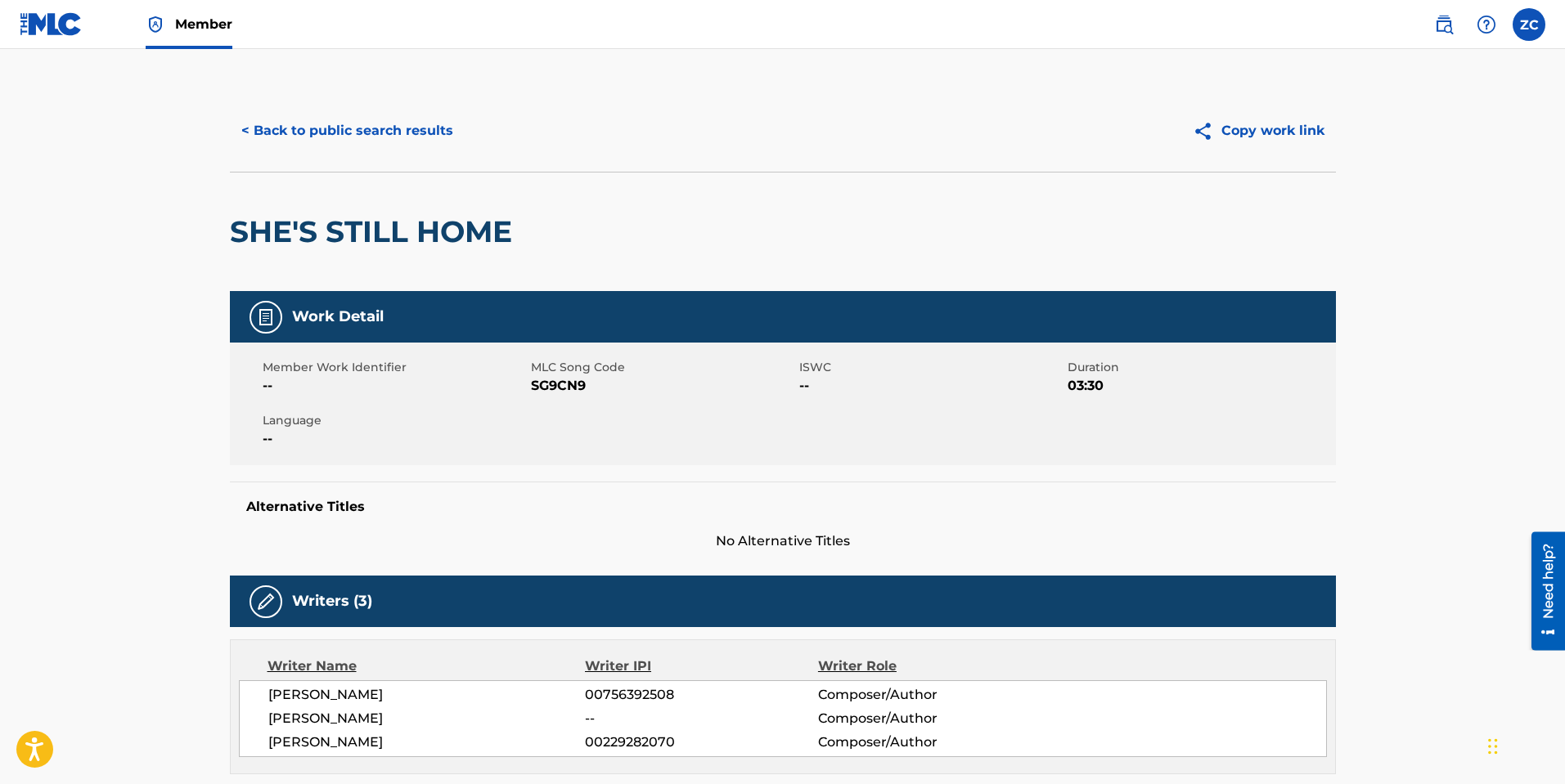
click at [620, 522] on div "Alternative Titles No Alternative Titles" at bounding box center [782, 515] width 1106 height 69
click at [360, 127] on button "< Back to public search results" at bounding box center [347, 131] width 235 height 41
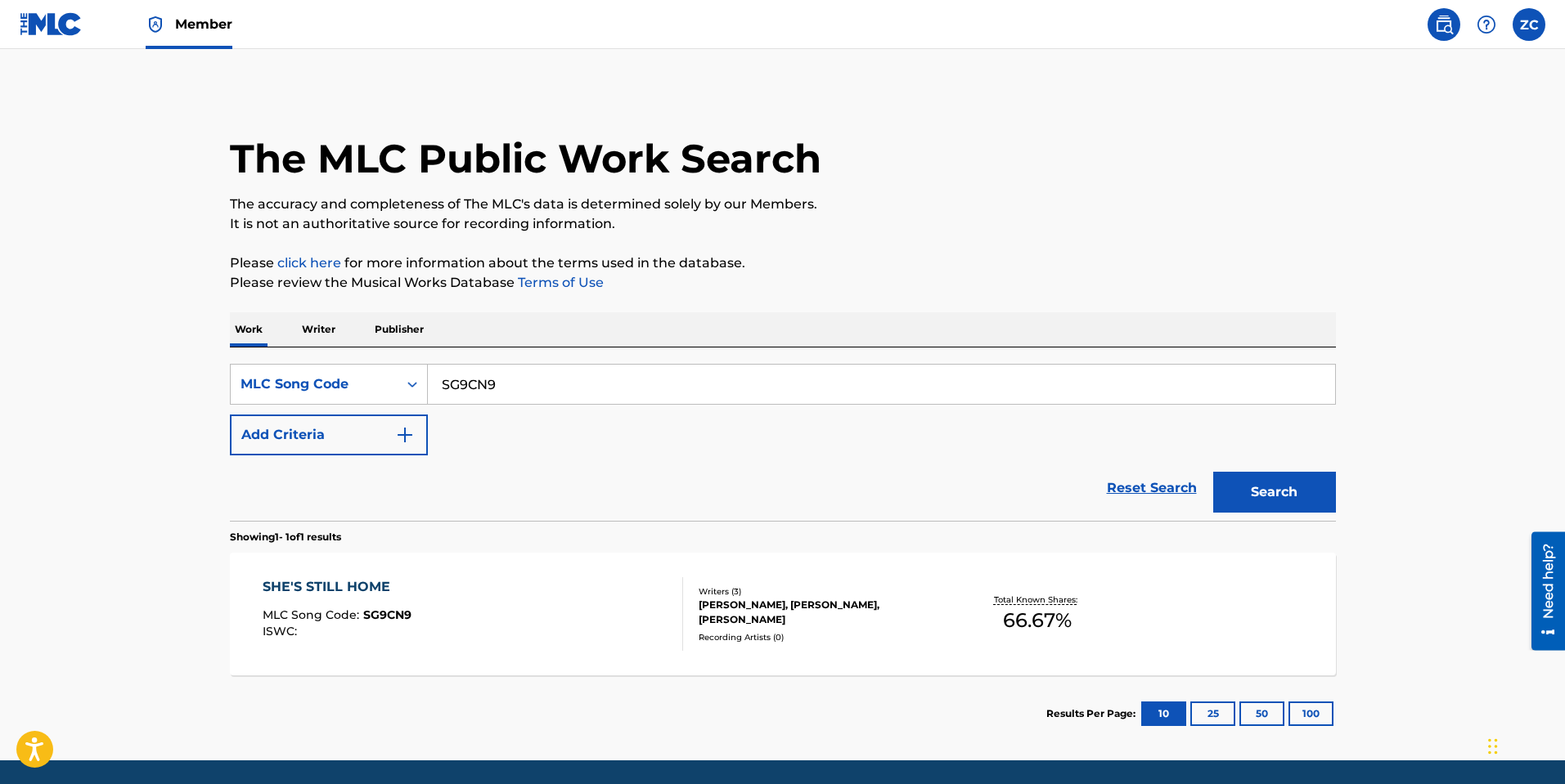
scroll to position [12, 0]
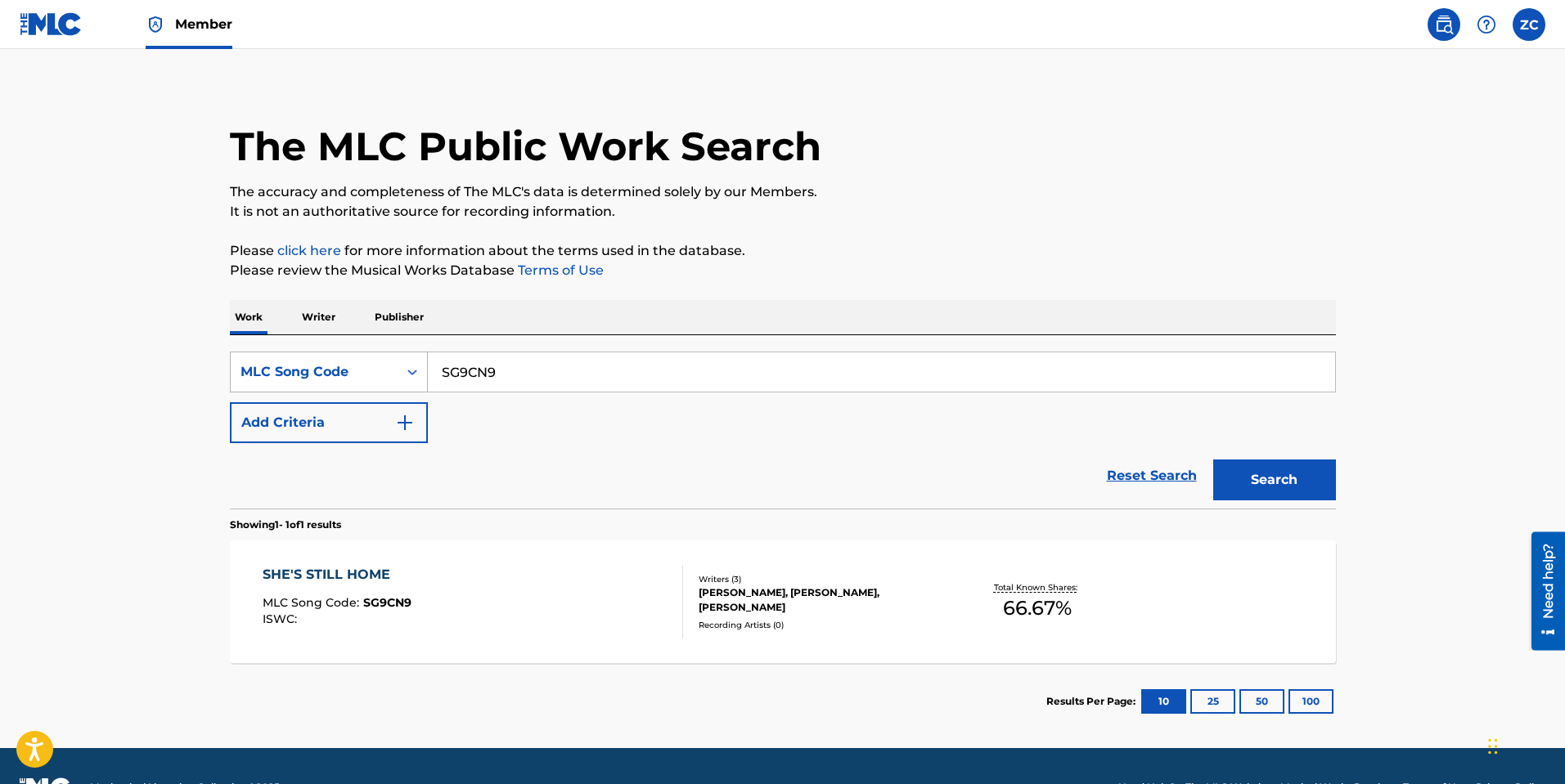
drag, startPoint x: 526, startPoint y: 368, endPoint x: 275, endPoint y: 368, distance: 251.0
click at [277, 368] on div "SearchWithCriteriabce64462-6190-4f55-840b-87e15e8a1d4e MLC Song Code SG9CN9" at bounding box center [782, 372] width 1106 height 41
paste input "H1B3B"
type input "SH1B3B"
click at [1264, 478] on button "Search" at bounding box center [1274, 480] width 123 height 41
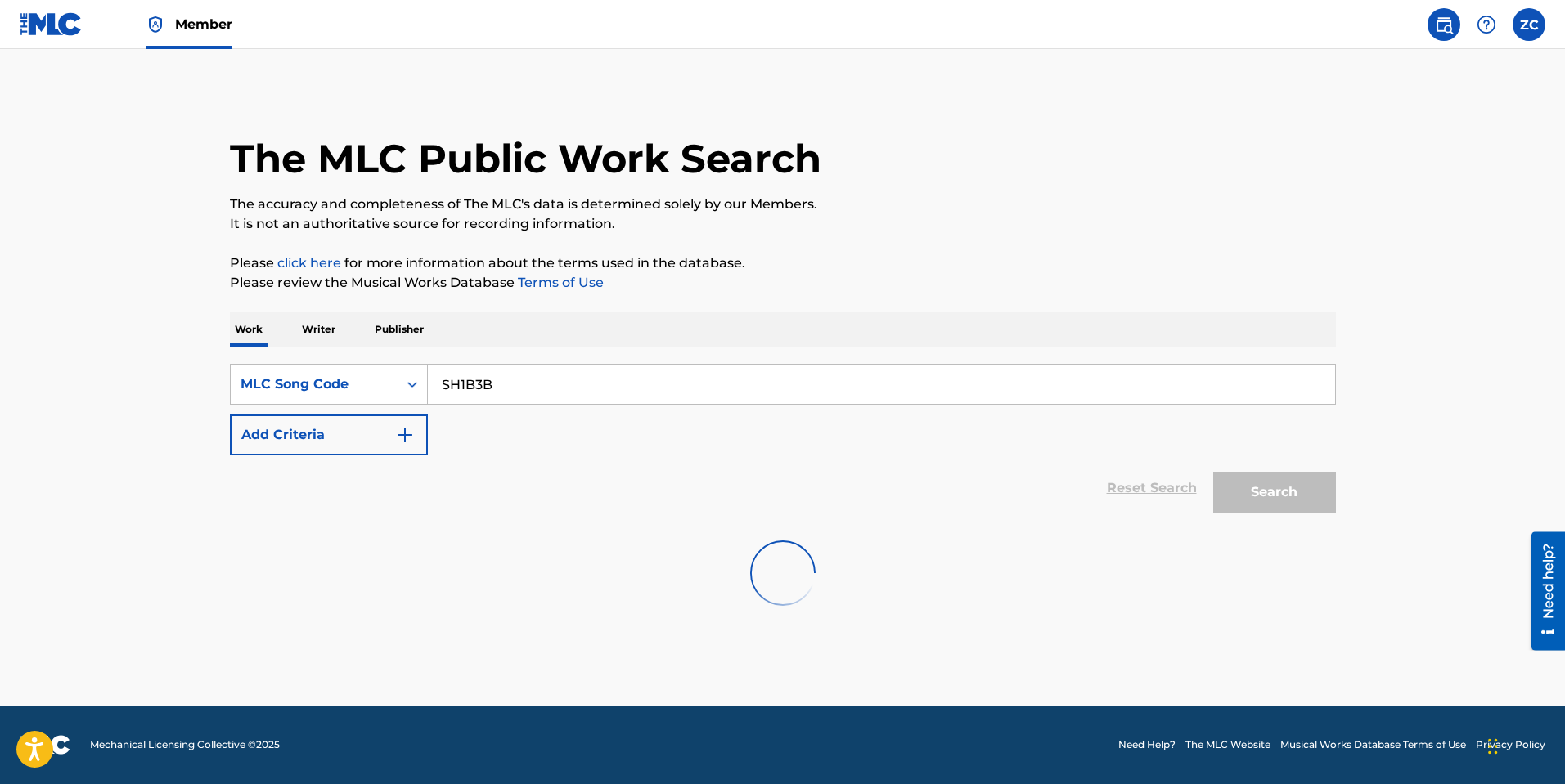
scroll to position [0, 0]
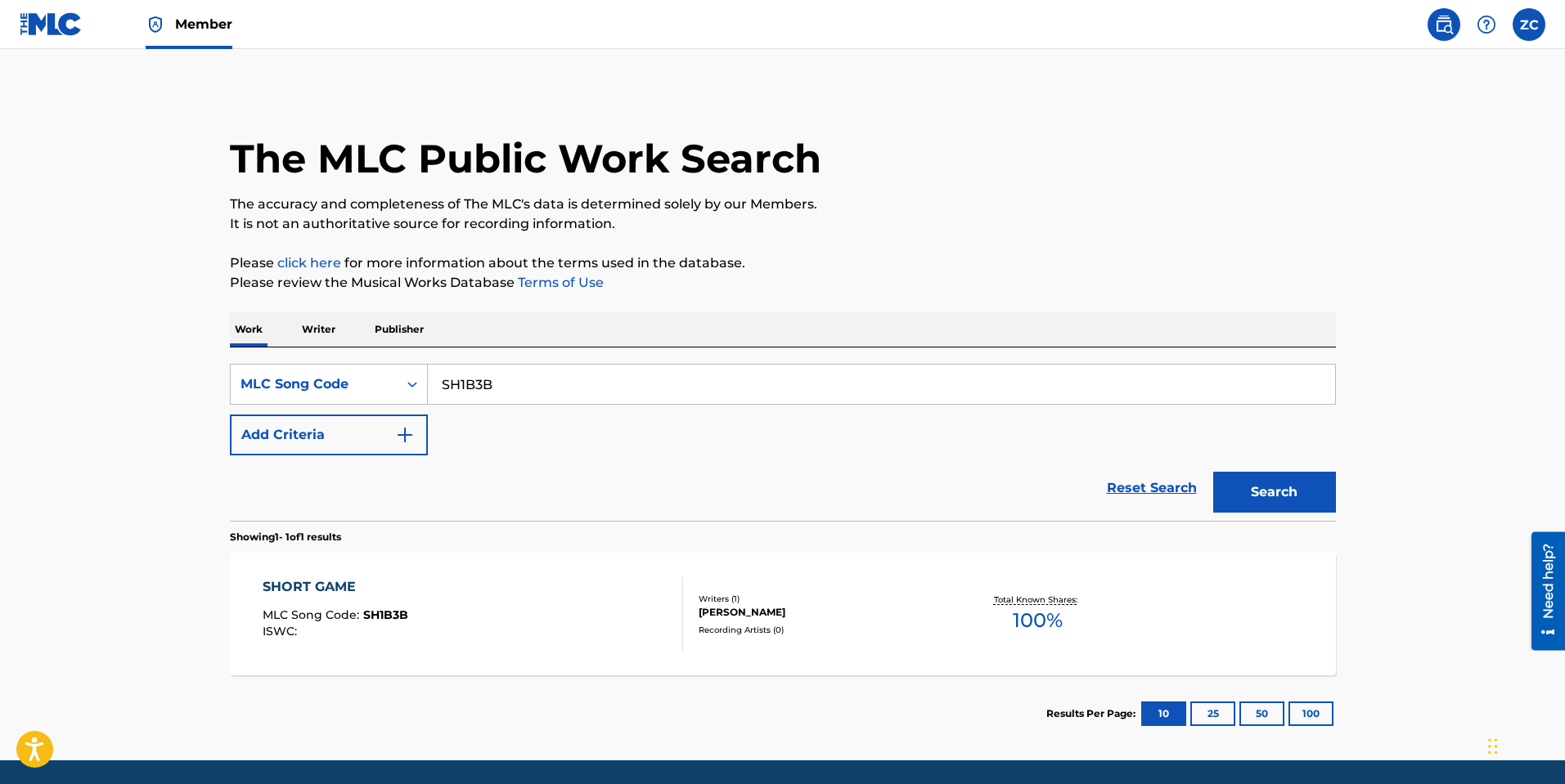
click at [590, 627] on div "SHORT GAME MLC Song Code : SH1B3B ISWC :" at bounding box center [472, 614] width 420 height 74
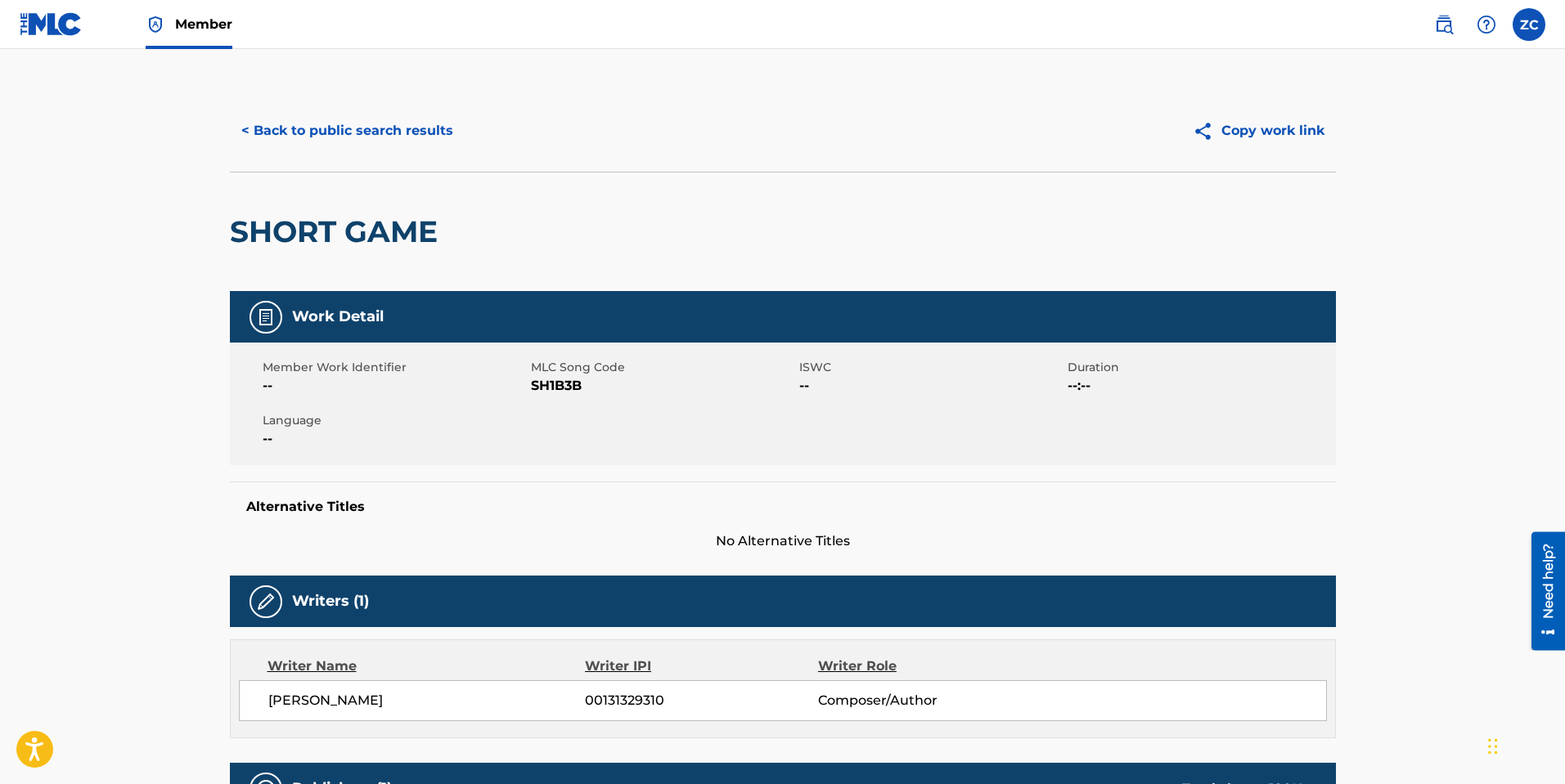
click at [549, 392] on span "SH1B3B" at bounding box center [663, 385] width 264 height 19
click at [328, 124] on button "< Back to public search results" at bounding box center [347, 131] width 235 height 41
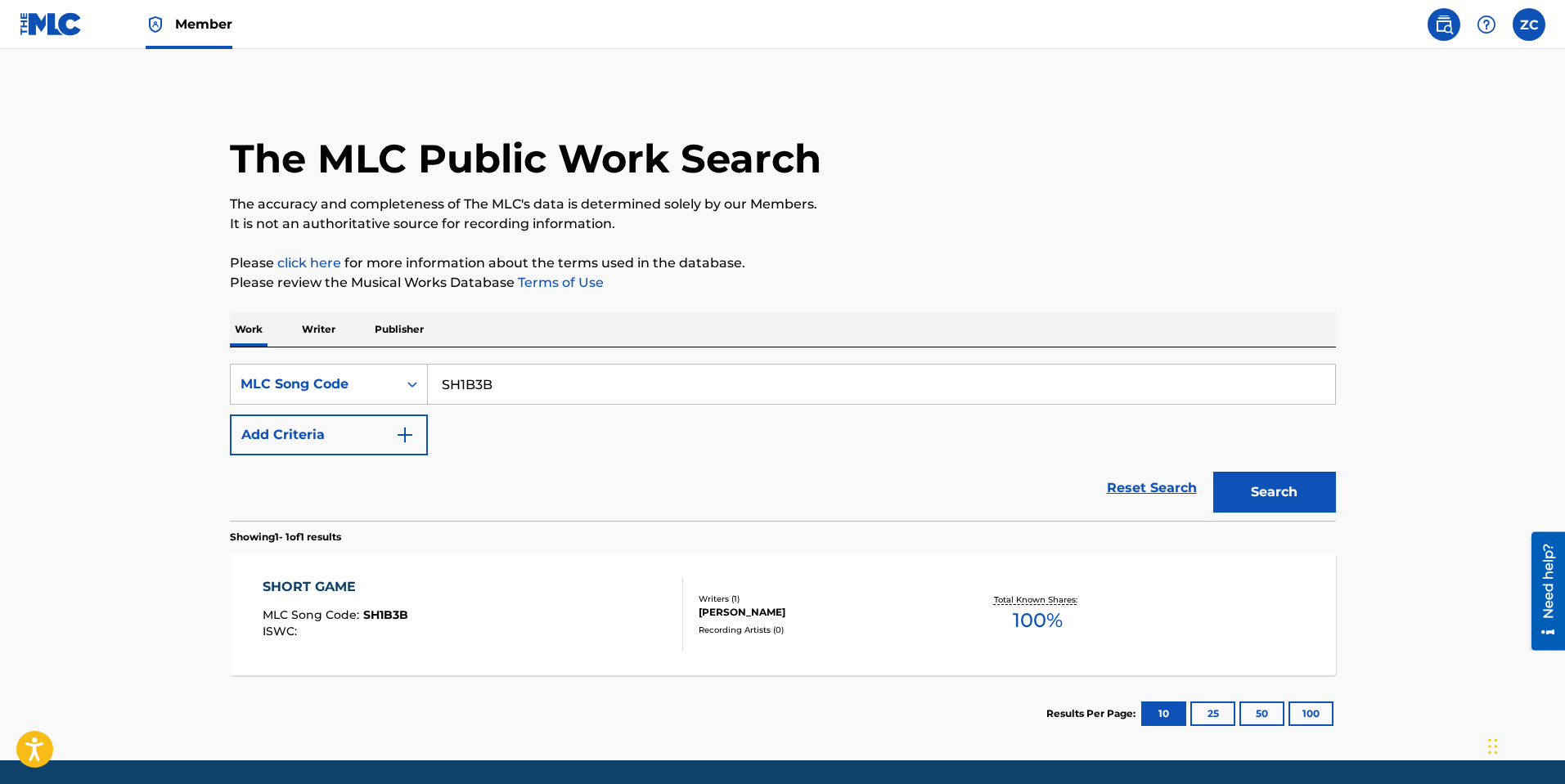
drag, startPoint x: 495, startPoint y: 386, endPoint x: 155, endPoint y: 318, distance: 346.7
click at [153, 318] on main "The MLC Public Work Search The accuracy and completeness of The MLC's data is d…" at bounding box center [782, 404] width 1565 height 711
paste input "5214C"
type input "S5214C"
click at [1248, 496] on button "Search" at bounding box center [1274, 492] width 123 height 41
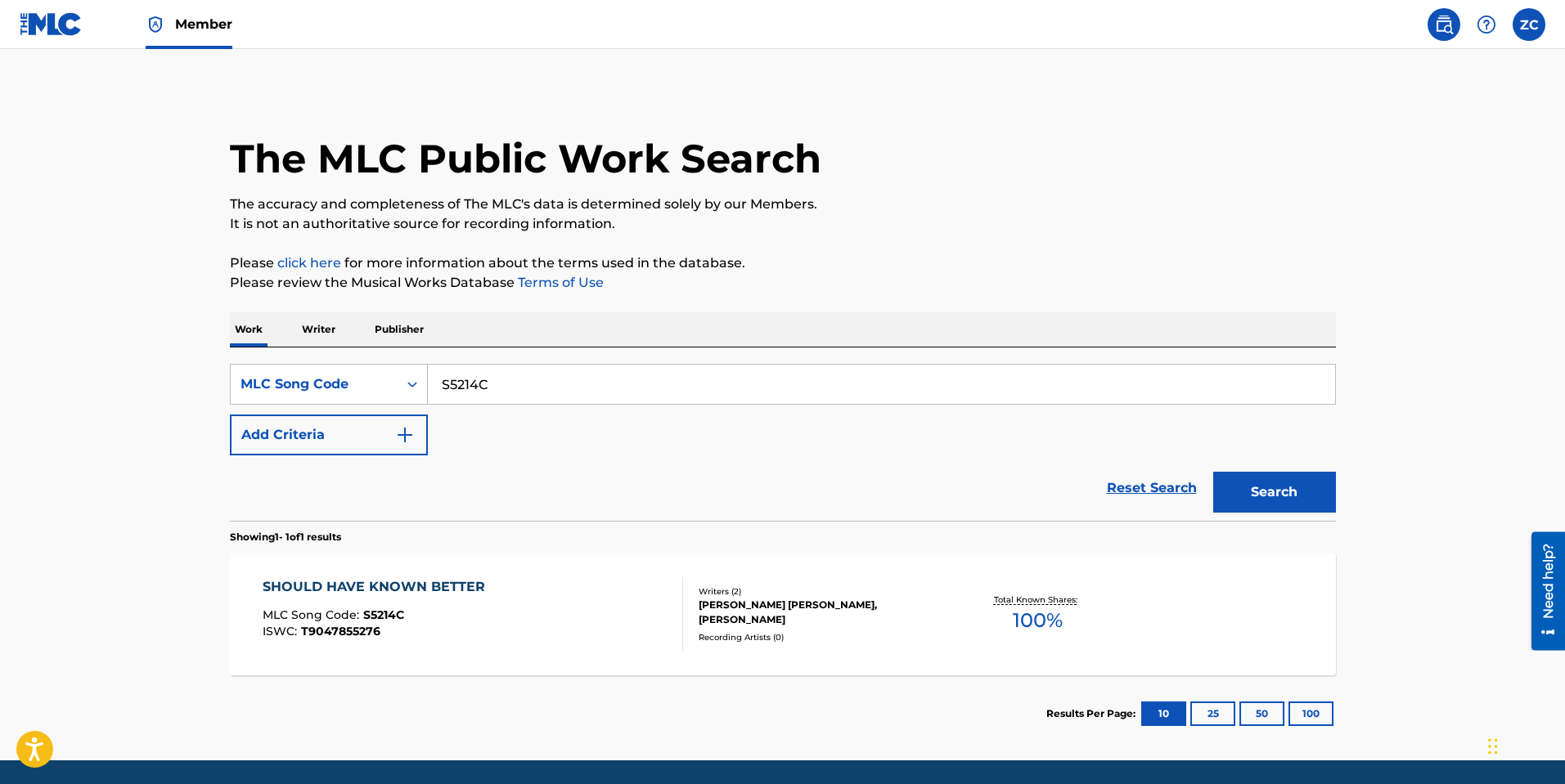
click at [866, 634] on div "Recording Artists ( 0 )" at bounding box center [821, 636] width 247 height 12
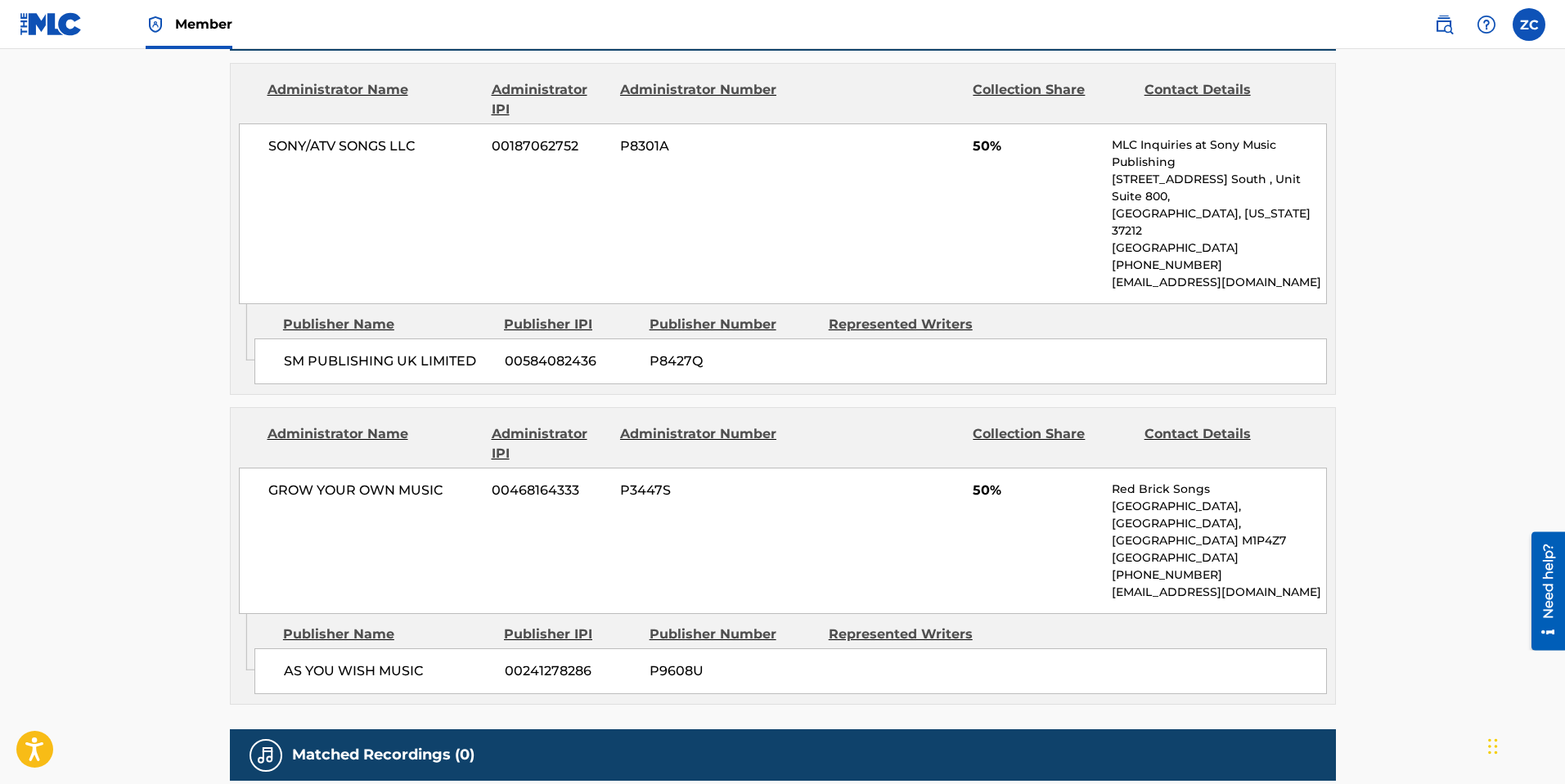
scroll to position [812, 0]
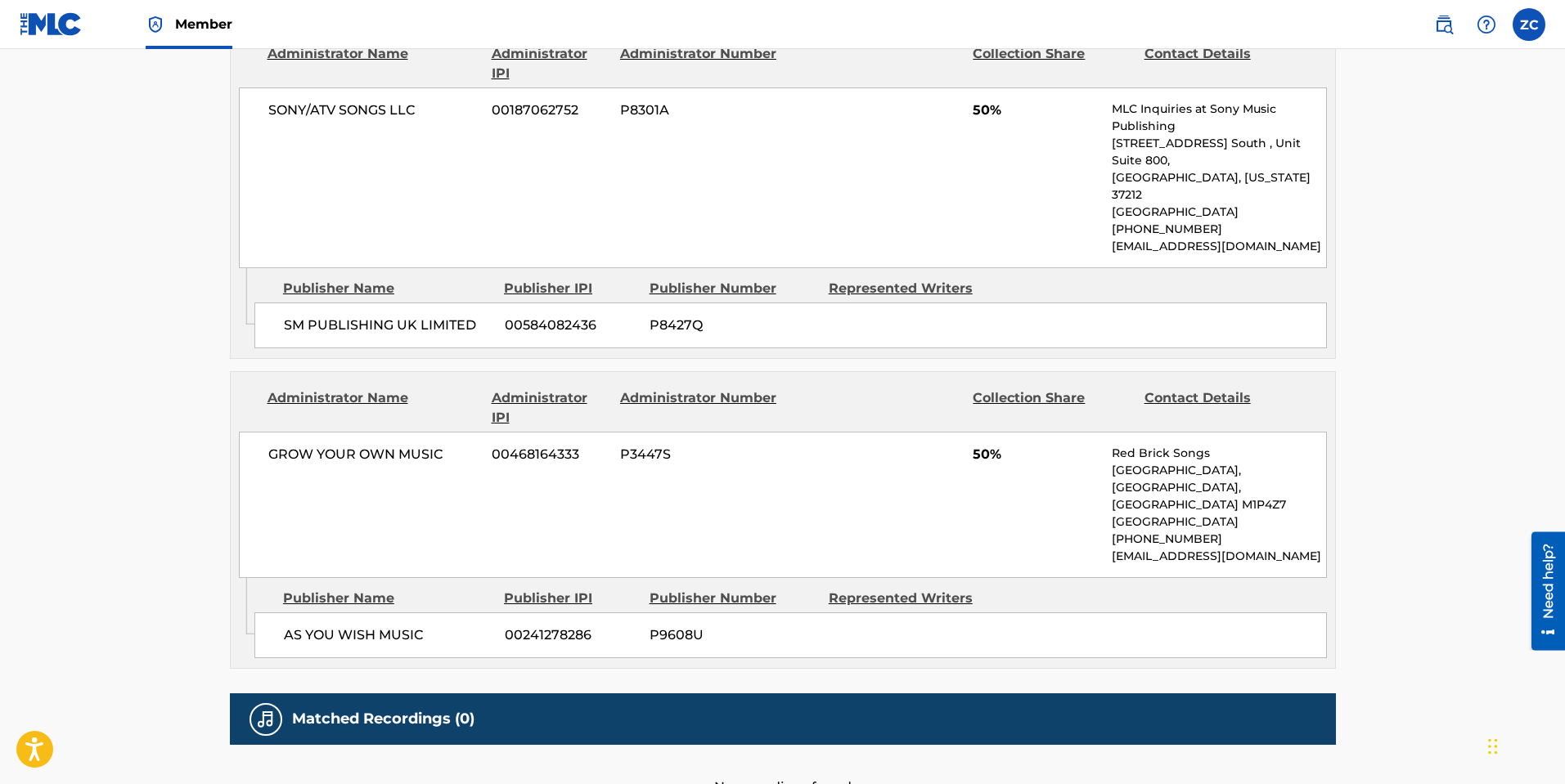
click at [868, 612] on div "AS YOU WISH MUSIC 00241278286 P9608U" at bounding box center [790, 635] width 1073 height 46
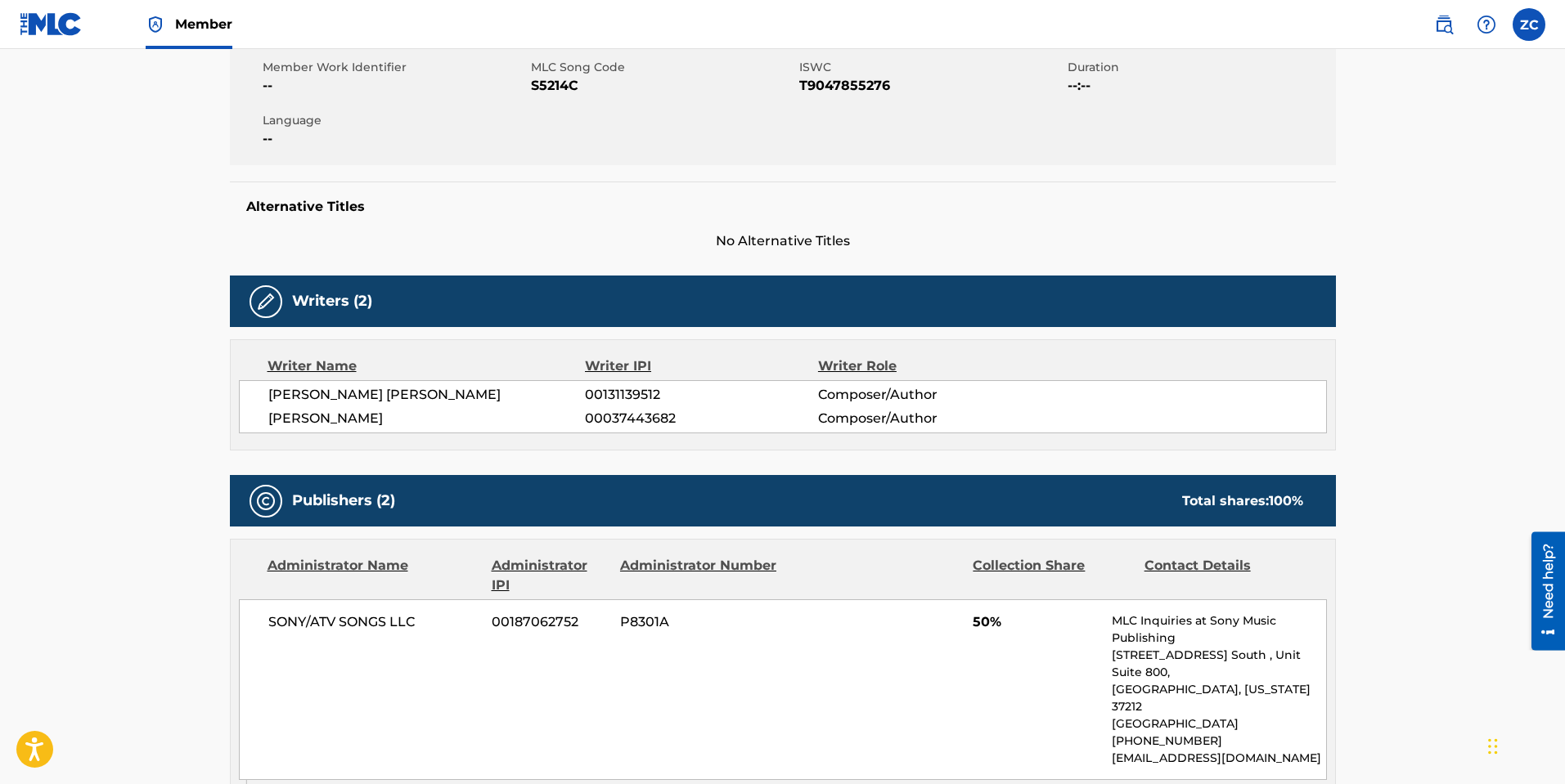
scroll to position [76, 0]
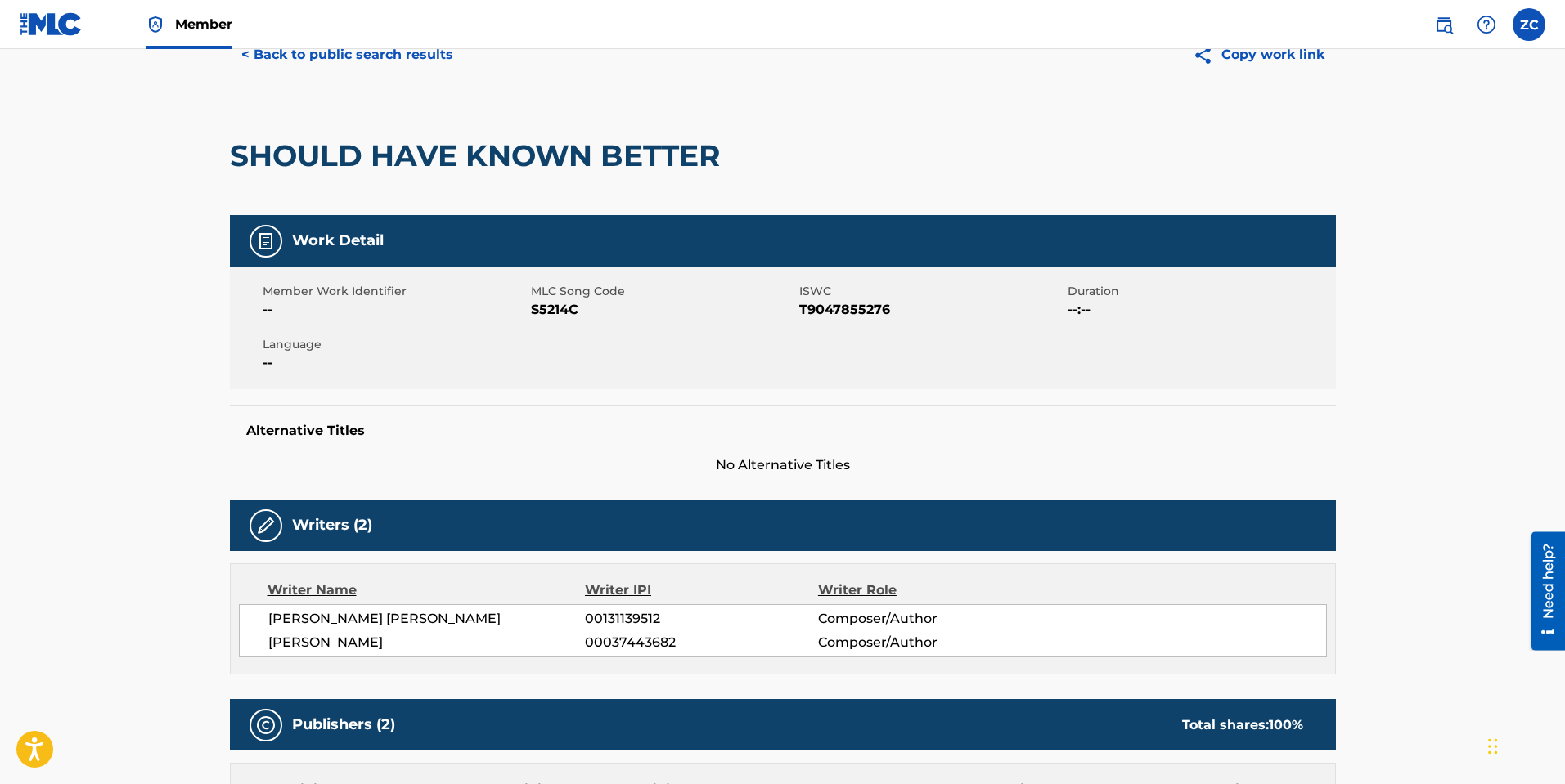
click at [554, 303] on span "S5214C" at bounding box center [663, 309] width 264 height 19
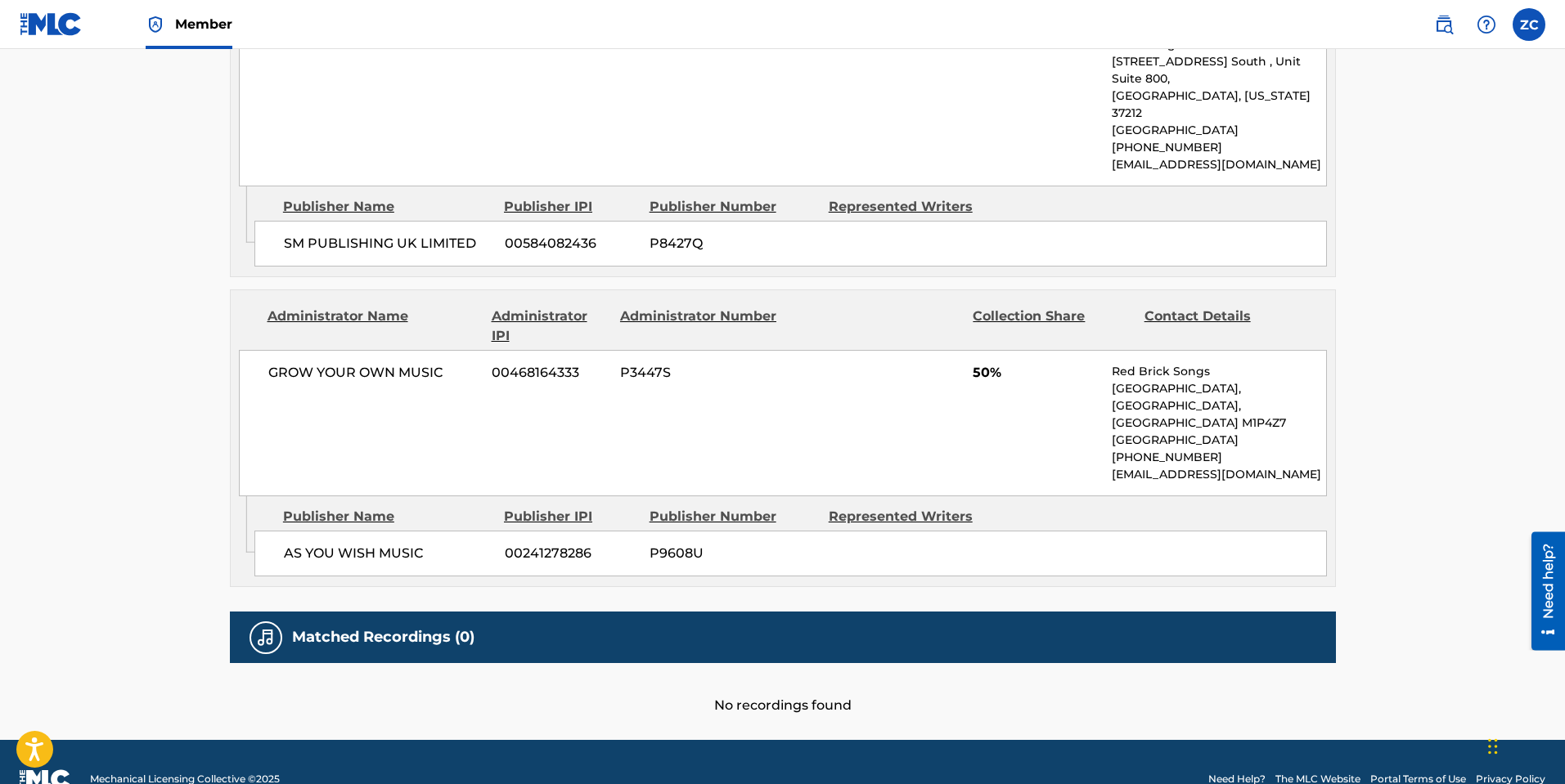
scroll to position [0, 0]
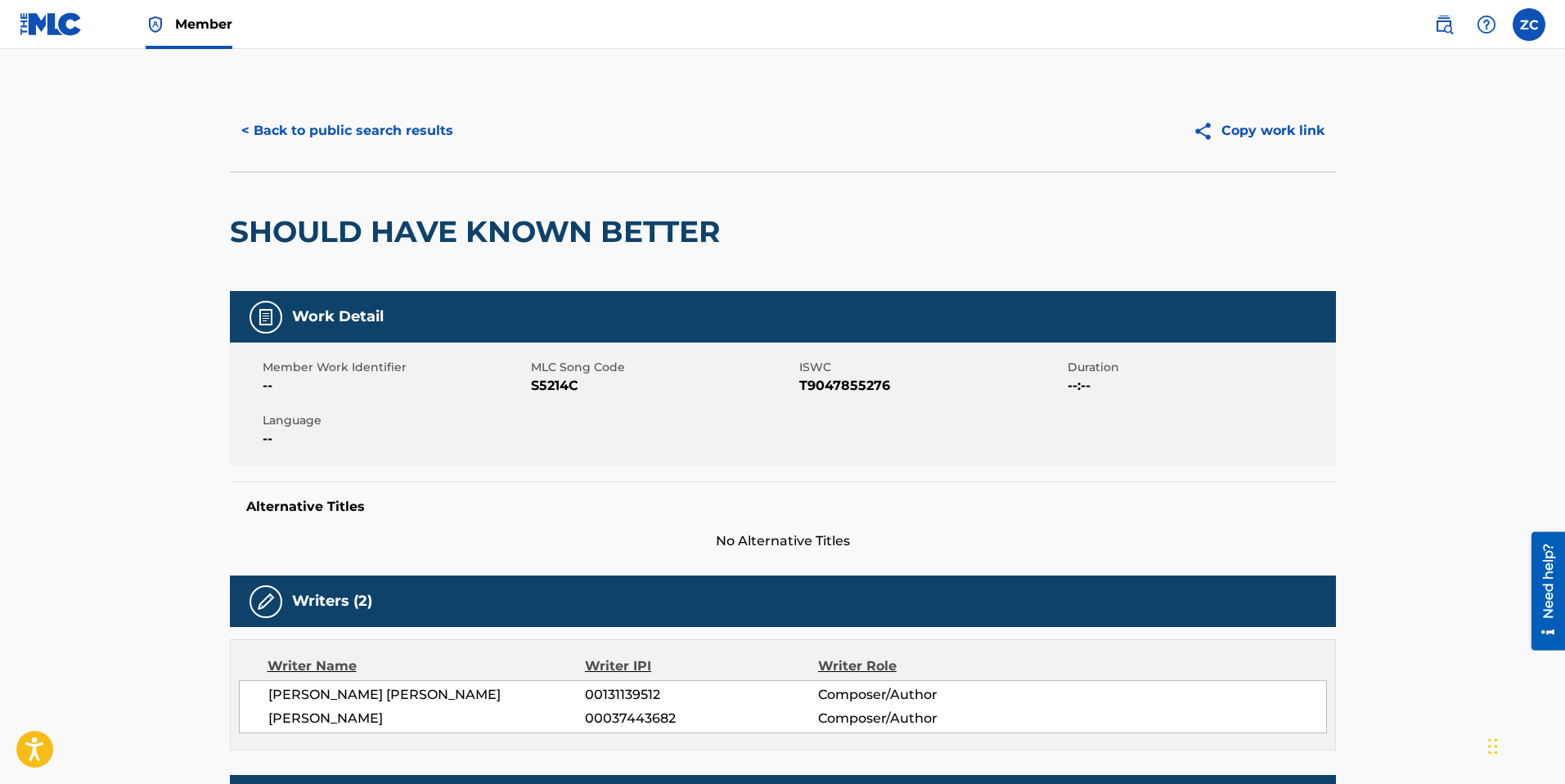
drag, startPoint x: 500, startPoint y: 68, endPoint x: 444, endPoint y: 22, distance: 72.5
click at [354, 157] on div "< Back to public search results Copy work link" at bounding box center [782, 130] width 1106 height 82
click at [358, 139] on button "< Back to public search results" at bounding box center [347, 131] width 235 height 41
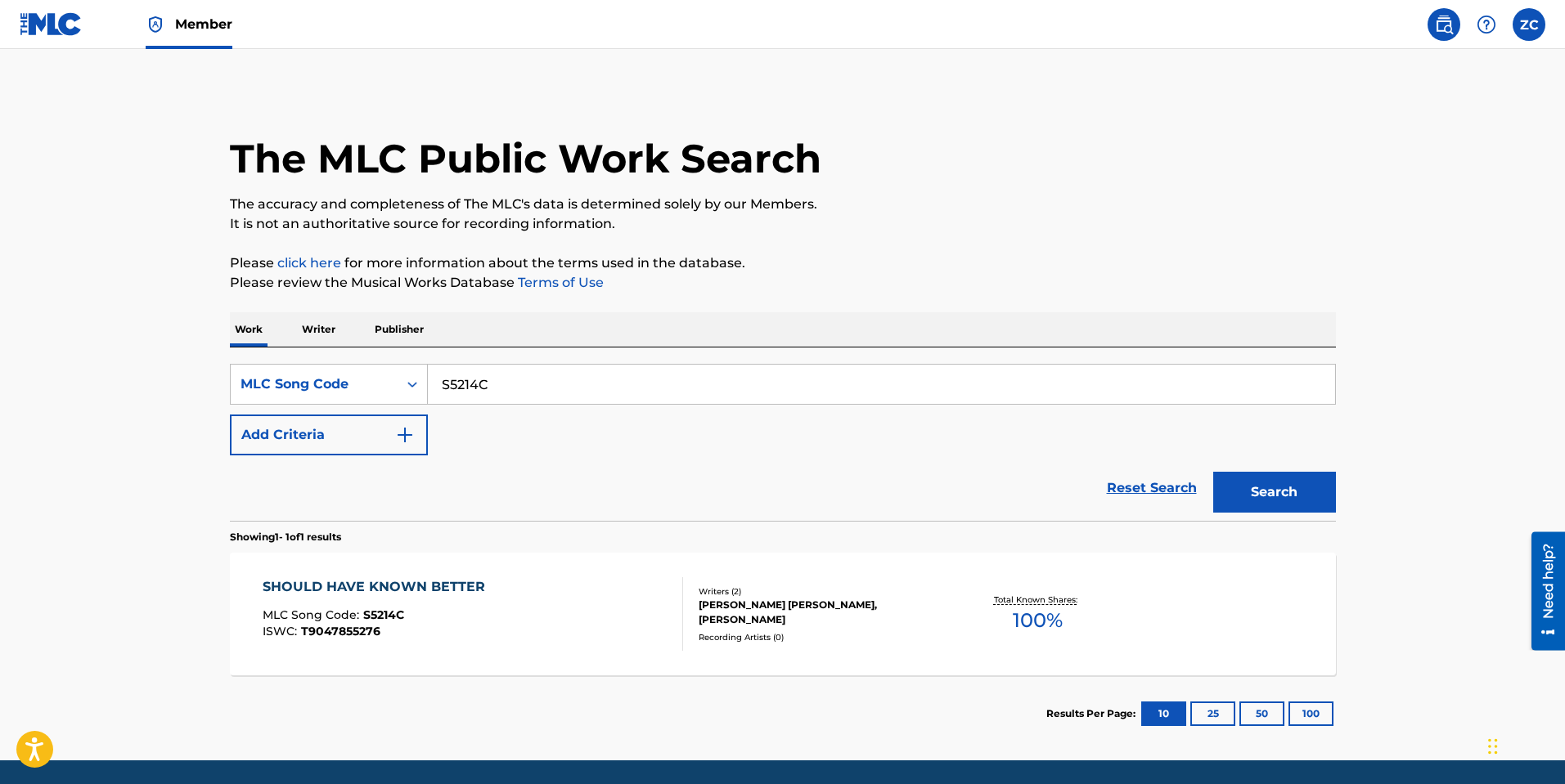
drag, startPoint x: 469, startPoint y: 369, endPoint x: 473, endPoint y: 398, distance: 29.3
click at [469, 392] on div "SearchWithCriteriabce64462-6190-4f55-840b-87e15e8a1d4e MLC Song Code S5214C Add…" at bounding box center [782, 434] width 1106 height 174
click at [474, 396] on input "S5214C" at bounding box center [881, 384] width 907 height 39
click at [478, 394] on input "S5214C" at bounding box center [881, 384] width 907 height 39
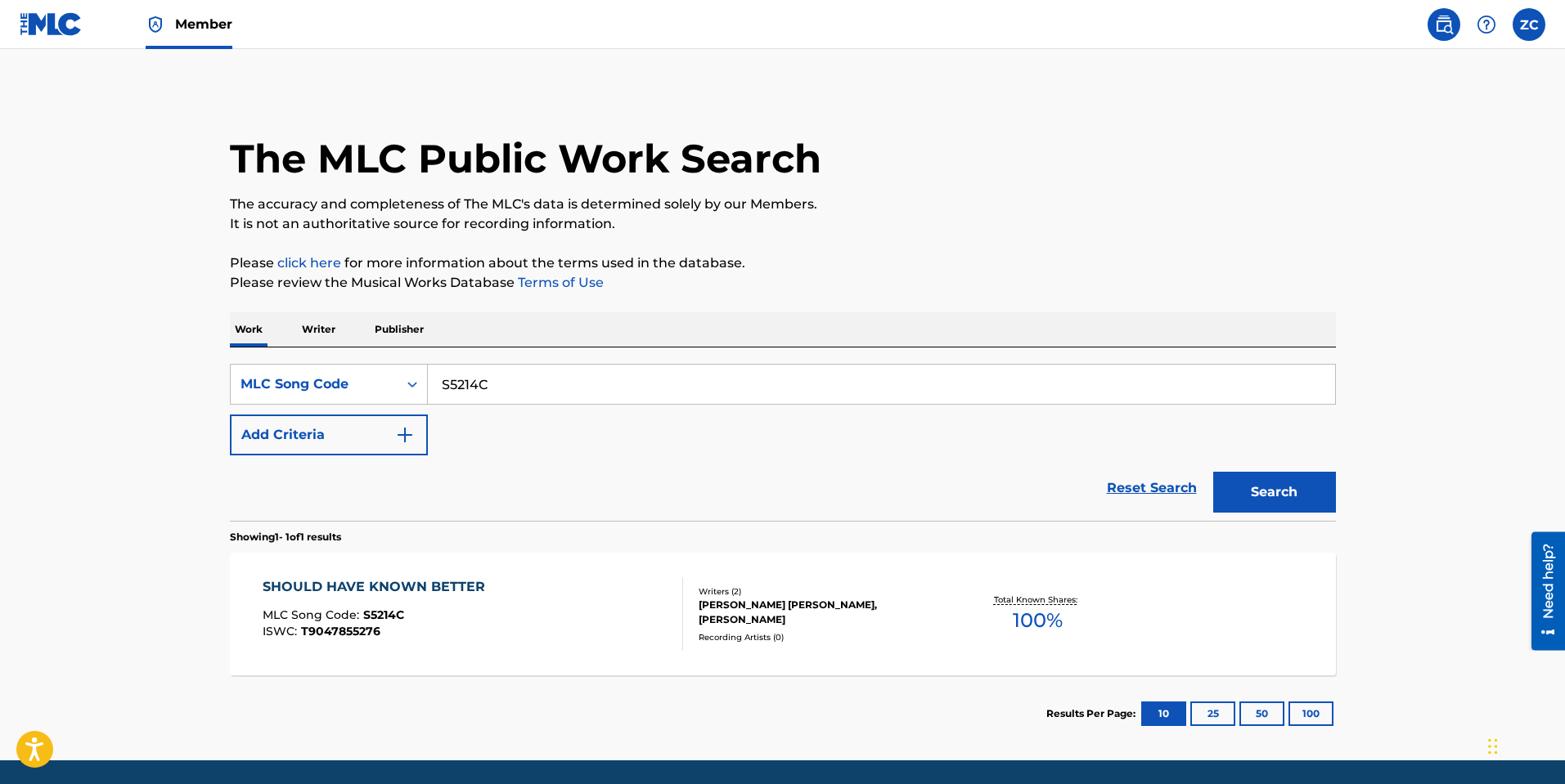
paste input "S55X90"
paste input "5X90"
type input "S55X90"
click at [1269, 510] on button "Search" at bounding box center [1274, 492] width 123 height 41
click at [798, 623] on div "KRISTIAN OTTESTAD, CHRISTOPHER GROSS, JEFFREY H COHEN" at bounding box center [821, 612] width 247 height 30
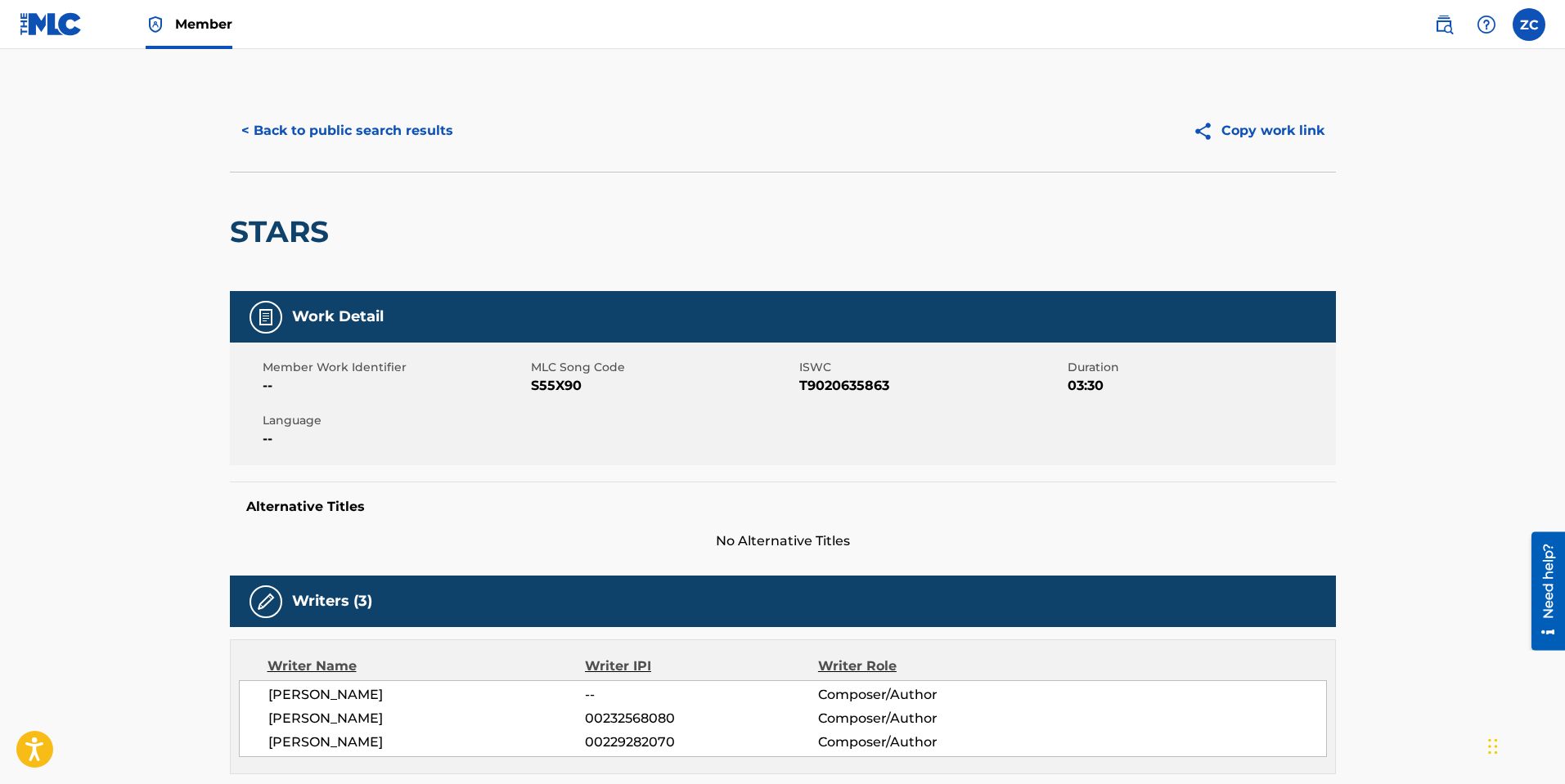
click at [382, 119] on button "< Back to public search results" at bounding box center [347, 131] width 235 height 41
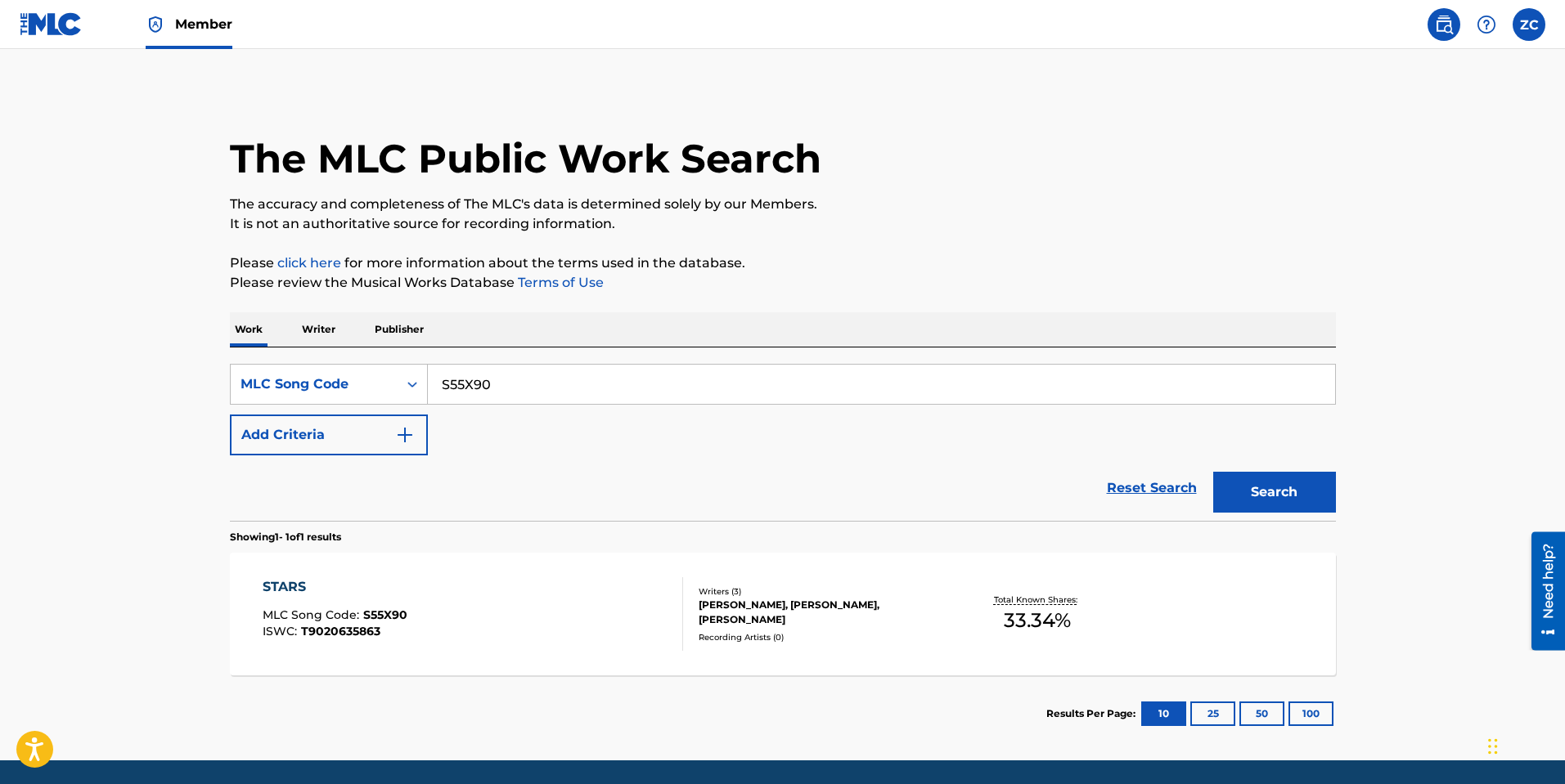
click at [555, 369] on input "S55X90" at bounding box center [881, 384] width 907 height 39
paste input "Z5698B"
type input "Z5698B"
click at [1254, 491] on button "Search" at bounding box center [1274, 492] width 123 height 41
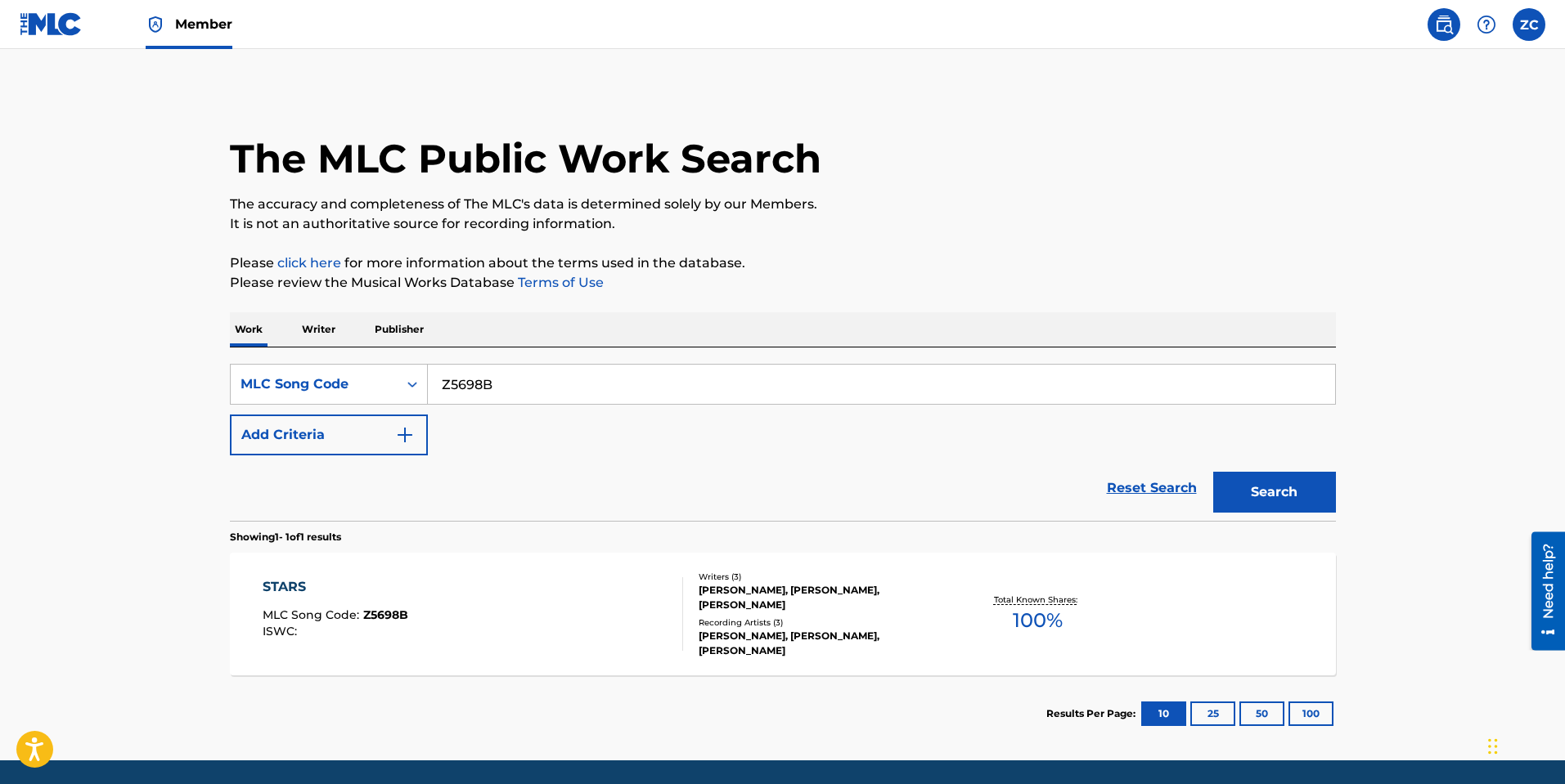
click at [596, 573] on div "STARS MLC Song Code : Z5698B ISWC : Writers ( 3 ) CHRIS BARRON, JEFFREY H COHEN…" at bounding box center [782, 613] width 1106 height 123
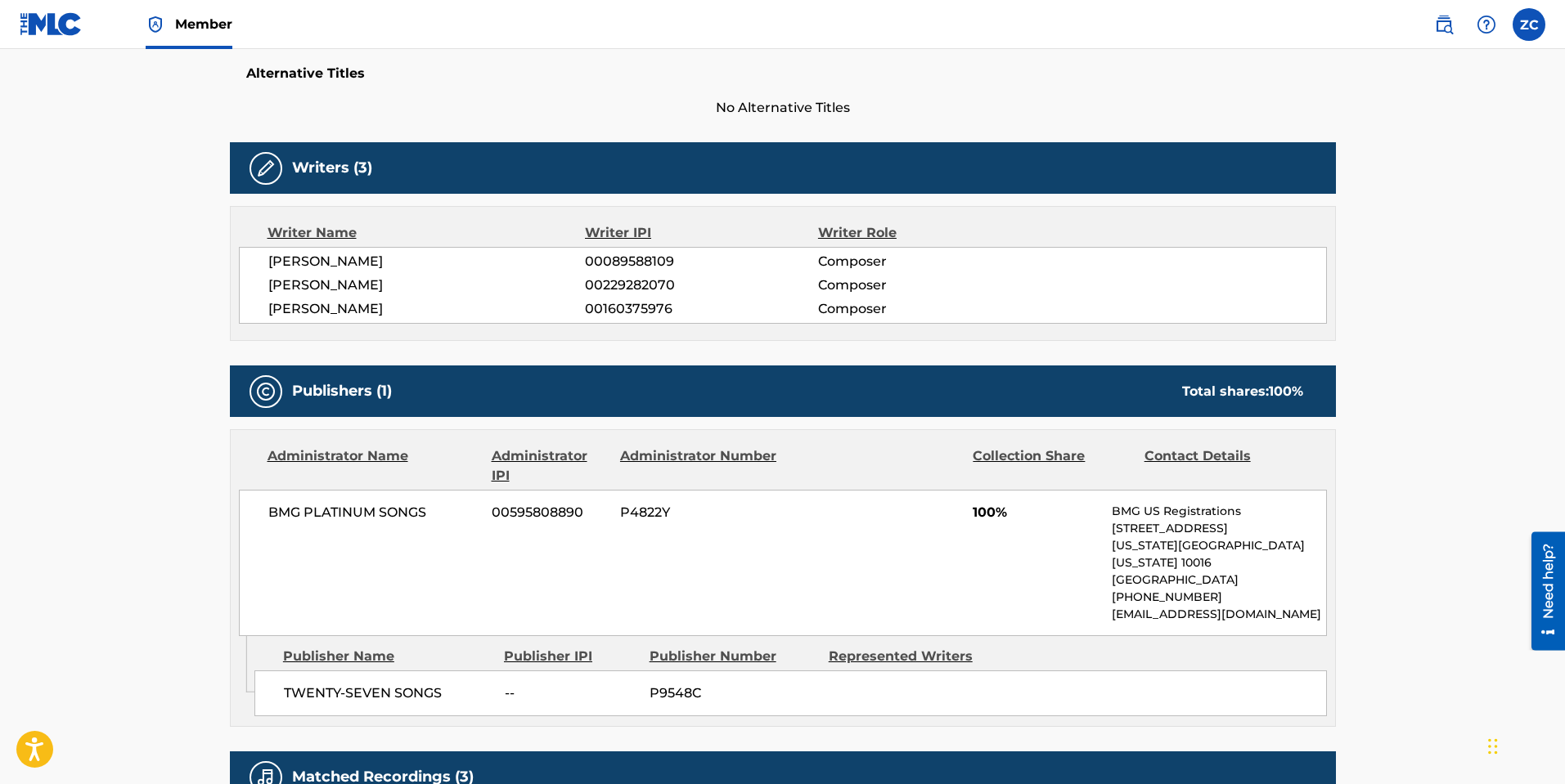
scroll to position [163, 0]
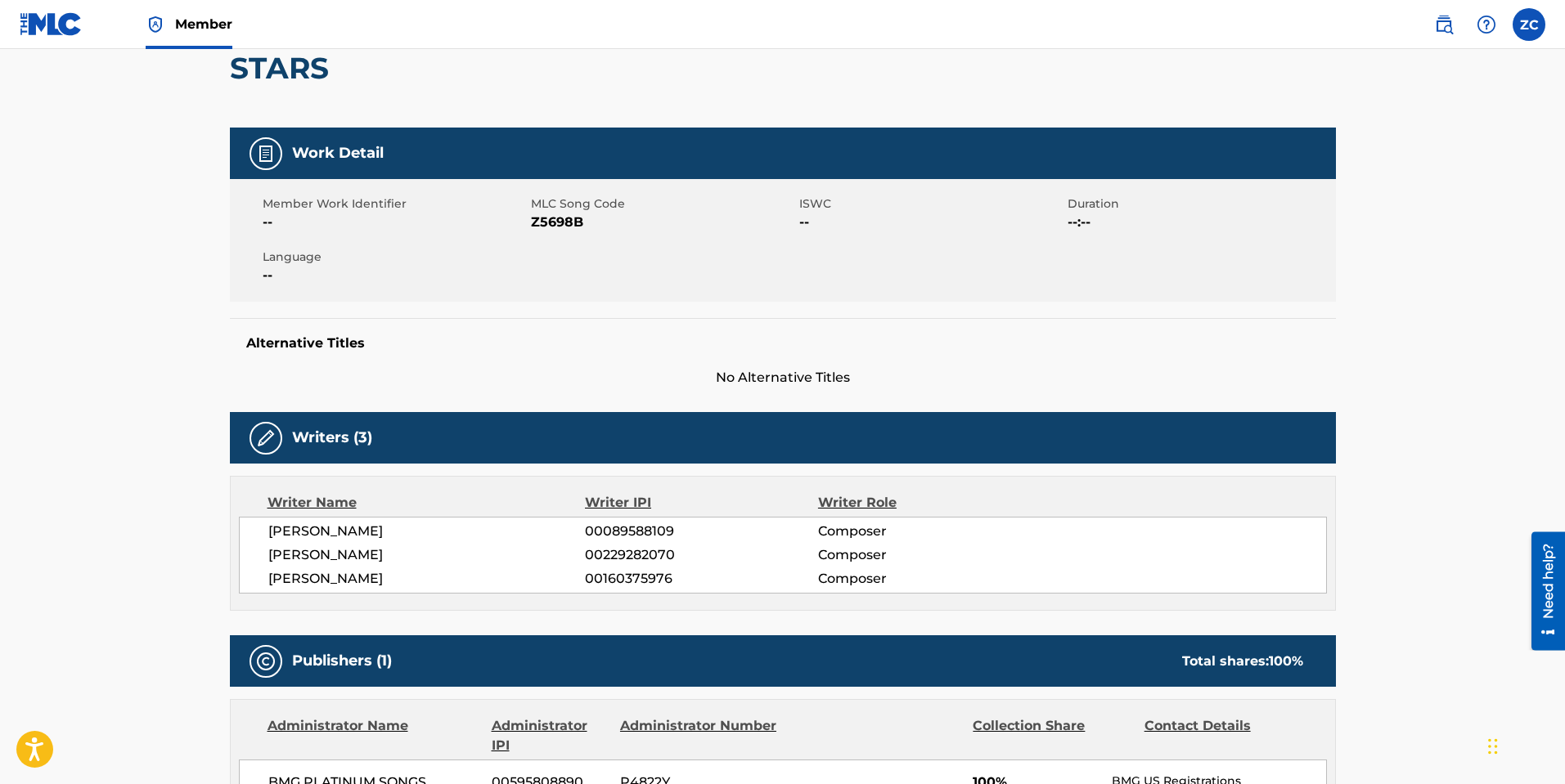
click at [572, 225] on span "Z5698B" at bounding box center [663, 222] width 264 height 19
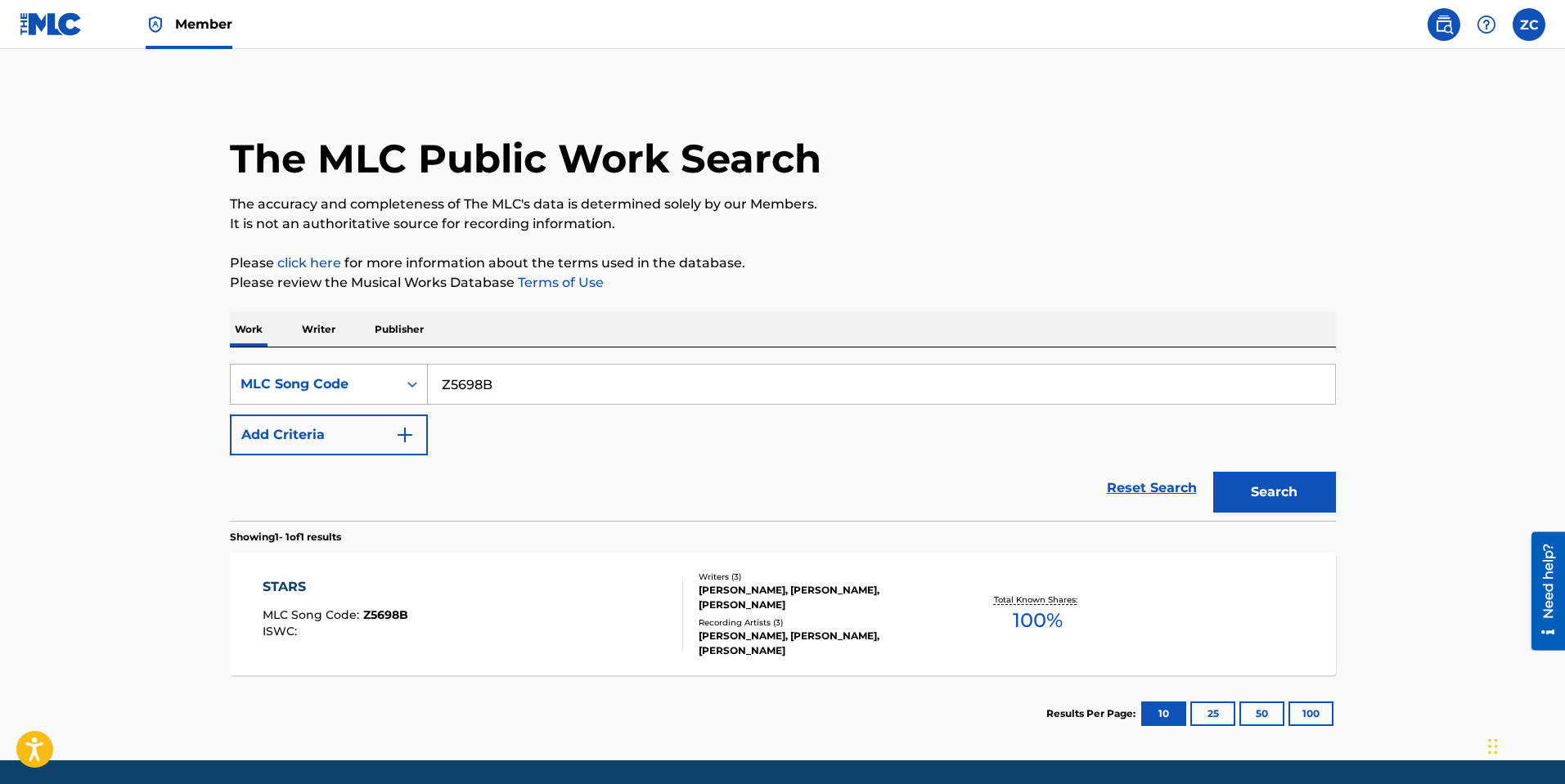
drag, startPoint x: 553, startPoint y: 382, endPoint x: 286, endPoint y: 375, distance: 267.1
click at [286, 376] on div "SearchWithCriteriabce64462-6190-4f55-840b-87e15e8a1d4e MLC Song Code Z5698B" at bounding box center [782, 384] width 1106 height 41
paste input "S55X90"
type input "S55X90"
click at [1268, 481] on button "Search" at bounding box center [1274, 492] width 123 height 41
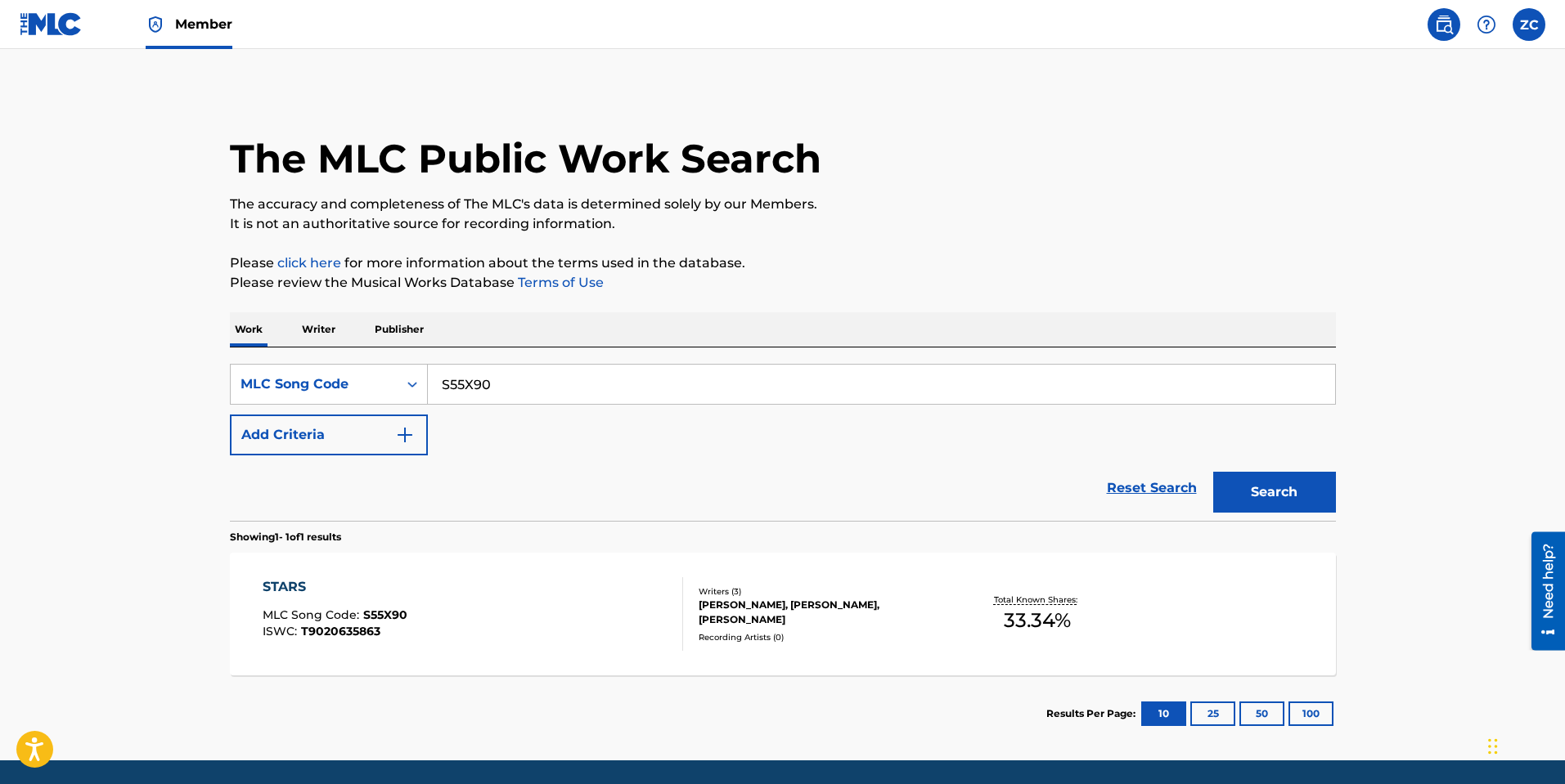
scroll to position [54, 0]
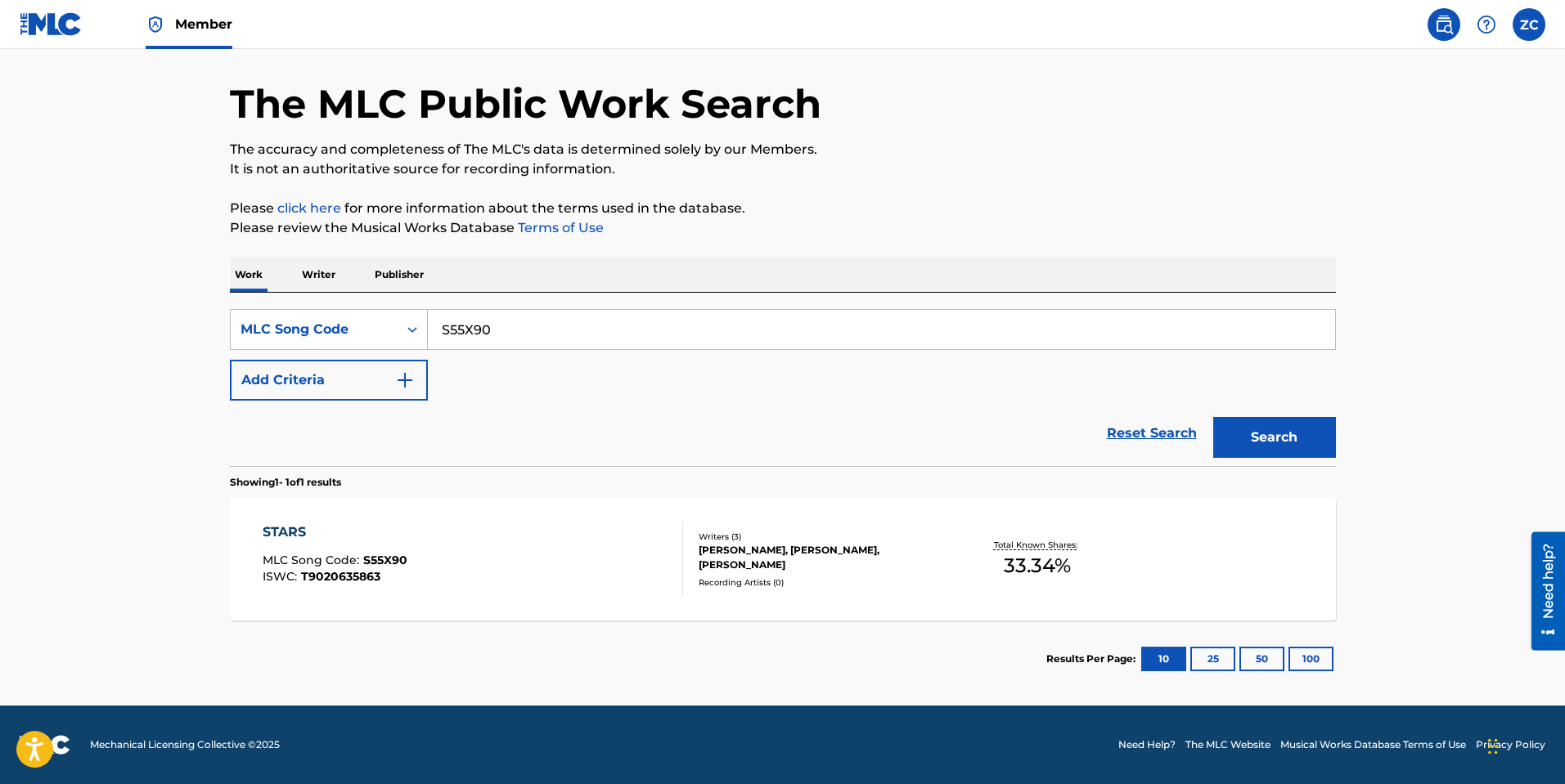
click at [473, 521] on div "STARS MLC Song Code : S55X90 ISWC : T9020635863 Writers ( 3 ) KRISTIAN OTTESTAD…" at bounding box center [782, 559] width 1106 height 123
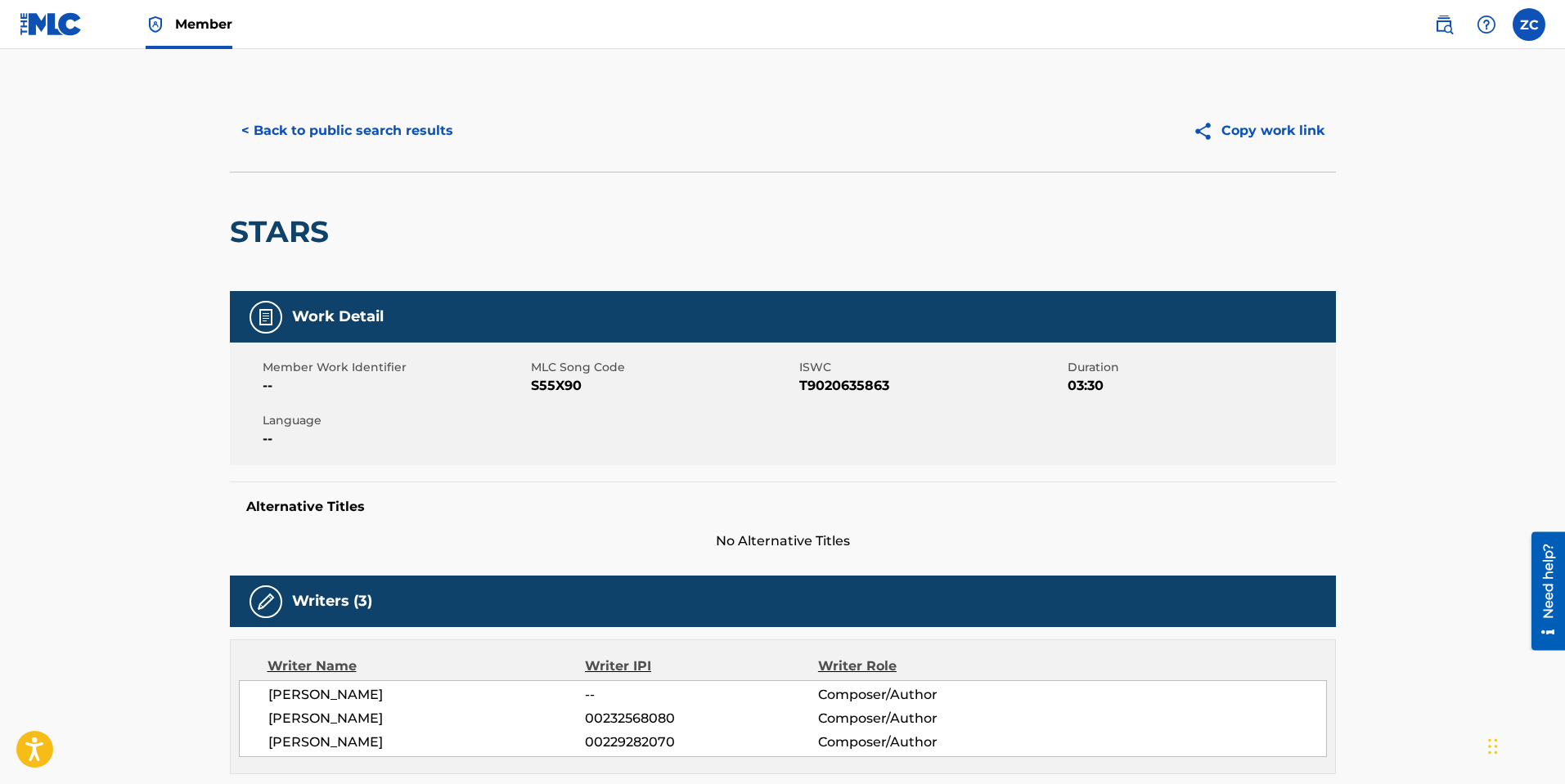
click at [567, 389] on span "S55X90" at bounding box center [663, 385] width 264 height 19
click at [274, 137] on button "< Back to public search results" at bounding box center [347, 131] width 235 height 41
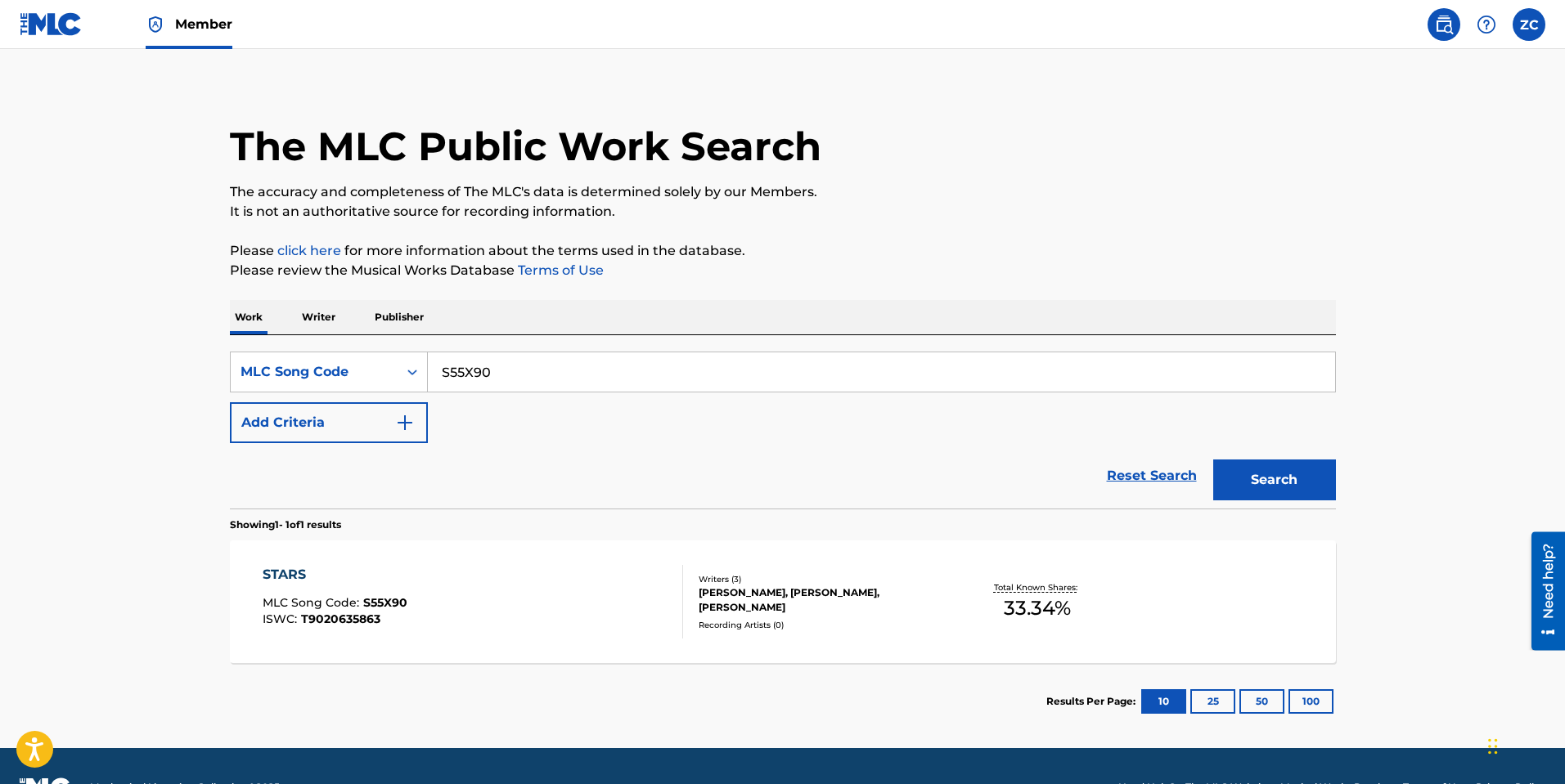
drag, startPoint x: 538, startPoint y: 370, endPoint x: 167, endPoint y: 320, distance: 374.4
click at [167, 320] on main "The MLC Public Work Search The accuracy and completeness of The MLC's data is d…" at bounding box center [782, 392] width 1565 height 711
paste input "J1ECE"
type input "SJ1ECE"
click at [1238, 473] on button "Search" at bounding box center [1274, 480] width 123 height 41
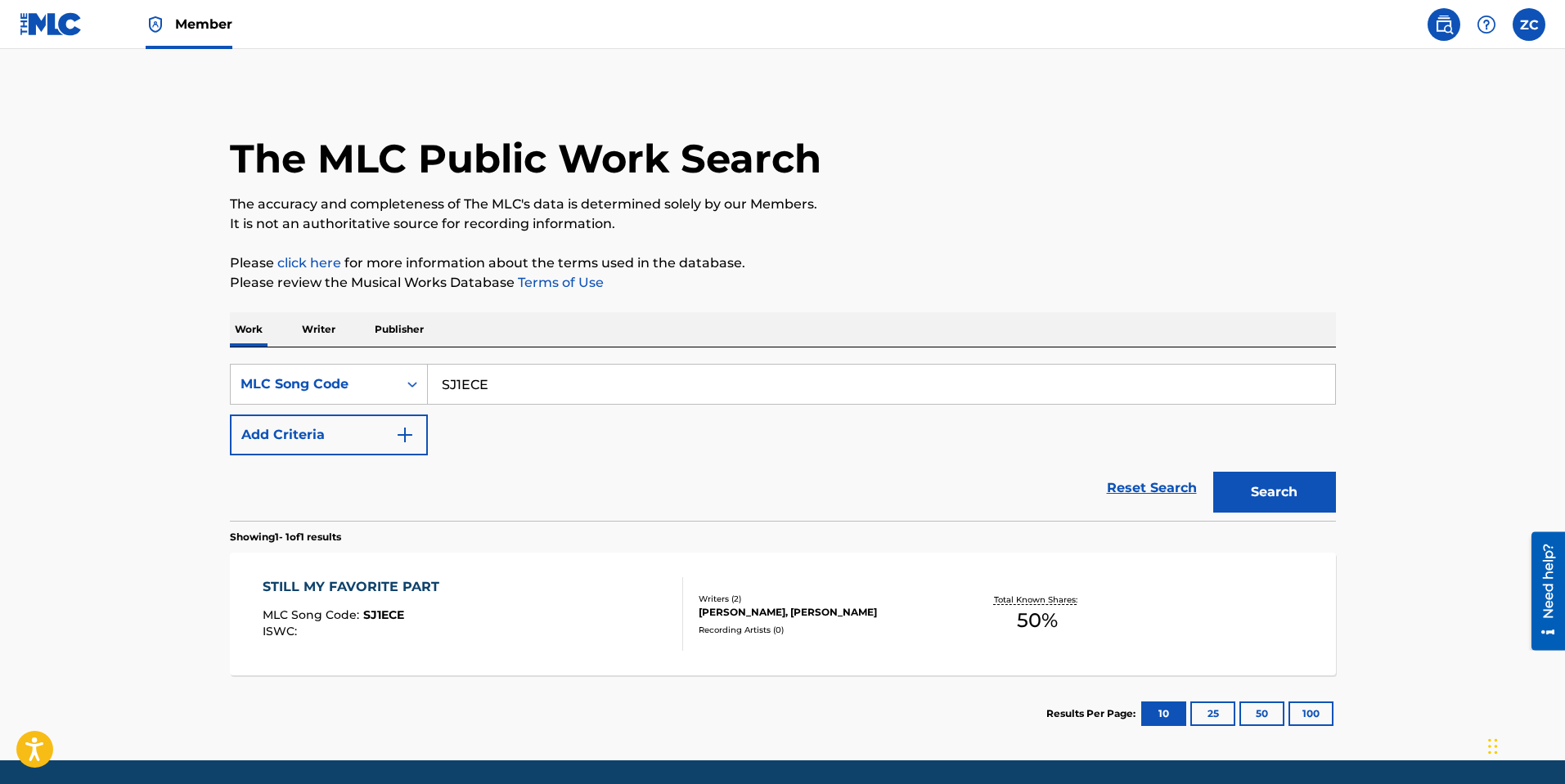
scroll to position [54, 0]
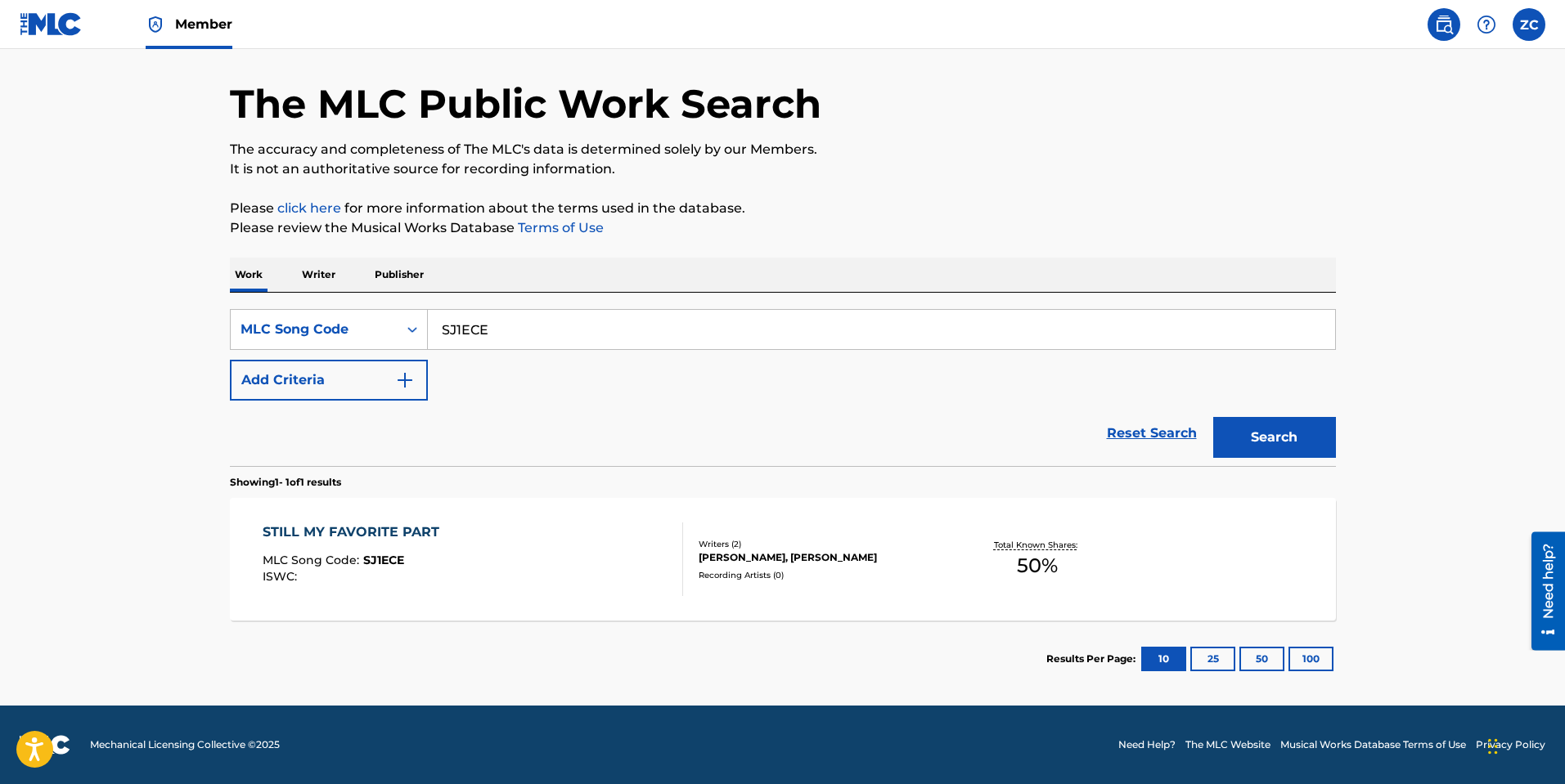
click at [496, 550] on div "STILL MY FAVORITE PART MLC Song Code : SJ1ECE ISWC :" at bounding box center [472, 560] width 420 height 74
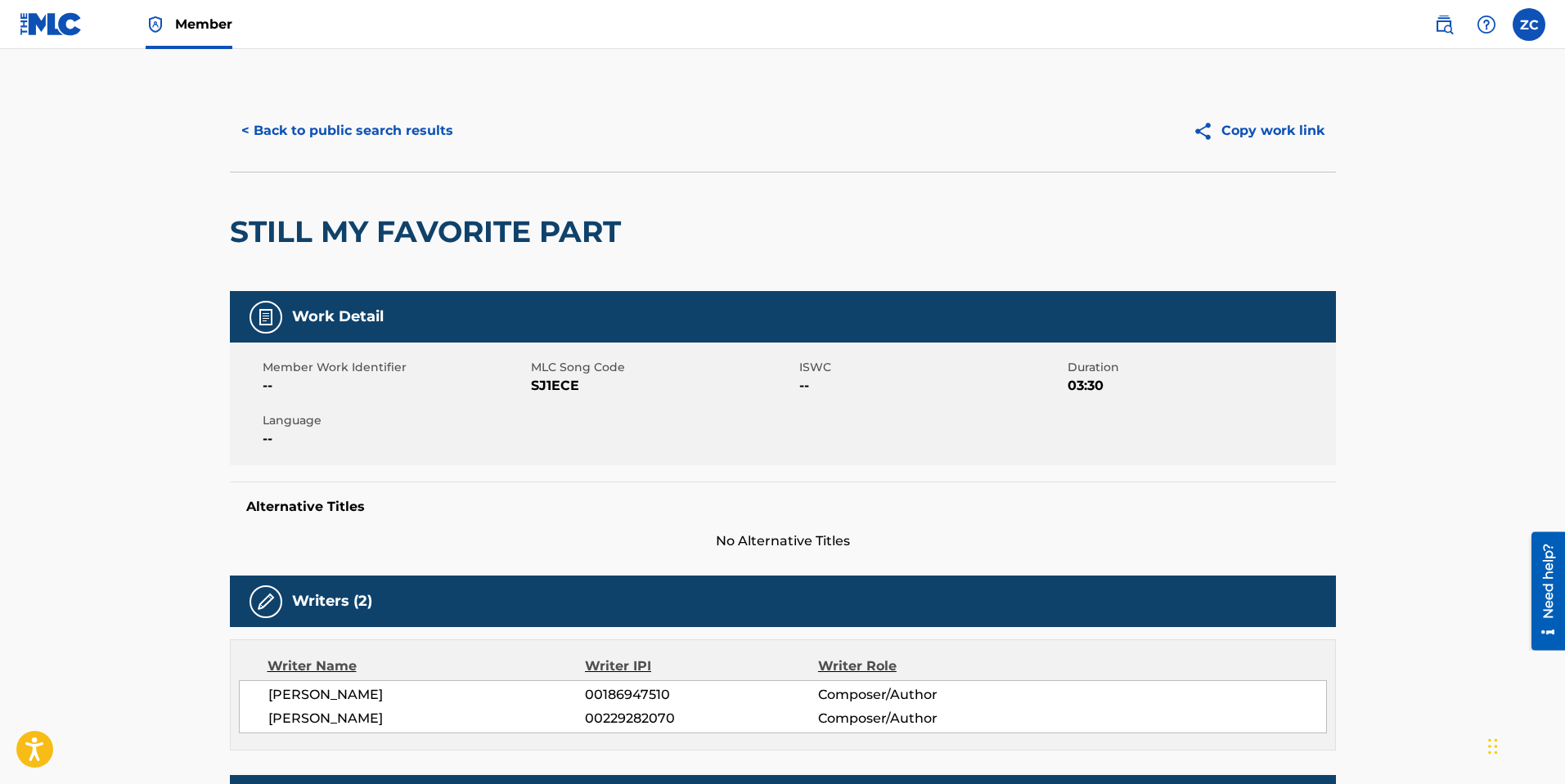
click at [328, 127] on button "< Back to public search results" at bounding box center [347, 131] width 235 height 41
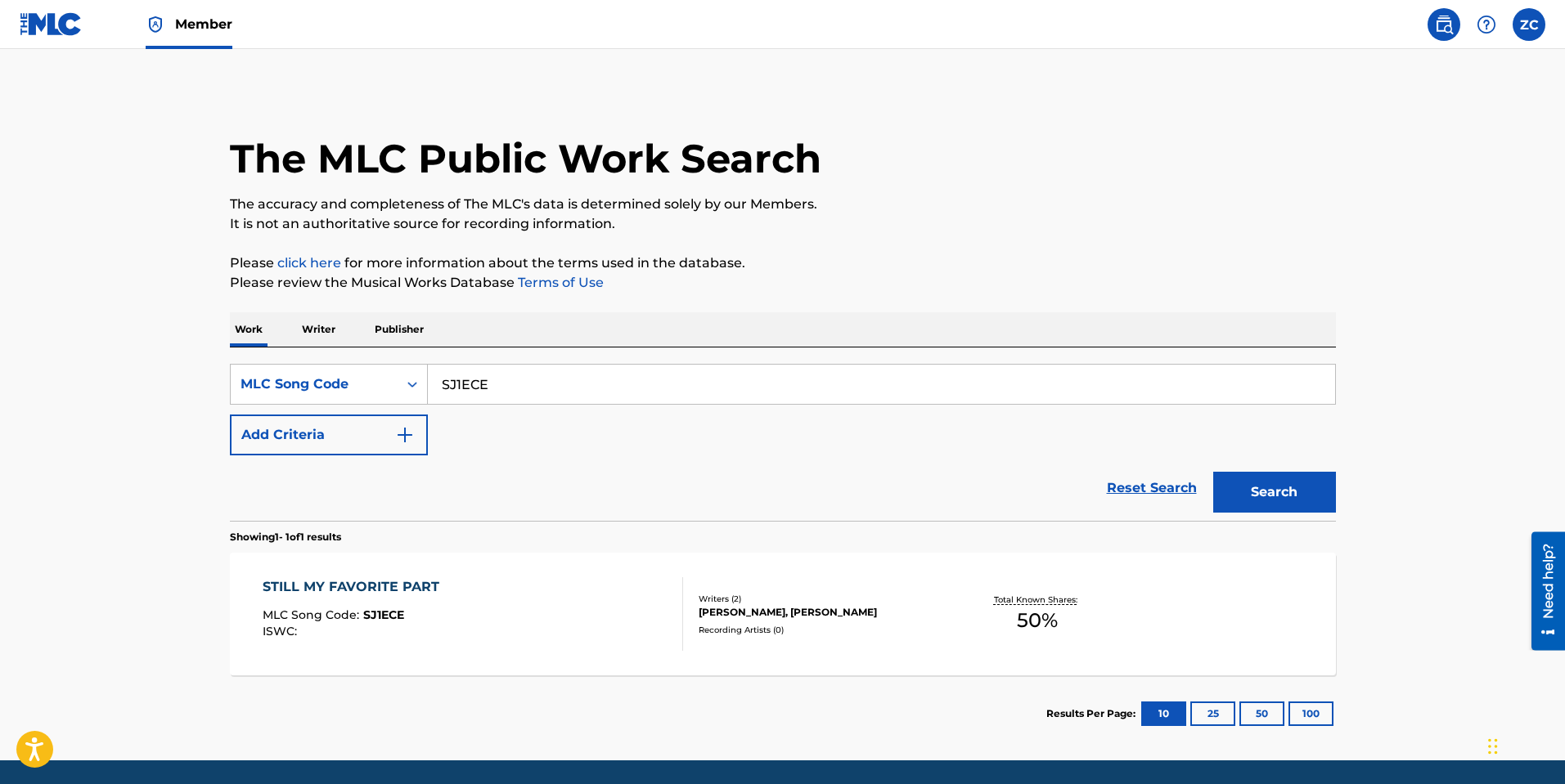
scroll to position [12, 0]
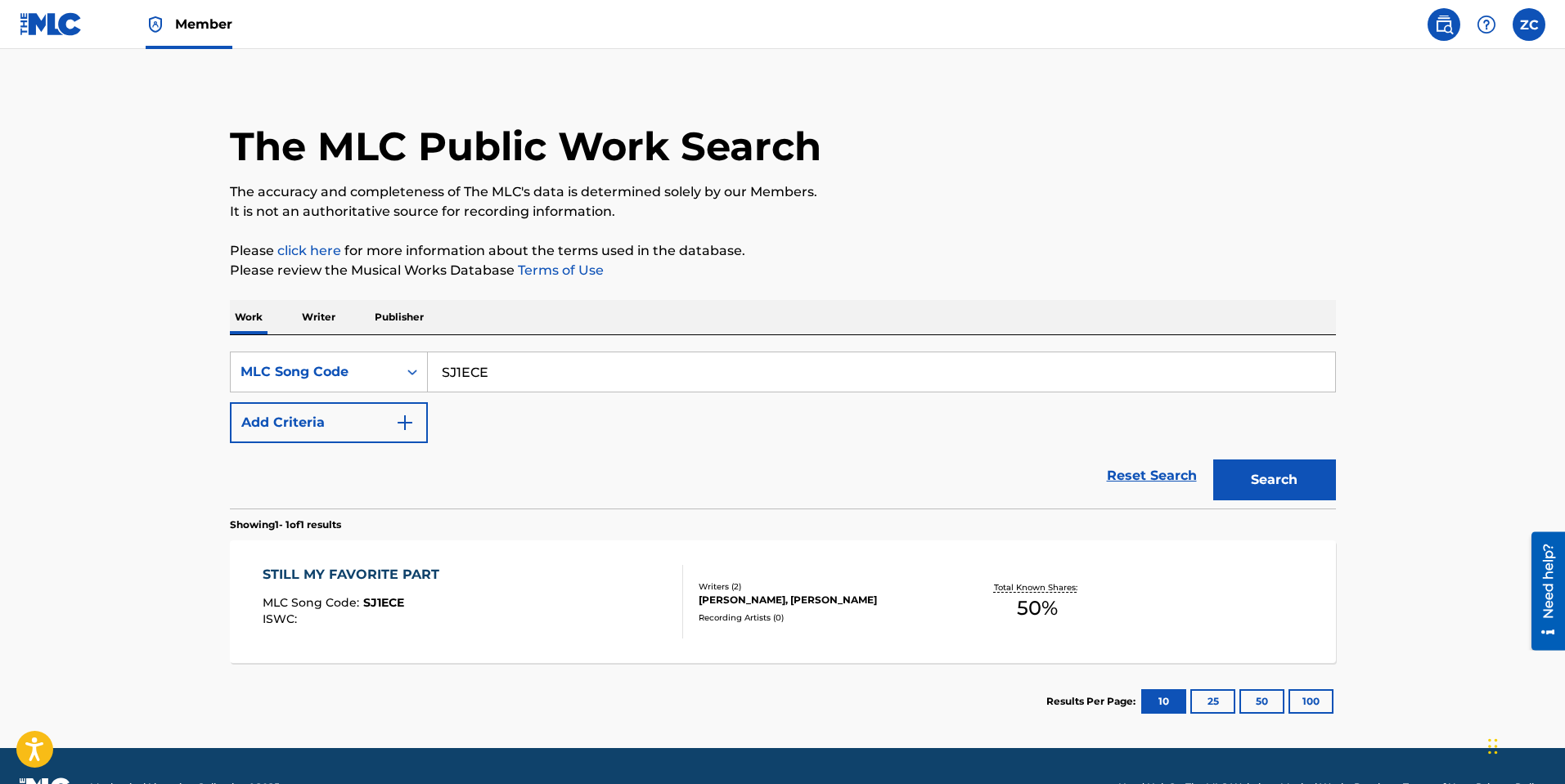
drag, startPoint x: 516, startPoint y: 368, endPoint x: 189, endPoint y: 368, distance: 327.0
click at [189, 368] on main "The MLC Public Work Search The accuracy and completeness of The MLC's data is d…" at bounding box center [782, 392] width 1565 height 711
click at [250, 372] on div "MLC Song Code" at bounding box center [313, 371] width 147 height 19
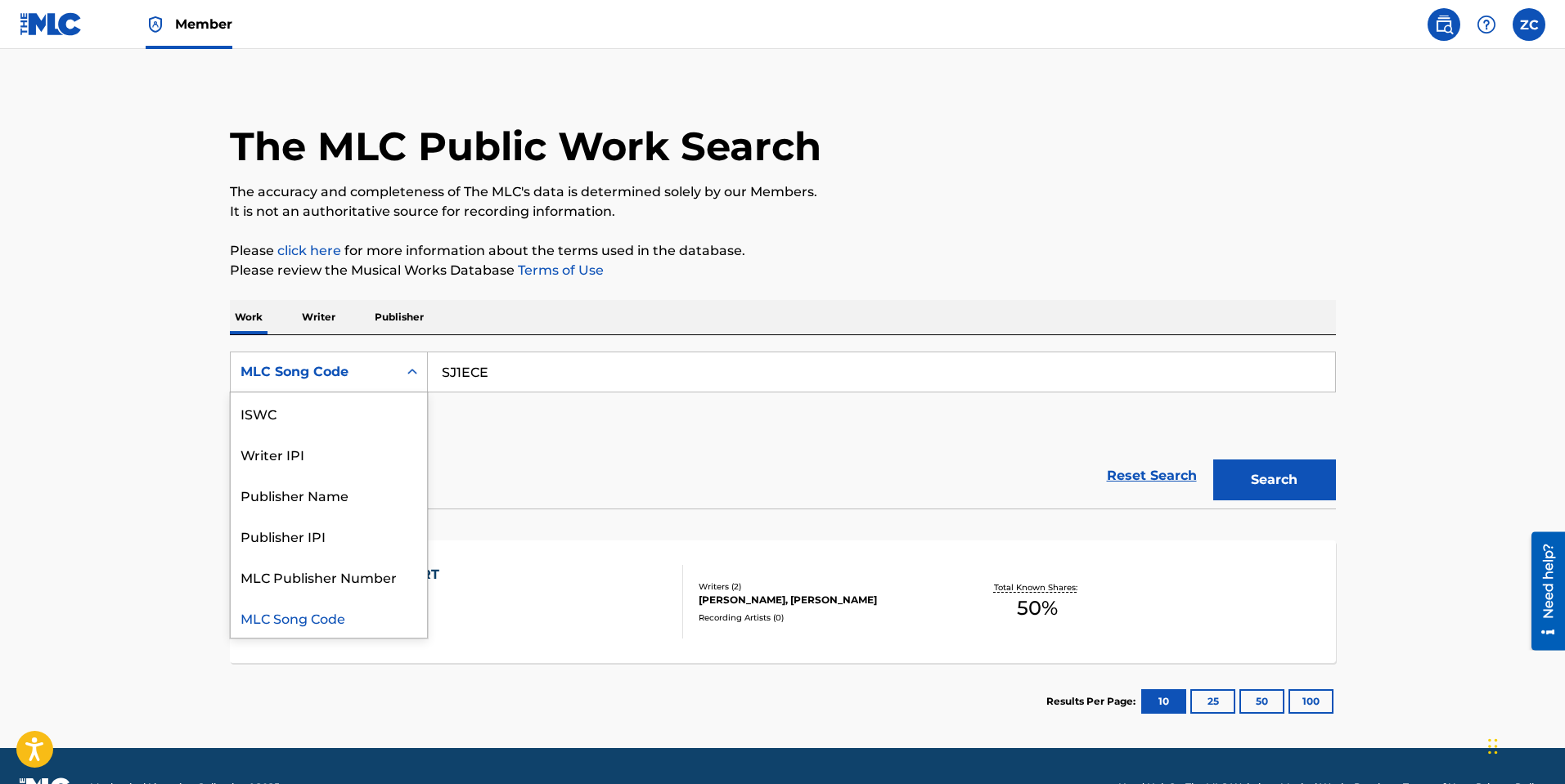
scroll to position [0, 0]
drag, startPoint x: 317, startPoint y: 408, endPoint x: 348, endPoint y: 398, distance: 32.6
click at [316, 408] on div "Work Title" at bounding box center [329, 413] width 196 height 41
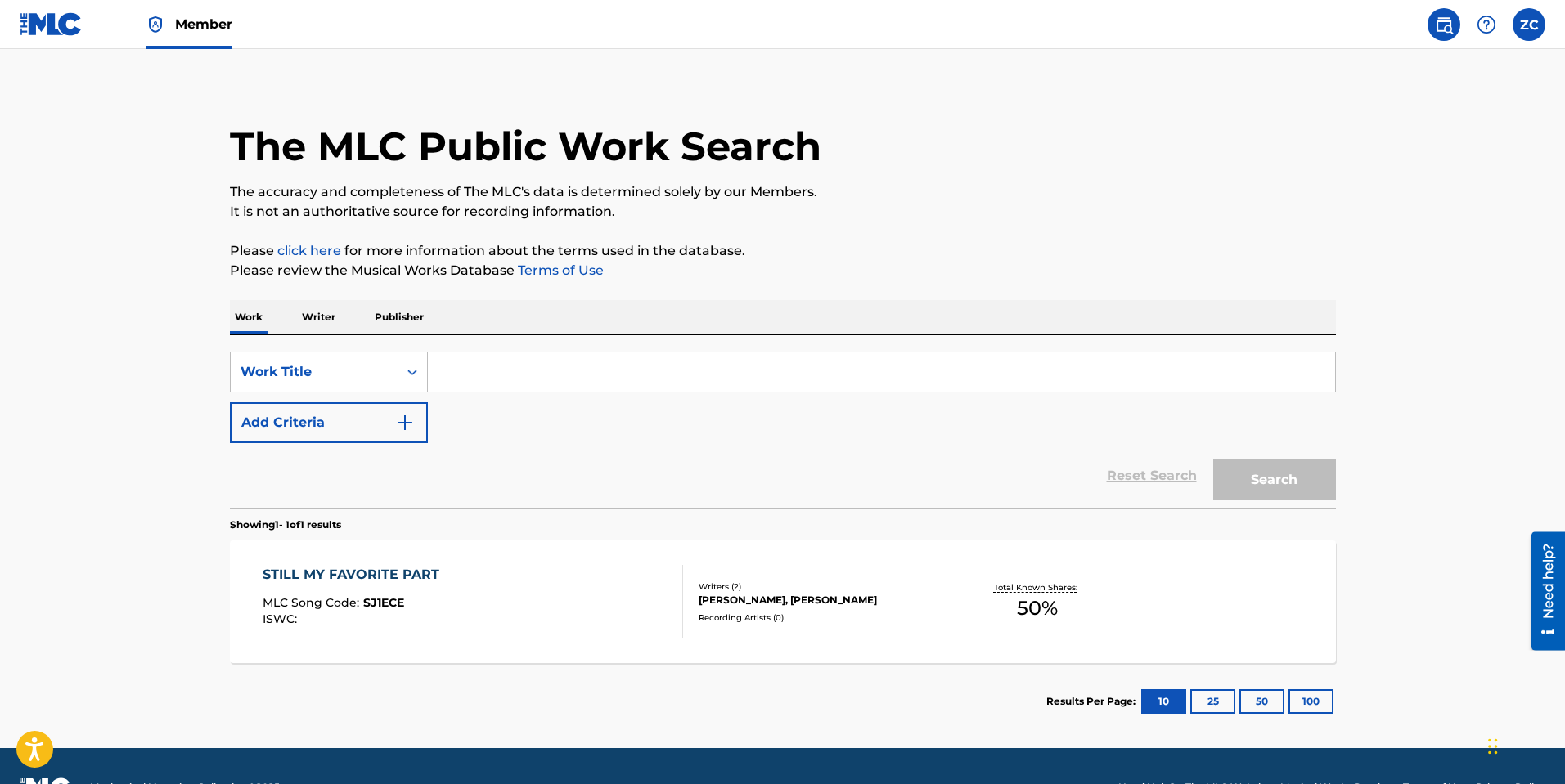
click at [455, 357] on input "Search Form" at bounding box center [881, 372] width 907 height 39
drag, startPoint x: 224, startPoint y: 473, endPoint x: 318, endPoint y: 428, distance: 104.2
click at [224, 472] on div "The MLC Public Work Search The accuracy and completeness of The MLC's data is d…" at bounding box center [782, 408] width 1145 height 662
click at [318, 428] on button "Add Criteria" at bounding box center [329, 423] width 198 height 41
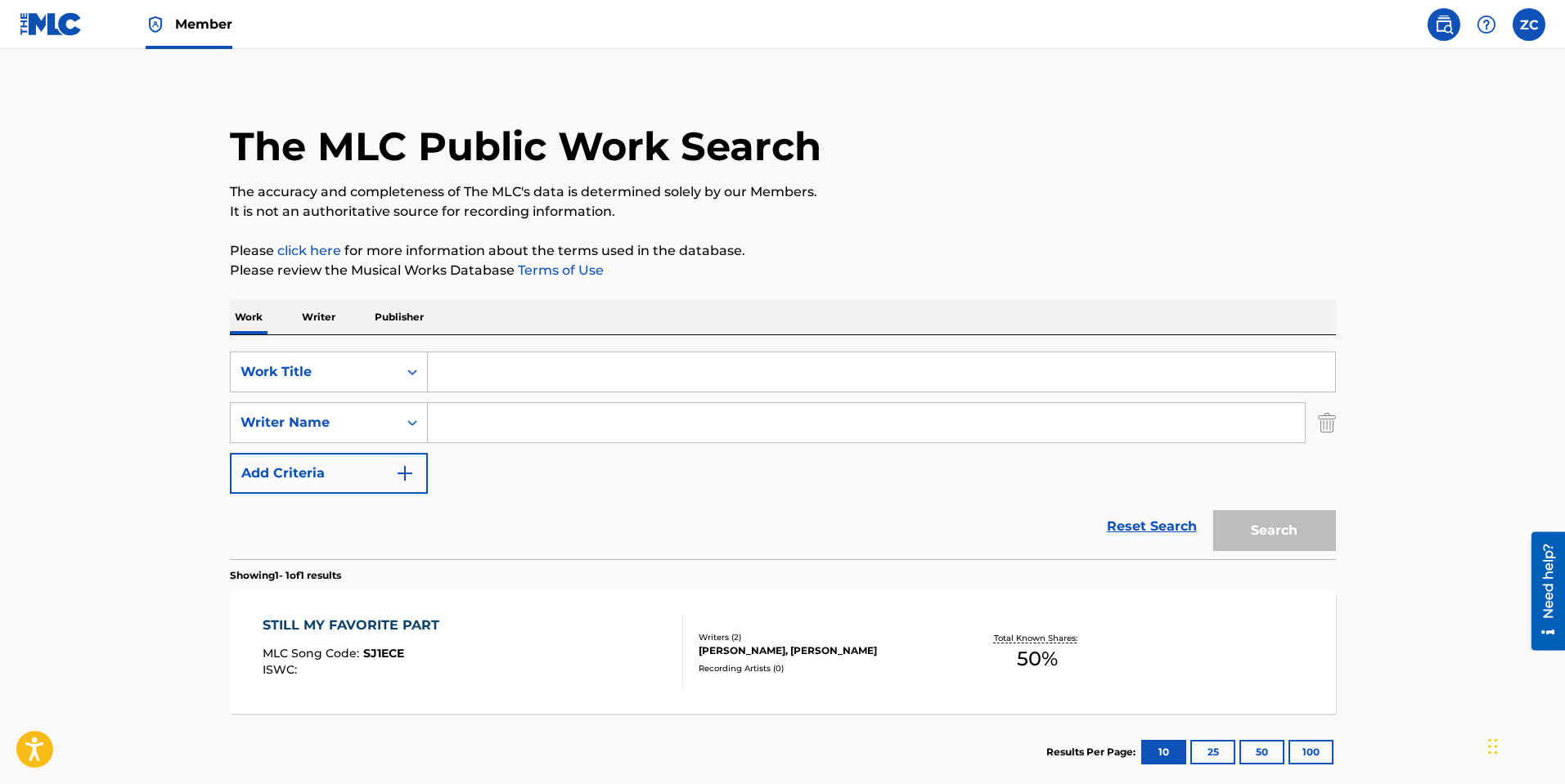
click at [466, 390] on input "Search Form" at bounding box center [881, 372] width 907 height 39
type input "still my favorite part"
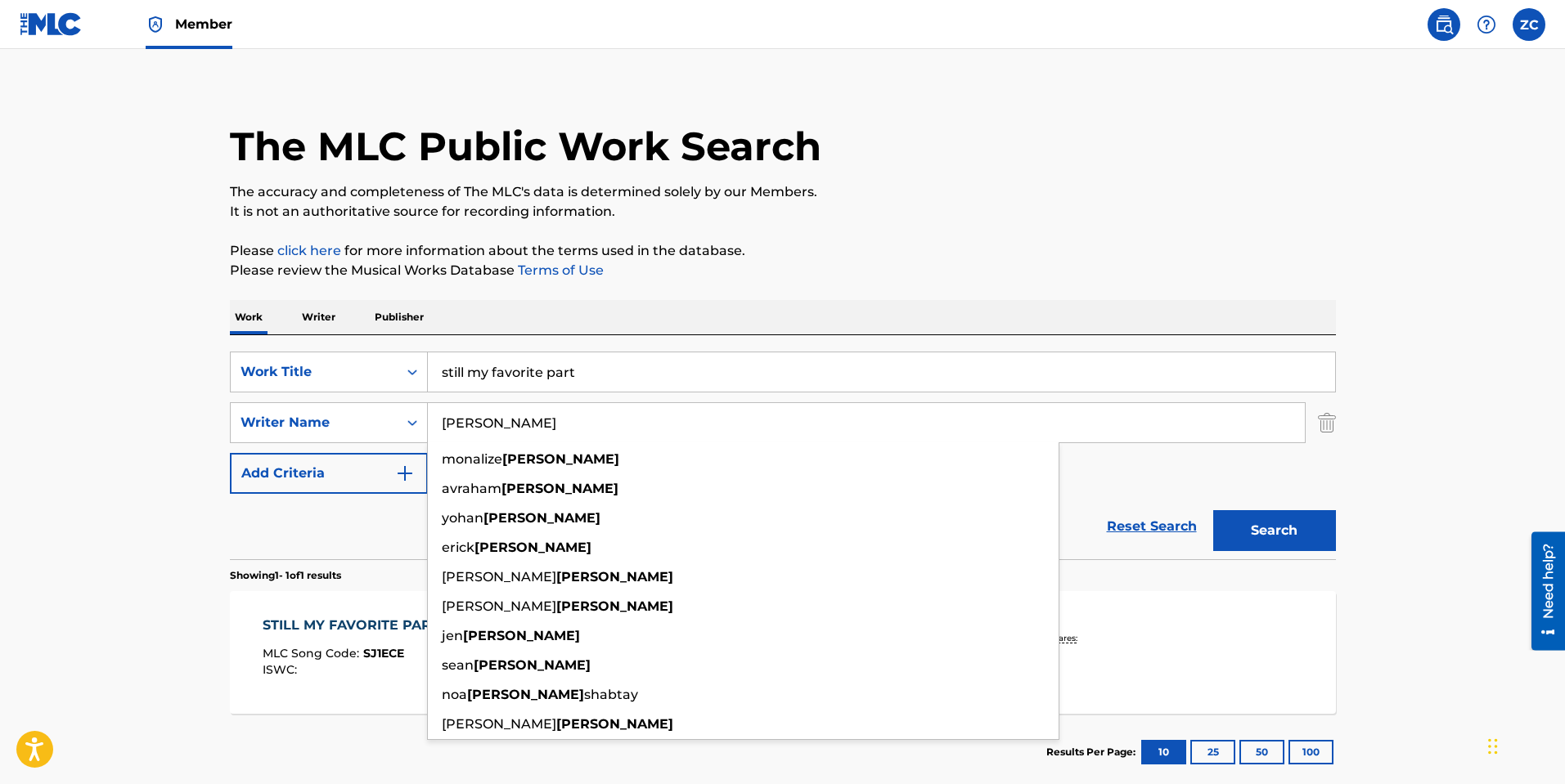
type input "[PERSON_NAME]"
click at [1213, 510] on button "Search" at bounding box center [1274, 530] width 123 height 41
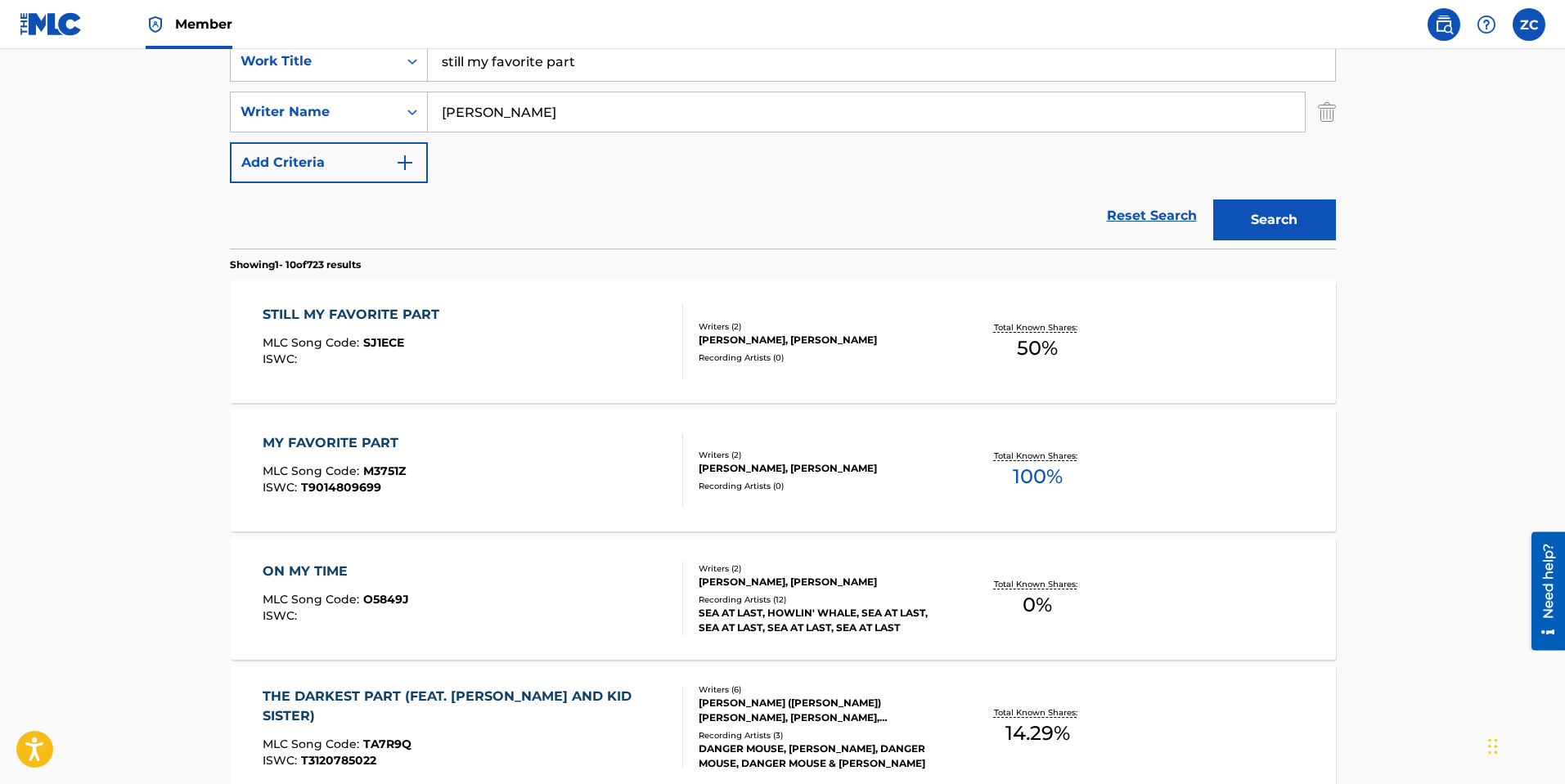
scroll to position [327, 0]
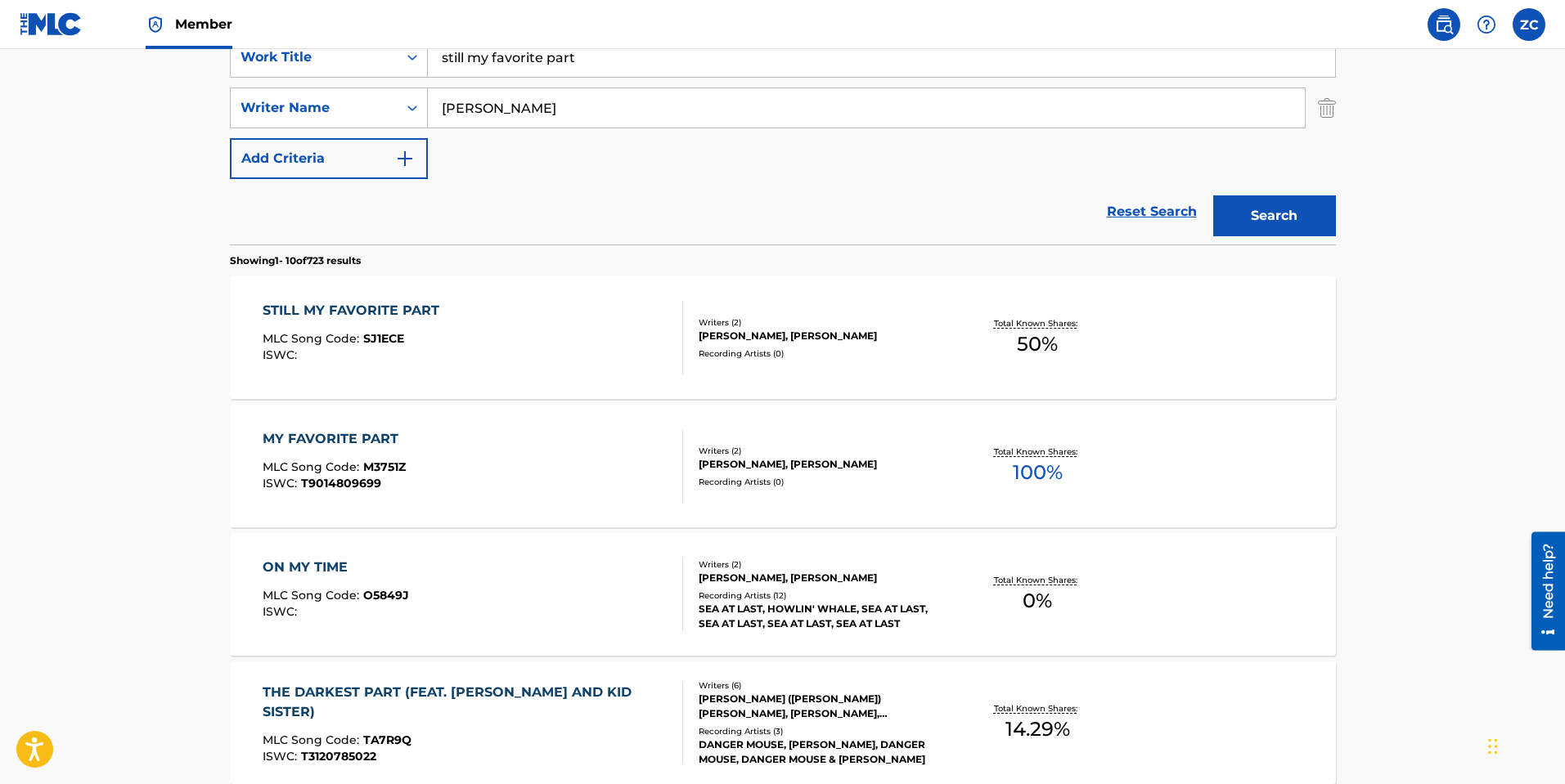
click at [480, 473] on div "MY FAVORITE PART MLC Song Code : M3751Z ISWC : T9014809699" at bounding box center [472, 466] width 420 height 74
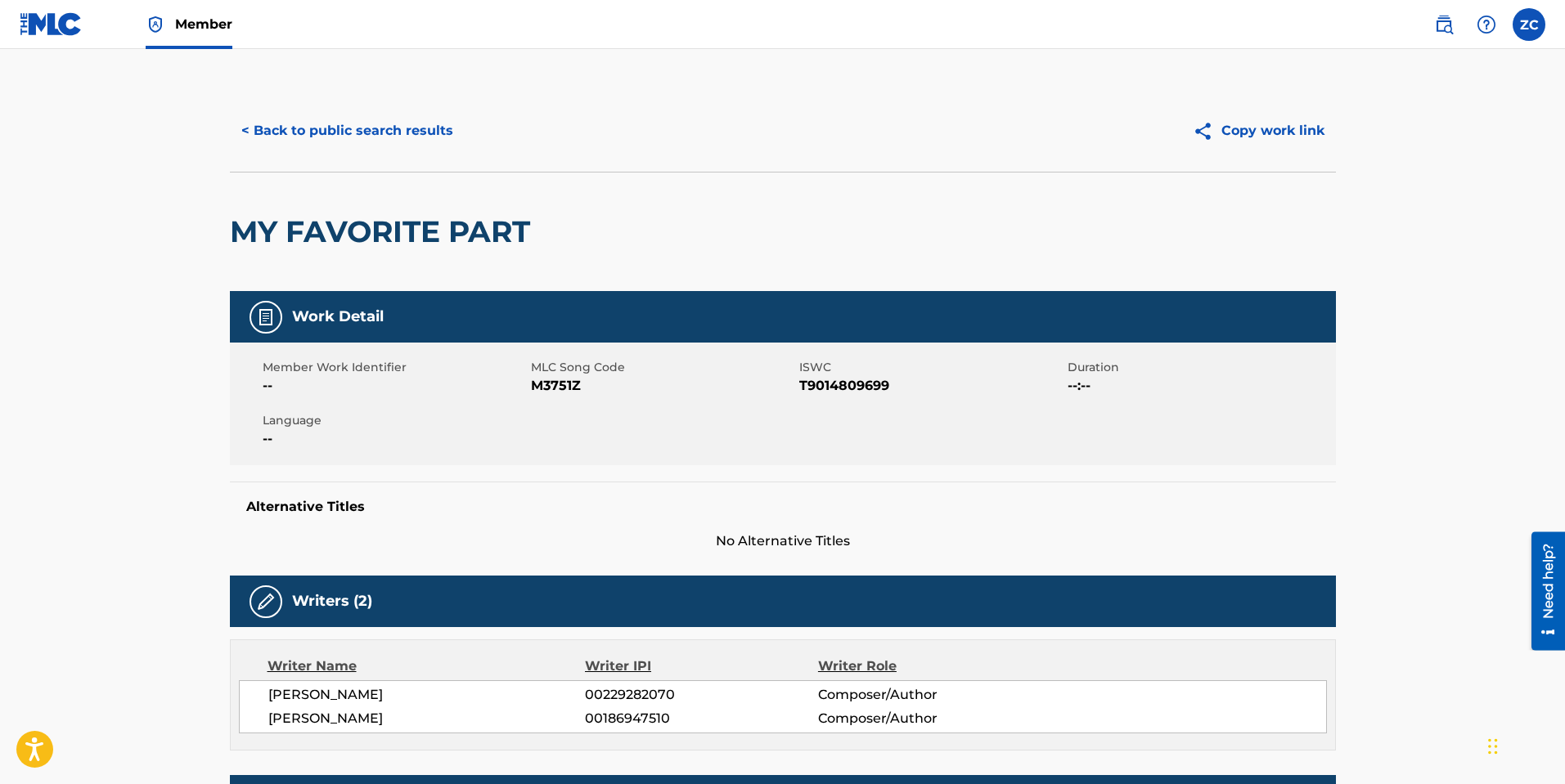
click at [418, 119] on button "< Back to public search results" at bounding box center [347, 131] width 235 height 41
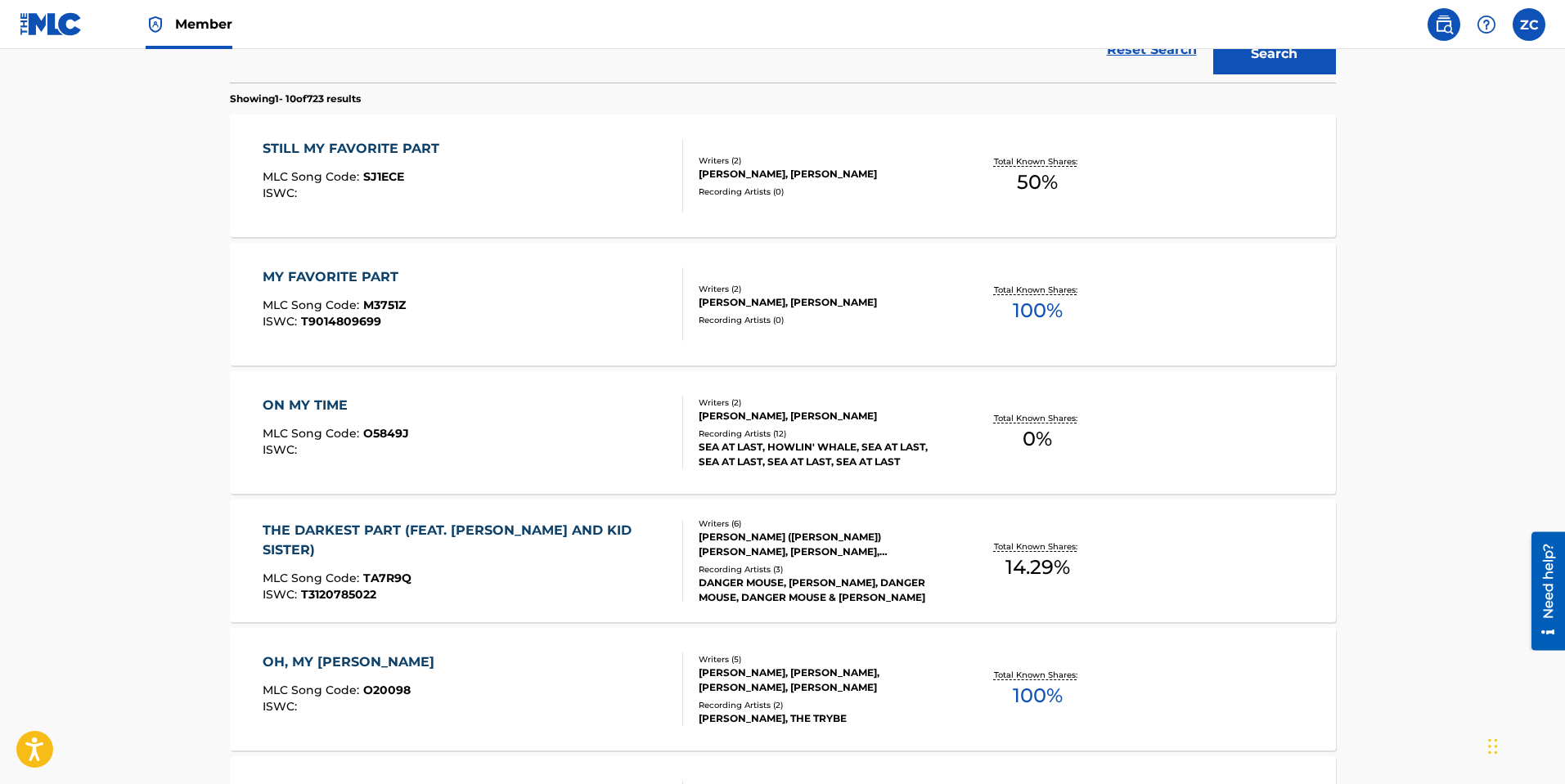
scroll to position [490, 0]
click at [418, 195] on div "ISWC :" at bounding box center [355, 191] width 185 height 12
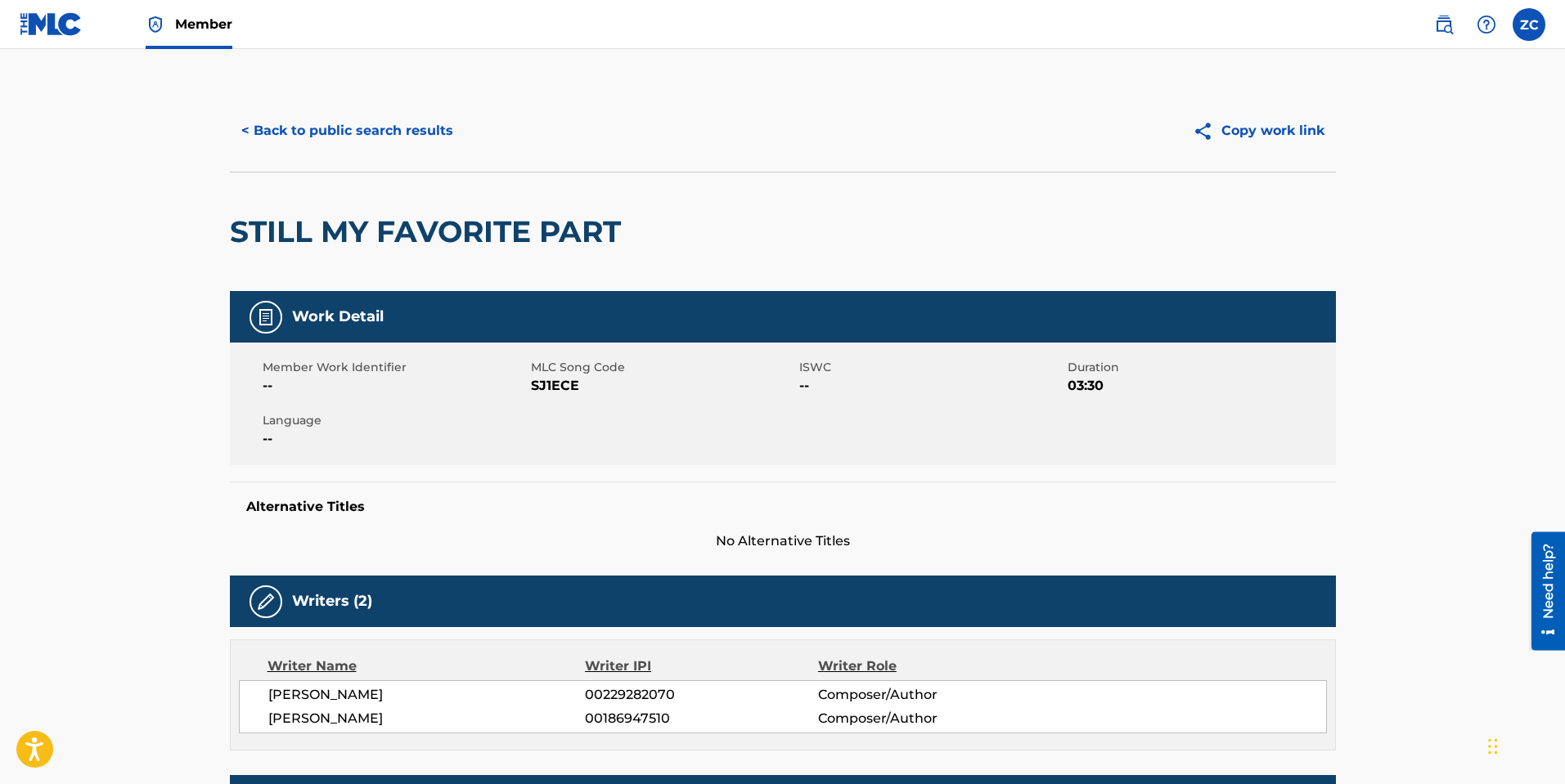
click at [327, 128] on button "< Back to public search results" at bounding box center [347, 131] width 235 height 41
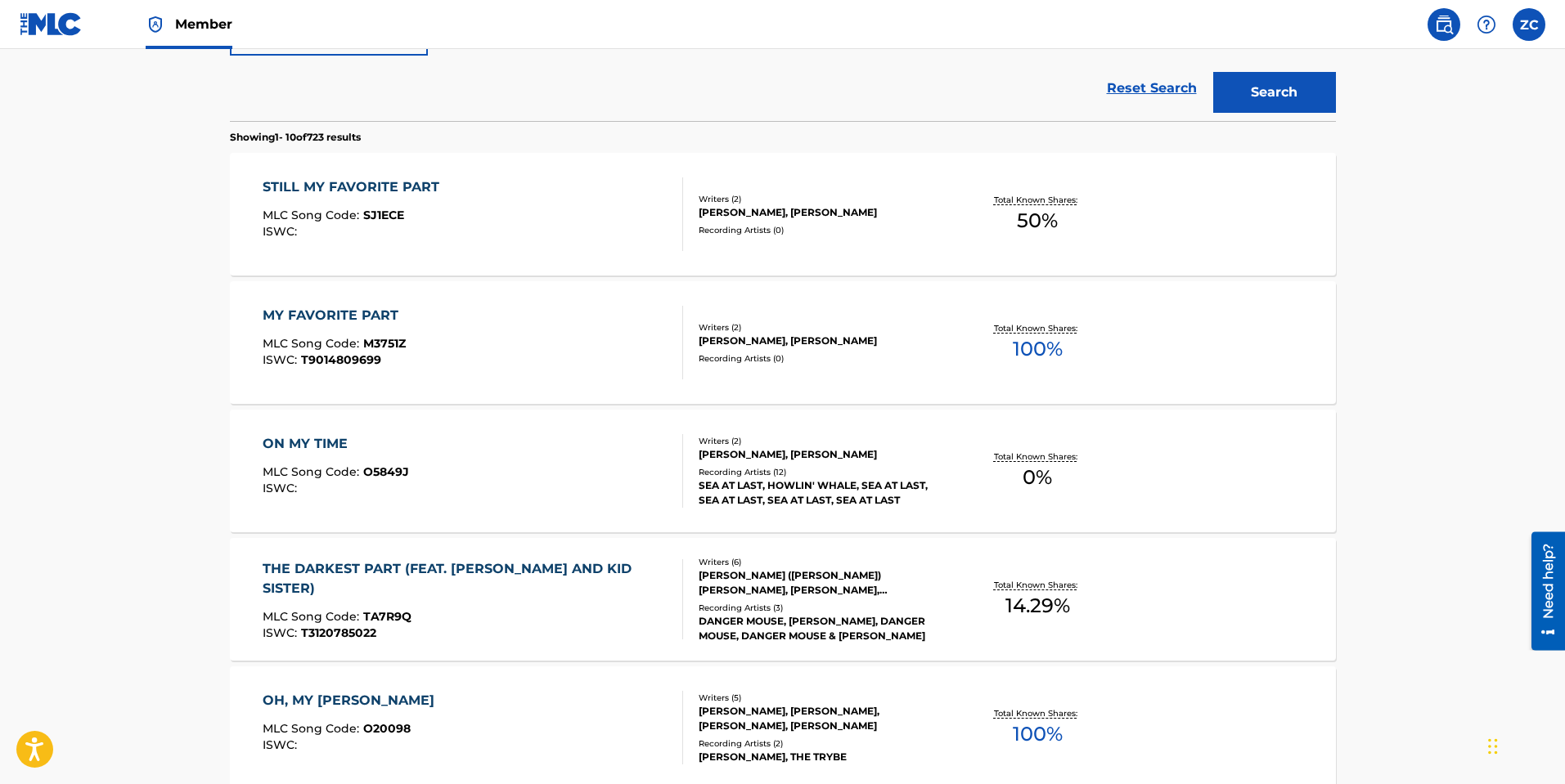
scroll to position [257, 0]
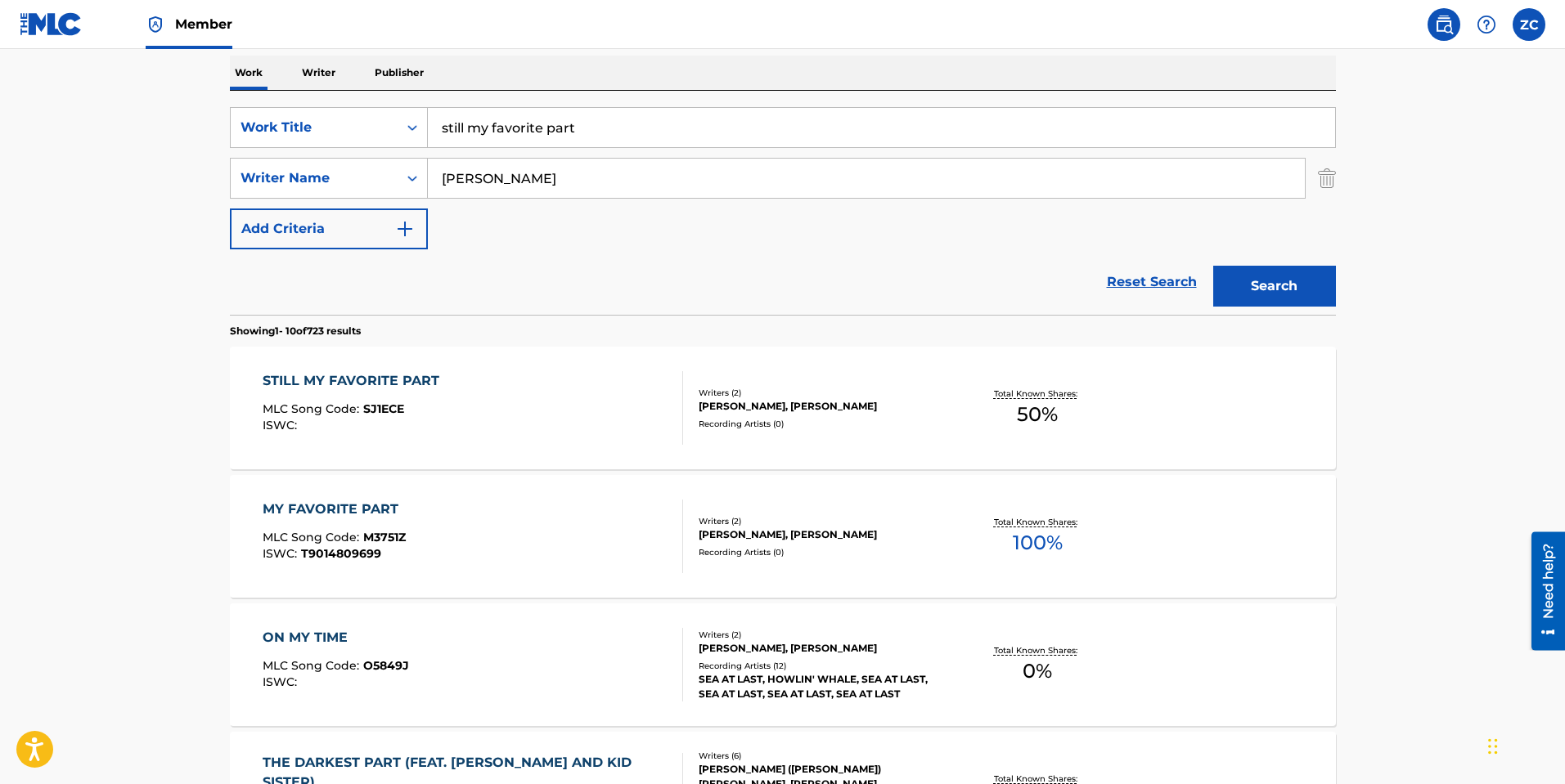
click at [1151, 279] on link "Reset Search" at bounding box center [1151, 282] width 106 height 36
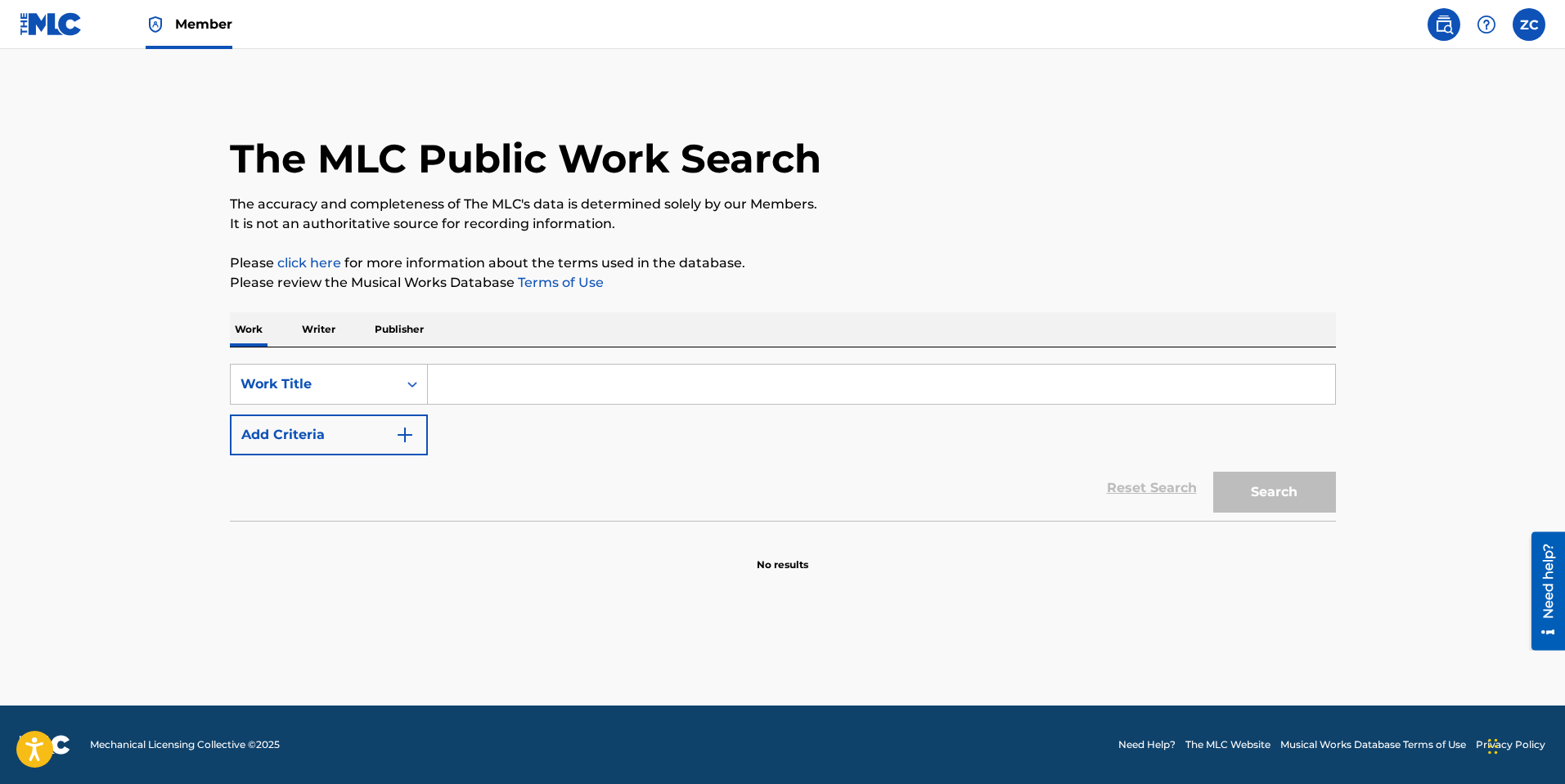
scroll to position [0, 0]
click at [302, 377] on div "Work Title" at bounding box center [313, 383] width 147 height 19
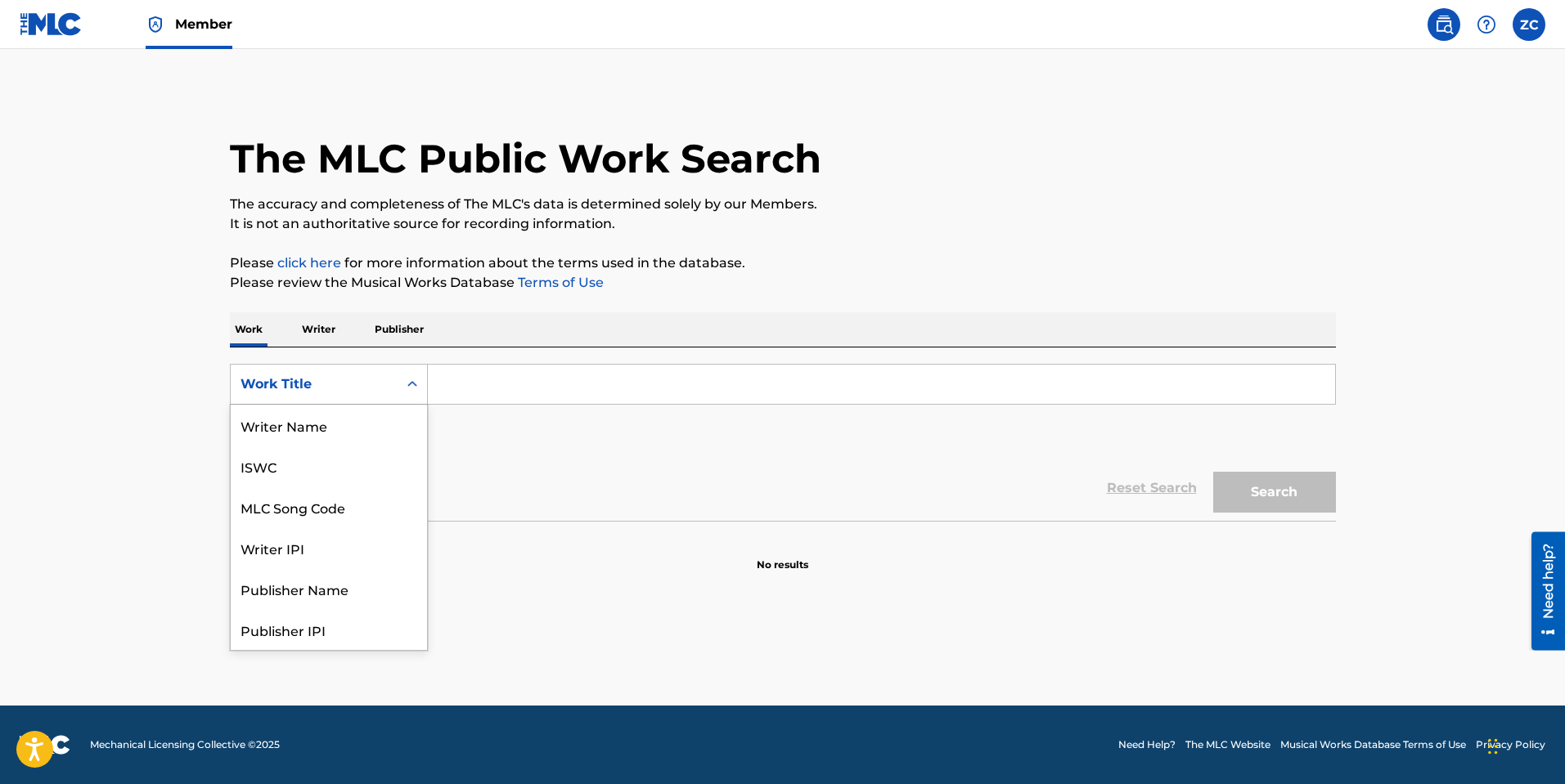
scroll to position [82, 0]
click at [344, 430] on div "MLC Song Code" at bounding box center [329, 425] width 196 height 41
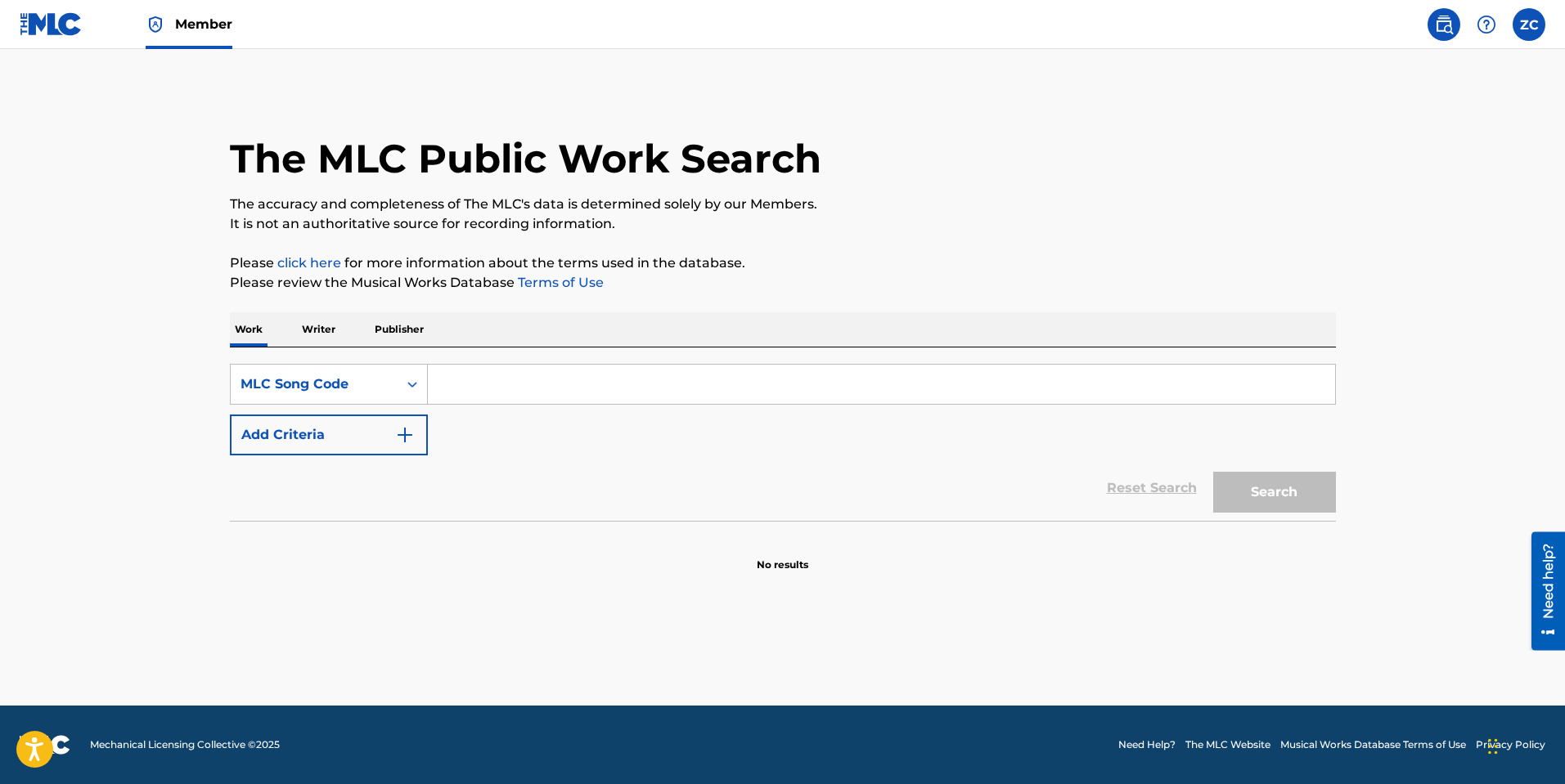
click at [531, 380] on input "Search Form" at bounding box center [881, 384] width 907 height 39
type input "SH2DVW"
click at [1268, 489] on button "Search" at bounding box center [1274, 492] width 123 height 41
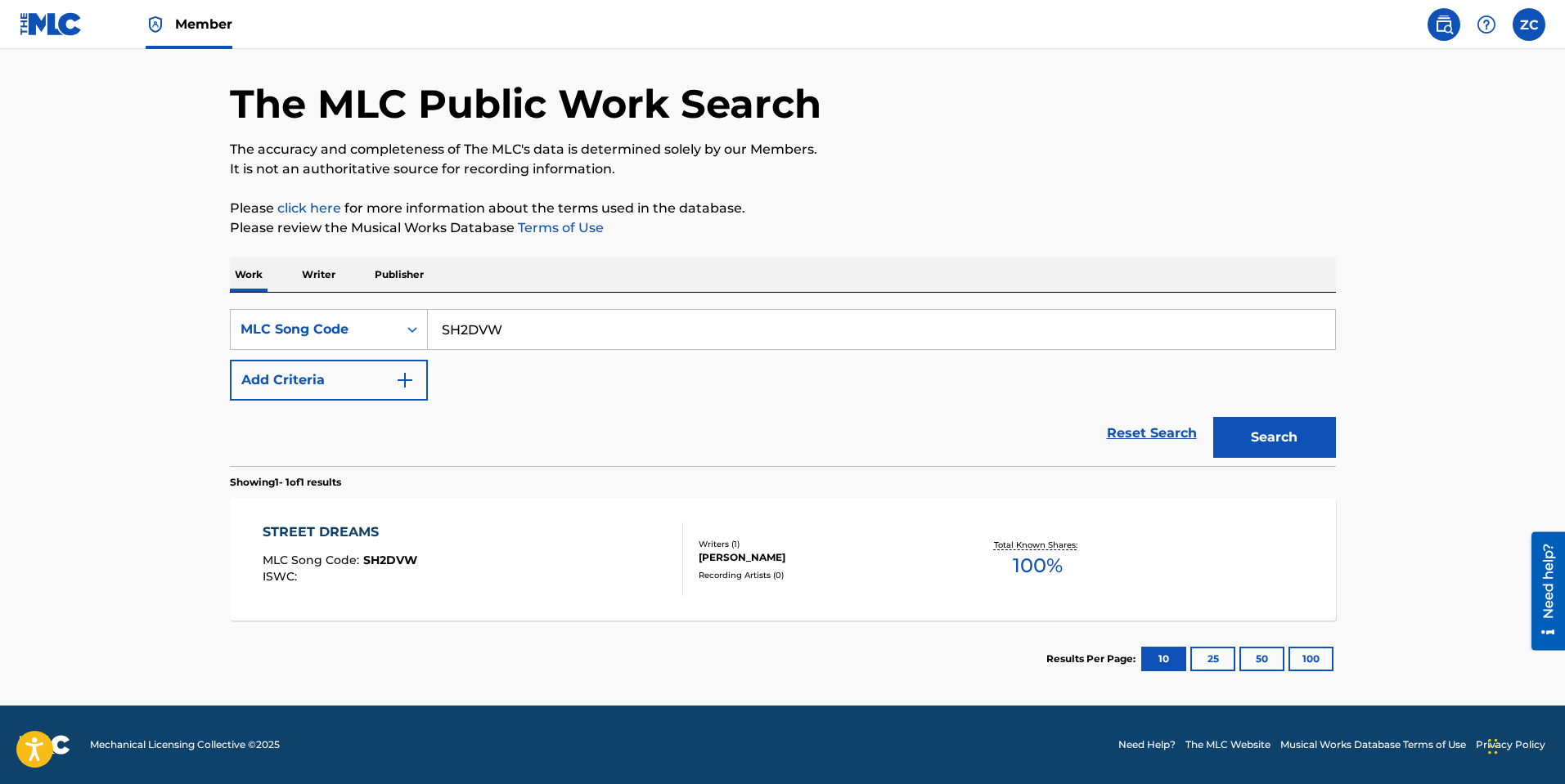
click at [463, 522] on div "STREET DREAMS MLC Song Code : SH2DVW ISWC : Writers ( 1 ) JEFFREY COHEN Recordi…" at bounding box center [782, 559] width 1106 height 123
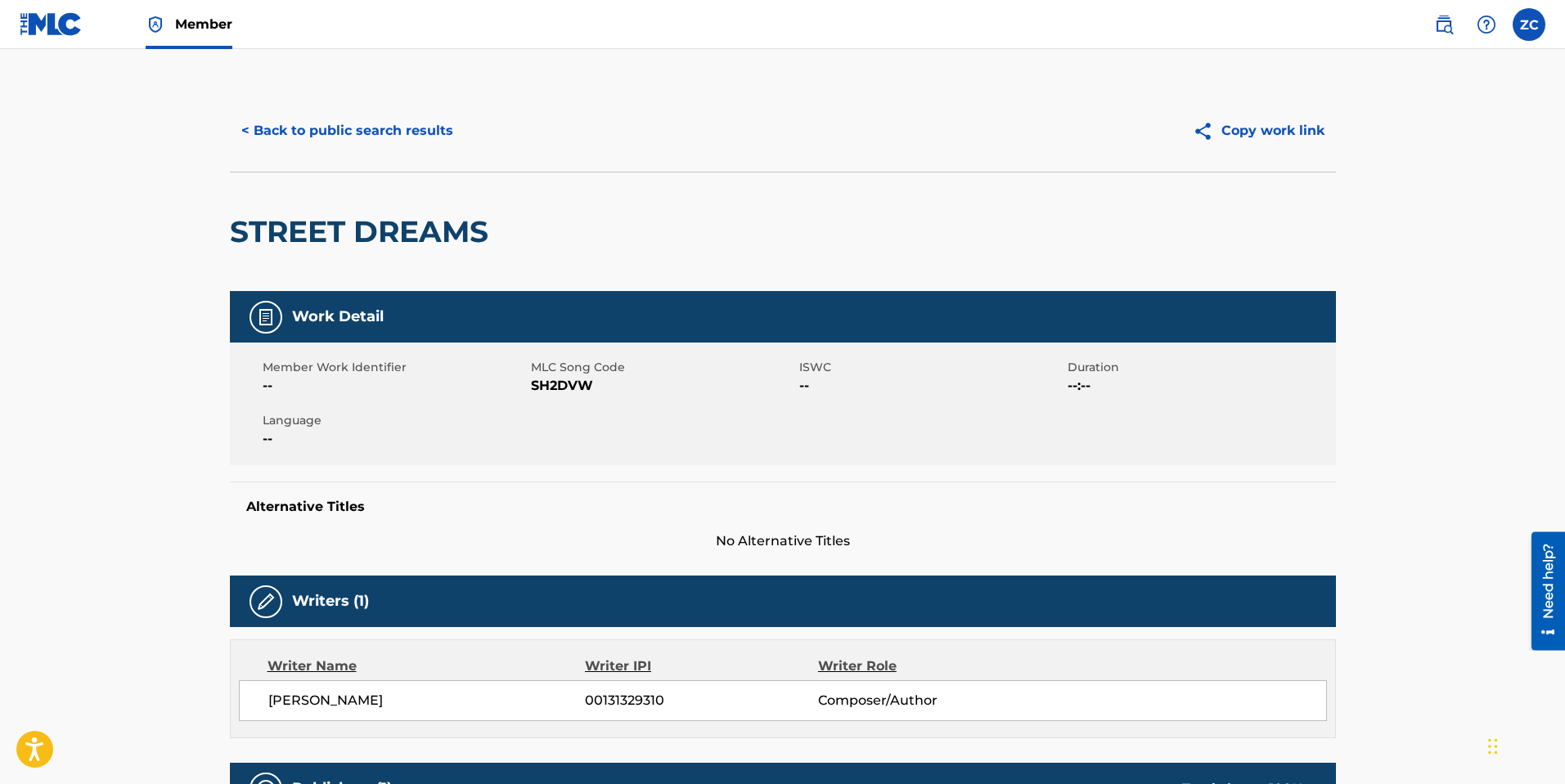
click at [565, 386] on span "SH2DVW" at bounding box center [663, 385] width 264 height 19
click at [315, 117] on button "< Back to public search results" at bounding box center [347, 131] width 235 height 41
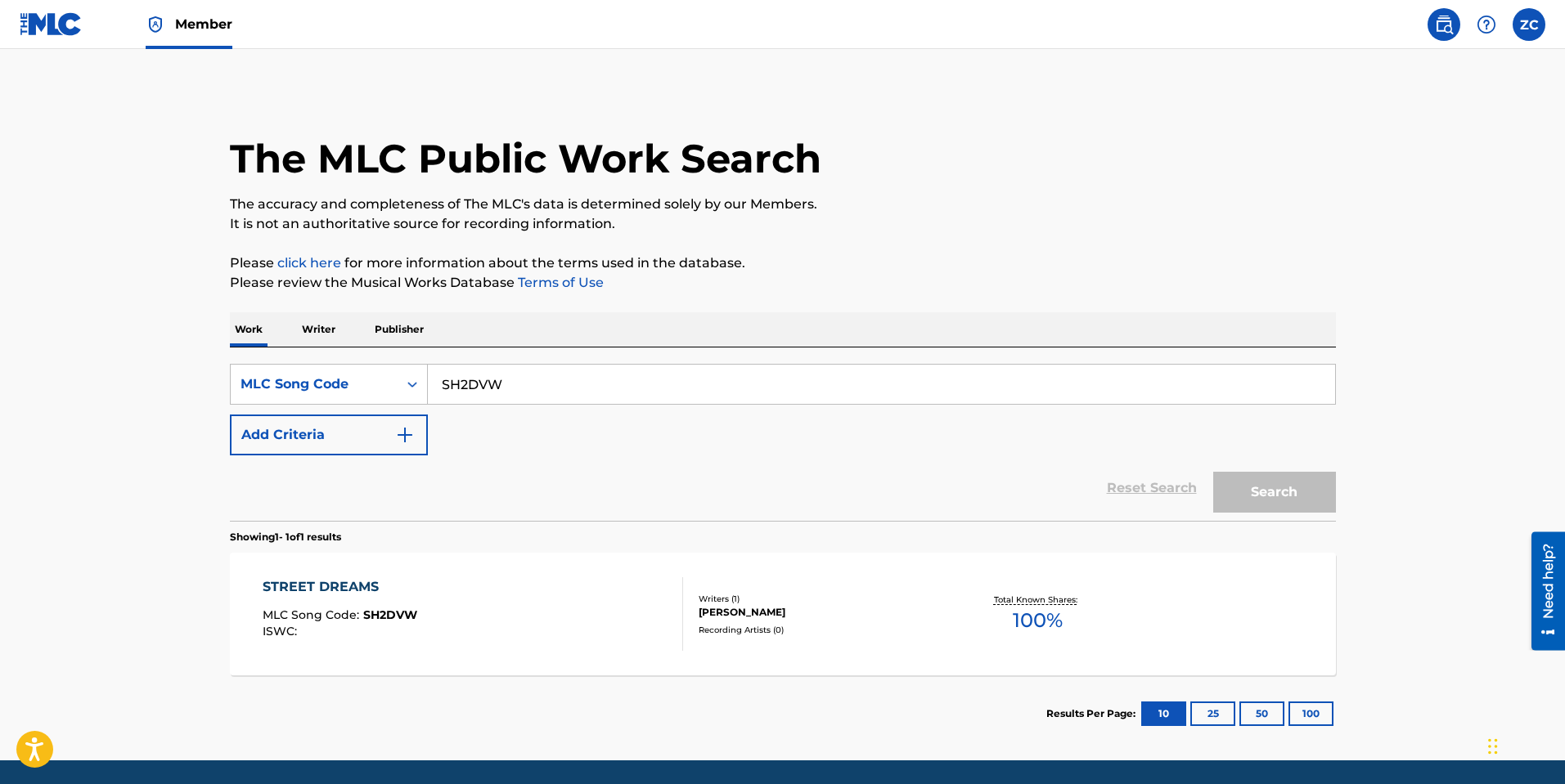
scroll to position [12, 0]
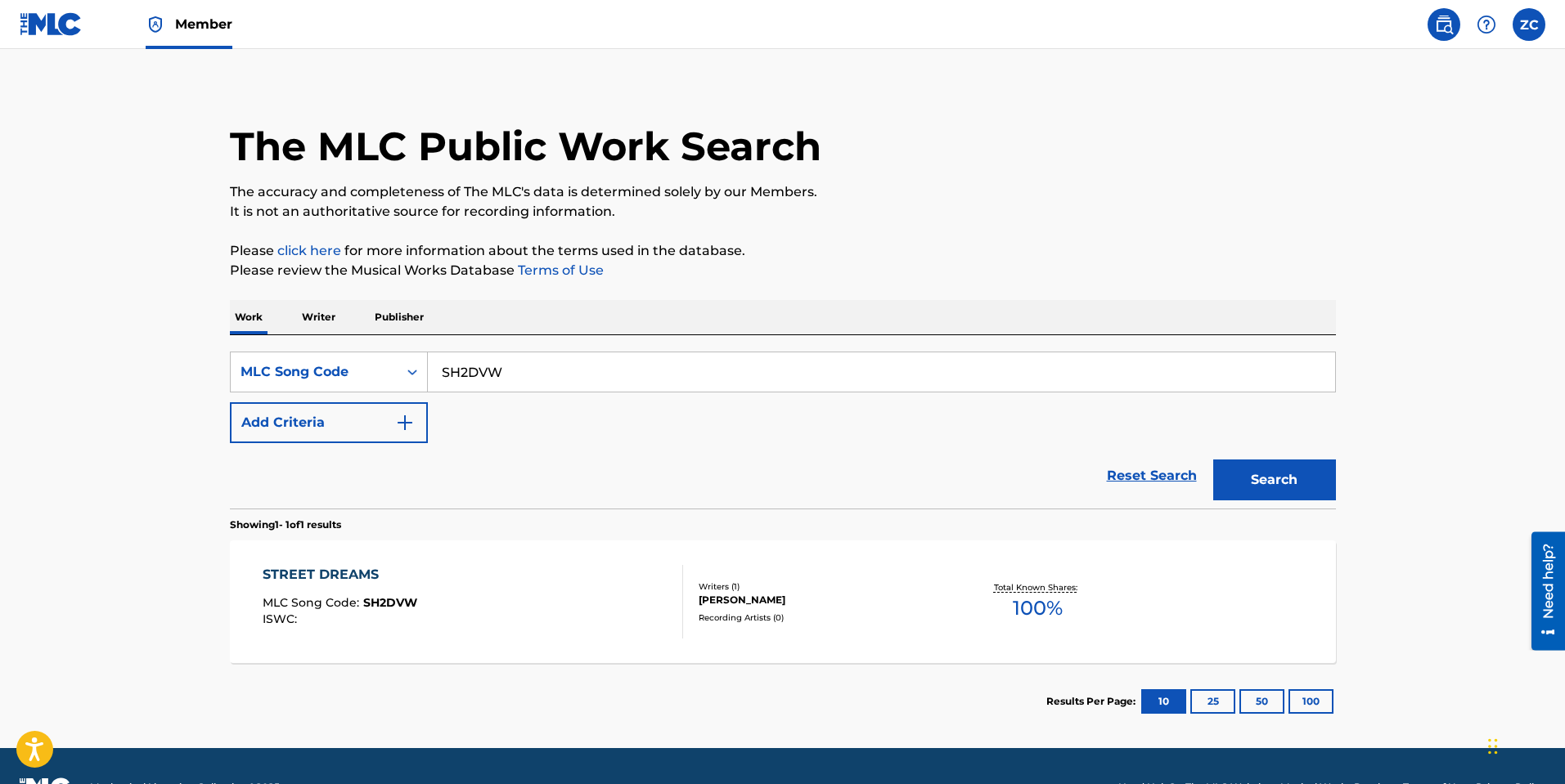
drag, startPoint x: 537, startPoint y: 366, endPoint x: -176, endPoint y: 346, distance: 713.3
click at [0, 346] on html "Accessibility Screen-Reader Guide, Feedback, and Issue Reporting | New window C…" at bounding box center [782, 380] width 1565 height 784
paste input "X80210"
type input "X80210"
click at [1263, 484] on button "Search" at bounding box center [1274, 480] width 123 height 41
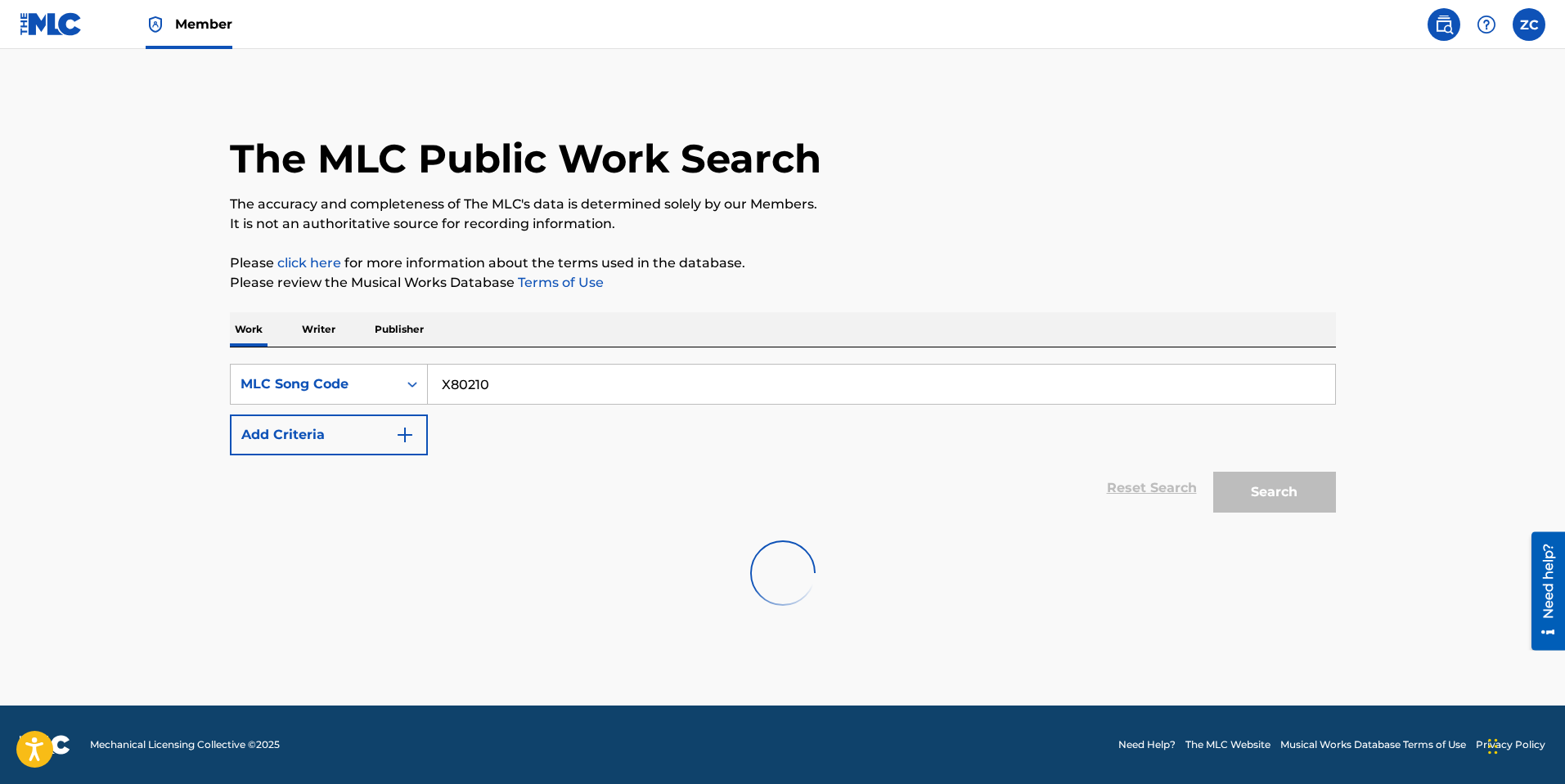
scroll to position [0, 0]
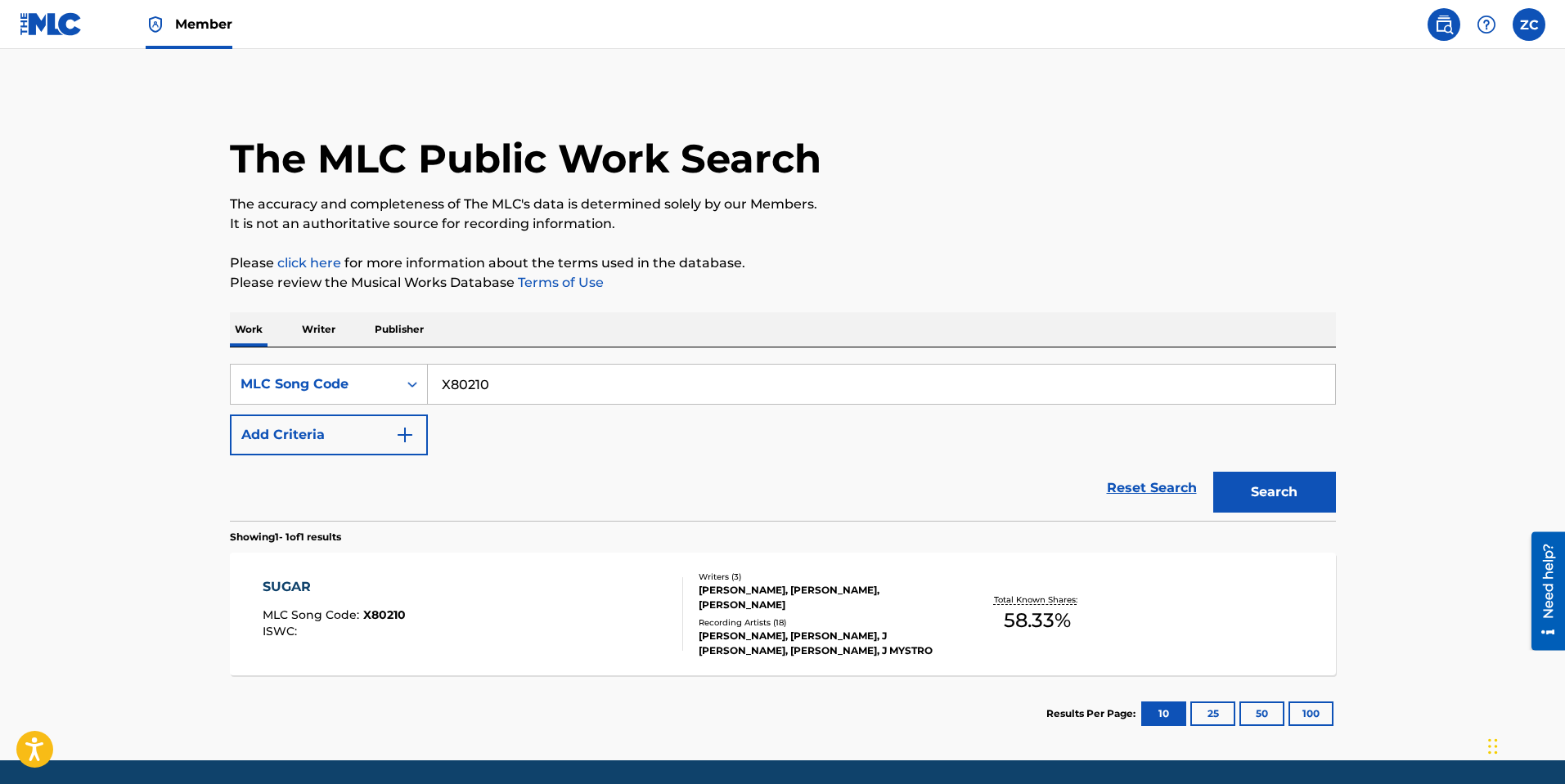
click at [424, 596] on div "SUGAR MLC Song Code : X80210 ISWC :" at bounding box center [472, 614] width 420 height 74
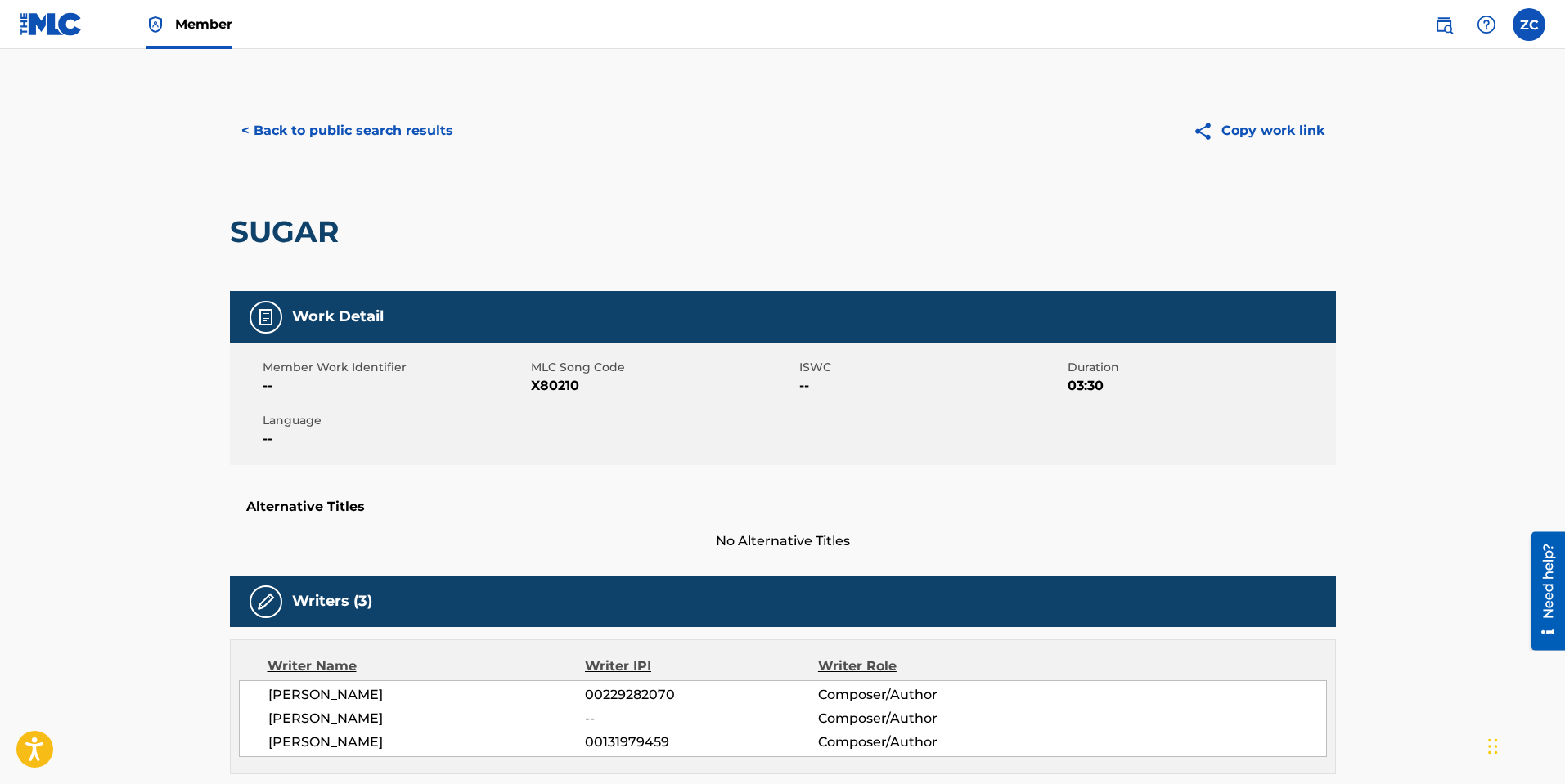
drag, startPoint x: 321, startPoint y: 96, endPoint x: 318, endPoint y: 131, distance: 35.1
click at [321, 96] on div "< Back to public search results Copy work link" at bounding box center [782, 130] width 1106 height 82
click at [316, 132] on button "< Back to public search results" at bounding box center [347, 131] width 235 height 41
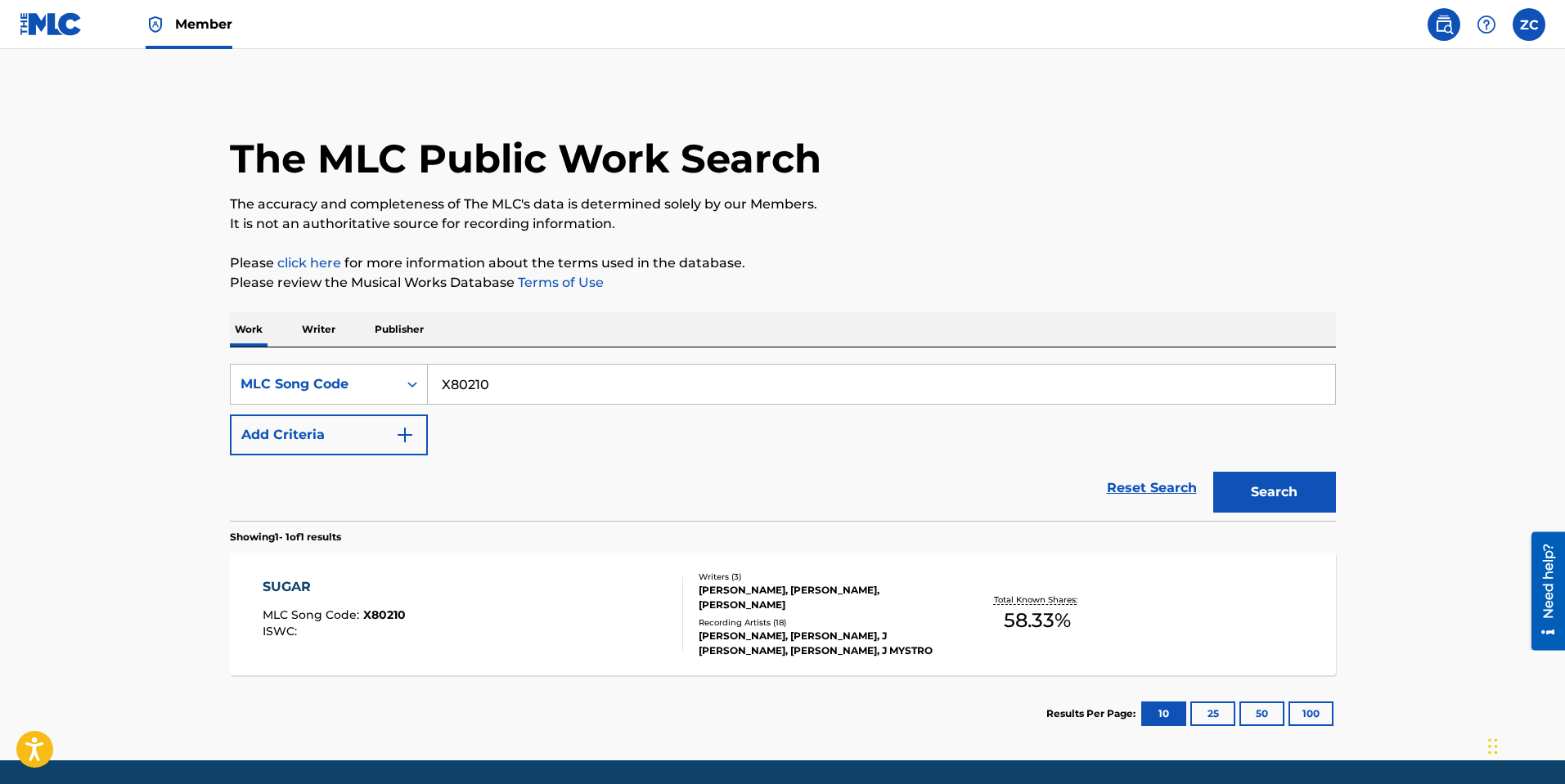
drag, startPoint x: 493, startPoint y: 390, endPoint x: 256, endPoint y: 358, distance: 239.2
click at [298, 363] on div "SearchWithCriteria9c815557-a1a0-494d-bdf4-be85020a7aed MLC Song Code X80210 Add…" at bounding box center [782, 434] width 1106 height 174
paste input "SV7SGO"
type input "SV7SGO"
click at [1252, 478] on button "Search" at bounding box center [1274, 492] width 123 height 41
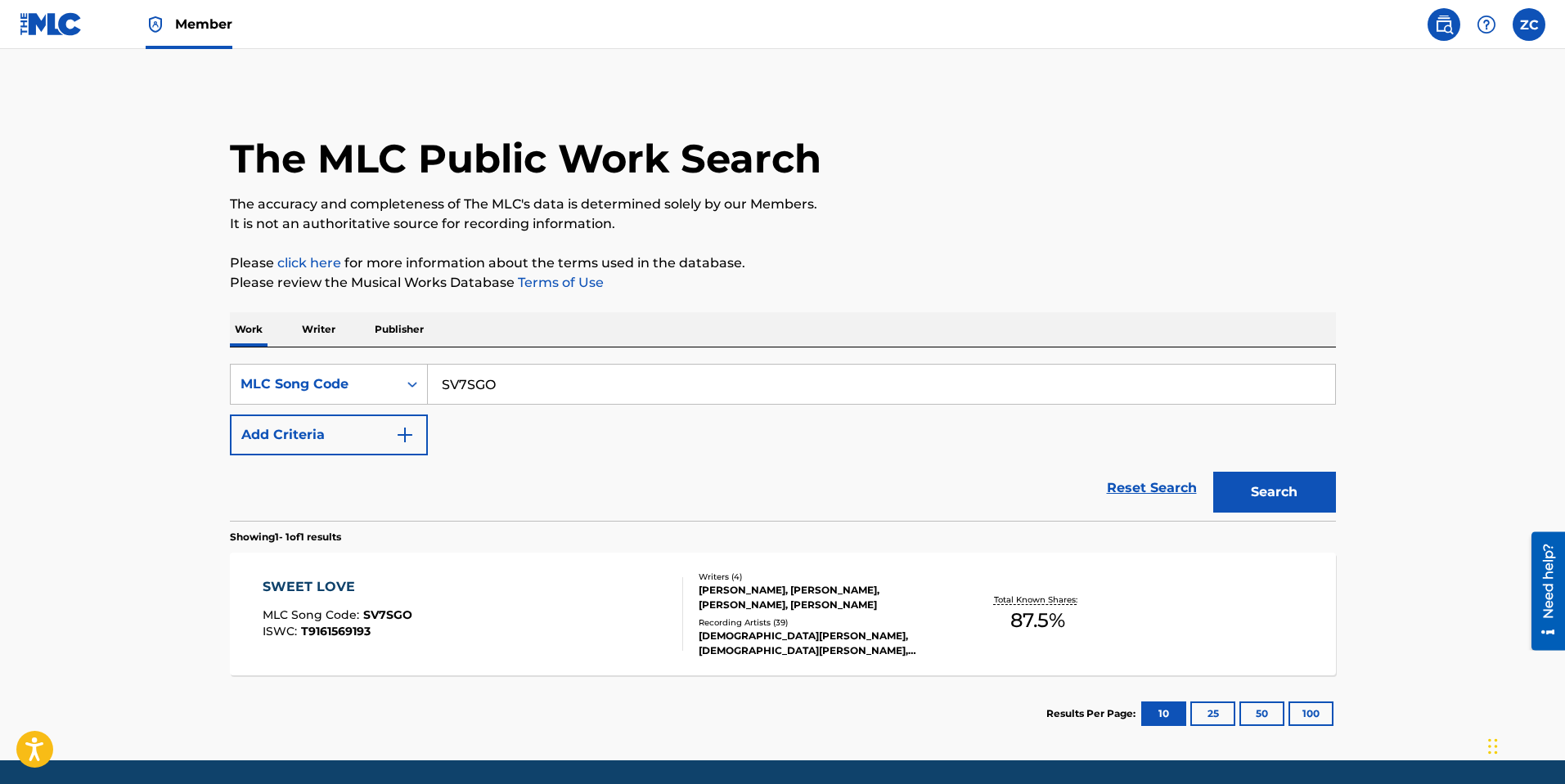
scroll to position [54, 0]
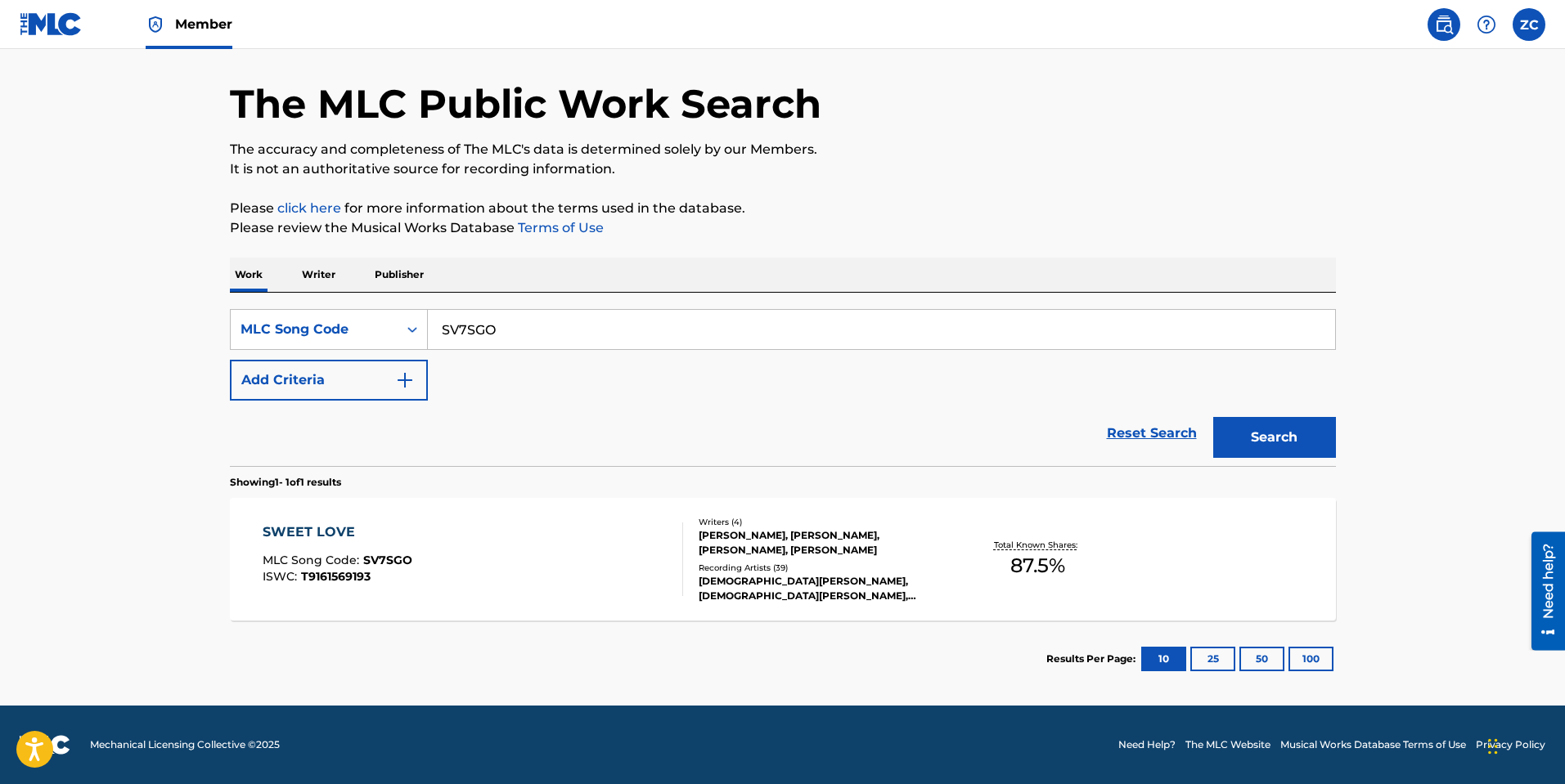
click at [361, 517] on div "SWEET LOVE MLC Song Code : SV7SGO ISWC : T9161569193 Writers ( 4 ) JEFF COHEN, …" at bounding box center [782, 559] width 1106 height 123
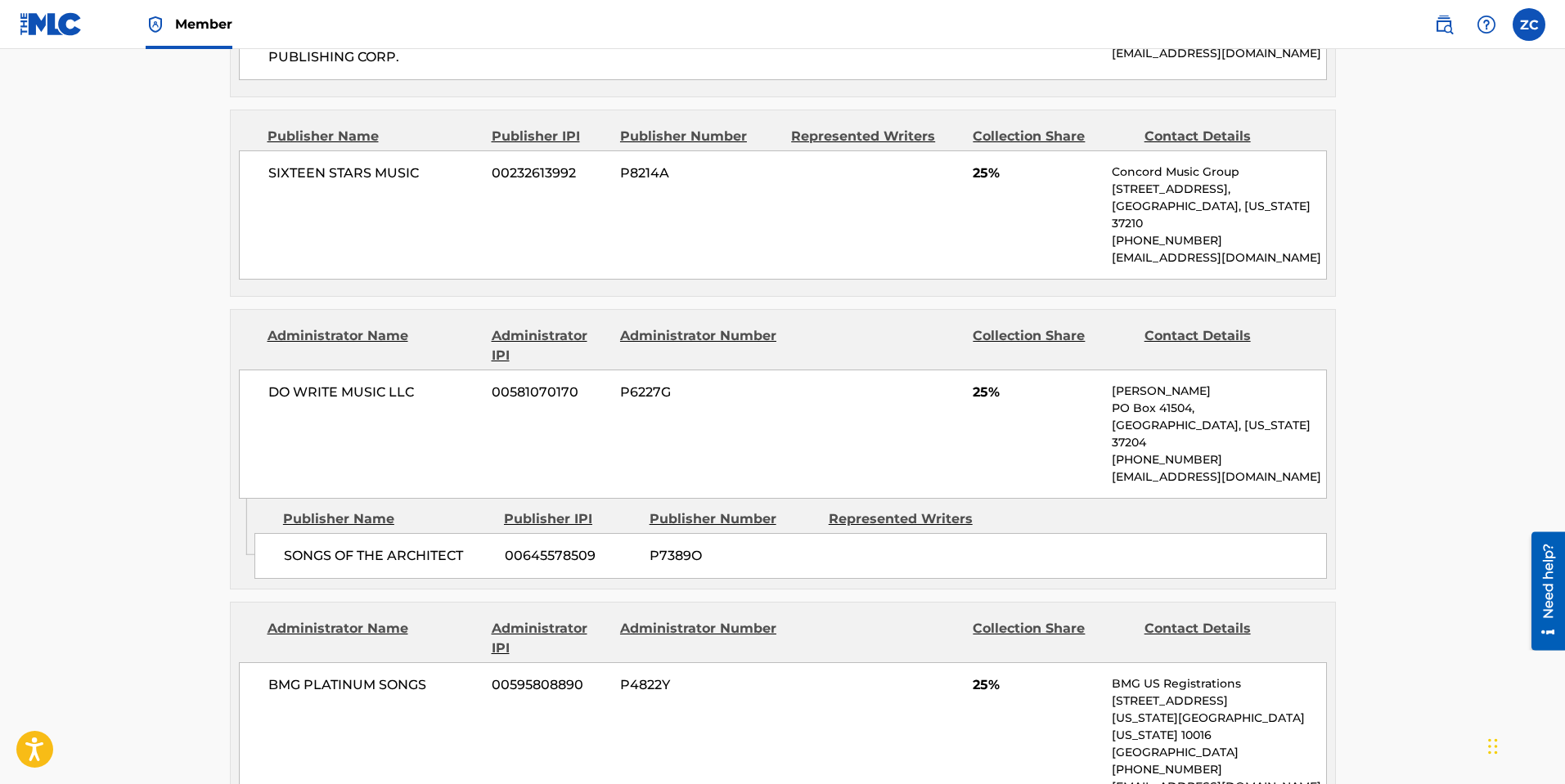
scroll to position [899, 0]
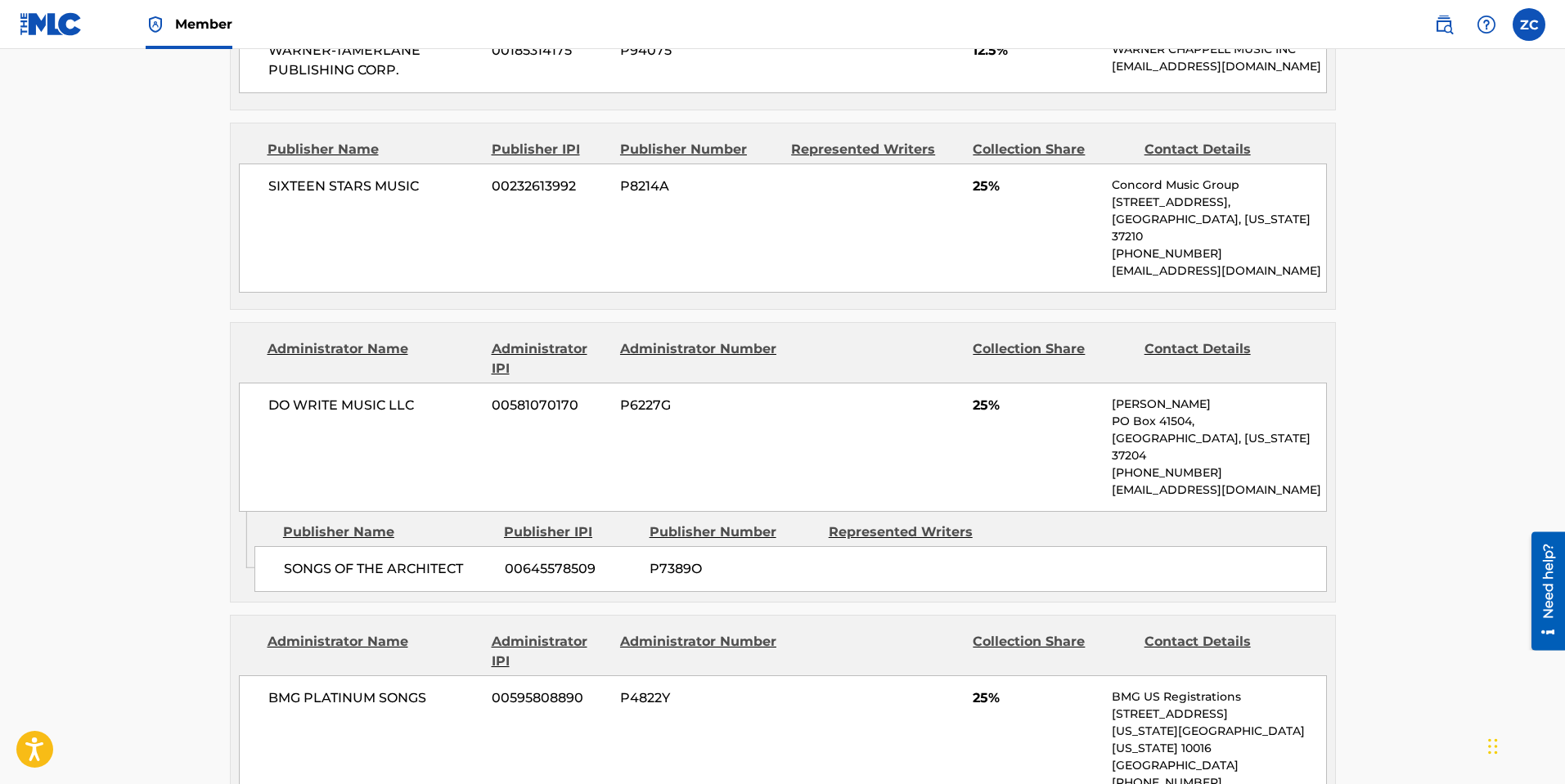
click at [193, 468] on main "< Back to public search results Copy work link SWEET LOVE Work Detail Member Wo…" at bounding box center [782, 348] width 1565 height 2397
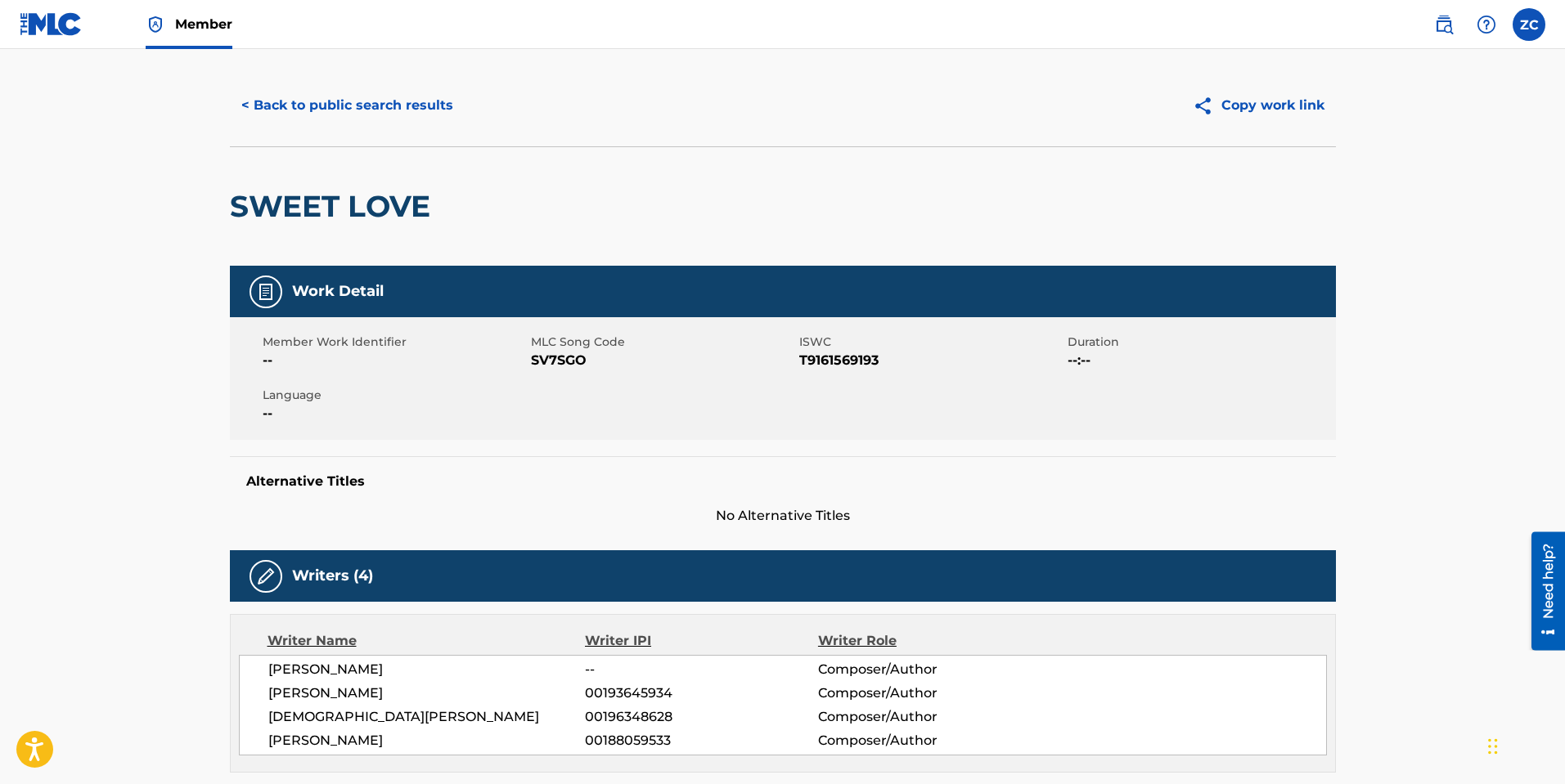
scroll to position [0, 0]
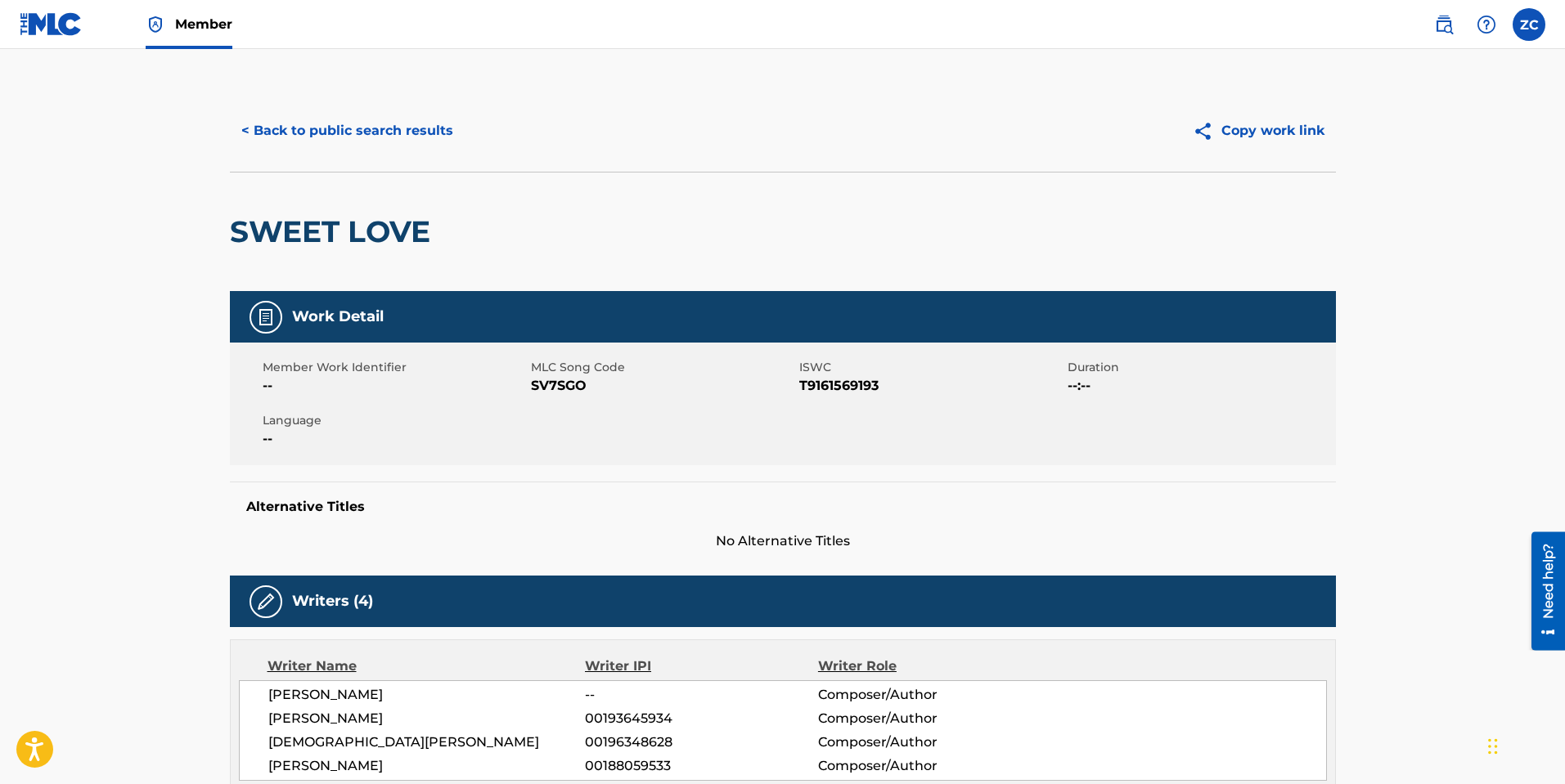
click at [557, 387] on span "SV7SGO" at bounding box center [663, 385] width 264 height 19
click at [625, 503] on h5 "Alternative Titles" at bounding box center [782, 507] width 1074 height 17
click at [338, 138] on button "< Back to public search results" at bounding box center [347, 131] width 235 height 41
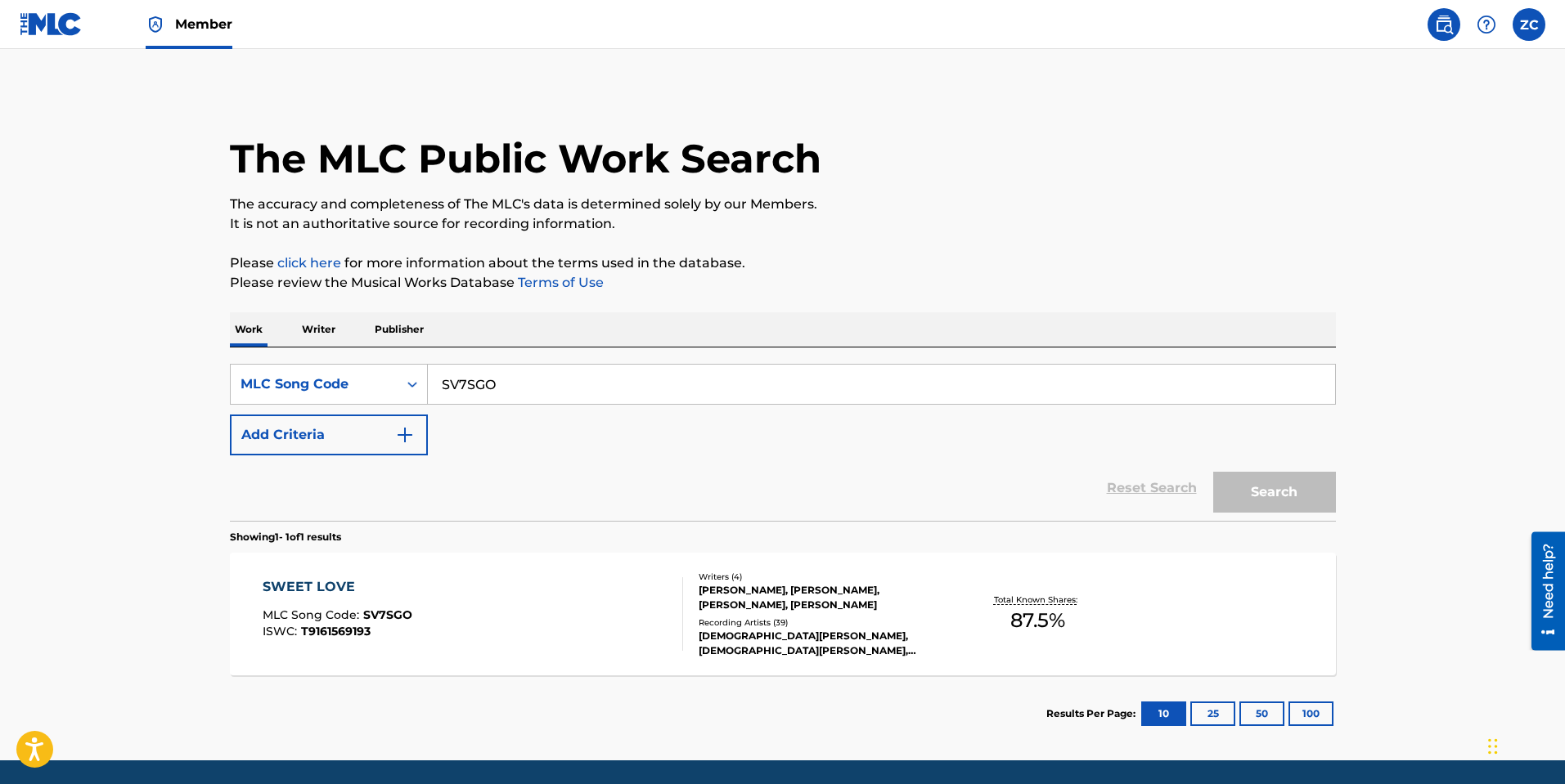
scroll to position [12, 0]
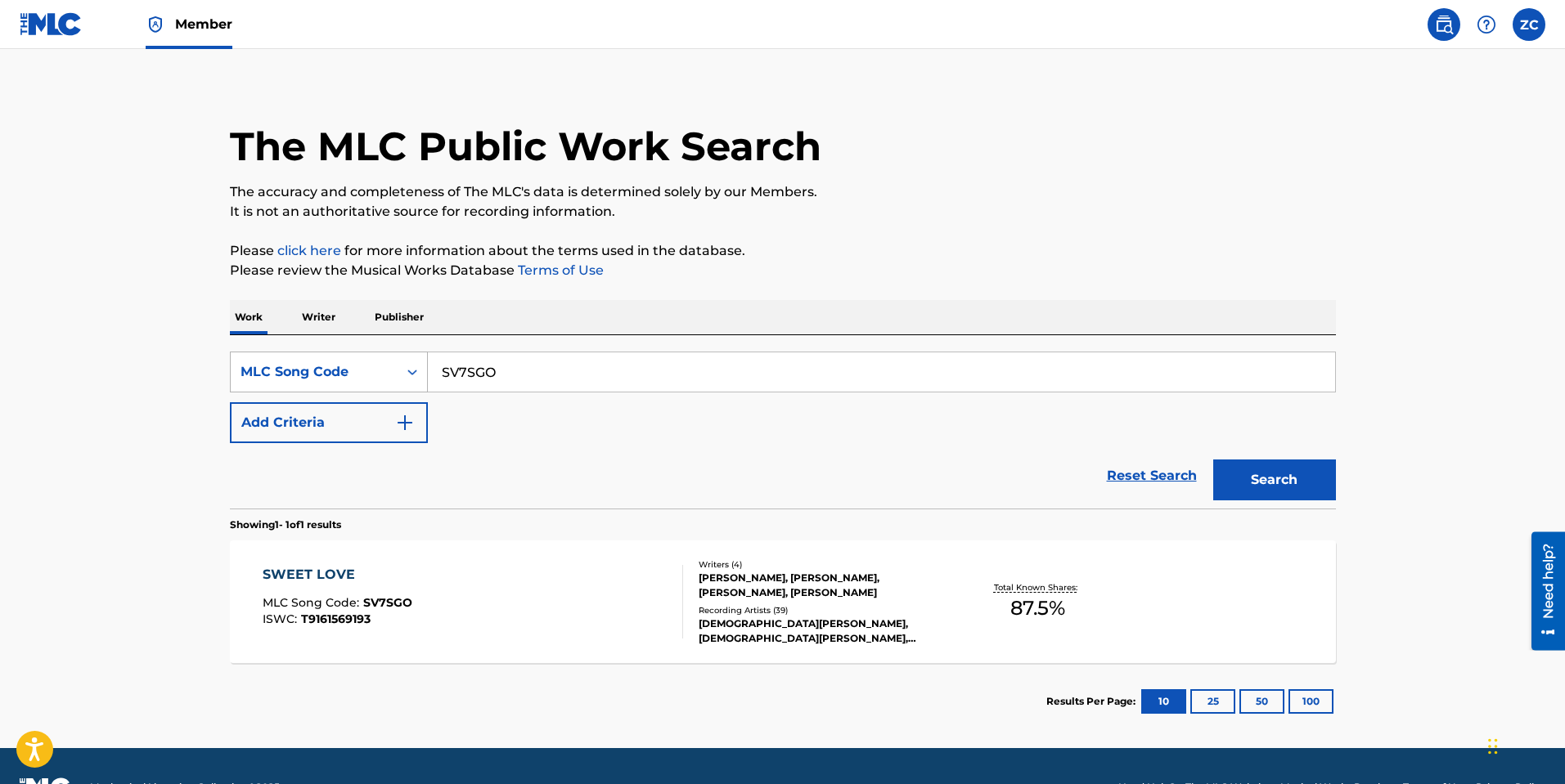
drag, startPoint x: 548, startPoint y: 373, endPoint x: 240, endPoint y: 375, distance: 308.0
click at [240, 374] on div "SearchWithCriteria9c815557-a1a0-494d-bdf4-be85020a7aed MLC Song Code SV7SGO" at bounding box center [782, 372] width 1106 height 41
paste input "Z1243V"
type input "Z1243V"
click at [1223, 487] on button "Search" at bounding box center [1274, 480] width 123 height 41
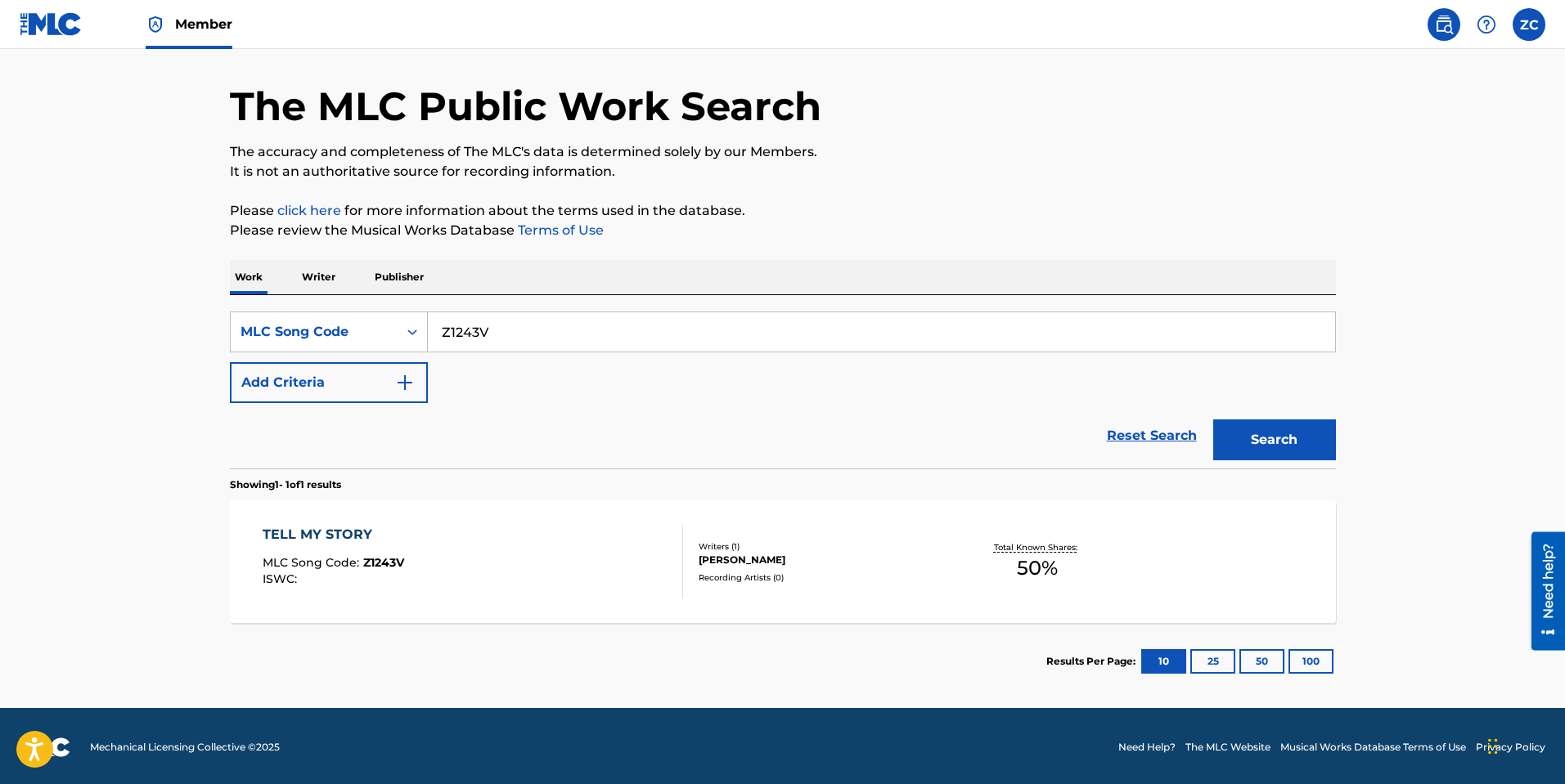
scroll to position [54, 0]
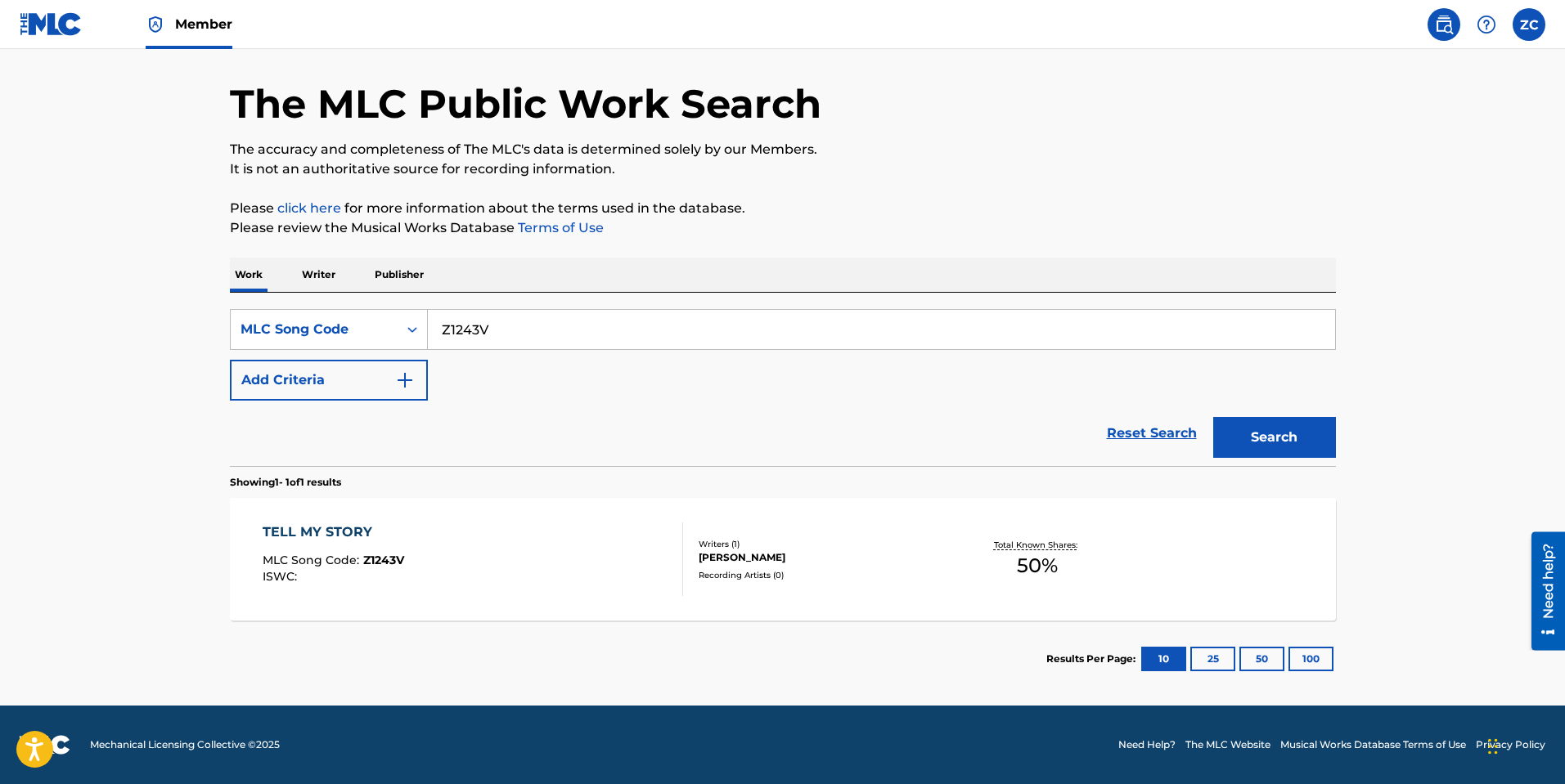
click at [340, 513] on div "TELL MY STORY MLC Song Code : Z1243V ISWC : Writers ( 1 ) JEFFREY H COHEN Recor…" at bounding box center [782, 559] width 1106 height 123
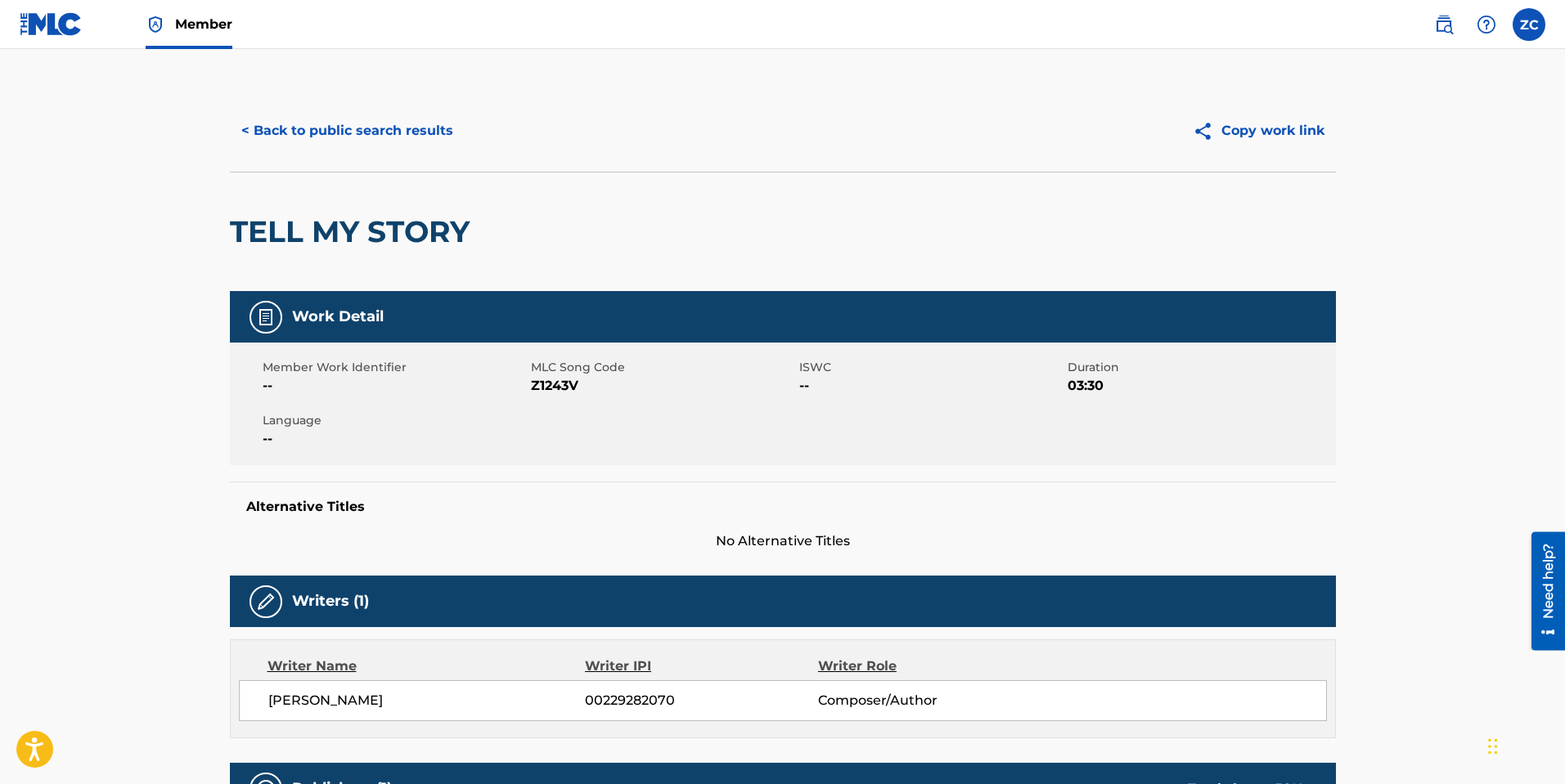
click at [358, 147] on button "< Back to public search results" at bounding box center [347, 131] width 235 height 41
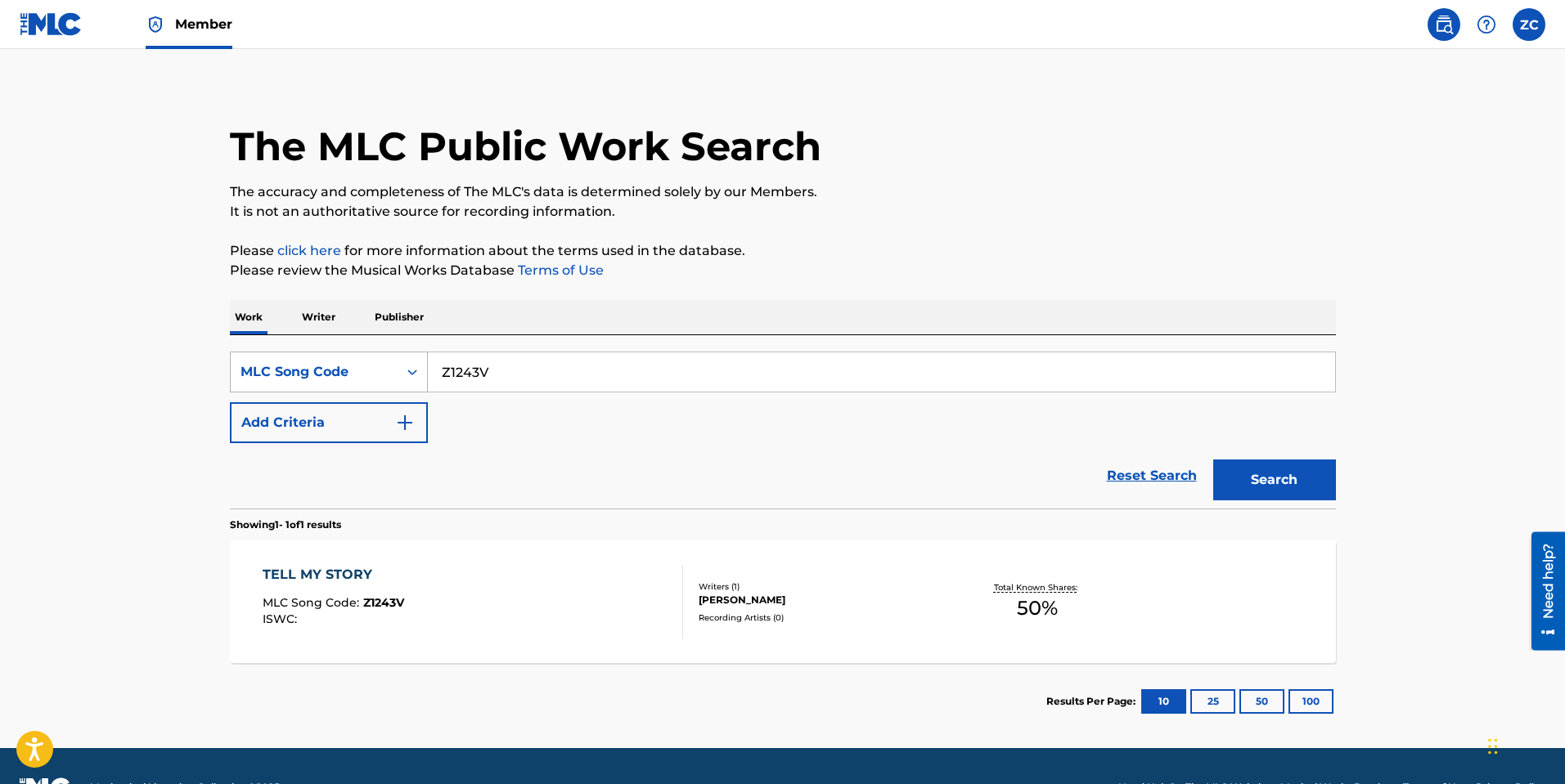
drag, startPoint x: 456, startPoint y: 368, endPoint x: 354, endPoint y: 357, distance: 102.6
click at [365, 358] on div "SearchWithCriteria9c815557-a1a0-494d-bdf4-be85020a7aed MLC Song Code Z1243V" at bounding box center [782, 372] width 1106 height 41
paste input "TD88I1"
type input "TD88I1"
click at [1281, 484] on button "Search" at bounding box center [1274, 480] width 123 height 41
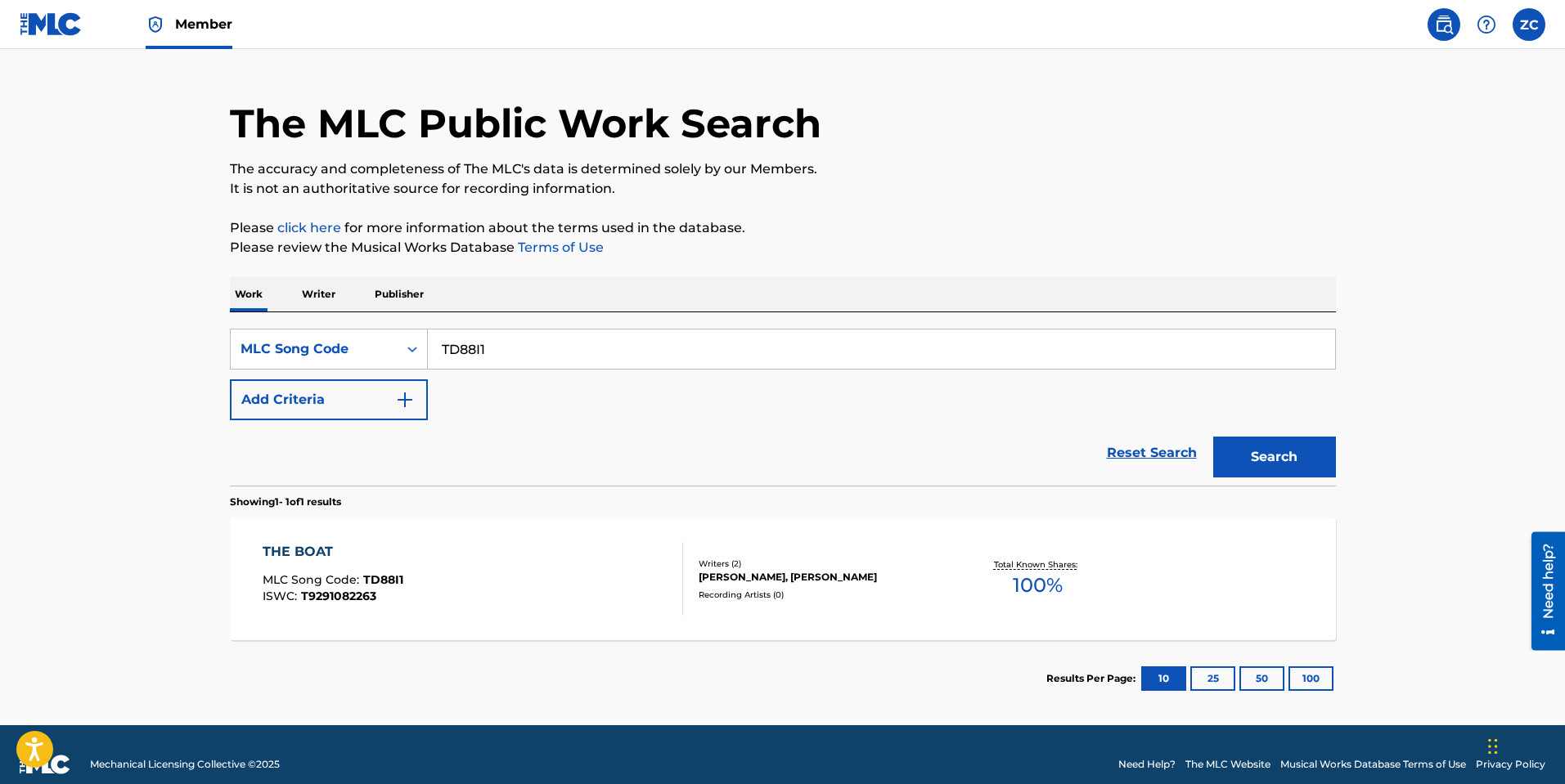
scroll to position [54, 0]
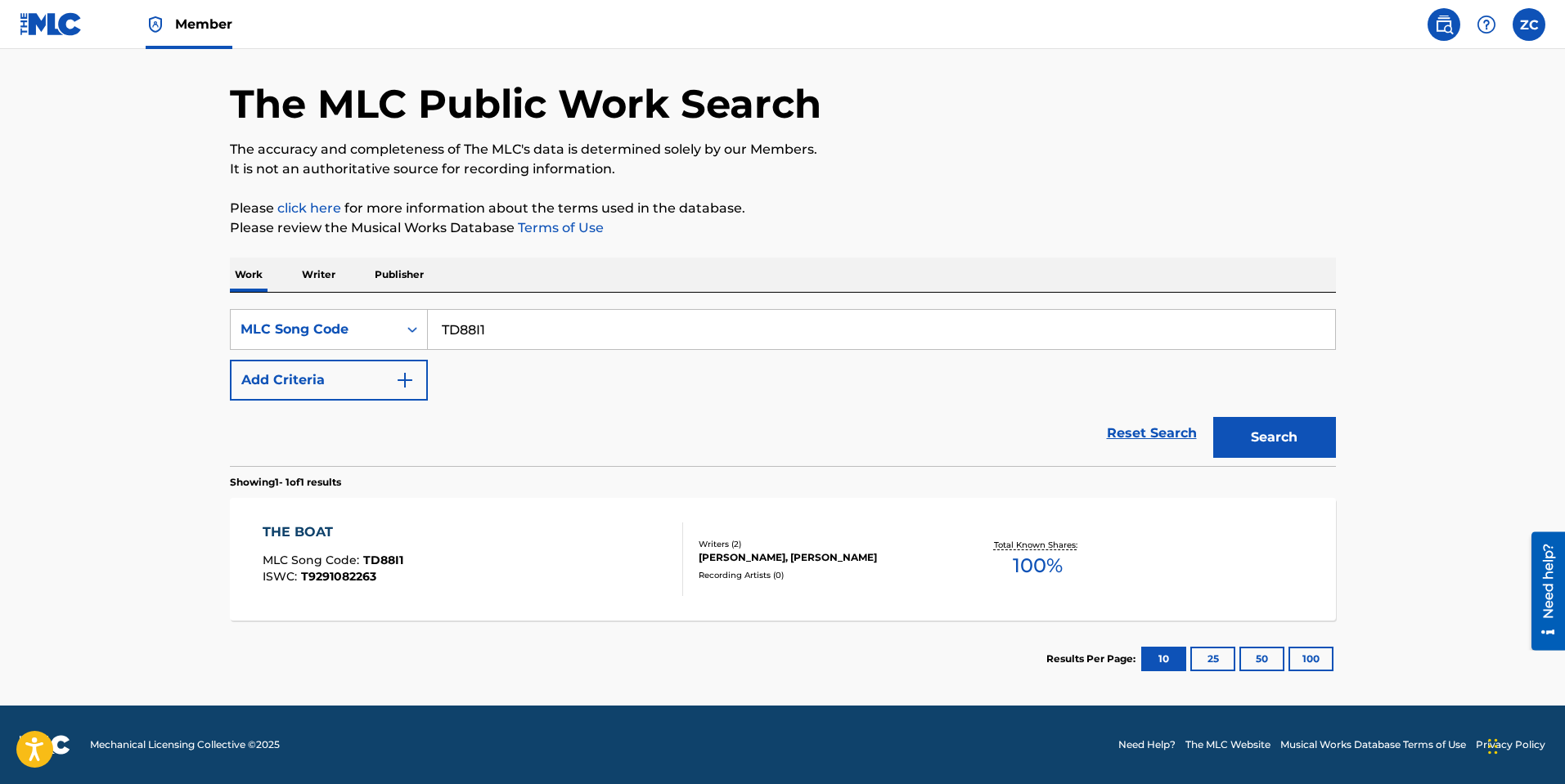
click at [513, 549] on div "THE BOAT MLC Song Code : TD88I1 ISWC : T9291082263" at bounding box center [472, 560] width 420 height 74
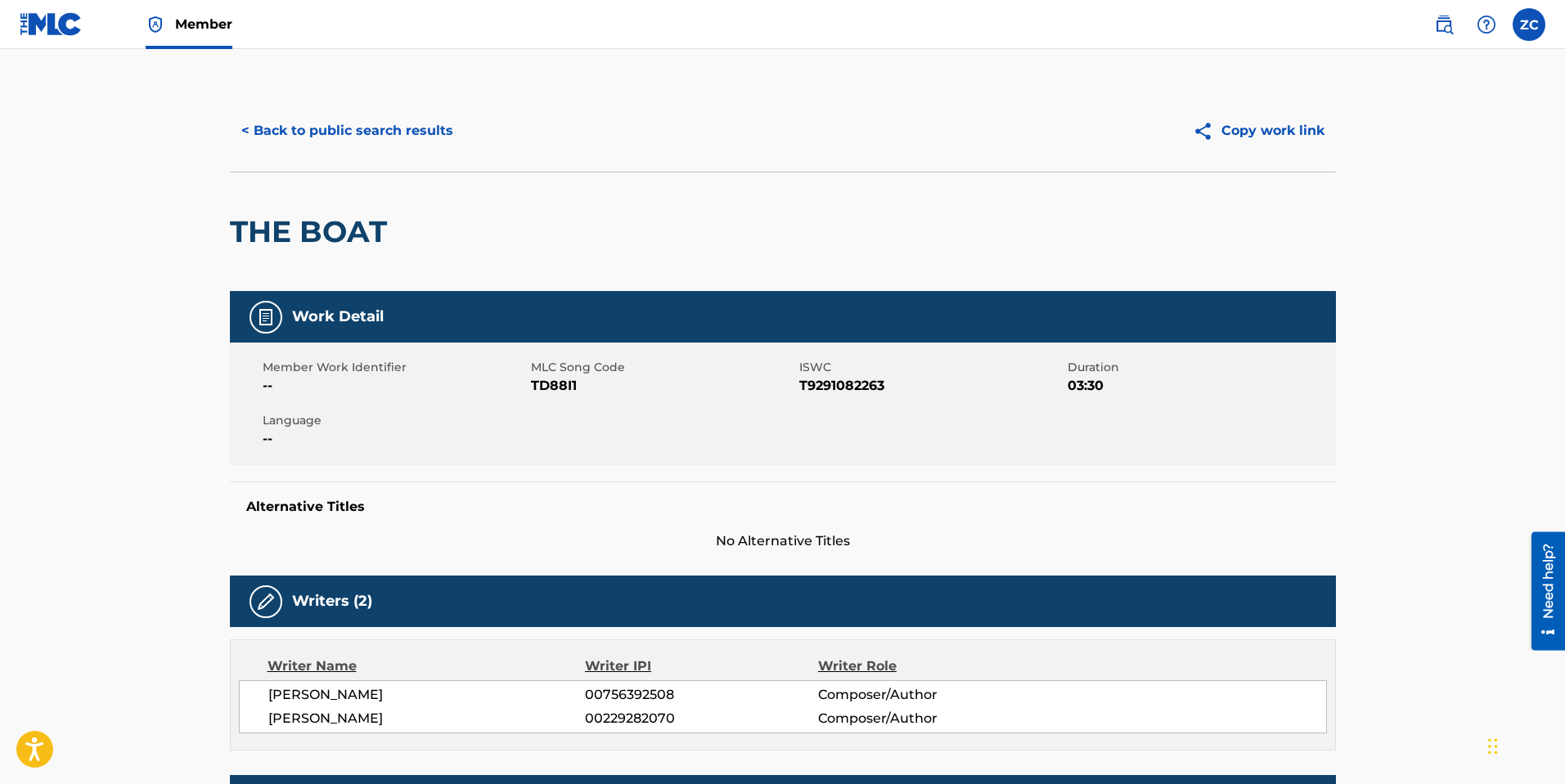
click at [368, 125] on button "< Back to public search results" at bounding box center [347, 131] width 235 height 41
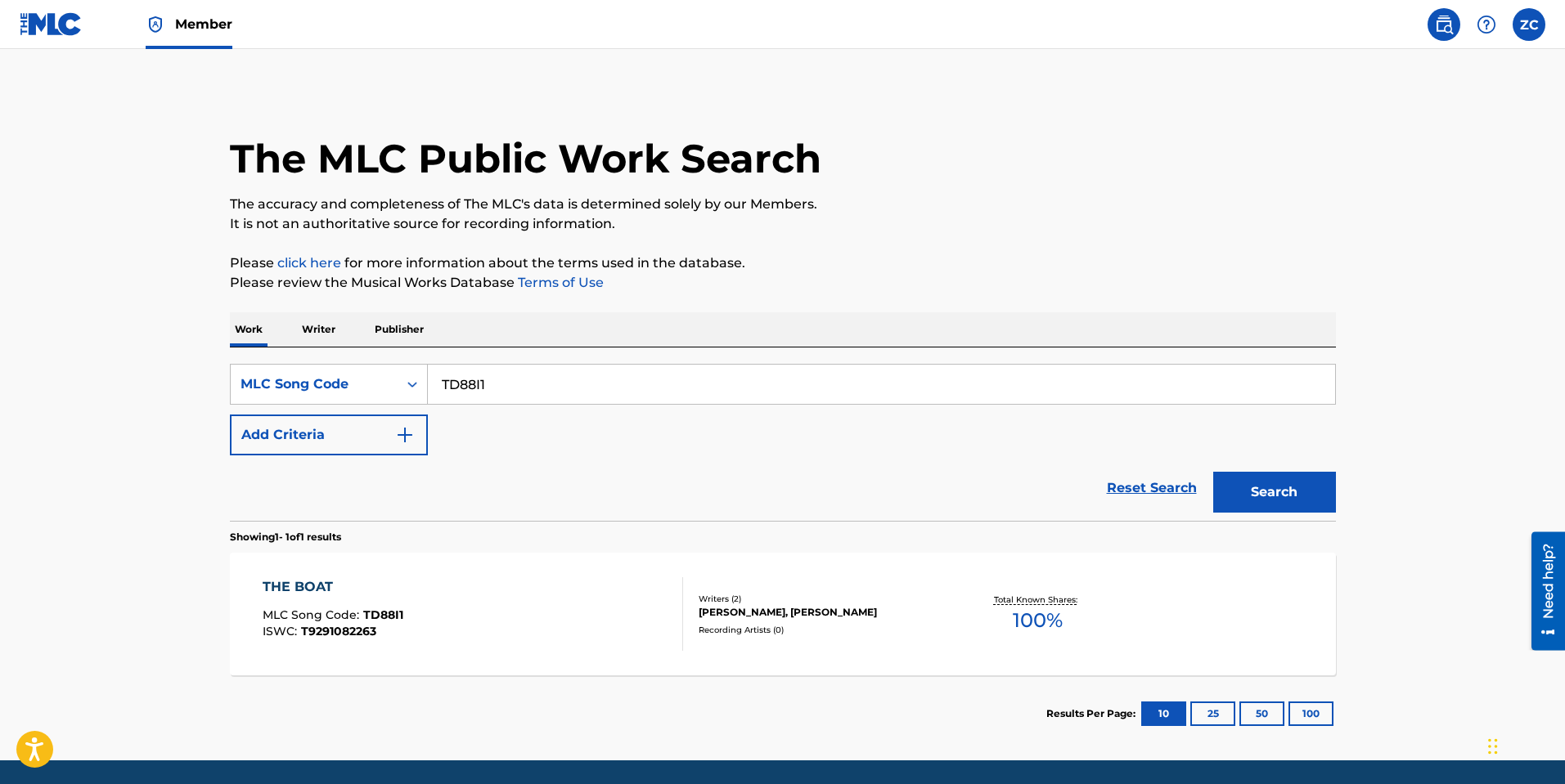
scroll to position [12, 0]
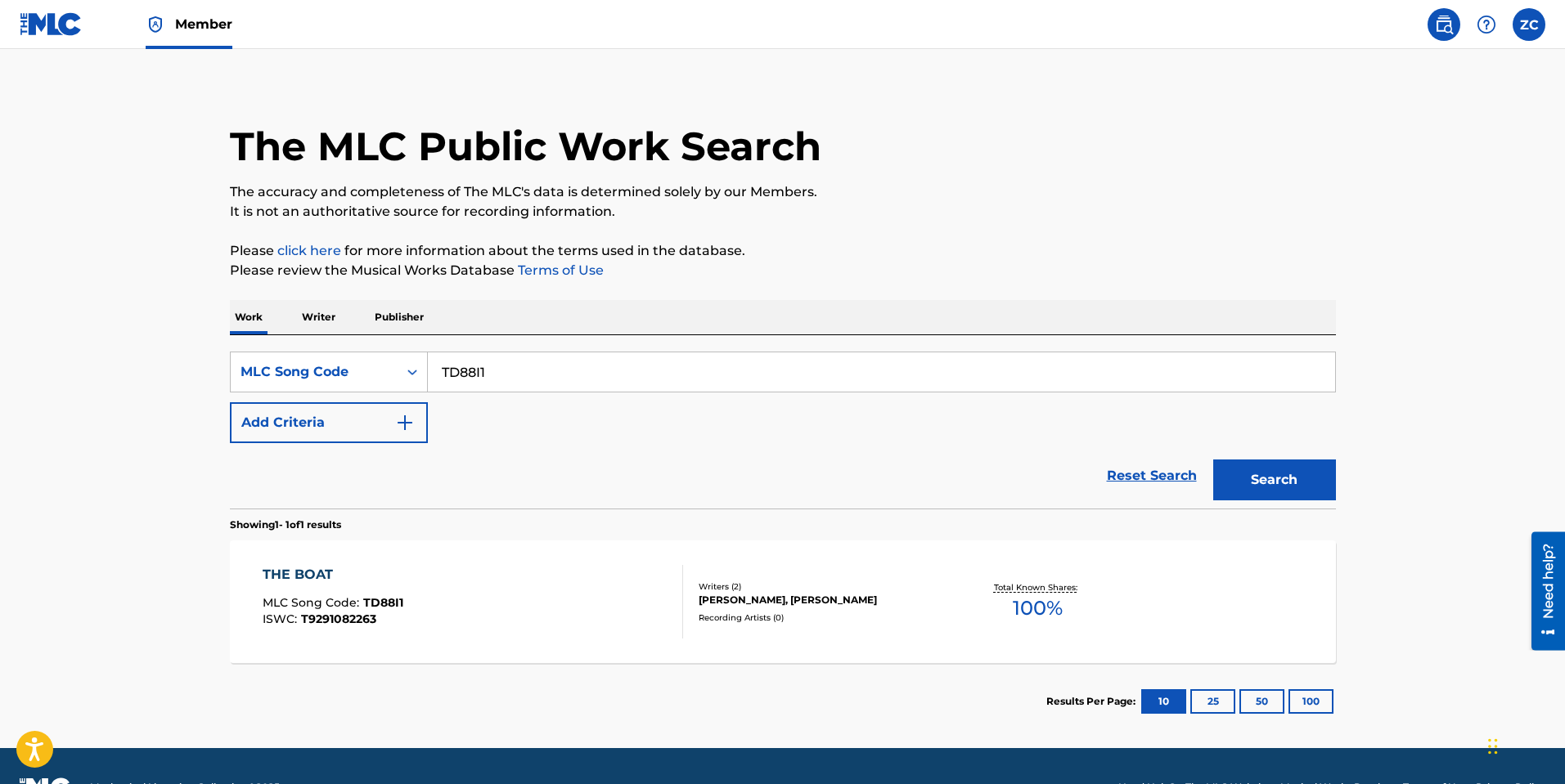
drag, startPoint x: 546, startPoint y: 361, endPoint x: 203, endPoint y: 339, distance: 343.7
click at [203, 339] on main "The MLC Public Work Search The accuracy and completeness of The MLC's data is d…" at bounding box center [782, 392] width 1565 height 711
paste input "9FWY"
type input "TD9FWY"
click at [1268, 476] on button "Search" at bounding box center [1274, 480] width 123 height 41
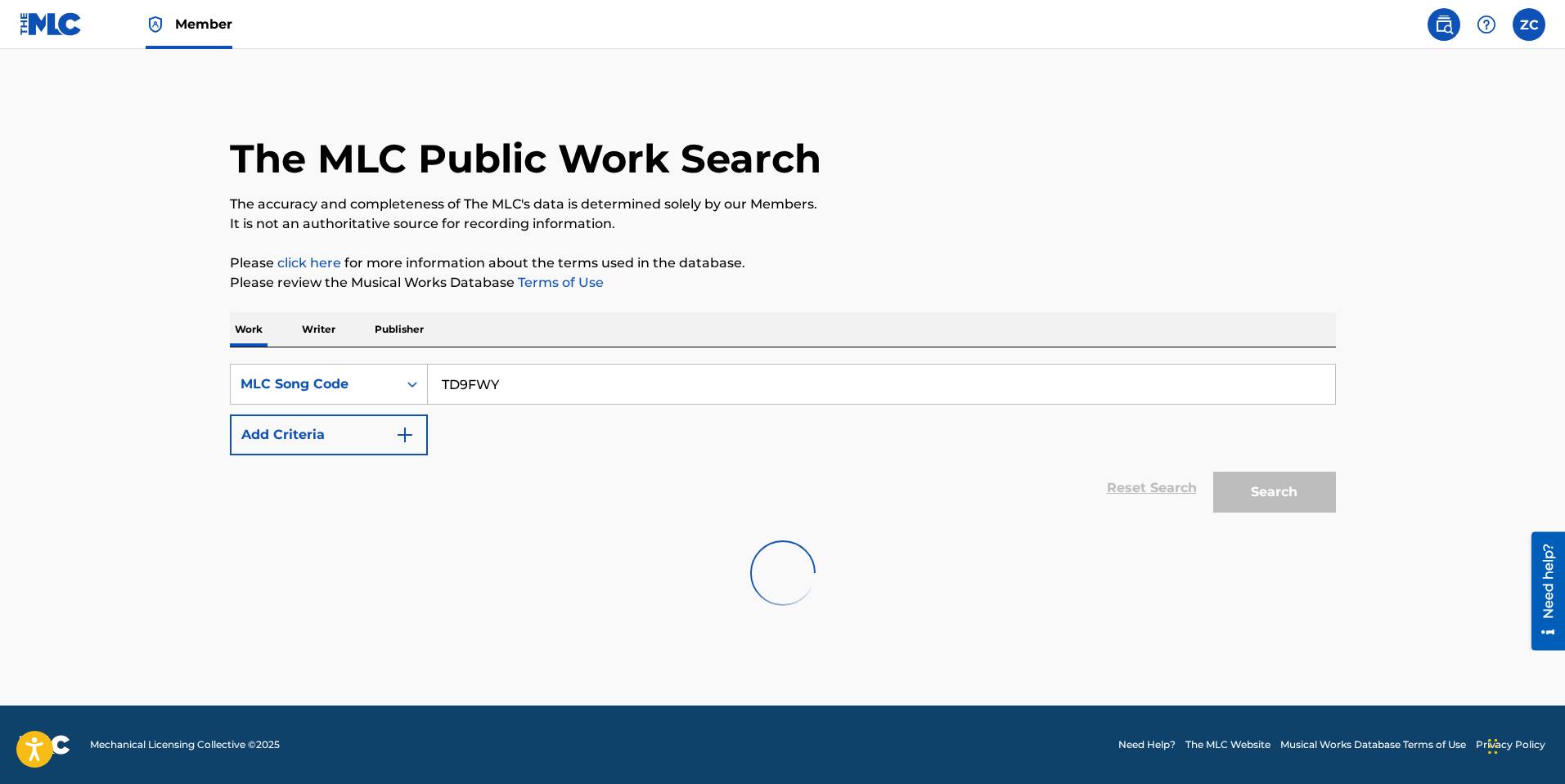
scroll to position [0, 0]
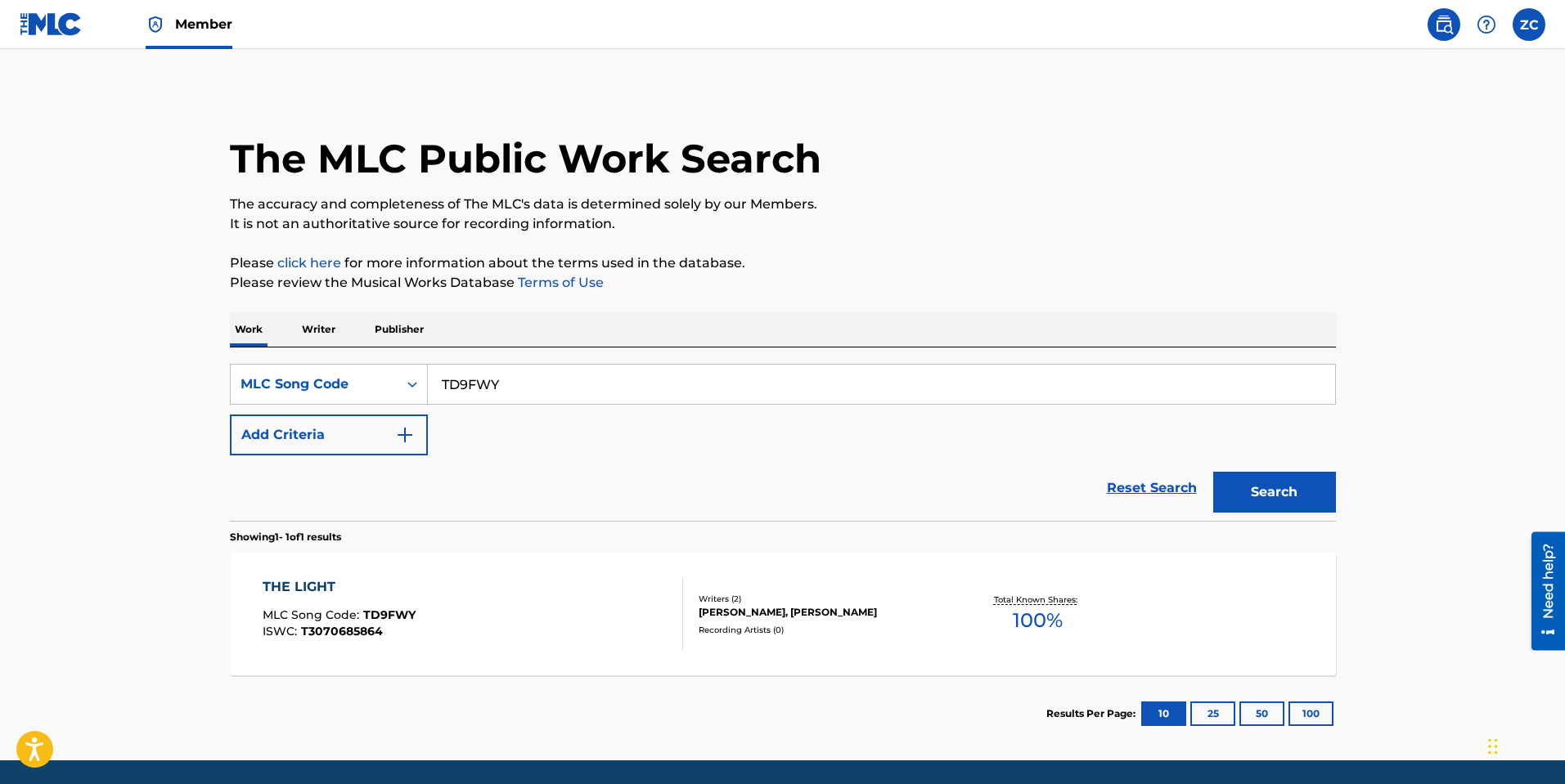
click at [359, 592] on div "THE LIGHT" at bounding box center [339, 586] width 153 height 19
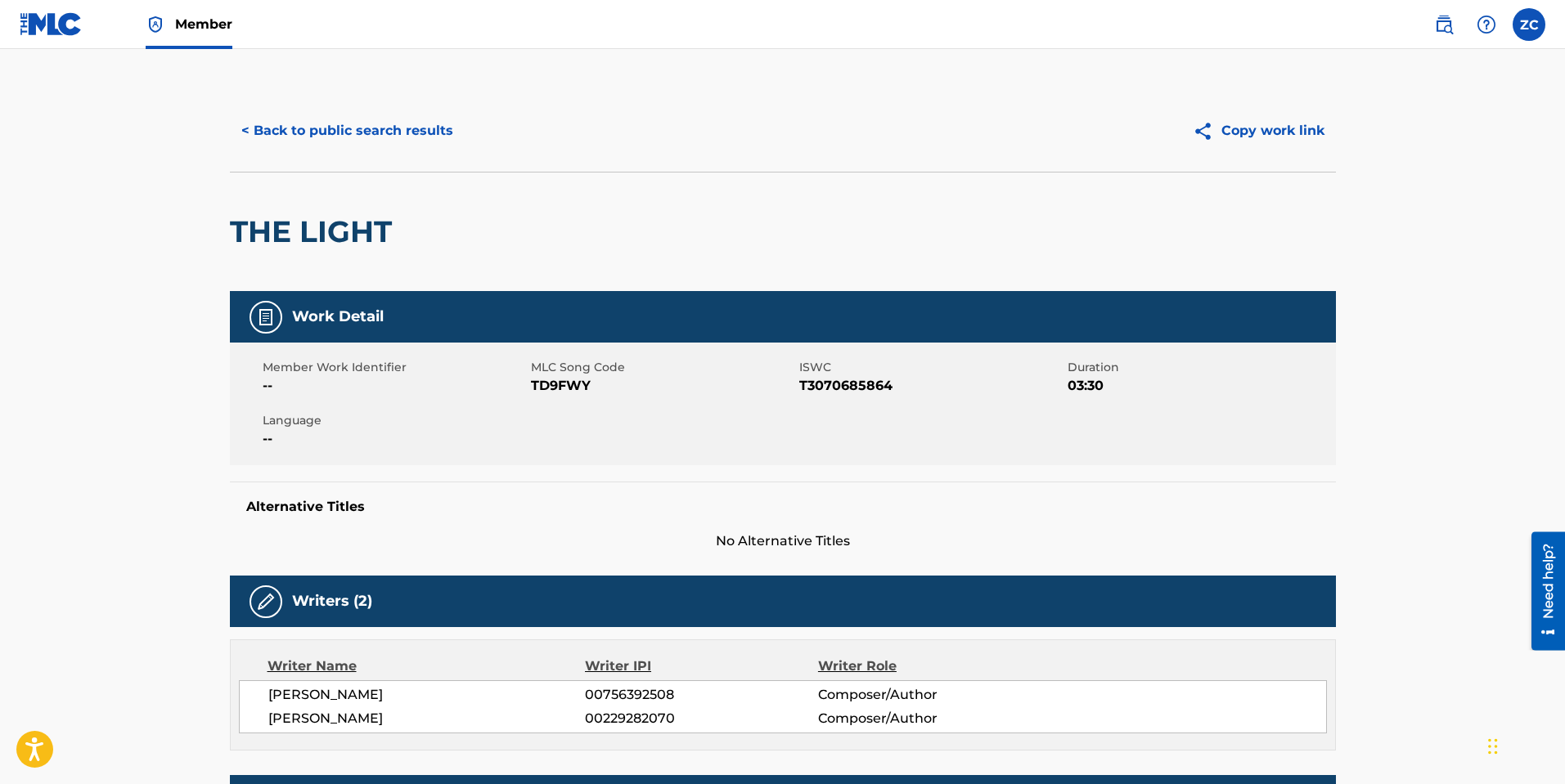
click at [342, 123] on button "< Back to public search results" at bounding box center [347, 131] width 235 height 41
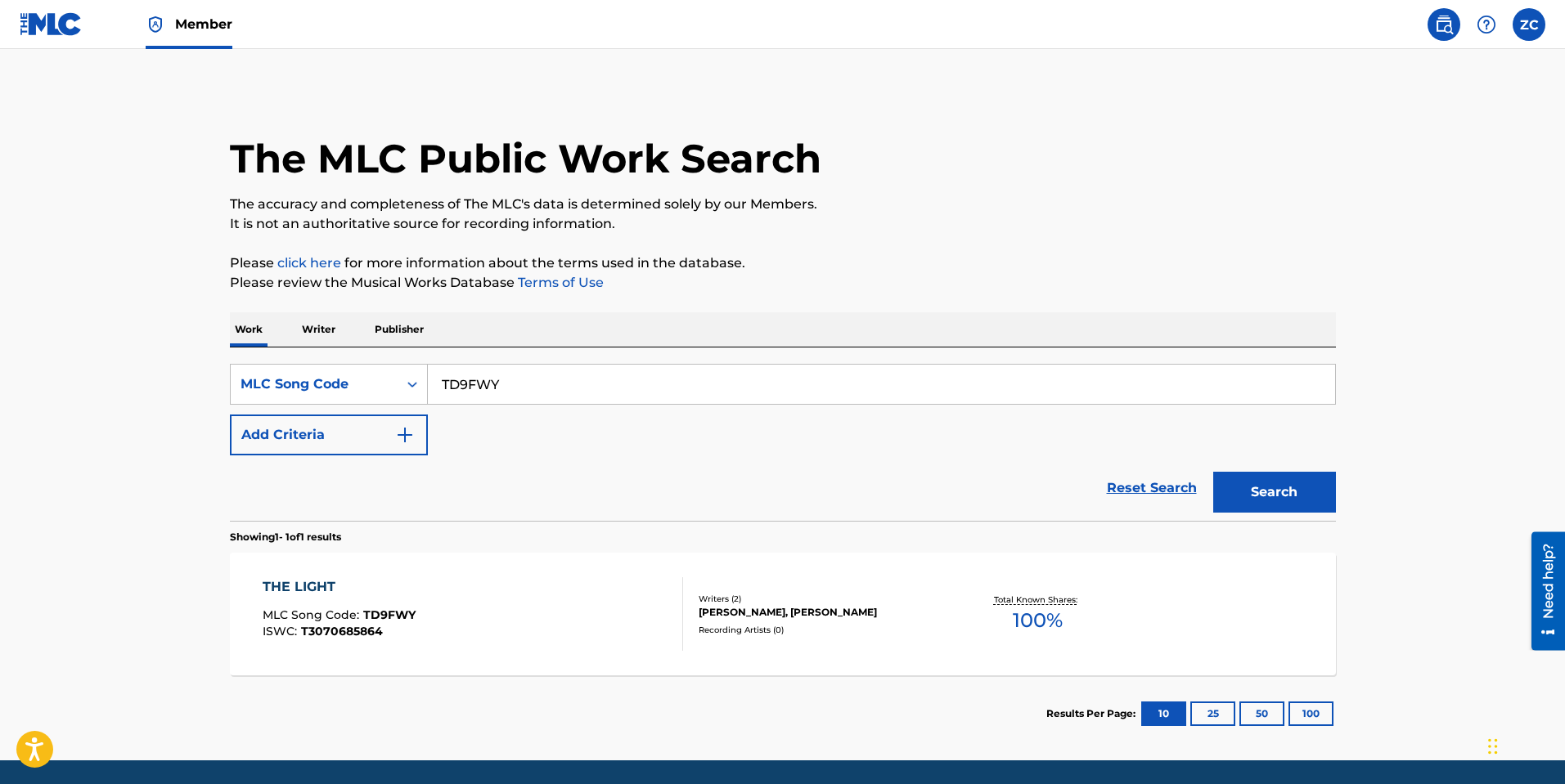
drag, startPoint x: 601, startPoint y: 390, endPoint x: 158, endPoint y: 371, distance: 443.4
click at [154, 371] on main "The MLC Public Work Search The accuracy and completeness of The MLC's data is d…" at bounding box center [782, 404] width 1565 height 711
paste input "A7C35"
type input "TA7C35"
click at [1251, 495] on button "Search" at bounding box center [1274, 492] width 123 height 41
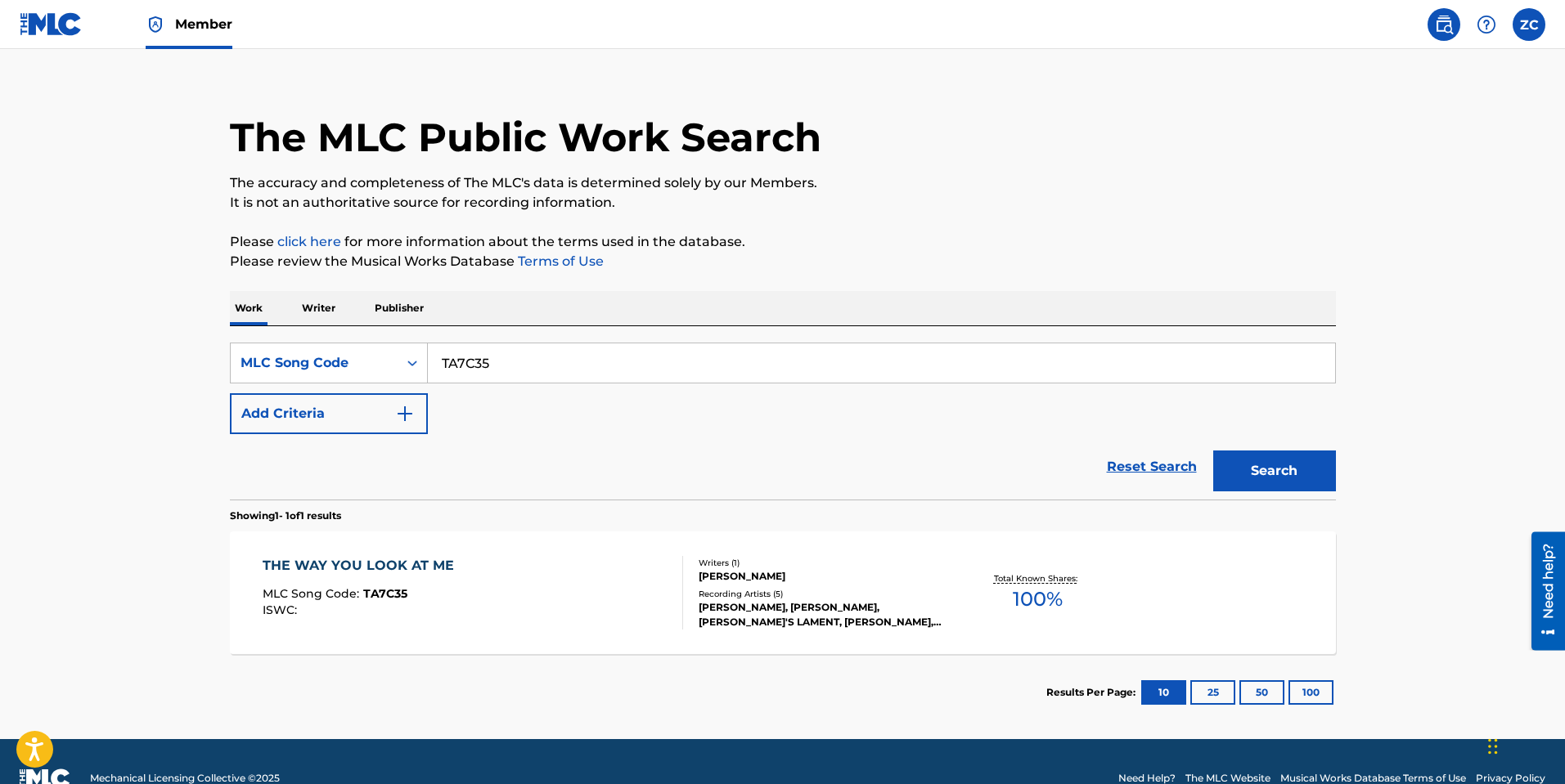
scroll to position [54, 0]
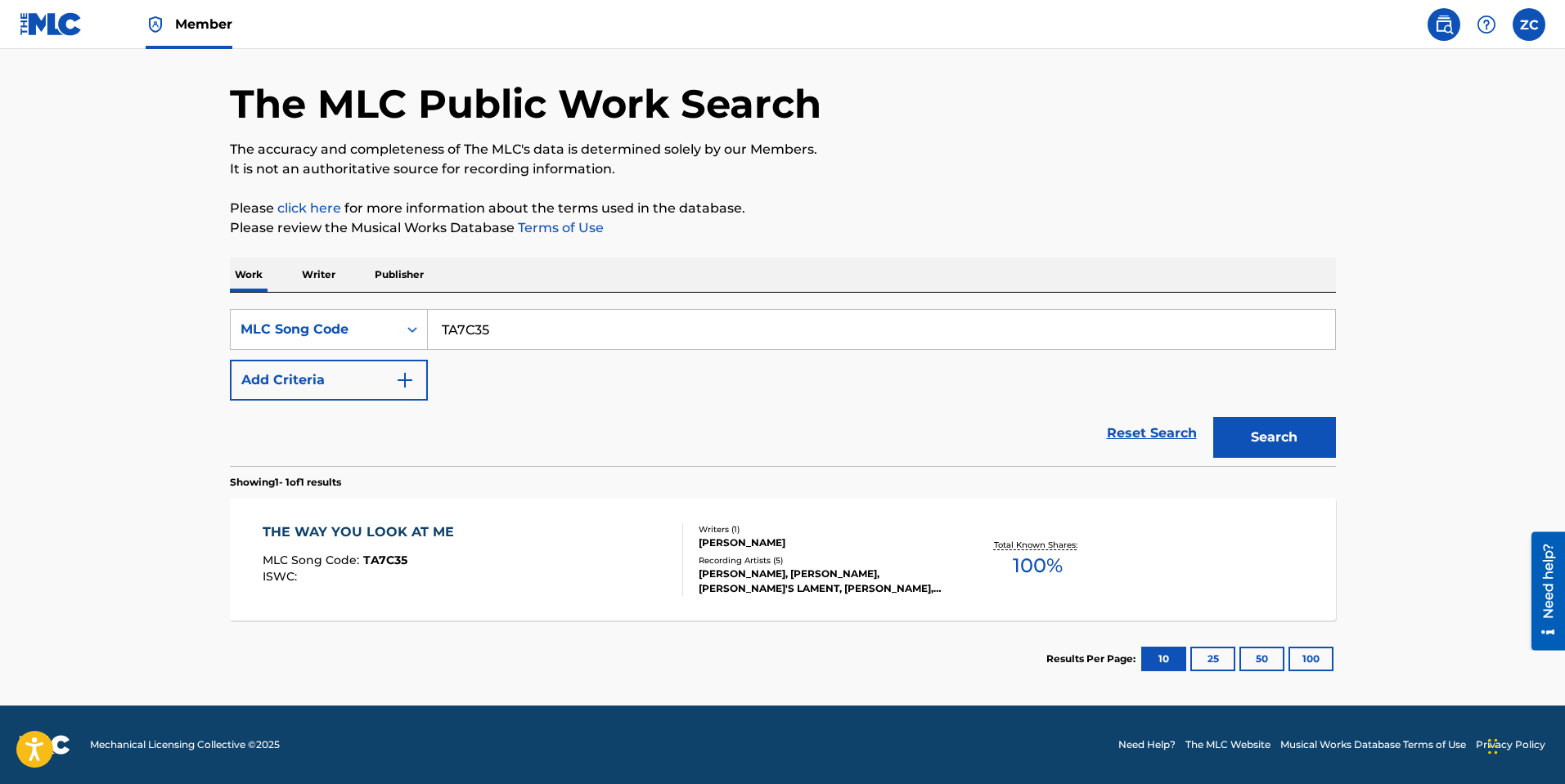
click at [423, 537] on div "THE WAY YOU LOOK AT ME" at bounding box center [362, 532] width 200 height 19
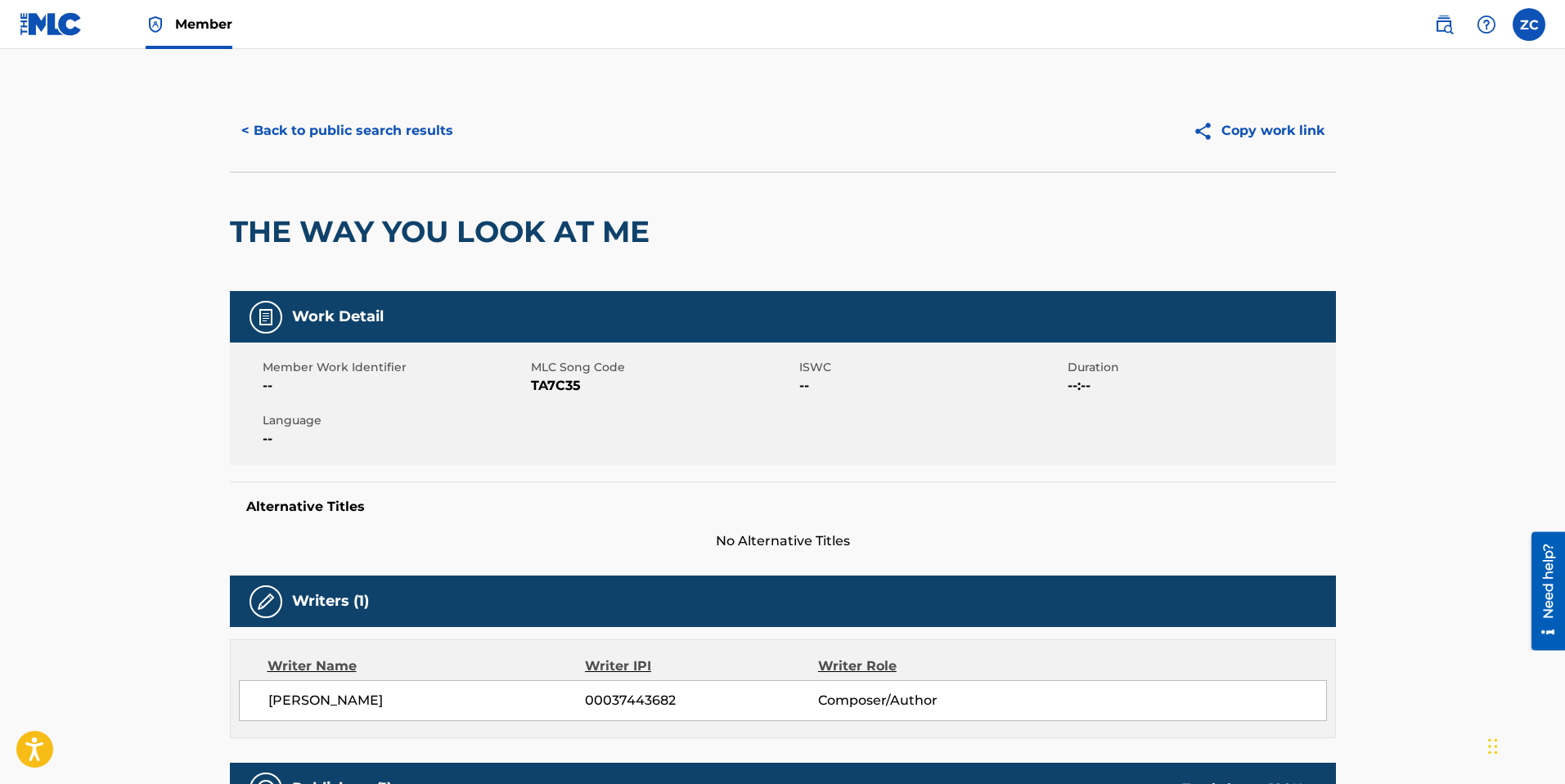
click at [574, 390] on span "TA7C35" at bounding box center [663, 385] width 264 height 19
drag, startPoint x: 337, startPoint y: 103, endPoint x: 334, endPoint y: 115, distance: 12.4
click at [337, 103] on div "< Back to public search results Copy work link" at bounding box center [782, 130] width 1106 height 82
click at [330, 122] on button "< Back to public search results" at bounding box center [347, 131] width 235 height 41
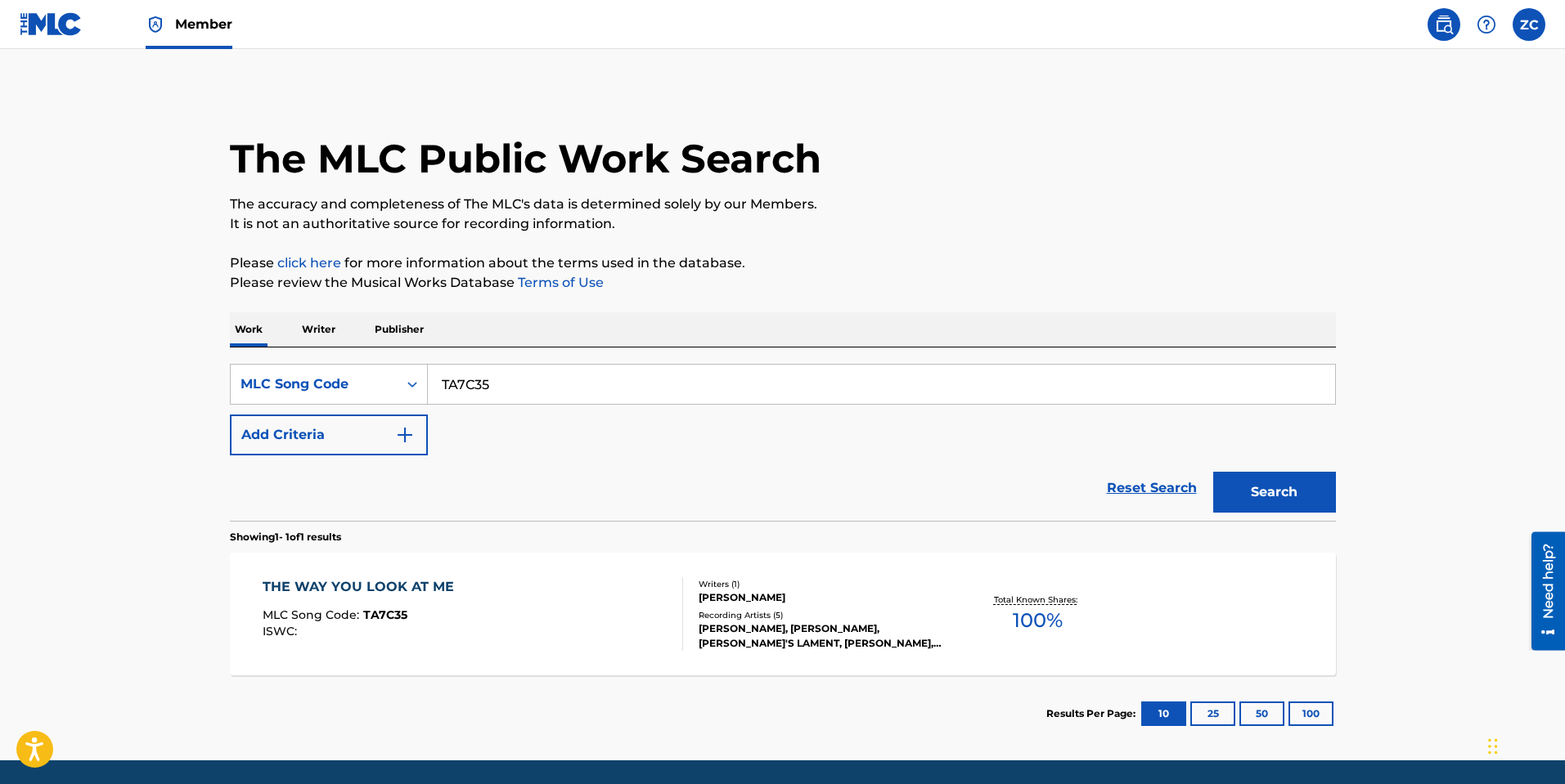
scroll to position [12, 0]
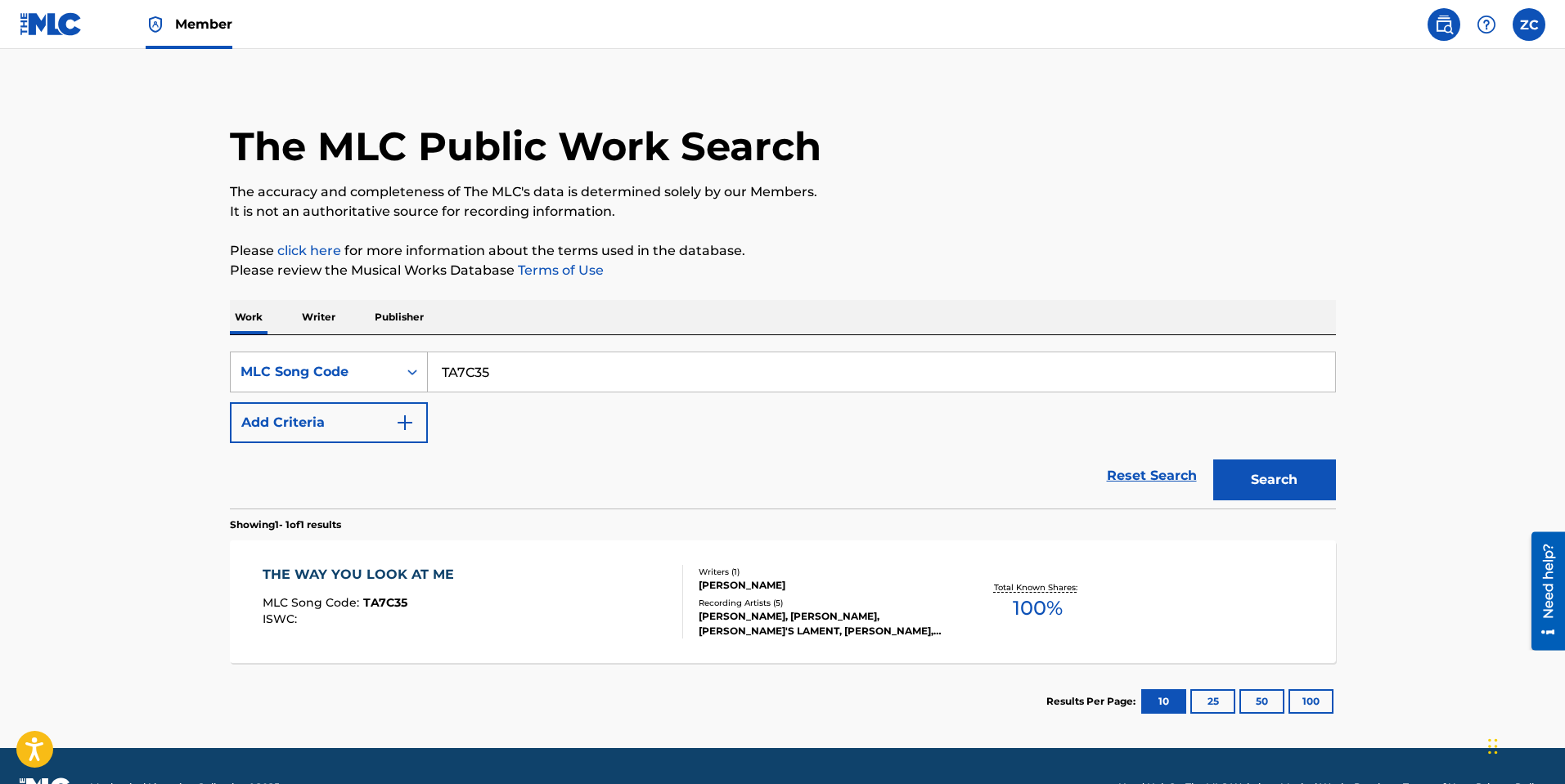
drag, startPoint x: 497, startPoint y: 385, endPoint x: 373, endPoint y: 377, distance: 124.3
click at [375, 377] on div "SearchWithCriteria9c815557-a1a0-494d-bdf4-be85020a7aed MLC Song Code TA7C35" at bounding box center [782, 372] width 1106 height 41
paste input "D7HSK"
type input "TD7HSK"
click at [1244, 479] on button "Search" at bounding box center [1274, 480] width 123 height 41
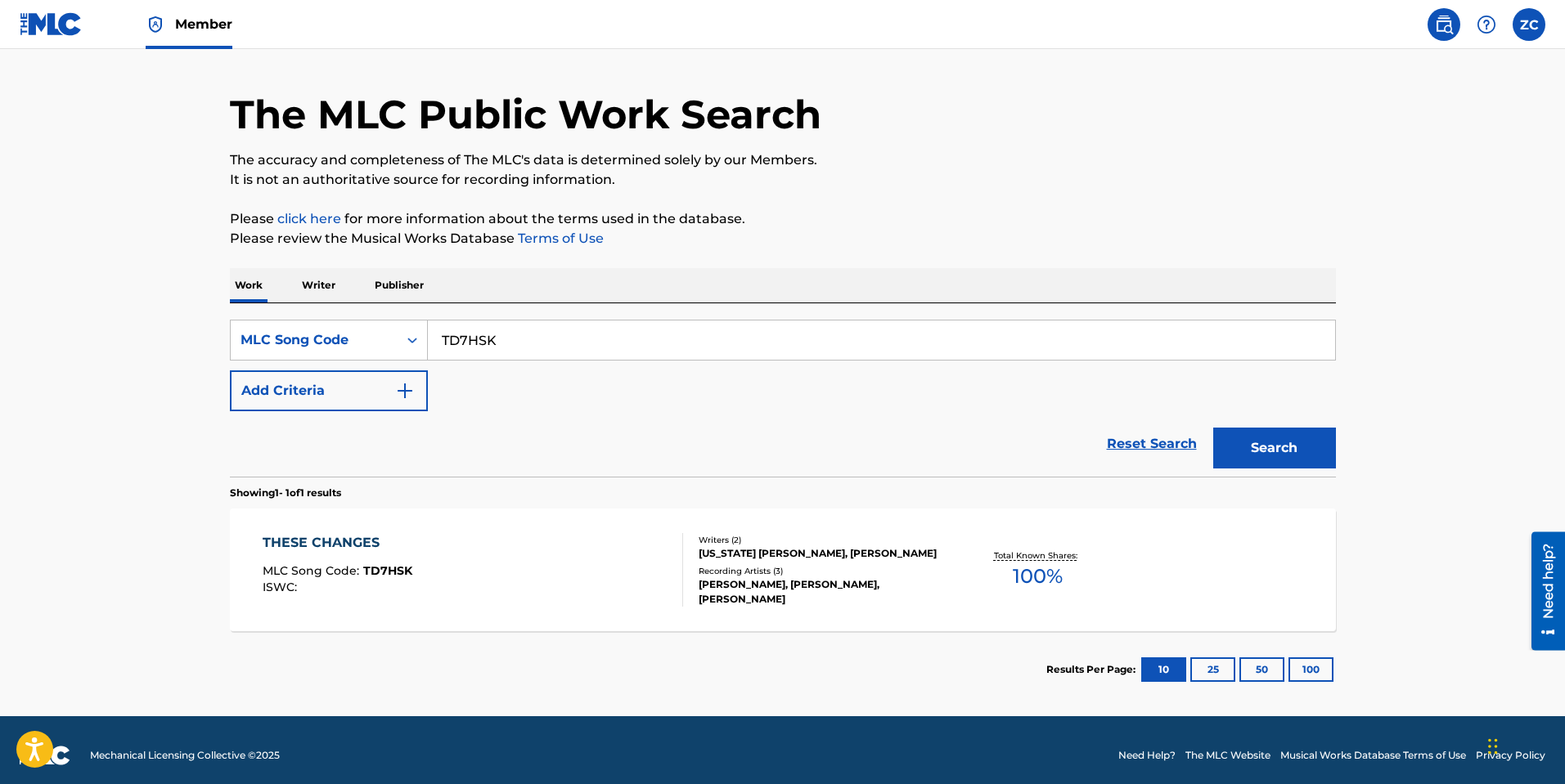
scroll to position [54, 0]
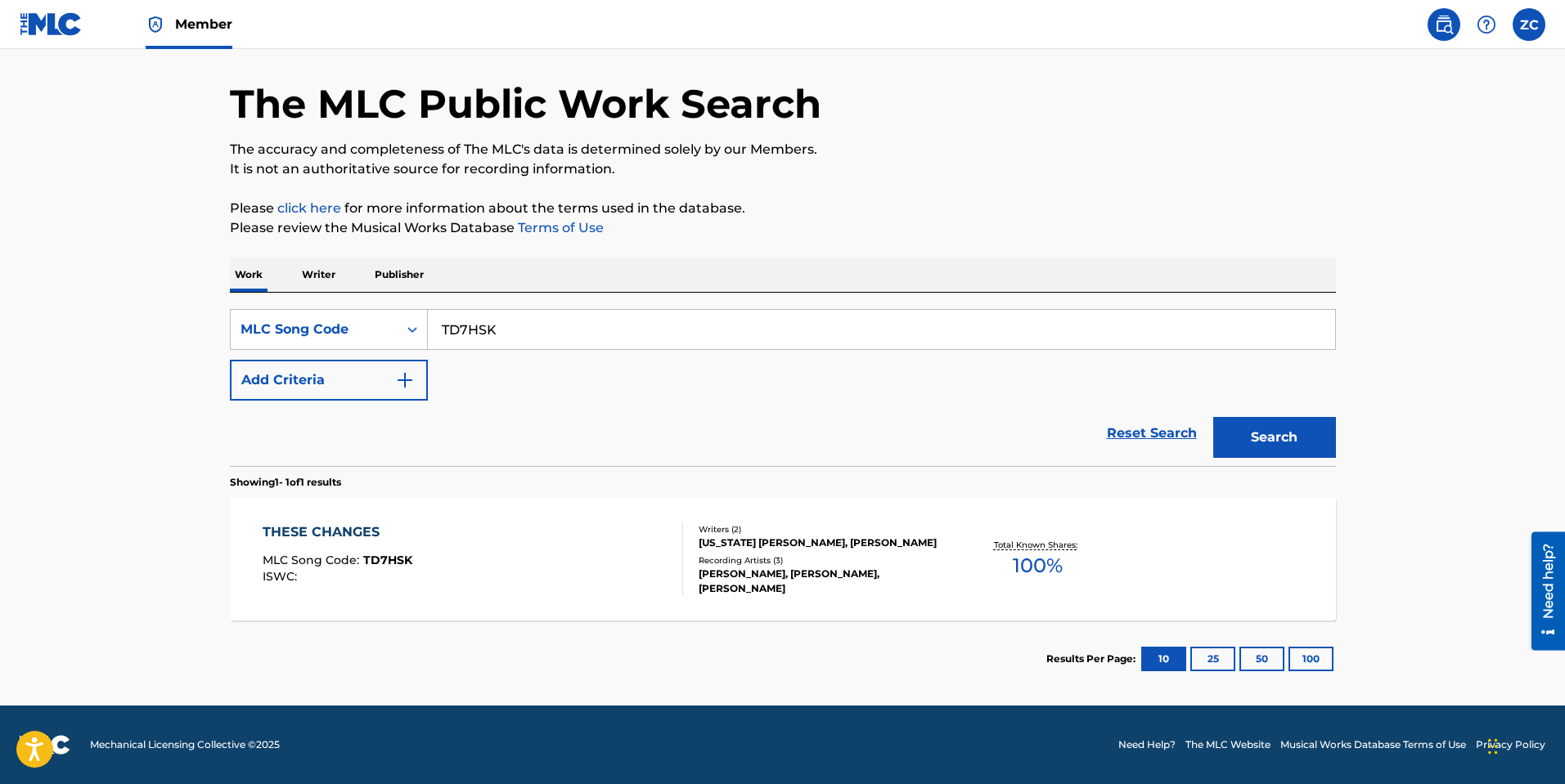
click at [657, 552] on div "THESE CHANGES MLC Song Code : TD7HSK ISWC :" at bounding box center [472, 560] width 420 height 74
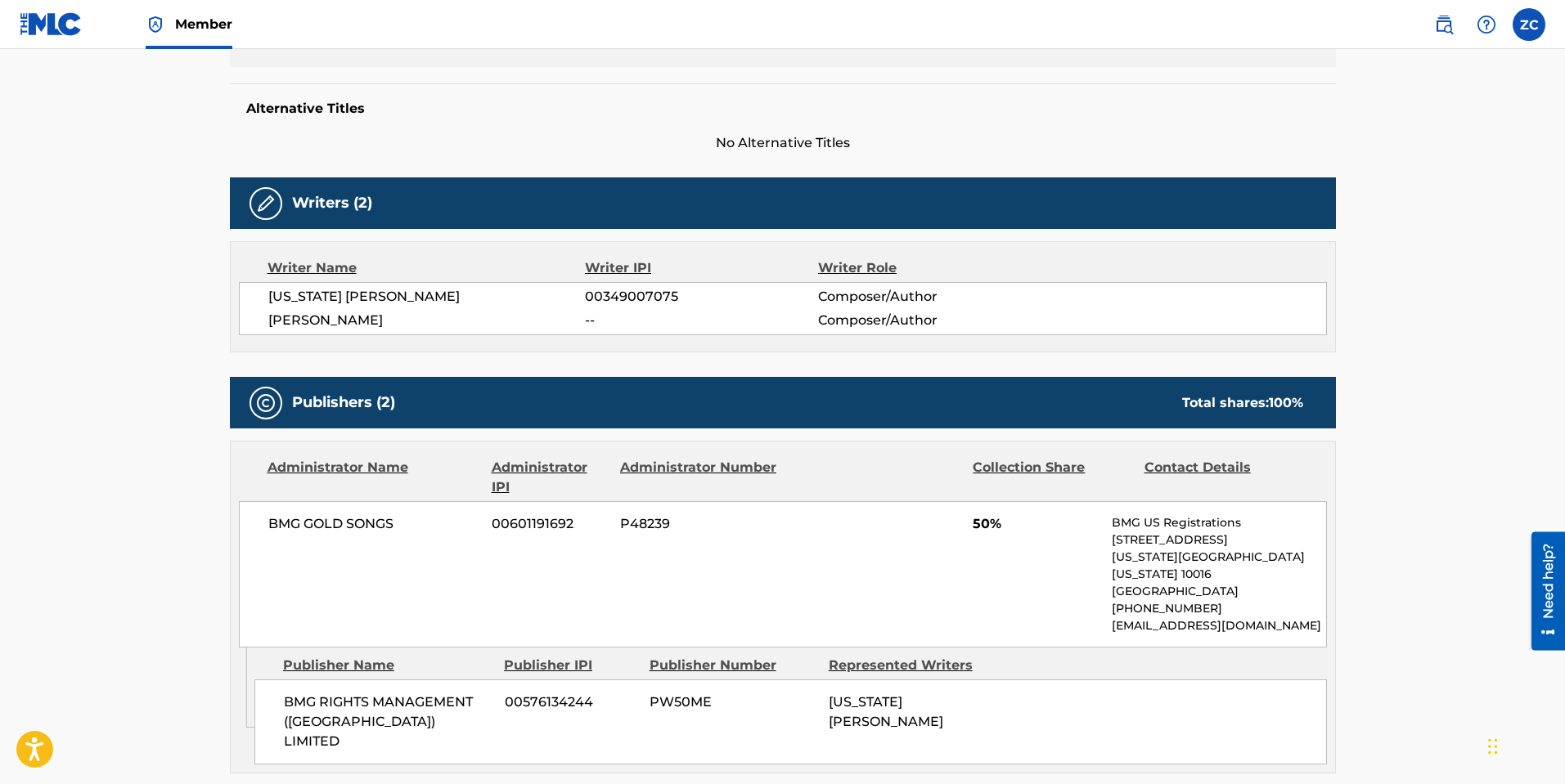
scroll to position [246, 0]
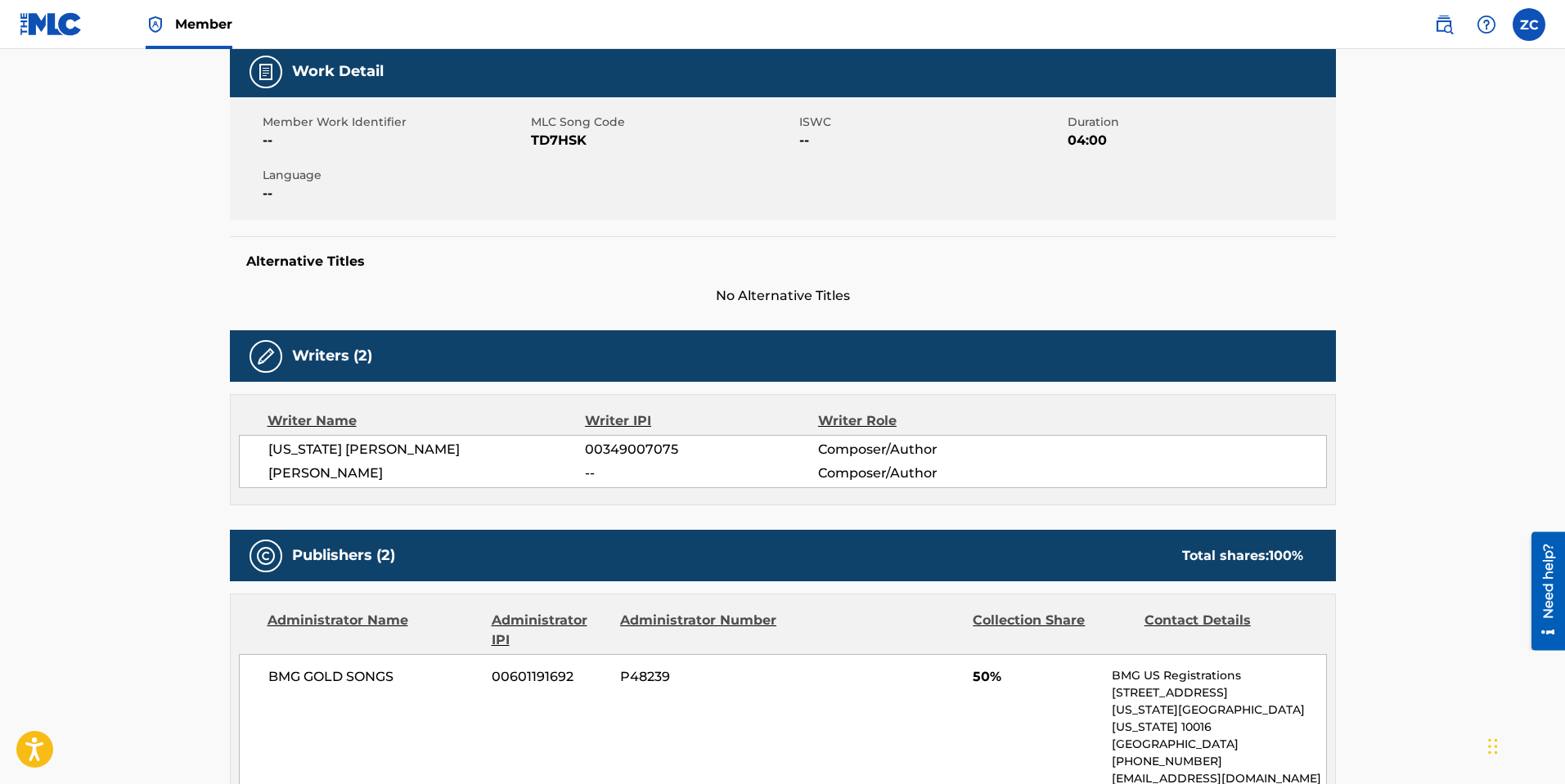
click at [567, 141] on span "TD7HSK" at bounding box center [663, 140] width 264 height 19
drag, startPoint x: 567, startPoint y: 141, endPoint x: 618, endPoint y: 167, distance: 57.2
click at [567, 140] on span "TD7HSK" at bounding box center [663, 140] width 264 height 19
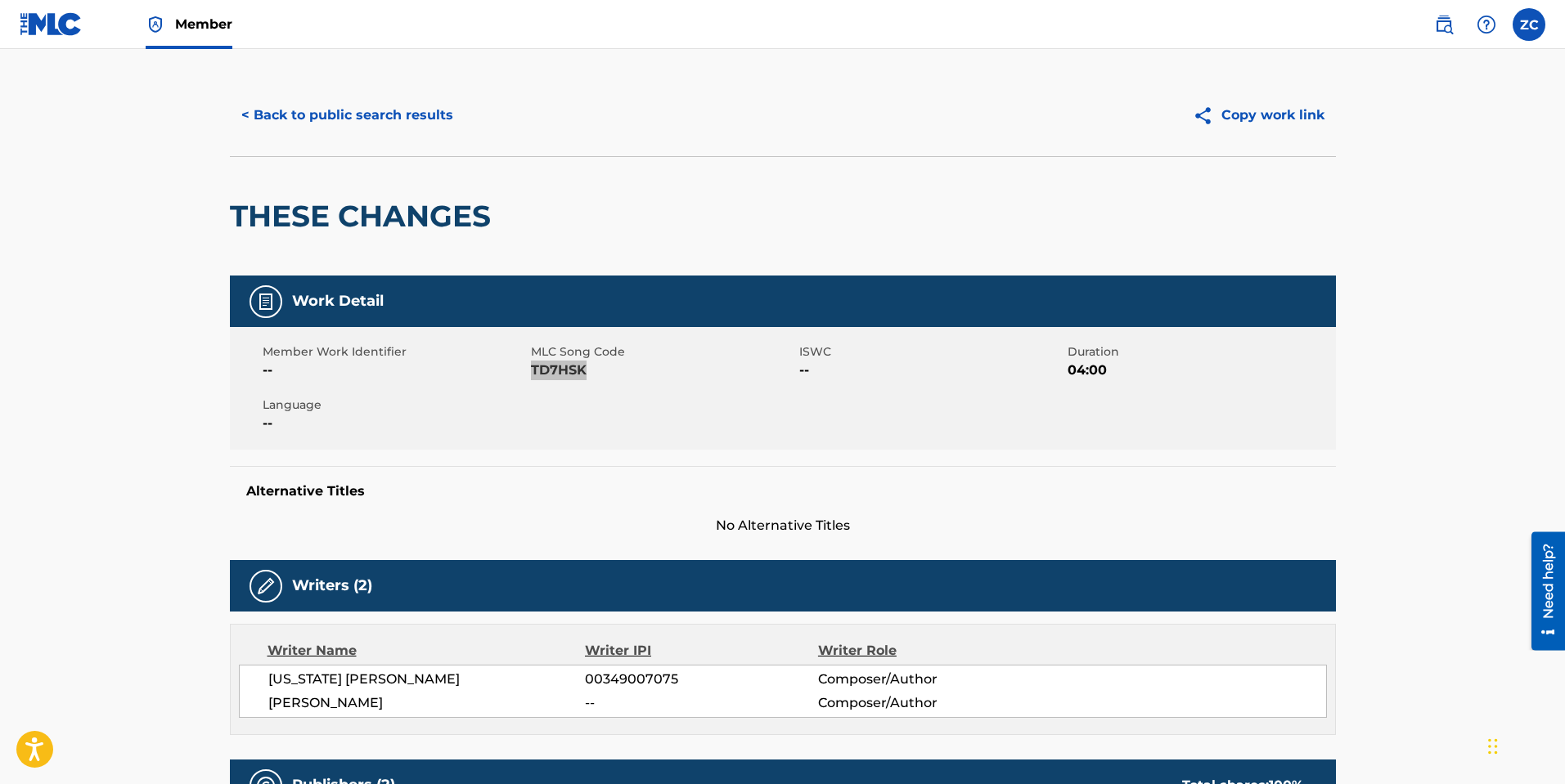
scroll to position [0, 0]
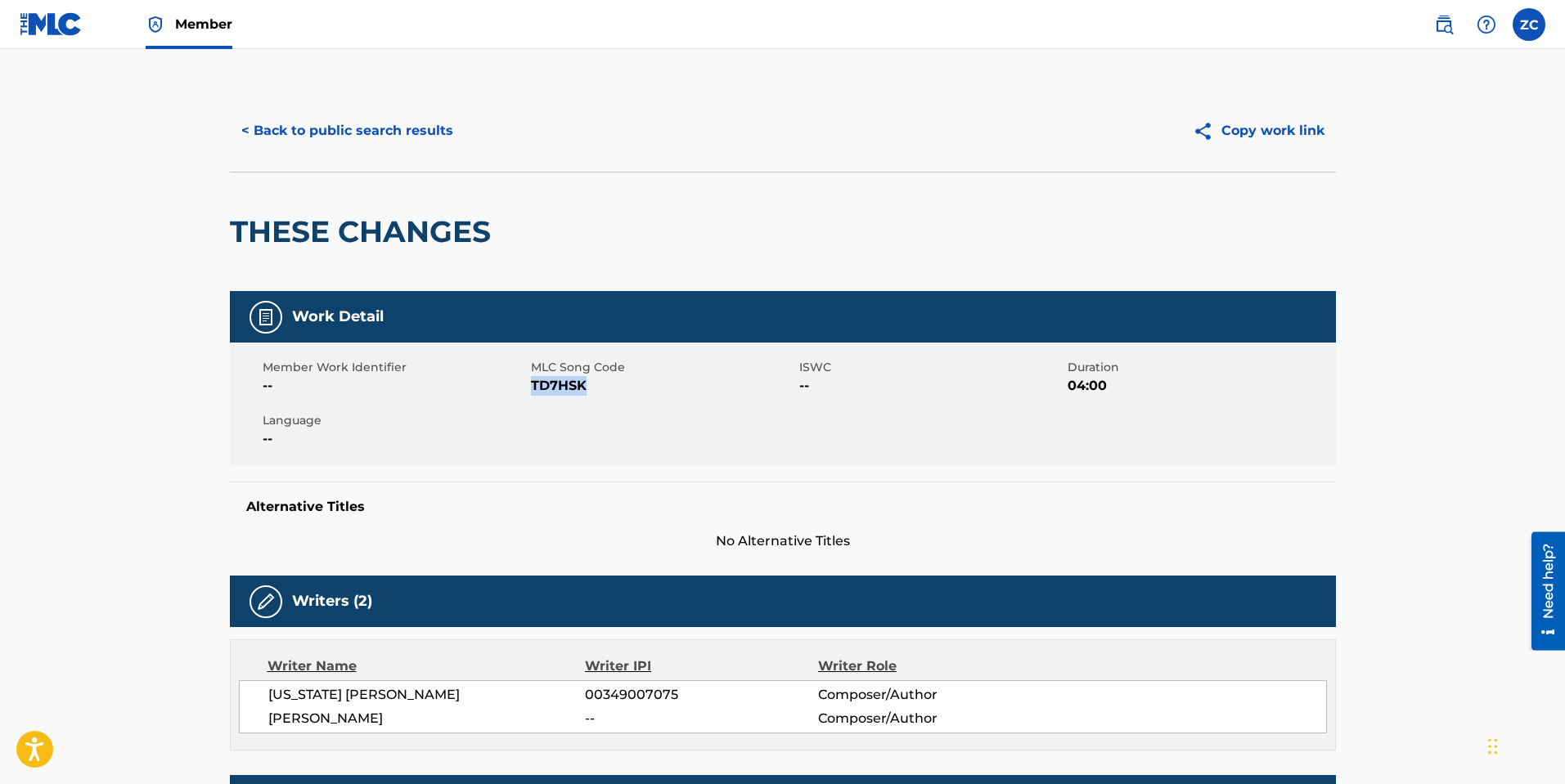
click at [332, 136] on button "< Back to public search results" at bounding box center [347, 131] width 235 height 41
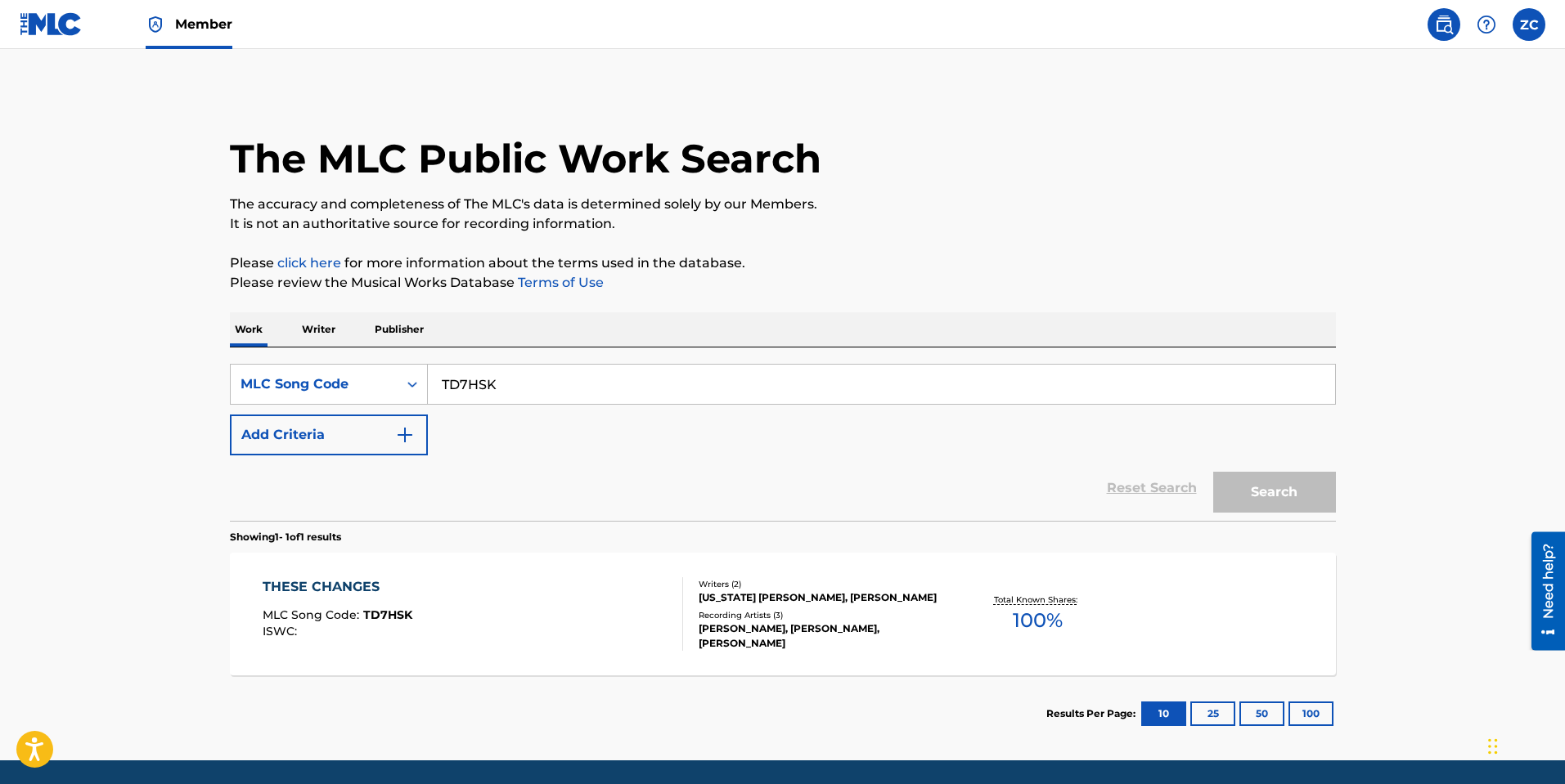
scroll to position [12, 0]
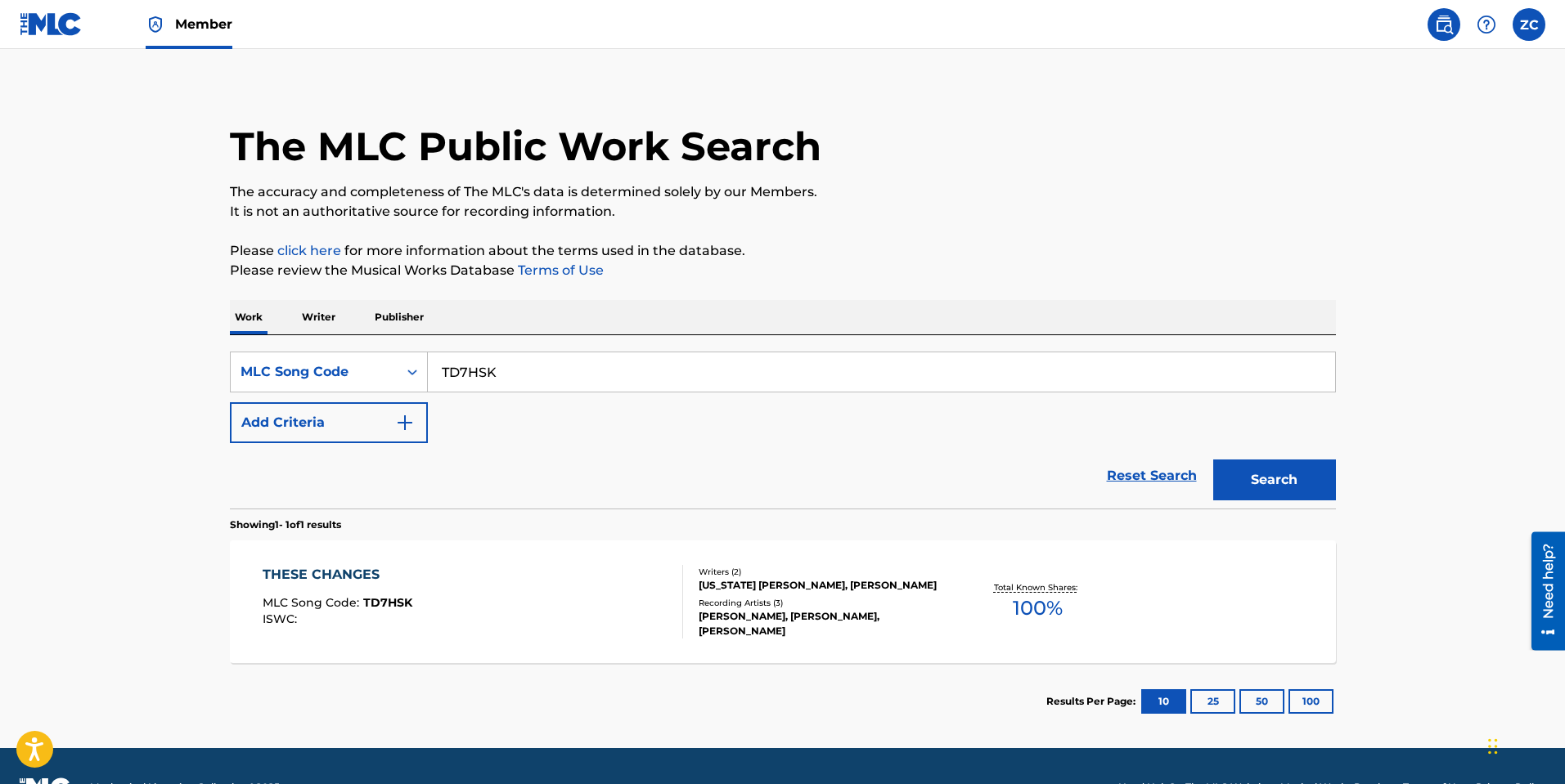
click at [595, 379] on input "TD7HSK" at bounding box center [881, 372] width 907 height 39
paste input "VCBMB"
type input "TVCBMB"
click at [1297, 481] on button "Search" at bounding box center [1274, 480] width 123 height 41
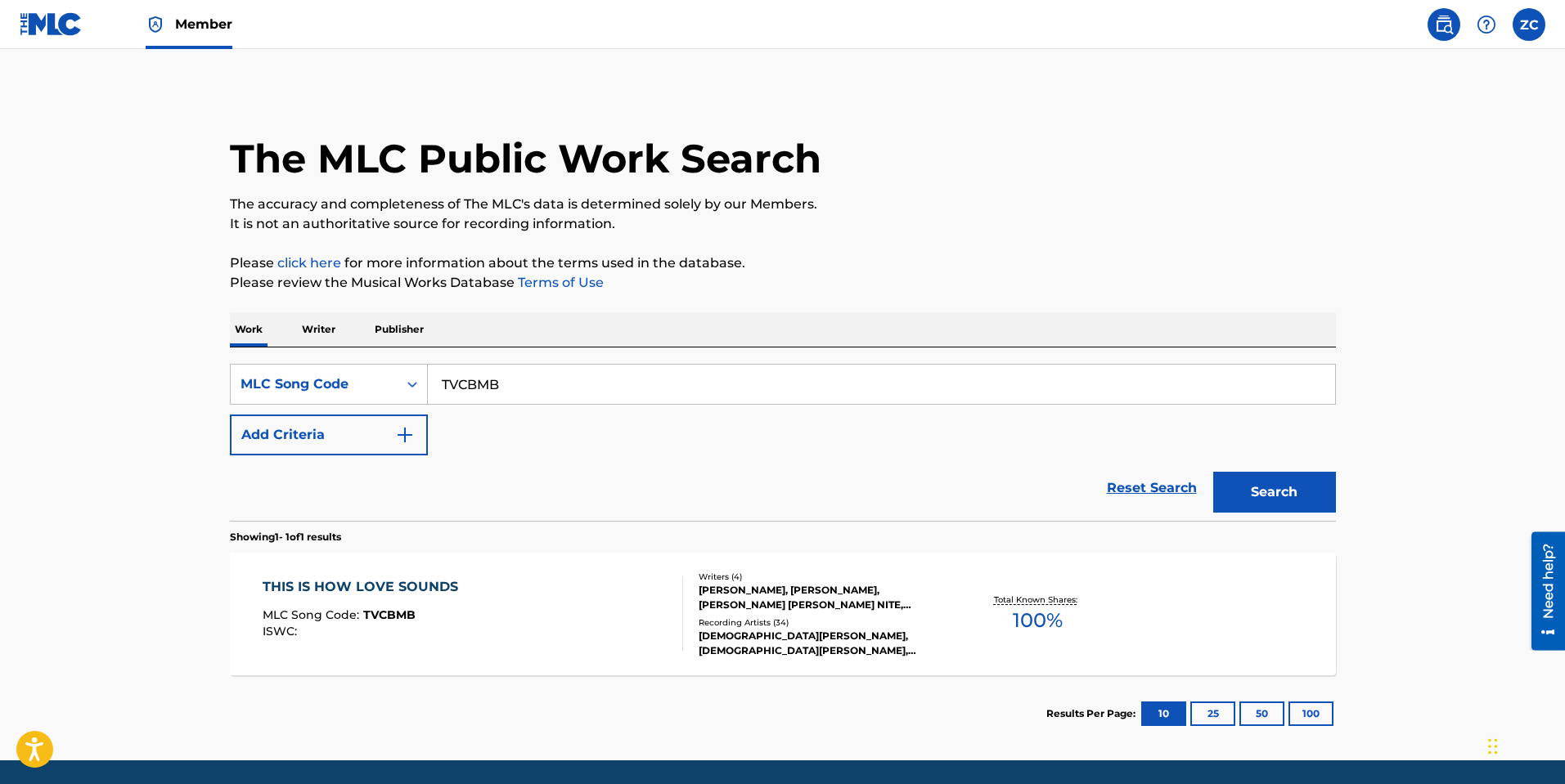
scroll to position [54, 0]
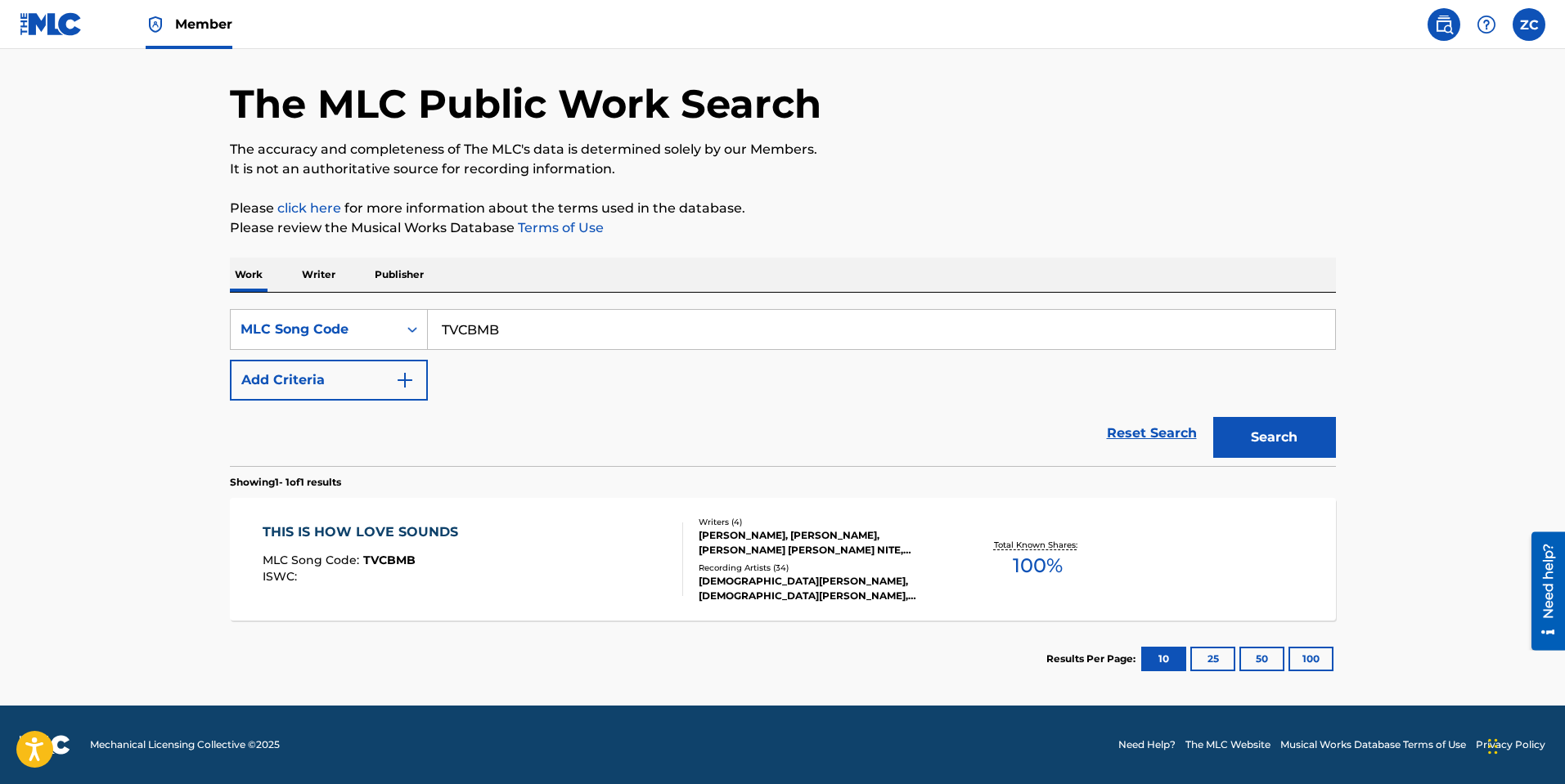
click at [345, 575] on div "ISWC :" at bounding box center [364, 576] width 203 height 12
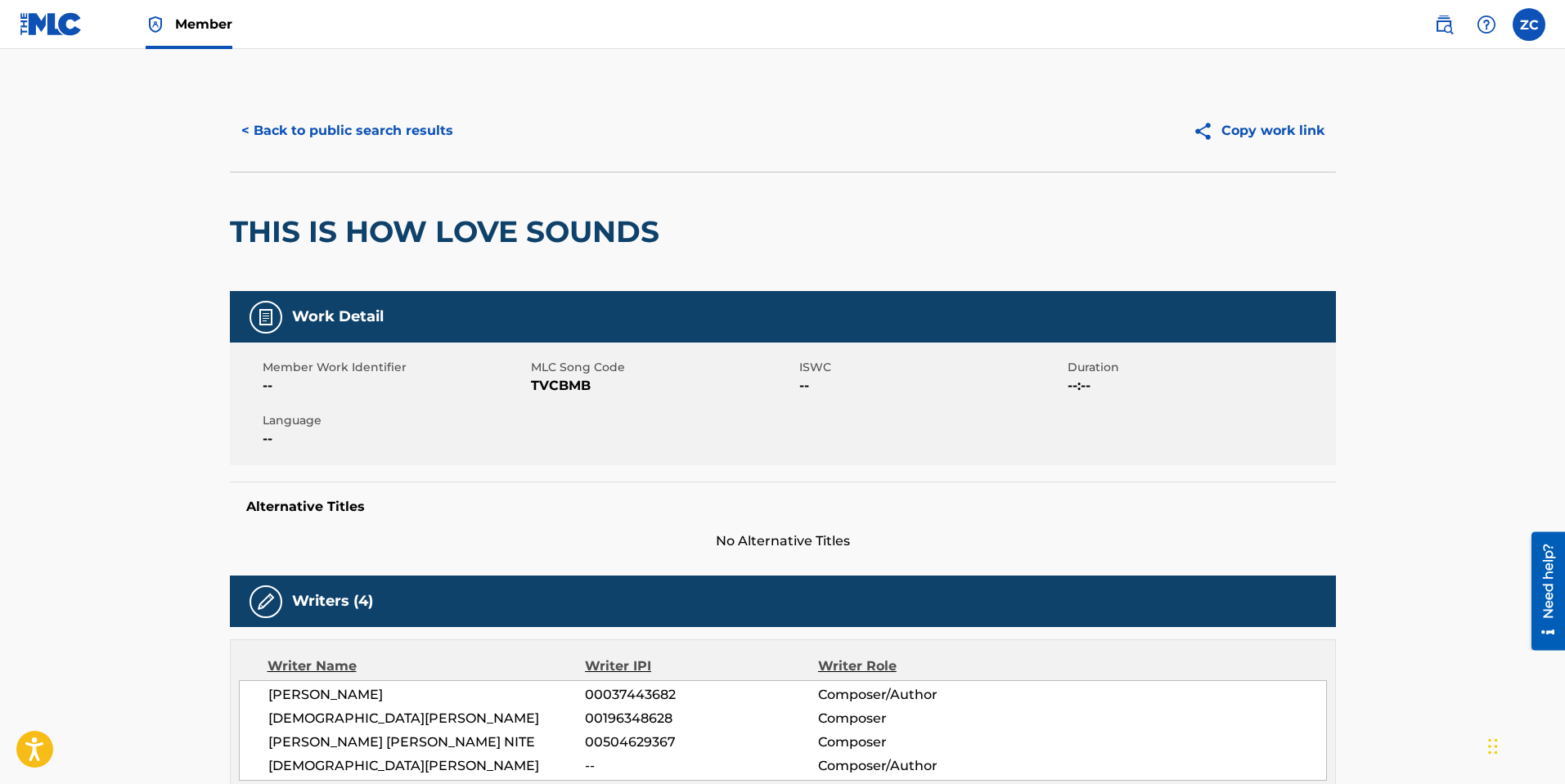
click at [549, 383] on span "TVCBMB" at bounding box center [663, 385] width 264 height 19
click at [346, 133] on button "< Back to public search results" at bounding box center [347, 131] width 235 height 41
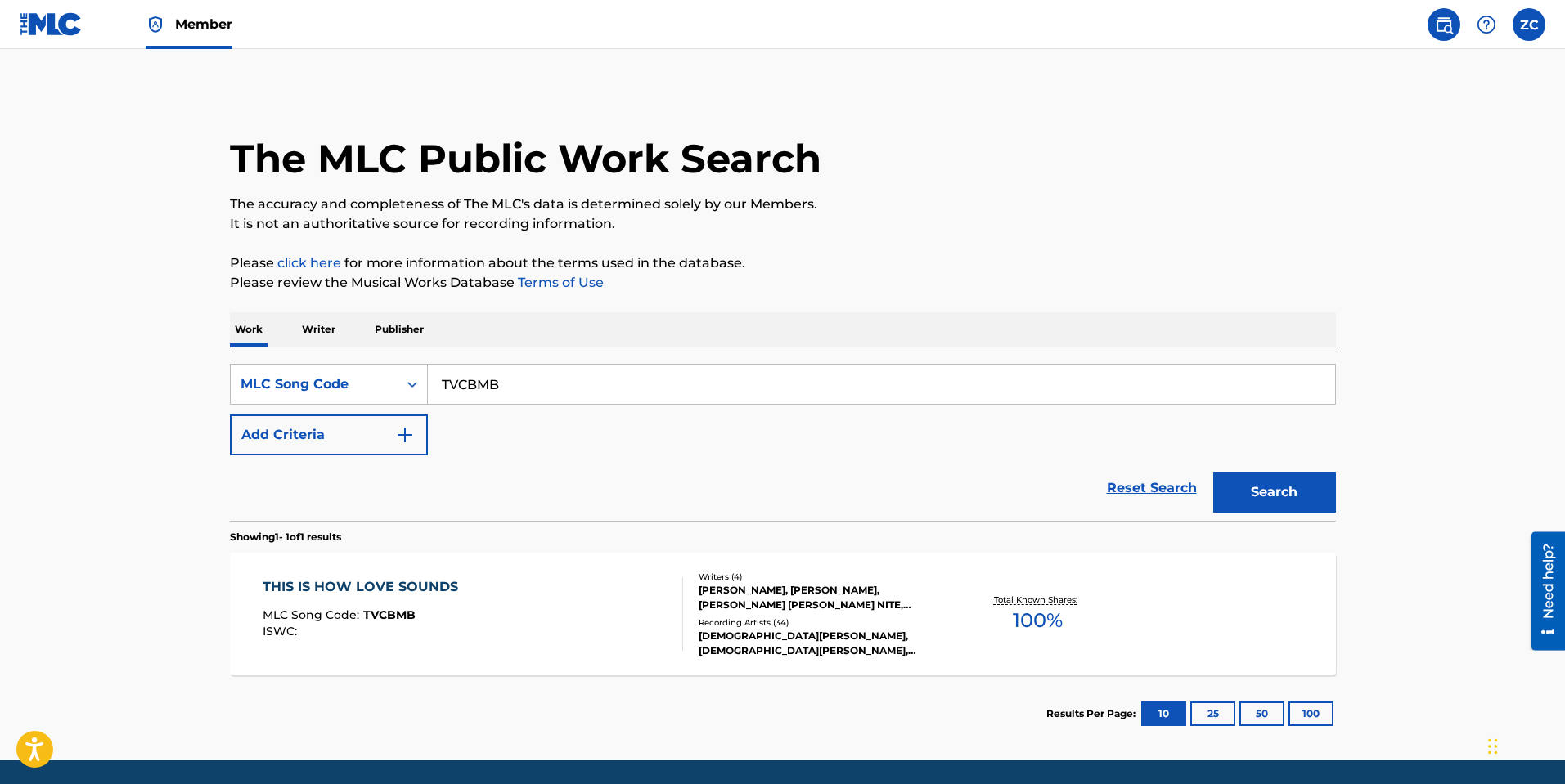
scroll to position [12, 0]
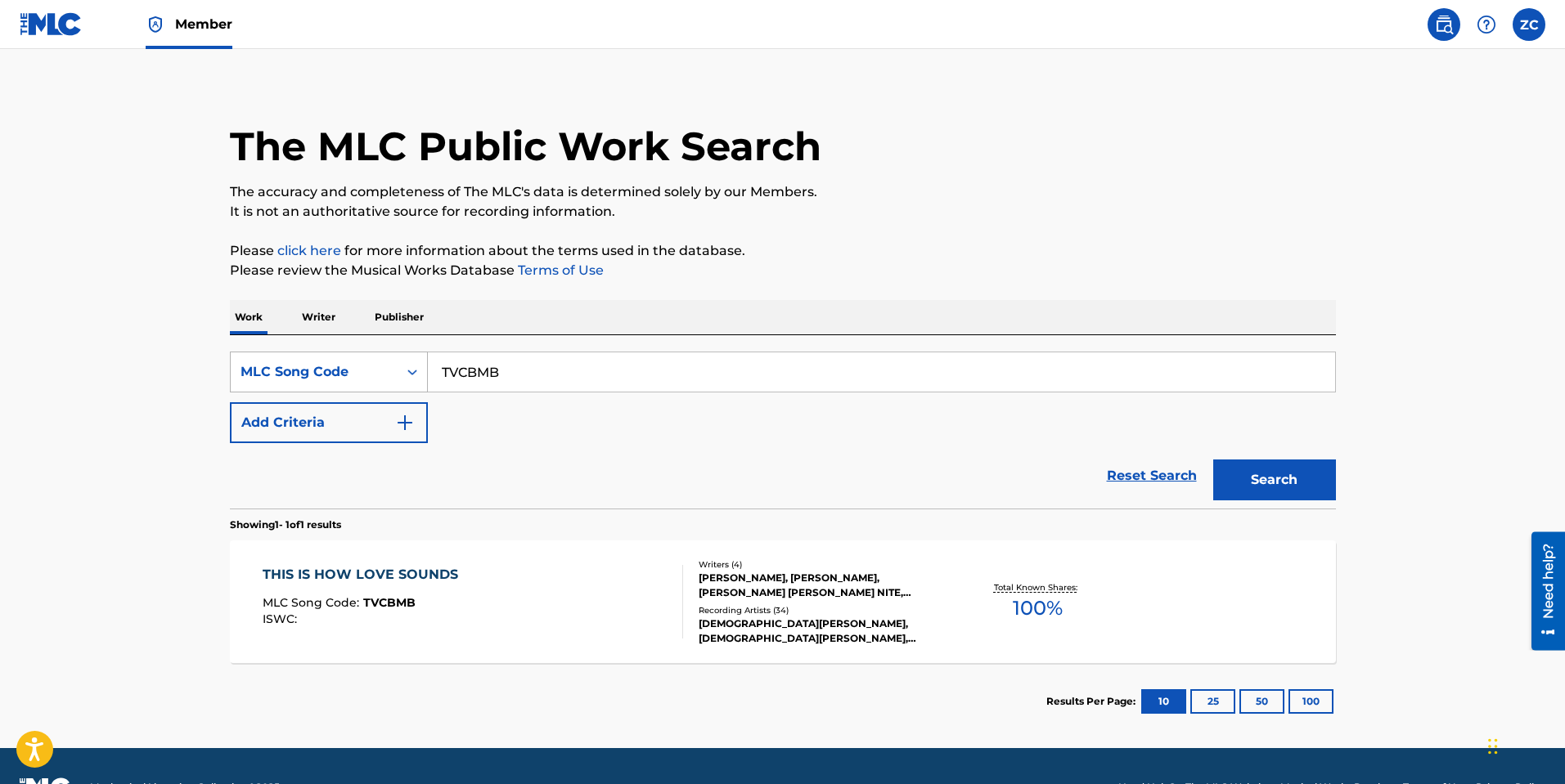
drag, startPoint x: 277, startPoint y: 356, endPoint x: 264, endPoint y: 353, distance: 13.3
click at [239, 353] on div "SearchWithCriteria9c815557-a1a0-494d-bdf4-be85020a7aed MLC Song Code TVCBMB" at bounding box center [782, 372] width 1106 height 41
paste input "C5RAX"
type input "TC5RAX"
click at [1270, 494] on button "Search" at bounding box center [1274, 480] width 123 height 41
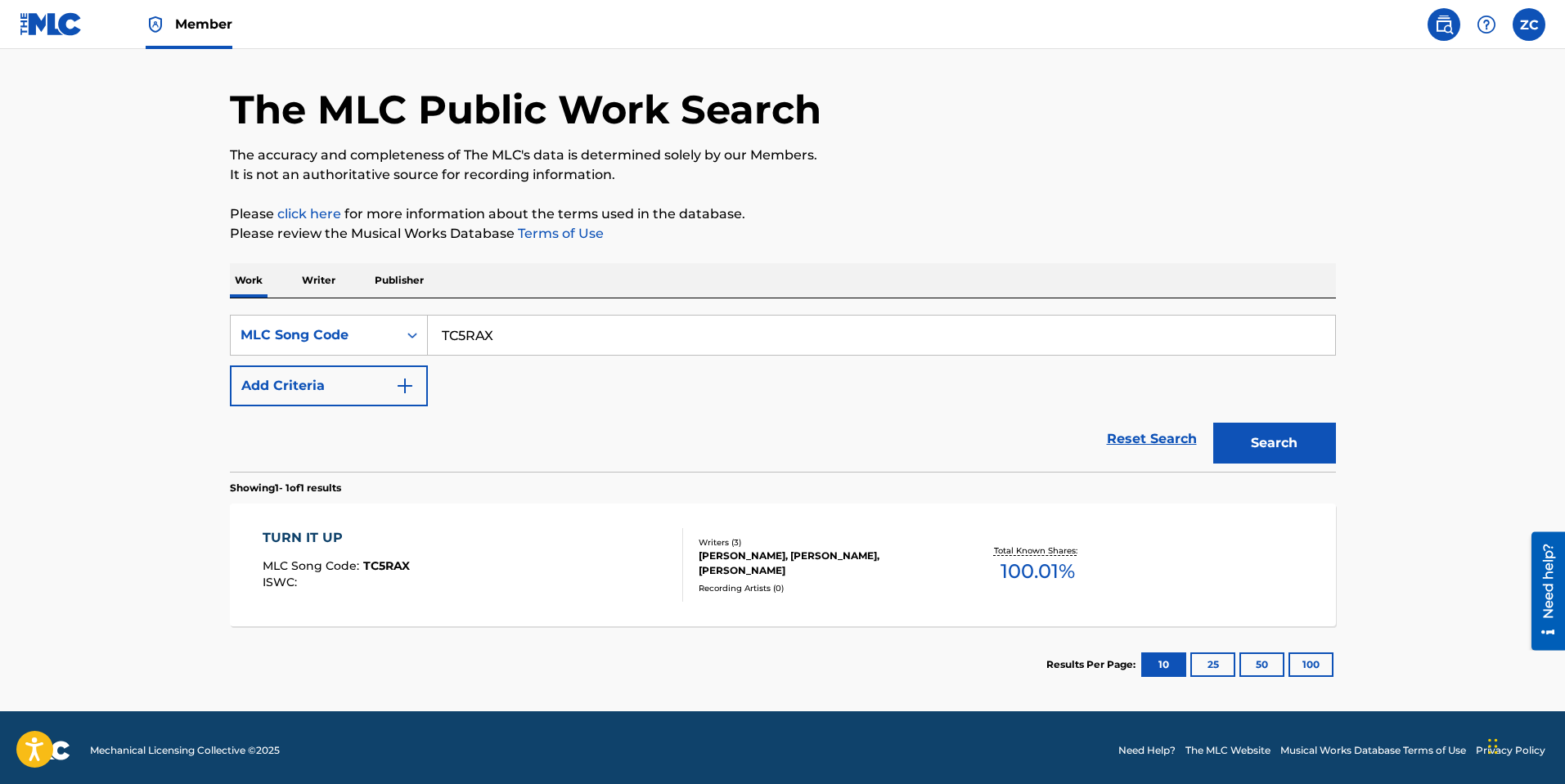
scroll to position [54, 0]
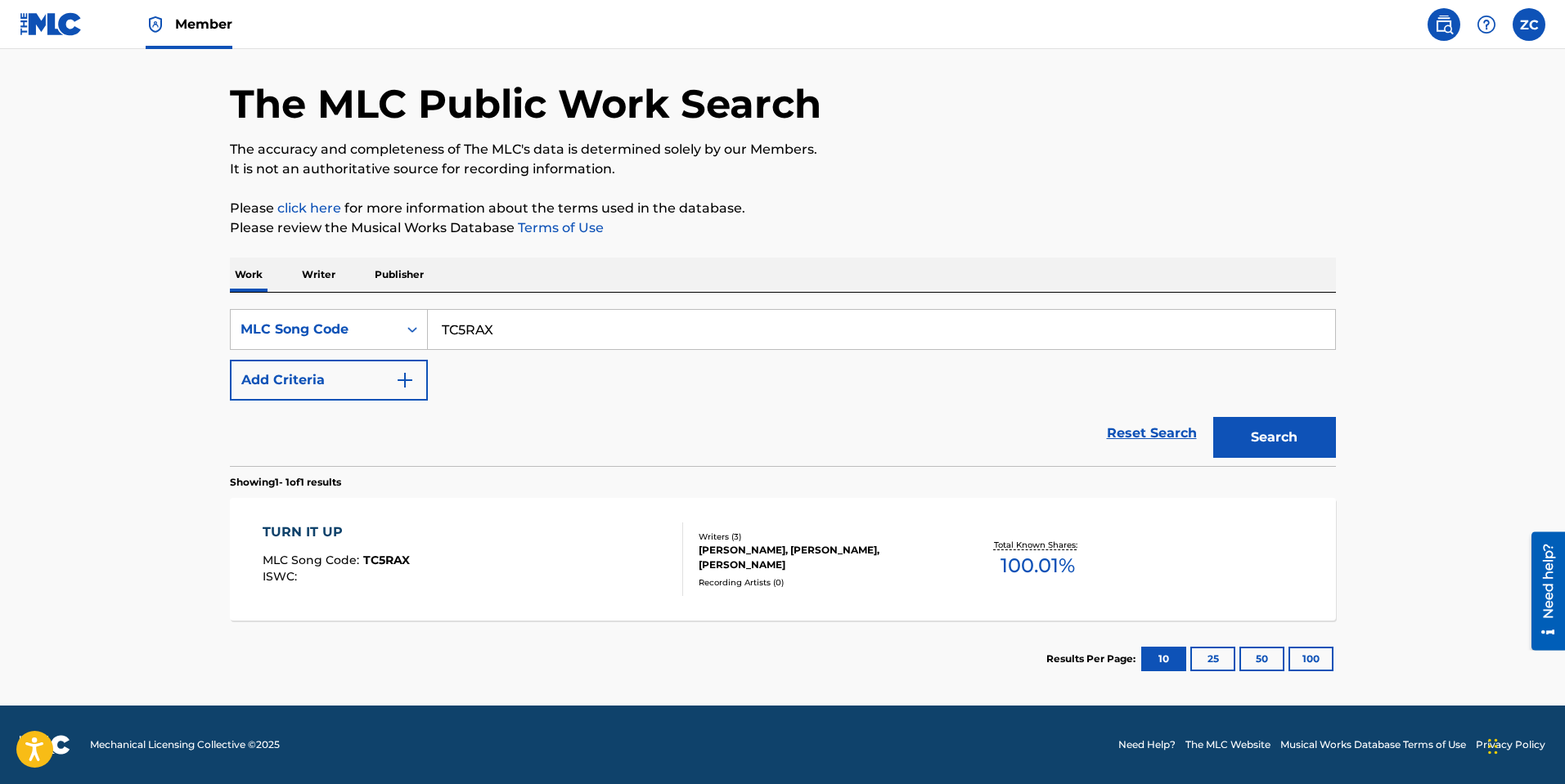
click at [384, 525] on div "TURN IT UP" at bounding box center [335, 532] width 147 height 19
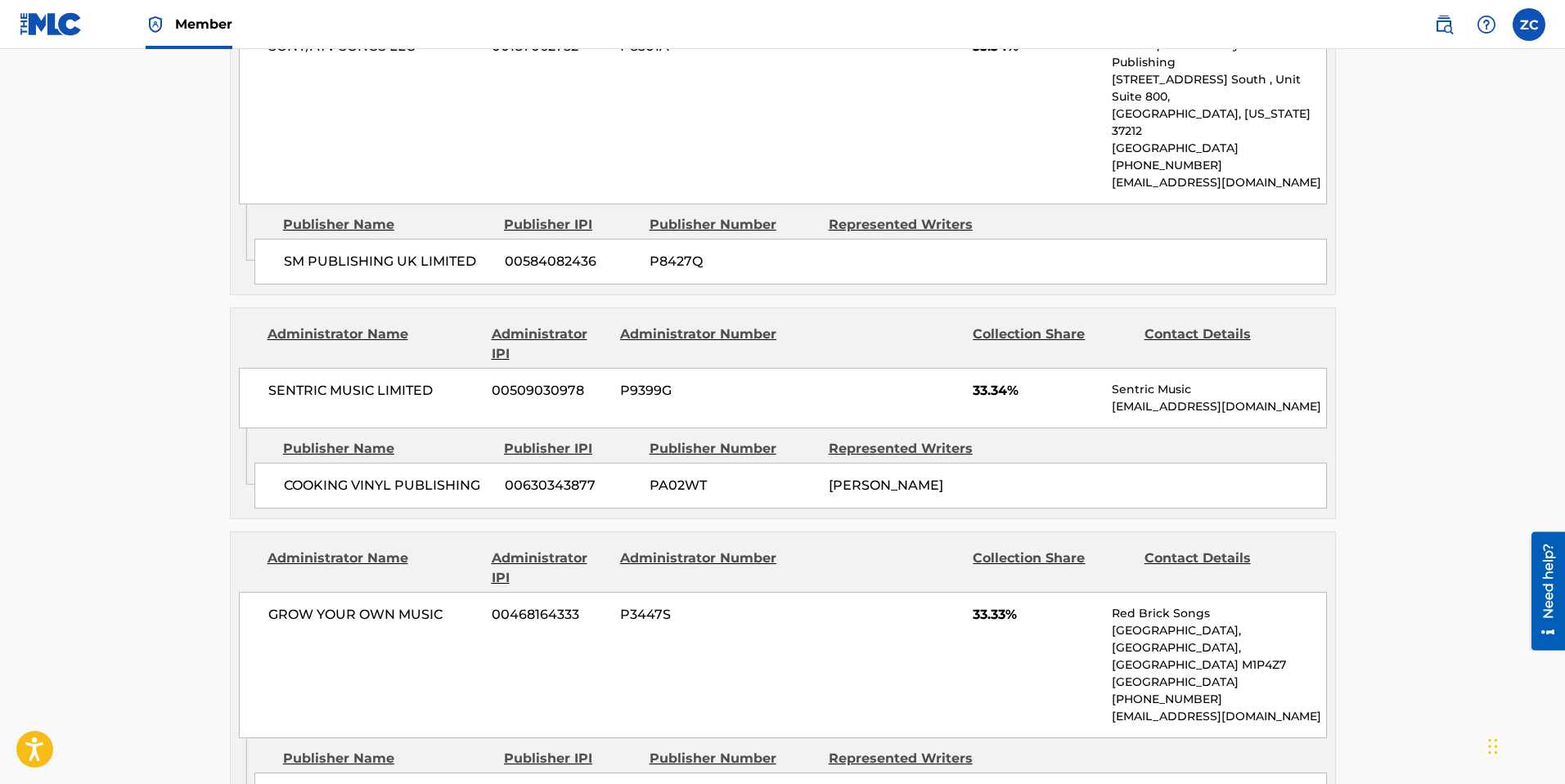
scroll to position [327, 0]
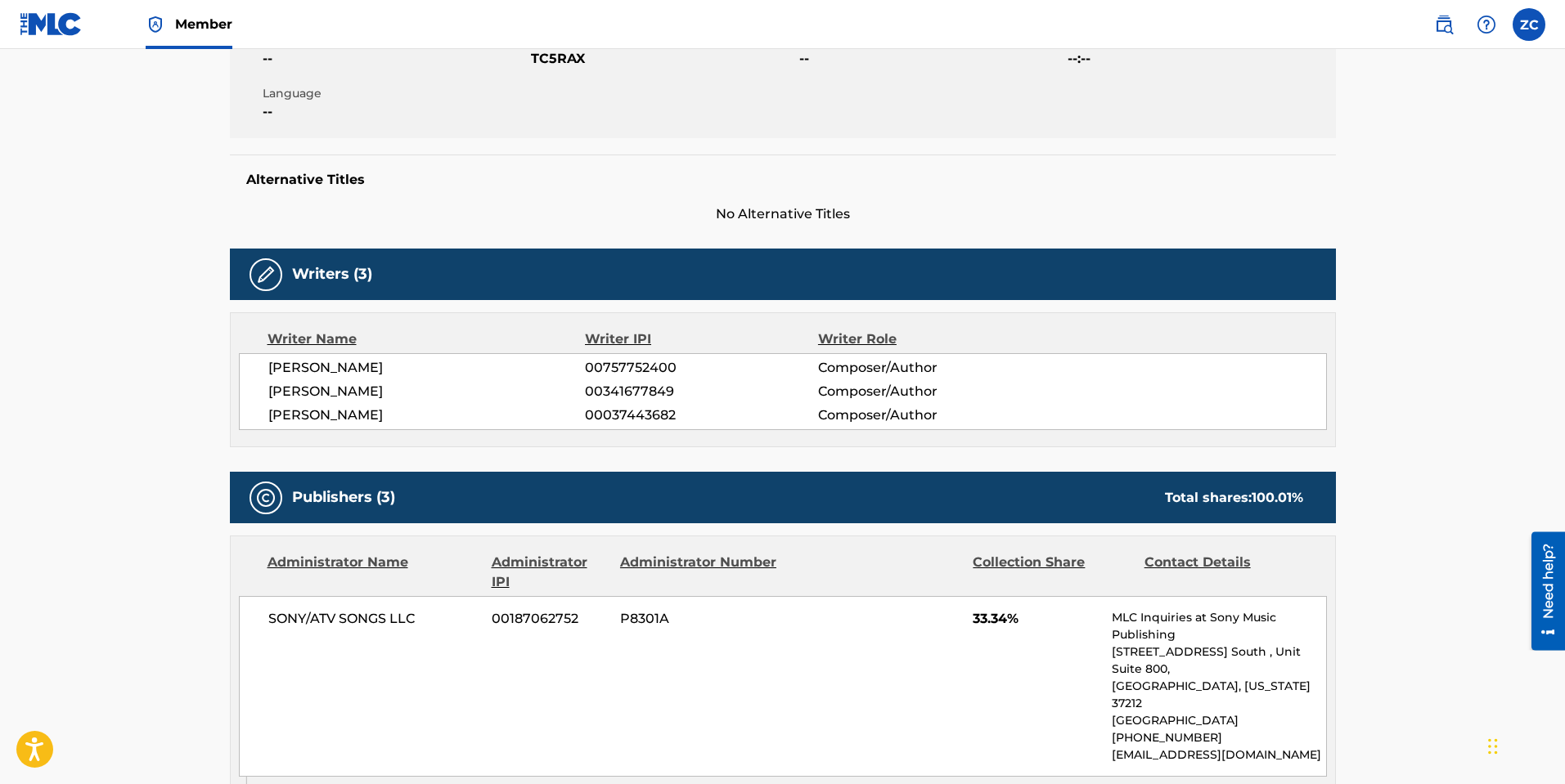
click at [566, 63] on span "TC5RAX" at bounding box center [663, 58] width 264 height 19
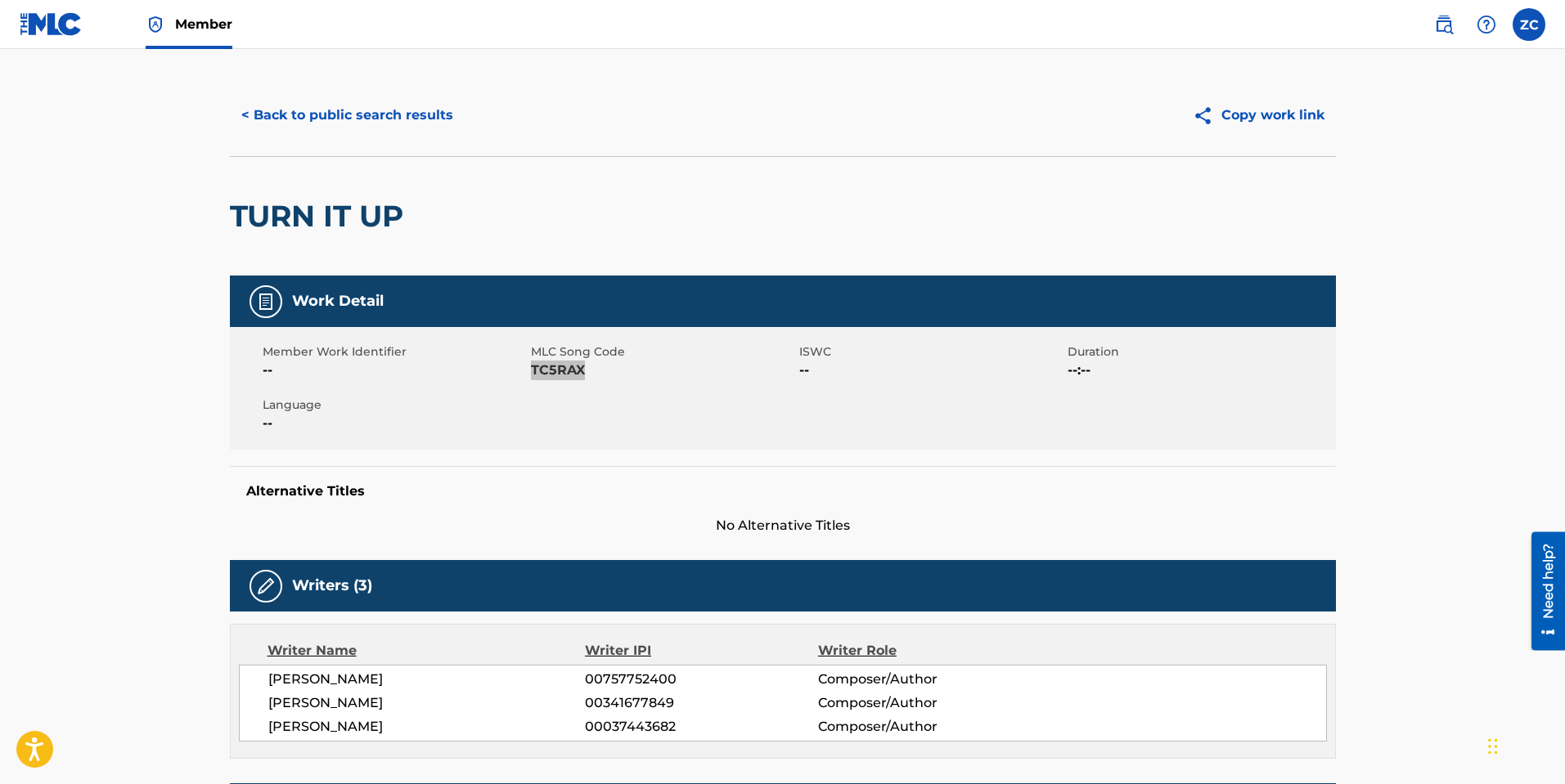
scroll to position [0, 0]
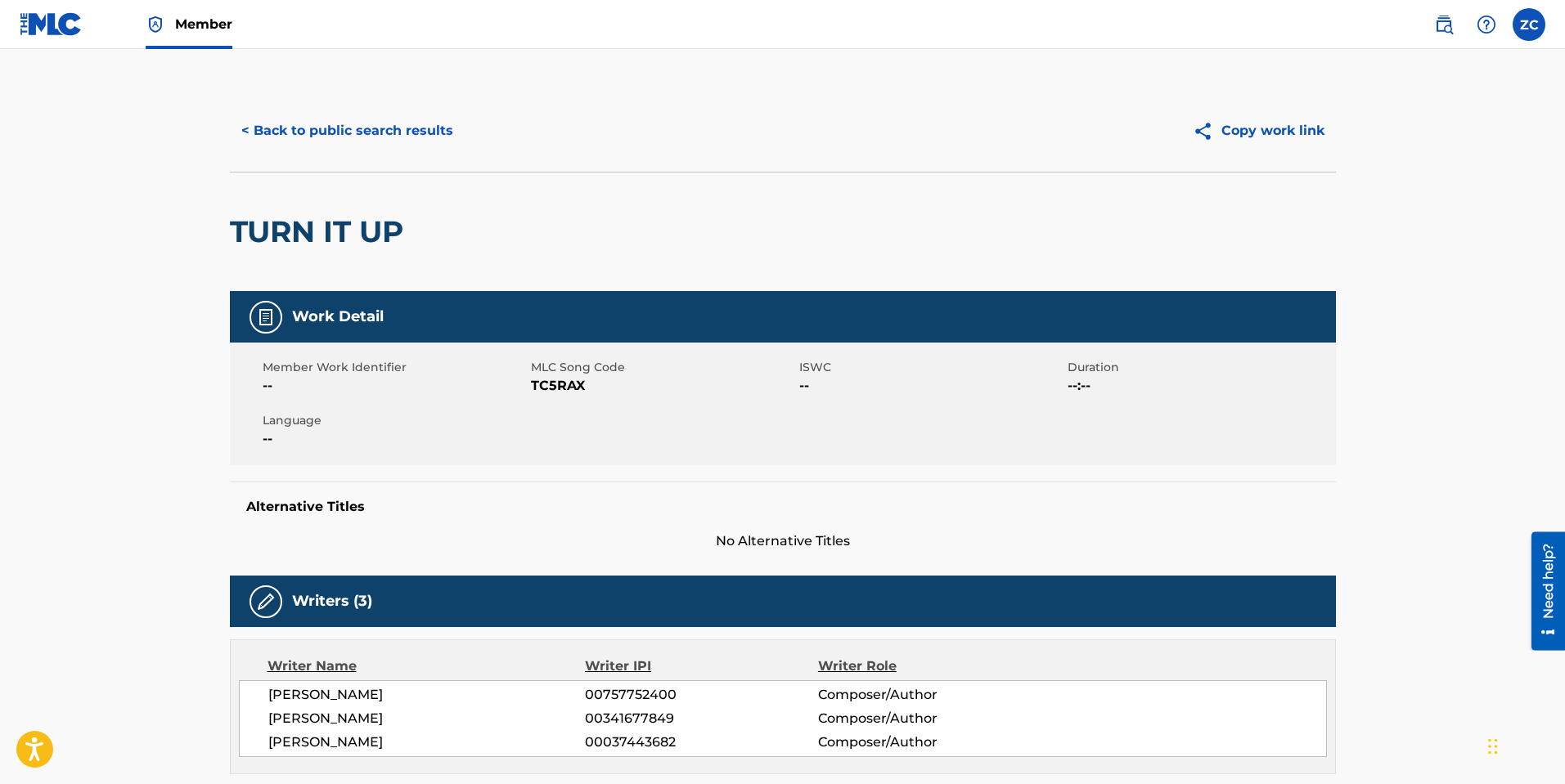
click at [394, 152] on div "< Back to public search results Copy work link" at bounding box center [782, 130] width 1106 height 82
click at [401, 144] on button "< Back to public search results" at bounding box center [347, 131] width 235 height 41
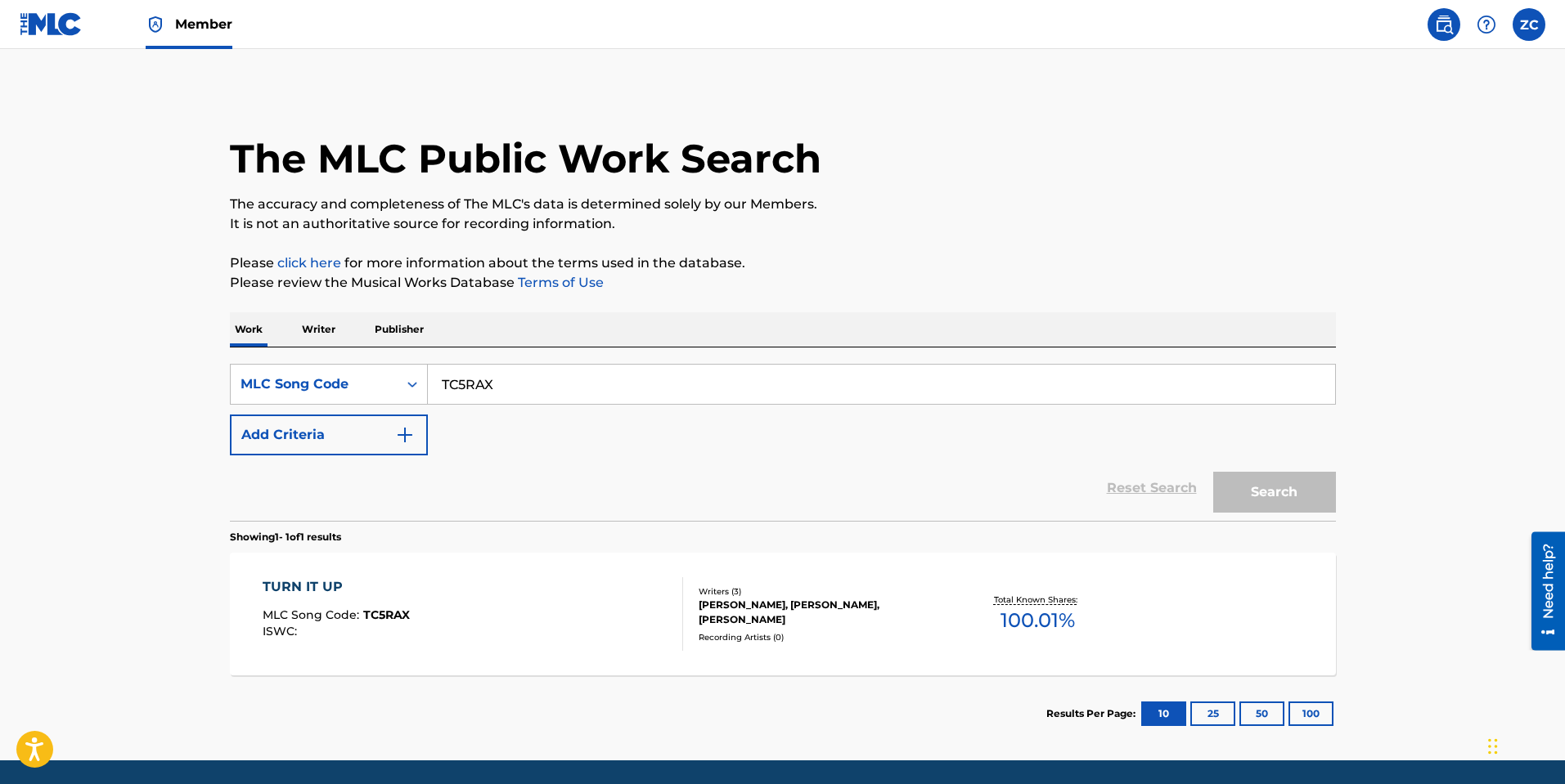
scroll to position [12, 0]
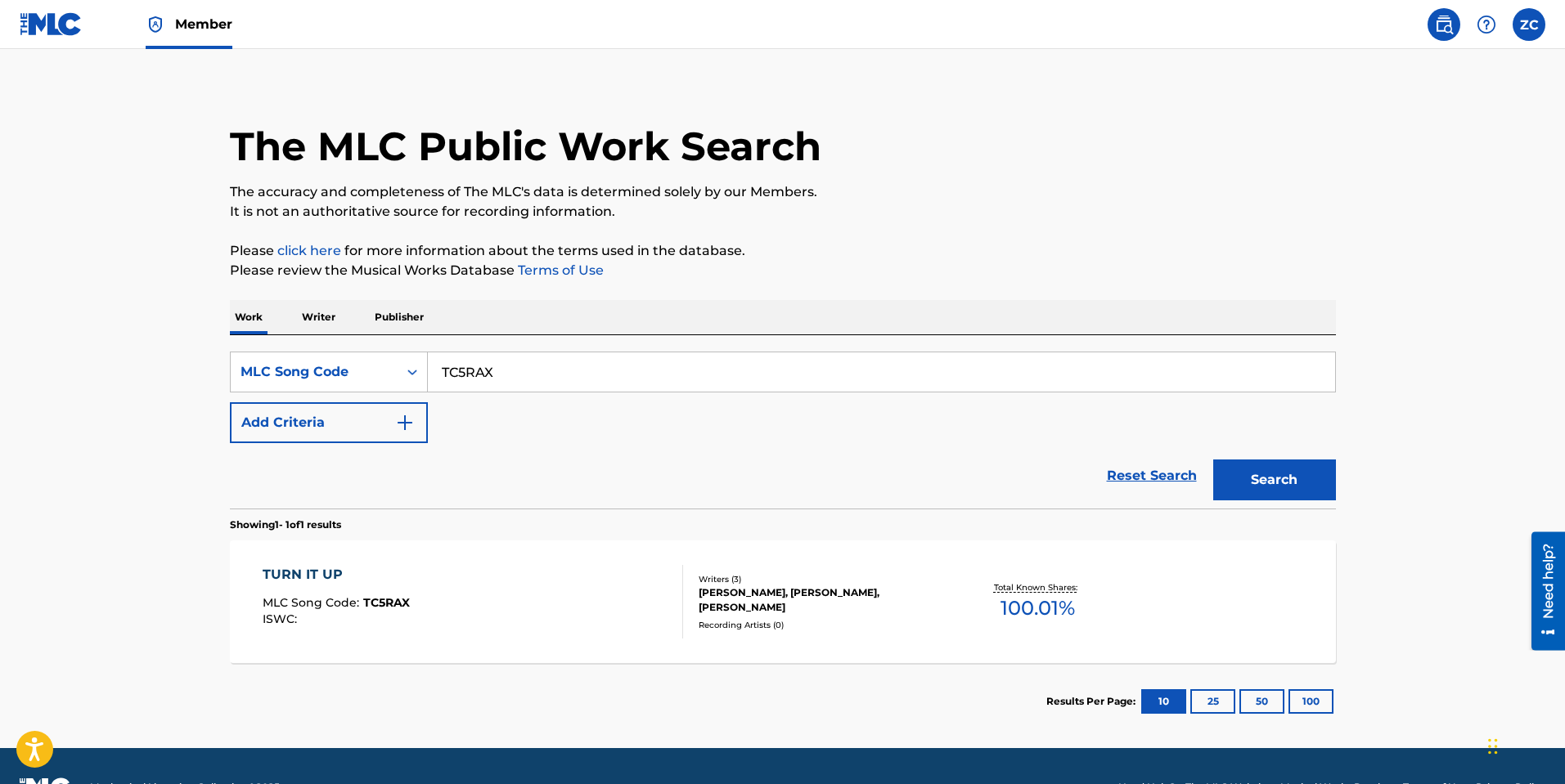
click at [524, 361] on input "TC5RAX" at bounding box center [881, 372] width 907 height 39
paste input "UA0WL3"
type input "UA0WL3"
click at [1276, 485] on button "Search" at bounding box center [1274, 480] width 123 height 41
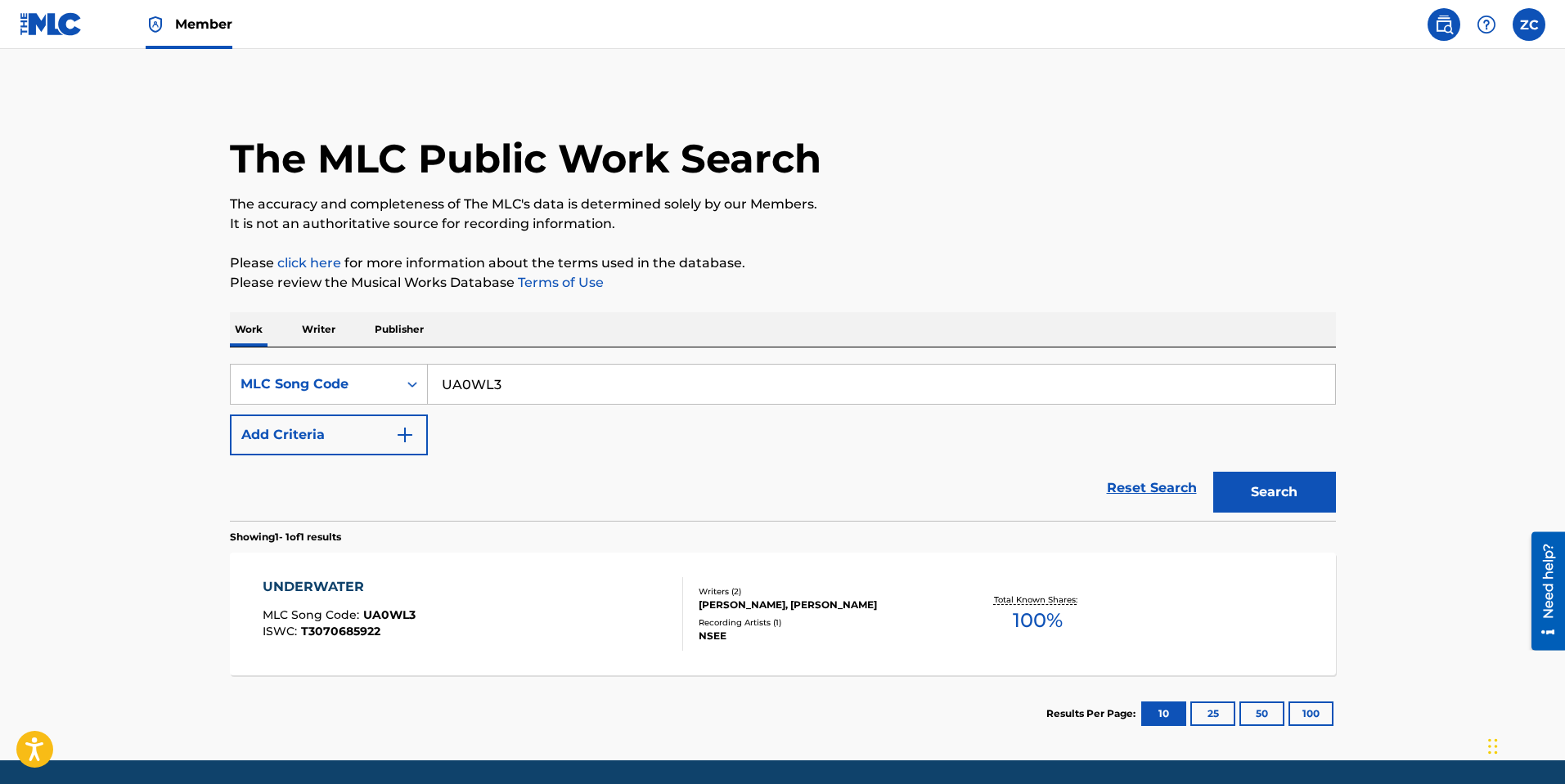
click at [503, 606] on div "UNDERWATER MLC Song Code : UA0WL3 ISWC : T3070685922" at bounding box center [472, 614] width 420 height 74
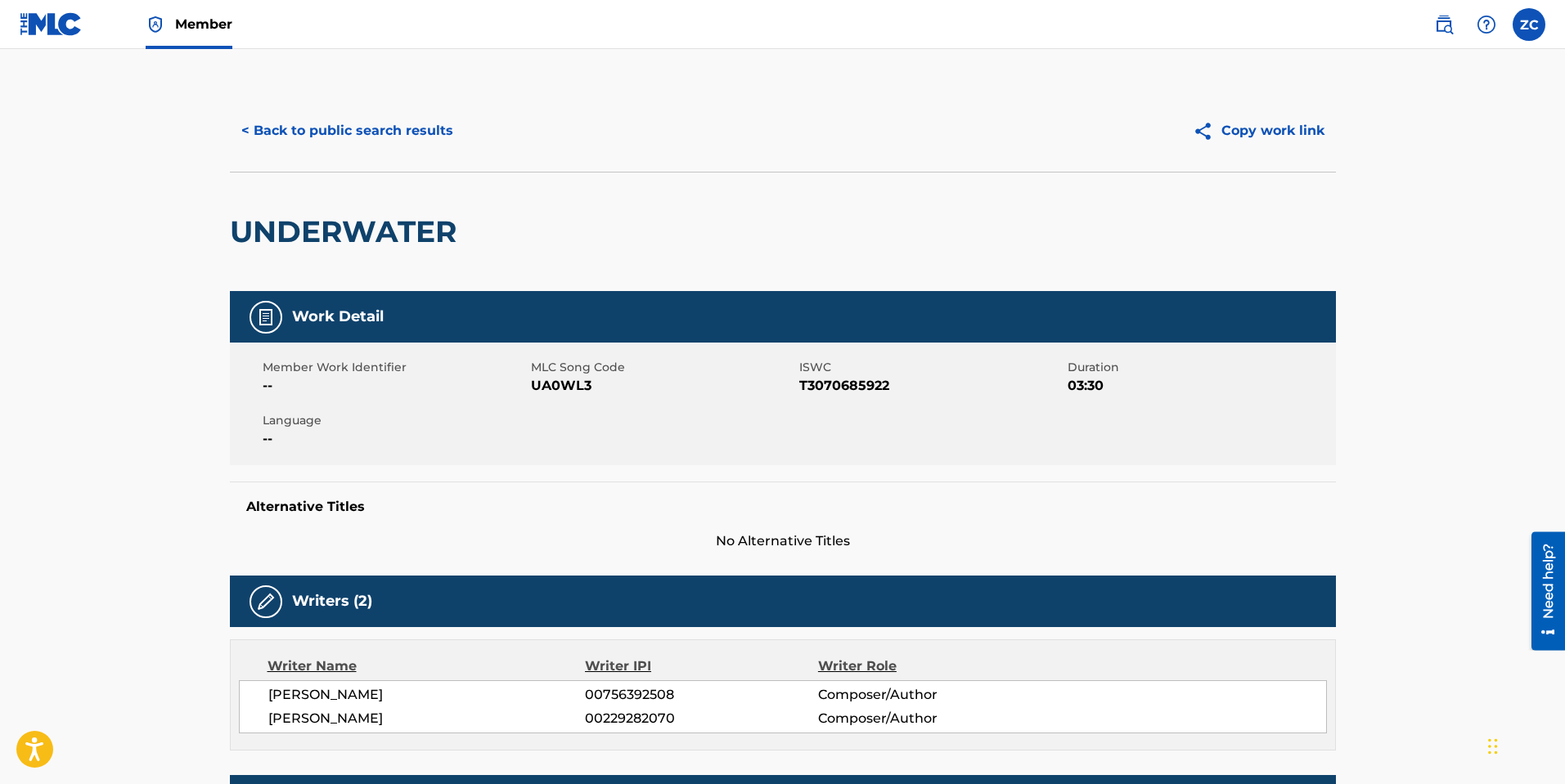
click at [407, 139] on button "< Back to public search results" at bounding box center [347, 131] width 235 height 41
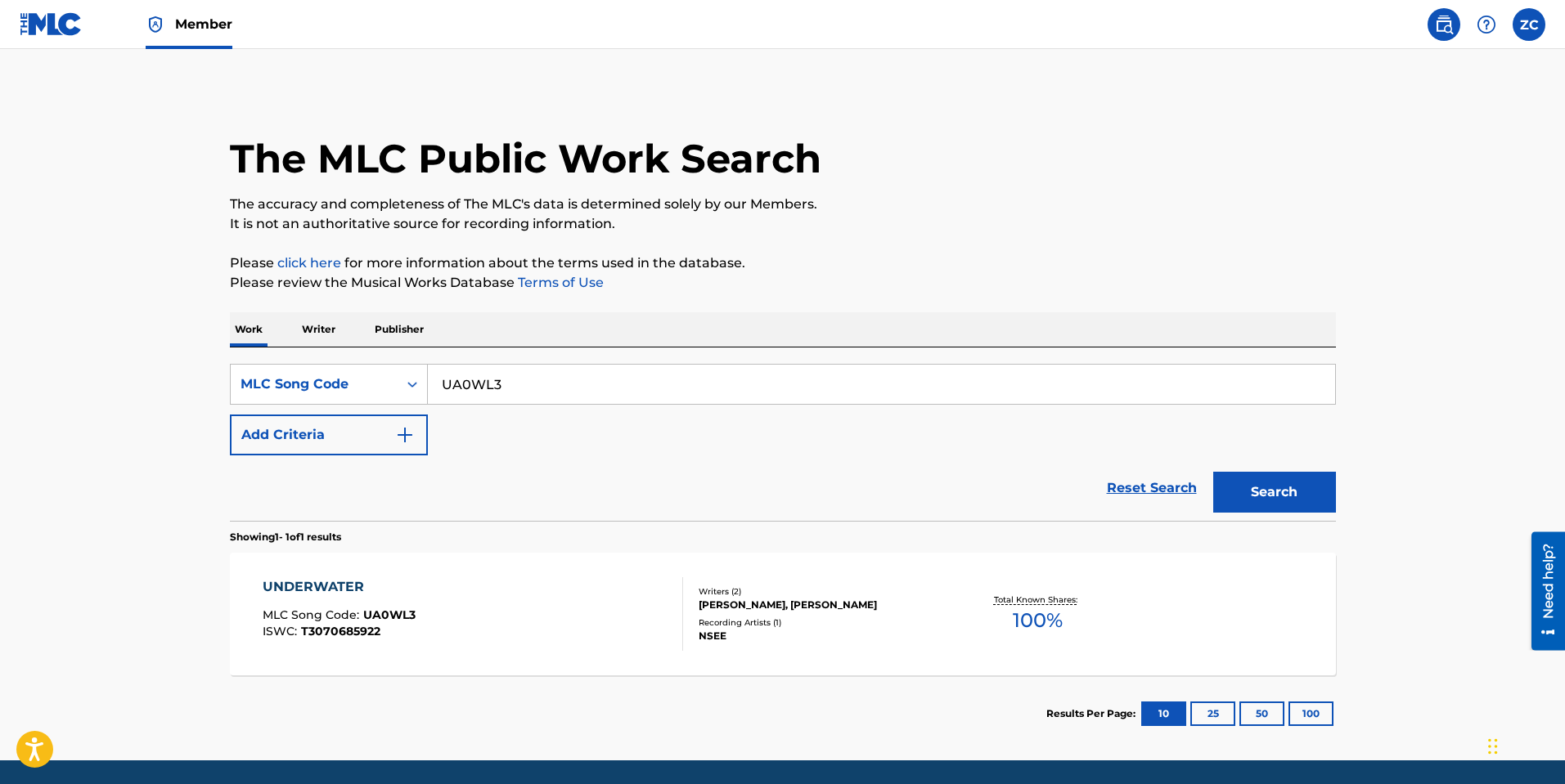
click at [507, 388] on input "UA0WL3" at bounding box center [881, 384] width 907 height 39
paste input "1142Z"
type input "U1142Z"
click at [1255, 476] on button "Search" at bounding box center [1274, 492] width 123 height 41
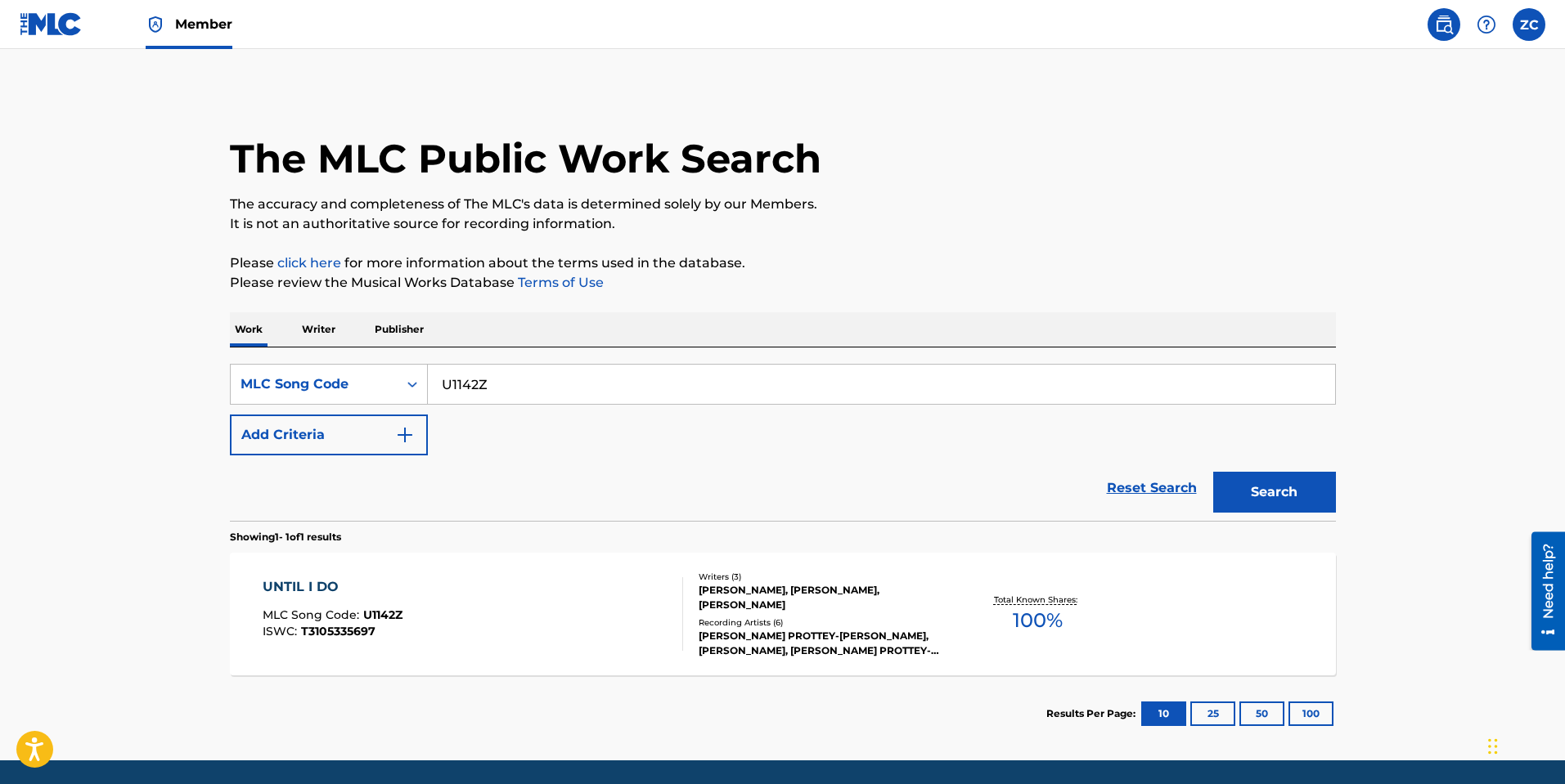
click at [412, 589] on div "UNTIL I DO MLC Song Code : U1142Z ISWC : T3105335697" at bounding box center [472, 614] width 420 height 74
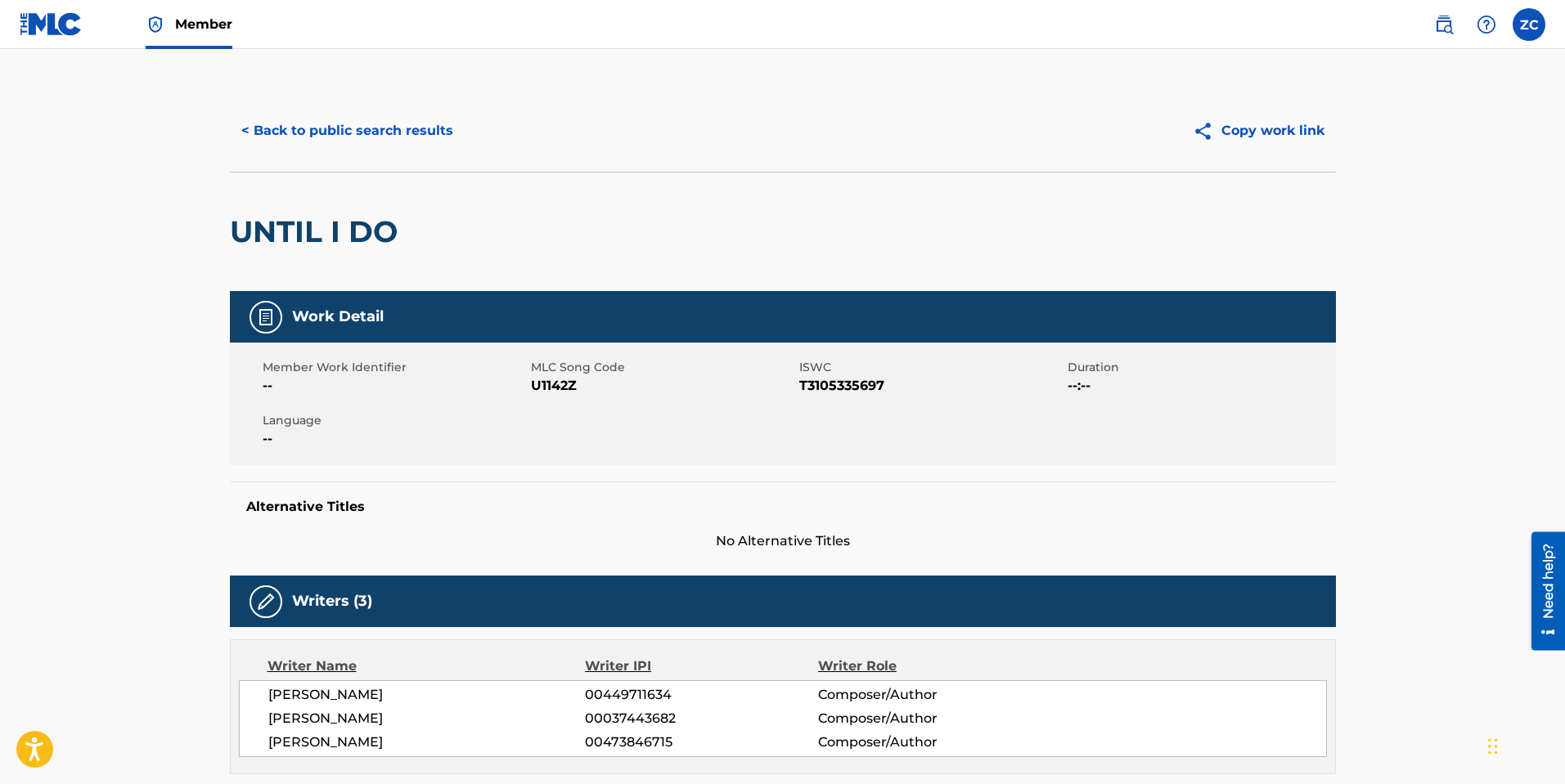
click at [561, 383] on span "U1142Z" at bounding box center [663, 385] width 264 height 19
drag, startPoint x: 561, startPoint y: 383, endPoint x: 593, endPoint y: 381, distance: 32.1
click at [561, 382] on span "U1142Z" at bounding box center [663, 385] width 264 height 19
click at [302, 119] on button "< Back to public search results" at bounding box center [347, 131] width 235 height 41
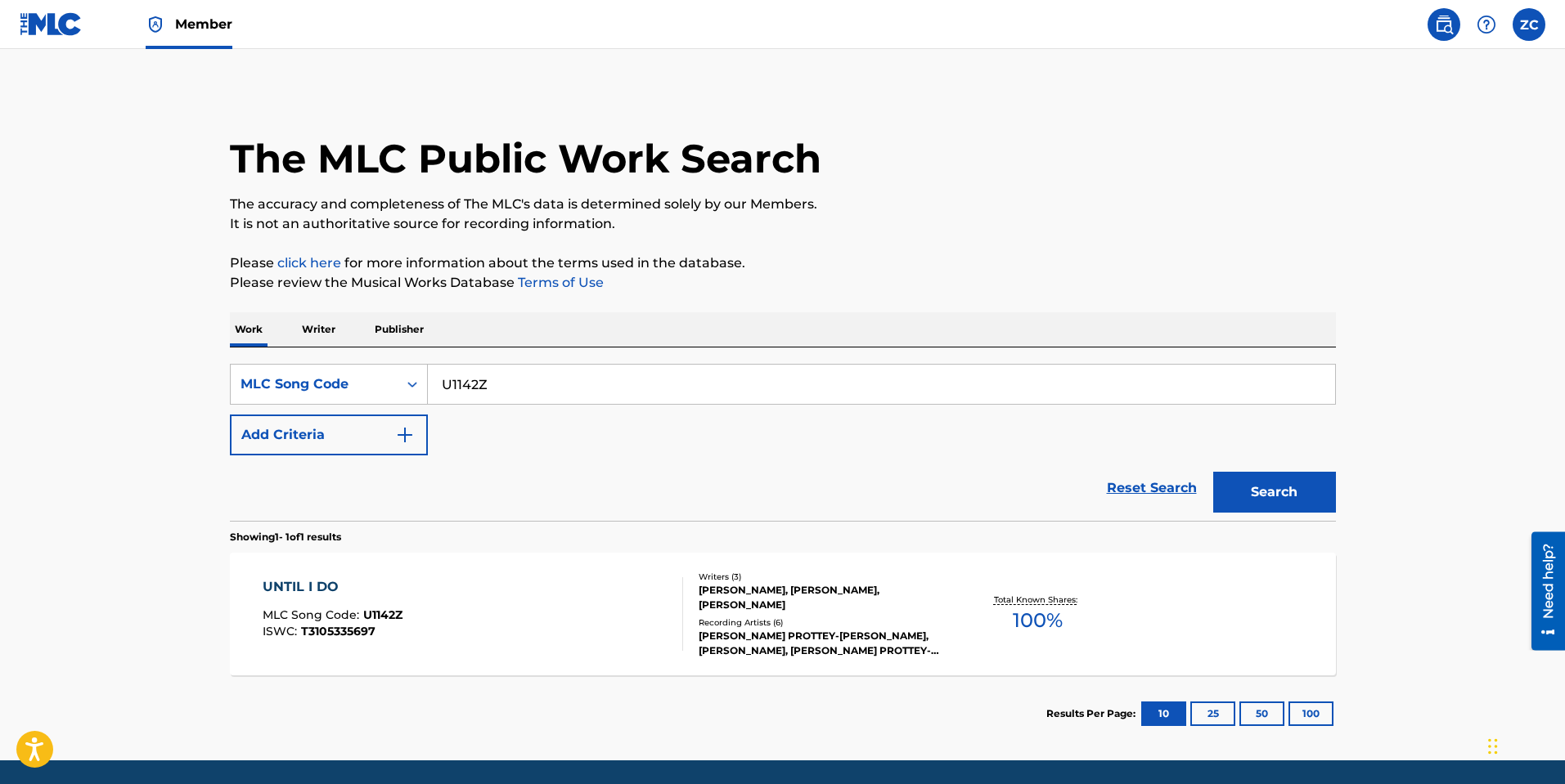
click at [528, 387] on input "U1142Z" at bounding box center [881, 384] width 907 height 39
paste input "W50GDR"
type input "W50GDR"
click at [1294, 488] on button "Search" at bounding box center [1274, 492] width 123 height 41
click at [339, 585] on div "WAITING ON THE DAY" at bounding box center [343, 586] width 161 height 19
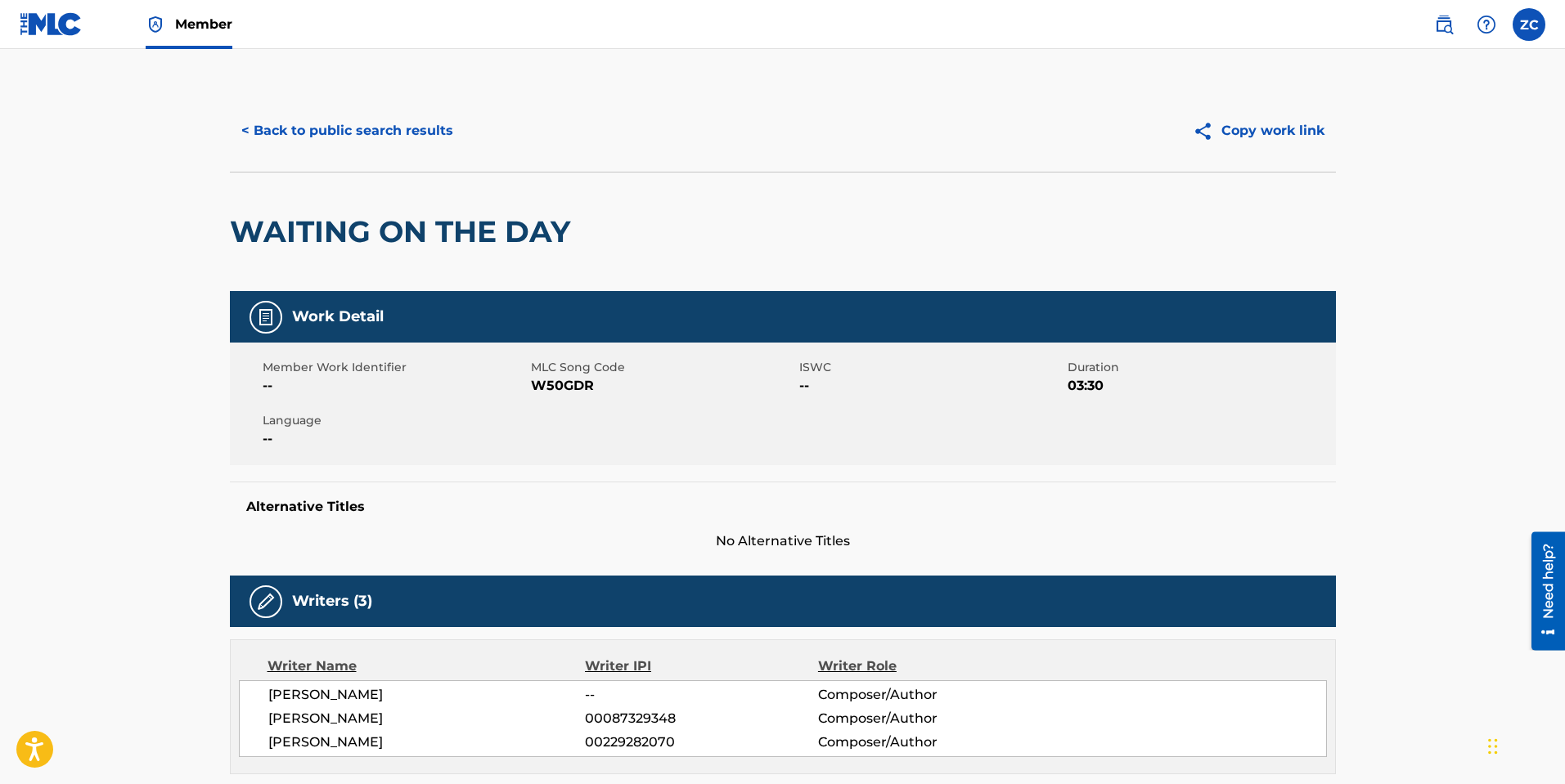
click at [382, 139] on button "< Back to public search results" at bounding box center [347, 131] width 235 height 41
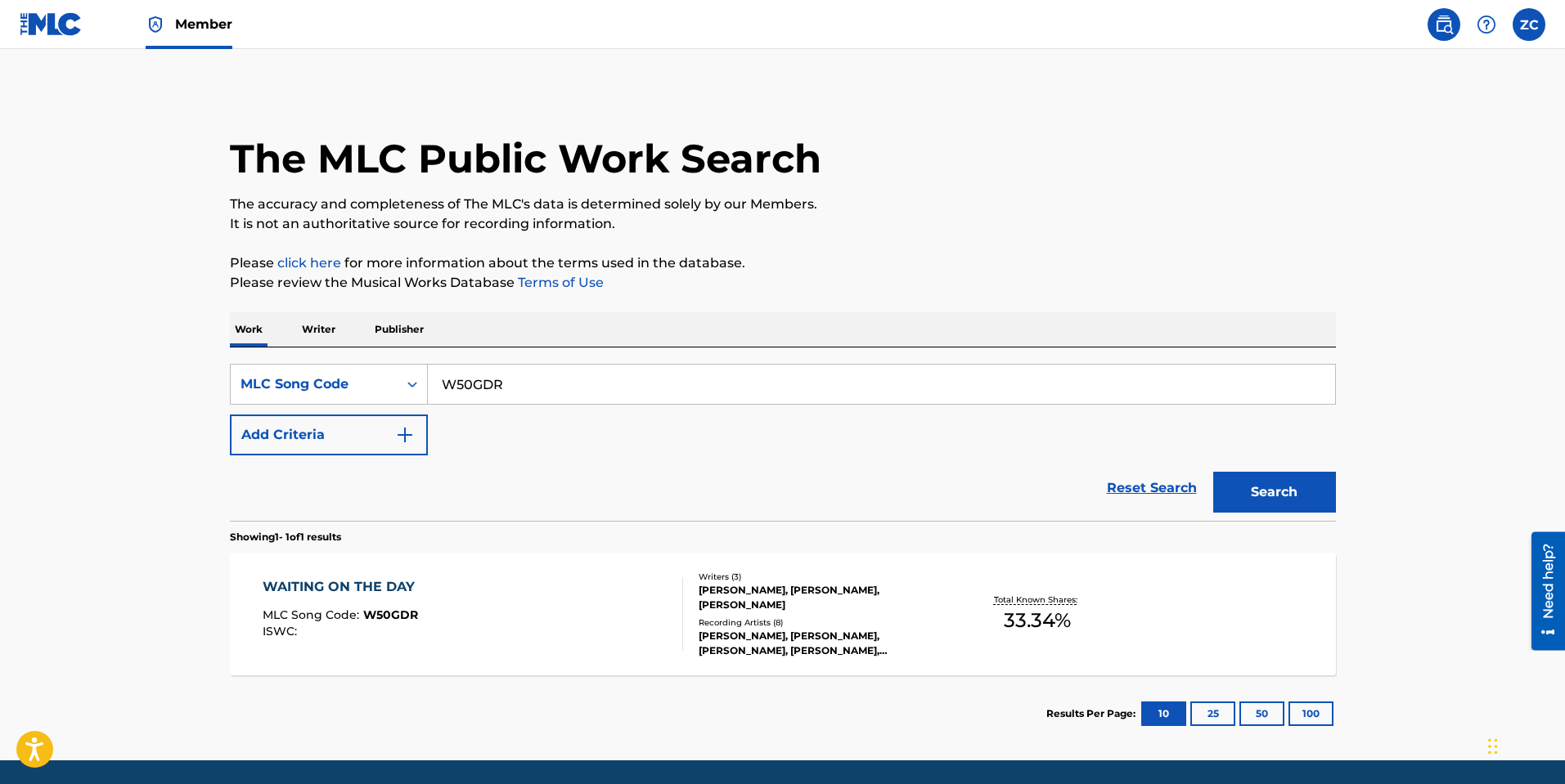
click at [525, 392] on input "W50GDR" at bounding box center [881, 384] width 907 height 39
click at [353, 368] on div "MLC Song Code" at bounding box center [329, 384] width 198 height 41
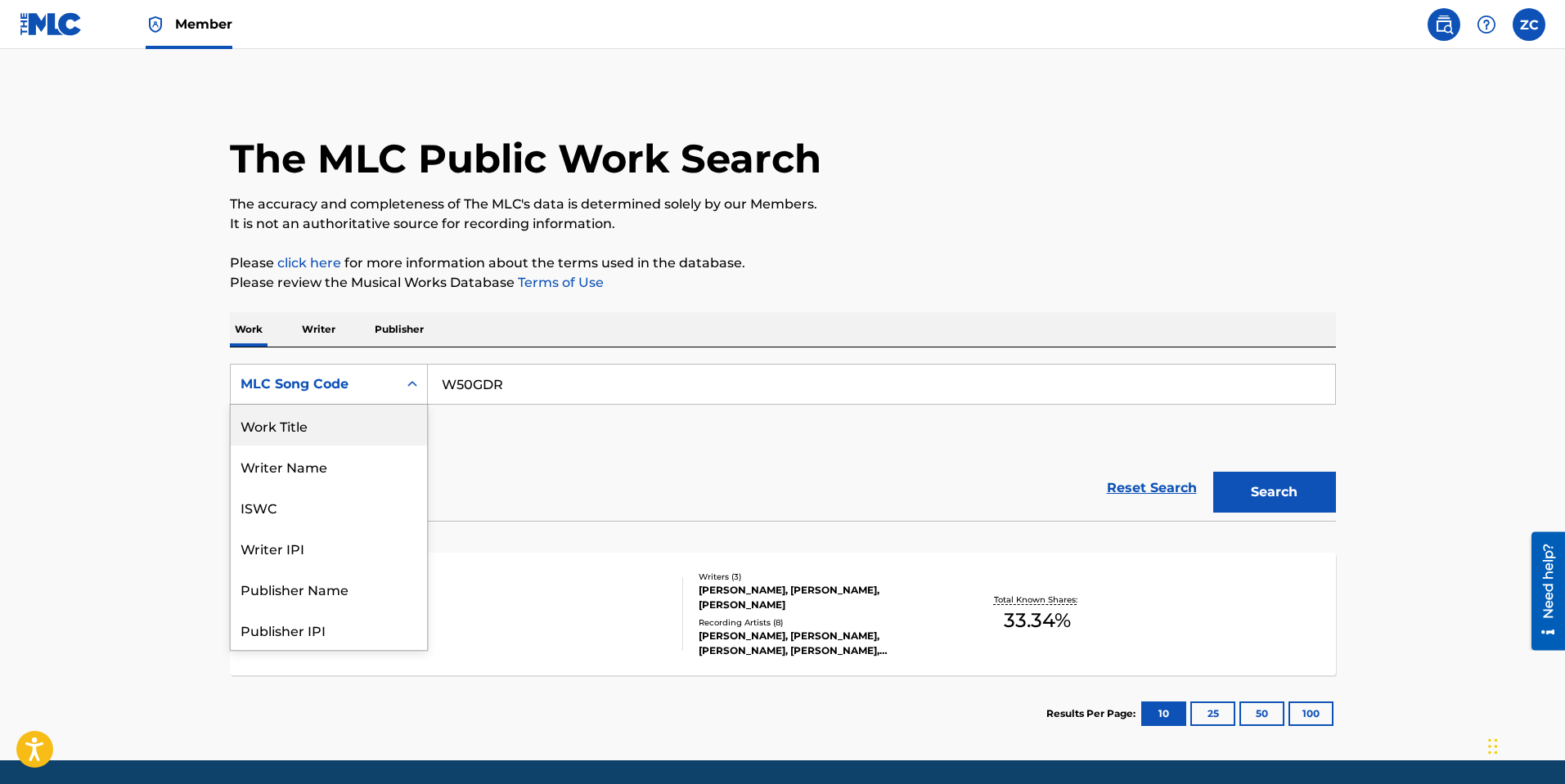
click at [324, 419] on div "Work Title" at bounding box center [329, 425] width 196 height 41
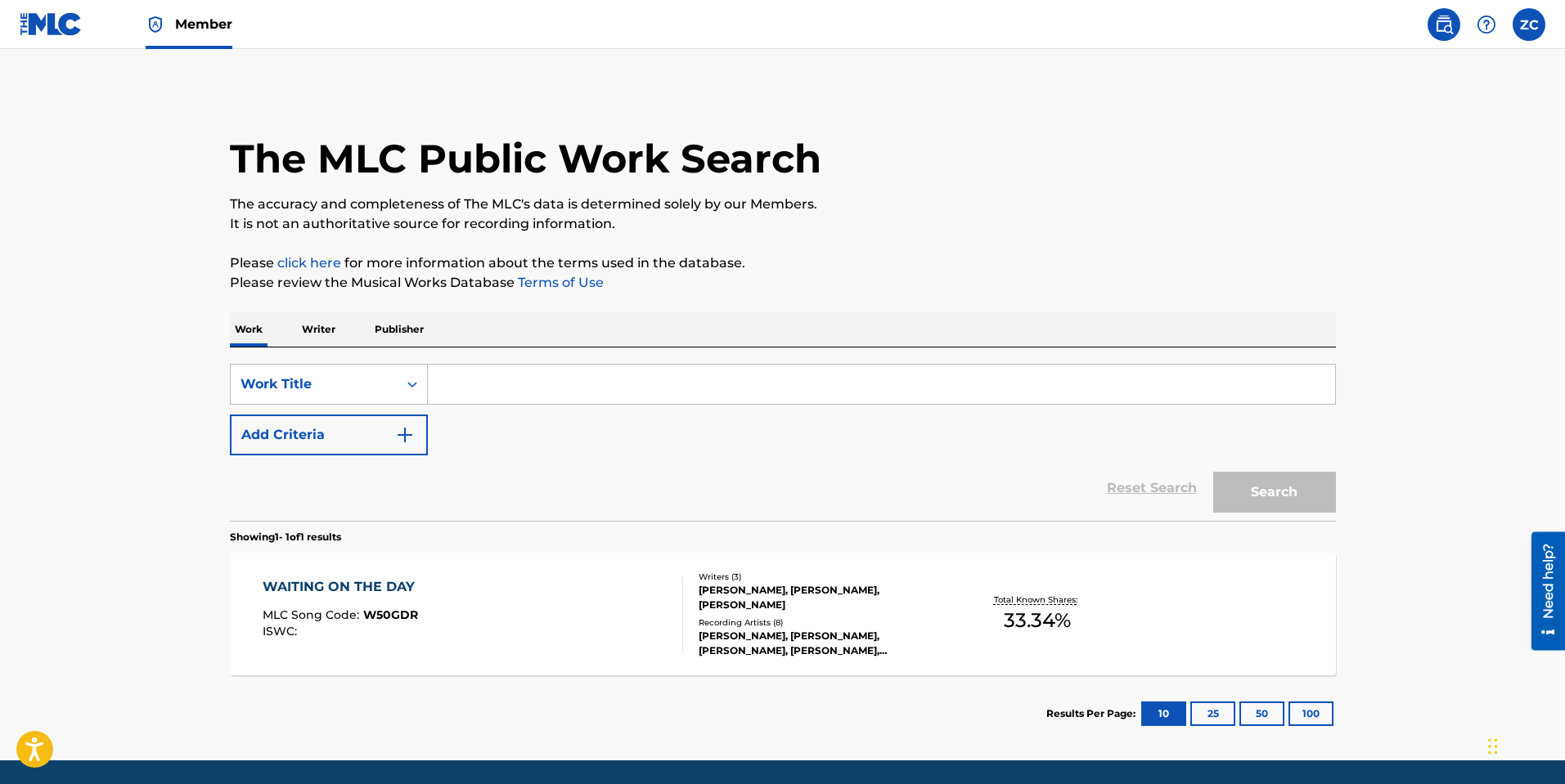
click at [573, 396] on input "Search Form" at bounding box center [881, 384] width 907 height 39
paste input "w"
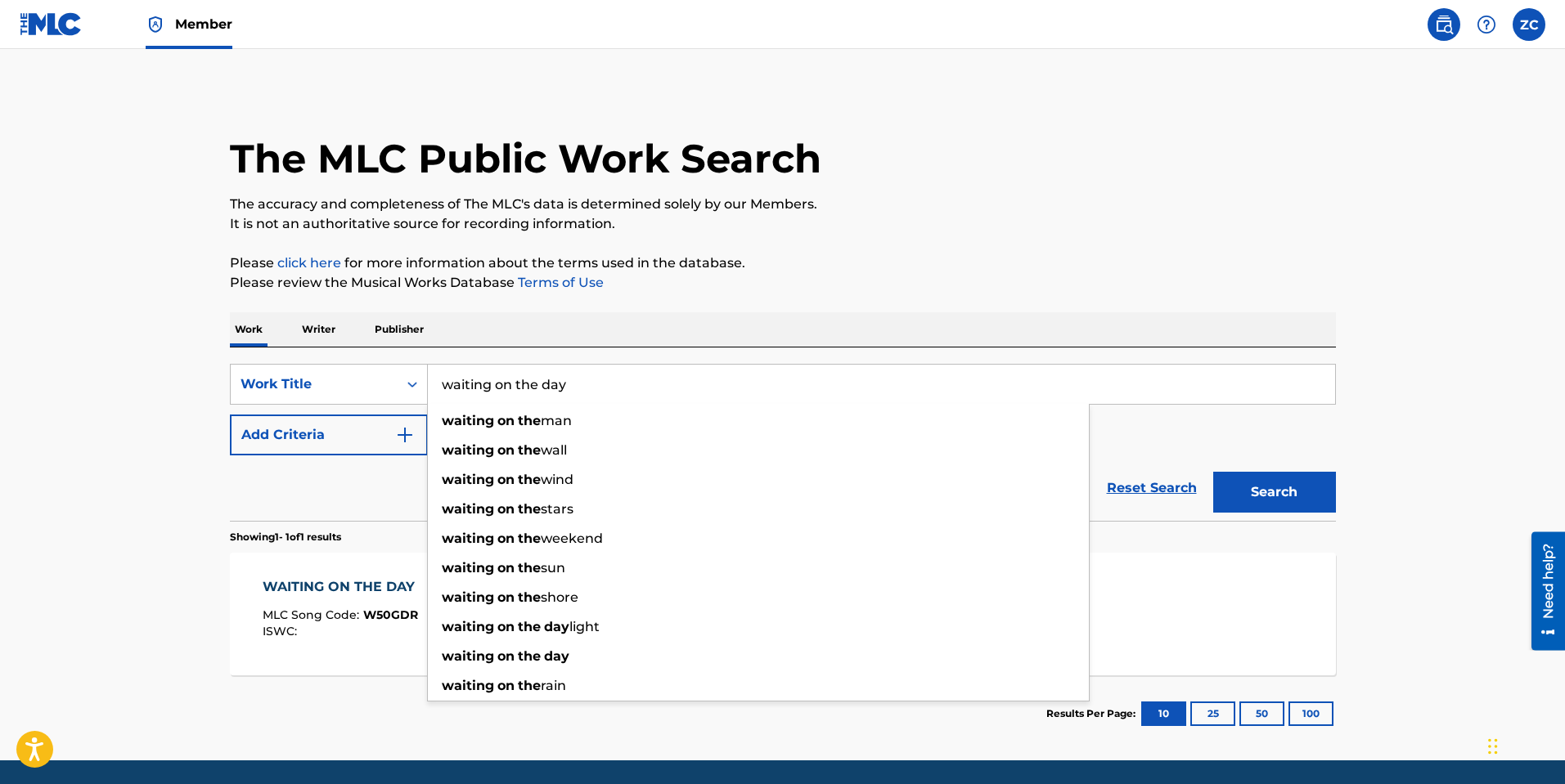
type input "waiting on the day"
click at [1213, 472] on button "Search" at bounding box center [1274, 492] width 123 height 41
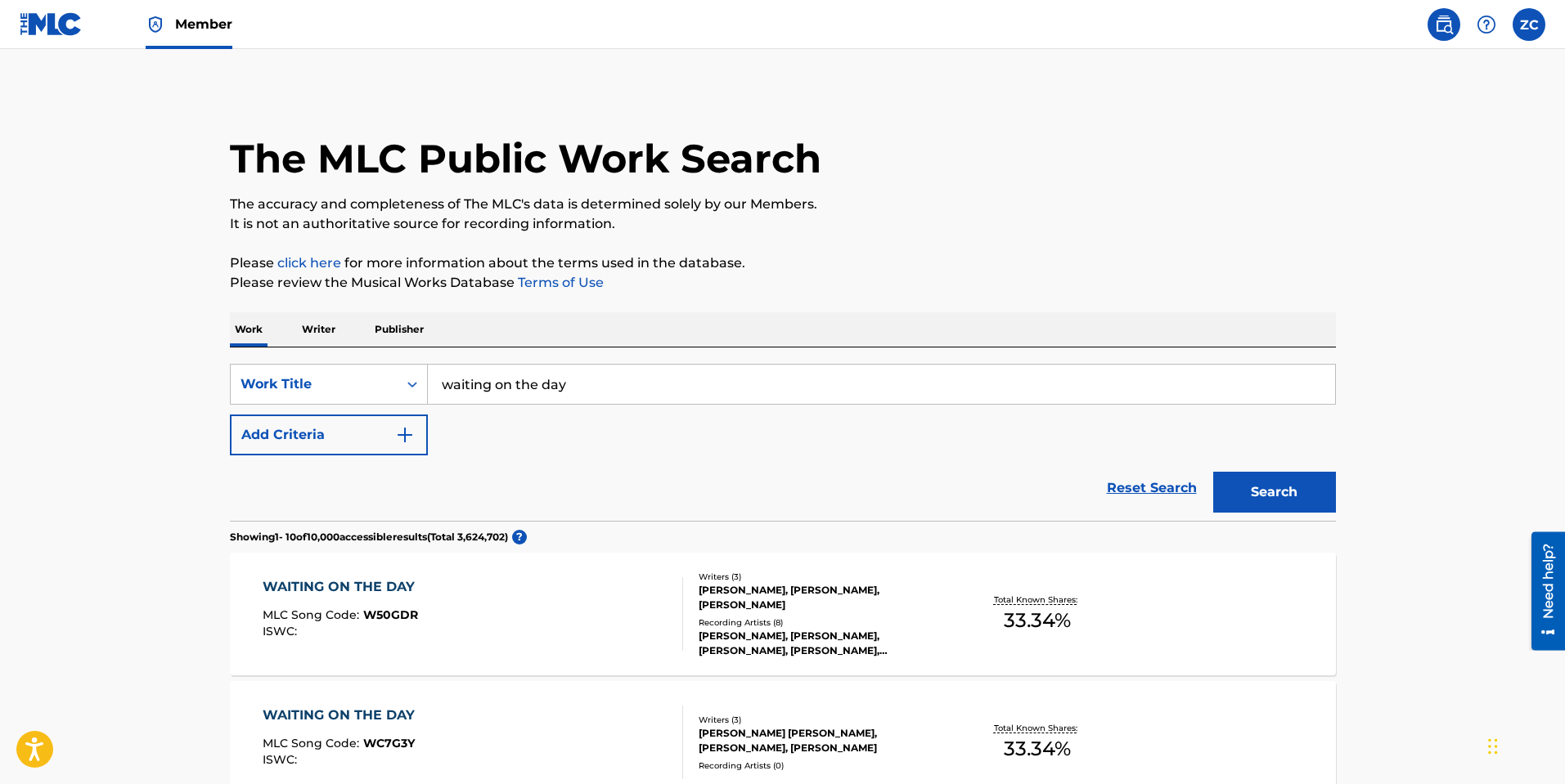
click at [356, 442] on button "Add Criteria" at bounding box center [329, 435] width 198 height 41
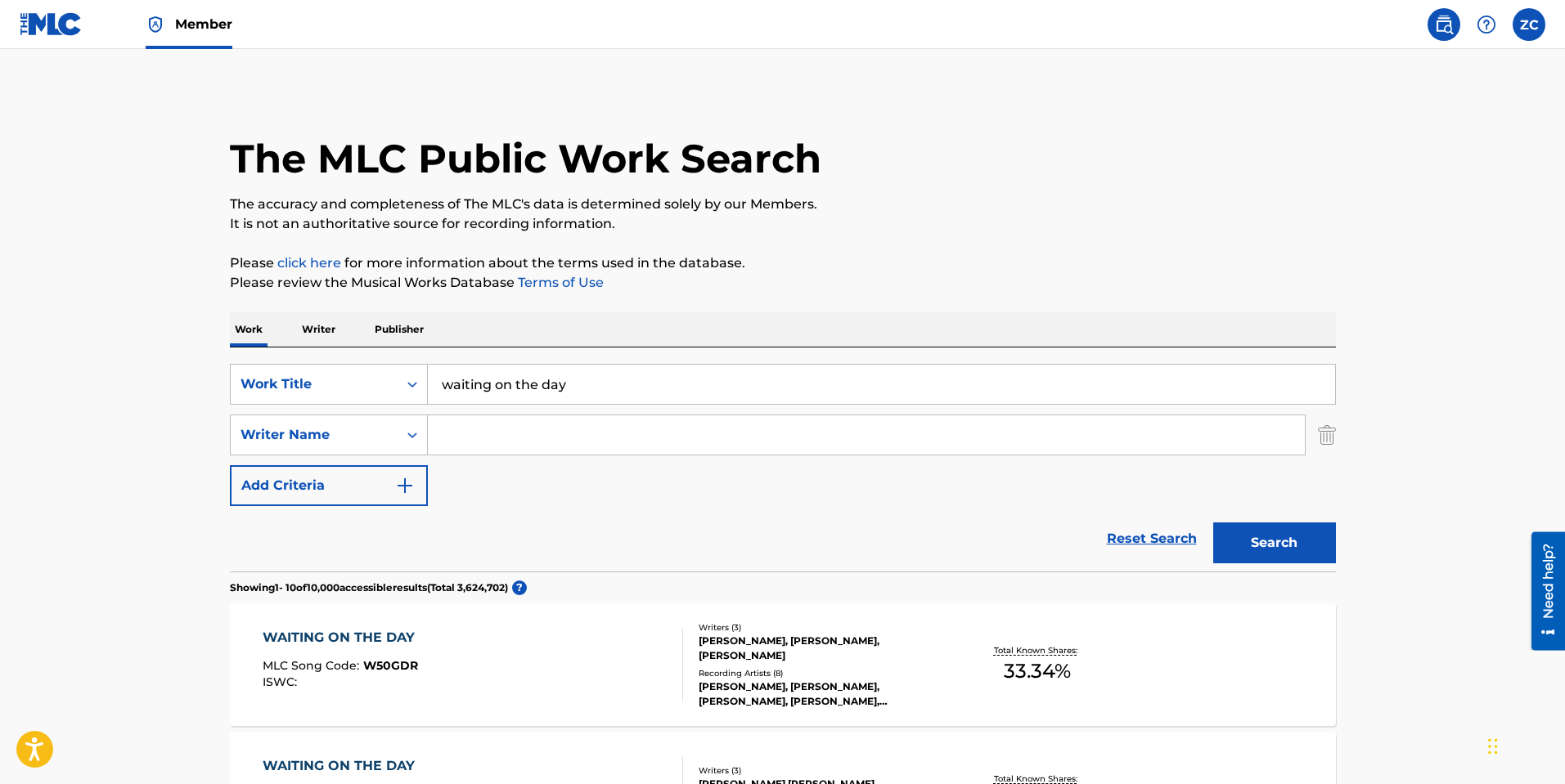
click at [474, 416] on input "Search Form" at bounding box center [866, 435] width 877 height 39
type input "[PERSON_NAME]"
click at [1213, 523] on button "Search" at bounding box center [1274, 543] width 123 height 41
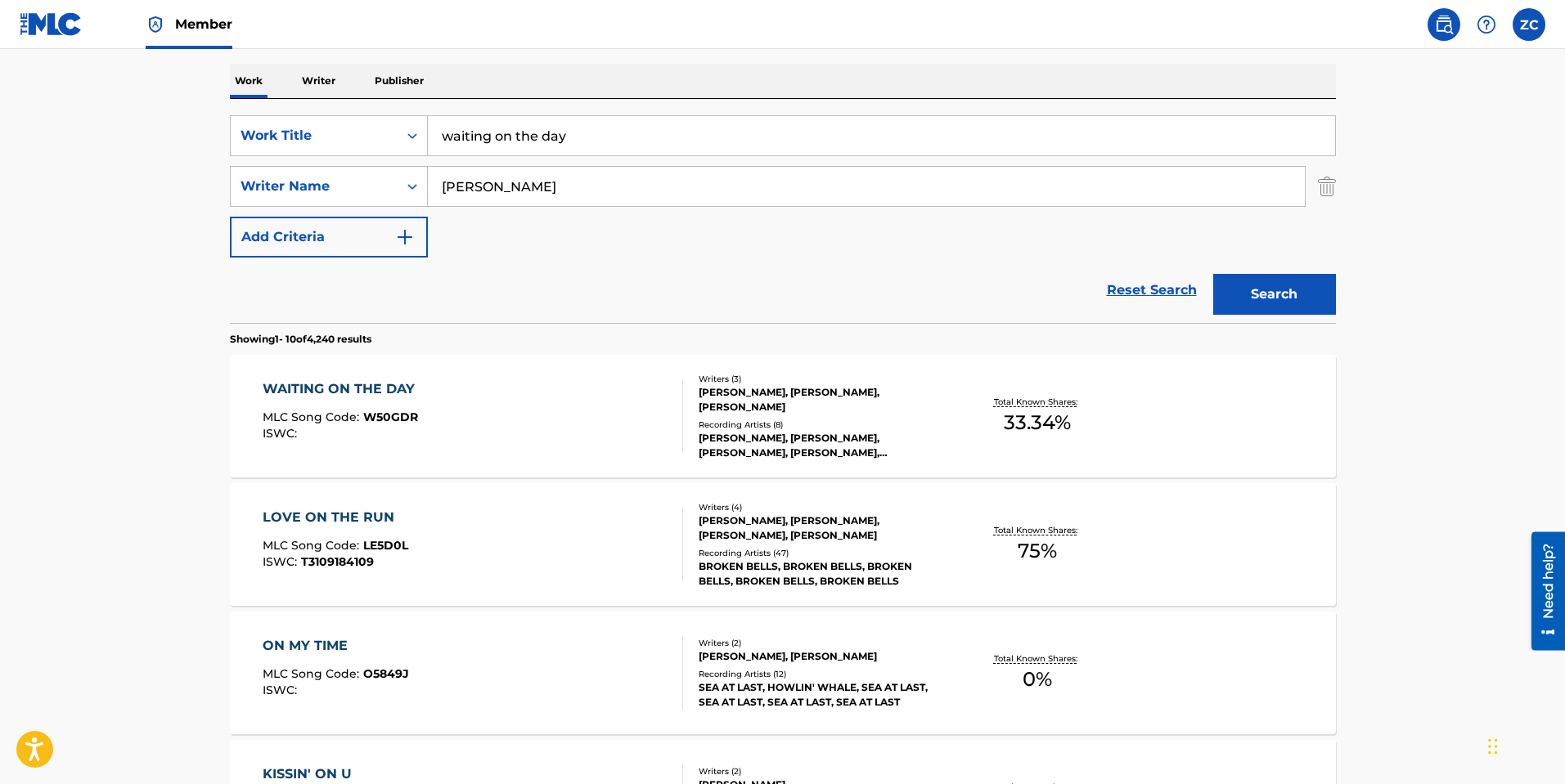
scroll to position [246, 0]
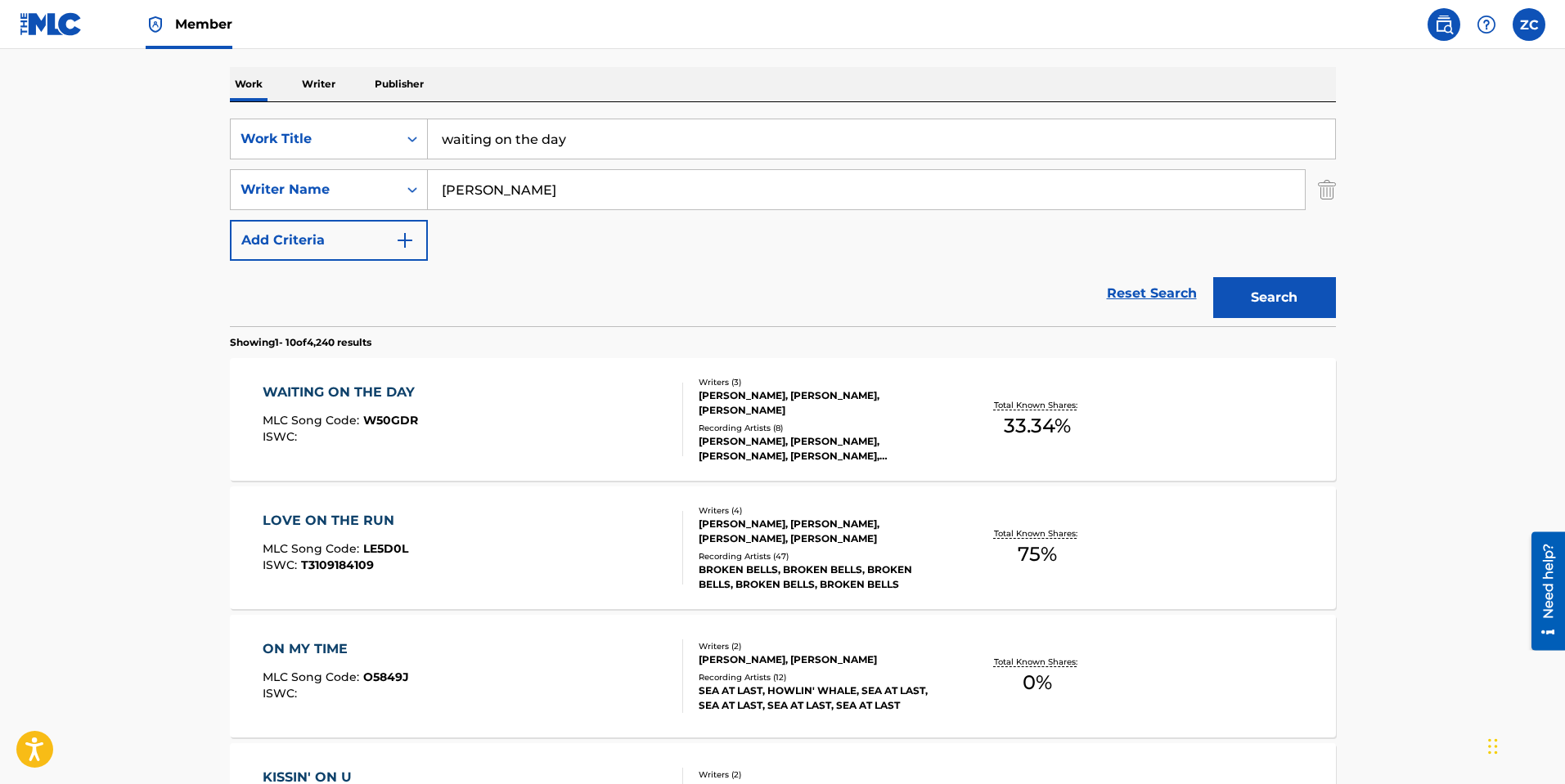
click at [1155, 302] on link "Reset Search" at bounding box center [1151, 293] width 106 height 36
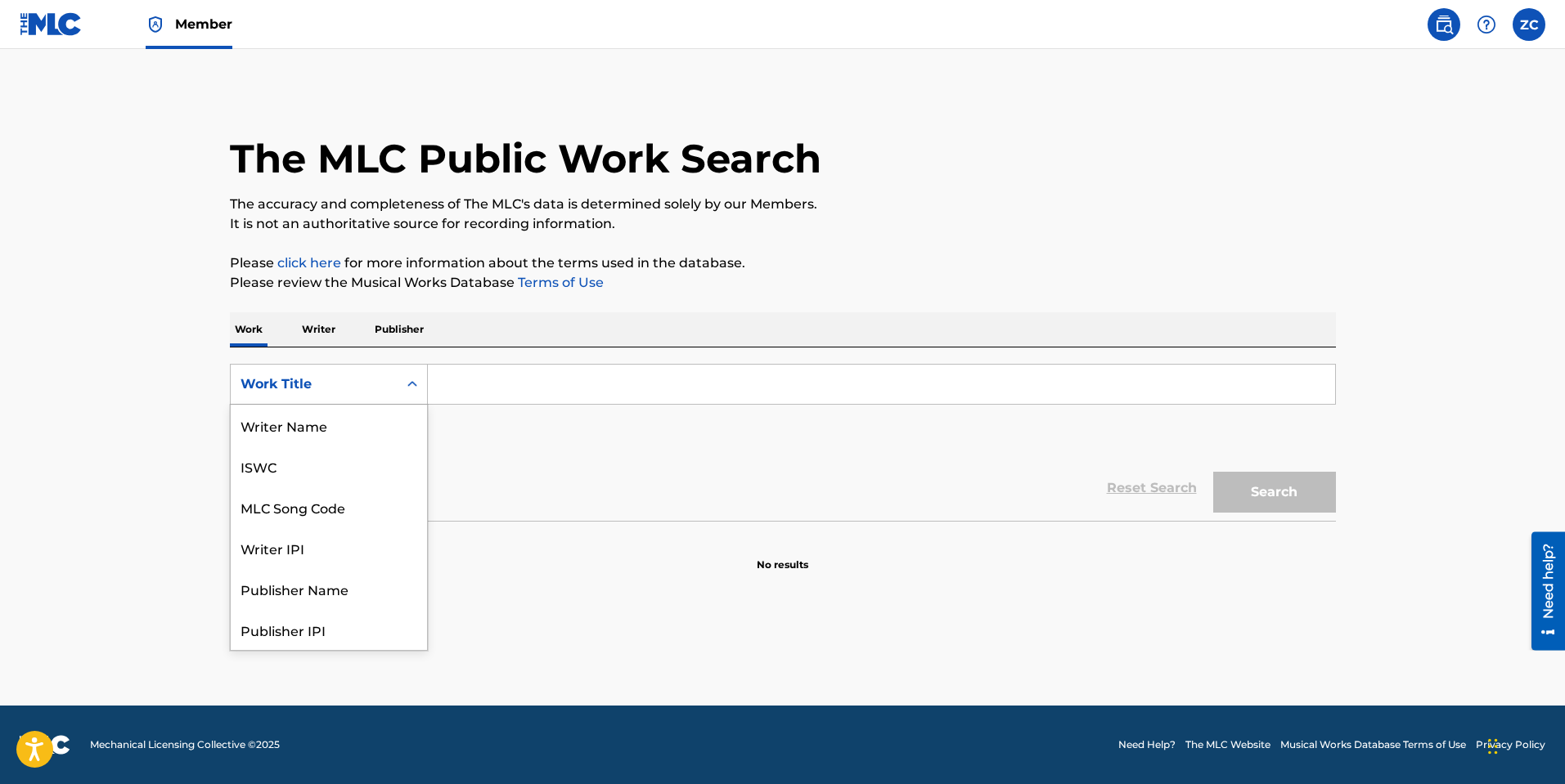
click at [313, 388] on div "Work Title" at bounding box center [313, 383] width 147 height 19
click at [344, 424] on div "MLC Song Code" at bounding box center [329, 425] width 196 height 41
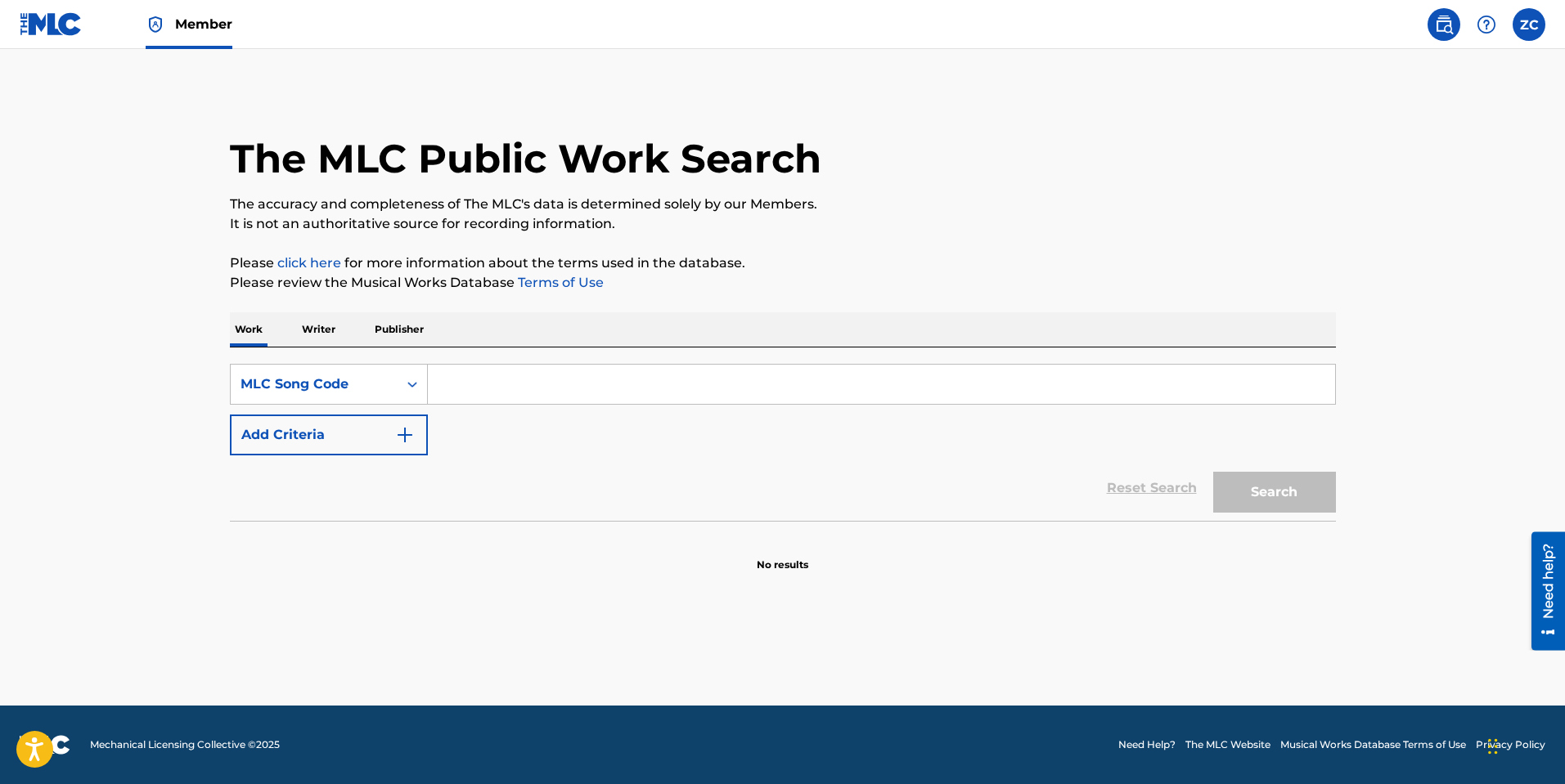
click at [468, 399] on input "Search Form" at bounding box center [881, 384] width 907 height 39
paste input "WV7JJ5"
type input "WV7JJ5"
click at [1272, 494] on button "Search" at bounding box center [1274, 492] width 123 height 41
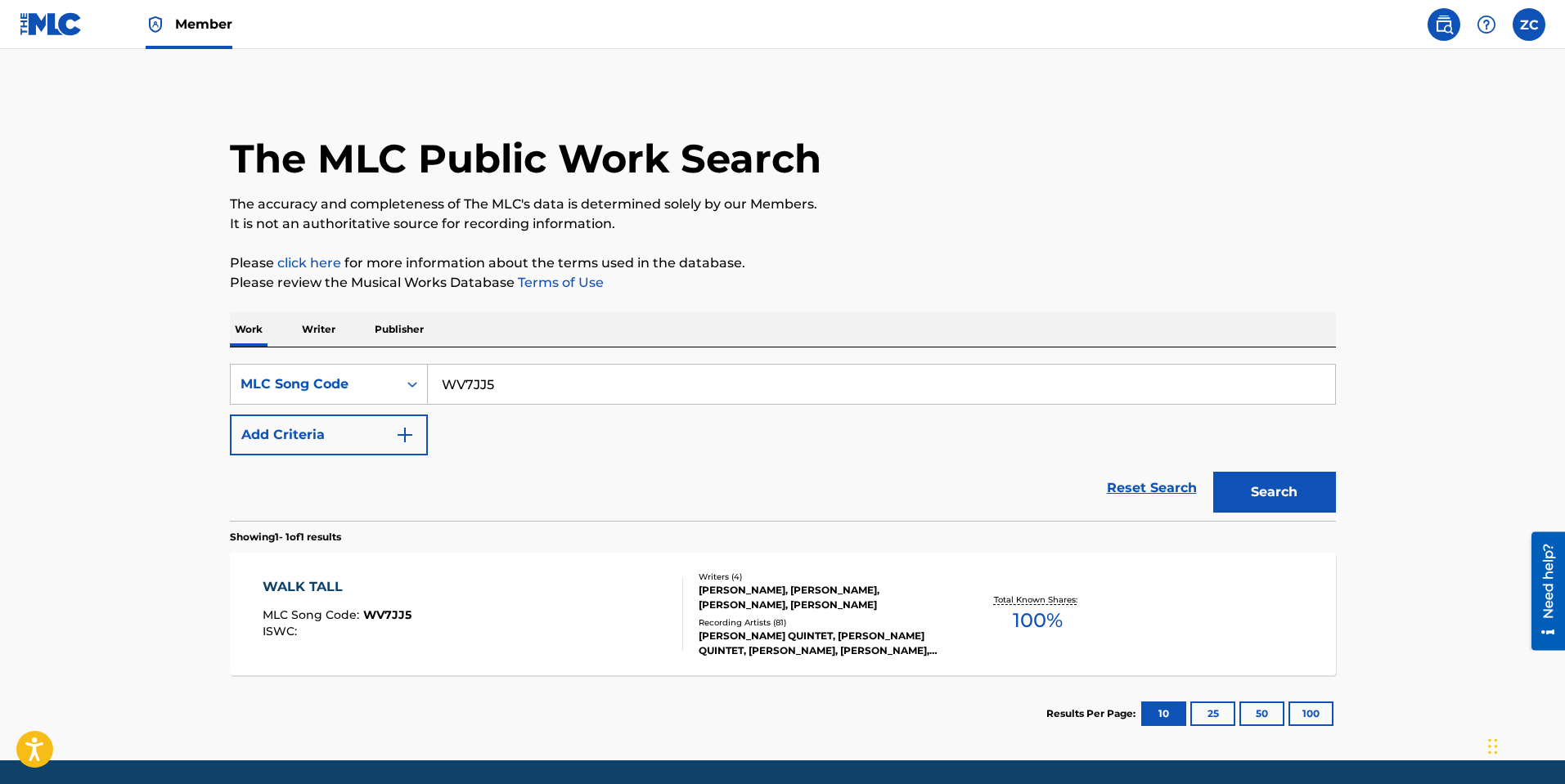
click at [338, 659] on div "WALK TALL MLC Song Code : WV7JJ5 ISWC : Writers ( 4 ) JEFF COHEN, WILLIAM RINEH…" at bounding box center [782, 613] width 1106 height 123
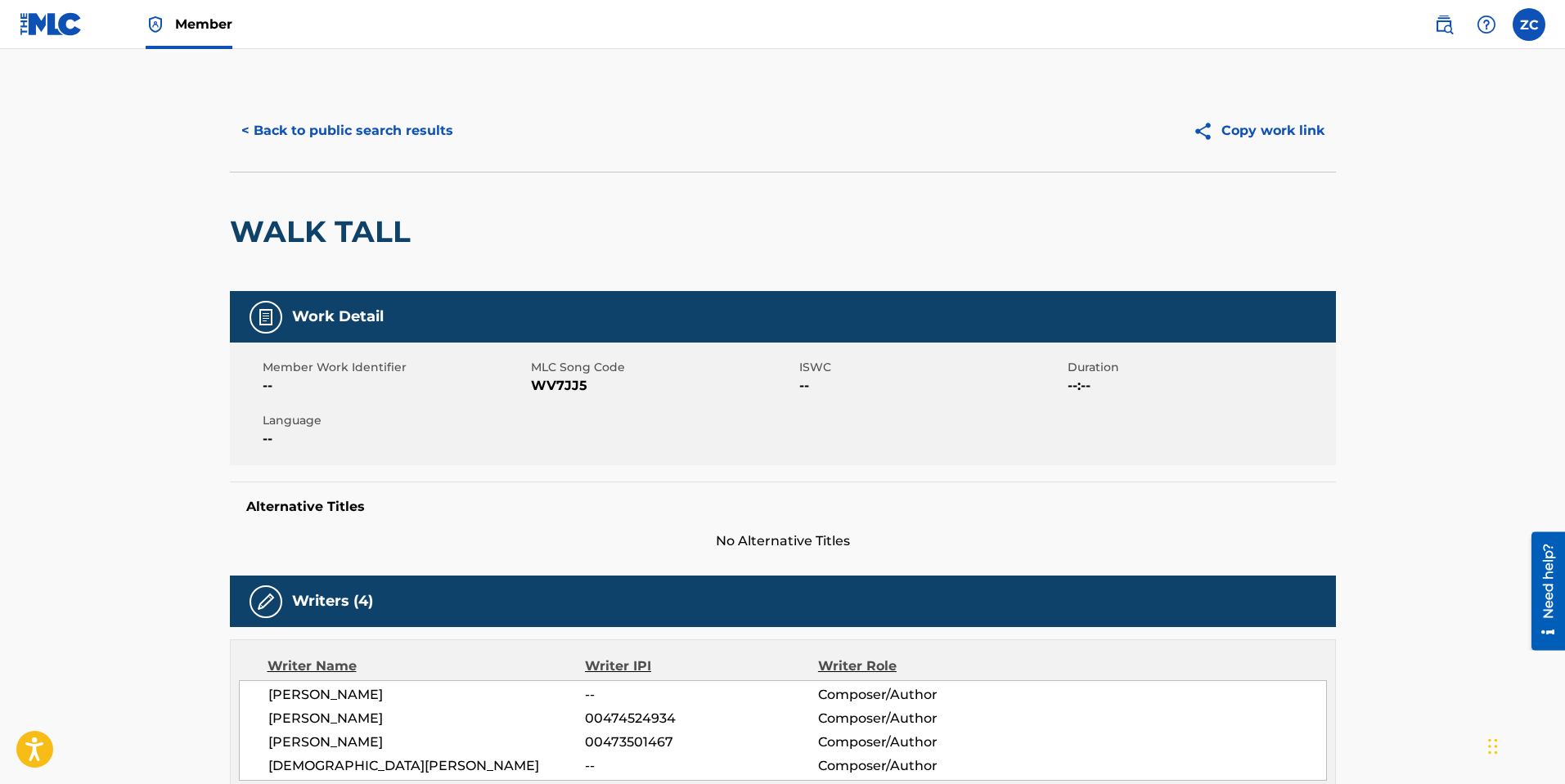
click at [567, 389] on span "WV7JJ5" at bounding box center [663, 385] width 264 height 19
click at [394, 120] on button "< Back to public search results" at bounding box center [347, 131] width 235 height 41
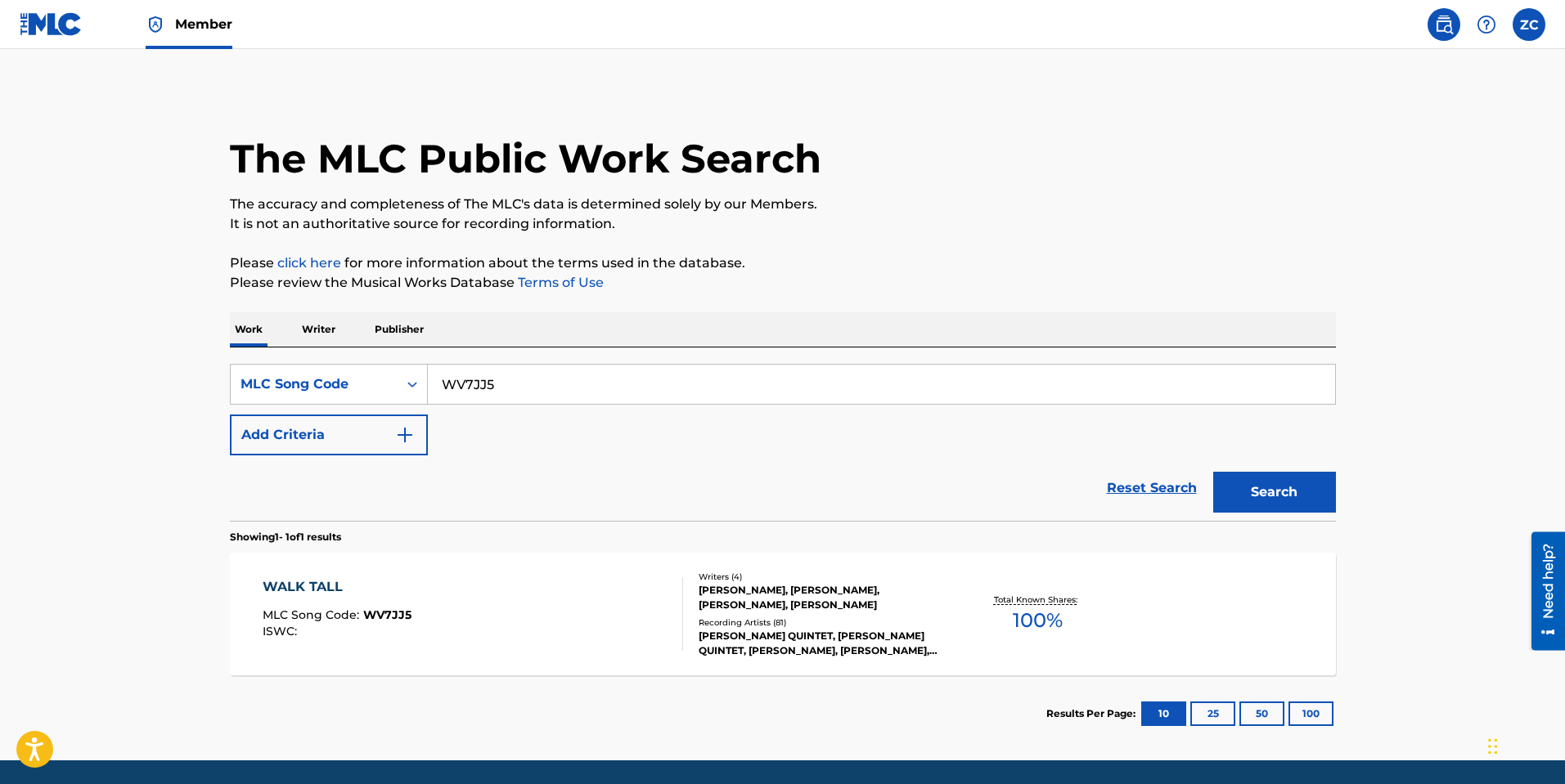
drag, startPoint x: 521, startPoint y: 373, endPoint x: 133, endPoint y: 380, distance: 388.1
click at [127, 383] on main "The MLC Public Work Search The accuracy and completeness of The MLC's data is d…" at bounding box center [782, 404] width 1565 height 711
paste input "50F9S"
type input "W50F9S"
click at [1282, 501] on button "Search" at bounding box center [1274, 492] width 123 height 41
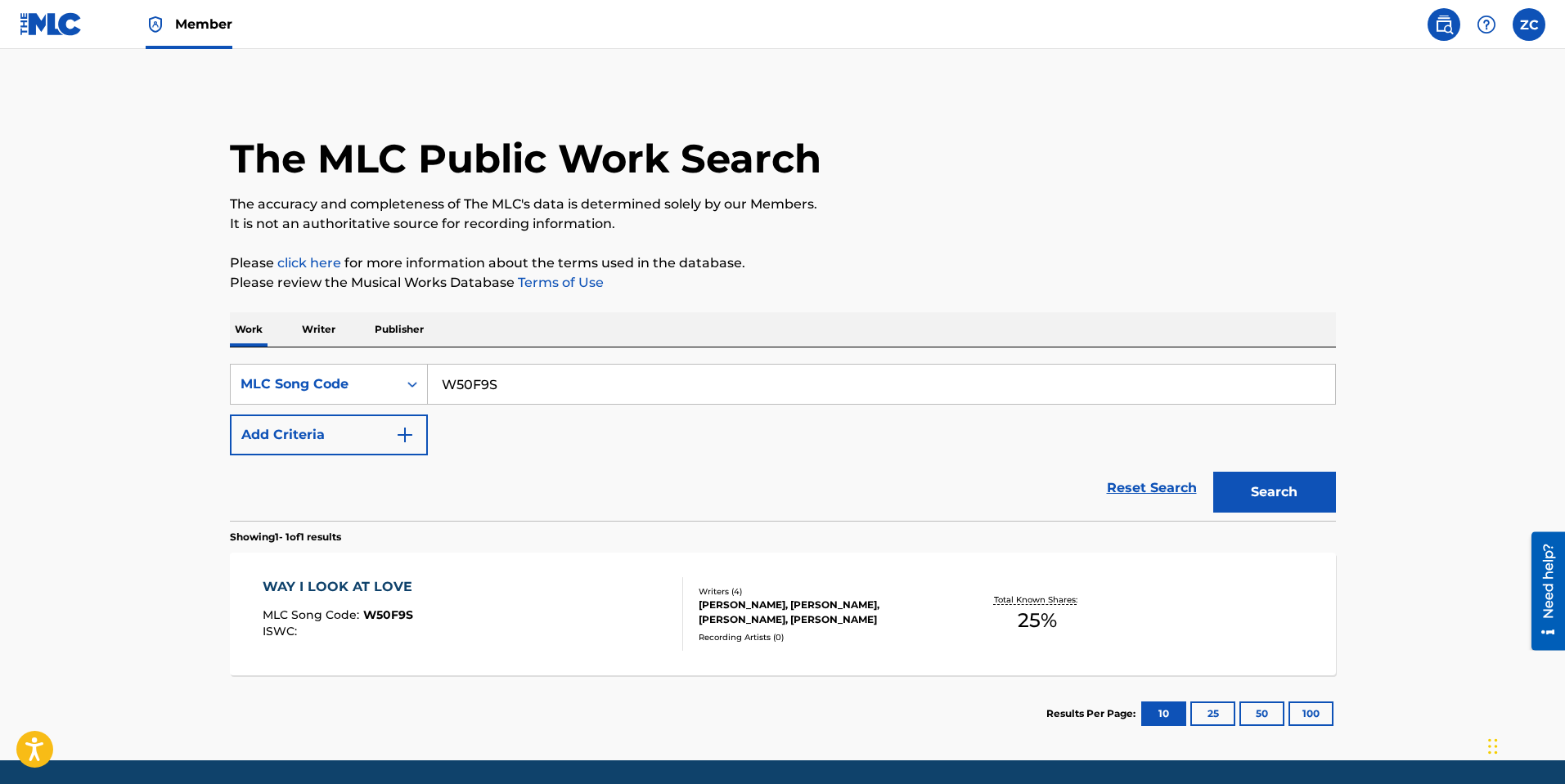
scroll to position [54, 0]
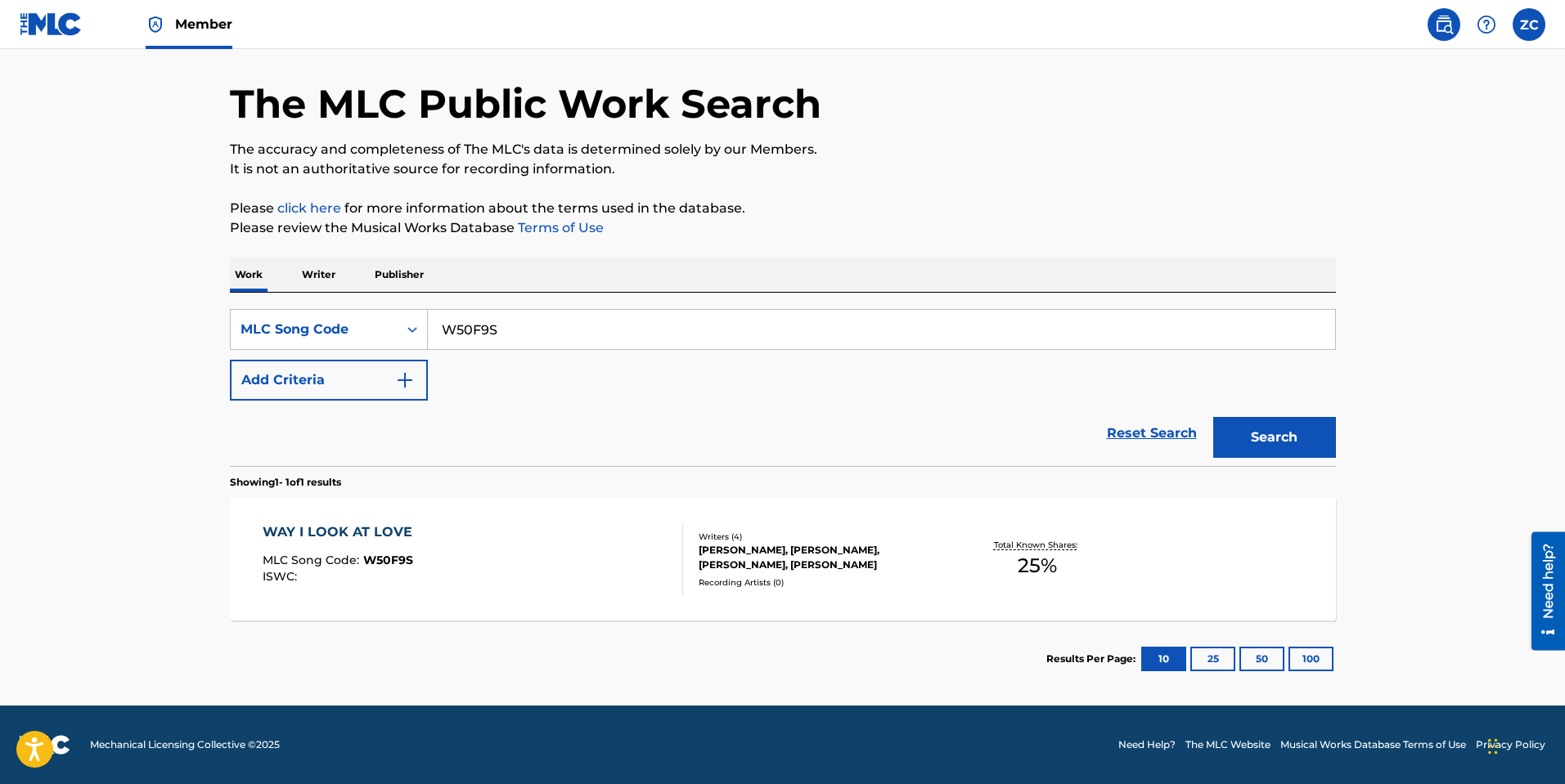
click at [408, 590] on div "WAY I LOOK AT LOVE MLC Song Code : W50F9S ISWC :" at bounding box center [341, 560] width 158 height 74
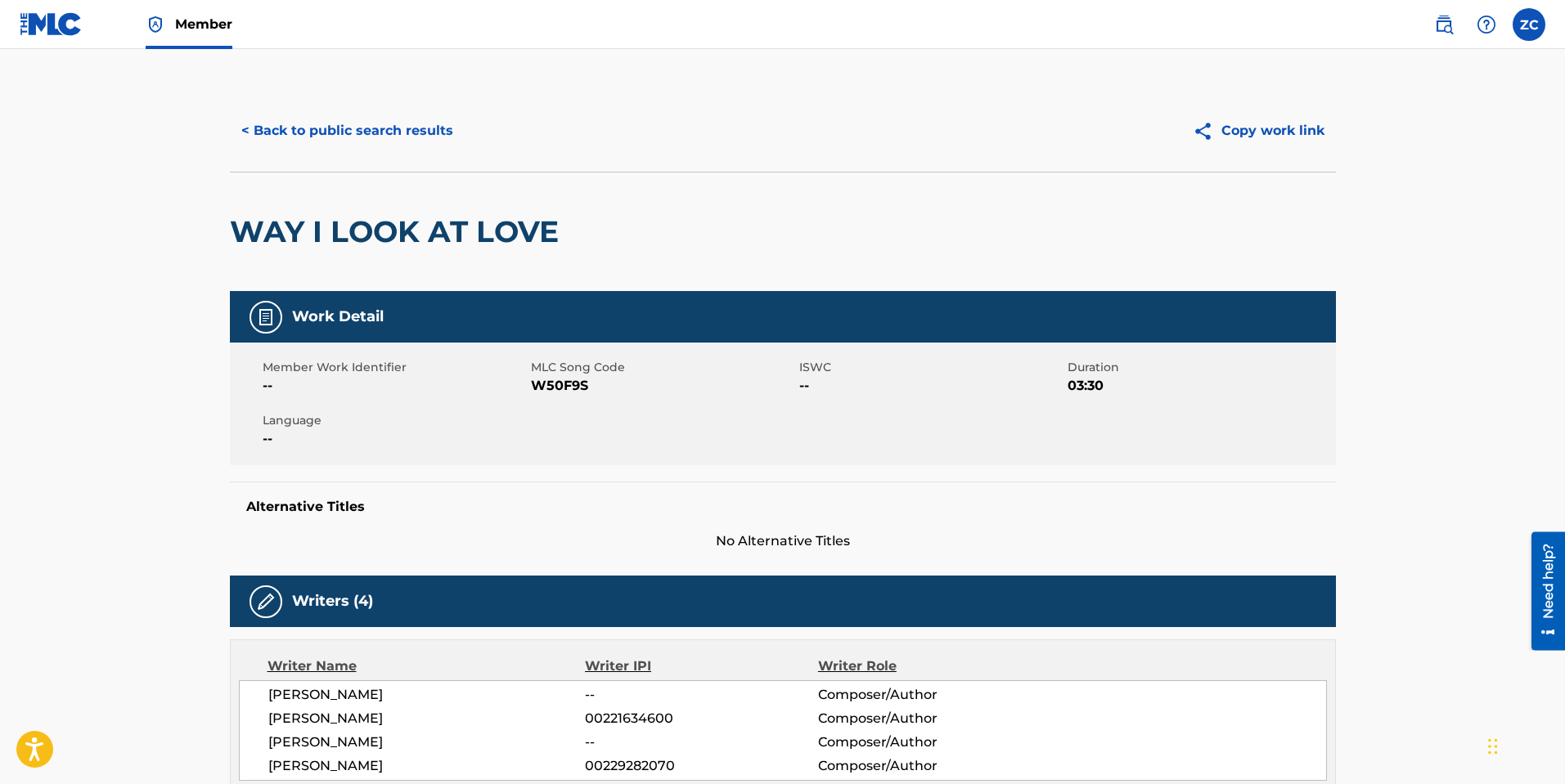
click at [406, 127] on button "< Back to public search results" at bounding box center [347, 131] width 235 height 41
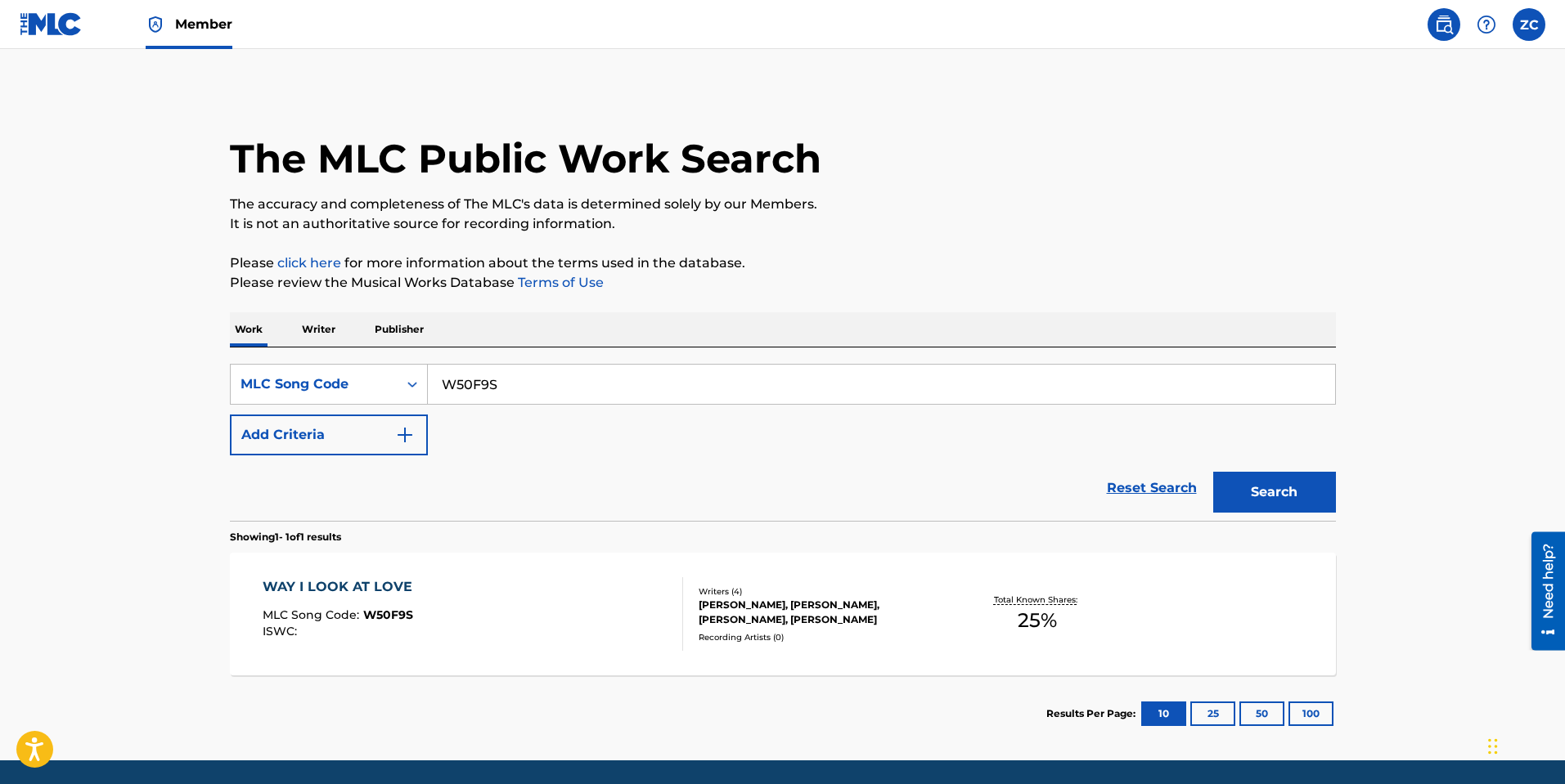
scroll to position [12, 0]
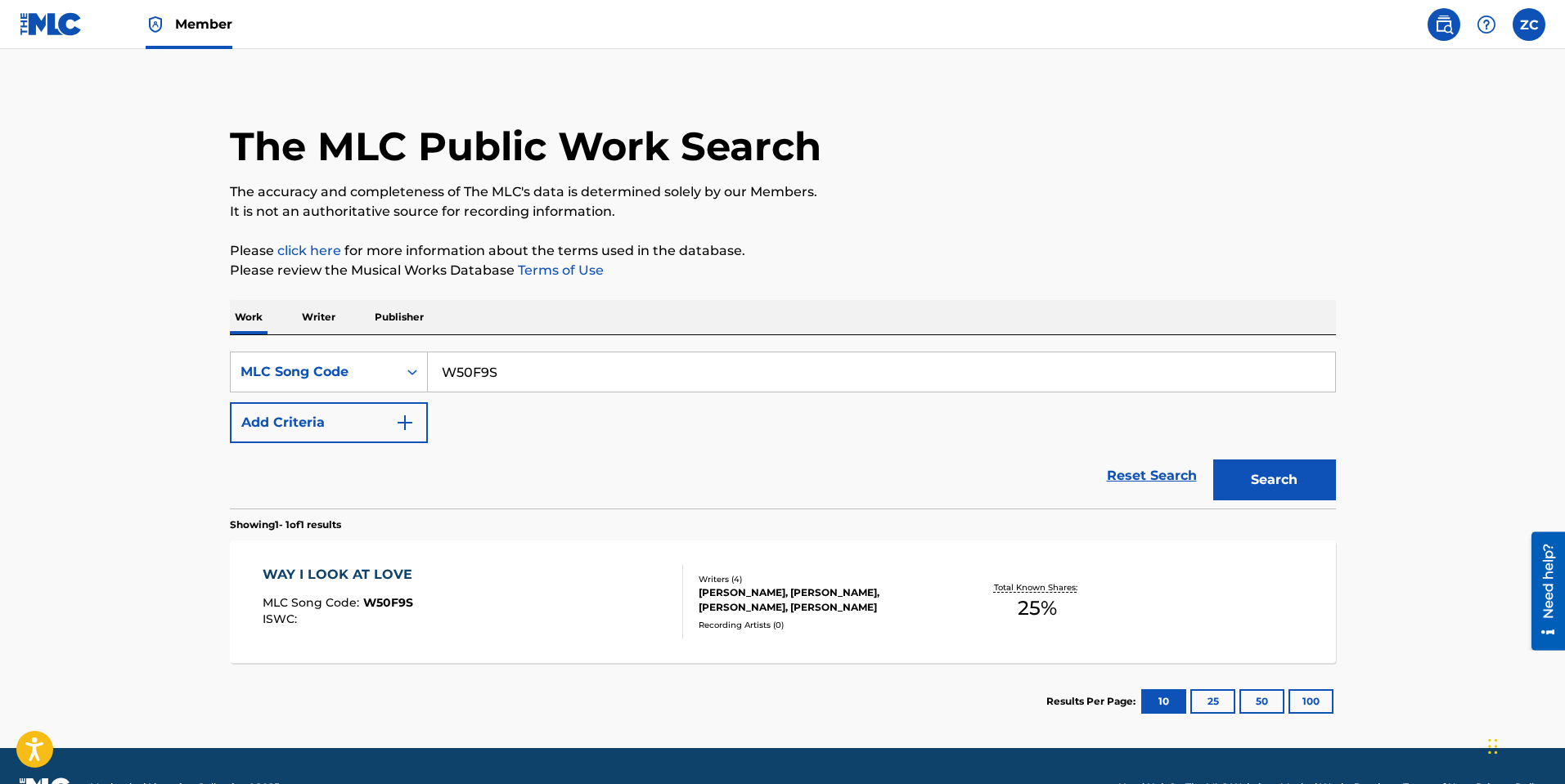
drag, startPoint x: 534, startPoint y: 378, endPoint x: 51, endPoint y: 340, distance: 484.5
click at [47, 340] on main "The MLC Public Work Search The accuracy and completeness of The MLC's data is d…" at bounding box center [782, 392] width 1565 height 711
paste input "6F"
type input "W50F6F"
click at [1233, 472] on button "Search" at bounding box center [1274, 480] width 123 height 41
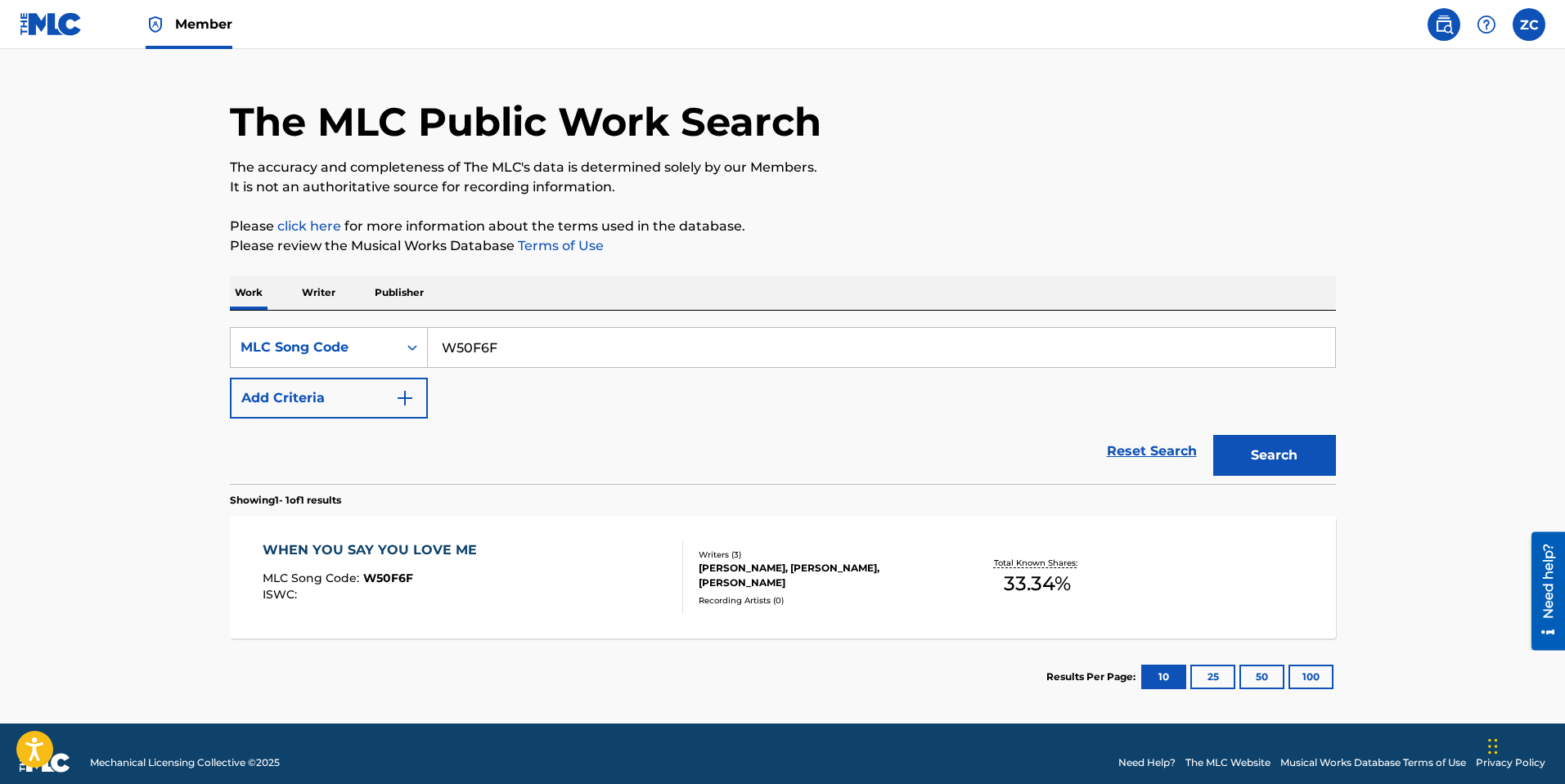
scroll to position [54, 0]
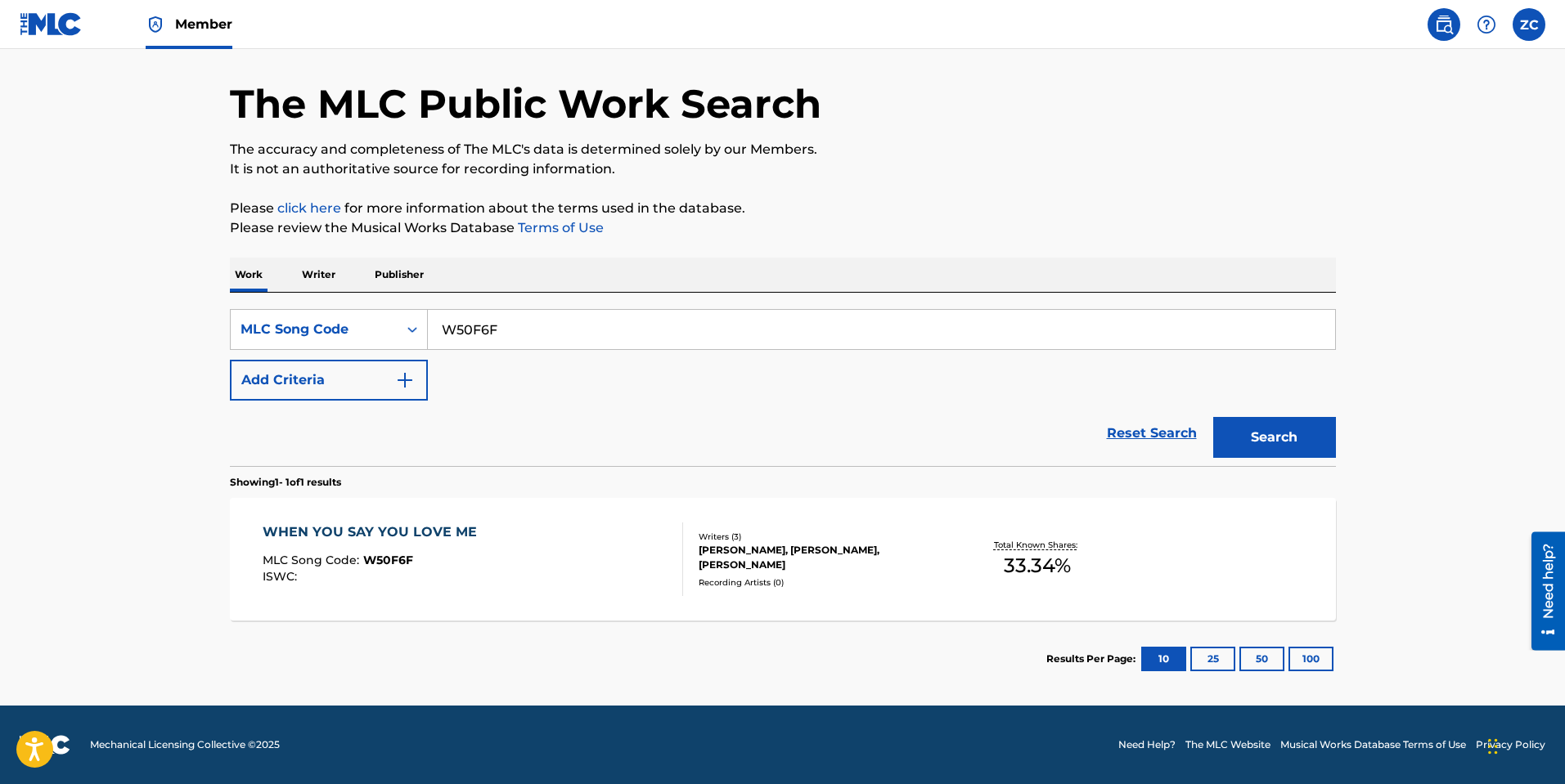
click at [540, 527] on div "WHEN YOU SAY YOU LOVE ME MLC Song Code : W50F6F ISWC :" at bounding box center [472, 560] width 420 height 74
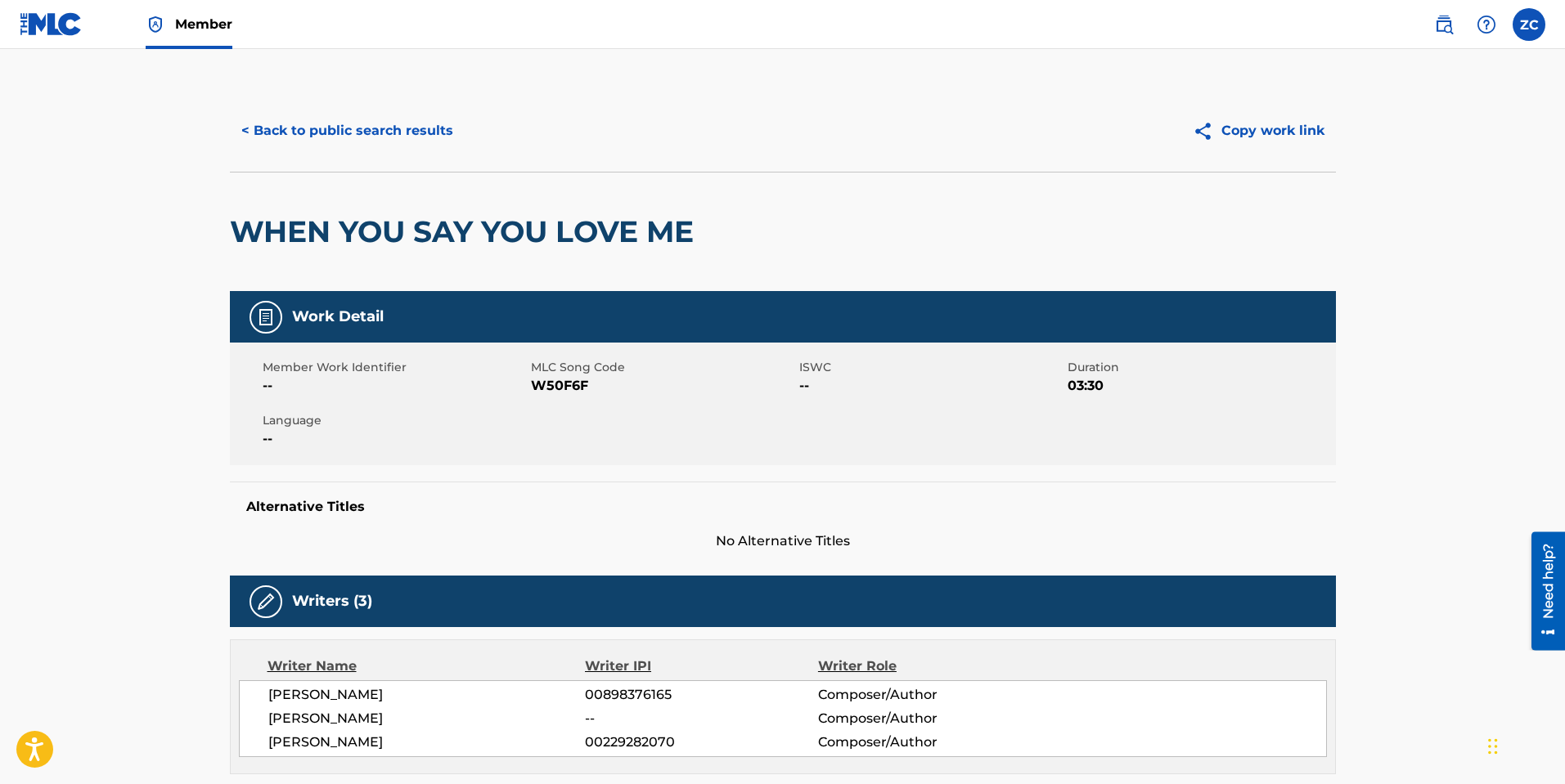
click at [316, 133] on button "< Back to public search results" at bounding box center [347, 131] width 235 height 41
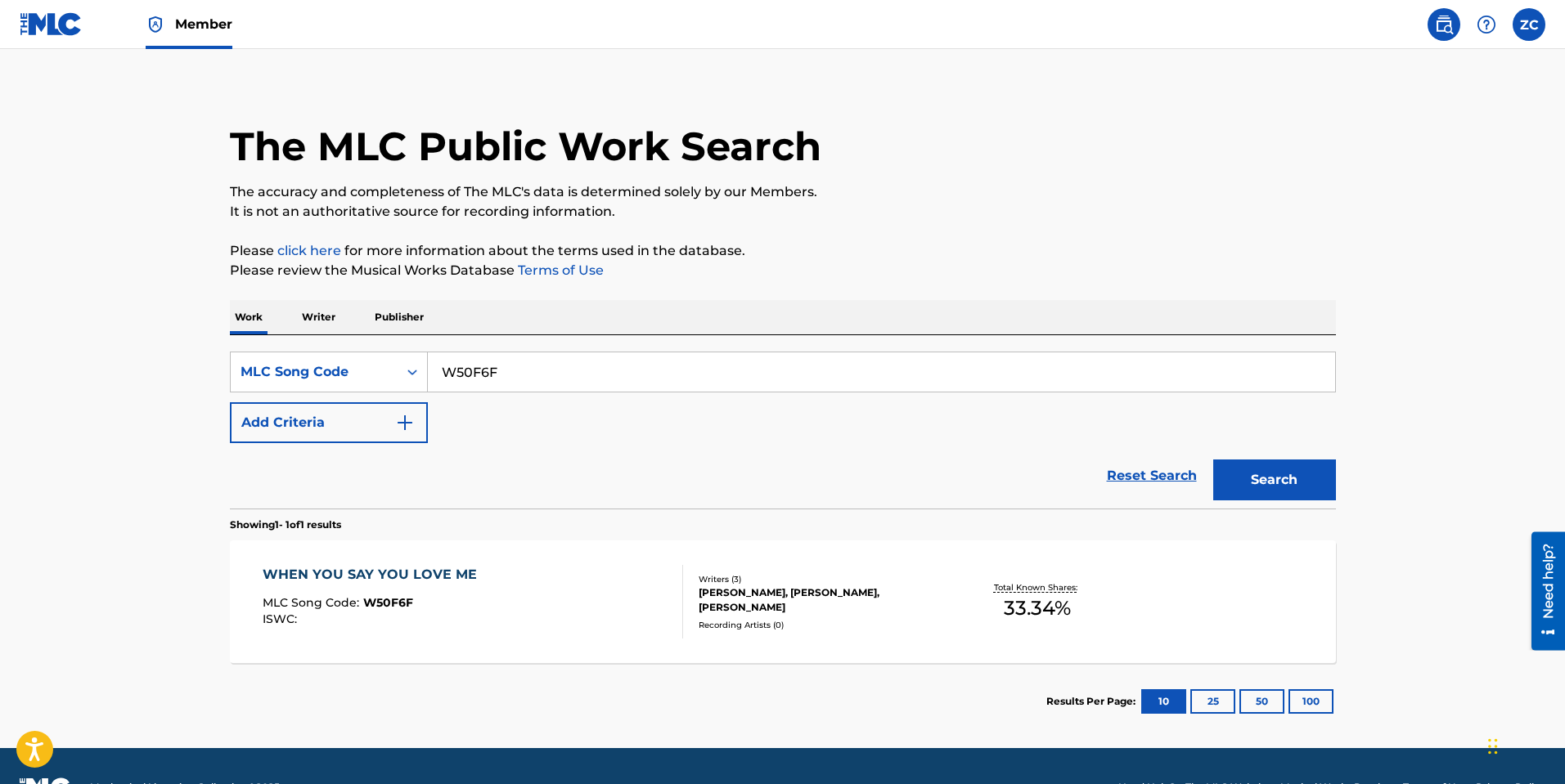
drag, startPoint x: 496, startPoint y: 380, endPoint x: 342, endPoint y: 350, distance: 156.9
click at [343, 350] on div "SearchWithCriteria9e2d557a-adfb-4afe-9de4-a33a6b2b5a2f MLC Song Code W50F6F Add…" at bounding box center [782, 422] width 1106 height 174
paste input "B38D5"
type input "WB38D5"
click at [1318, 490] on button "Search" at bounding box center [1274, 480] width 123 height 41
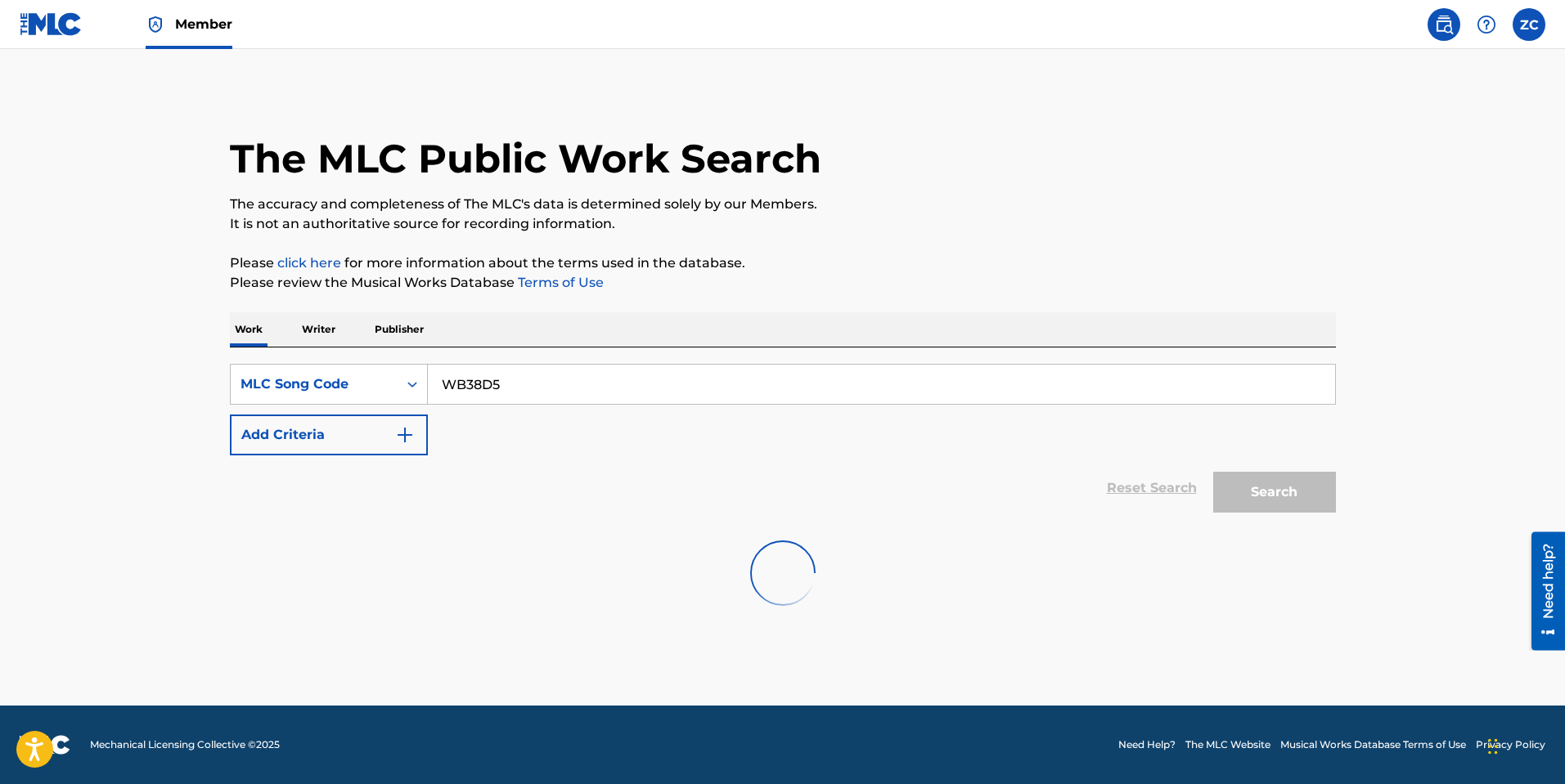
scroll to position [0, 0]
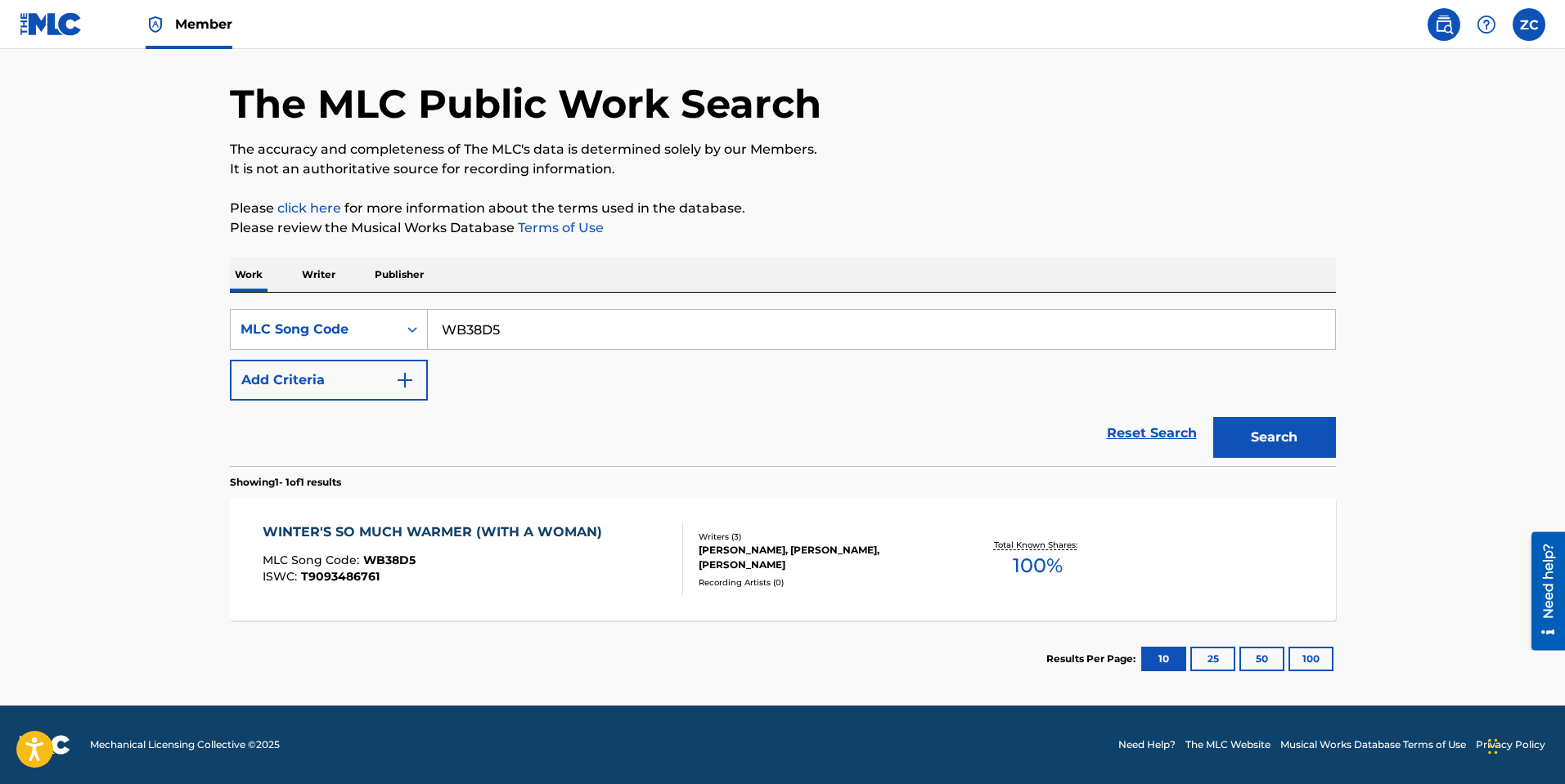
click at [610, 547] on div "WINTER'S SO MUCH WARMER (WITH A WOMAN) MLC Song Code : WB38D5 ISWC : T9093486761" at bounding box center [472, 560] width 420 height 74
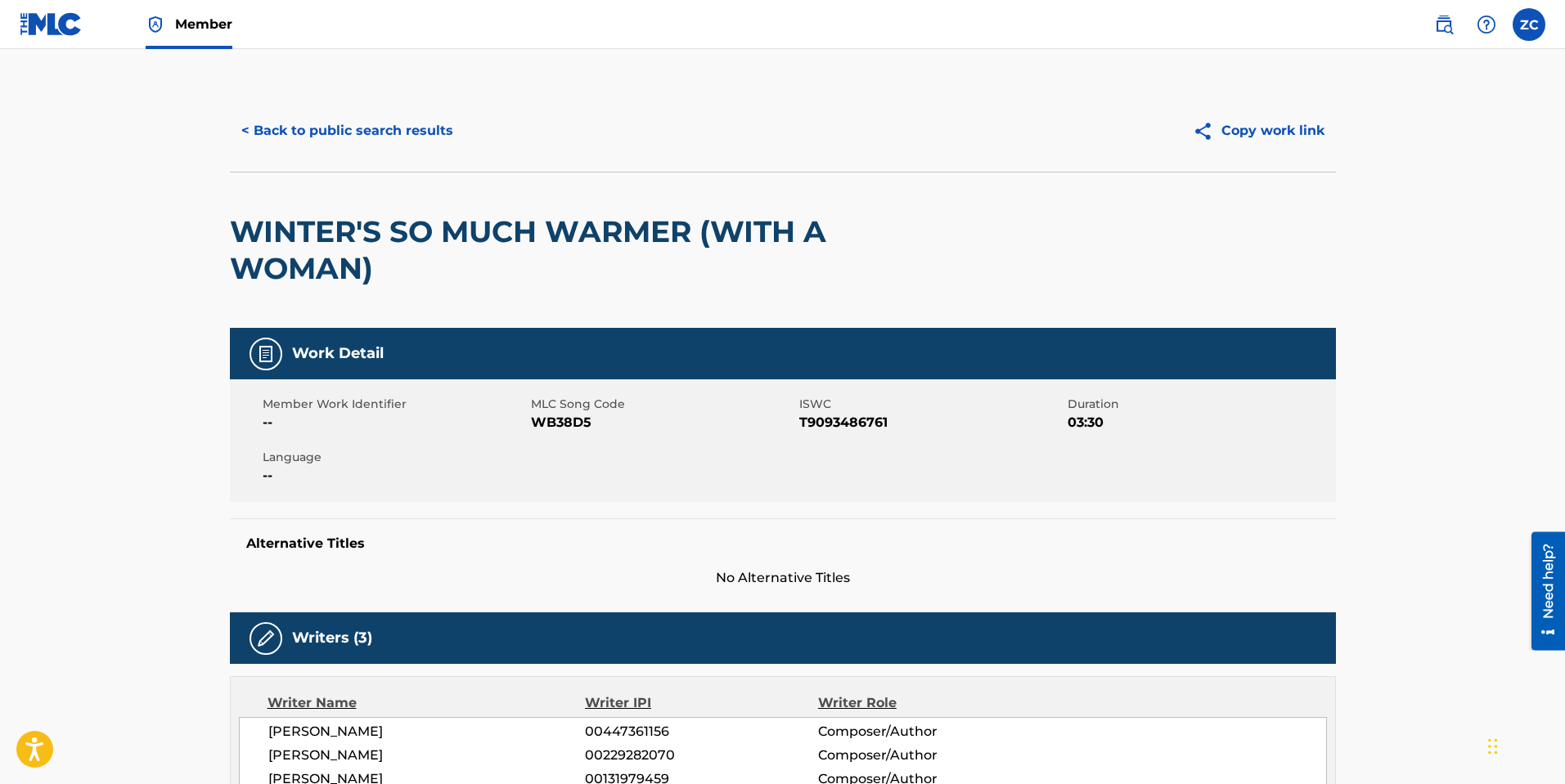
click at [374, 122] on button "< Back to public search results" at bounding box center [347, 131] width 235 height 41
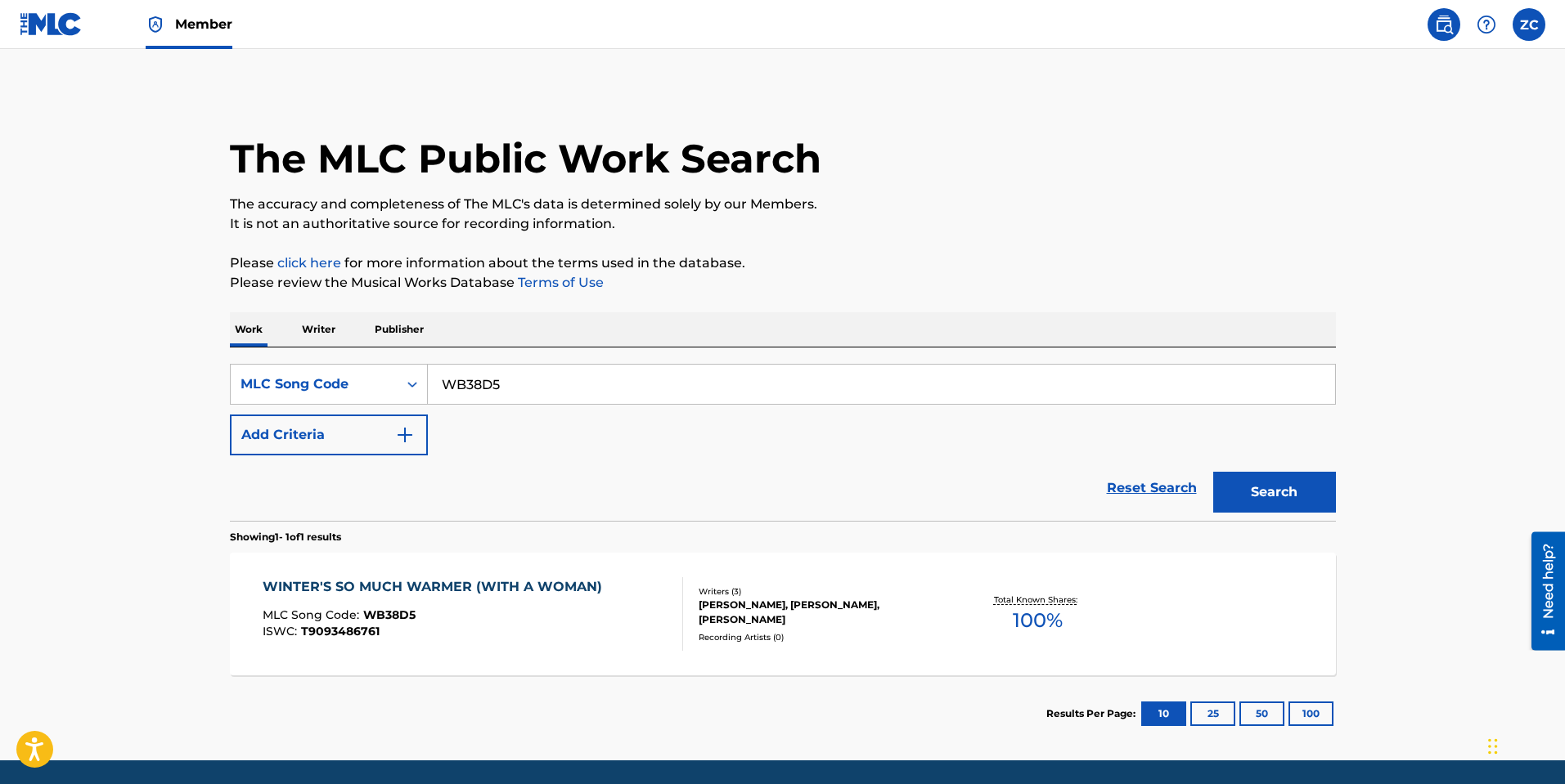
scroll to position [12, 0]
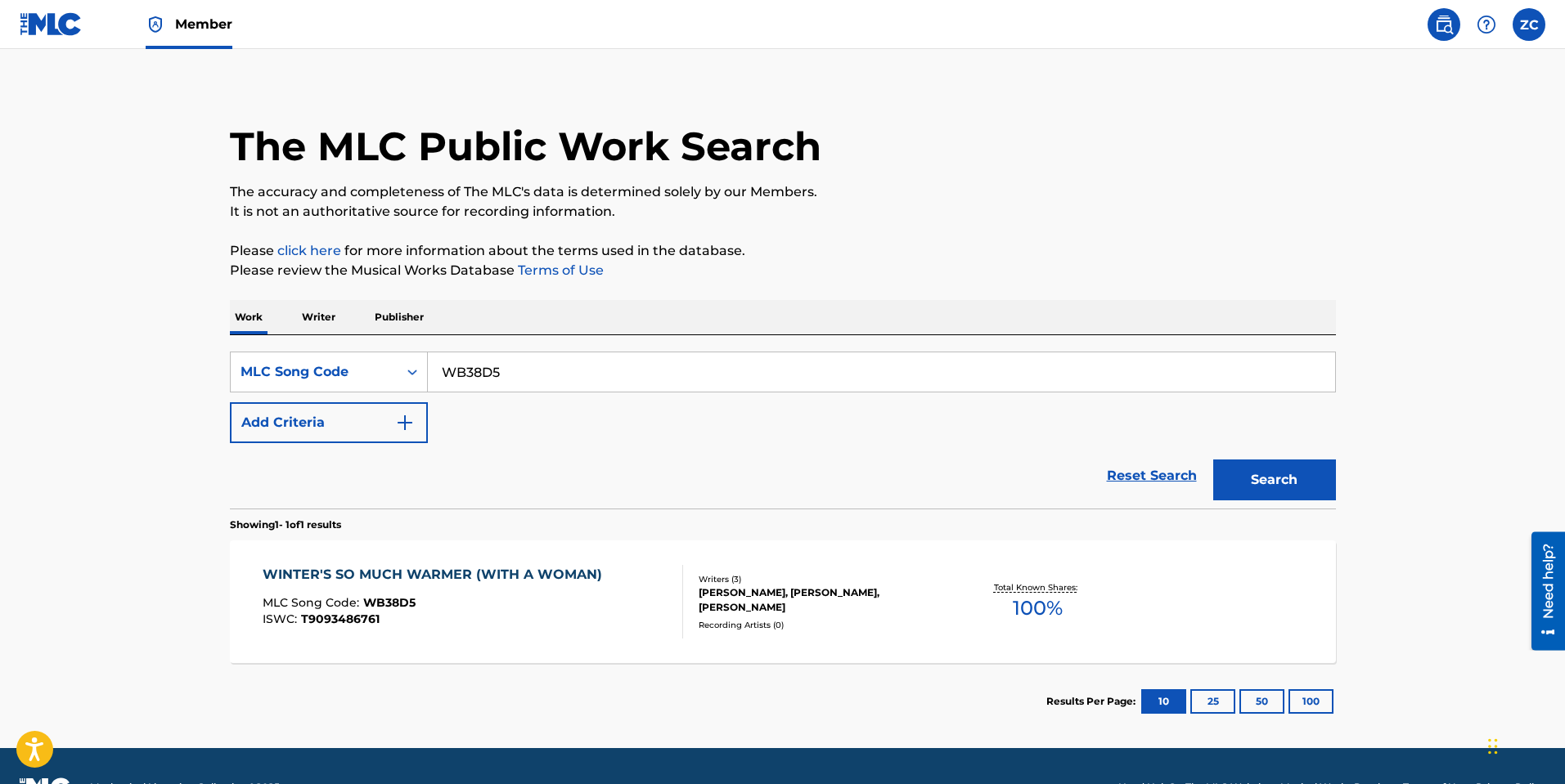
click at [465, 367] on input "WB38D5" at bounding box center [881, 372] width 907 height 39
click at [465, 366] on input "WB38D5" at bounding box center [881, 372] width 907 height 39
paste input "YP3KO3"
type input "YP3KO3"
click at [1262, 473] on button "Search" at bounding box center [1274, 480] width 123 height 41
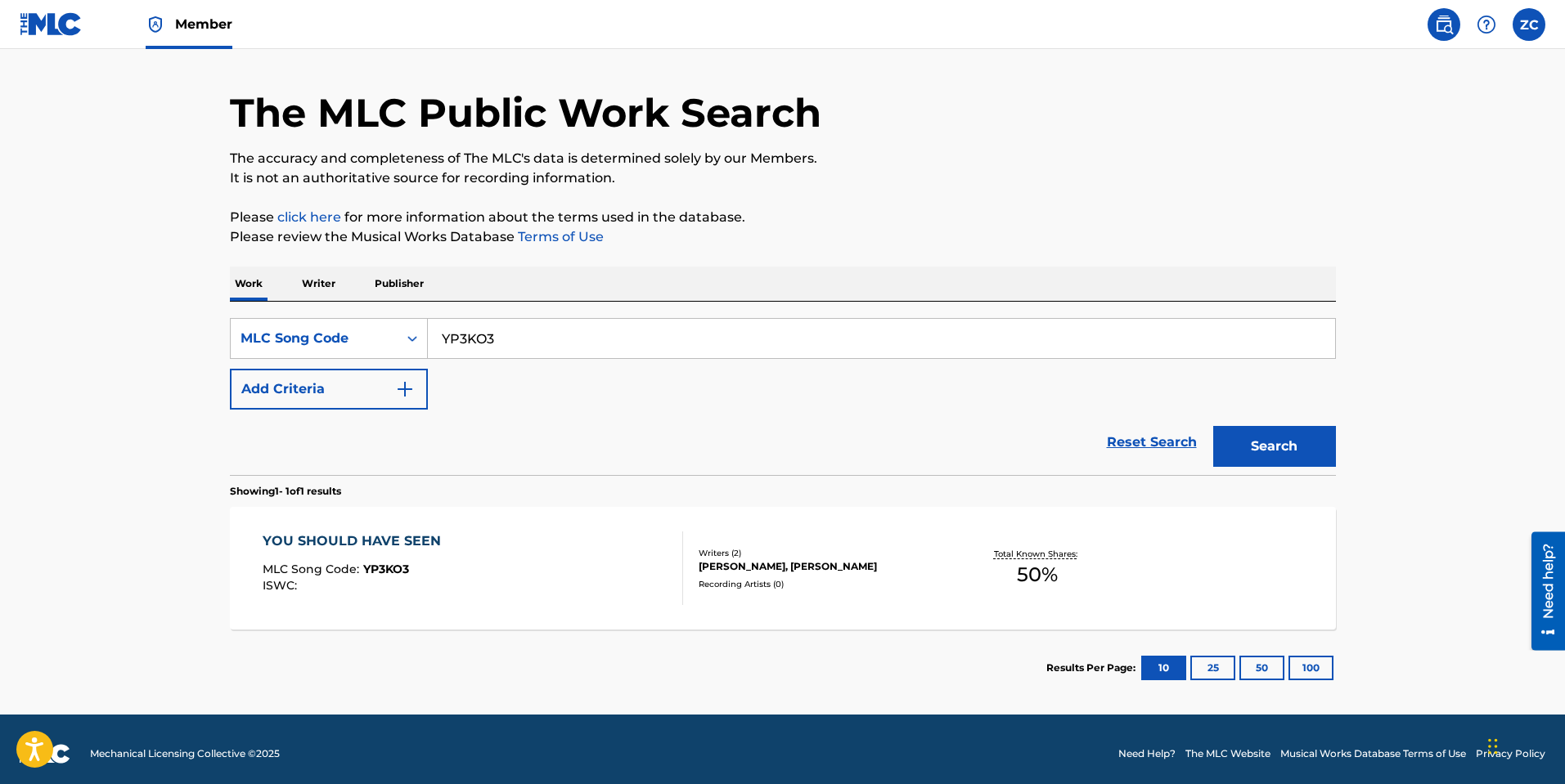
scroll to position [54, 0]
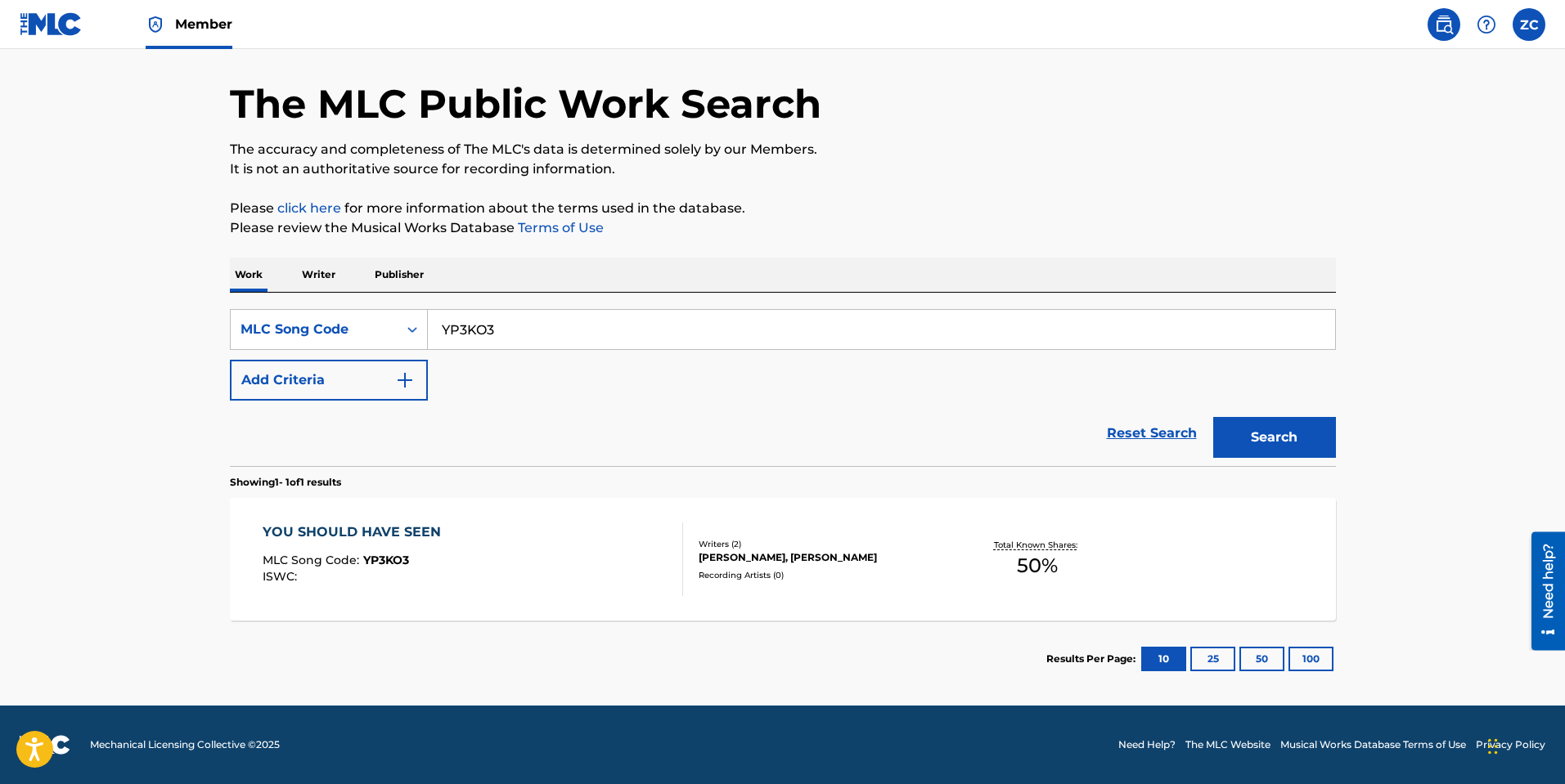
click at [467, 542] on div "YOU SHOULD HAVE SEEN MLC Song Code : YP3KO3 ISWC :" at bounding box center [472, 560] width 420 height 74
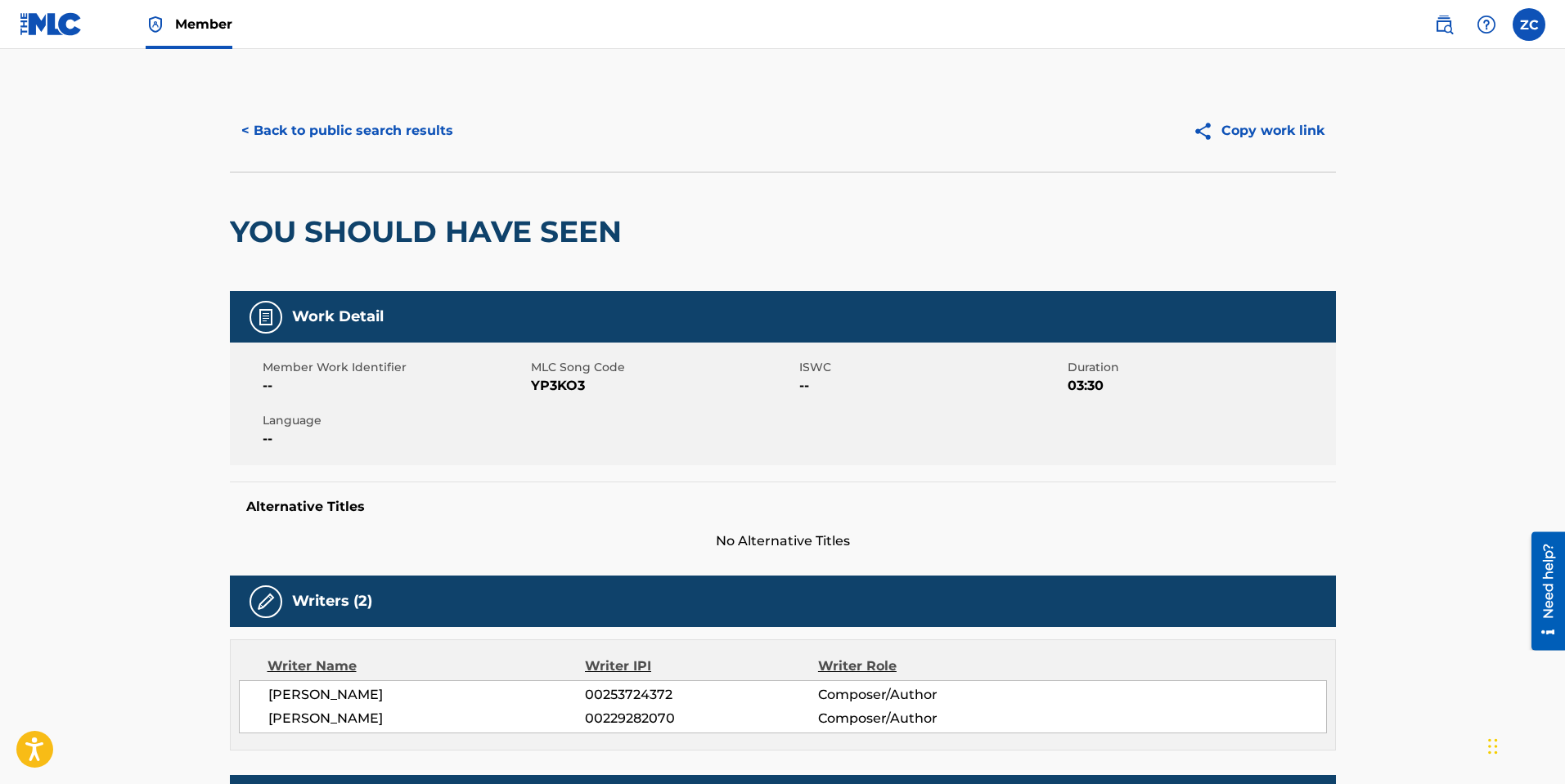
scroll to position [573, 0]
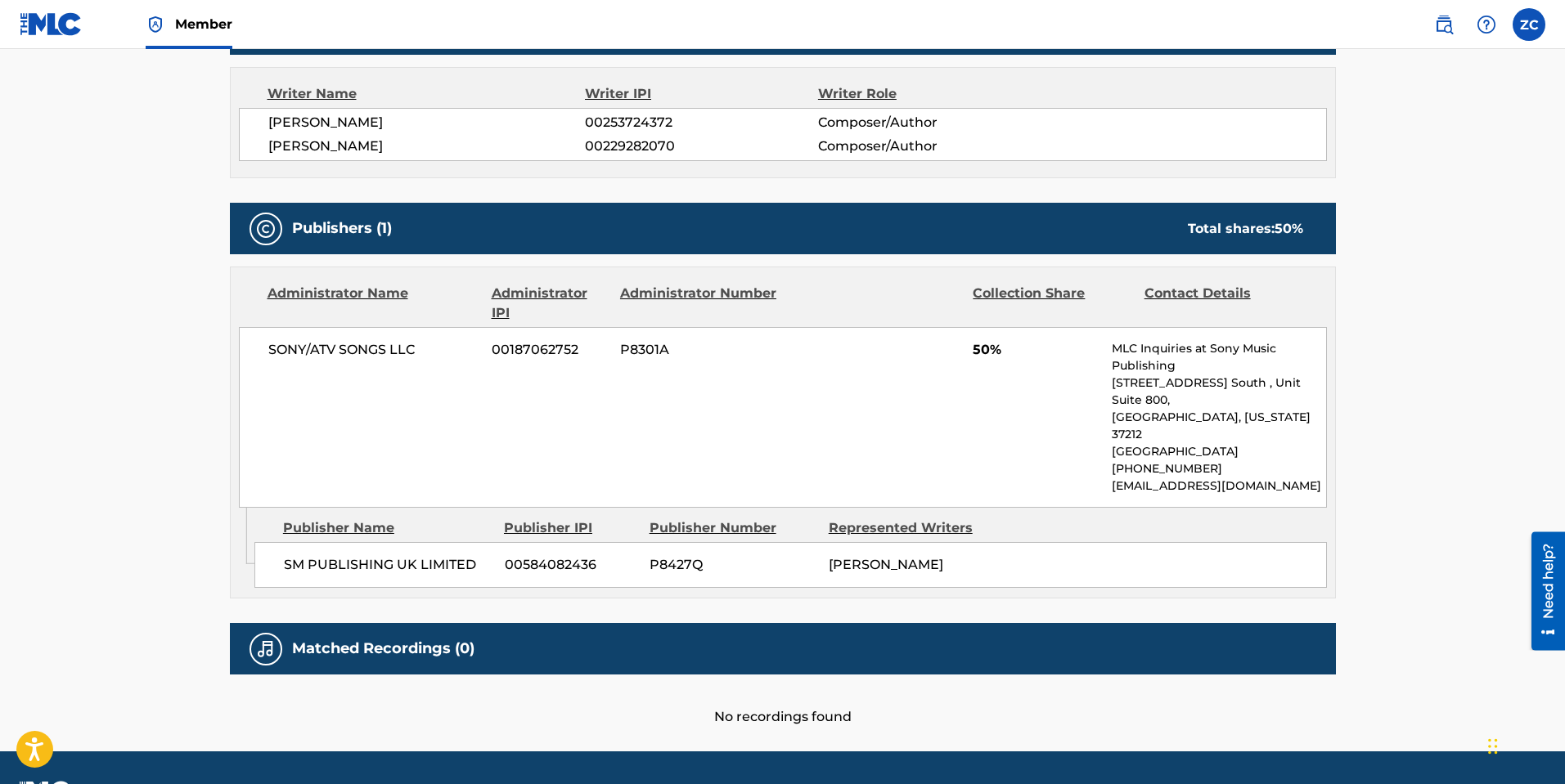
click at [645, 431] on div "SONY/ATV SONGS LLC 00187062752 P8301A 50% MLC Inquiries at Sony Music Publishin…" at bounding box center [783, 417] width 1088 height 181
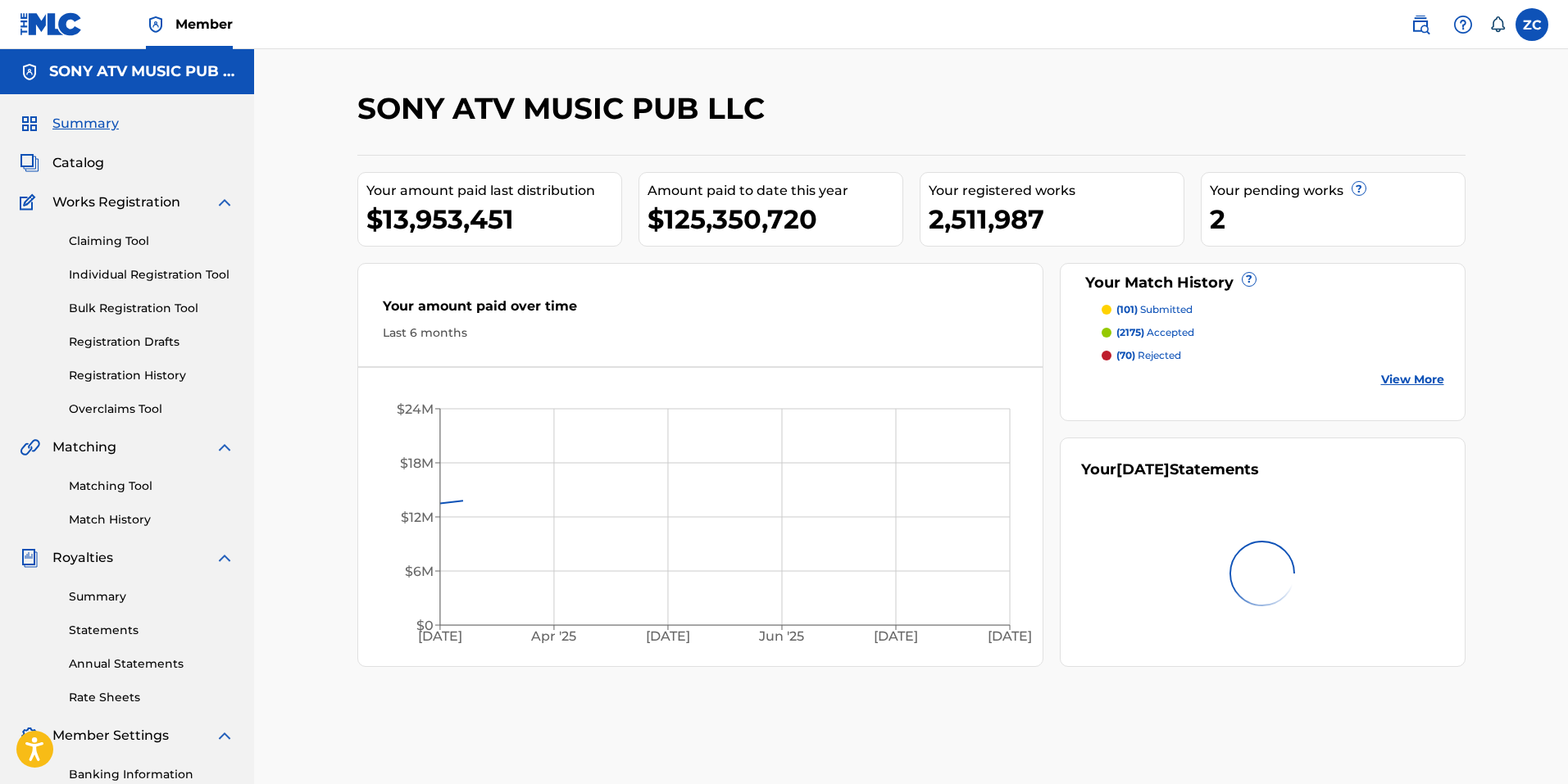
click at [106, 239] on link "Claiming Tool" at bounding box center [151, 241] width 166 height 18
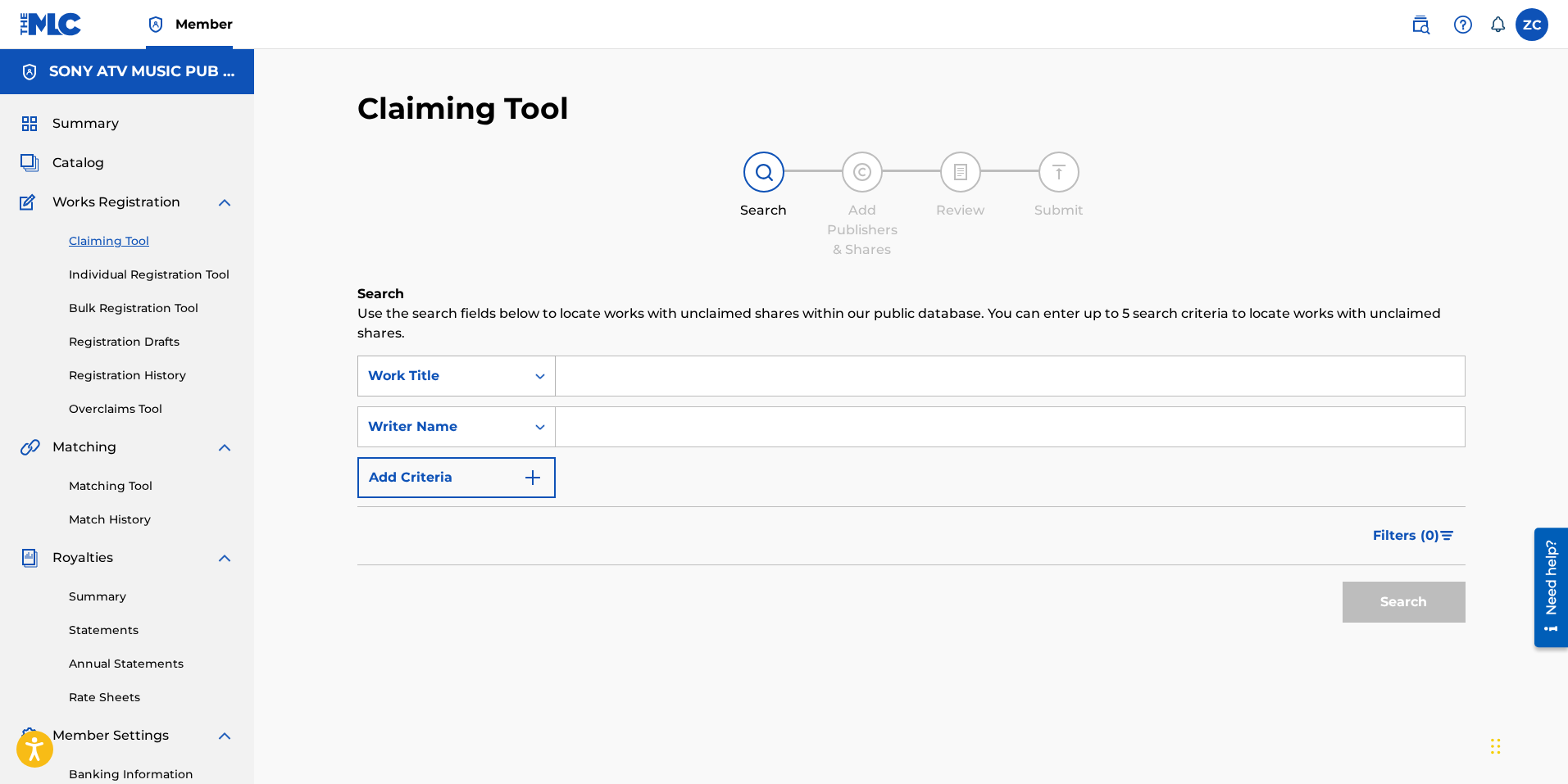
click at [465, 380] on div "Work Title" at bounding box center [442, 376] width 147 height 19
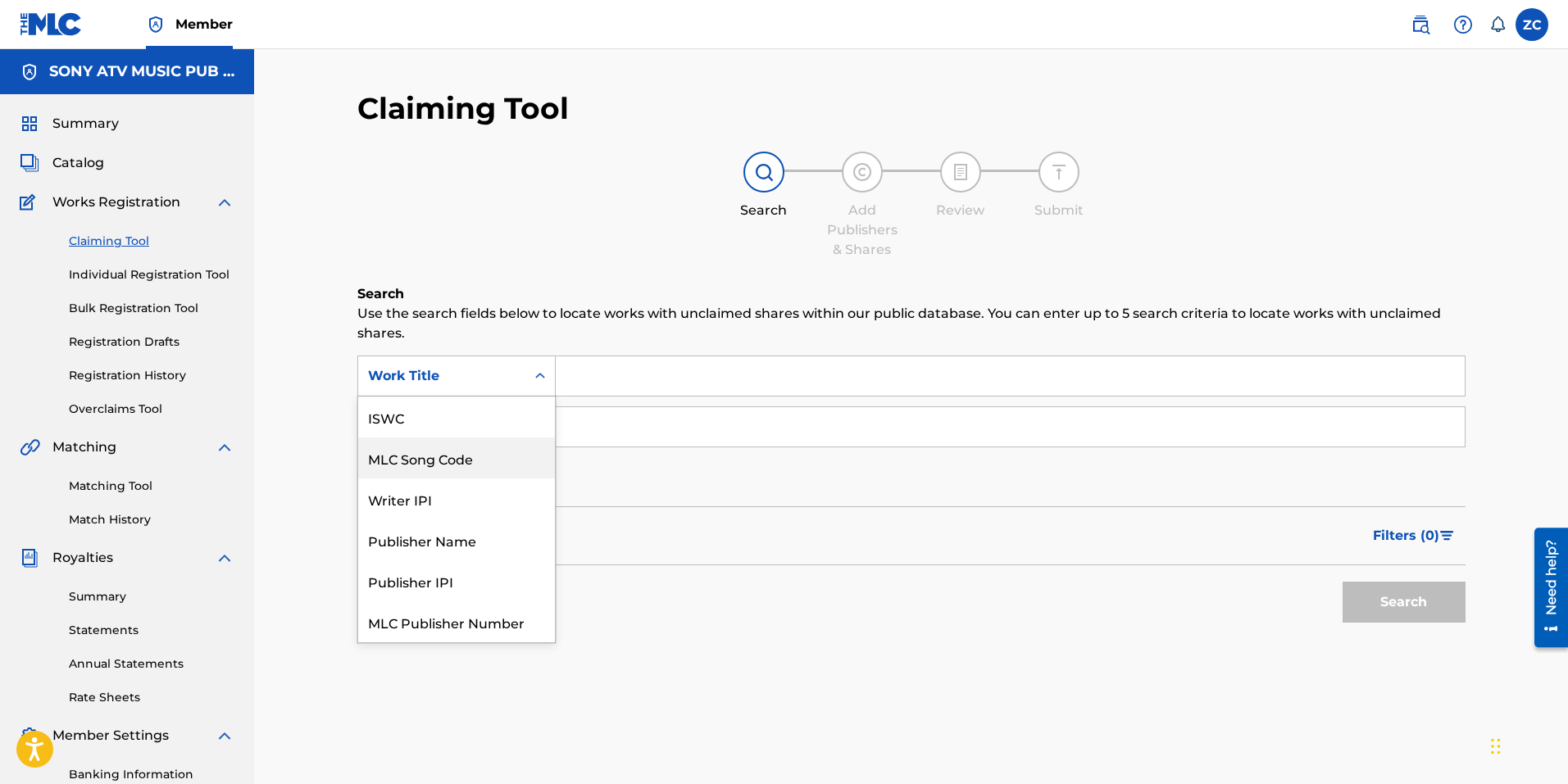
scroll to position [41, 0]
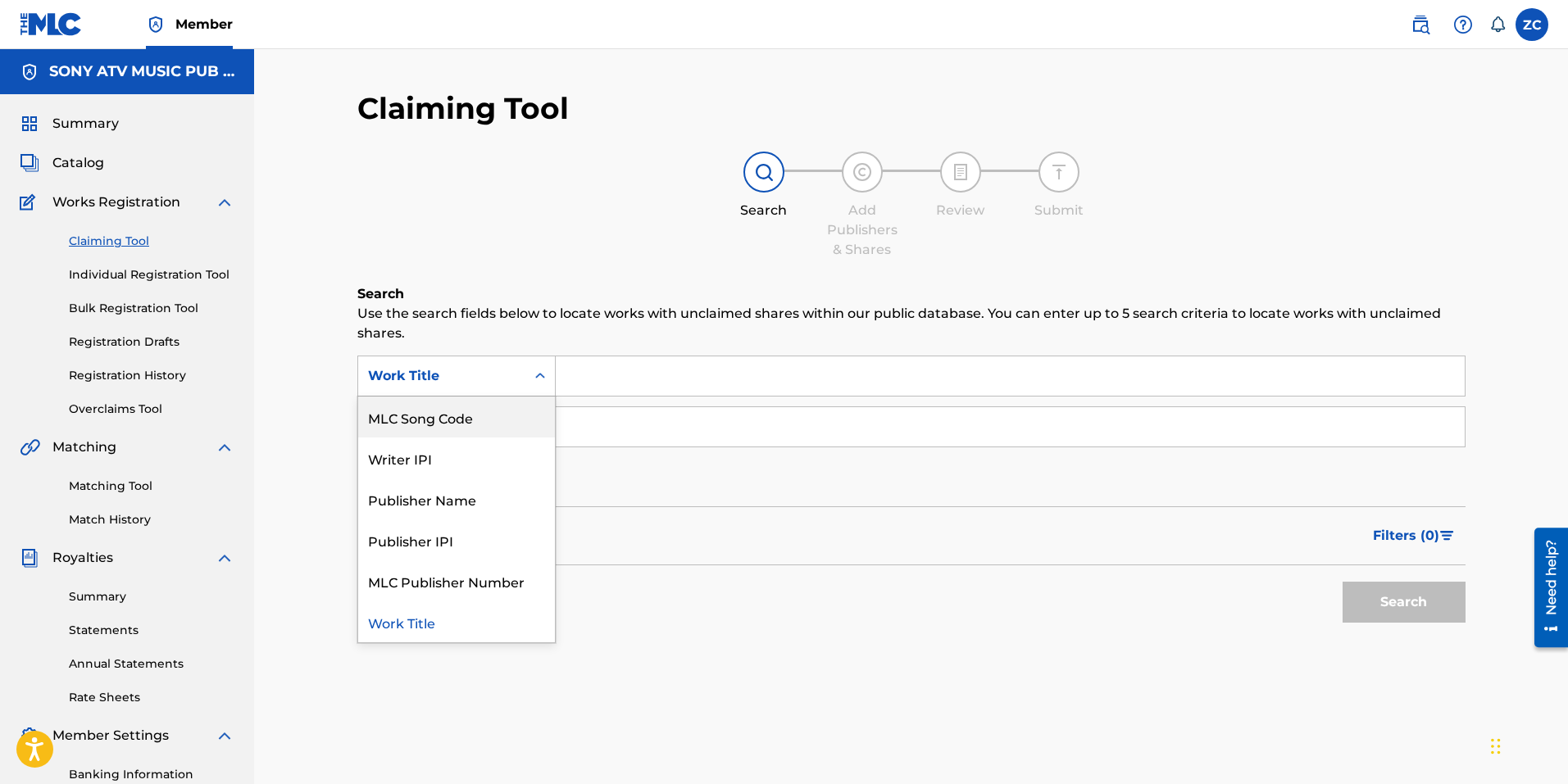
click at [459, 414] on div "MLC Song Code" at bounding box center [456, 417] width 196 height 41
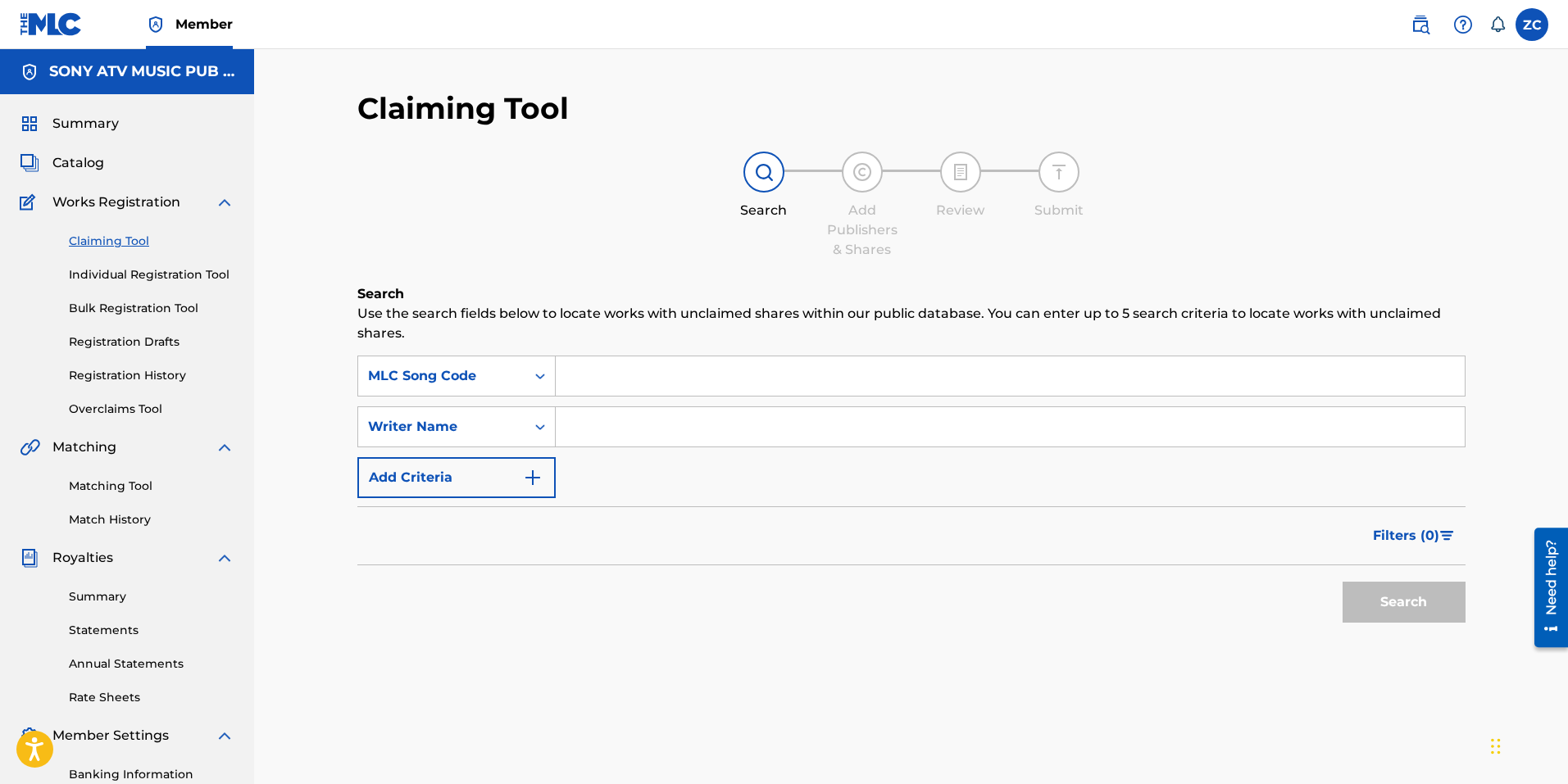
click at [664, 370] on input "Search Form" at bounding box center [1010, 376] width 909 height 39
paste input "Z14088"
type input "Z14088"
click at [1342, 582] on button "Search" at bounding box center [1403, 603] width 123 height 41
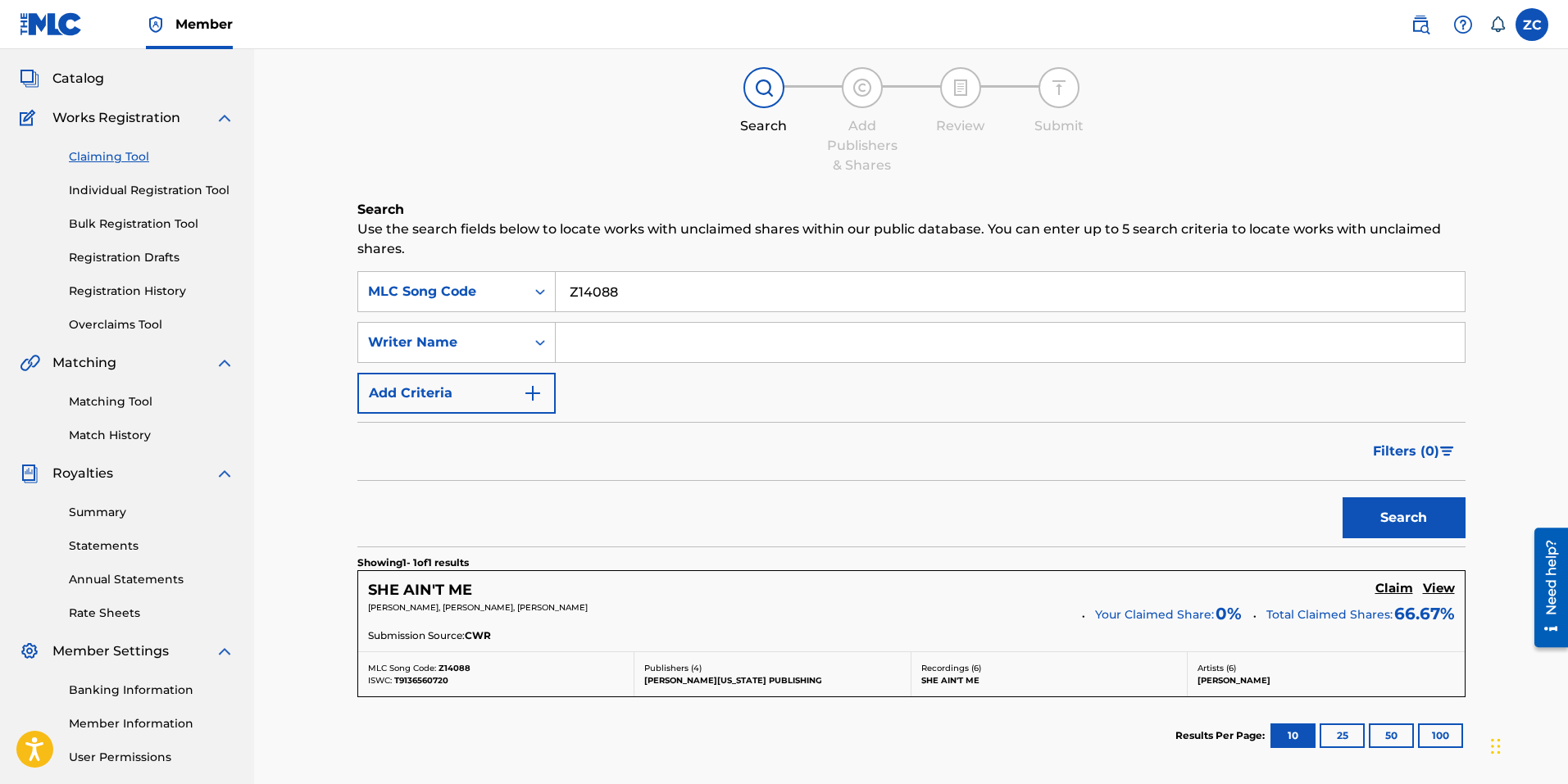
scroll to position [235, 0]
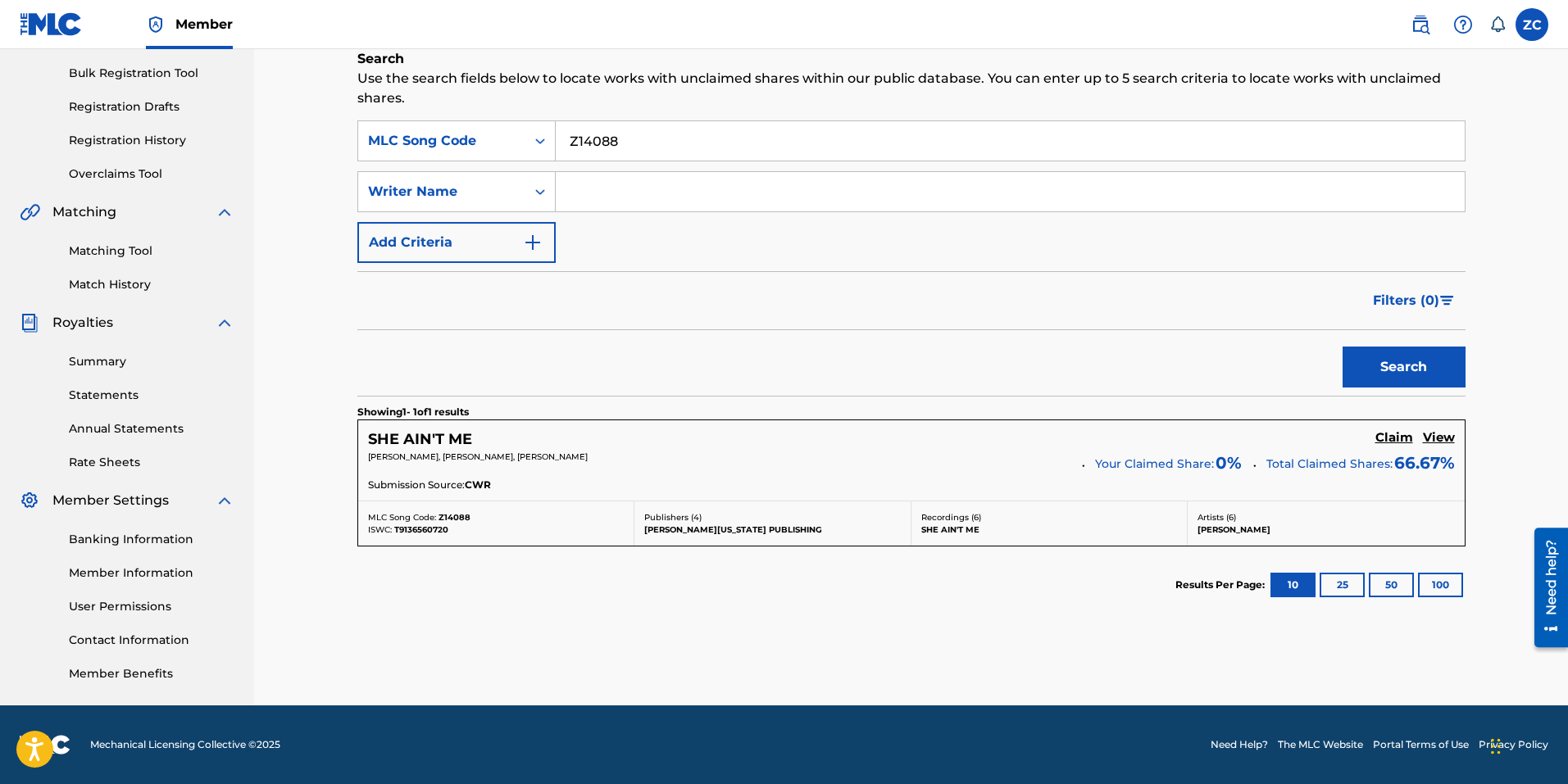
click at [1401, 435] on h5 "Claim" at bounding box center [1394, 438] width 38 height 16
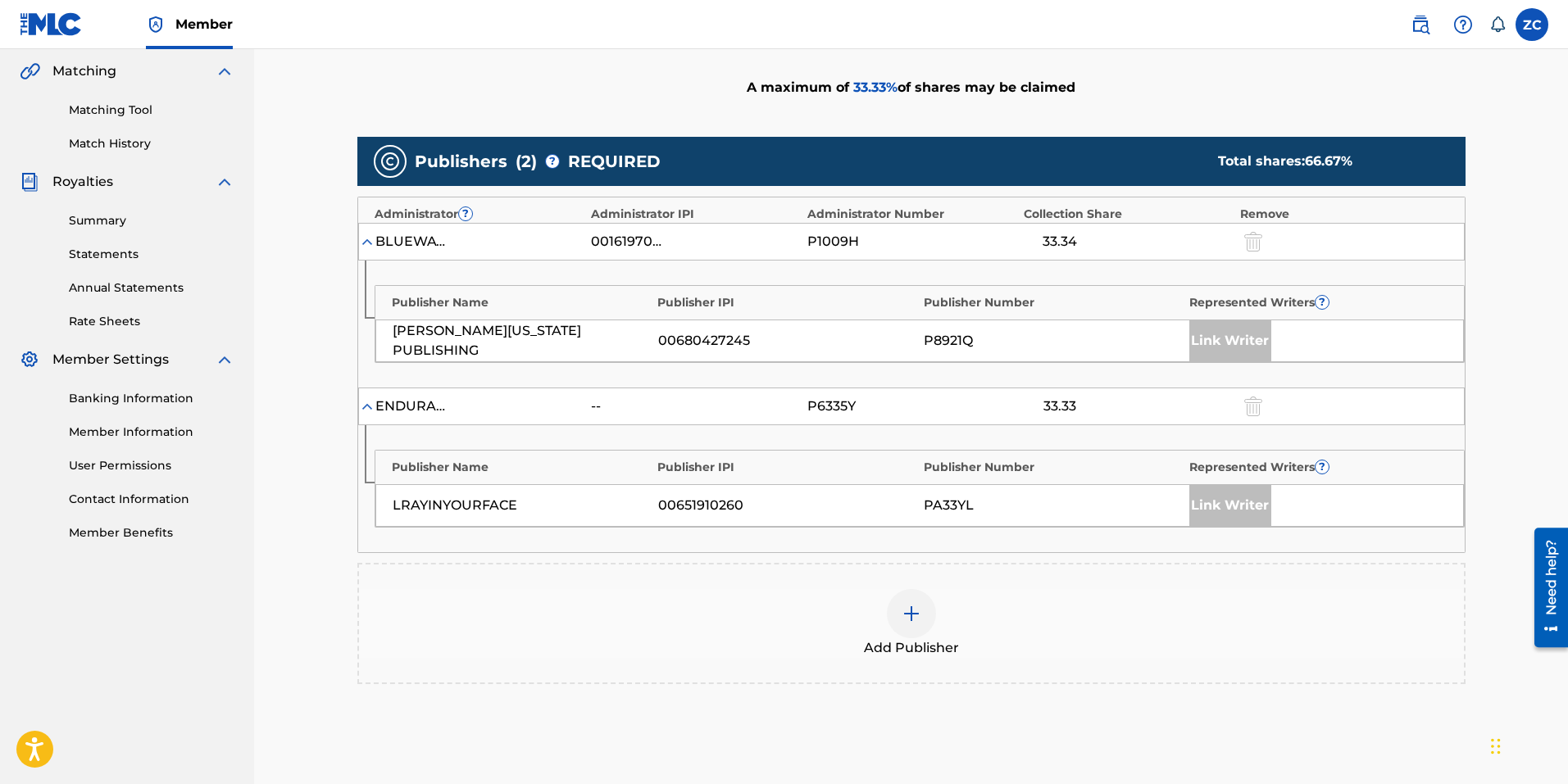
scroll to position [541, 0]
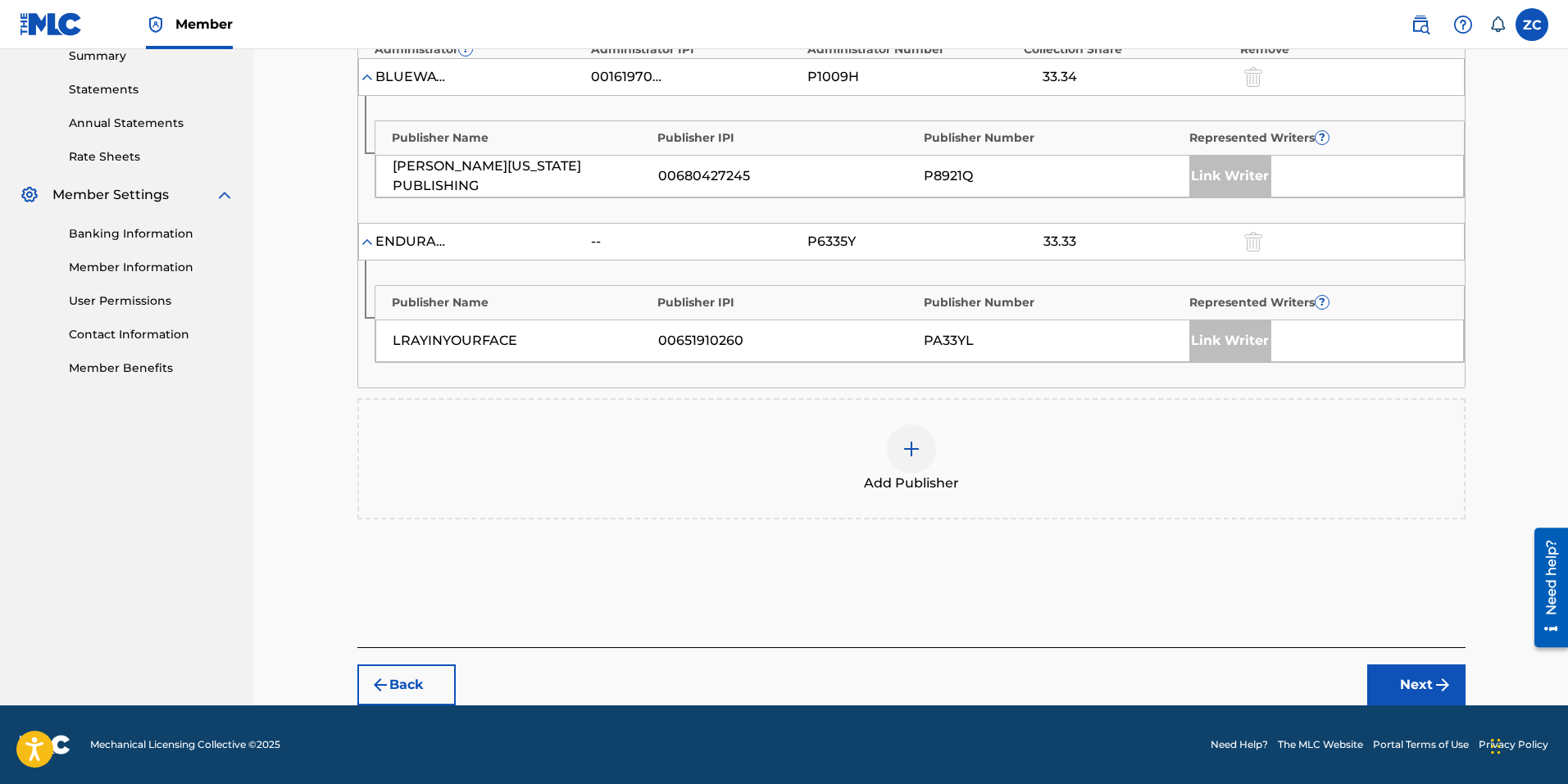
click at [899, 456] on div at bounding box center [911, 449] width 49 height 49
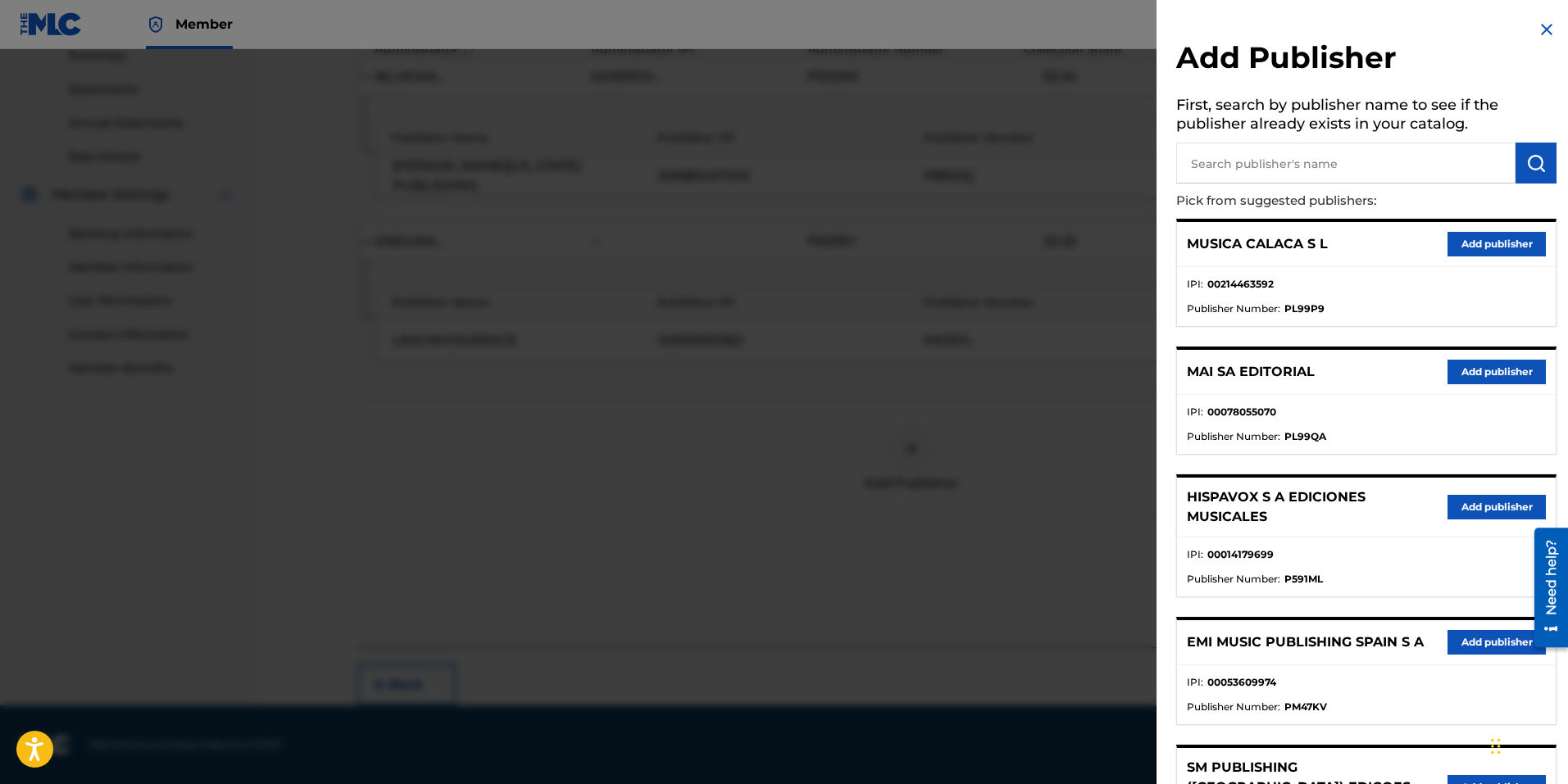
click at [1277, 137] on h5 "First, search by publisher name to see if the publisher already exists in your …" at bounding box center [1365, 117] width 380 height 52
click at [1272, 146] on input "text" at bounding box center [1345, 163] width 340 height 41
type input "sony music publishing (UK)"
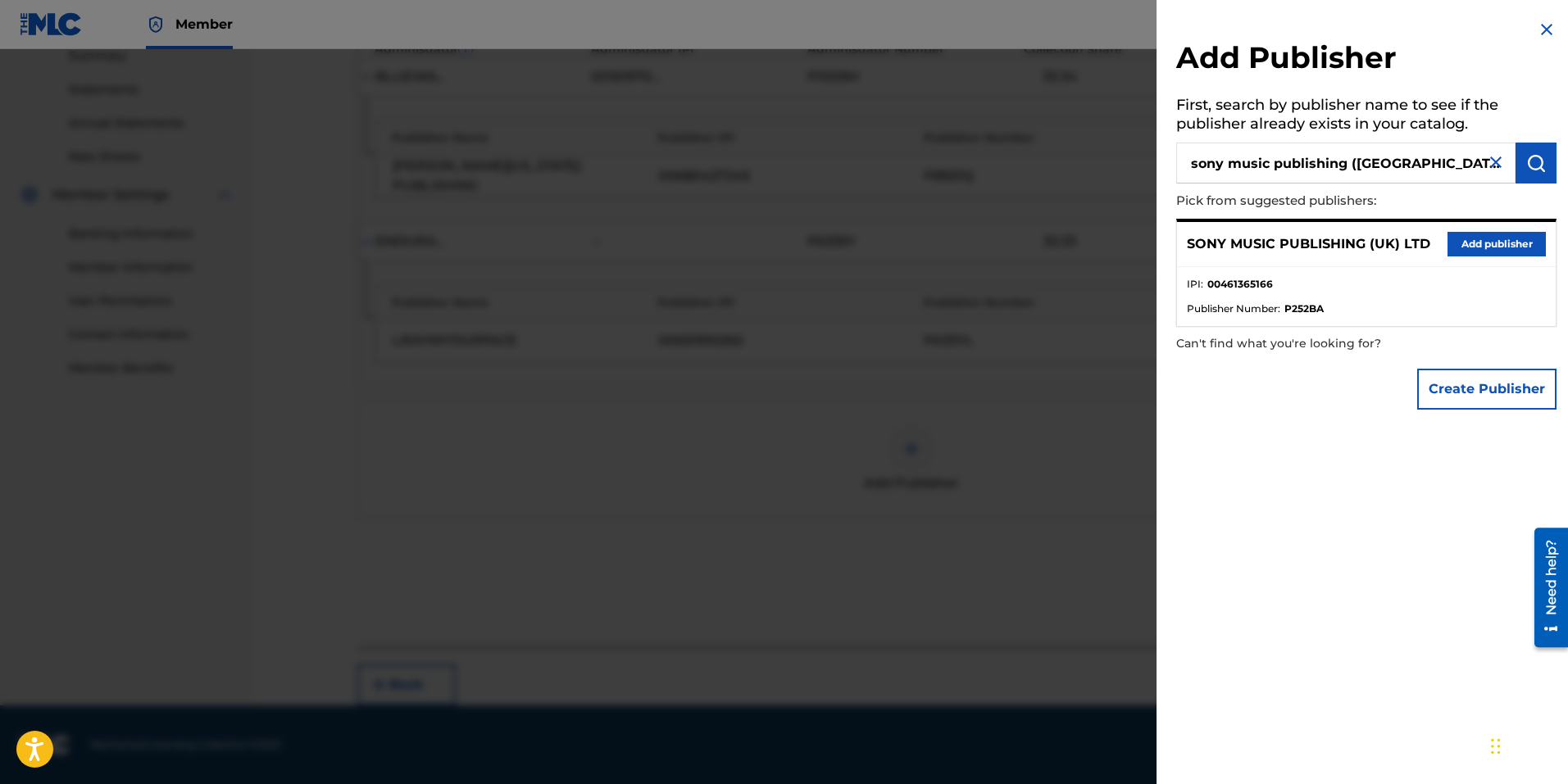
click at [1476, 245] on button "Add publisher" at bounding box center [1497, 244] width 98 height 25
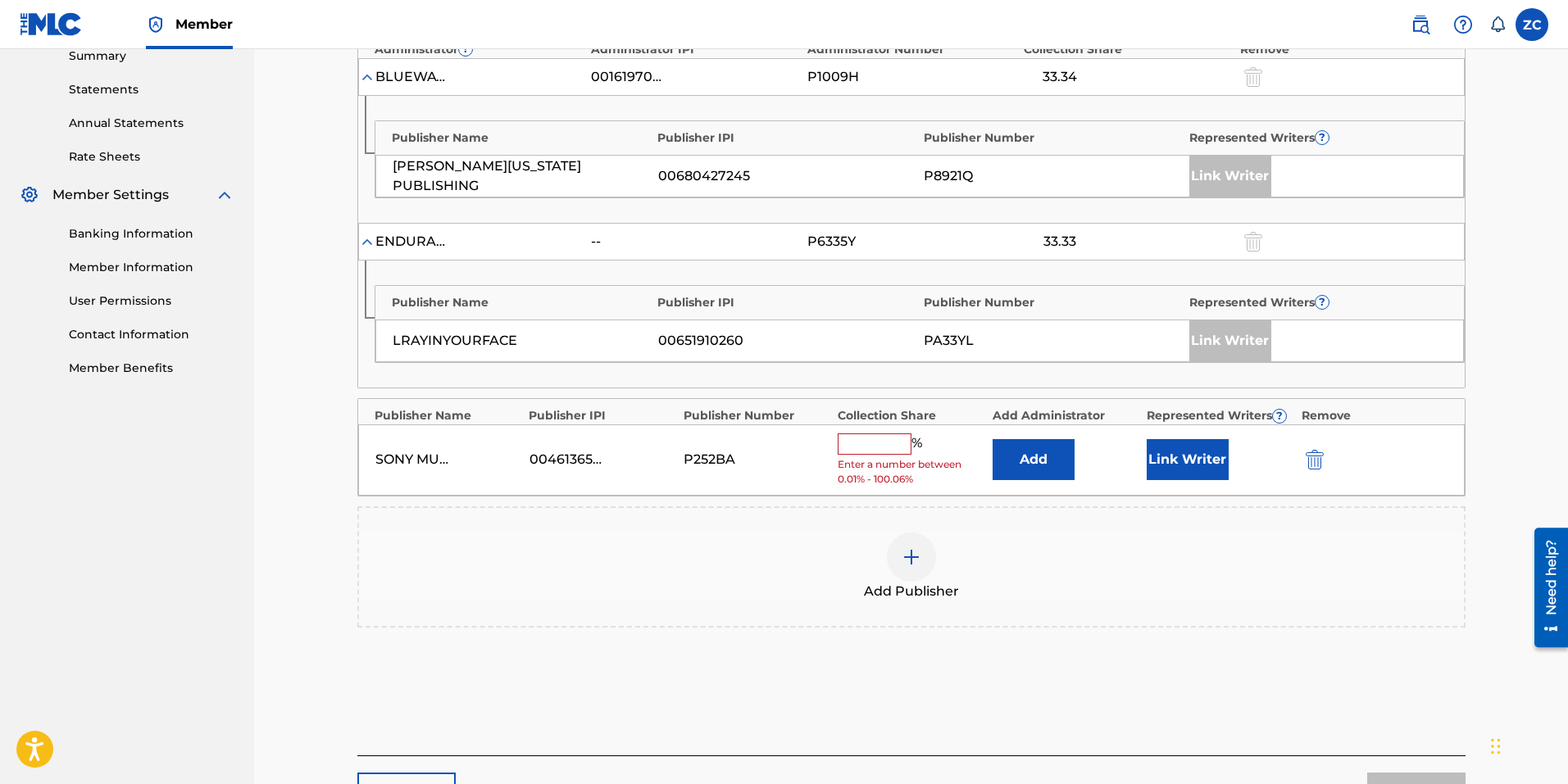
click at [1032, 453] on button "Add" at bounding box center [1033, 460] width 82 height 41
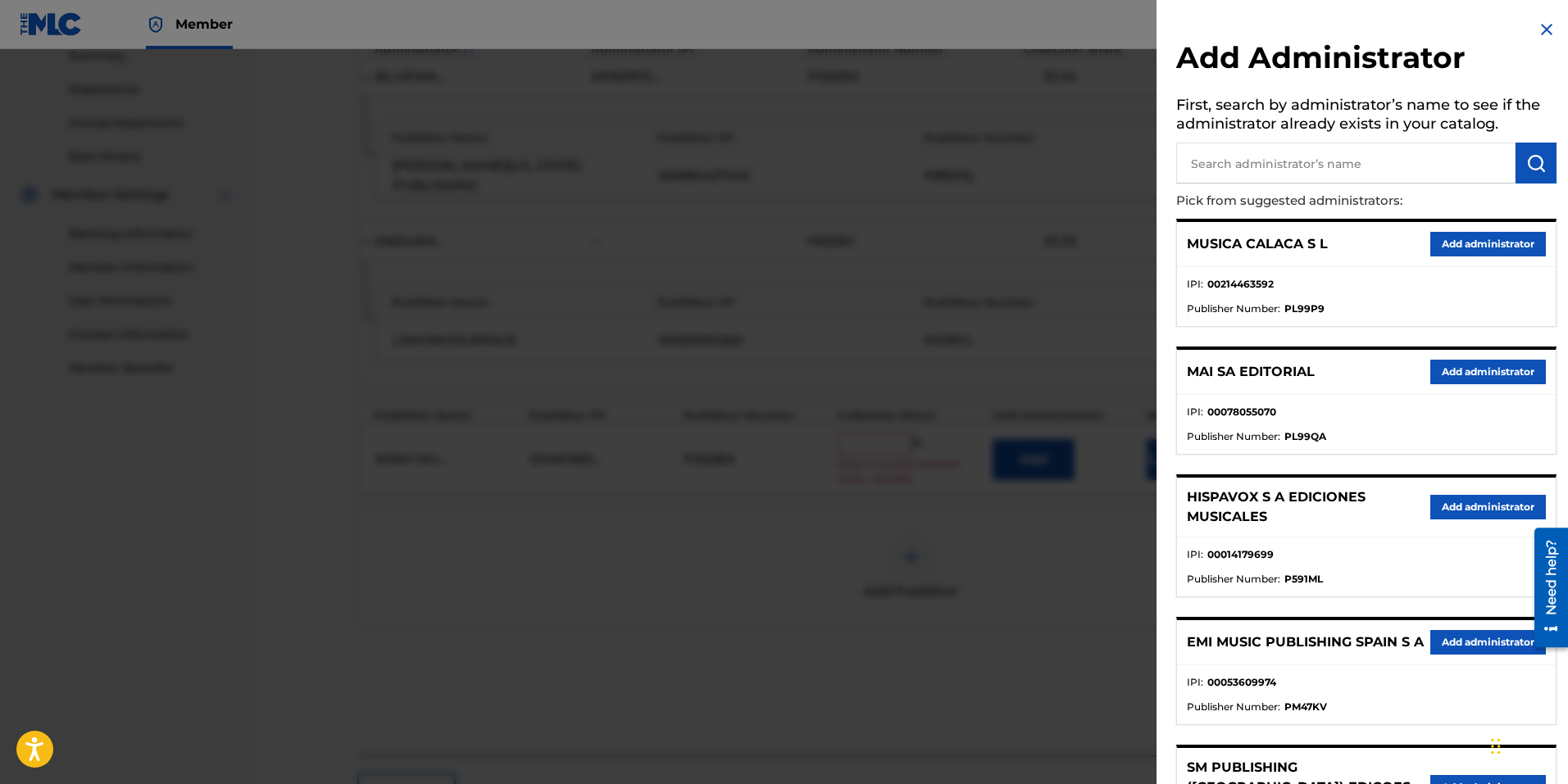
click at [1254, 156] on input "text" at bounding box center [1345, 163] width 340 height 41
type input "sonything"
type input "sony/Atv songs llc"
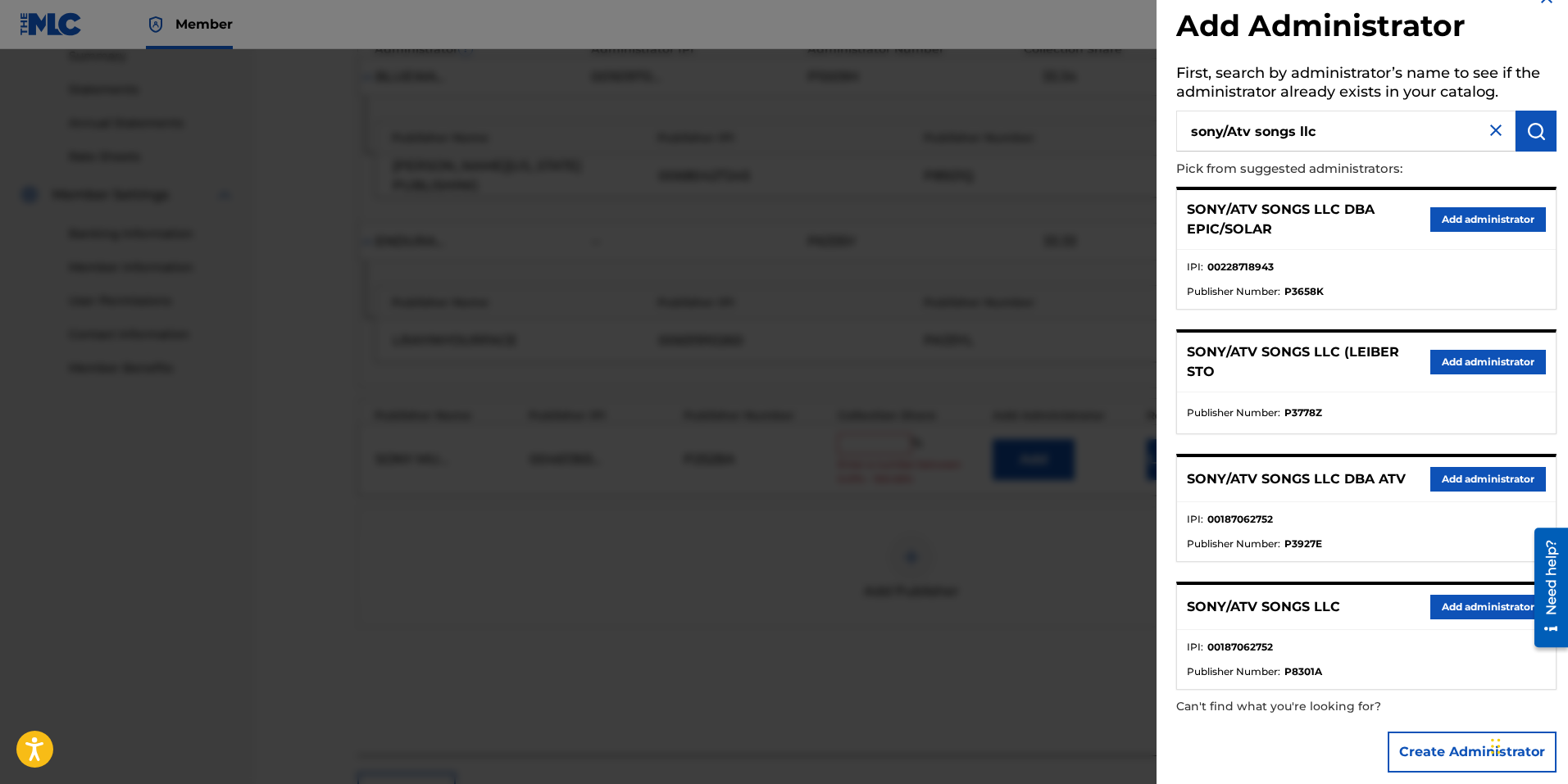
scroll to position [48, 0]
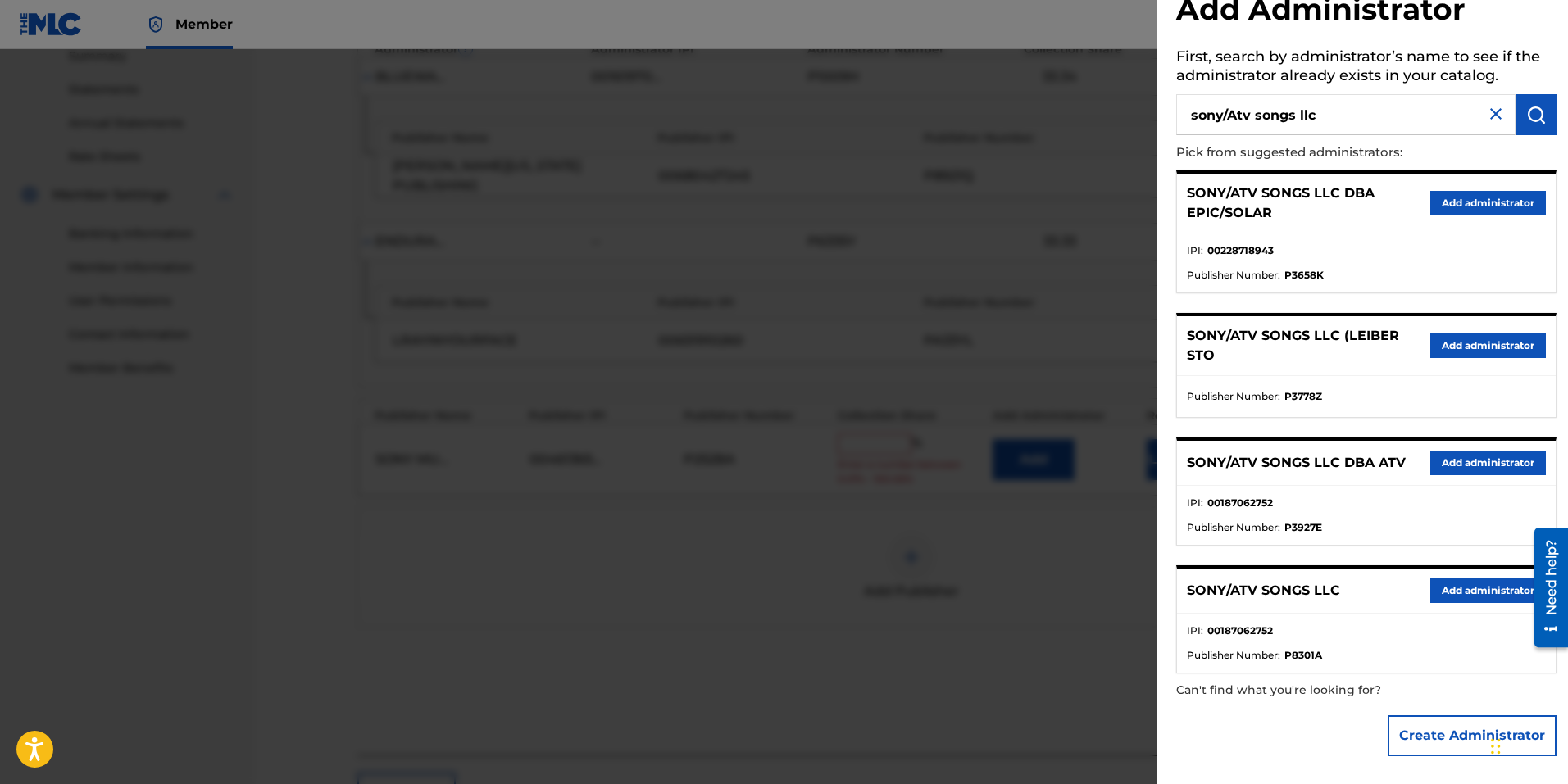
click at [1454, 593] on button "Add administrator" at bounding box center [1487, 591] width 116 height 25
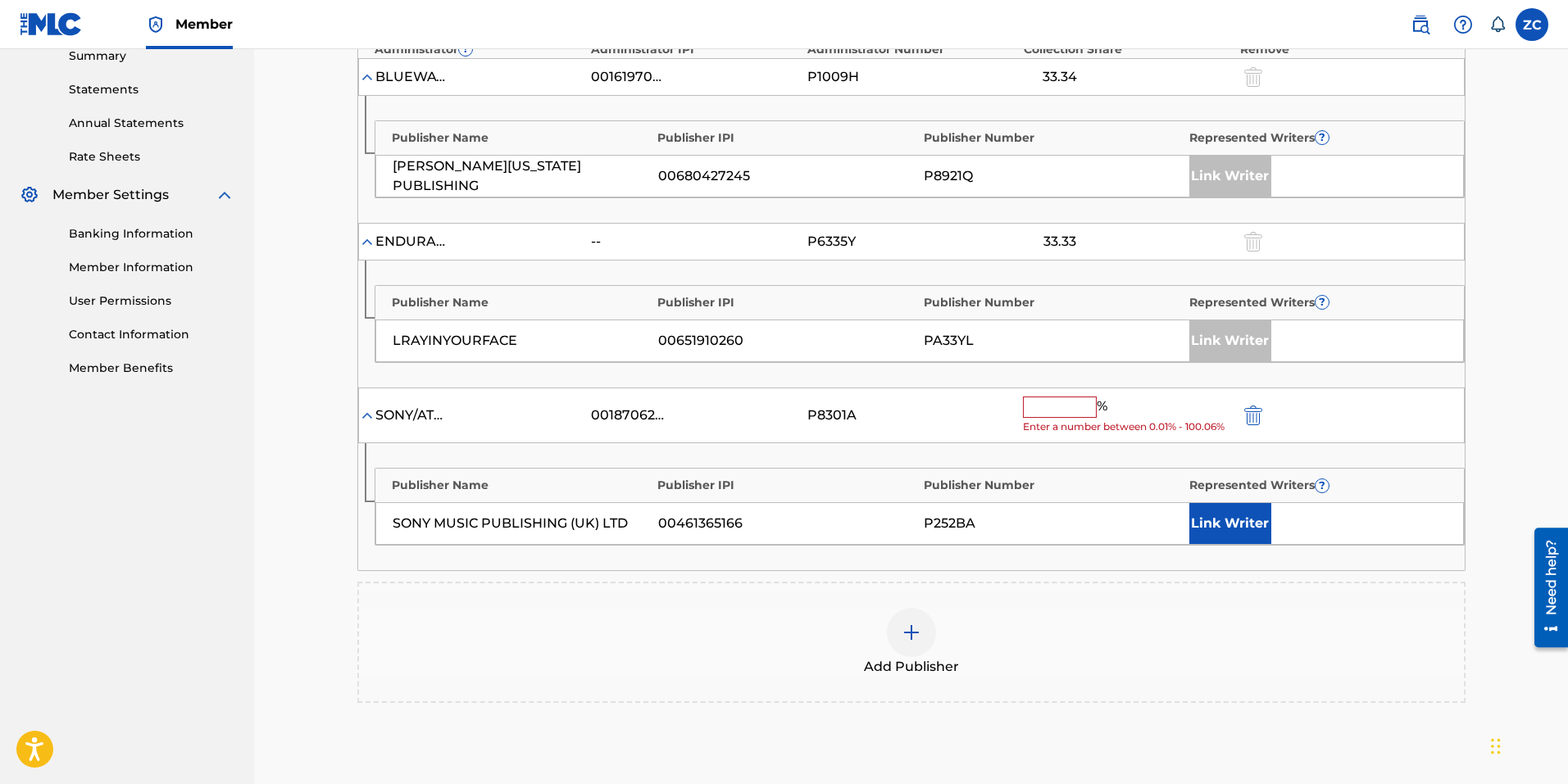
click at [1039, 391] on div "SONY/ATV SONGS LLC 00187062752 P8301A % Enter a number between 0.01% - 100.06%" at bounding box center [911, 416] width 1106 height 56
click at [1036, 412] on input "text" at bounding box center [1060, 407] width 74 height 21
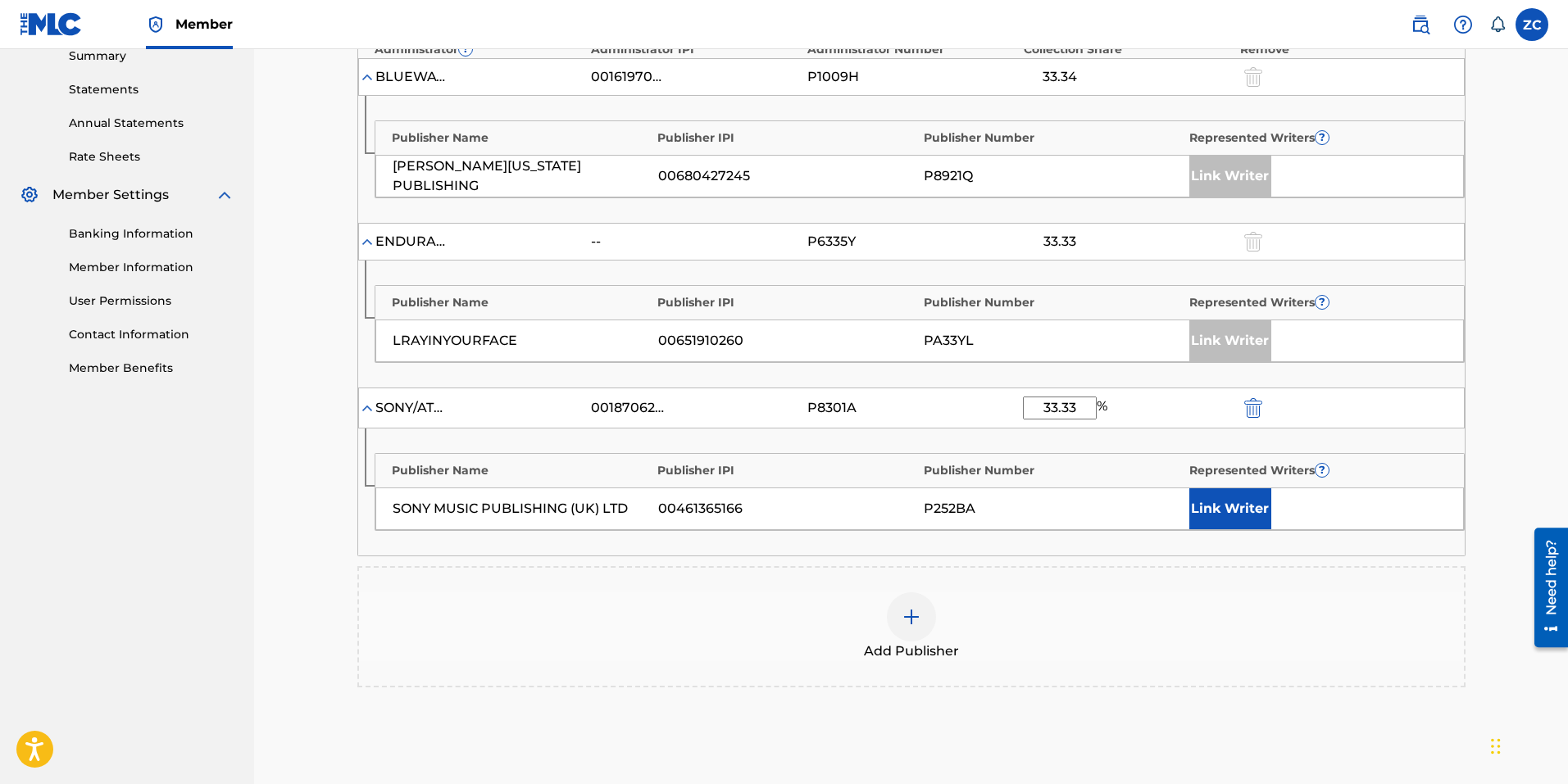
type input "33.33"
click at [1211, 501] on button "Link Writer" at bounding box center [1230, 509] width 82 height 41
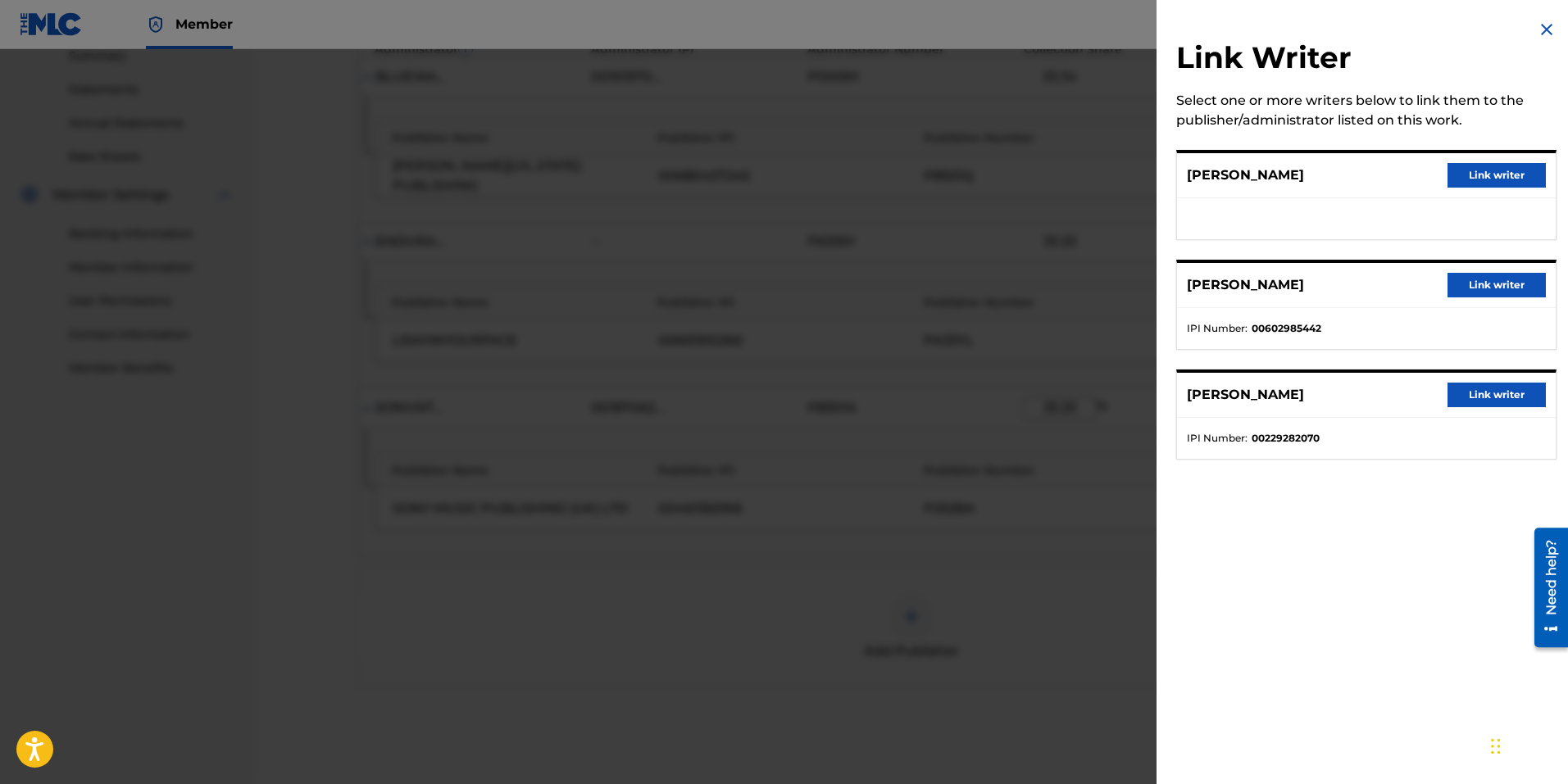
click at [1485, 385] on button "Link writer" at bounding box center [1497, 394] width 98 height 25
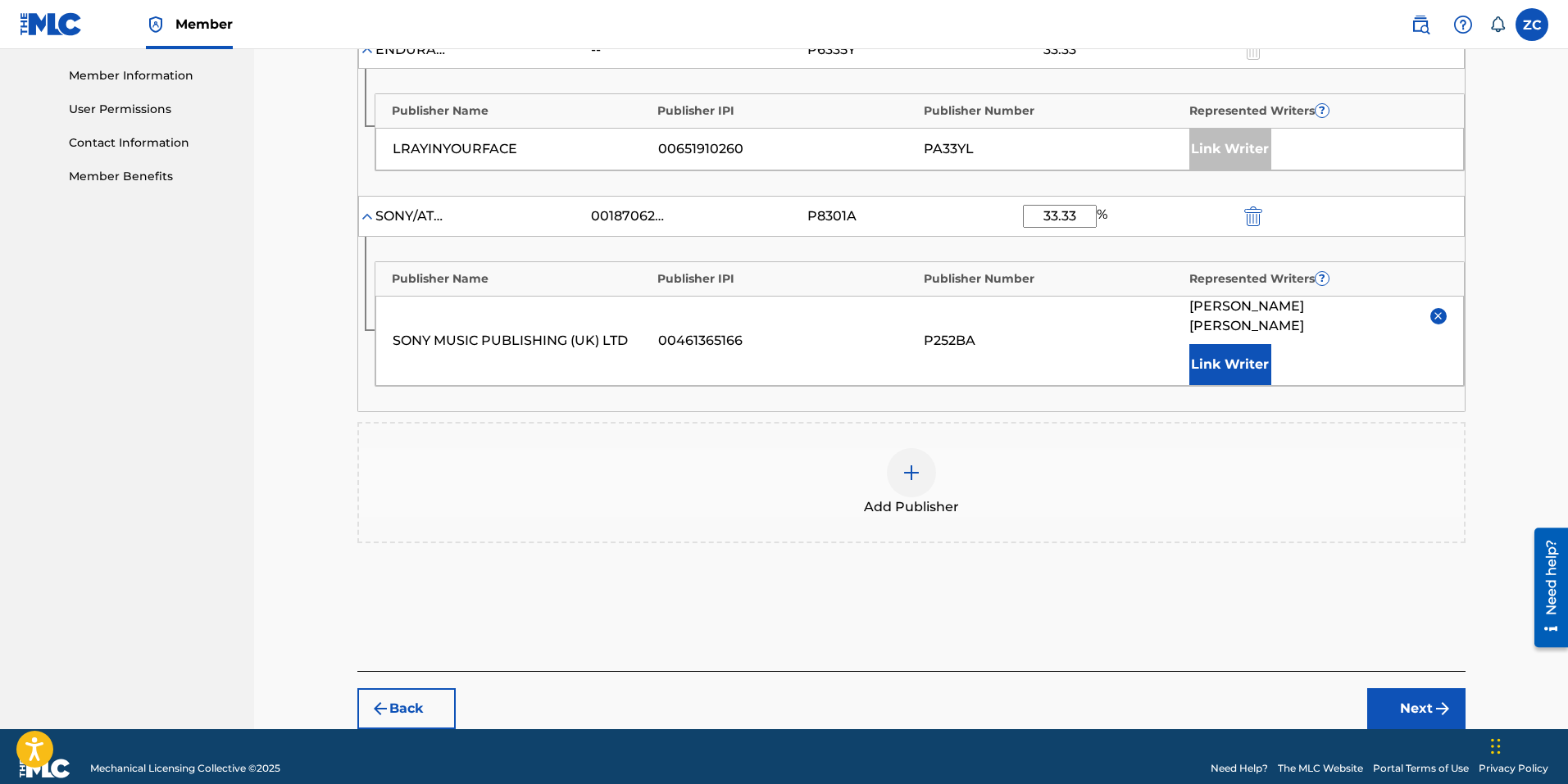
scroll to position [737, 0]
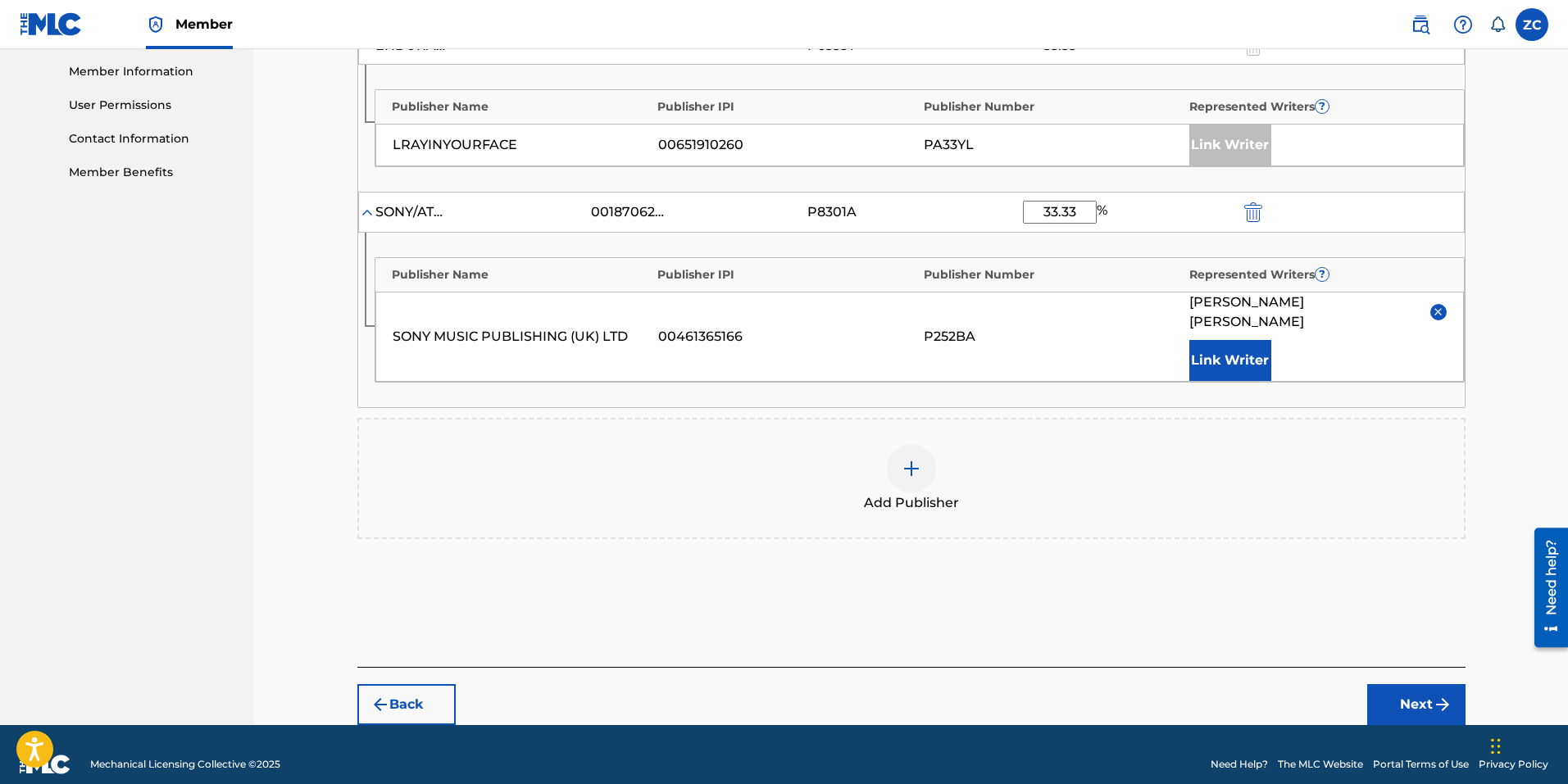
click at [1390, 684] on button "Next" at bounding box center [1416, 704] width 98 height 41
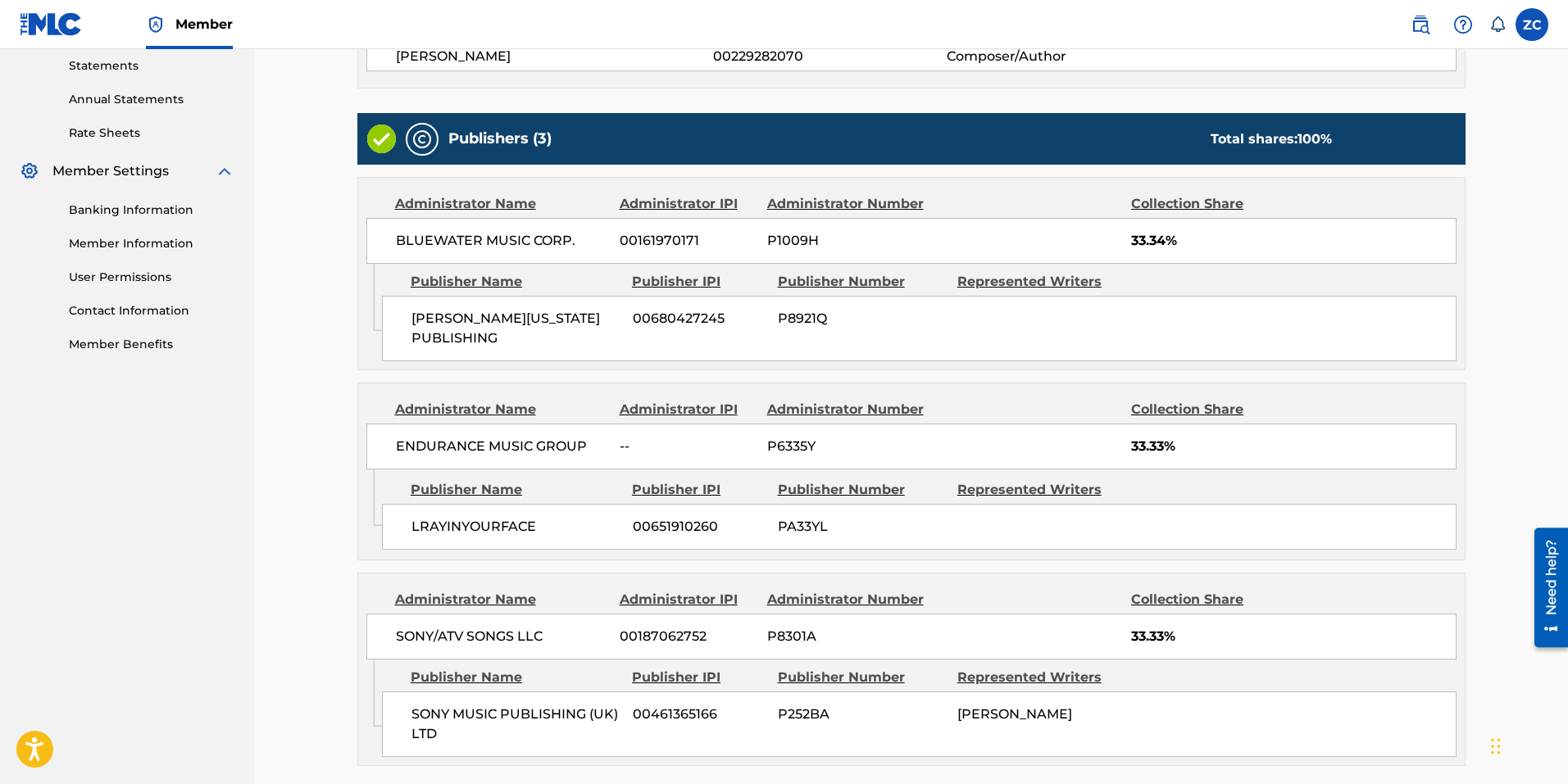
scroll to position [692, 0]
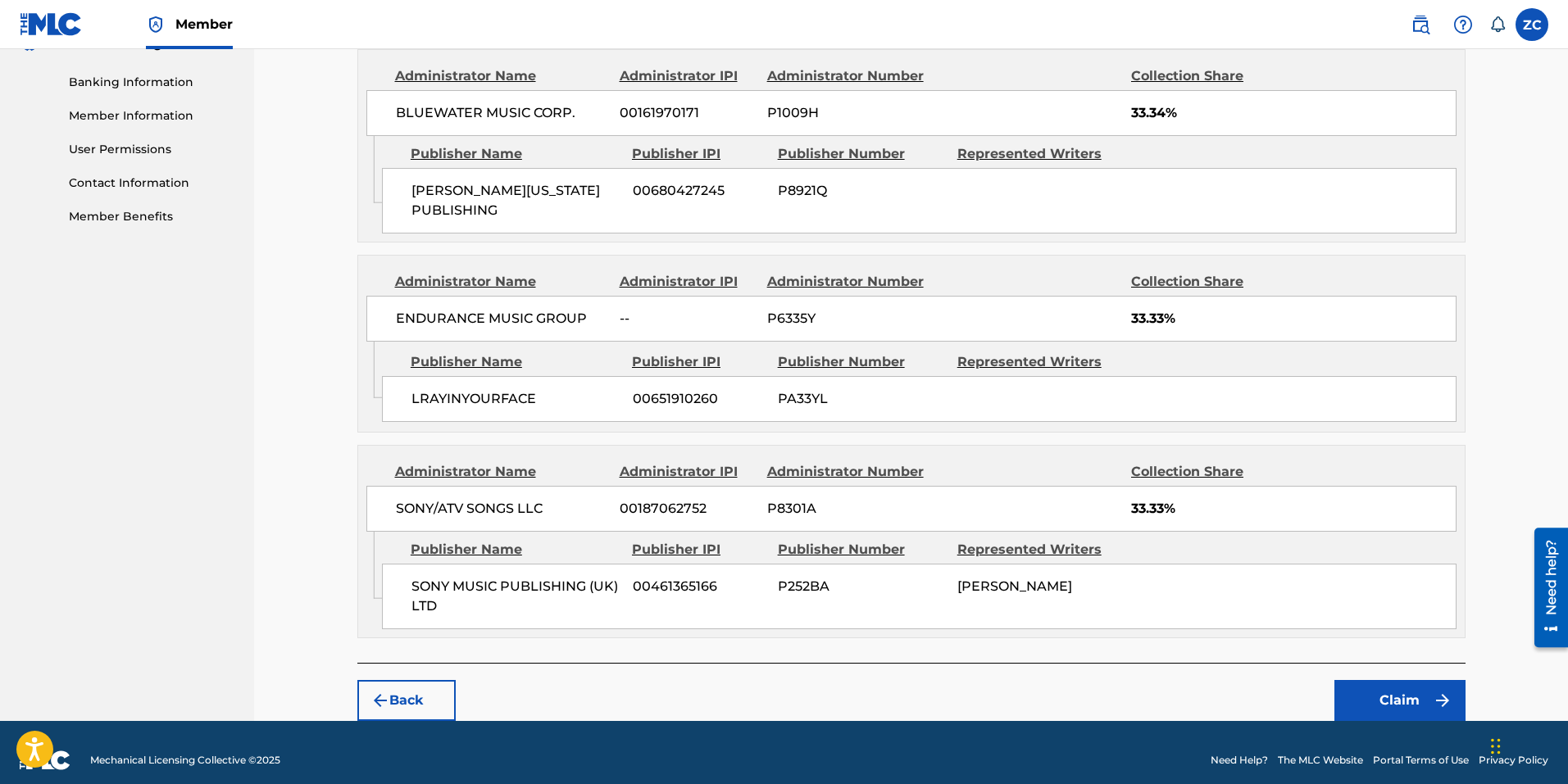
click at [1403, 680] on button "Claim" at bounding box center [1400, 701] width 131 height 41
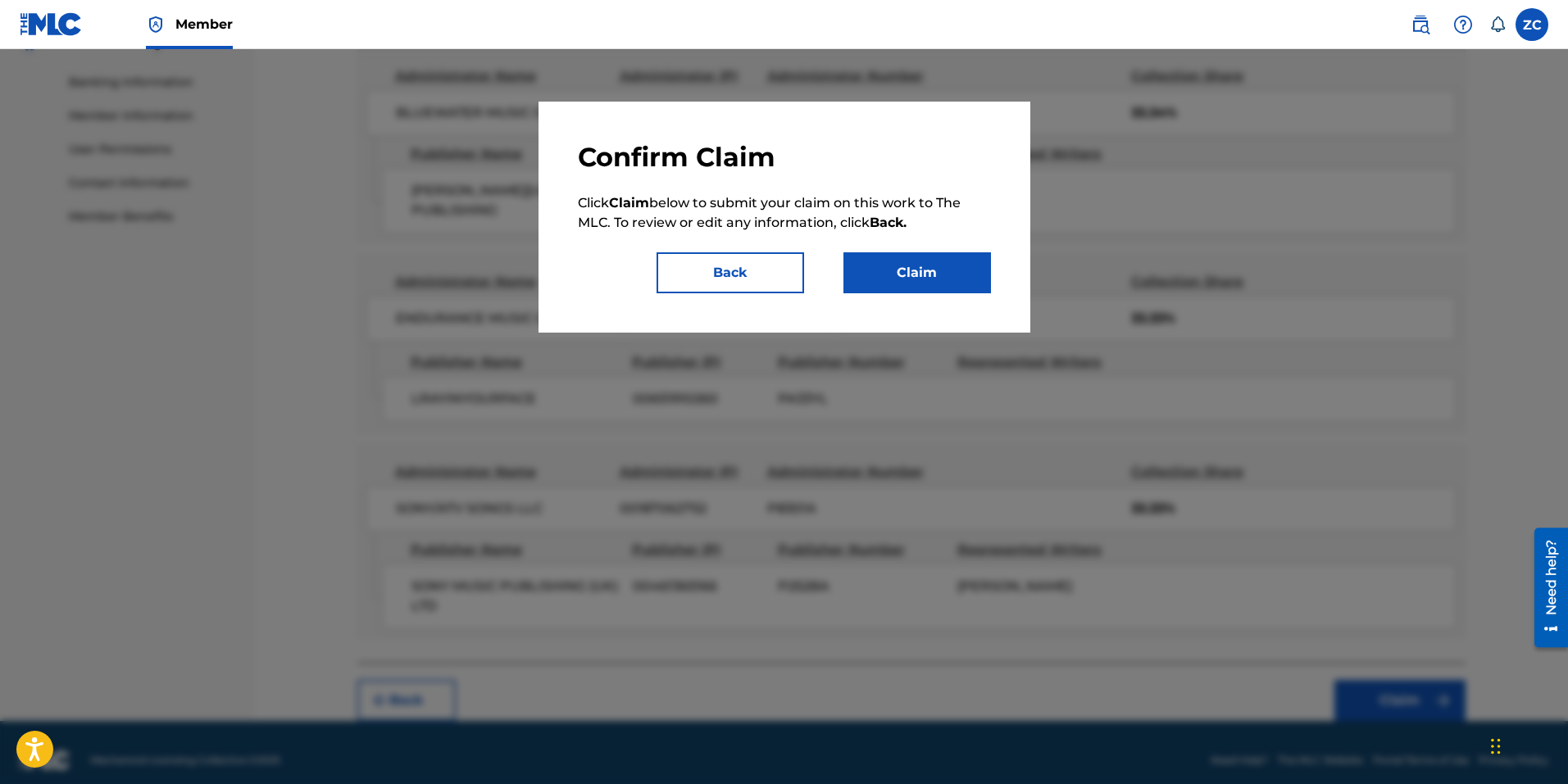
click at [898, 270] on button "Claim" at bounding box center [916, 273] width 147 height 41
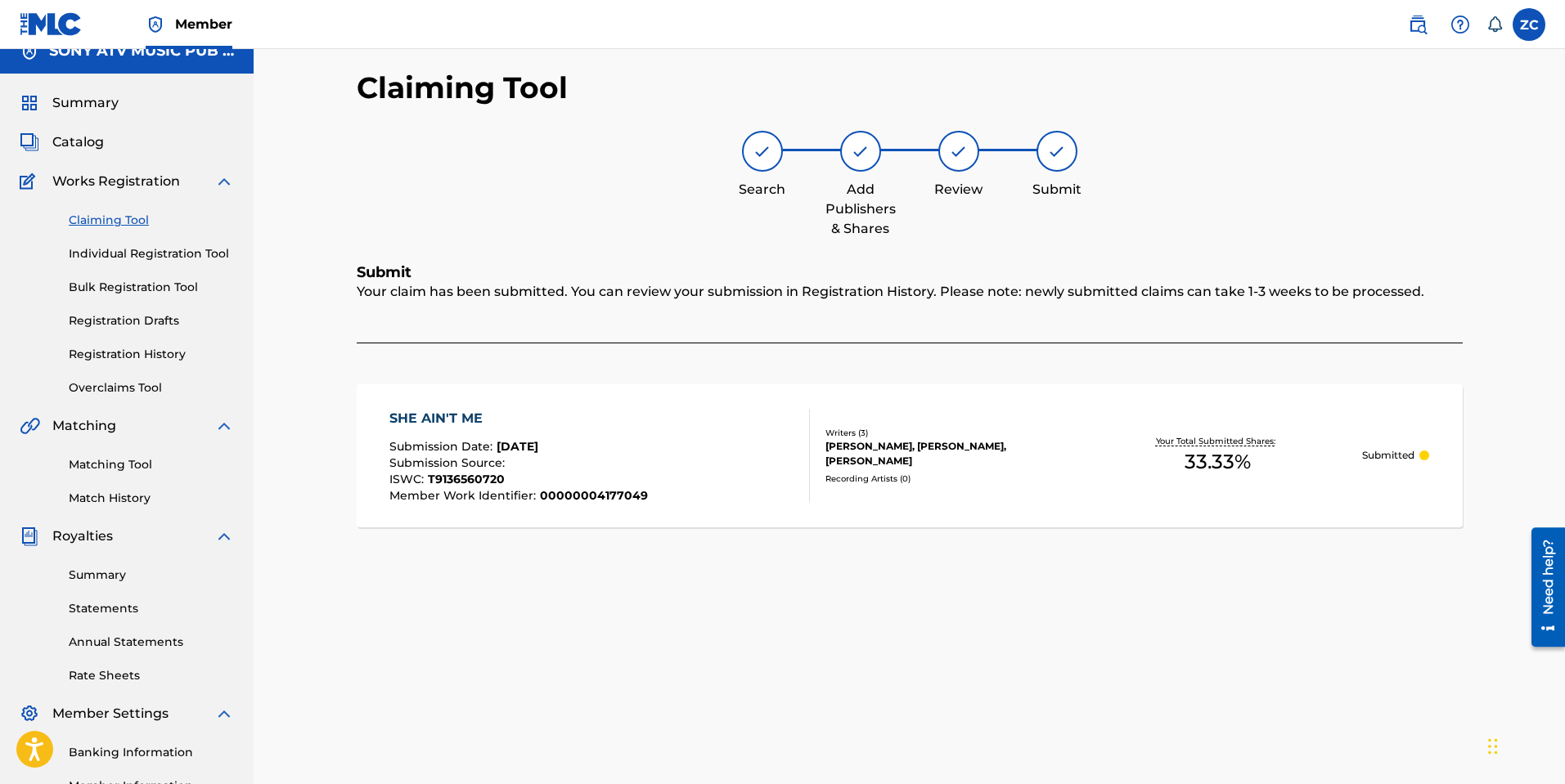
scroll to position [0, 0]
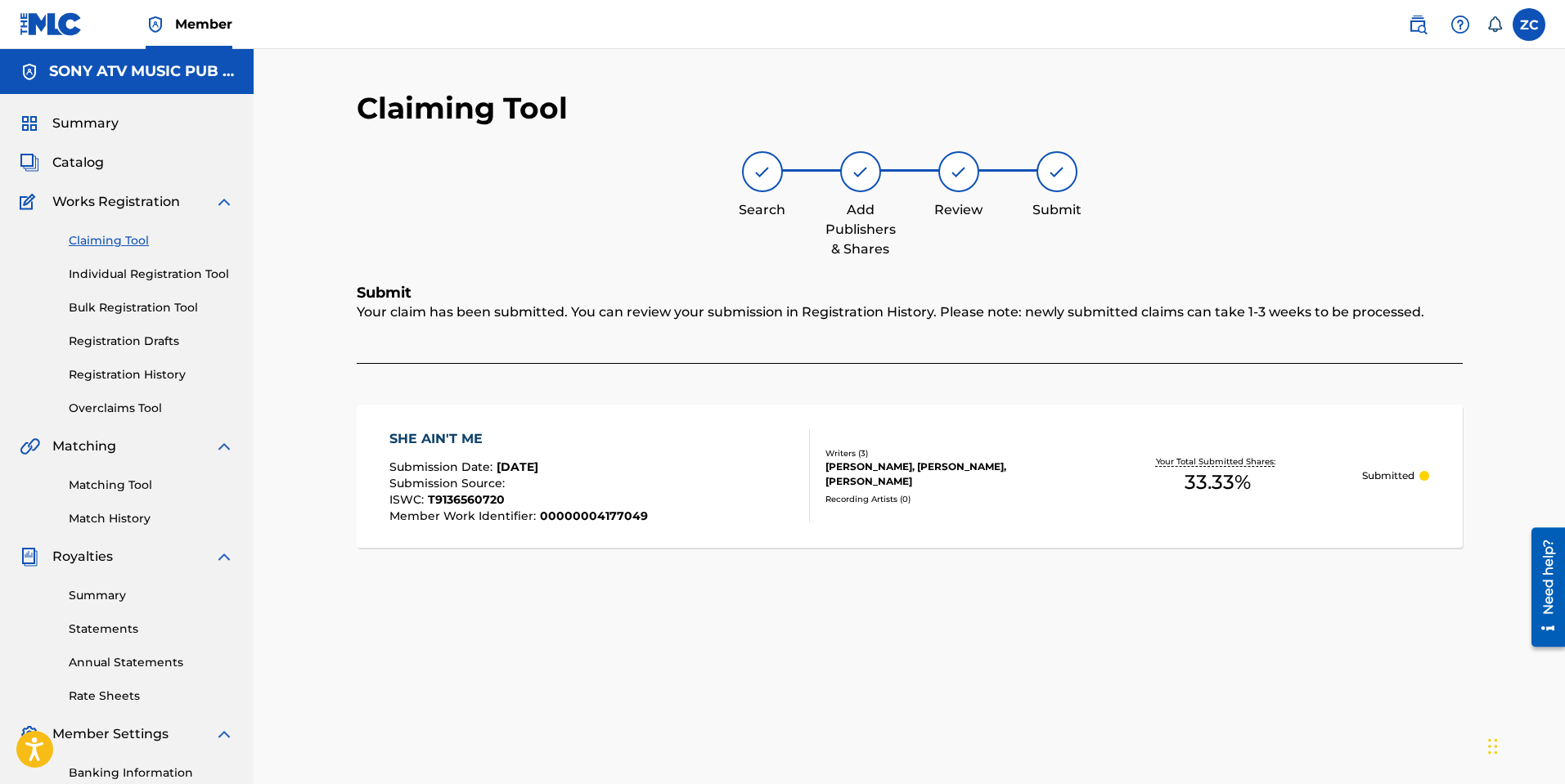
click at [548, 674] on div "Claiming Tool Search Add Publishers & Shares Review Submit Submit Your claim ha…" at bounding box center [909, 512] width 1145 height 845
